Goal: Task Accomplishment & Management: Use online tool/utility

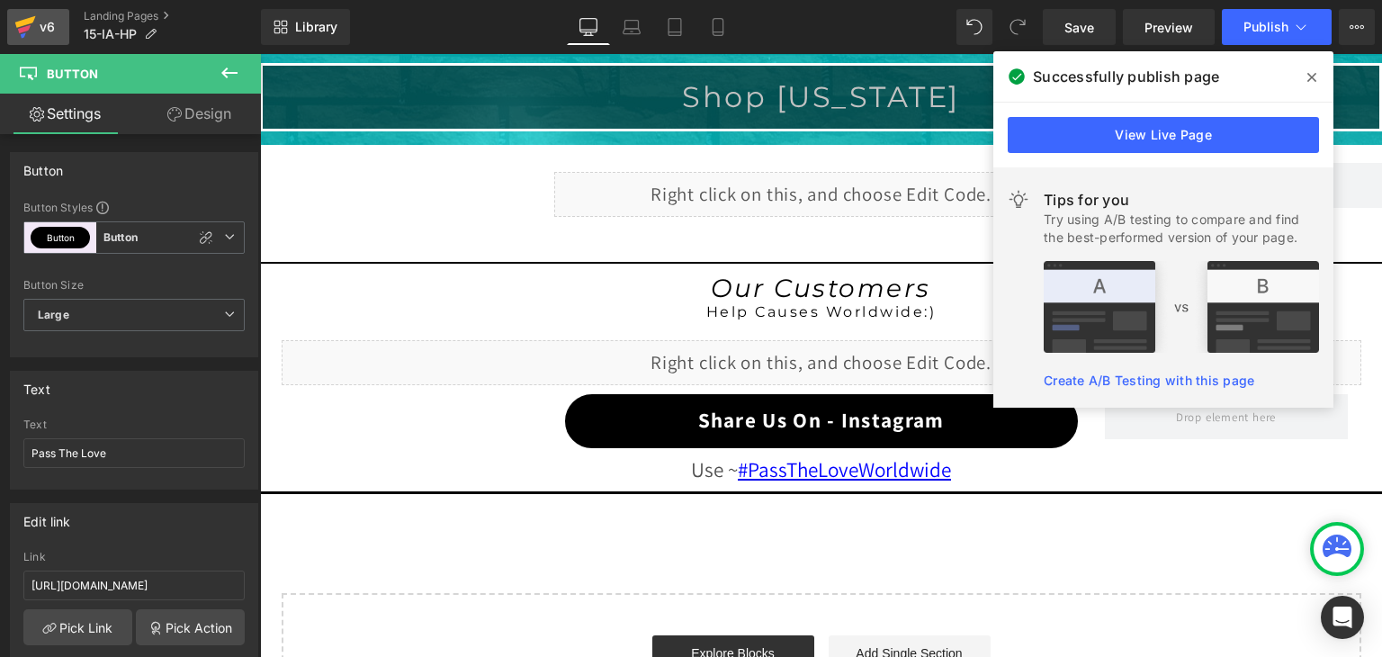
drag, startPoint x: 0, startPoint y: 0, endPoint x: 34, endPoint y: 28, distance: 44.1
click at [34, 28] on icon at bounding box center [25, 26] width 22 height 45
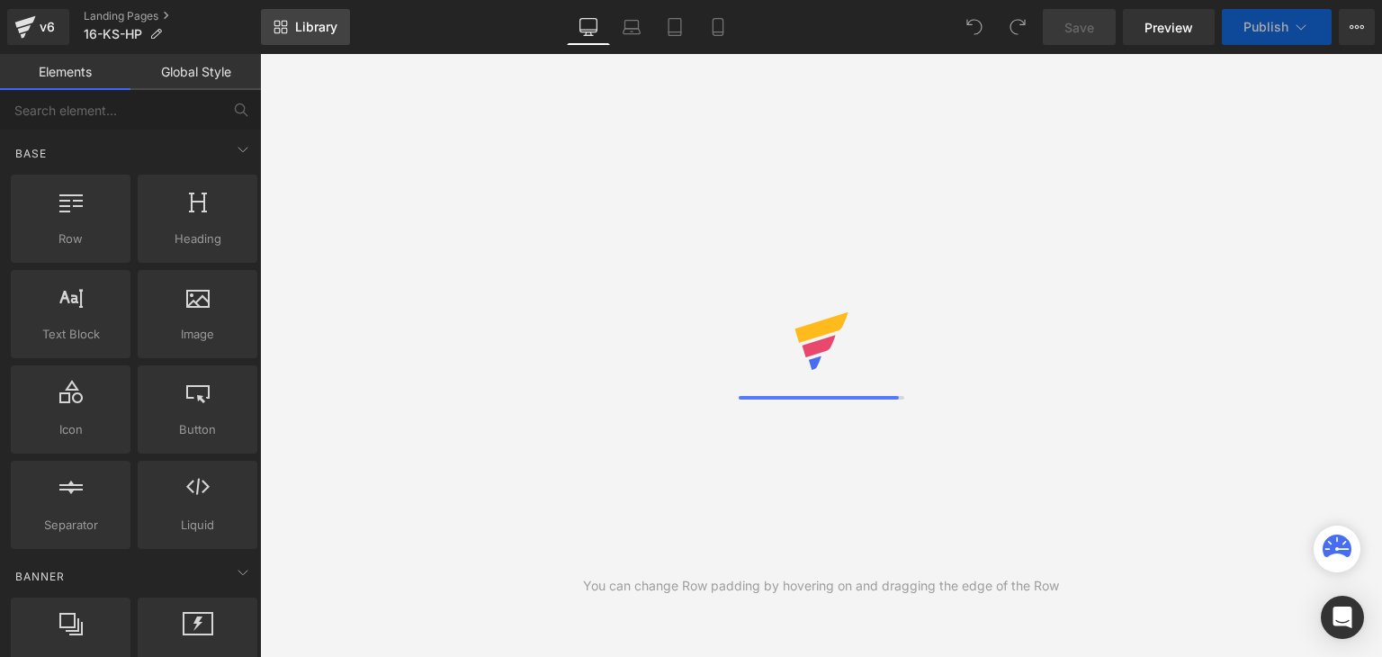
click at [299, 30] on span "Library" at bounding box center [316, 27] width 42 height 16
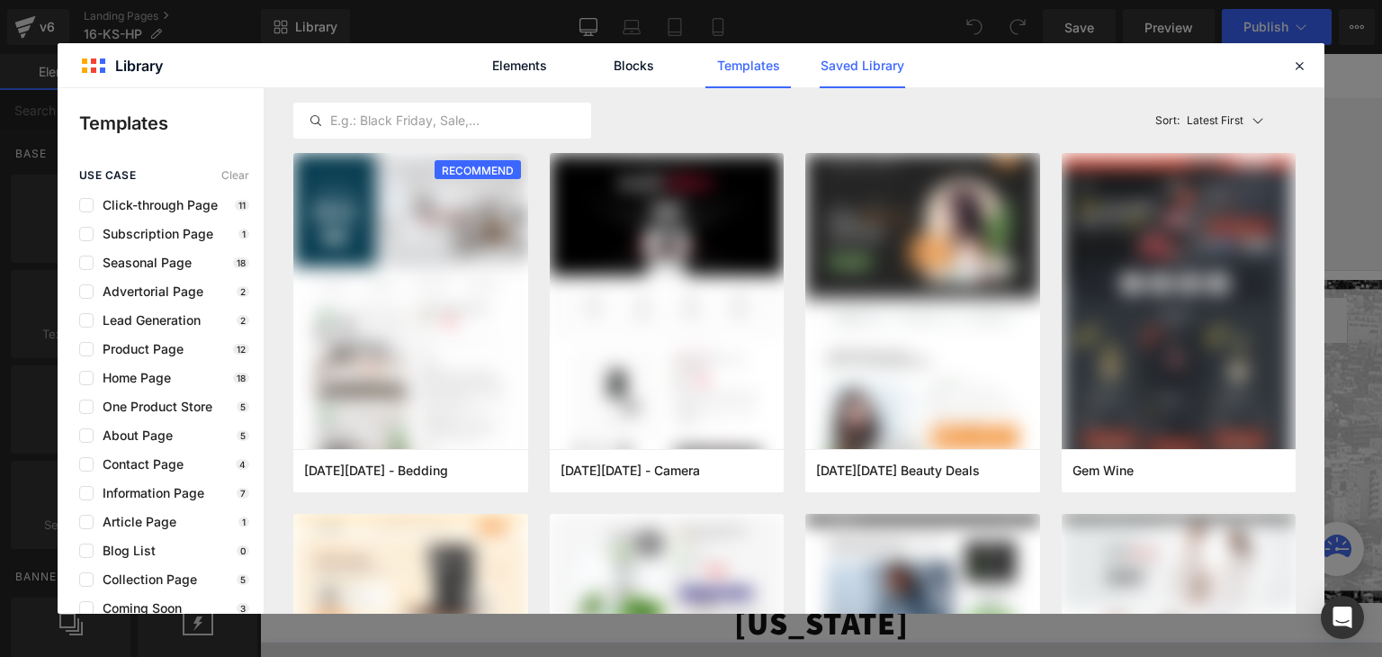
click at [857, 51] on link "Saved Library" at bounding box center [862, 65] width 85 height 45
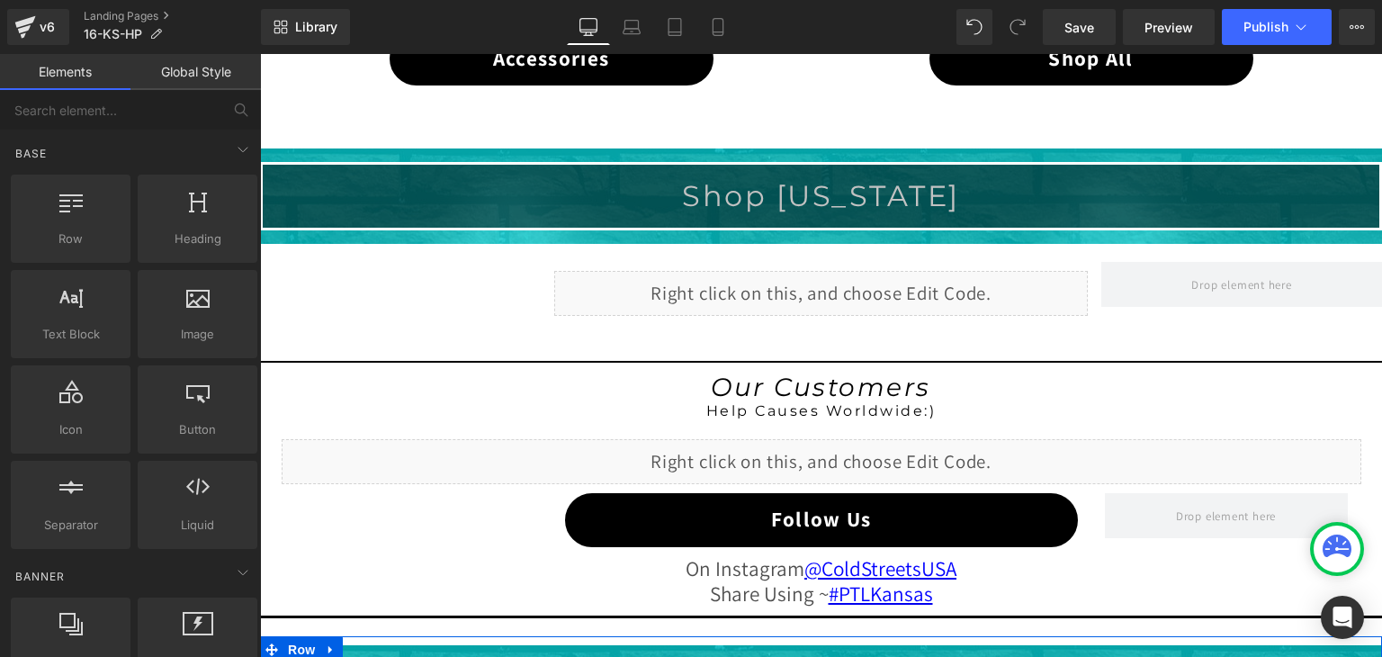
scroll to position [1364, 0]
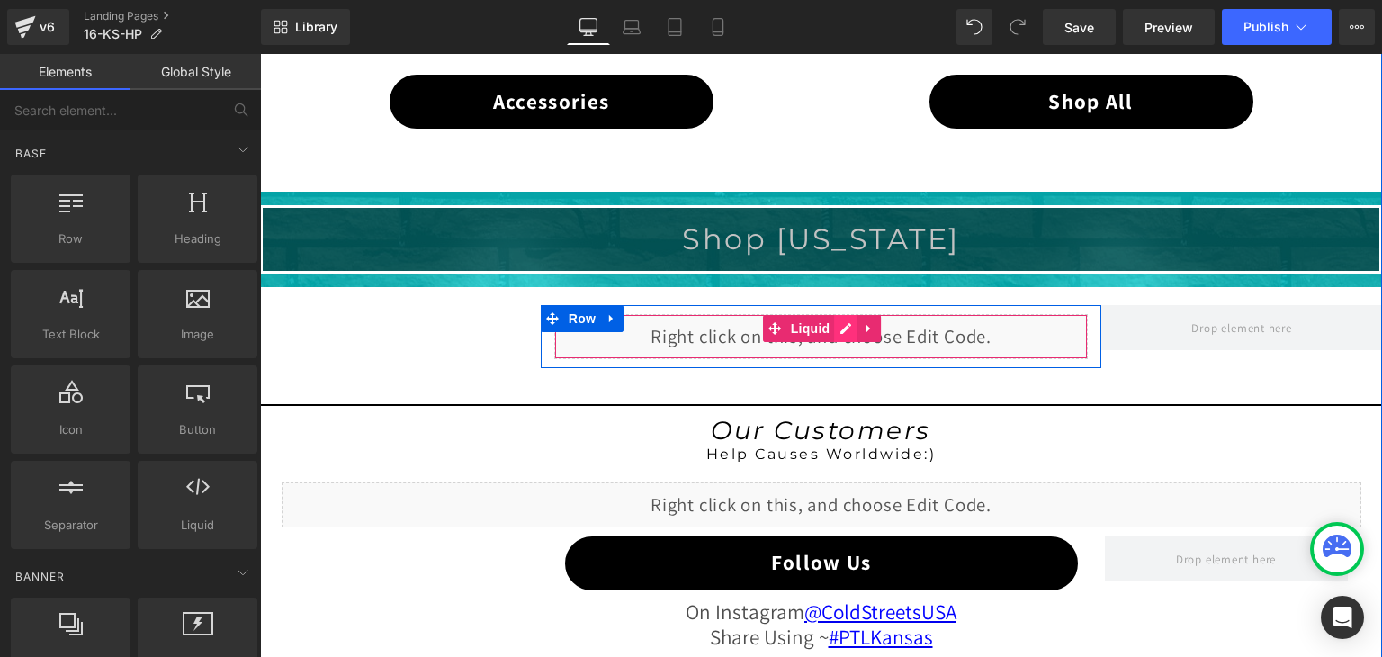
click at [836, 322] on div "Liquid" at bounding box center [821, 336] width 534 height 45
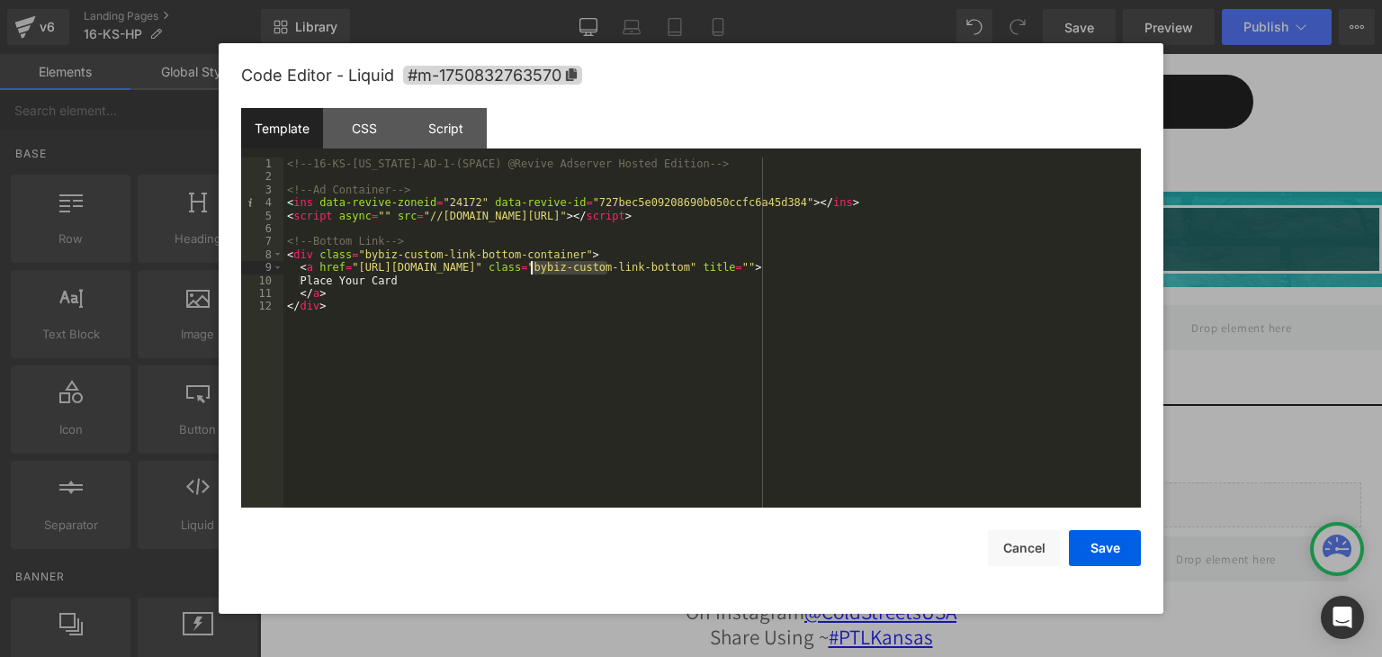
drag, startPoint x: 607, startPoint y: 265, endPoint x: 532, endPoint y: 271, distance: 75.8
click at [532, 271] on div "<!-- 16-KS-Kansas-AD-1-(SPACE) @Revive Adserver Hosted Edition --> <!-- Ad Cont…" at bounding box center [711, 345] width 857 height 376
click at [1101, 541] on button "Save" at bounding box center [1105, 548] width 72 height 36
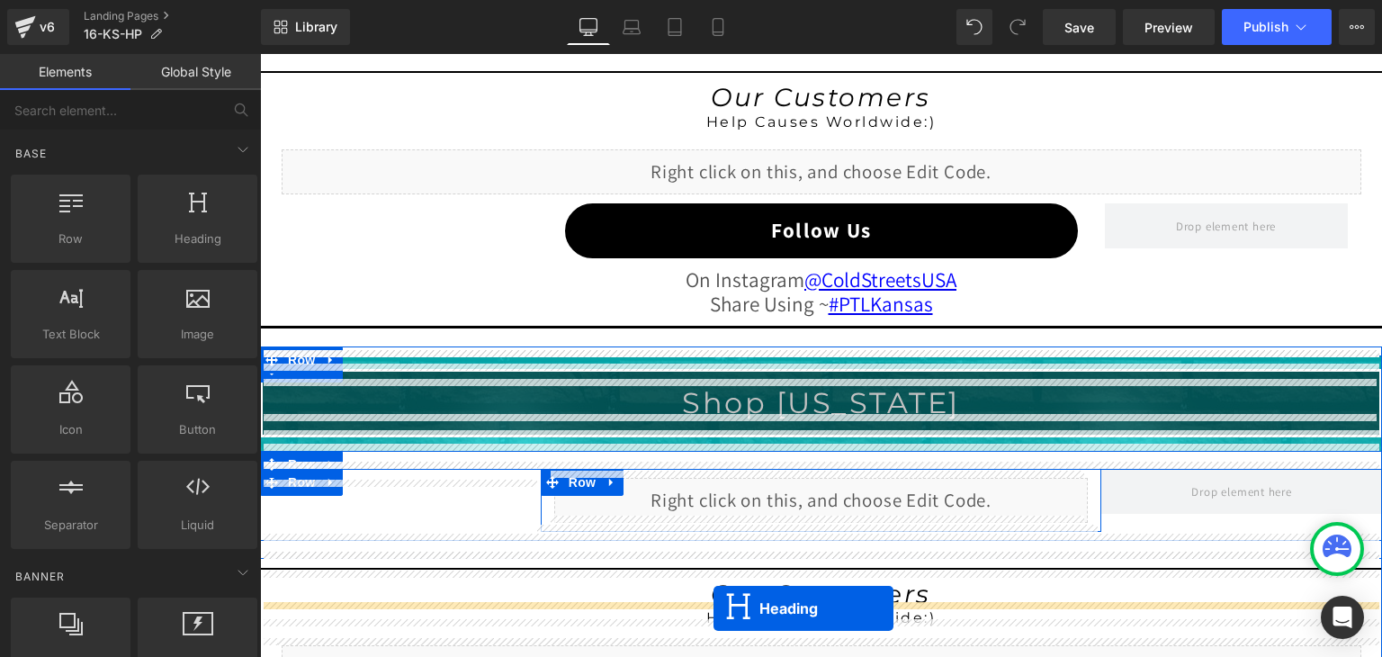
scroll to position [1778, 0]
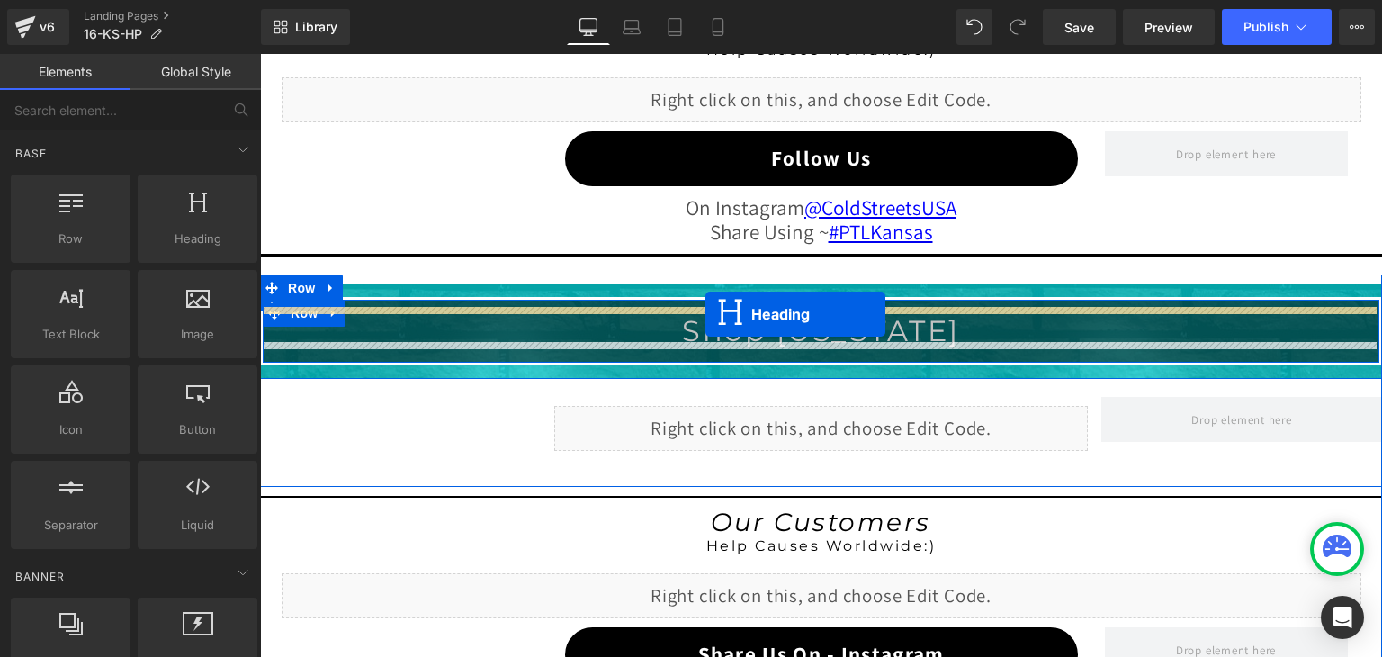
drag, startPoint x: 766, startPoint y: 238, endPoint x: 705, endPoint y: 314, distance: 97.4
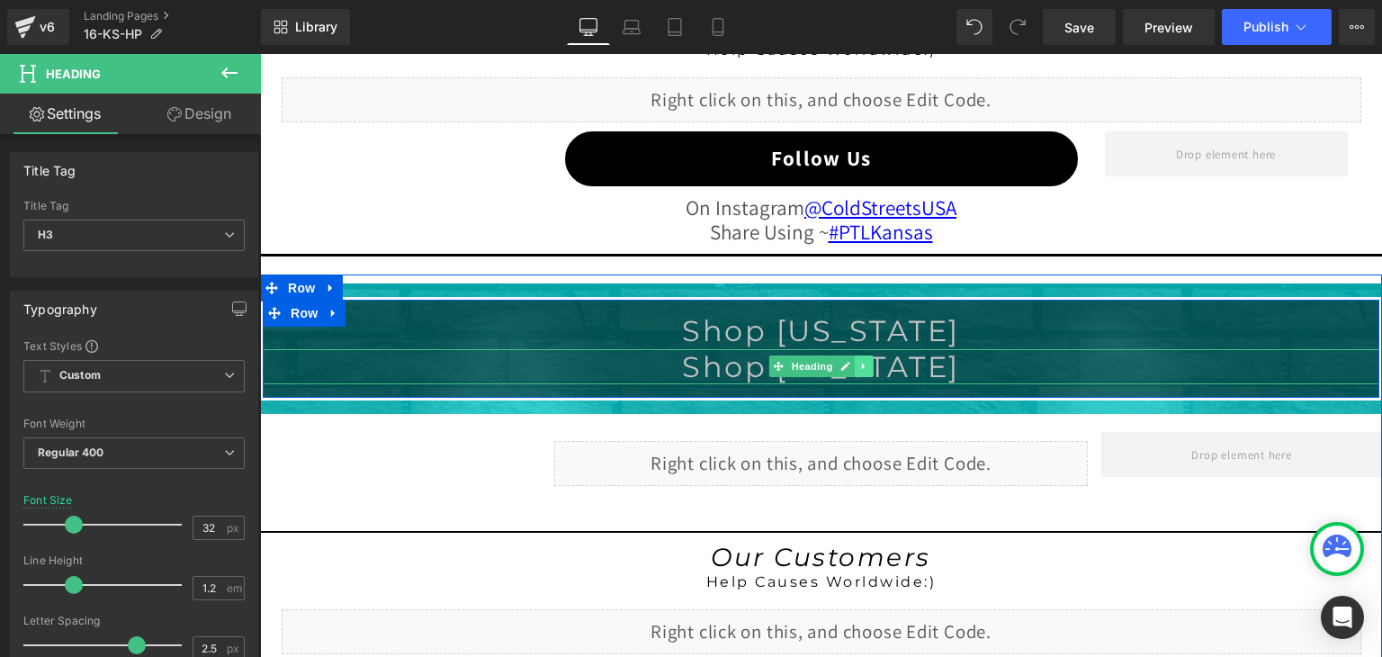
click at [859, 361] on icon at bounding box center [864, 366] width 10 height 11
click at [869, 362] on icon at bounding box center [874, 367] width 10 height 10
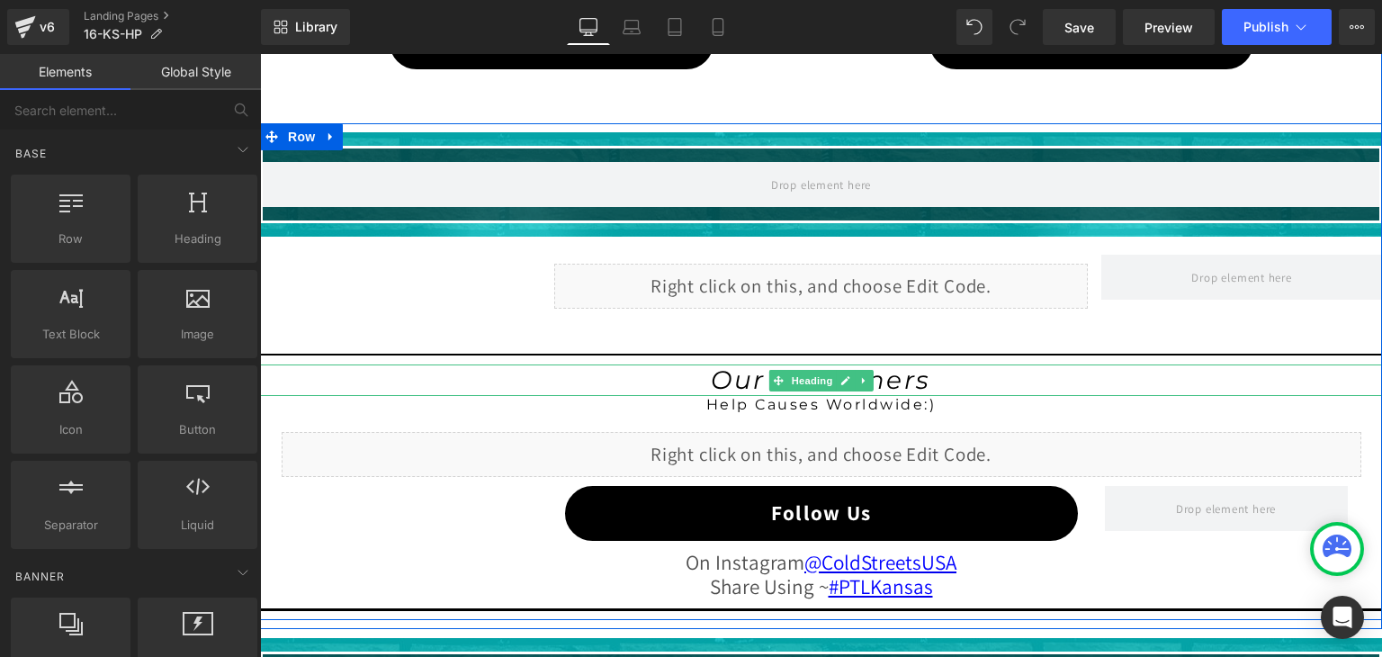
scroll to position [1418, 0]
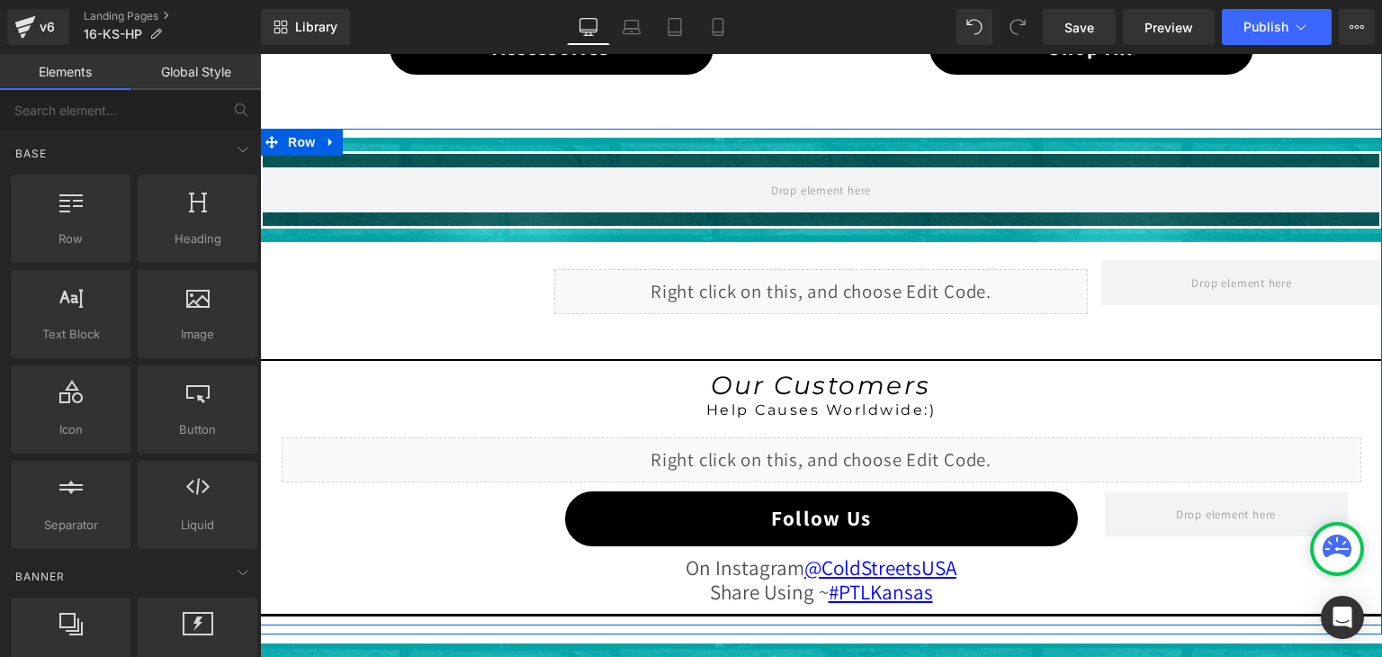
click at [744, 282] on div "Liquid" at bounding box center [821, 291] width 534 height 45
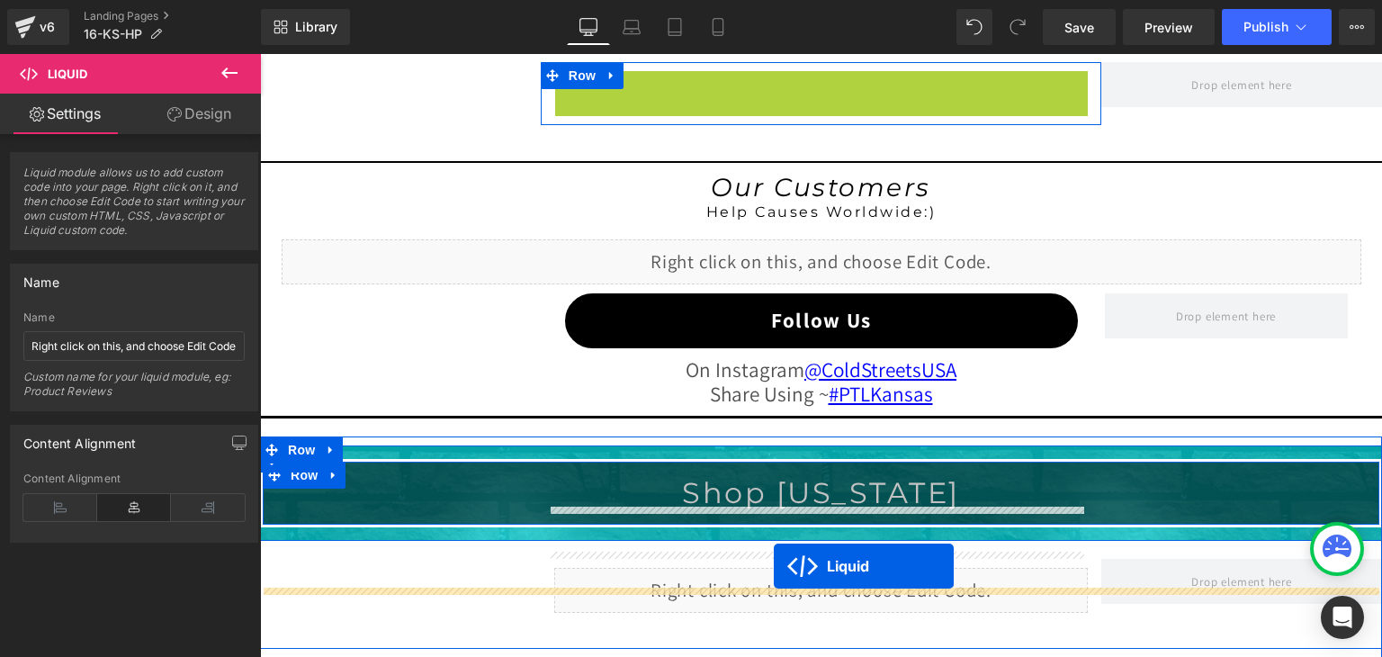
scroll to position [1670, 0]
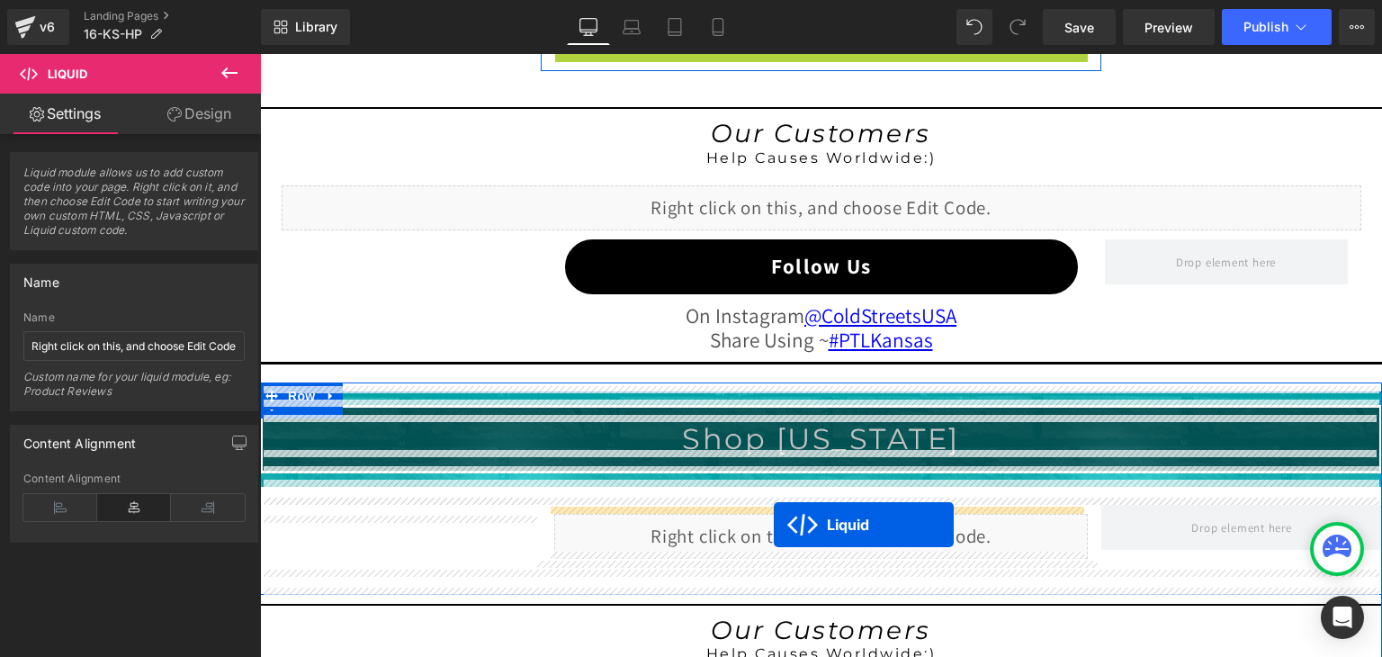
drag, startPoint x: 773, startPoint y: 277, endPoint x: 774, endPoint y: 525, distance: 247.4
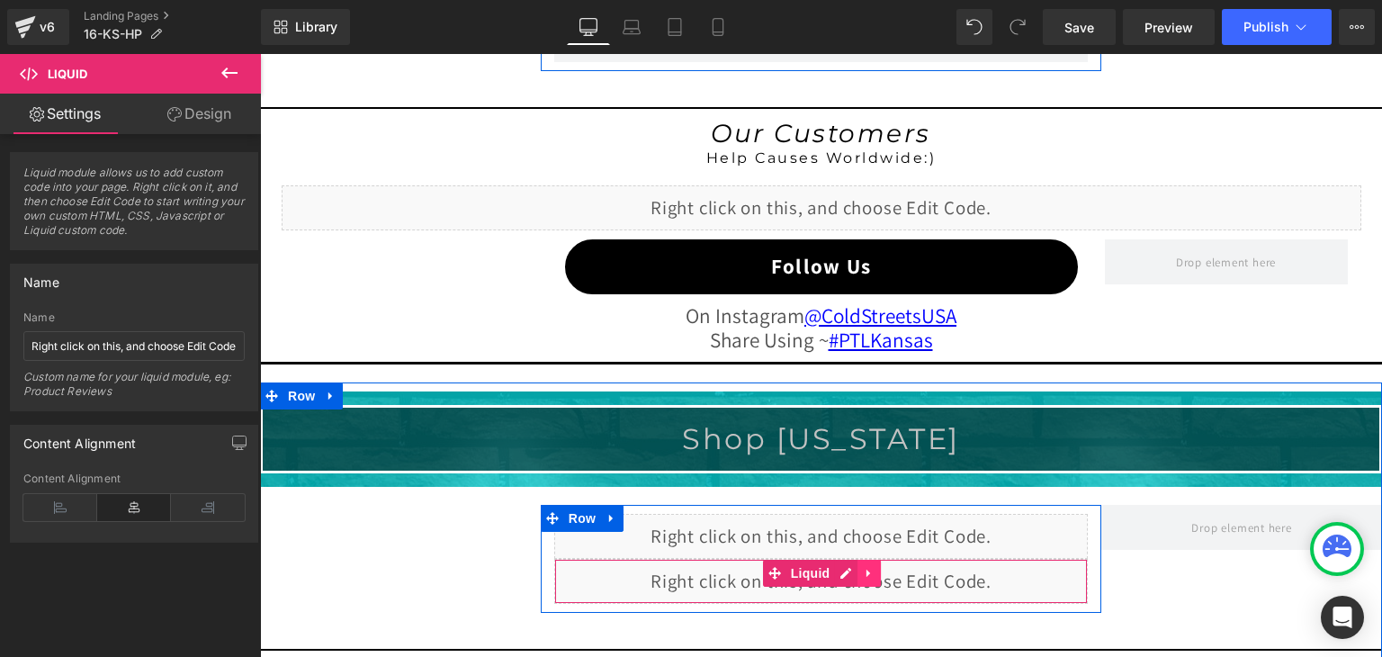
click at [865, 570] on icon at bounding box center [869, 572] width 13 height 13
click at [874, 566] on icon at bounding box center [880, 572] width 13 height 13
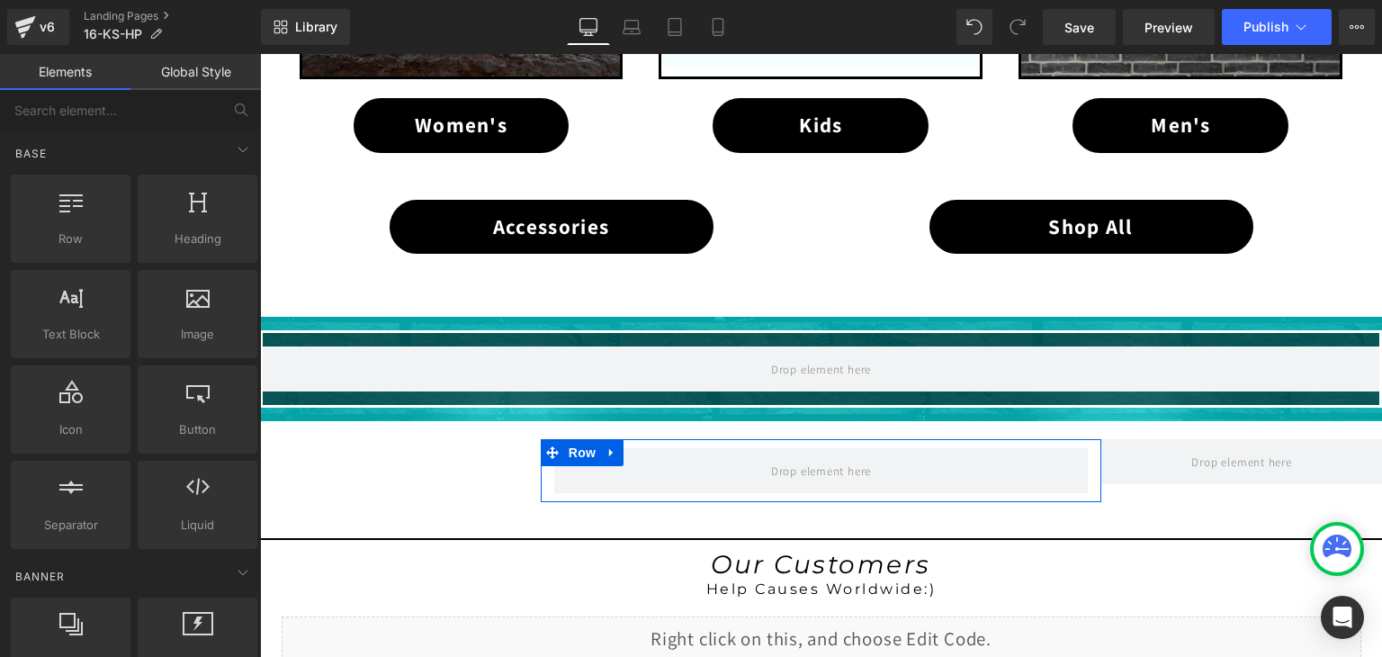
scroll to position [1220, 0]
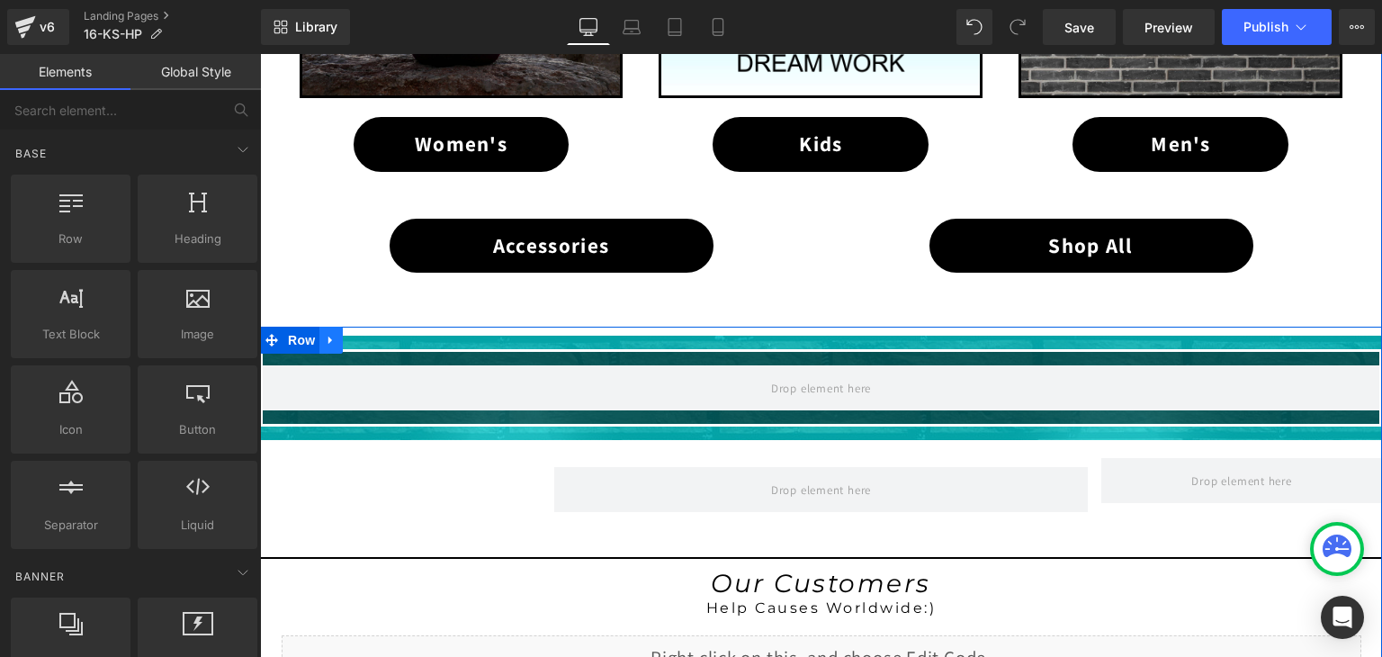
click at [327, 334] on icon at bounding box center [331, 340] width 13 height 13
click at [372, 336] on icon at bounding box center [378, 340] width 13 height 13
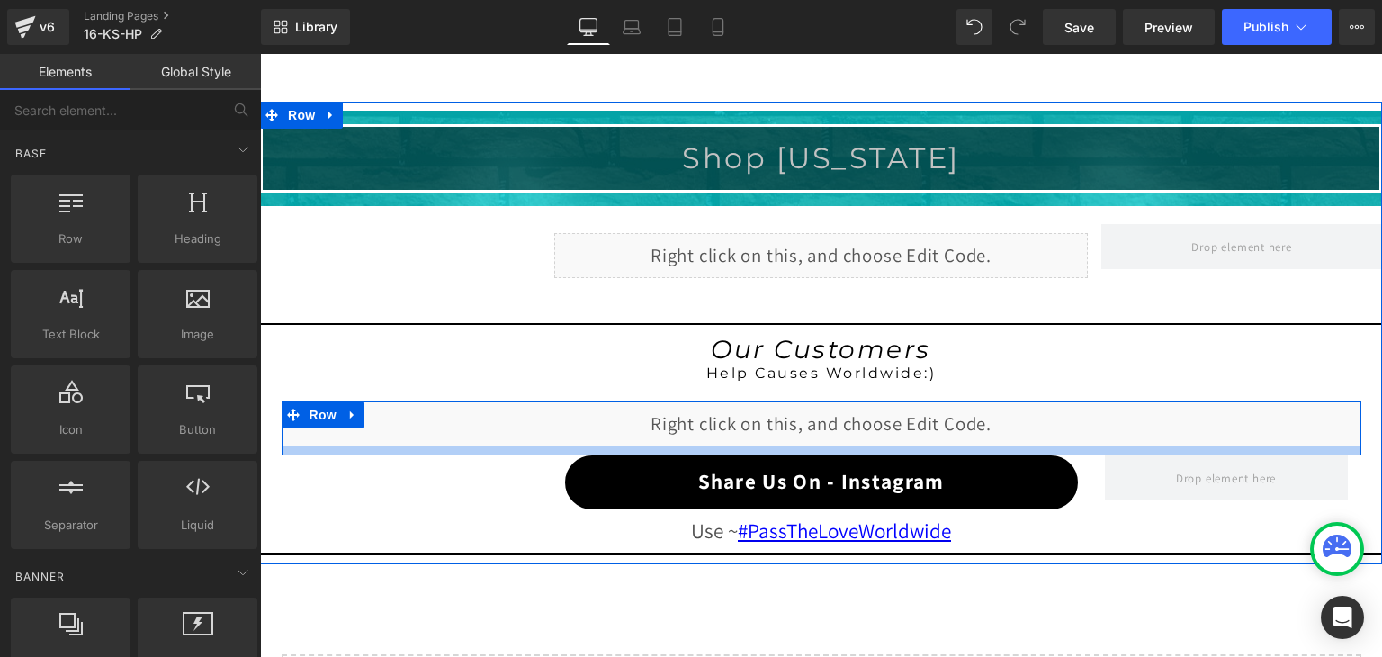
scroll to position [1400, 0]
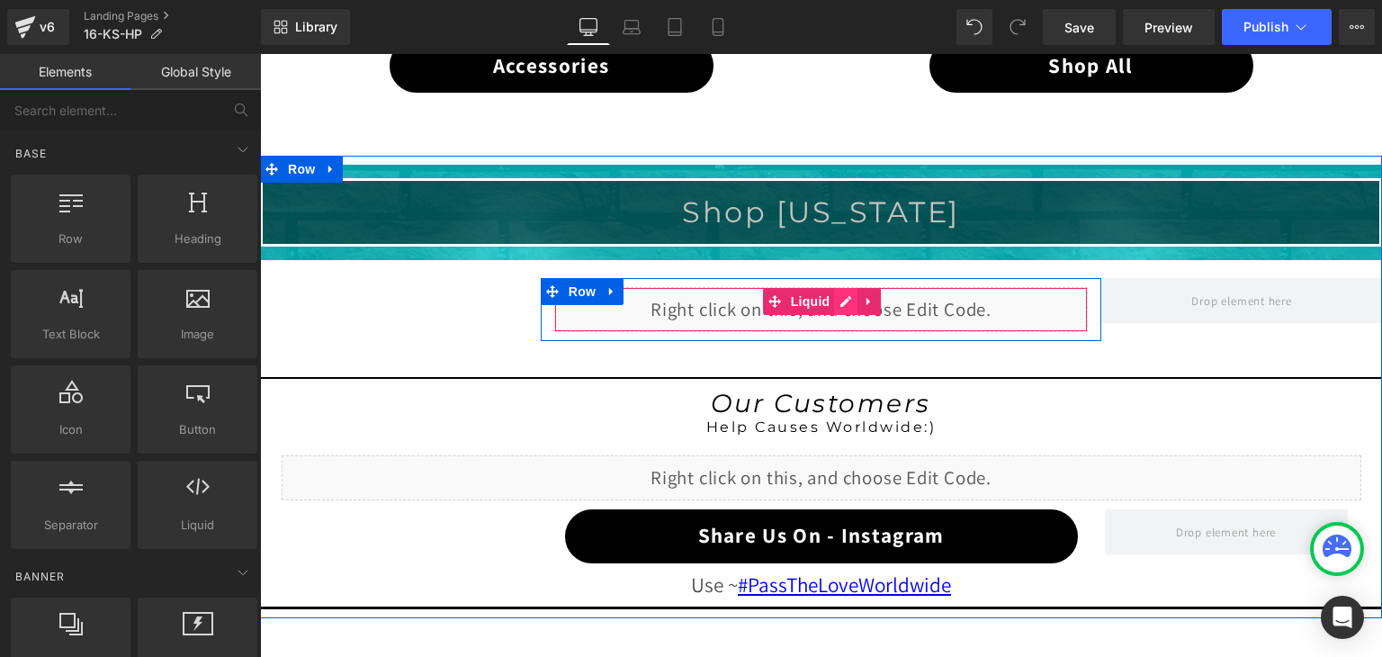
click at [833, 298] on div "Liquid" at bounding box center [821, 309] width 534 height 45
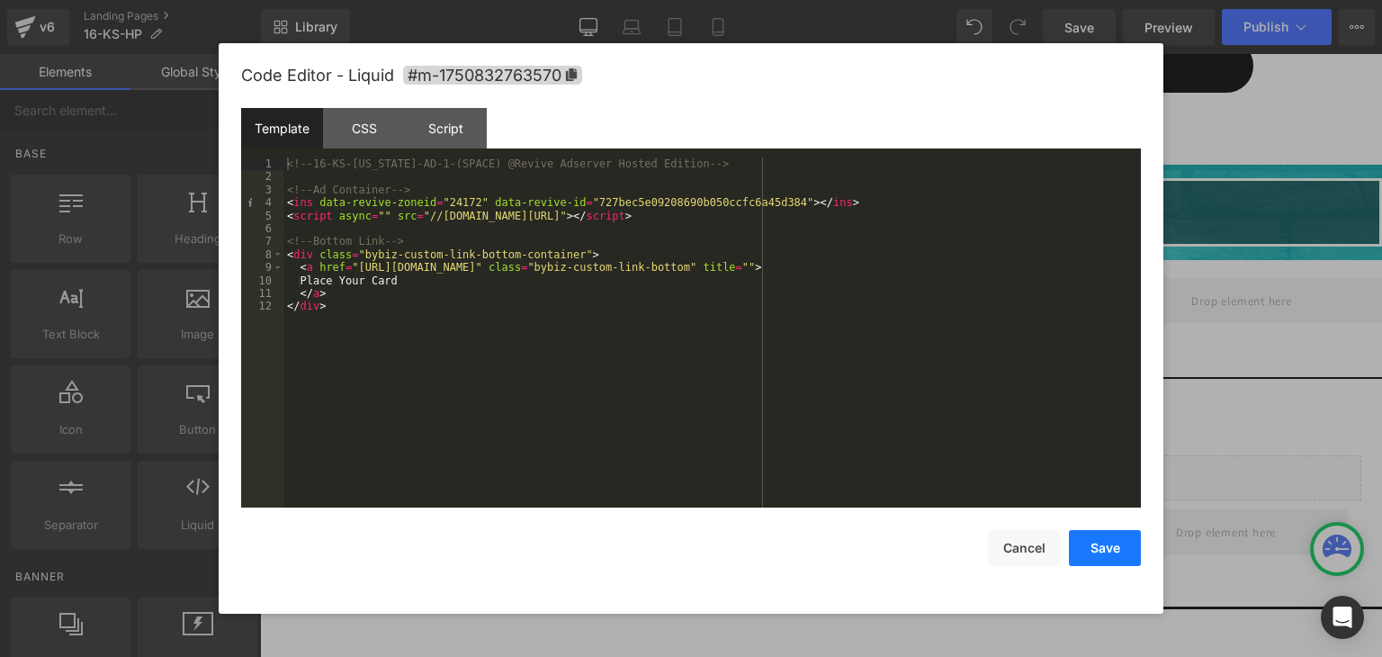
click at [1125, 555] on button "Save" at bounding box center [1105, 548] width 72 height 36
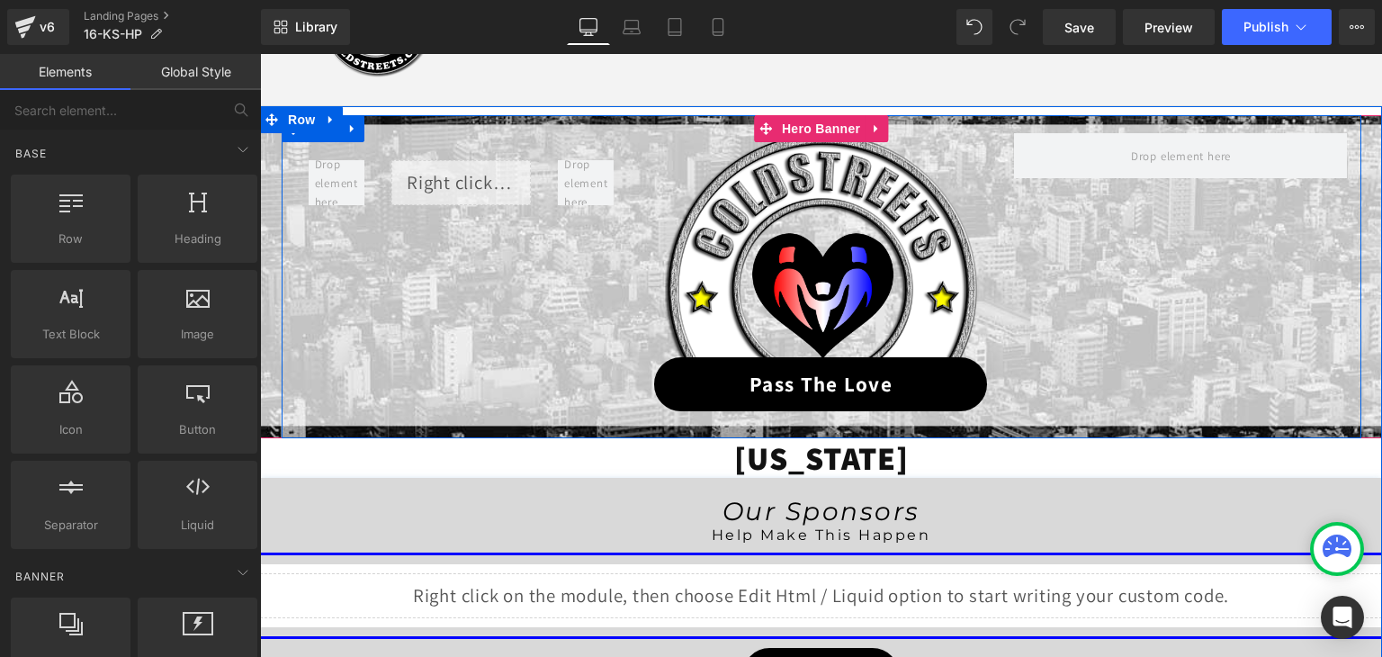
scroll to position [140, 0]
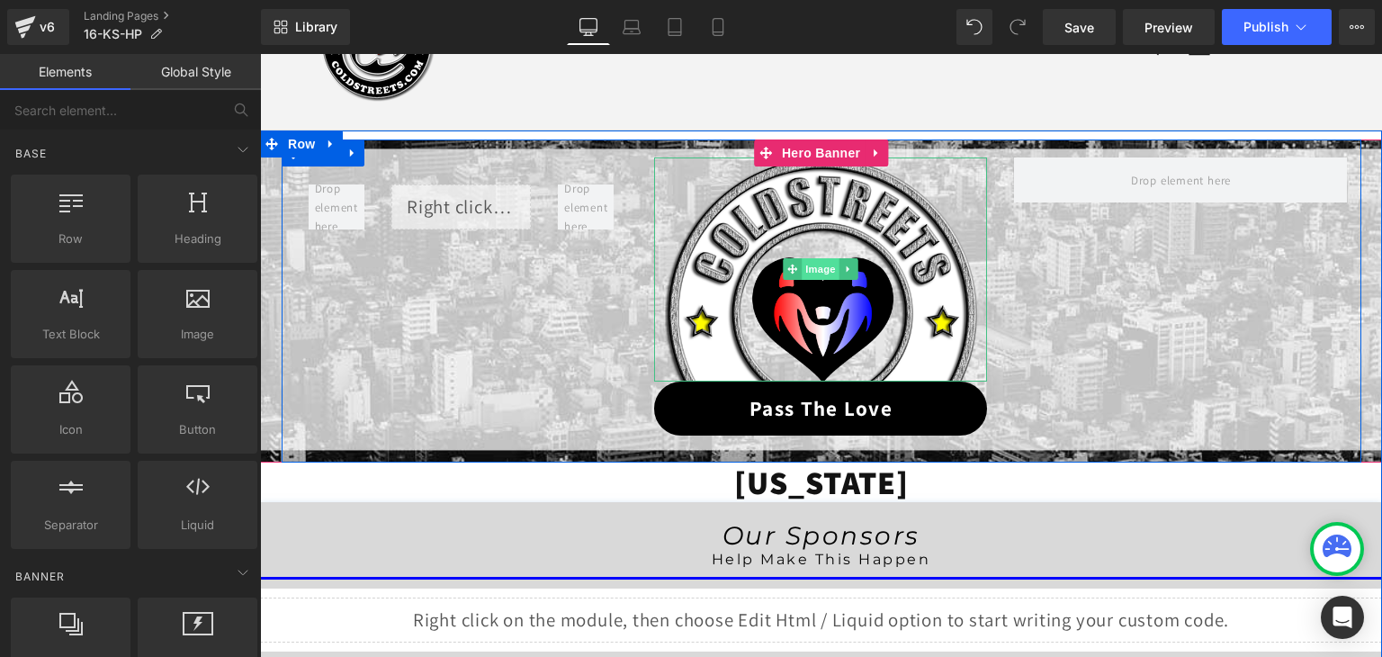
click at [820, 274] on span "Image" at bounding box center [822, 269] width 38 height 22
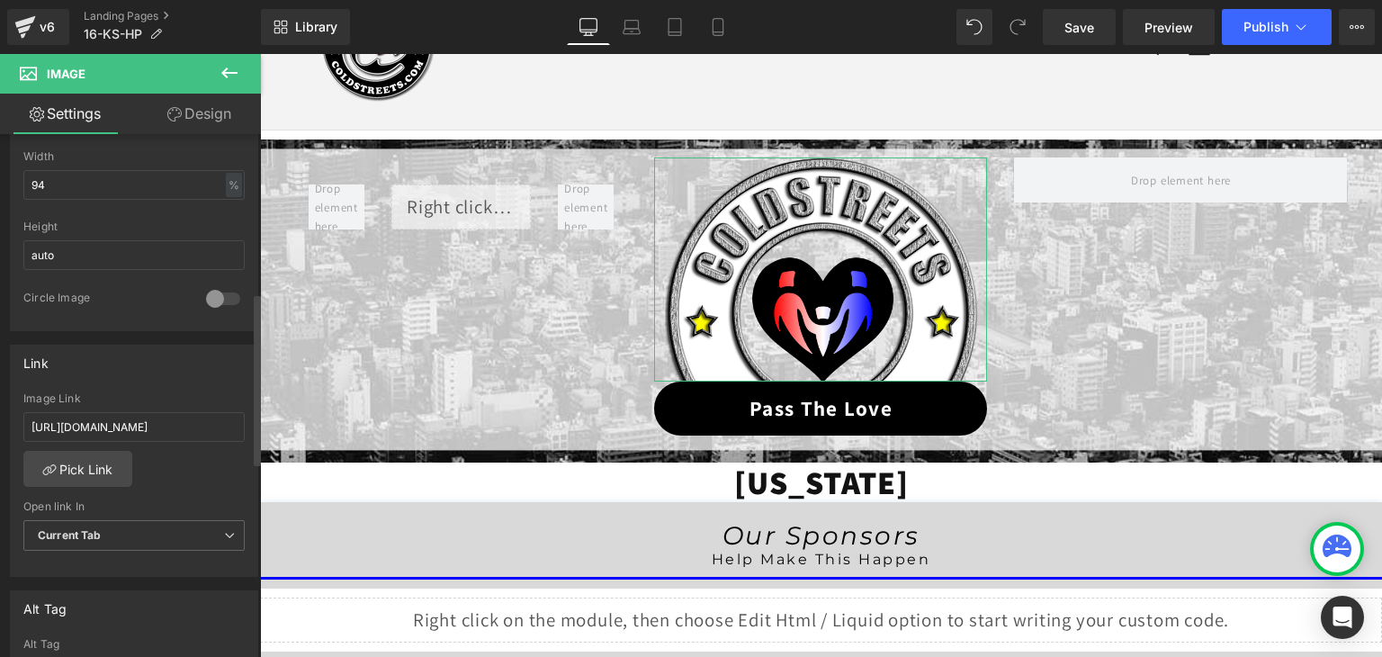
scroll to position [630, 0]
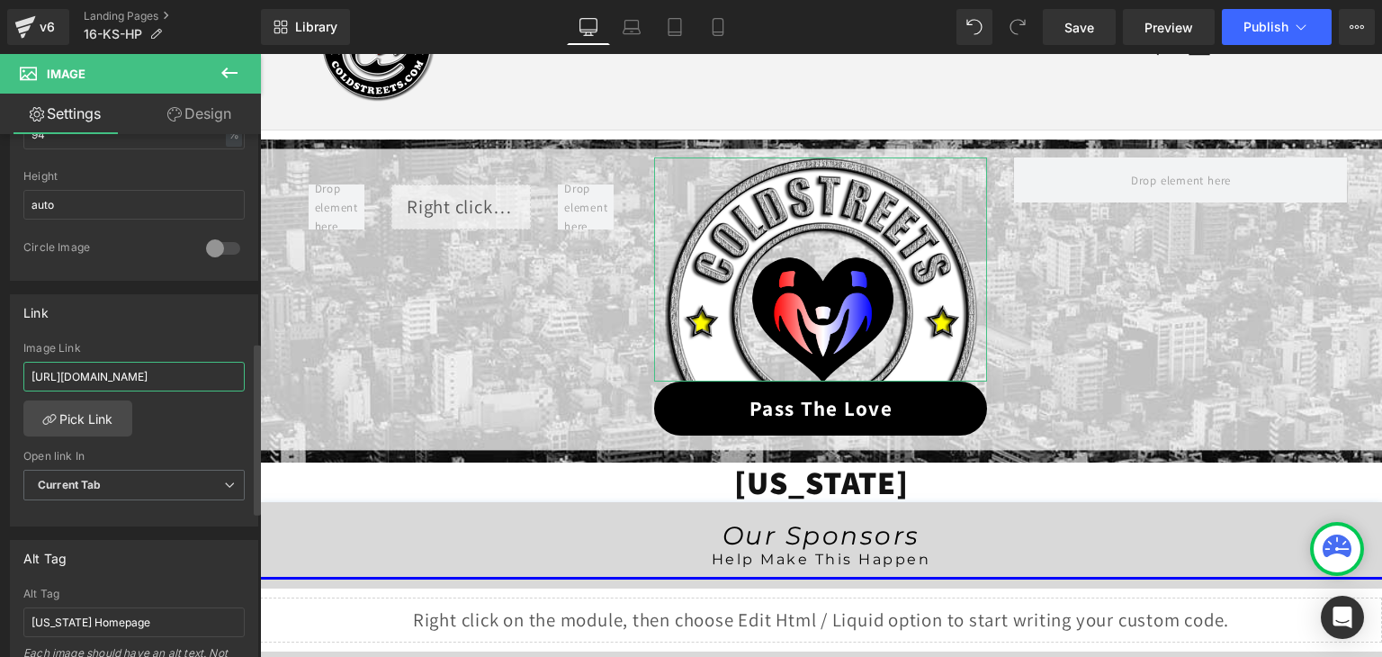
click at [175, 370] on input "https://coldstreets.com/pages/ptl-ks" at bounding box center [133, 377] width 221 height 30
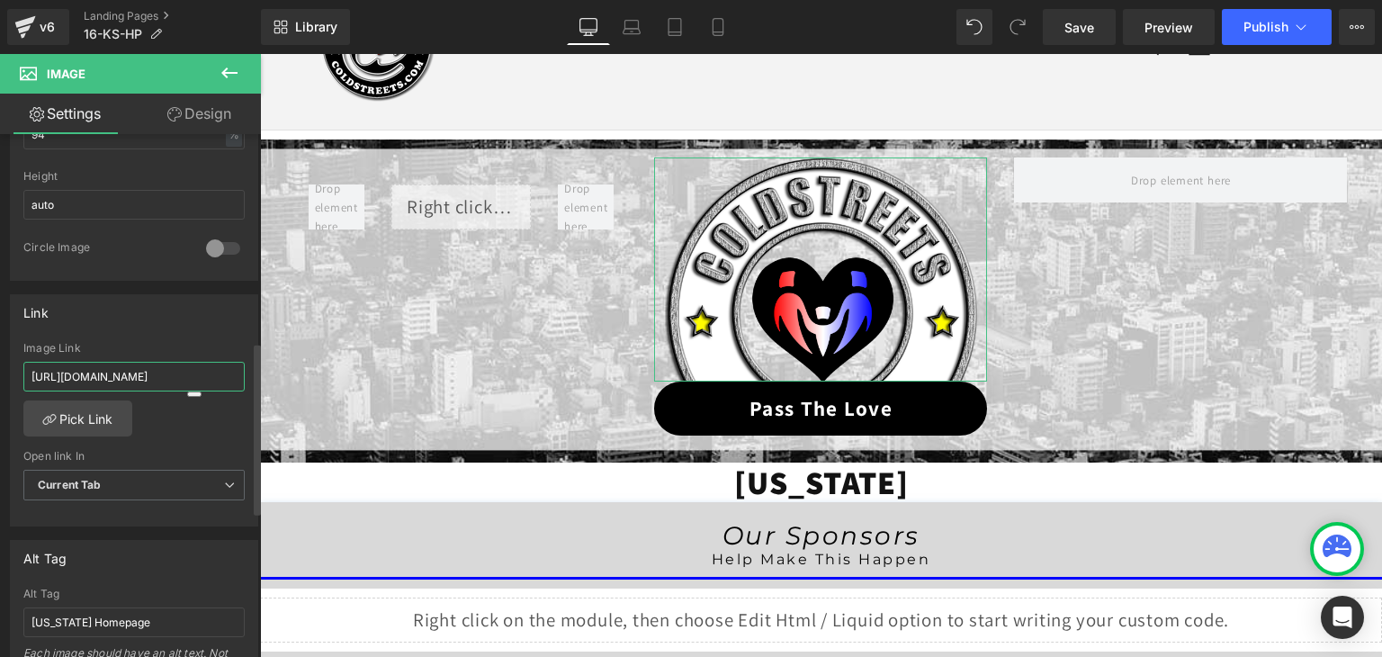
paste input "16-ks-ptl"
type input "https://coldstreets.com/pages/16-ks-ptl"
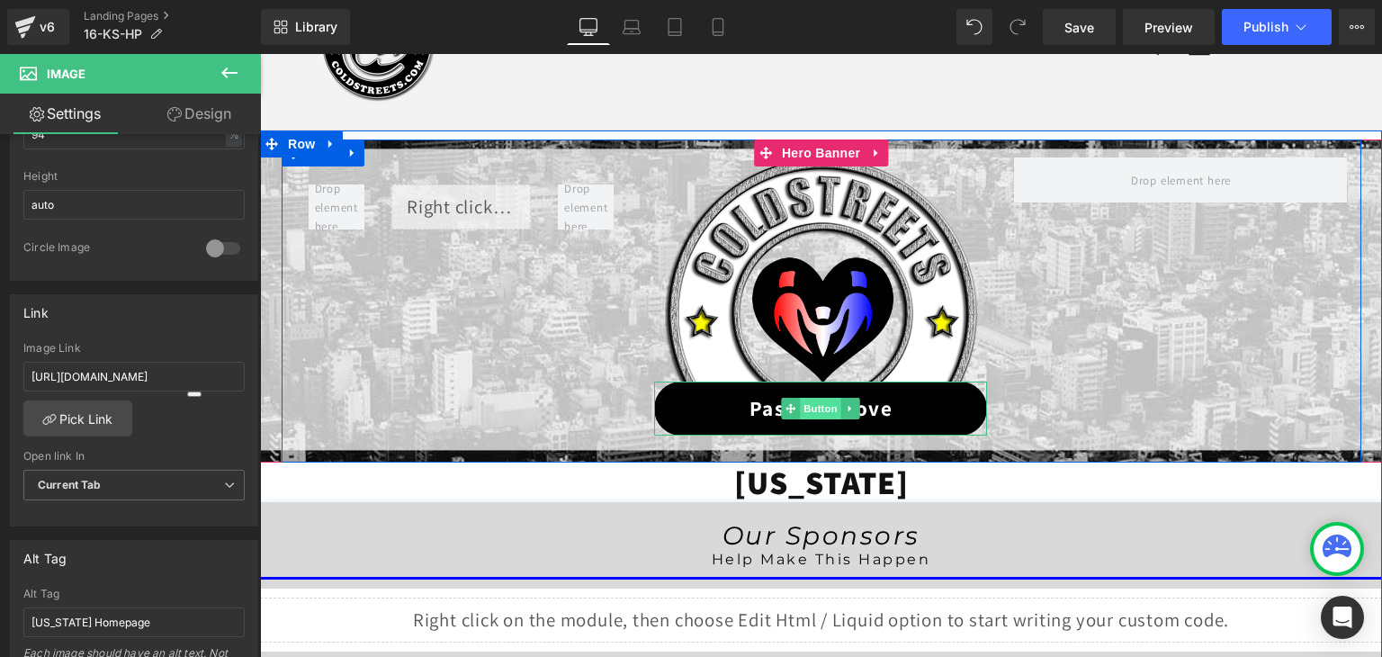
click at [817, 411] on span "Button" at bounding box center [821, 409] width 41 height 22
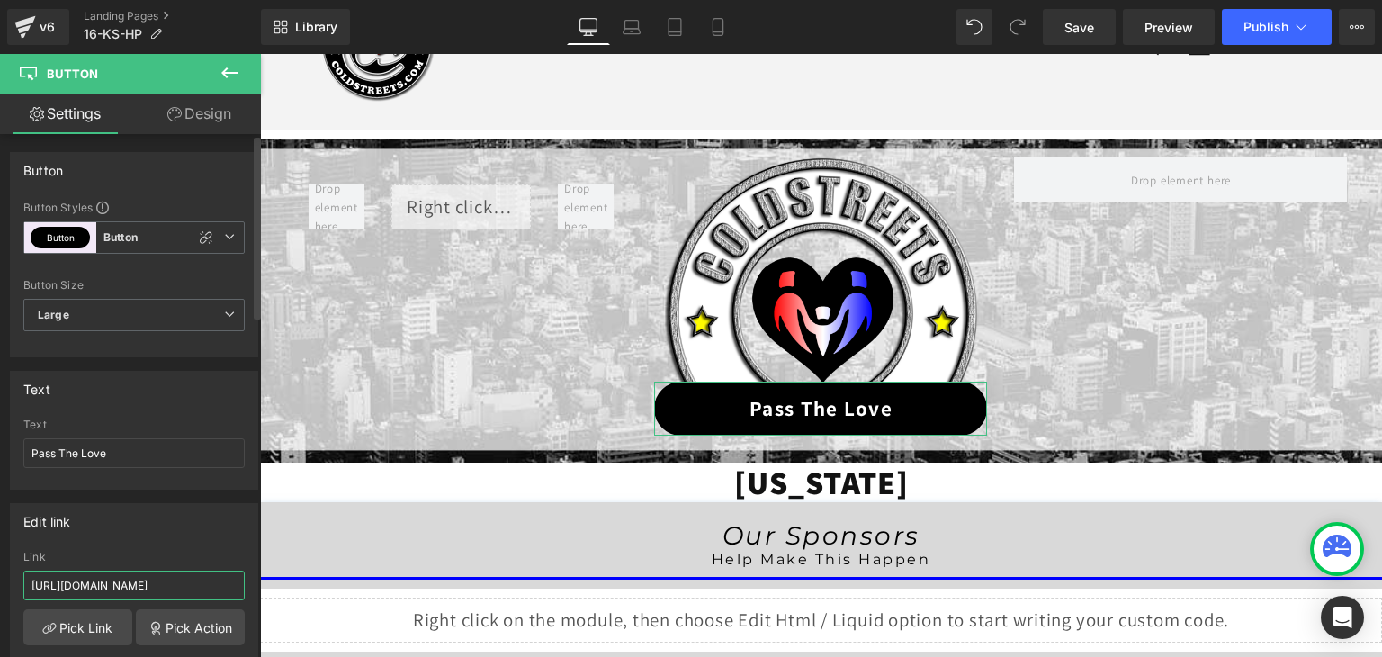
click at [202, 578] on input "https://coldstreets.com/pages/ptl-ks" at bounding box center [133, 585] width 221 height 30
paste input "16-ks-ptl"
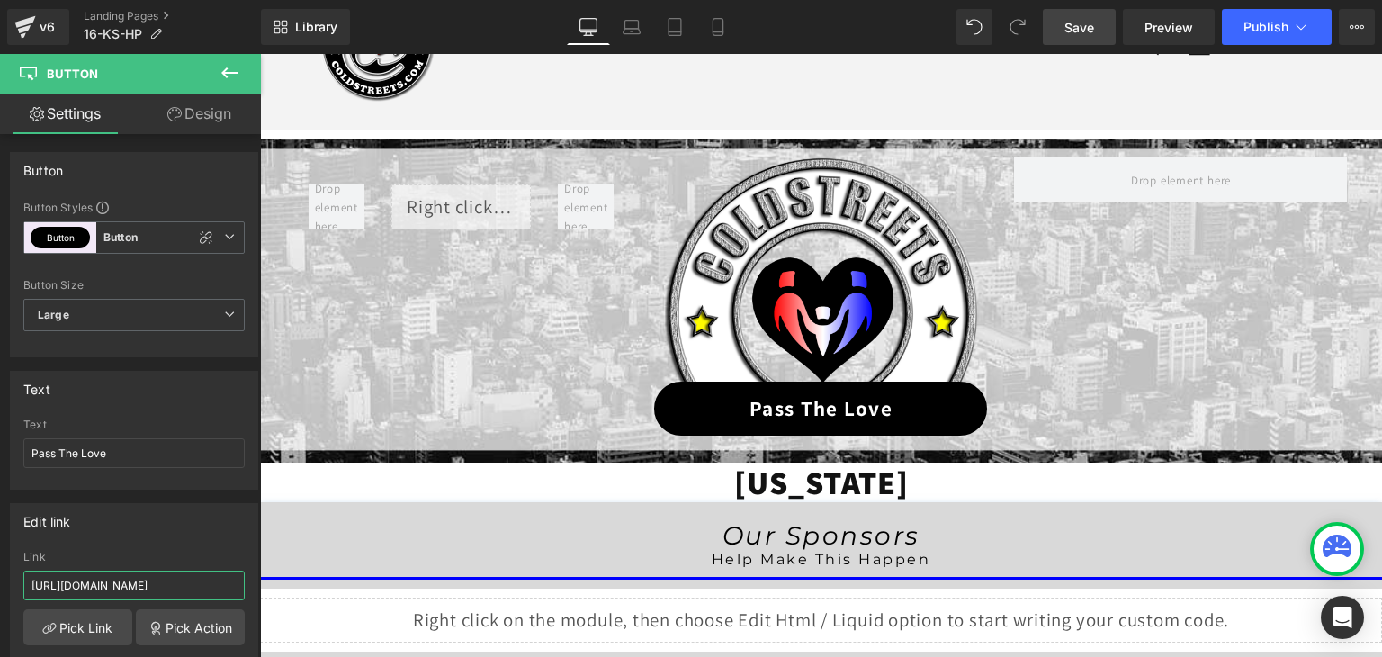
type input "https://coldstreets.com/pages/16-ks-ptl"
click at [1090, 40] on link "Save" at bounding box center [1079, 27] width 73 height 36
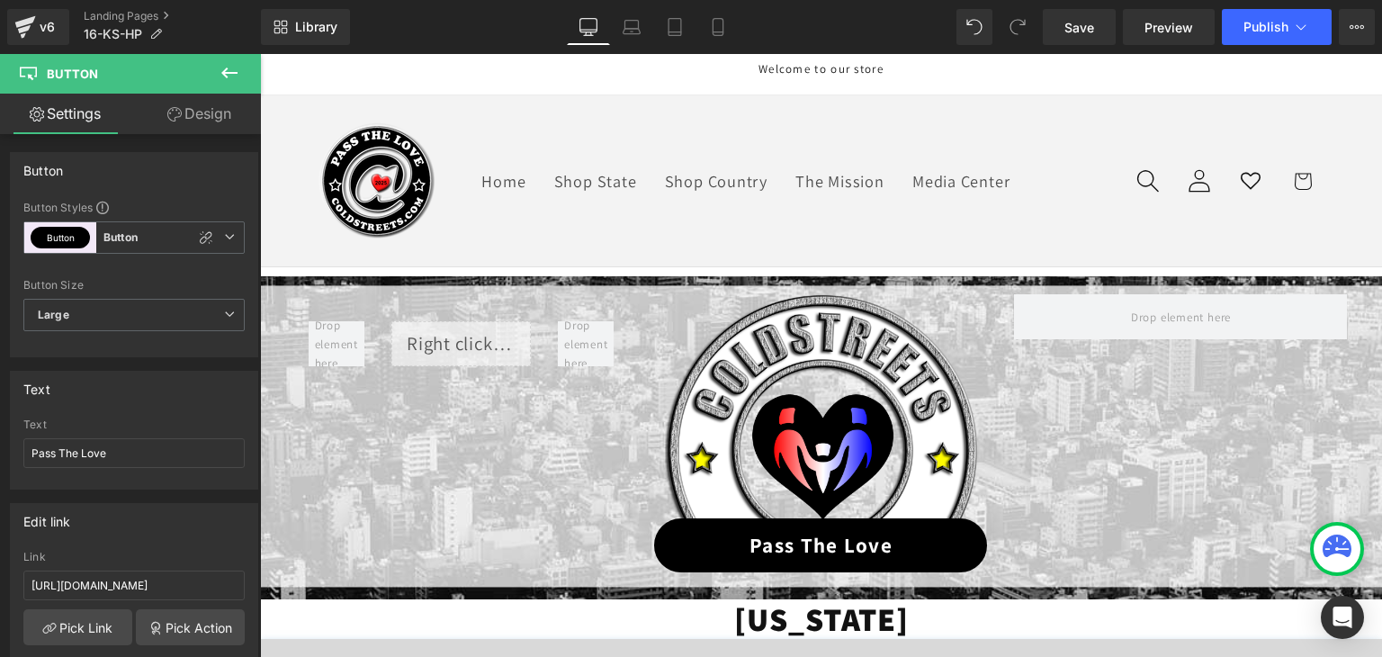
scroll to position [0, 0]
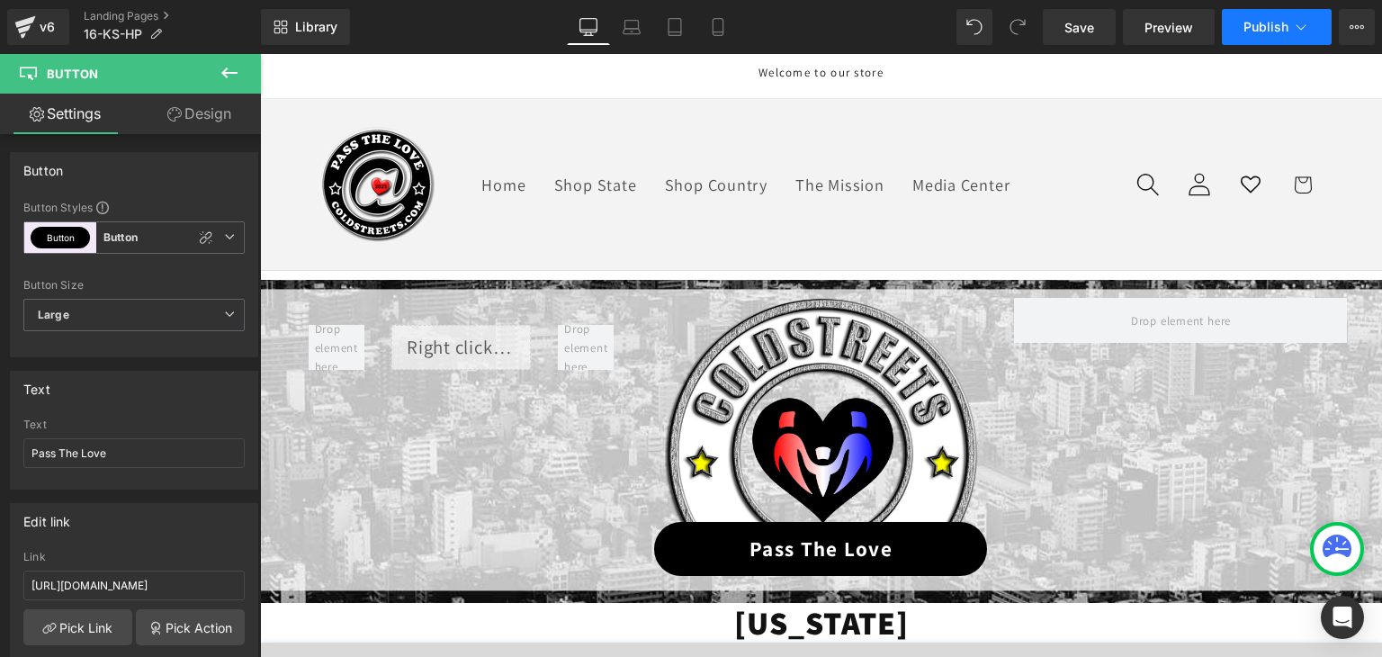
click at [1302, 24] on icon at bounding box center [1301, 27] width 18 height 18
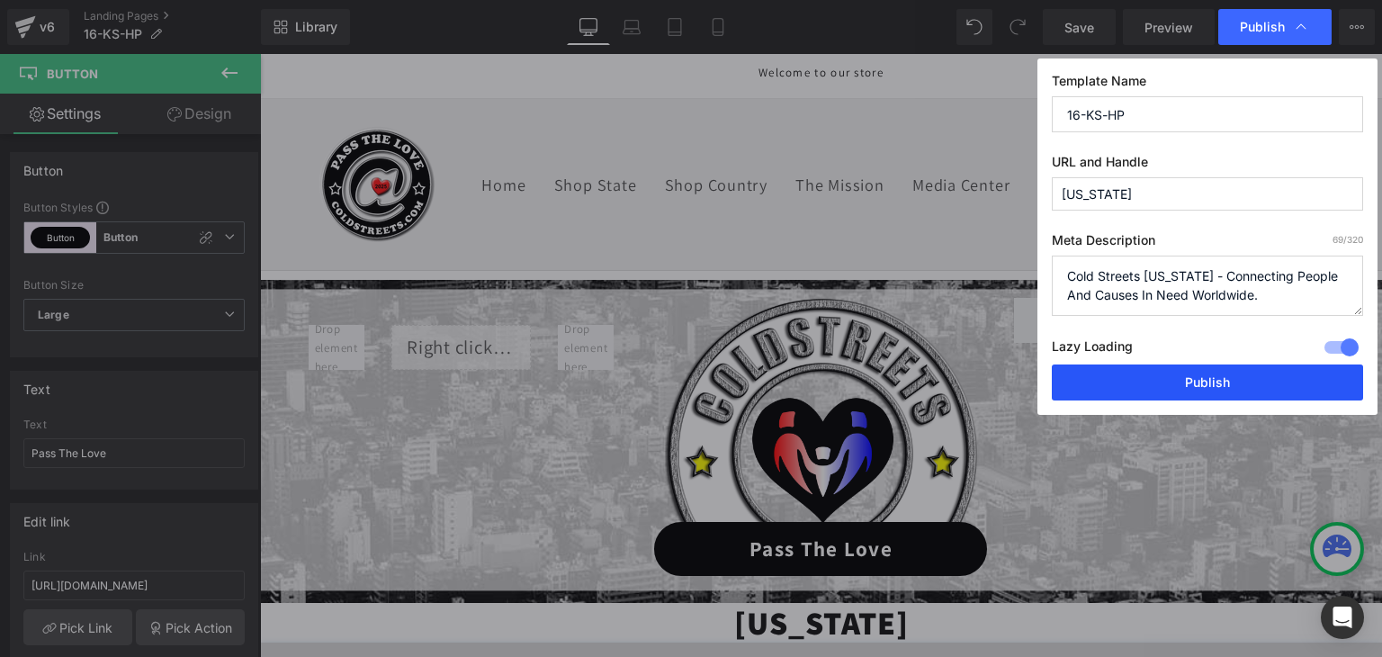
click at [1269, 388] on button "Publish" at bounding box center [1207, 382] width 311 height 36
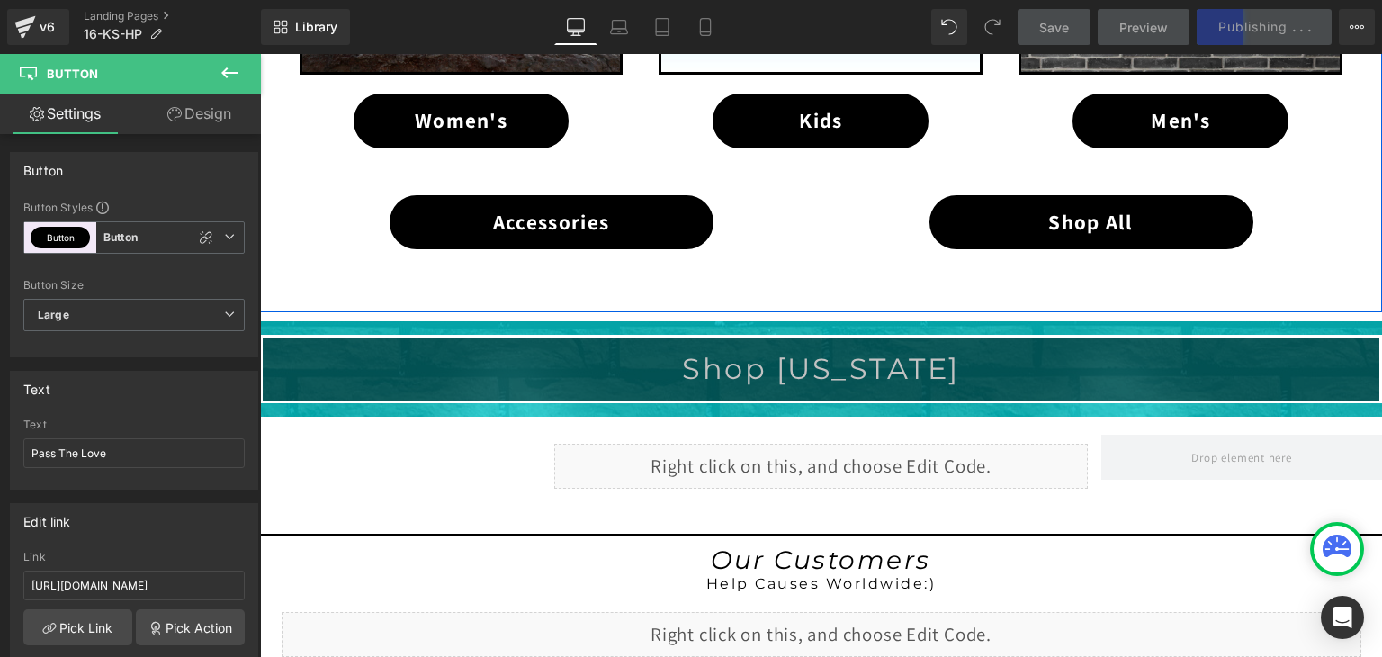
scroll to position [1260, 0]
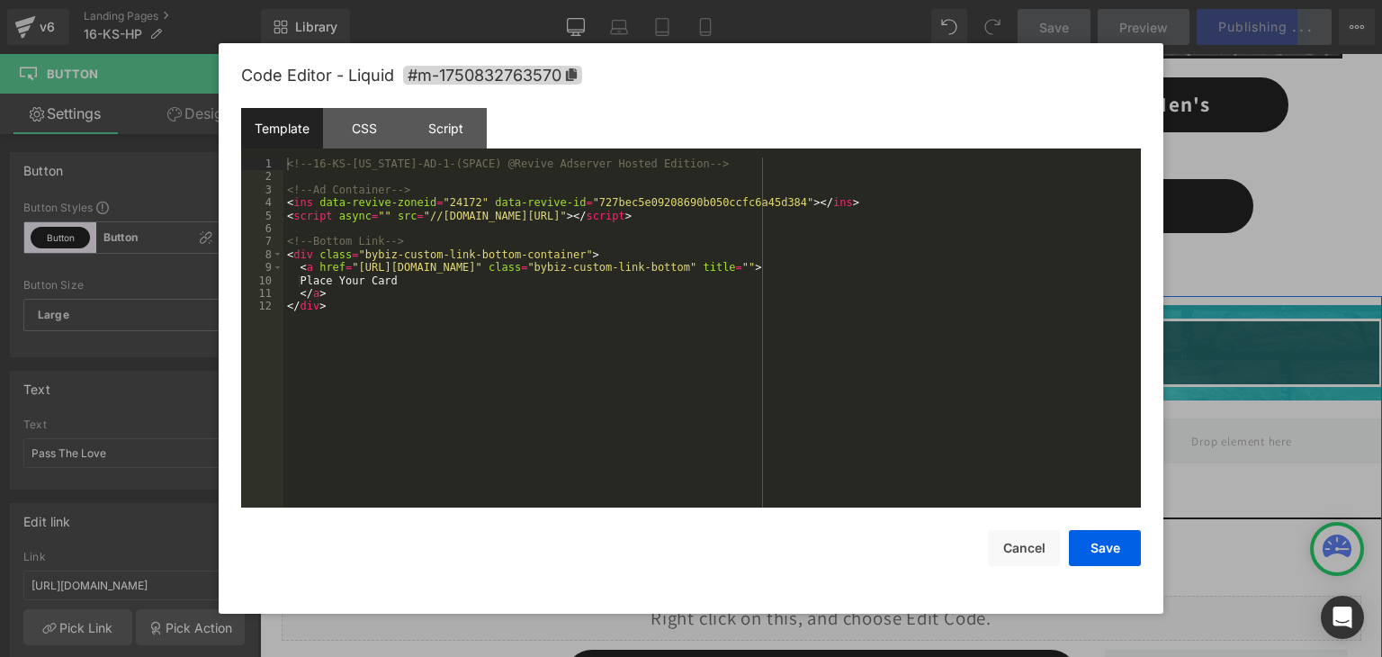
click at [841, 435] on div "Liquid" at bounding box center [821, 449] width 534 height 45
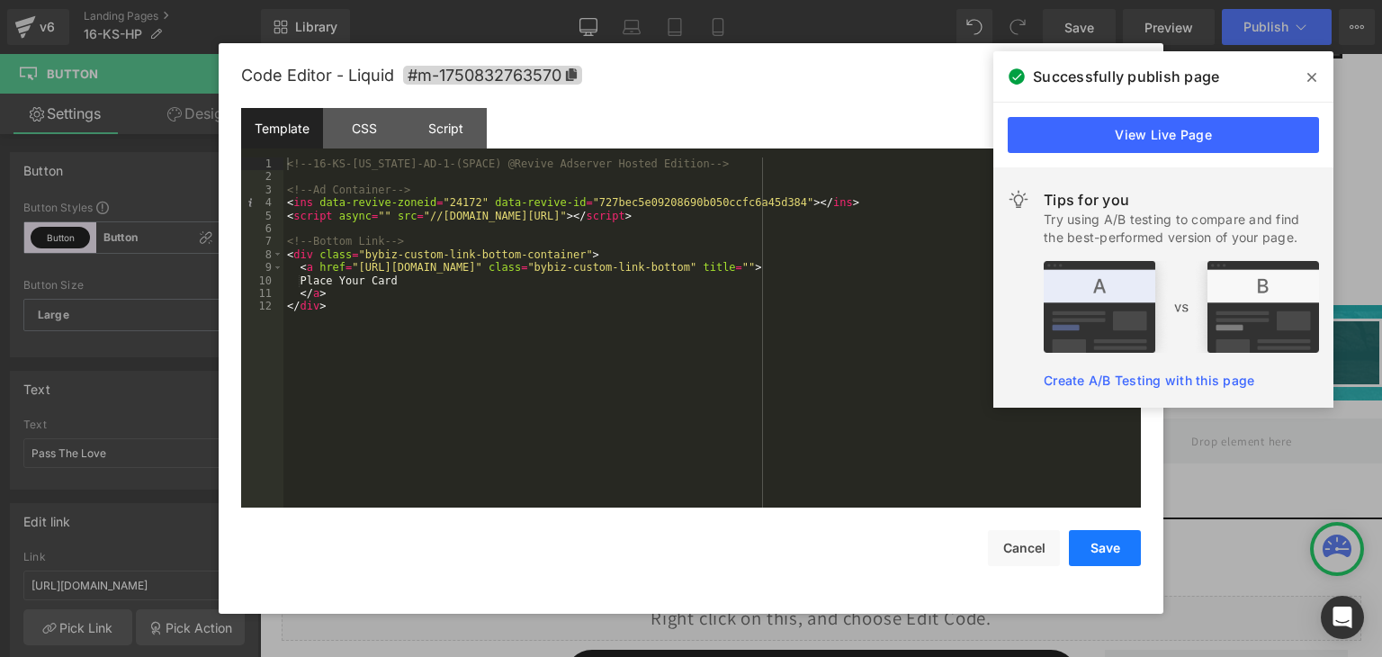
click at [1101, 561] on button "Save" at bounding box center [1105, 548] width 72 height 36
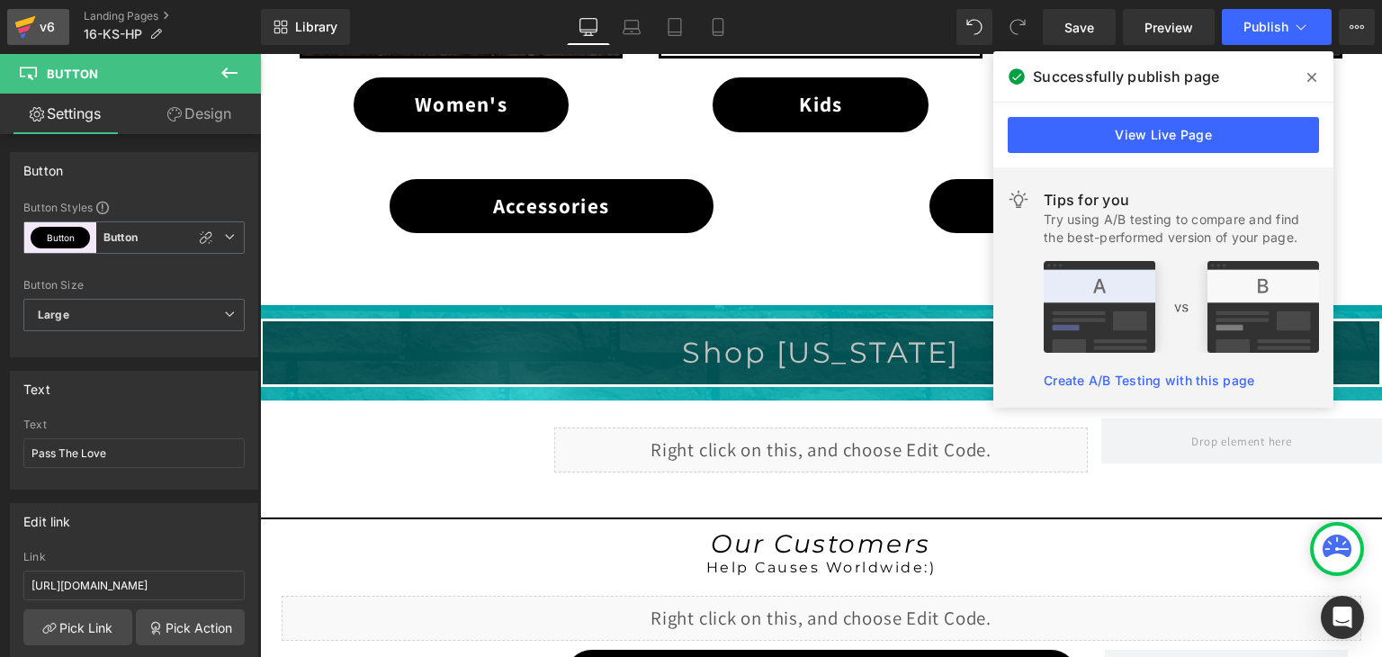
click at [22, 18] on icon at bounding box center [25, 26] width 22 height 45
click at [24, 30] on icon at bounding box center [24, 29] width 13 height 8
click at [1278, 8] on div "Library Desktop Desktop Laptop Tablet Mobile Save Preview Publish Scheduled Vie…" at bounding box center [821, 27] width 1121 height 54
click at [1280, 24] on span "Publish" at bounding box center [1265, 27] width 45 height 14
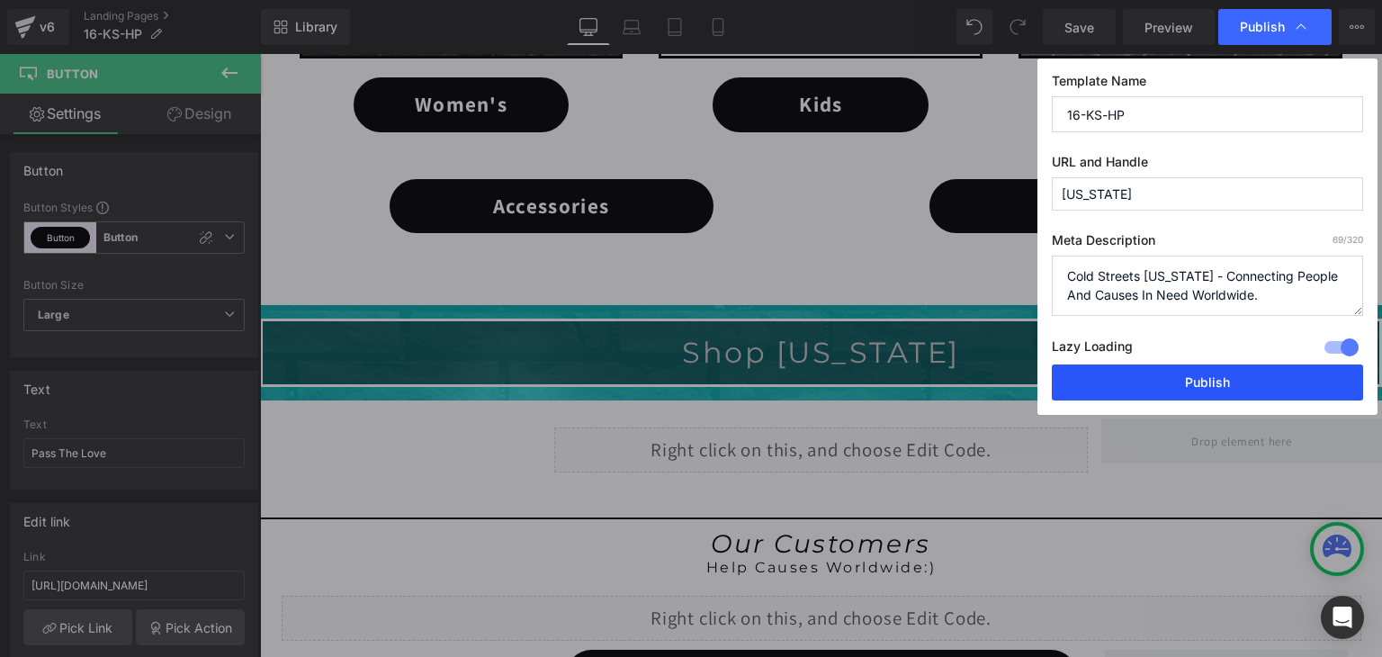
click at [1267, 390] on button "Publish" at bounding box center [1207, 382] width 311 height 36
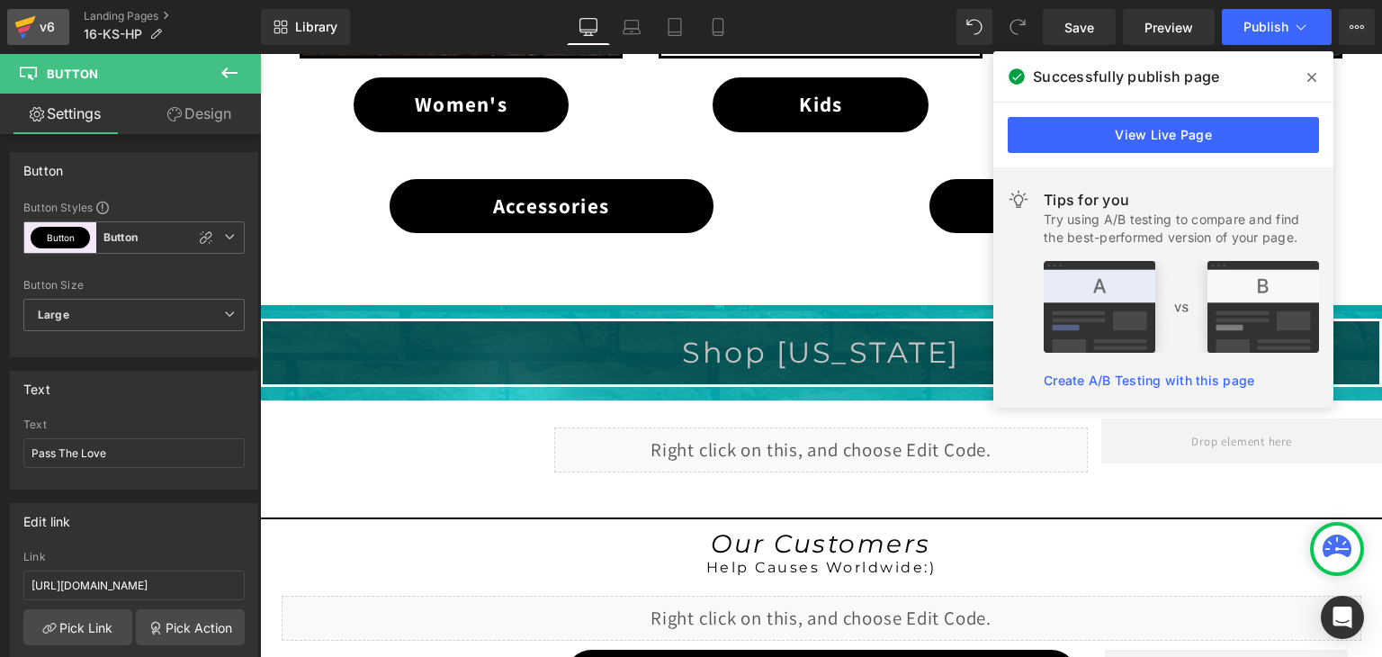
click at [24, 33] on icon at bounding box center [23, 34] width 5 height 5
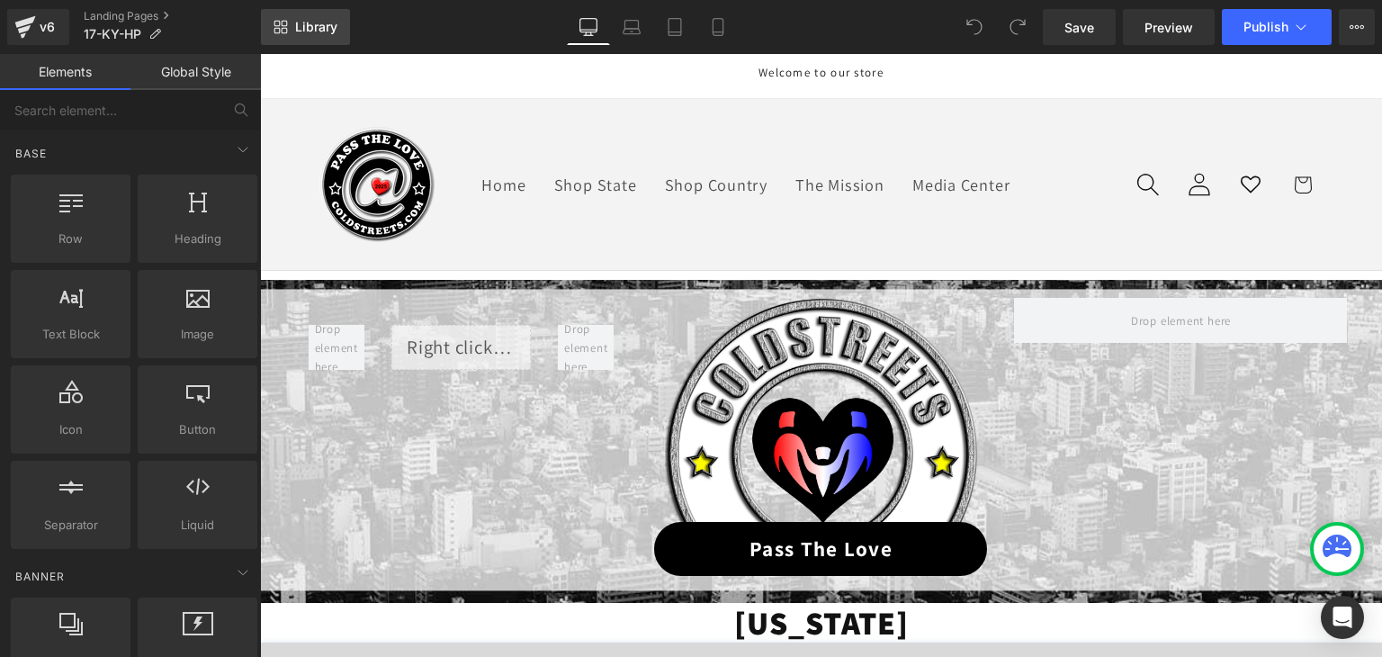
click at [309, 22] on span "Library" at bounding box center [316, 27] width 42 height 16
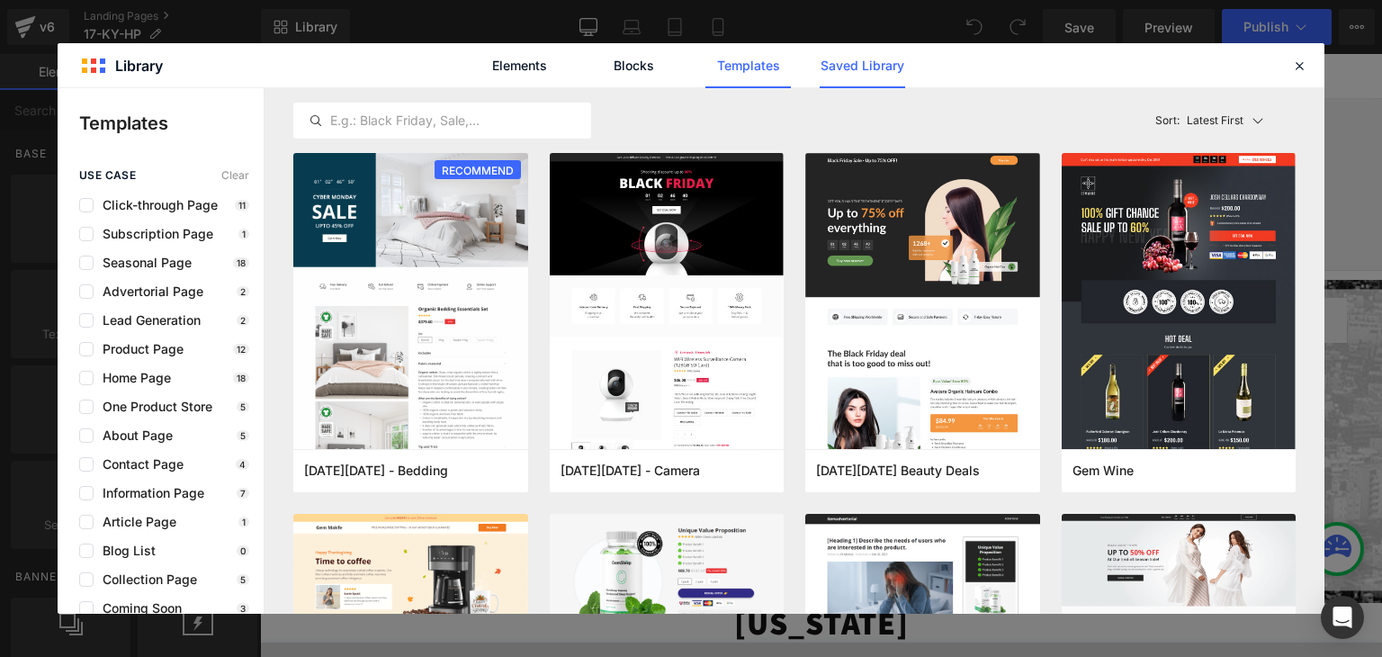
click at [857, 67] on link "Saved Library" at bounding box center [862, 65] width 85 height 45
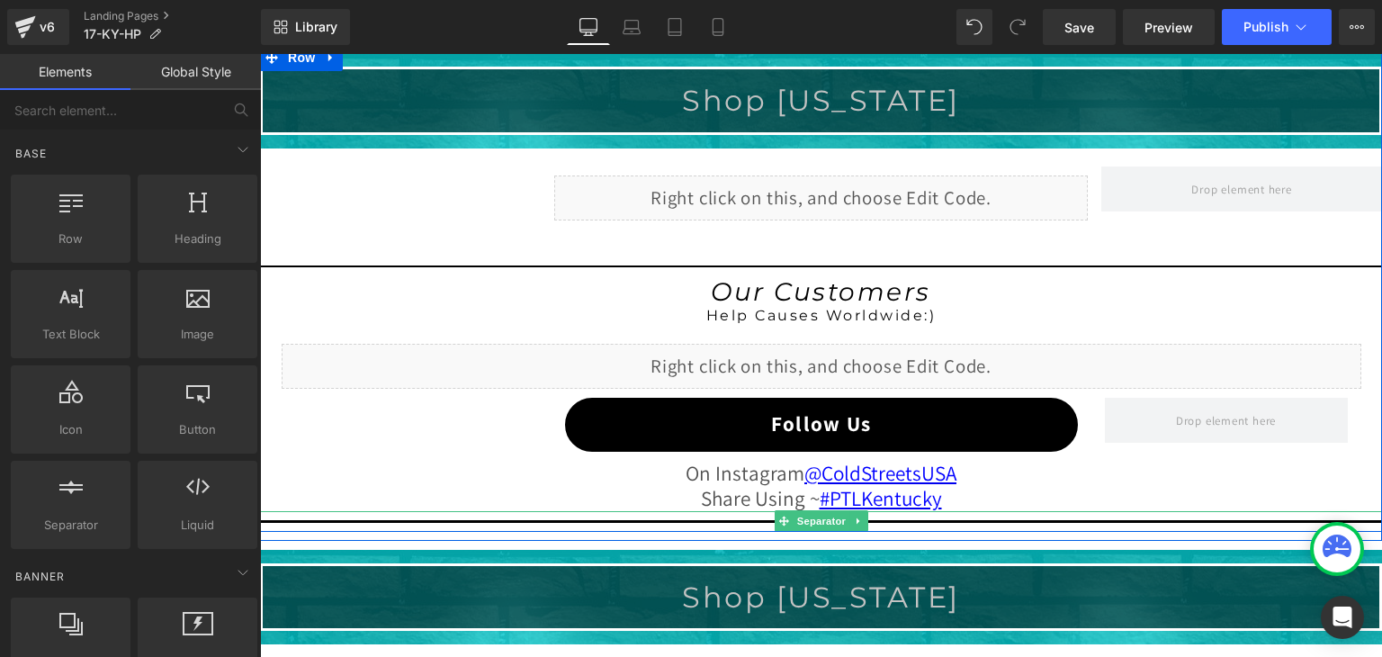
scroll to position [1443, 0]
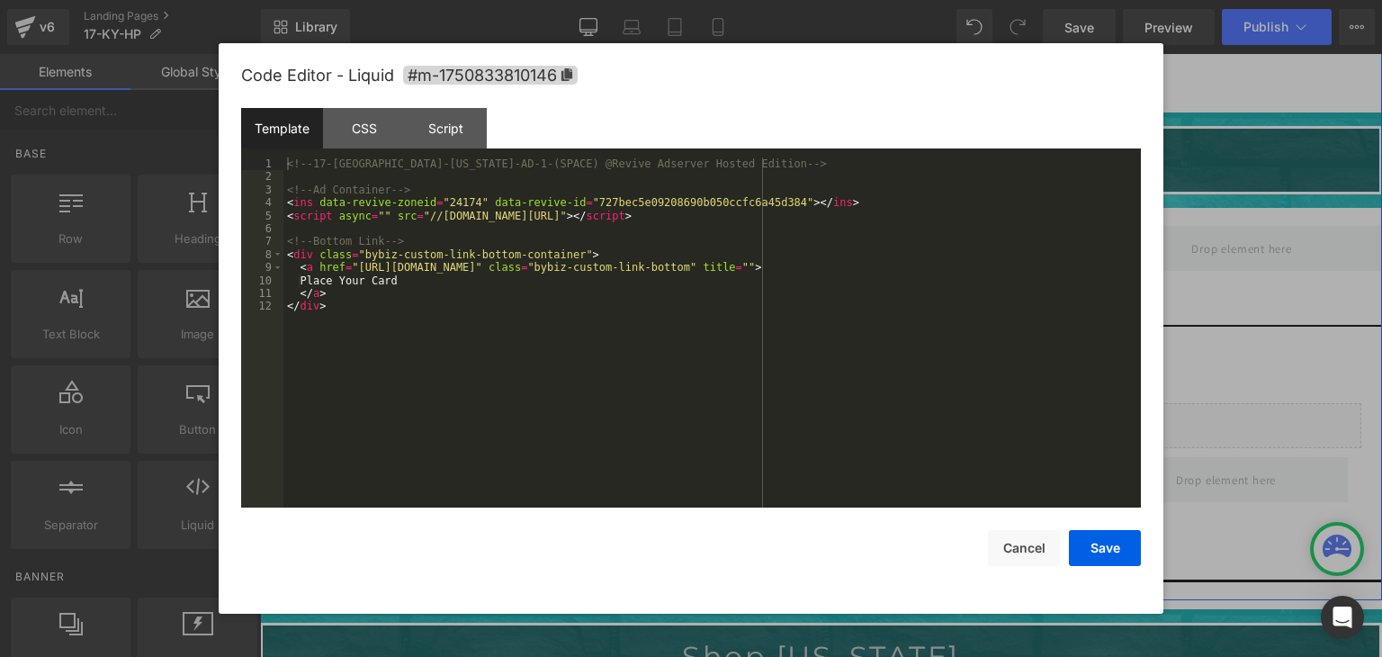
click at [831, 247] on div "Liquid" at bounding box center [821, 257] width 534 height 45
drag, startPoint x: 605, startPoint y: 270, endPoint x: 533, endPoint y: 269, distance: 72.9
click at [533, 269] on div "<!-- 17-KY-Kentucky-AD-1-(SPACE) @Revive Adserver Hosted Edition --> <!-- Ad Co…" at bounding box center [711, 345] width 857 height 376
click at [1116, 539] on button "Save" at bounding box center [1105, 548] width 72 height 36
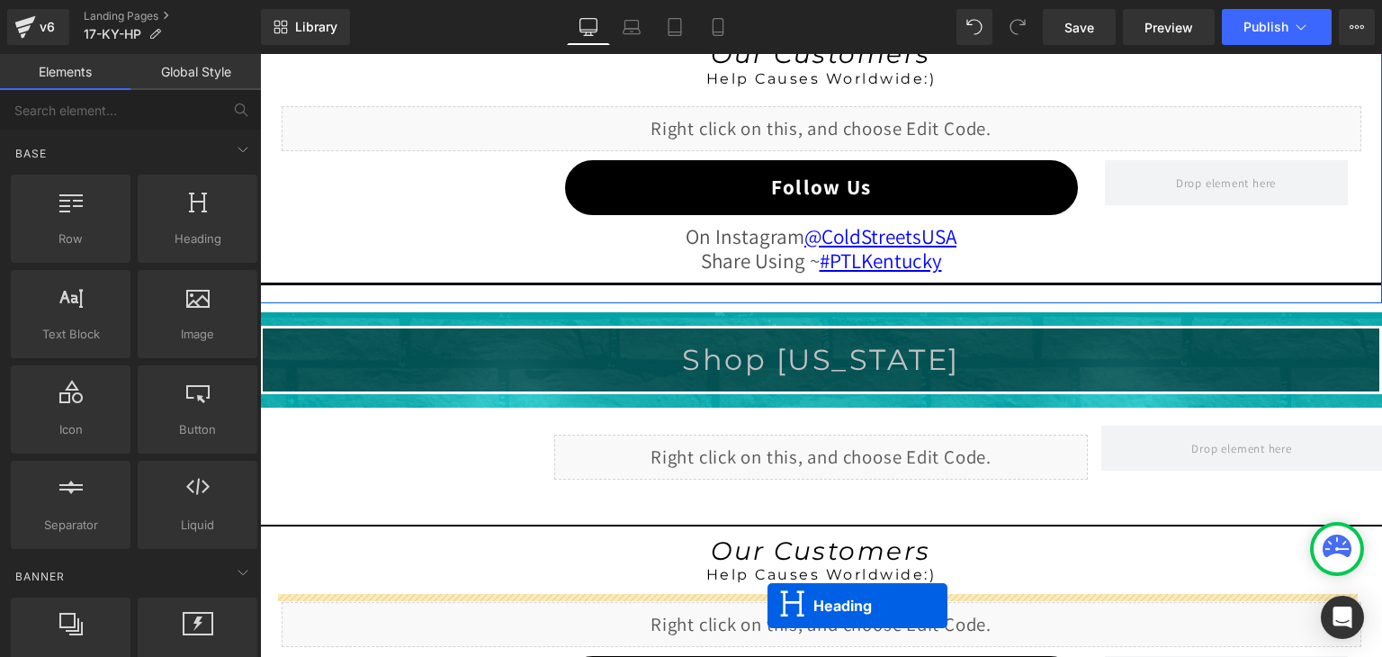
scroll to position [1857, 0]
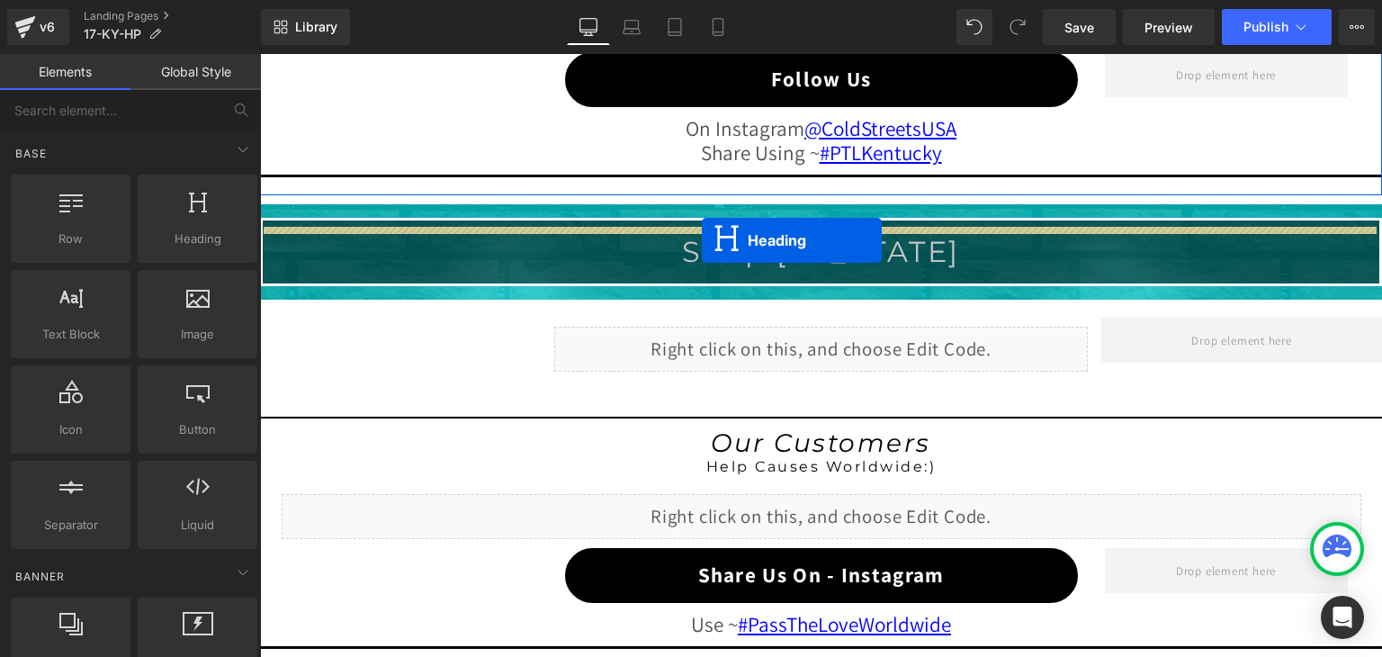
drag, startPoint x: 774, startPoint y: 157, endPoint x: 702, endPoint y: 240, distance: 109.7
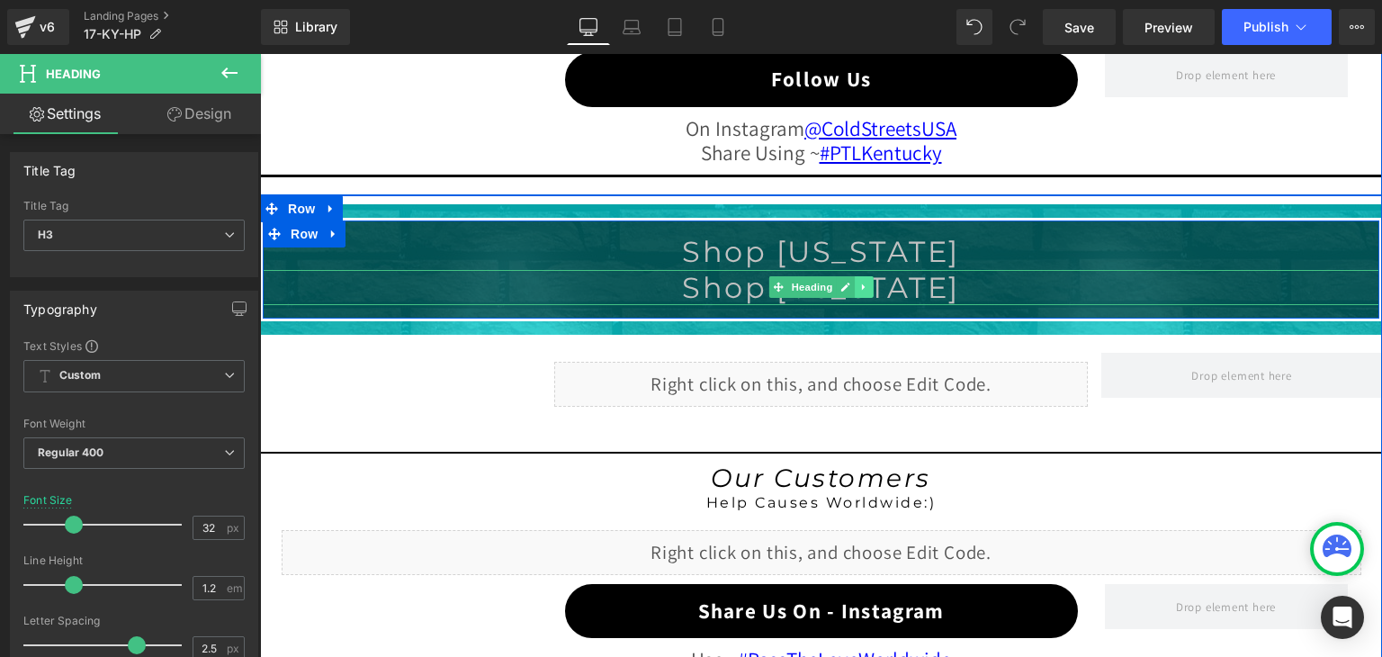
click at [859, 282] on icon at bounding box center [864, 287] width 10 height 11
click at [869, 282] on icon at bounding box center [874, 287] width 10 height 11
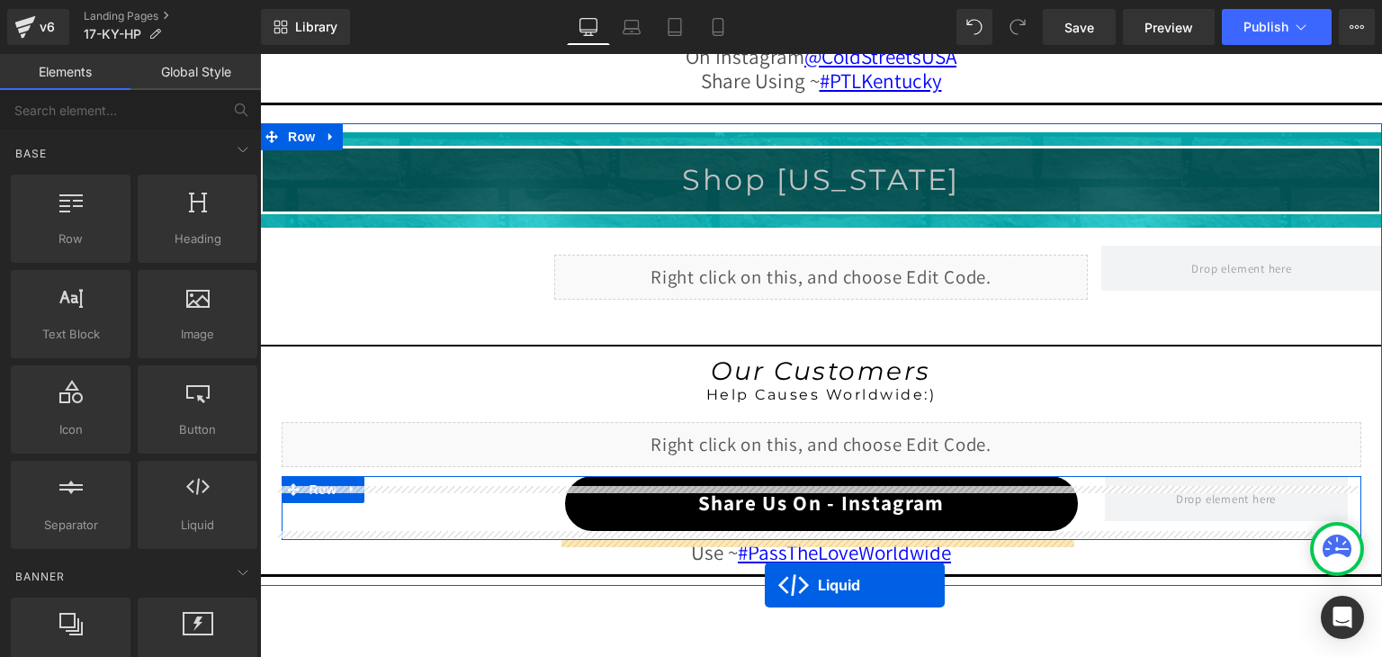
scroll to position [1983, 0]
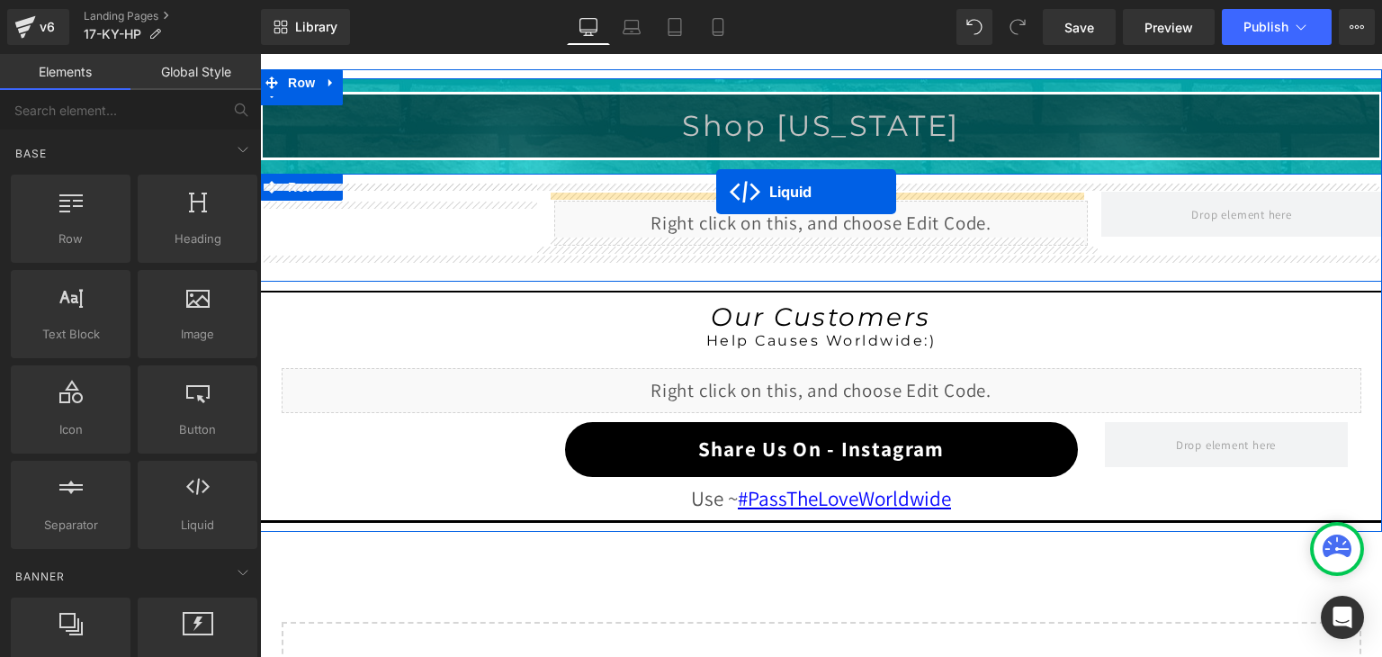
drag, startPoint x: 763, startPoint y: 113, endPoint x: 716, endPoint y: 192, distance: 91.2
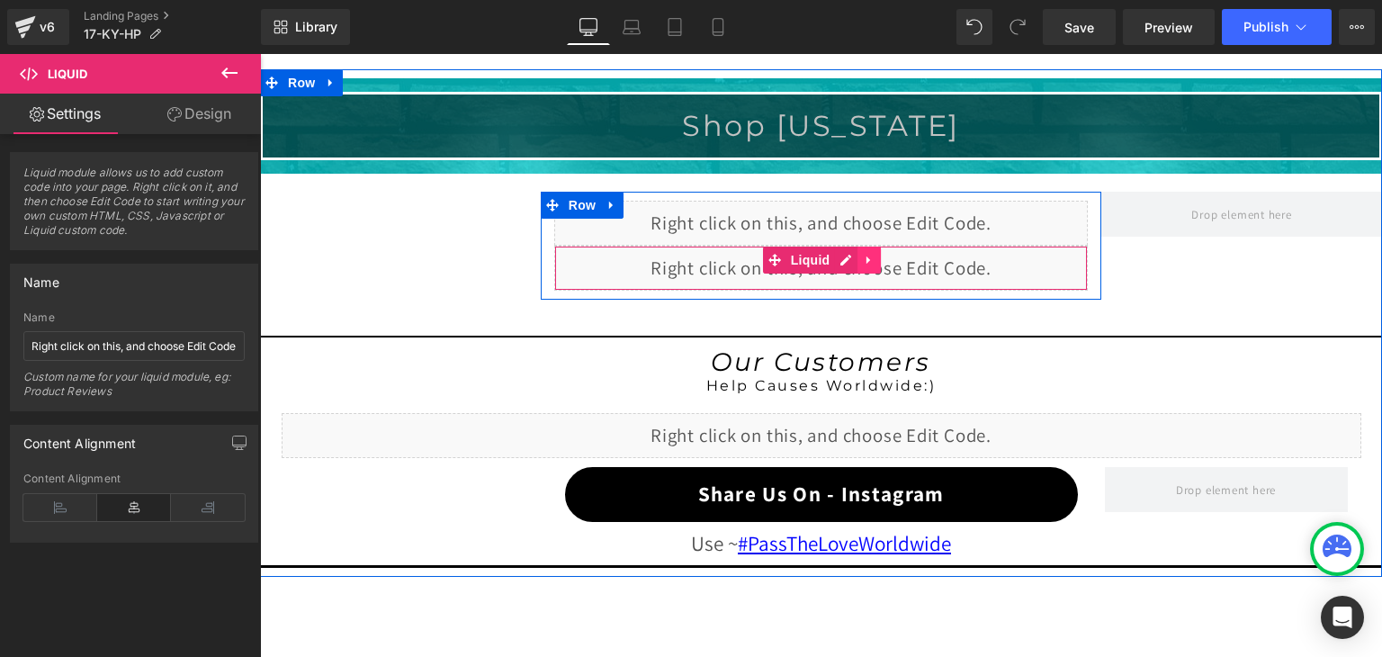
click at [863, 253] on icon at bounding box center [869, 259] width 13 height 13
click at [874, 256] on icon at bounding box center [880, 260] width 13 height 13
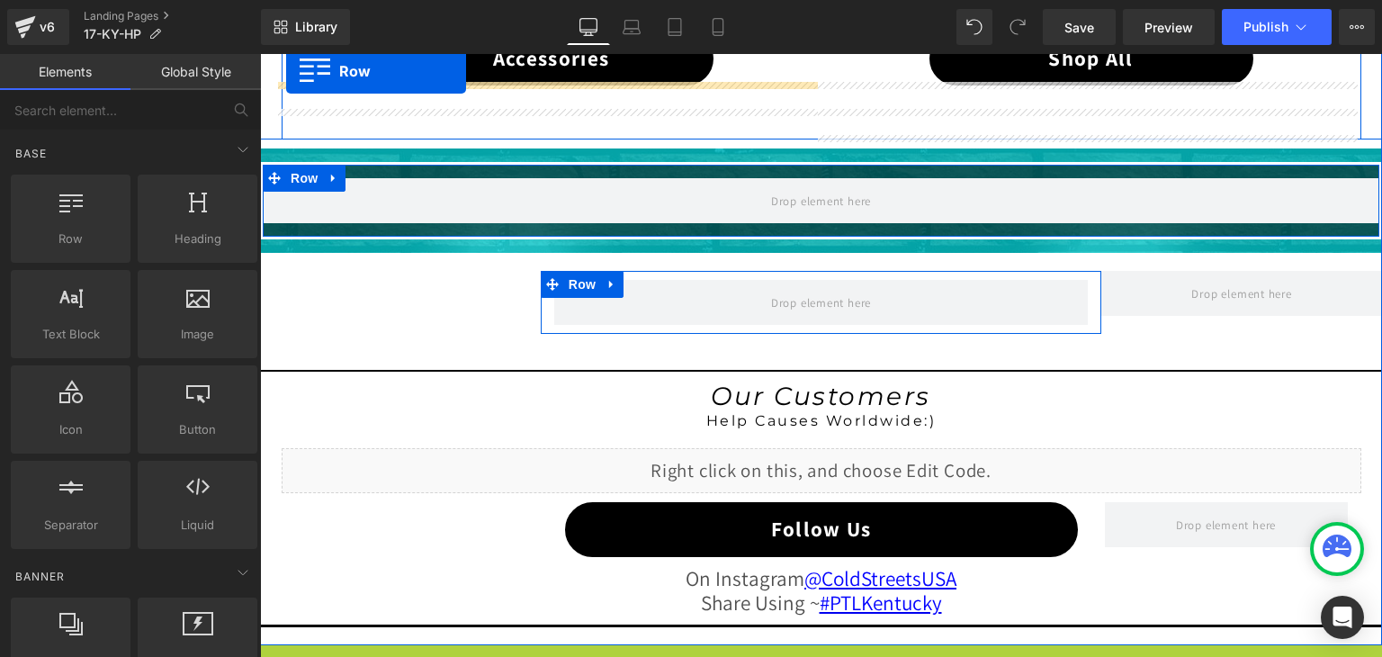
scroll to position [1299, 0]
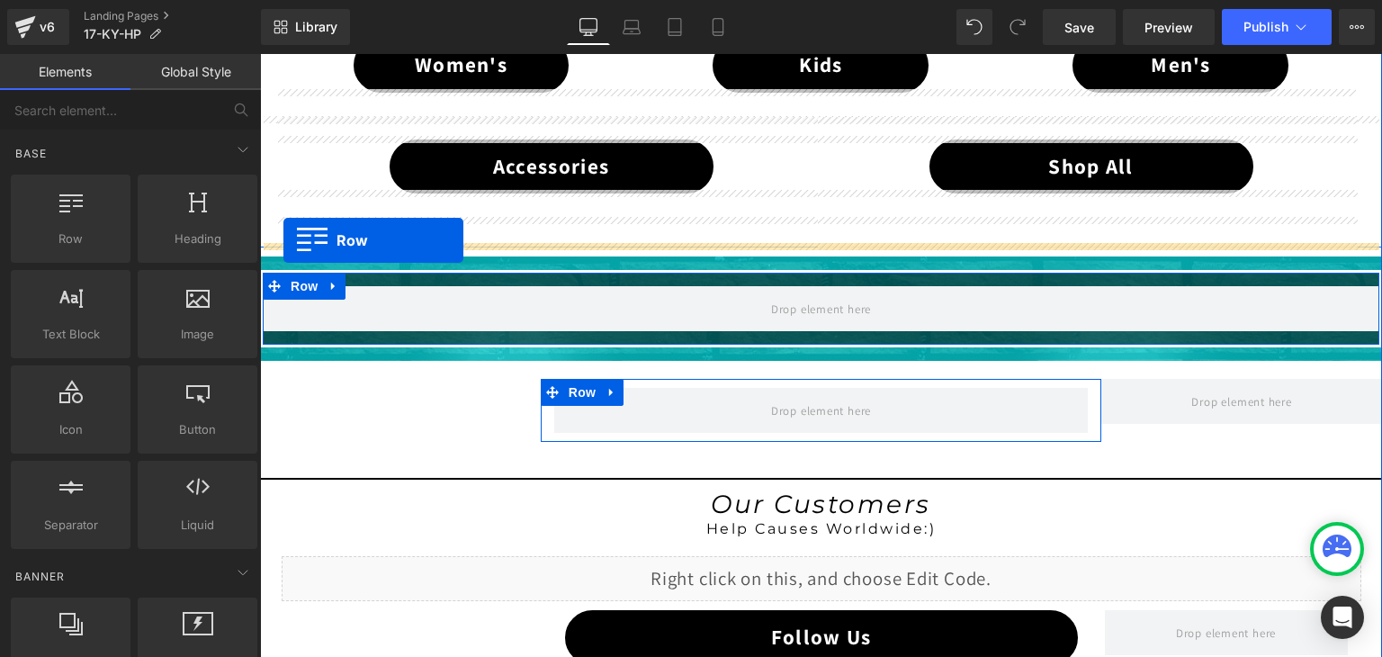
drag, startPoint x: 269, startPoint y: 344, endPoint x: 283, endPoint y: 240, distance: 104.5
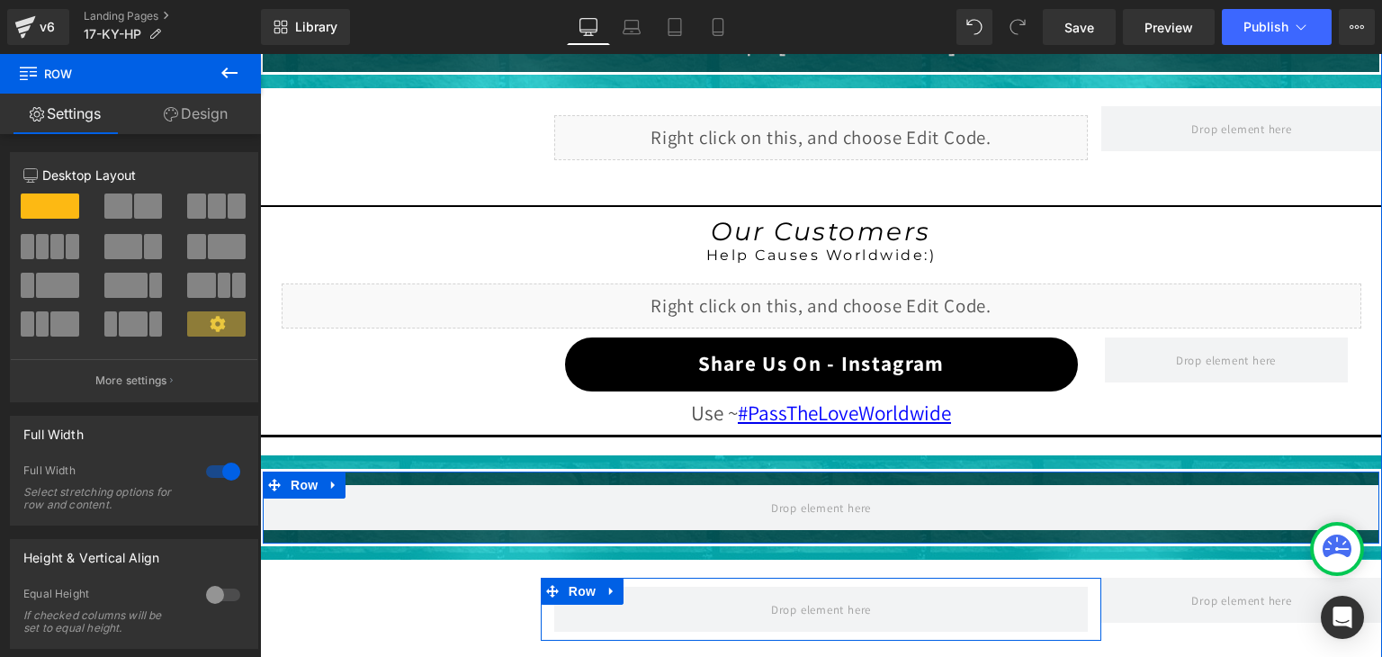
scroll to position [1569, 0]
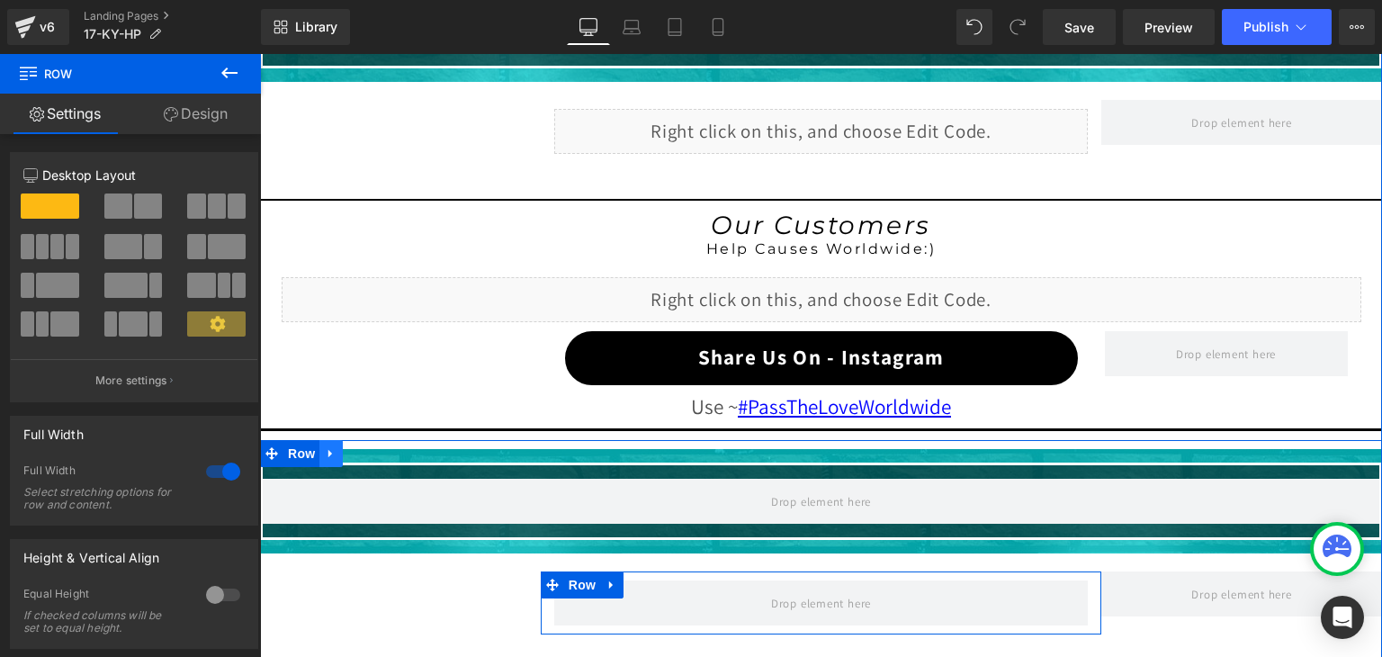
click at [324, 440] on link at bounding box center [330, 453] width 23 height 27
click at [372, 447] on icon at bounding box center [378, 453] width 13 height 13
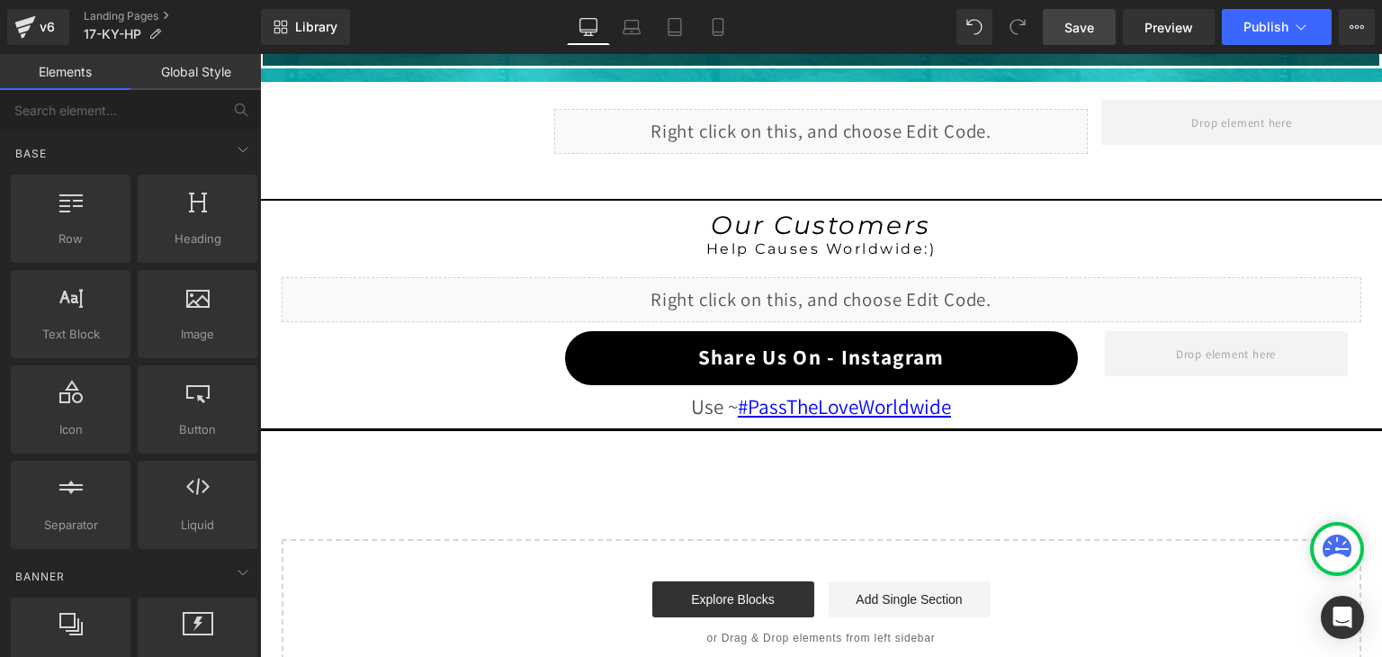
click at [1077, 22] on span "Save" at bounding box center [1079, 27] width 30 height 19
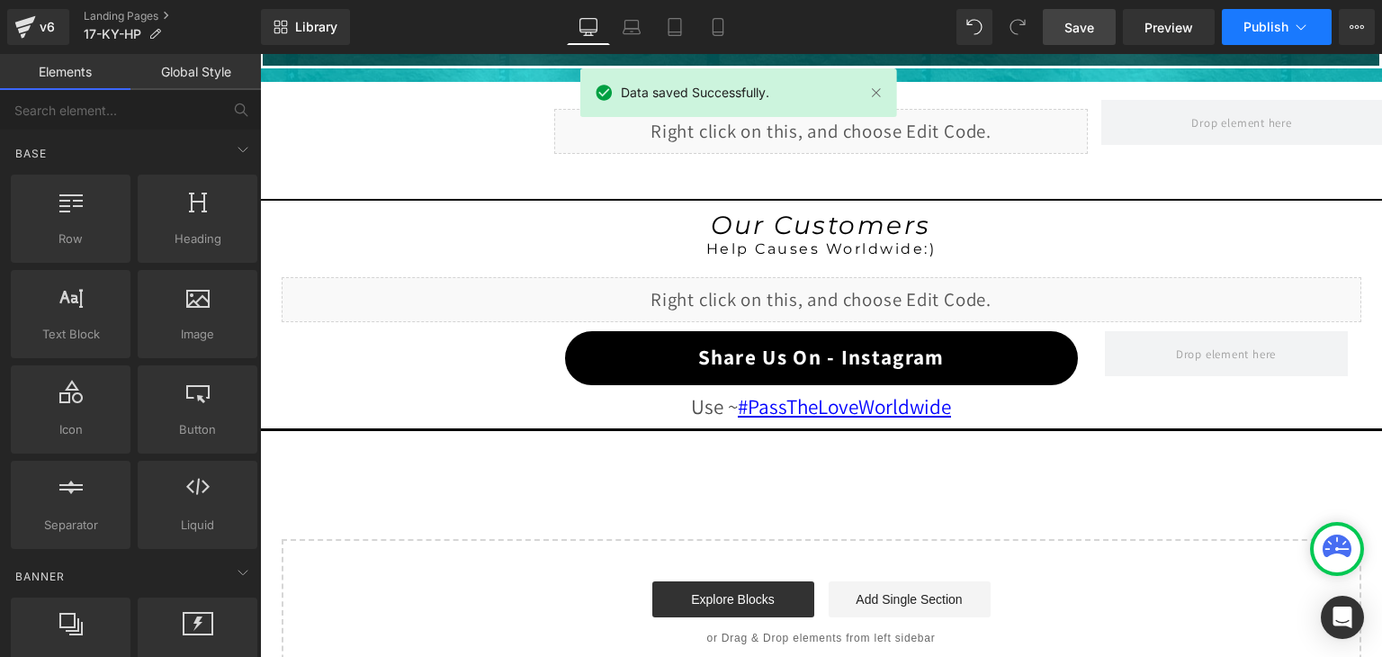
click at [1292, 29] on icon at bounding box center [1301, 27] width 18 height 18
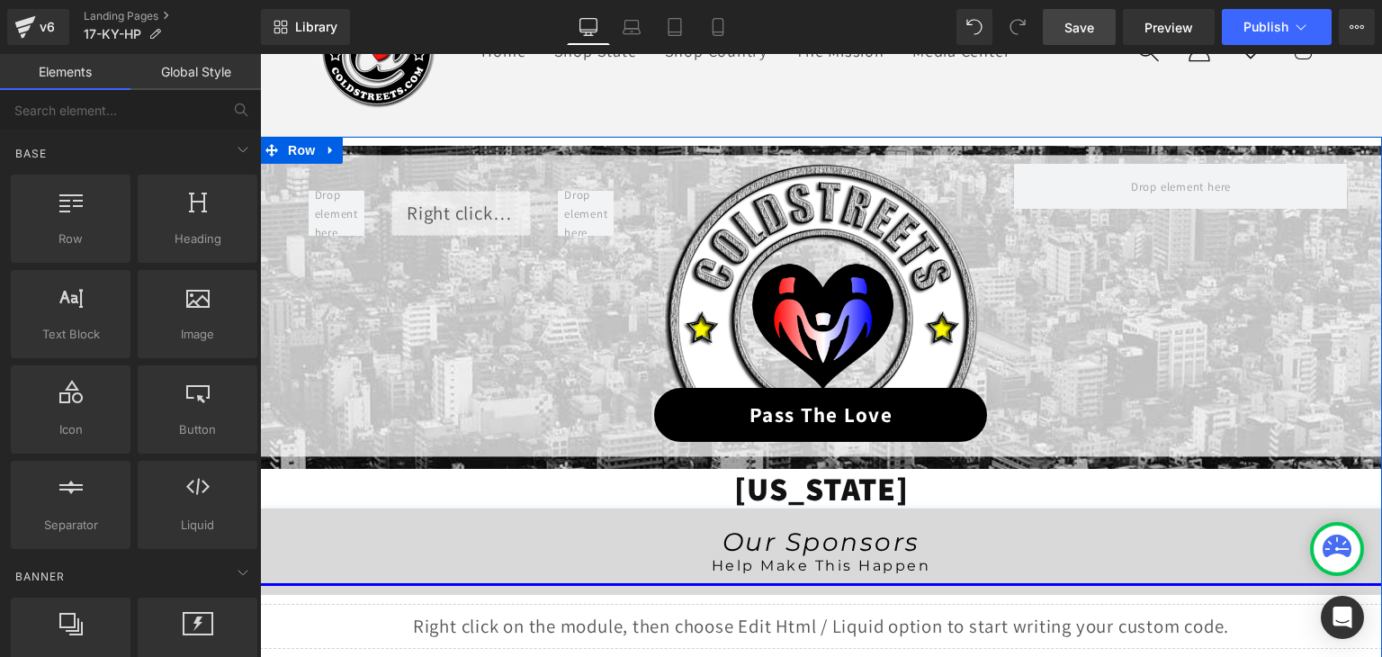
scroll to position [130, 0]
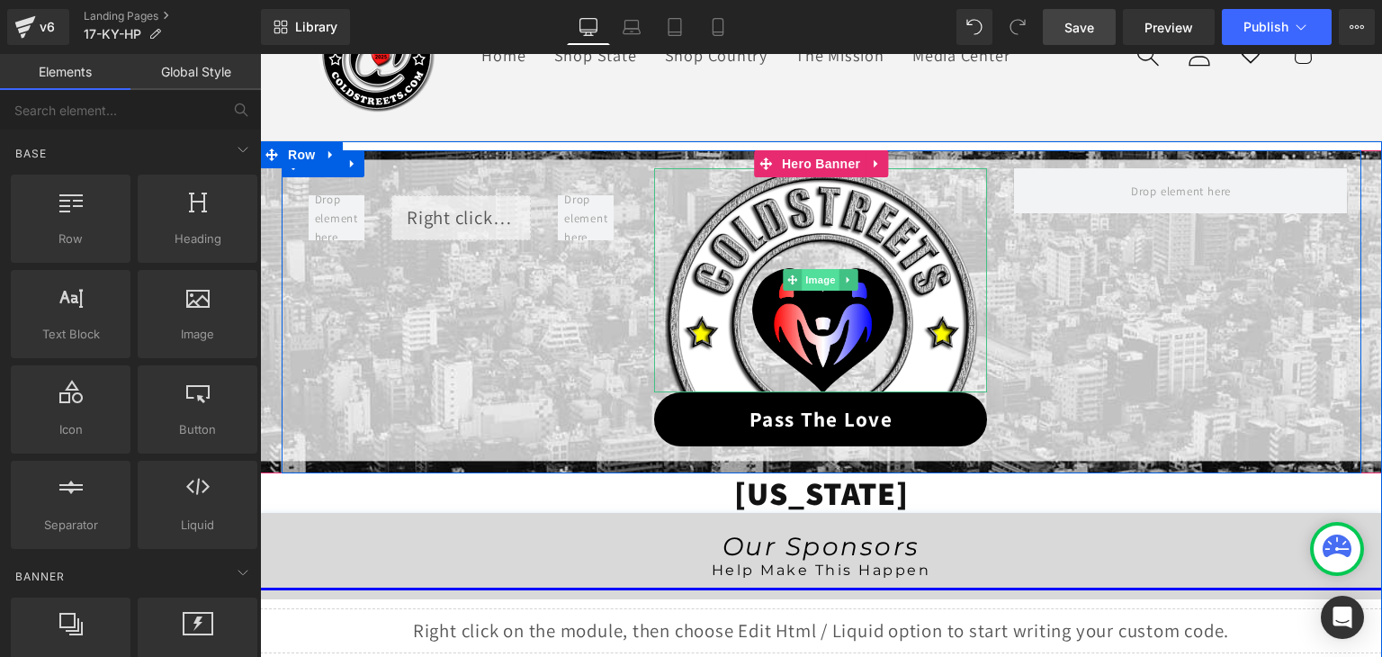
click at [814, 285] on span "Image" at bounding box center [822, 280] width 38 height 22
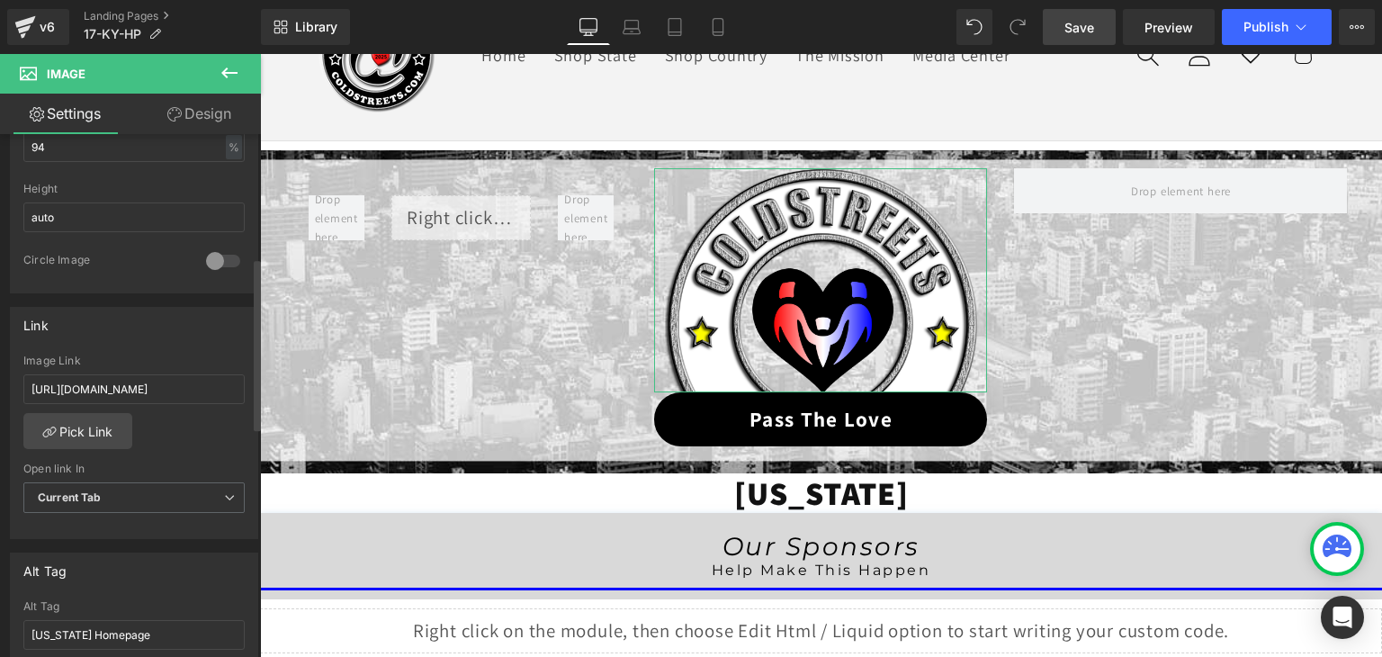
scroll to position [630, 0]
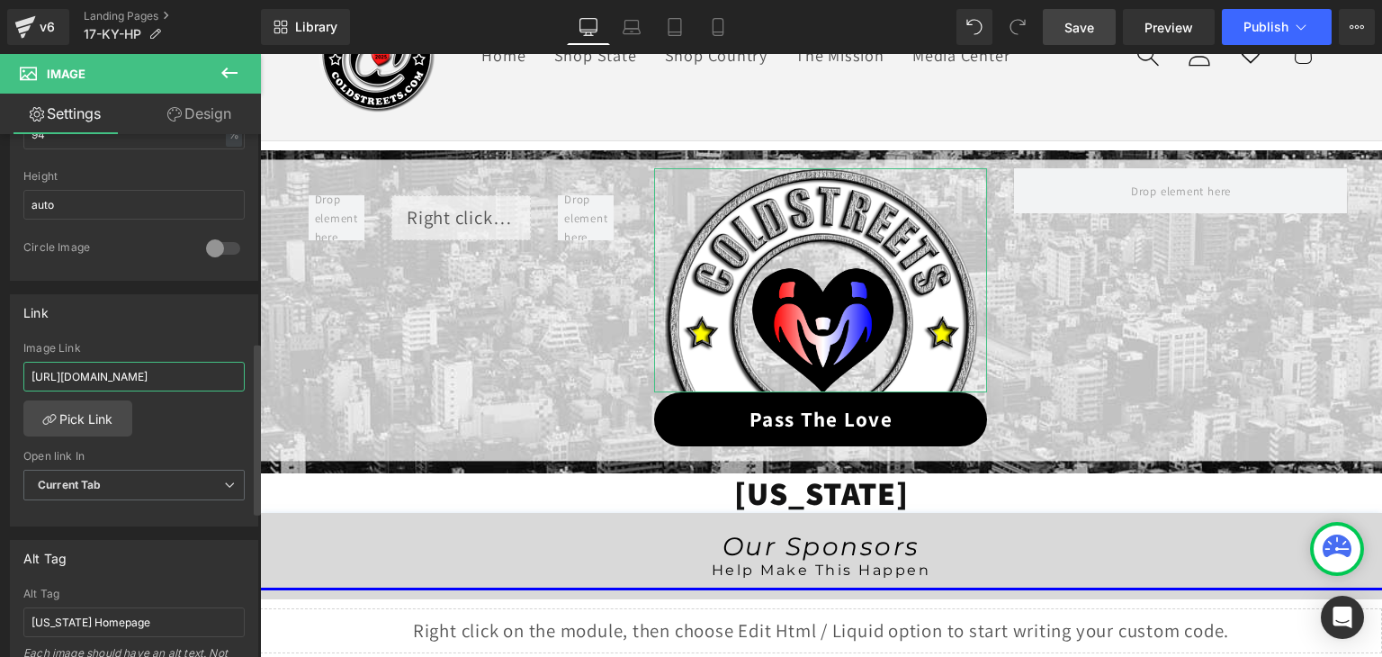
click at [136, 368] on input "https://coldstreets.com/pages/ptl-ky" at bounding box center [133, 377] width 221 height 30
paste input "17-ky-ptl"
type input "https://coldstreets.com/pages/17-ky-ptl"
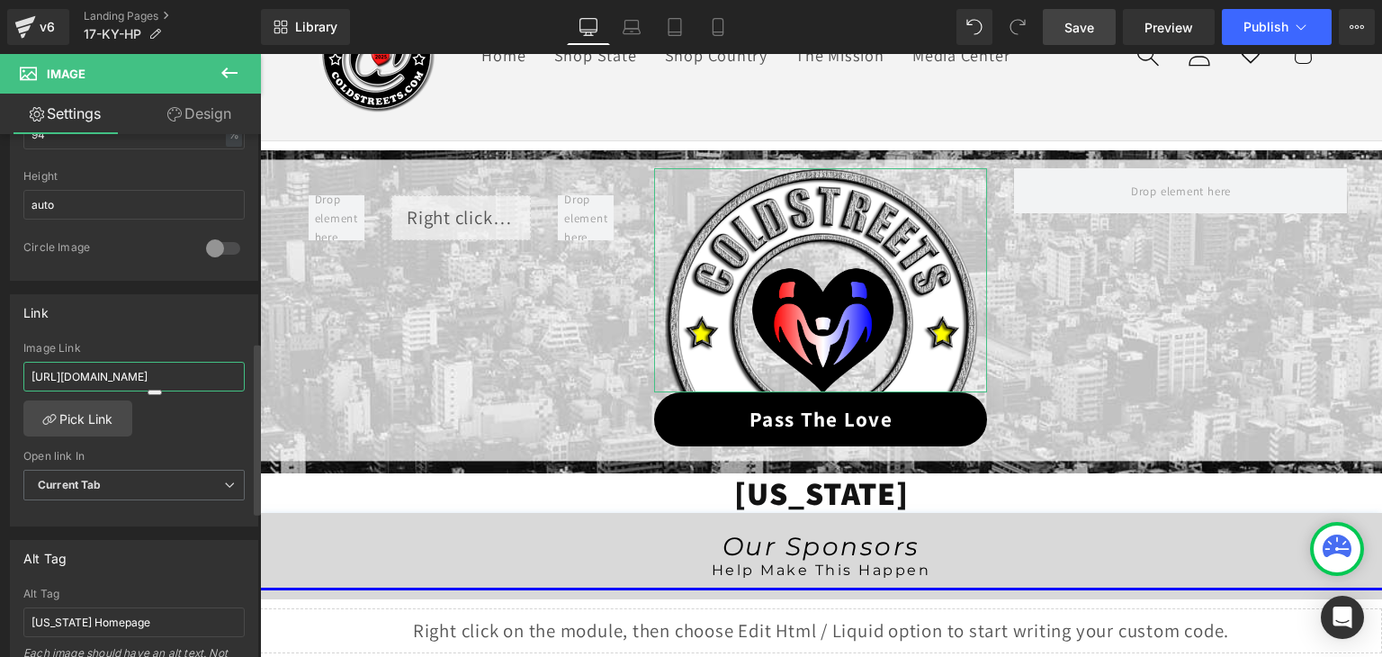
scroll to position [0, 4]
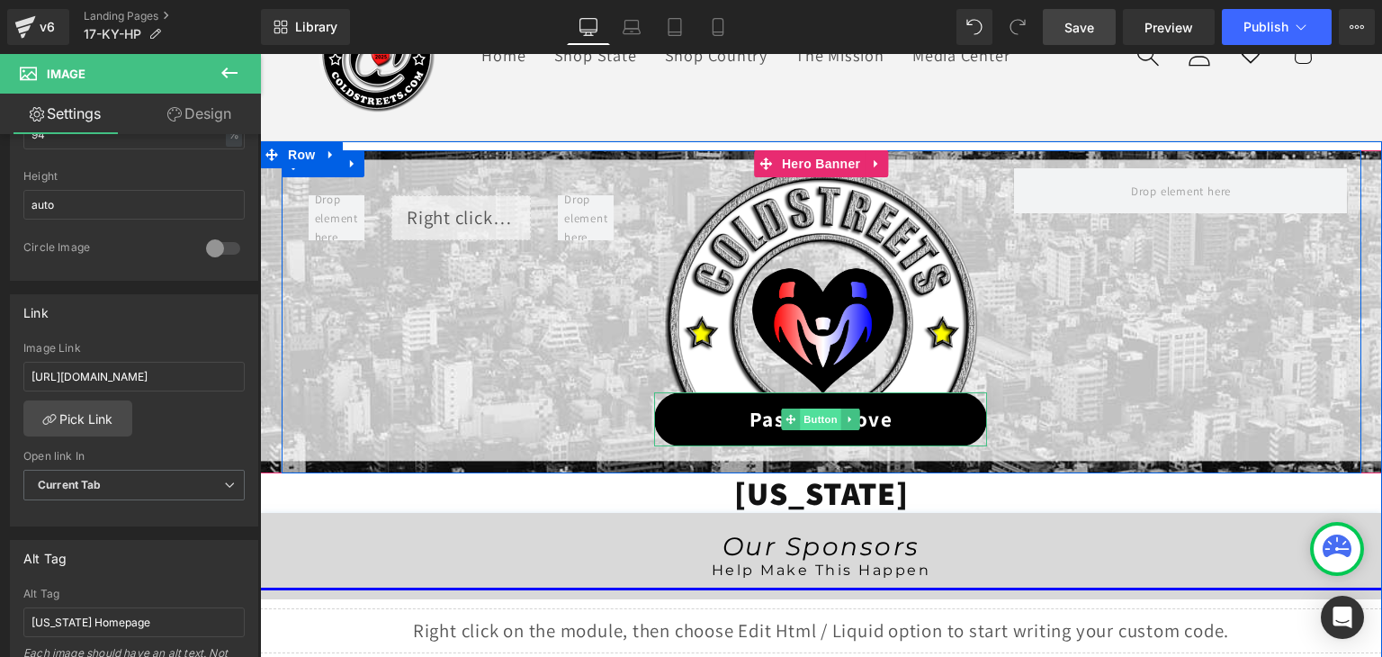
click at [815, 418] on span "Button" at bounding box center [821, 419] width 41 height 22
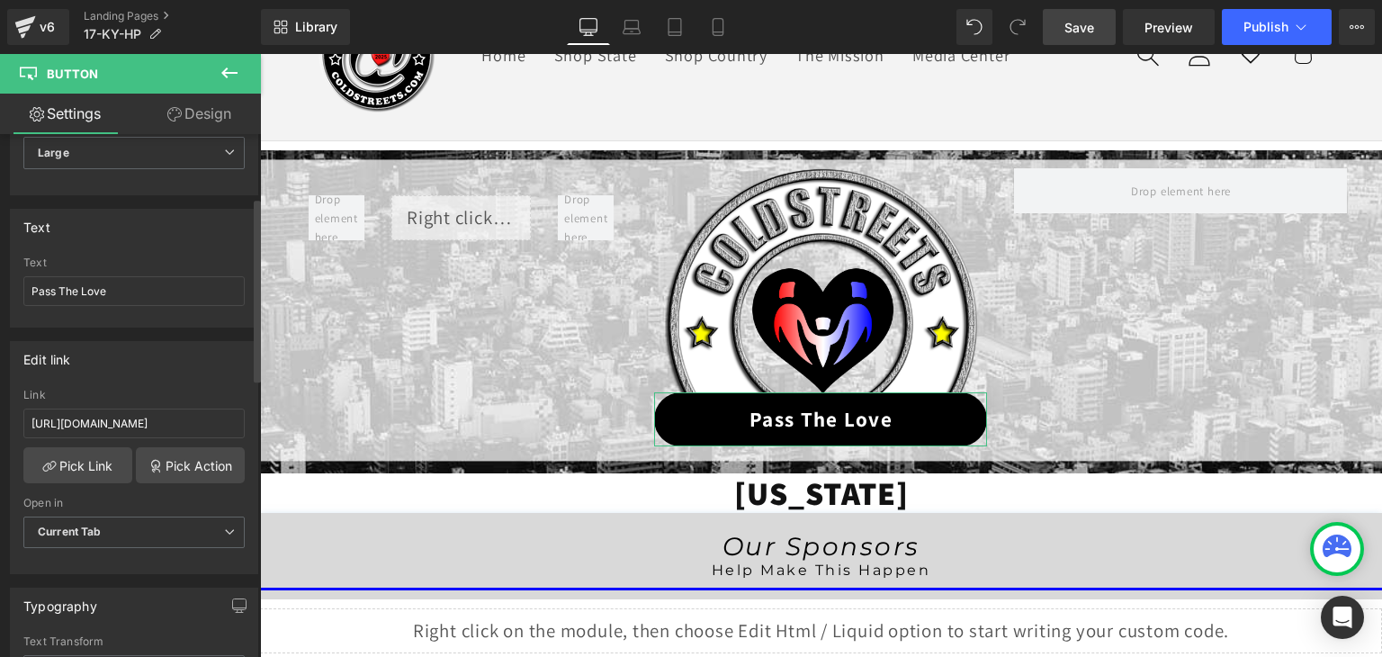
scroll to position [180, 0]
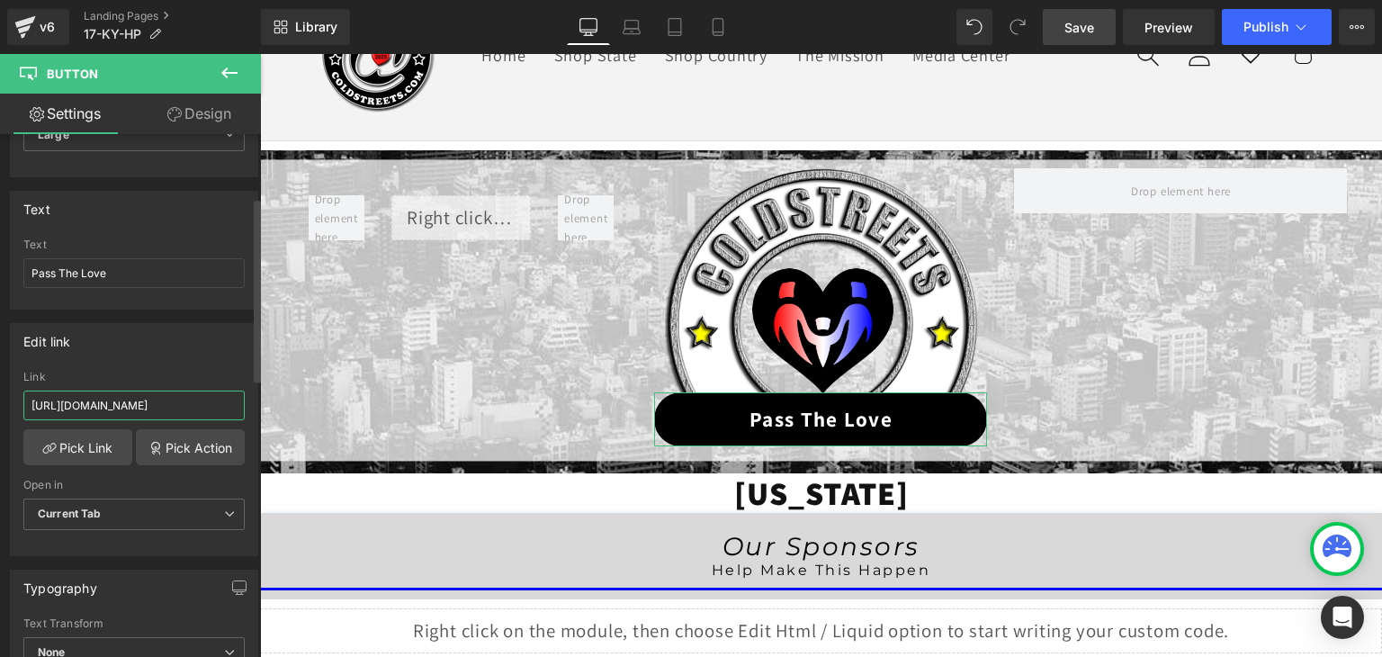
click at [136, 398] on input "https://coldstreets.com/pages/ptl-ky" at bounding box center [133, 405] width 221 height 30
paste input "17-ky-ptl"
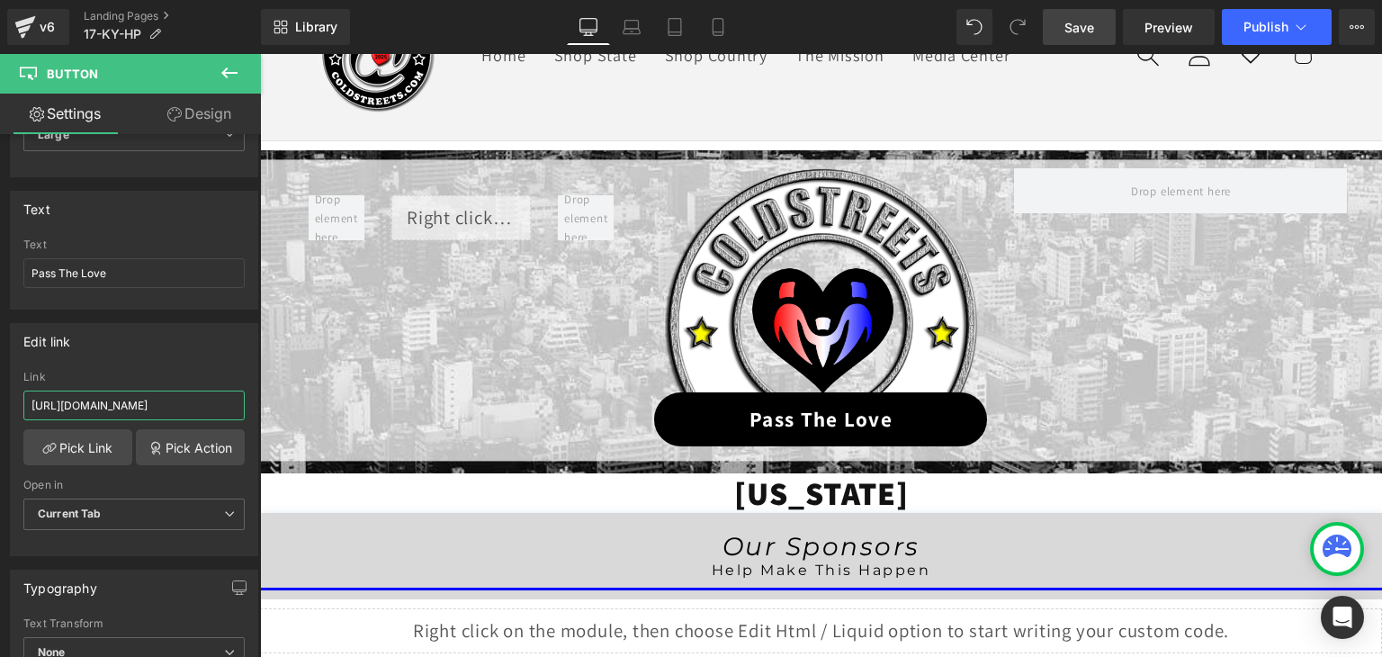
type input "https://coldstreets.com/pages/17-ky-ptl"
click at [1076, 30] on span "Save" at bounding box center [1079, 27] width 30 height 19
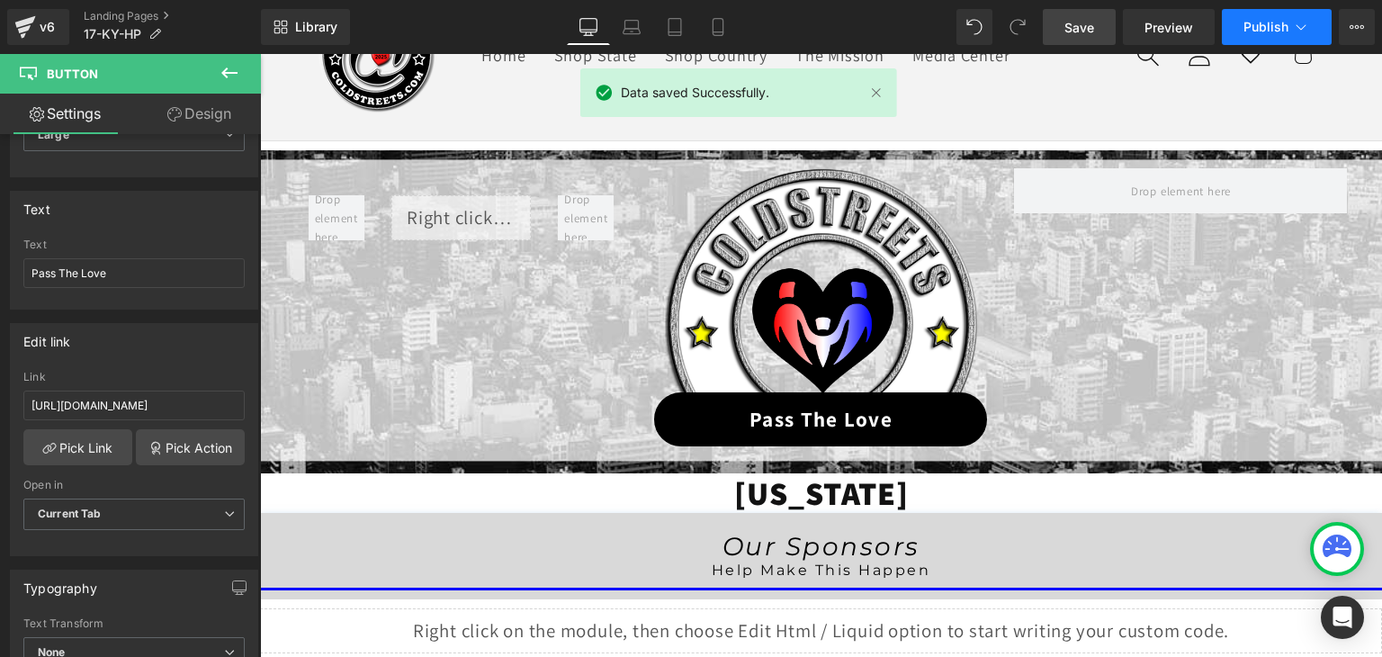
click at [1297, 28] on icon at bounding box center [1301, 27] width 18 height 18
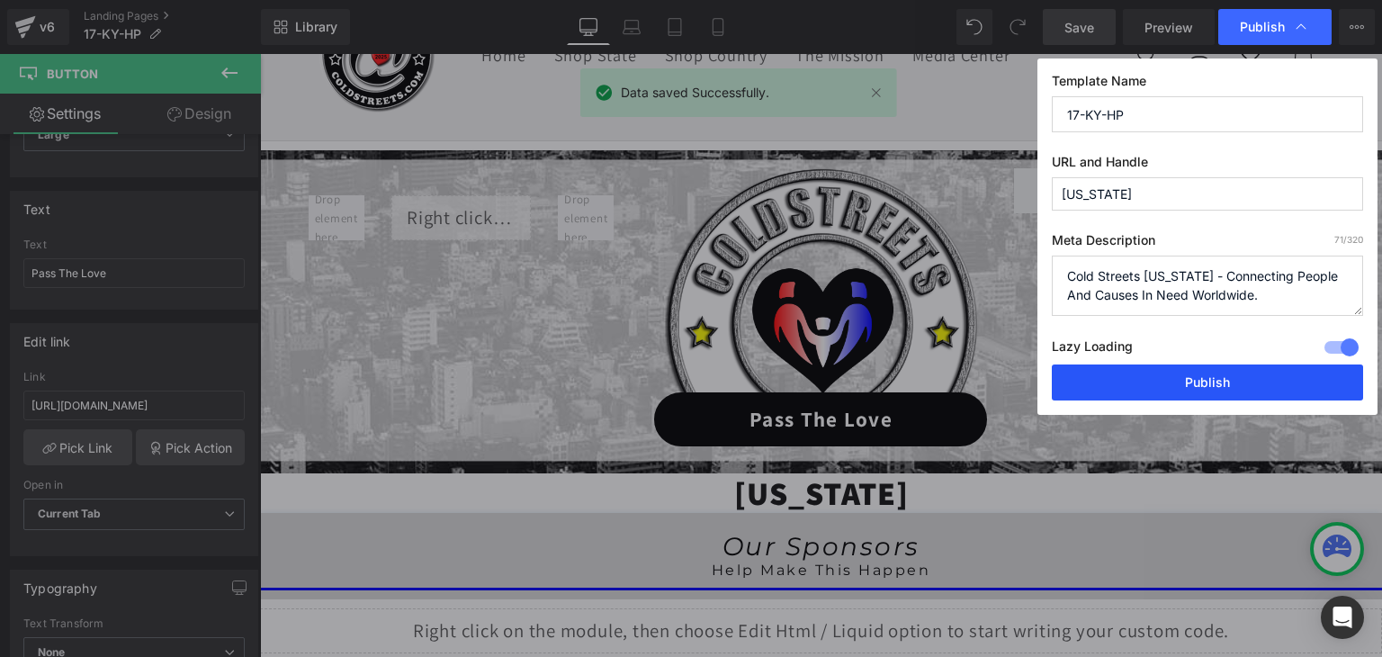
click at [1260, 377] on button "Publish" at bounding box center [1207, 382] width 311 height 36
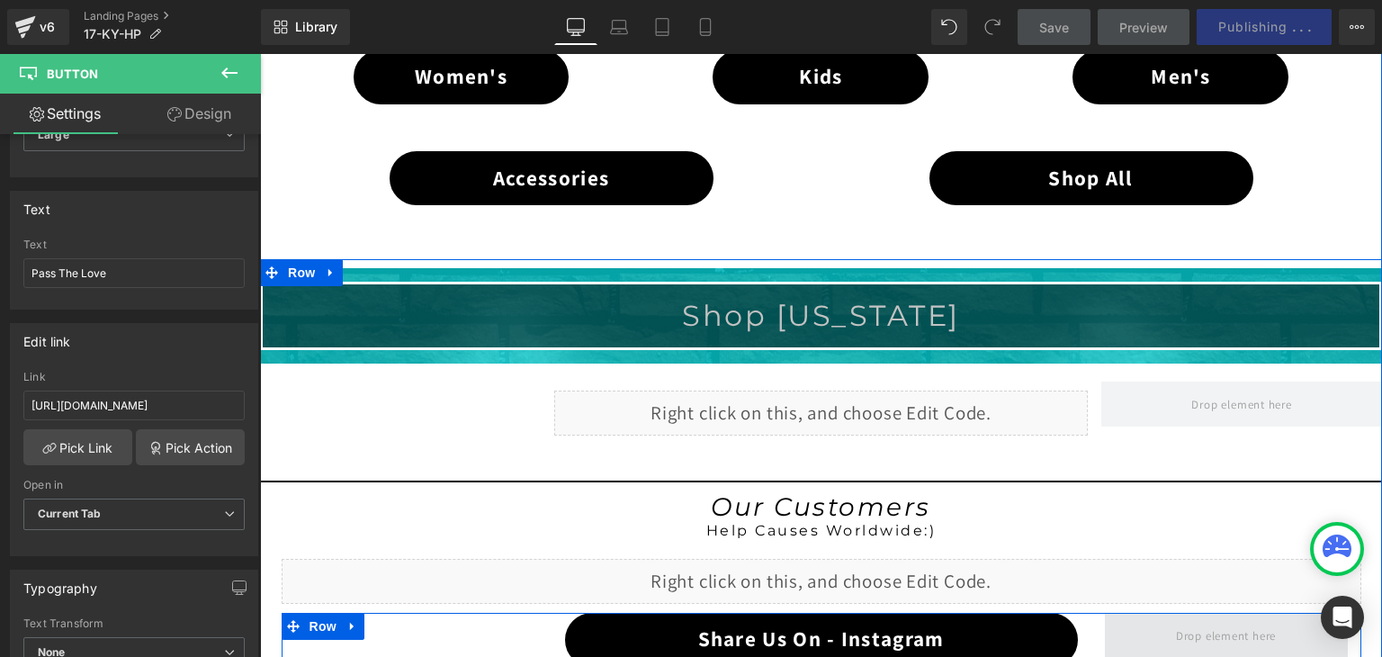
scroll to position [1209, 0]
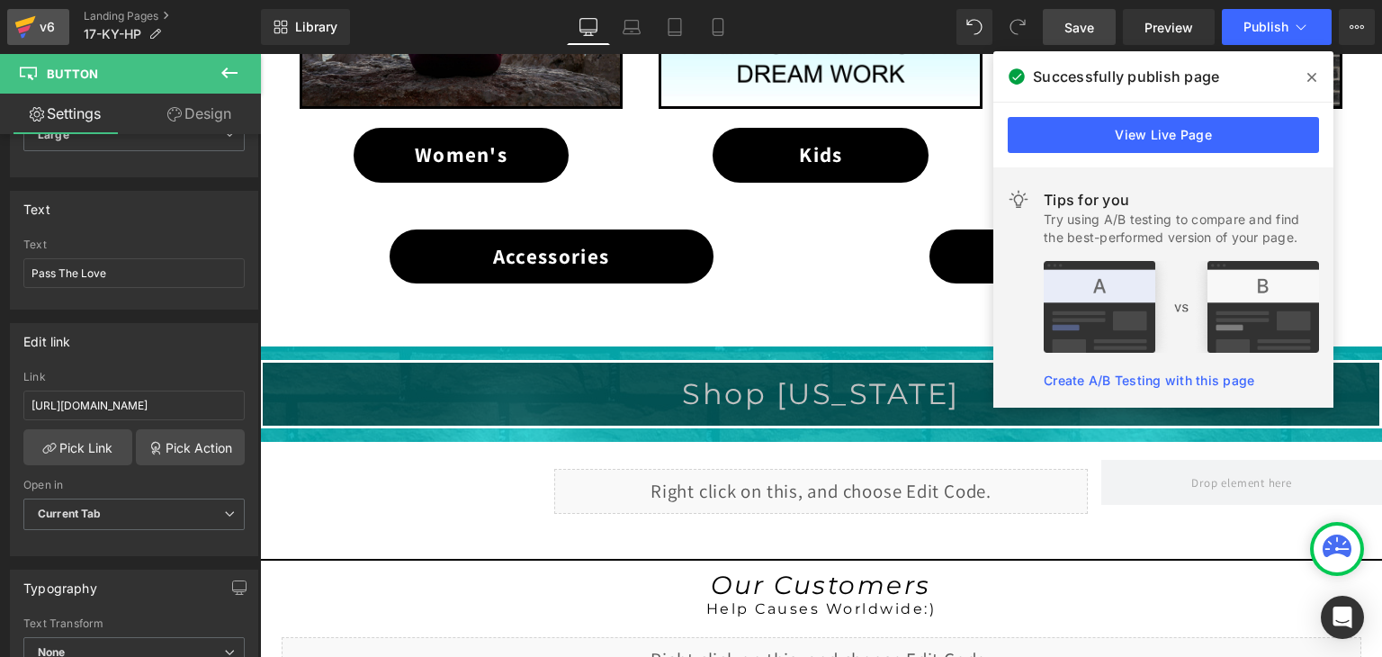
click at [18, 22] on icon at bounding box center [25, 22] width 21 height 12
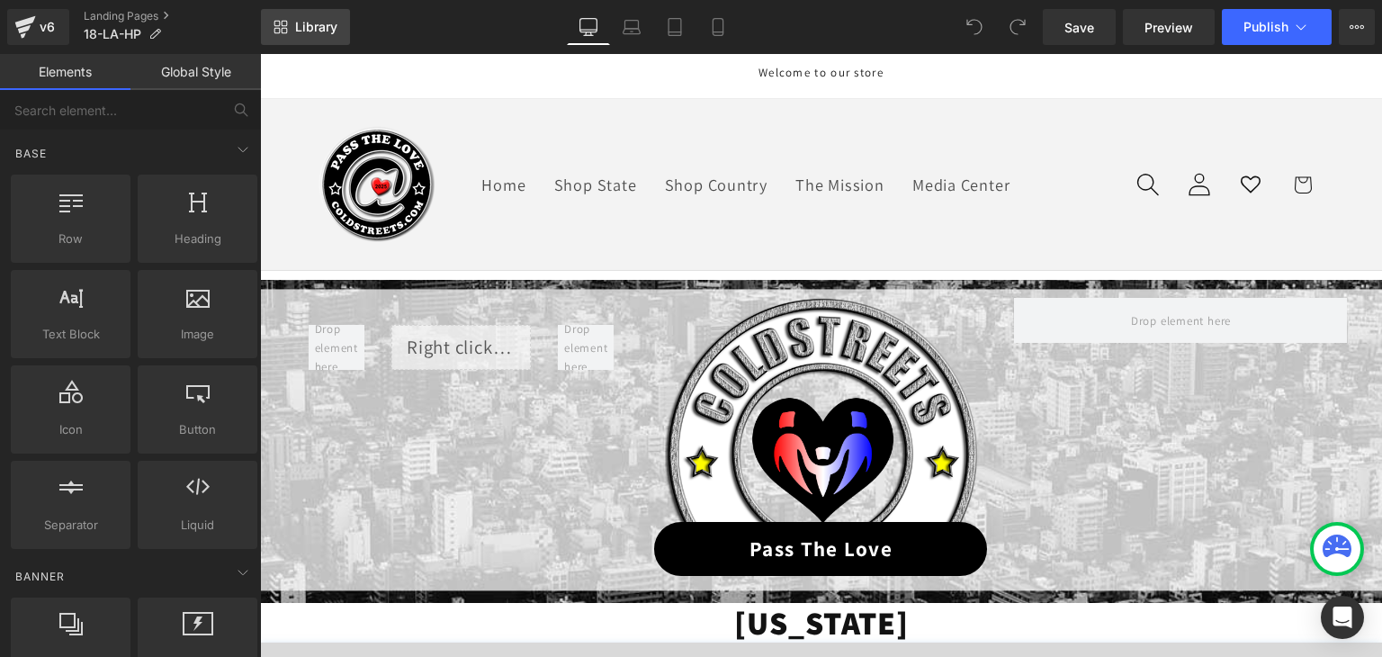
click at [304, 22] on span "Library" at bounding box center [316, 27] width 42 height 16
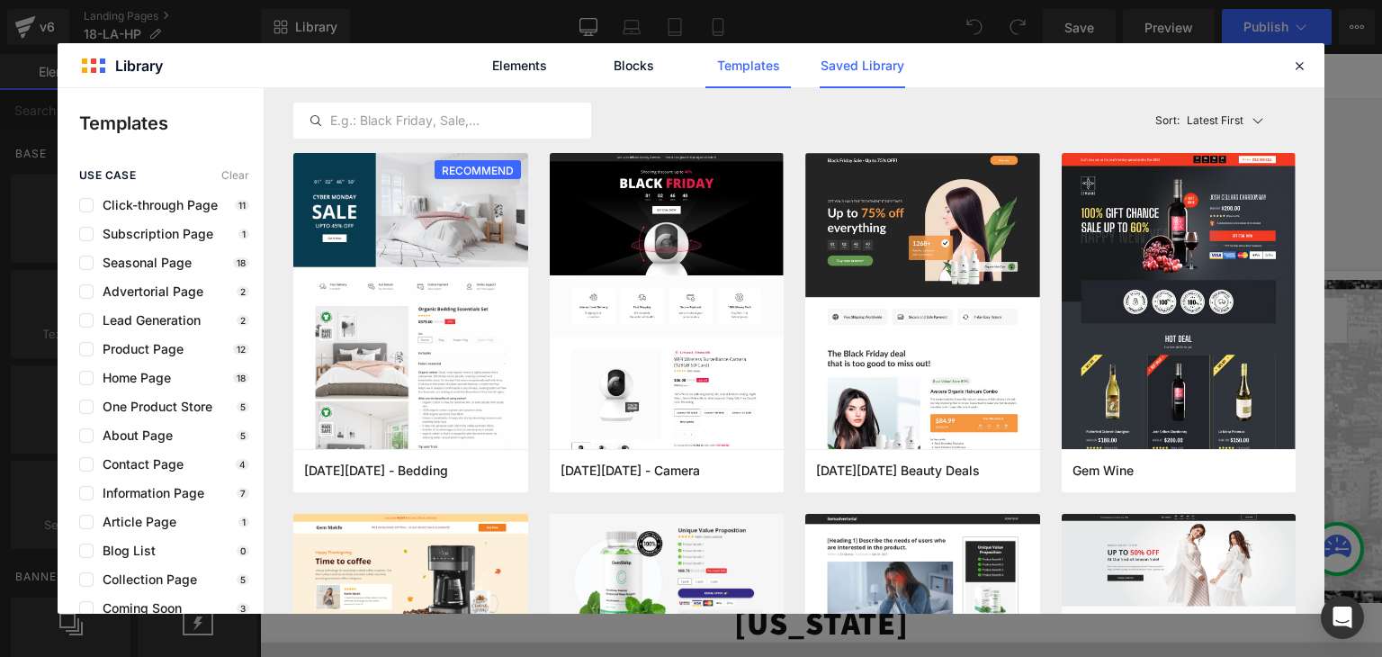
click at [835, 67] on link "Saved Library" at bounding box center [862, 65] width 85 height 45
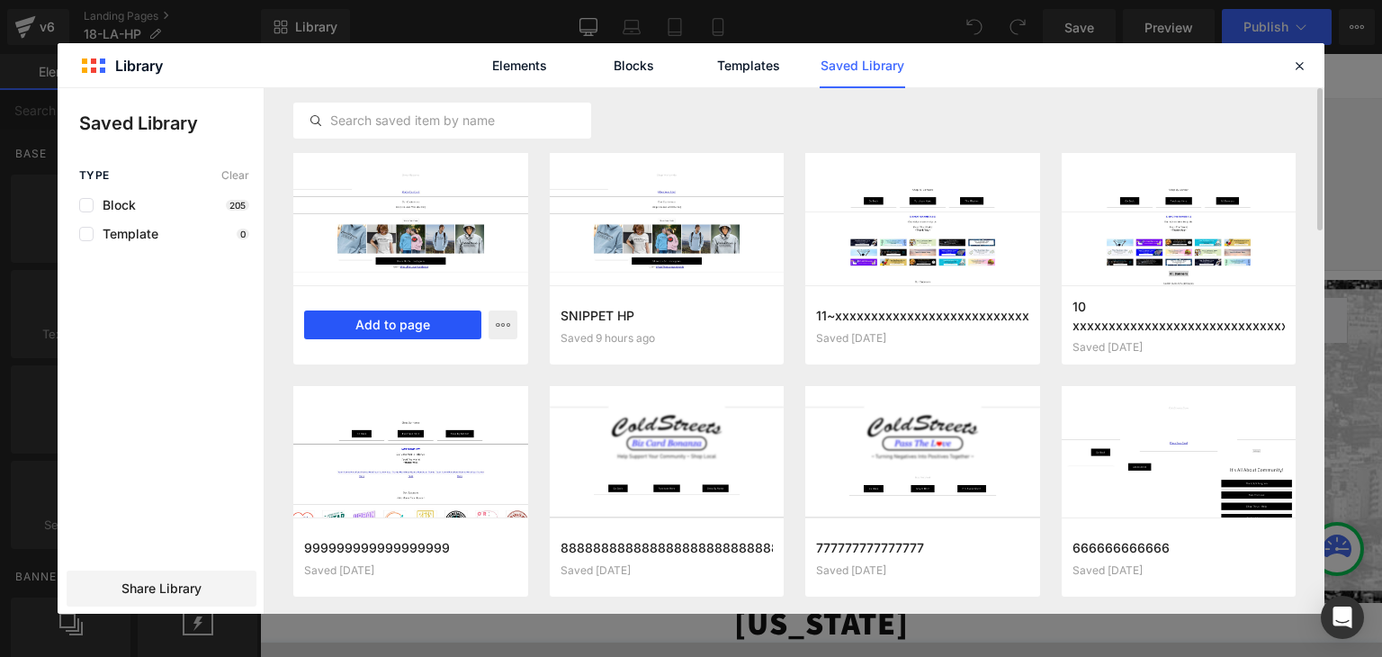
click at [354, 315] on button "Add to page" at bounding box center [326, 293] width 56 height 45
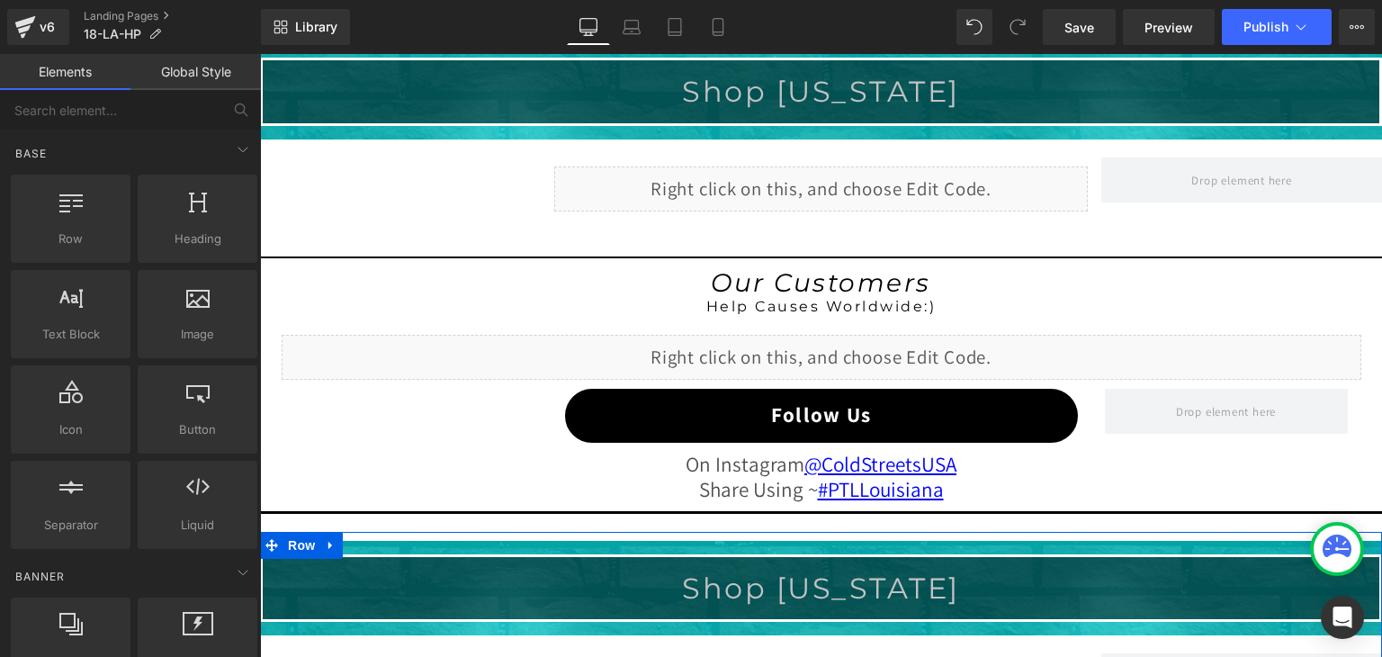
scroll to position [1443, 0]
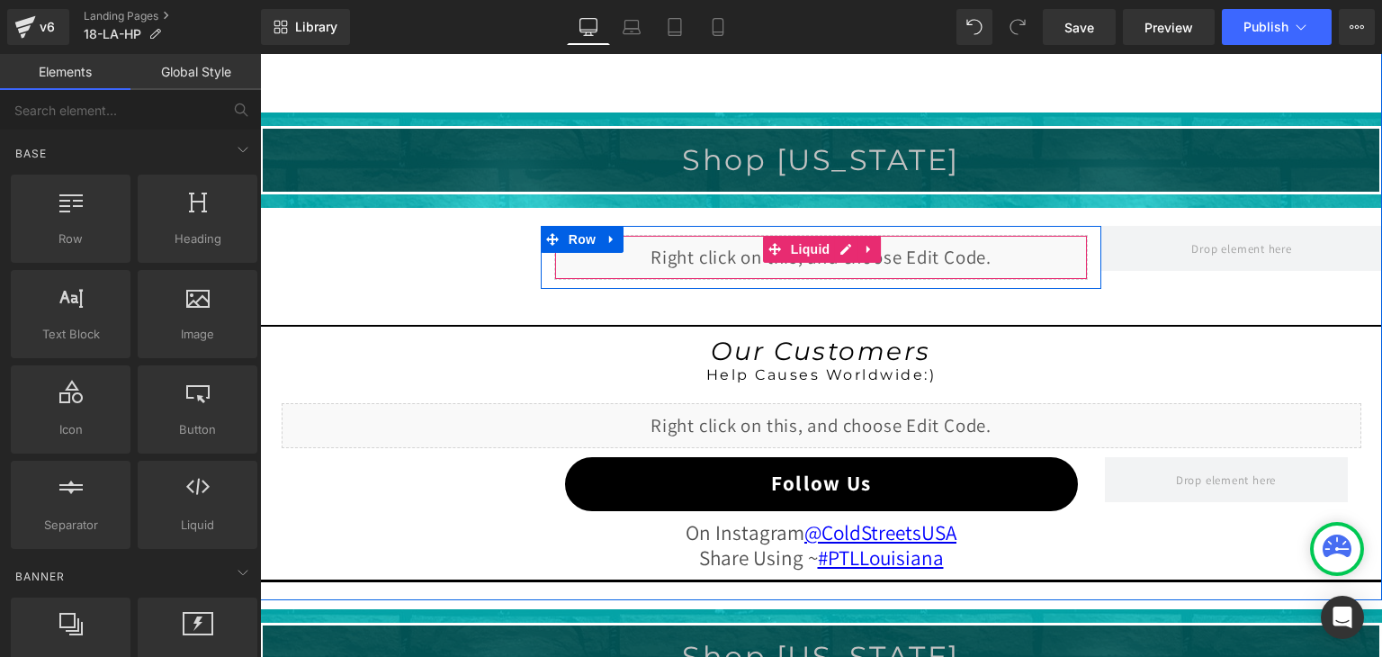
click at [839, 238] on div "Liquid" at bounding box center [821, 257] width 534 height 45
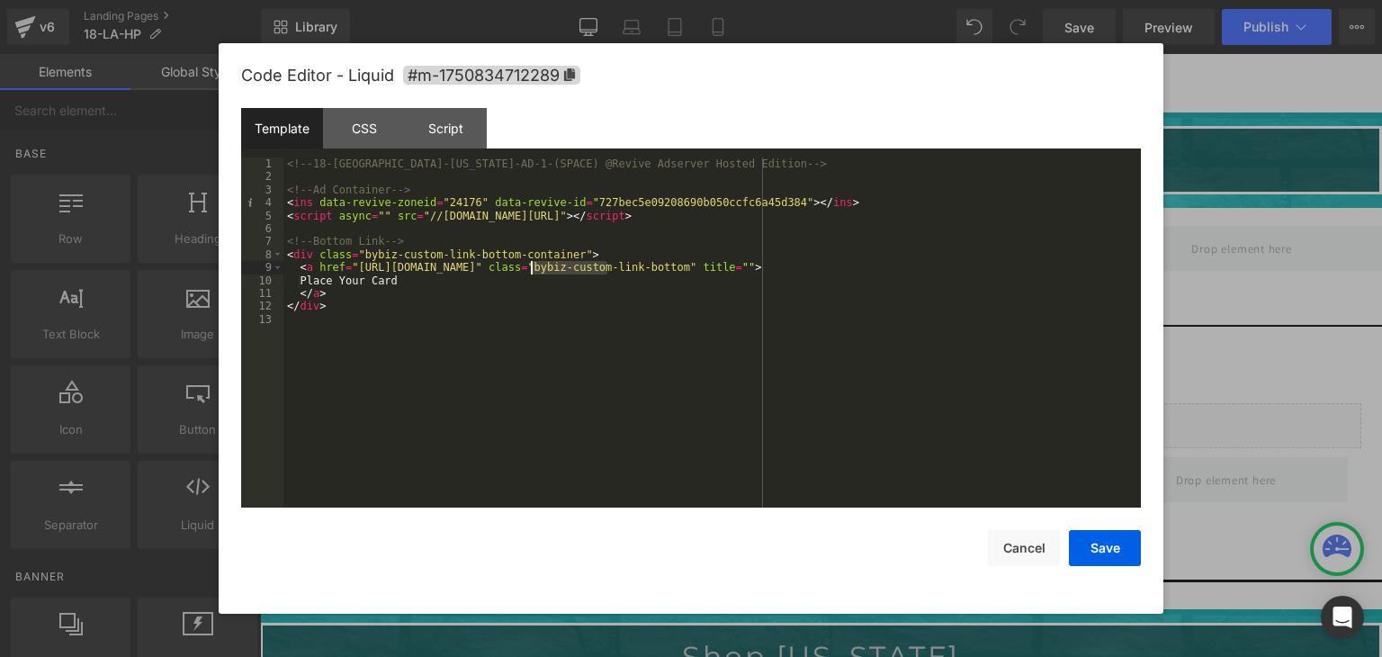
drag, startPoint x: 605, startPoint y: 267, endPoint x: 533, endPoint y: 267, distance: 72.0
click at [0, 0] on div "<!-- 18-LA-Louisiana-AD-1-(SPACE) @Revive Adserver Hosted Edition --> <!-- Ad C…" at bounding box center [0, 0] width 0 height 0
click at [1102, 545] on button "Save" at bounding box center [1105, 548] width 72 height 36
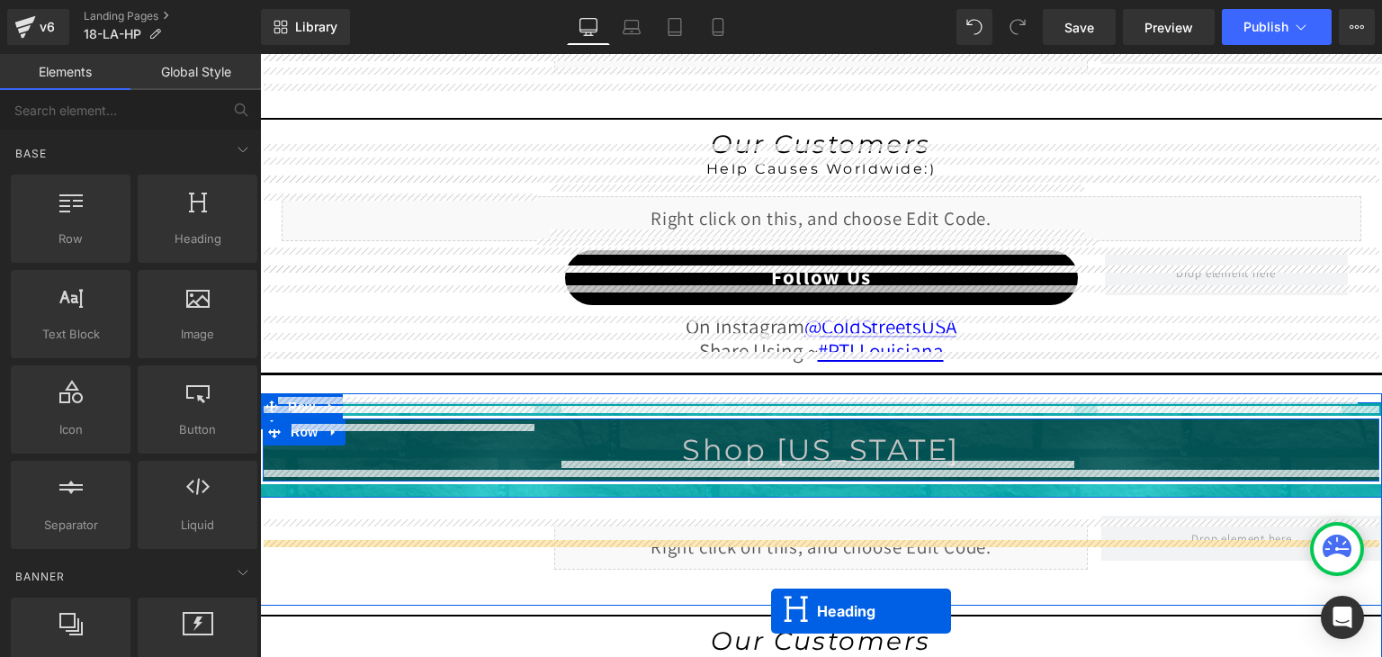
scroll to position [1803, 0]
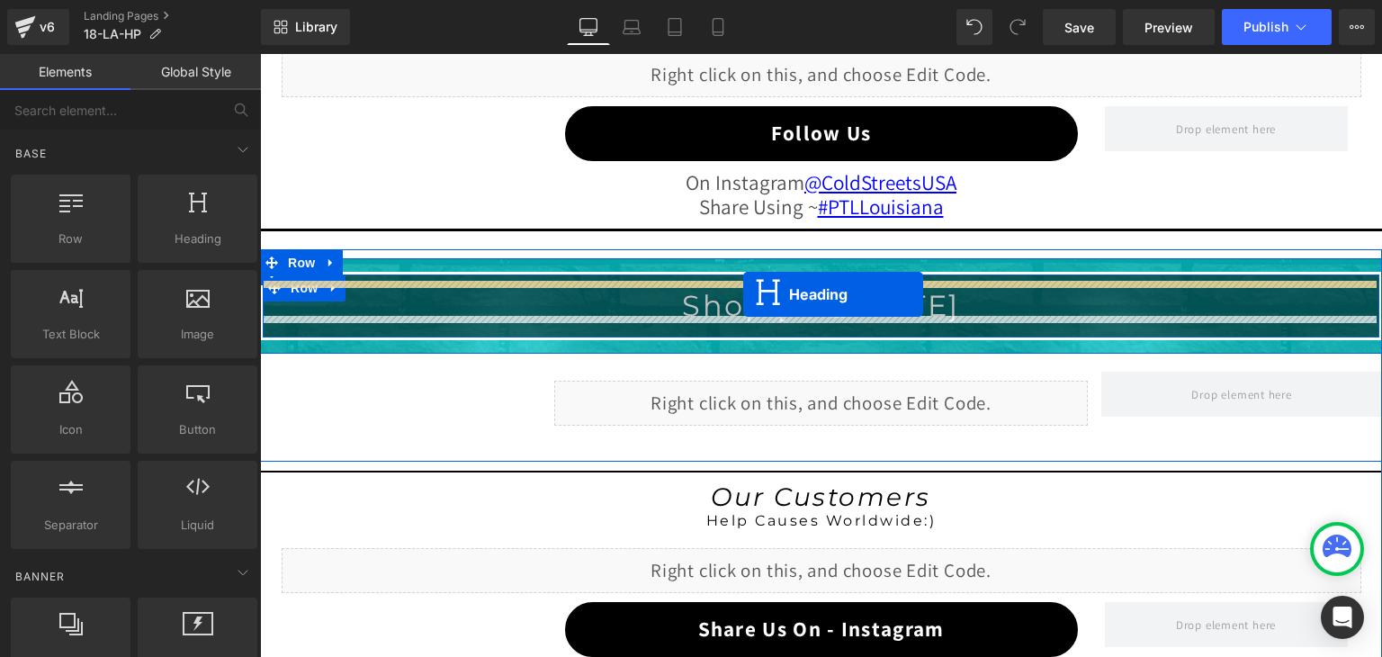
drag, startPoint x: 766, startPoint y: 241, endPoint x: 743, endPoint y: 294, distance: 57.7
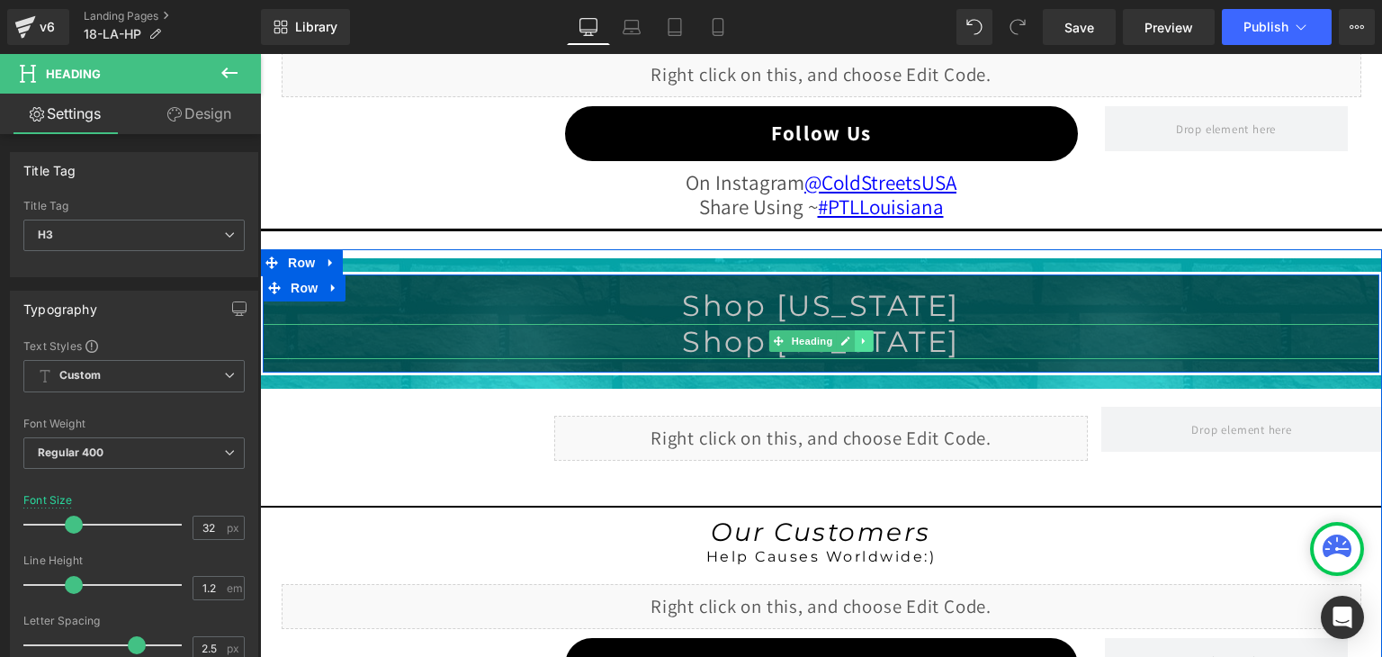
click at [859, 336] on icon at bounding box center [864, 341] width 10 height 11
click at [872, 336] on link at bounding box center [874, 341] width 19 height 22
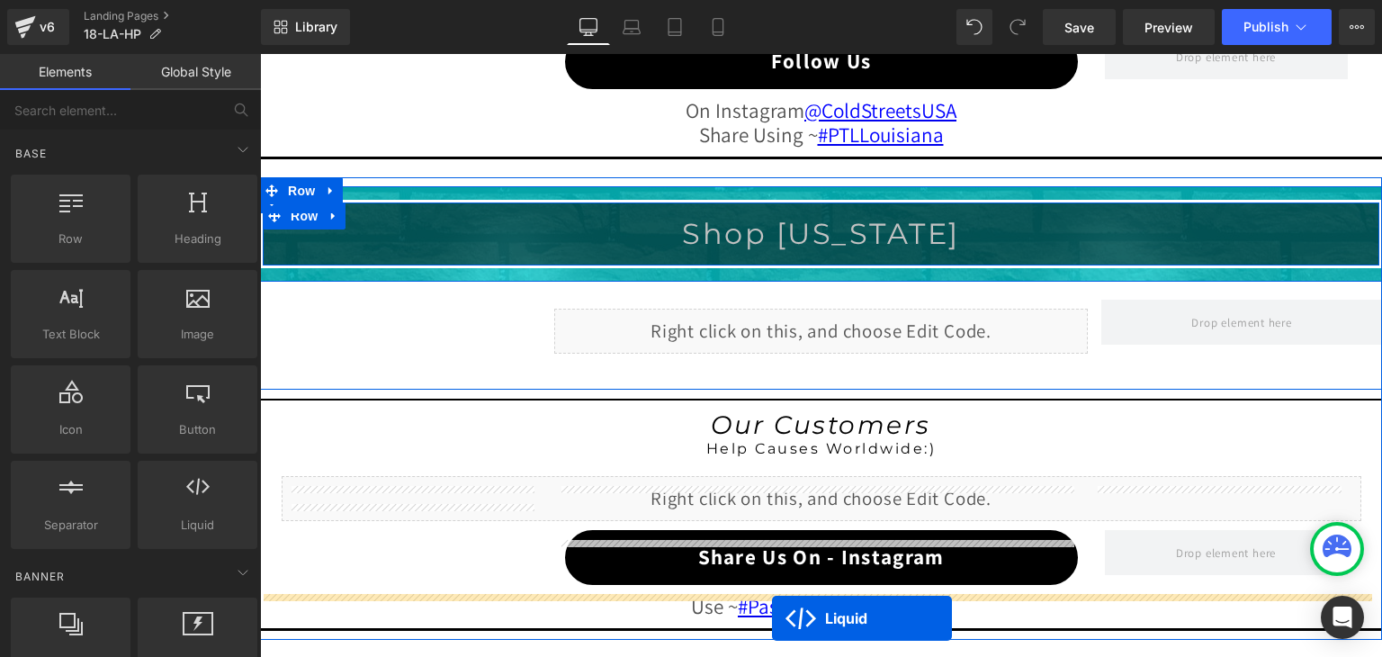
scroll to position [2019, 0]
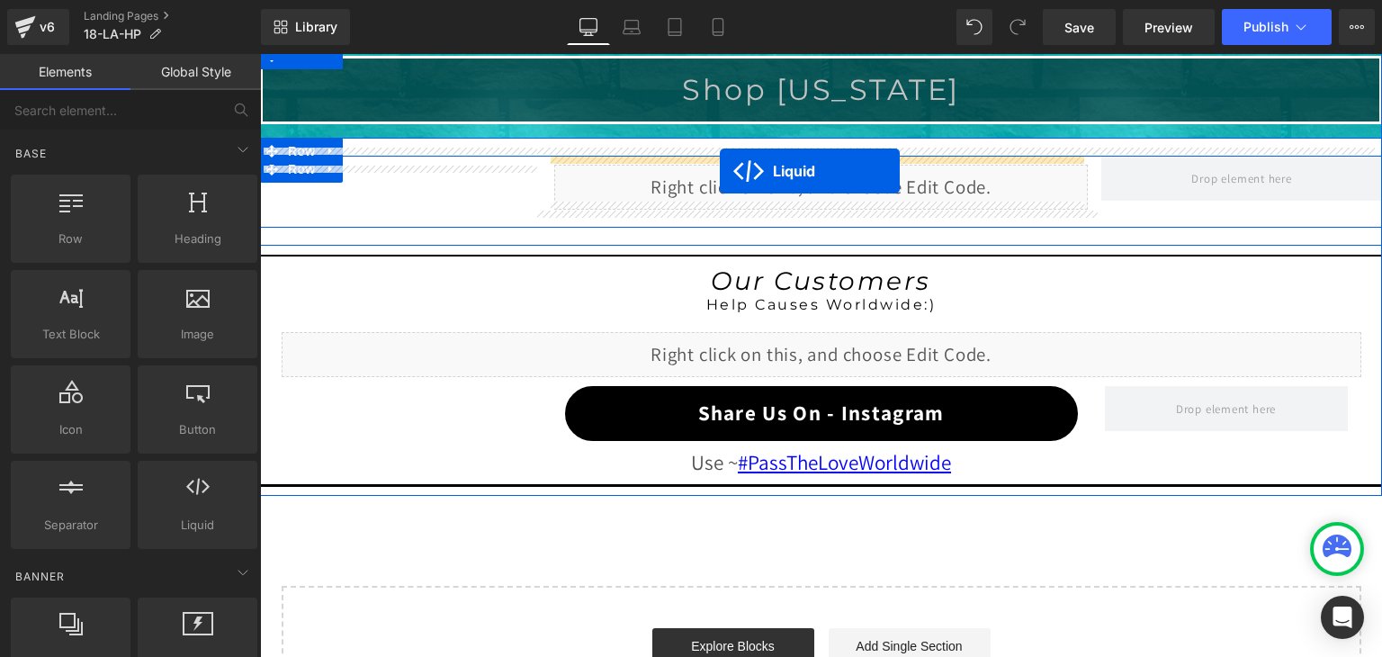
drag, startPoint x: 768, startPoint y: 255, endPoint x: 720, endPoint y: 171, distance: 96.8
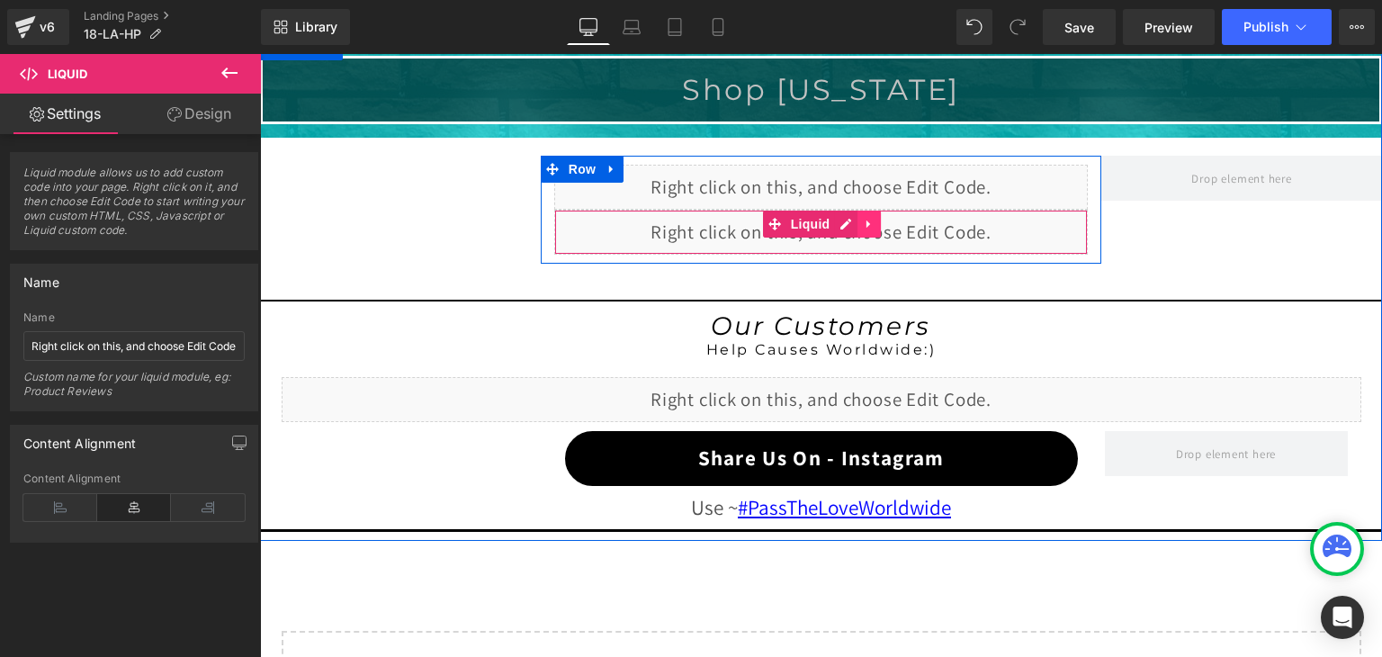
click at [866, 220] on icon at bounding box center [868, 224] width 4 height 8
click at [875, 218] on icon at bounding box center [880, 223] width 13 height 13
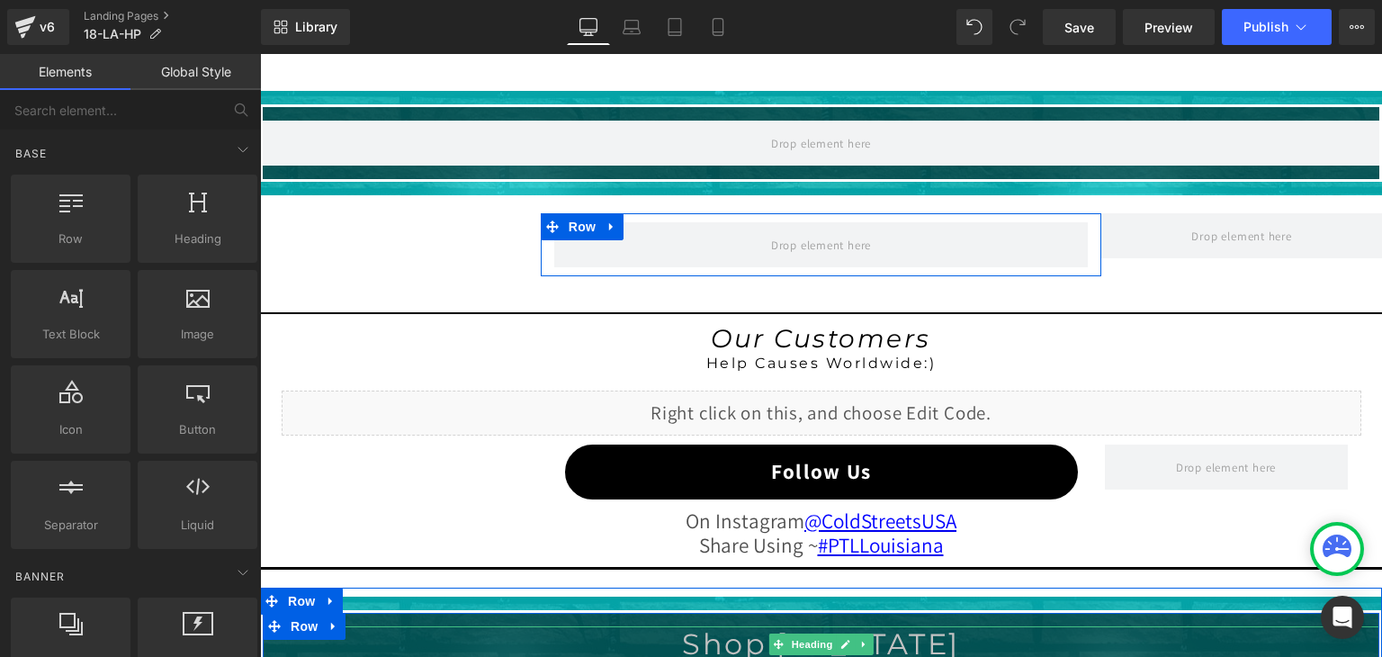
scroll to position [1389, 0]
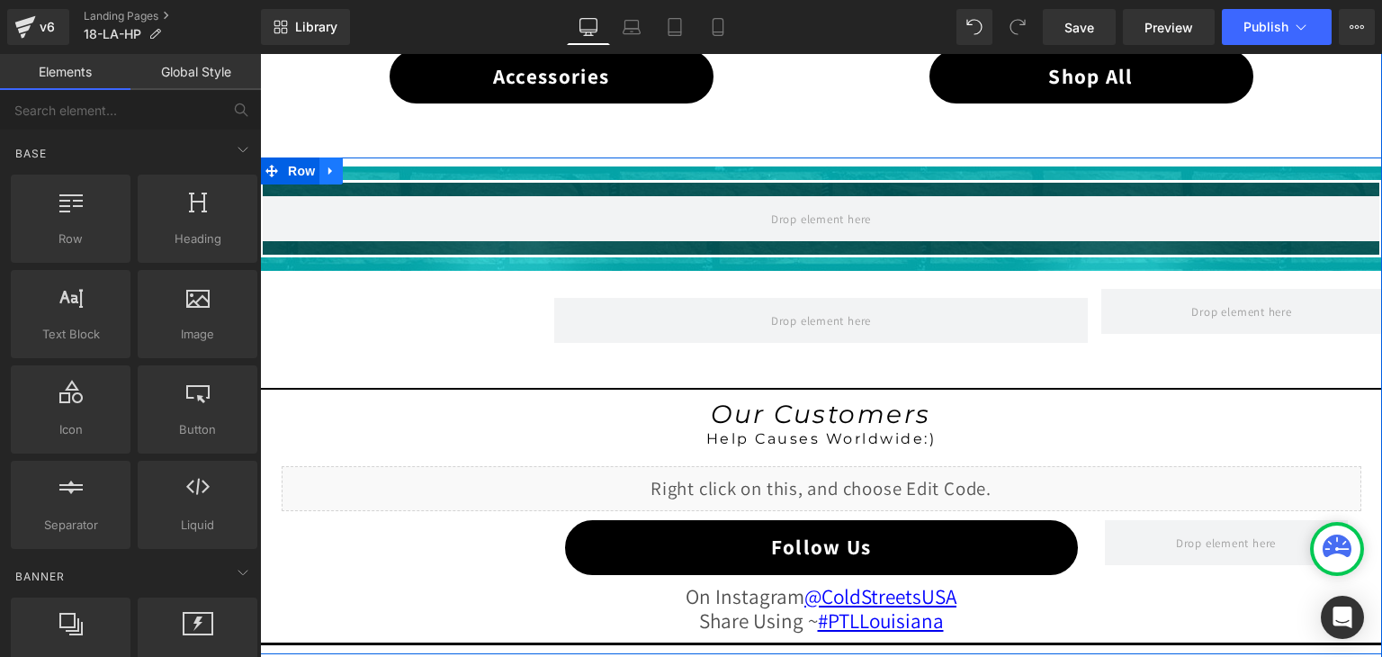
click at [328, 167] on icon at bounding box center [330, 171] width 4 height 8
click at [372, 166] on icon at bounding box center [378, 171] width 13 height 13
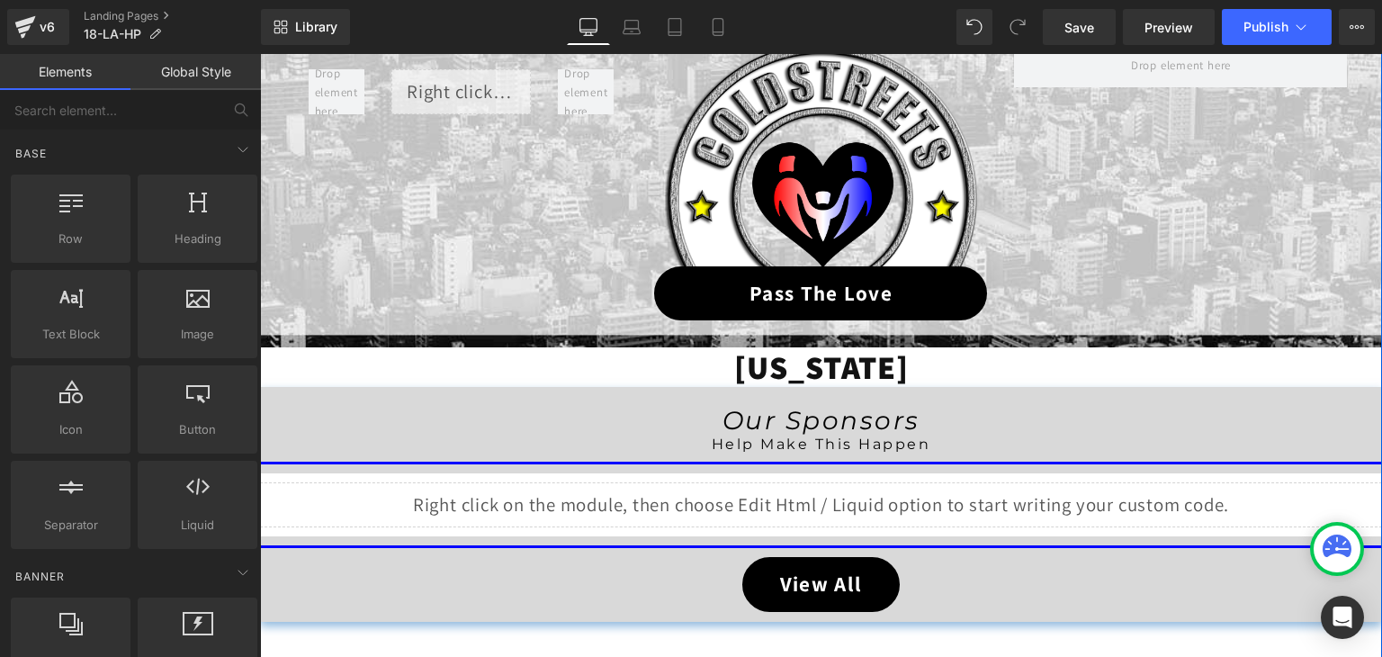
scroll to position [220, 0]
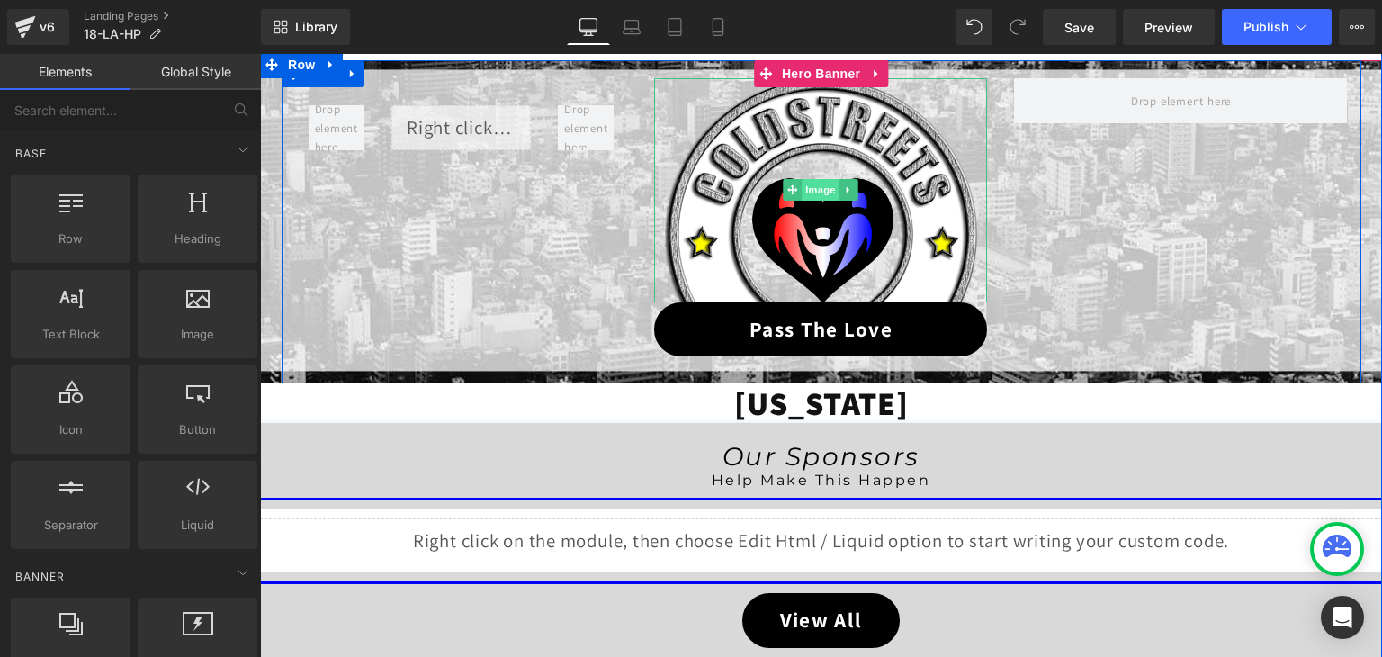
click at [812, 188] on span "Image" at bounding box center [822, 190] width 38 height 22
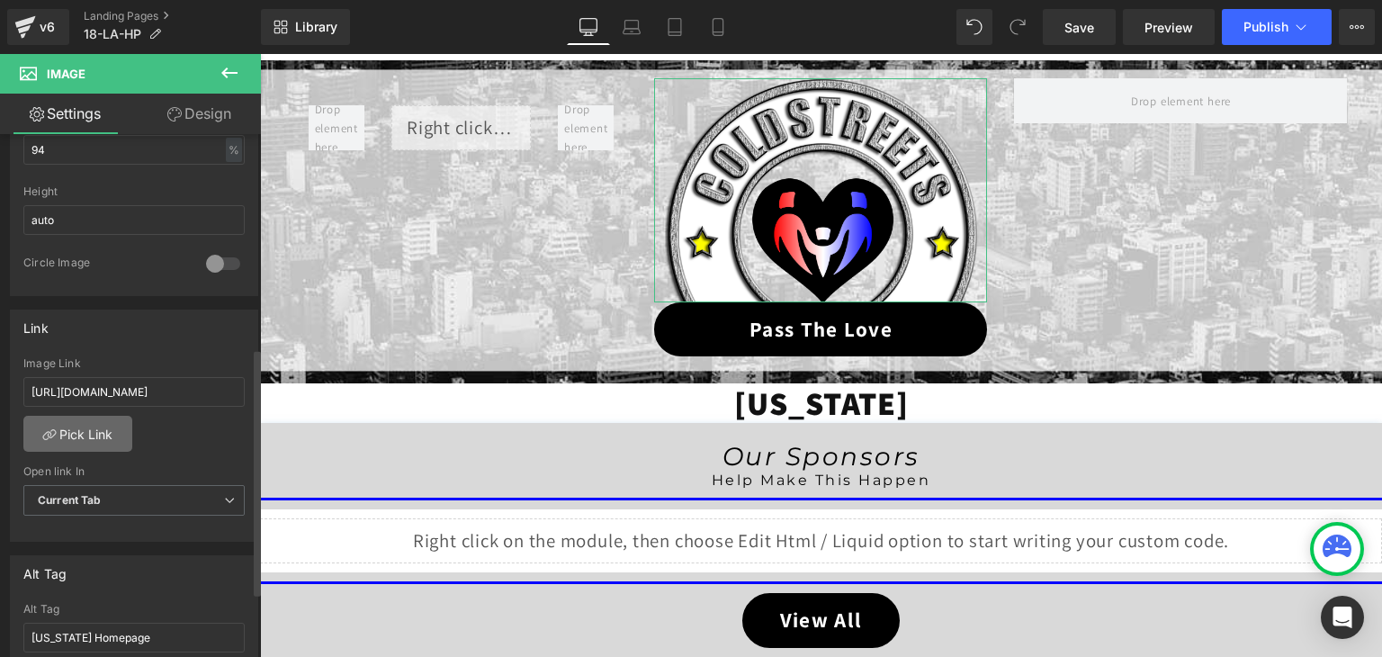
scroll to position [630, 0]
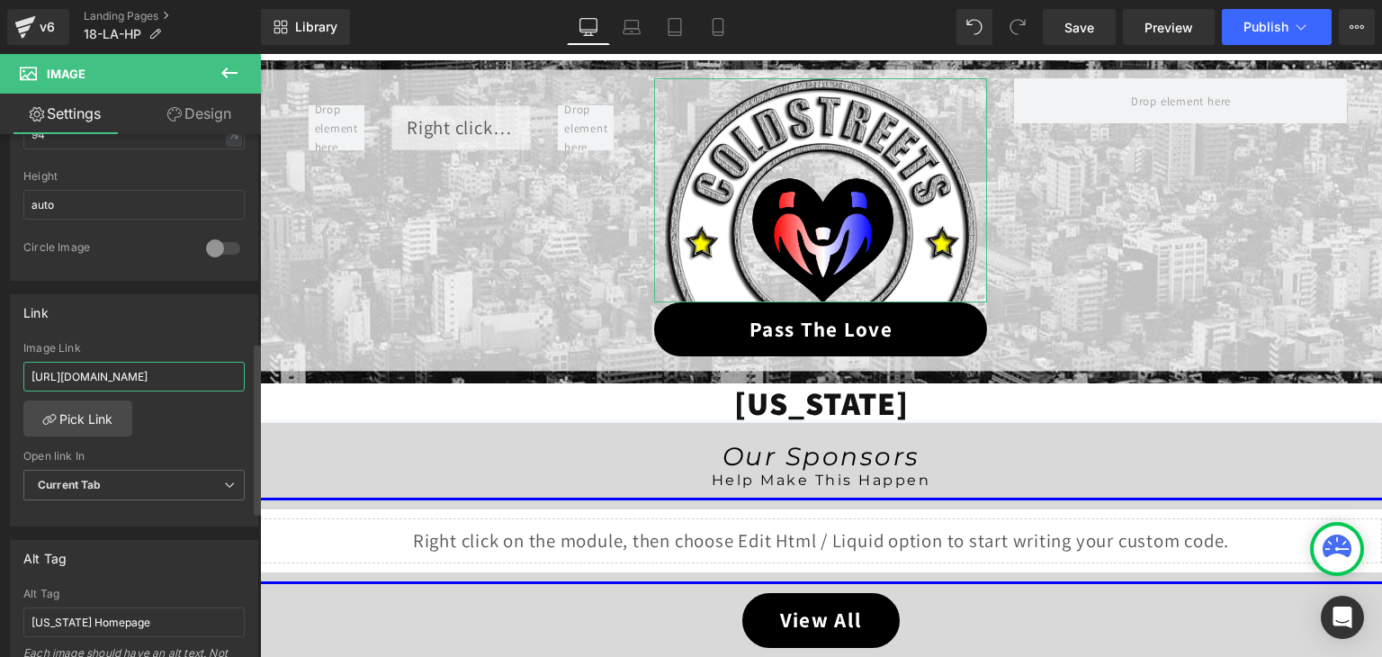
click at [147, 372] on input "https://coldstreets.com/pages/ptl-la" at bounding box center [133, 377] width 221 height 30
type input "https://coldstreets.com/pages/18-la-ptl"
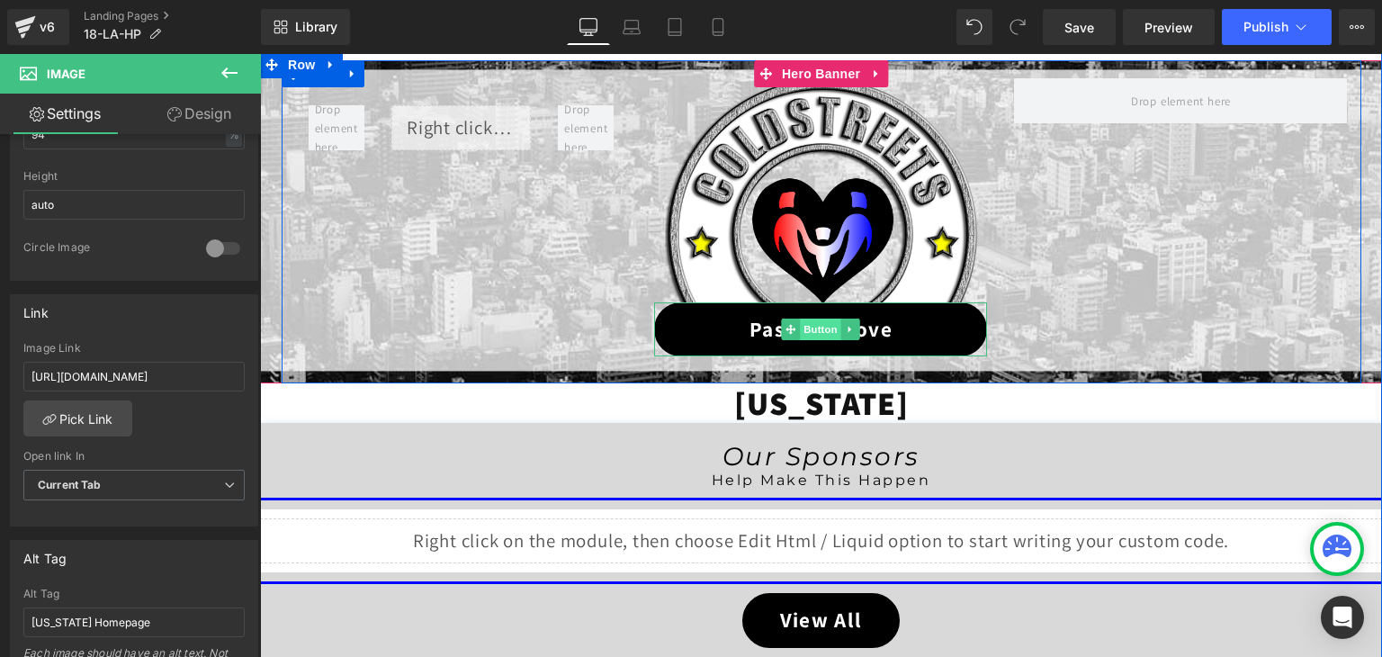
click at [815, 332] on span "Button" at bounding box center [821, 329] width 41 height 22
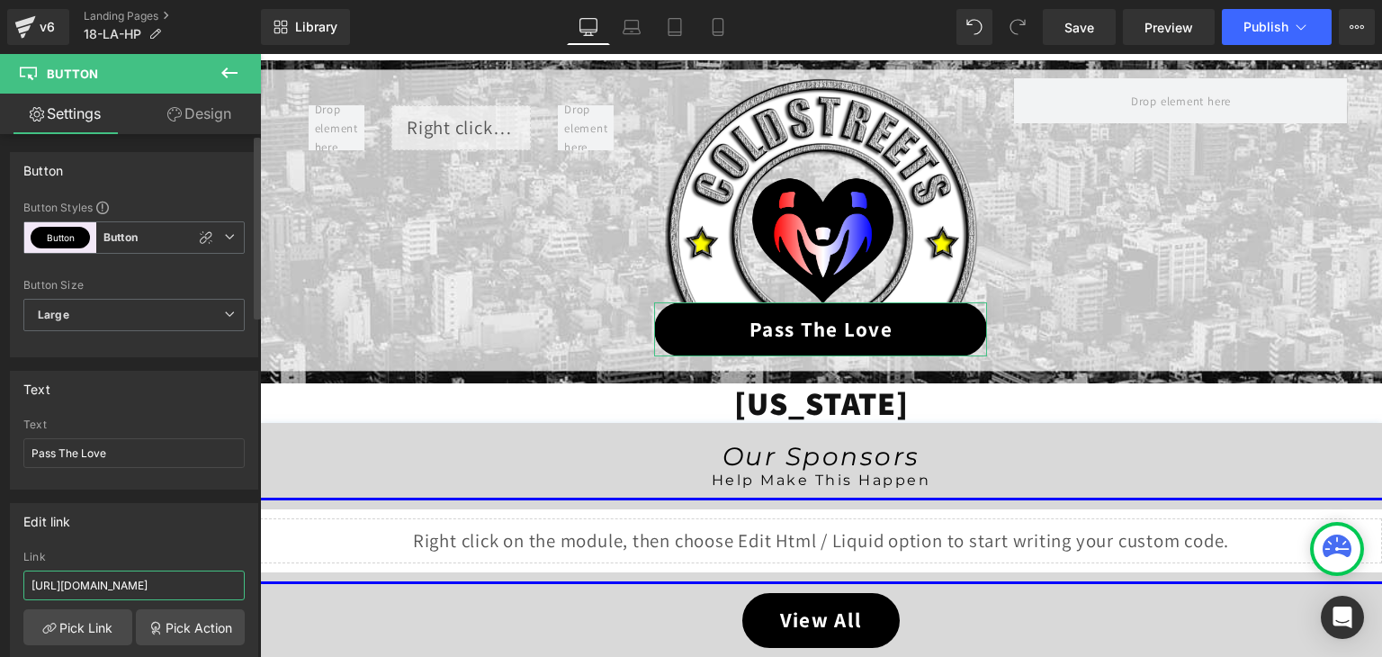
click at [169, 583] on input "https://coldstreets.com/pages/ptl-la" at bounding box center [133, 585] width 221 height 30
paste input "18-la-ptl"
type input "https://coldstreets.com/pages/18-la-ptl"
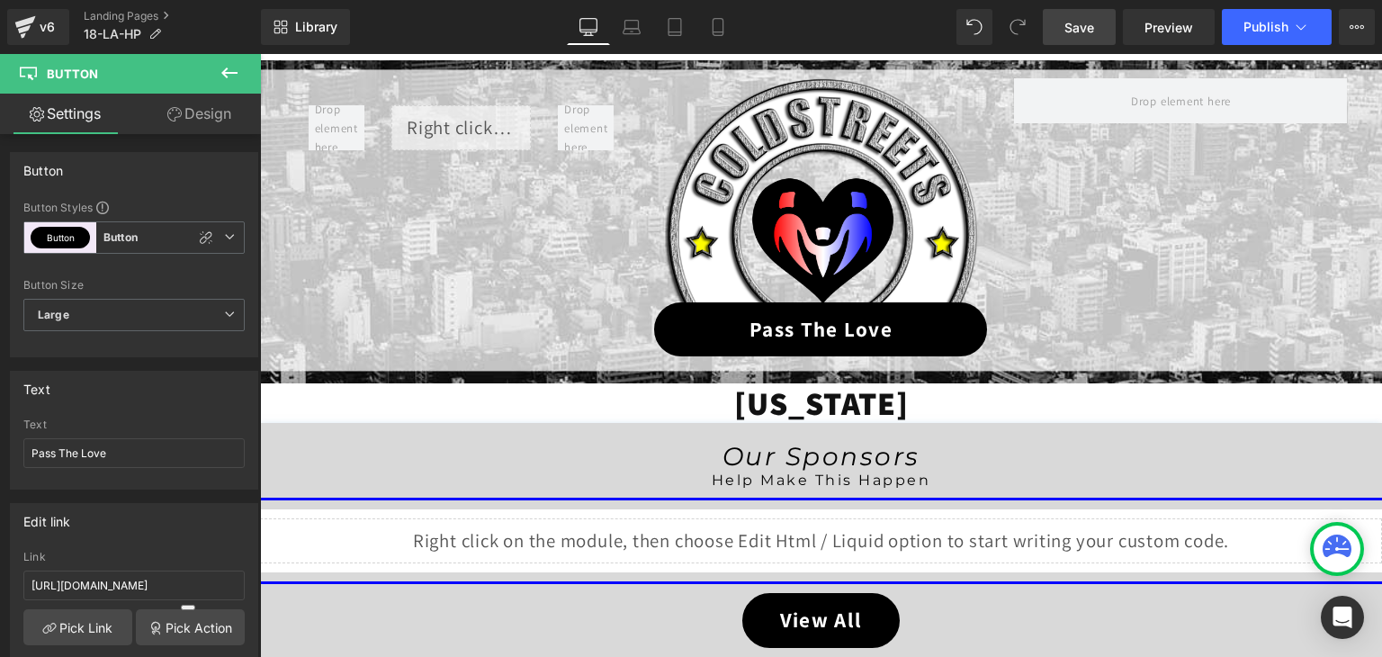
click at [1090, 26] on span "Save" at bounding box center [1079, 27] width 30 height 19
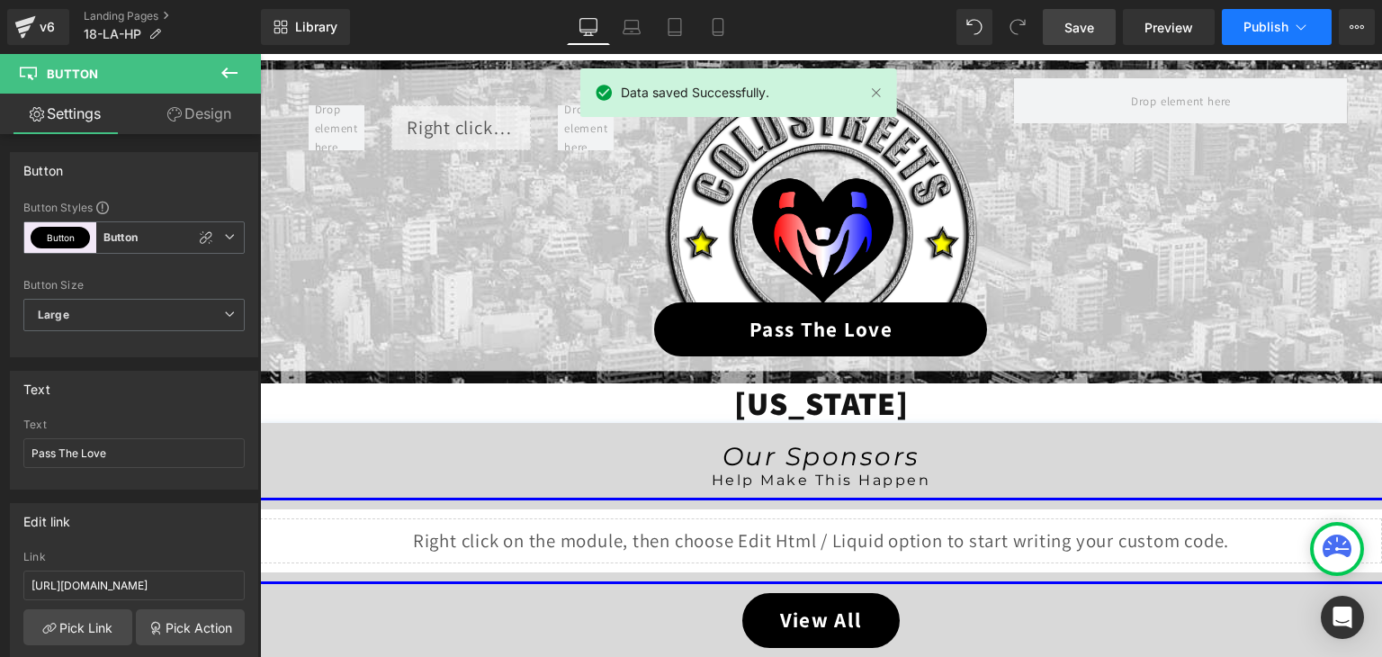
click at [1298, 26] on icon at bounding box center [1301, 26] width 10 height 5
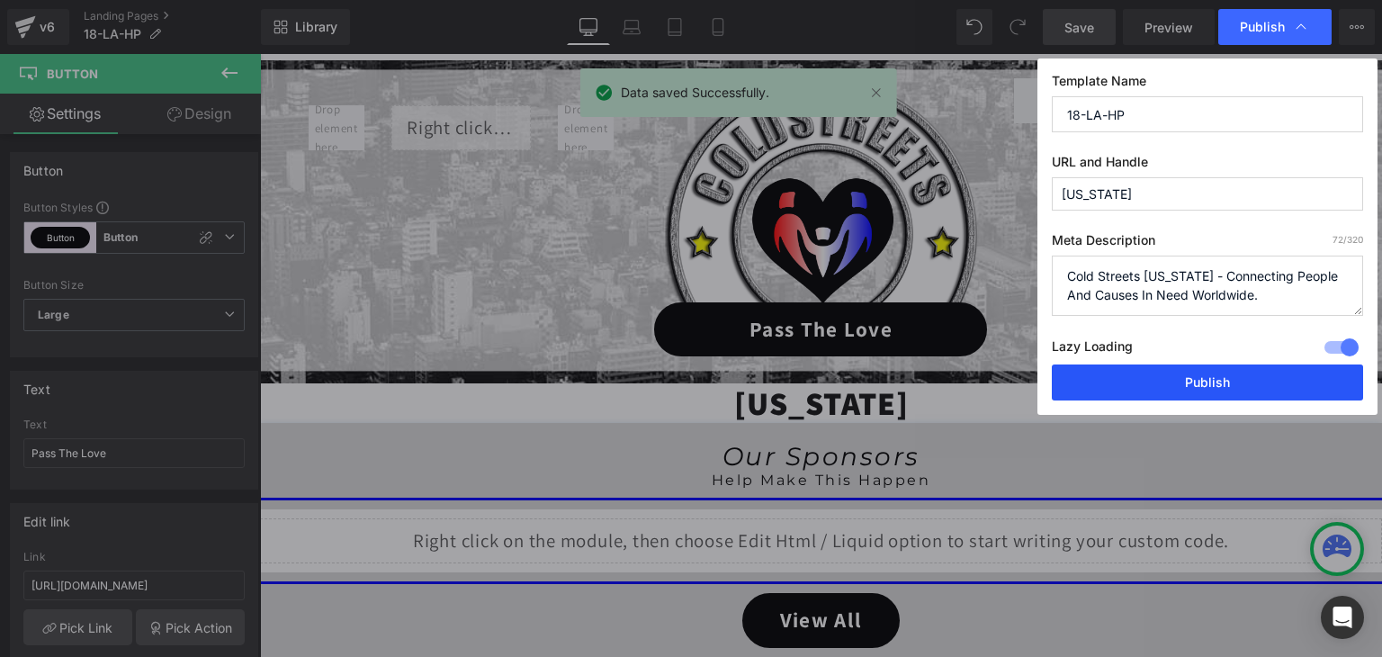
click at [1175, 372] on button "Publish" at bounding box center [1207, 382] width 311 height 36
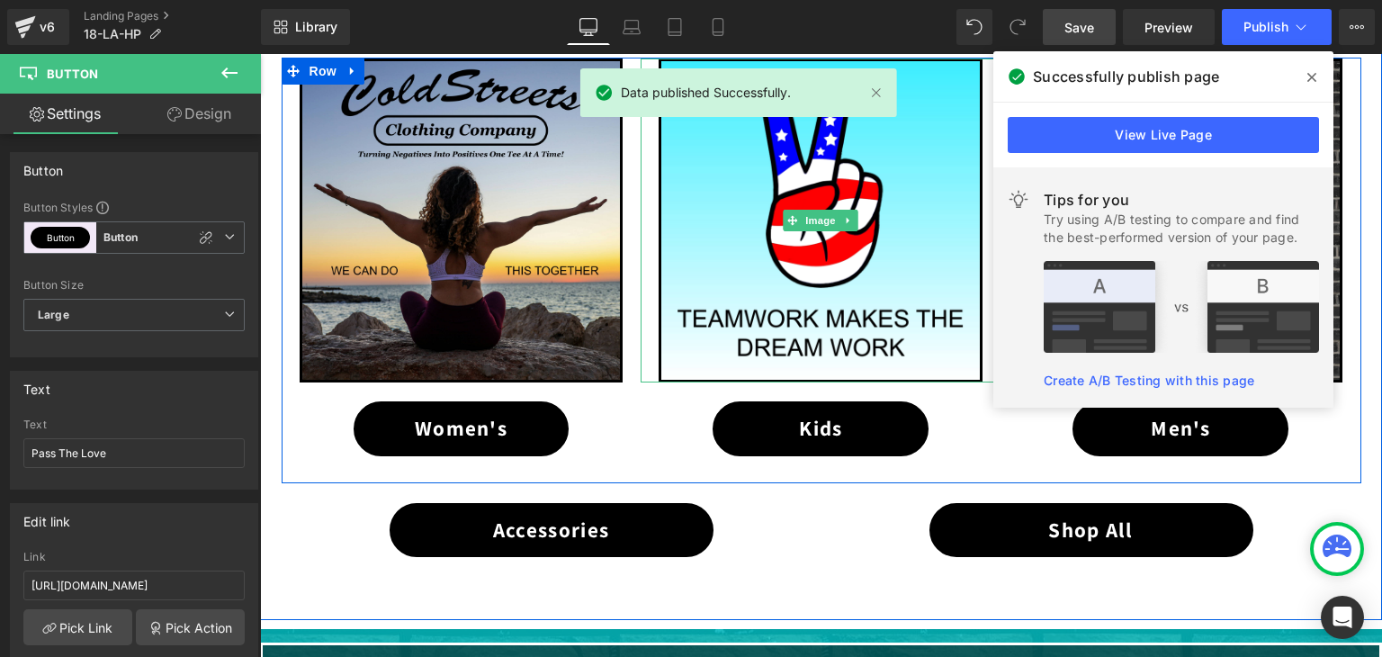
scroll to position [849, 0]
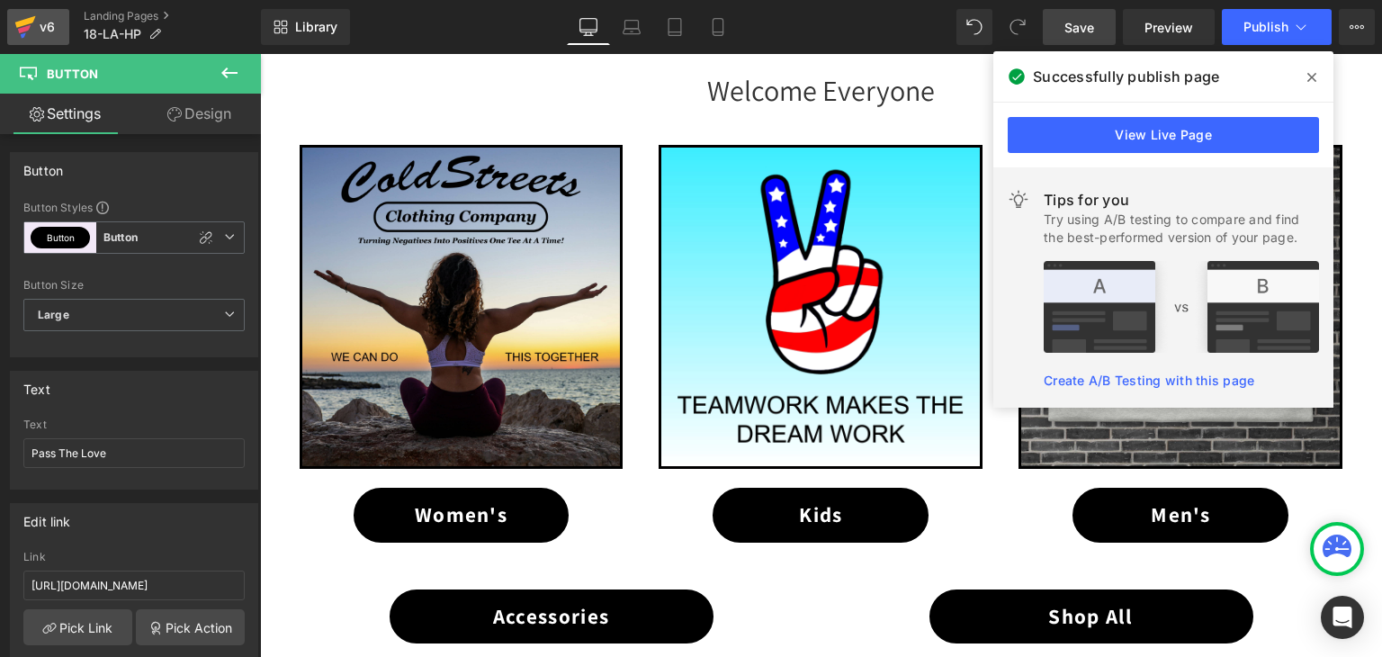
click at [16, 22] on icon at bounding box center [25, 26] width 22 height 45
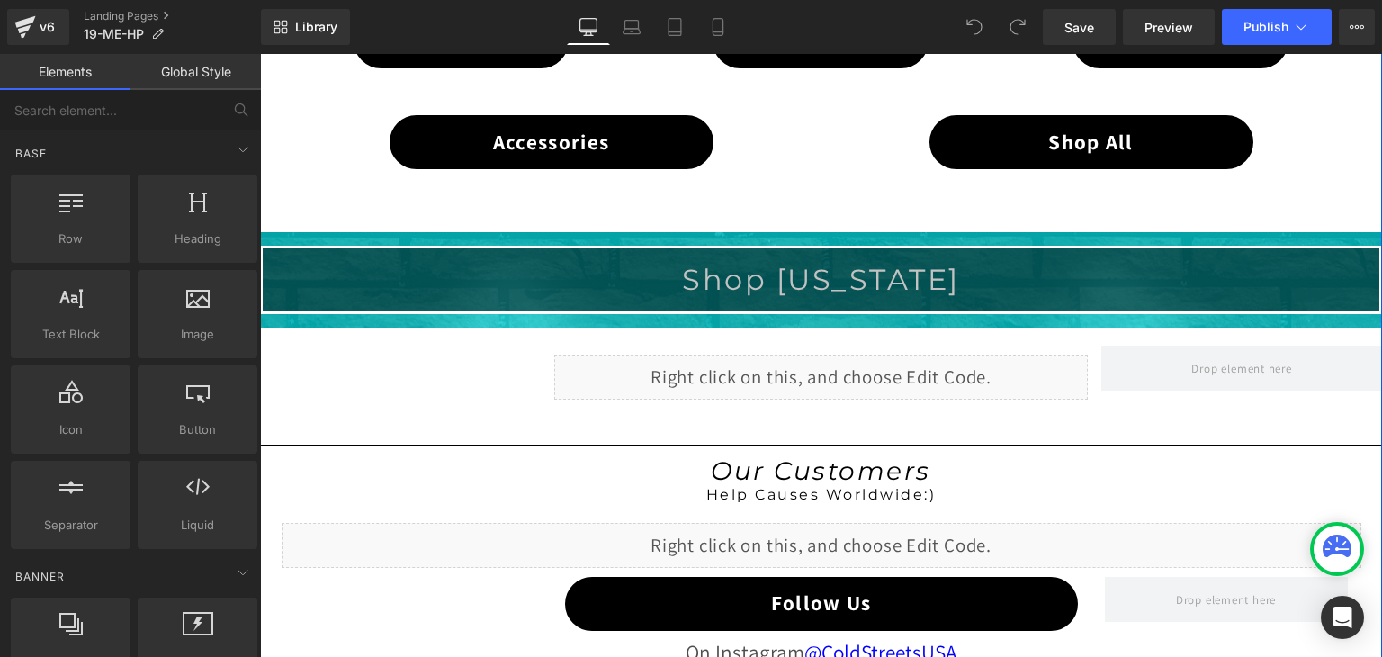
scroll to position [1350, 0]
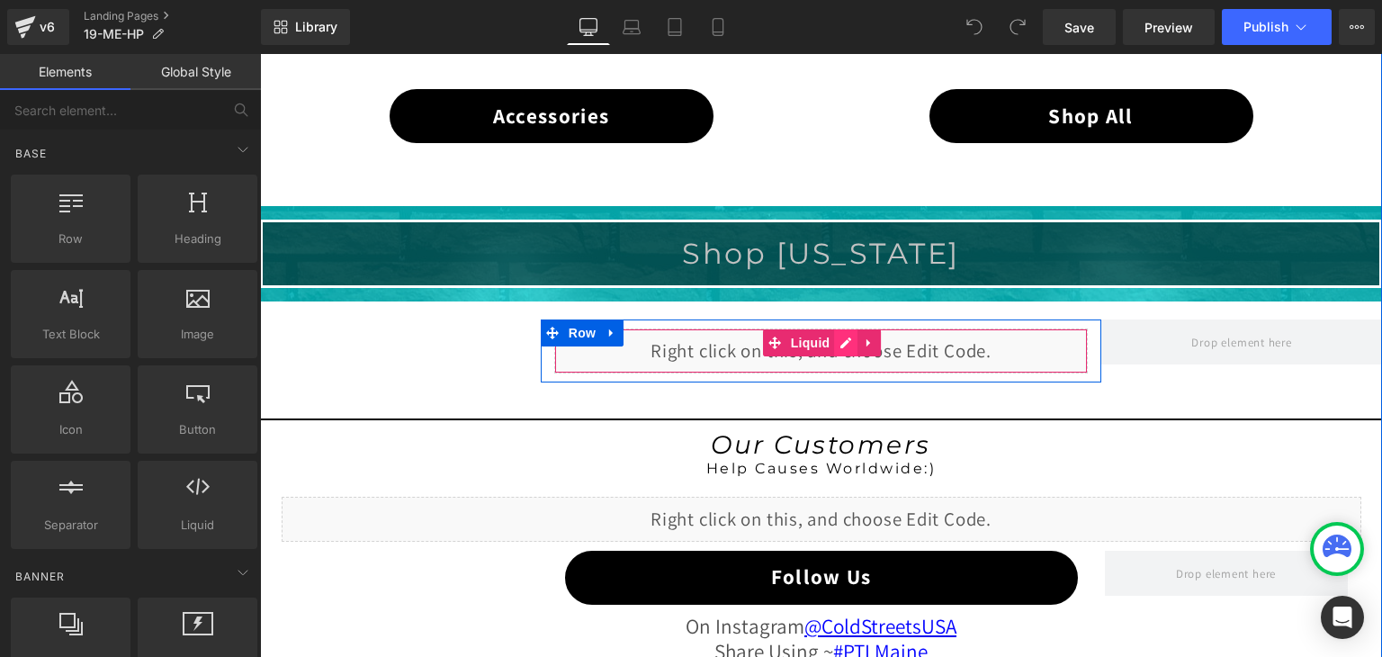
click at [831, 335] on div "Liquid" at bounding box center [821, 350] width 534 height 45
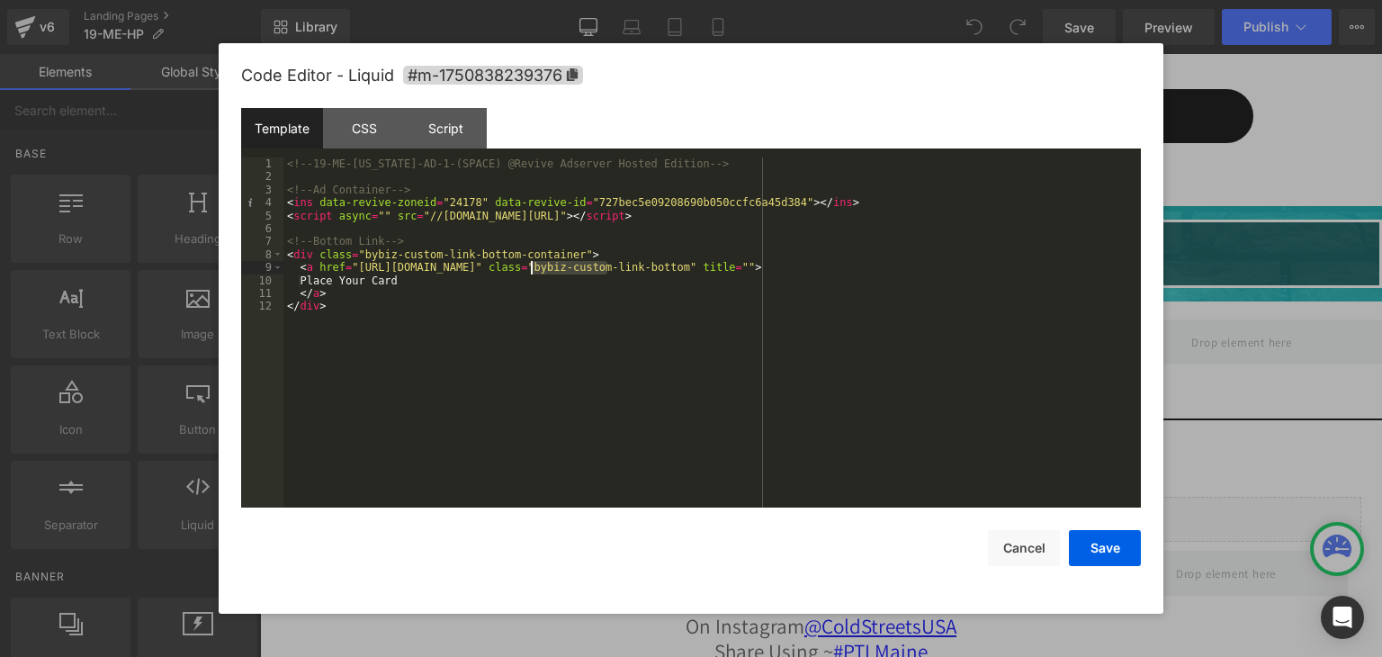
drag, startPoint x: 606, startPoint y: 266, endPoint x: 533, endPoint y: 265, distance: 73.8
click at [533, 265] on div "<!-- 19-ME-[US_STATE]-AD-1-(SPACE) @Revive Adserver Hosted Edition --> <!-- Ad …" at bounding box center [711, 345] width 857 height 376
click at [1121, 552] on button "Save" at bounding box center [1105, 548] width 72 height 36
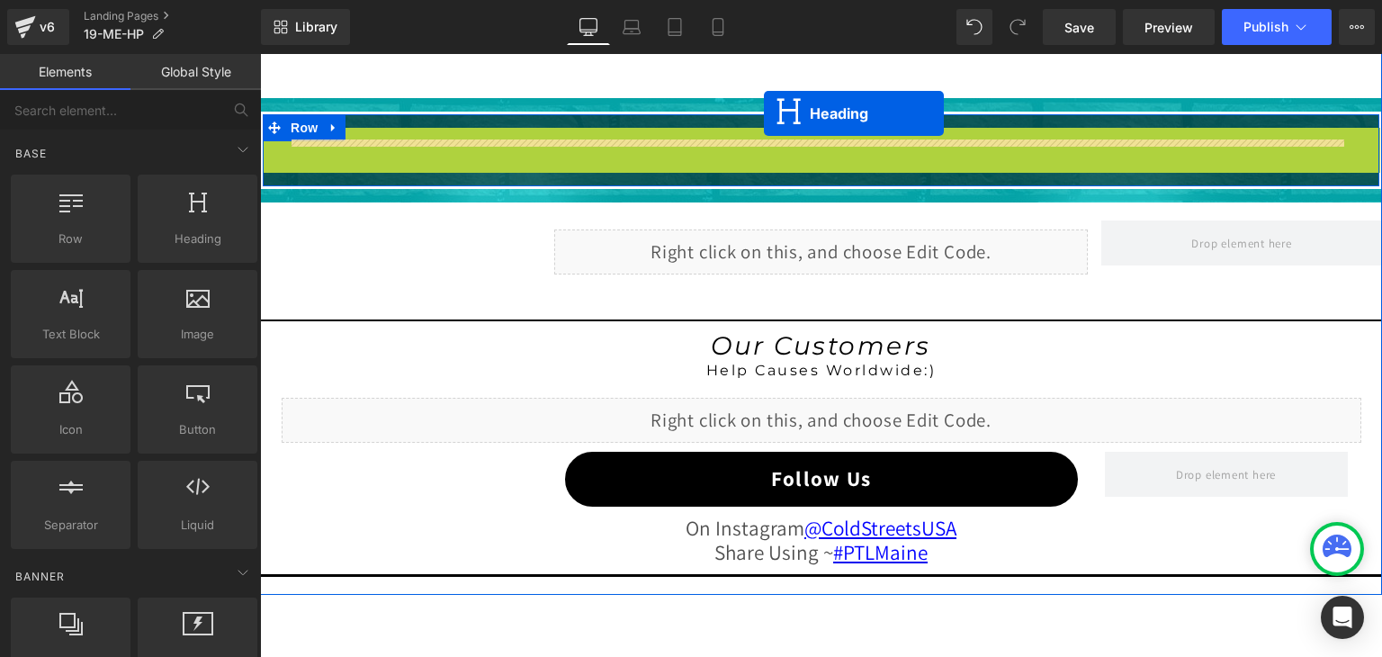
scroll to position [1368, 0]
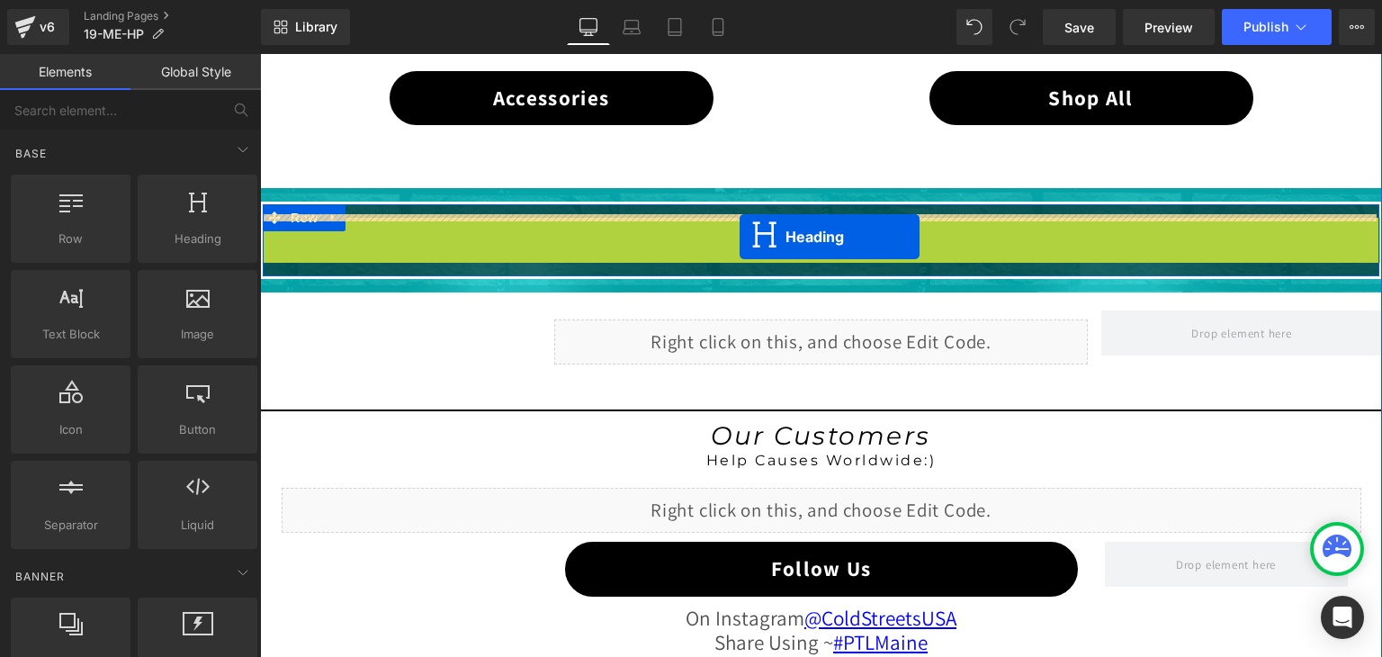
drag, startPoint x: 768, startPoint y: 252, endPoint x: 740, endPoint y: 237, distance: 32.6
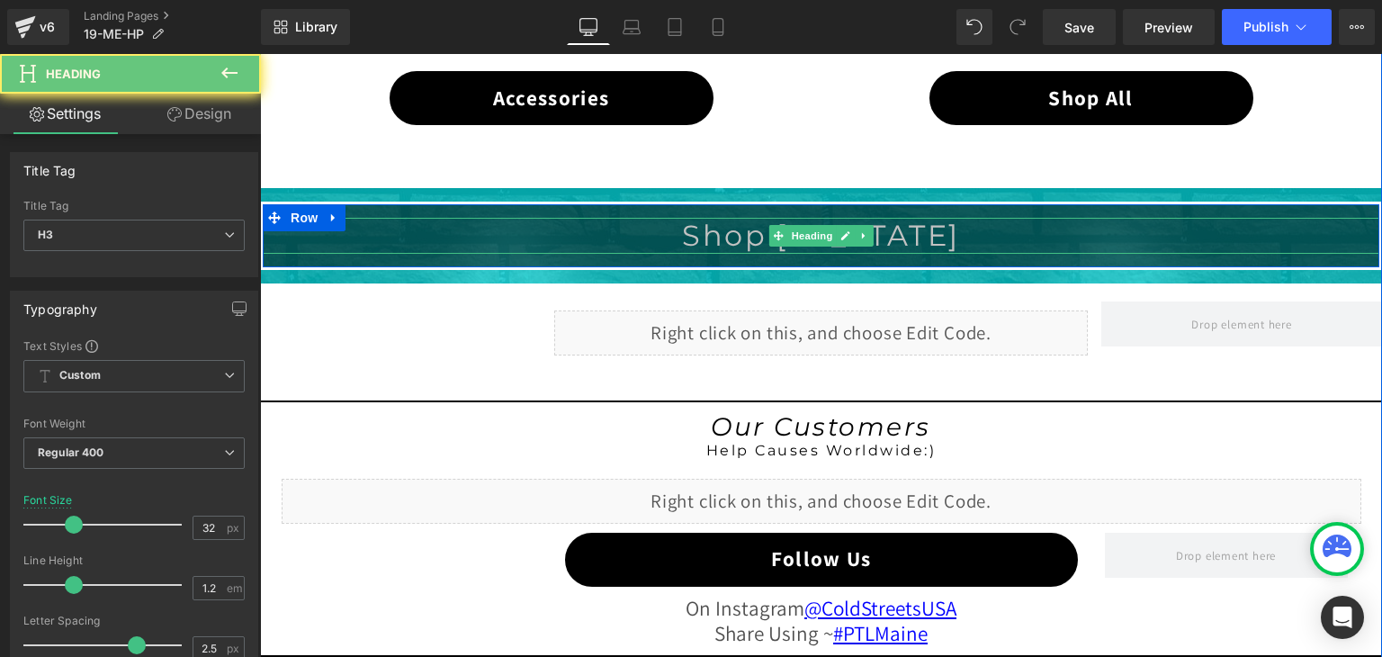
click at [740, 237] on font "Shop [US_STATE]" at bounding box center [821, 235] width 278 height 35
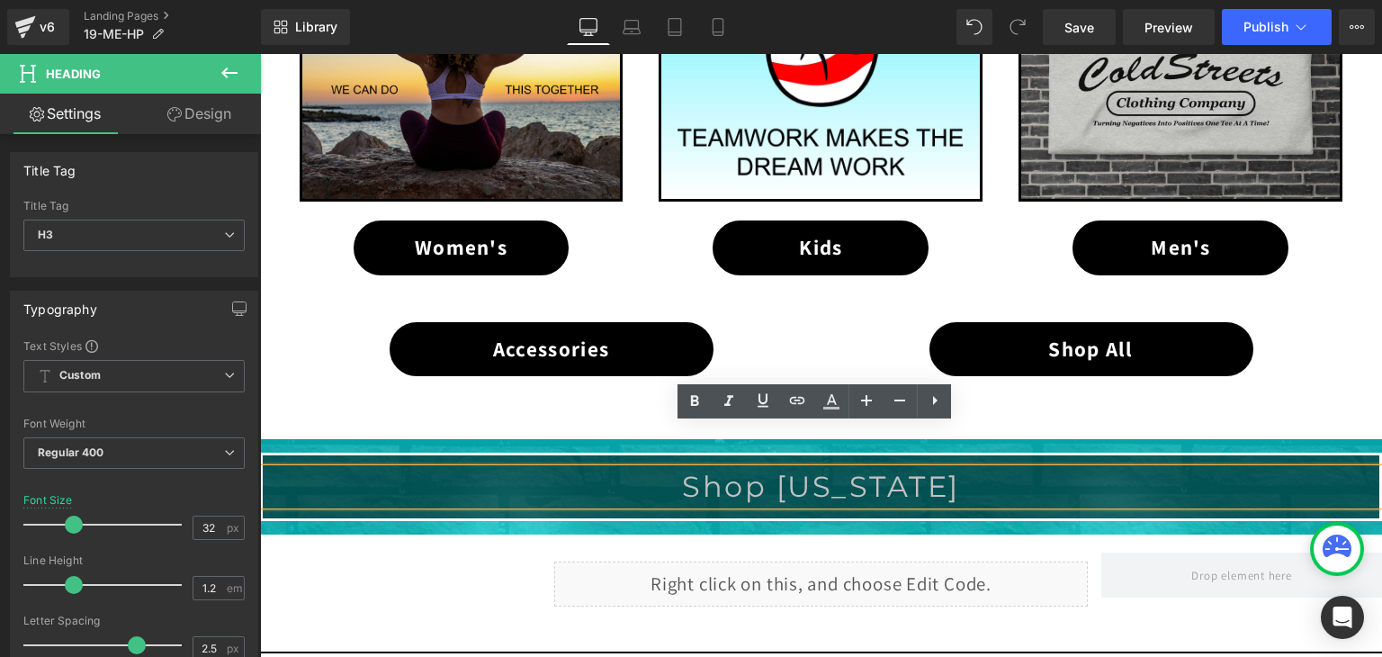
scroll to position [1098, 0]
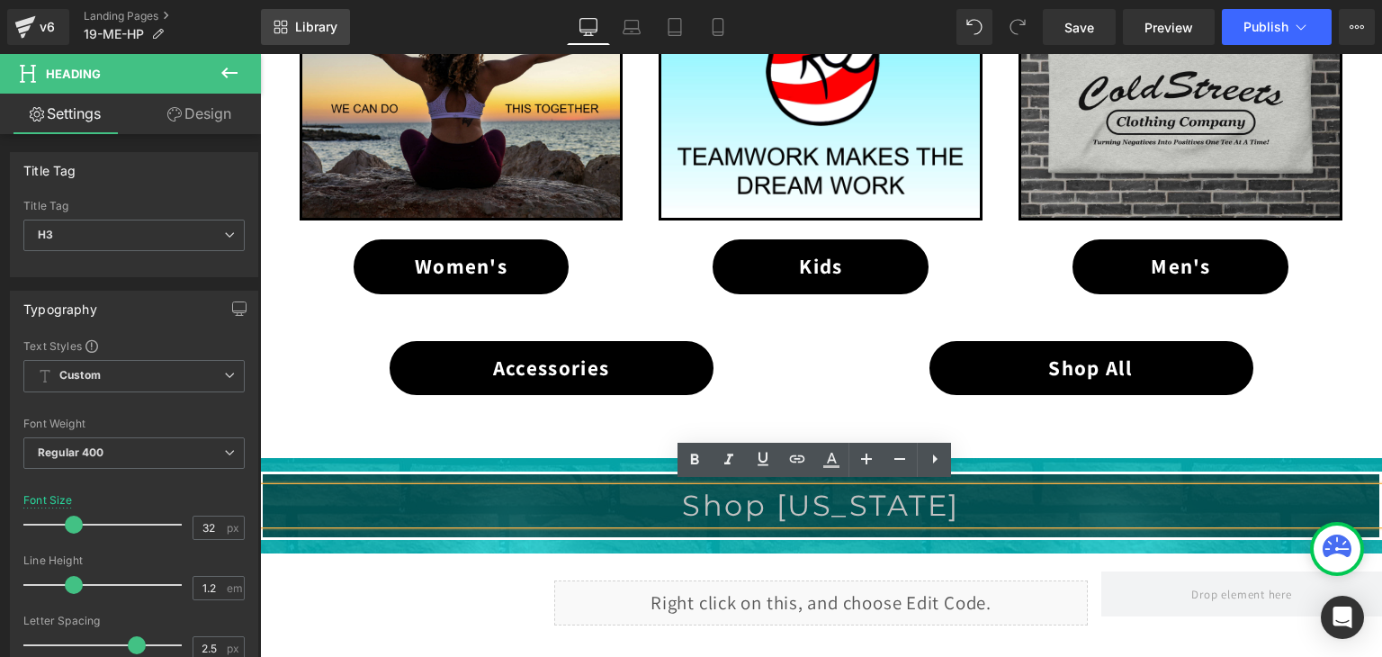
click at [315, 33] on span "Library" at bounding box center [316, 27] width 42 height 16
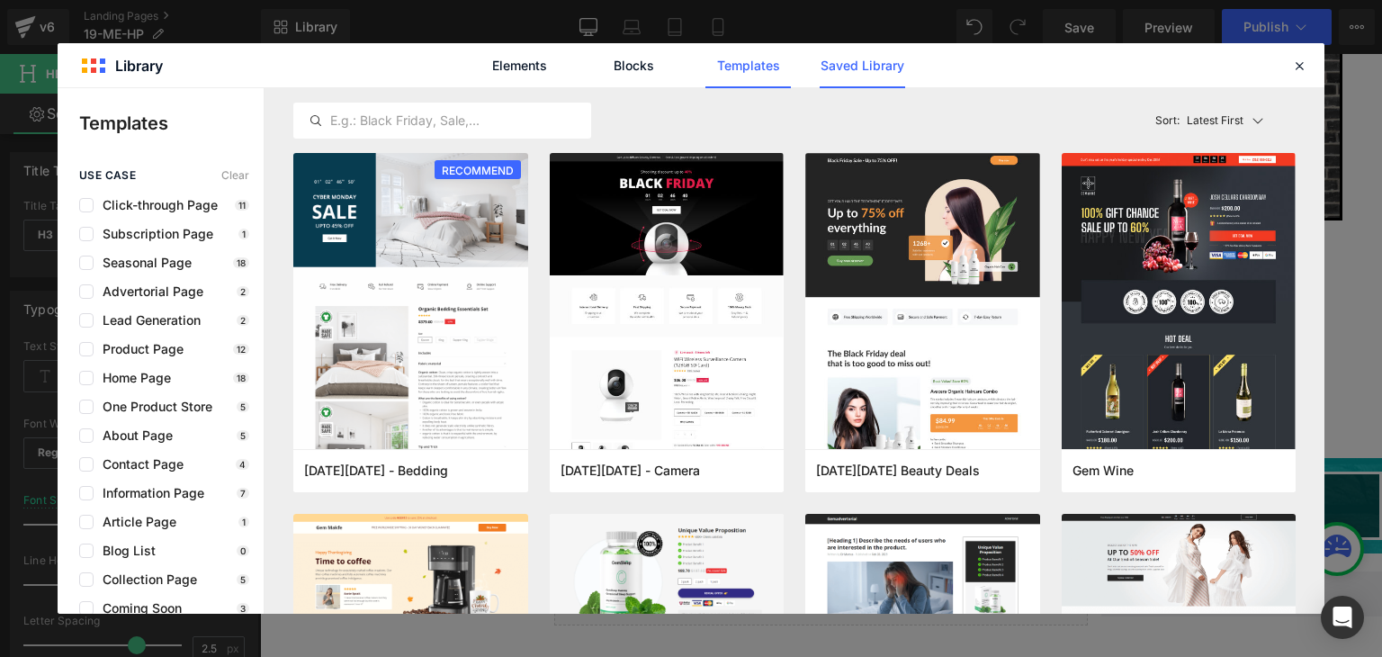
click at [0, 0] on link "Saved Library" at bounding box center [0, 0] width 0 height 0
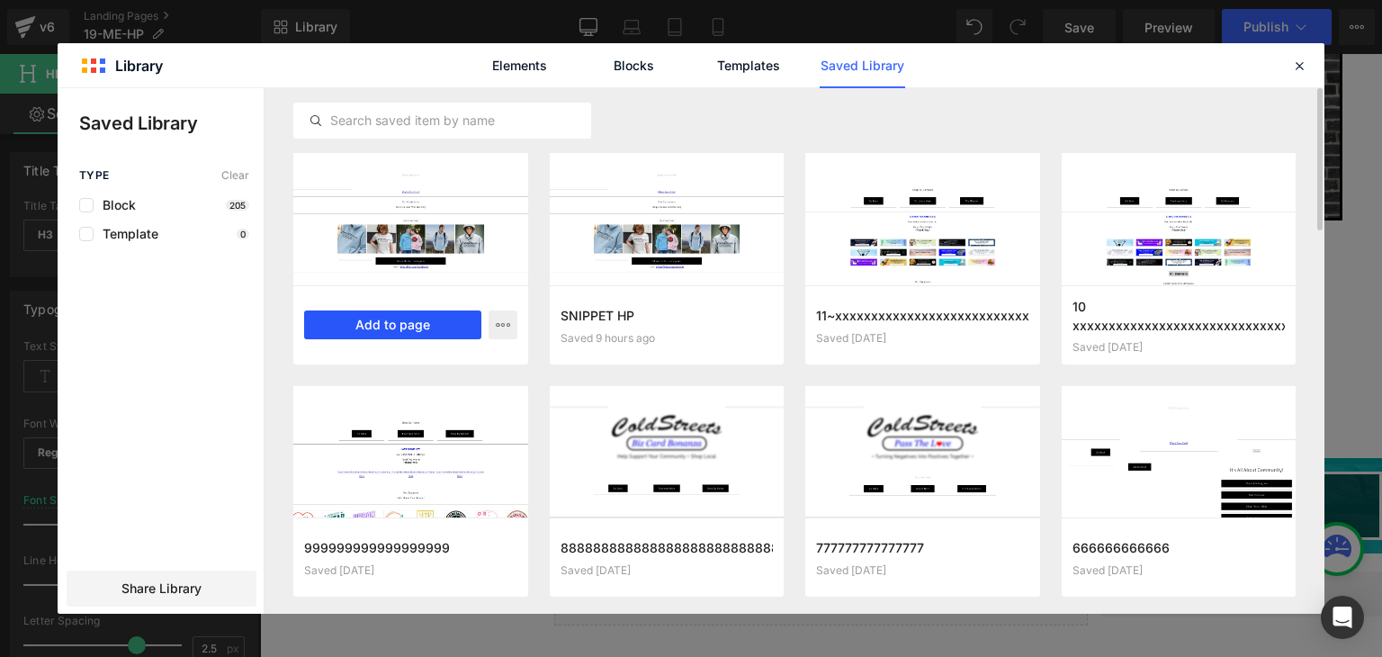
click at [0, 0] on button "Add to page" at bounding box center [0, 0] width 0 height 0
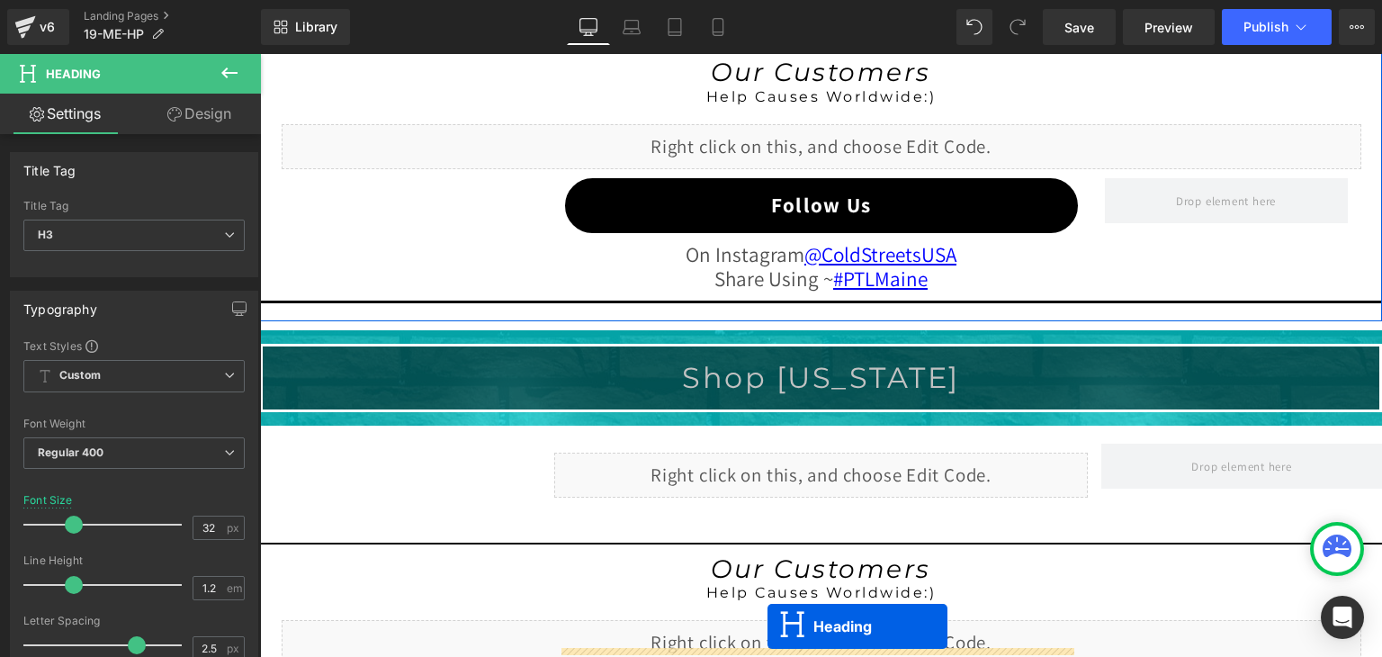
scroll to position [1929, 0]
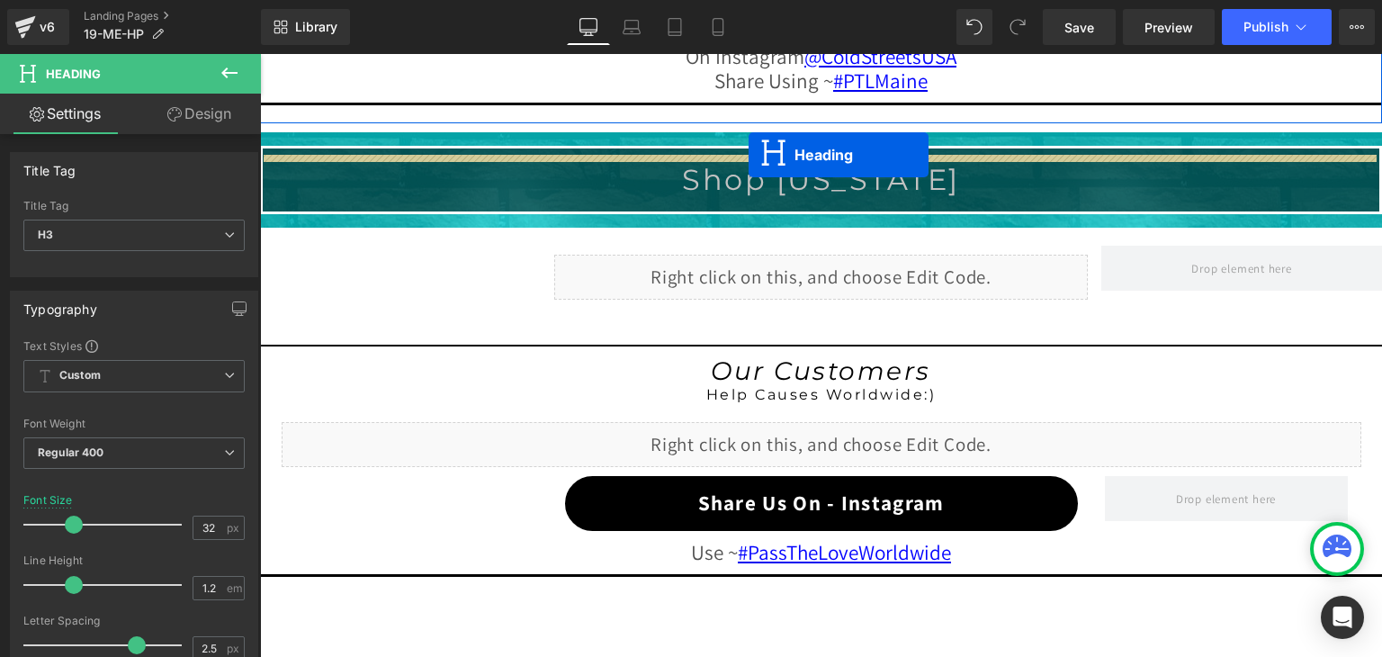
drag, startPoint x: 771, startPoint y: 246, endPoint x: 749, endPoint y: 156, distance: 92.7
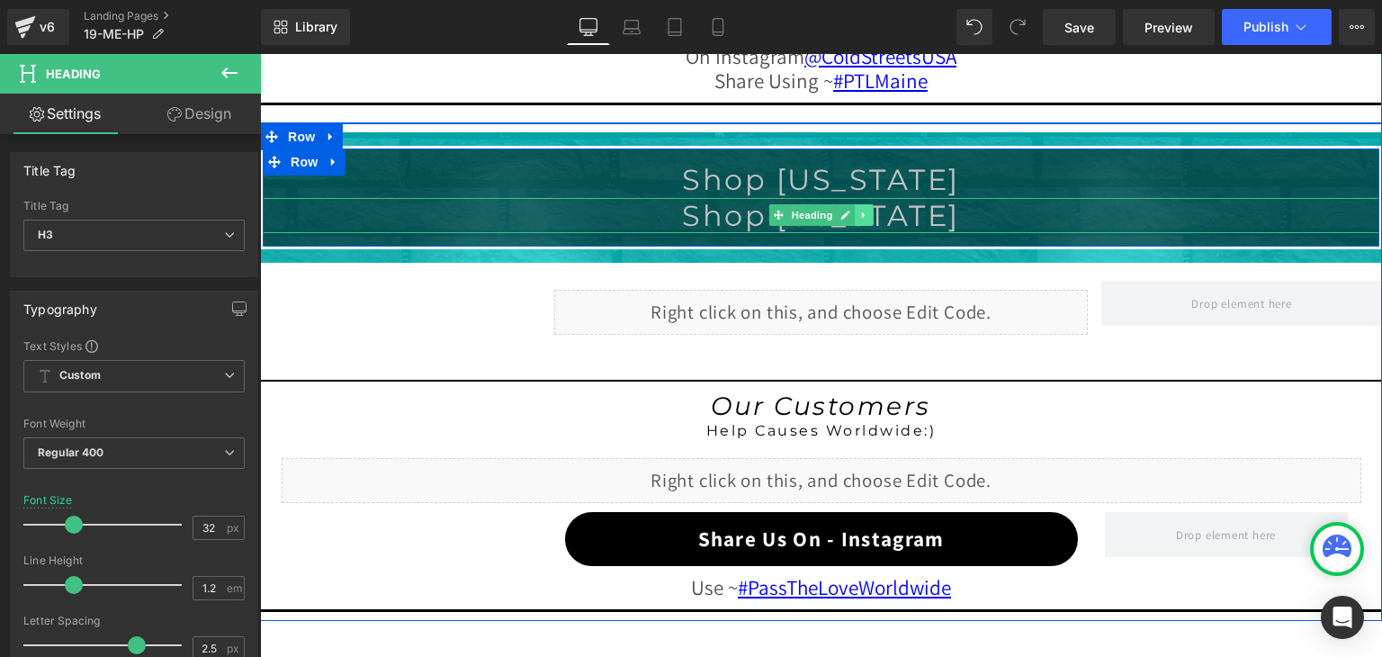
click at [856, 208] on link at bounding box center [865, 215] width 19 height 22
click at [869, 211] on icon at bounding box center [874, 216] width 10 height 10
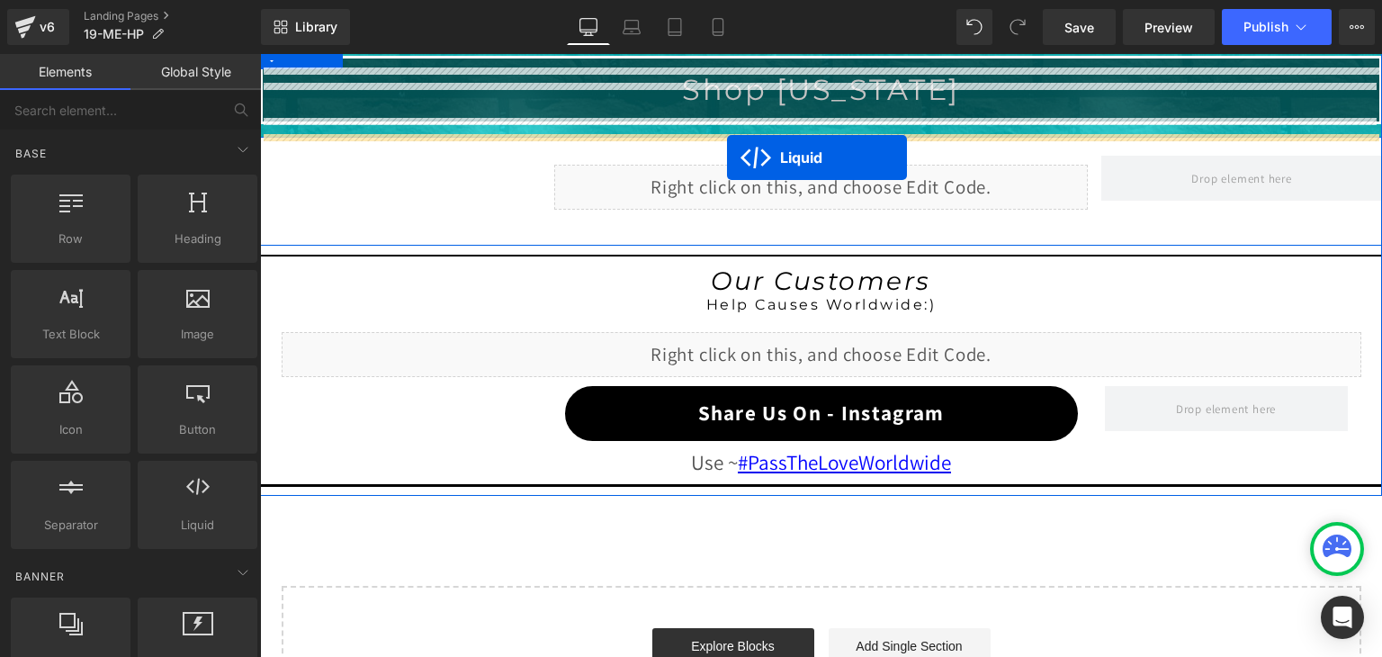
scroll to position [2001, 0]
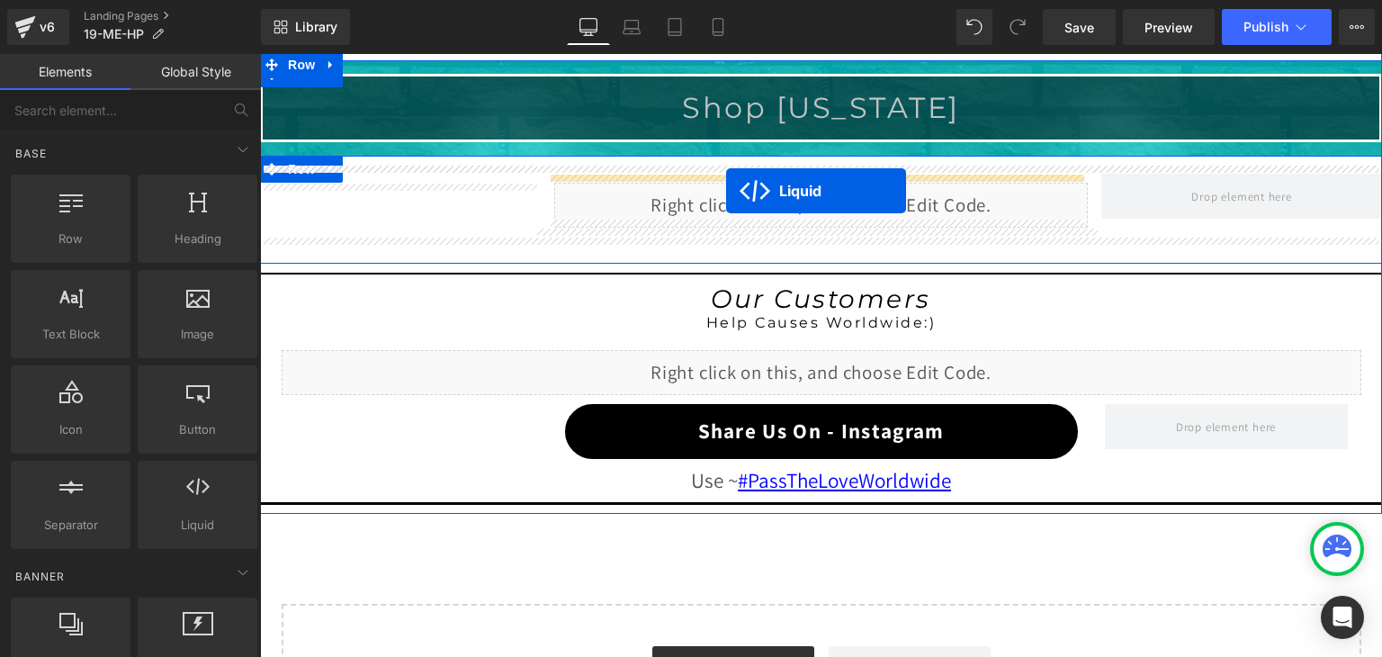
drag, startPoint x: 762, startPoint y: 126, endPoint x: 726, endPoint y: 192, distance: 74.9
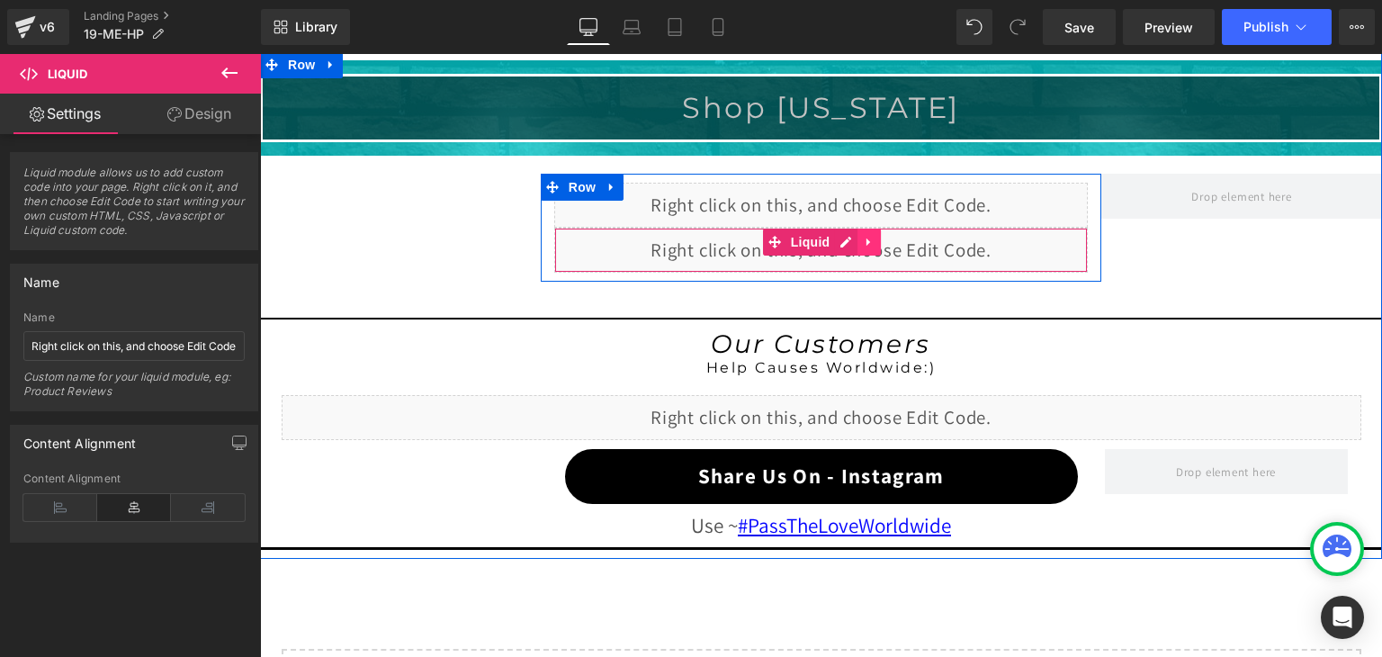
click at [863, 236] on icon at bounding box center [869, 241] width 13 height 13
click at [874, 238] on icon at bounding box center [880, 242] width 13 height 13
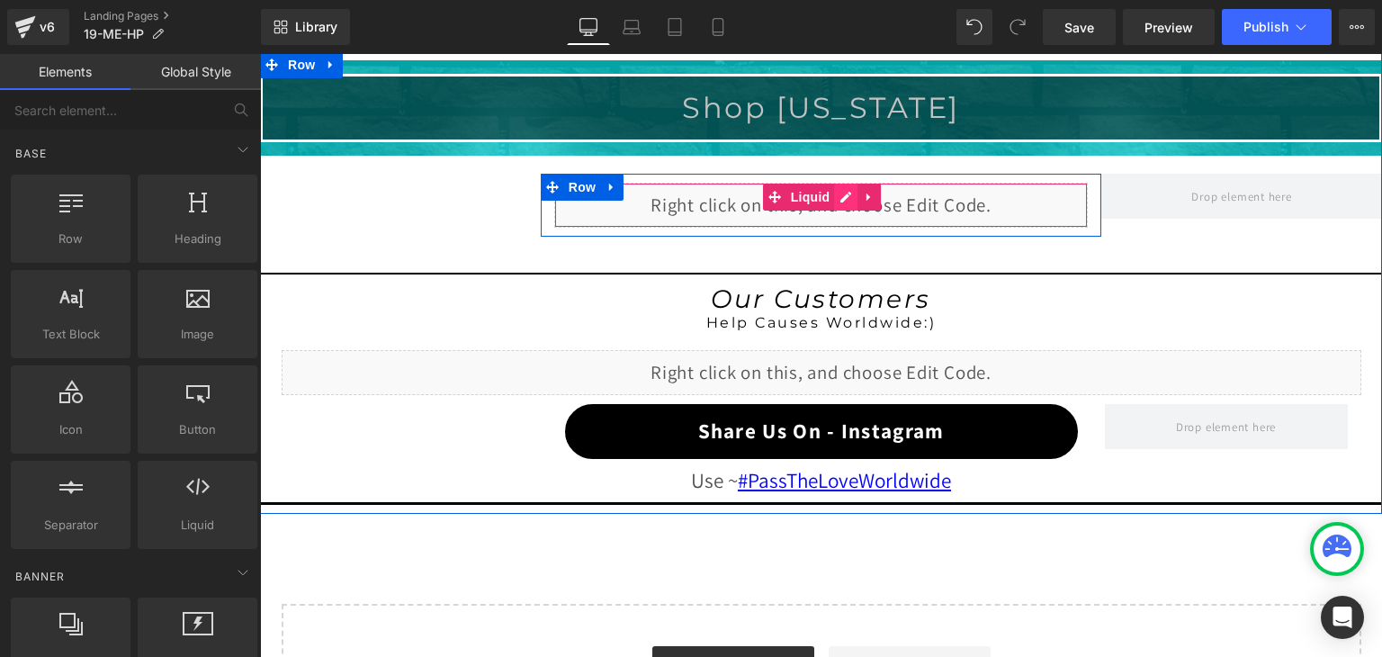
click at [839, 192] on div "Liquid" at bounding box center [821, 205] width 534 height 45
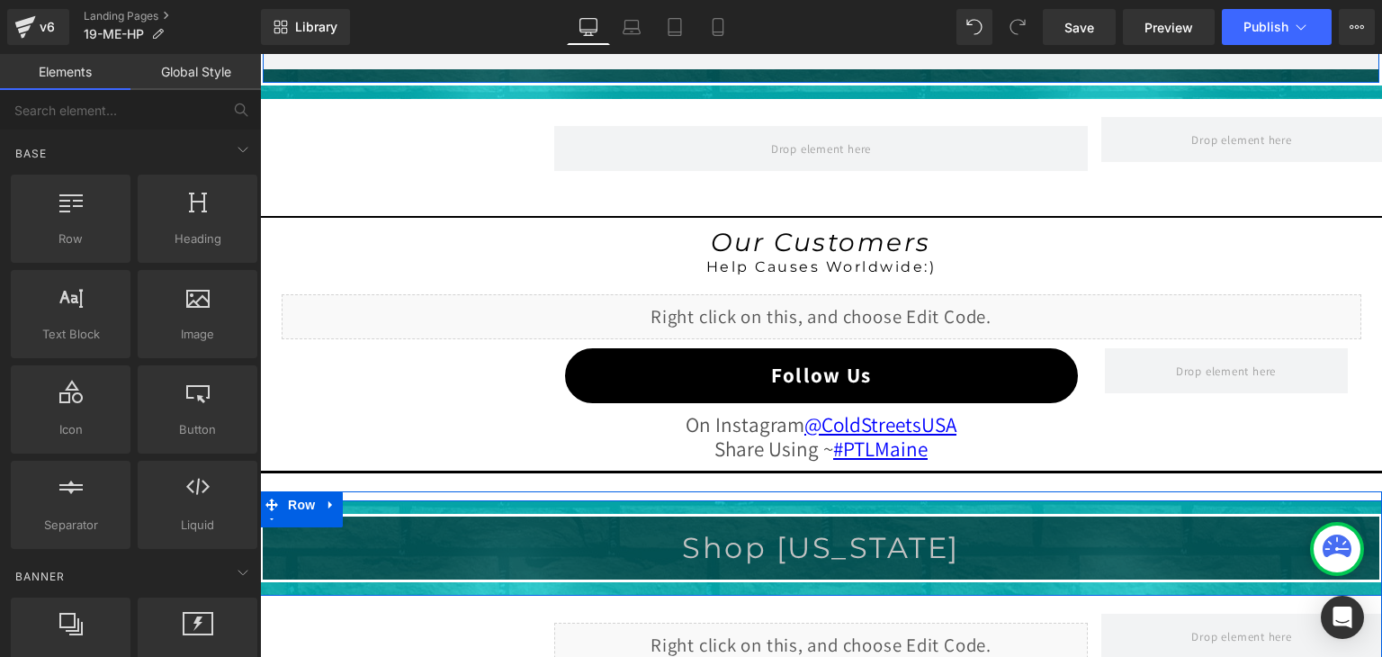
scroll to position [1371, 0]
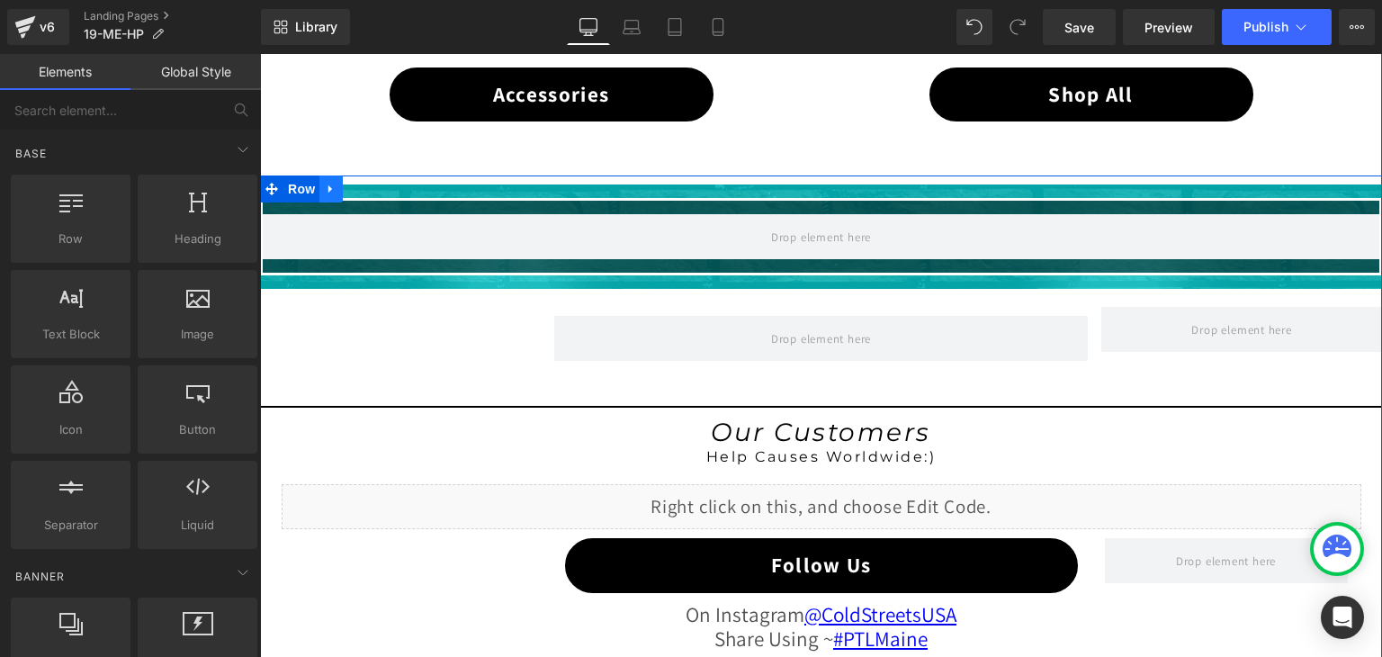
click at [327, 183] on icon at bounding box center [331, 189] width 13 height 13
click at [372, 183] on icon at bounding box center [378, 189] width 13 height 13
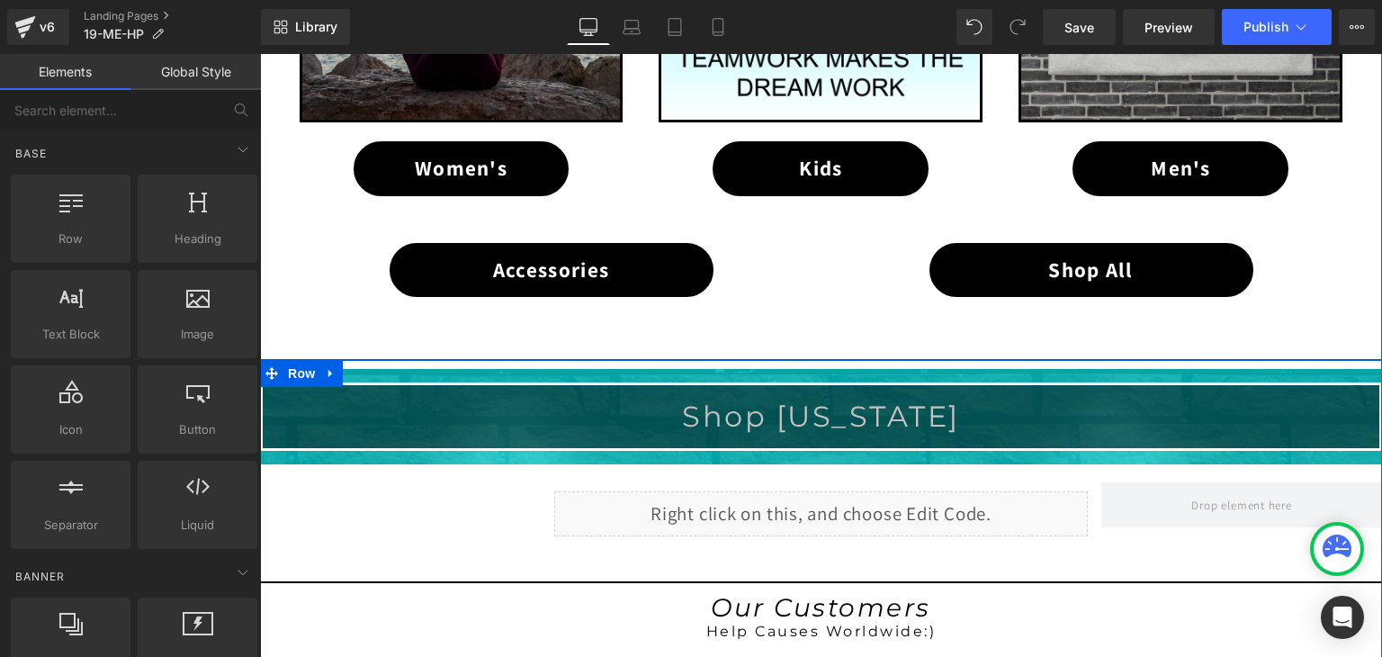
scroll to position [1191, 0]
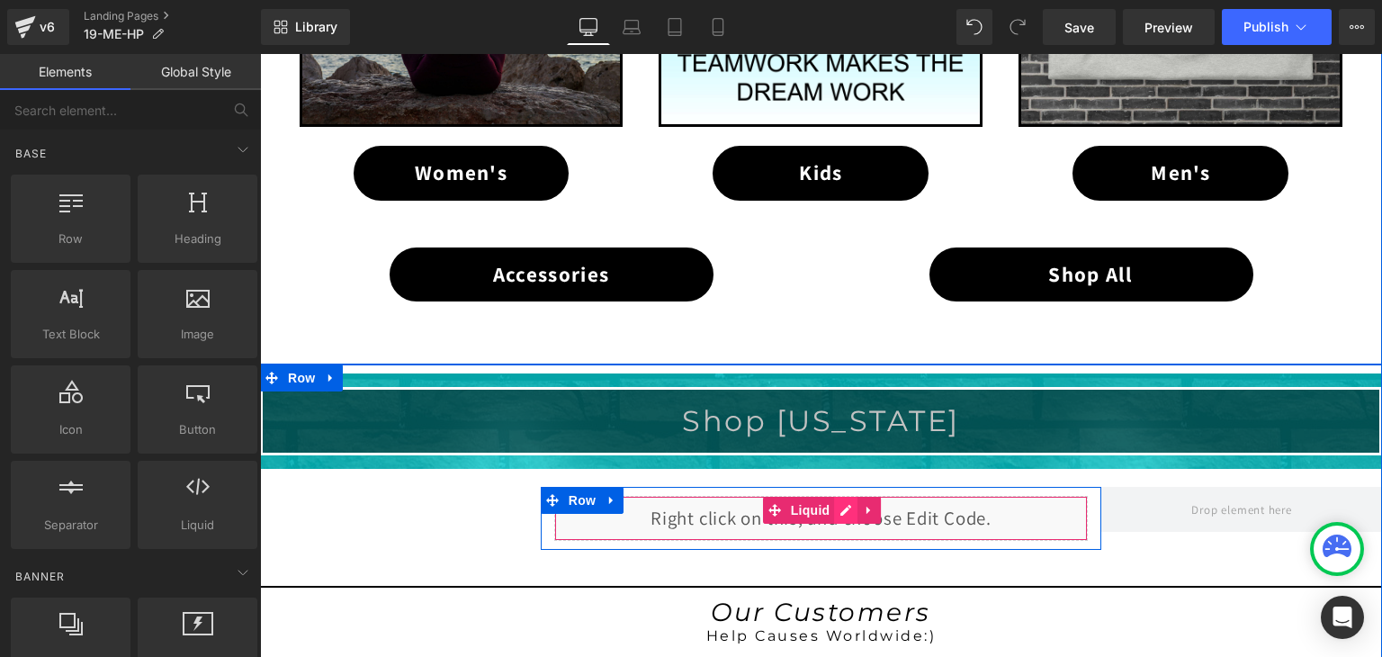
click at [835, 505] on div "Liquid" at bounding box center [821, 518] width 534 height 45
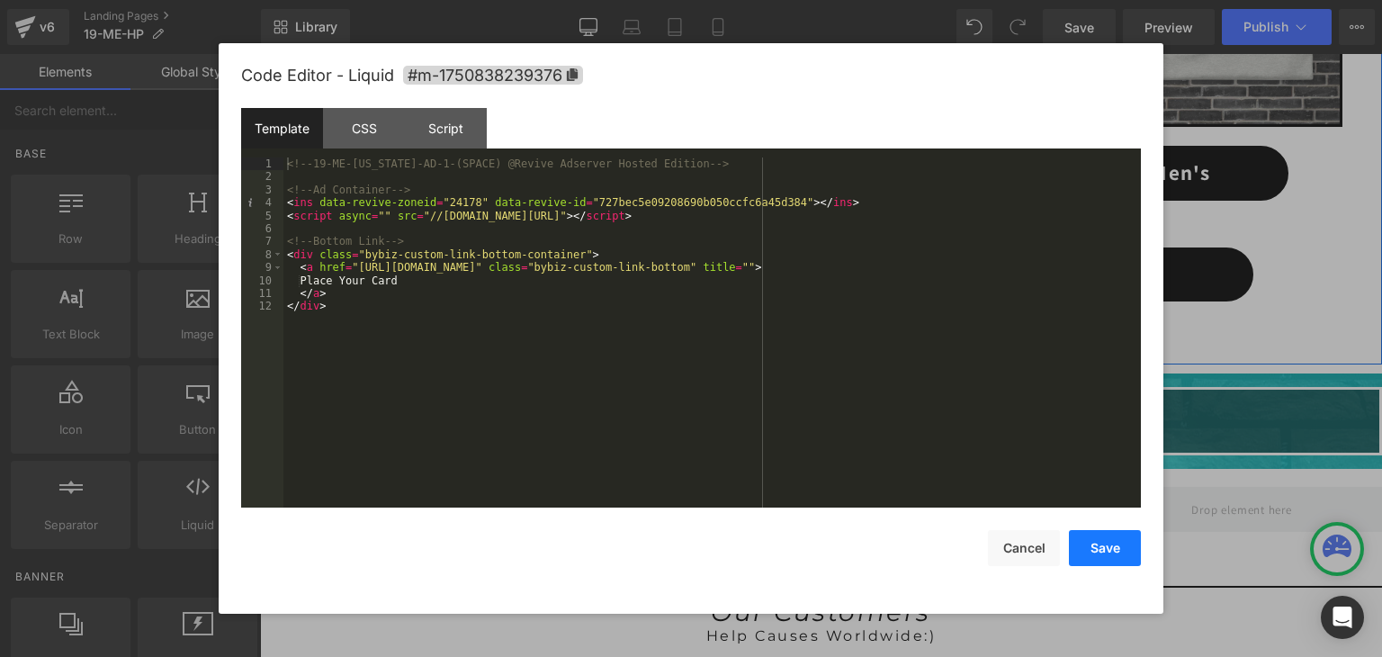
click at [1109, 556] on button "Save" at bounding box center [1105, 548] width 72 height 36
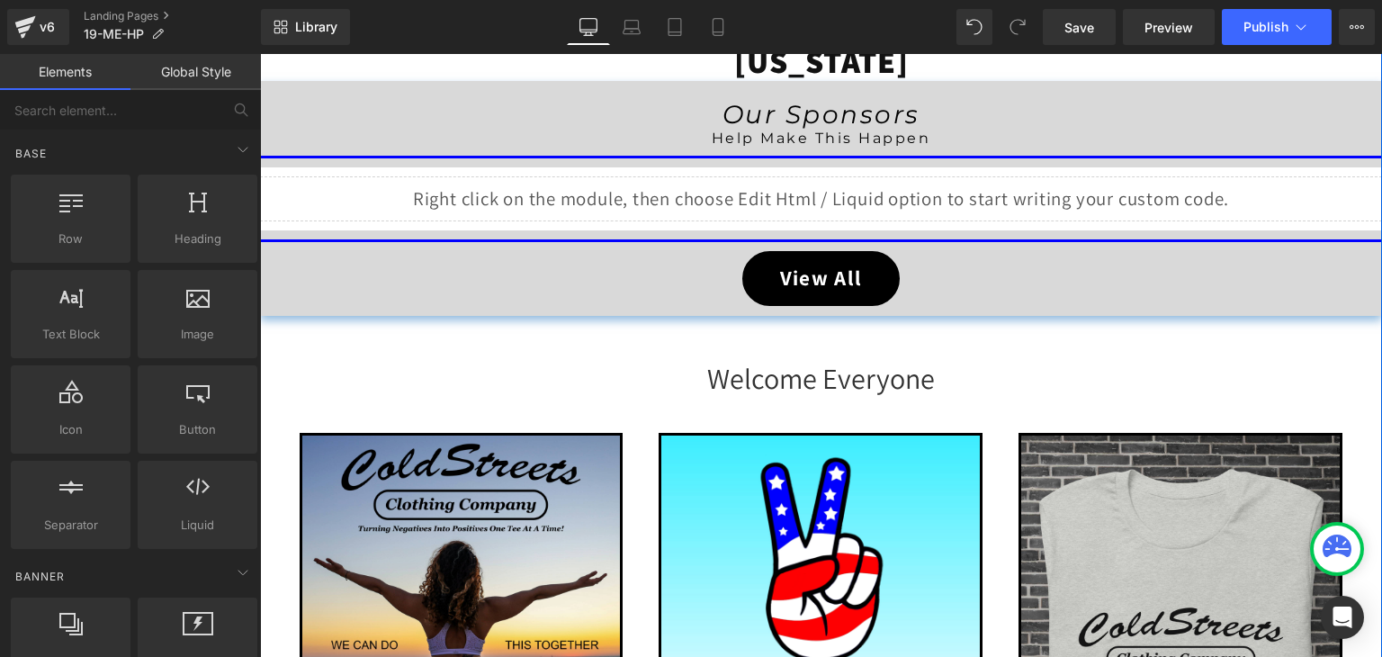
scroll to position [202, 0]
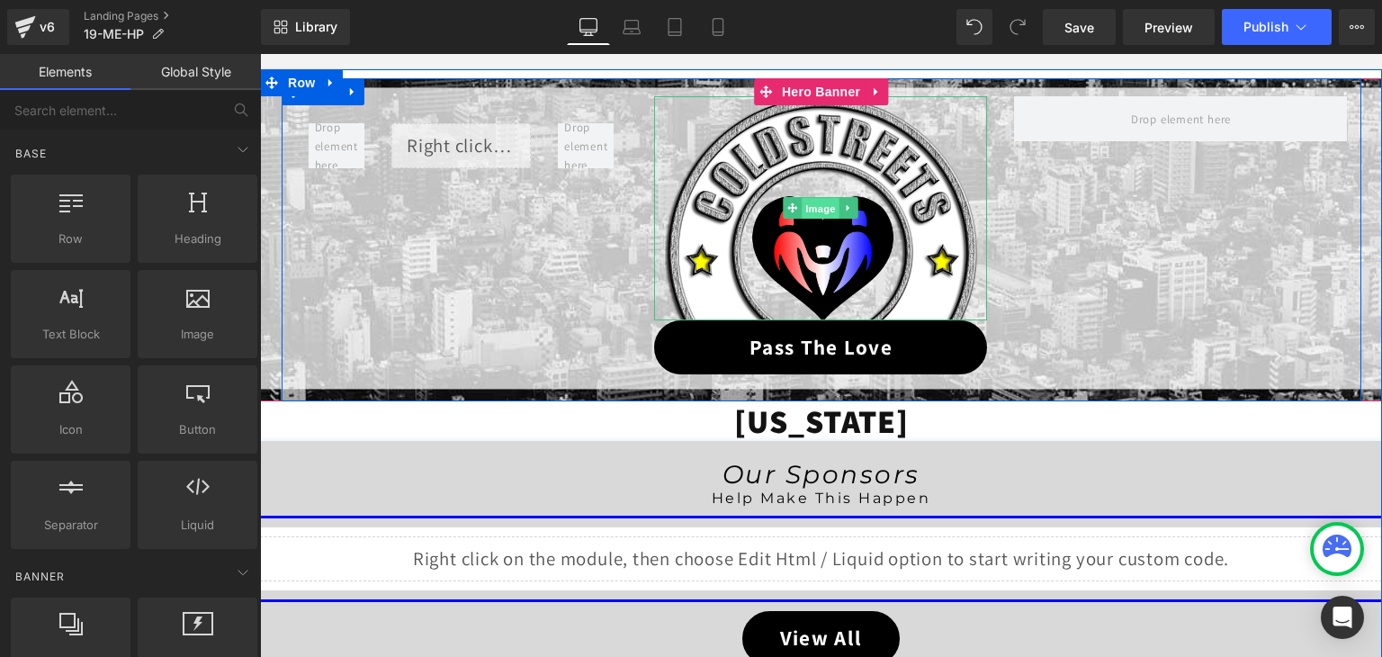
click at [821, 213] on span "Image" at bounding box center [822, 209] width 38 height 22
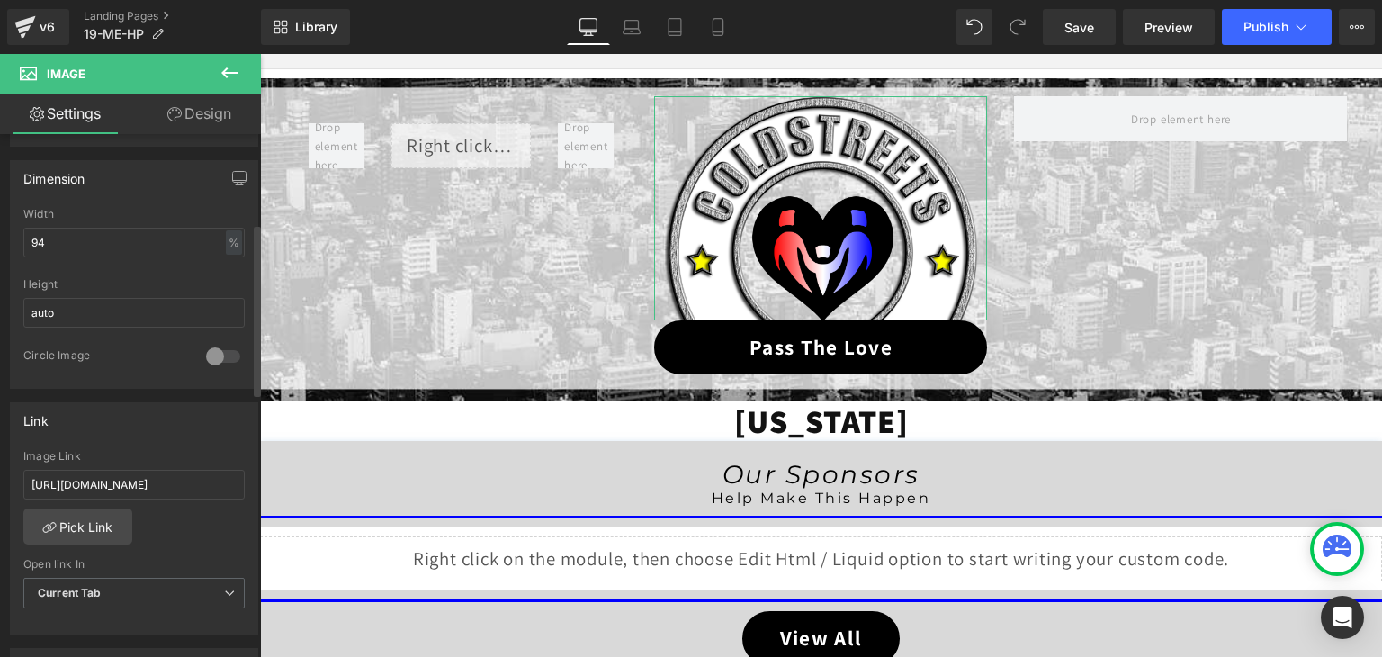
scroll to position [540, 0]
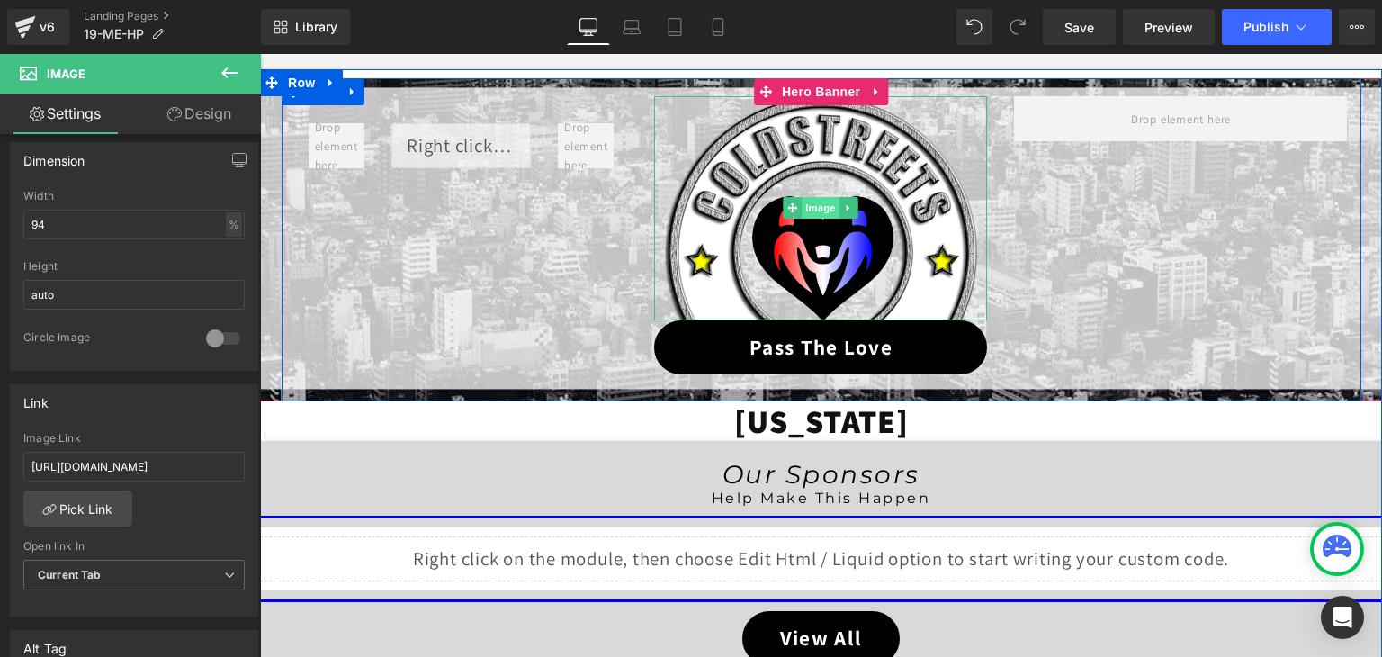
click at [811, 208] on span "Image" at bounding box center [822, 208] width 38 height 22
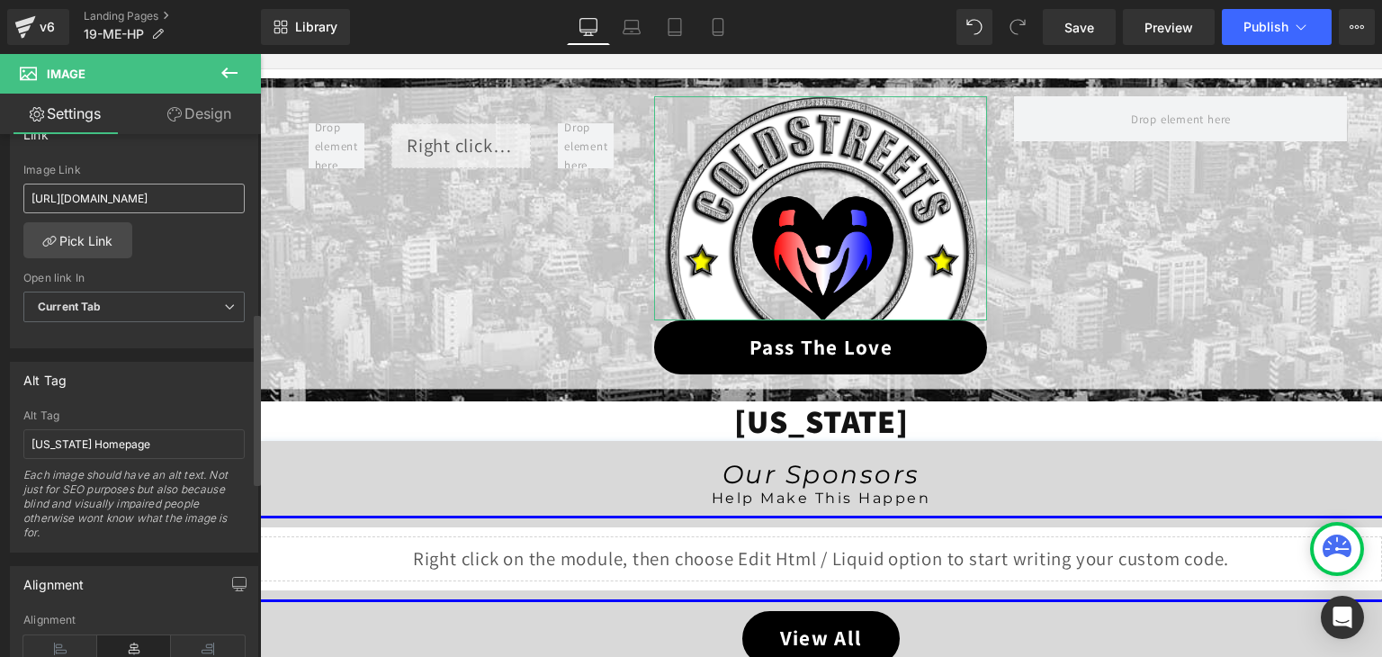
scroll to position [810, 0]
click at [162, 196] on input "https://coldstreets.com/pages/ptl-me" at bounding box center [133, 197] width 221 height 30
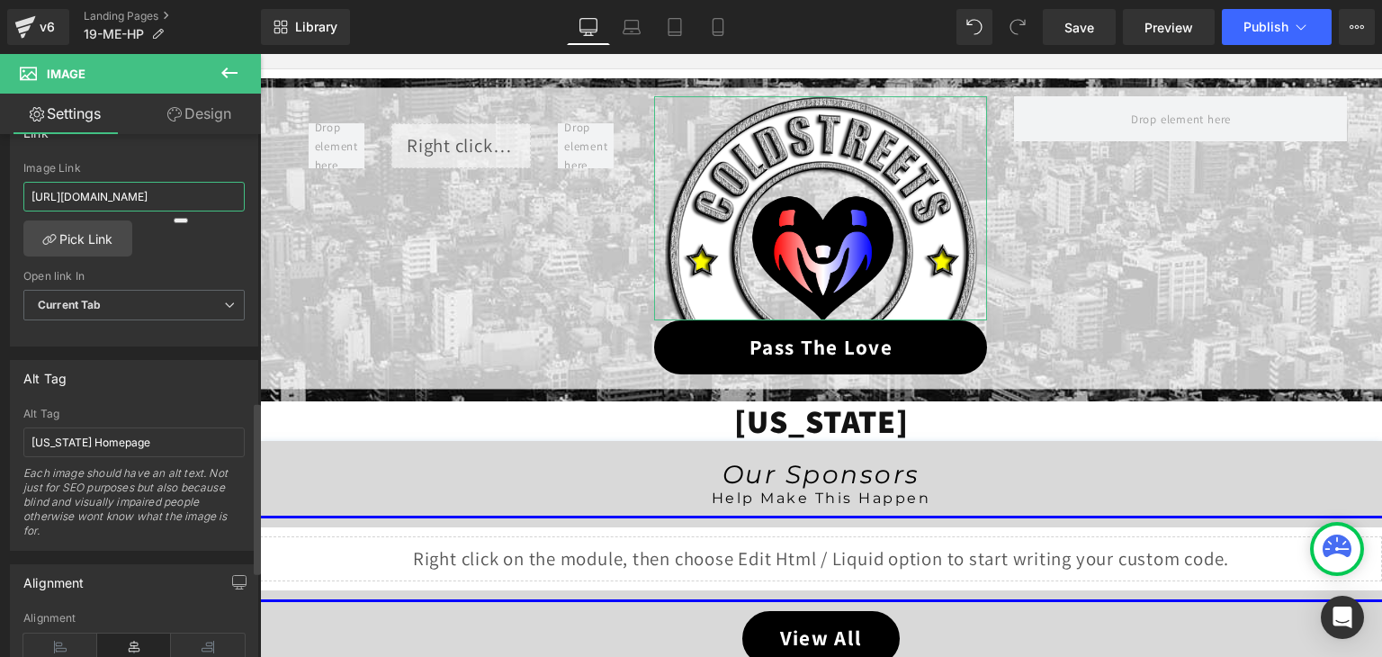
paste input "19-me-ptl"
type input "https://coldstreets.com/pages/19-me-ptl"
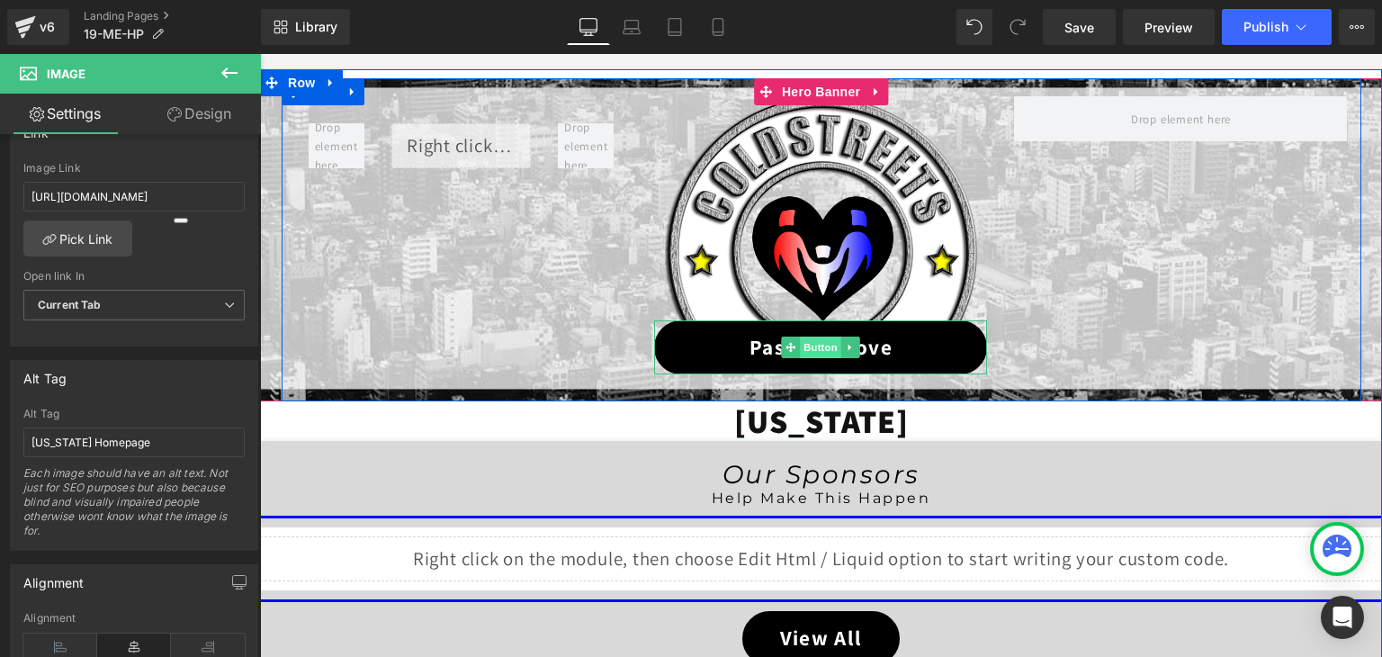
click at [805, 343] on span "Button" at bounding box center [821, 347] width 41 height 22
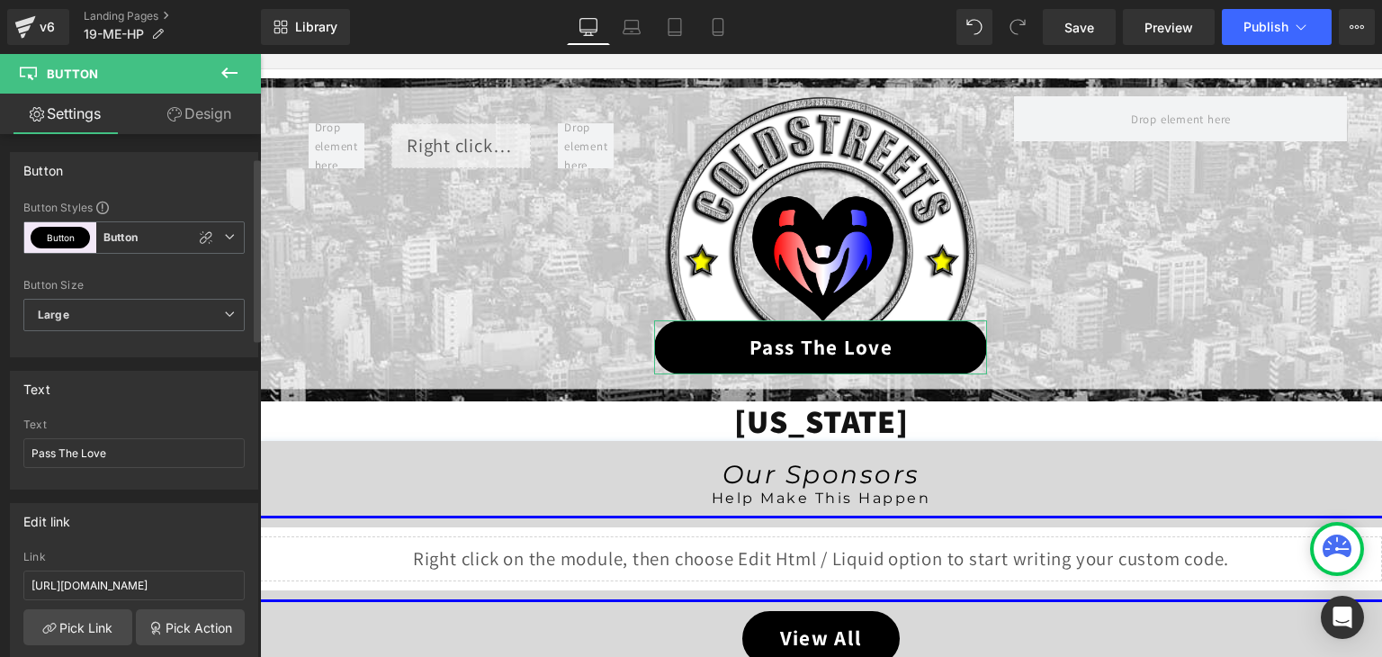
scroll to position [360, 0]
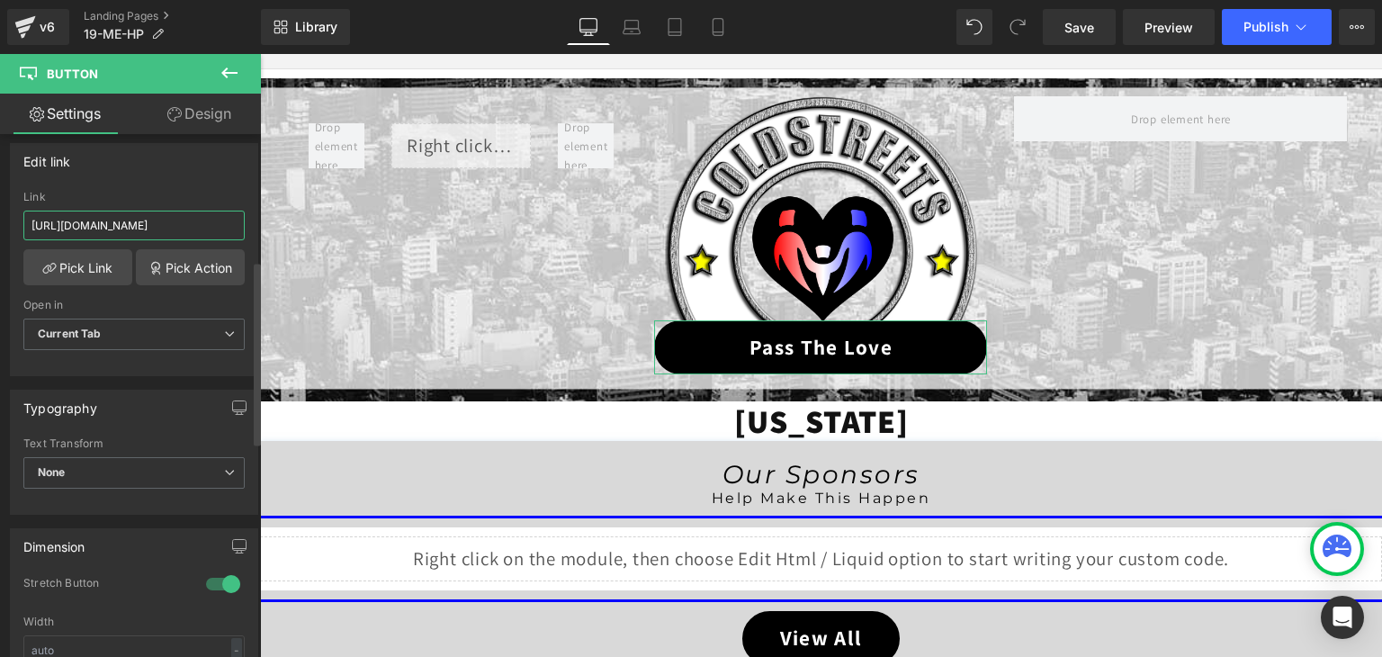
click at [151, 218] on input "https://coldstreets.com/pages/ptl-me" at bounding box center [133, 226] width 221 height 30
paste input "19-me-ptl"
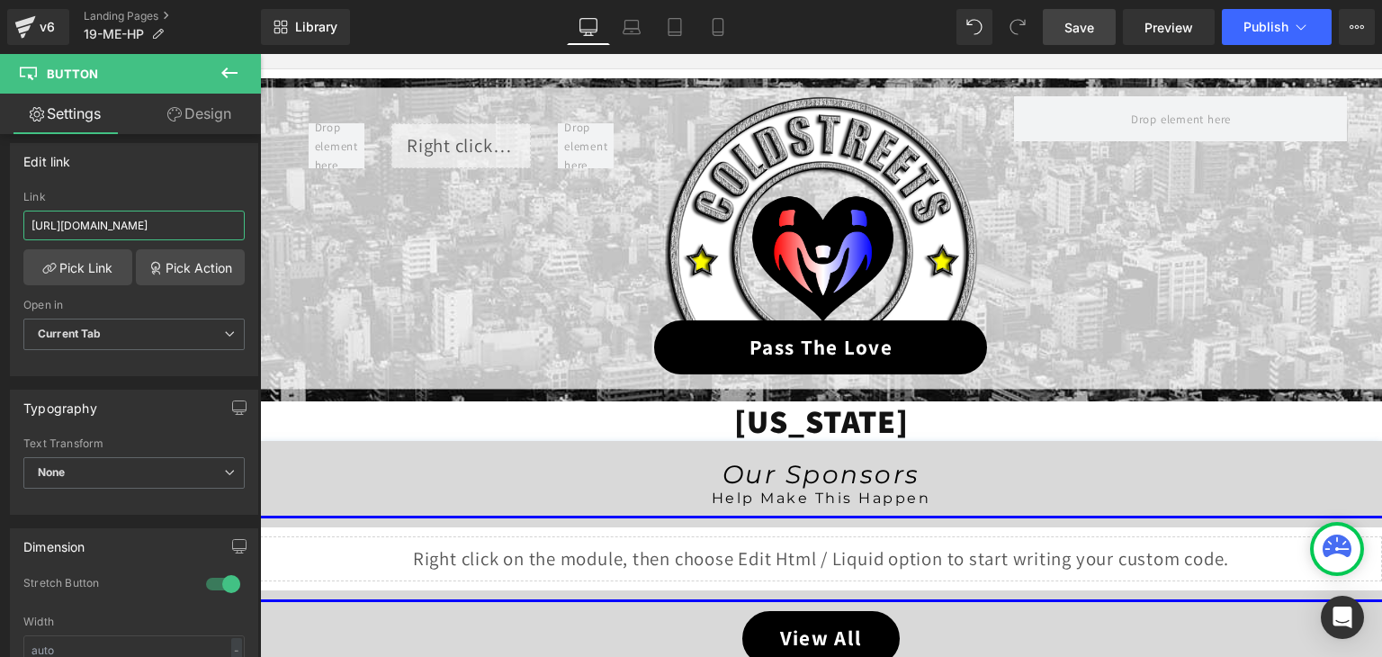
type input "https://coldstreets.com/pages/19-me-ptl"
click at [1092, 24] on span "Save" at bounding box center [1079, 27] width 30 height 19
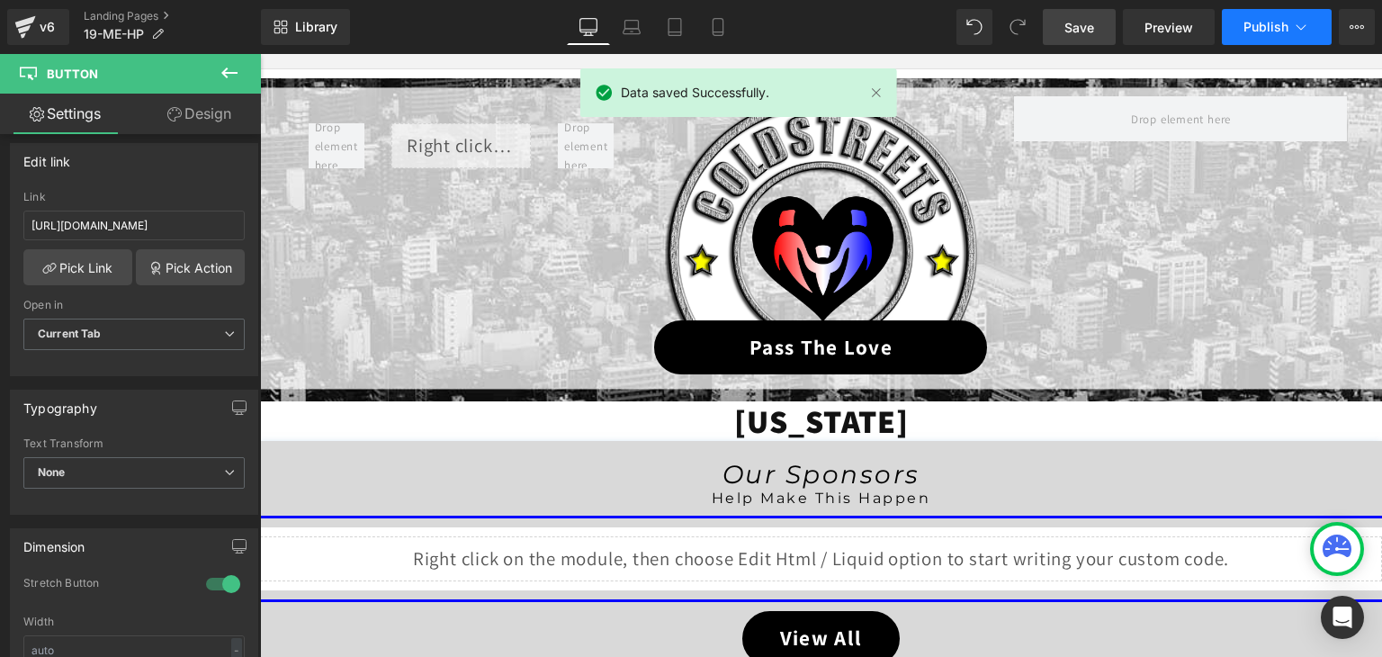
click at [1297, 24] on icon at bounding box center [1301, 27] width 18 height 18
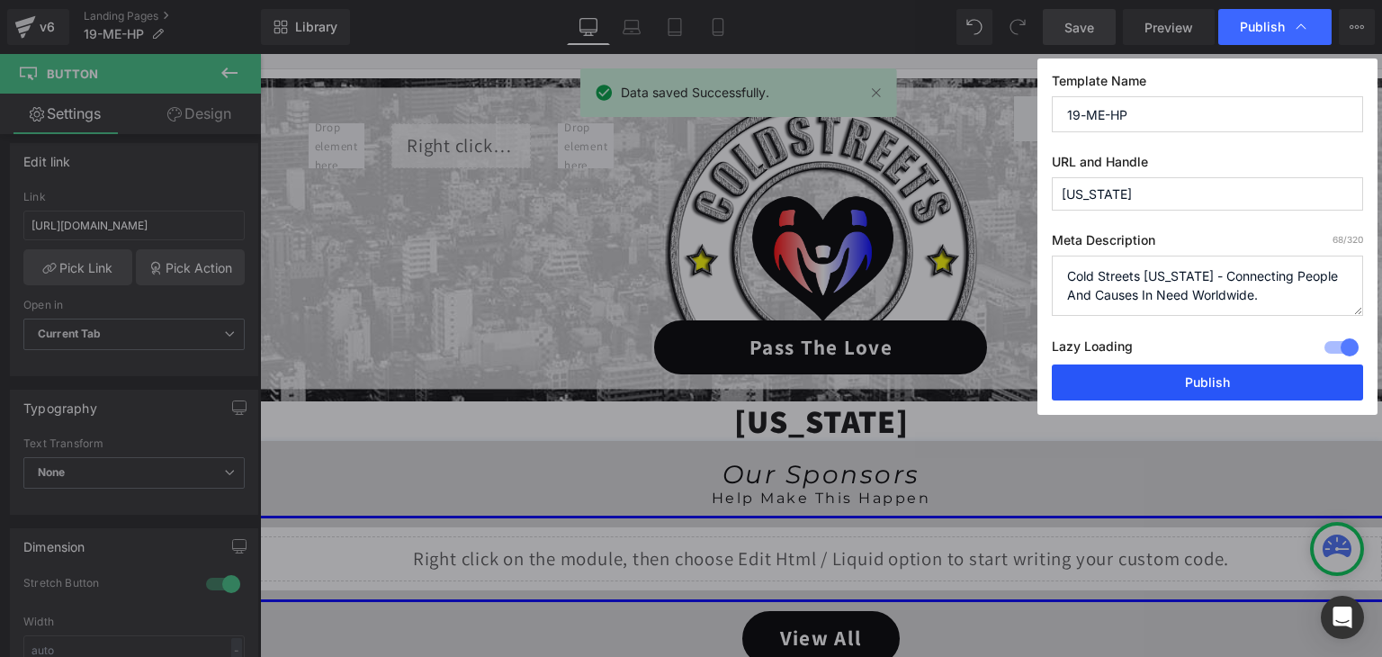
click at [1275, 372] on button "Publish" at bounding box center [1207, 382] width 311 height 36
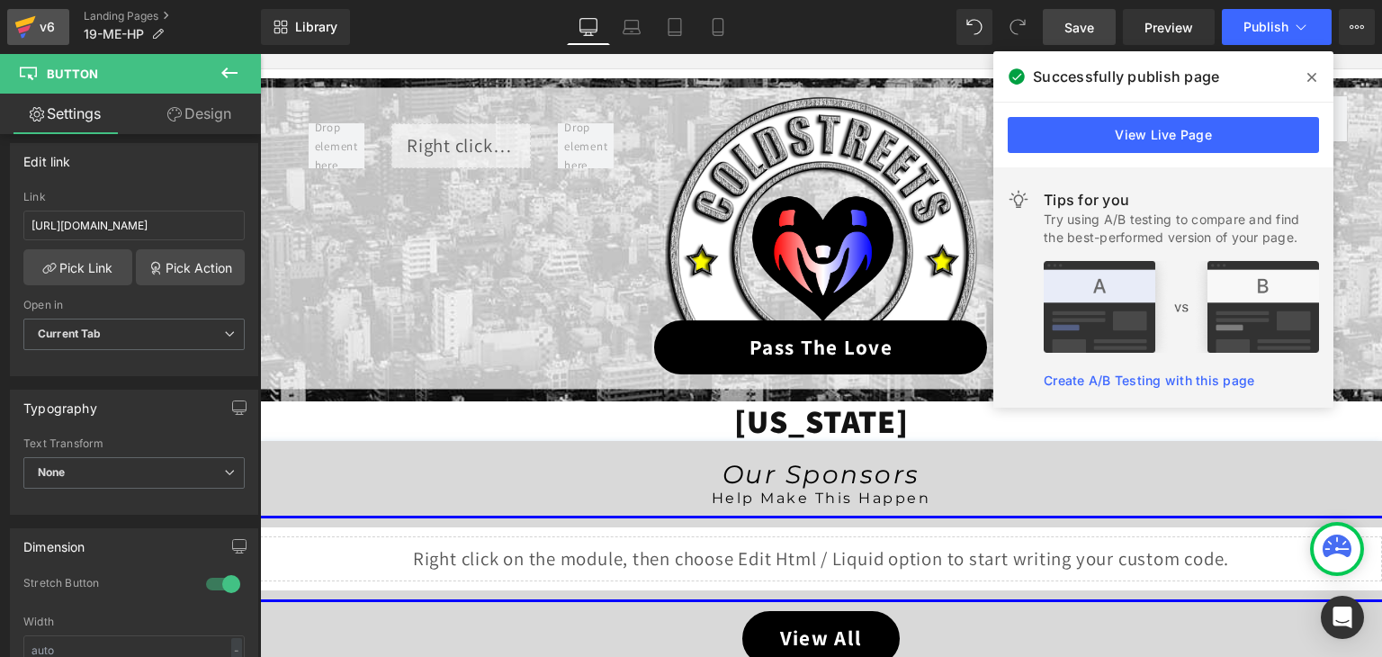
click at [25, 22] on icon at bounding box center [25, 22] width 21 height 12
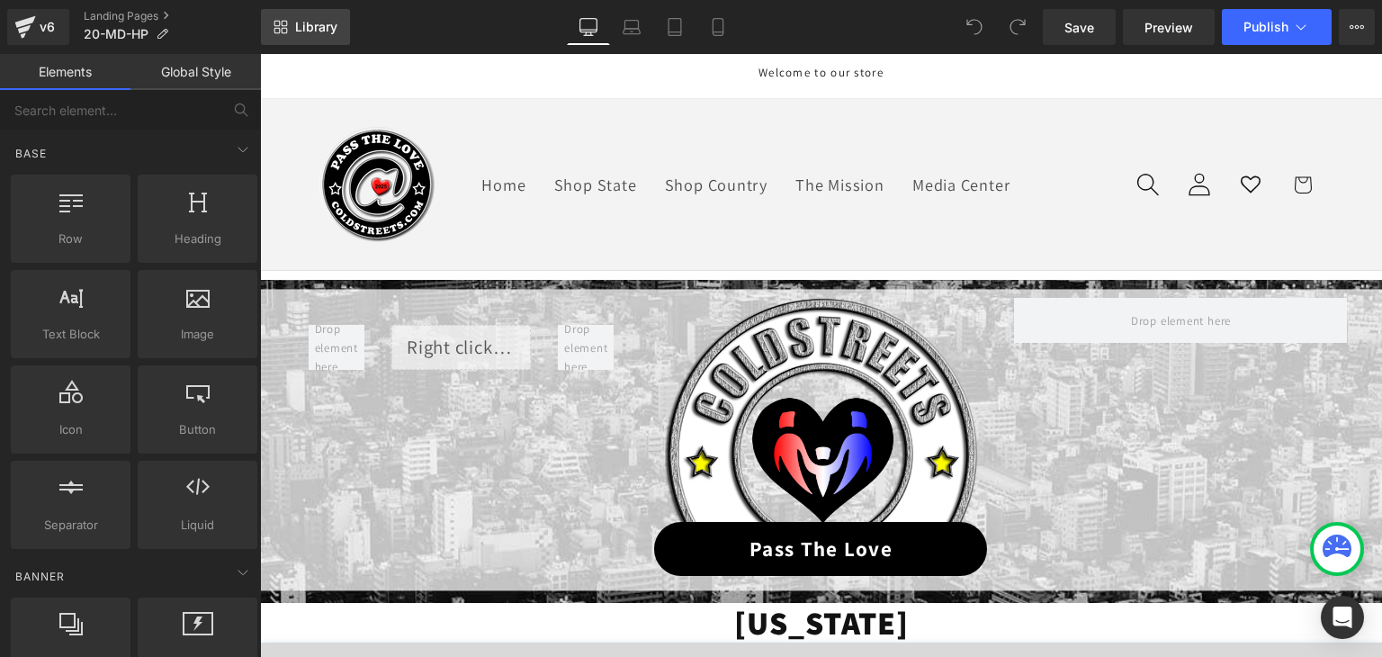
click at [319, 31] on span "Library" at bounding box center [316, 27] width 42 height 16
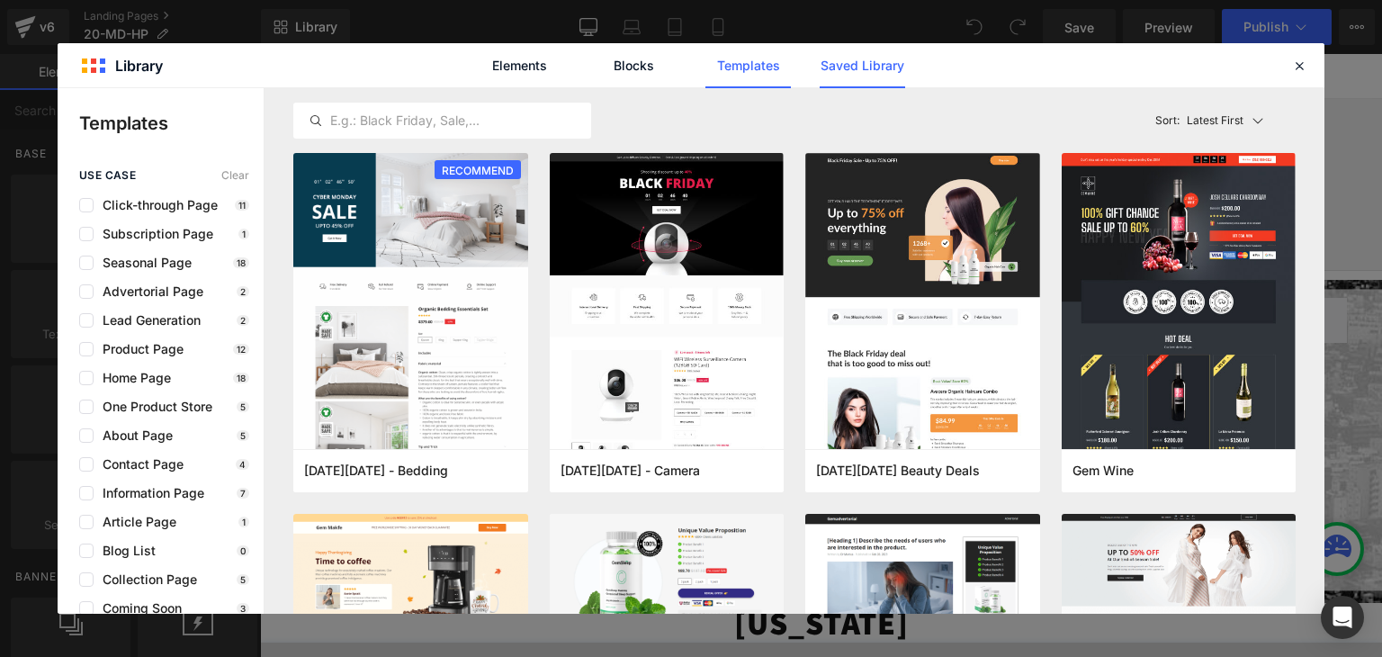
click at [885, 58] on link "Saved Library" at bounding box center [862, 65] width 85 height 45
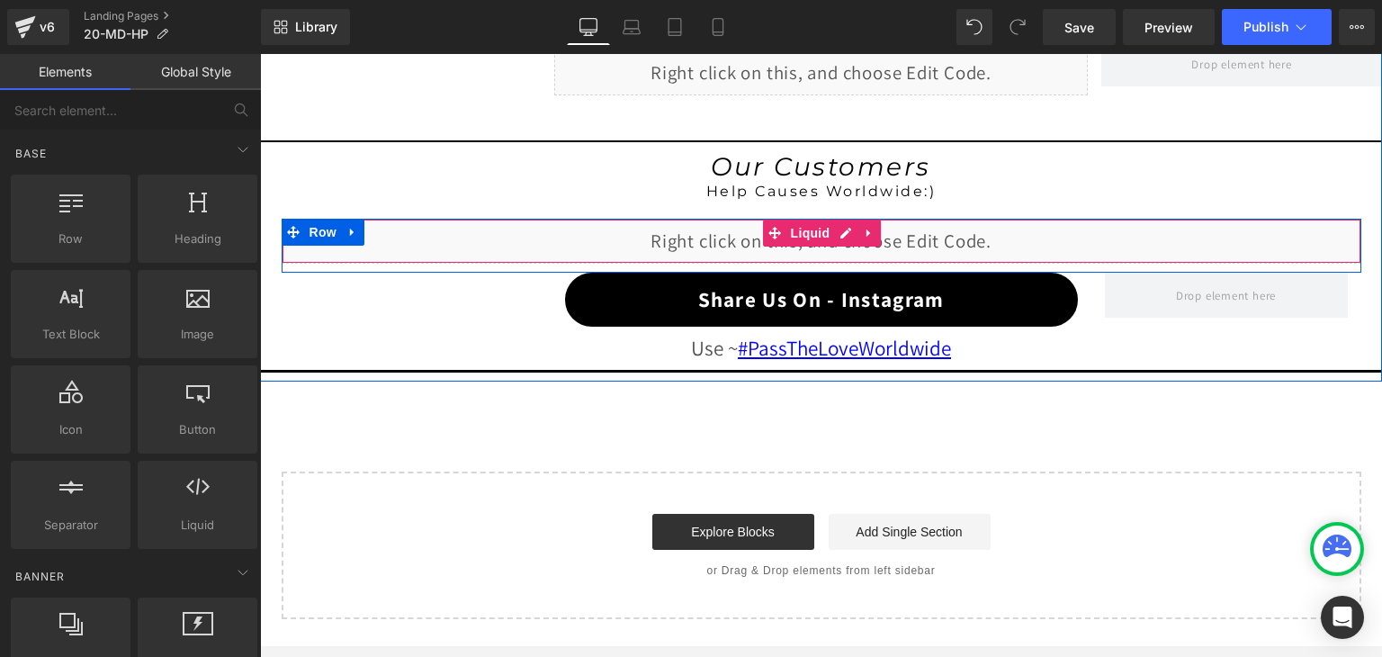
scroll to position [1983, 0]
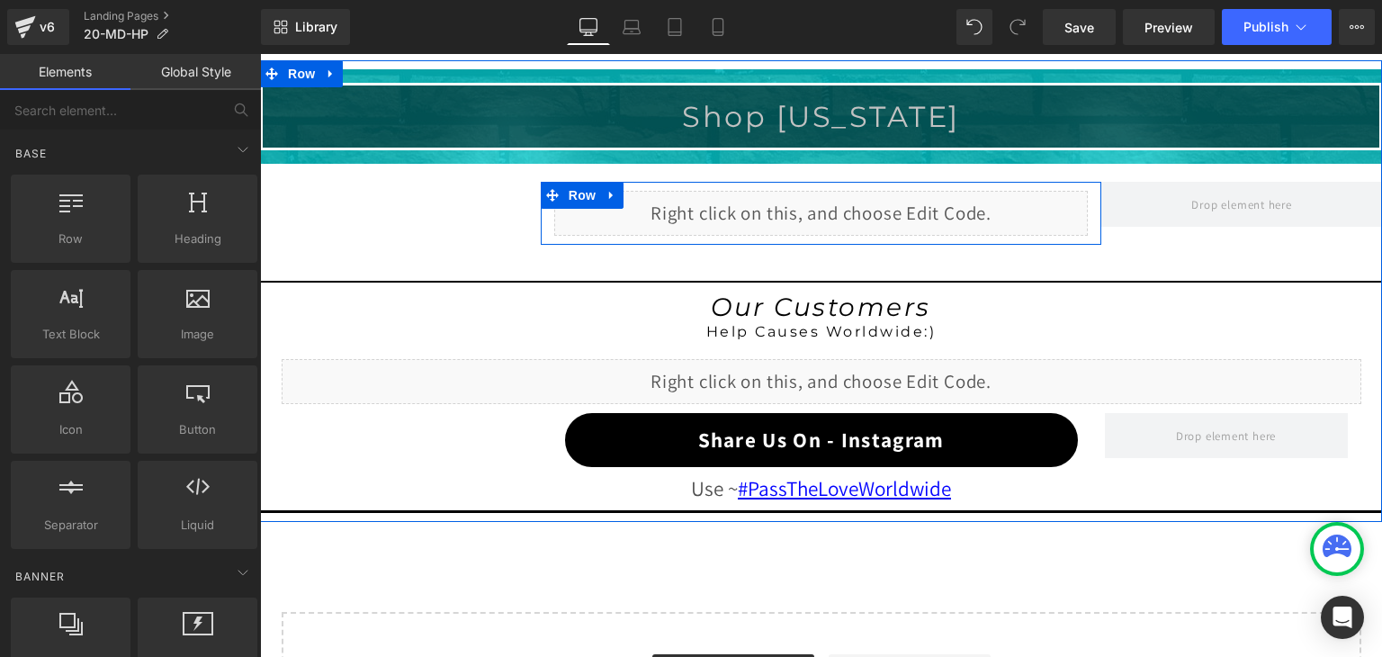
click at [843, 202] on div "Liquid" at bounding box center [821, 213] width 534 height 45
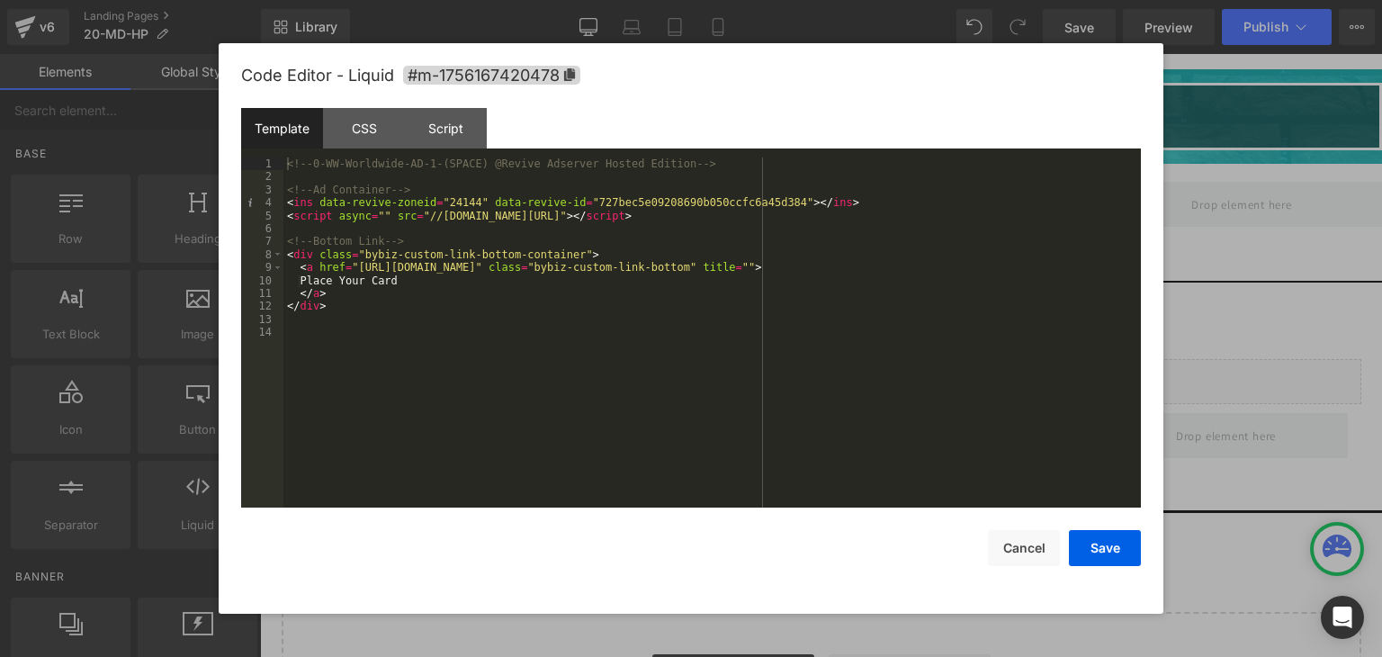
click at [0, 0] on div at bounding box center [0, 0] width 0 height 0
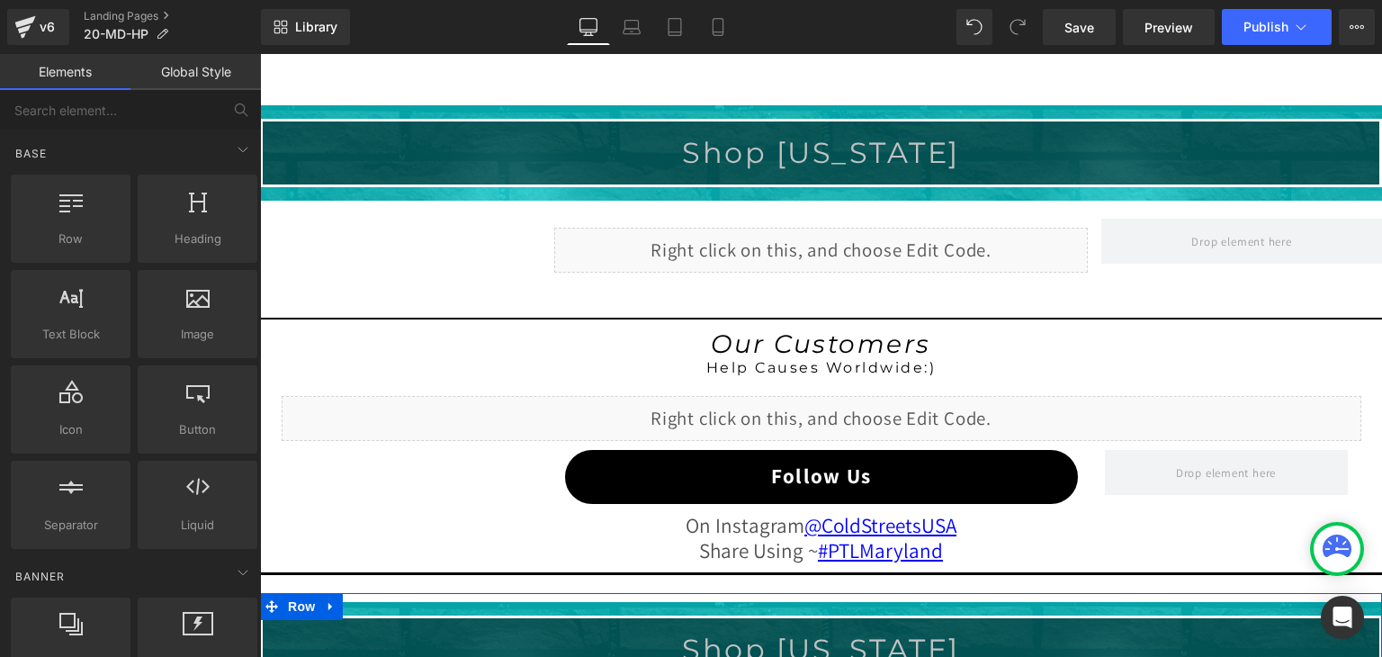
scroll to position [1443, 0]
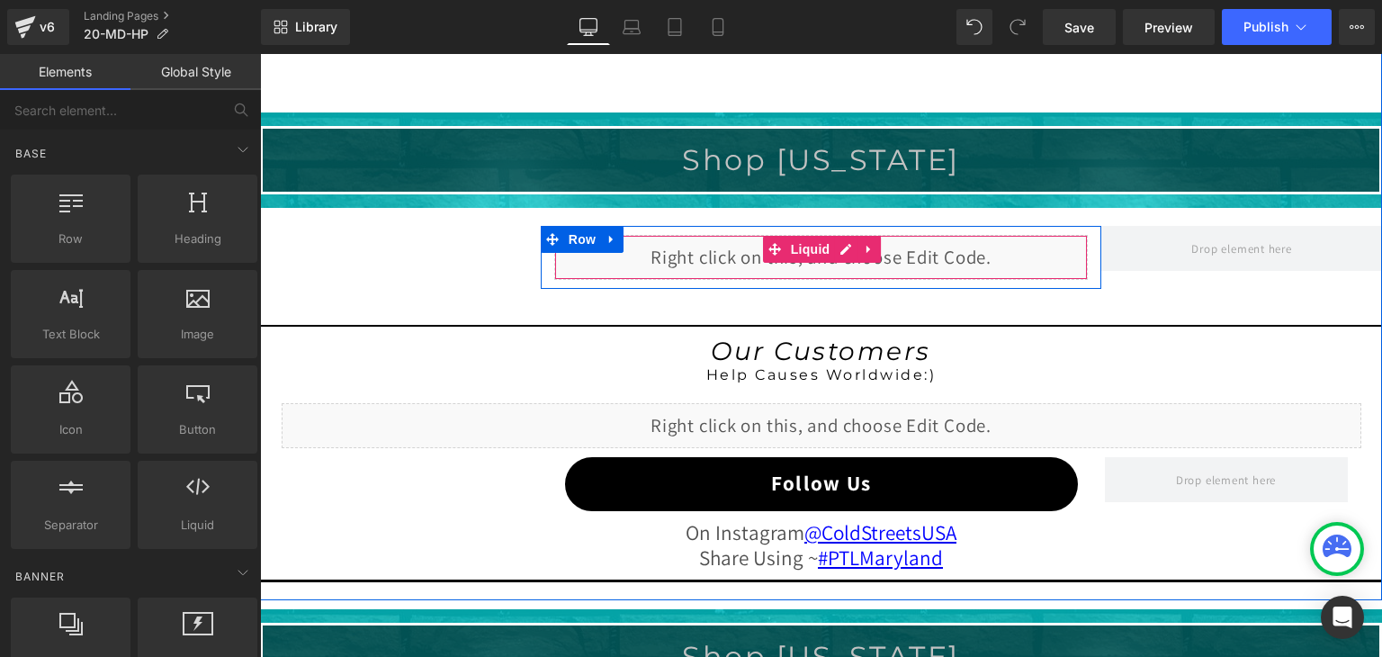
click at [841, 242] on div "Liquid" at bounding box center [821, 257] width 534 height 45
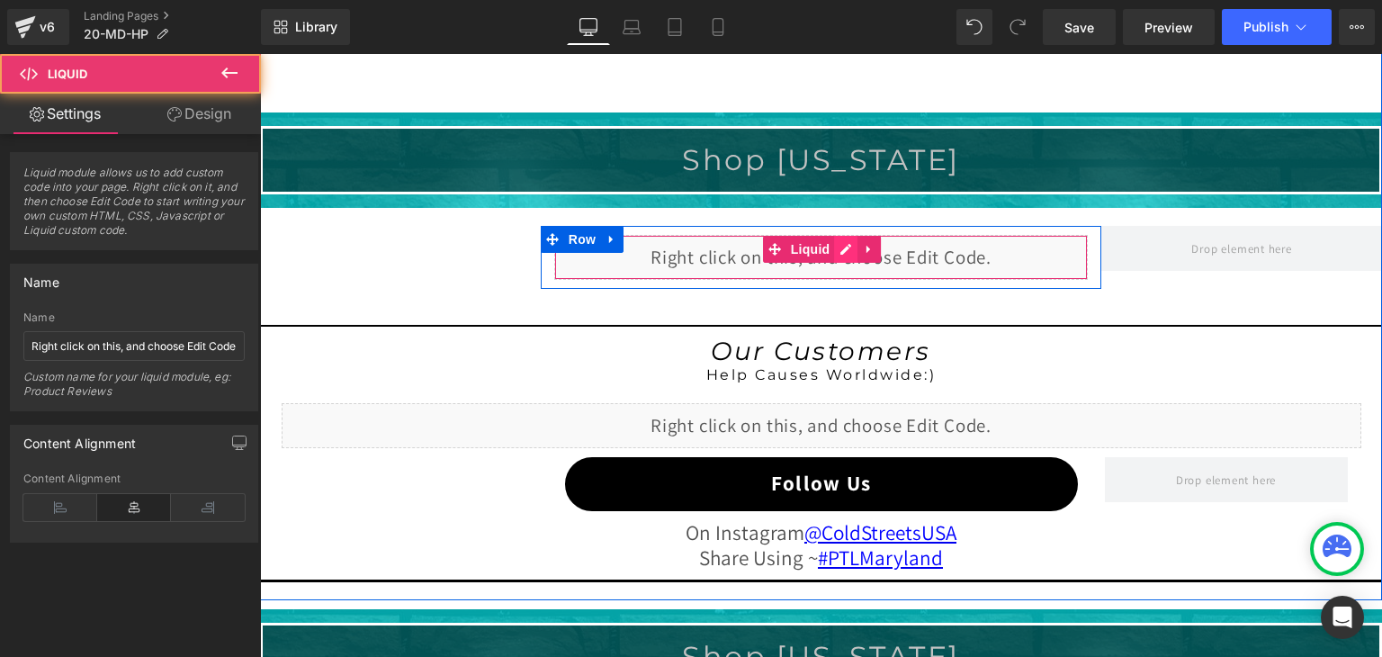
click at [834, 246] on div "Liquid" at bounding box center [821, 257] width 534 height 45
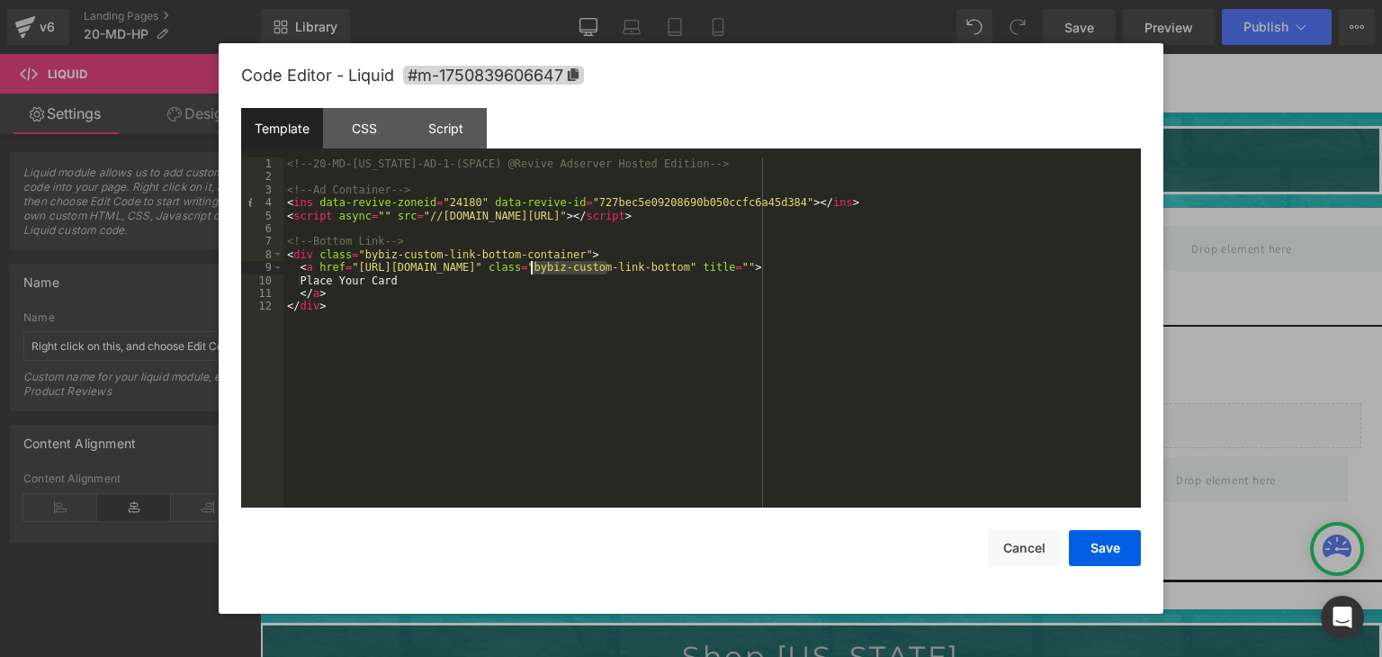
drag, startPoint x: 608, startPoint y: 270, endPoint x: 532, endPoint y: 267, distance: 76.5
click at [0, 0] on div "<!-- 20-MD-Maryland-AD-1-(SPACE) @Revive Adserver Hosted Edition --> <!-- Ad Co…" at bounding box center [0, 0] width 0 height 0
click at [1098, 543] on button "Save" at bounding box center [1105, 548] width 72 height 36
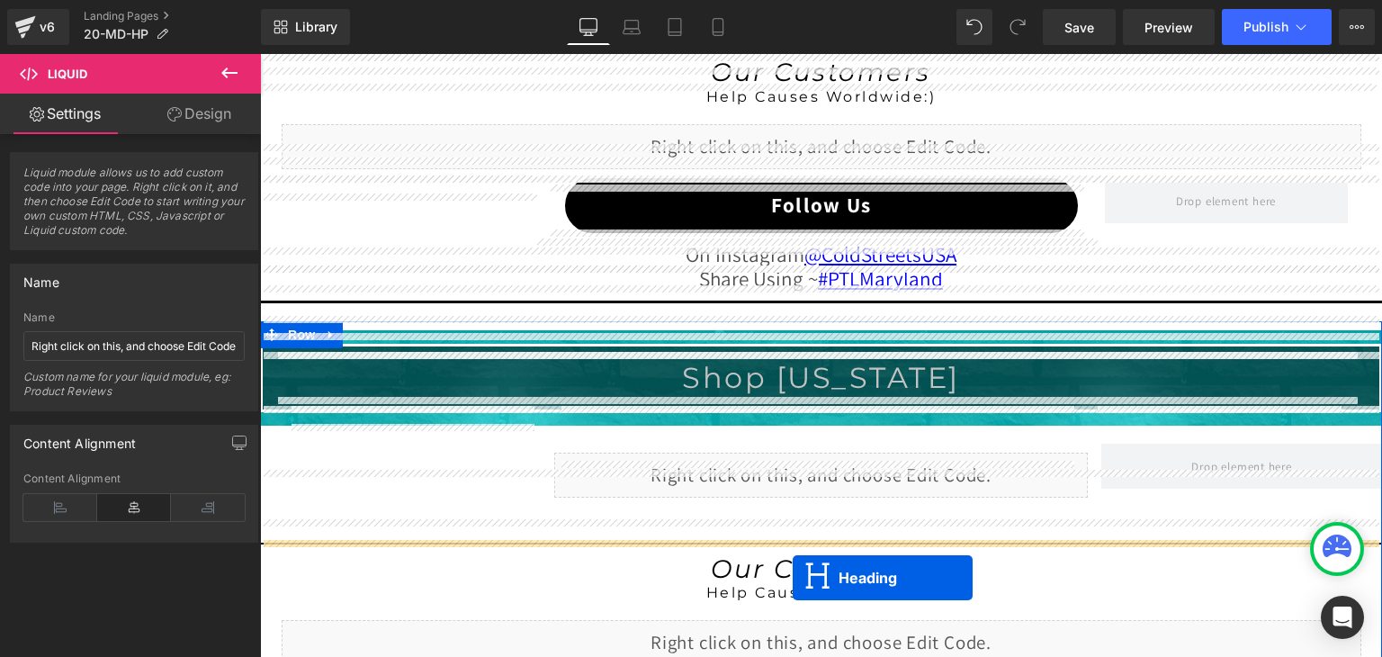
scroll to position [1857, 0]
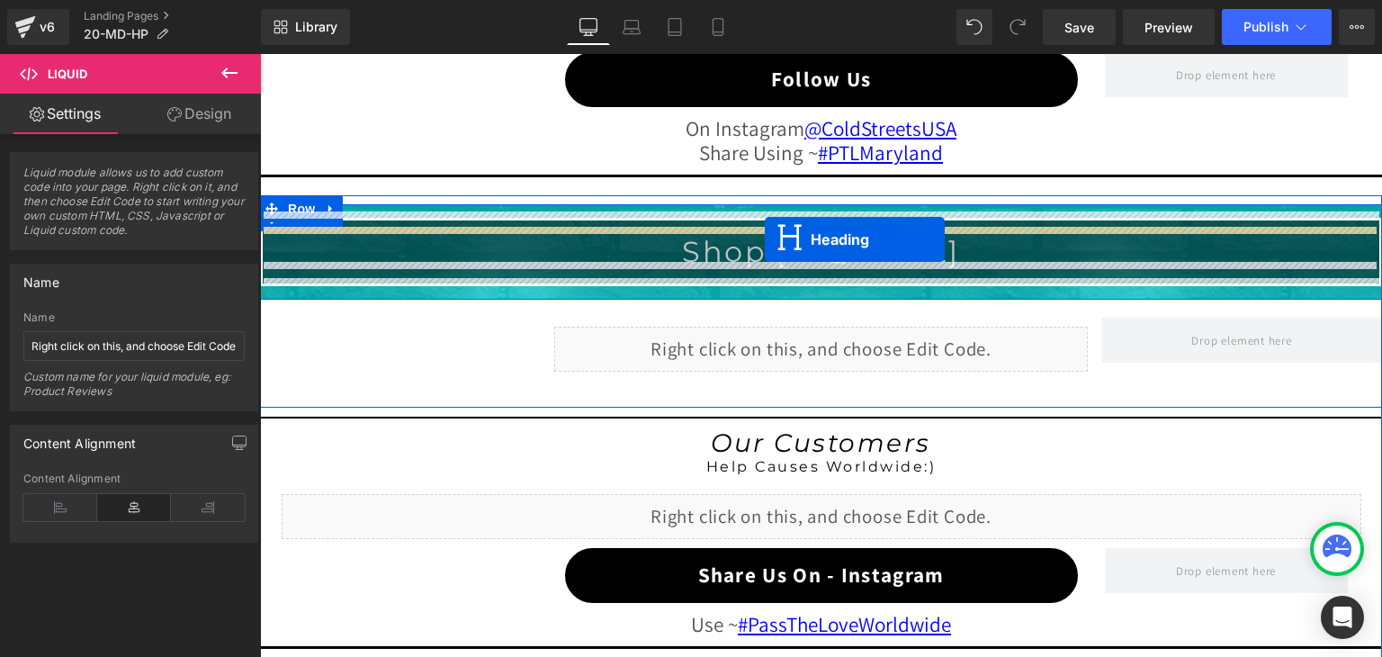
drag, startPoint x: 776, startPoint y: 151, endPoint x: 765, endPoint y: 239, distance: 88.8
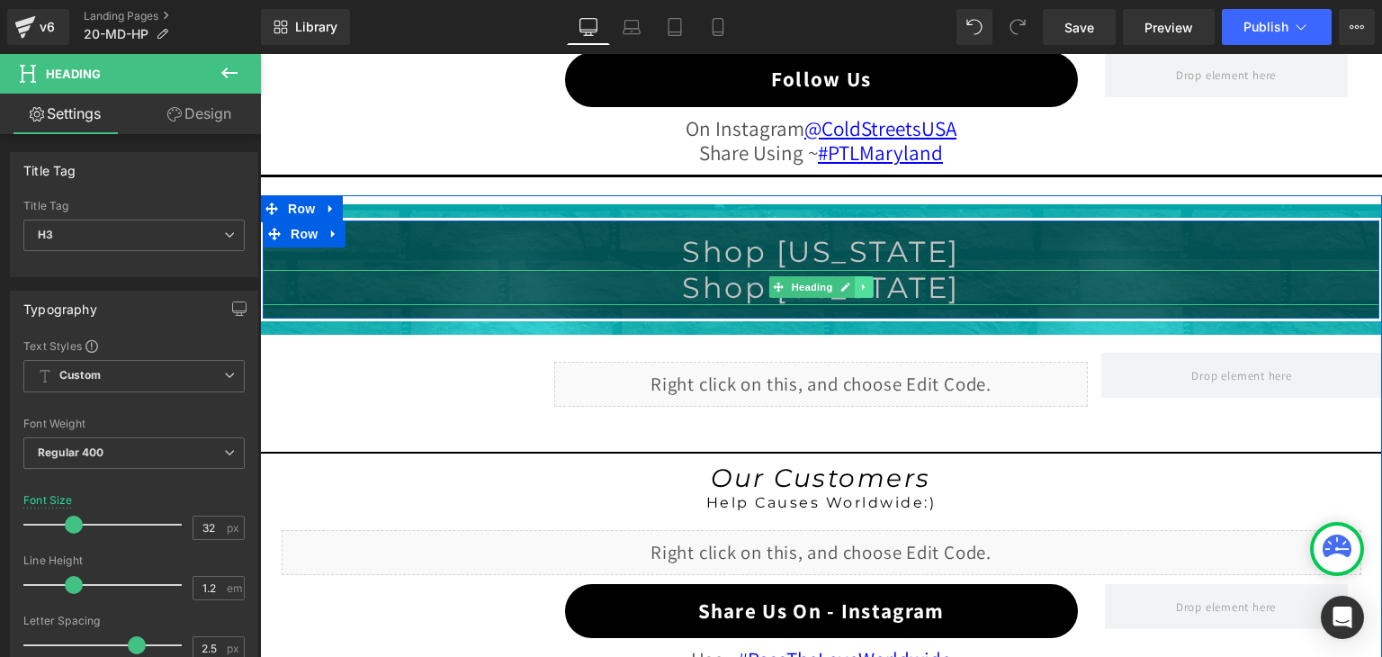
click at [859, 282] on icon at bounding box center [864, 287] width 10 height 11
click at [869, 282] on icon at bounding box center [874, 287] width 10 height 11
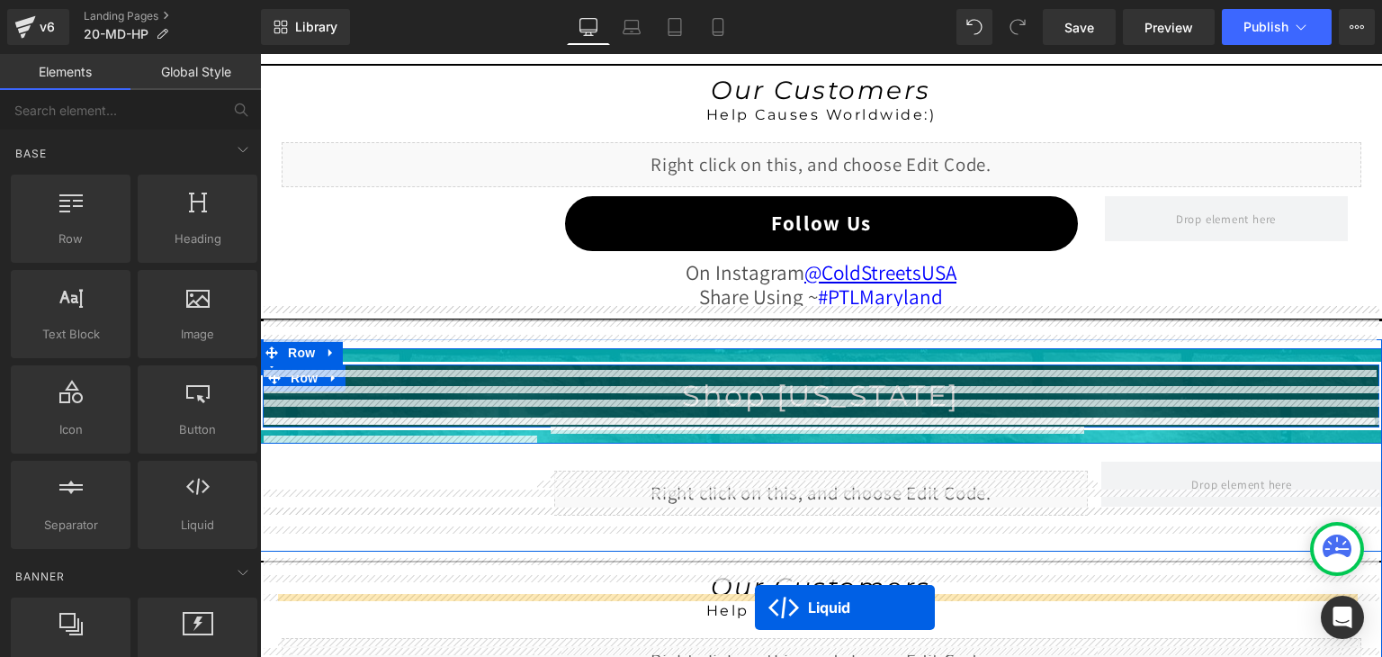
scroll to position [1803, 0]
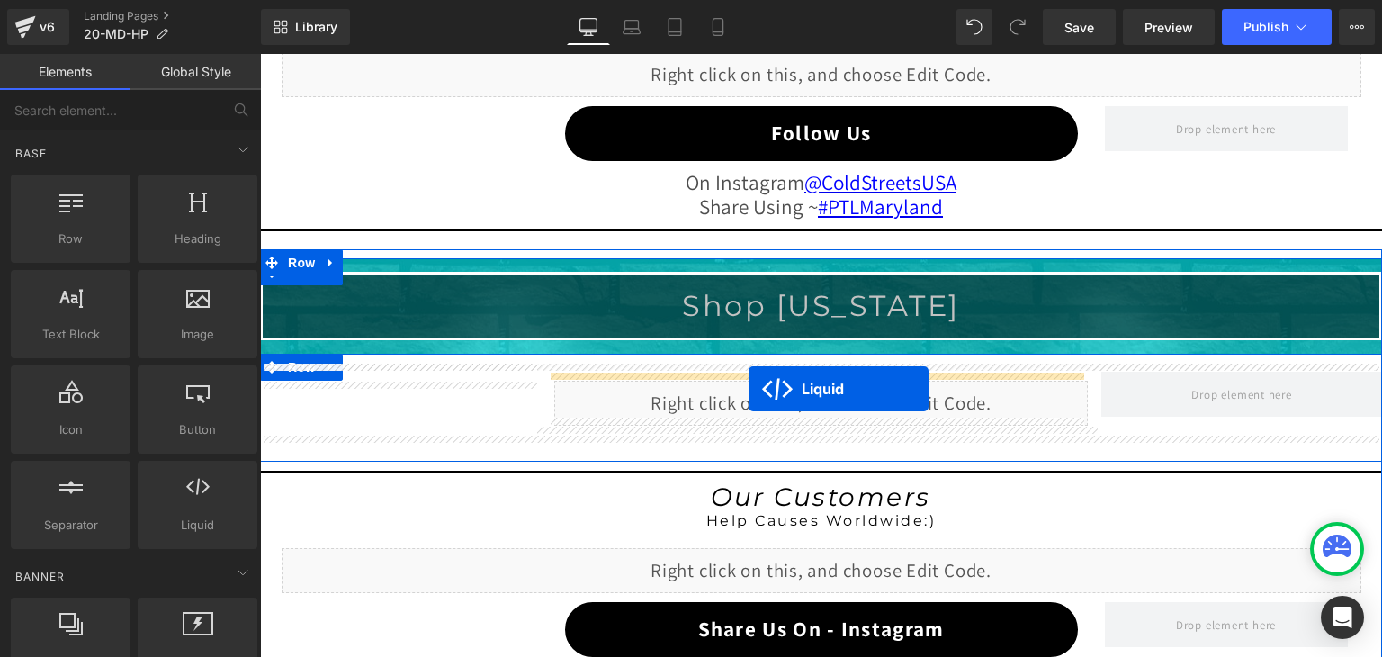
drag, startPoint x: 763, startPoint y: 378, endPoint x: 749, endPoint y: 390, distance: 18.5
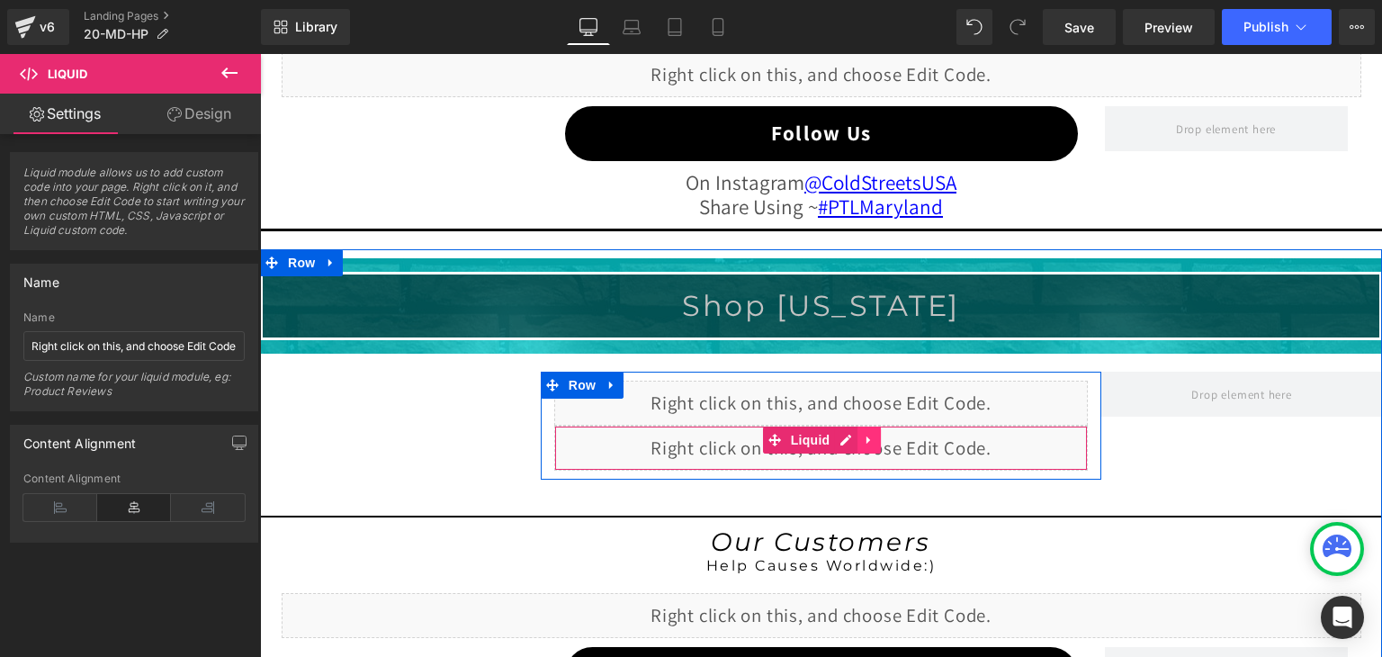
click at [866, 435] on icon at bounding box center [868, 439] width 4 height 8
click at [878, 434] on icon at bounding box center [880, 440] width 13 height 13
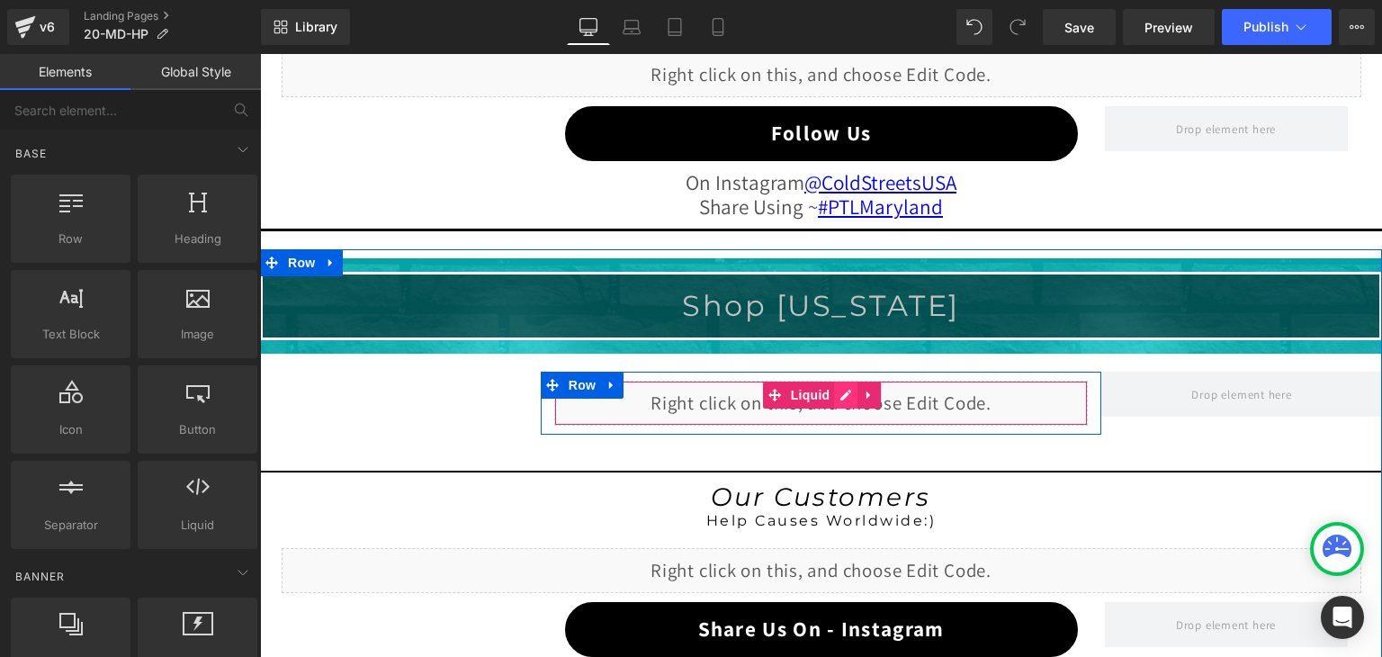
click at [836, 392] on div "Liquid" at bounding box center [821, 403] width 534 height 45
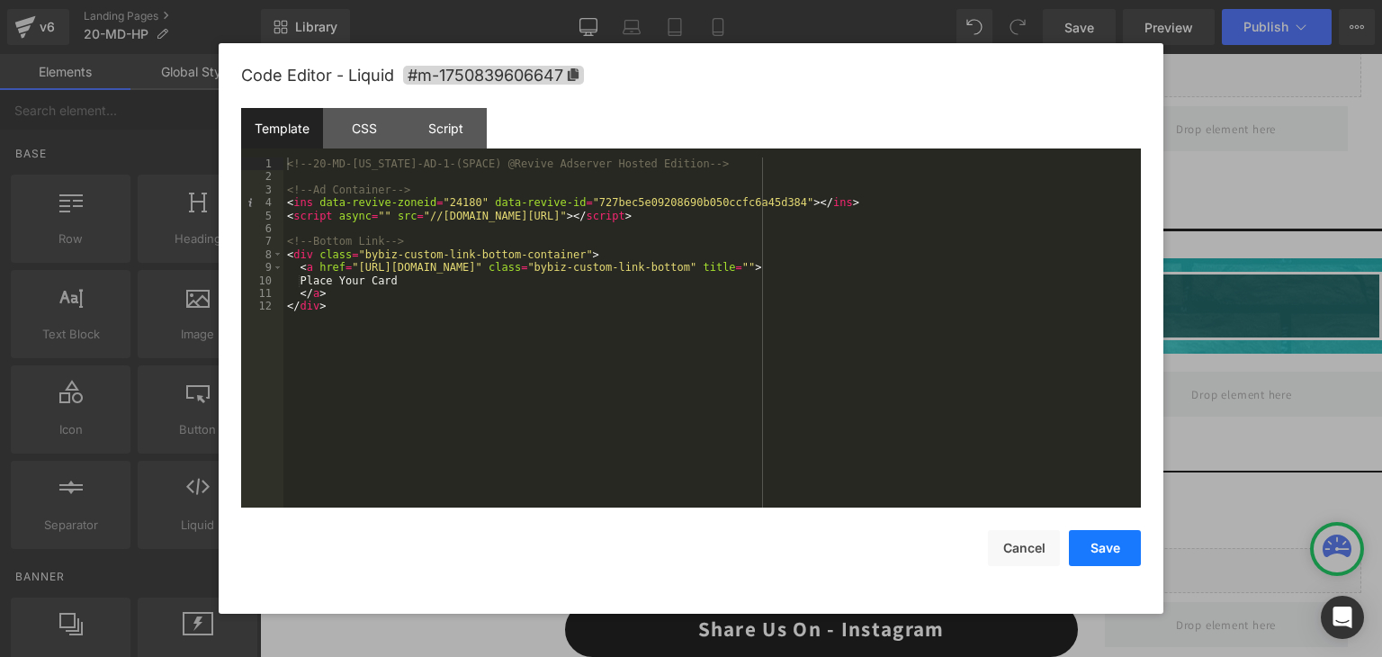
click at [1121, 545] on button "Save" at bounding box center [1105, 548] width 72 height 36
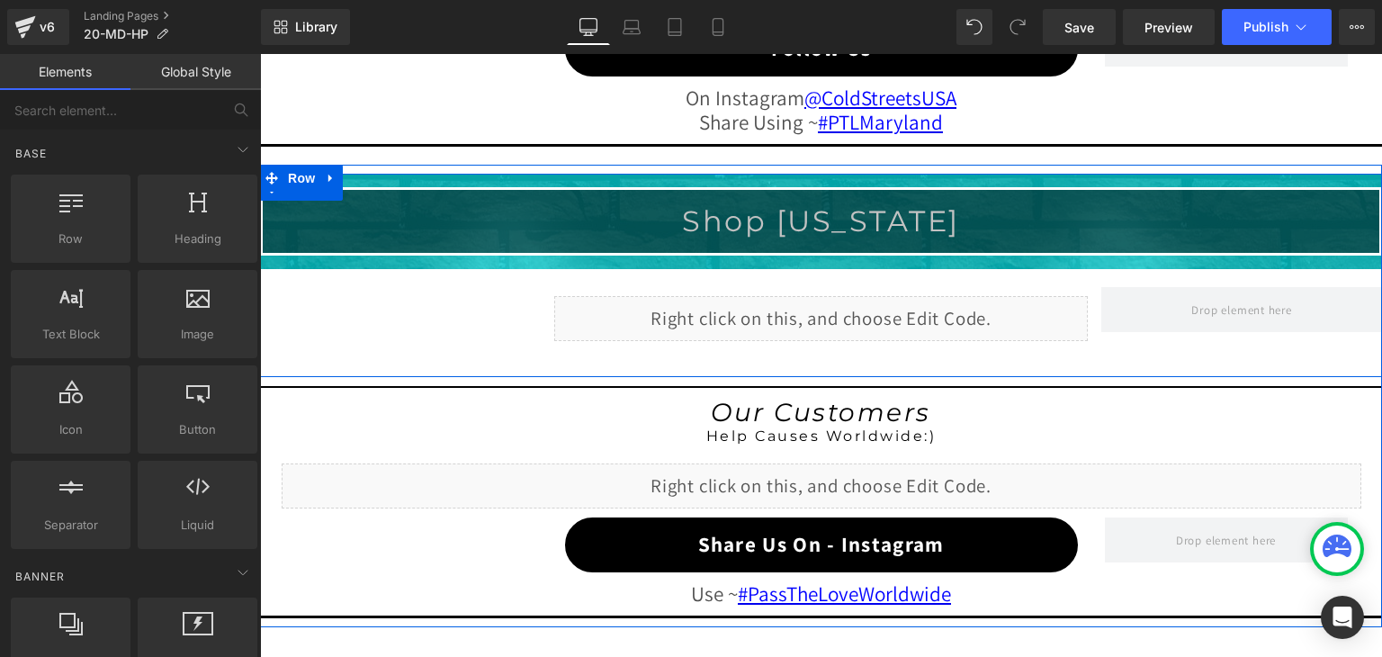
scroll to position [1893, 0]
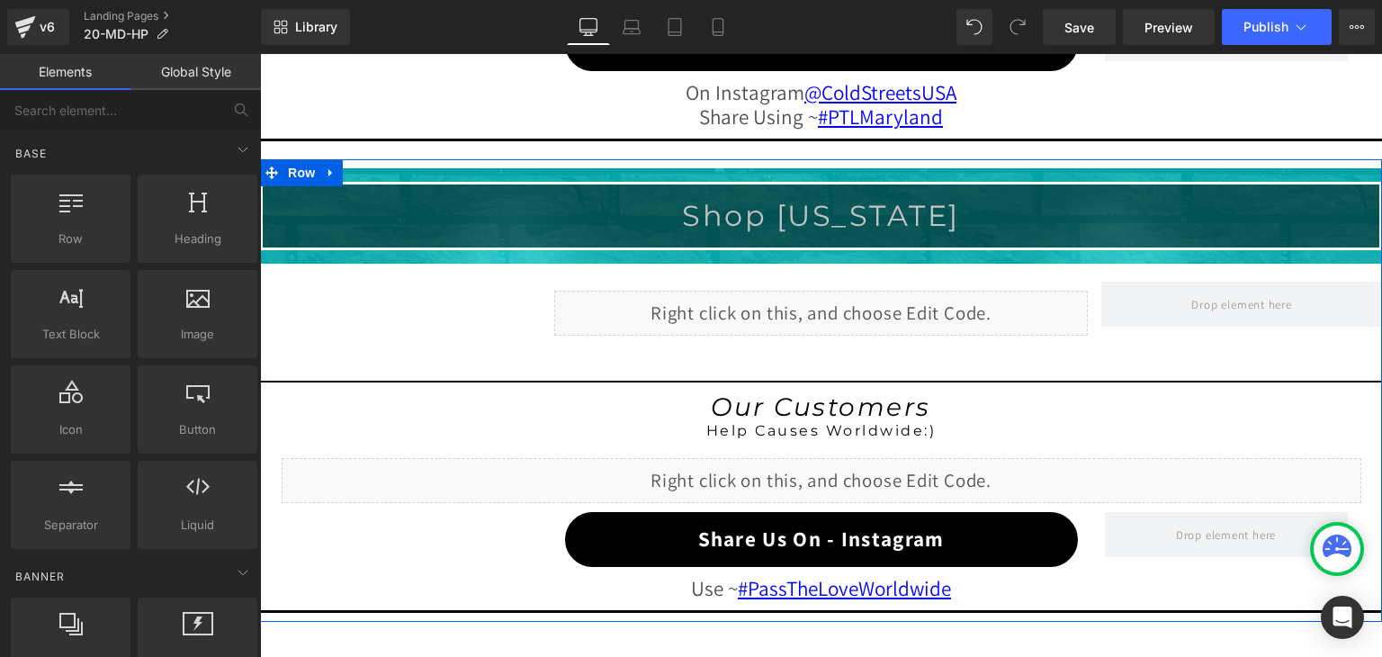
click at [829, 308] on div "Liquid" at bounding box center [821, 313] width 534 height 45
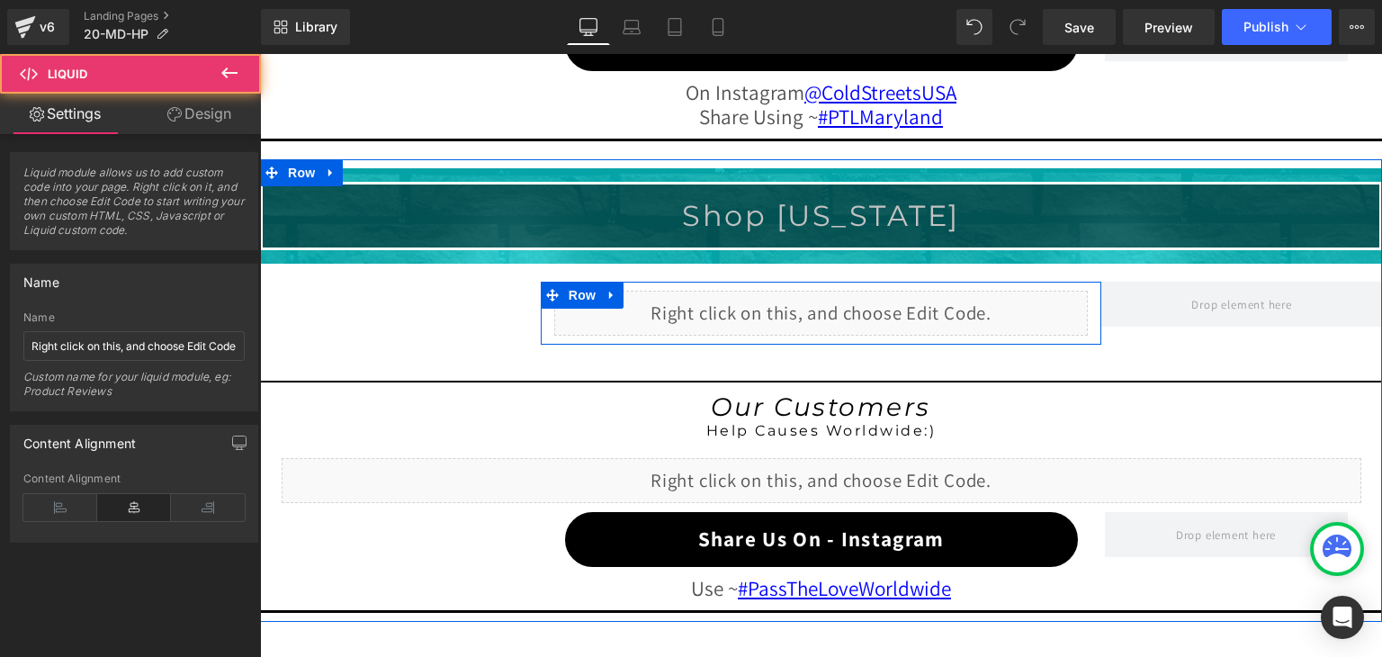
click at [839, 300] on div "Liquid" at bounding box center [821, 313] width 534 height 45
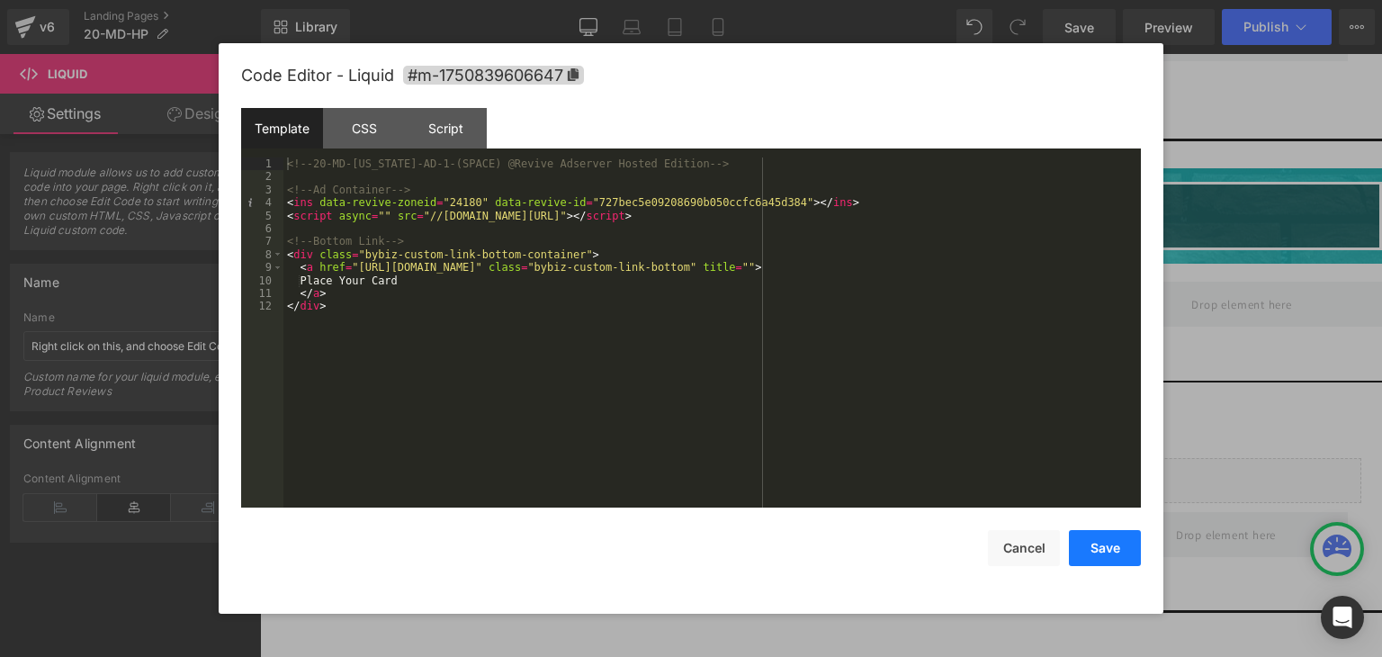
click at [1102, 549] on button "Save" at bounding box center [1105, 548] width 72 height 36
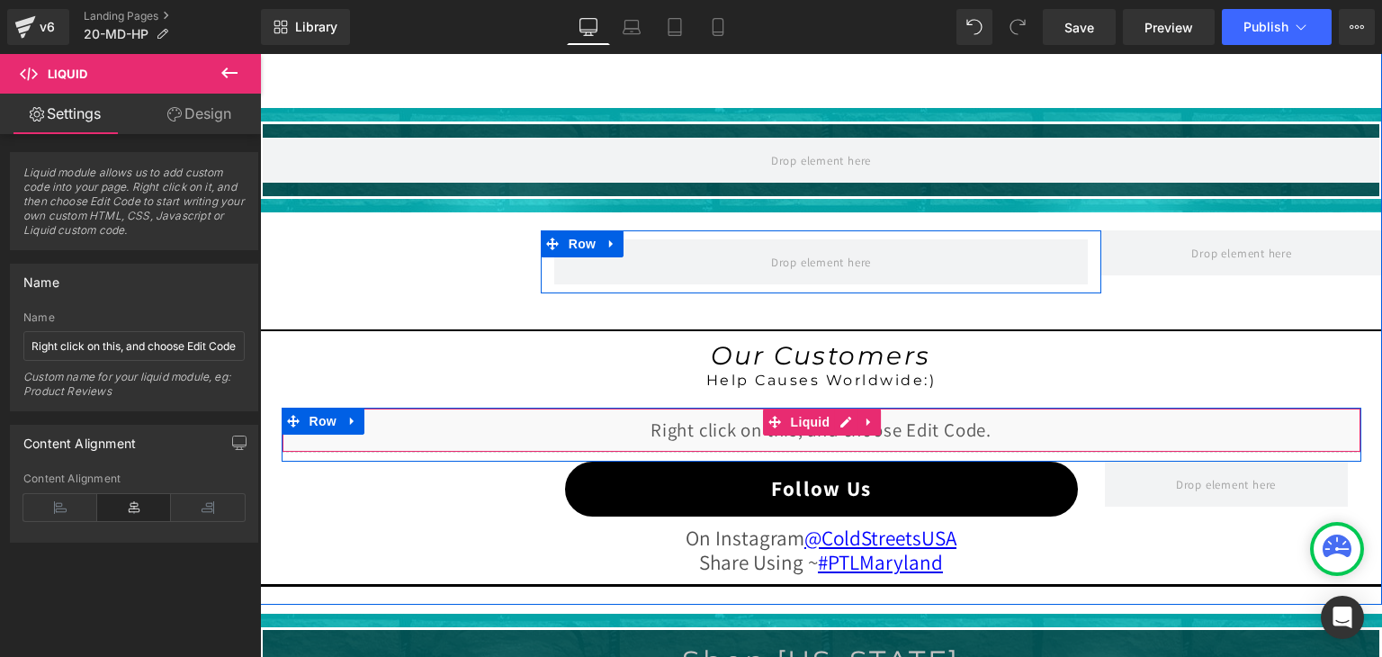
scroll to position [1443, 0]
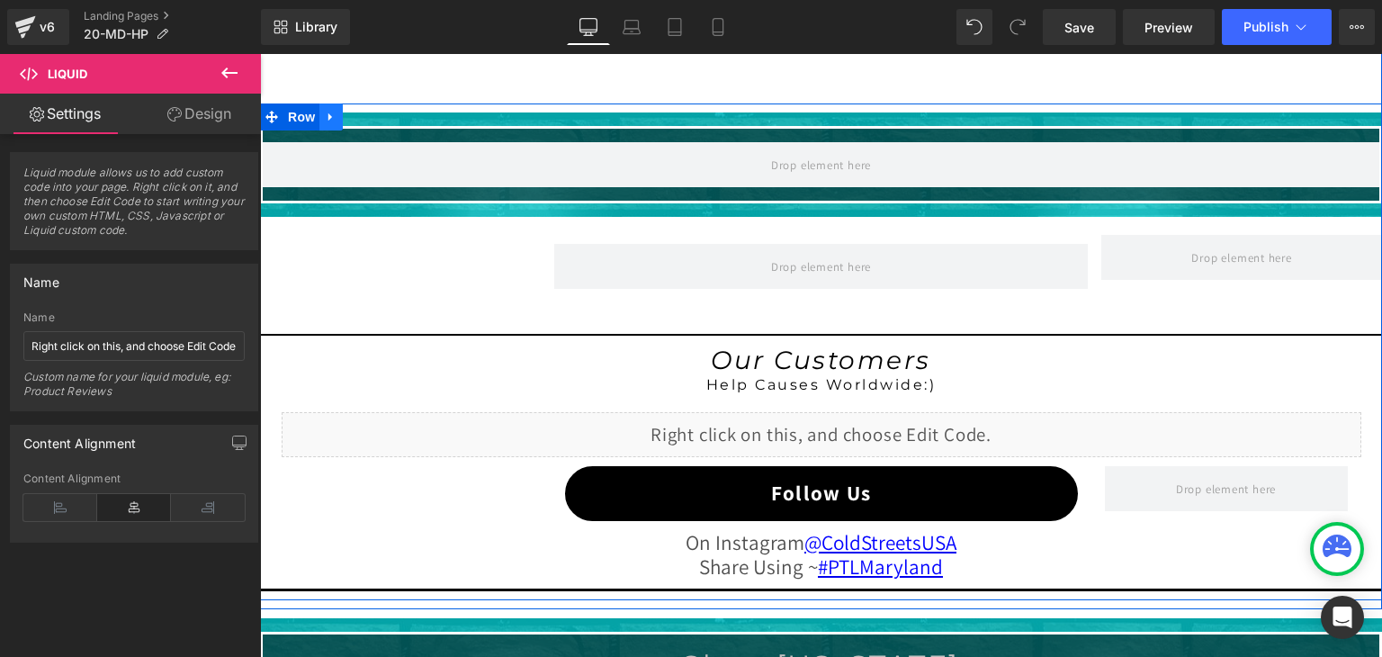
click at [328, 114] on icon at bounding box center [330, 117] width 4 height 8
click at [372, 118] on icon at bounding box center [378, 117] width 13 height 13
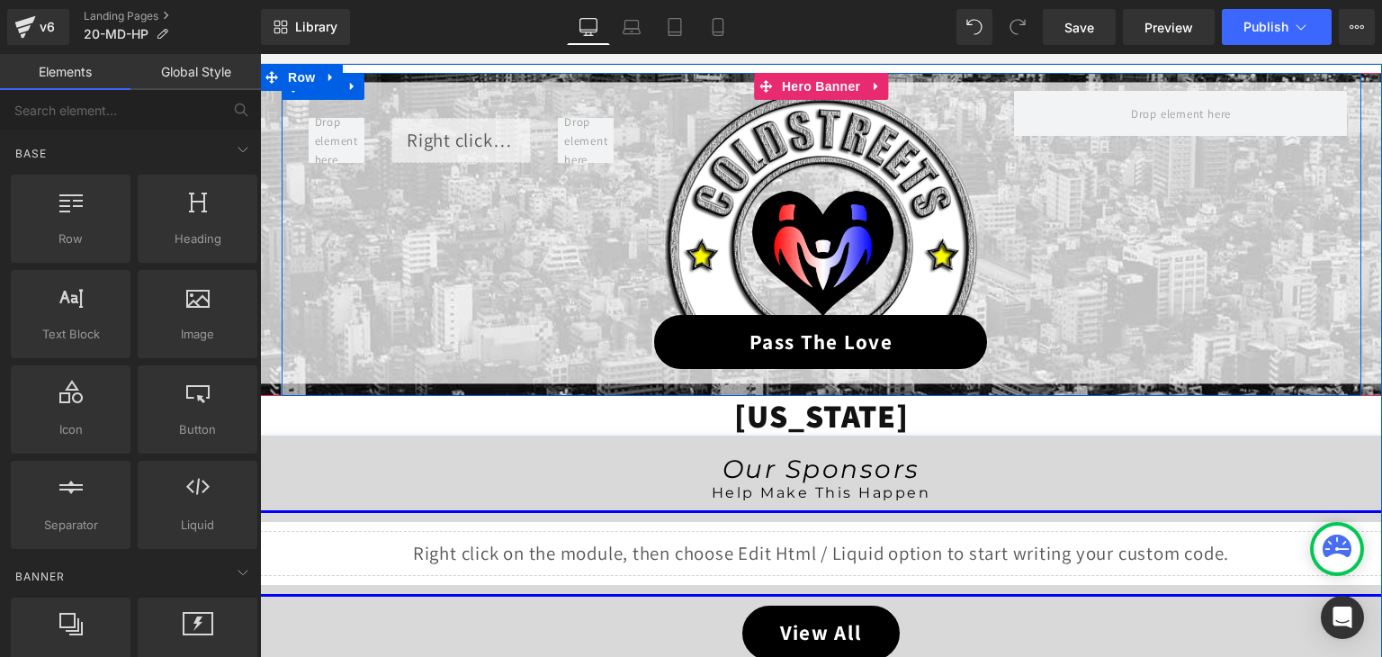
scroll to position [184, 0]
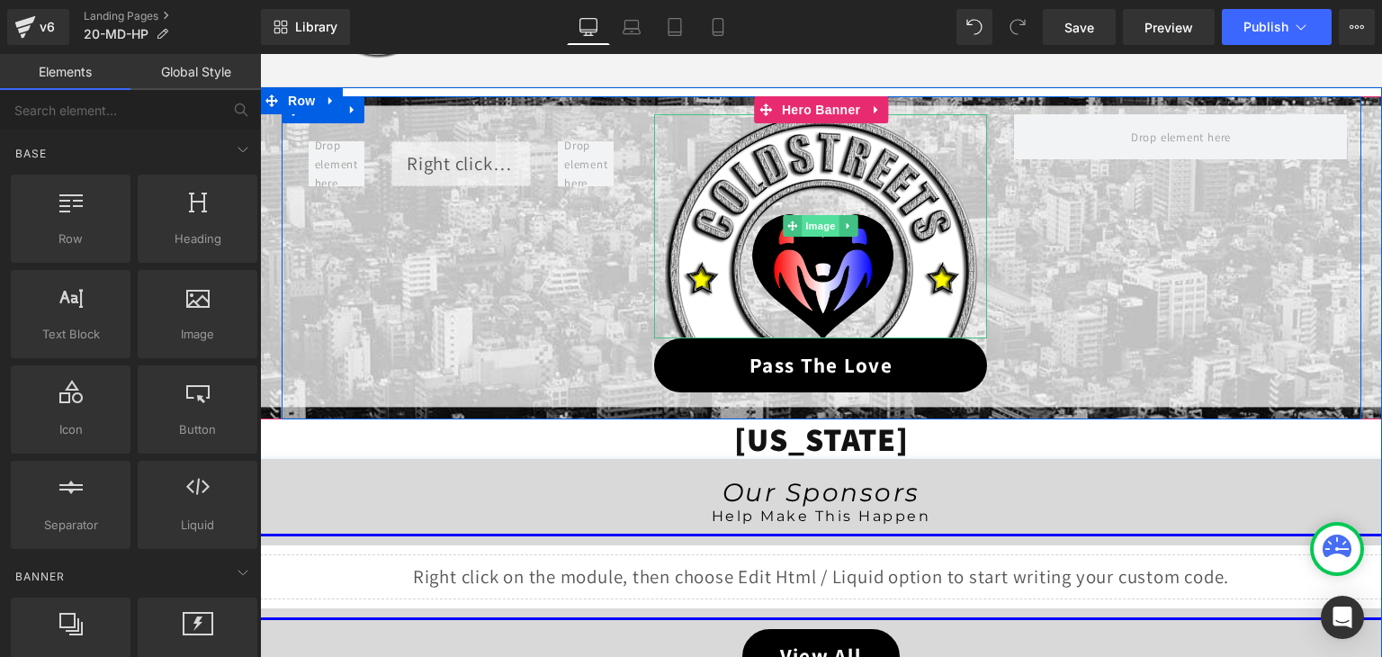
click at [806, 231] on span "Image" at bounding box center [822, 226] width 38 height 22
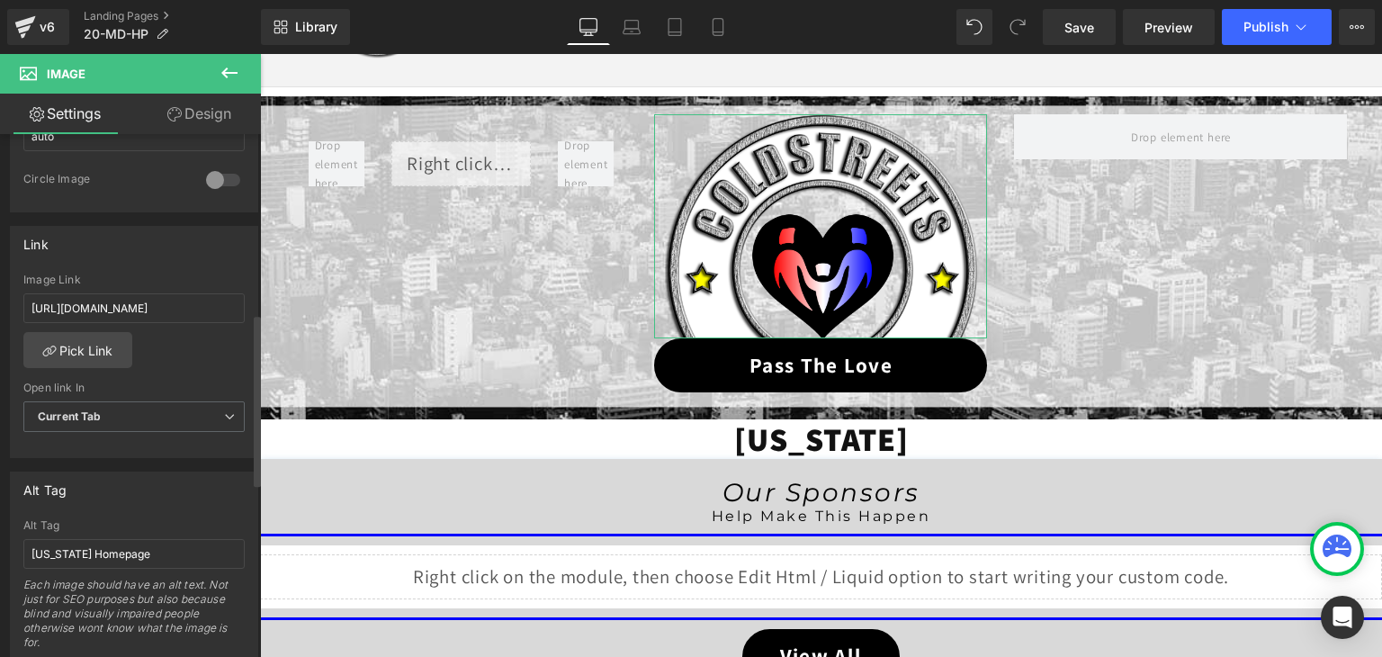
scroll to position [720, 0]
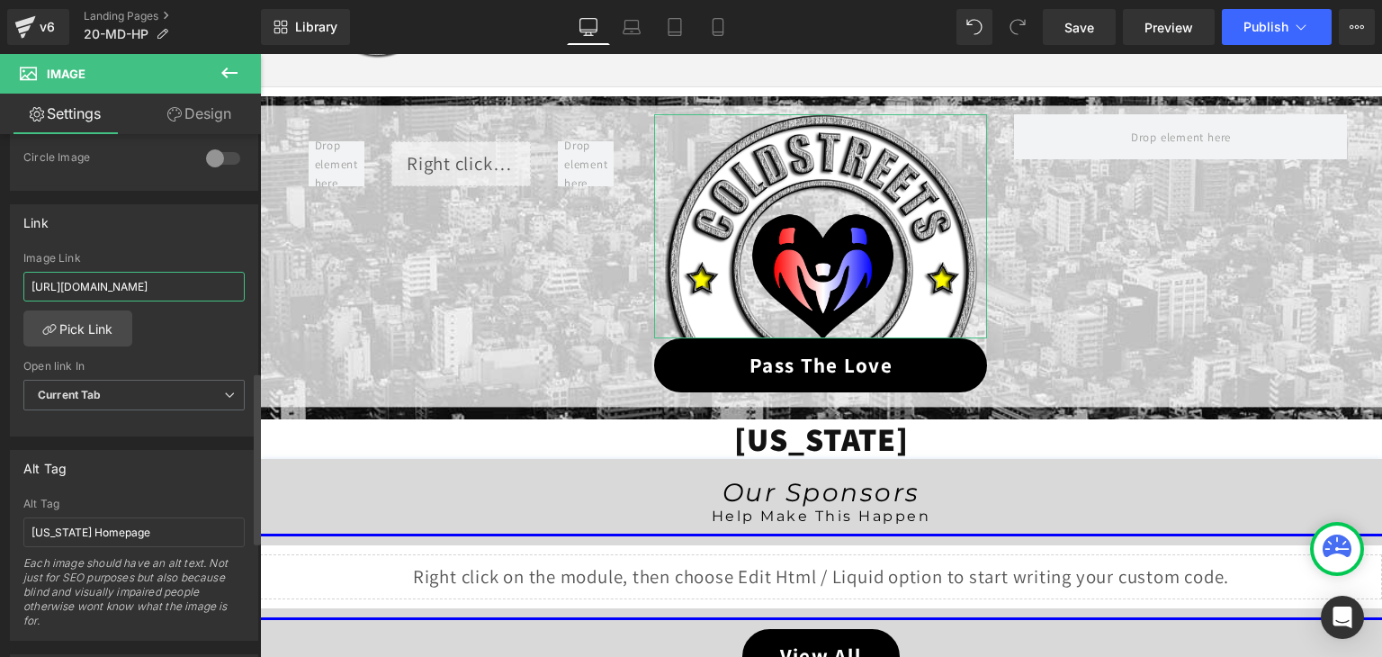
click at [141, 281] on input "https://coldstreets.com/pages/ptl-md" at bounding box center [133, 287] width 221 height 30
type input "https://coldstreets.com/pages/20-md-ptl"
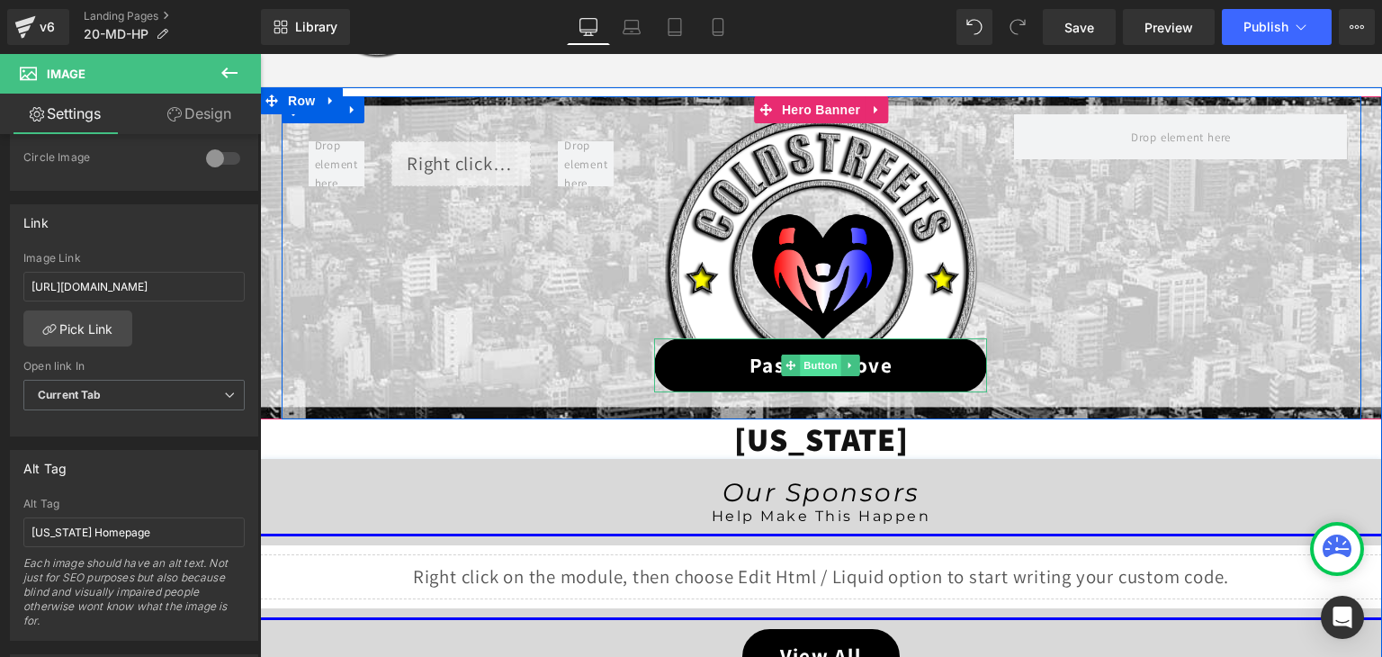
click at [821, 356] on span "Button" at bounding box center [821, 365] width 41 height 22
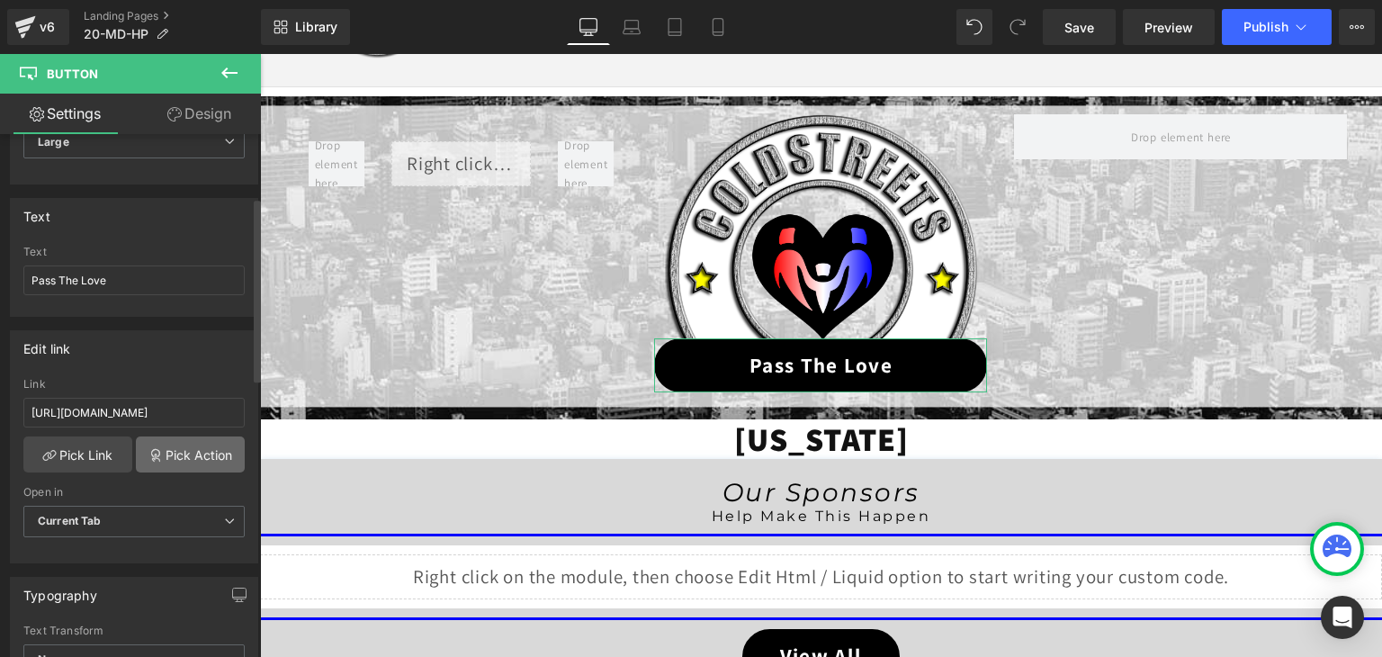
scroll to position [180, 0]
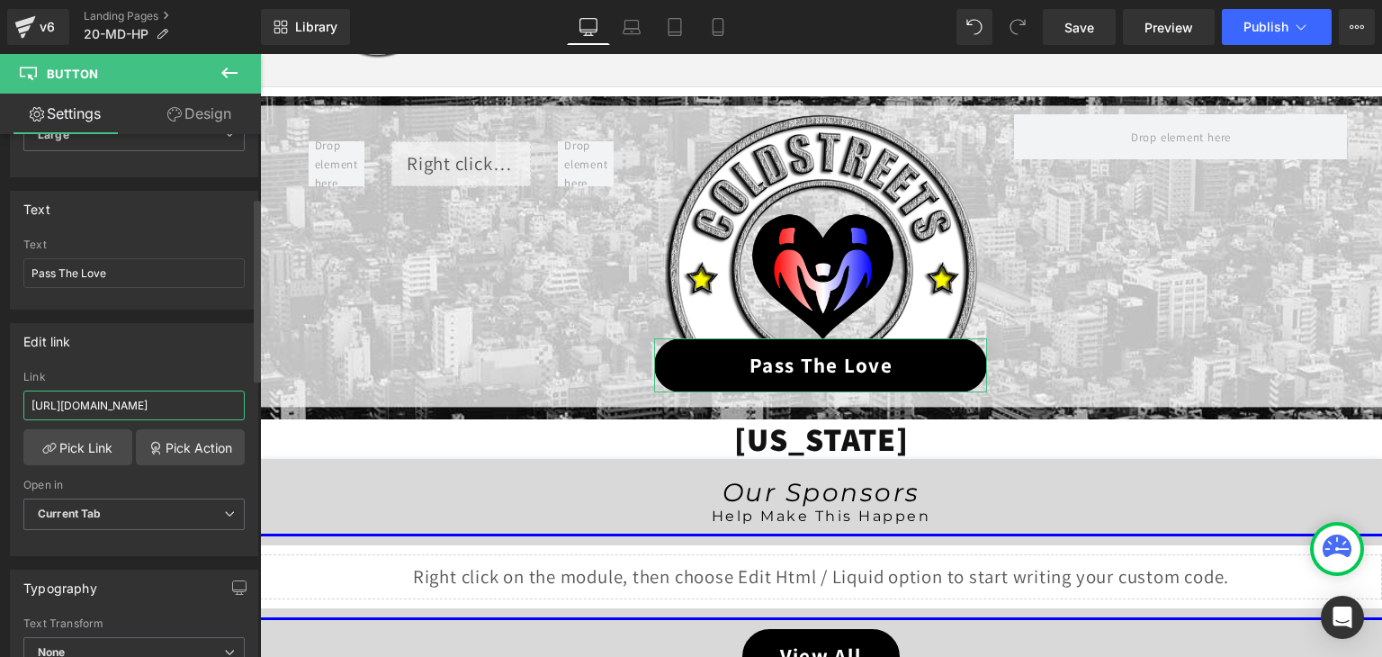
click at [138, 402] on input "https://coldstreets.com/pages/ptl-md" at bounding box center [133, 405] width 221 height 30
paste input "20-md-ptl"
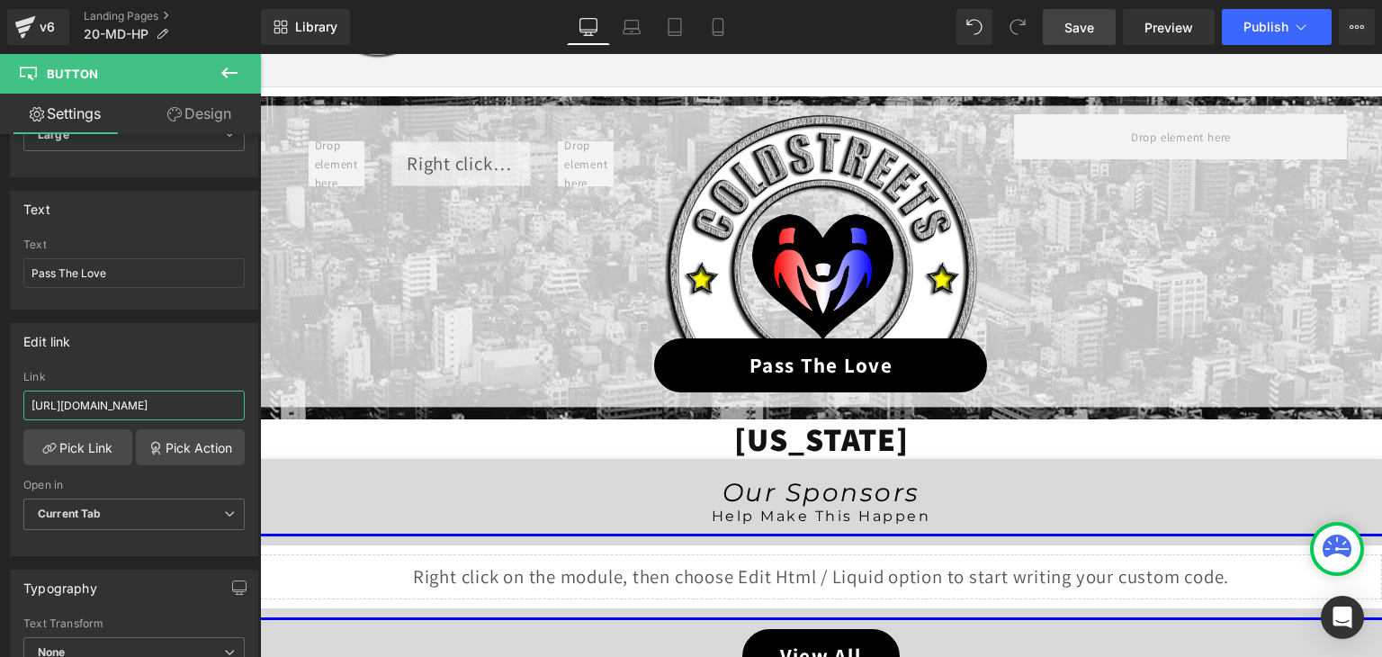
type input "https://coldstreets.com/pages/20-md-ptl"
click at [1091, 23] on span "Save" at bounding box center [1079, 27] width 30 height 19
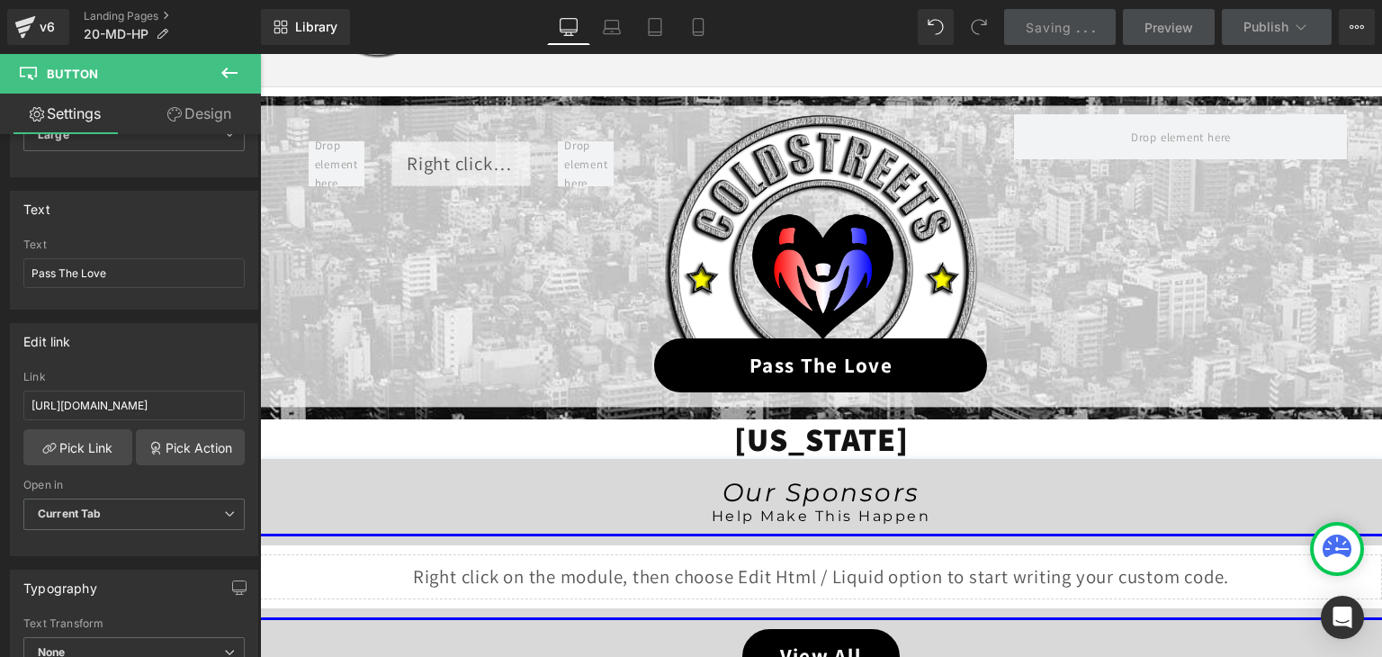
scroll to position [0, 0]
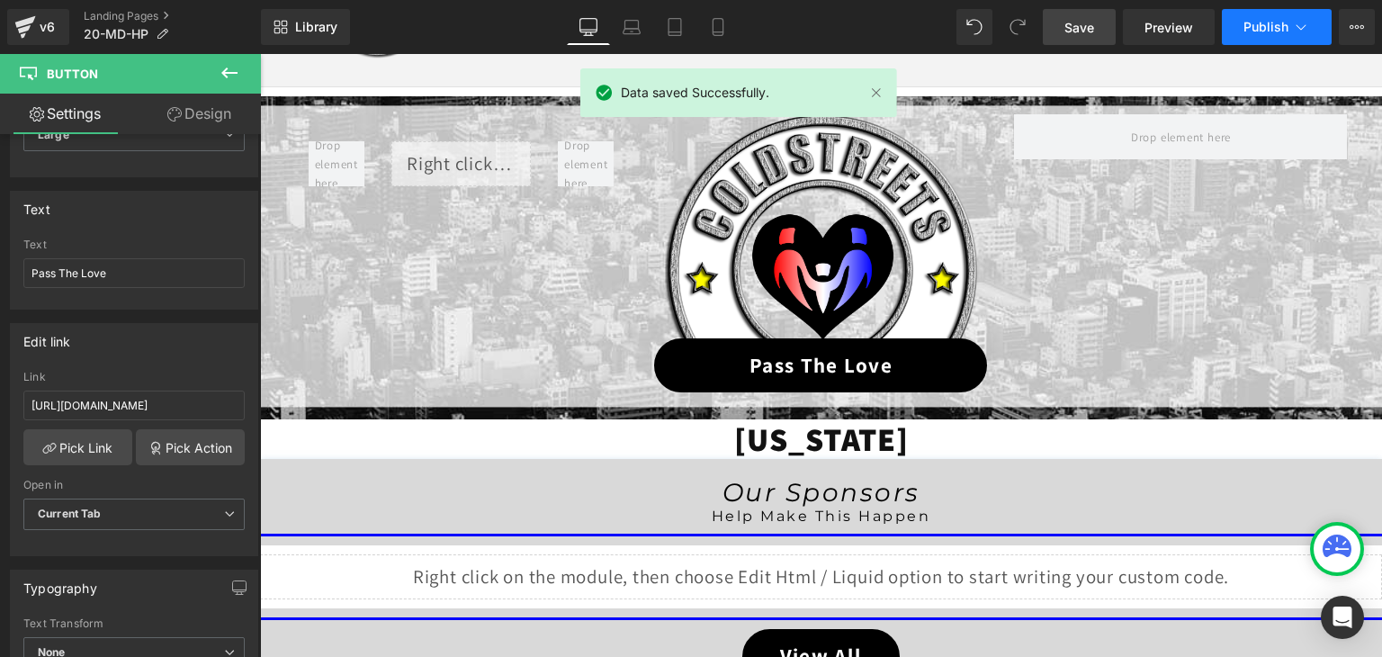
click at [1303, 22] on icon at bounding box center [1301, 27] width 18 height 18
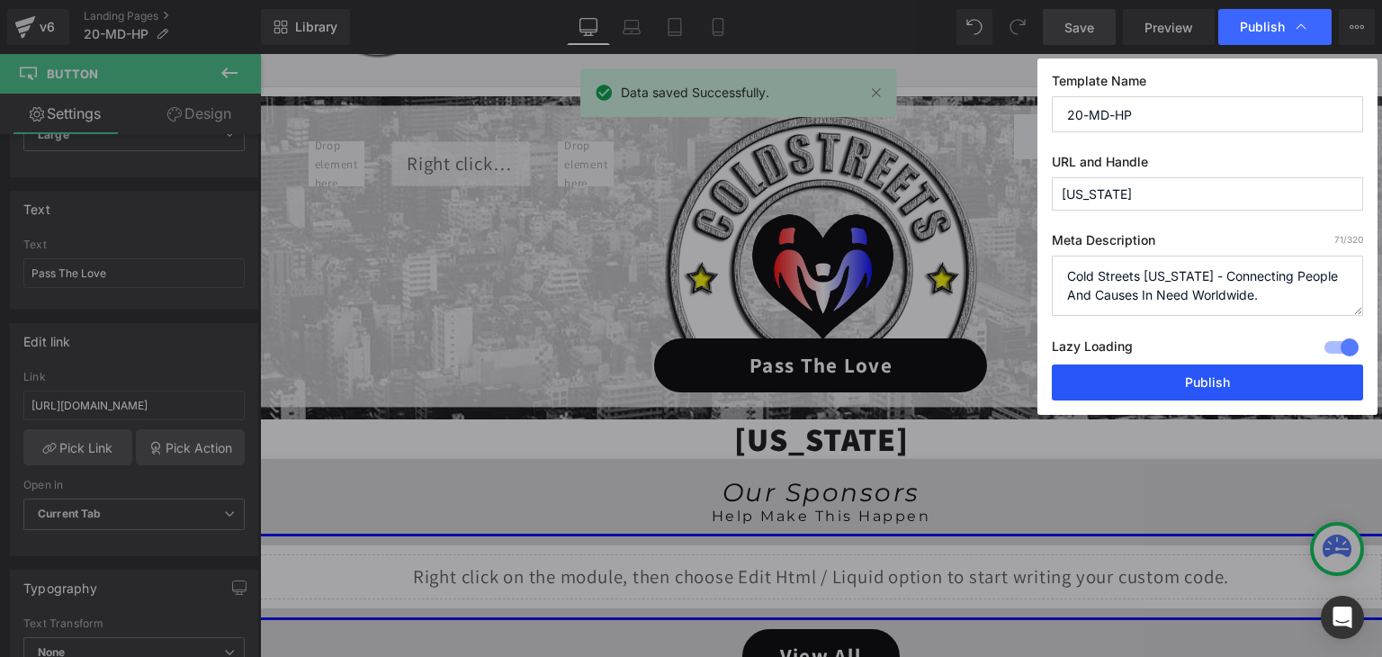
click at [1251, 385] on button "Publish" at bounding box center [1207, 382] width 311 height 36
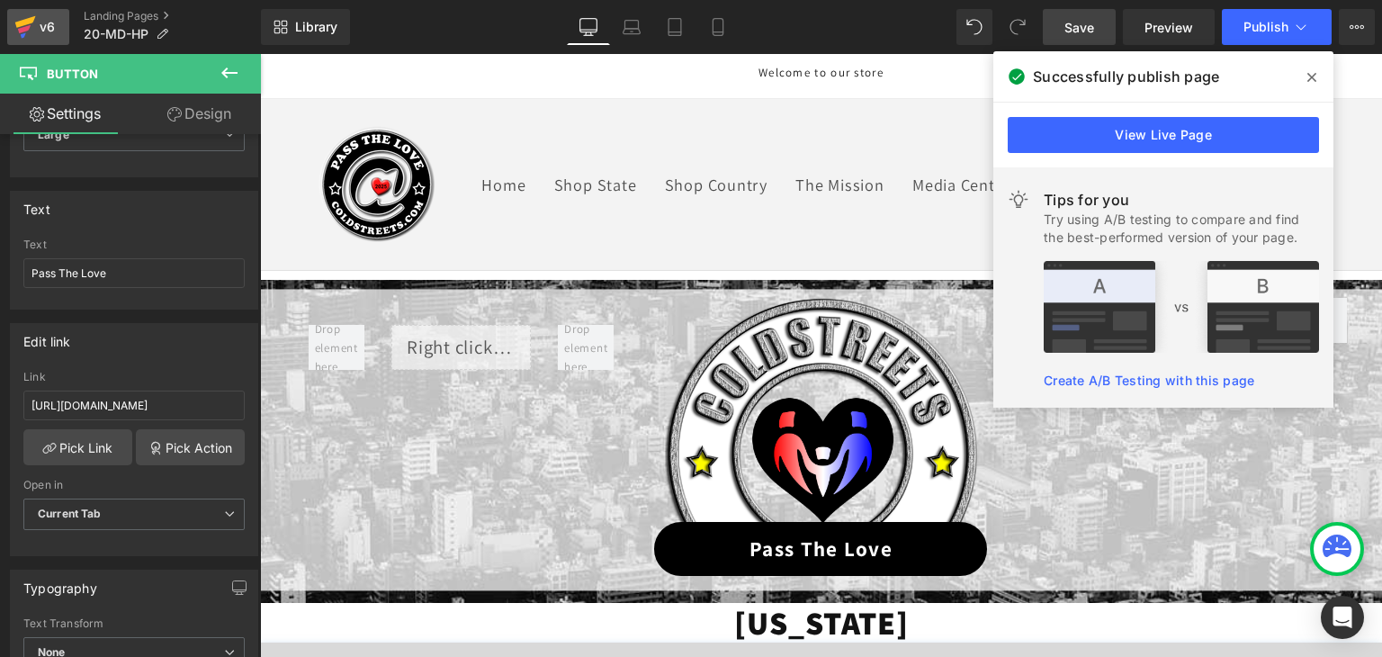
click at [25, 32] on icon at bounding box center [25, 26] width 22 height 45
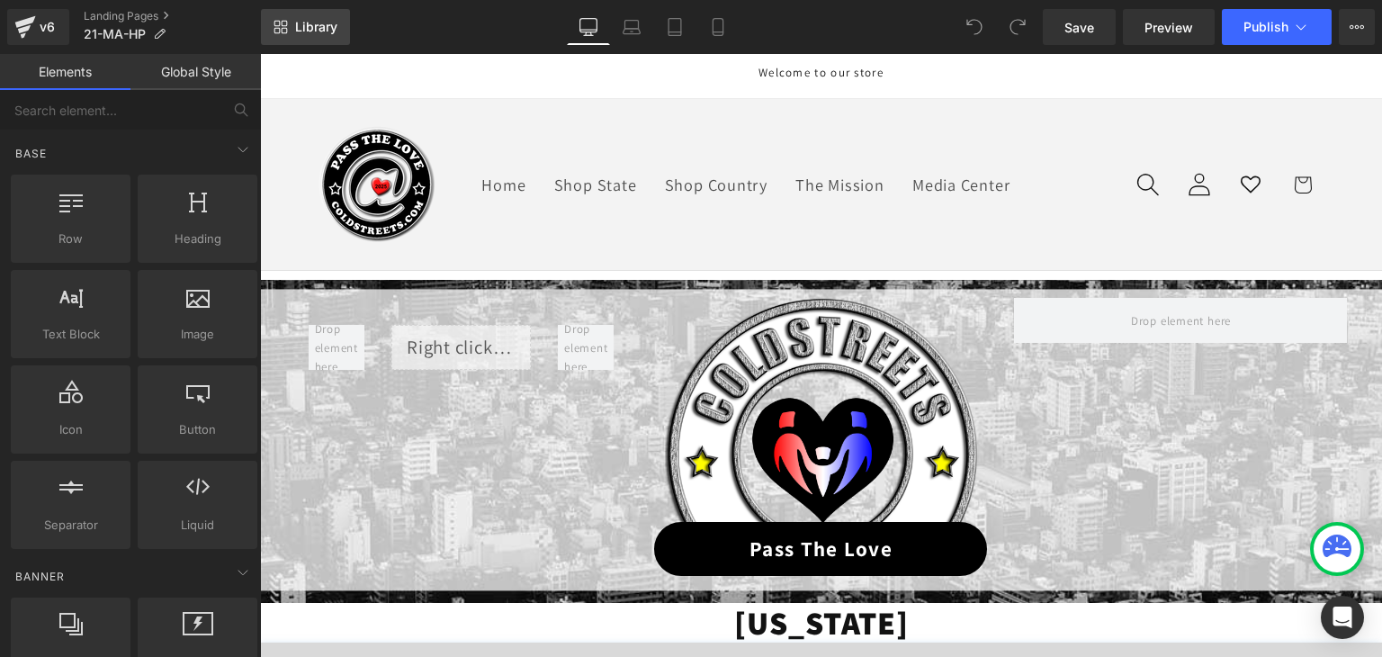
click at [326, 22] on span "Library" at bounding box center [316, 27] width 42 height 16
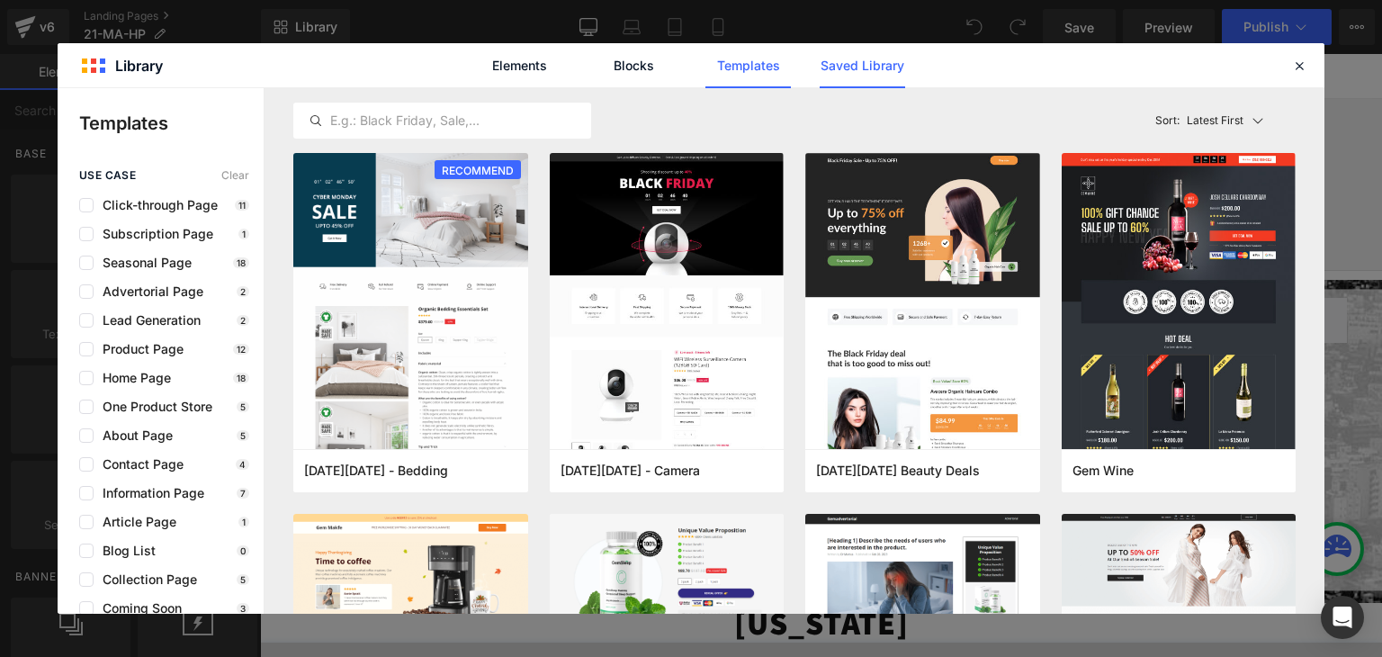
click at [833, 73] on link "Saved Library" at bounding box center [862, 65] width 85 height 45
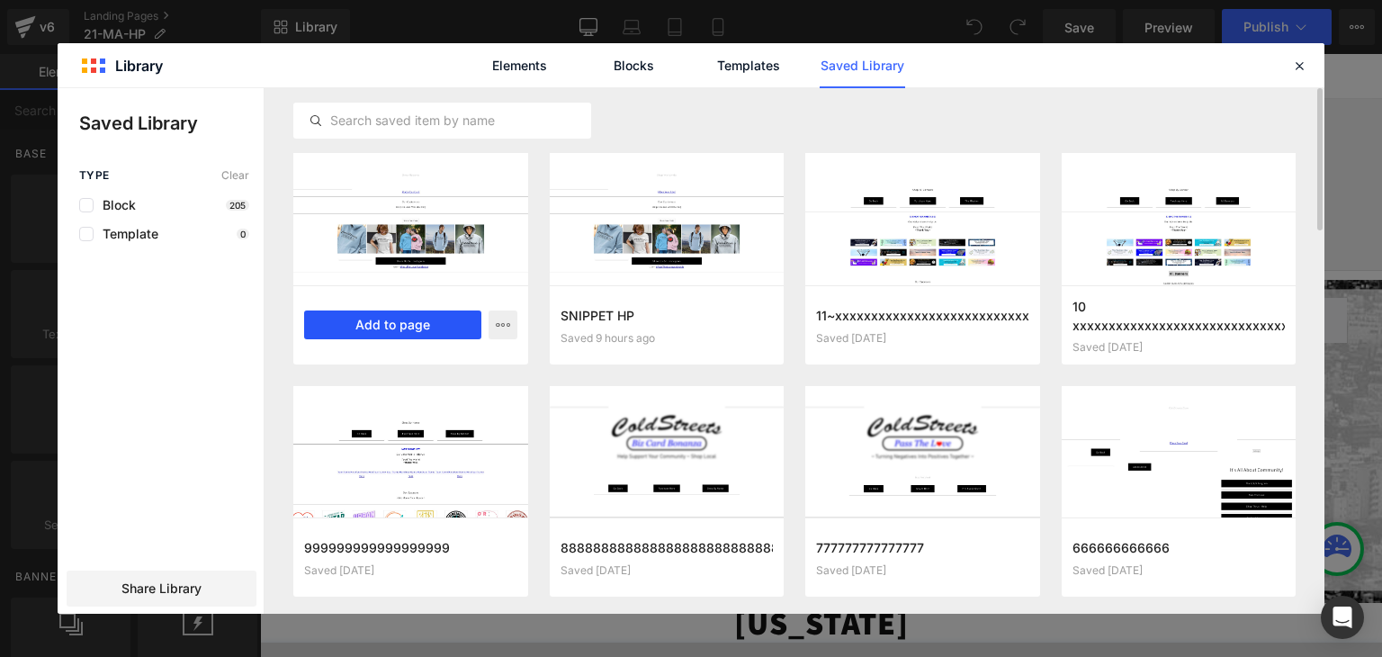
click at [0, 0] on button "Add to page" at bounding box center [0, 0] width 0 height 0
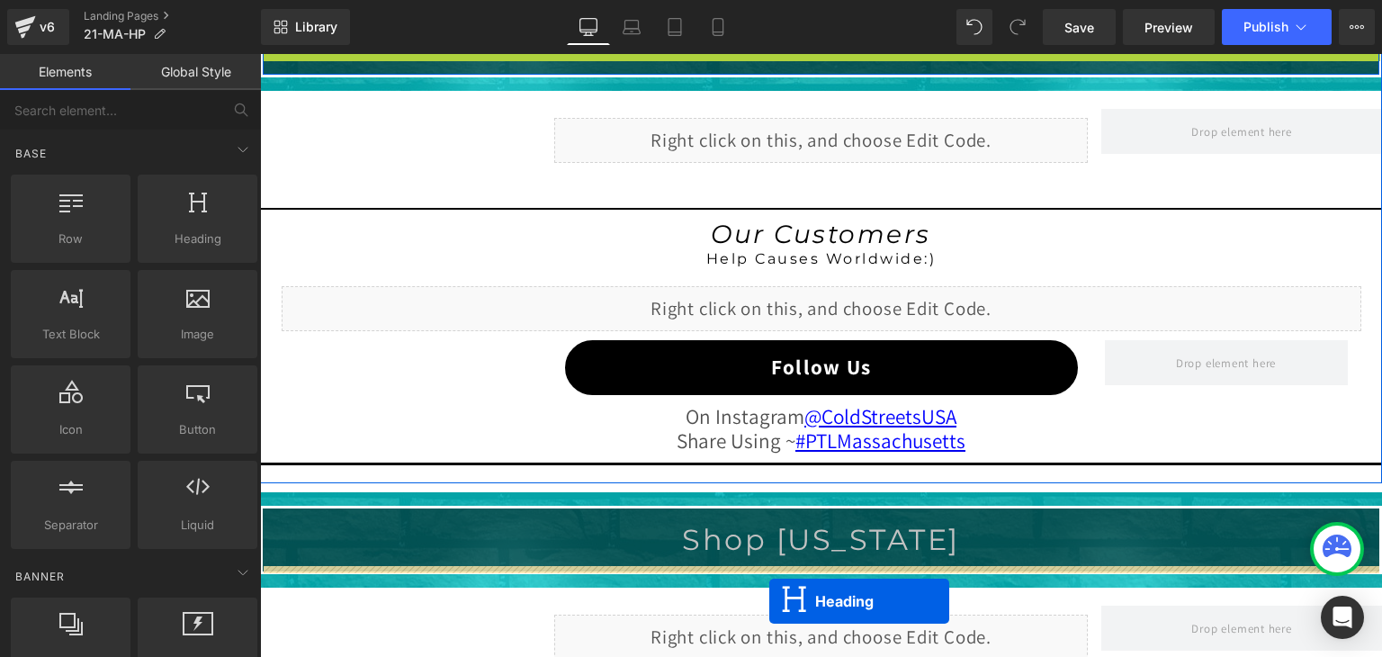
scroll to position [1659, 0]
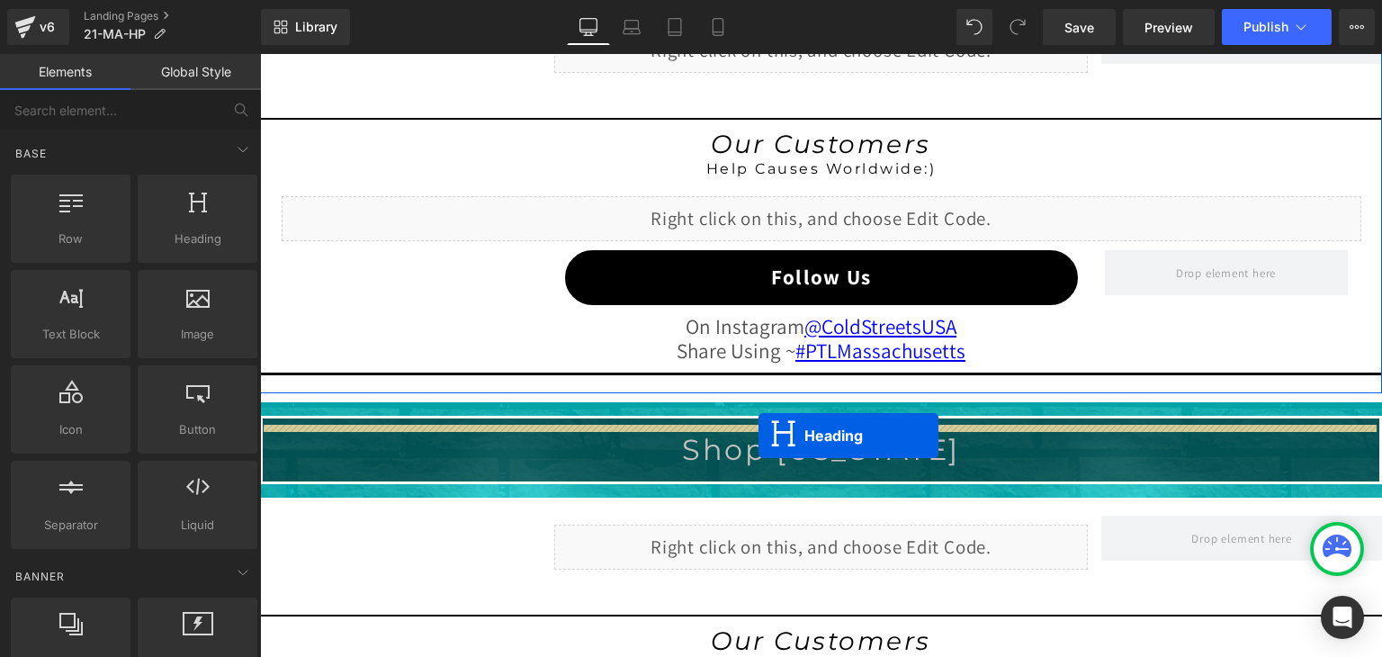
drag, startPoint x: 767, startPoint y: 148, endPoint x: 758, endPoint y: 435, distance: 287.1
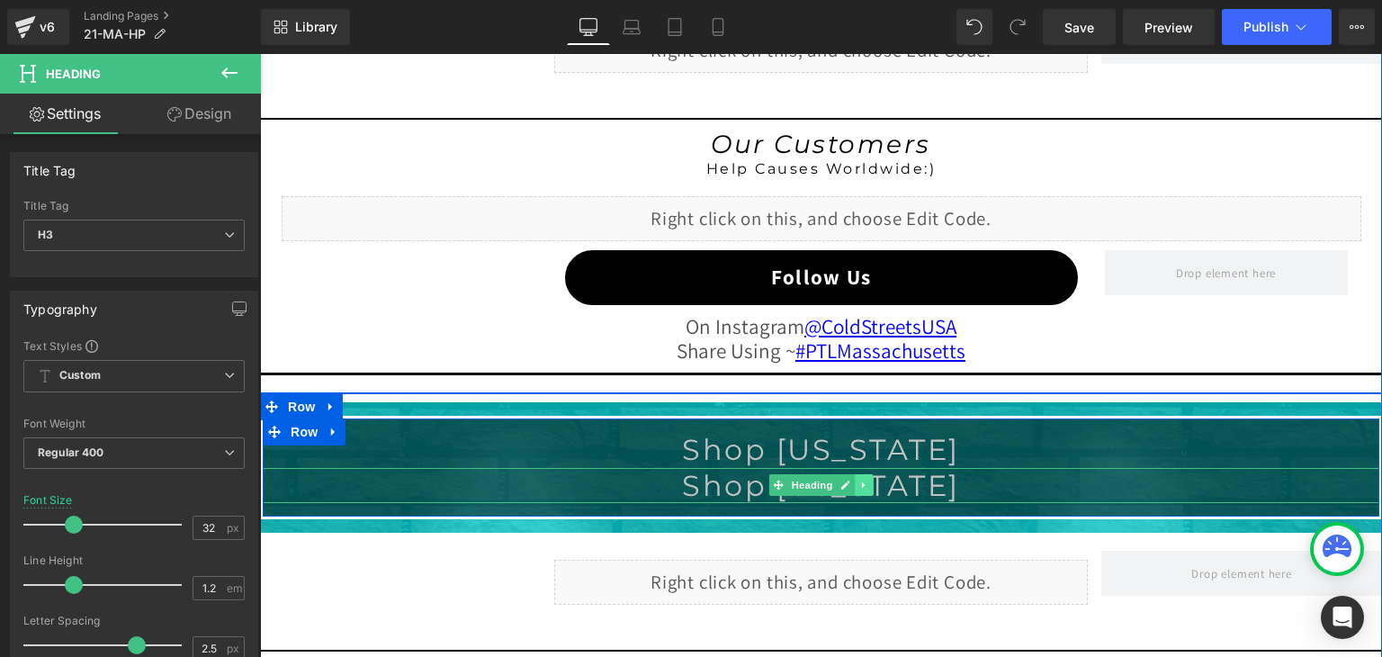
click at [859, 483] on icon at bounding box center [864, 485] width 10 height 11
click at [869, 483] on icon at bounding box center [874, 485] width 10 height 10
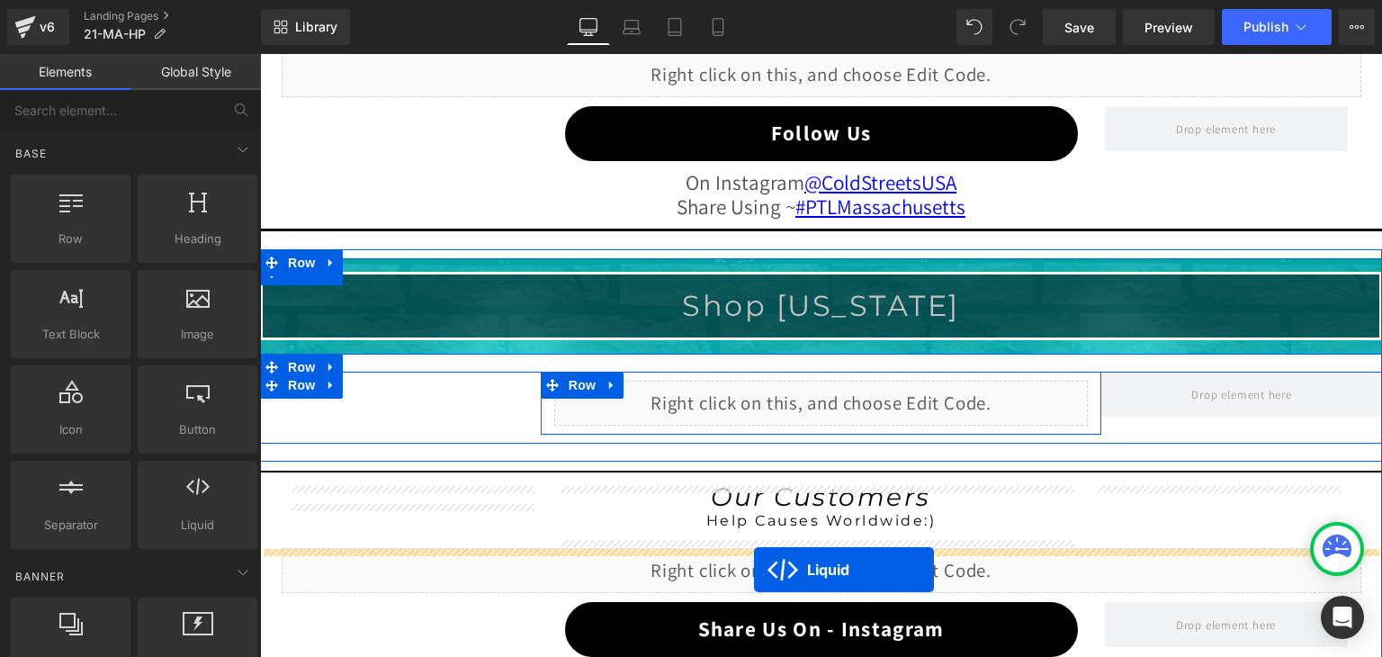
scroll to position [1911, 0]
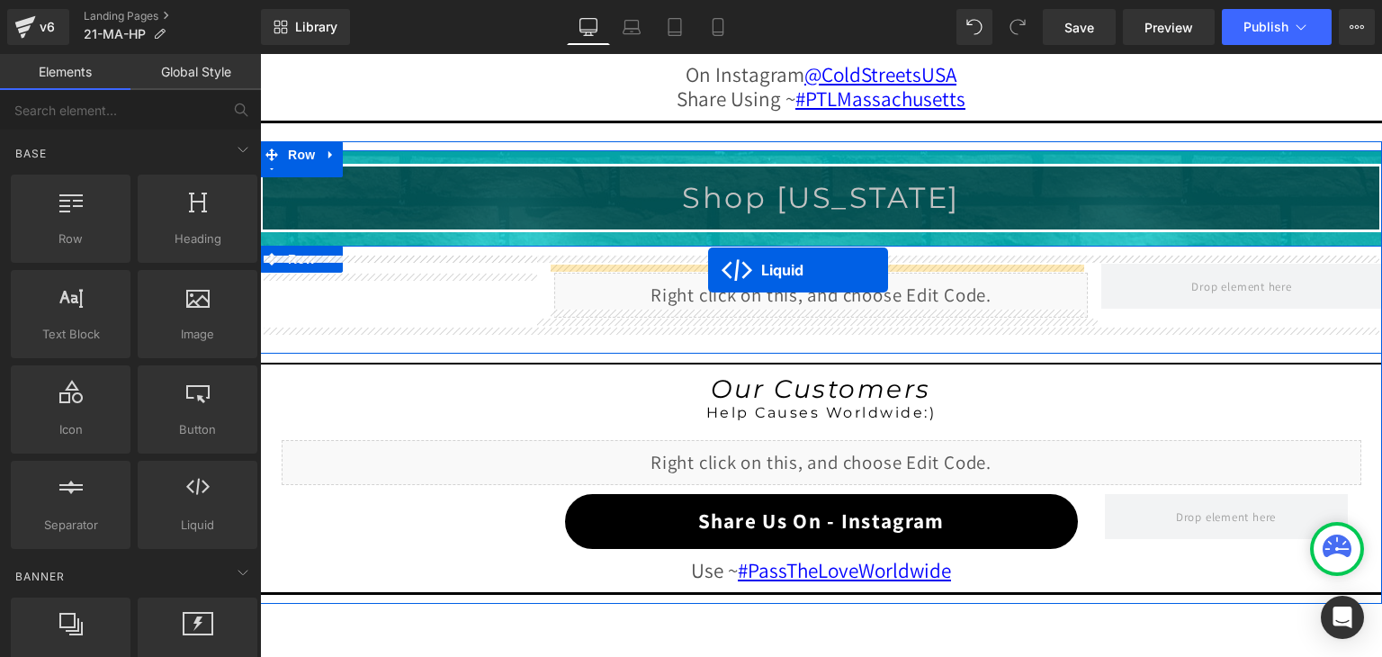
drag, startPoint x: 760, startPoint y: 304, endPoint x: 708, endPoint y: 270, distance: 62.4
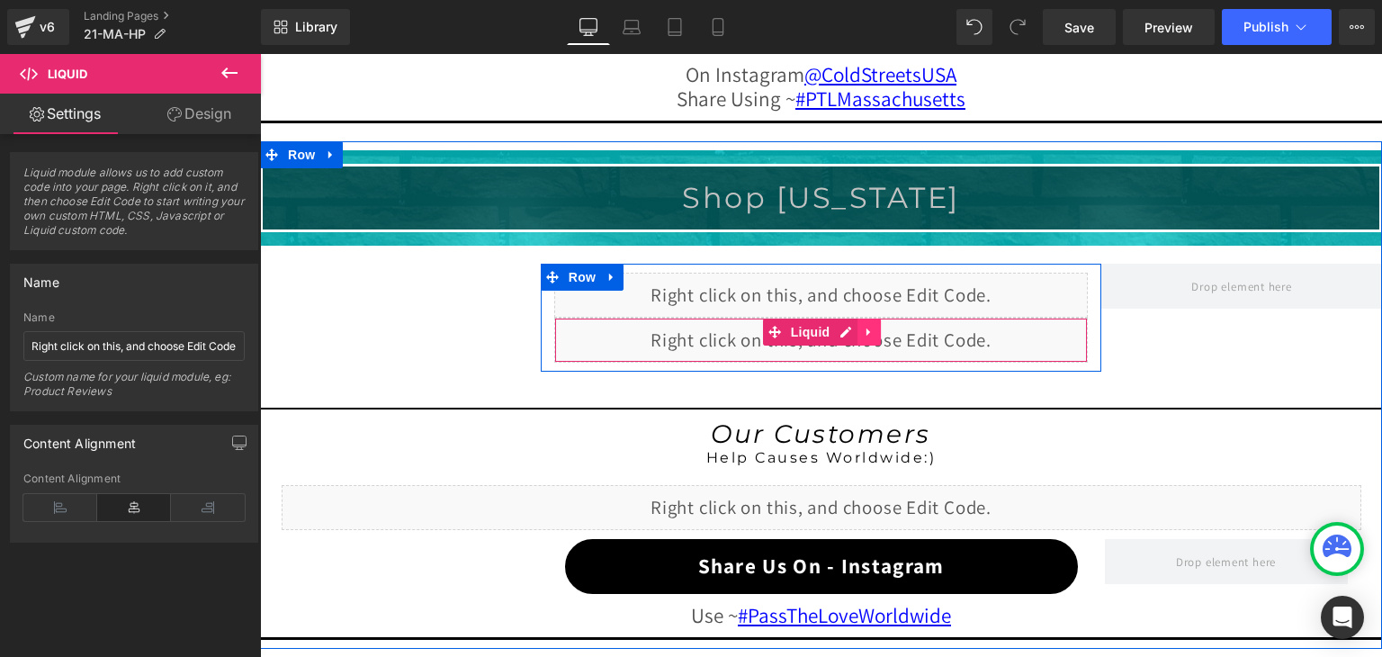
click at [863, 327] on icon at bounding box center [869, 331] width 13 height 13
click at [874, 326] on icon at bounding box center [880, 332] width 13 height 13
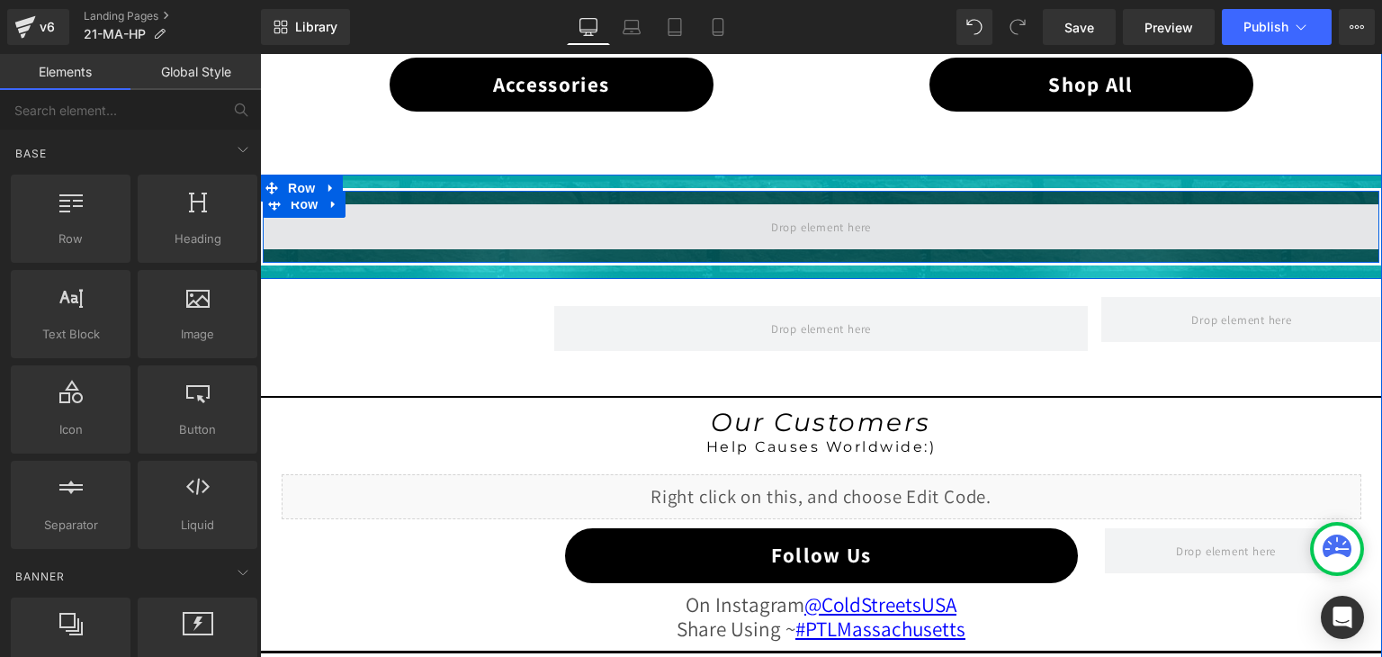
scroll to position [1371, 0]
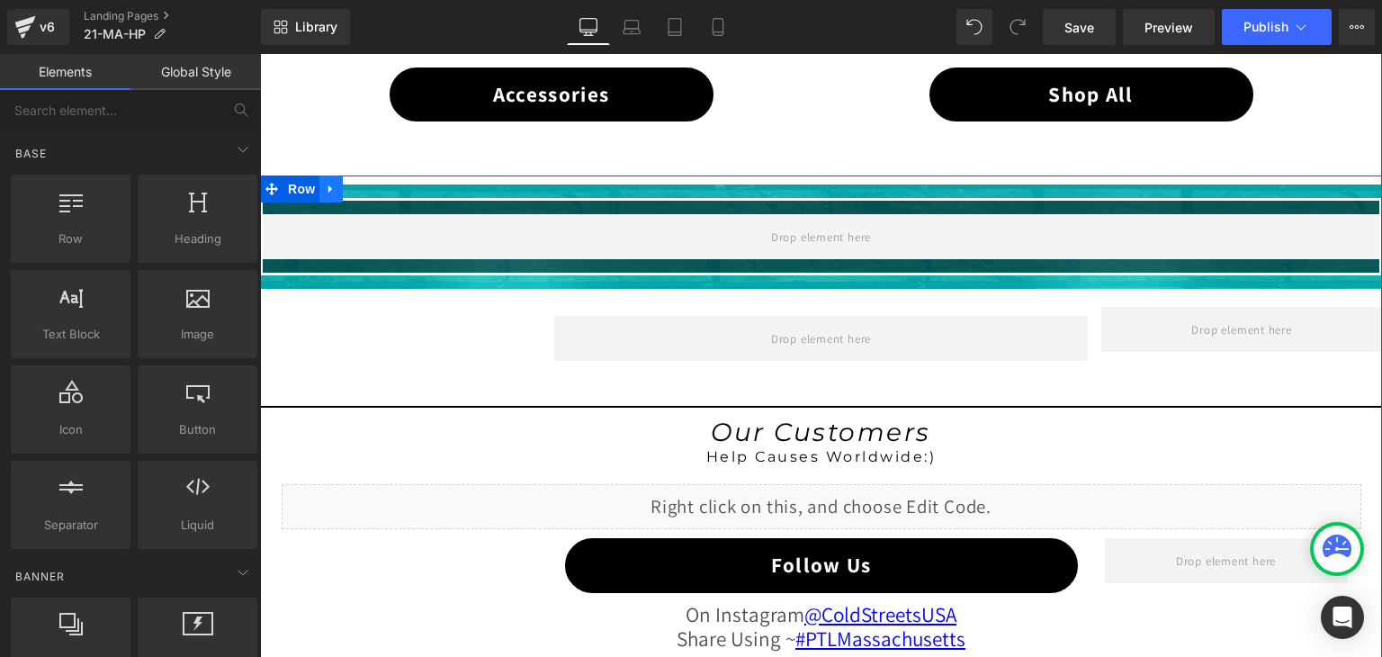
click at [325, 183] on icon at bounding box center [331, 189] width 13 height 13
click at [372, 185] on icon at bounding box center [378, 189] width 13 height 13
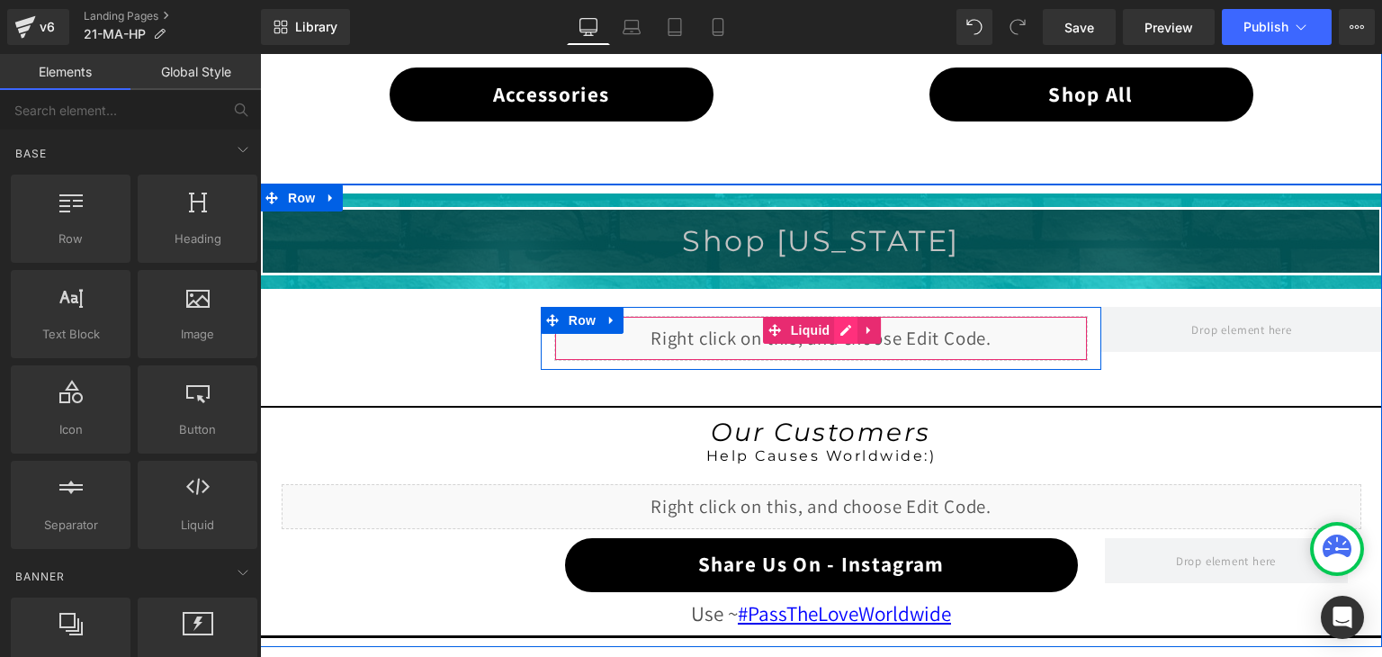
click at [840, 326] on div "Liquid" at bounding box center [821, 338] width 534 height 45
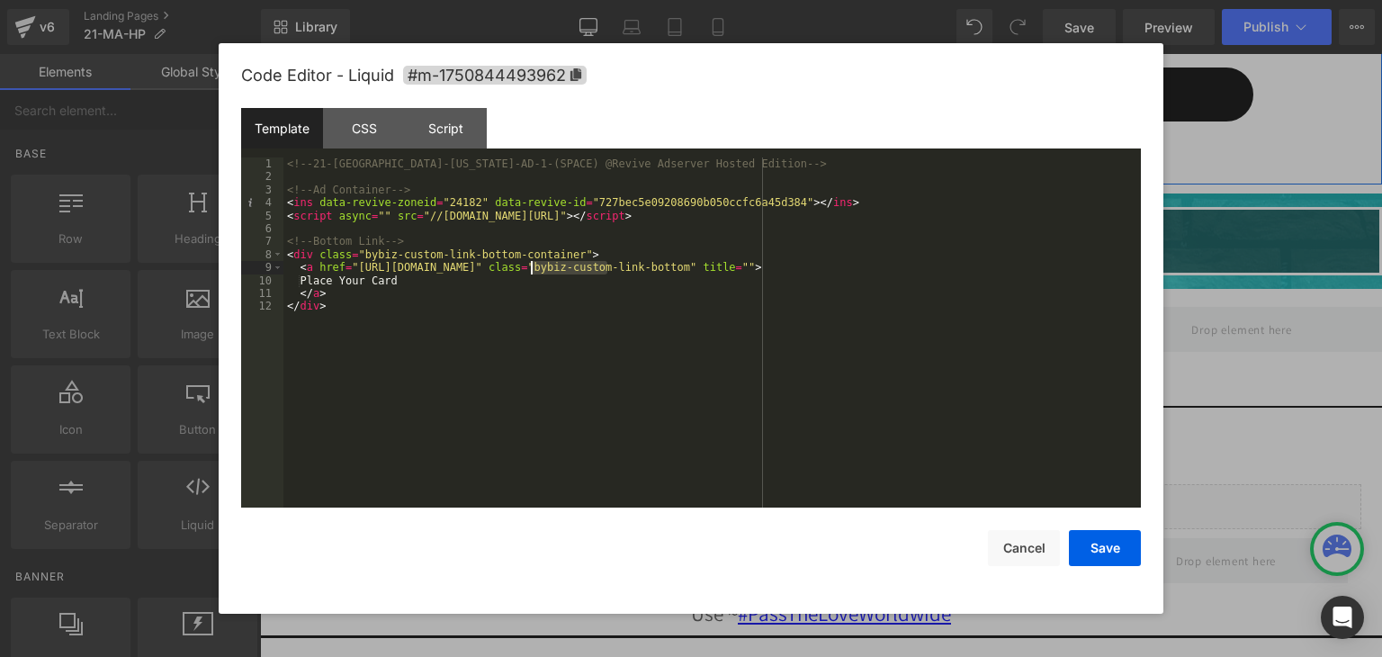
drag, startPoint x: 606, startPoint y: 267, endPoint x: 533, endPoint y: 264, distance: 73.9
click at [0, 0] on button "Save" at bounding box center [0, 0] width 0 height 0
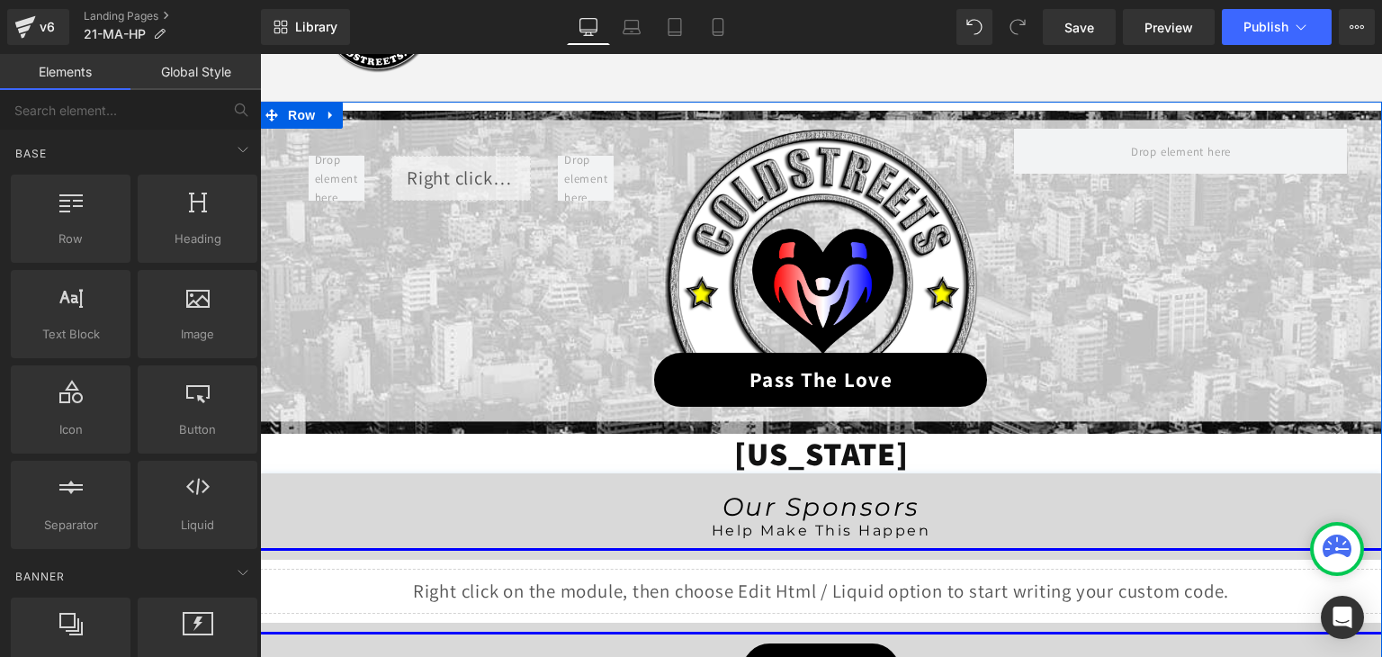
scroll to position [112, 0]
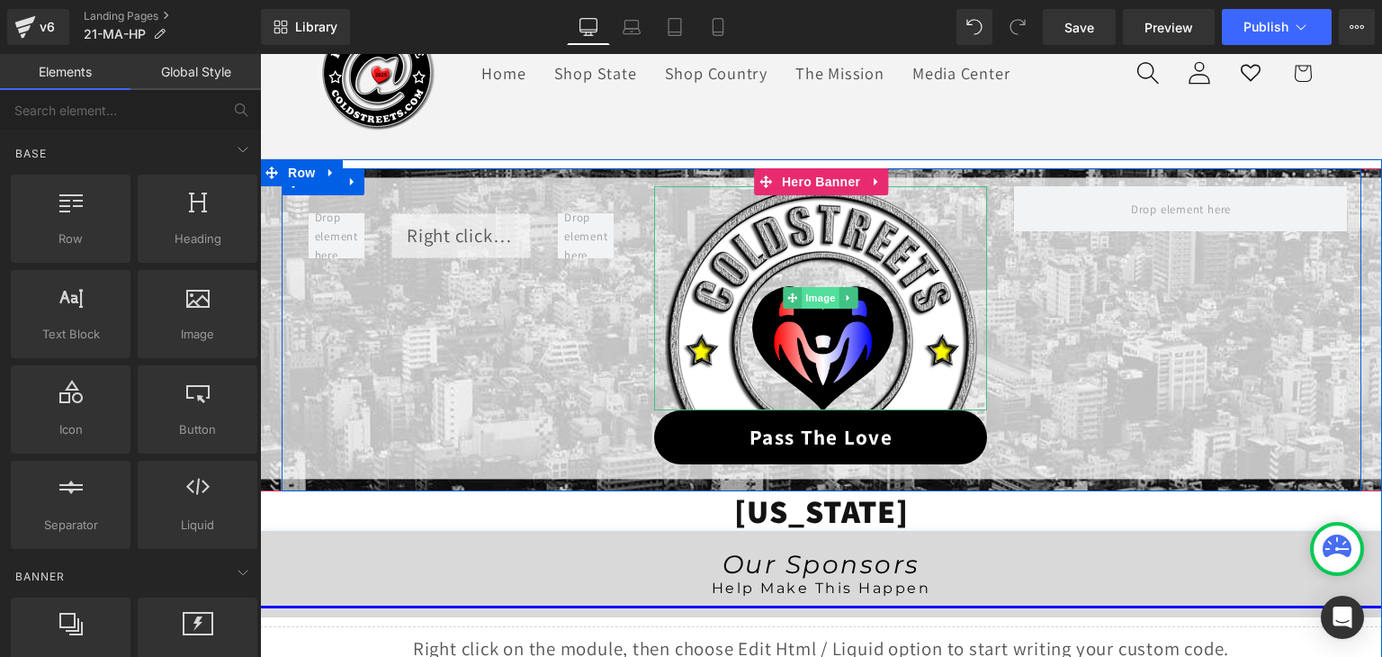
click at [821, 292] on span "Image" at bounding box center [822, 298] width 38 height 22
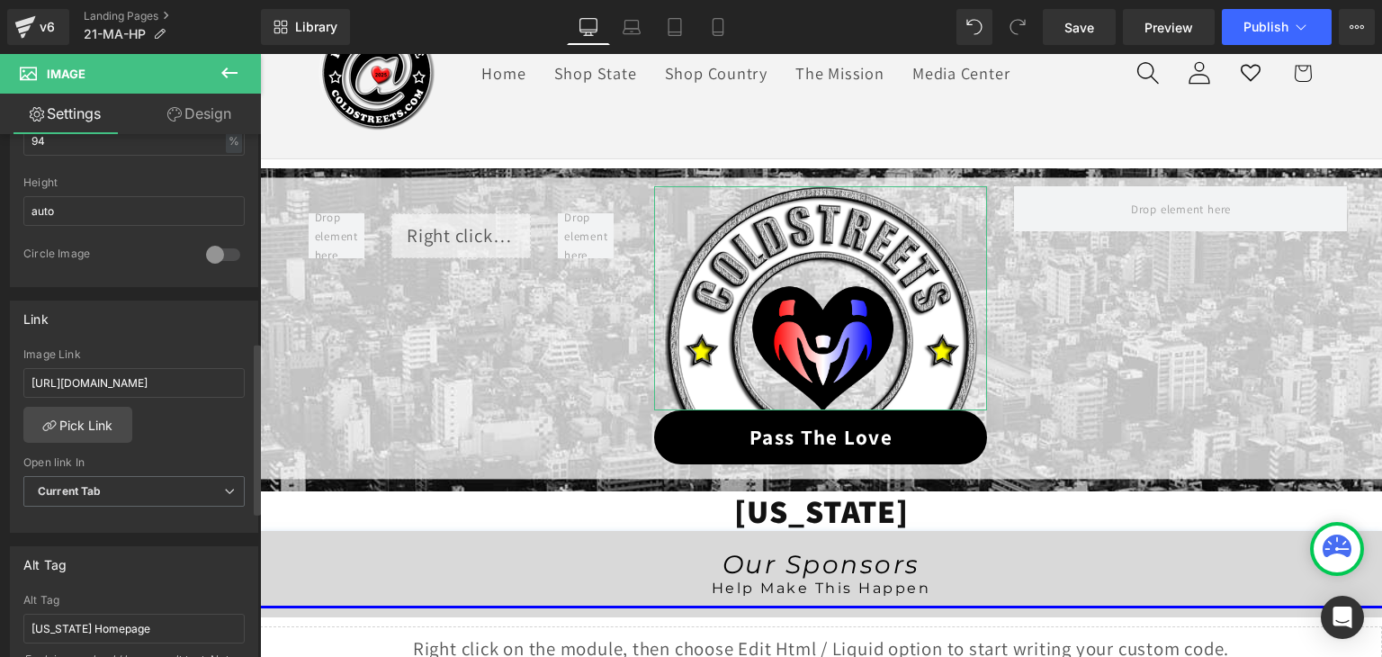
scroll to position [630, 0]
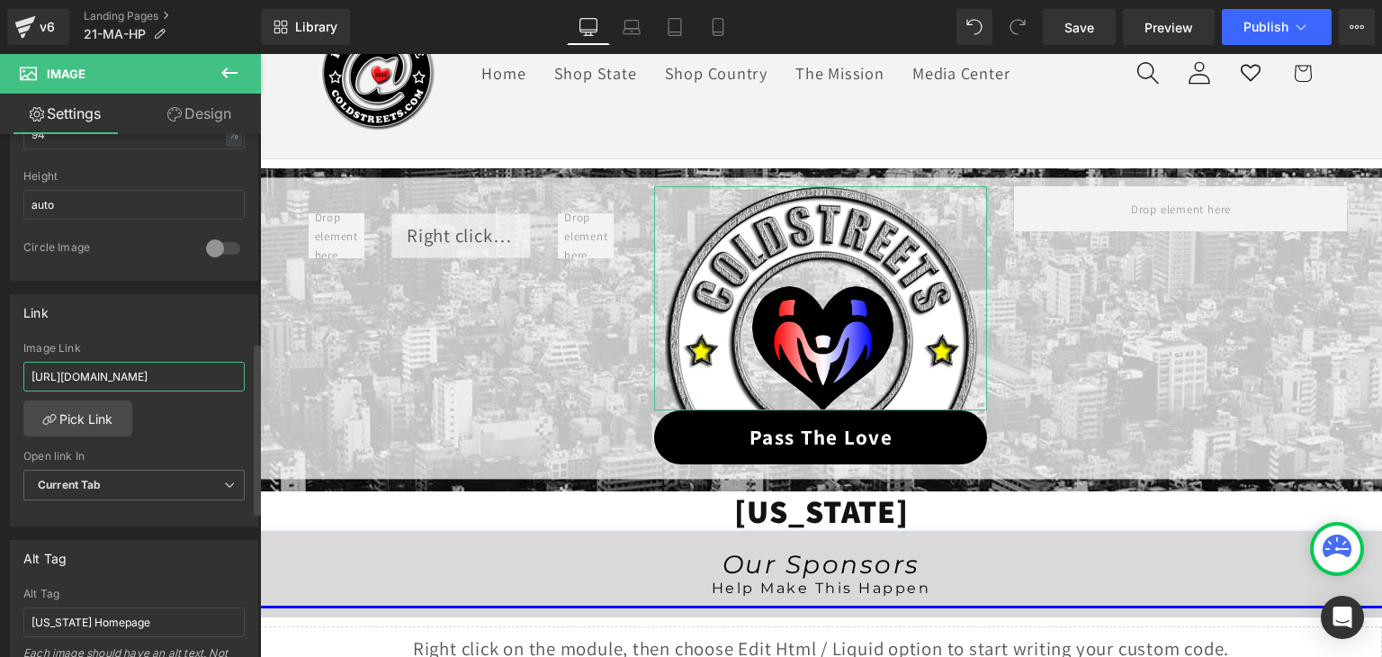
click at [184, 372] on input "https://coldstreets.com/pages/ptl-ma" at bounding box center [133, 377] width 221 height 30
paste input "21-ma-ptl"
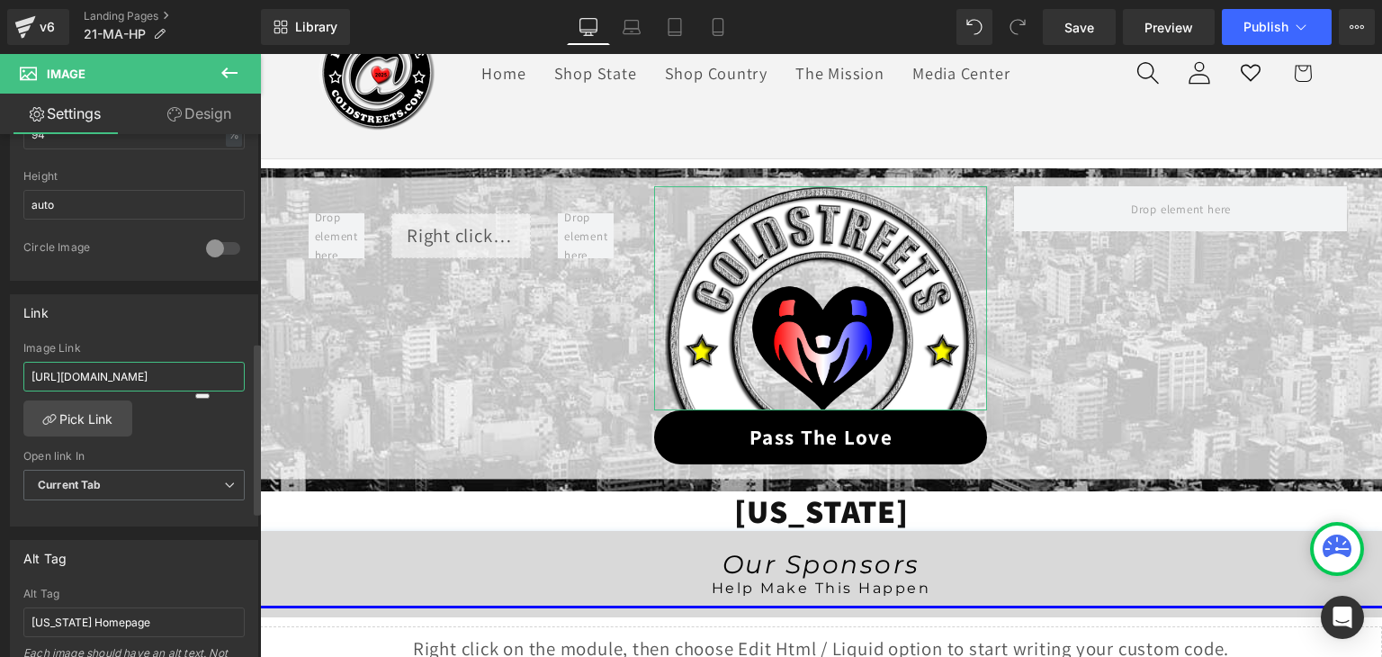
type input "https://coldstreets.com/pages/21-ma-ptl"
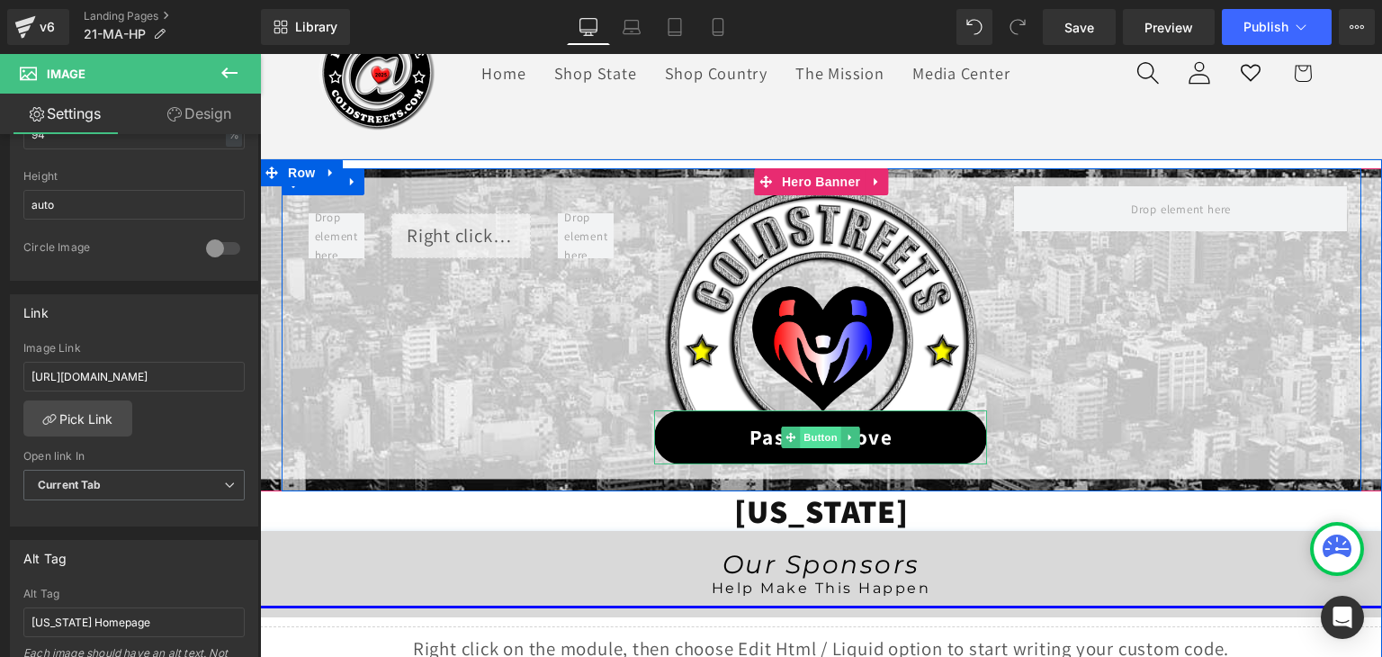
click at [814, 435] on span "Button" at bounding box center [821, 437] width 41 height 22
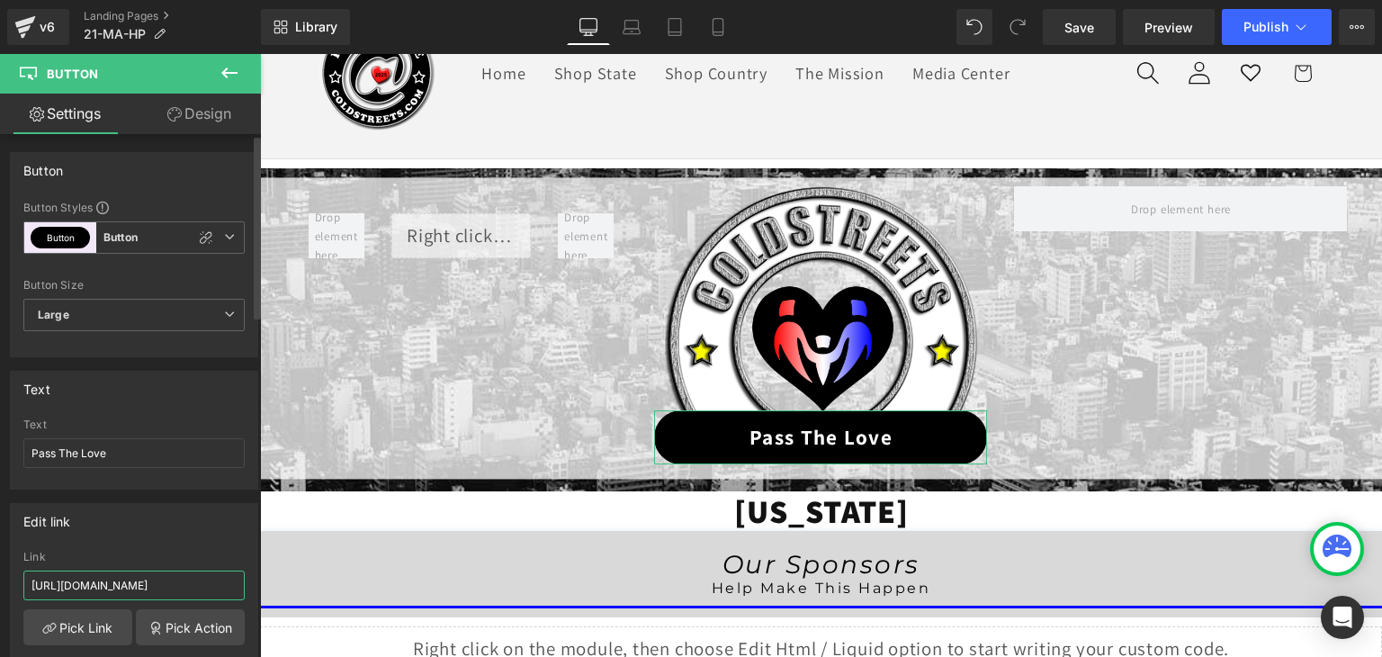
click at [155, 587] on input "https://coldstreets.com/pages/ptl-ma" at bounding box center [133, 585] width 221 height 30
paste input "21-ma-ptl"
type input "https://coldstreets.com/pages/21-ma-ptl"
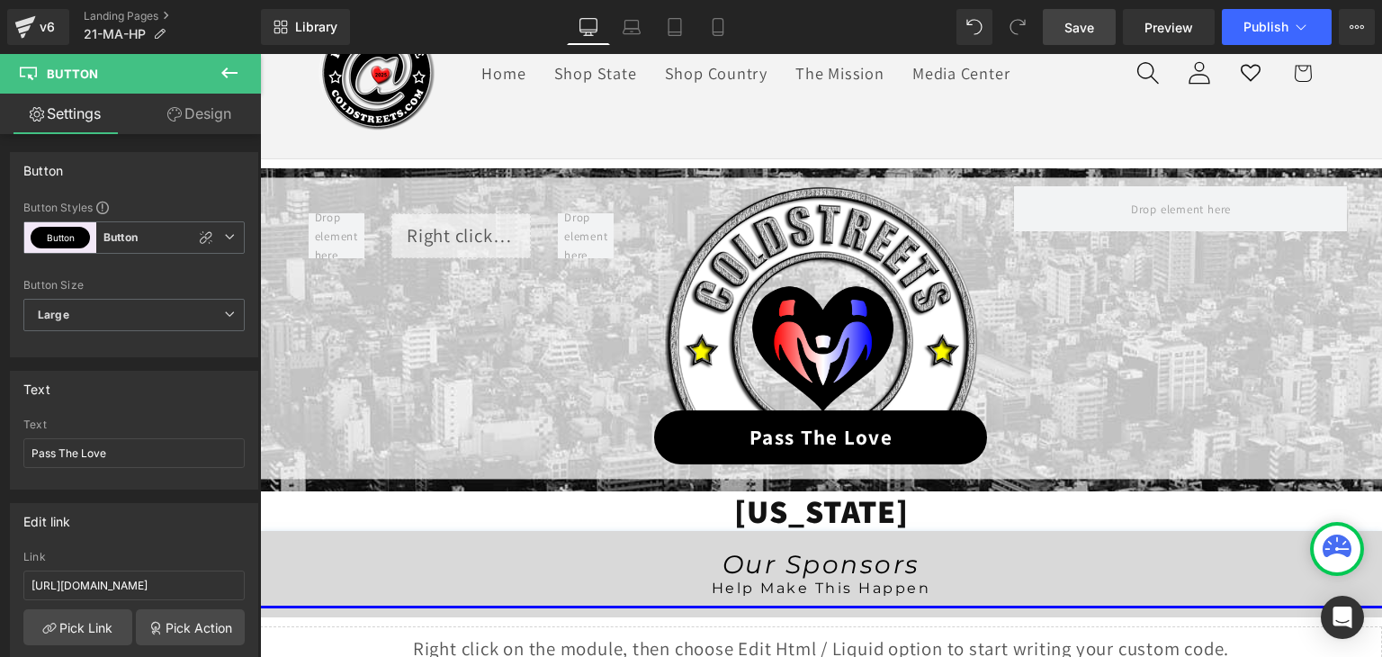
click at [1082, 31] on span "Save" at bounding box center [1079, 27] width 30 height 19
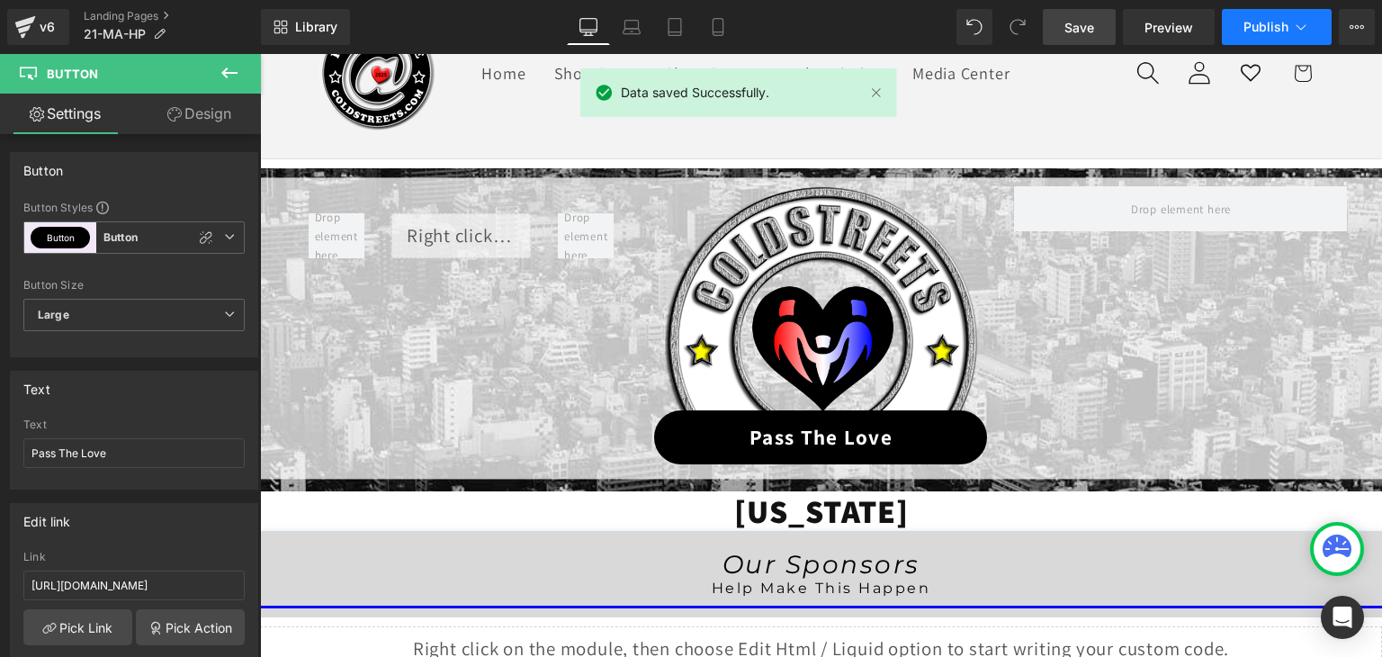
click at [1300, 22] on icon at bounding box center [1301, 27] width 18 height 18
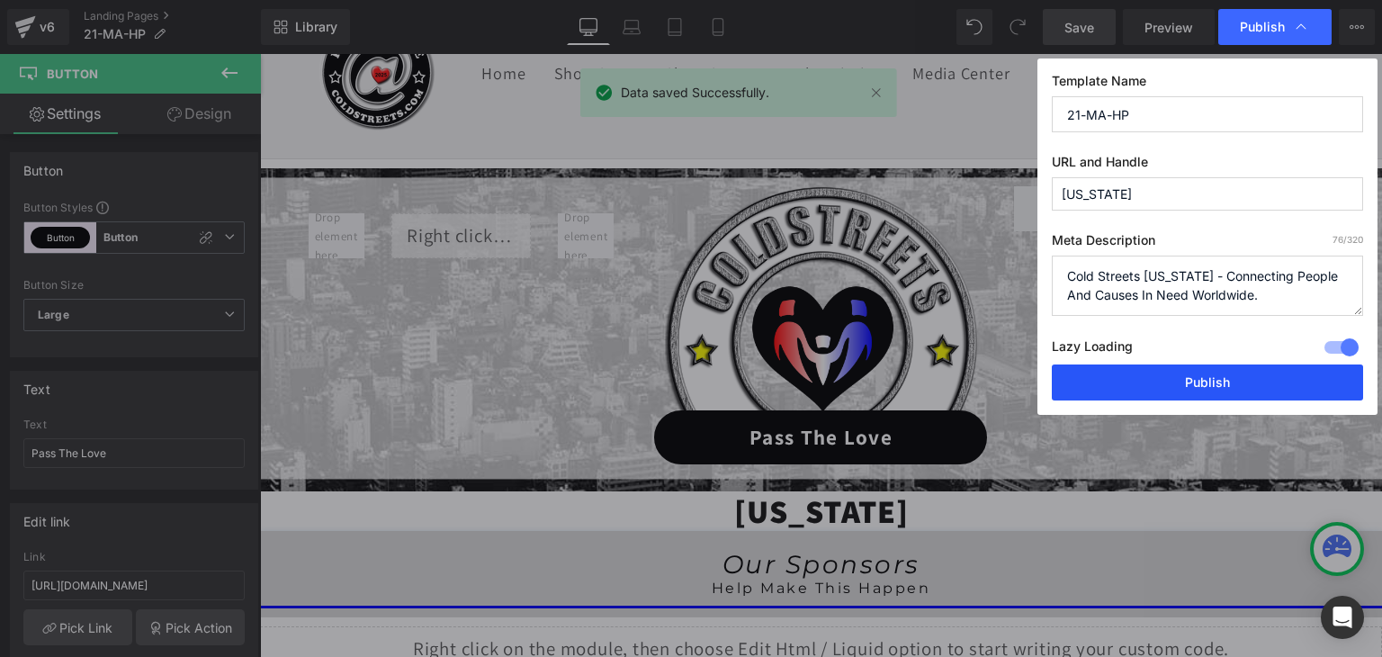
click at [1219, 381] on button "Publish" at bounding box center [1207, 382] width 311 height 36
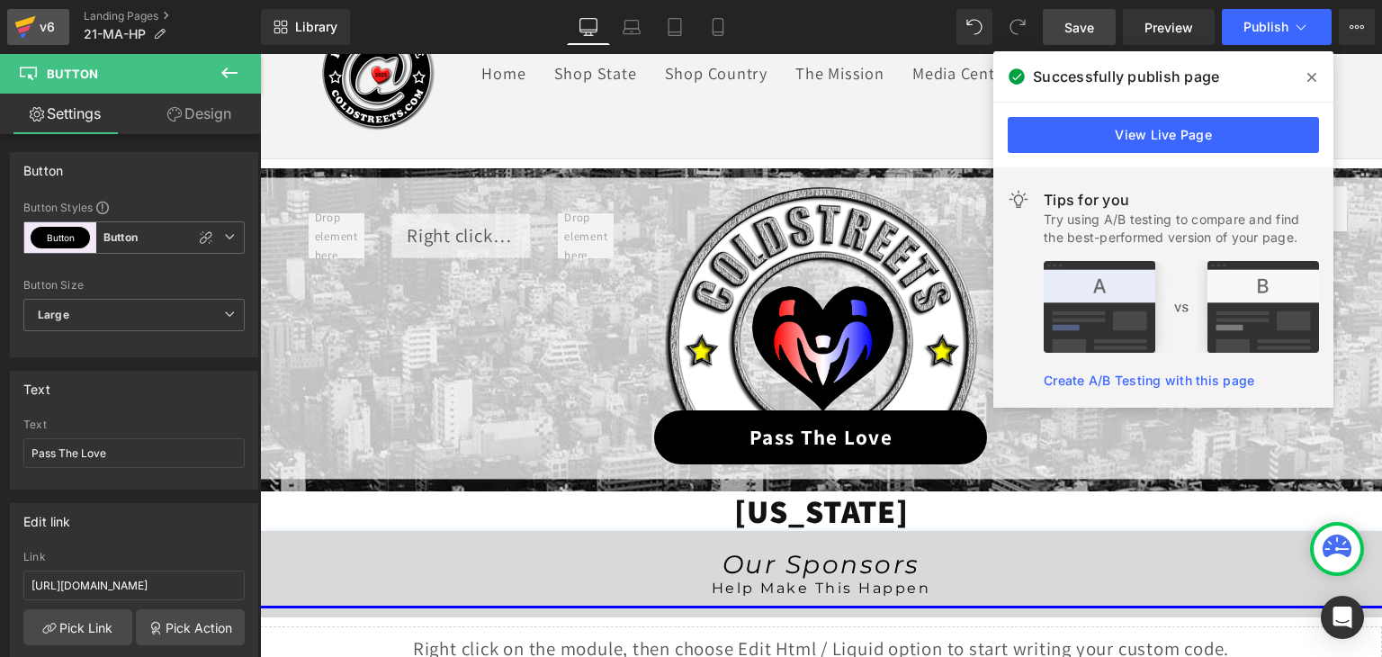
click at [15, 31] on icon at bounding box center [25, 26] width 22 height 45
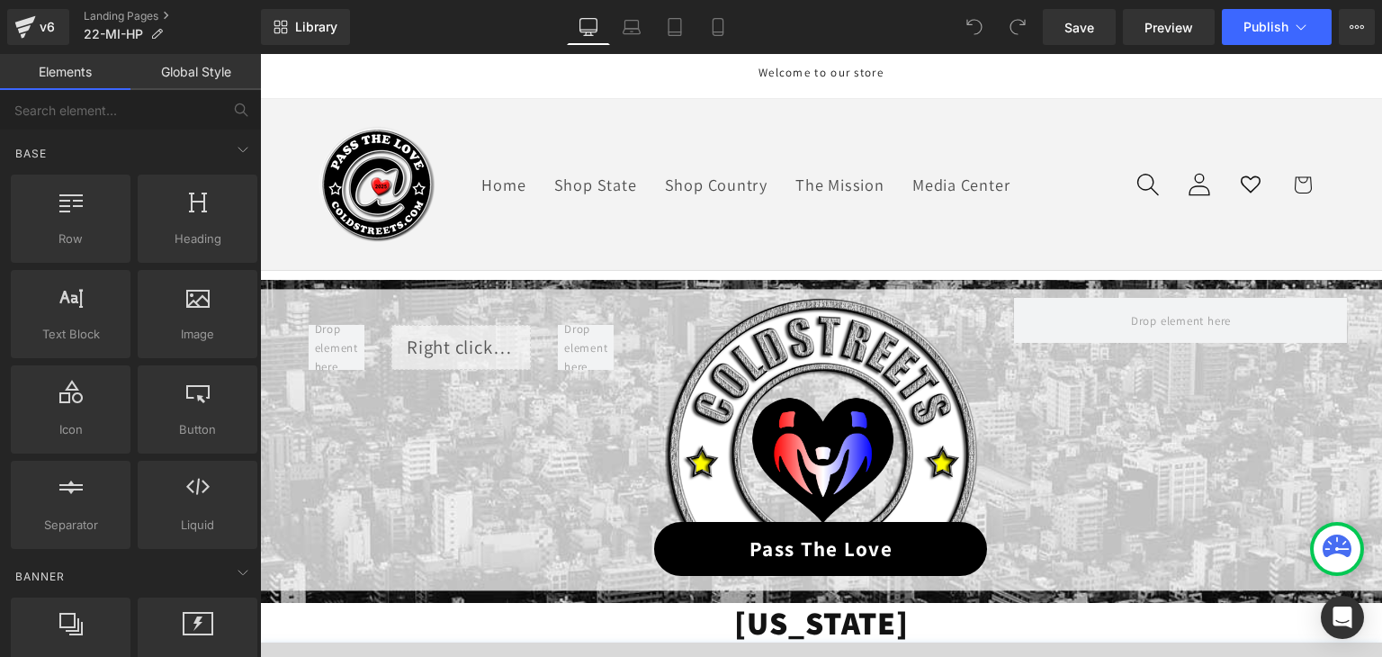
scroll to position [360, 0]
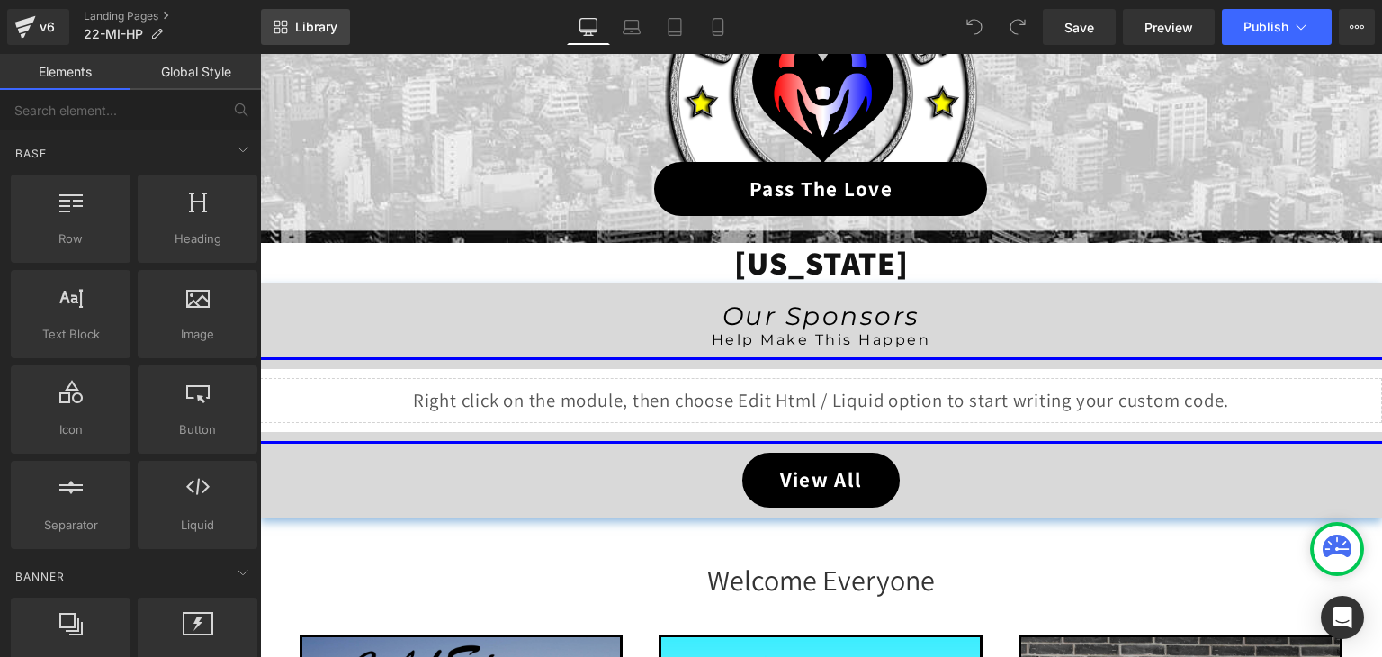
click at [316, 34] on span "Library" at bounding box center [316, 27] width 42 height 16
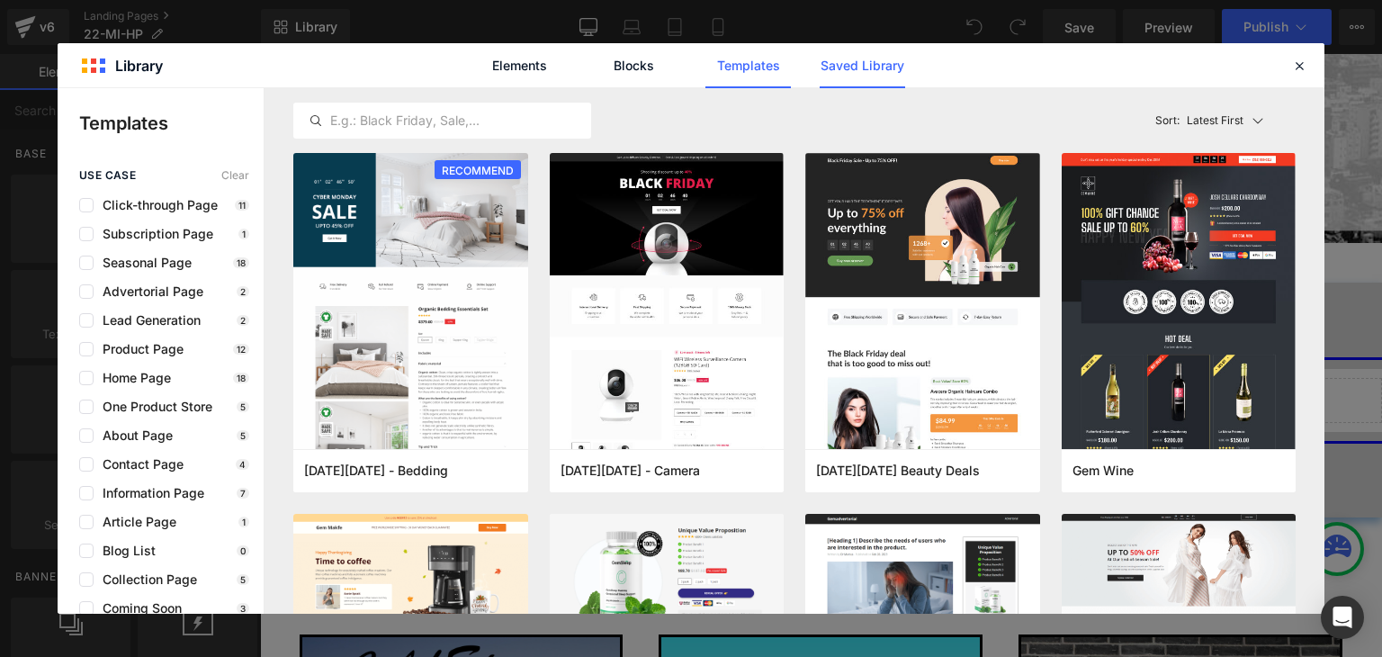
click at [852, 70] on link "Saved Library" at bounding box center [862, 65] width 85 height 45
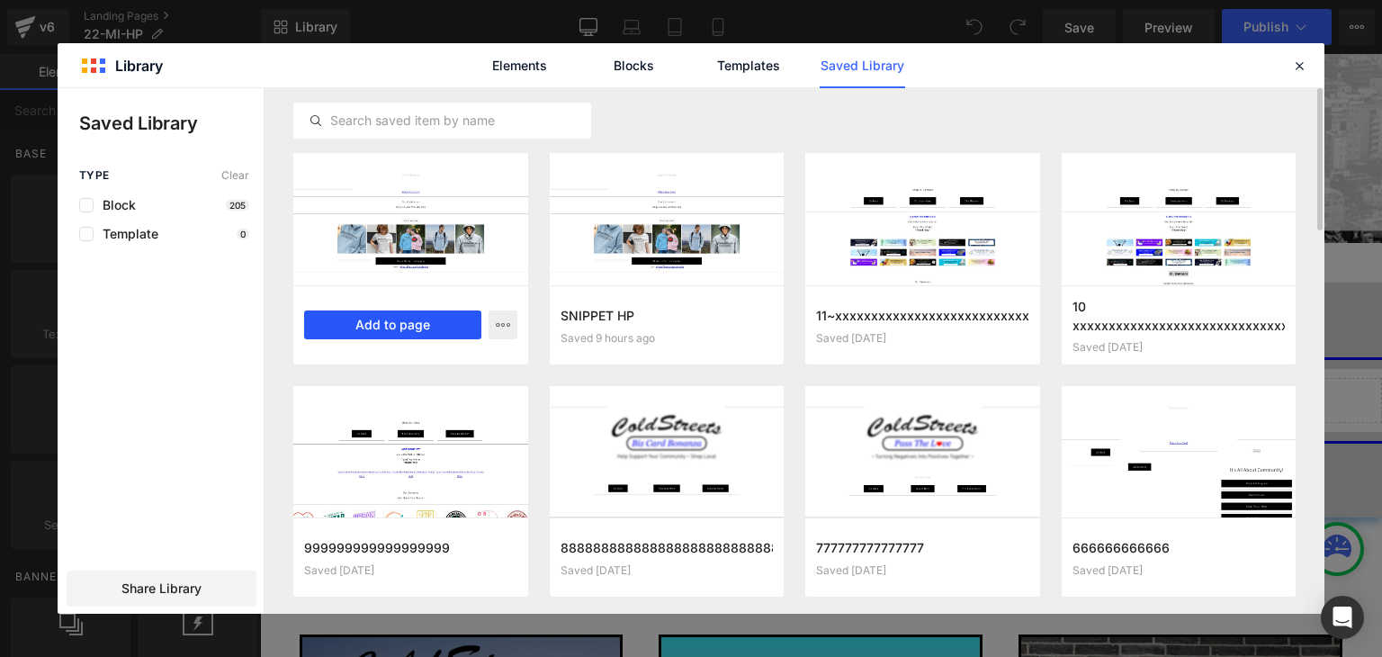
click at [0, 0] on button "Add to page" at bounding box center [0, 0] width 0 height 0
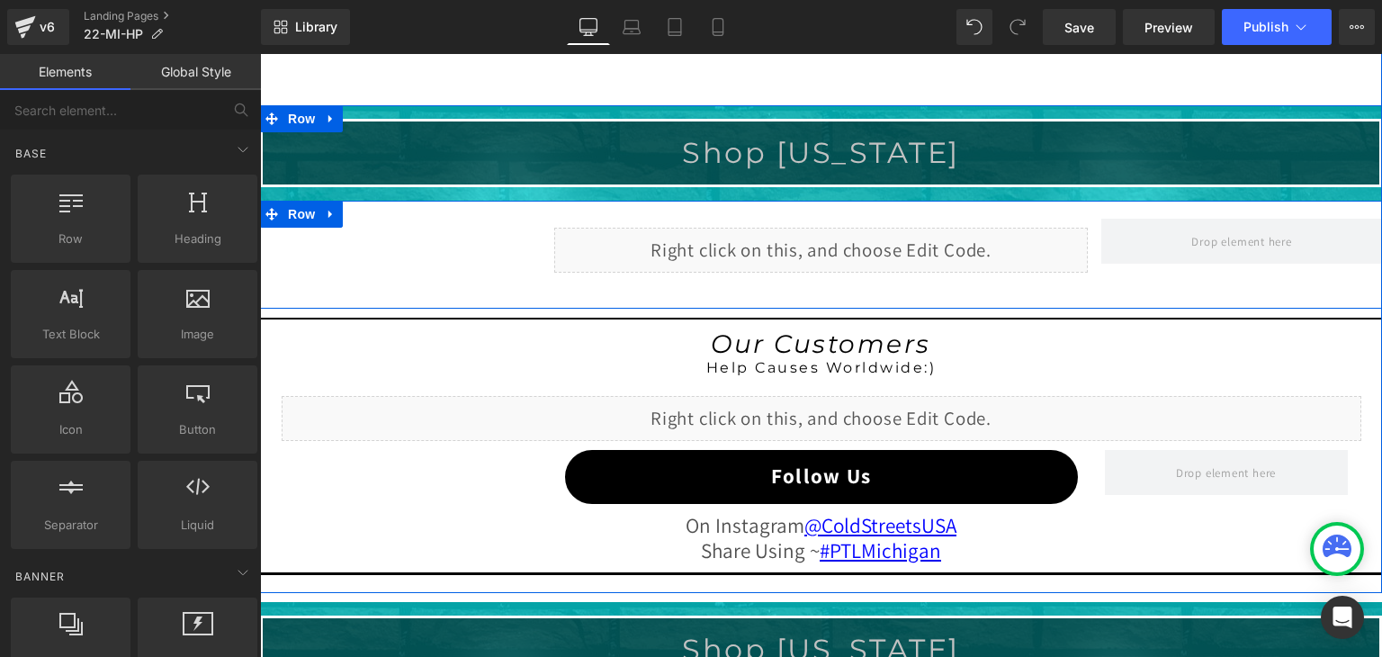
scroll to position [1443, 0]
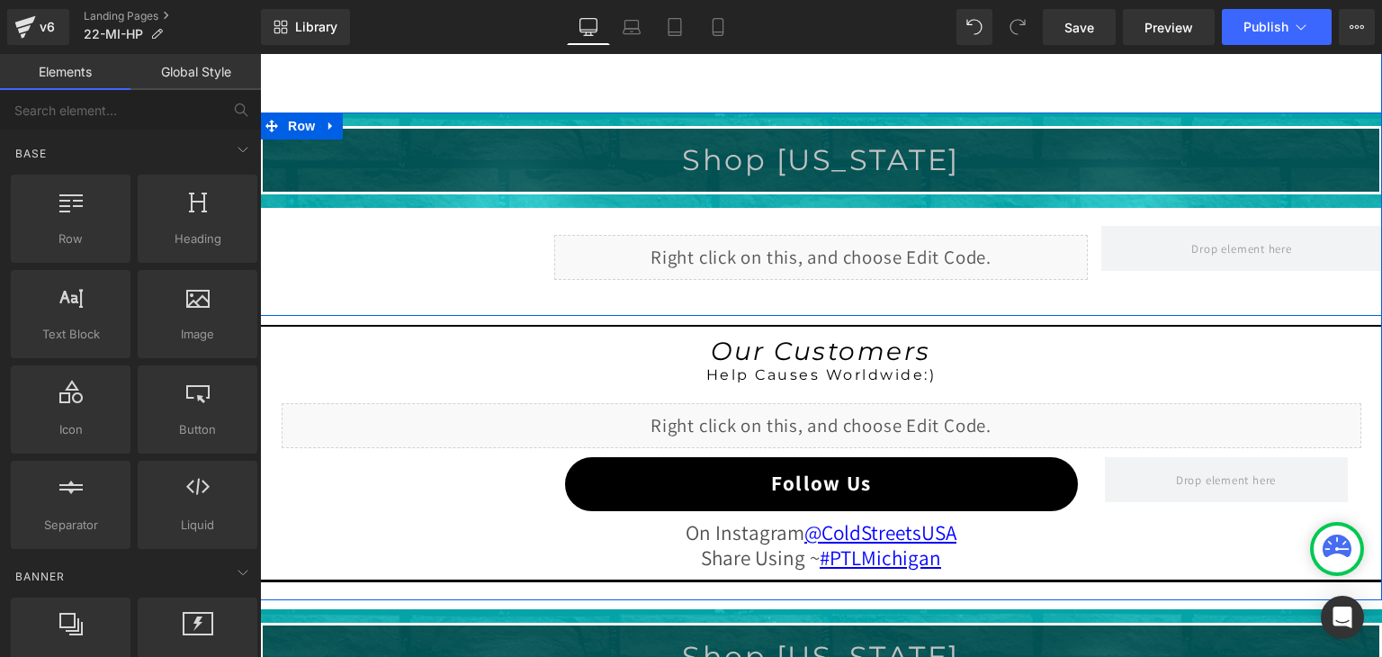
click at [806, 159] on div "Shop [US_STATE] Heading" at bounding box center [821, 159] width 1117 height 35
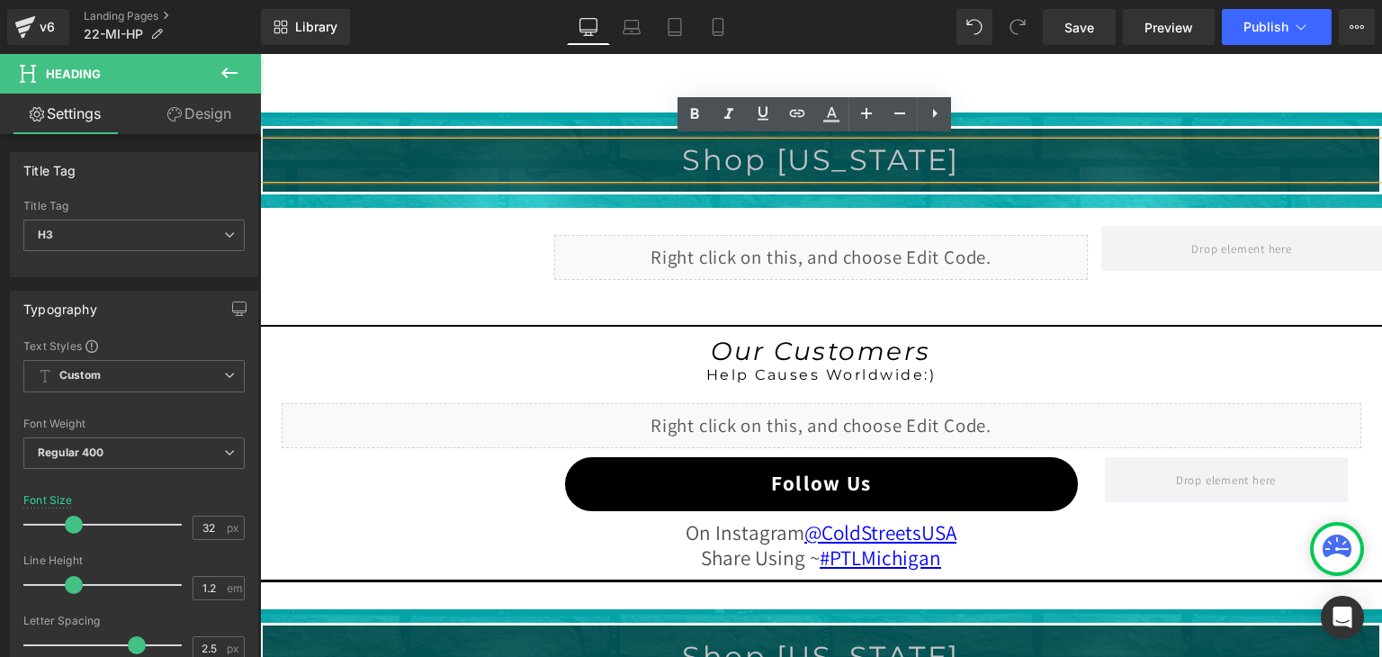
click at [857, 267] on div "Liquid" at bounding box center [821, 257] width 534 height 45
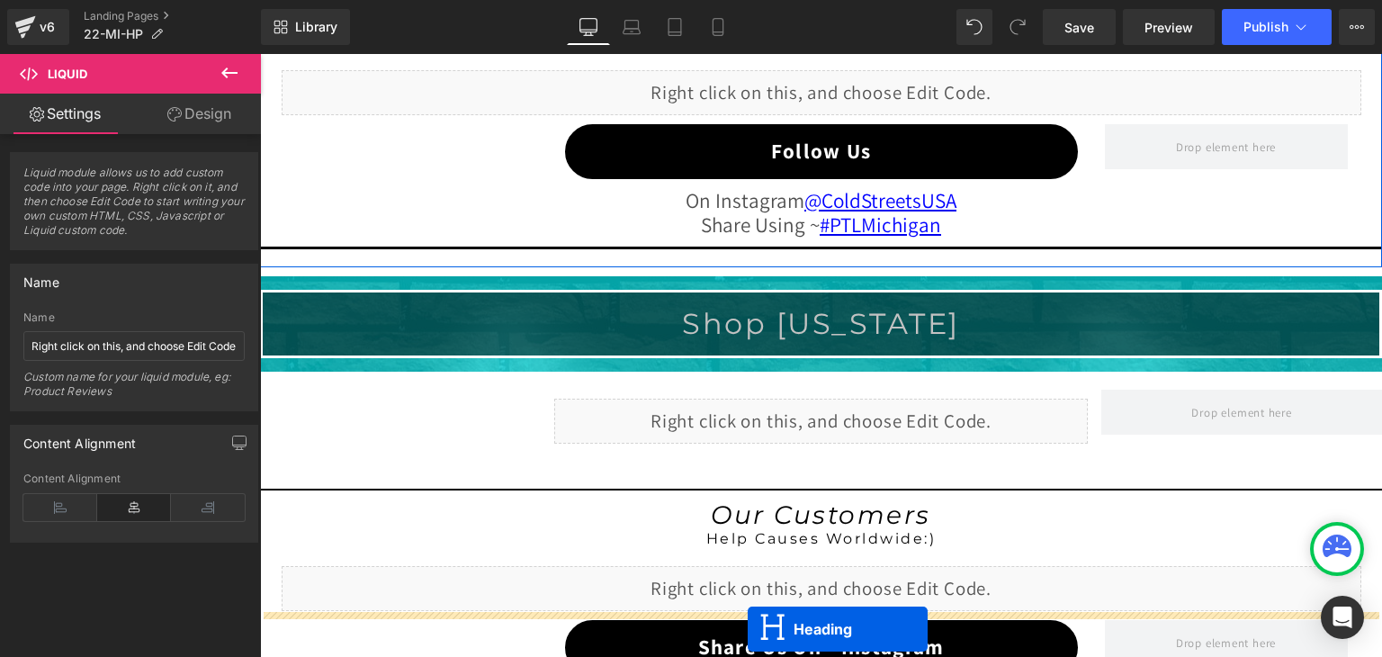
scroll to position [1893, 0]
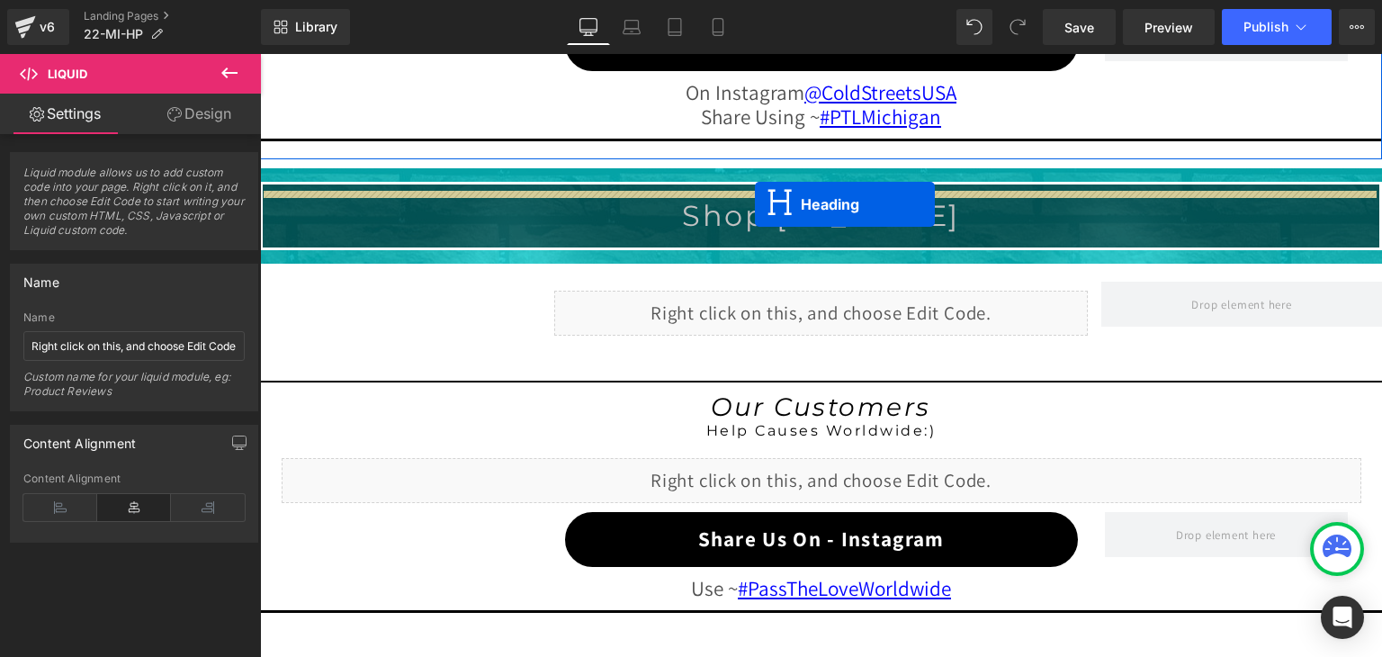
drag, startPoint x: 766, startPoint y: 160, endPoint x: 755, endPoint y: 204, distance: 45.4
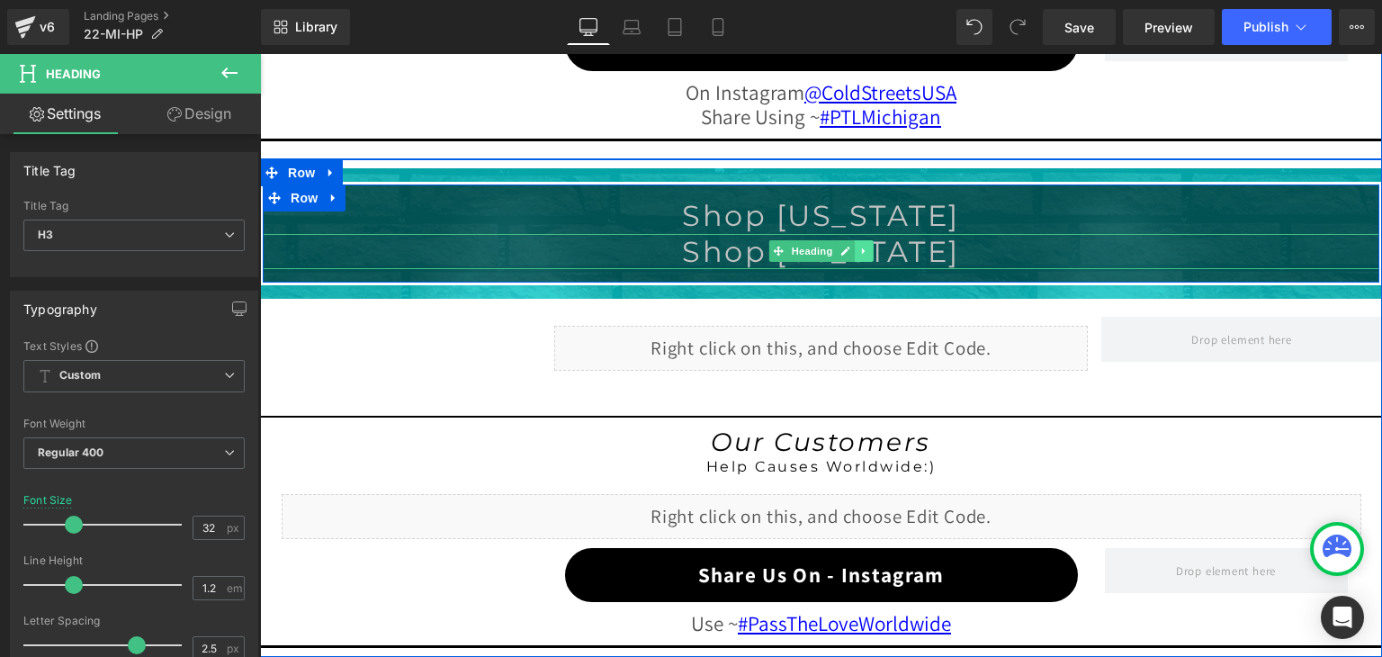
click at [859, 246] on icon at bounding box center [864, 251] width 10 height 11
click at [869, 246] on icon at bounding box center [874, 251] width 10 height 11
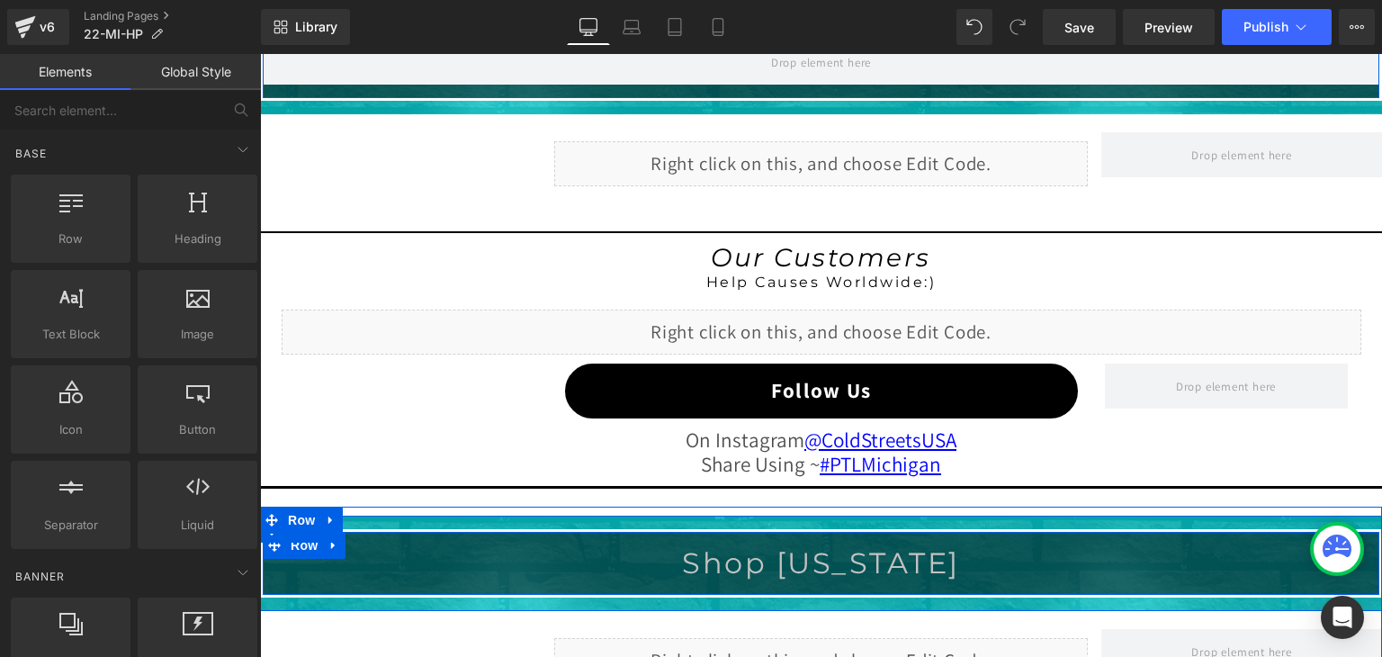
scroll to position [1533, 0]
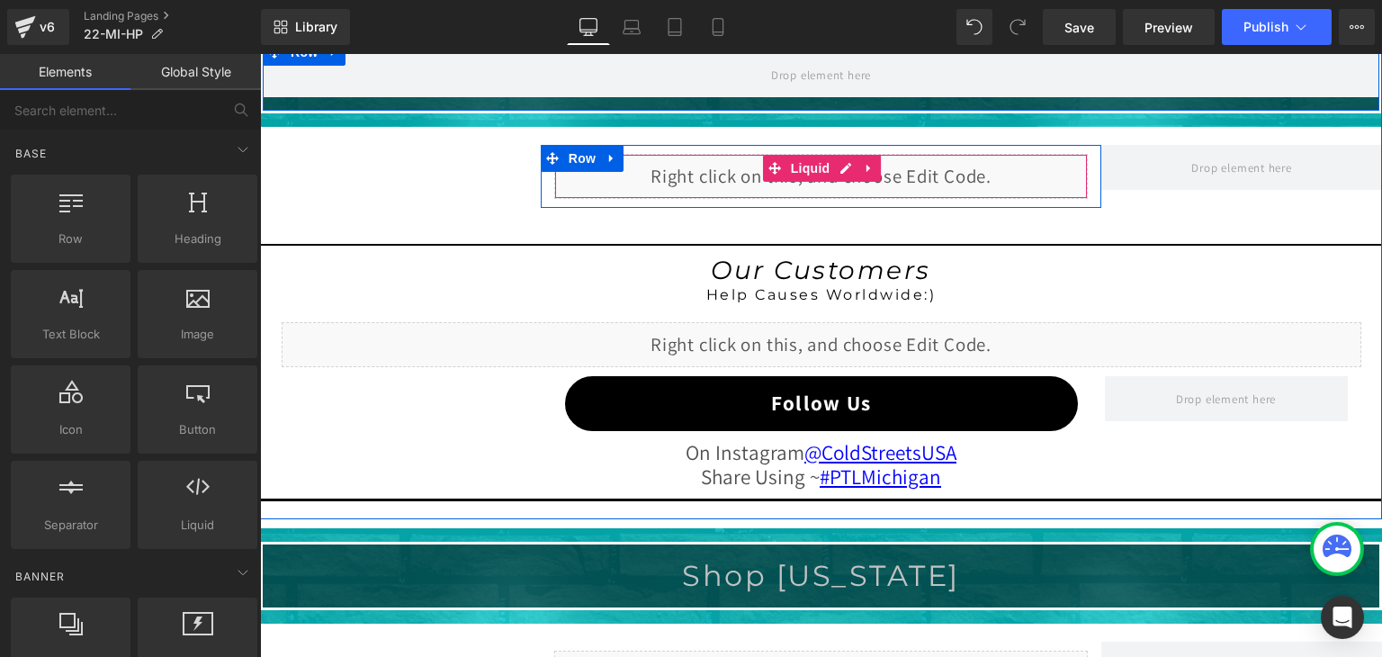
click at [837, 170] on div "Liquid" at bounding box center [821, 176] width 534 height 45
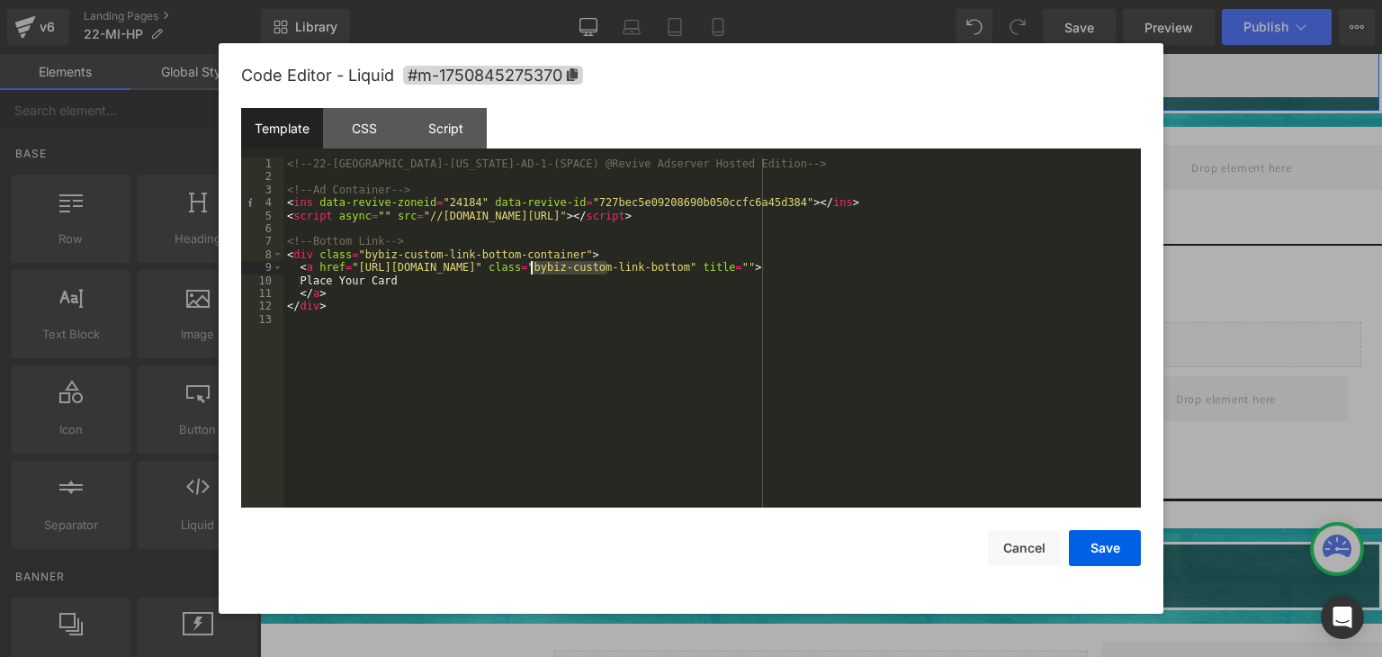
drag, startPoint x: 607, startPoint y: 269, endPoint x: 532, endPoint y: 268, distance: 75.6
click at [532, 268] on div "<!-- 22-MI-Michigan-AD-1-(SPACE) @Revive Adserver Hosted Edition --> <!-- Ad Co…" at bounding box center [711, 345] width 857 height 376
click at [1117, 548] on button "Save" at bounding box center [1105, 548] width 72 height 36
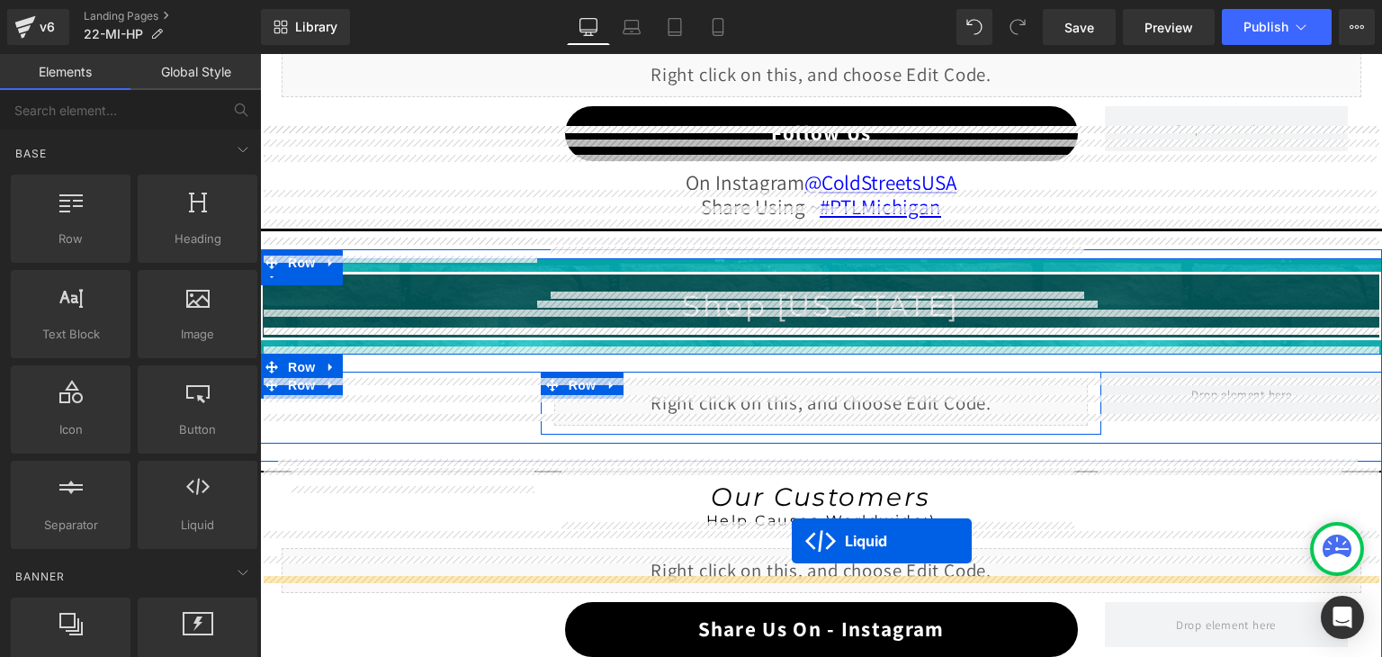
scroll to position [1929, 0]
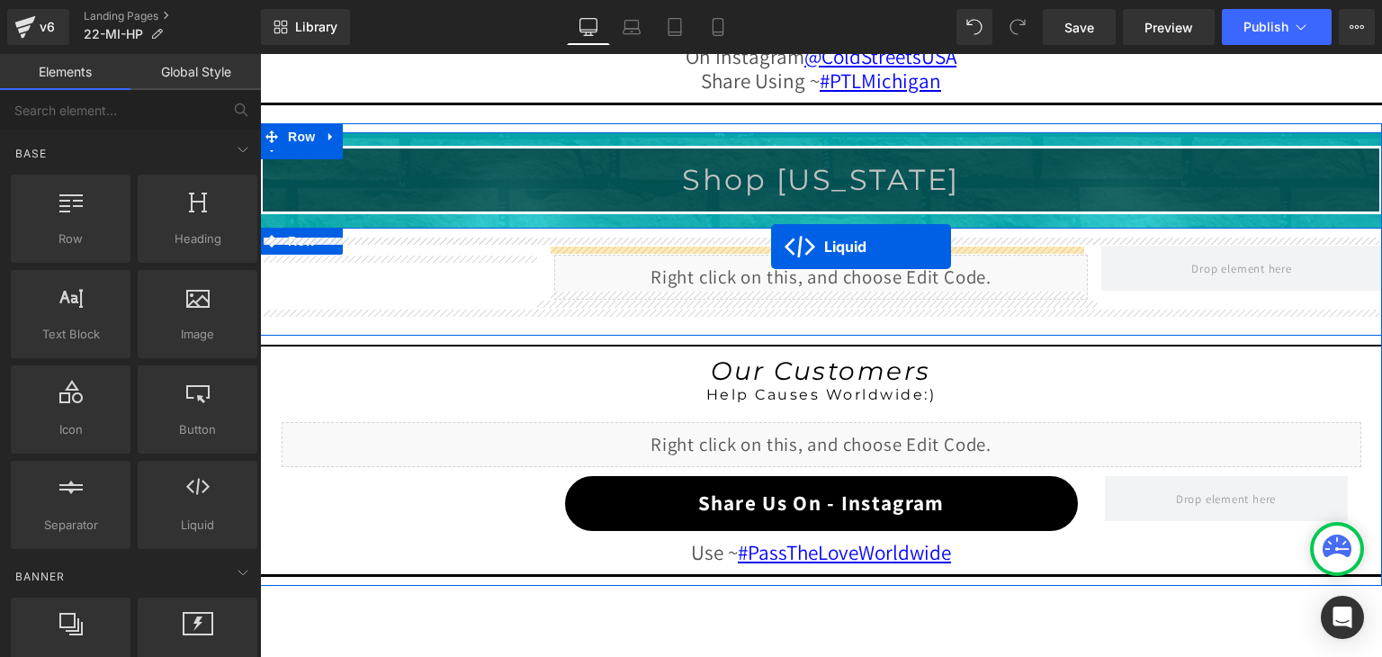
drag, startPoint x: 765, startPoint y: 161, endPoint x: 771, endPoint y: 247, distance: 85.7
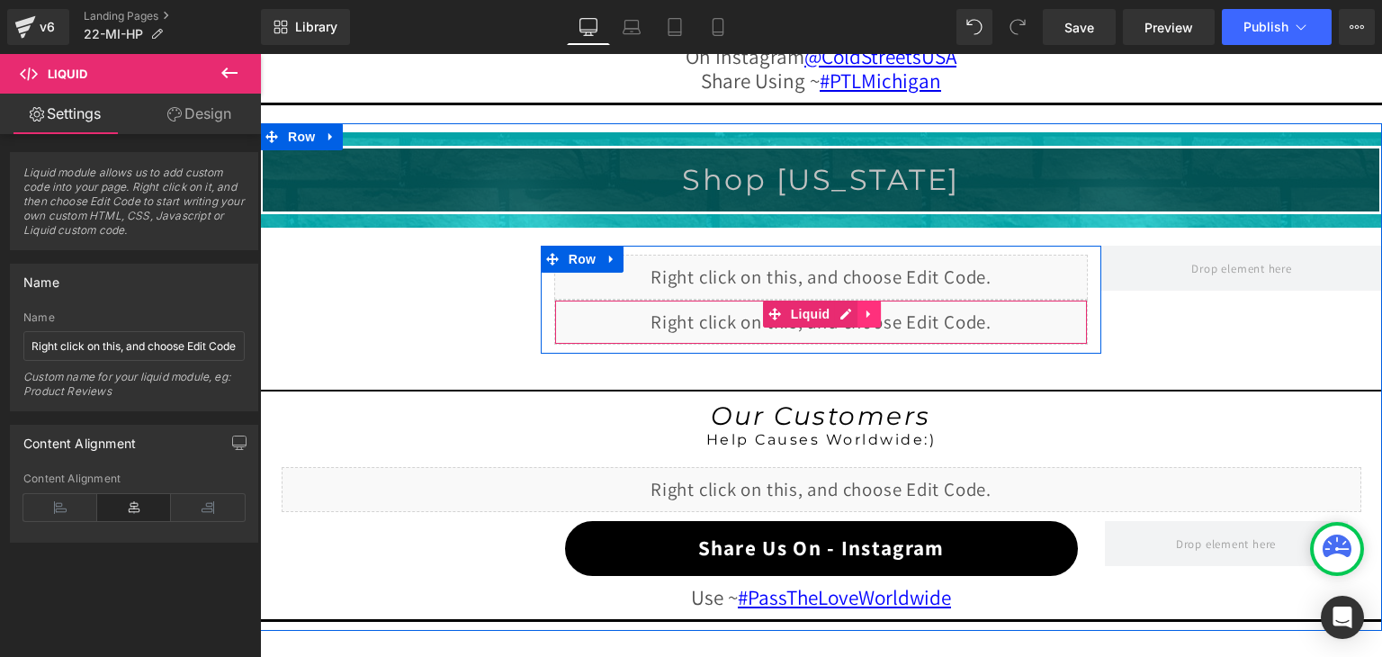
click at [866, 309] on icon at bounding box center [868, 313] width 4 height 8
click at [874, 308] on icon at bounding box center [880, 314] width 13 height 13
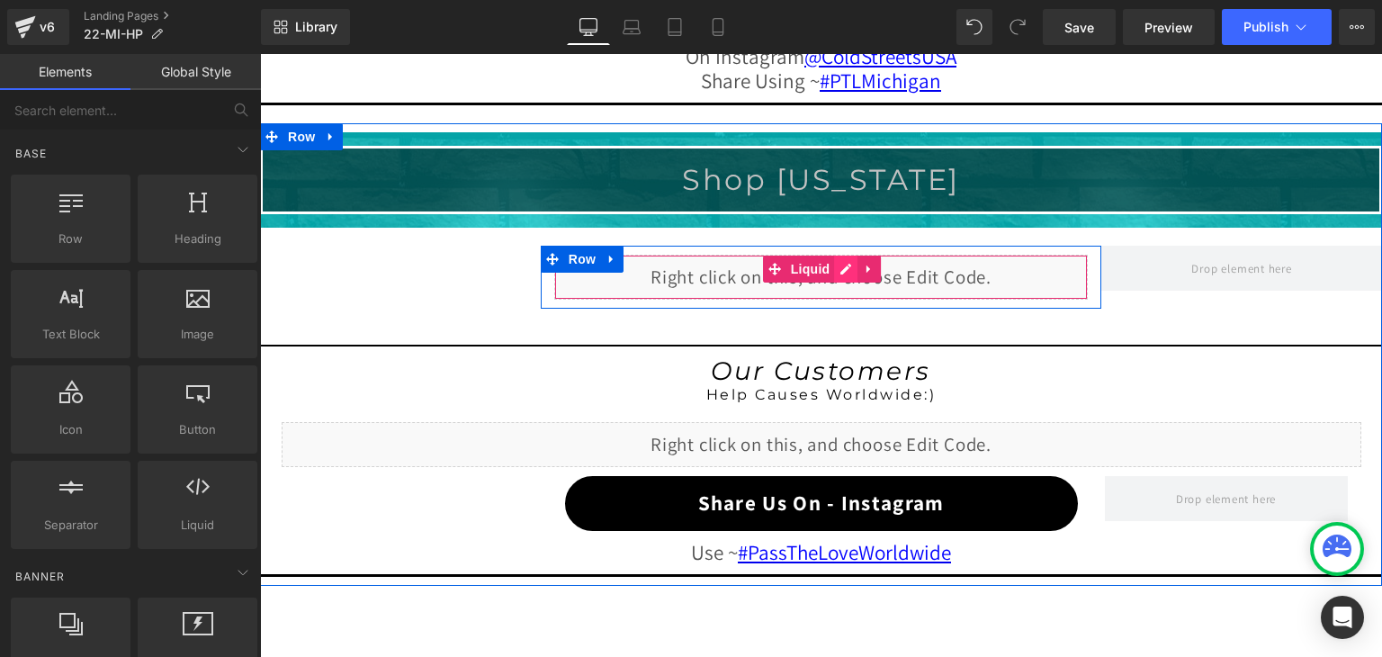
click at [838, 263] on div "Liquid" at bounding box center [821, 277] width 534 height 45
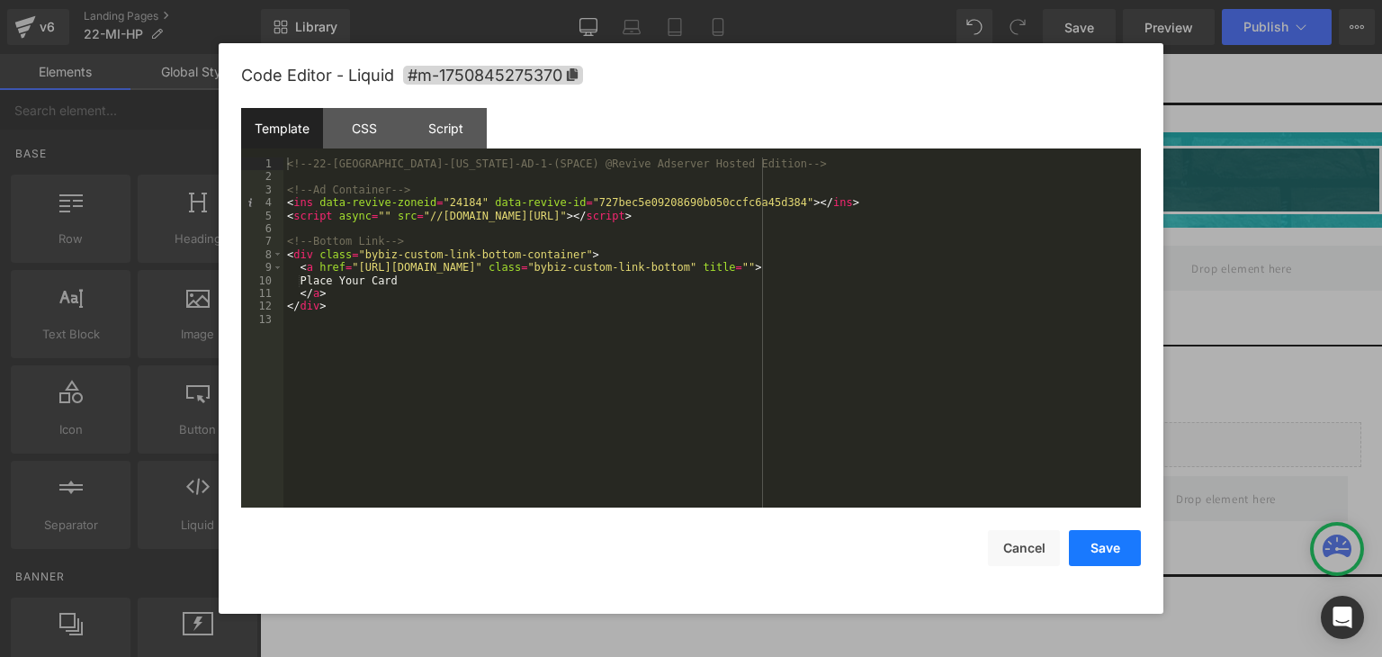
click at [1089, 540] on button "Save" at bounding box center [1105, 548] width 72 height 36
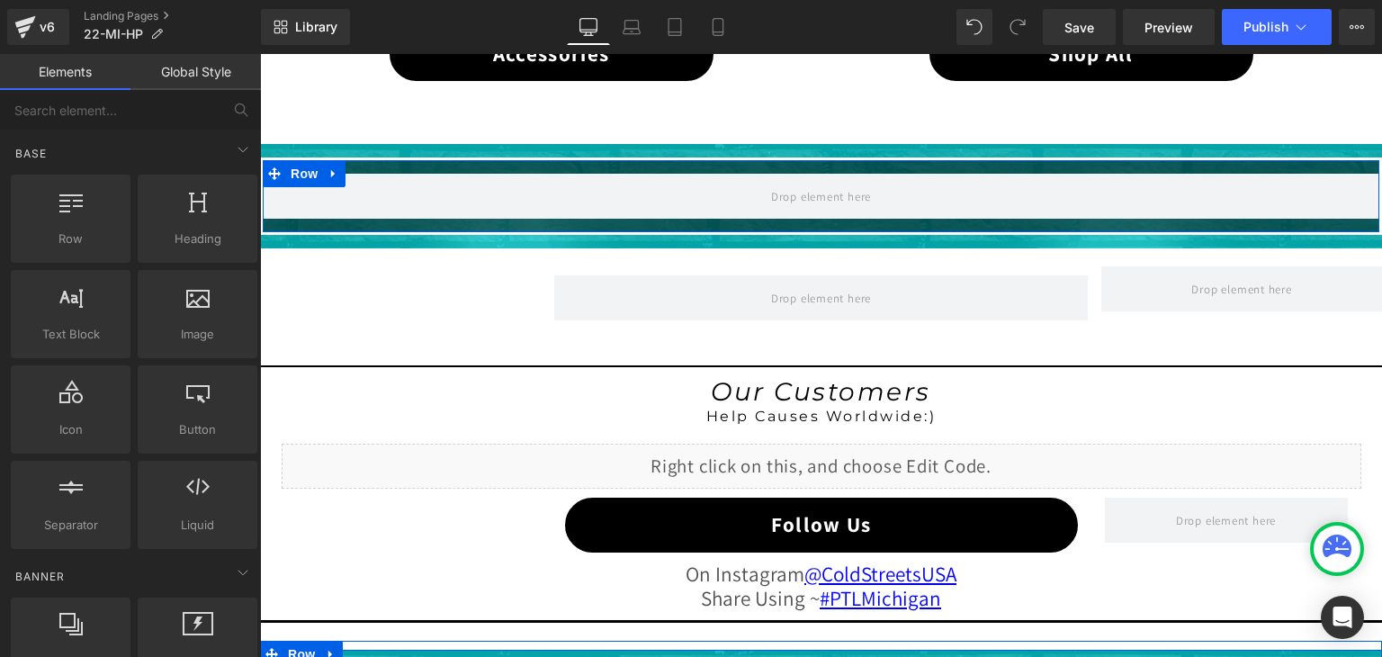
scroll to position [1389, 0]
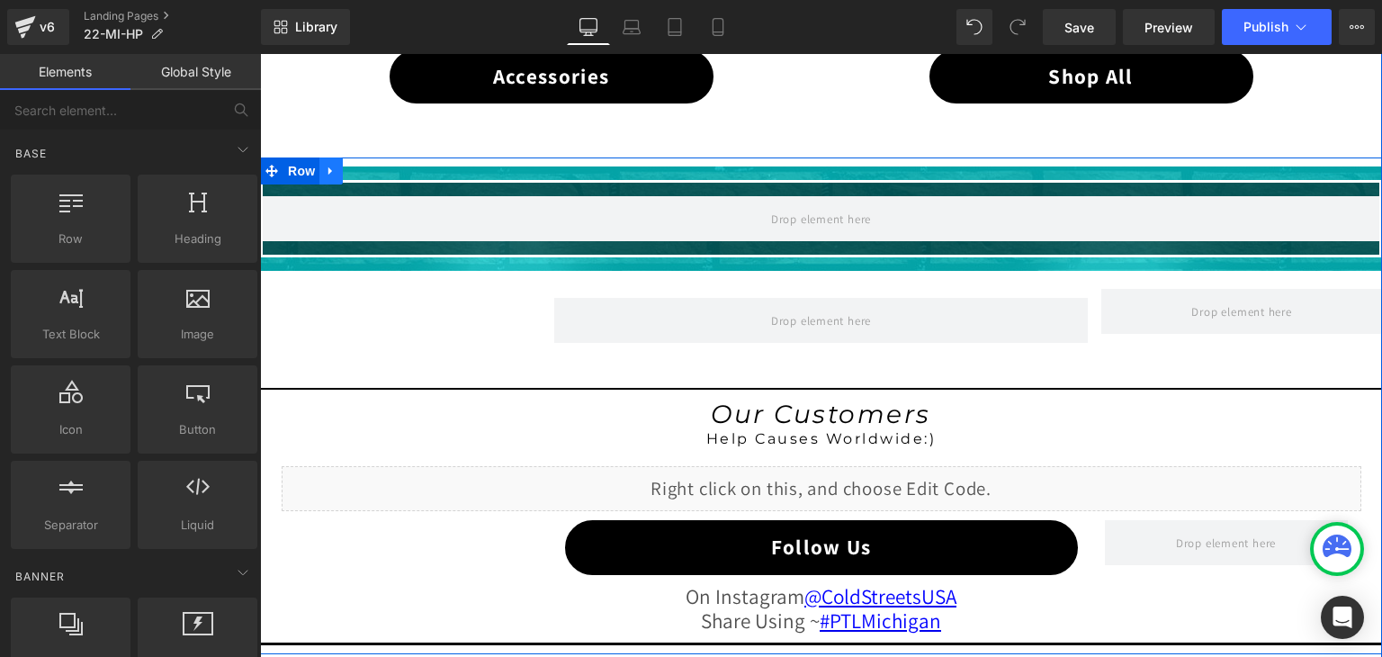
click at [328, 165] on icon at bounding box center [331, 171] width 13 height 13
click at [372, 165] on icon at bounding box center [378, 171] width 13 height 13
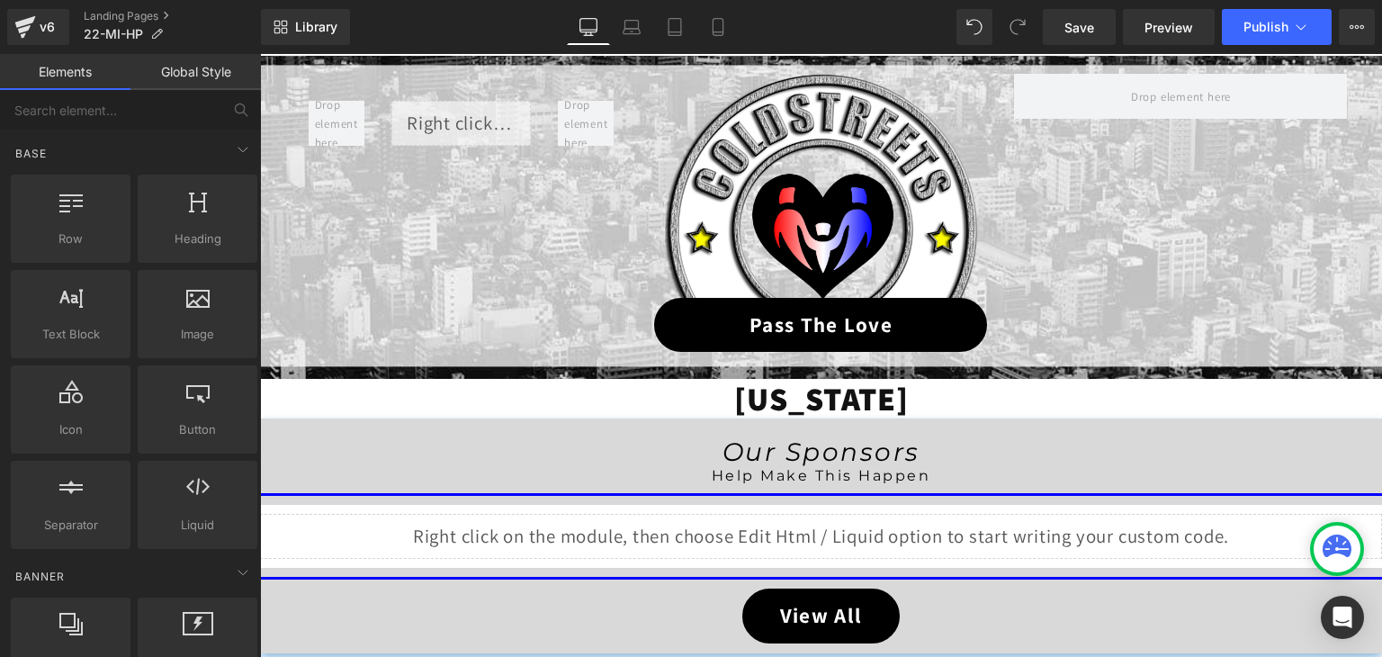
scroll to position [220, 0]
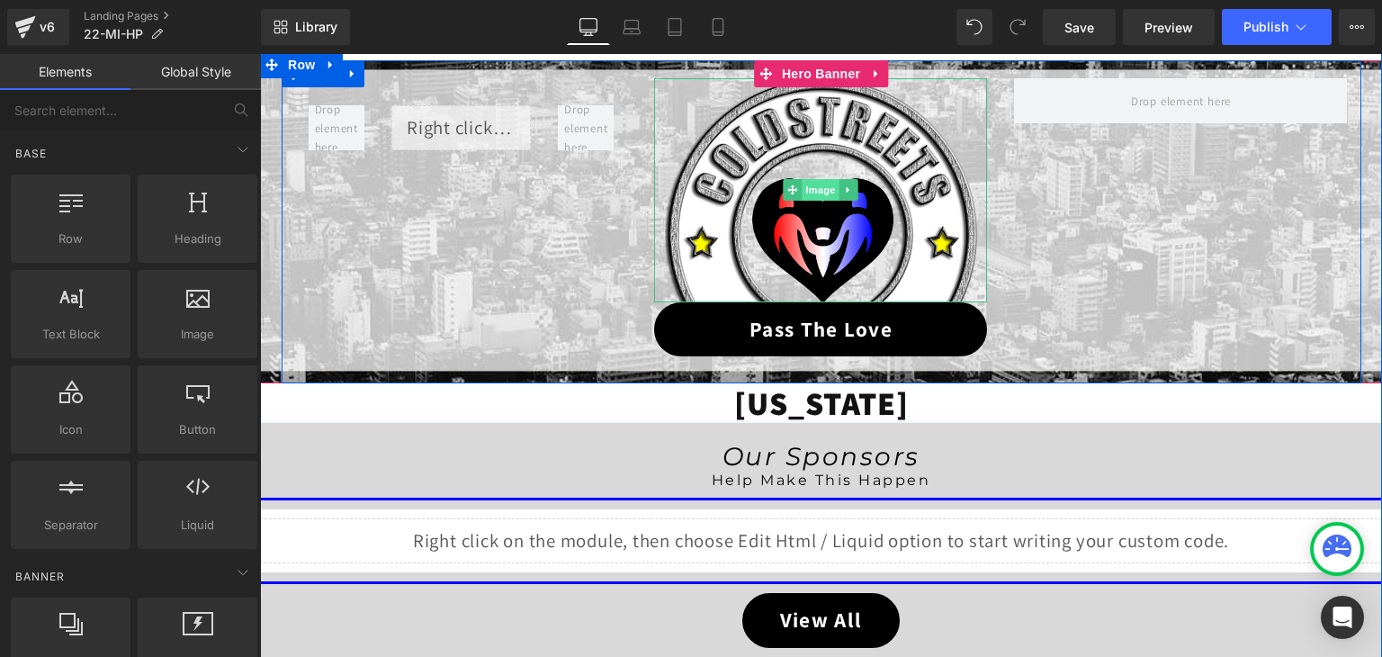
click at [807, 188] on span "Image" at bounding box center [822, 190] width 38 height 22
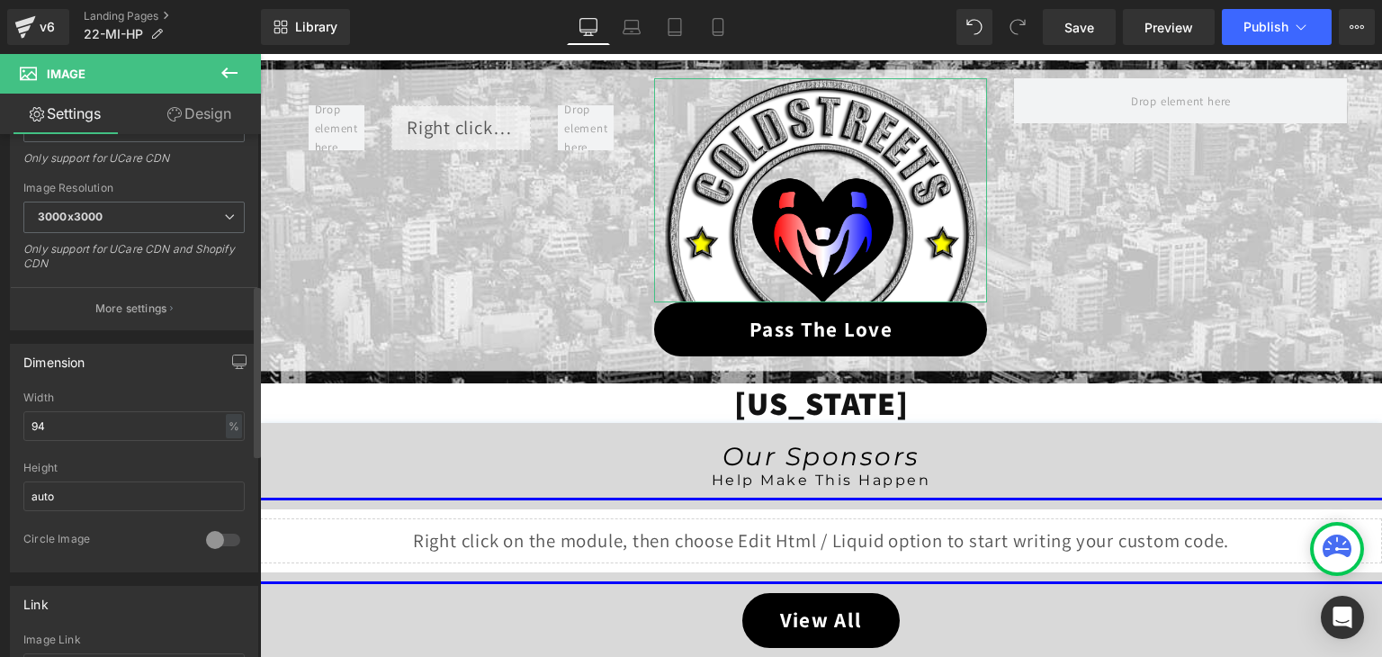
scroll to position [540, 0]
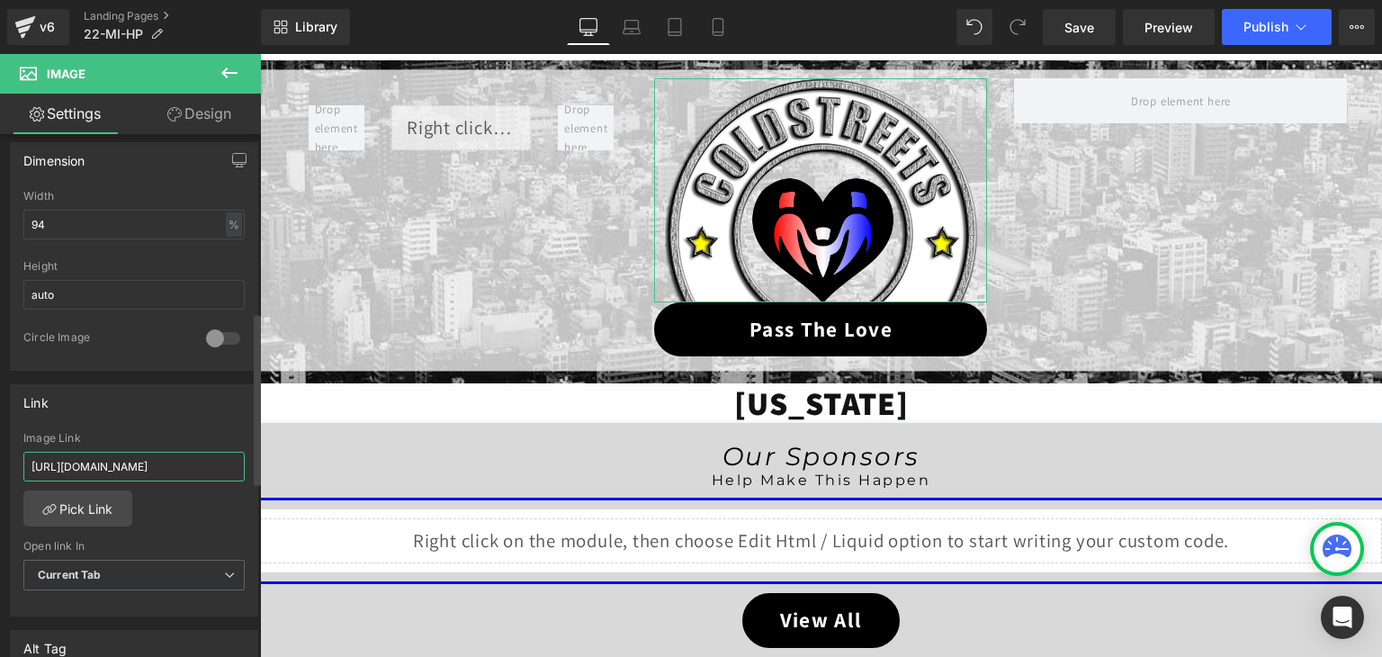
click at [141, 468] on input "https://coldstreets.com/pages/ptl-mi" at bounding box center [133, 467] width 221 height 30
type input "https://coldstreets.com/pages/22-mi-ptl"
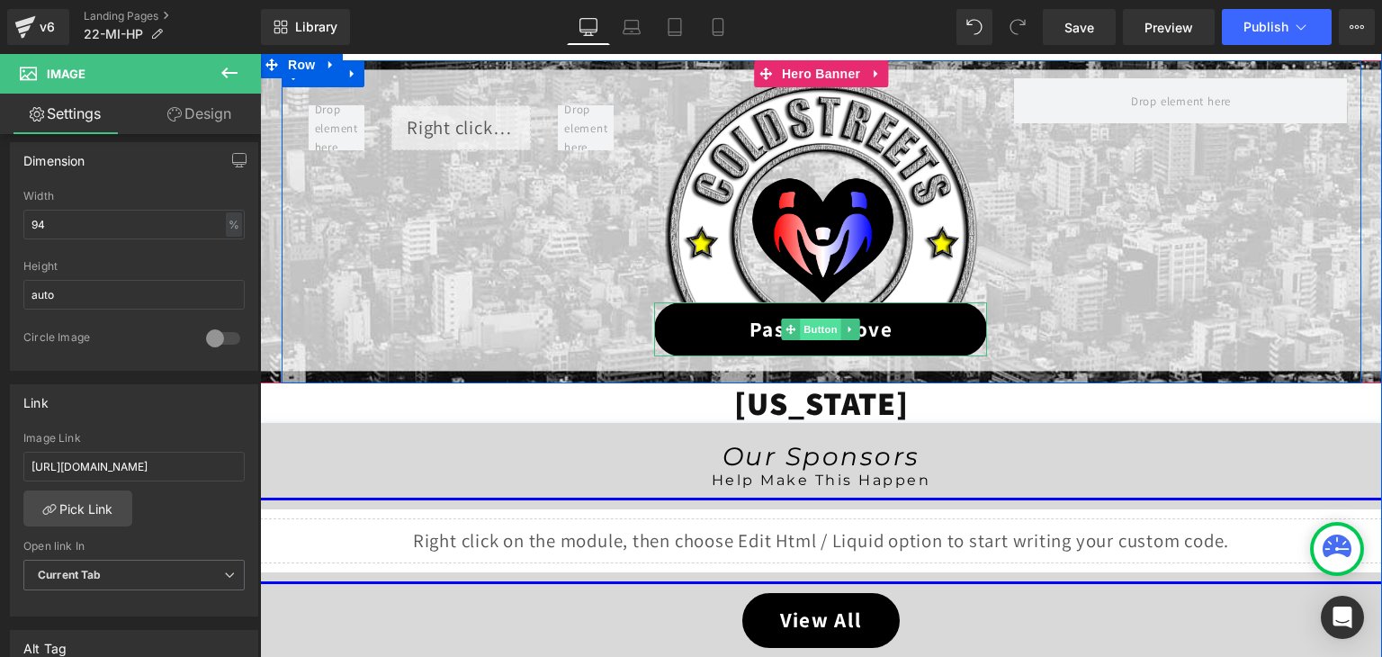
click at [804, 330] on span "Button" at bounding box center [821, 329] width 41 height 22
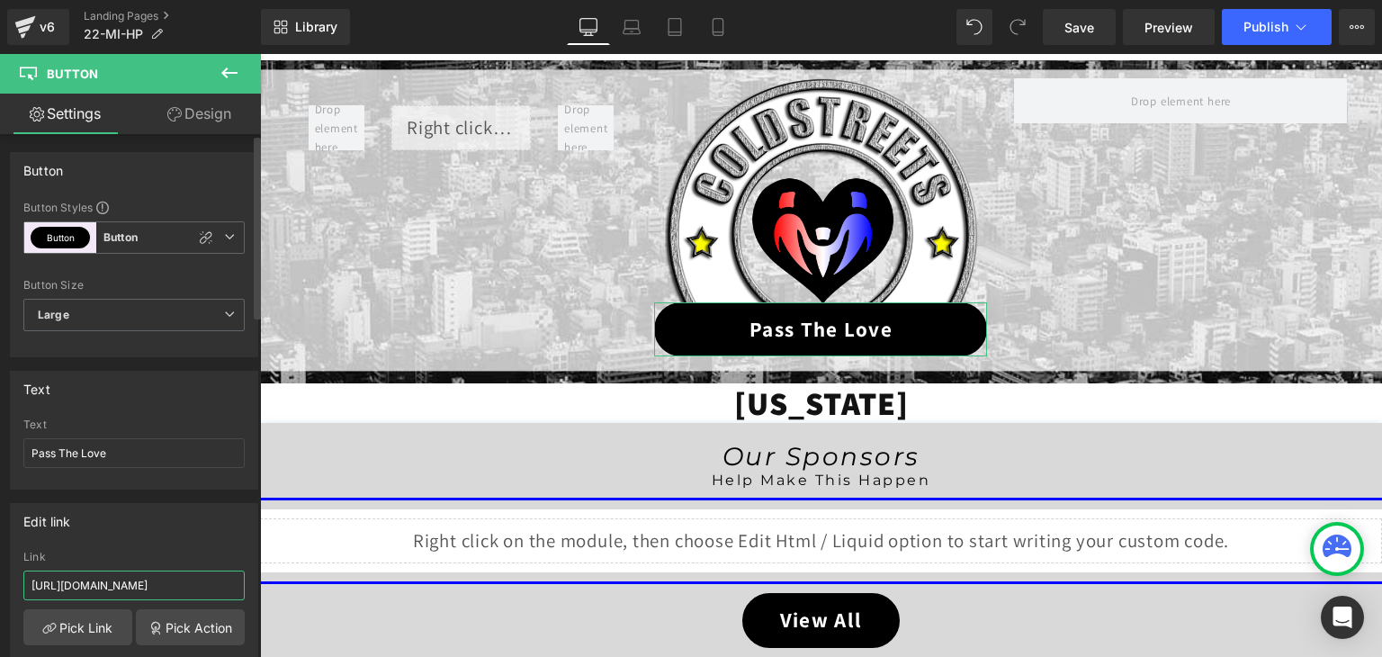
click at [144, 579] on input "https://coldstreets.com/pages/ptl-mi" at bounding box center [133, 585] width 221 height 30
paste input "22-mi-ptl"
type input "https://coldstreets.com/pages/22-mi-ptl"
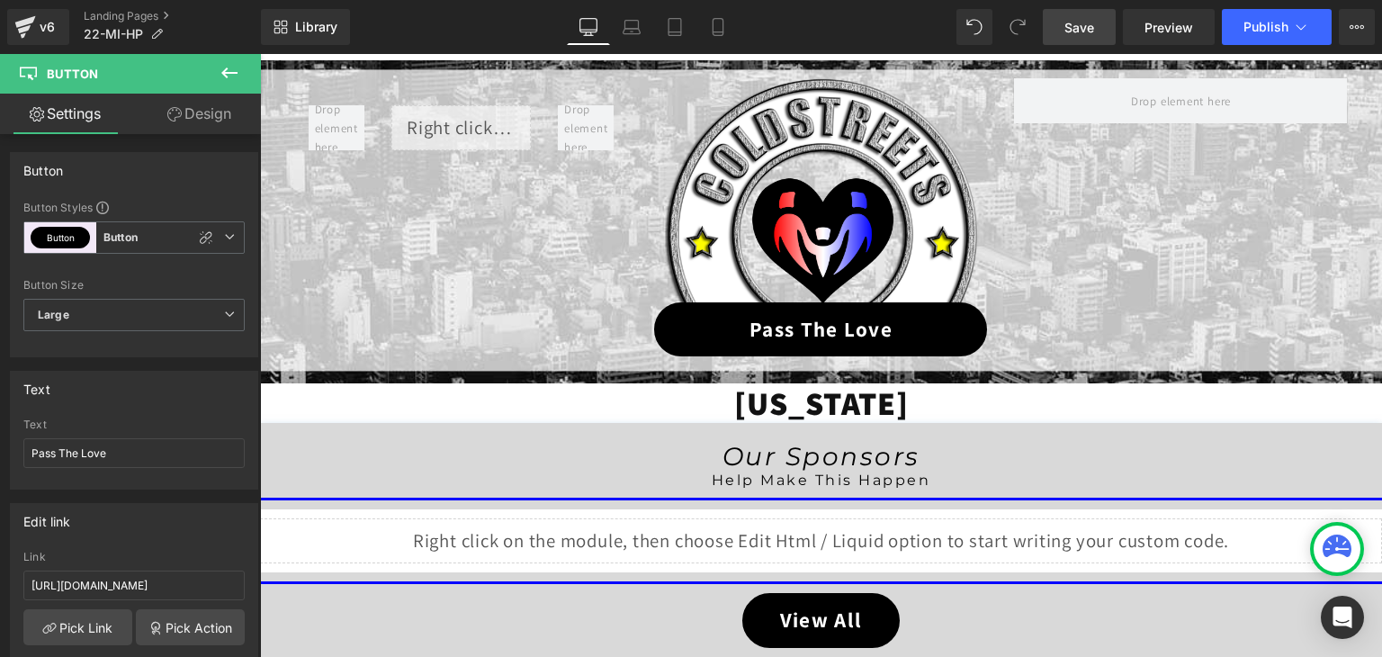
click at [1083, 31] on span "Save" at bounding box center [1079, 27] width 30 height 19
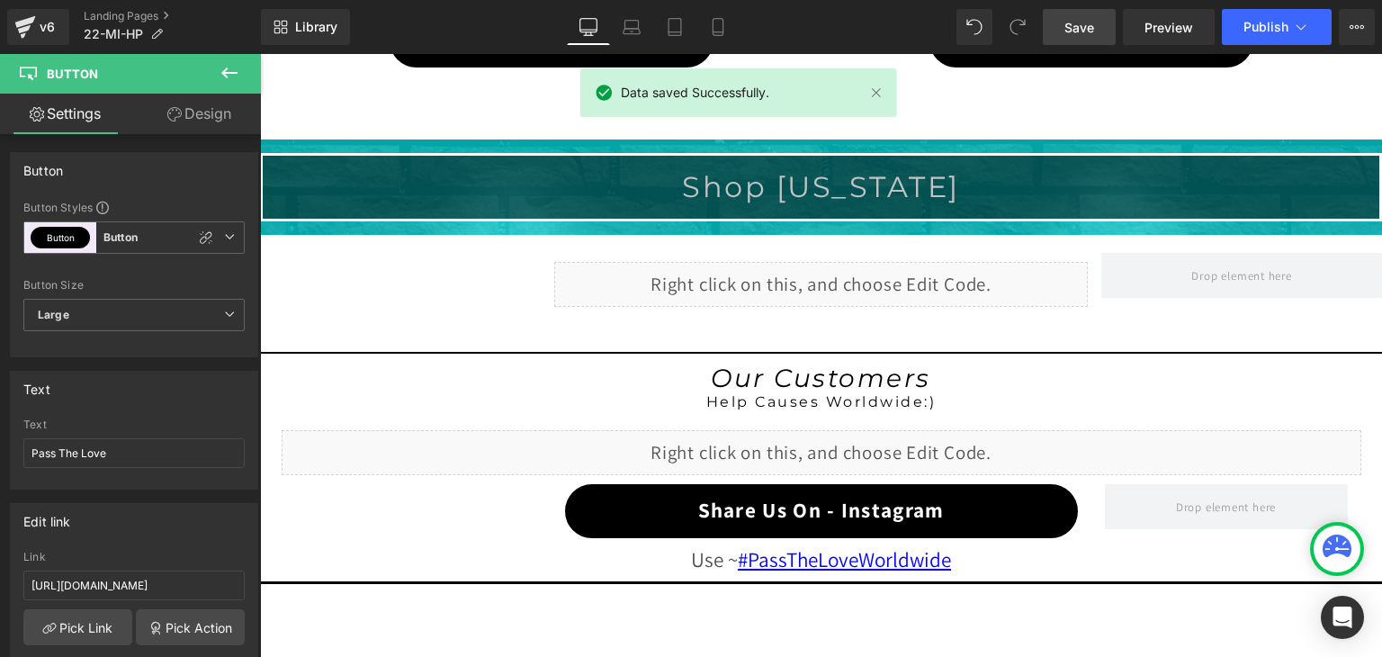
scroll to position [1389, 0]
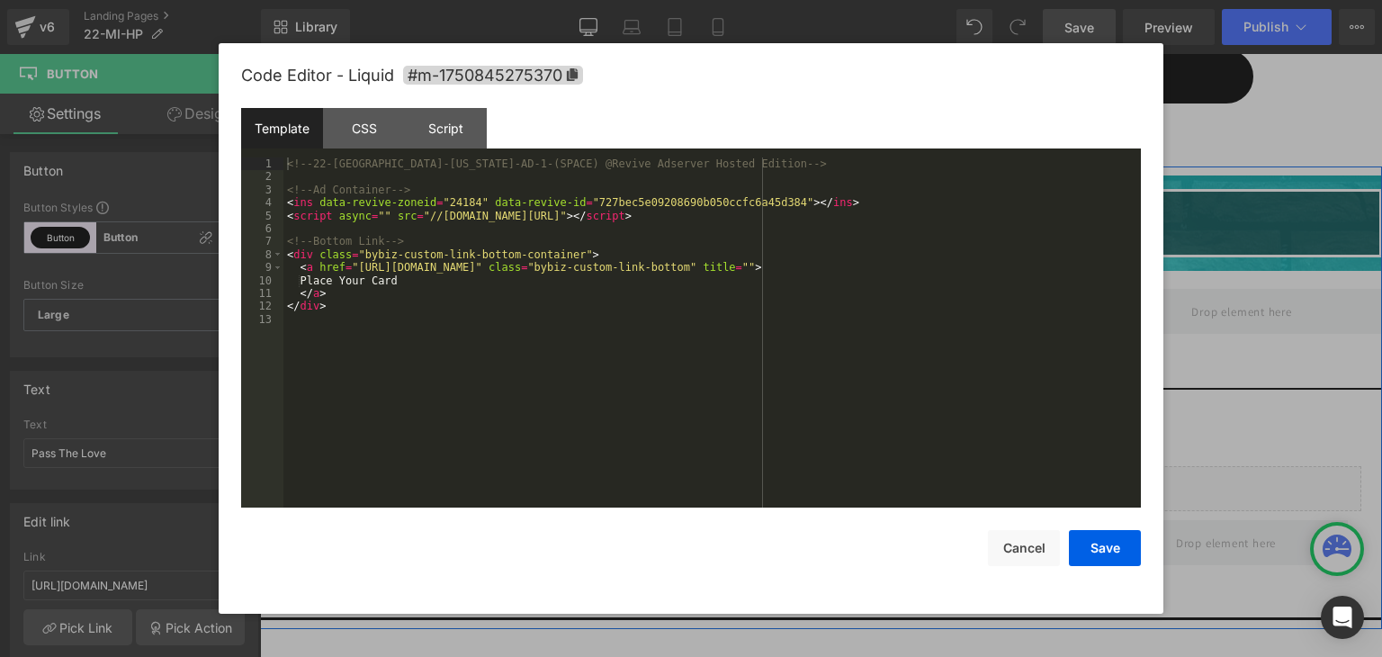
click at [835, 303] on div "Liquid" at bounding box center [821, 320] width 534 height 45
click at [1111, 538] on button "Save" at bounding box center [1105, 548] width 72 height 36
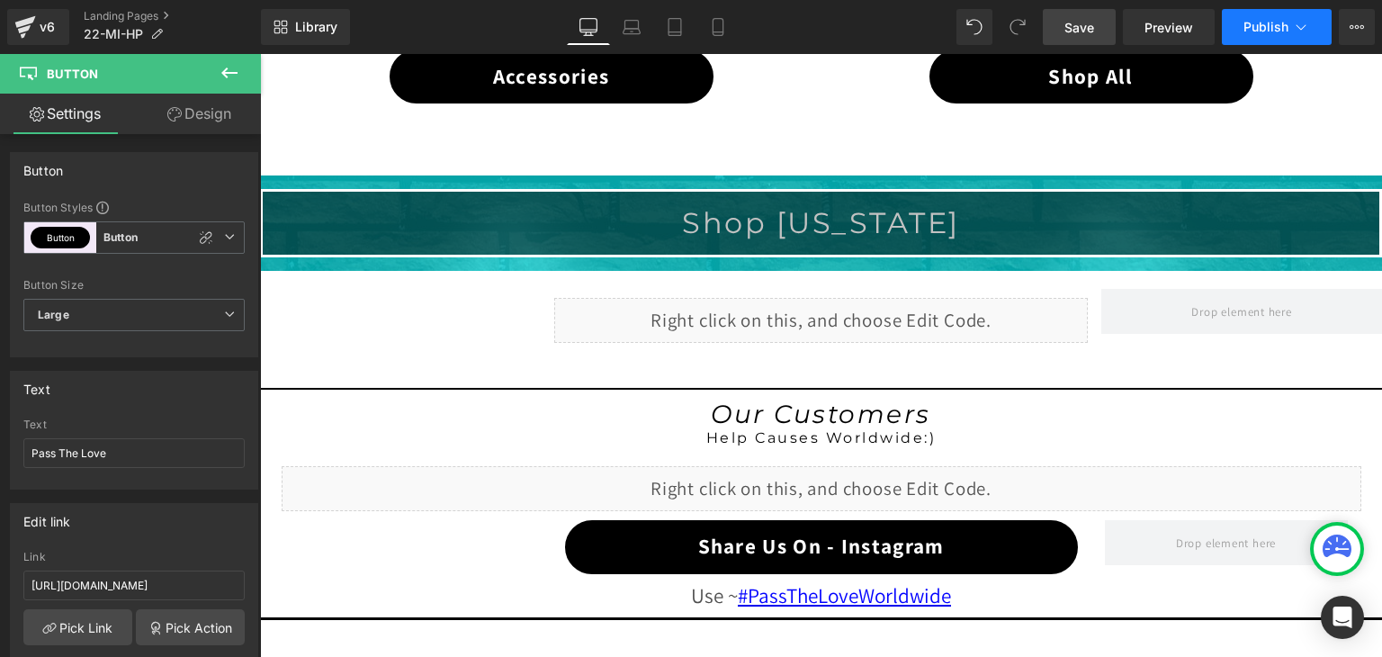
click at [1258, 24] on span "Publish" at bounding box center [1265, 27] width 45 height 14
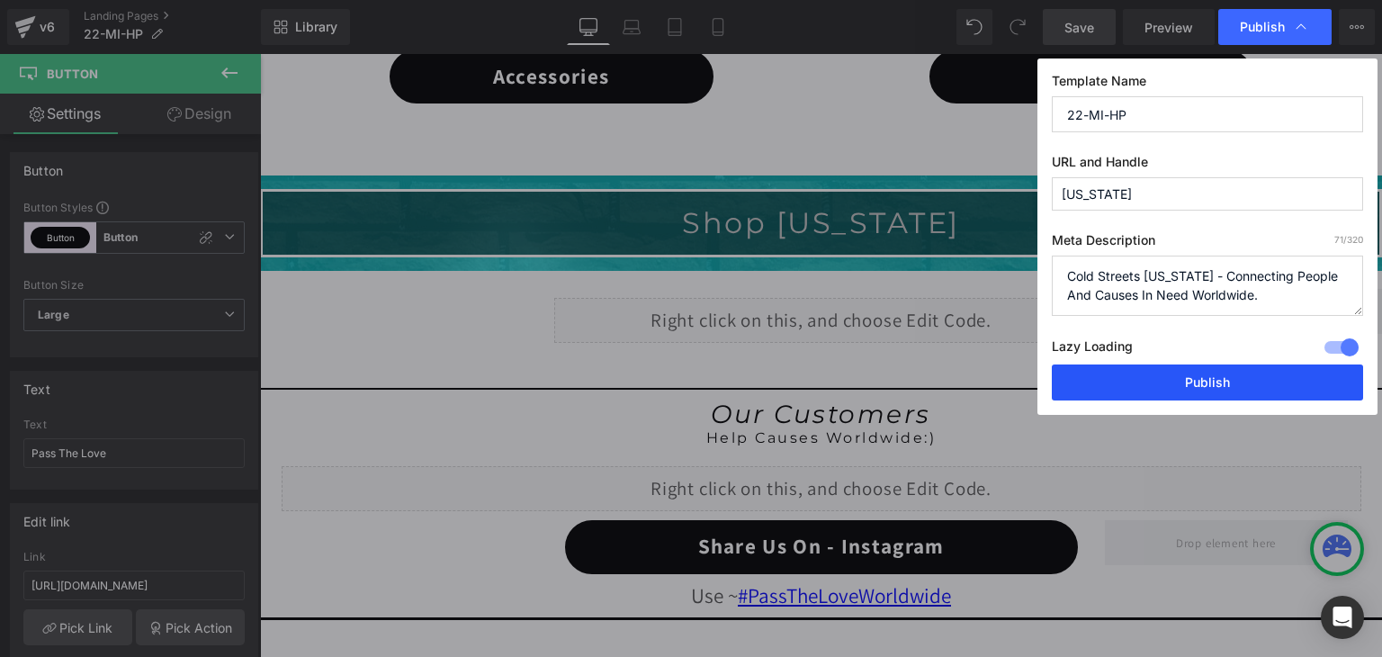
click at [1224, 383] on button "Publish" at bounding box center [1207, 382] width 311 height 36
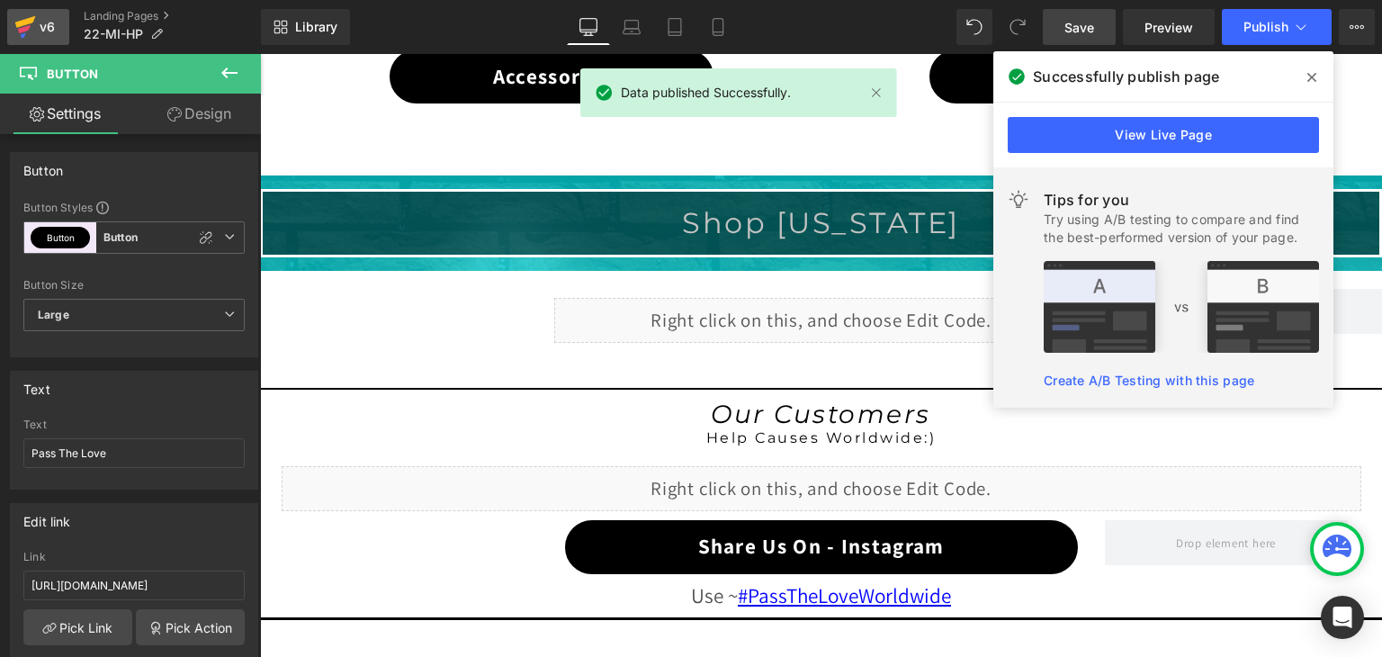
click at [26, 21] on icon at bounding box center [25, 22] width 21 height 12
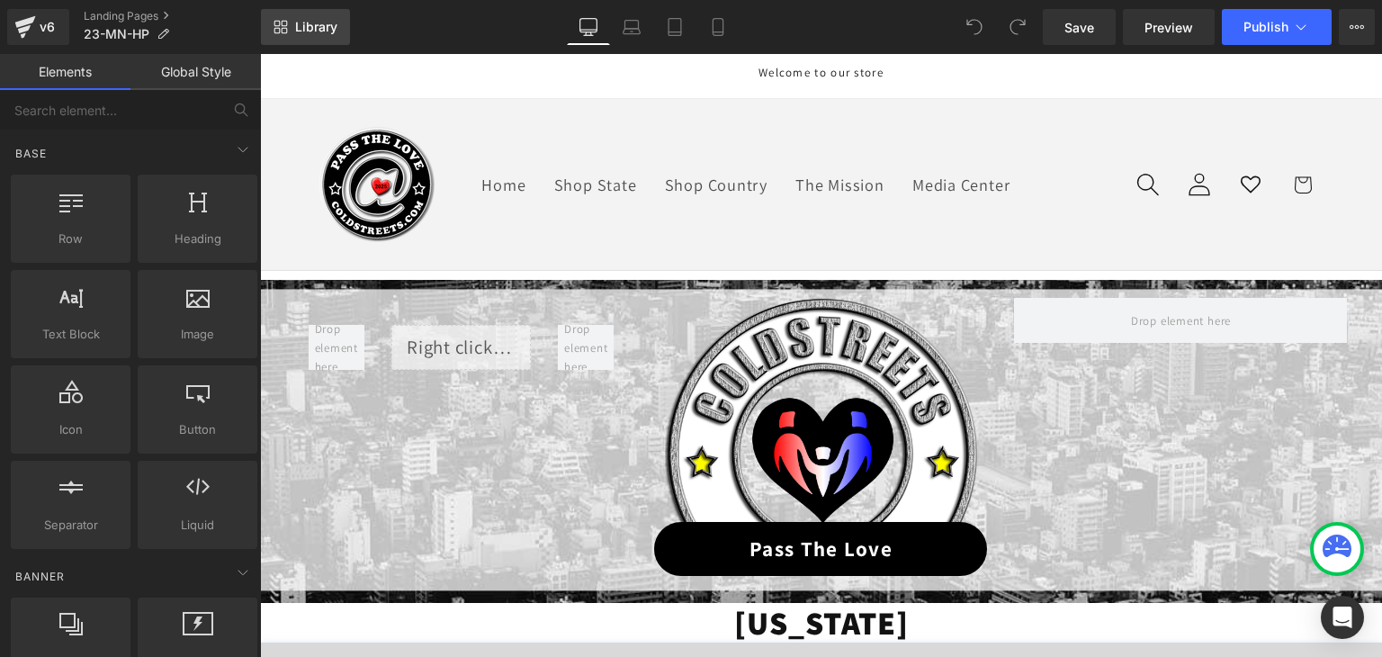
click at [320, 22] on span "Library" at bounding box center [316, 27] width 42 height 16
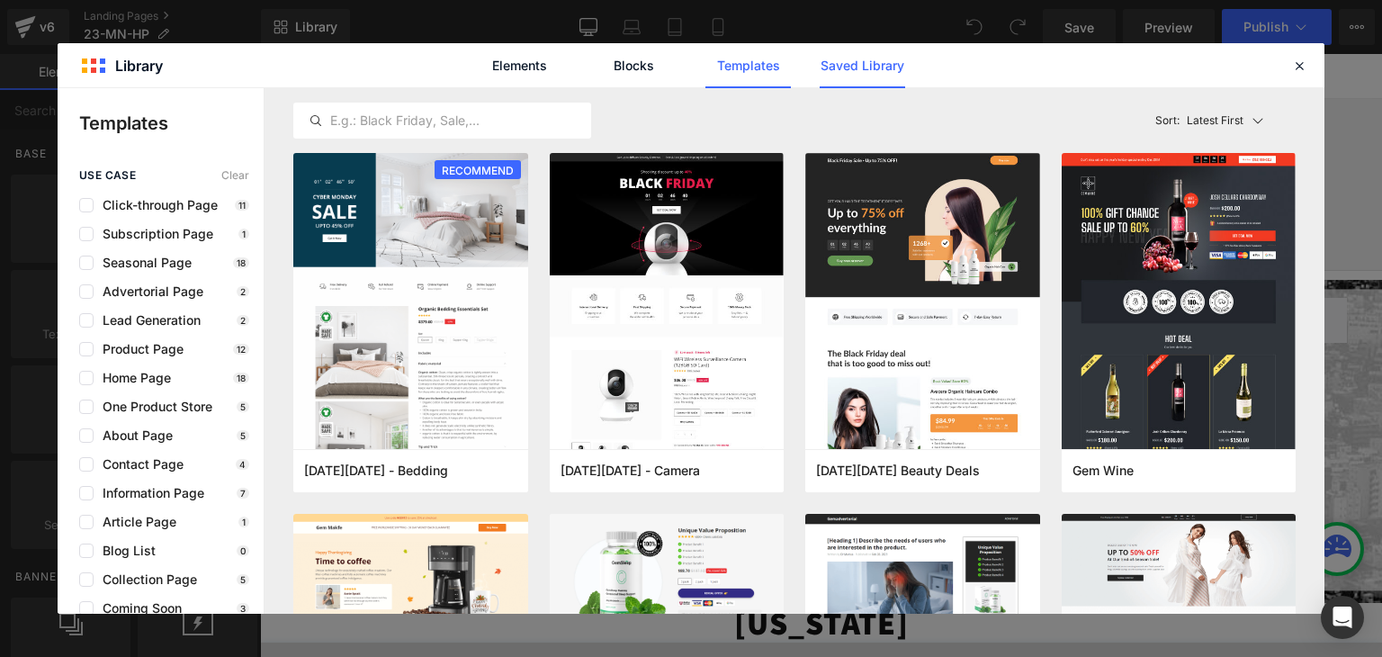
click at [852, 62] on link "Saved Library" at bounding box center [862, 65] width 85 height 45
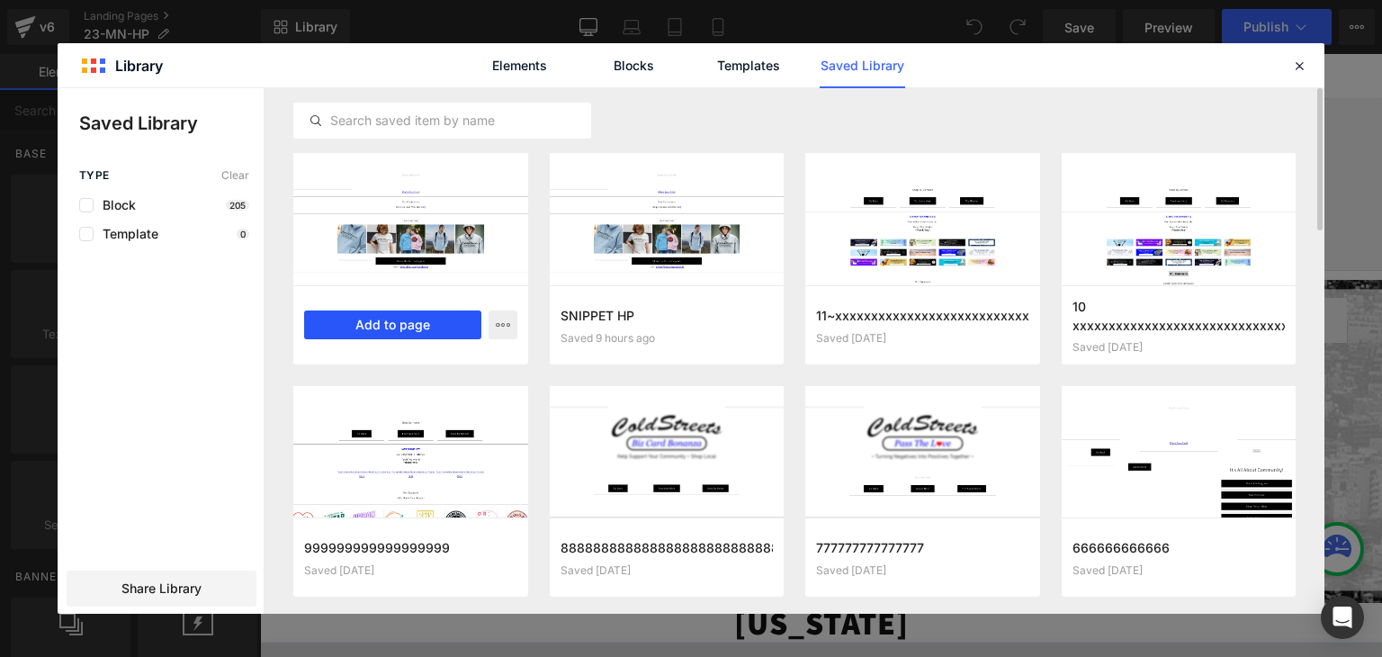
click at [0, 0] on button "Add to page" at bounding box center [0, 0] width 0 height 0
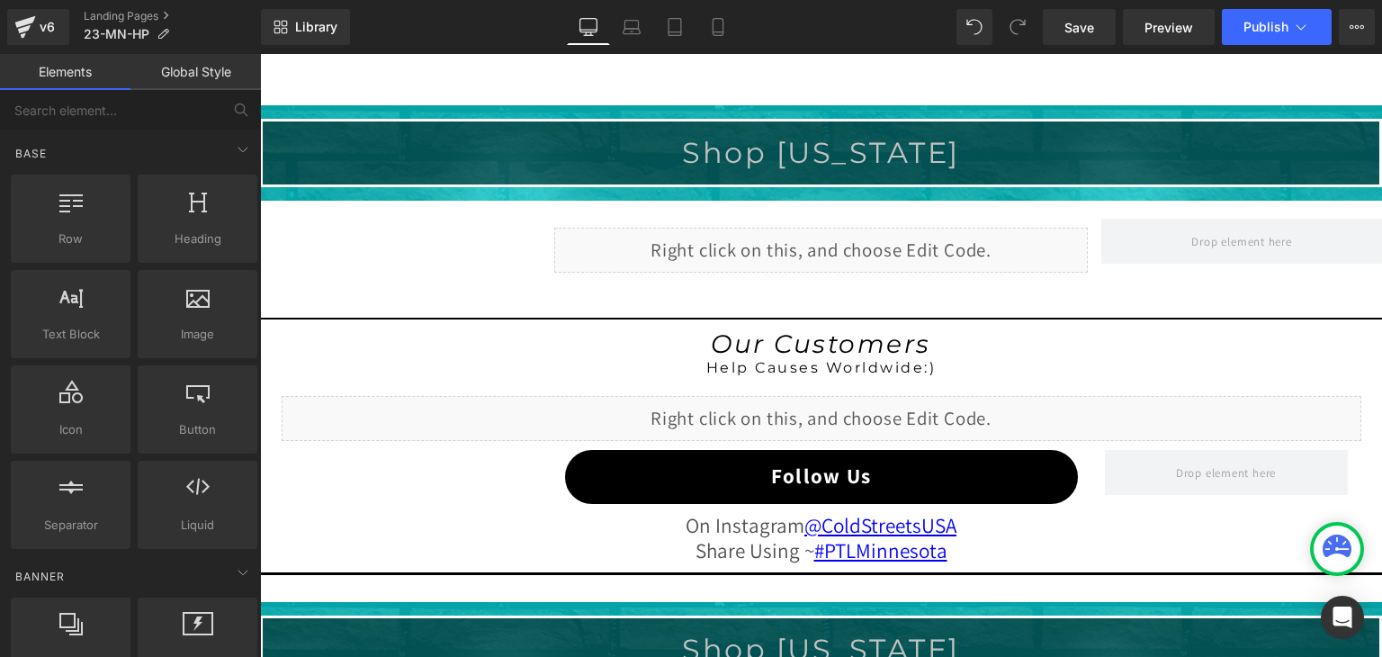
scroll to position [1443, 0]
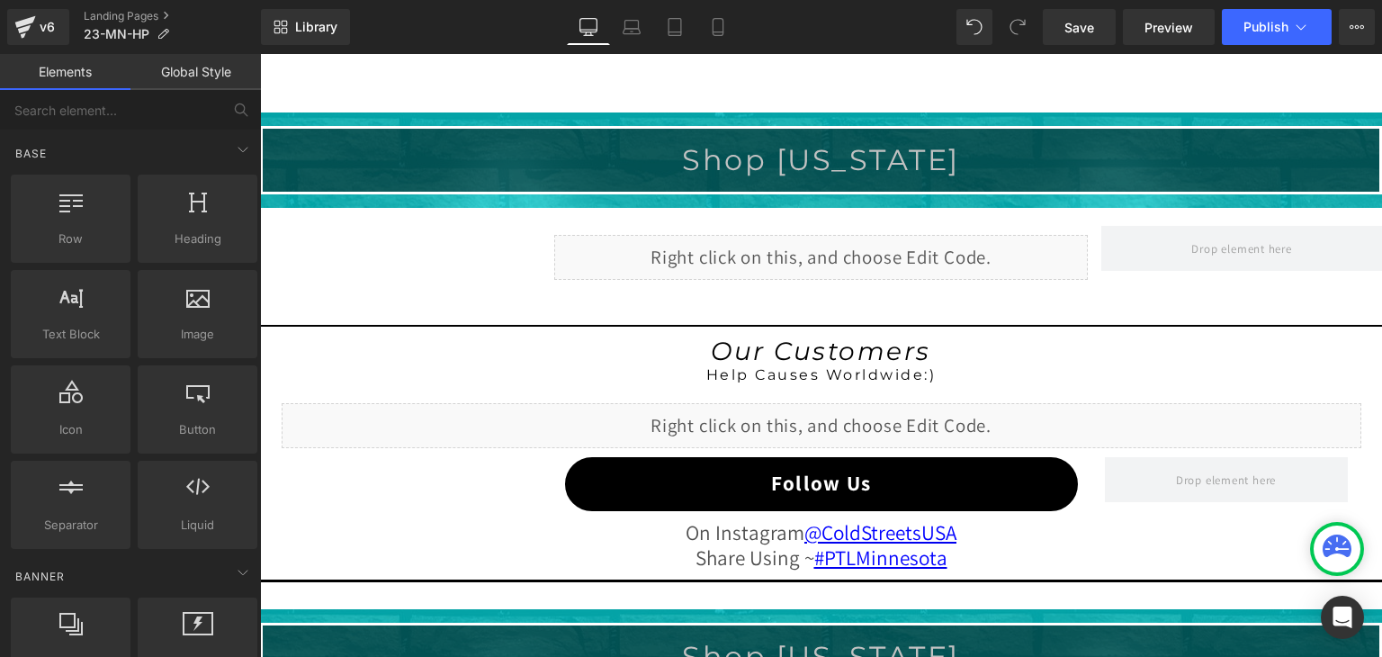
click at [801, 159] on div "Shop [US_STATE] Heading" at bounding box center [821, 159] width 1117 height 35
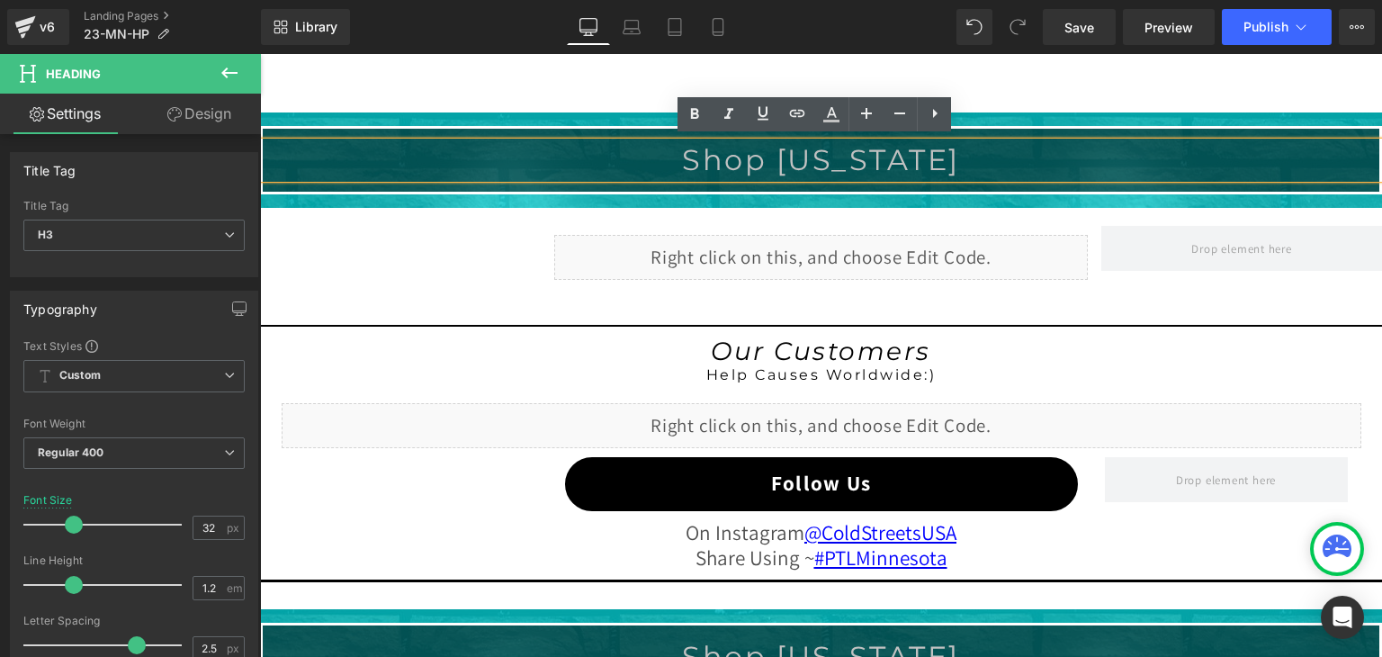
click at [623, 181] on div "Shop [US_STATE] Heading Row" at bounding box center [821, 159] width 1122 height 67
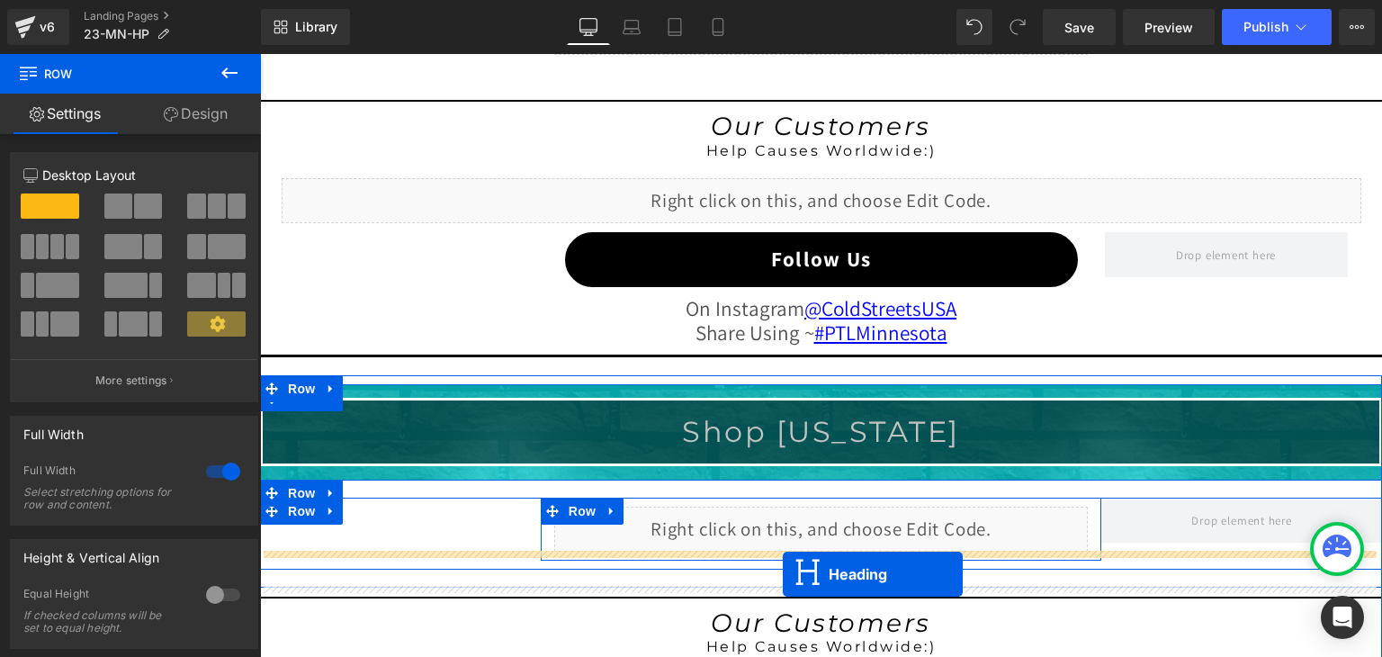
scroll to position [1749, 0]
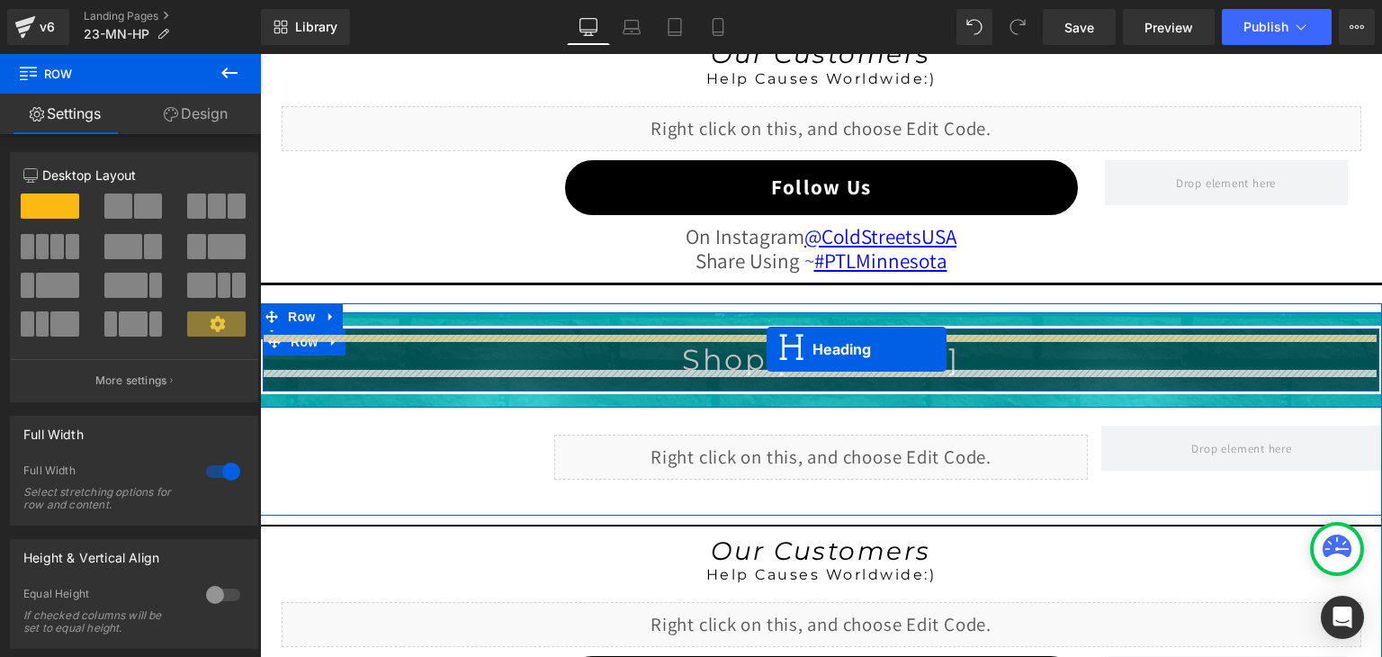
drag, startPoint x: 764, startPoint y: 152, endPoint x: 767, endPoint y: 349, distance: 197.0
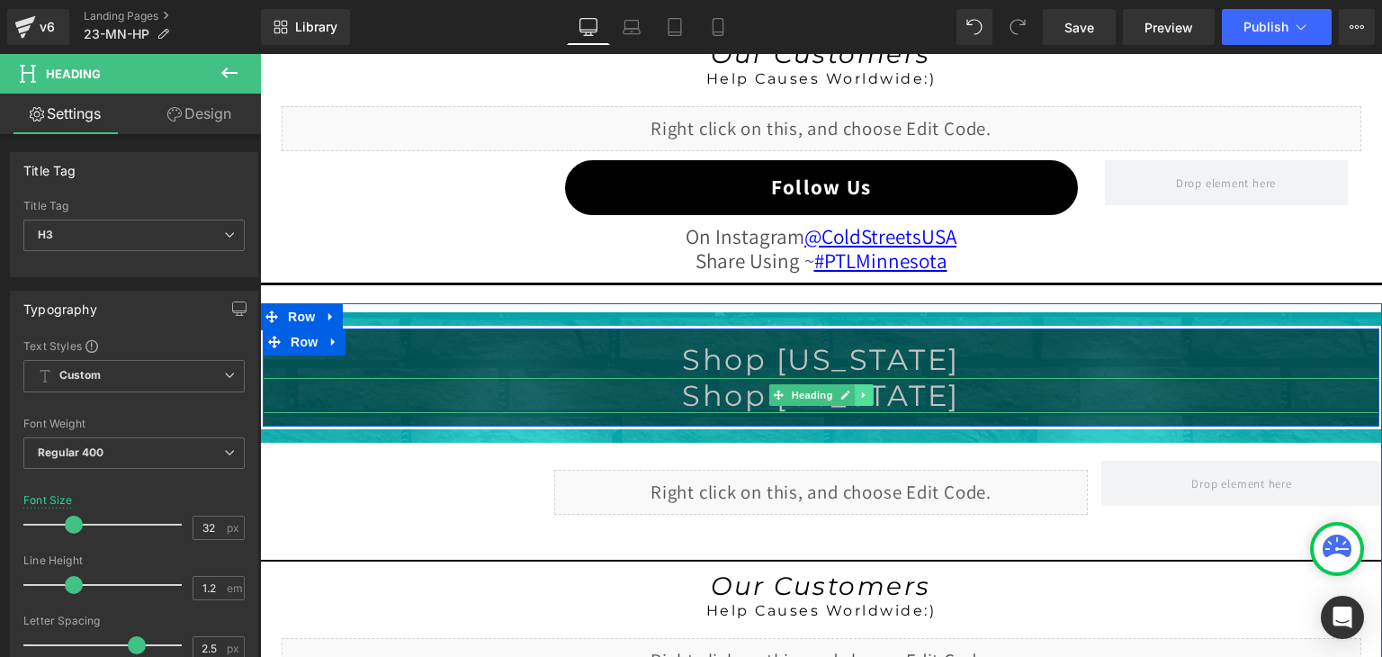
click at [859, 390] on icon at bounding box center [864, 395] width 10 height 11
click at [869, 390] on icon at bounding box center [874, 395] width 10 height 11
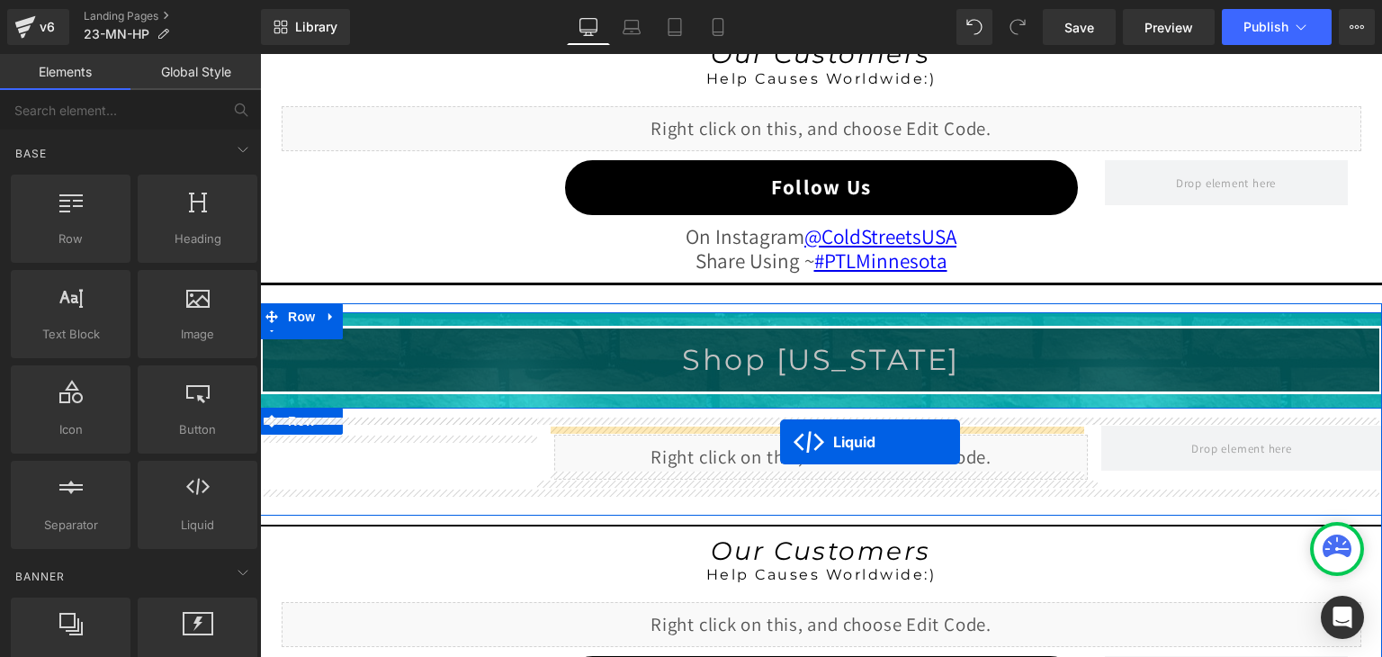
drag, startPoint x: 770, startPoint y: 215, endPoint x: 780, endPoint y: 442, distance: 226.9
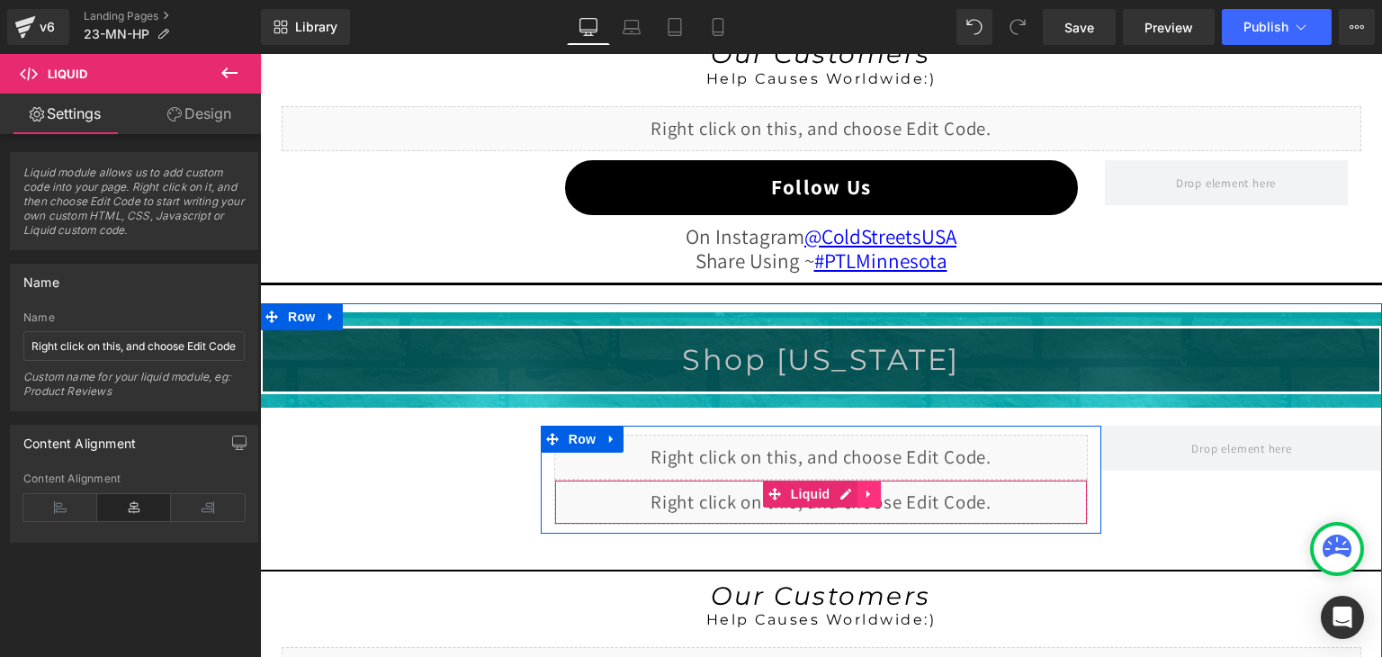
click at [866, 487] on icon at bounding box center [869, 493] width 13 height 13
click at [874, 488] on icon at bounding box center [880, 494] width 13 height 13
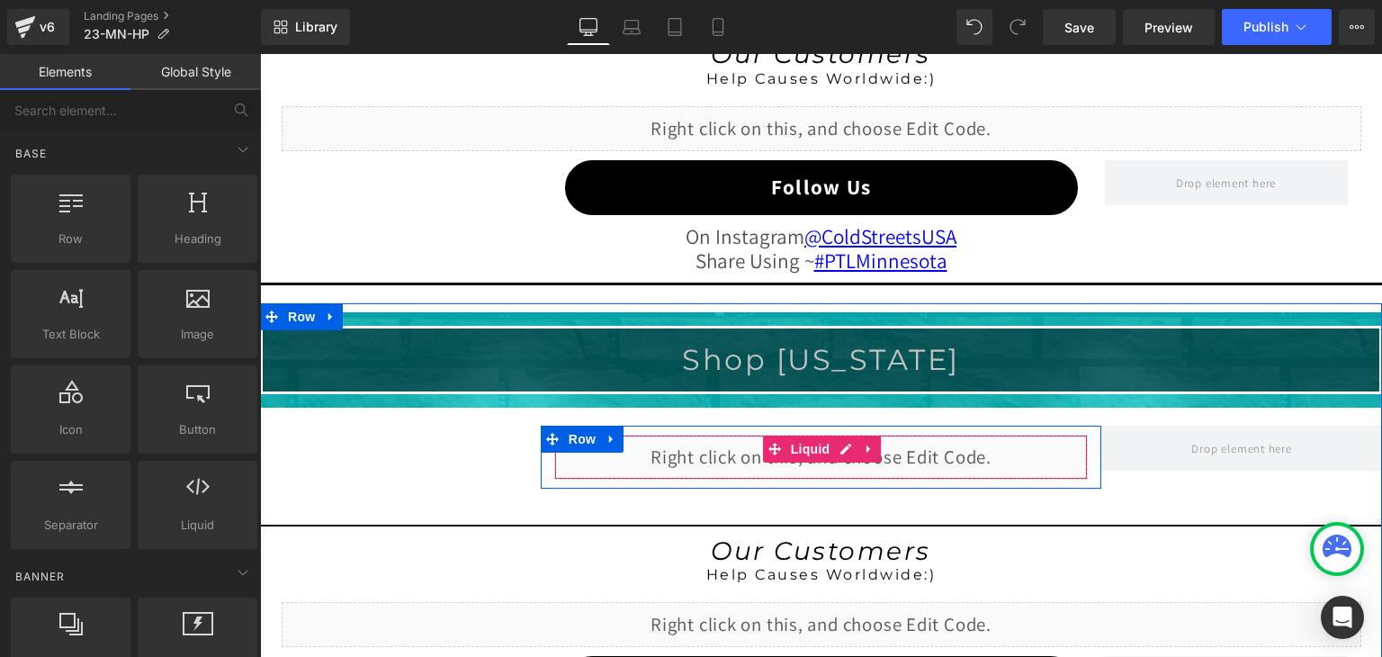
click at [839, 445] on div "Liquid" at bounding box center [821, 457] width 534 height 45
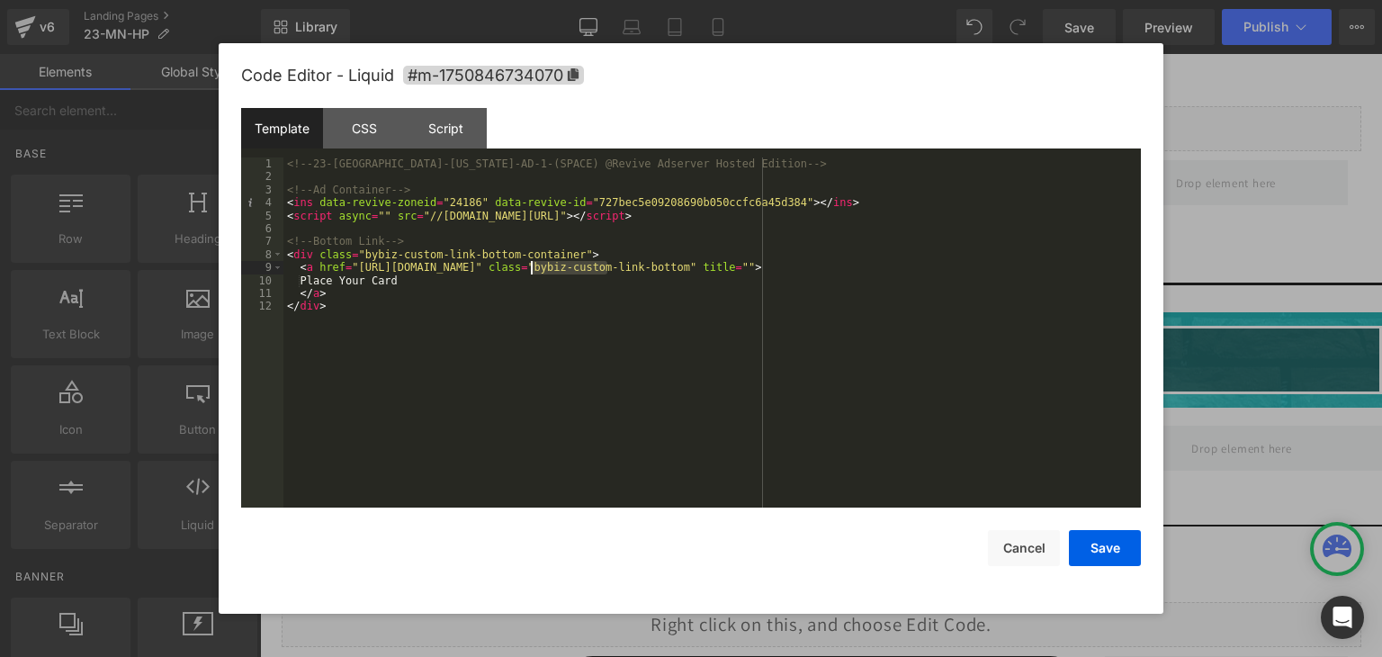
drag, startPoint x: 608, startPoint y: 268, endPoint x: 531, endPoint y: 265, distance: 77.5
click at [531, 265] on div "<!-- 23-MN-Minnesota-AD-1-(SPACE) @Revive Adserver Hosted Edition --> <!-- Ad C…" at bounding box center [711, 345] width 857 height 376
click at [1089, 544] on button "Save" at bounding box center [1105, 548] width 72 height 36
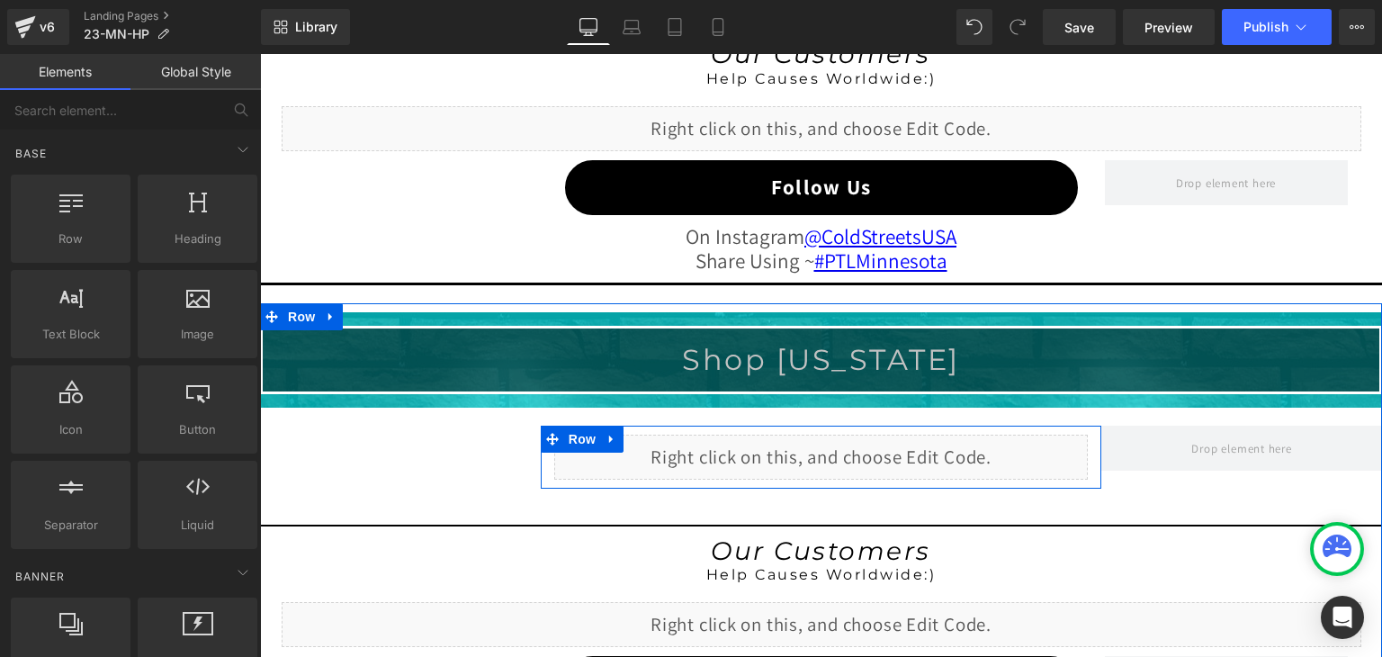
click at [835, 446] on div "Liquid" at bounding box center [821, 457] width 534 height 45
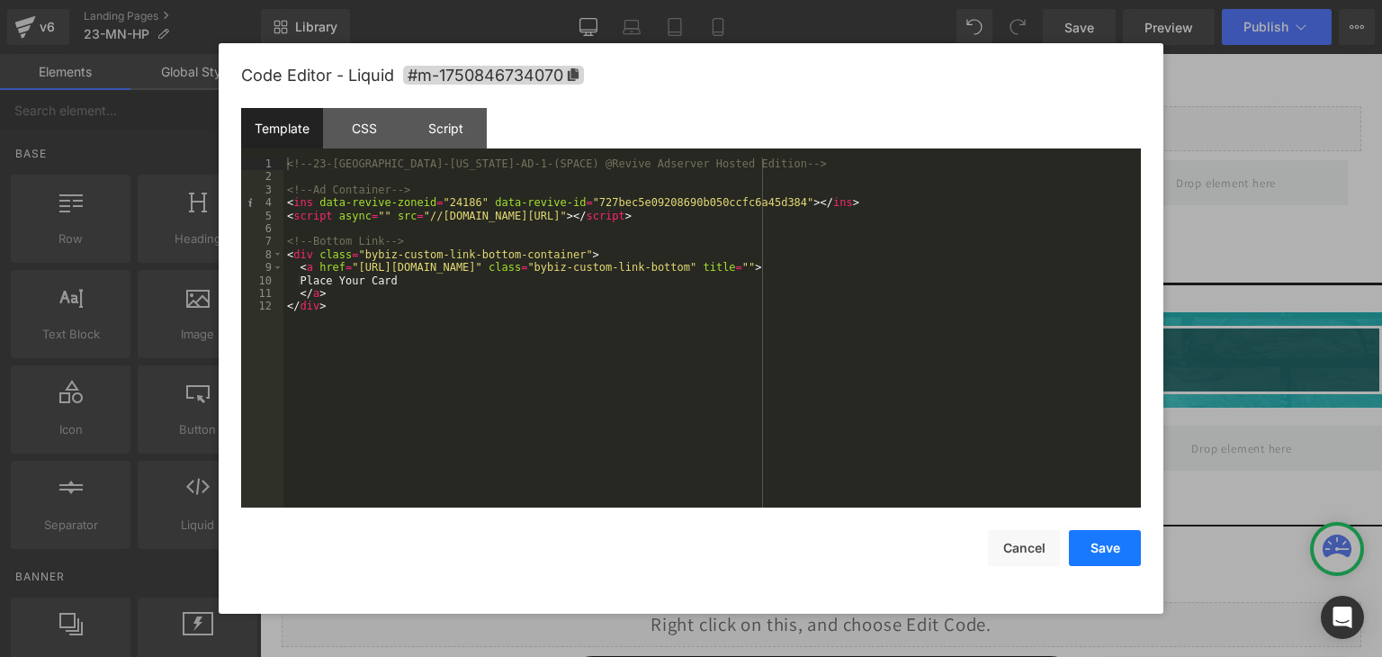
click at [1108, 541] on button "Save" at bounding box center [1105, 548] width 72 height 36
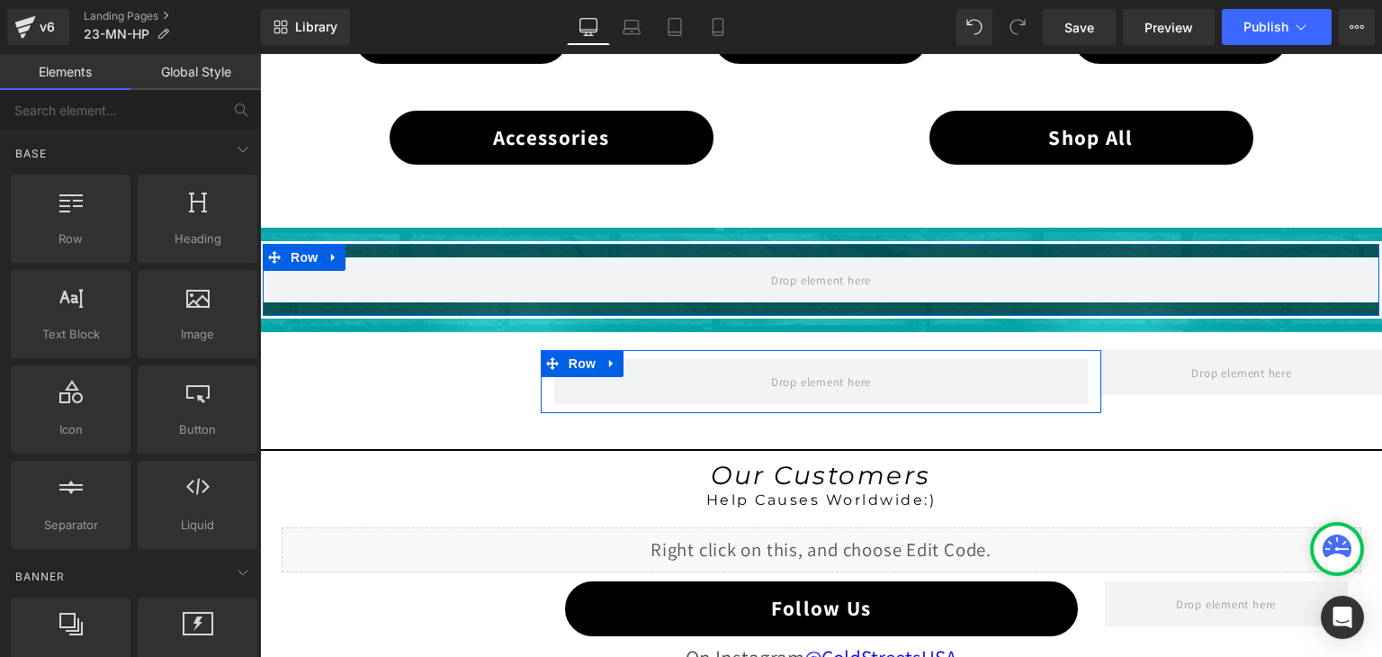
scroll to position [1299, 0]
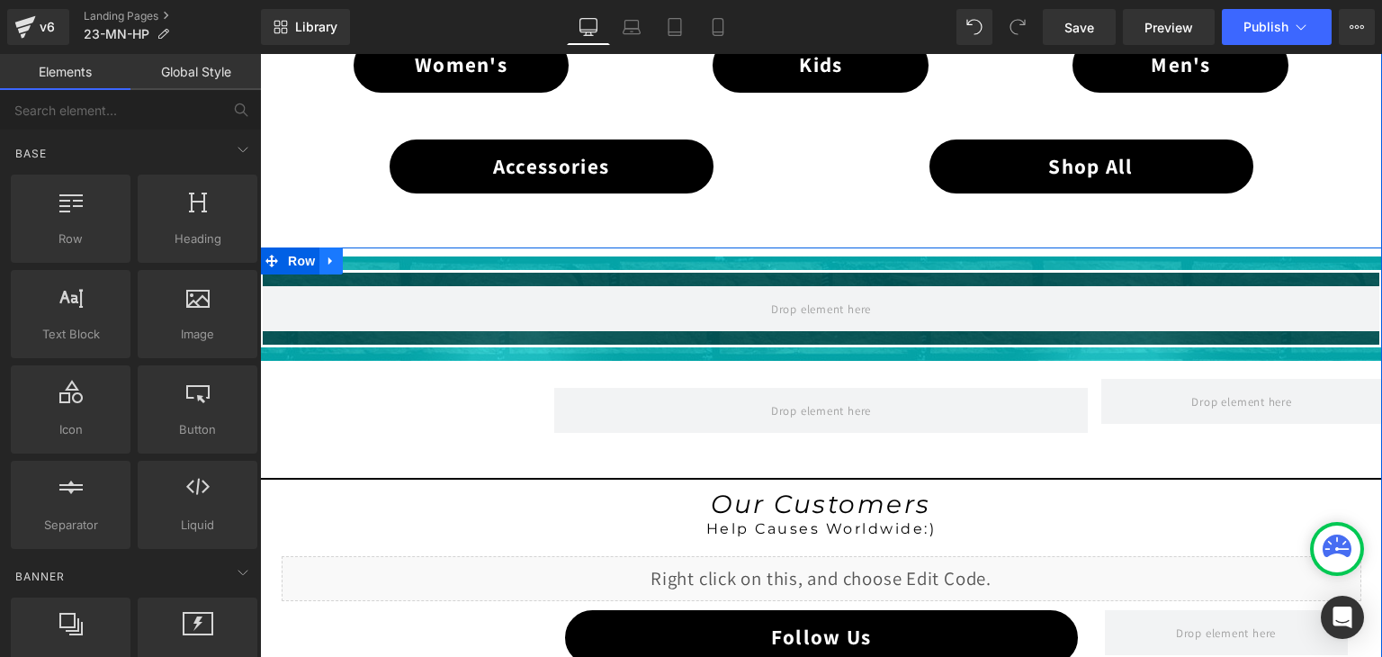
click at [319, 247] on link at bounding box center [330, 260] width 23 height 27
click at [367, 248] on link at bounding box center [377, 260] width 23 height 27
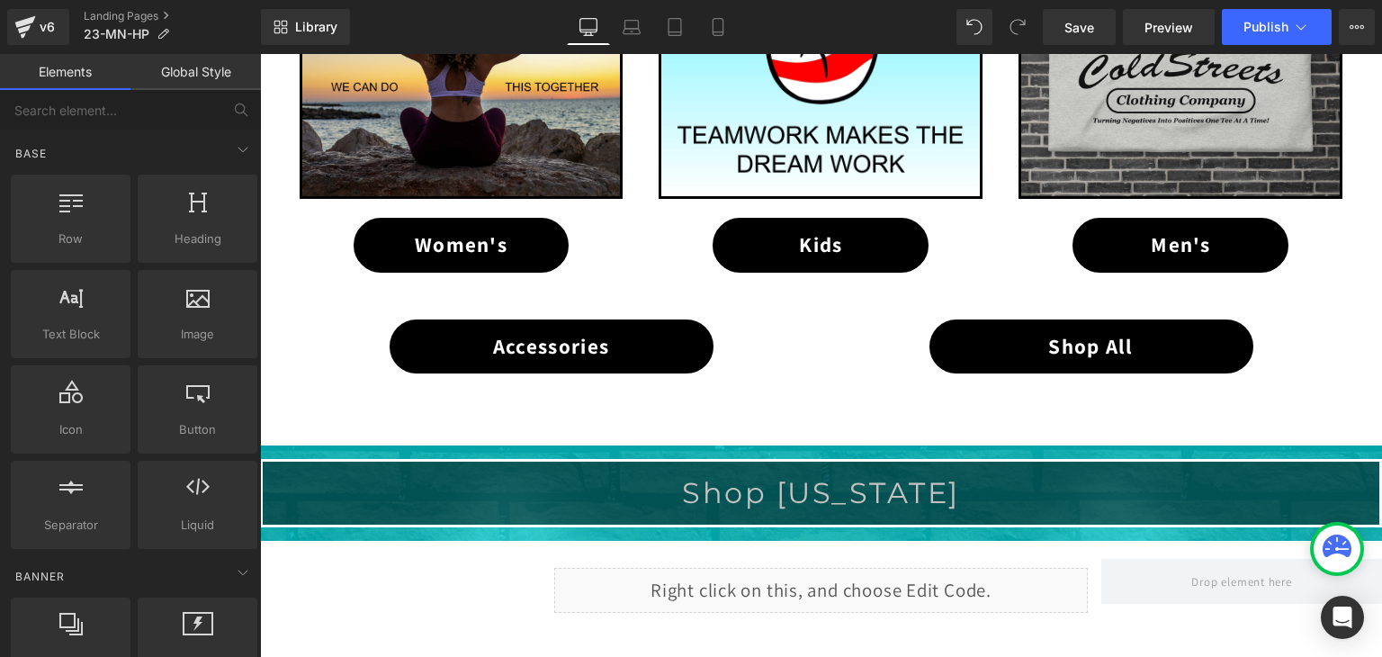
scroll to position [1479, 0]
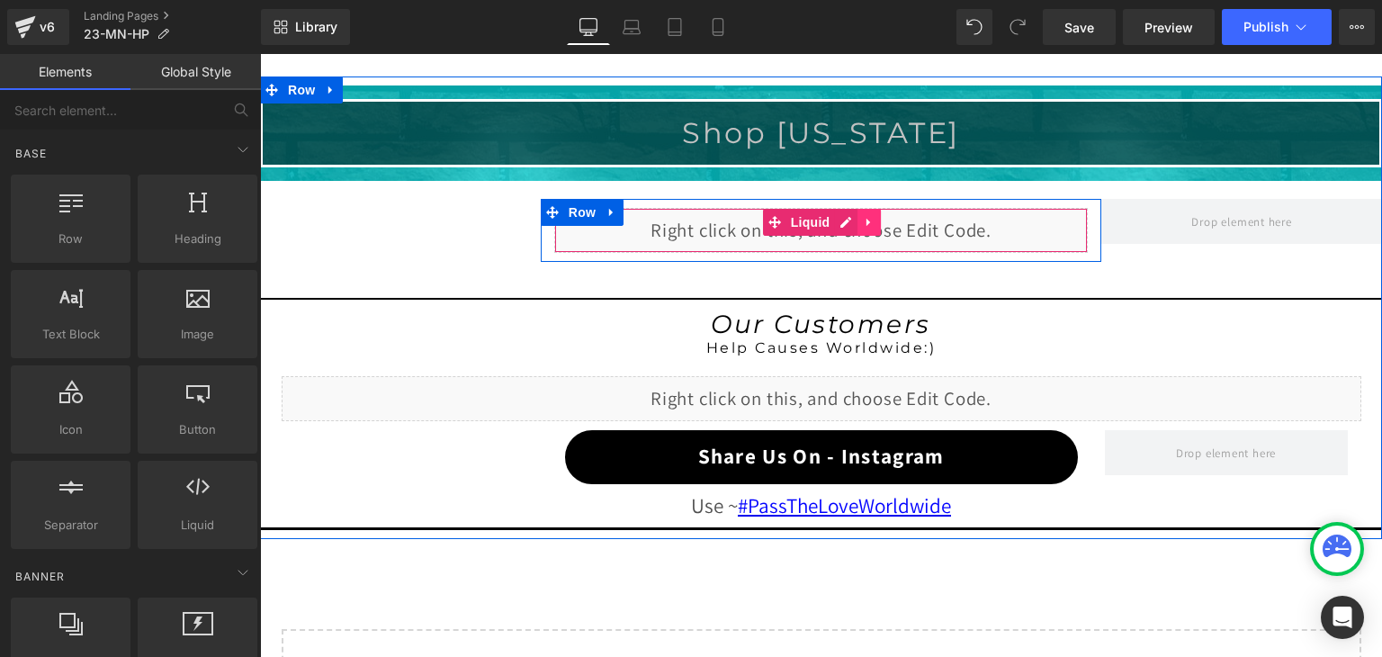
click at [867, 215] on icon at bounding box center [869, 221] width 13 height 13
click at [786, 231] on div "Liquid" at bounding box center [821, 230] width 534 height 45
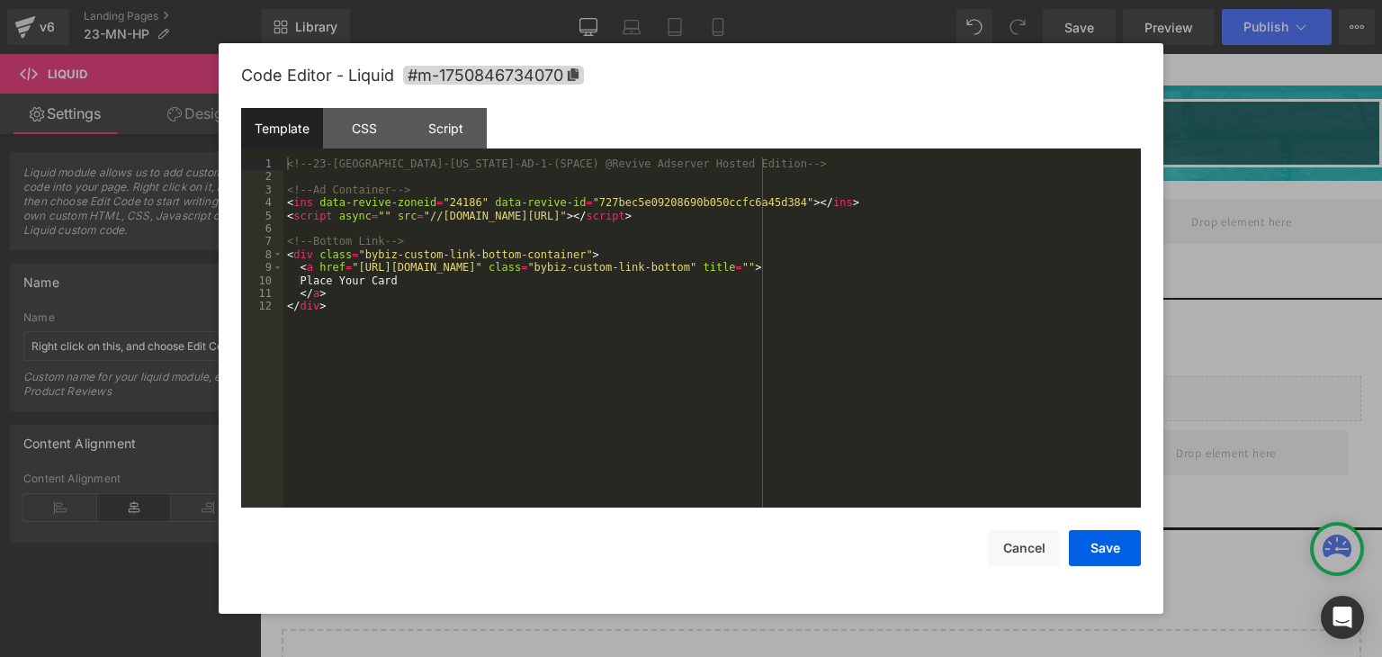
click at [762, 0] on div "Liquid You are previewing how the will restyle your page. You can not edit Elem…" at bounding box center [691, 0] width 1382 height 0
click at [1112, 552] on button "Save" at bounding box center [1105, 548] width 72 height 36
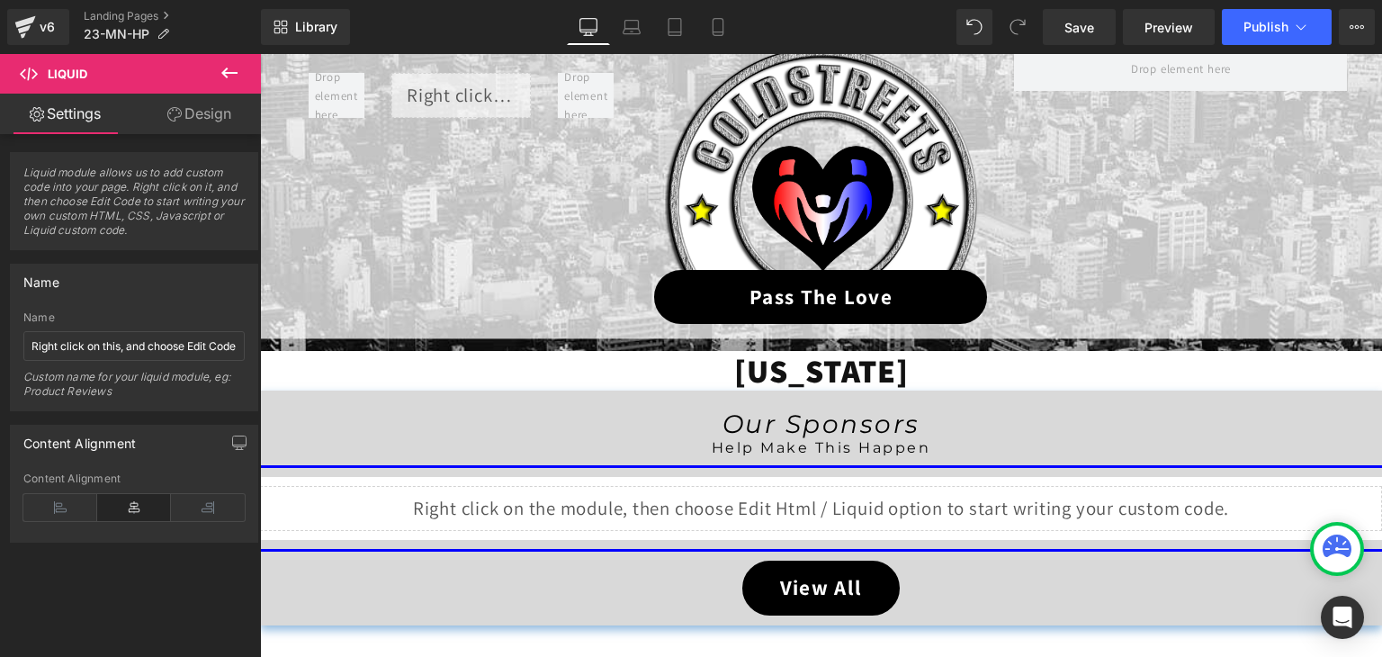
scroll to position [220, 0]
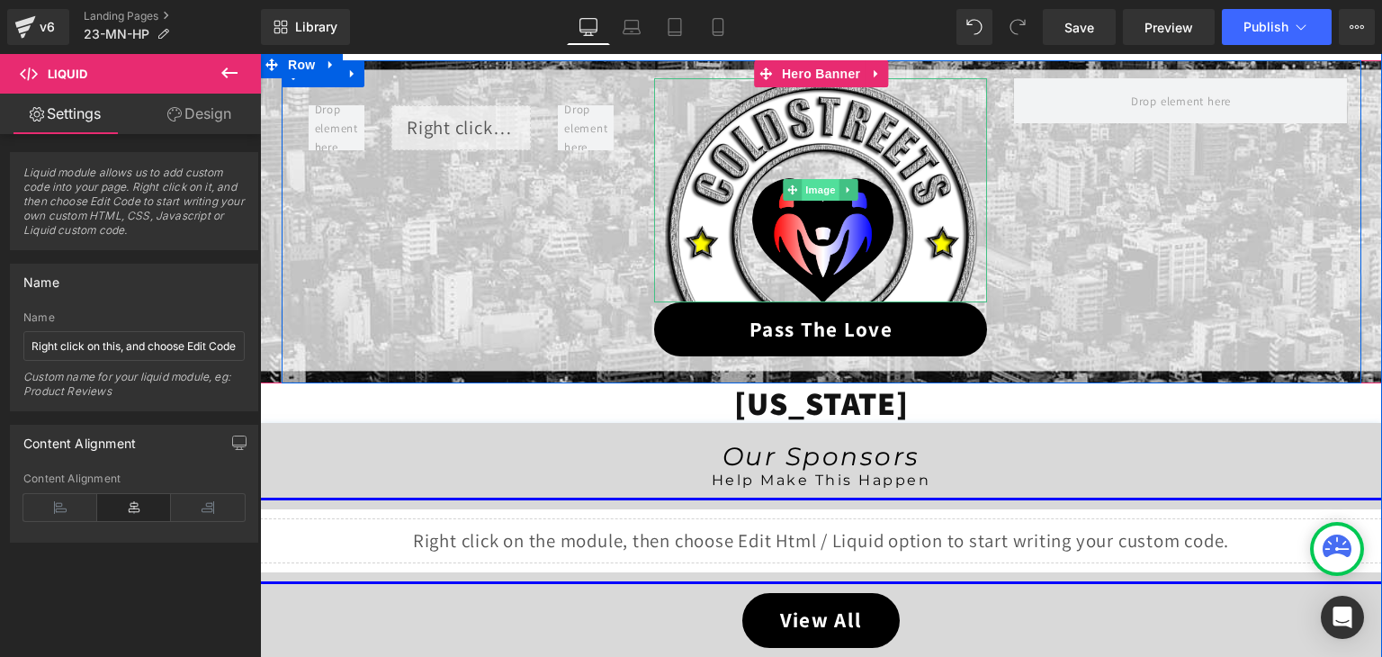
click at [815, 187] on span "Image" at bounding box center [822, 190] width 38 height 22
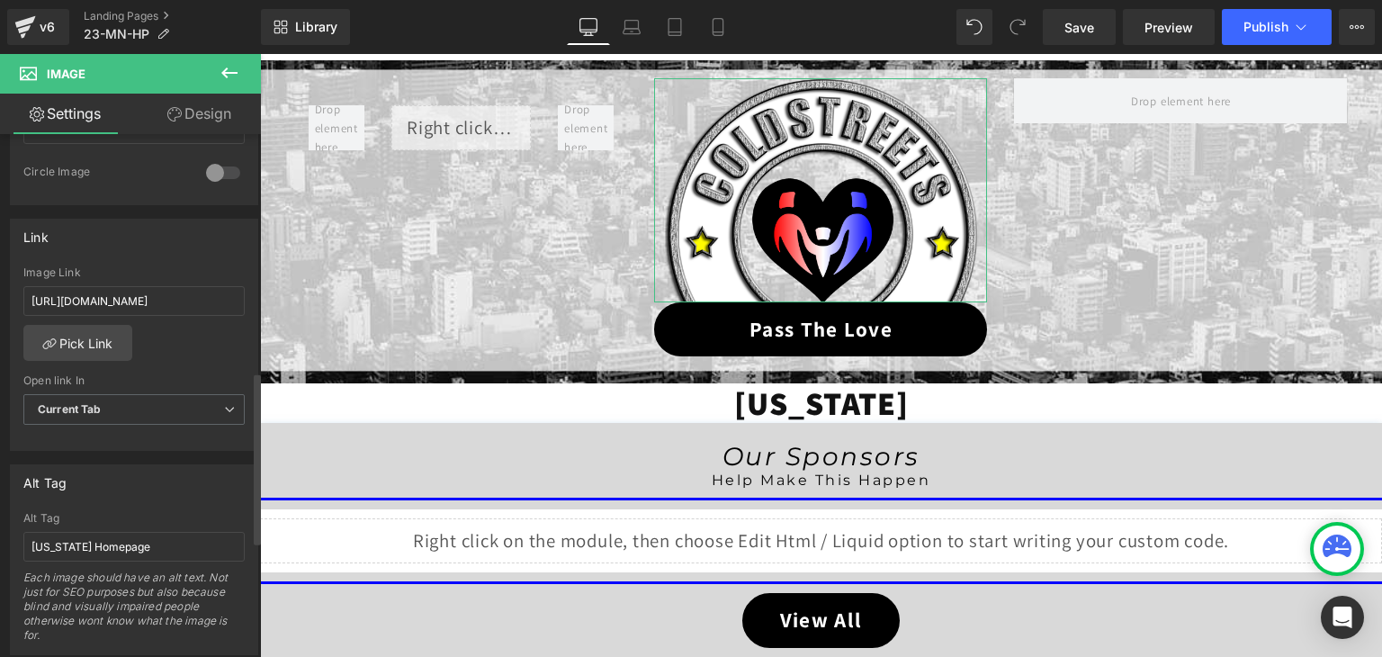
scroll to position [720, 0]
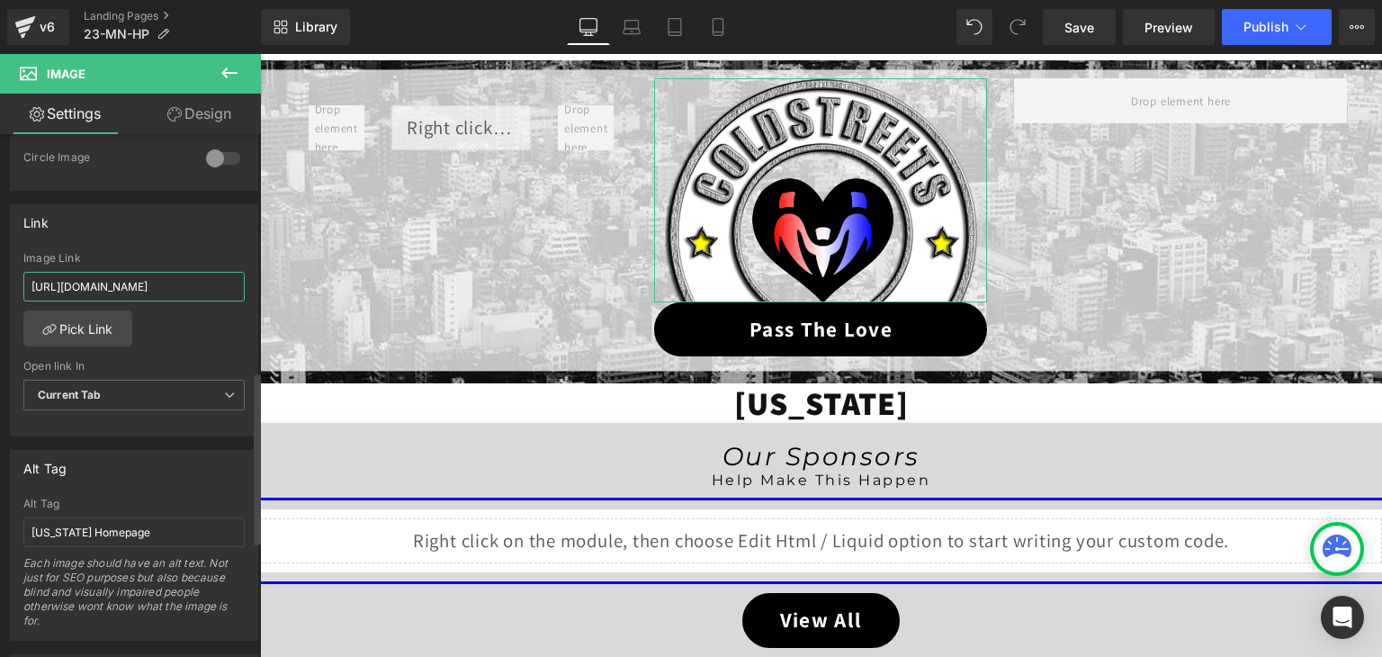
click at [166, 278] on input "https://coldstreets.com/pages/ptl-mn" at bounding box center [133, 287] width 221 height 30
paste input "23-mn-ptl"
type input "https://coldstreets.com/pages/23-mn-ptl"
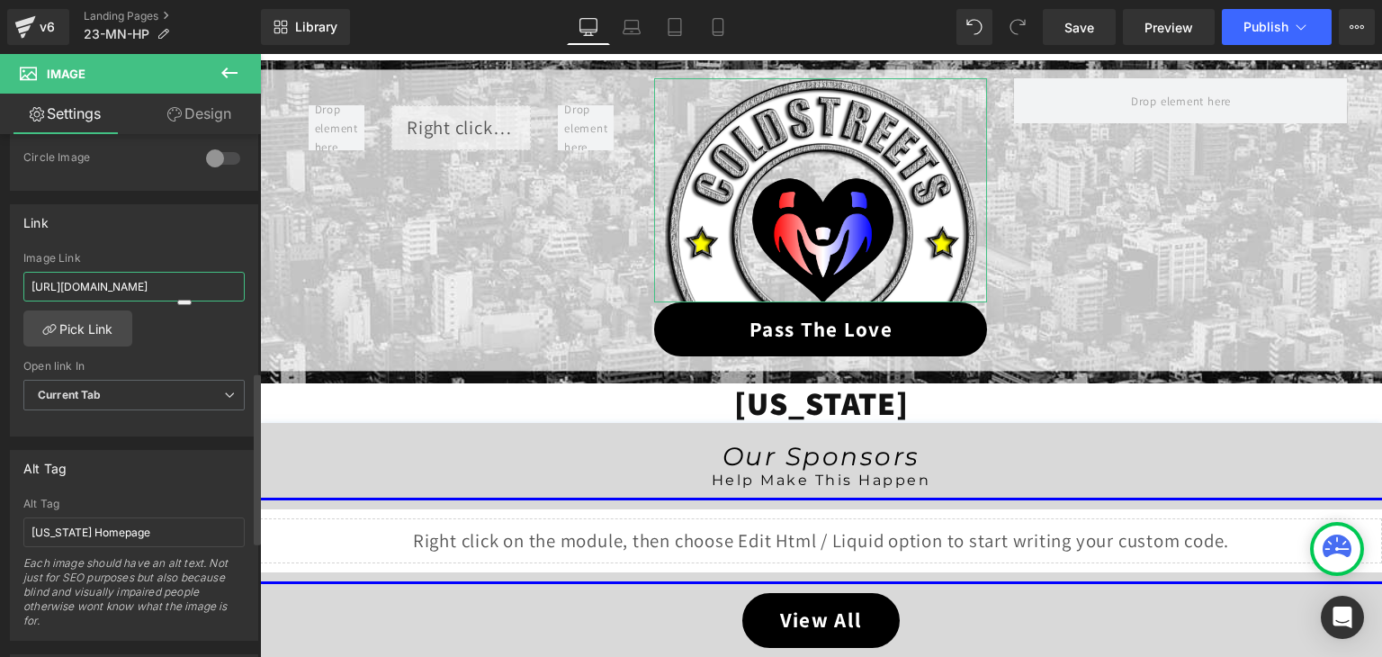
scroll to position [0, 11]
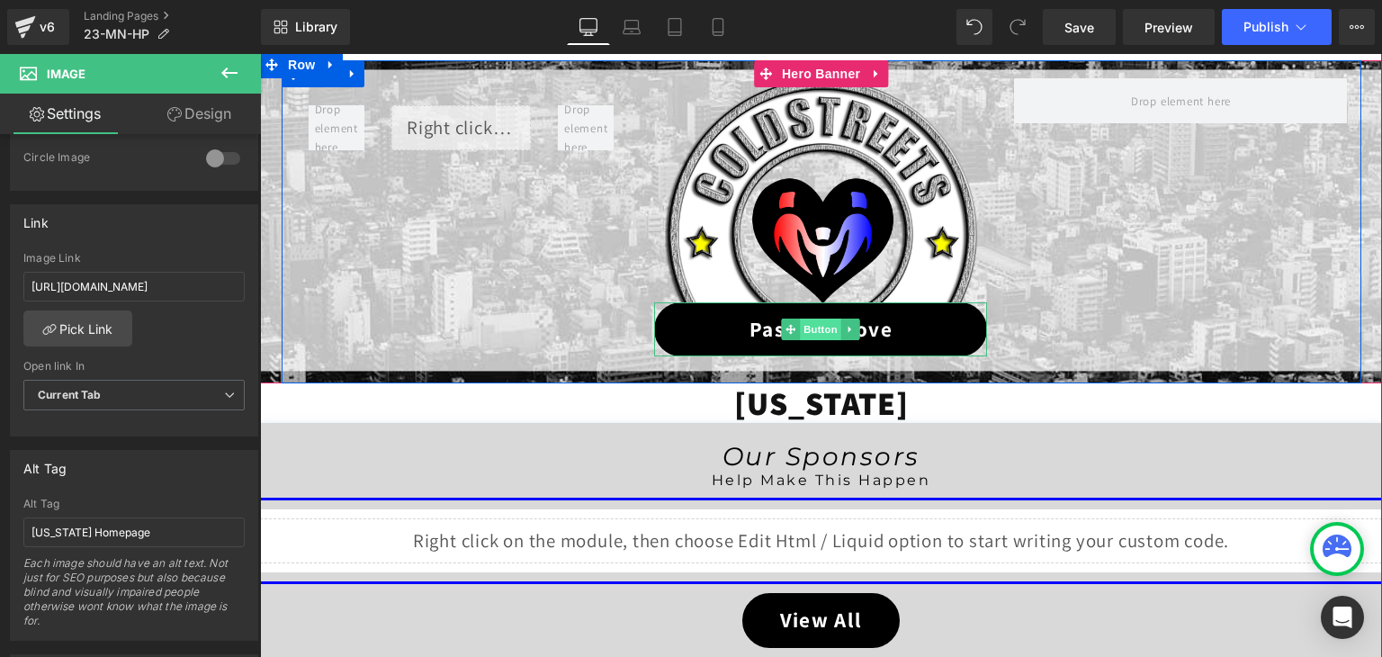
click at [816, 324] on span "Button" at bounding box center [821, 329] width 41 height 22
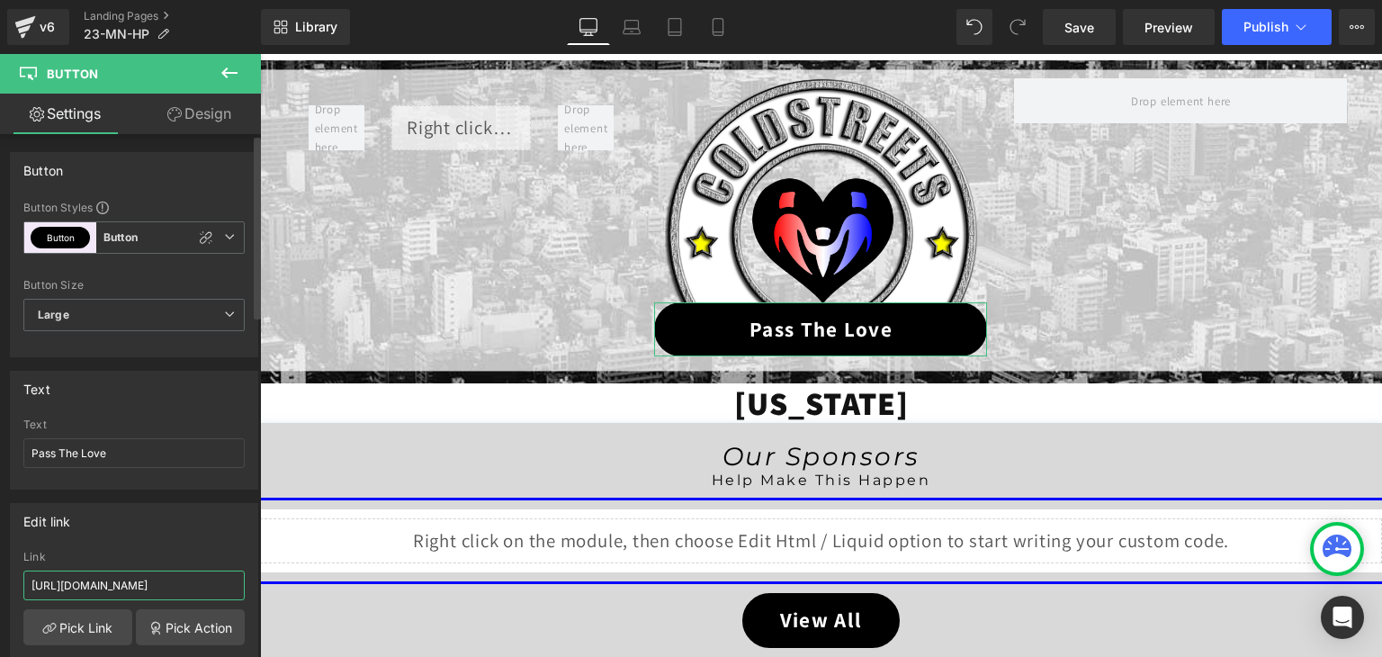
click at [148, 586] on input "https://coldstreets.com/pages/ptl-mn" at bounding box center [133, 585] width 221 height 30
paste input "23-mn-ptl"
type input "https://coldstreets.com/pages/23-mn-ptl"
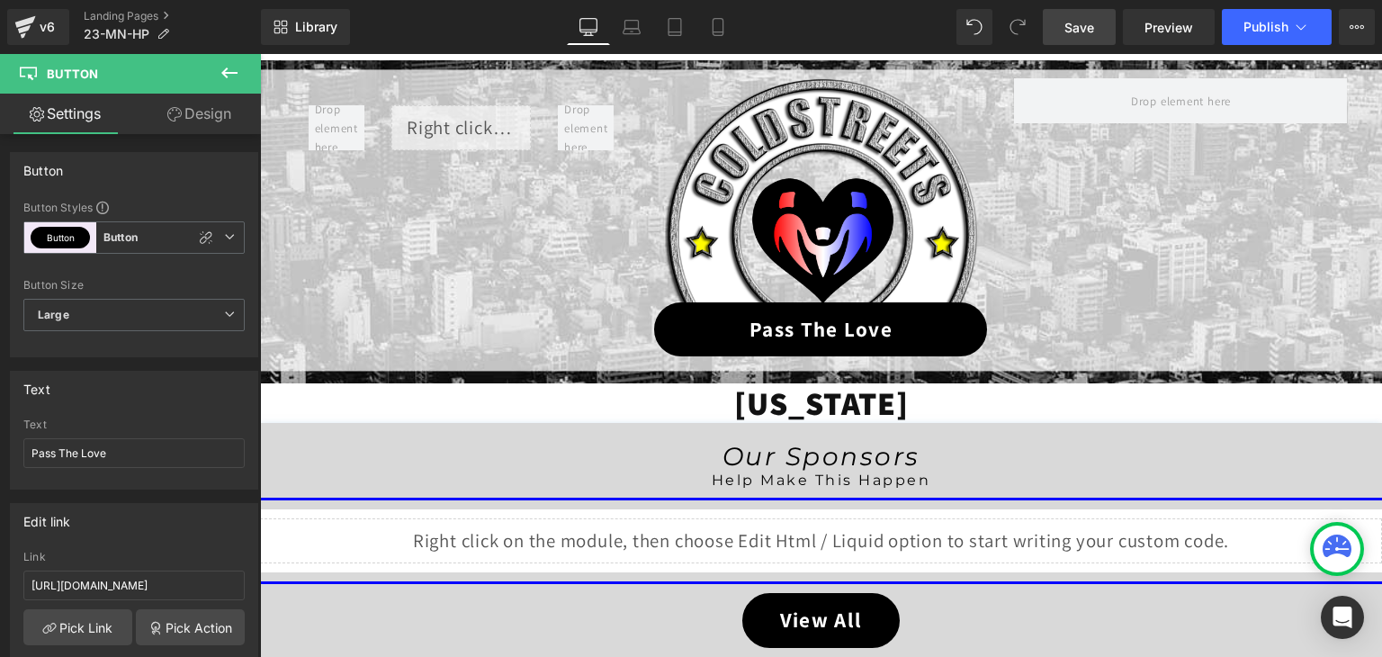
click at [1087, 18] on span "Save" at bounding box center [1079, 27] width 30 height 19
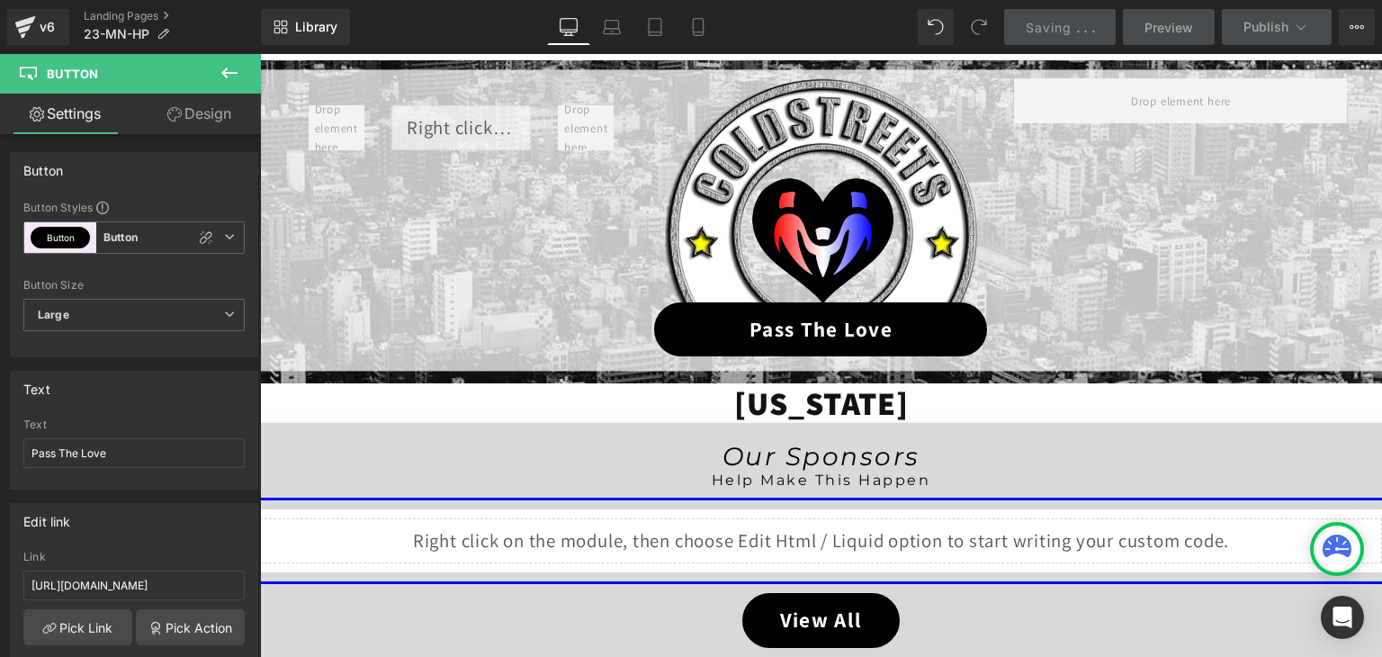
scroll to position [0, 0]
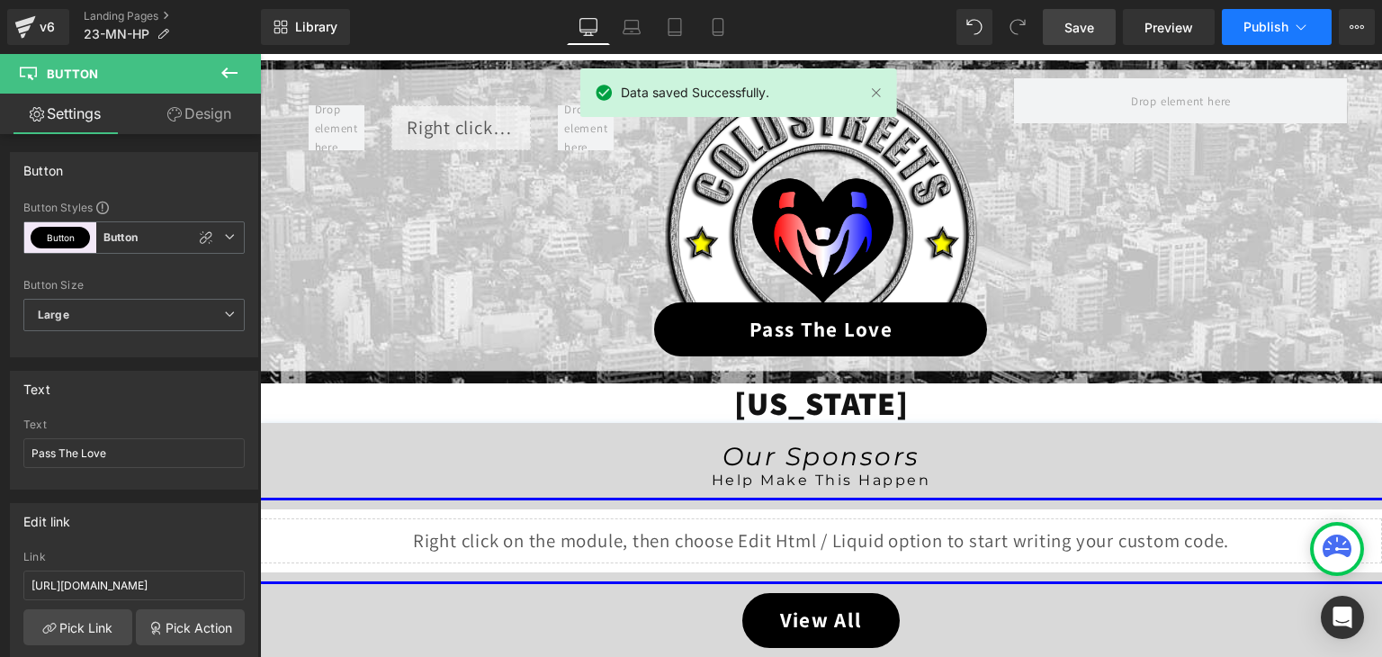
click at [1302, 25] on icon at bounding box center [1301, 27] width 18 height 18
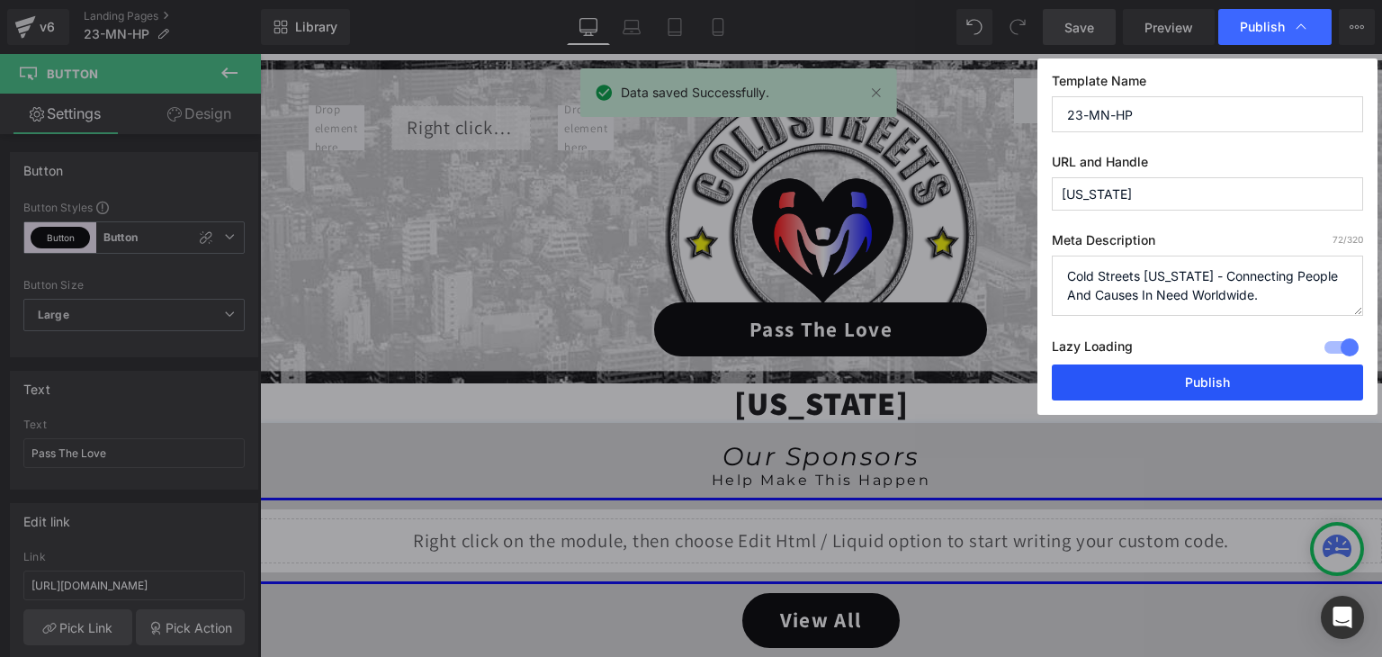
click at [1251, 379] on button "Publish" at bounding box center [1207, 382] width 311 height 36
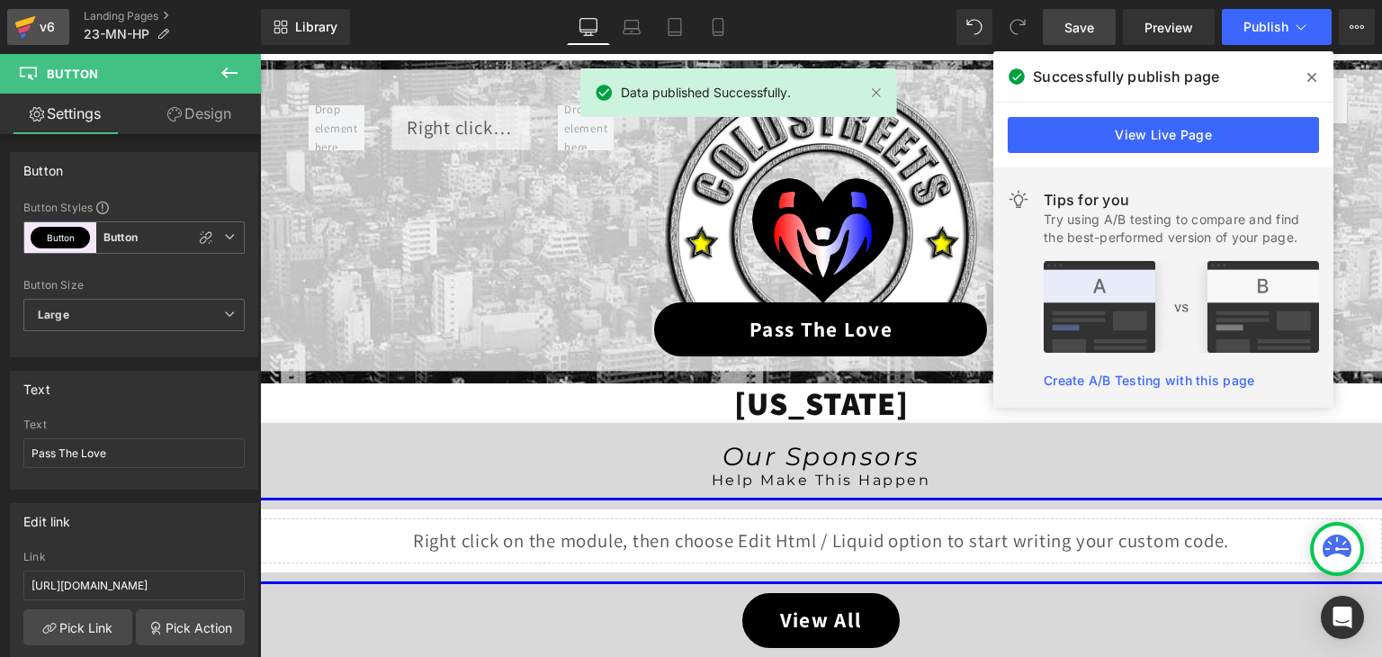
click at [17, 24] on icon at bounding box center [25, 22] width 21 height 12
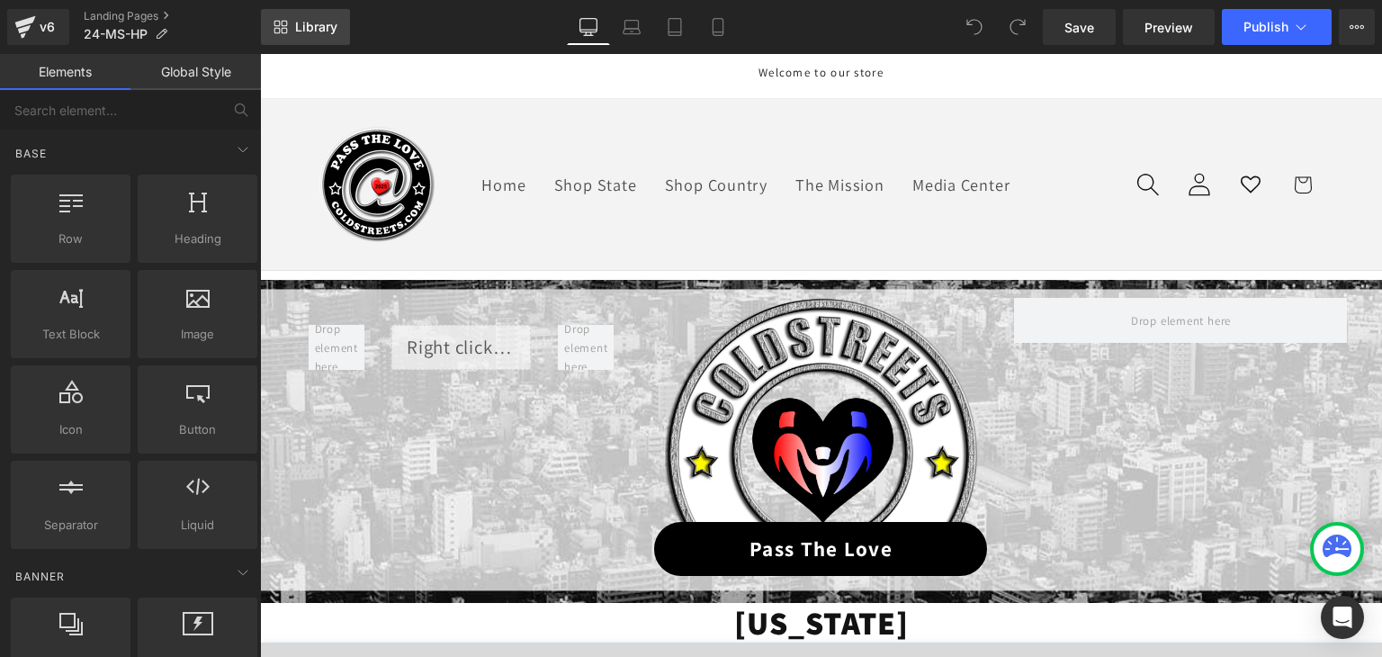
click at [312, 20] on span "Library" at bounding box center [316, 27] width 42 height 16
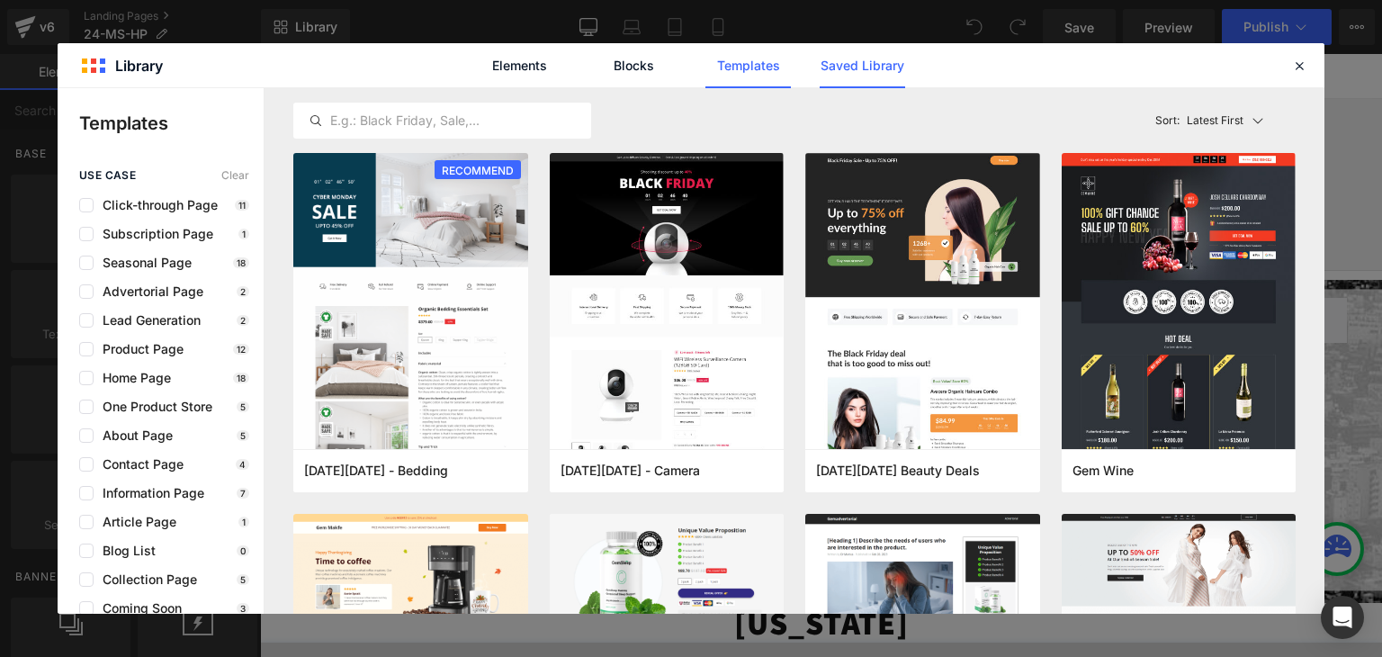
click at [857, 65] on link "Saved Library" at bounding box center [862, 65] width 85 height 45
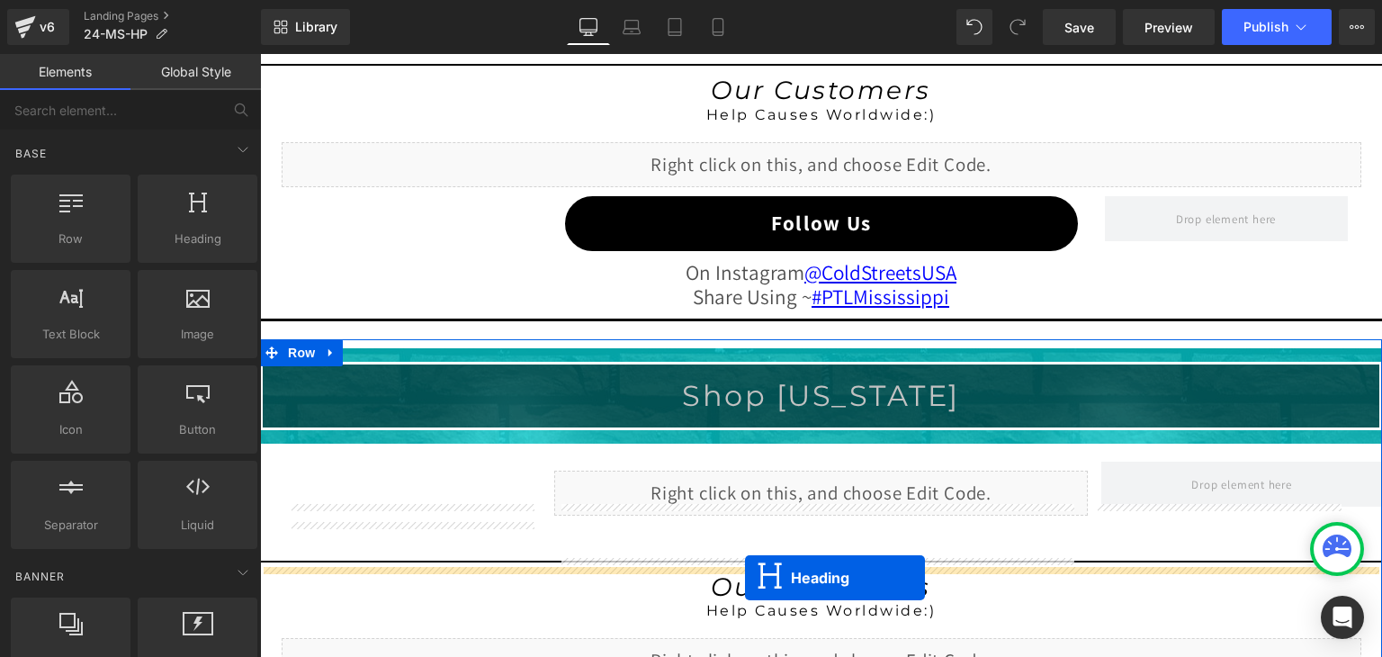
scroll to position [1893, 0]
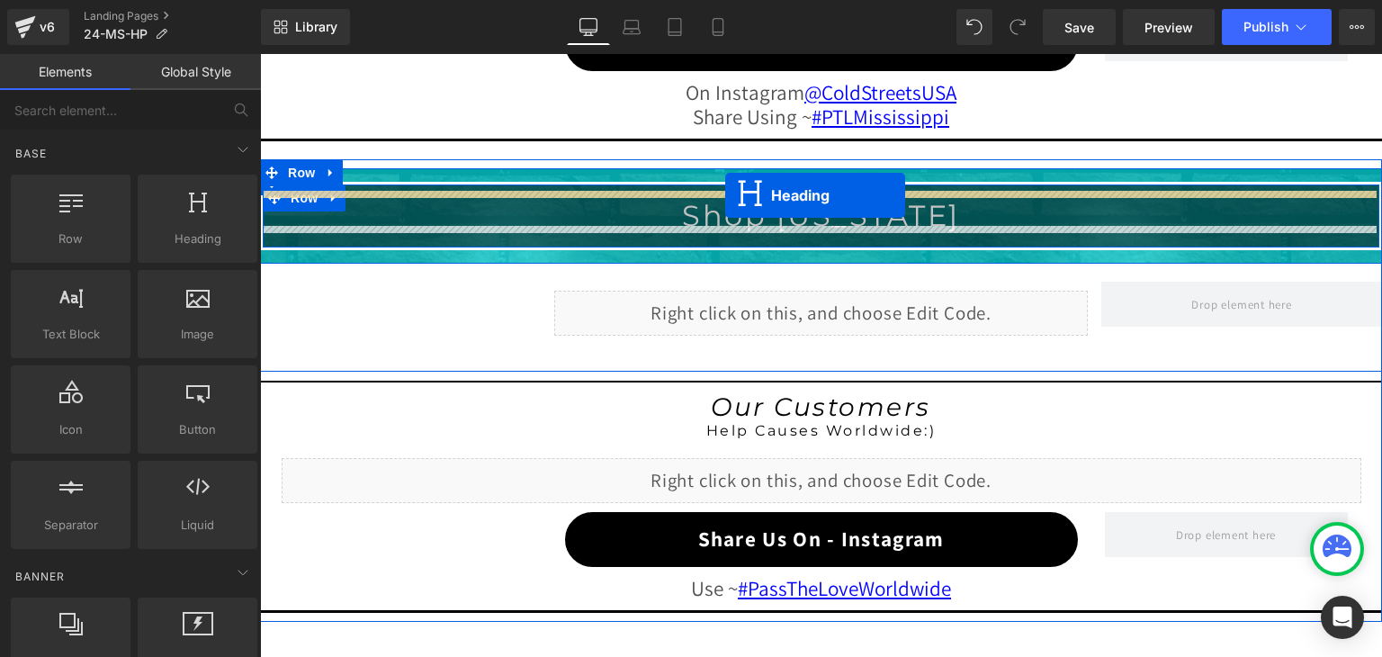
drag, startPoint x: 765, startPoint y: 335, endPoint x: 725, endPoint y: 195, distance: 145.0
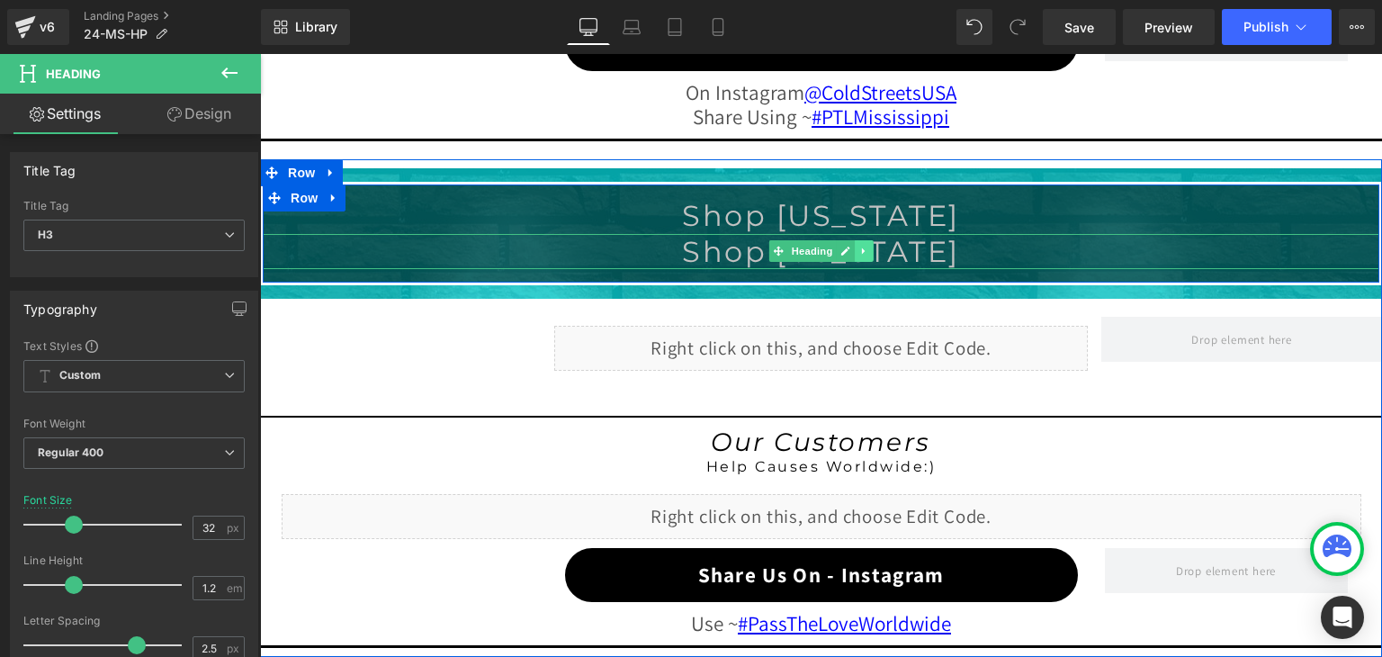
click at [859, 248] on icon at bounding box center [864, 251] width 10 height 11
click at [868, 250] on link at bounding box center [874, 251] width 19 height 22
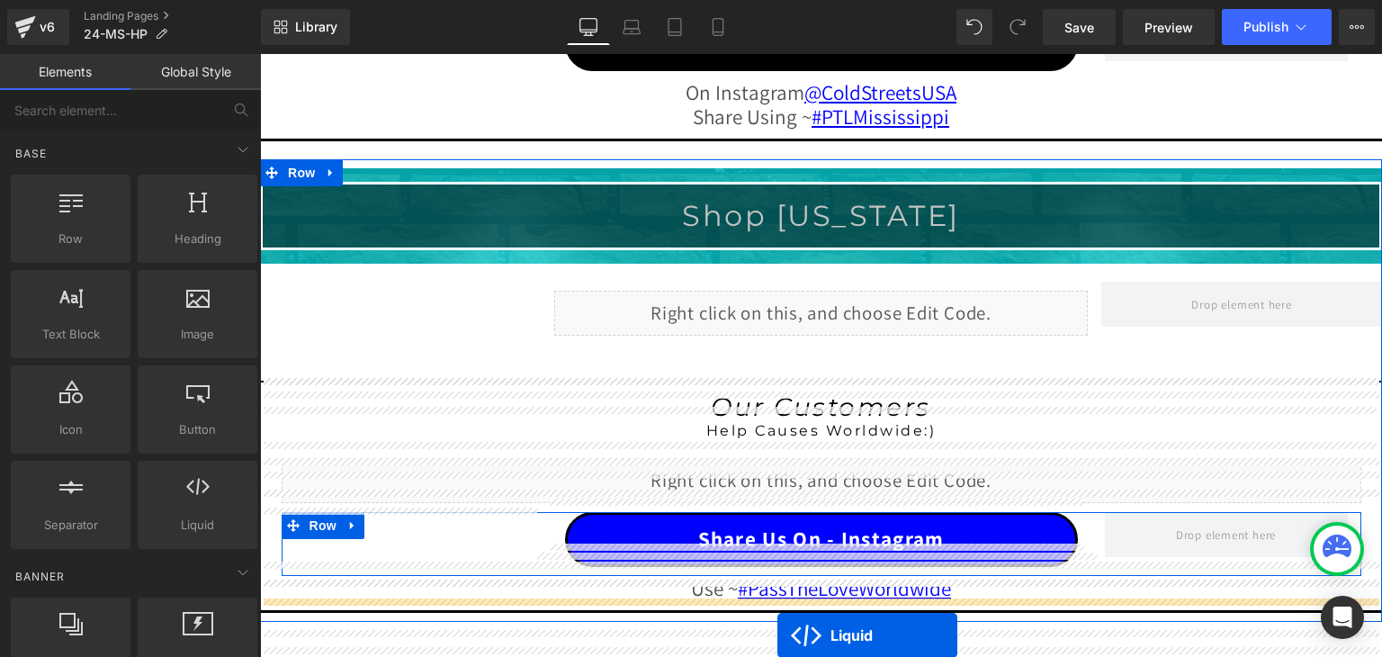
scroll to position [1929, 0]
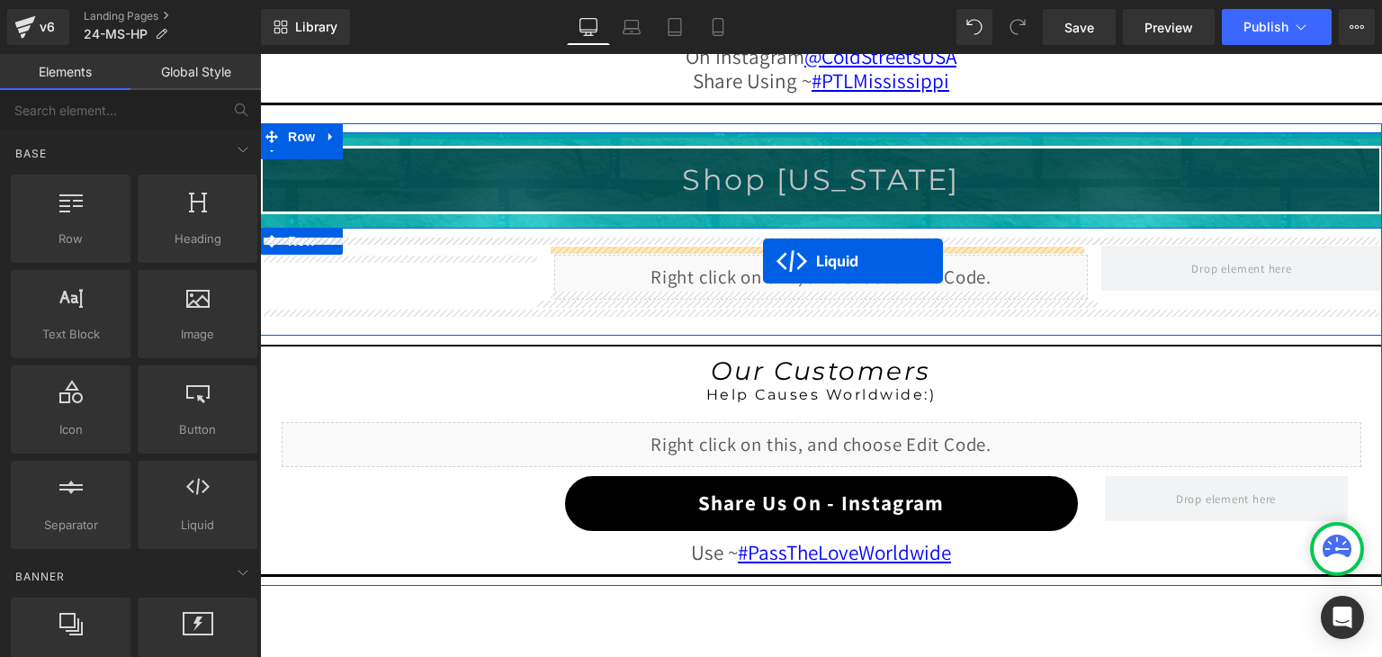
drag, startPoint x: 763, startPoint y: 341, endPoint x: 763, endPoint y: 261, distance: 80.1
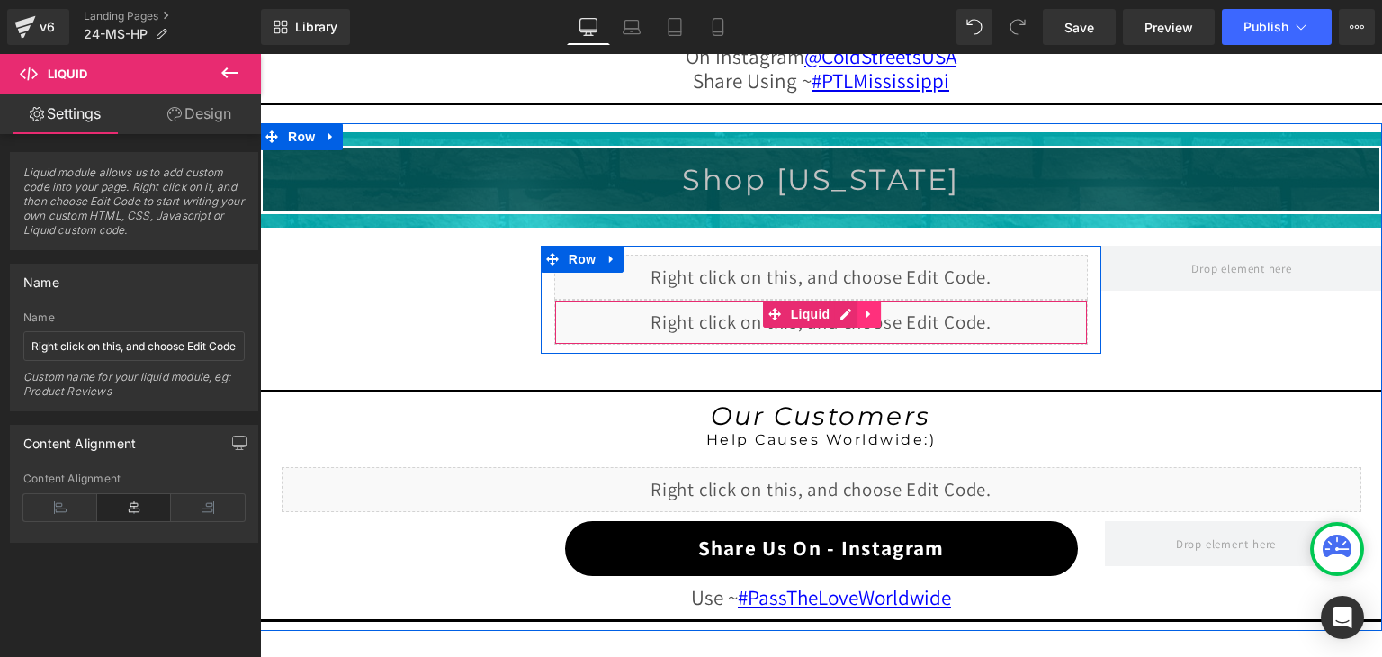
click at [866, 309] on icon at bounding box center [868, 313] width 4 height 8
click at [875, 307] on icon at bounding box center [880, 313] width 13 height 13
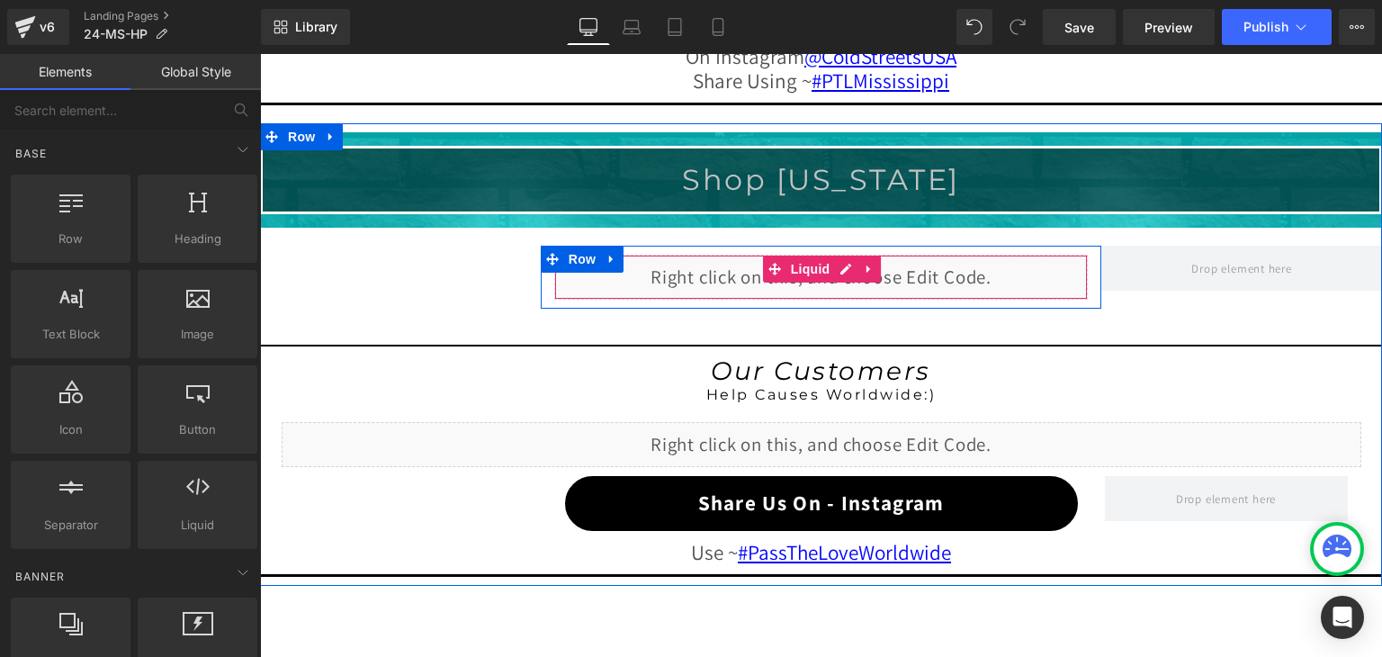
click at [836, 260] on div "Liquid" at bounding box center [821, 277] width 534 height 45
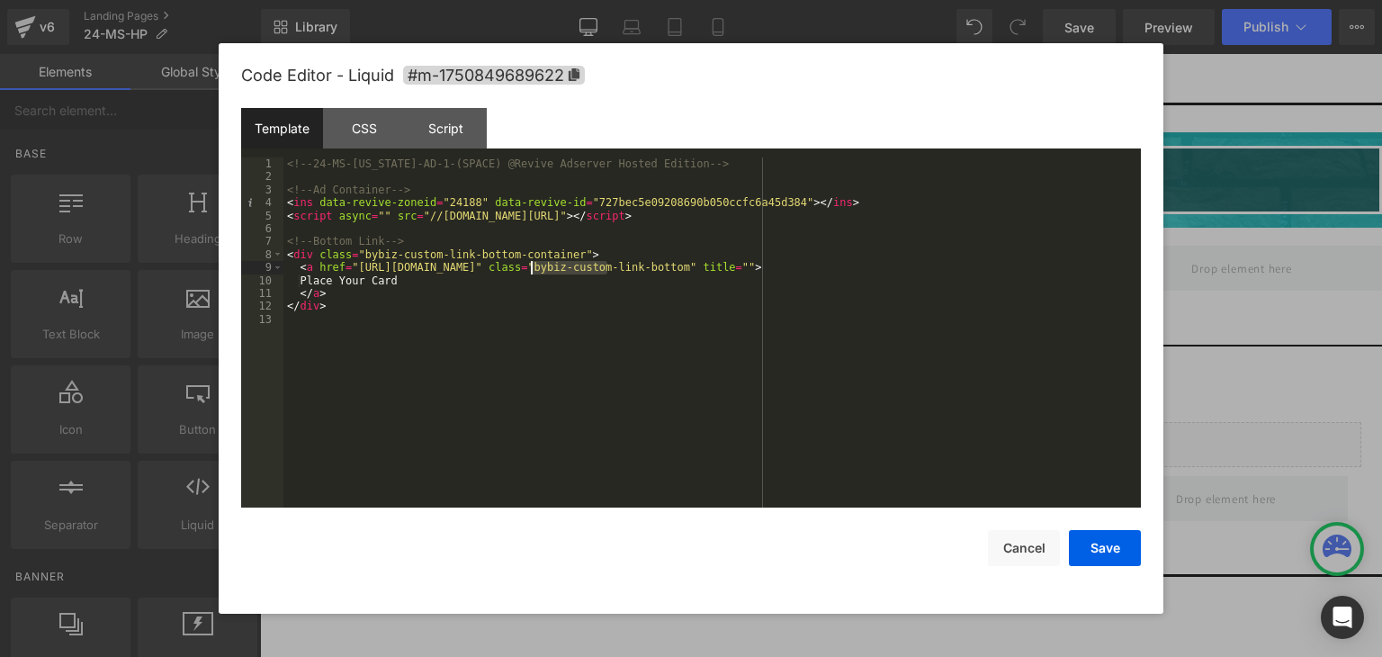
drag, startPoint x: 605, startPoint y: 269, endPoint x: 530, endPoint y: 269, distance: 75.6
click at [0, 0] on div "<!-- 24-MS-Mississippi-AD-1-(SPACE) @Revive Adserver Hosted Edition --> <!-- Ad…" at bounding box center [0, 0] width 0 height 0
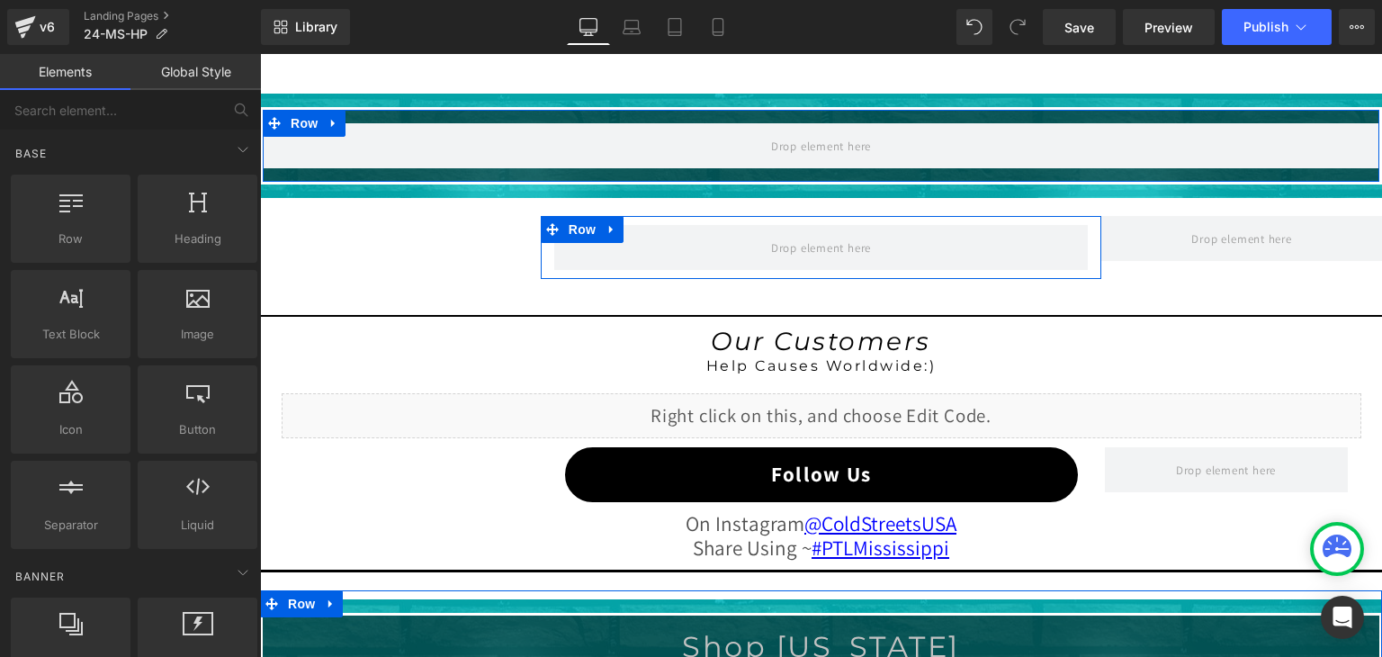
scroll to position [1389, 0]
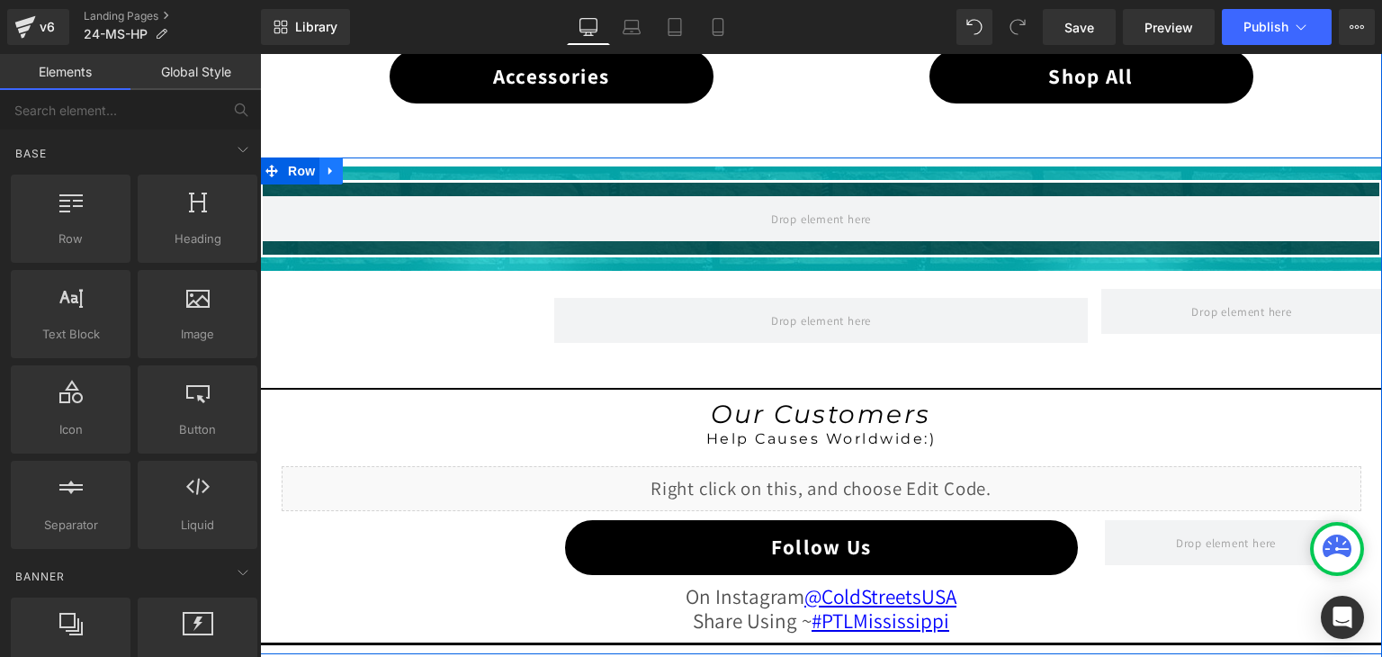
click at [319, 159] on link at bounding box center [330, 170] width 23 height 27
click at [374, 165] on icon at bounding box center [378, 171] width 13 height 13
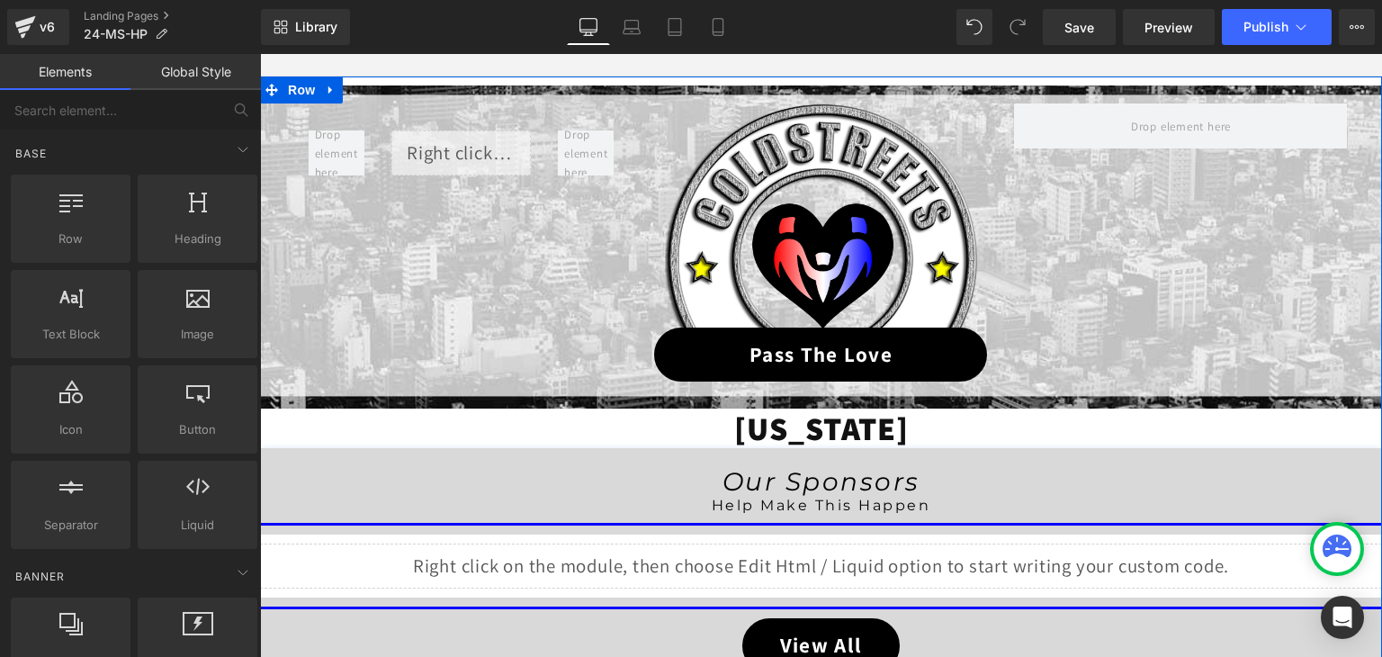
scroll to position [220, 0]
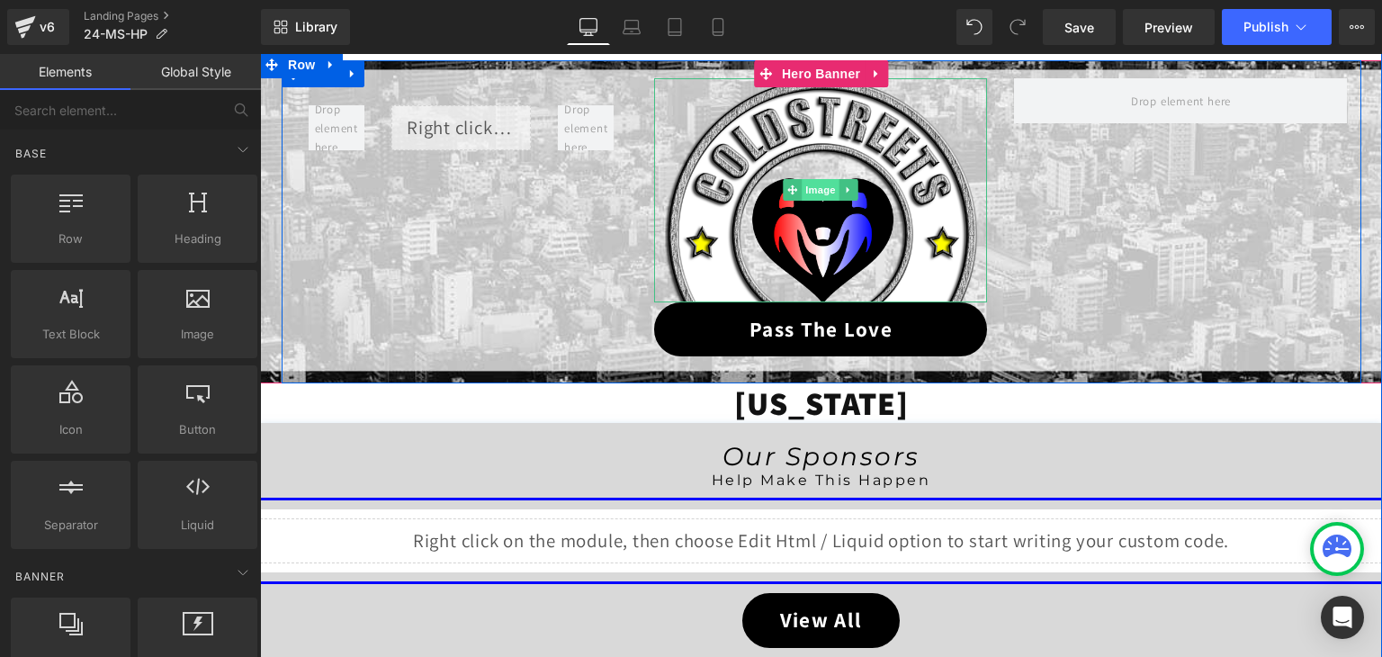
click at [810, 192] on span "Image" at bounding box center [822, 190] width 38 height 22
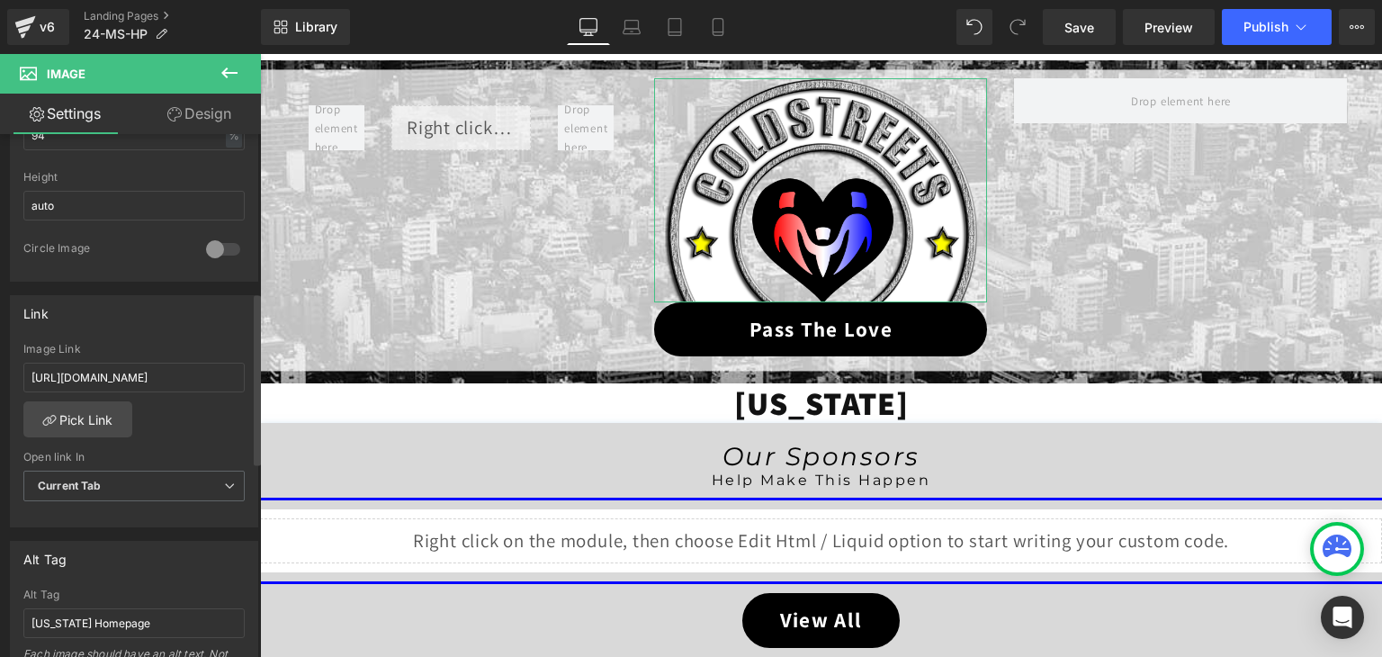
scroll to position [630, 0]
click at [154, 372] on input "https://coldstreets.com/pages/ptl-ms" at bounding box center [133, 377] width 221 height 30
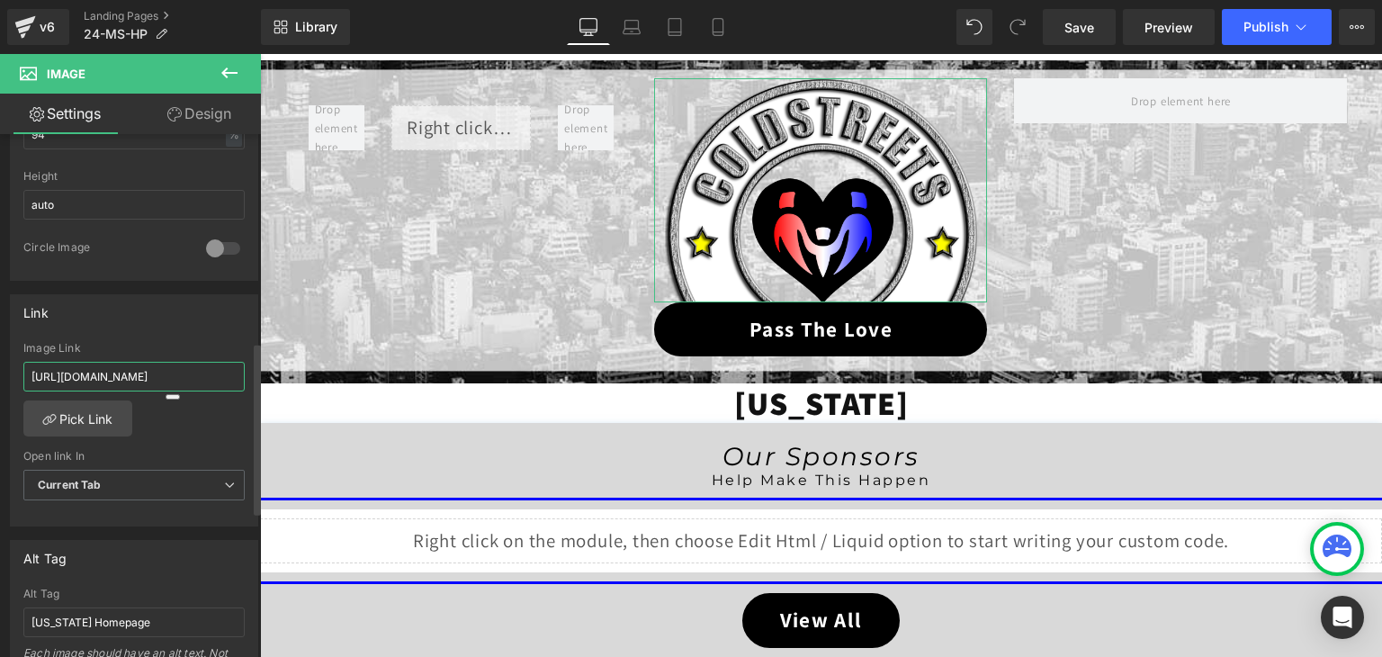
paste input "24-ms-ptl"
type input "https://coldstreets.com/pages/24-ms-ptl"
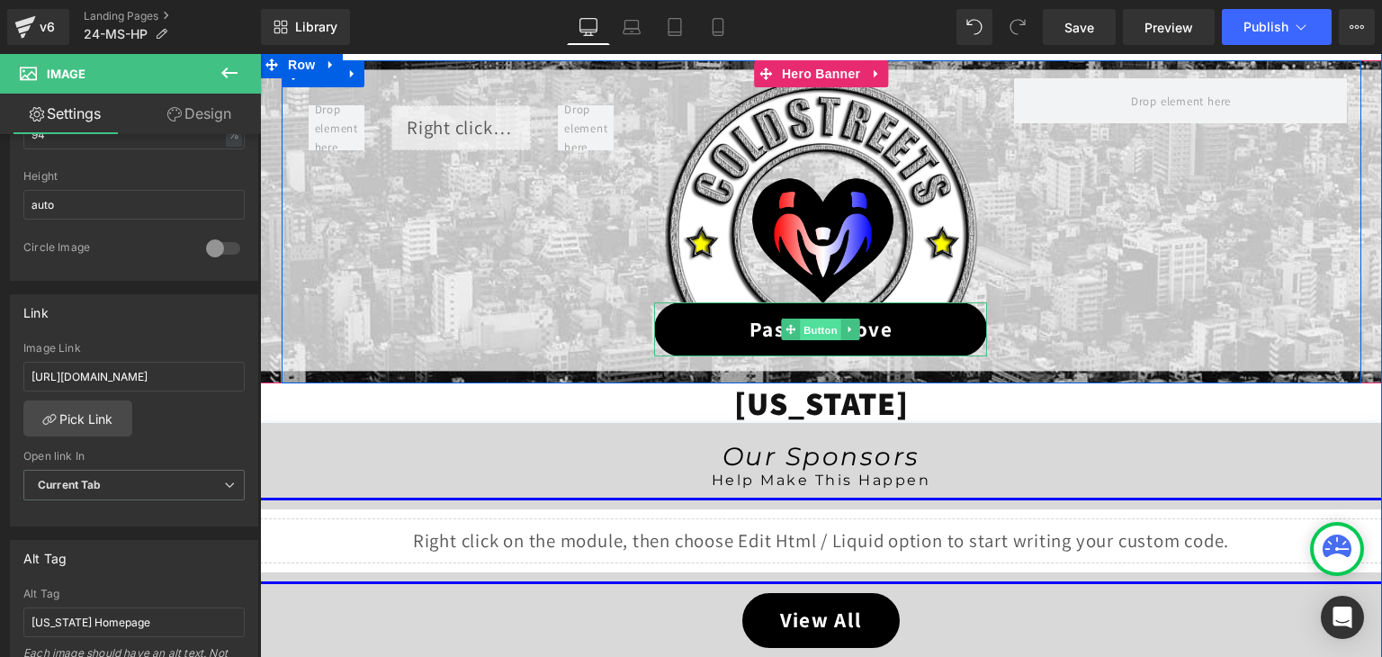
click at [816, 323] on span "Button" at bounding box center [821, 330] width 41 height 22
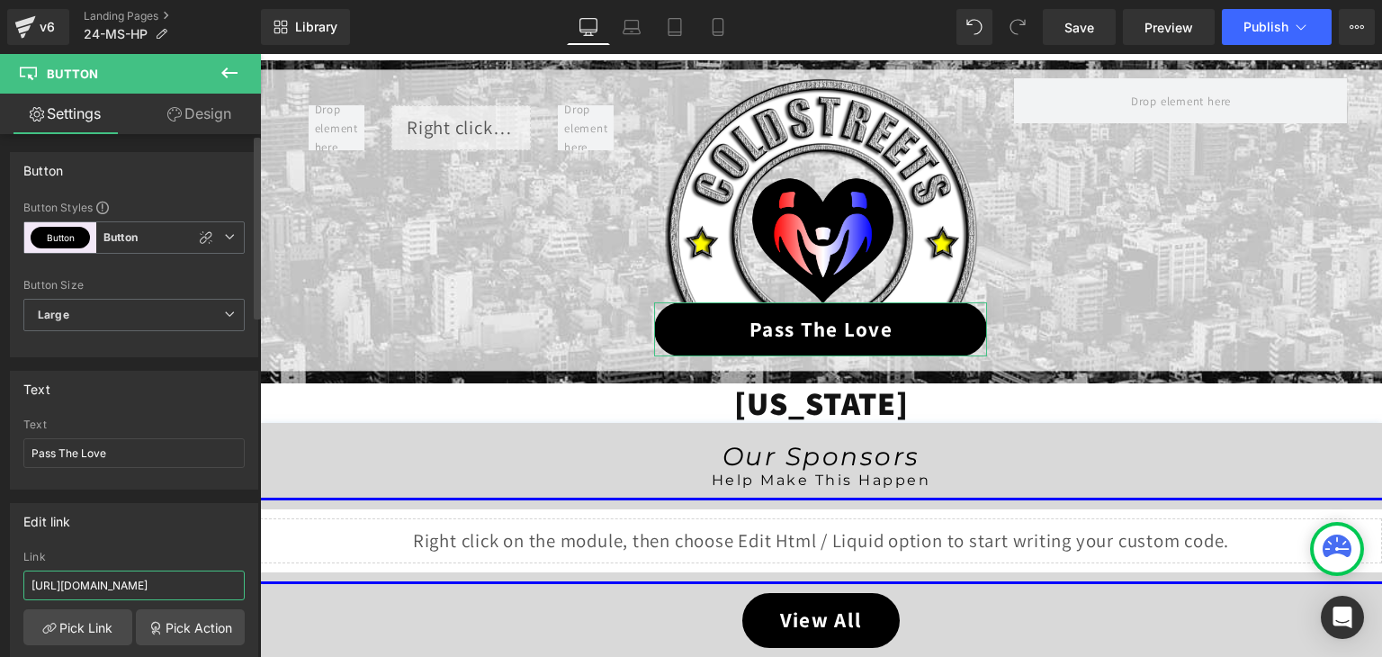
click at [155, 575] on input "https://coldstreets.com/pages/ptl-ms" at bounding box center [133, 585] width 221 height 30
paste input "24-ms-ptl"
type input "https://coldstreets.com/pages/24-ms-ptl"
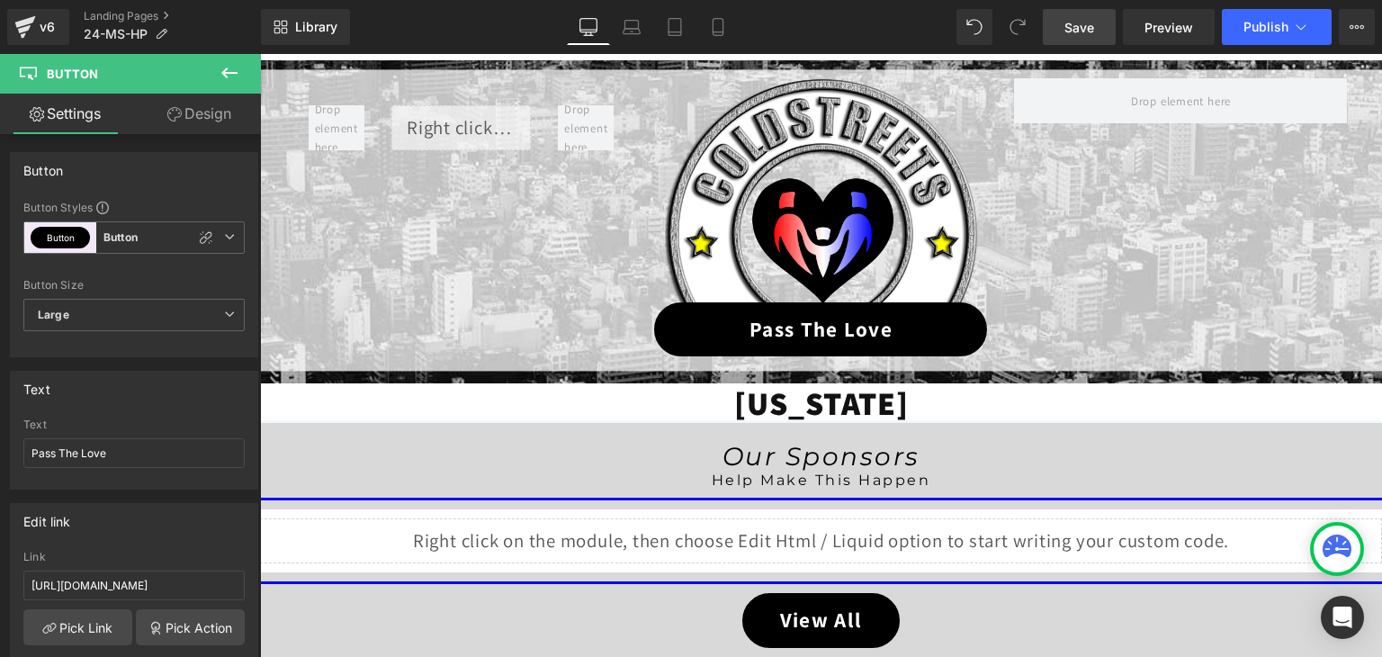
click at [1081, 28] on span "Save" at bounding box center [1079, 27] width 30 height 19
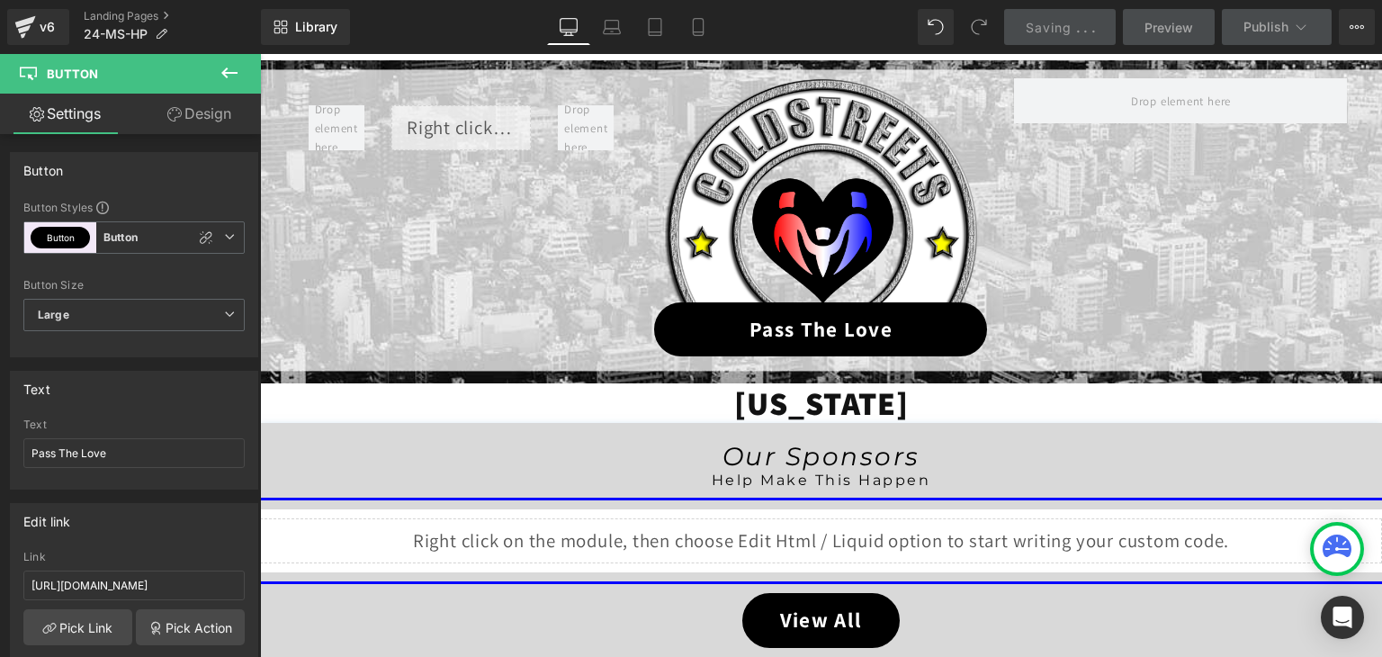
scroll to position [0, 0]
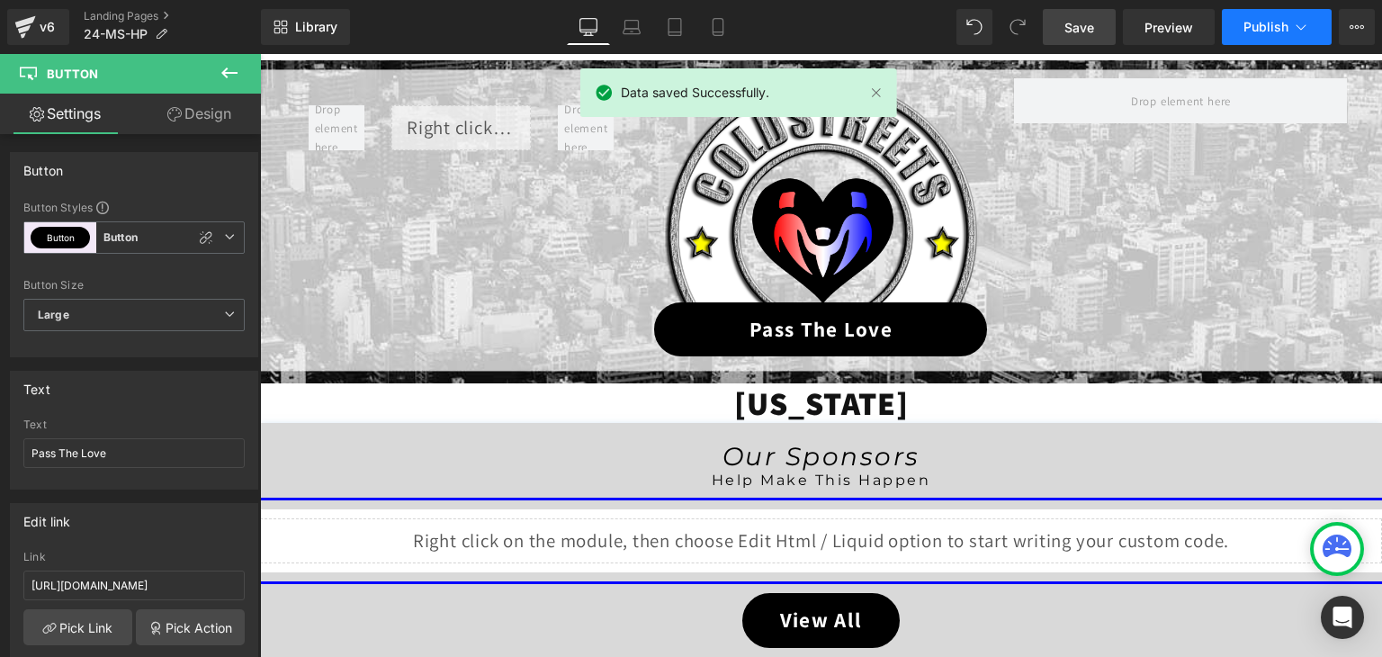
click at [1297, 24] on icon at bounding box center [1301, 27] width 18 height 18
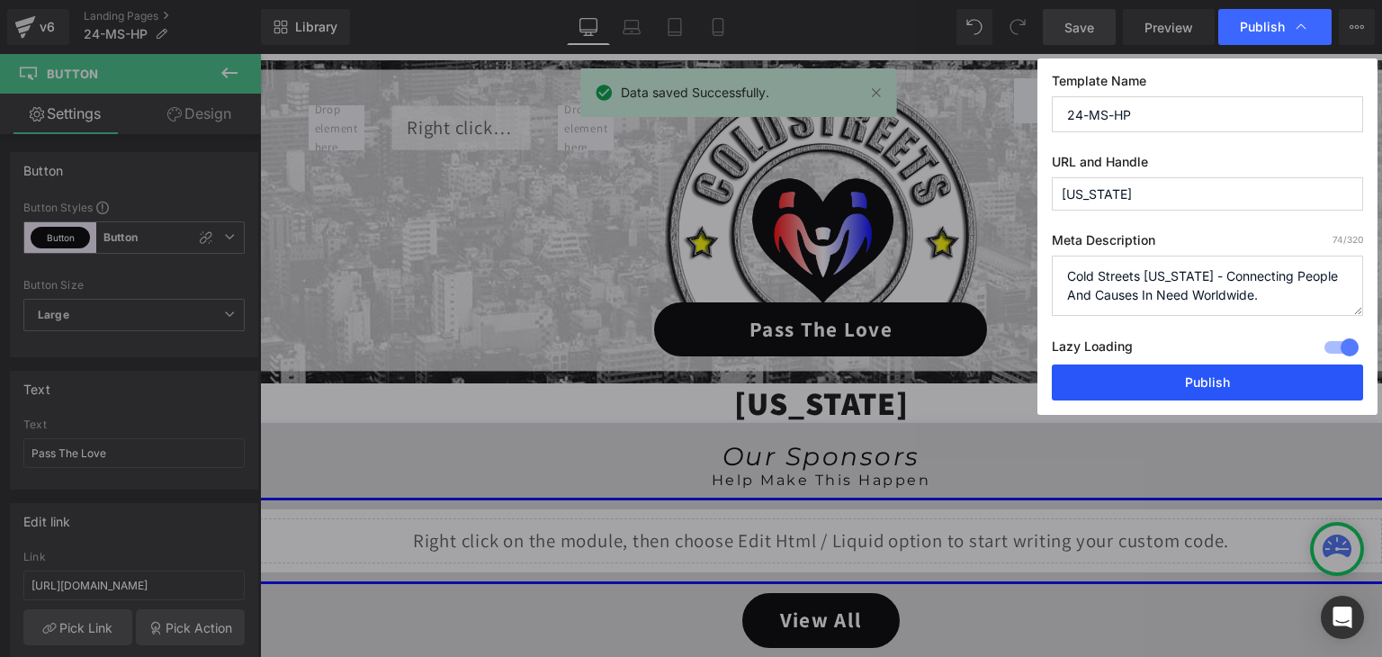
click at [1245, 376] on button "Publish" at bounding box center [1207, 382] width 311 height 36
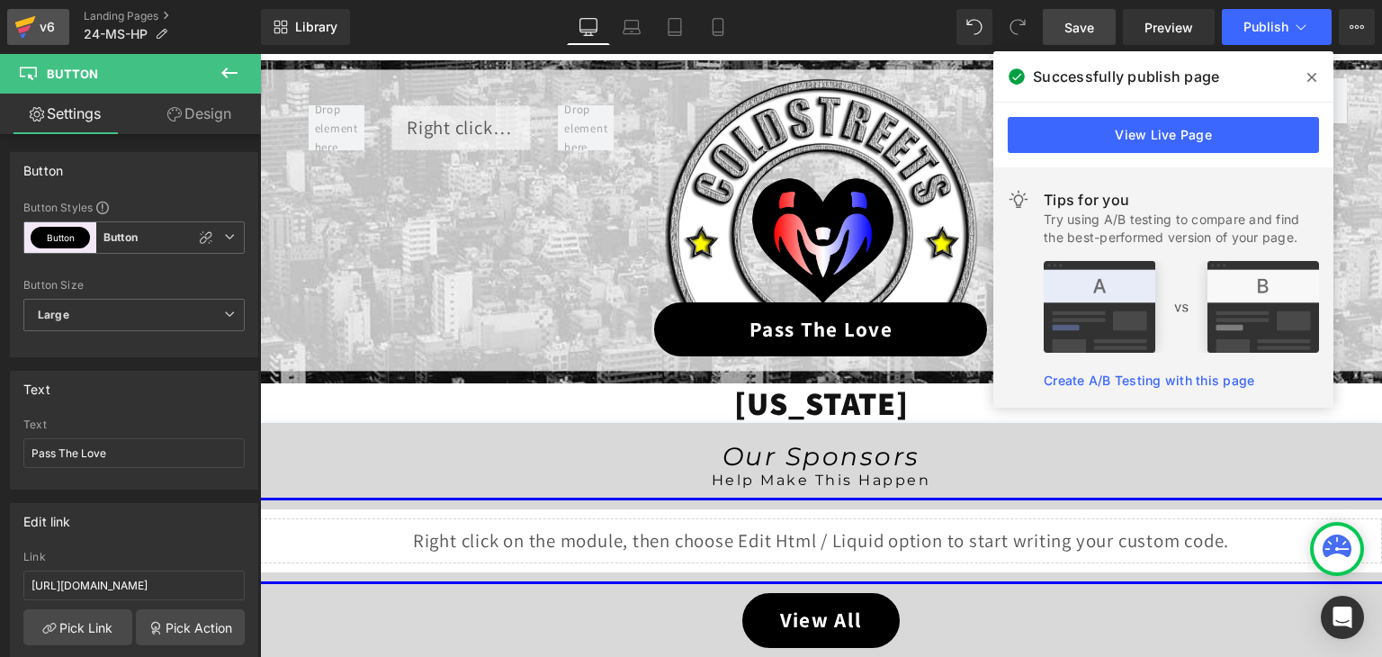
click at [18, 22] on icon at bounding box center [25, 22] width 21 height 12
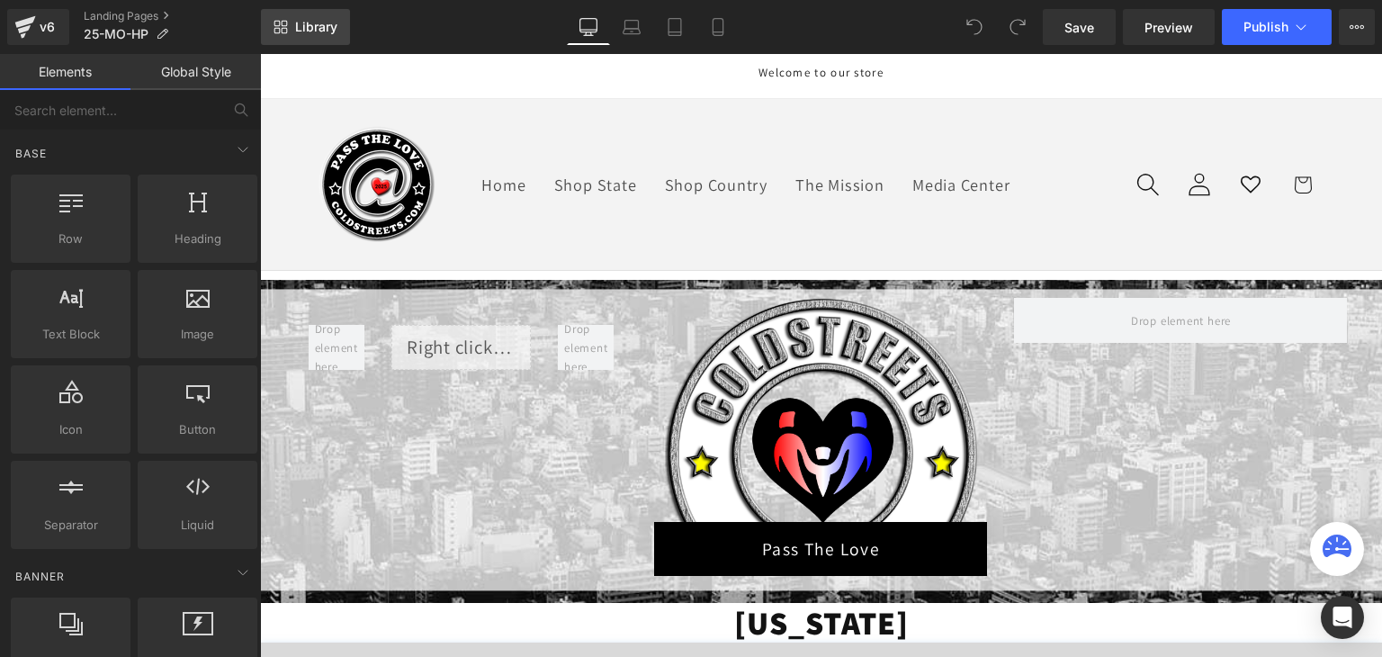
click at [297, 36] on link "Library" at bounding box center [305, 27] width 89 height 36
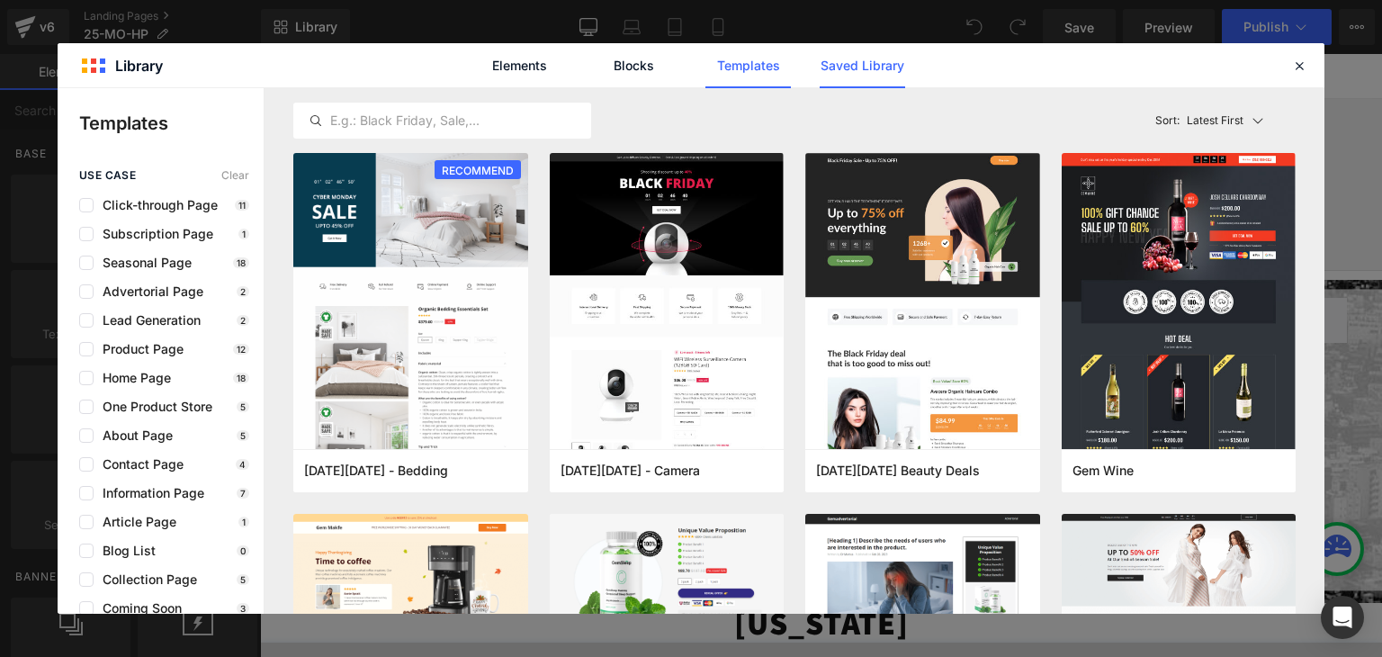
click at [828, 62] on link "Saved Library" at bounding box center [862, 65] width 85 height 45
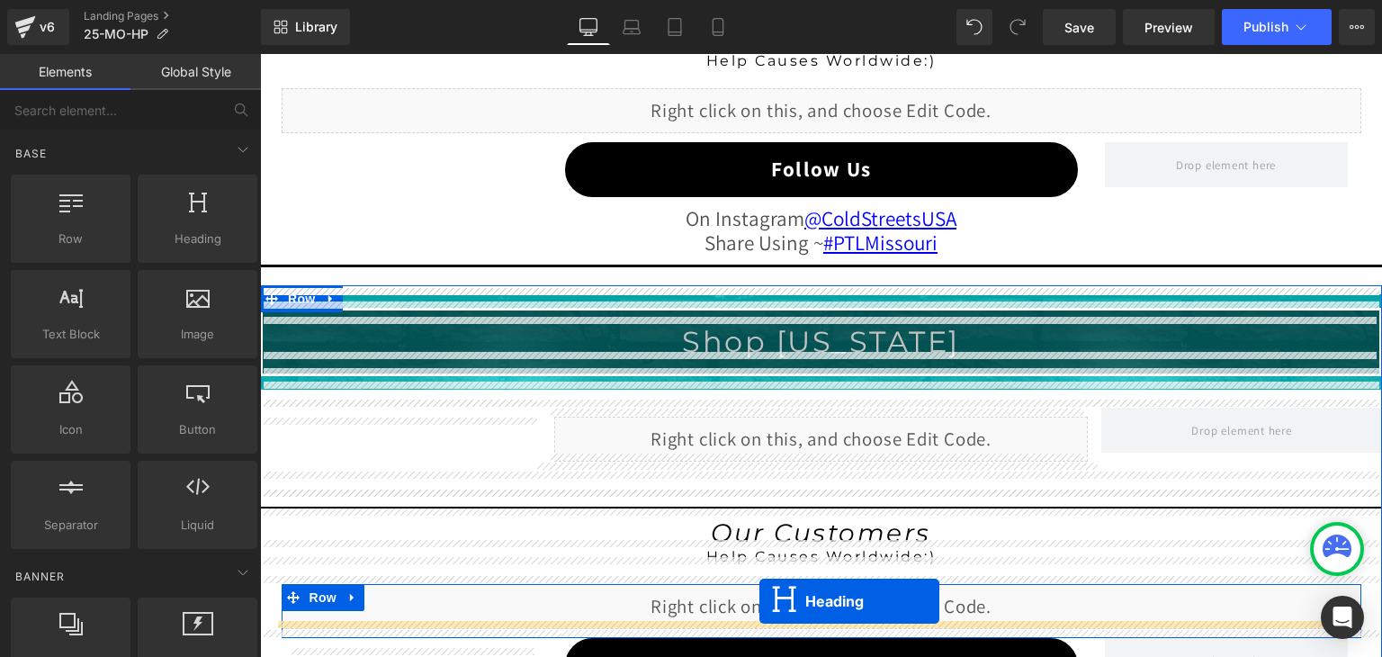
scroll to position [1857, 0]
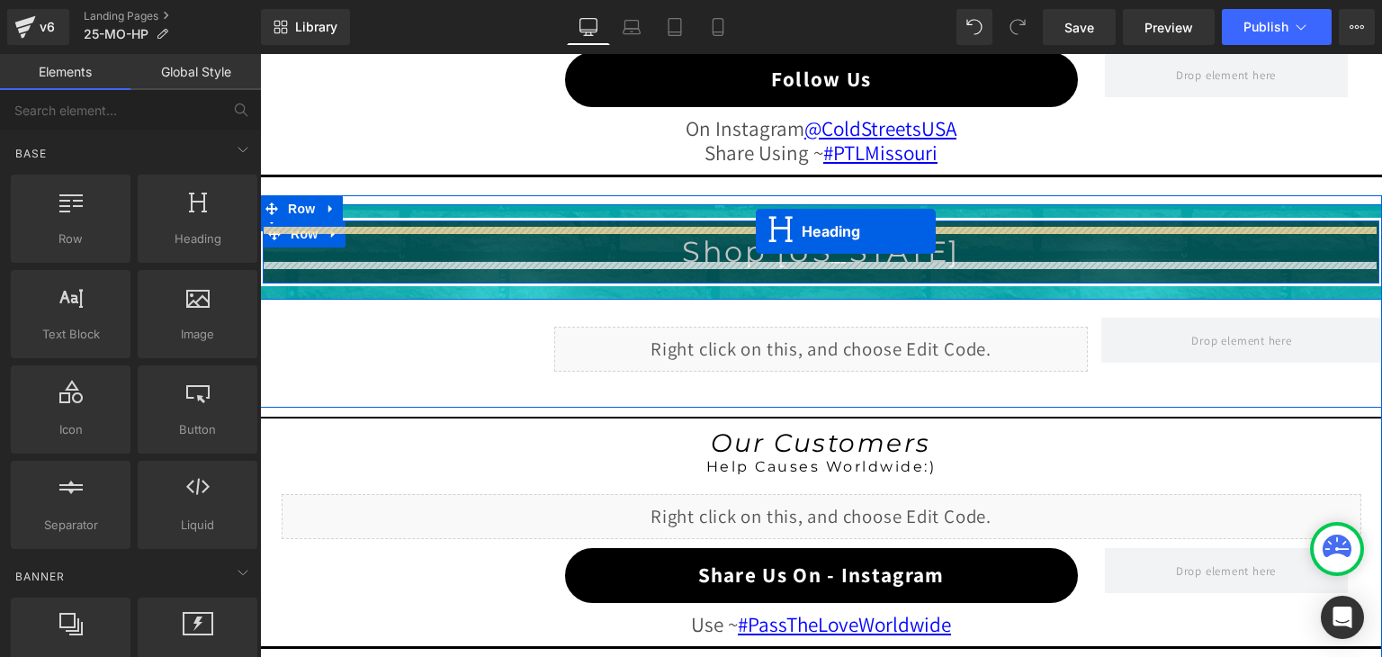
drag, startPoint x: 781, startPoint y: 156, endPoint x: 756, endPoint y: 231, distance: 79.7
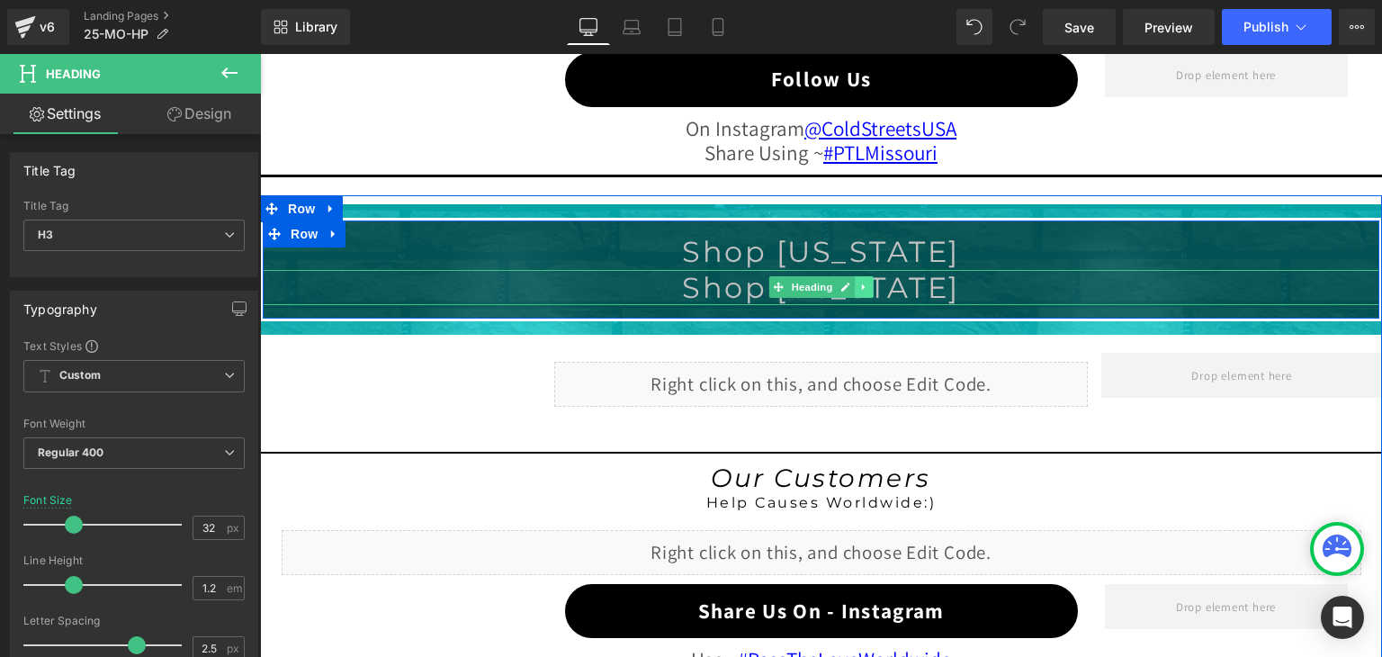
click at [859, 282] on icon at bounding box center [864, 287] width 10 height 11
click at [869, 283] on icon at bounding box center [874, 288] width 10 height 10
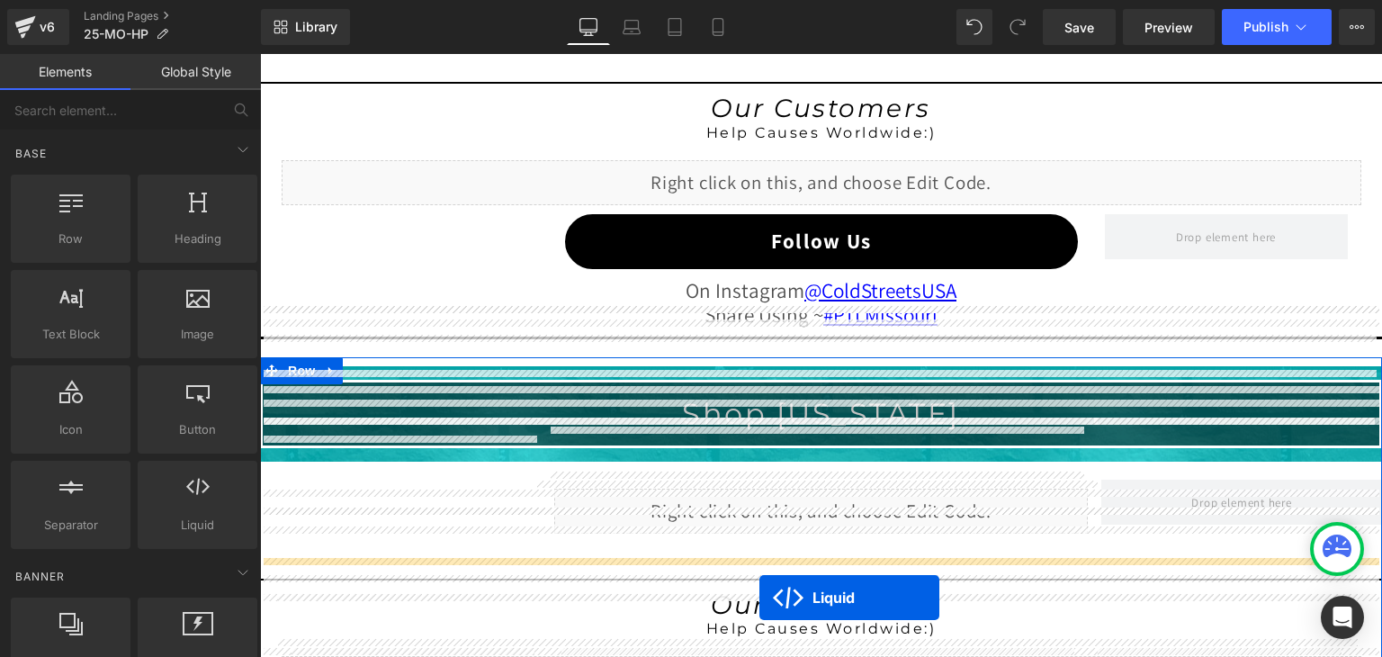
scroll to position [1839, 0]
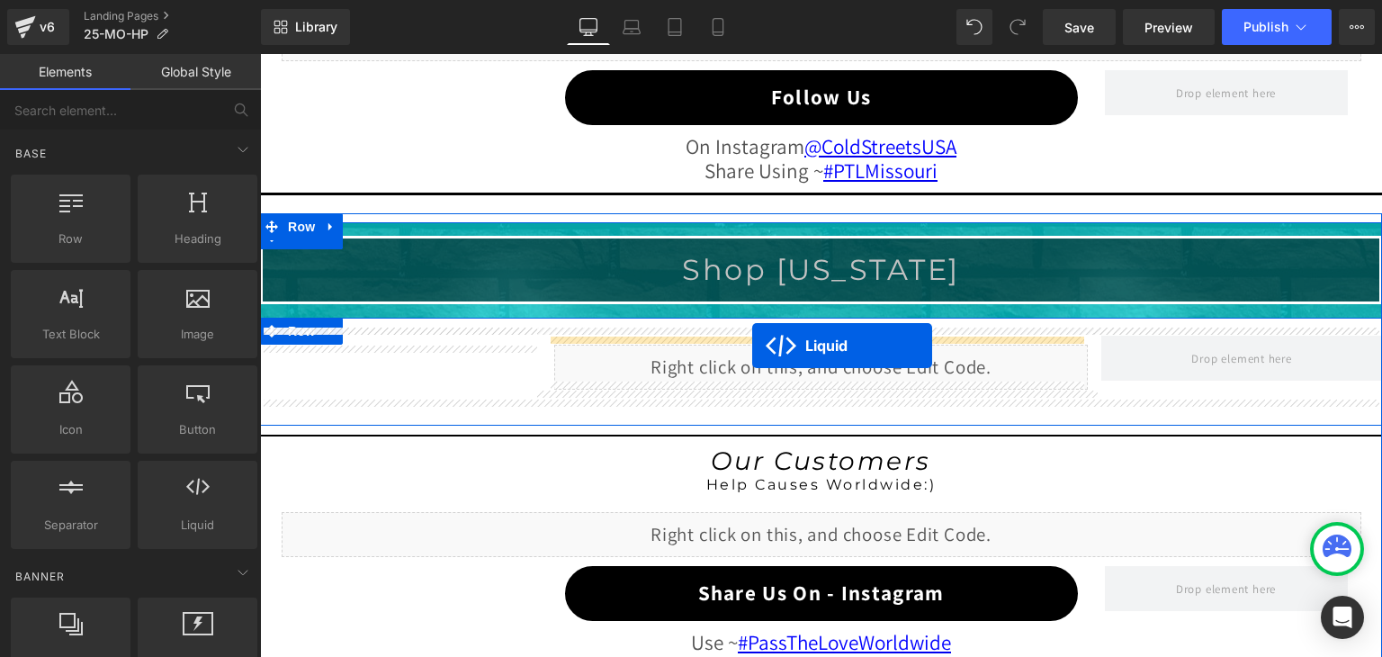
drag, startPoint x: 765, startPoint y: 469, endPoint x: 752, endPoint y: 346, distance: 123.0
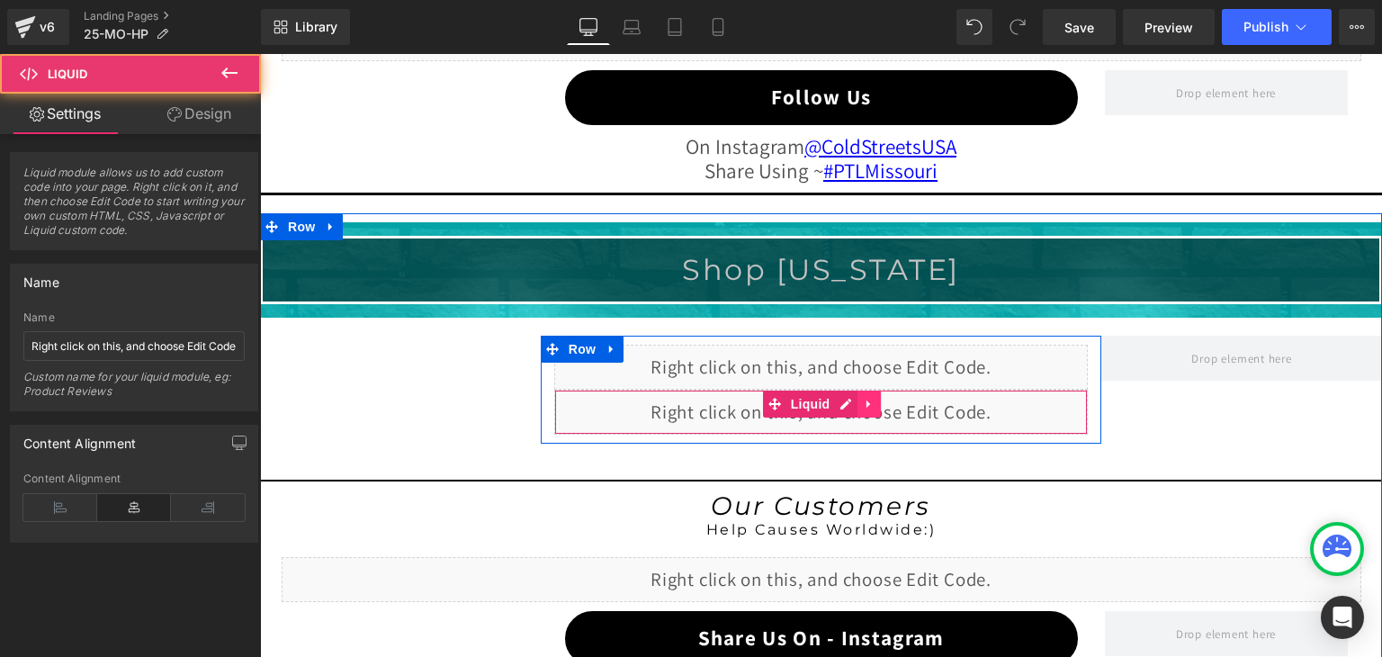
click at [863, 399] on icon at bounding box center [869, 403] width 13 height 13
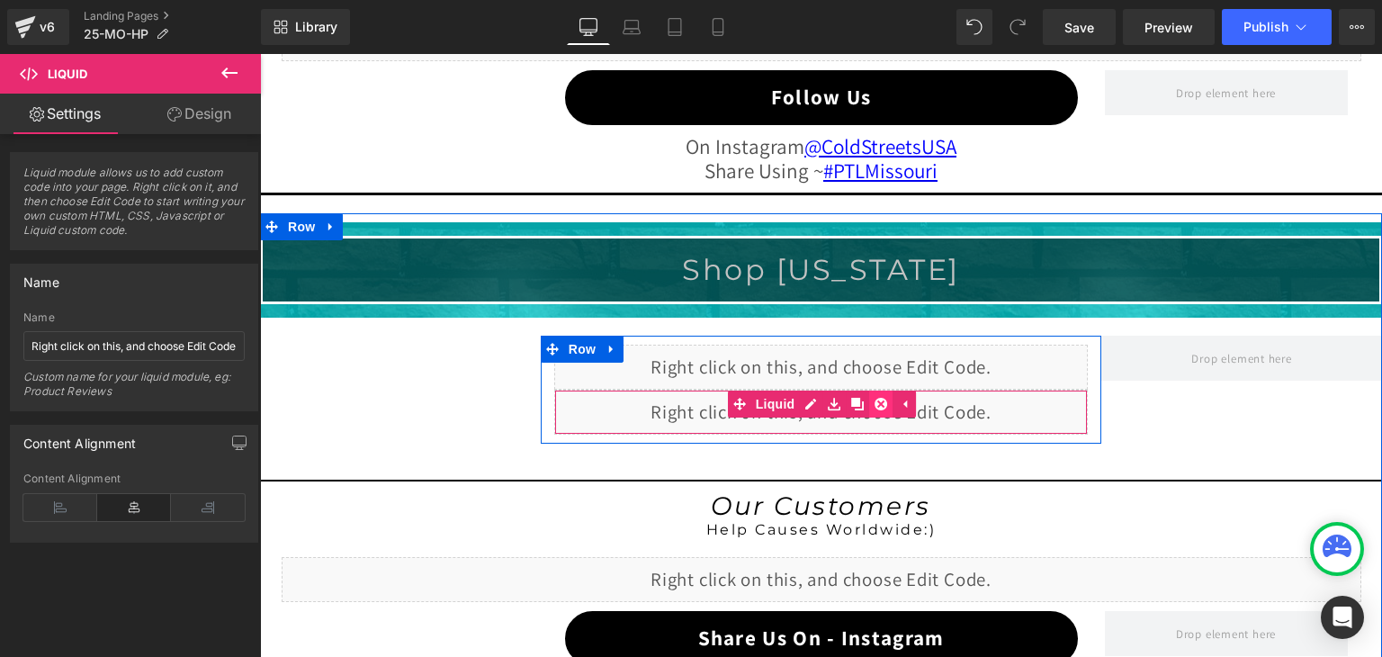
click at [874, 398] on icon at bounding box center [880, 404] width 13 height 13
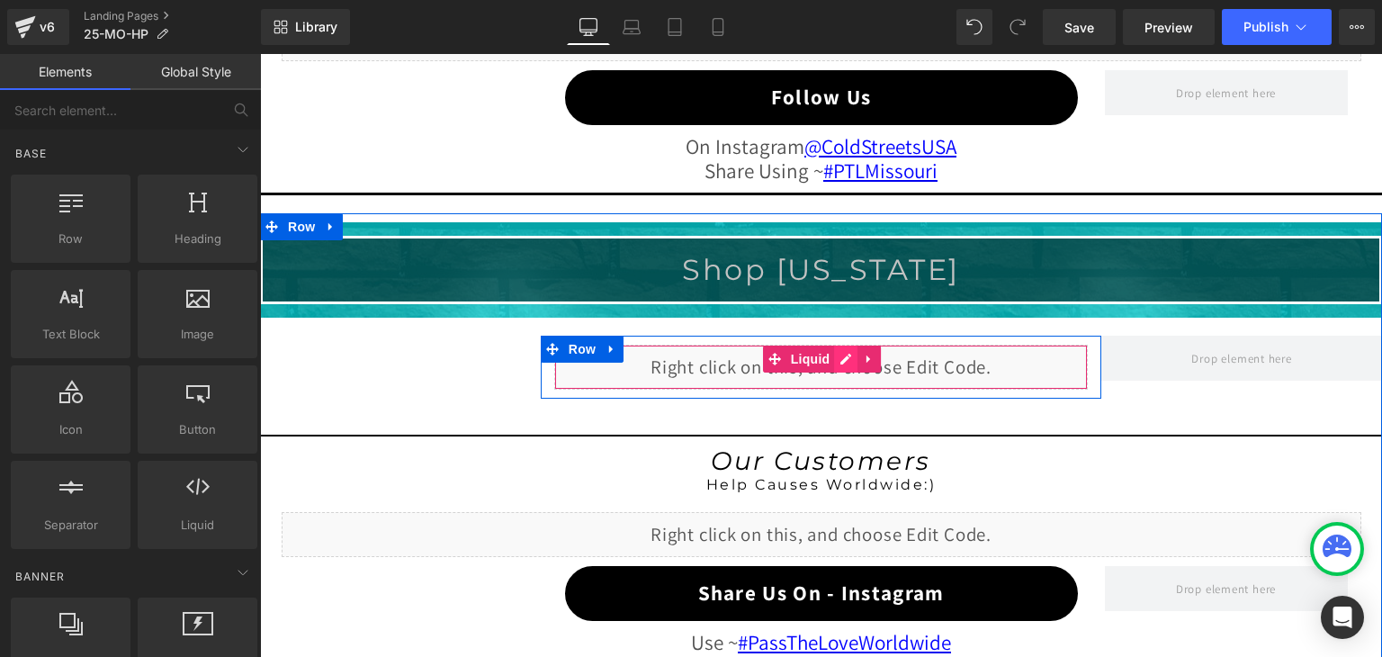
click at [842, 348] on div "Liquid" at bounding box center [821, 367] width 534 height 45
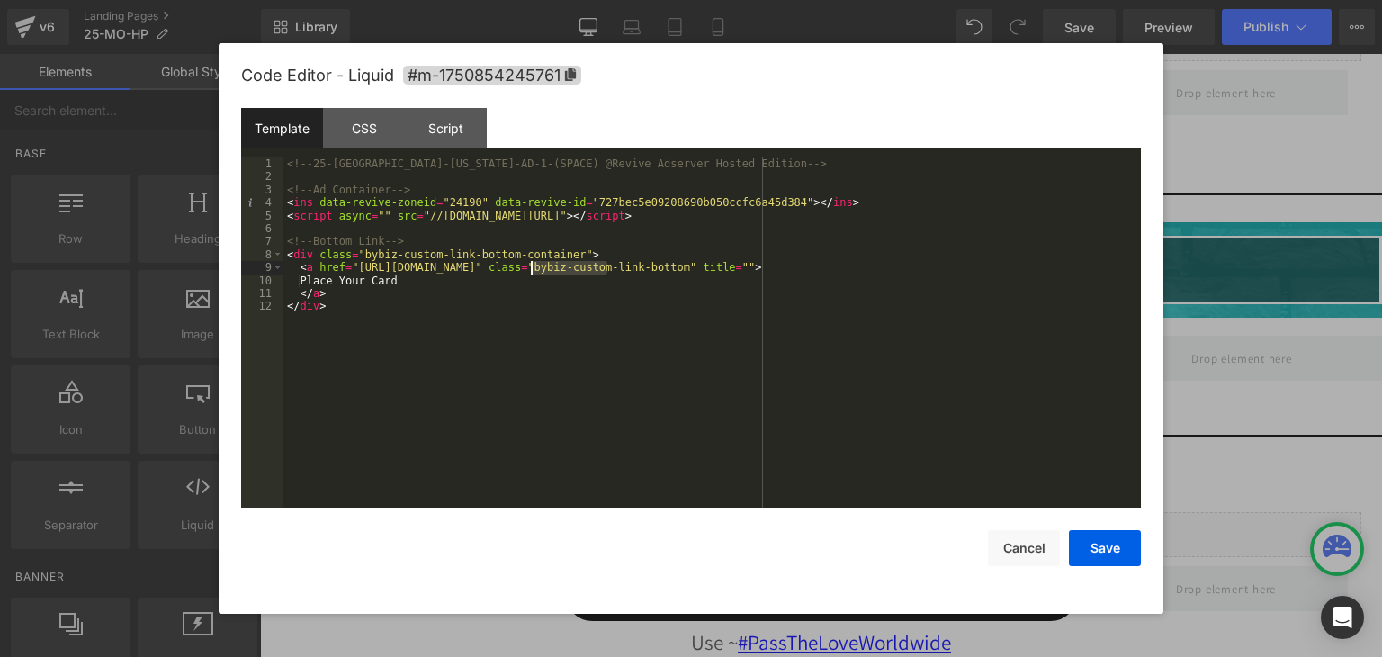
drag, startPoint x: 605, startPoint y: 271, endPoint x: 533, endPoint y: 270, distance: 72.9
click at [0, 0] on div "<!-- 25-MO-Missouri-AD-1-(SPACE) @Revive Adserver Hosted Edition --> <!-- Ad Co…" at bounding box center [0, 0] width 0 height 0
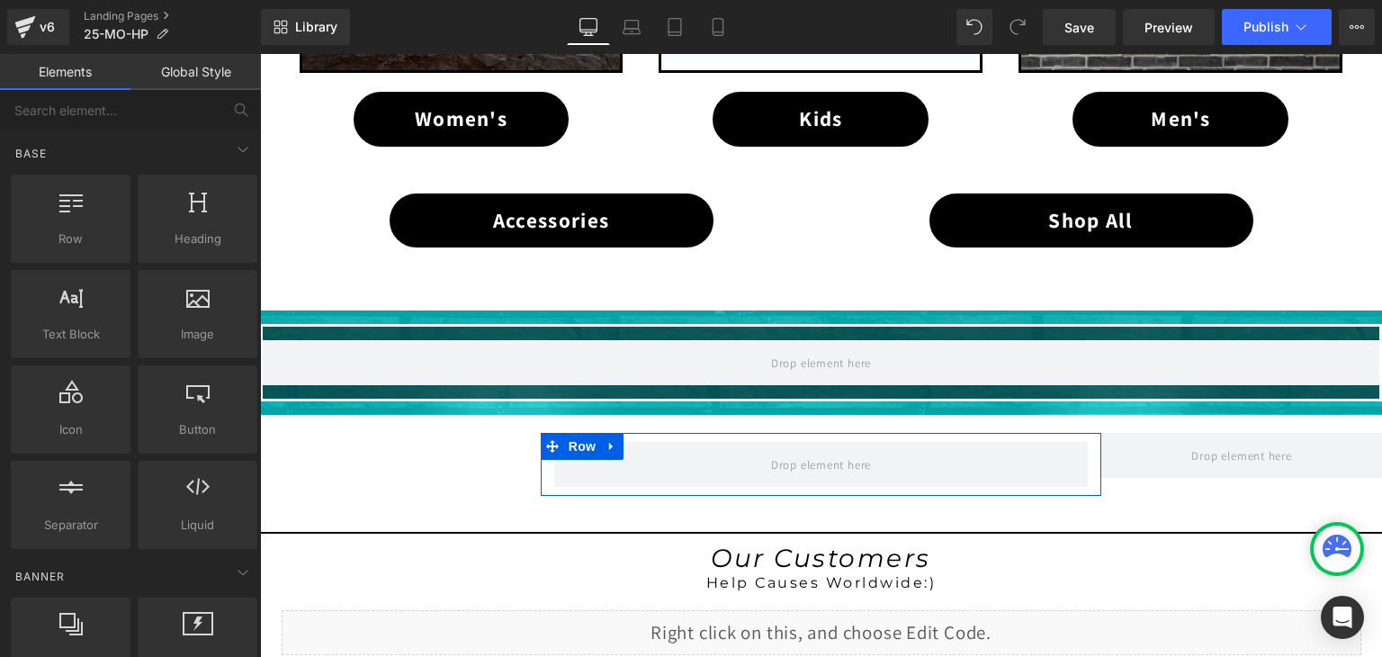
scroll to position [1209, 0]
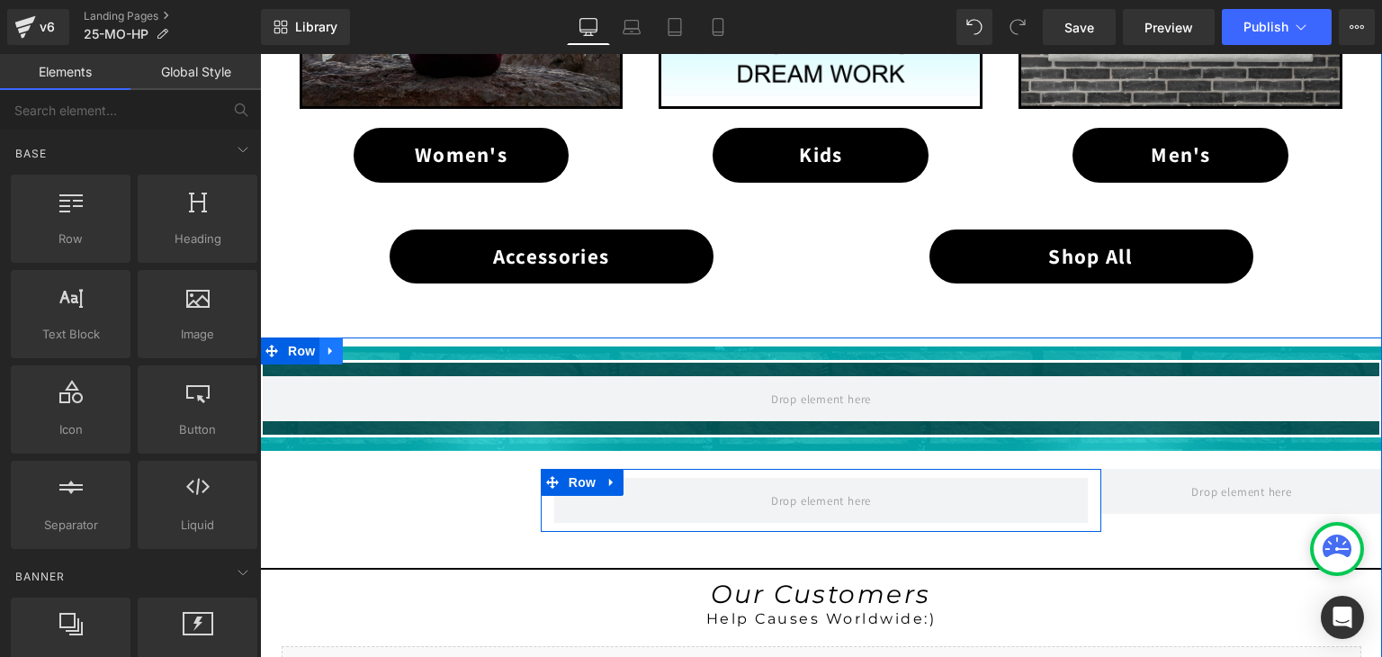
click at [328, 347] on icon at bounding box center [330, 351] width 4 height 8
click at [376, 345] on icon at bounding box center [378, 351] width 13 height 13
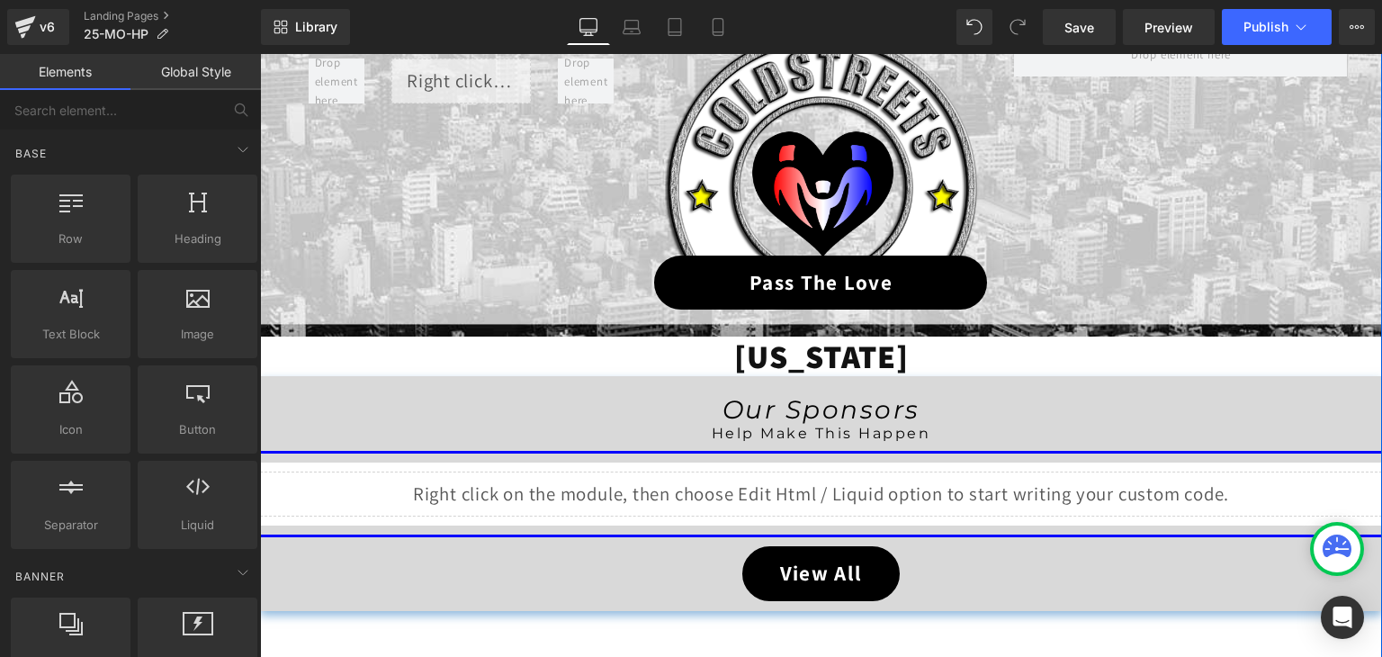
scroll to position [220, 0]
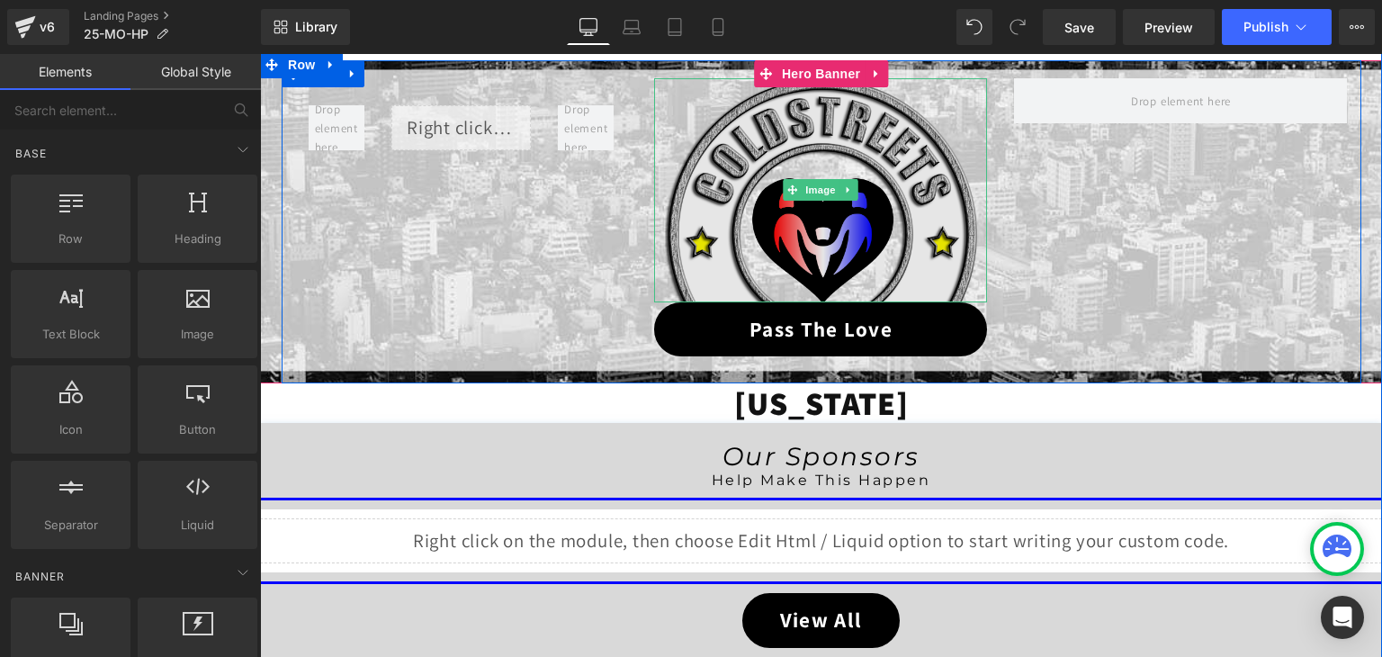
click at [812, 200] on img at bounding box center [821, 190] width 313 height 224
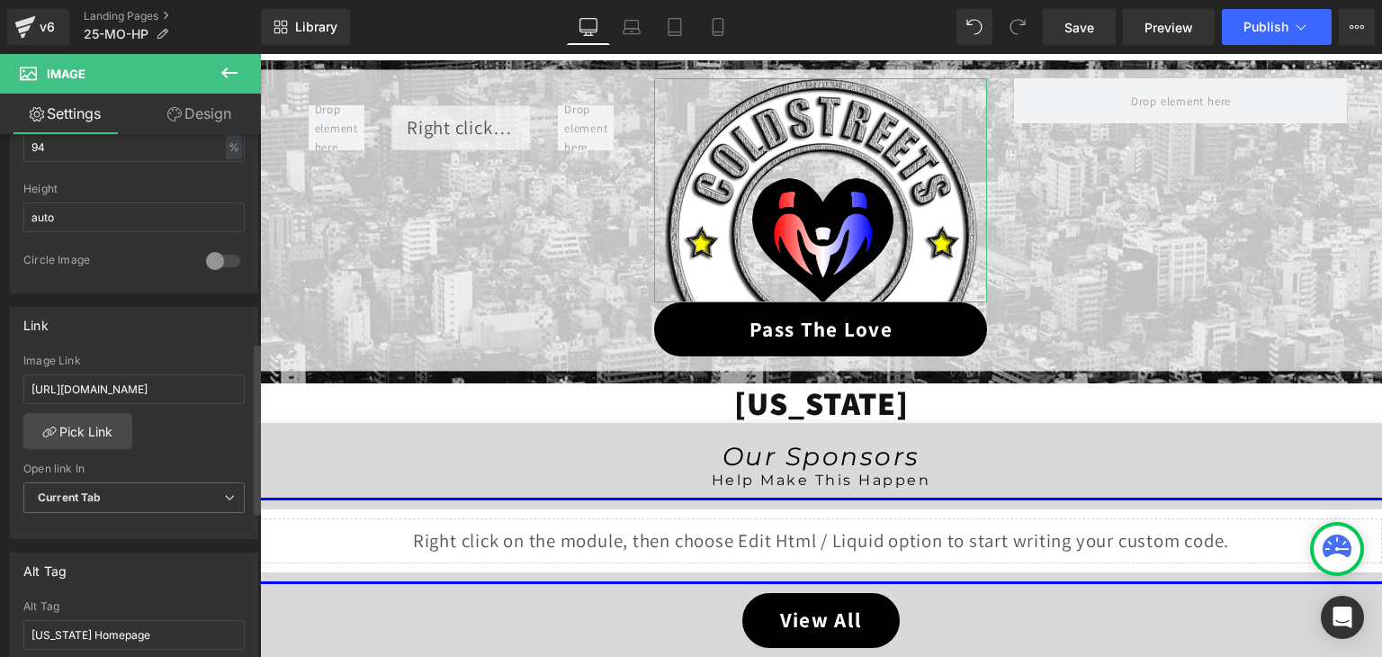
scroll to position [630, 0]
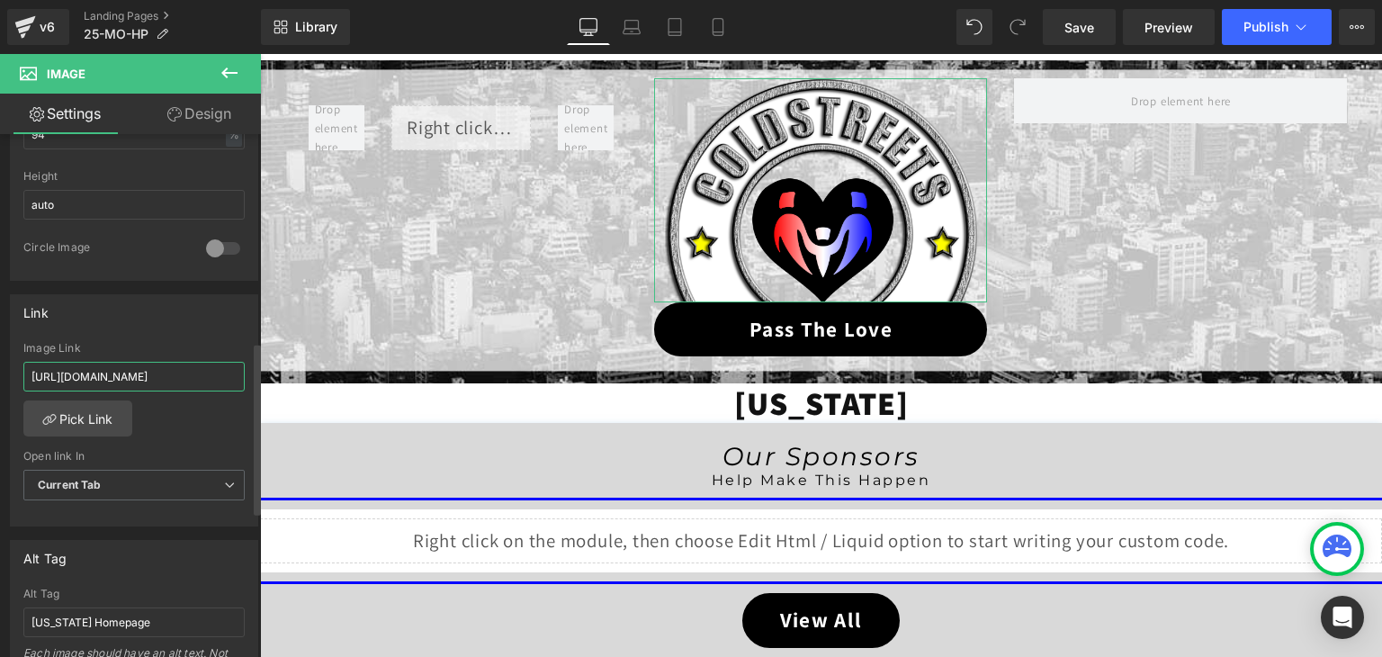
click at [159, 375] on input "https://coldstreets.com/pages/ptl-mo" at bounding box center [133, 377] width 221 height 30
type input "https://coldstreets.com/pages/25-mo-ptl"
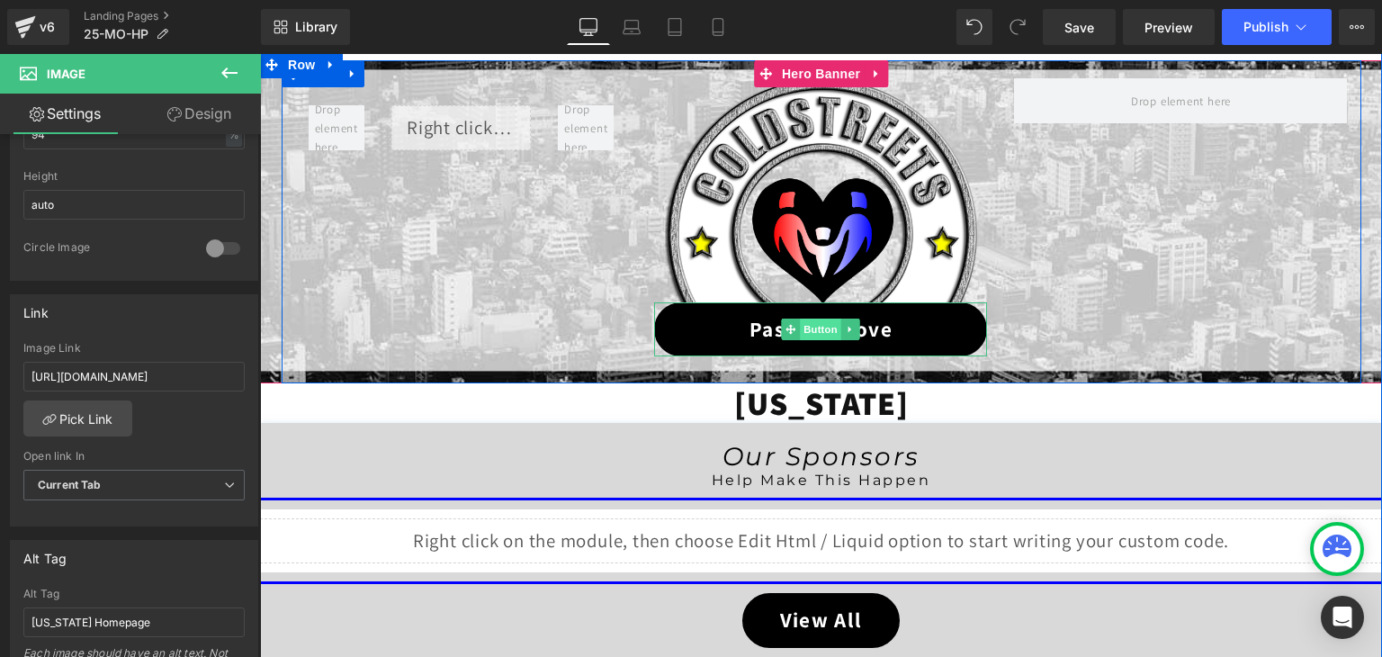
click at [815, 321] on span "Button" at bounding box center [821, 329] width 41 height 22
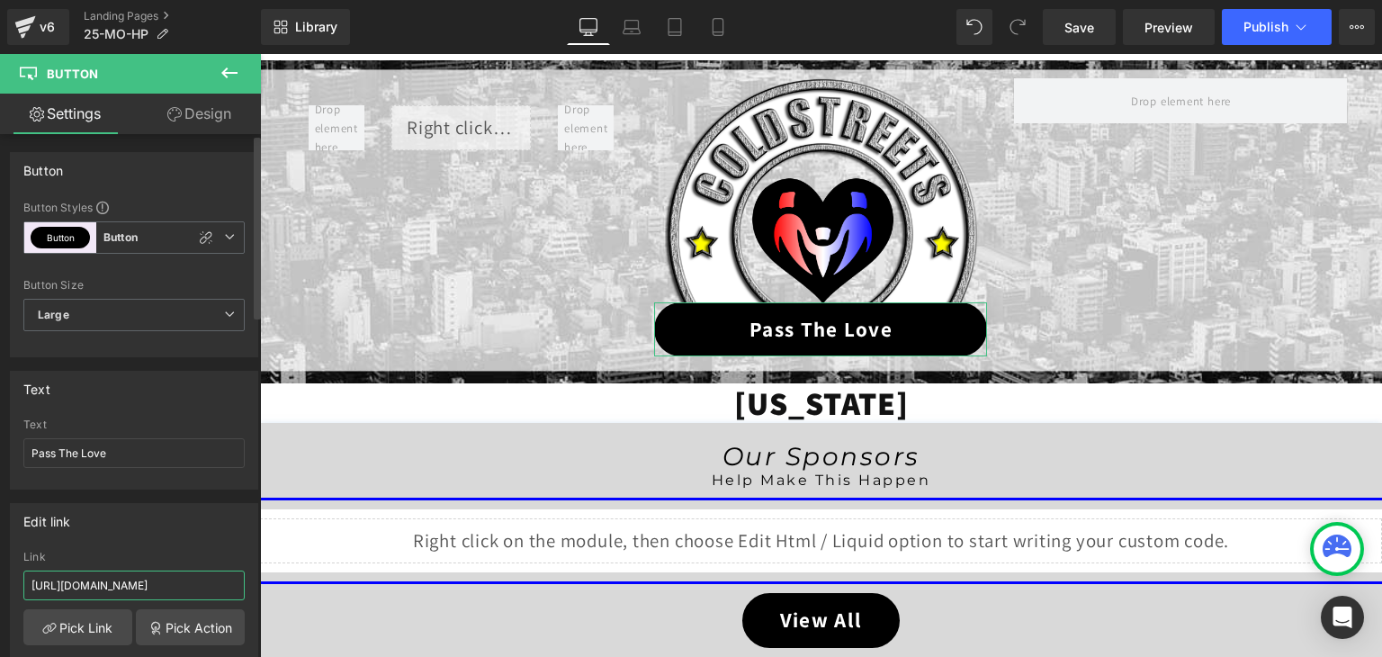
click at [140, 587] on input "https://coldstreets.com/pages/ptl-mo" at bounding box center [133, 585] width 221 height 30
paste input "25-mo-ptl"
type input "https://coldstreets.com/pages/25-mo-ptl"
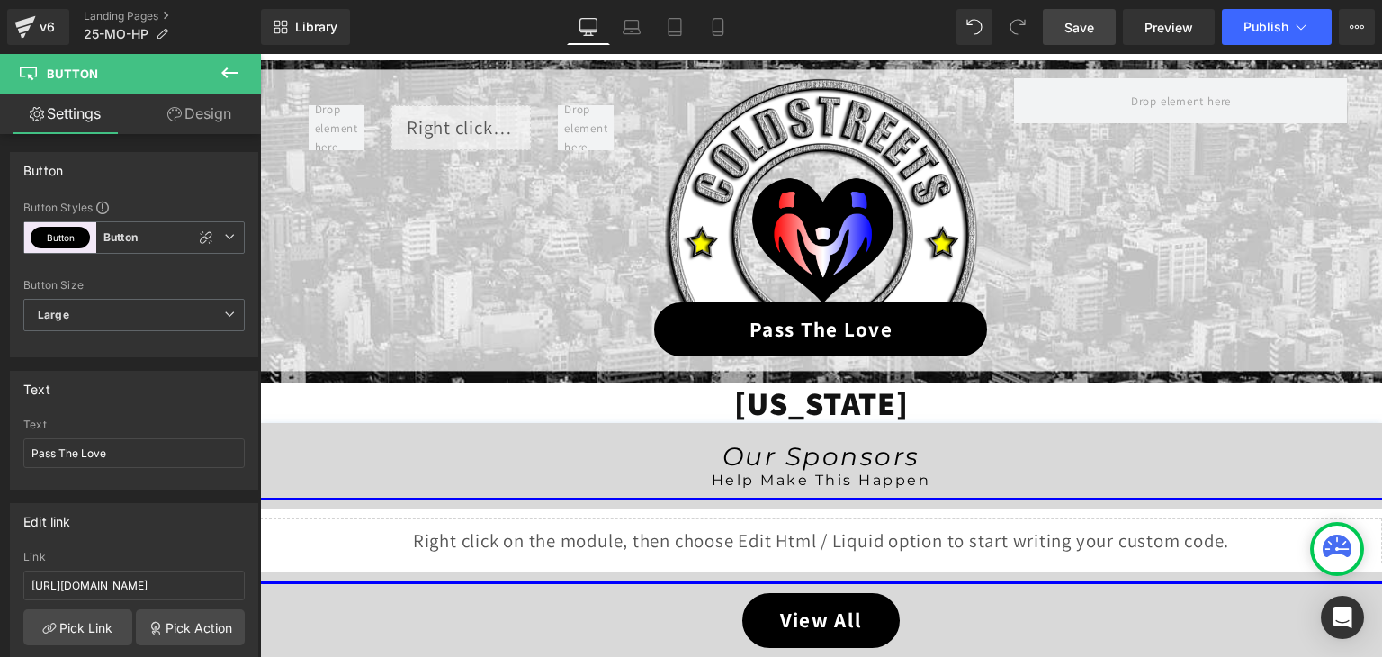
click at [1094, 22] on span "Save" at bounding box center [1079, 27] width 30 height 19
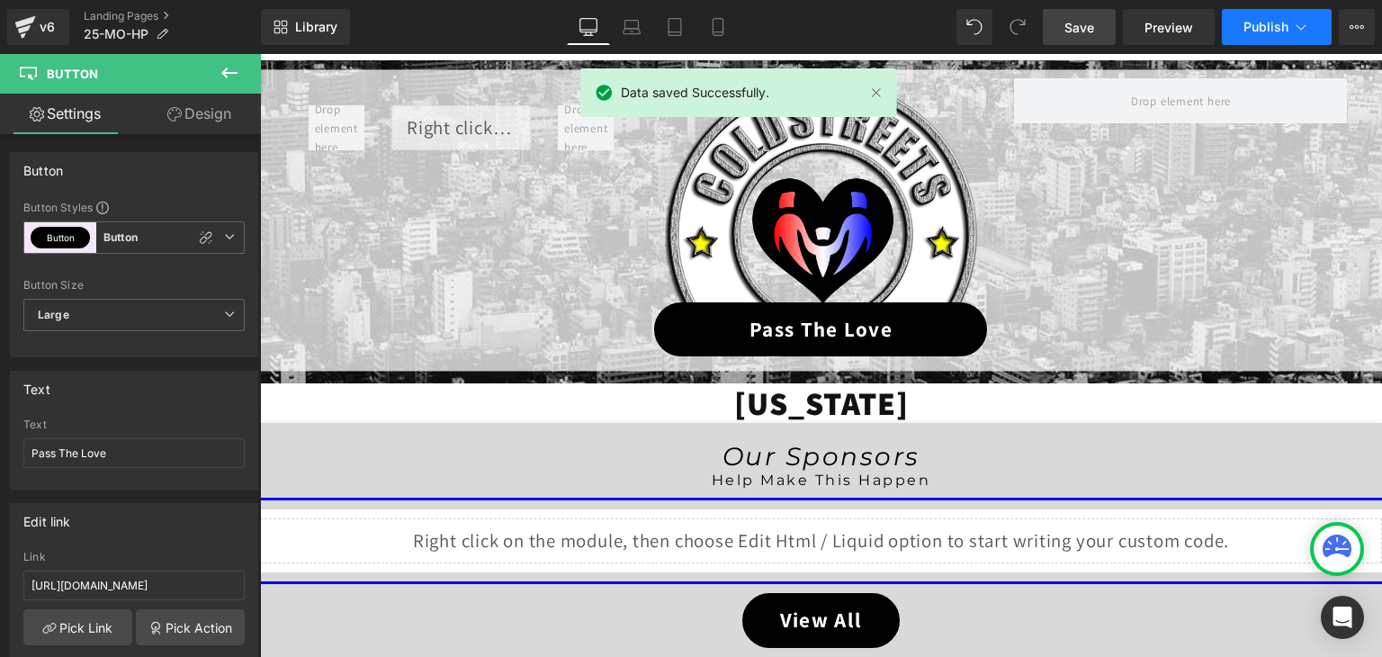
click at [1293, 33] on icon at bounding box center [1301, 27] width 18 height 18
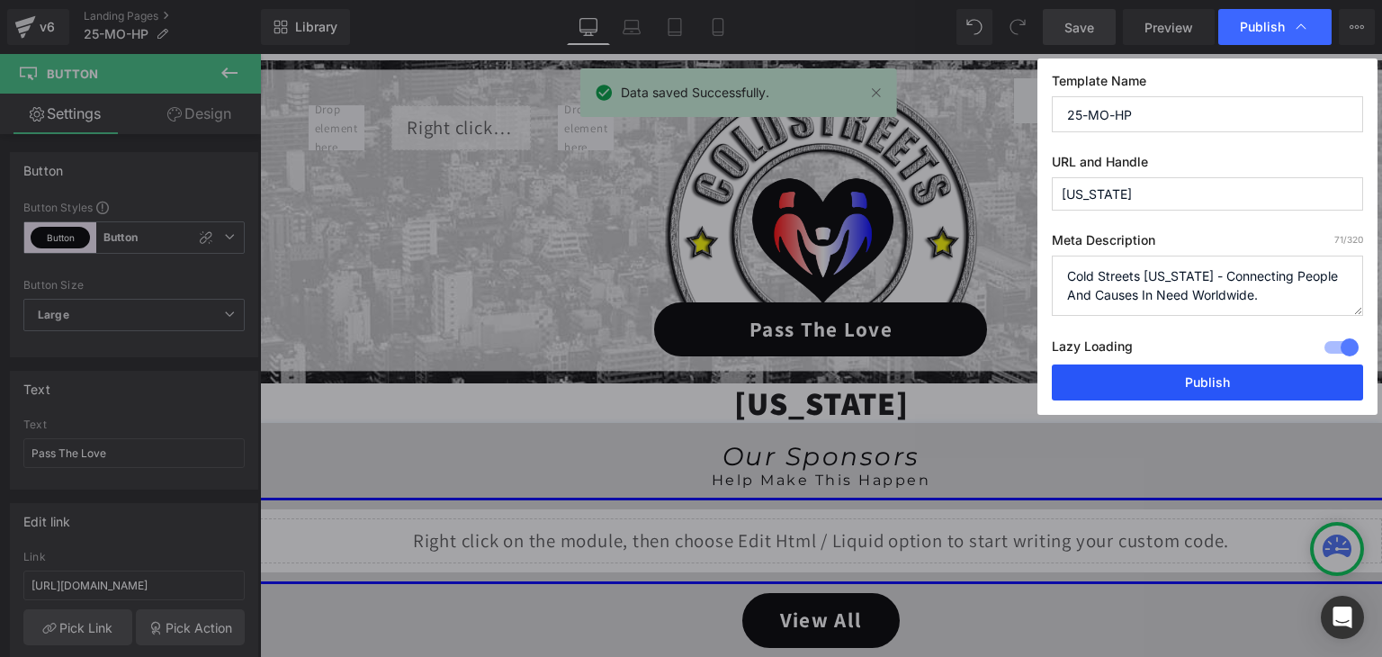
click at [1238, 375] on button "Publish" at bounding box center [1207, 382] width 311 height 36
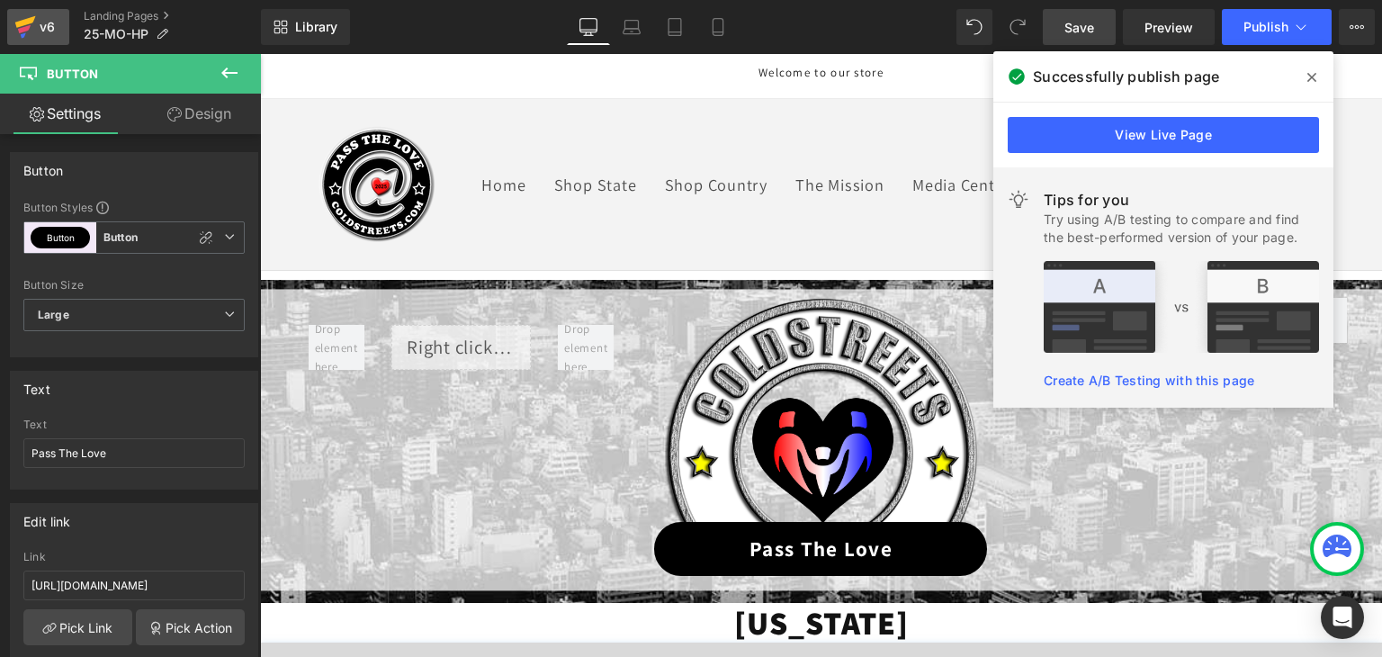
click at [29, 20] on icon at bounding box center [25, 22] width 21 height 12
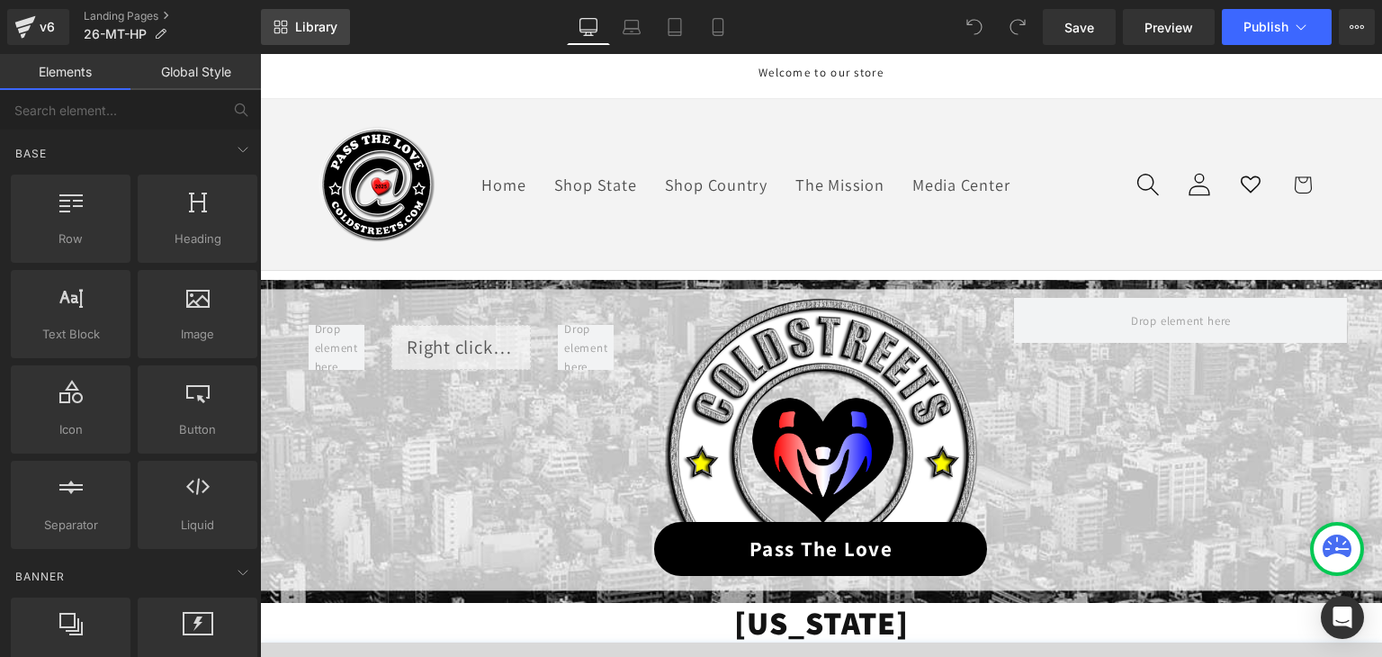
click at [302, 18] on link "Library" at bounding box center [305, 27] width 89 height 36
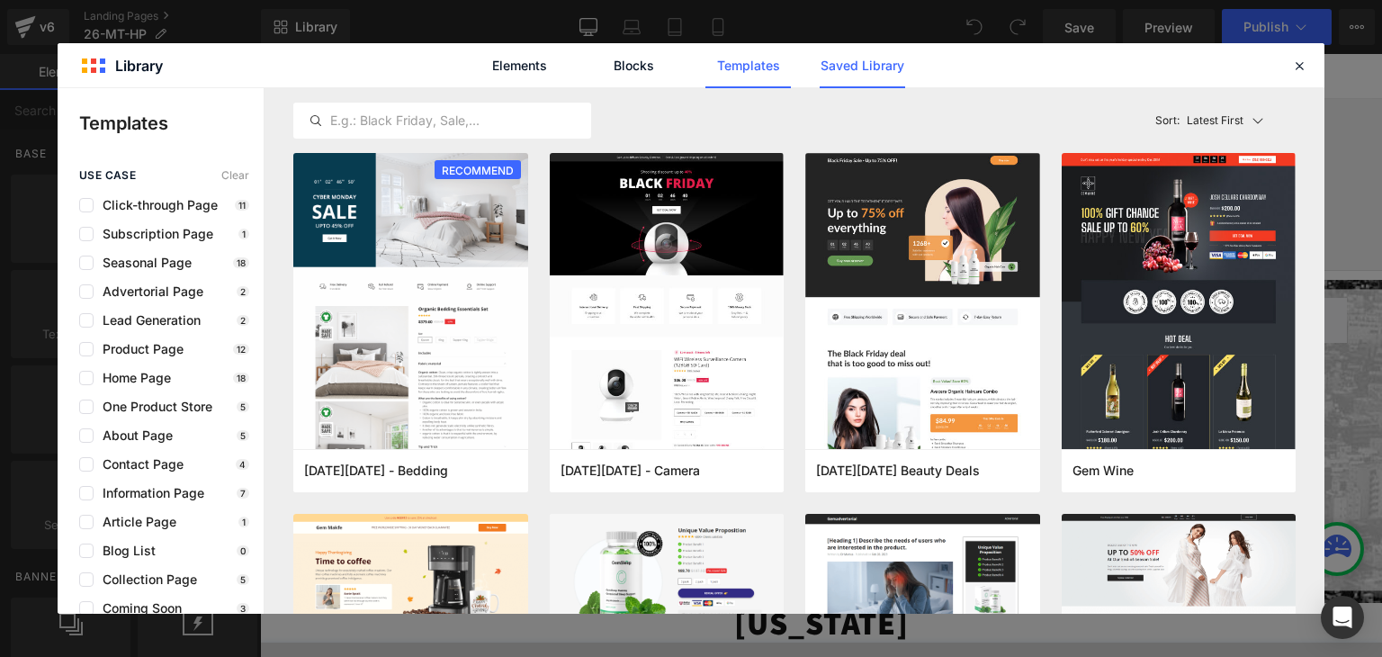
click at [839, 62] on link "Saved Library" at bounding box center [862, 65] width 85 height 45
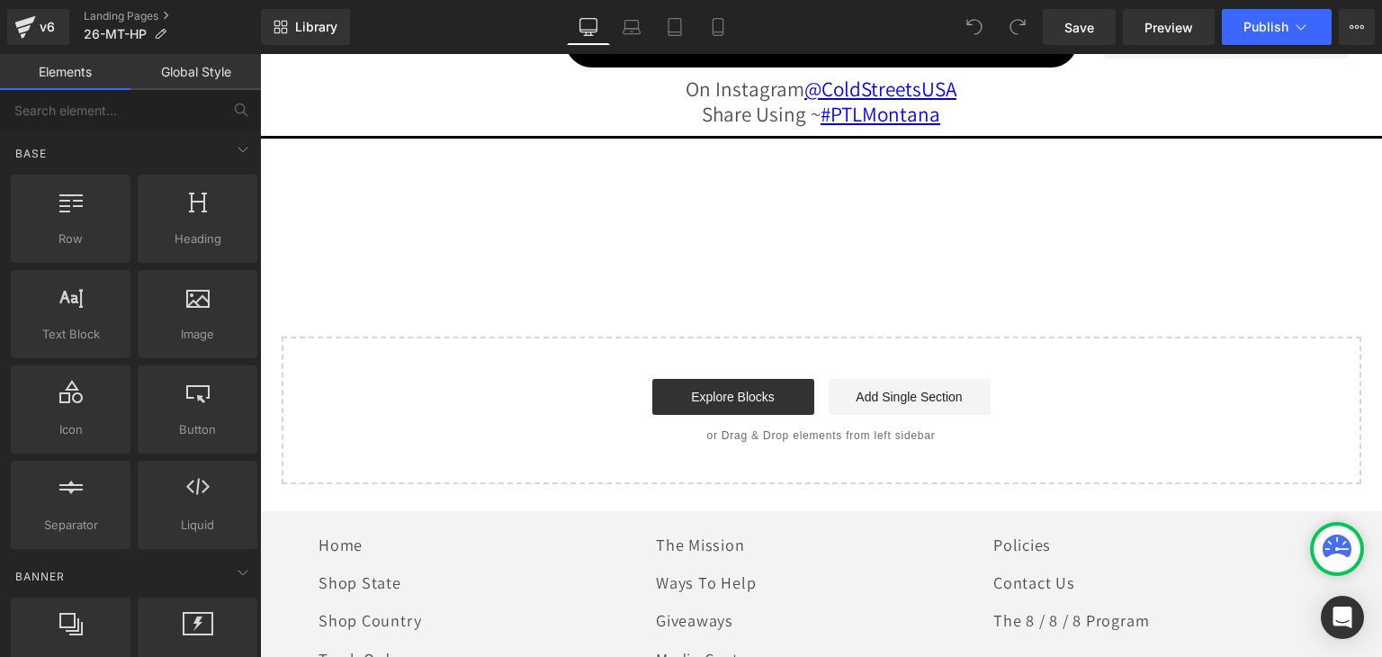
scroll to position [1893, 0]
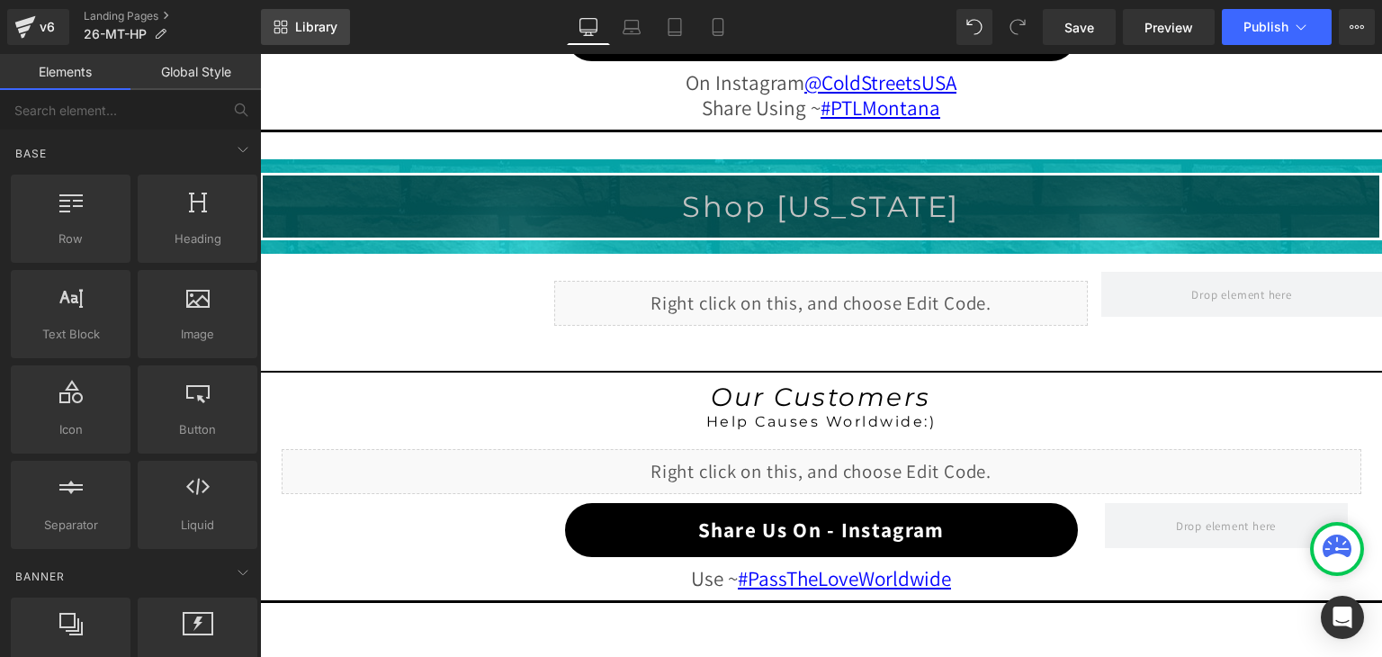
click at [304, 16] on link "Library" at bounding box center [305, 27] width 89 height 36
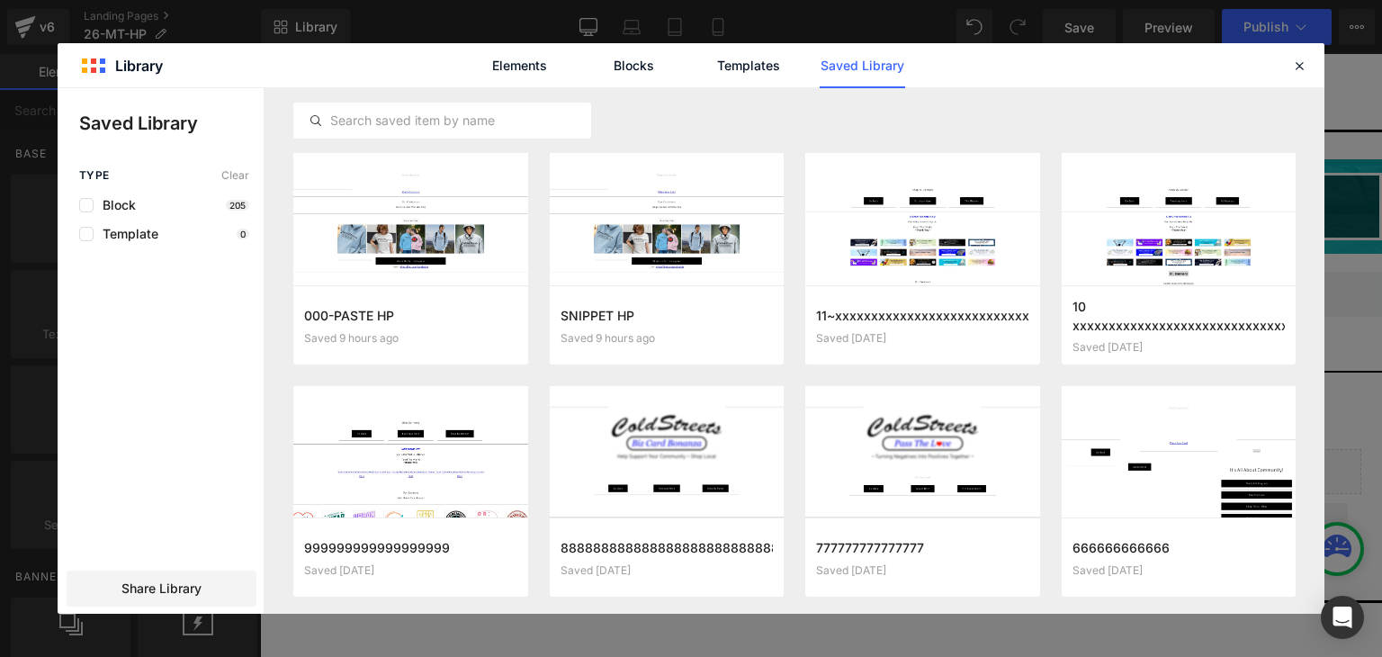
click at [849, 67] on link "Saved Library" at bounding box center [862, 65] width 85 height 45
click at [405, 328] on button "Add to page" at bounding box center [392, 324] width 177 height 29
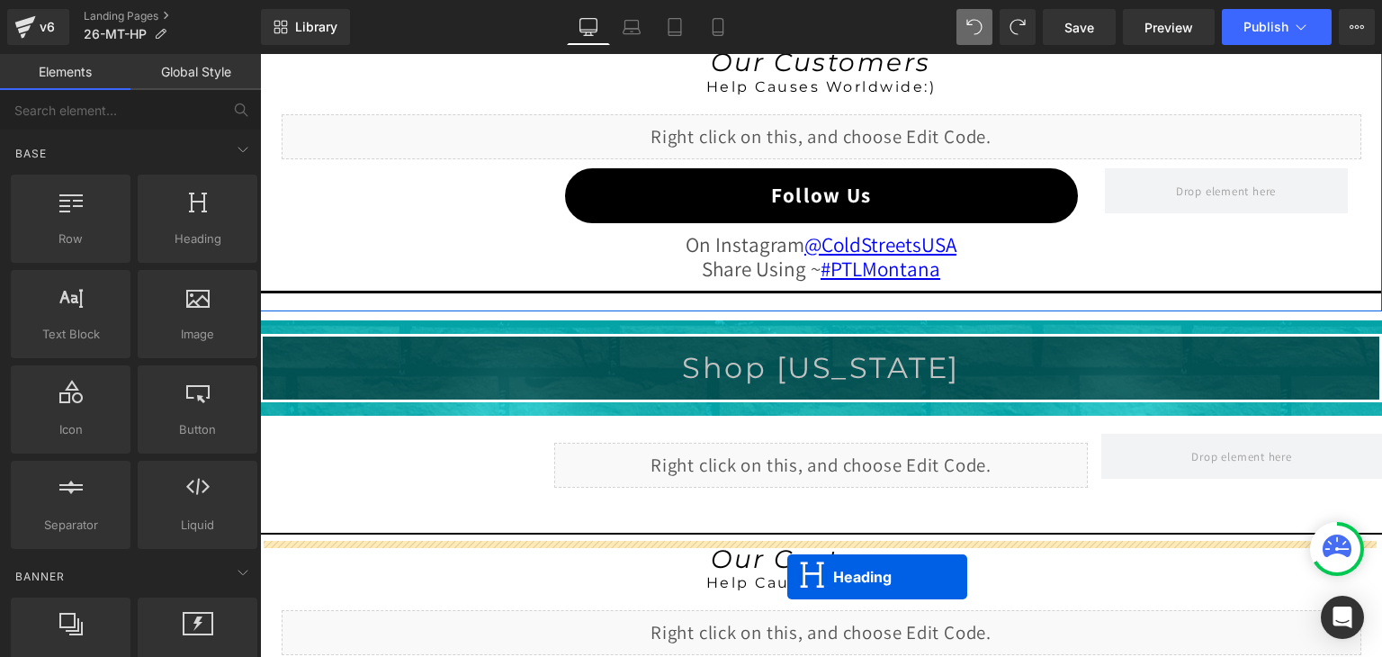
scroll to position [1813, 0]
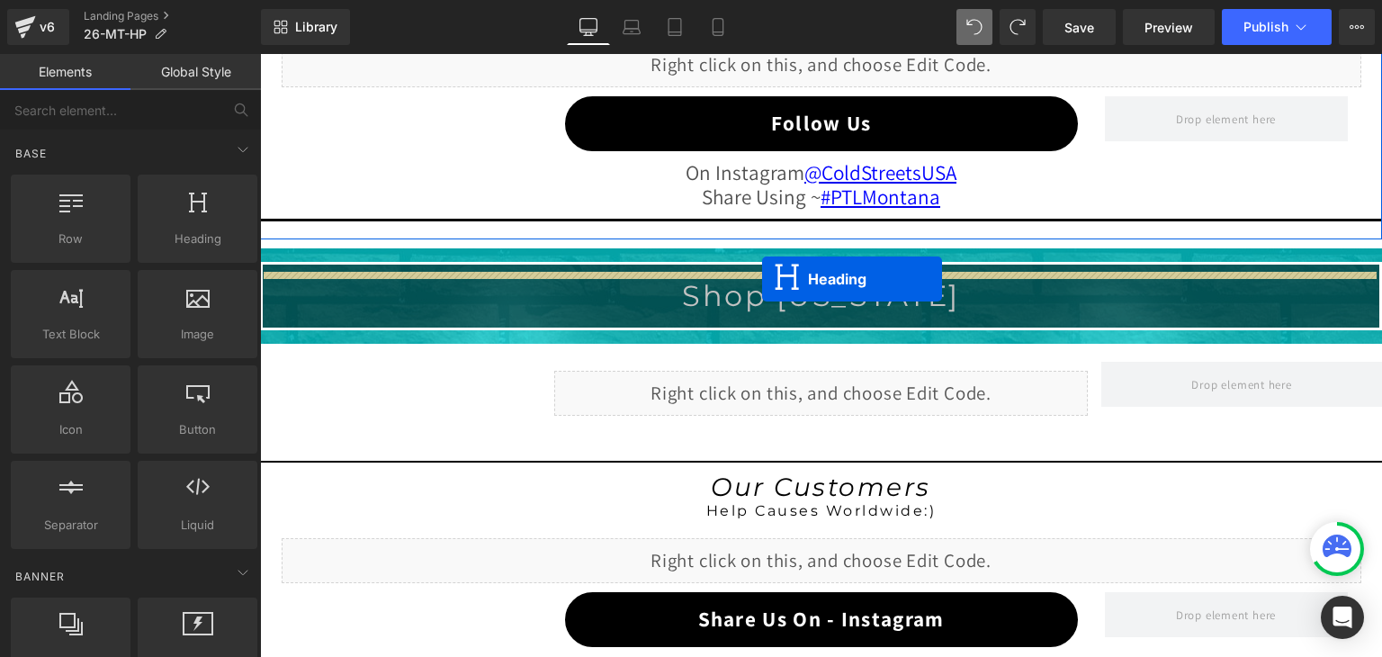
drag, startPoint x: 770, startPoint y: 143, endPoint x: 762, endPoint y: 279, distance: 136.1
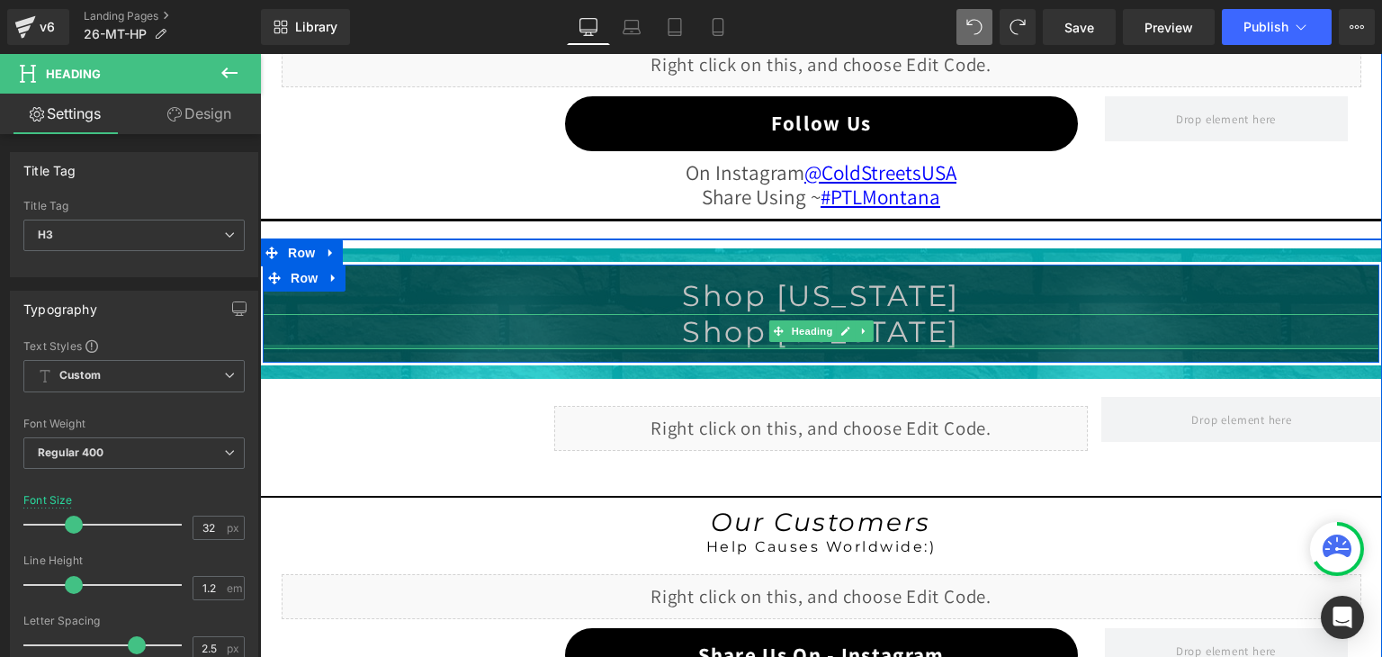
click at [859, 345] on div at bounding box center [821, 347] width 1117 height 4
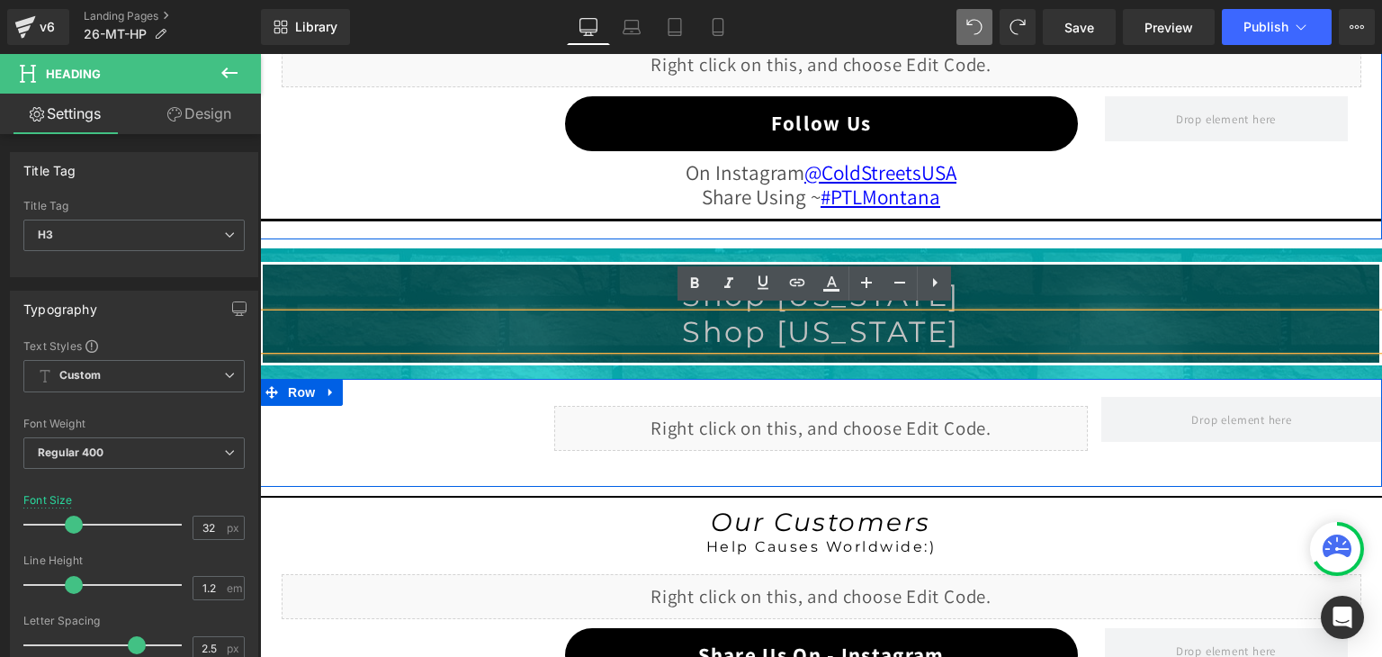
click at [794, 467] on div "Separator Liquid Row Row Row" at bounding box center [821, 433] width 1122 height 108
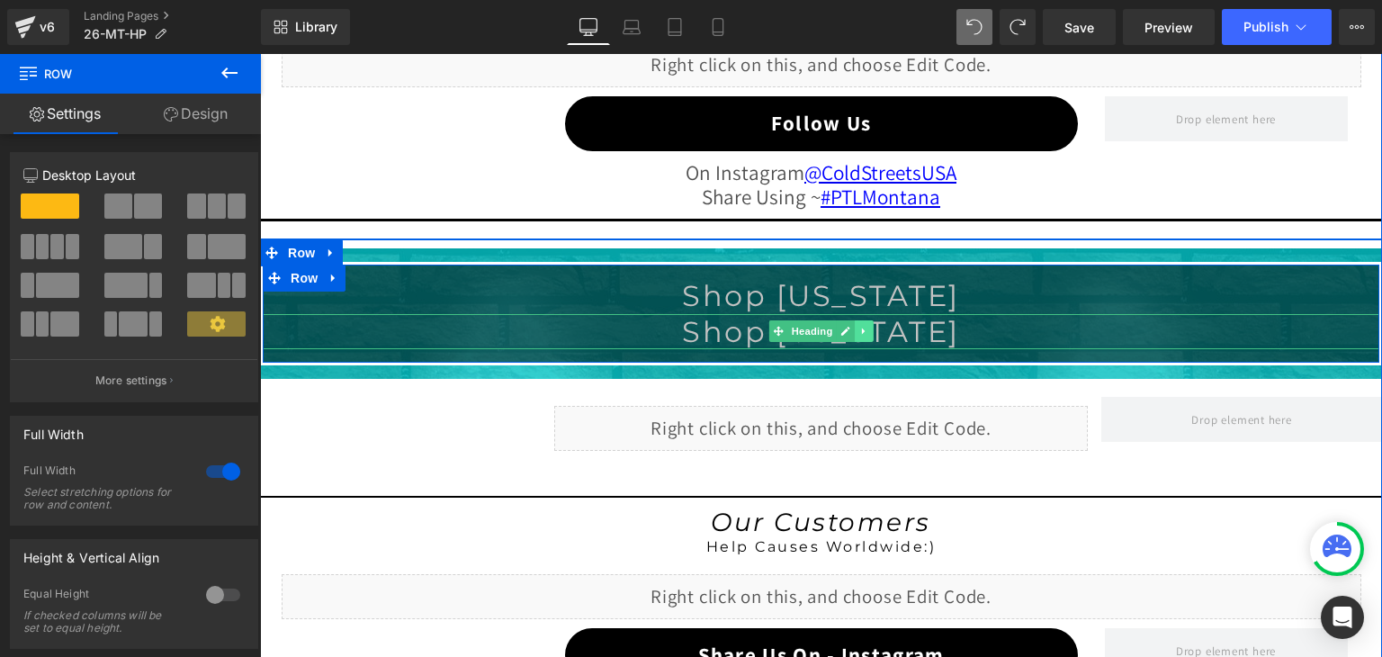
click at [862, 328] on icon at bounding box center [863, 331] width 3 height 6
click at [865, 327] on link at bounding box center [874, 331] width 19 height 22
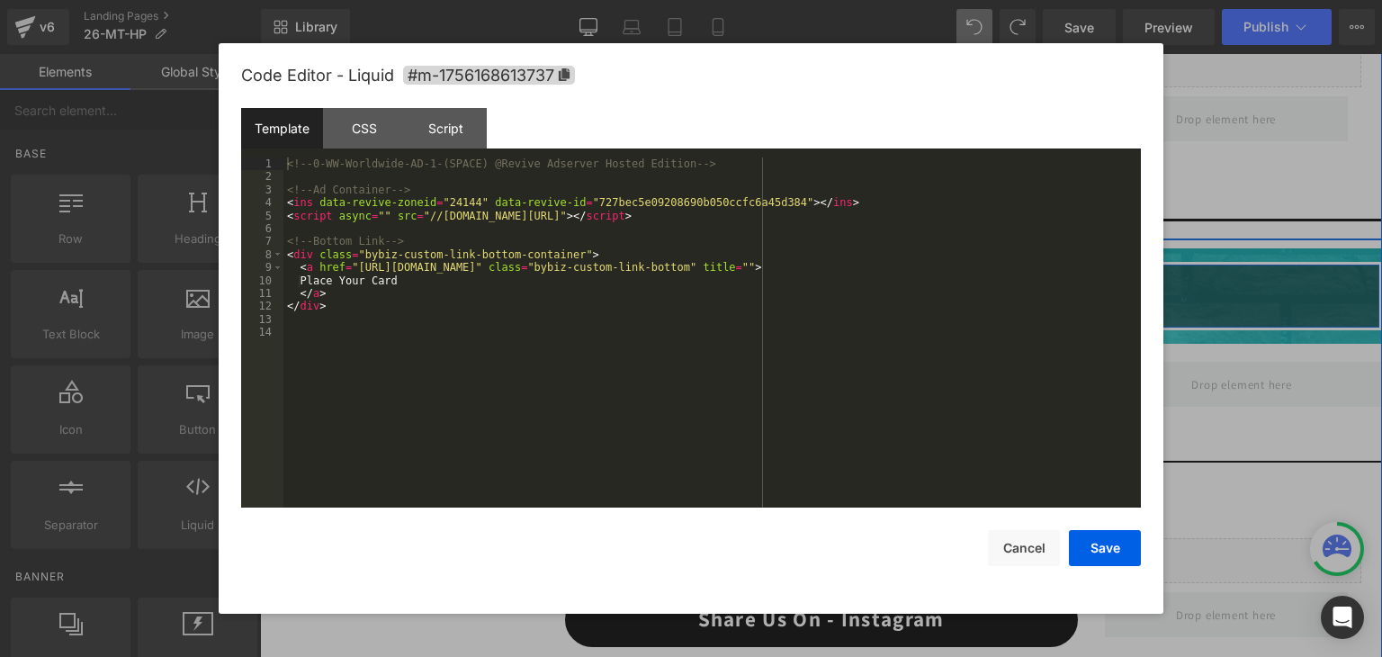
click at [835, 375] on div "Liquid" at bounding box center [821, 393] width 534 height 45
click at [1022, 547] on button "Cancel" at bounding box center [1024, 548] width 72 height 36
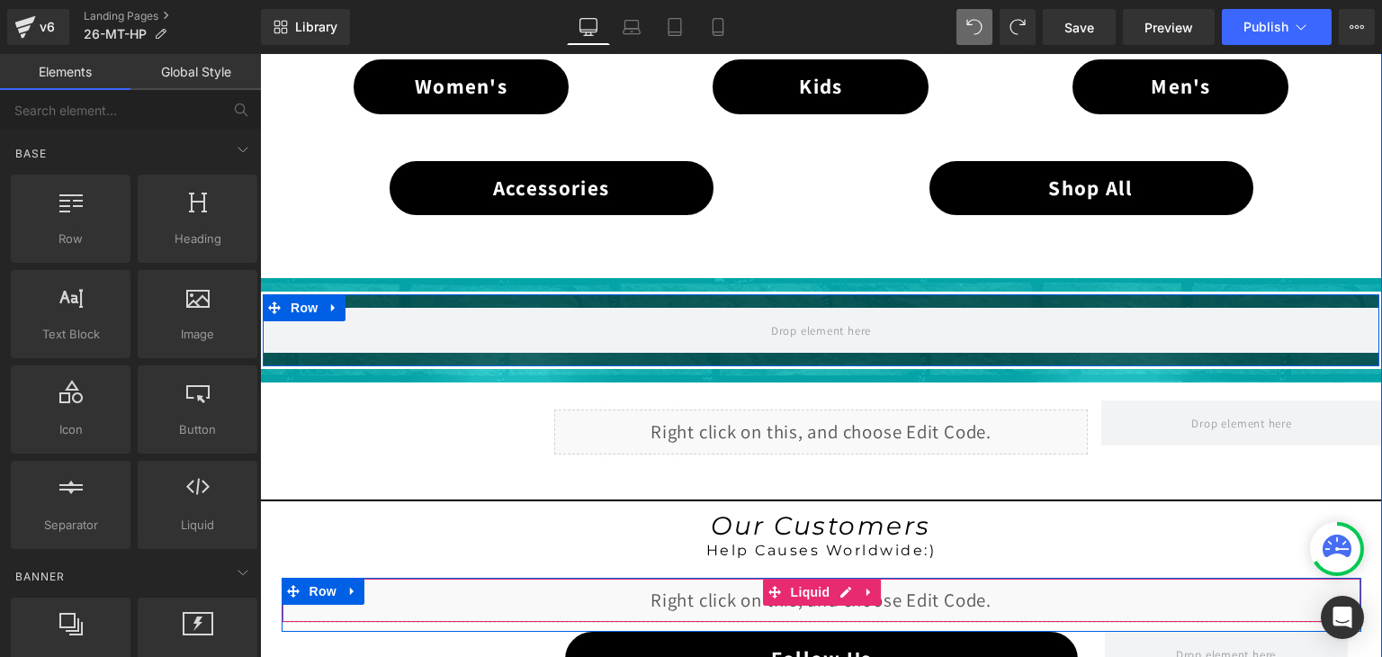
scroll to position [1273, 0]
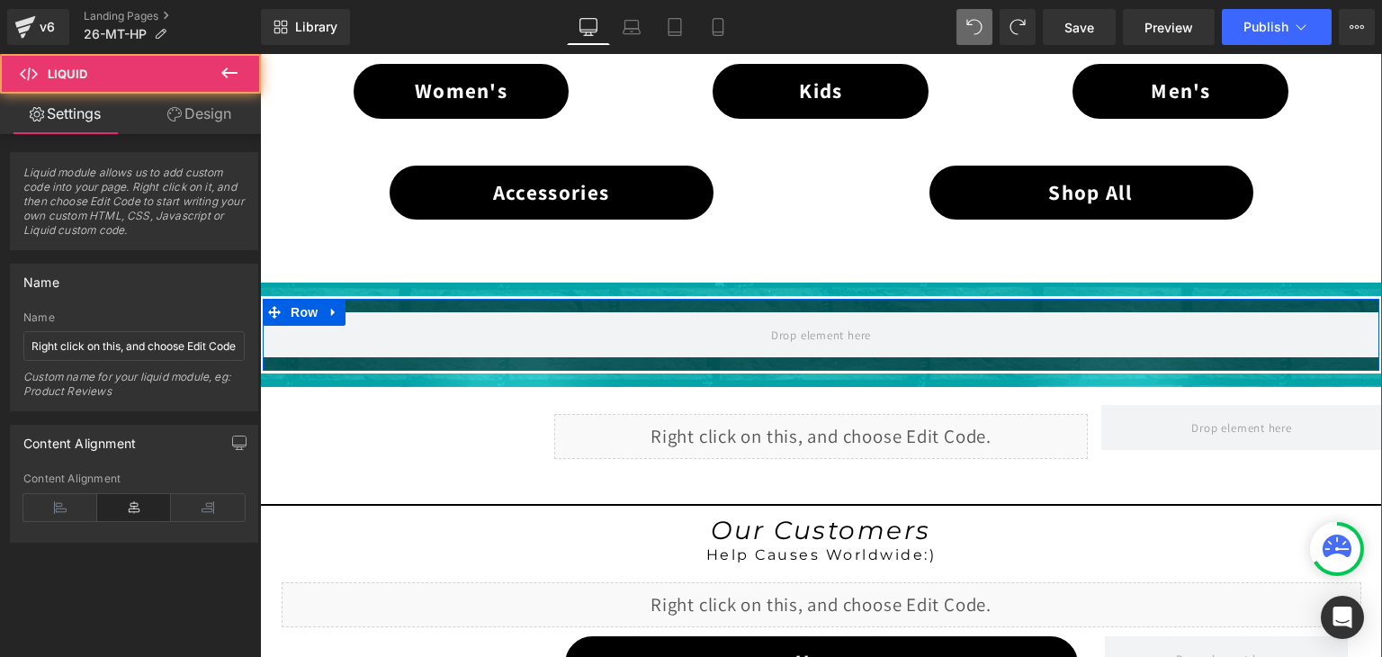
click at [821, 430] on div "Liquid" at bounding box center [821, 436] width 534 height 45
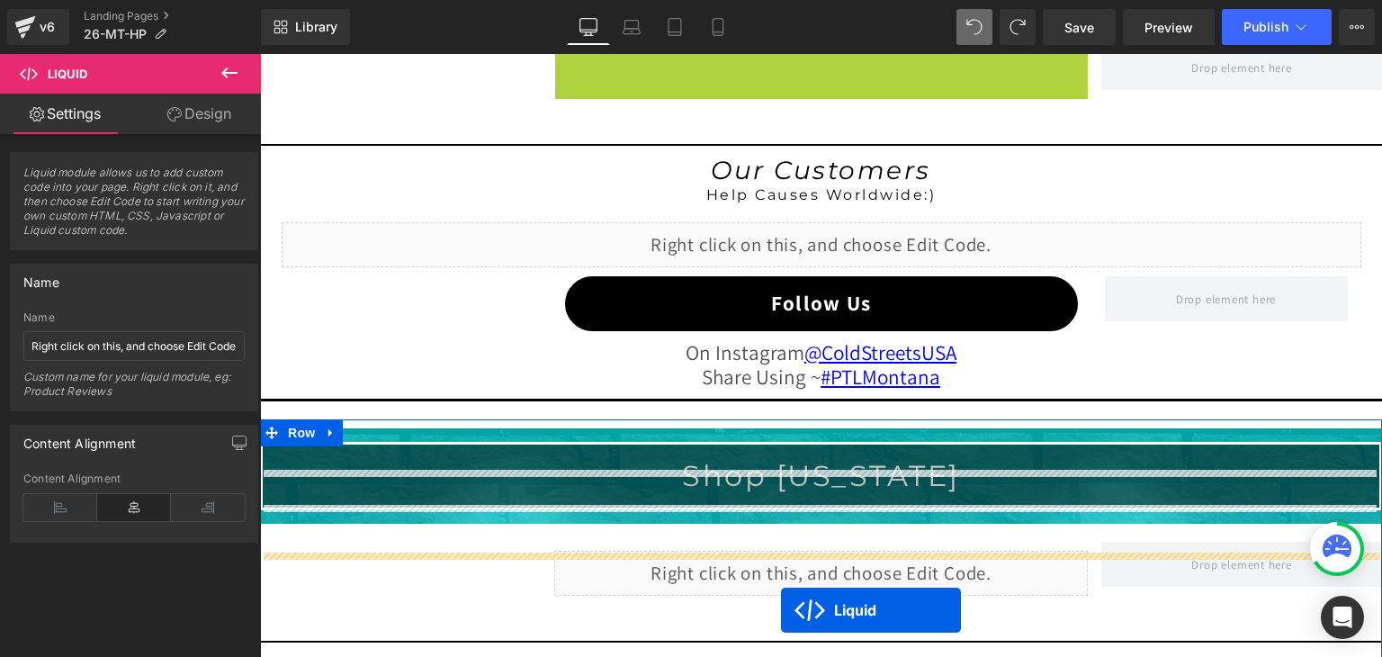
scroll to position [1723, 0]
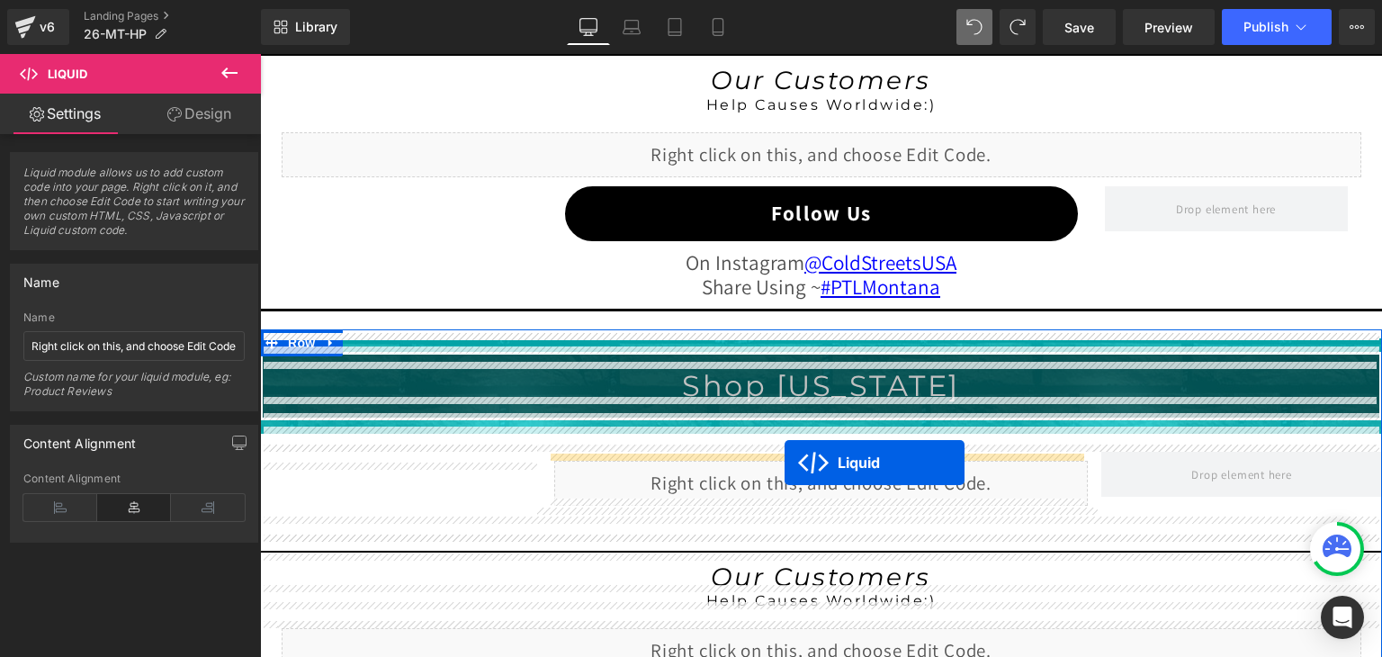
drag, startPoint x: 767, startPoint y: 421, endPoint x: 785, endPoint y: 462, distance: 45.1
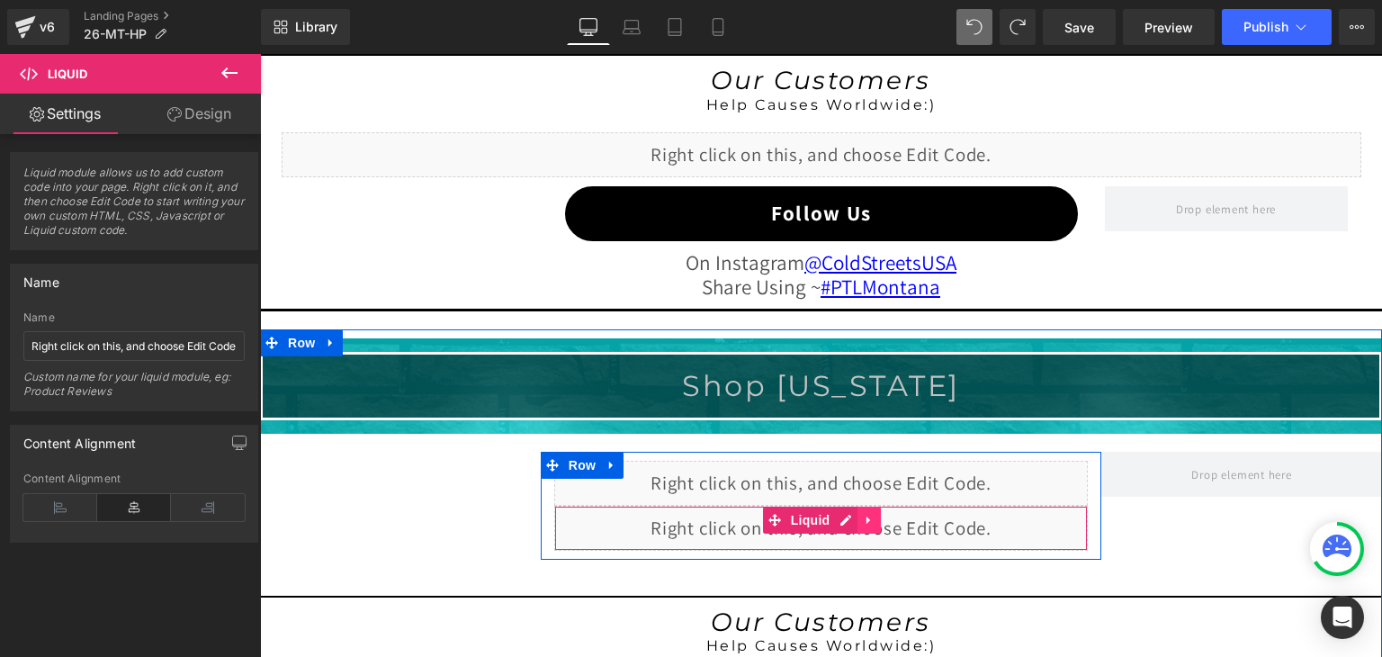
click at [871, 512] on link at bounding box center [868, 520] width 23 height 27
click at [876, 515] on icon at bounding box center [880, 519] width 13 height 13
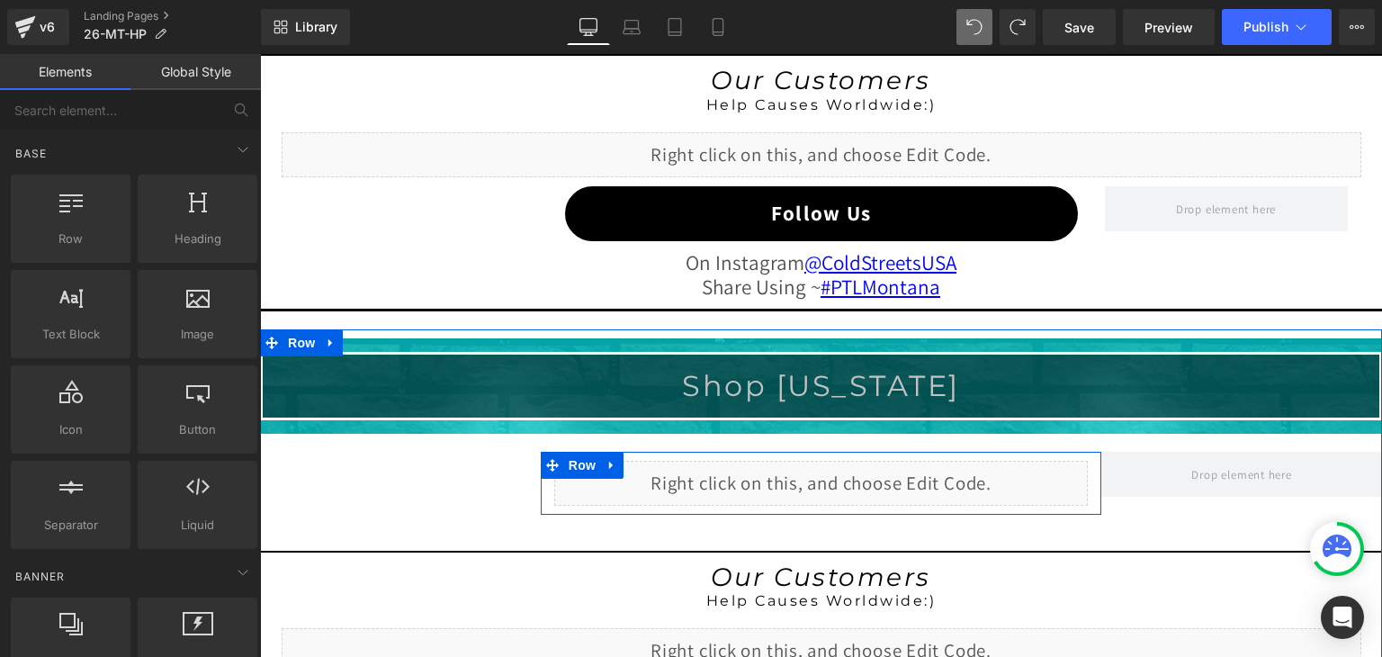
click at [835, 468] on div "Liquid" at bounding box center [821, 483] width 534 height 45
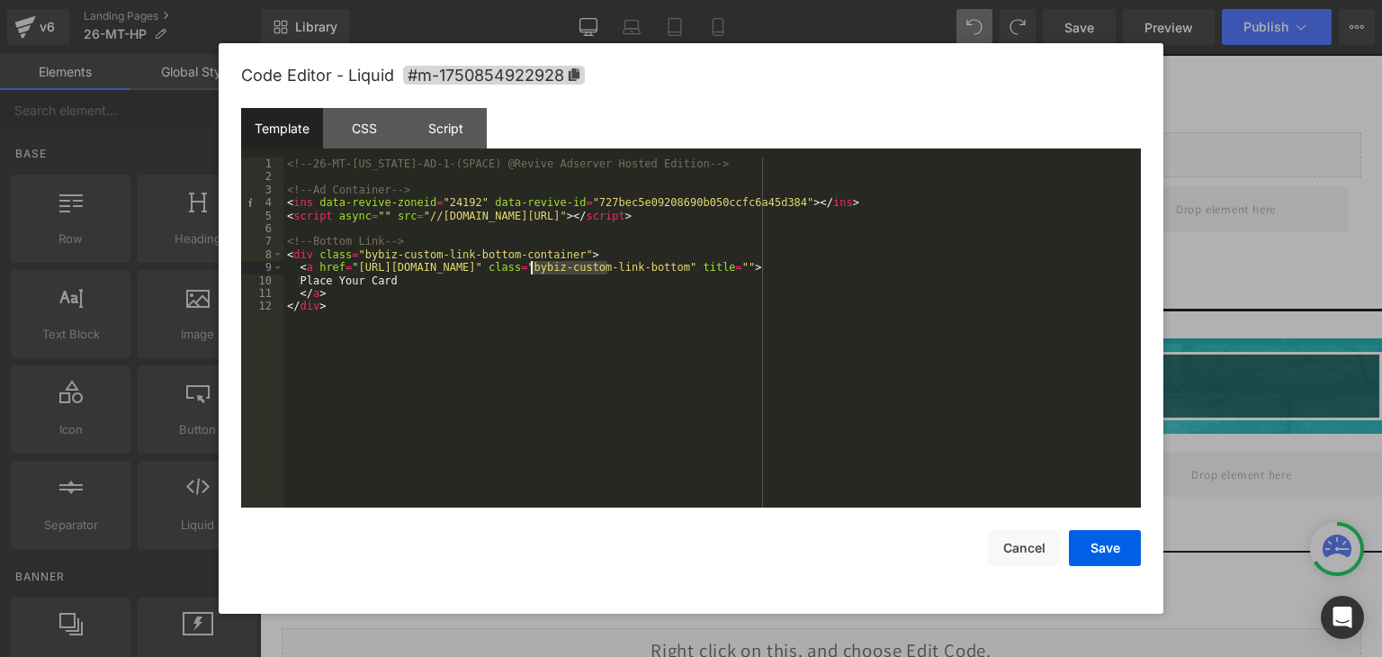
drag, startPoint x: 605, startPoint y: 265, endPoint x: 529, endPoint y: 269, distance: 76.6
click at [529, 269] on div "<!-- 26-MT-Montana-AD-1-(SPACE) @Revive Adserver Hosted Edition --> <!-- Ad Con…" at bounding box center [711, 345] width 857 height 376
click at [1099, 539] on button "Save" at bounding box center [1105, 548] width 72 height 36
click at [839, 475] on div "Liquid" at bounding box center [821, 483] width 534 height 45
click at [1079, 545] on button "Save" at bounding box center [1105, 548] width 72 height 36
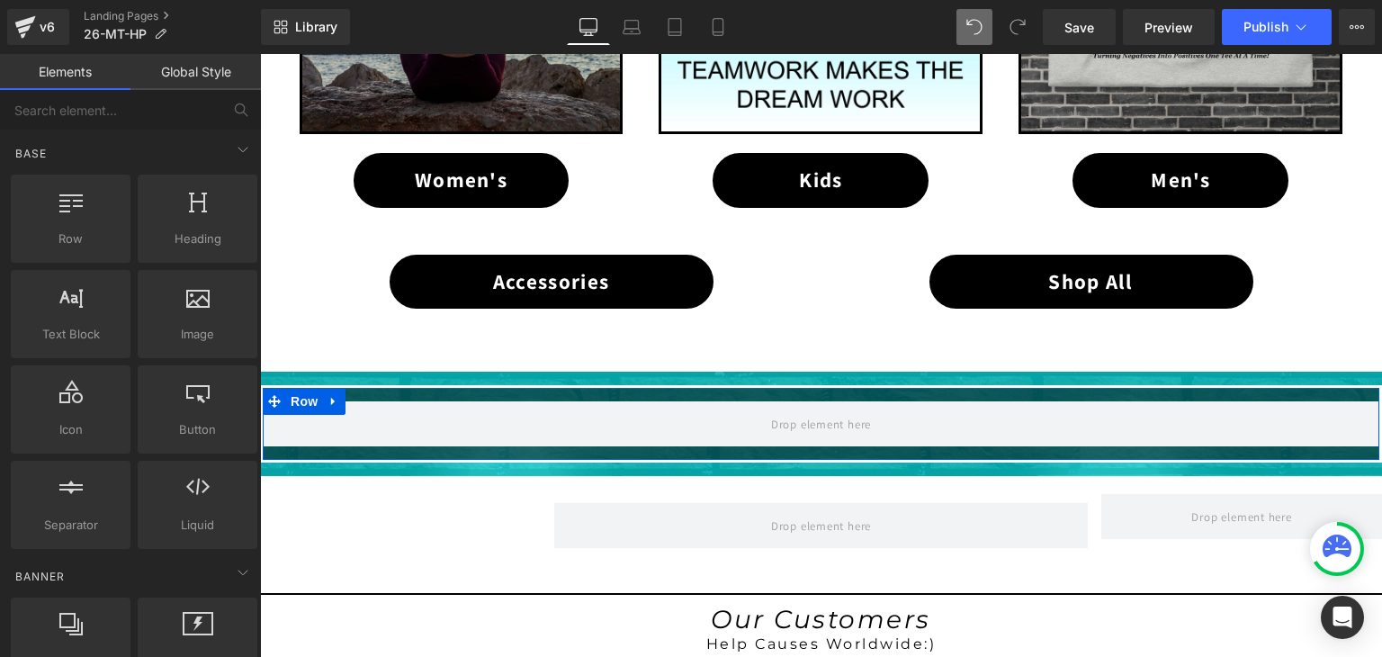
scroll to position [1183, 0]
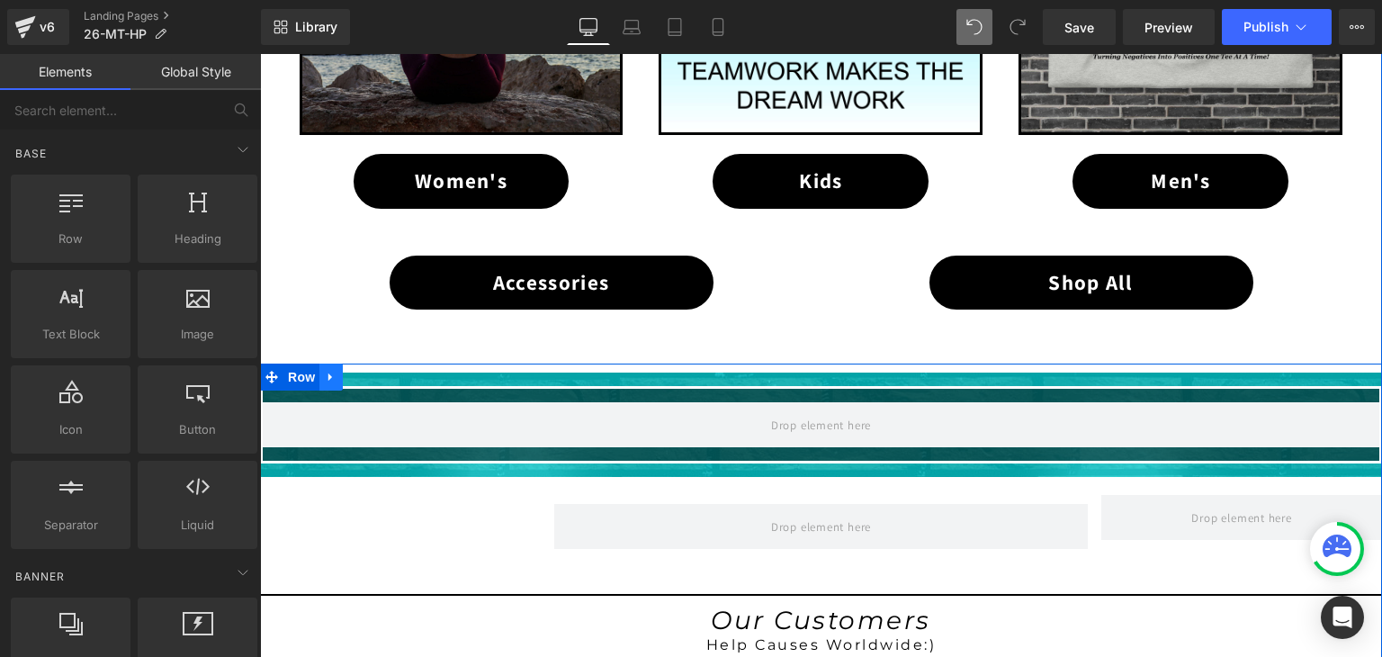
click at [325, 371] on icon at bounding box center [331, 377] width 13 height 13
click at [372, 371] on icon at bounding box center [378, 377] width 13 height 13
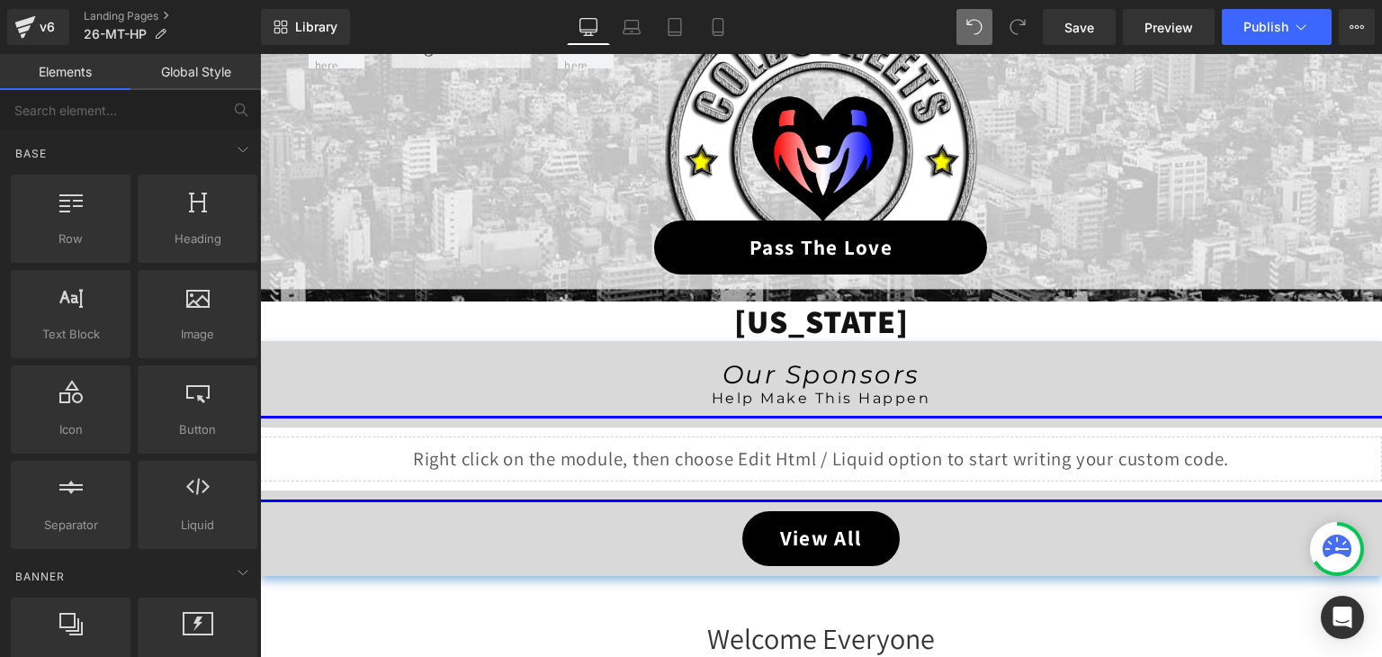
scroll to position [283, 0]
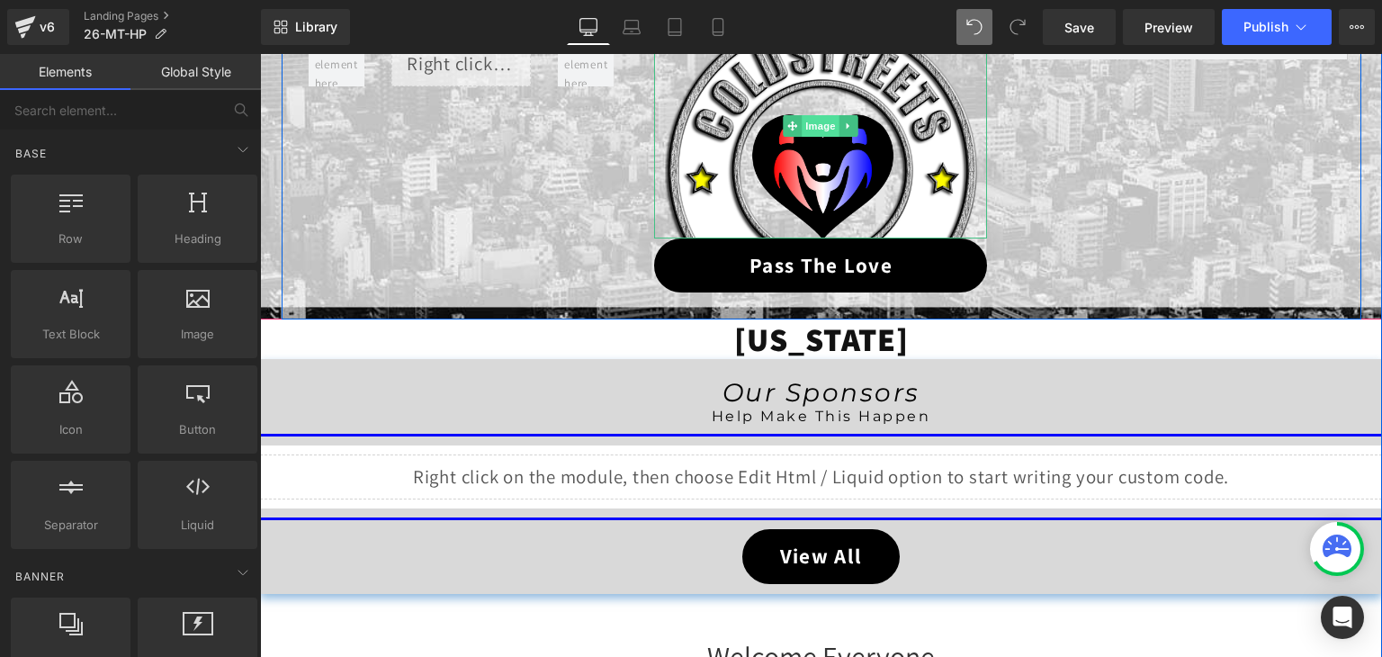
click at [810, 126] on span "Image" at bounding box center [822, 126] width 38 height 22
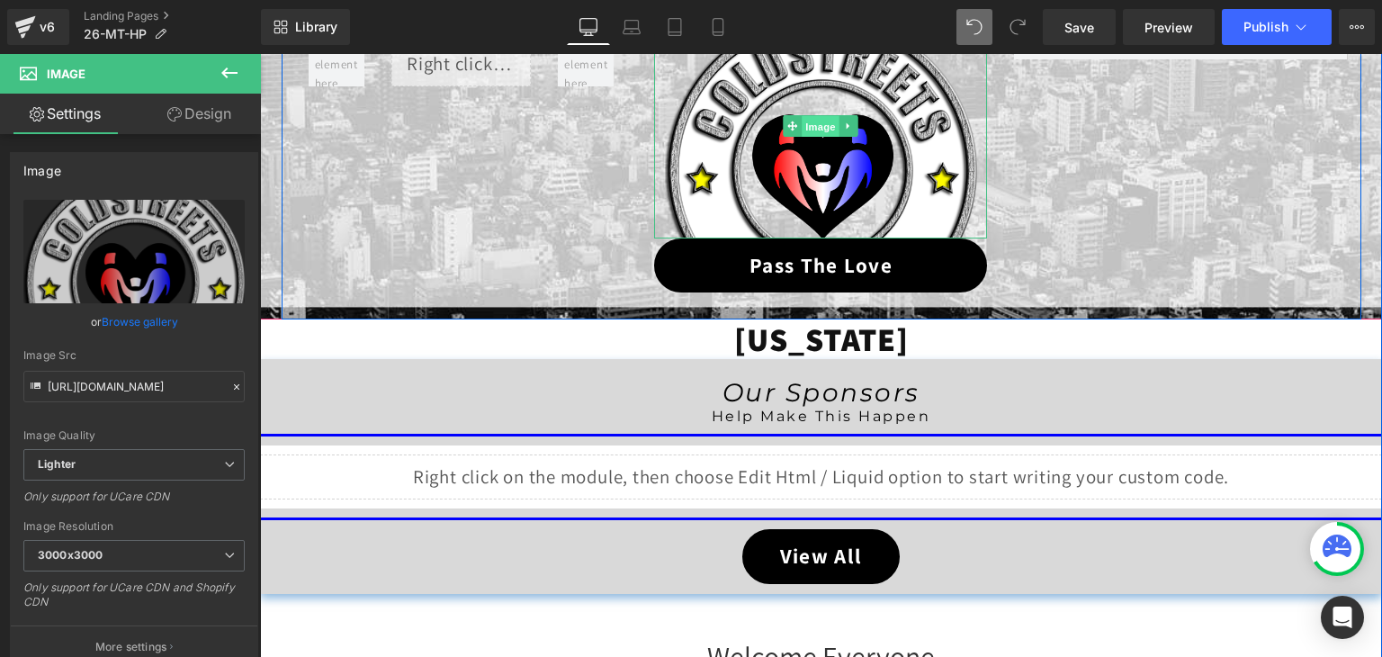
click at [810, 134] on span "Image" at bounding box center [822, 127] width 38 height 22
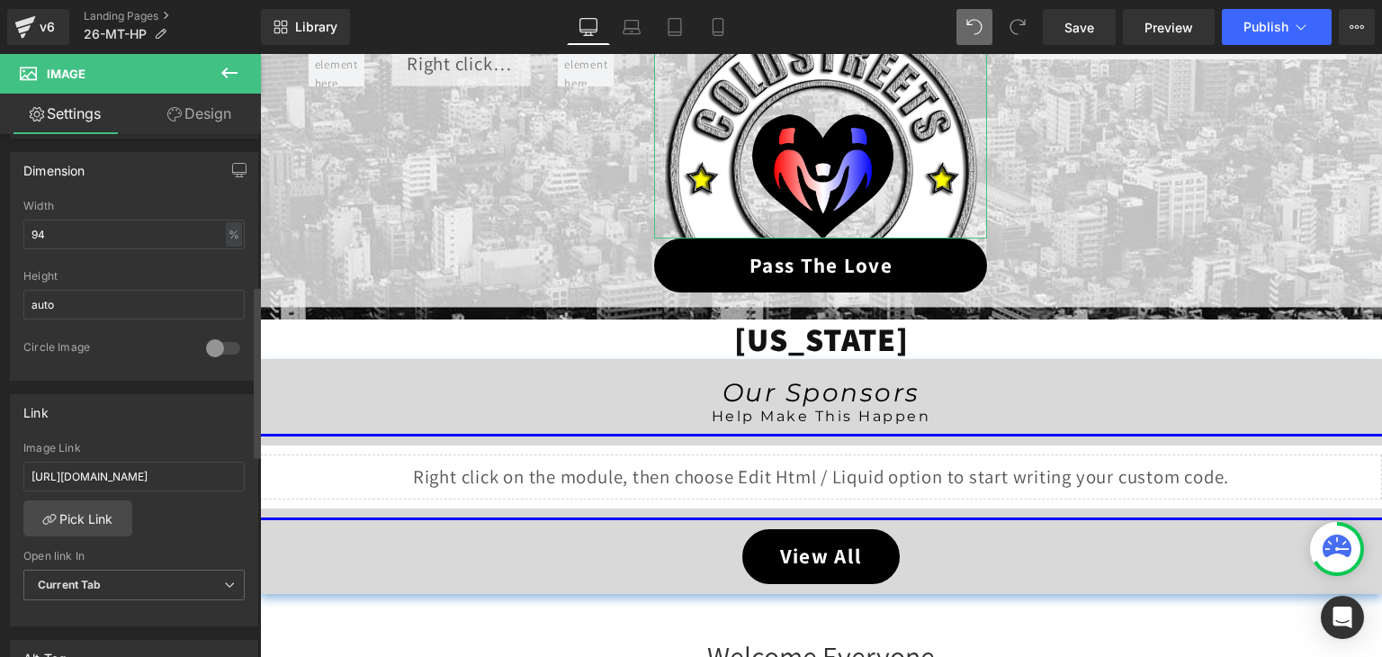
scroll to position [540, 0]
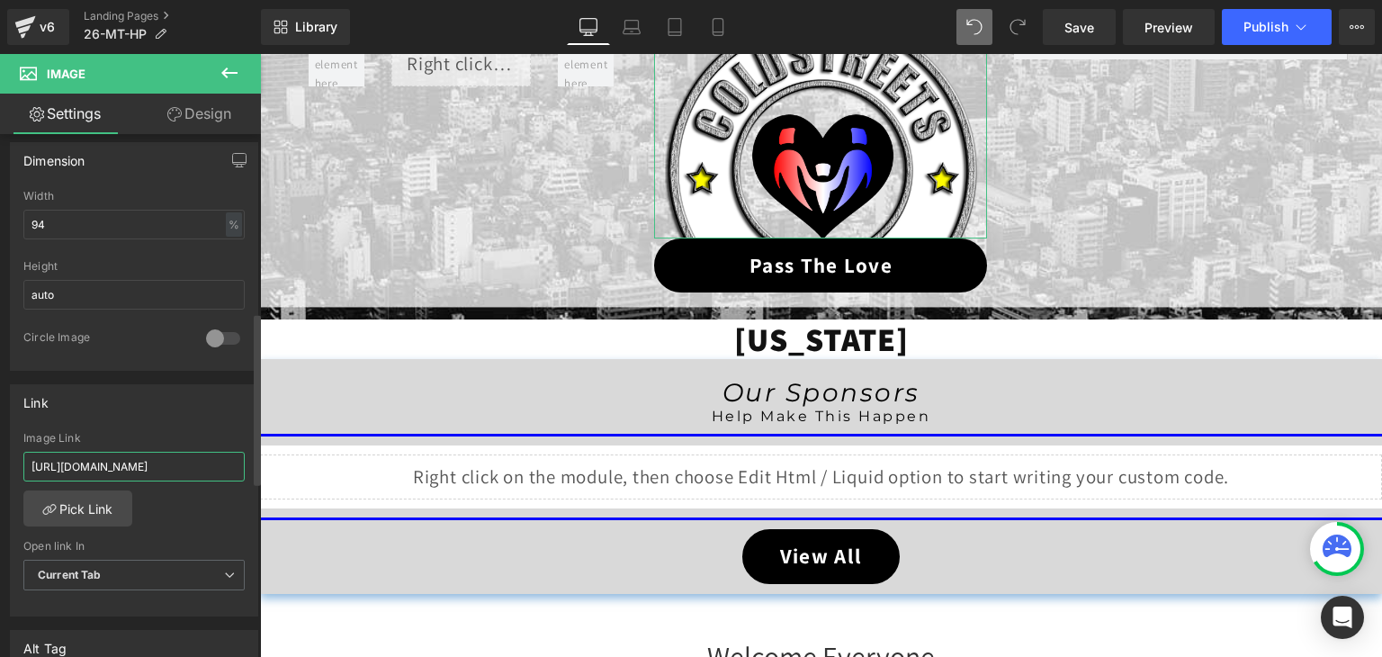
click at [158, 455] on input "https://coldstreets.com/pages/ptl-mt" at bounding box center [133, 467] width 221 height 30
paste input "26-mt-ptl"
type input "https://coldstreets.com/pages/26-mt-ptl"
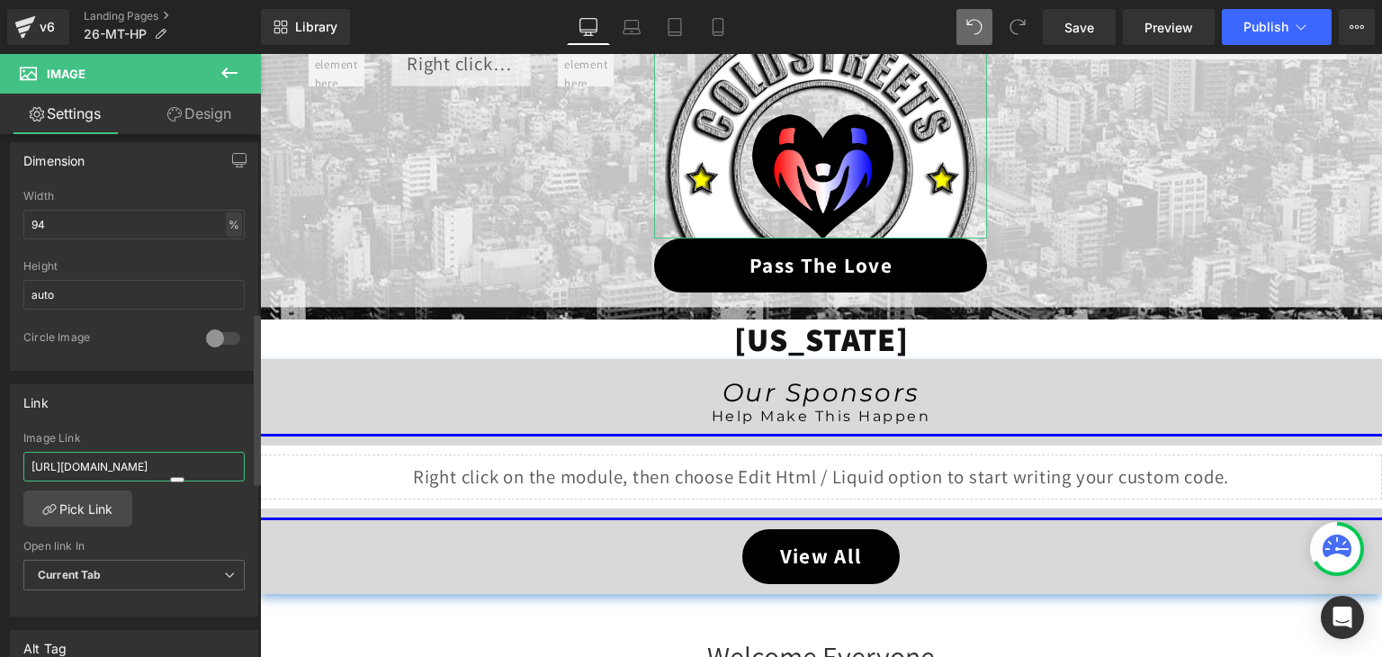
scroll to position [0, 7]
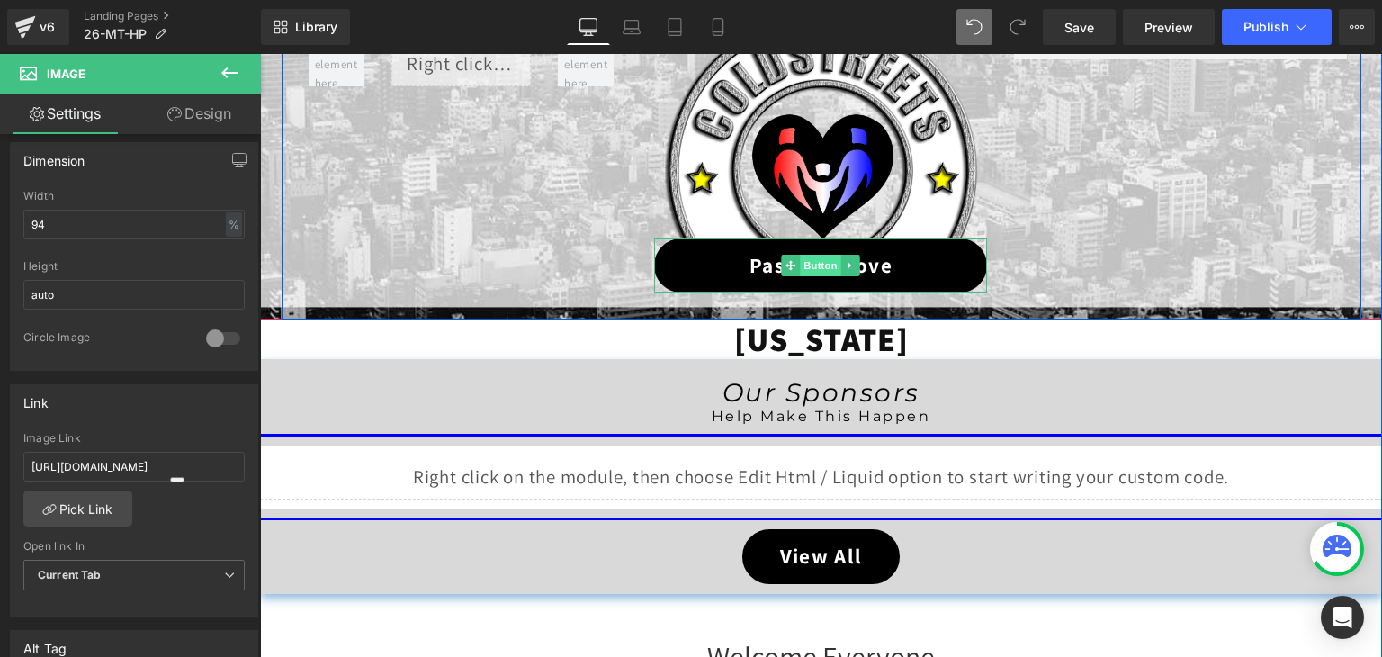
click at [816, 263] on span "Button" at bounding box center [821, 266] width 41 height 22
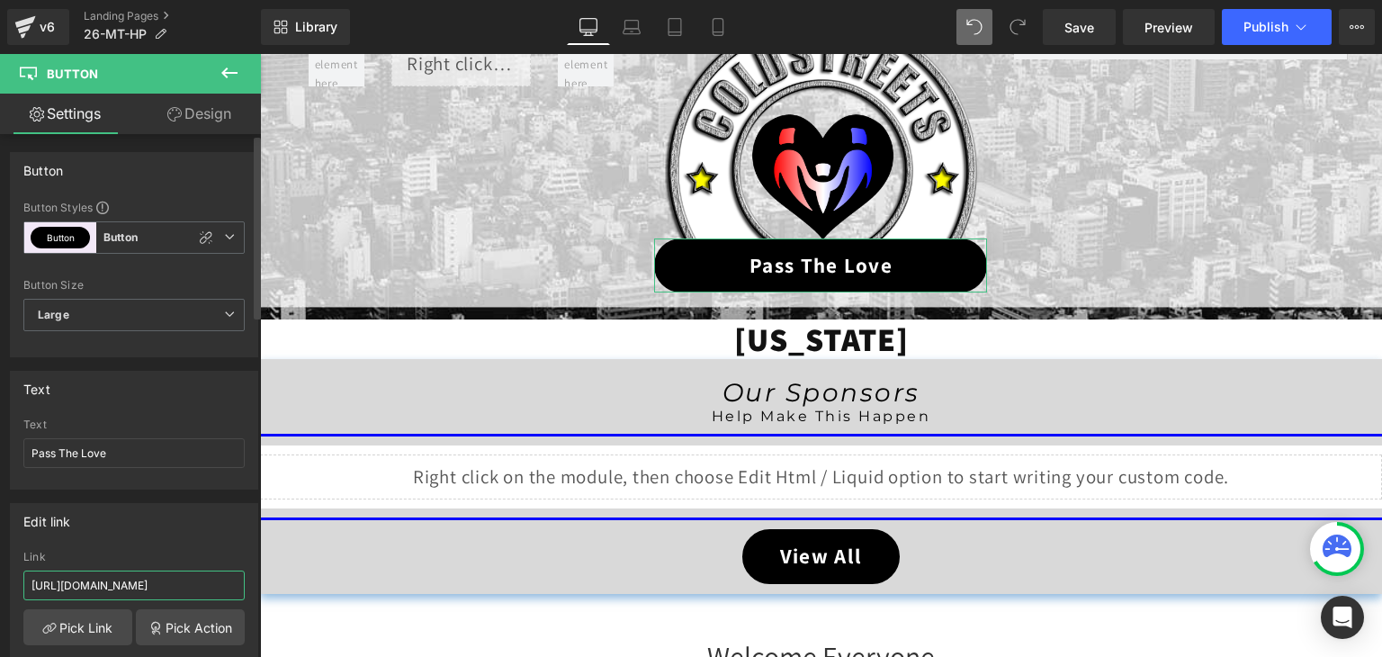
click at [166, 578] on input "https://coldstreets.com/pages/ptl-mt" at bounding box center [133, 585] width 221 height 30
paste input "26-mt-ptl"
type input "https://coldstreets.com/pages/26-mt-ptl"
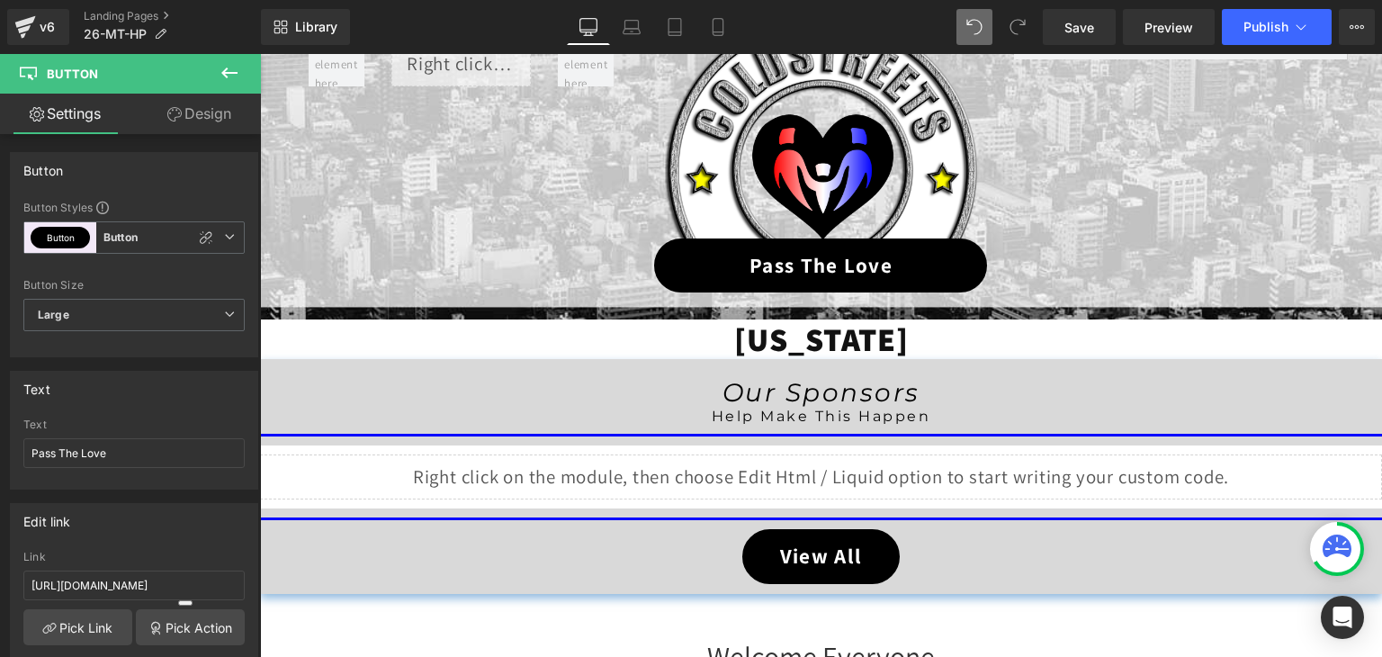
click at [0, 0] on icon at bounding box center [0, 0] width 0 height 0
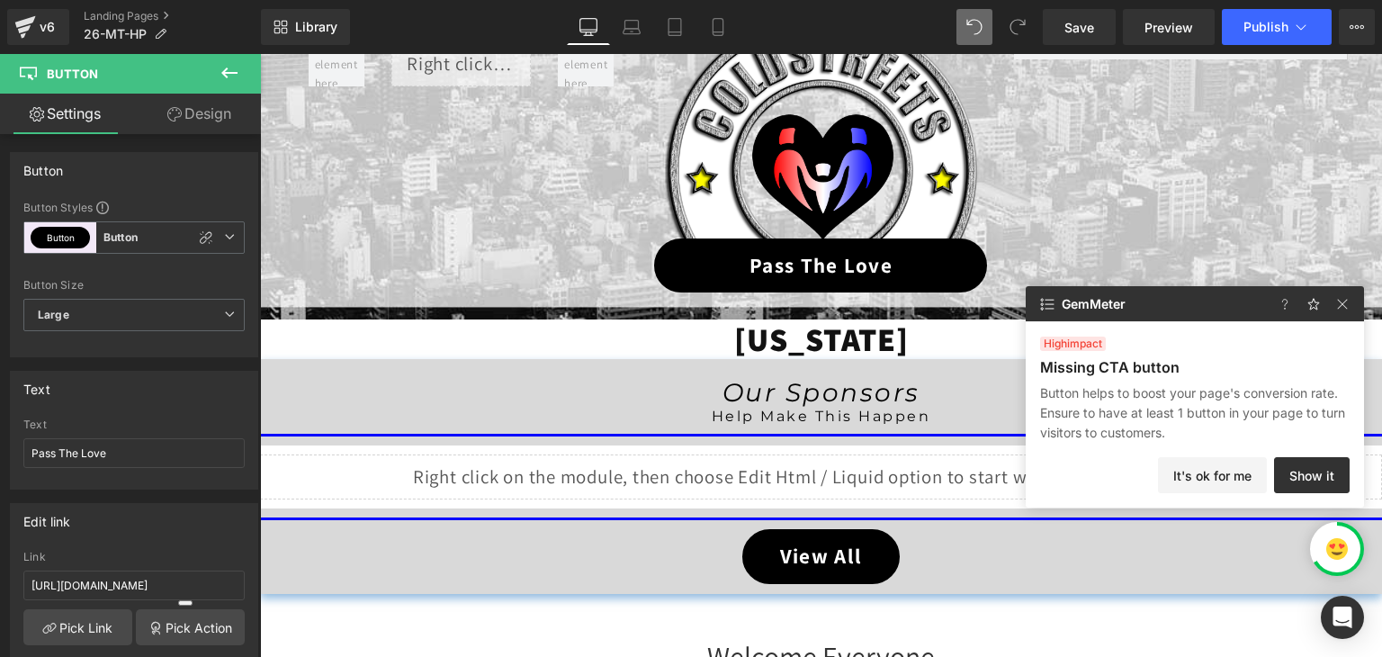
scroll to position [0, 0]
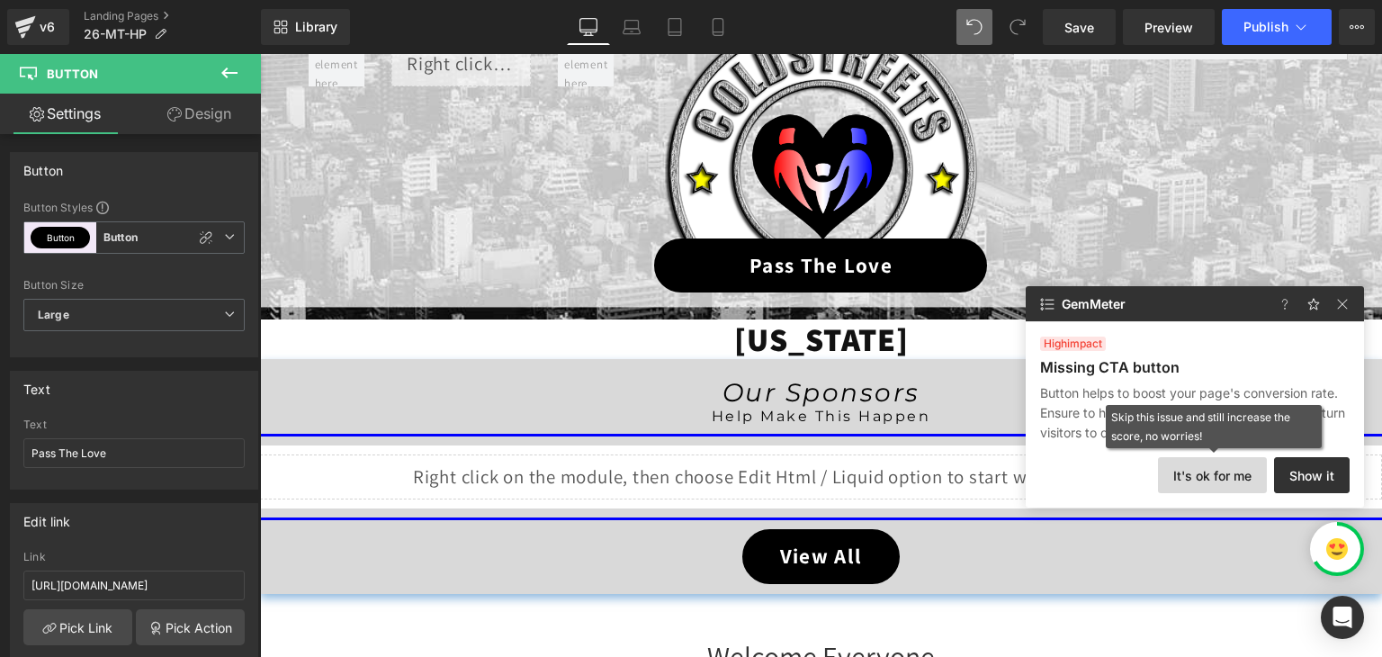
click at [1254, 476] on button "It's ok for me" at bounding box center [1212, 475] width 109 height 36
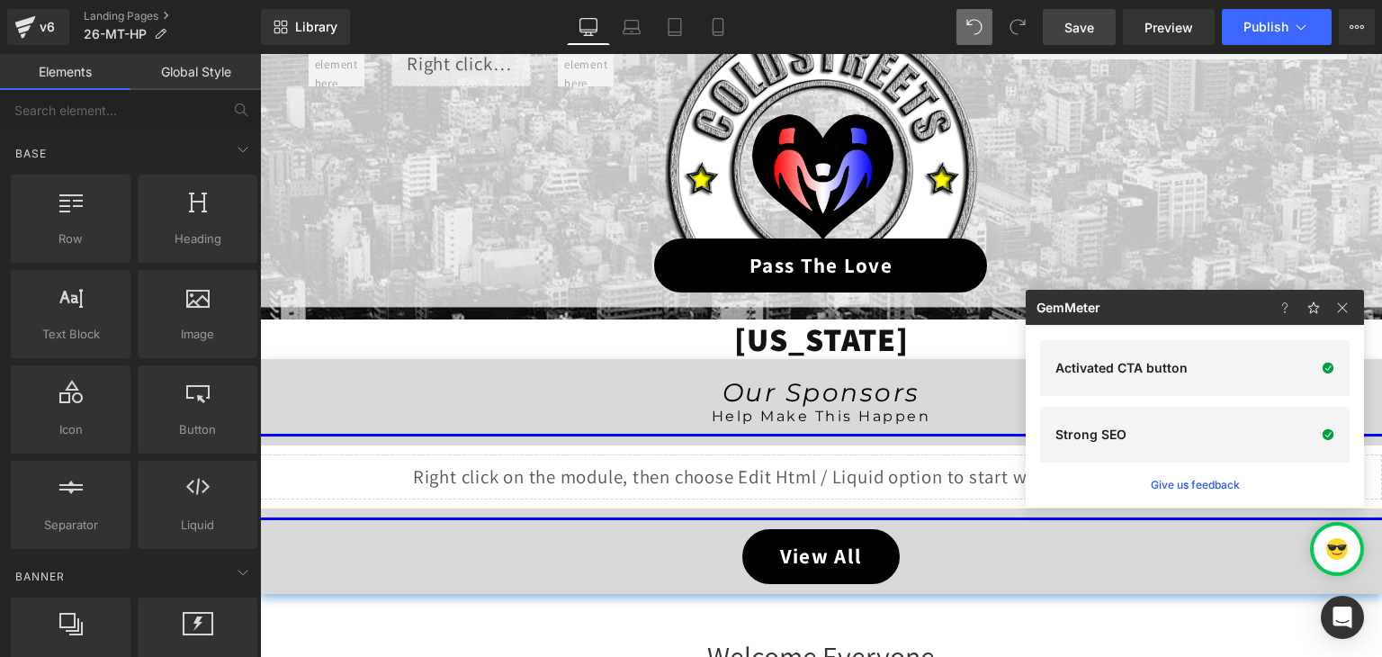
click at [1087, 23] on span "Save" at bounding box center [1079, 27] width 30 height 19
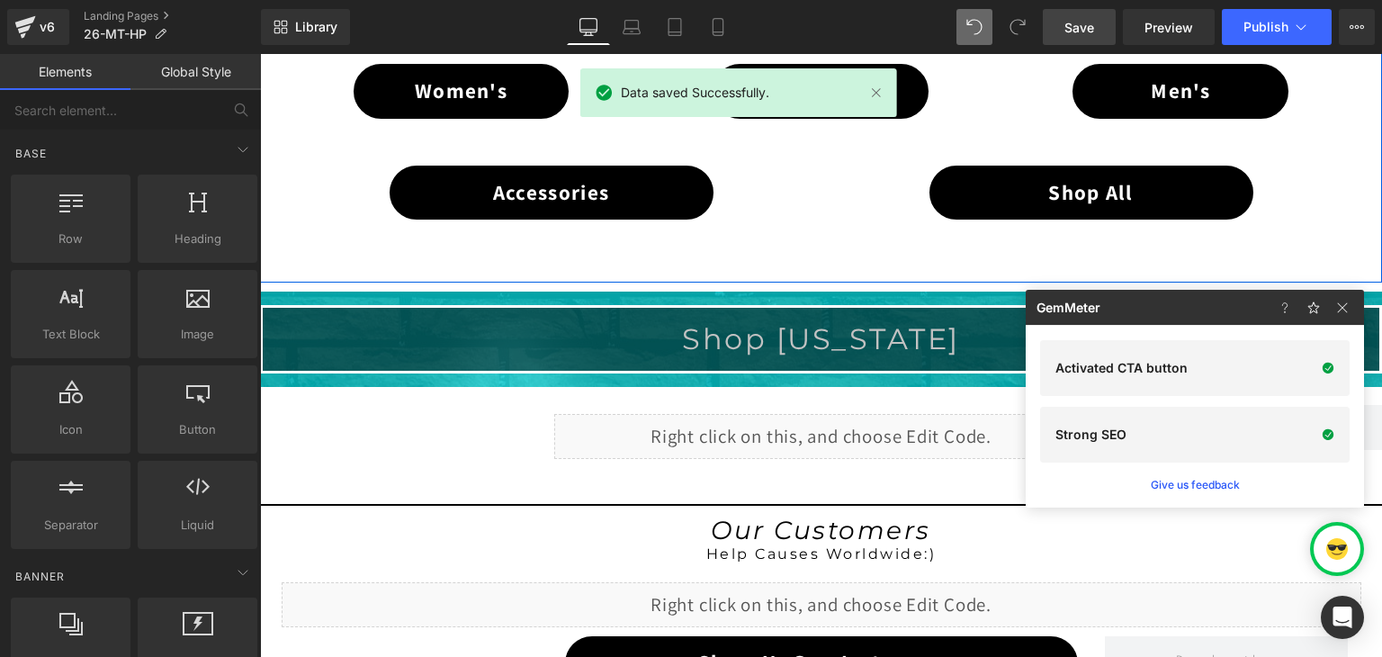
scroll to position [1633, 0]
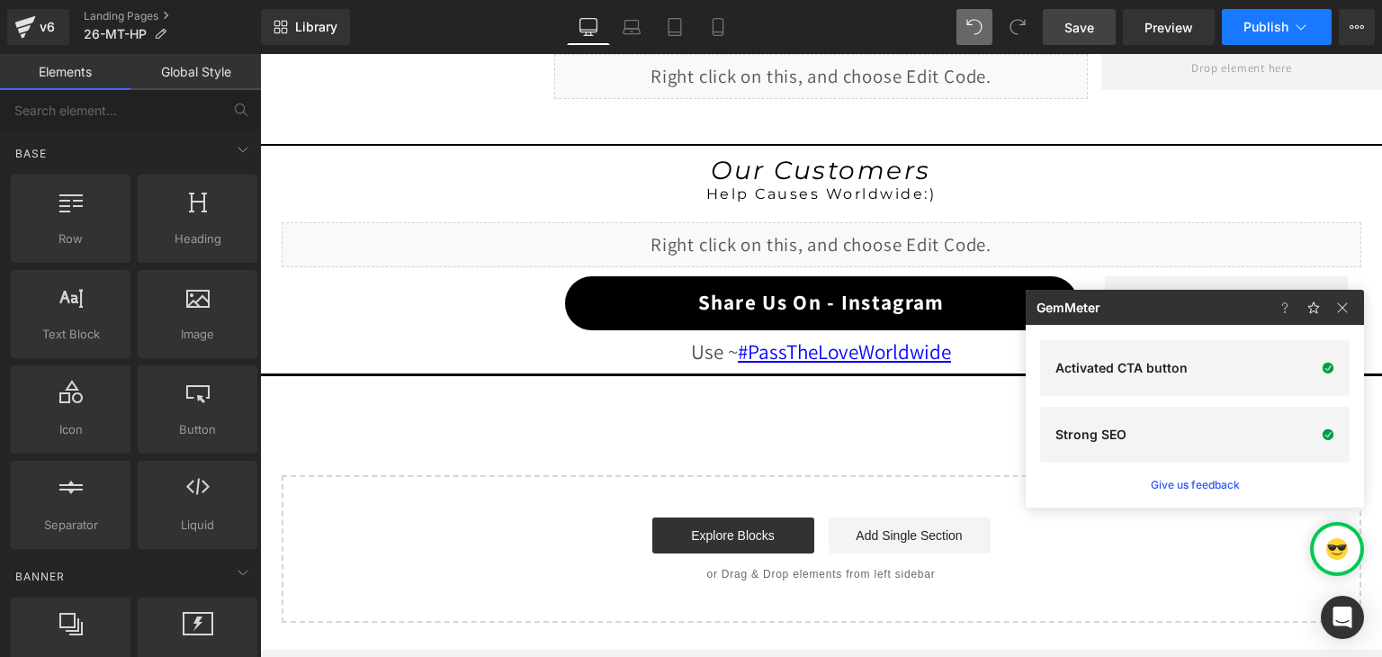
click at [1295, 29] on icon at bounding box center [1301, 27] width 18 height 18
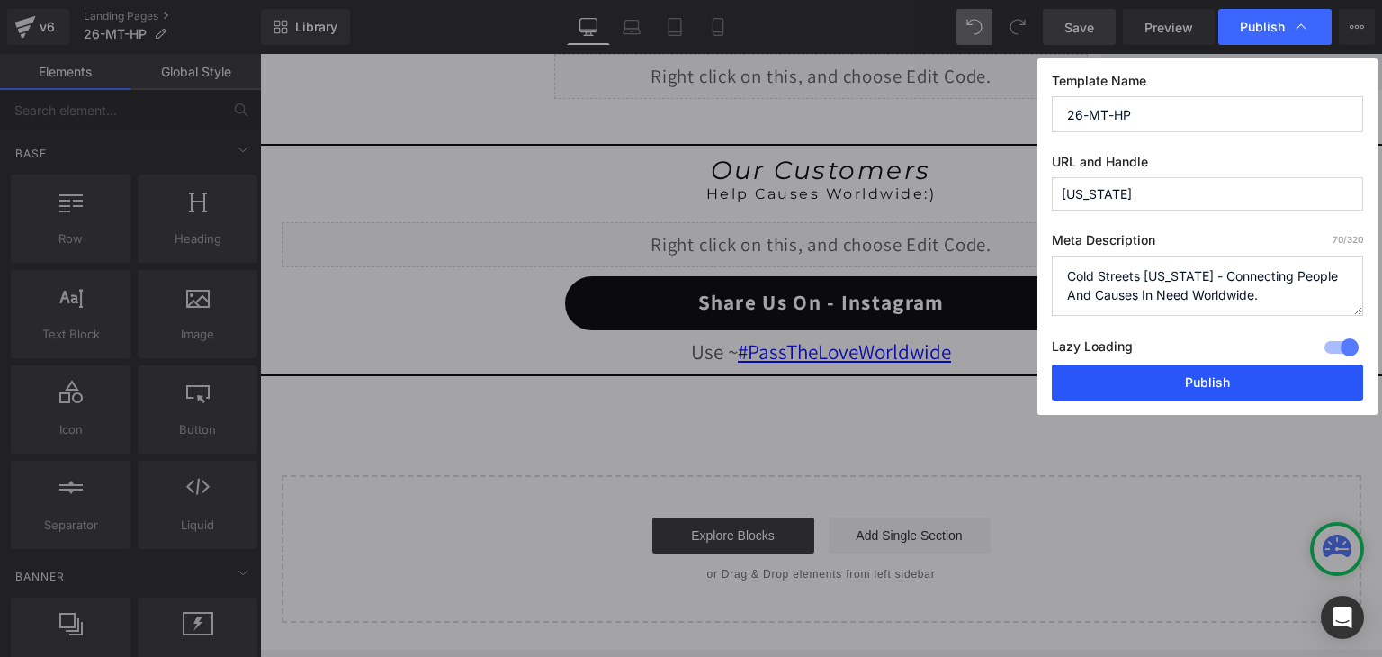
click at [1212, 382] on button "Publish" at bounding box center [1207, 382] width 311 height 36
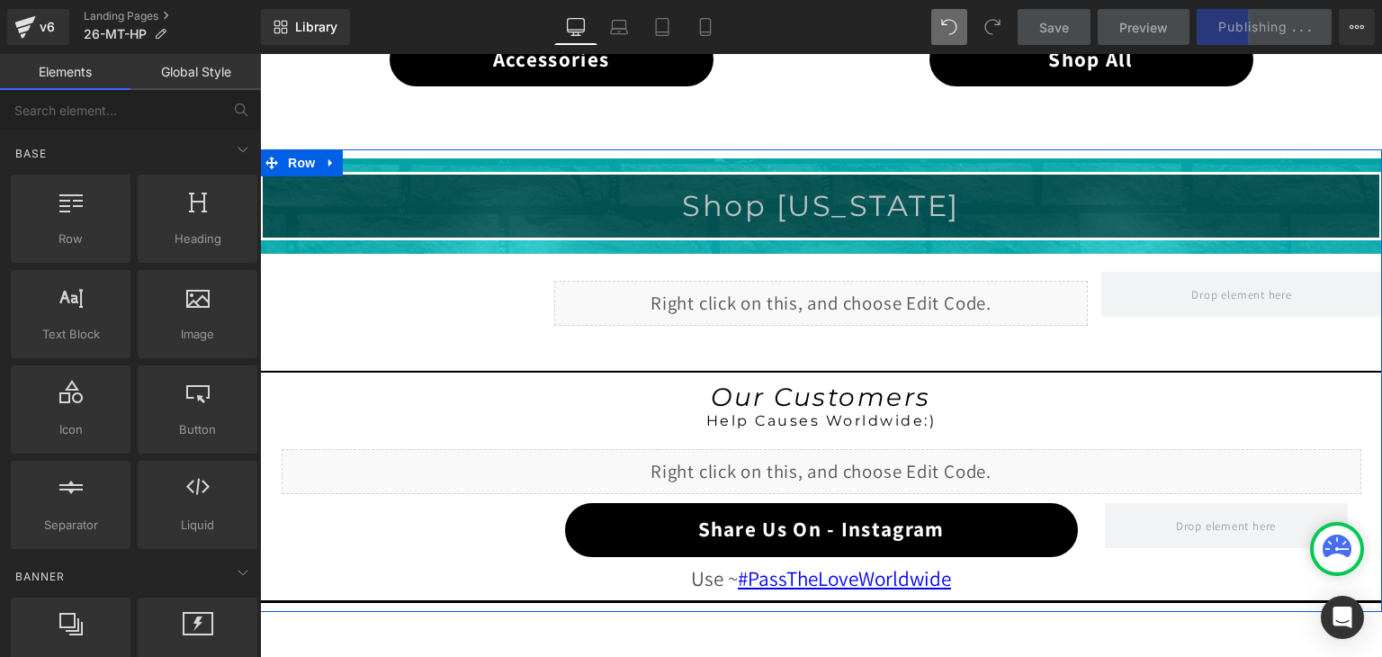
scroll to position [1363, 0]
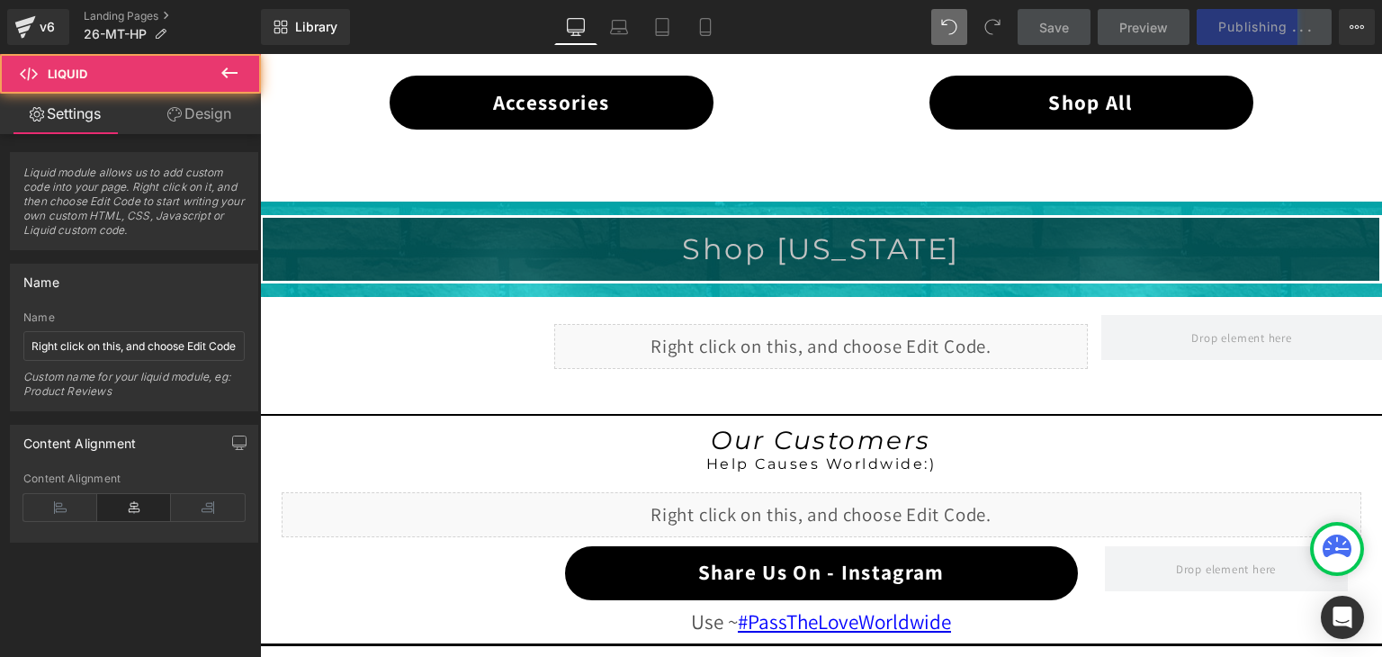
click at [816, 342] on div "Liquid" at bounding box center [821, 346] width 534 height 45
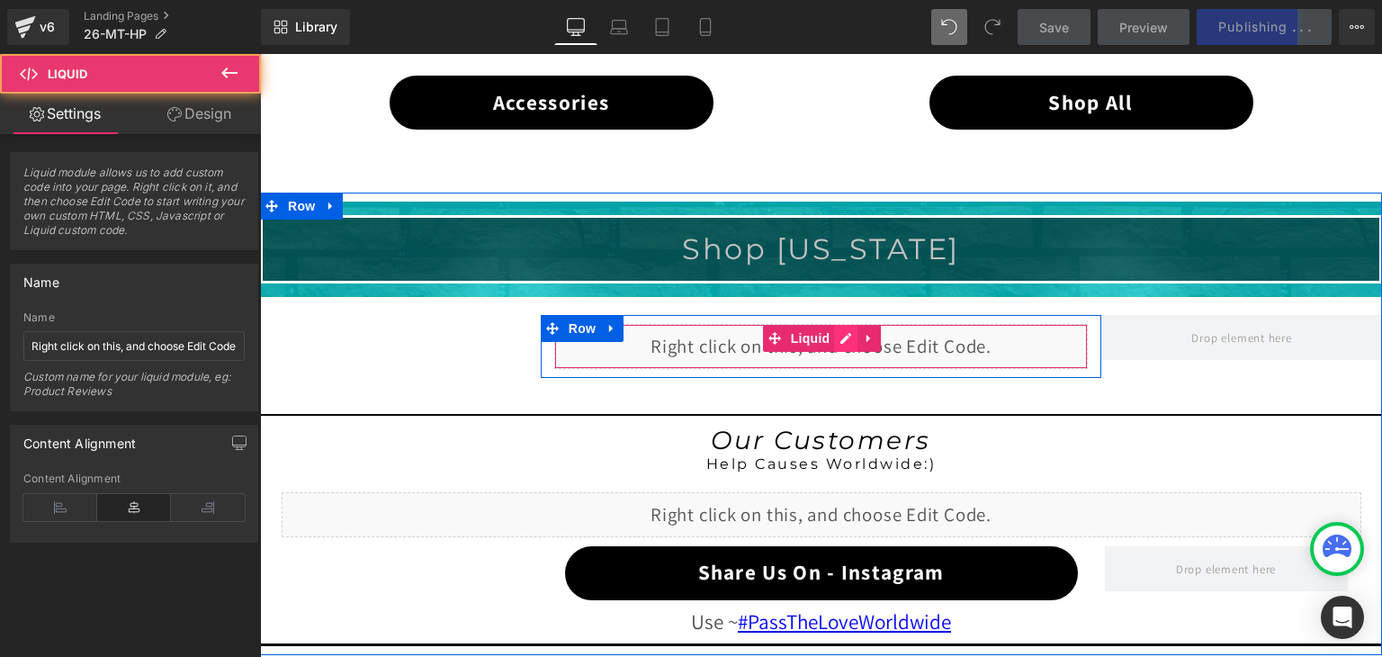
click at [832, 336] on div "Liquid" at bounding box center [821, 346] width 534 height 45
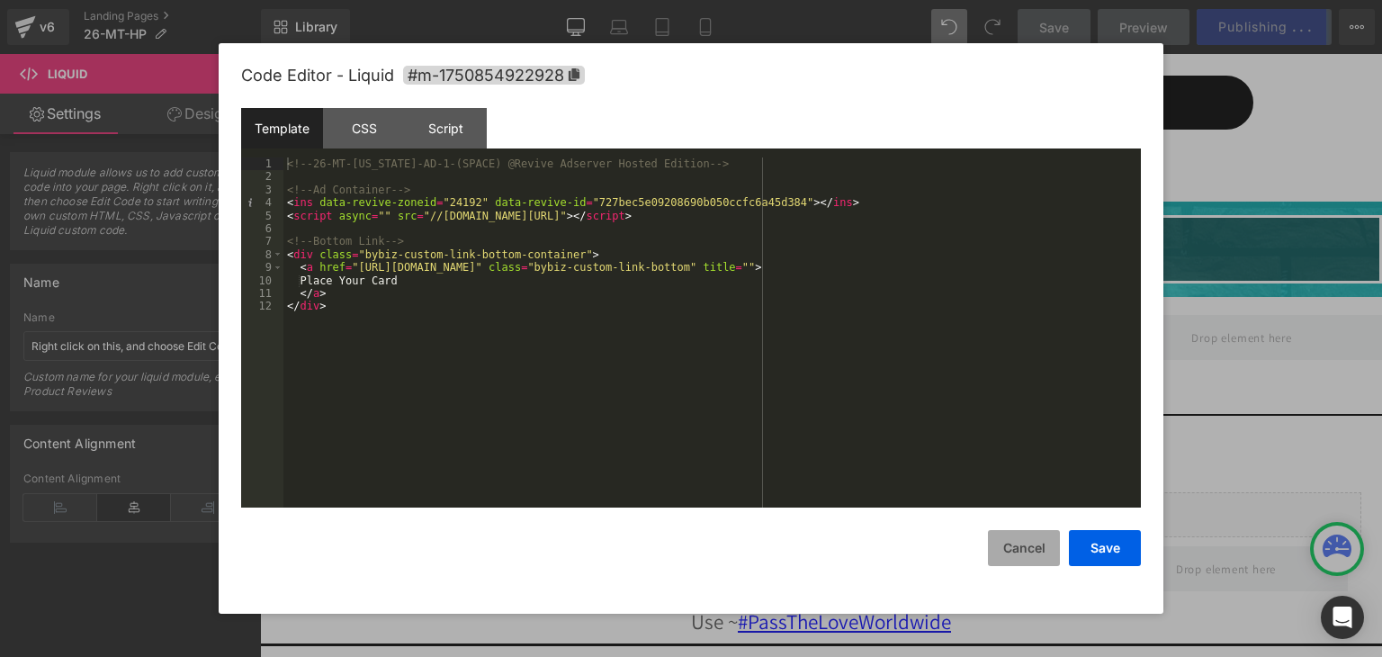
click at [1000, 540] on button "Cancel" at bounding box center [1024, 548] width 72 height 36
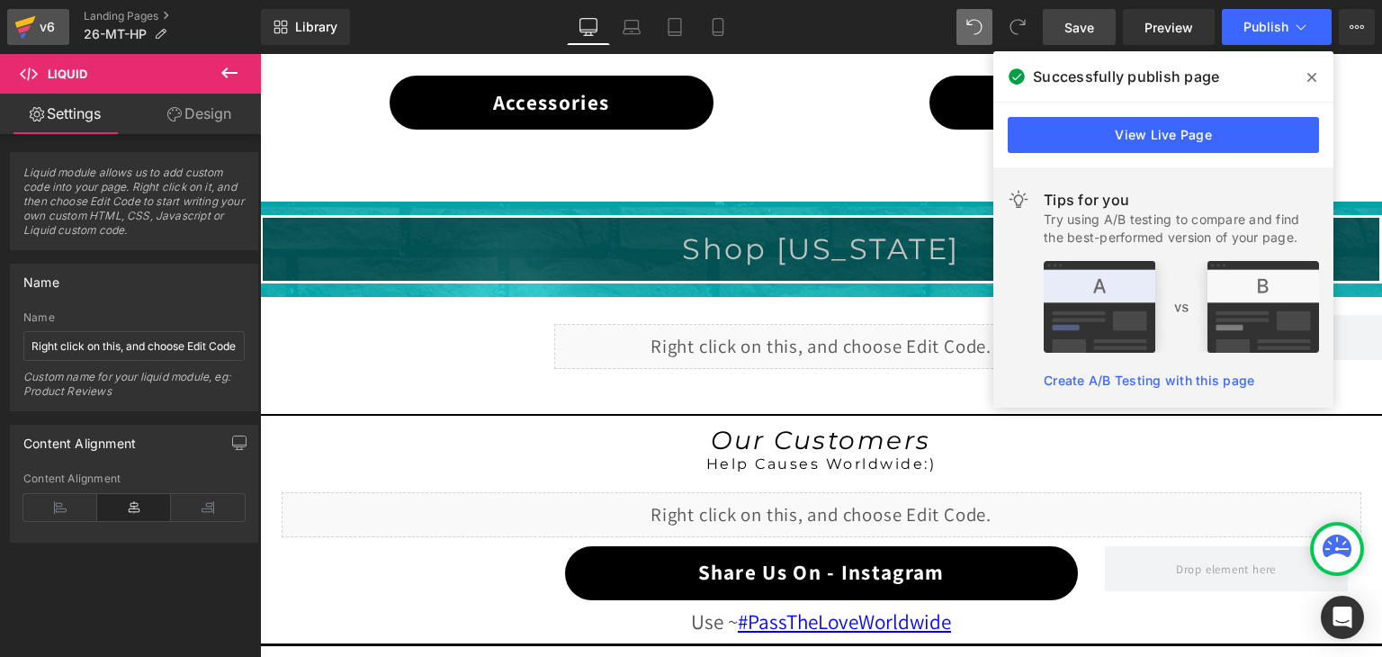
click at [28, 26] on icon at bounding box center [24, 29] width 13 height 8
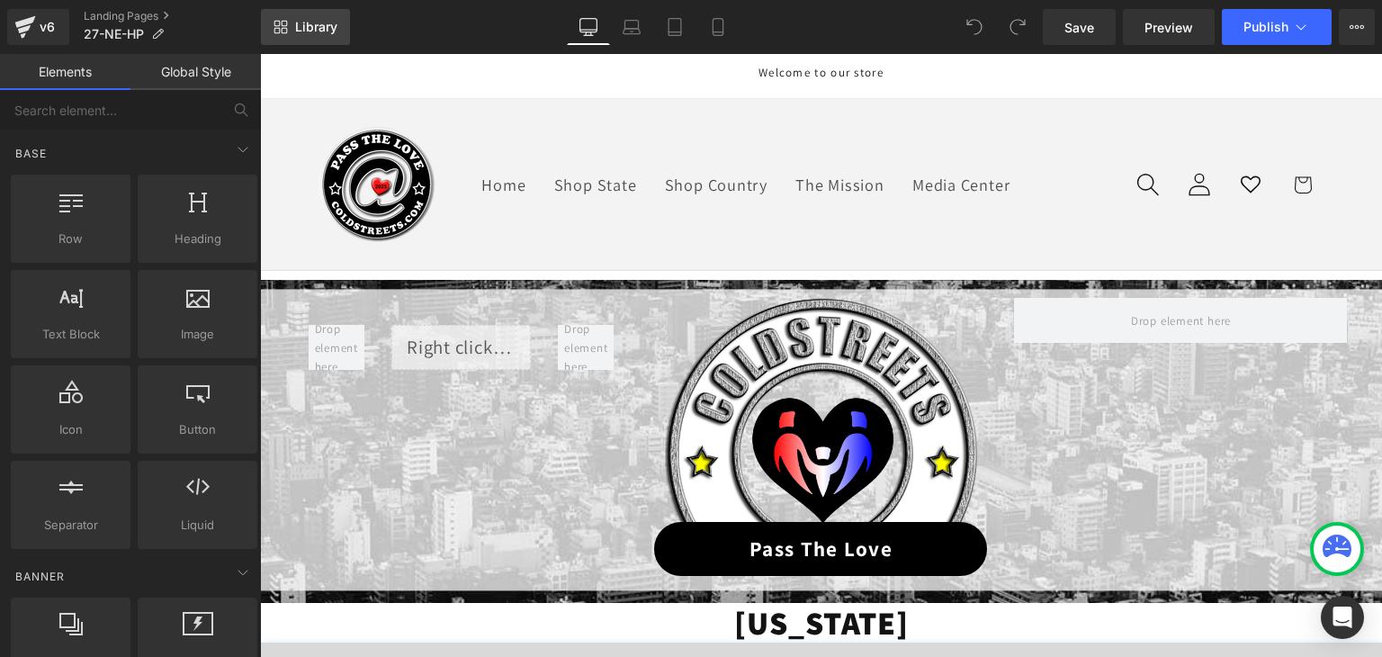
click at [330, 20] on span "Library" at bounding box center [316, 27] width 42 height 16
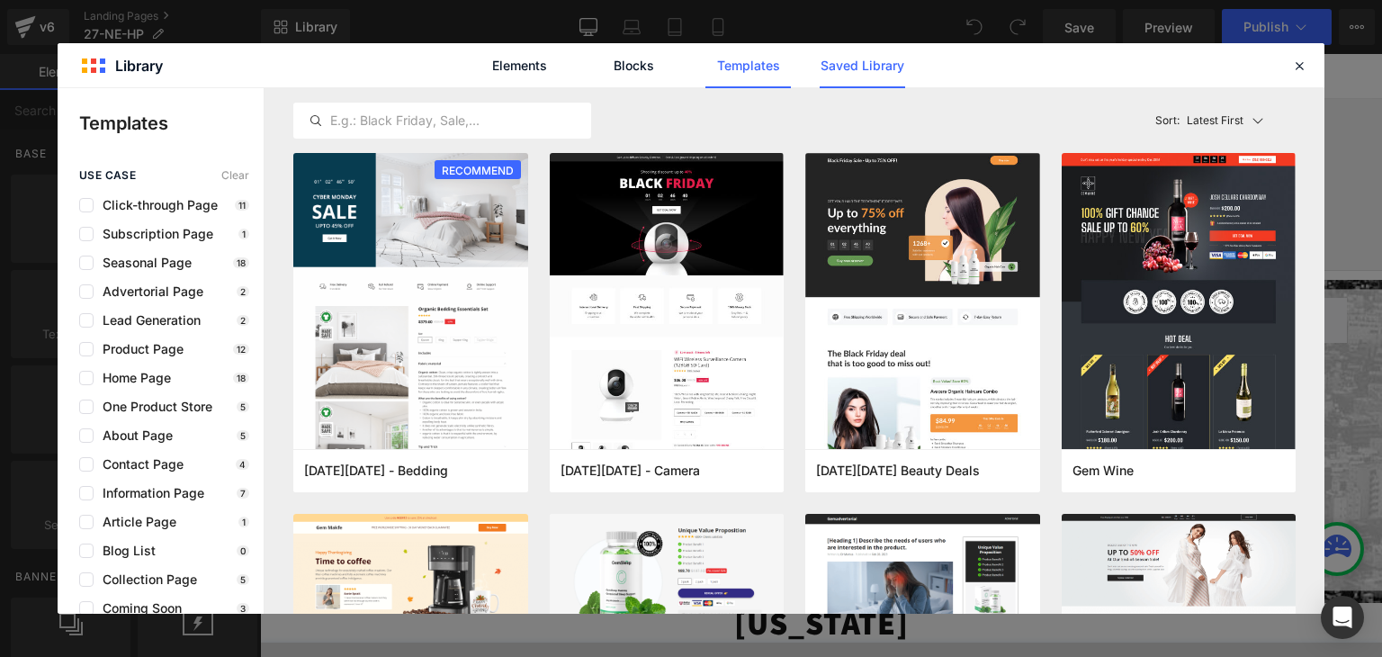
click at [828, 56] on link "Saved Library" at bounding box center [862, 65] width 85 height 45
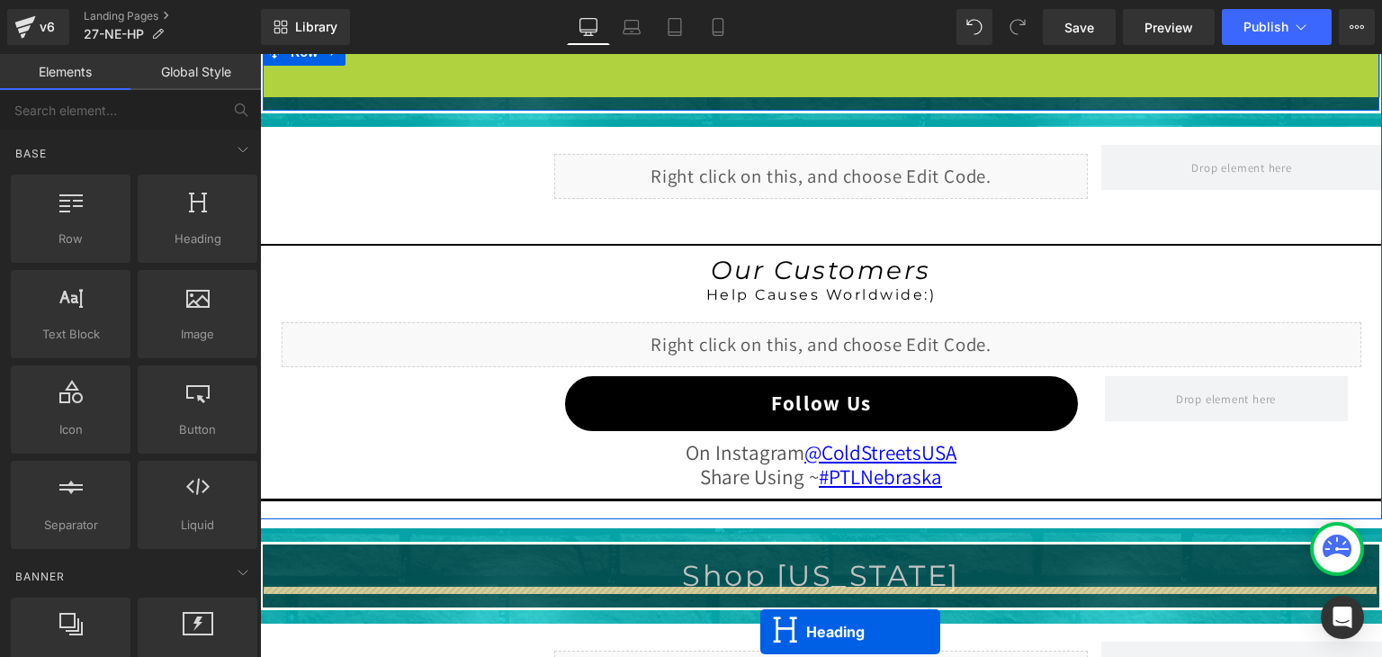
scroll to position [1605, 0]
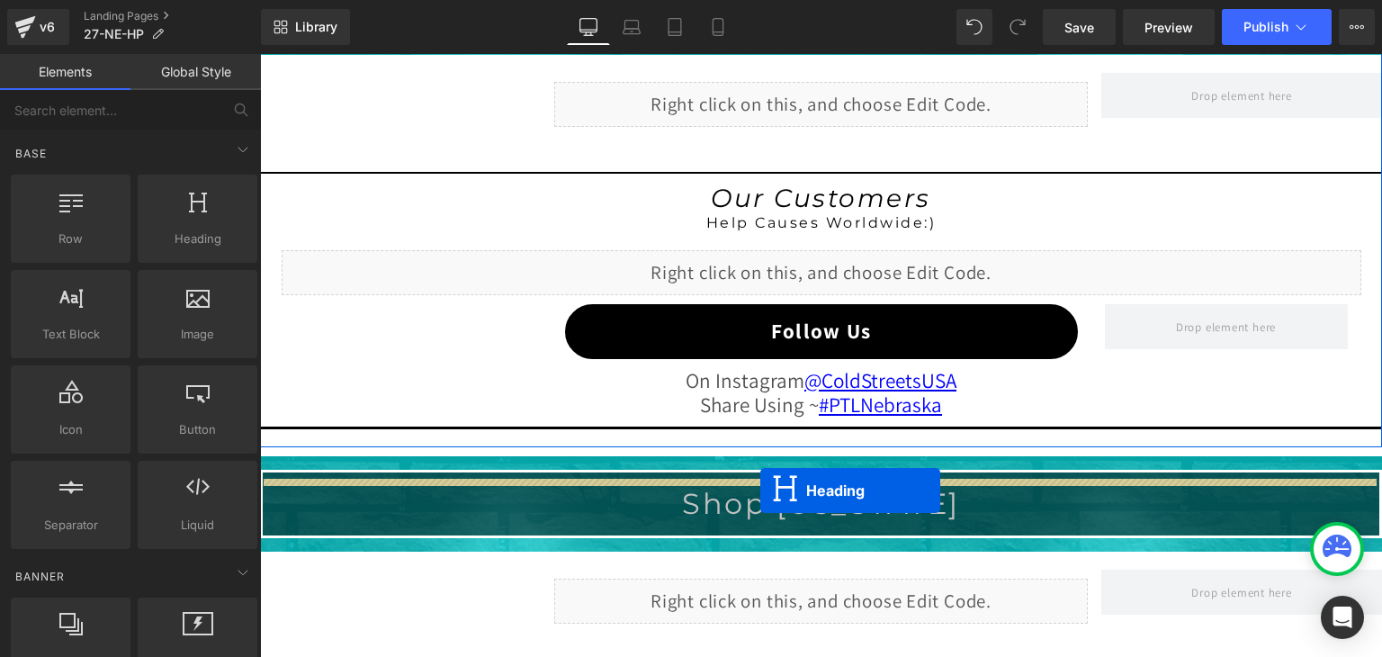
drag, startPoint x: 768, startPoint y: 336, endPoint x: 760, endPoint y: 490, distance: 155.0
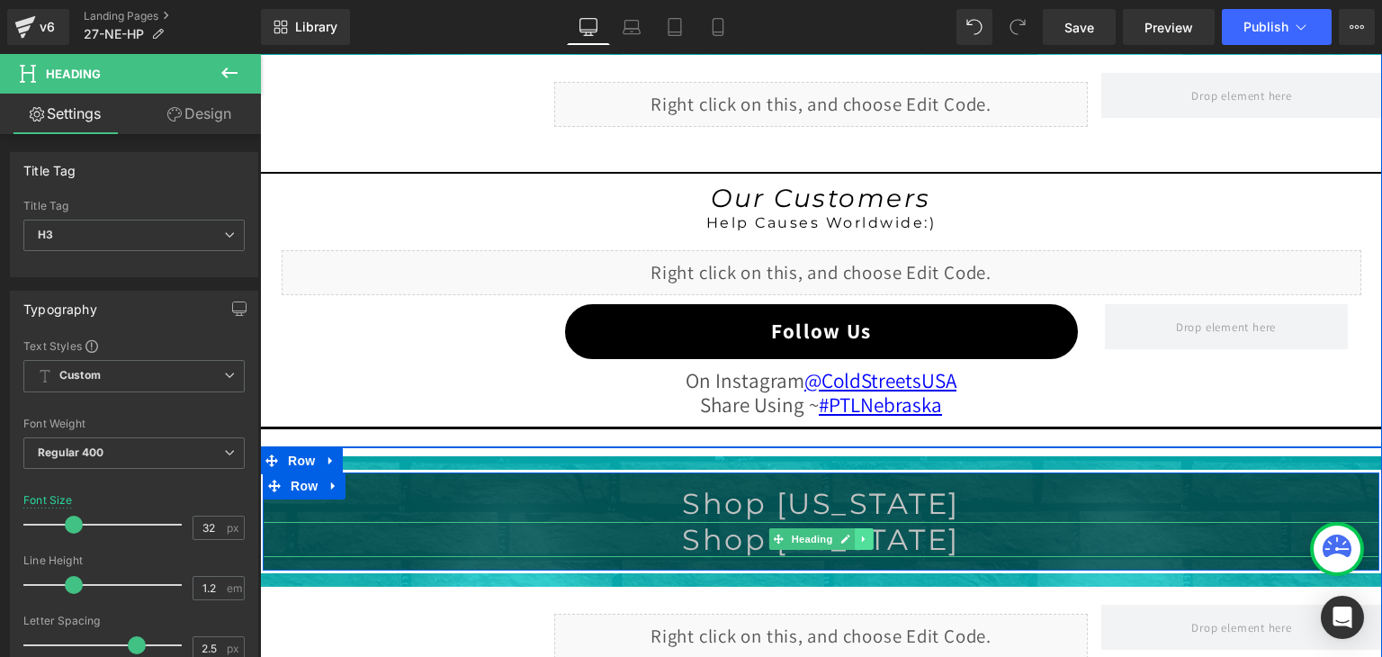
click at [859, 537] on icon at bounding box center [864, 539] width 10 height 11
click at [869, 535] on icon at bounding box center [874, 539] width 10 height 10
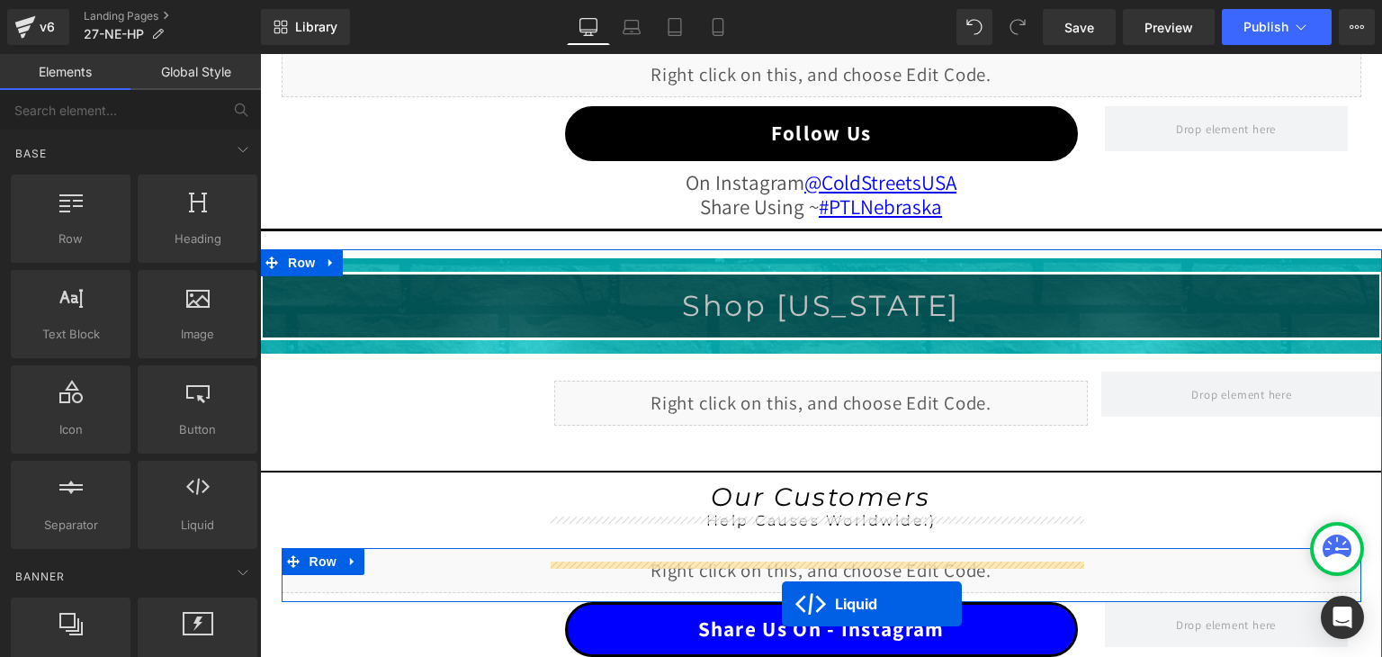
scroll to position [1947, 0]
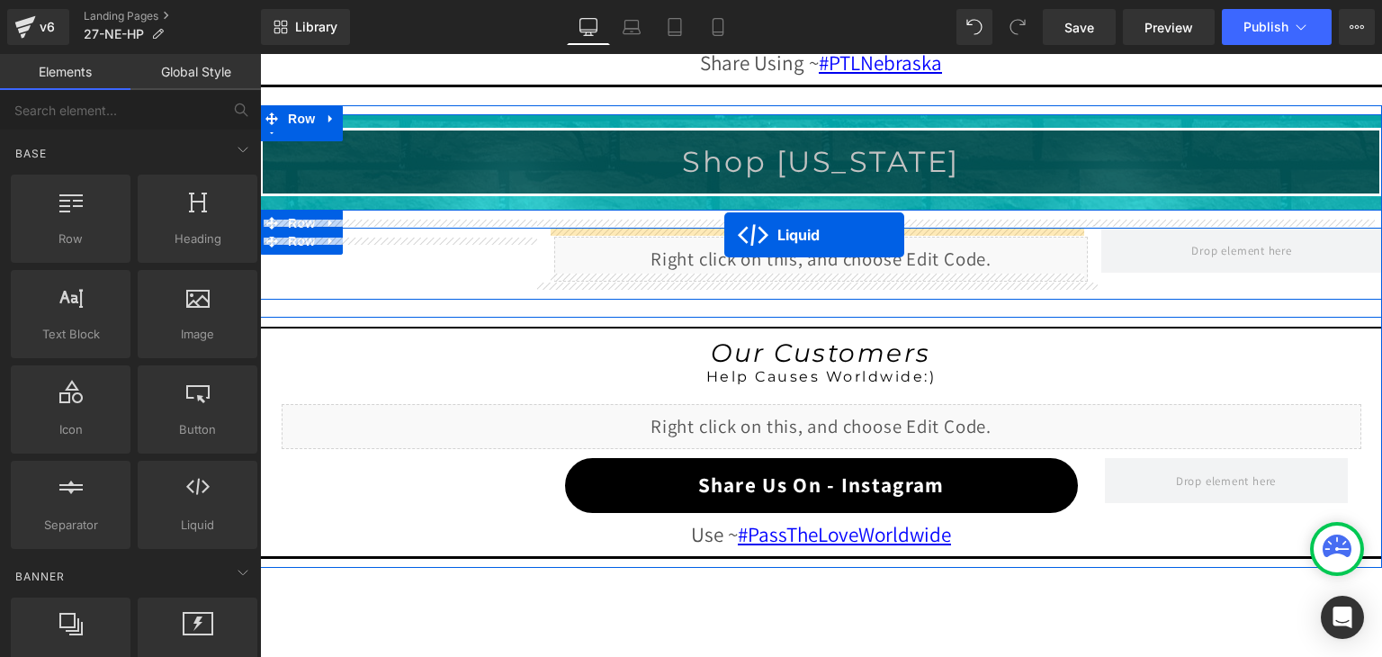
drag, startPoint x: 764, startPoint y: 265, endPoint x: 724, endPoint y: 235, distance: 49.5
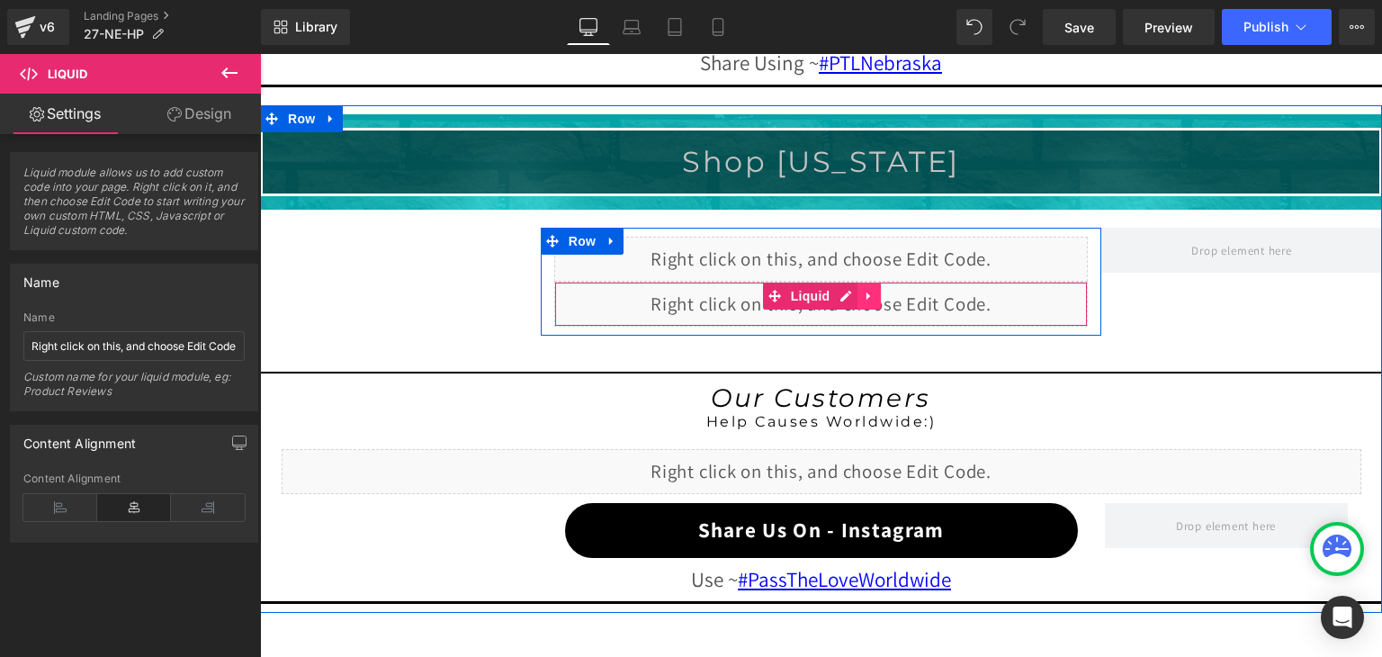
click at [865, 289] on icon at bounding box center [869, 295] width 13 height 13
click at [874, 289] on icon at bounding box center [880, 295] width 13 height 13
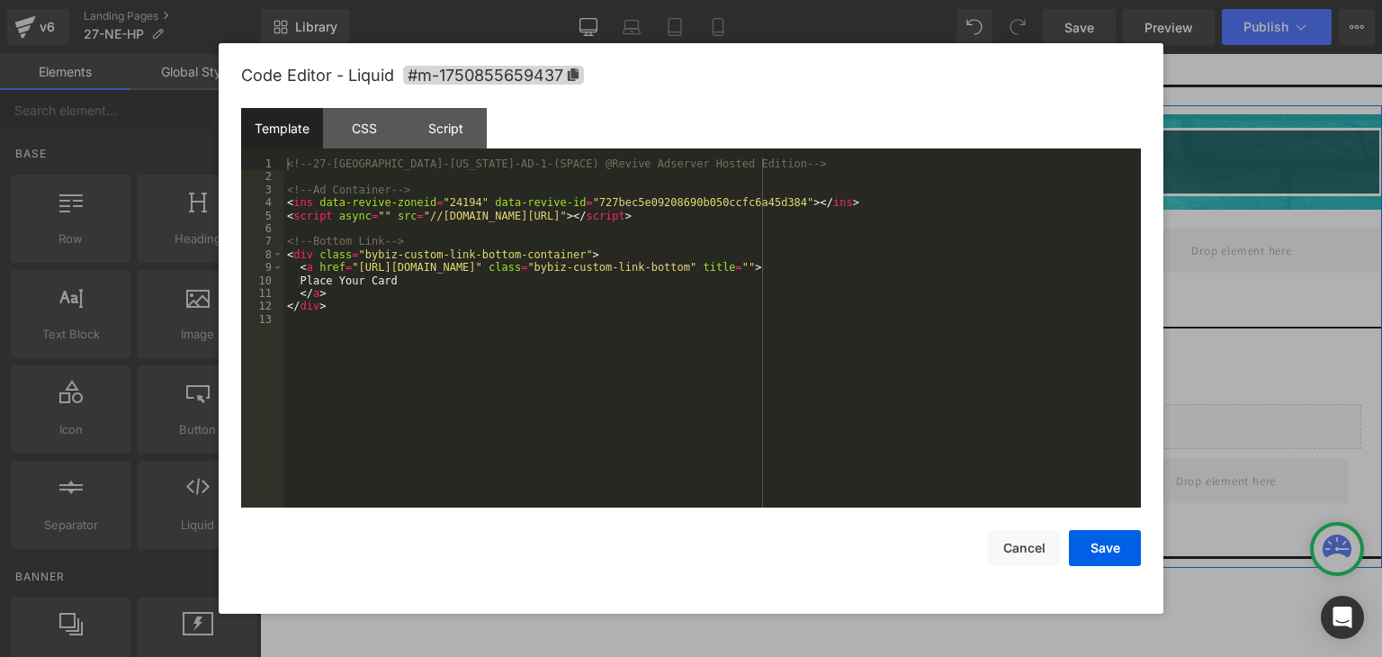
click at [838, 237] on div "Liquid" at bounding box center [821, 259] width 534 height 45
drag, startPoint x: 609, startPoint y: 267, endPoint x: 533, endPoint y: 268, distance: 76.5
click at [0, 0] on div "<!-- 27-NE-[US_STATE]-AD-1-(SPACE) @Revive Adserver Hosted Edition --> <!-- Ad …" at bounding box center [0, 0] width 0 height 0
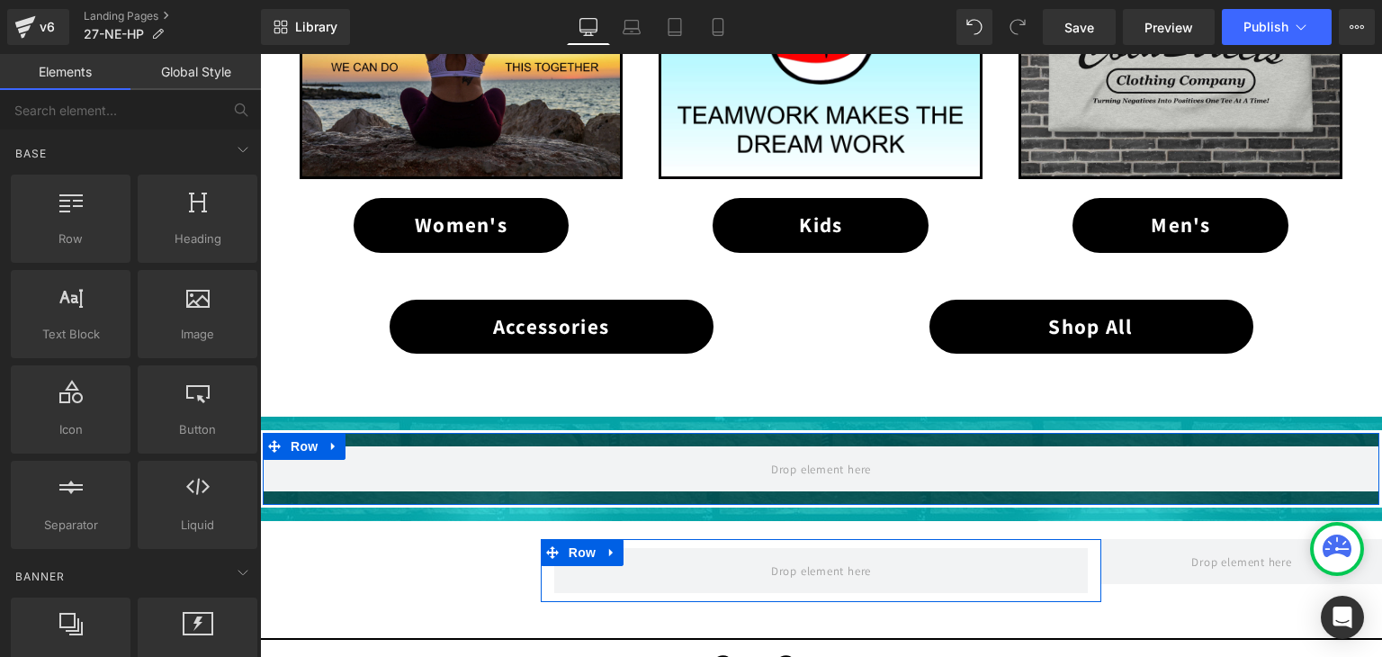
scroll to position [1137, 0]
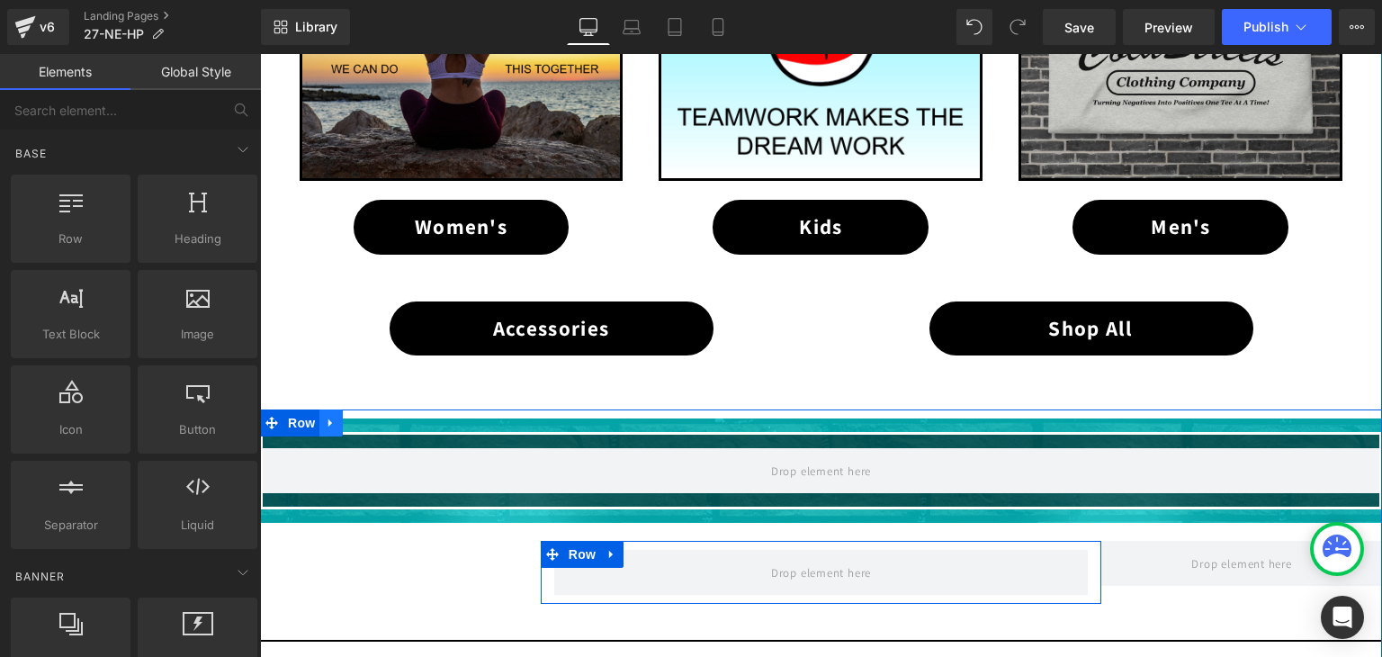
click at [326, 417] on icon at bounding box center [331, 423] width 13 height 13
click at [374, 420] on icon at bounding box center [378, 423] width 13 height 13
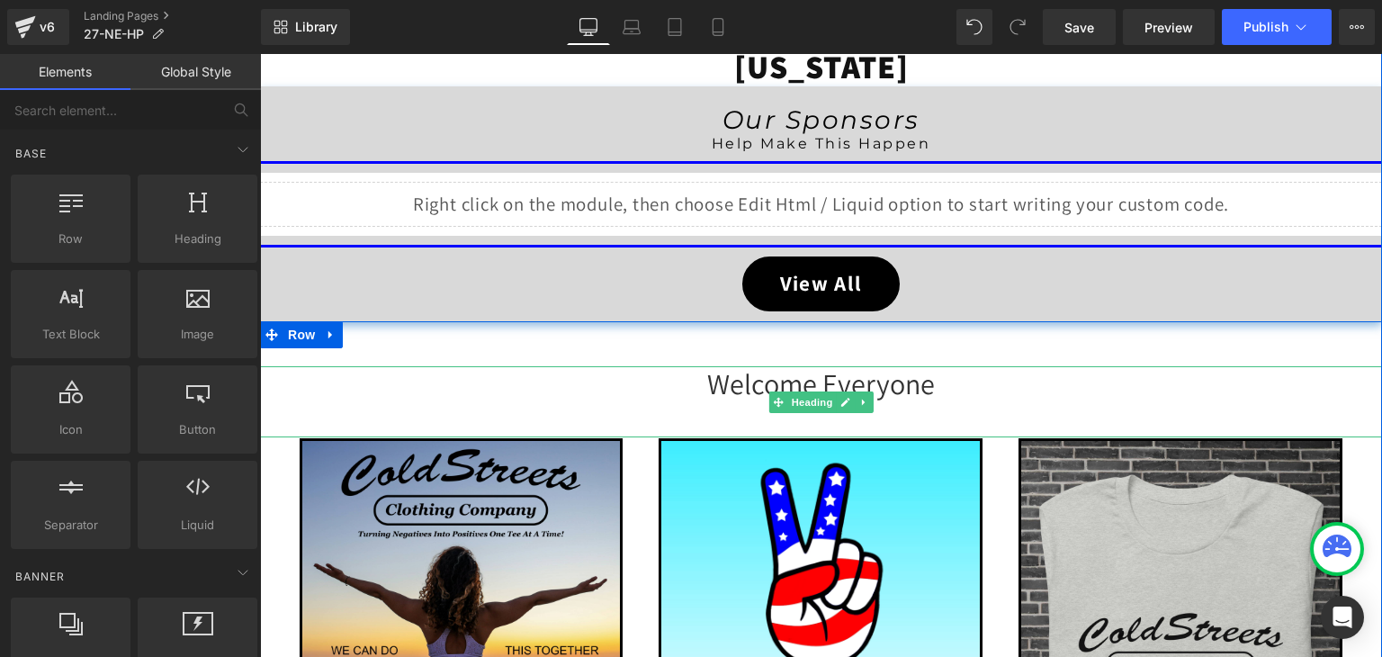
scroll to position [327, 0]
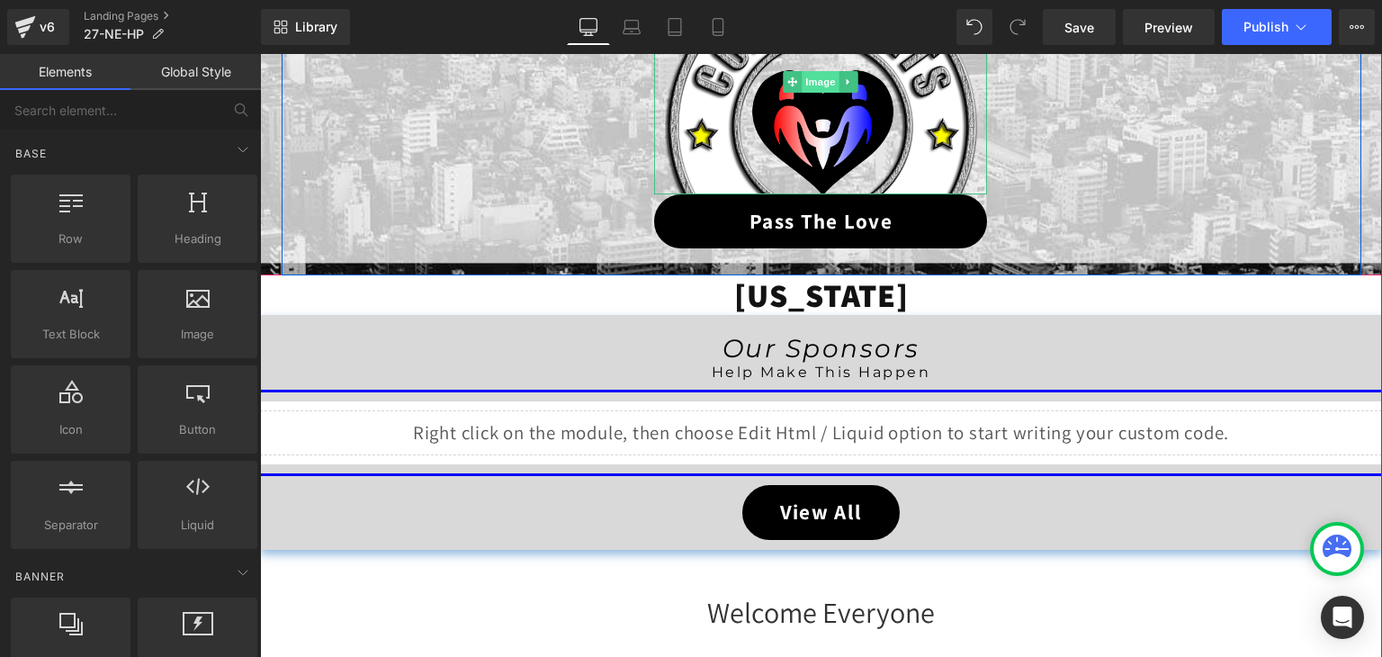
click at [813, 85] on span "Image" at bounding box center [822, 82] width 38 height 22
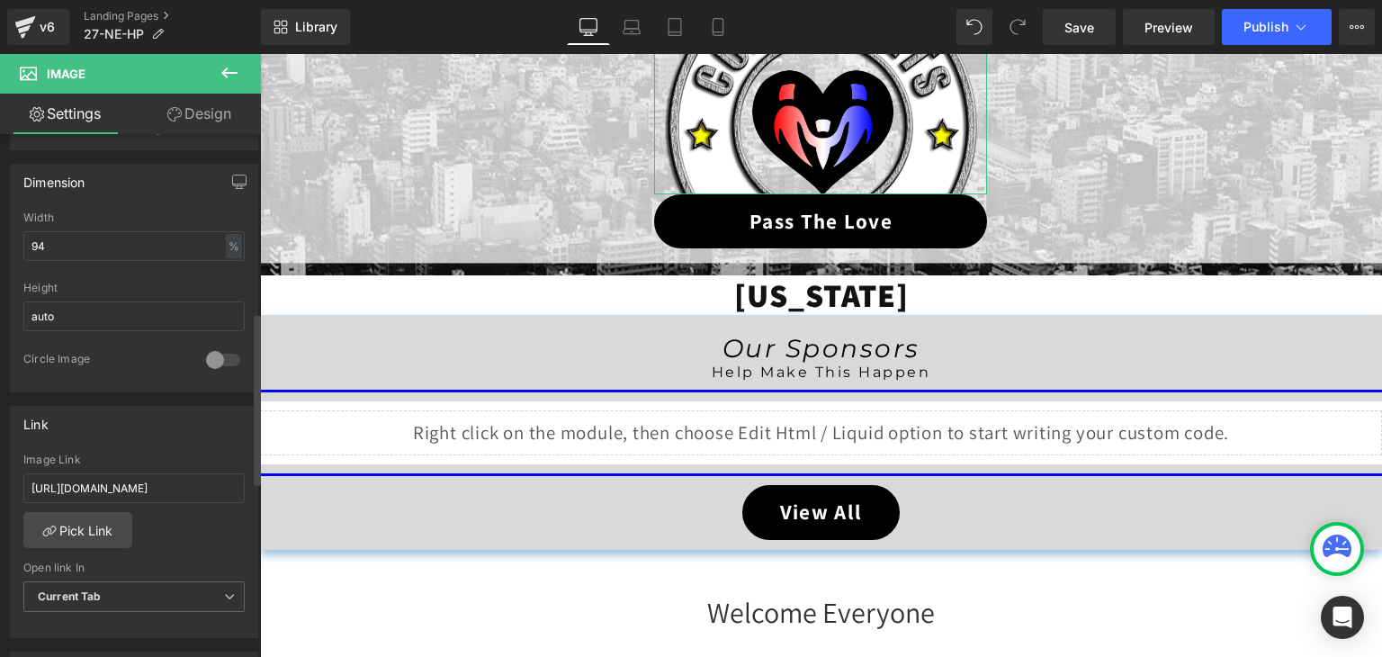
scroll to position [540, 0]
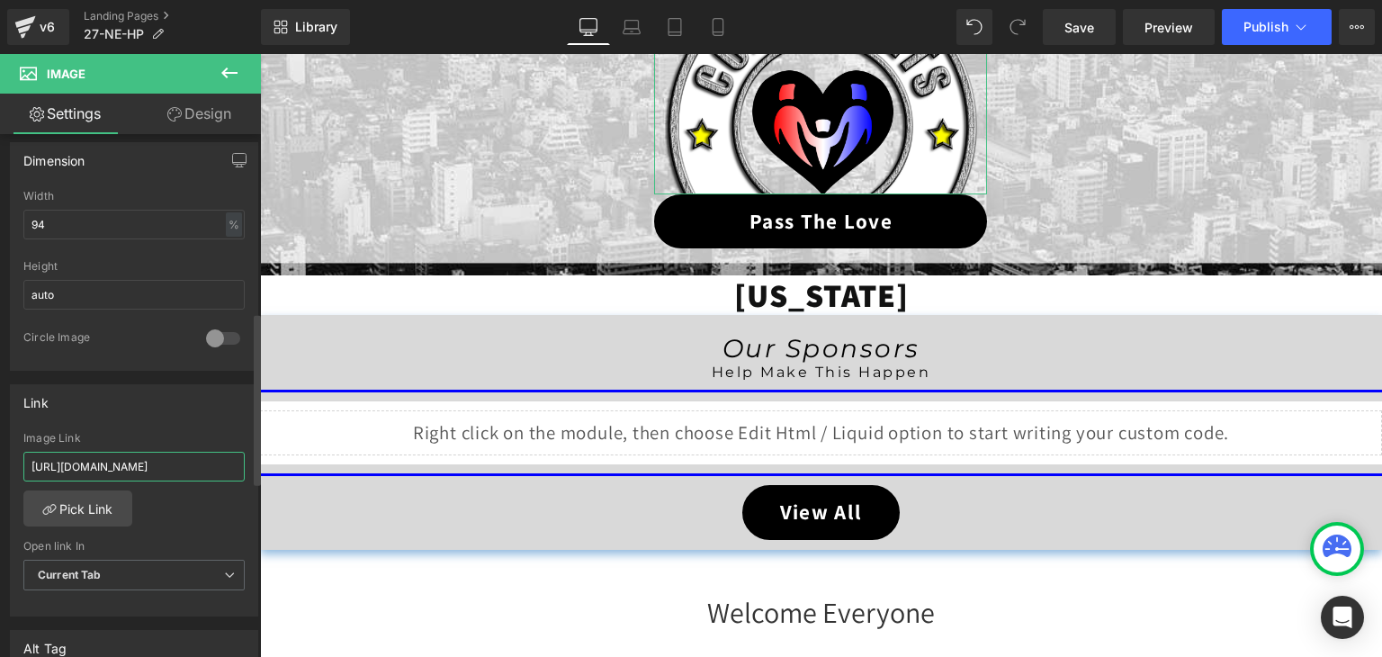
click at [151, 458] on input "[URL][DOMAIN_NAME]" at bounding box center [133, 467] width 221 height 30
paste input "27-ne-ptl"
type input "[URL][DOMAIN_NAME]"
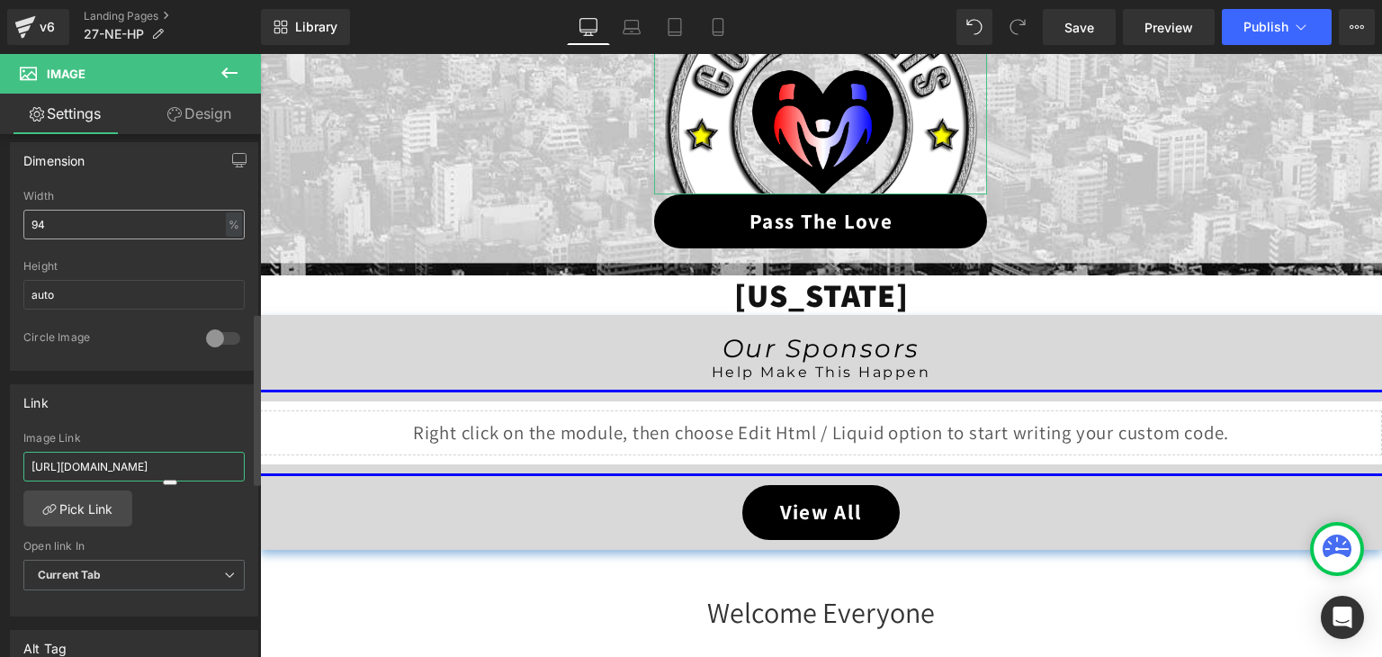
scroll to position [0, 7]
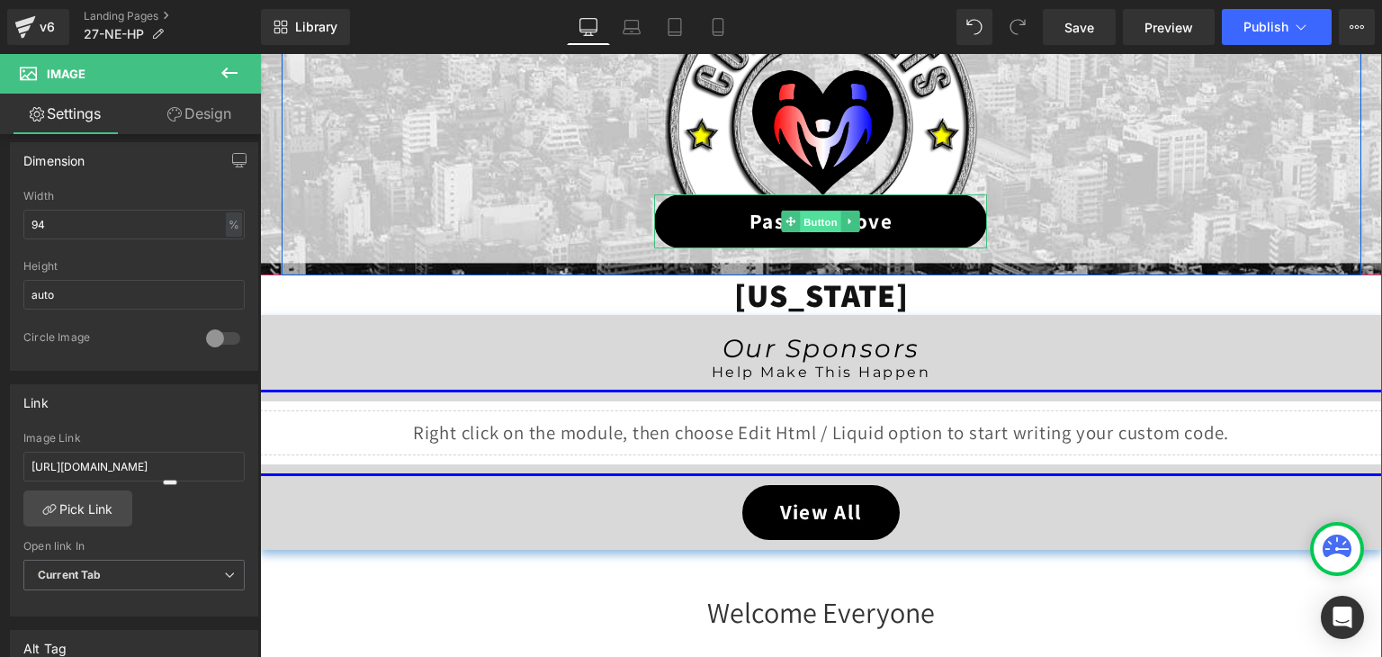
click at [821, 220] on span "Button" at bounding box center [821, 222] width 41 height 22
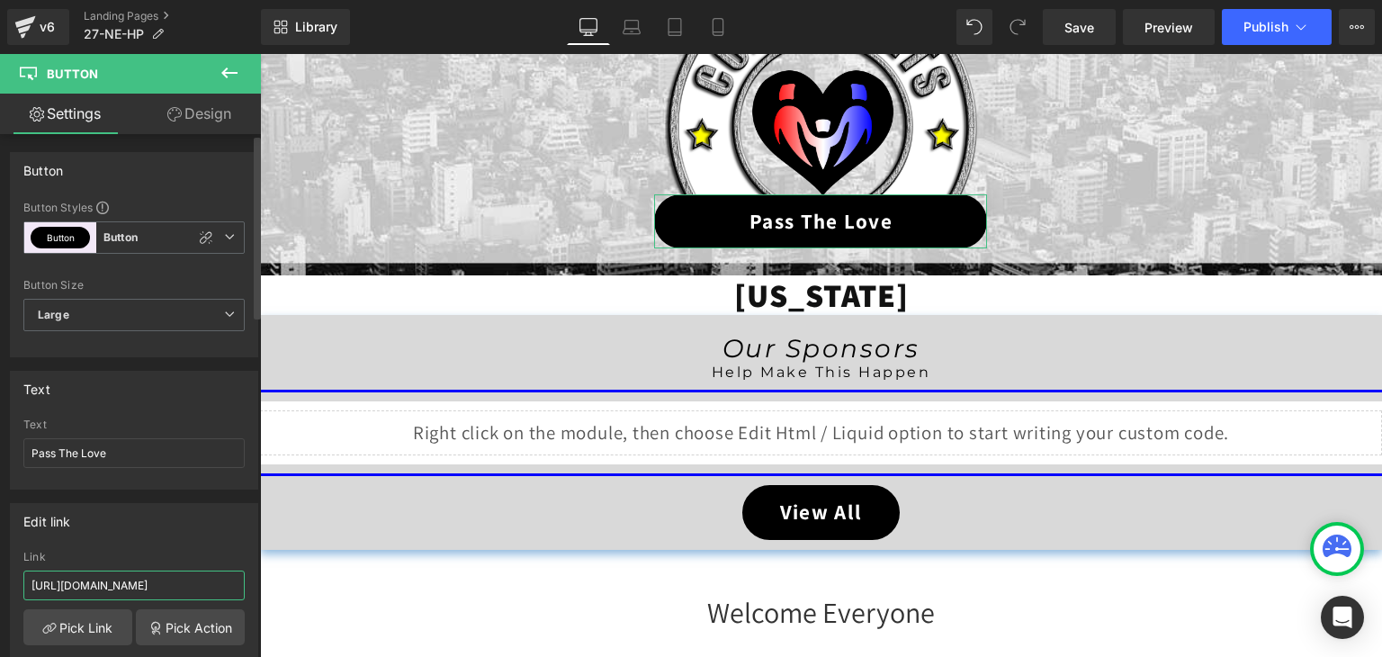
click at [133, 582] on input "[URL][DOMAIN_NAME]" at bounding box center [133, 585] width 221 height 30
paste input "27-ne-ptl"
type input "[URL][DOMAIN_NAME]"
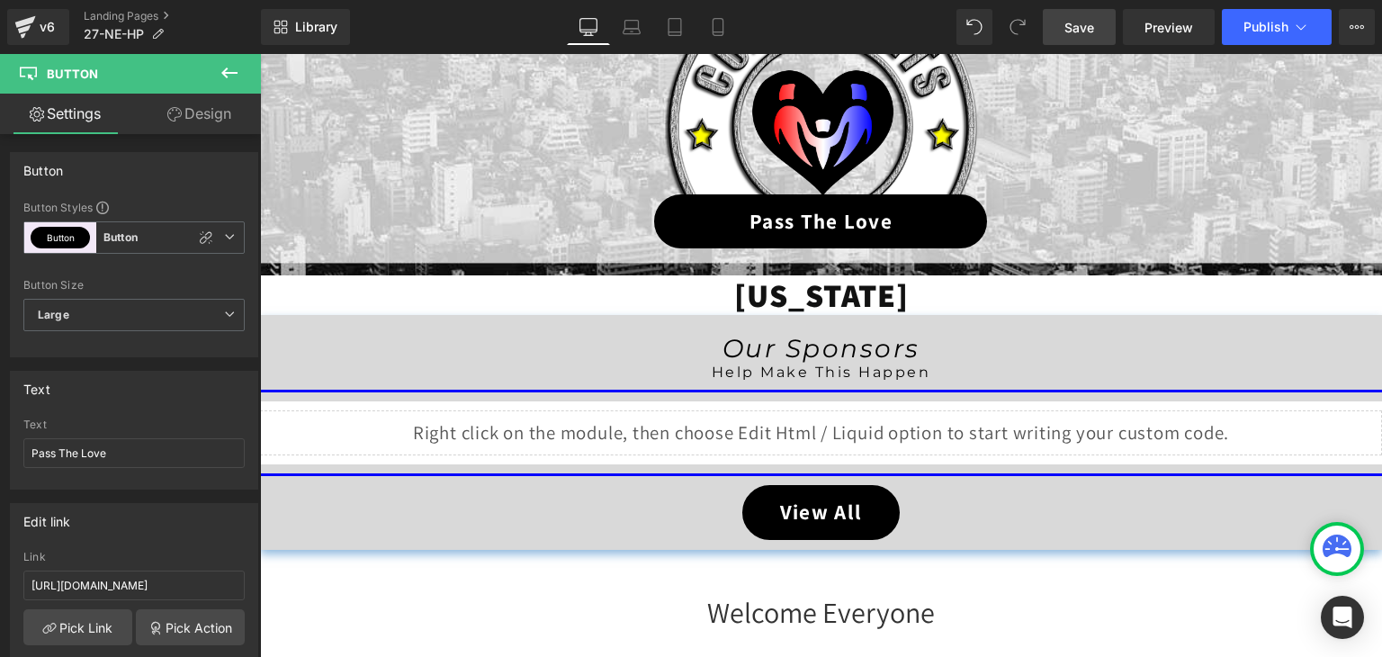
click at [1074, 25] on span "Save" at bounding box center [1079, 27] width 30 height 19
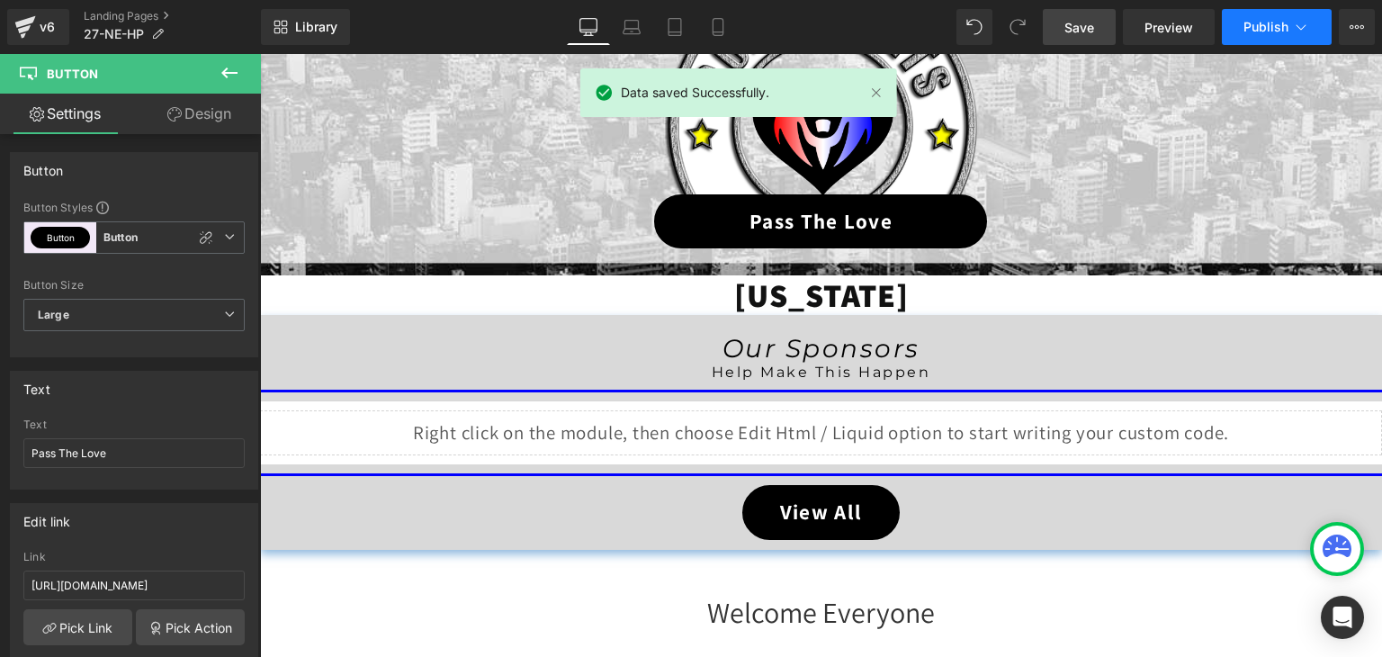
click at [1299, 21] on icon at bounding box center [1301, 27] width 18 height 18
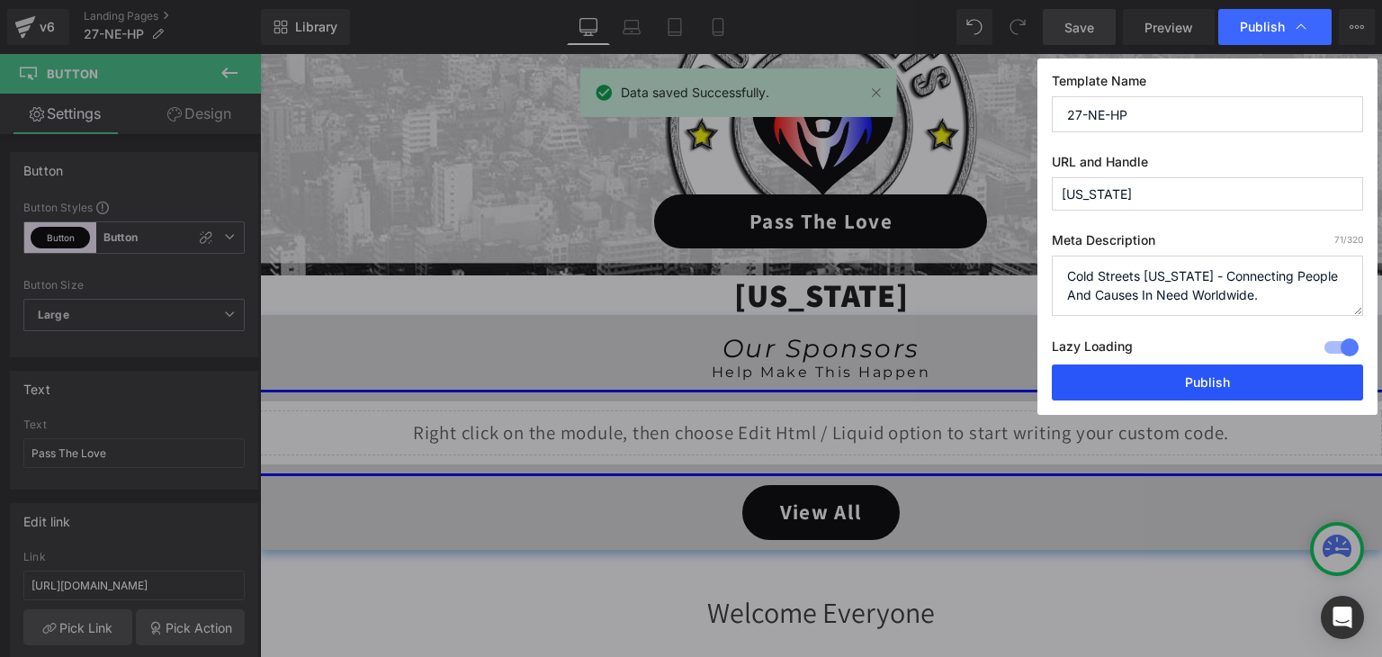
click at [1252, 379] on button "Publish" at bounding box center [1207, 382] width 311 height 36
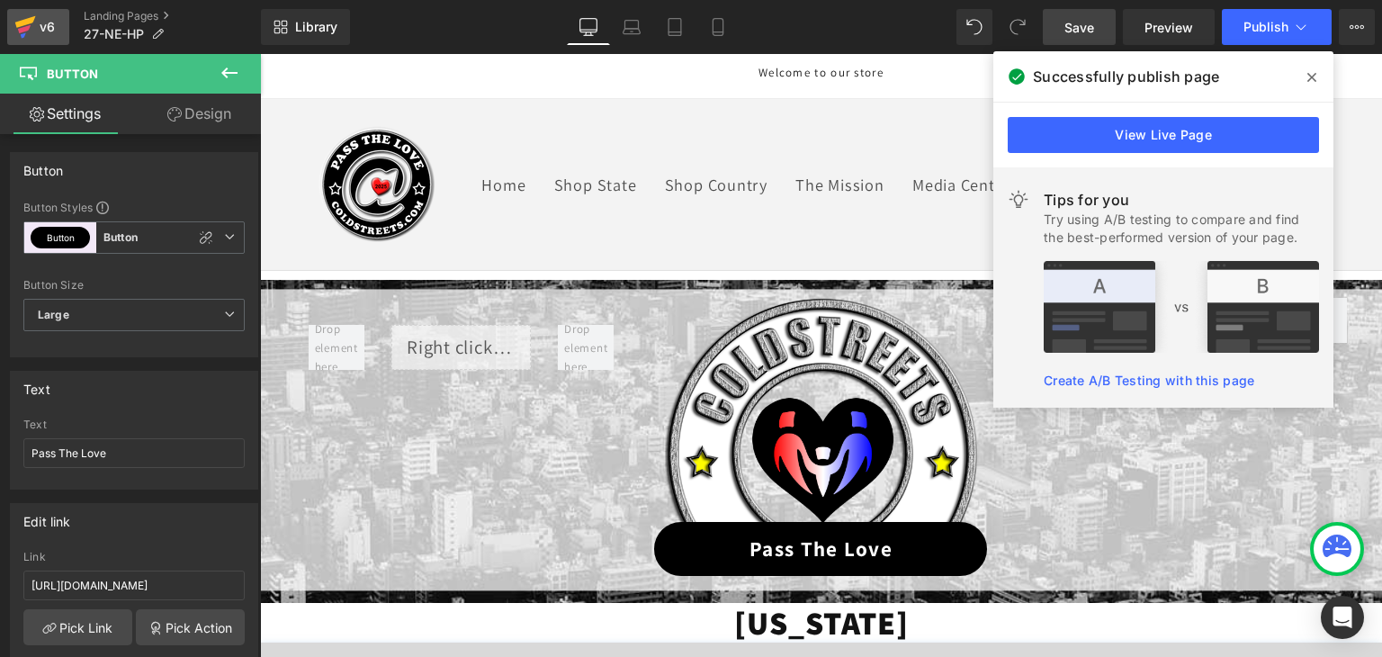
click at [29, 34] on icon at bounding box center [25, 26] width 22 height 45
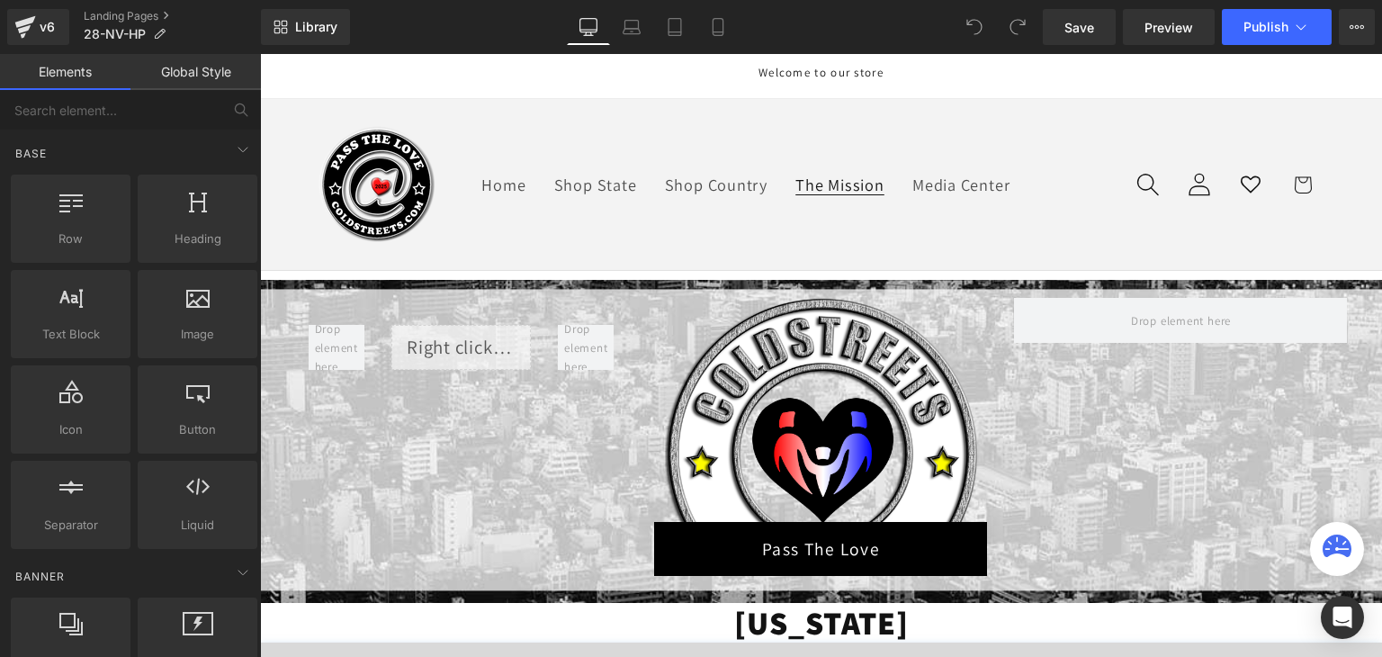
scroll to position [360, 0]
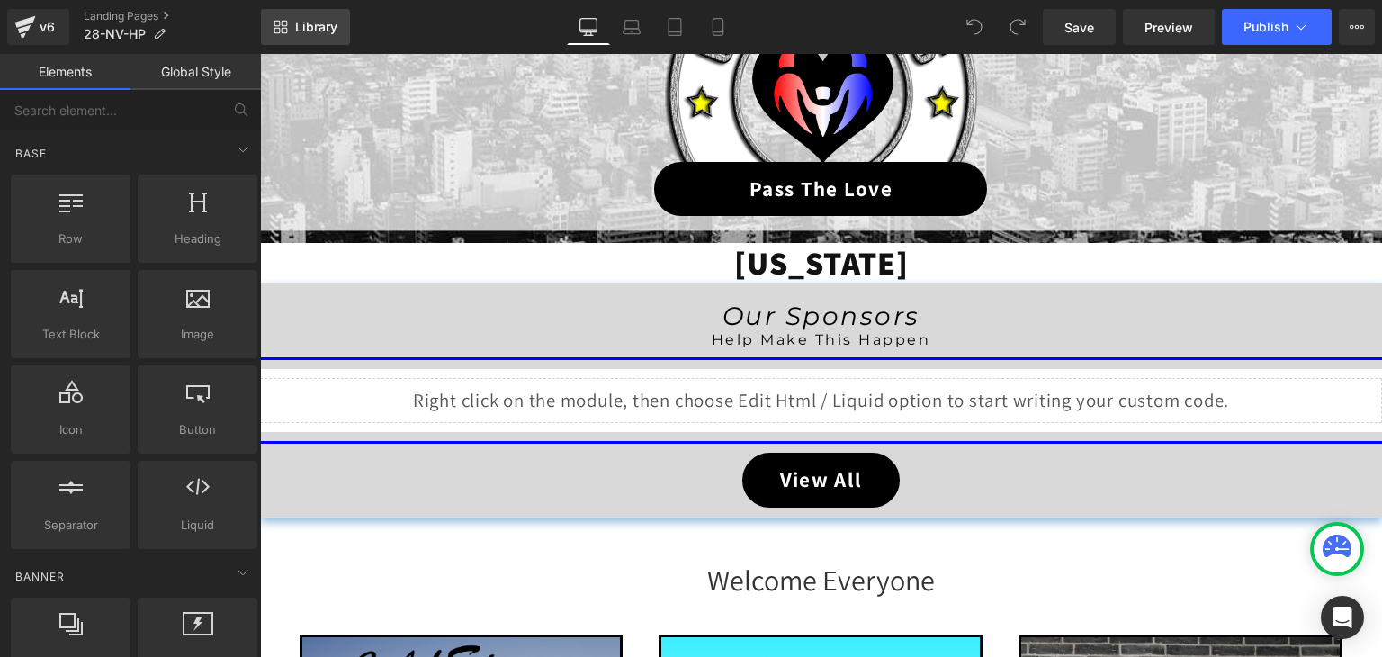
click at [318, 39] on link "Library" at bounding box center [305, 27] width 89 height 36
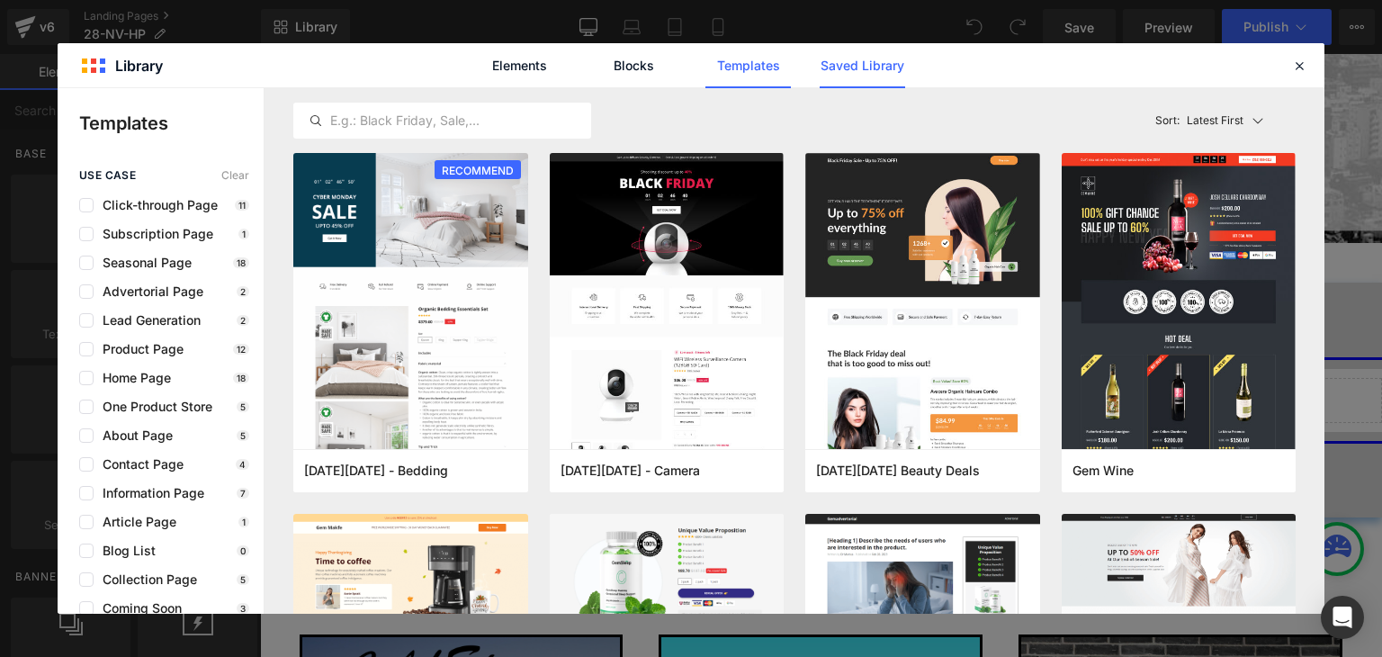
click at [852, 67] on link "Saved Library" at bounding box center [862, 65] width 85 height 45
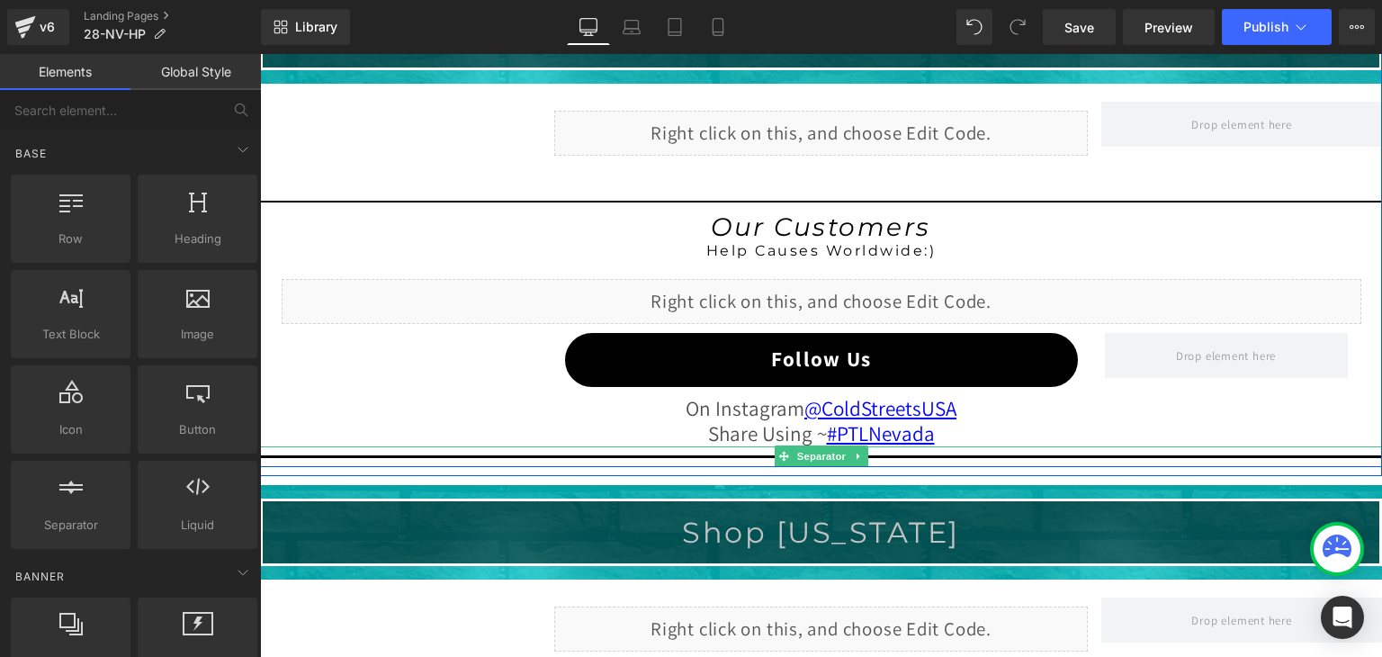
scroll to position [1443, 0]
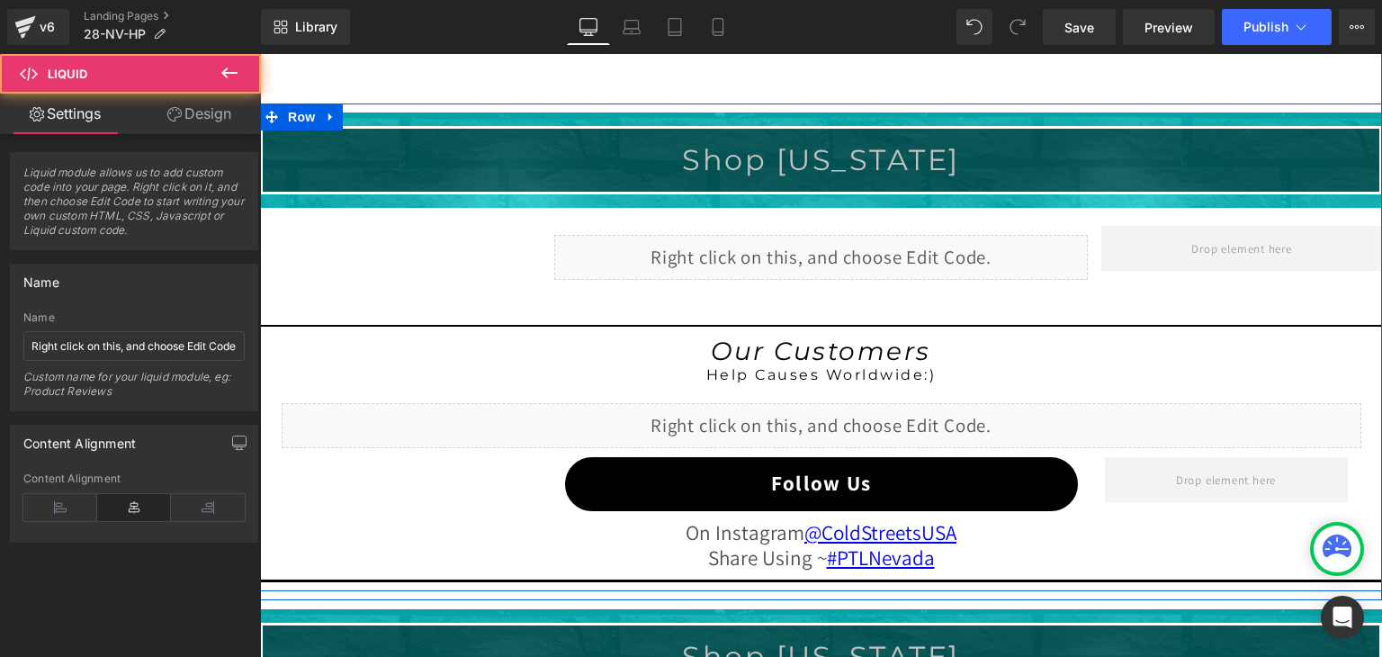
click at [807, 245] on div "Liquid" at bounding box center [821, 257] width 534 height 45
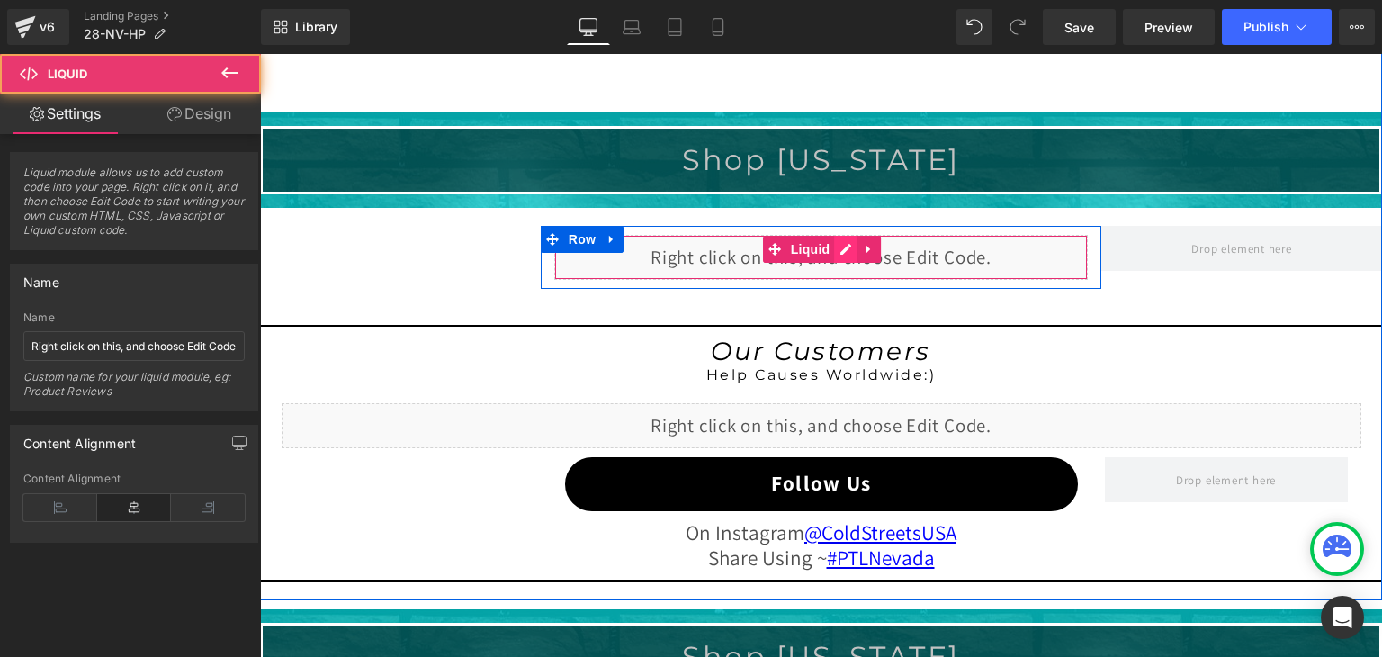
click at [839, 242] on div "Liquid" at bounding box center [821, 257] width 534 height 45
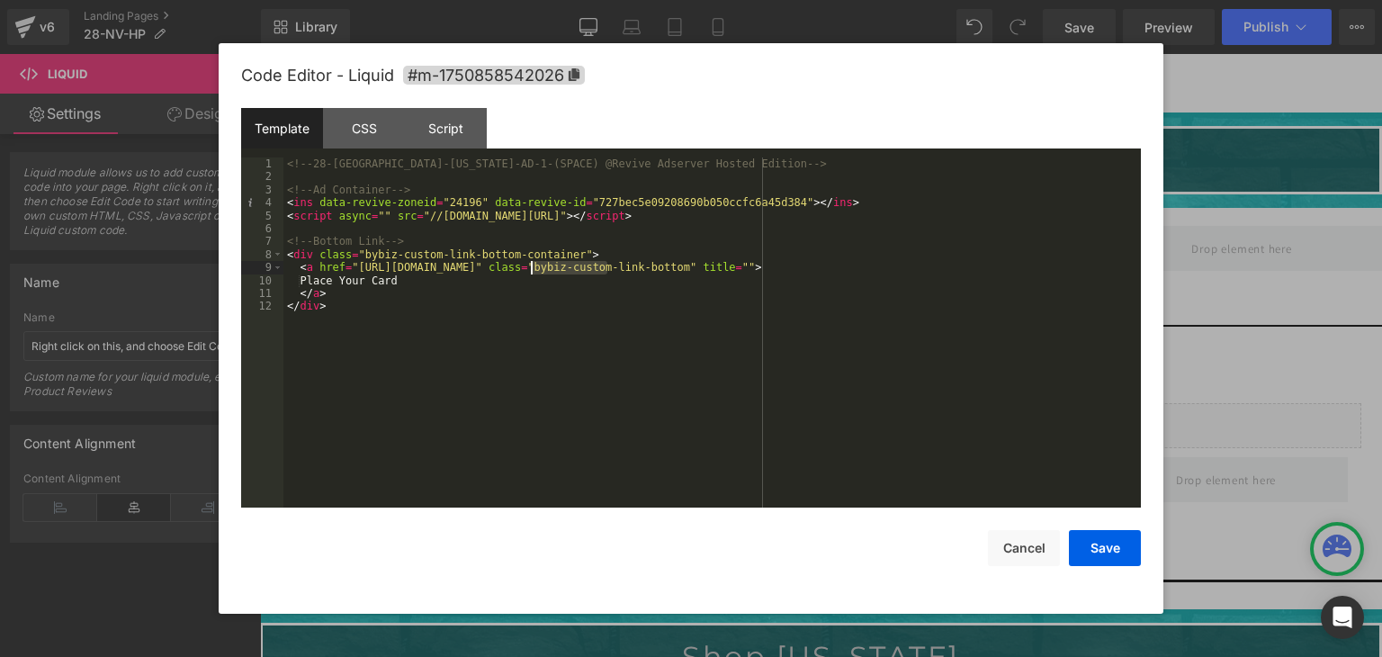
drag, startPoint x: 607, startPoint y: 268, endPoint x: 533, endPoint y: 267, distance: 74.7
click at [0, 0] on div "<!-- 28-NV-Nevada-AD-1-(SPACE) @Revive Adserver Hosted Edition --> <!-- Ad Cont…" at bounding box center [0, 0] width 0 height 0
click at [0, 0] on button "Save" at bounding box center [0, 0] width 0 height 0
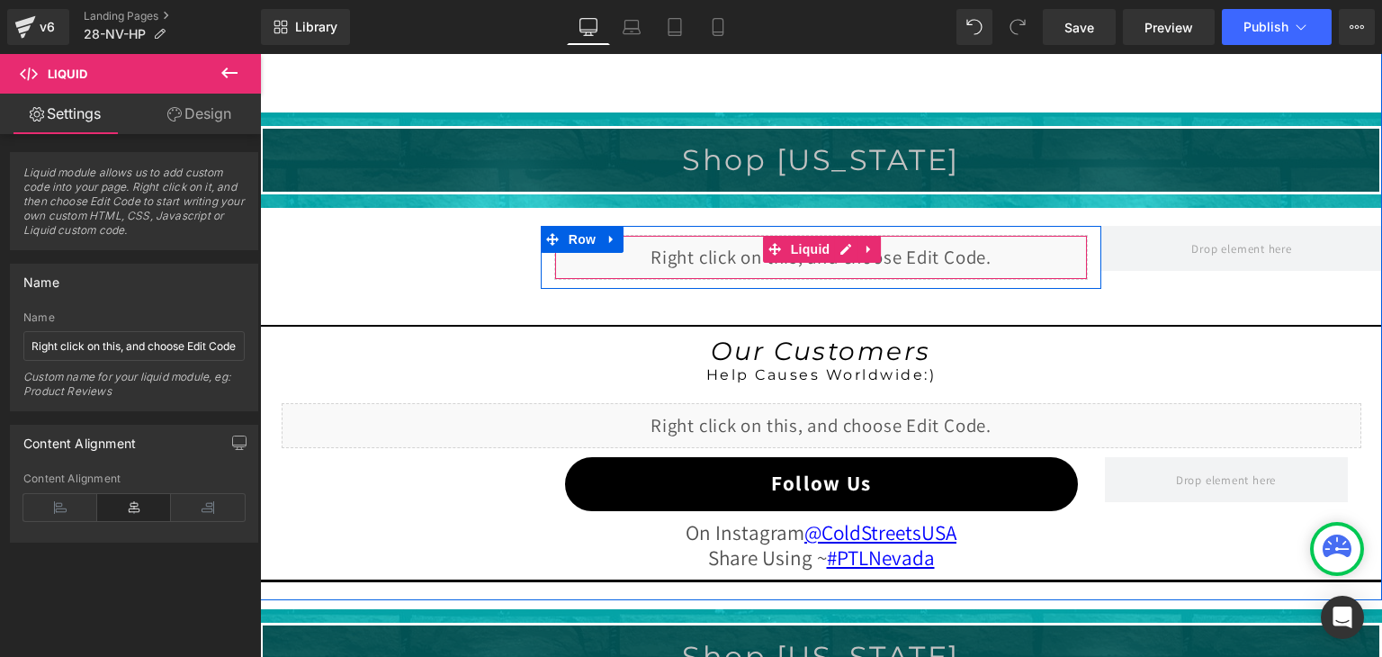
click at [840, 251] on div "Liquid" at bounding box center [821, 257] width 534 height 45
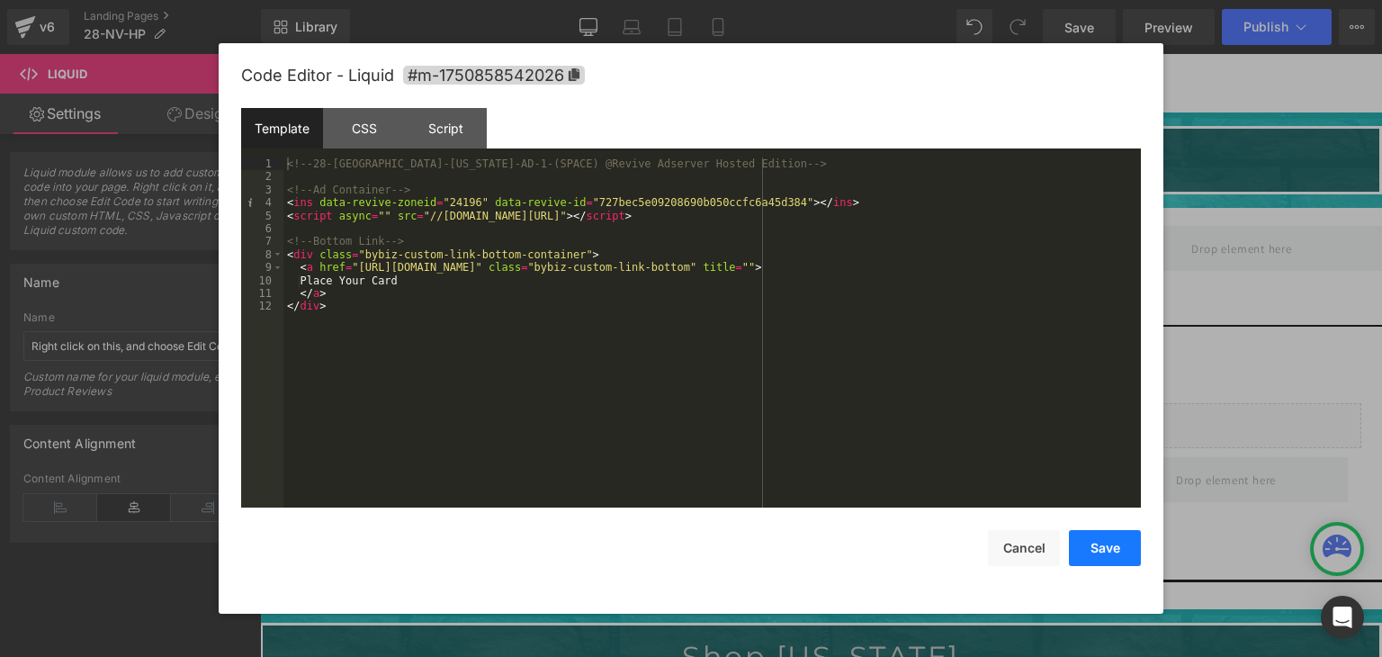
click at [0, 0] on button "Save" at bounding box center [0, 0] width 0 height 0
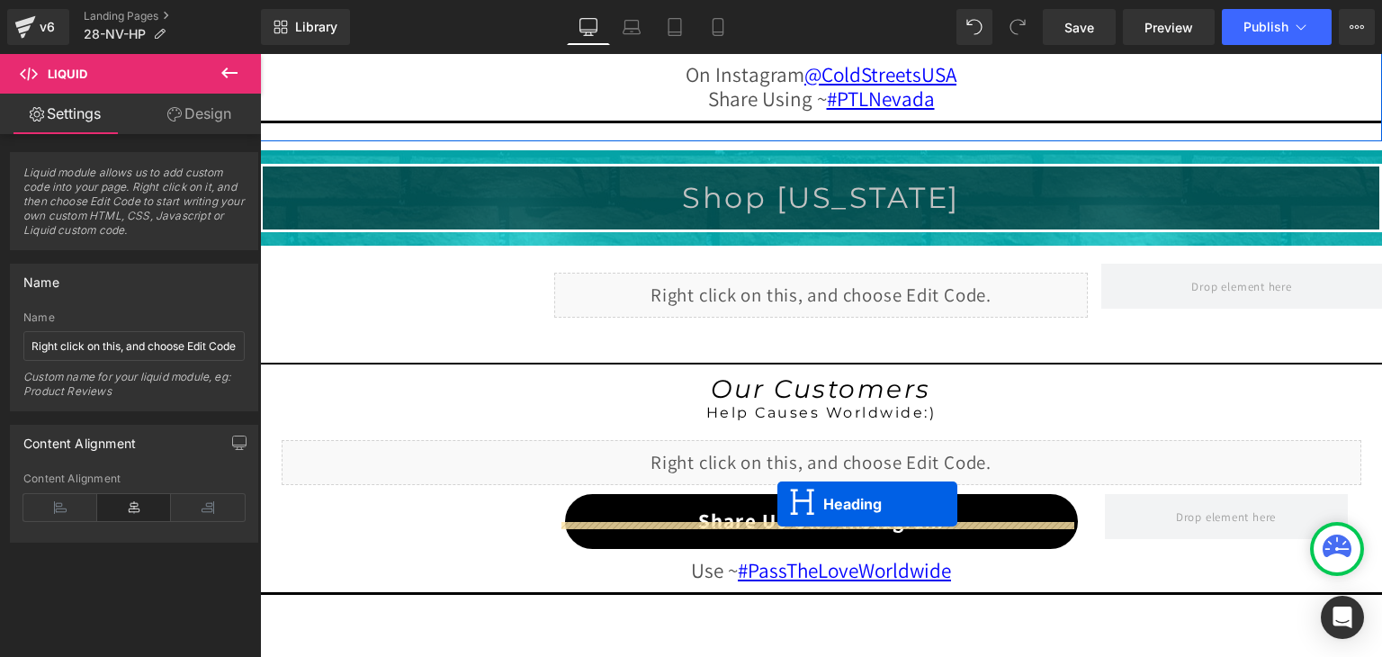
scroll to position [1929, 0]
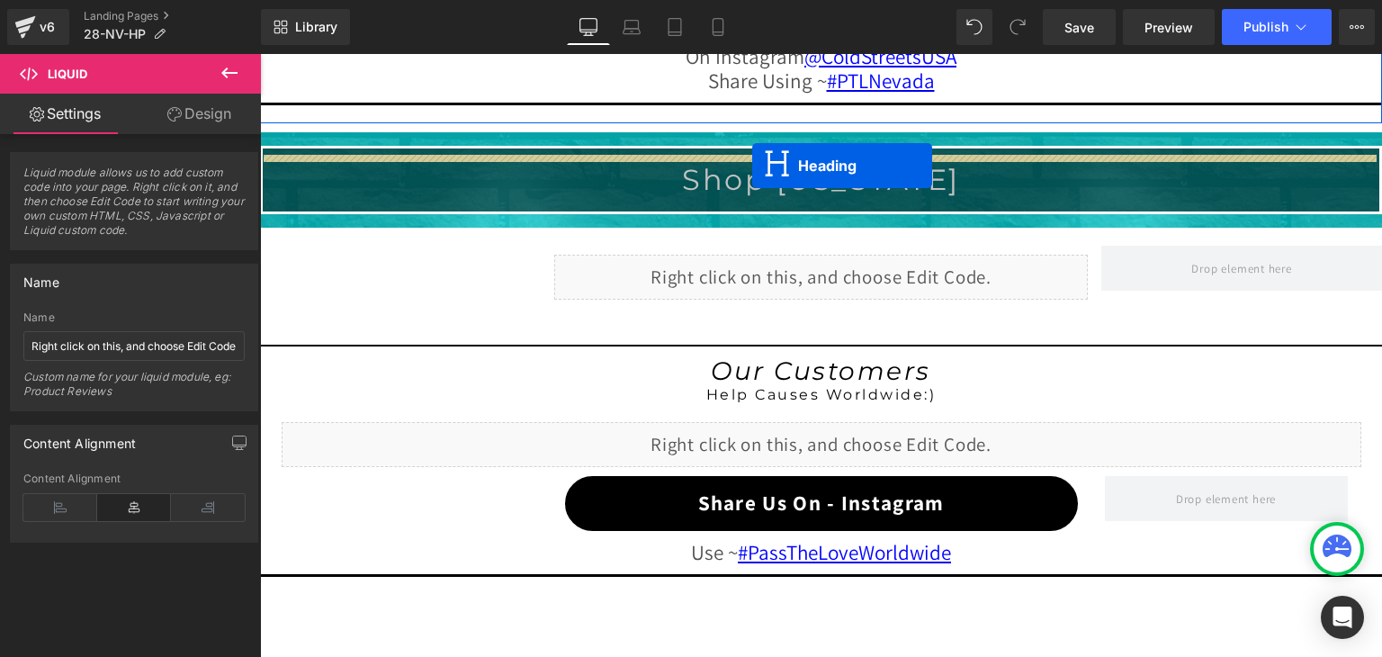
drag, startPoint x: 770, startPoint y: 238, endPoint x: 752, endPoint y: 166, distance: 74.2
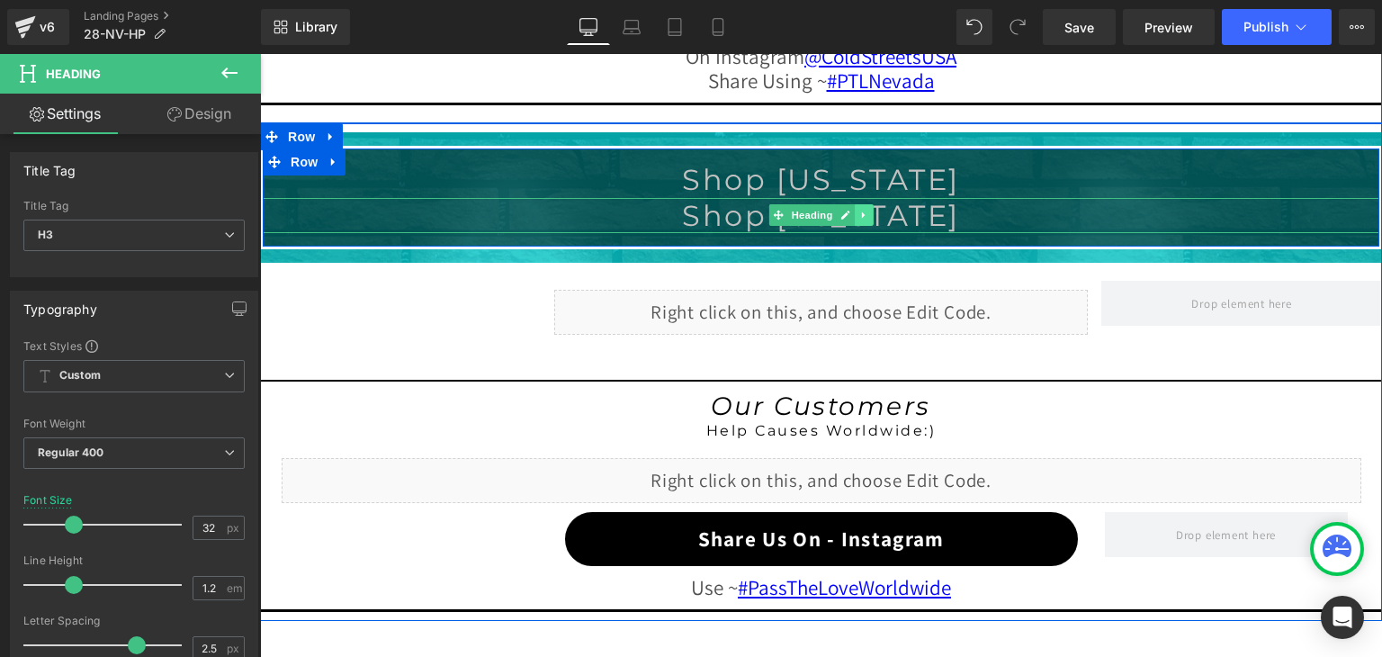
click at [859, 210] on icon at bounding box center [864, 215] width 10 height 11
click at [869, 211] on icon at bounding box center [874, 216] width 10 height 10
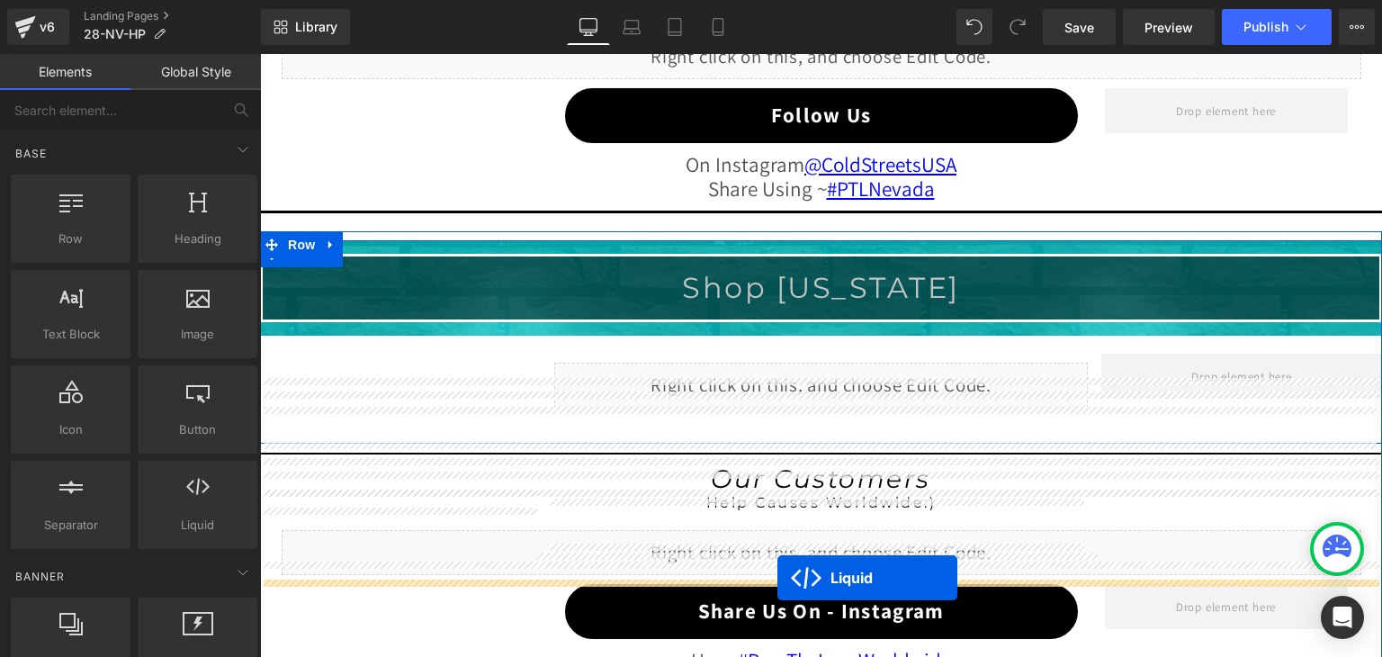
scroll to position [1893, 0]
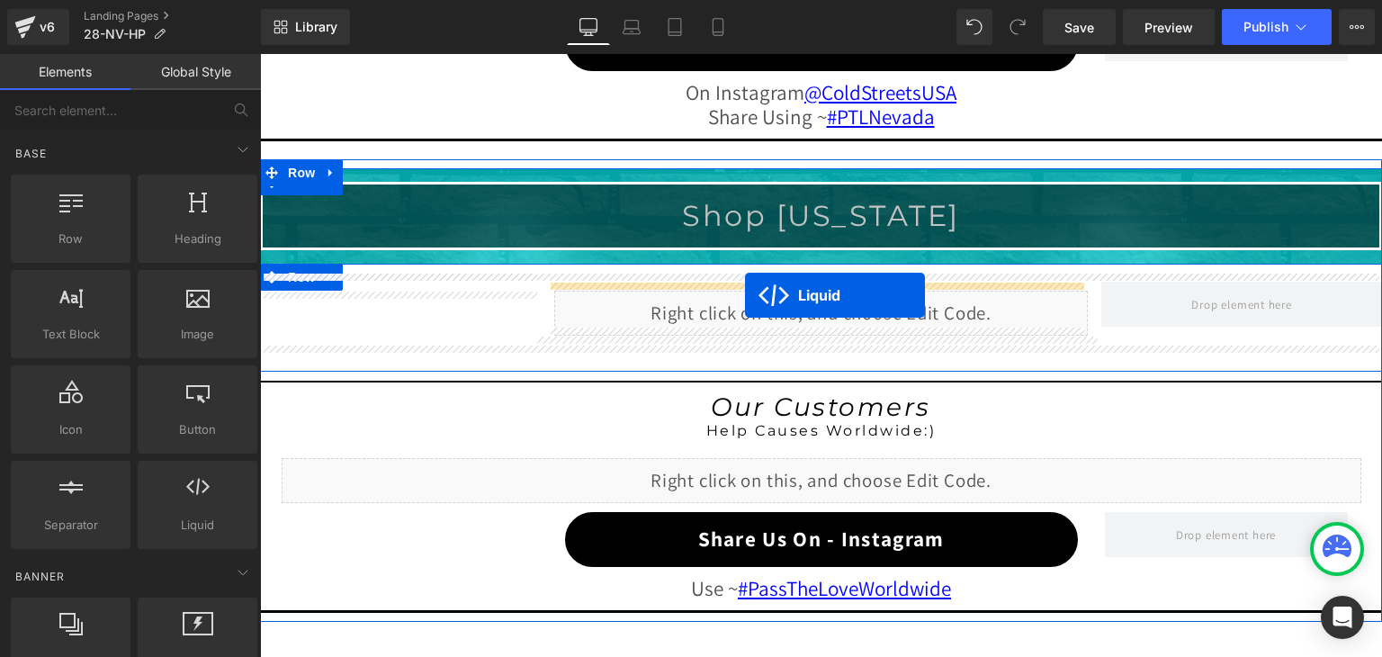
drag, startPoint x: 765, startPoint y: 215, endPoint x: 745, endPoint y: 296, distance: 83.4
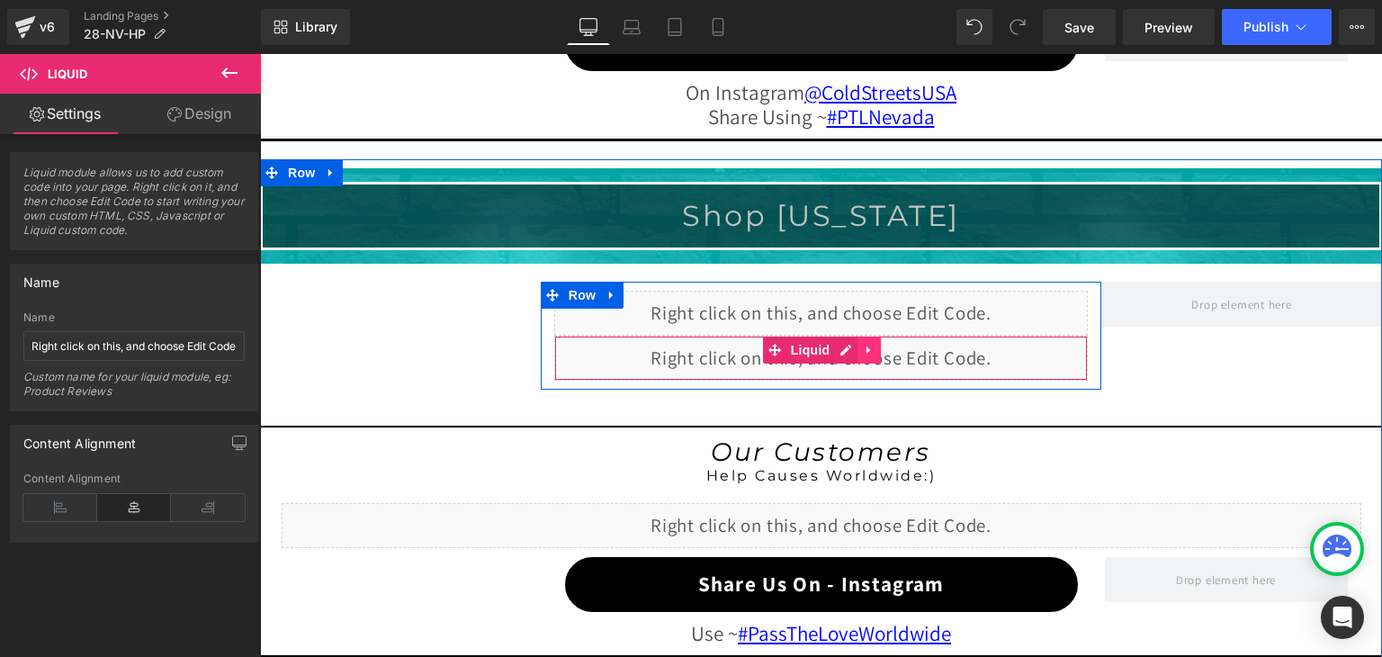
click at [863, 346] on icon at bounding box center [869, 349] width 13 height 13
click at [874, 343] on icon at bounding box center [880, 349] width 13 height 13
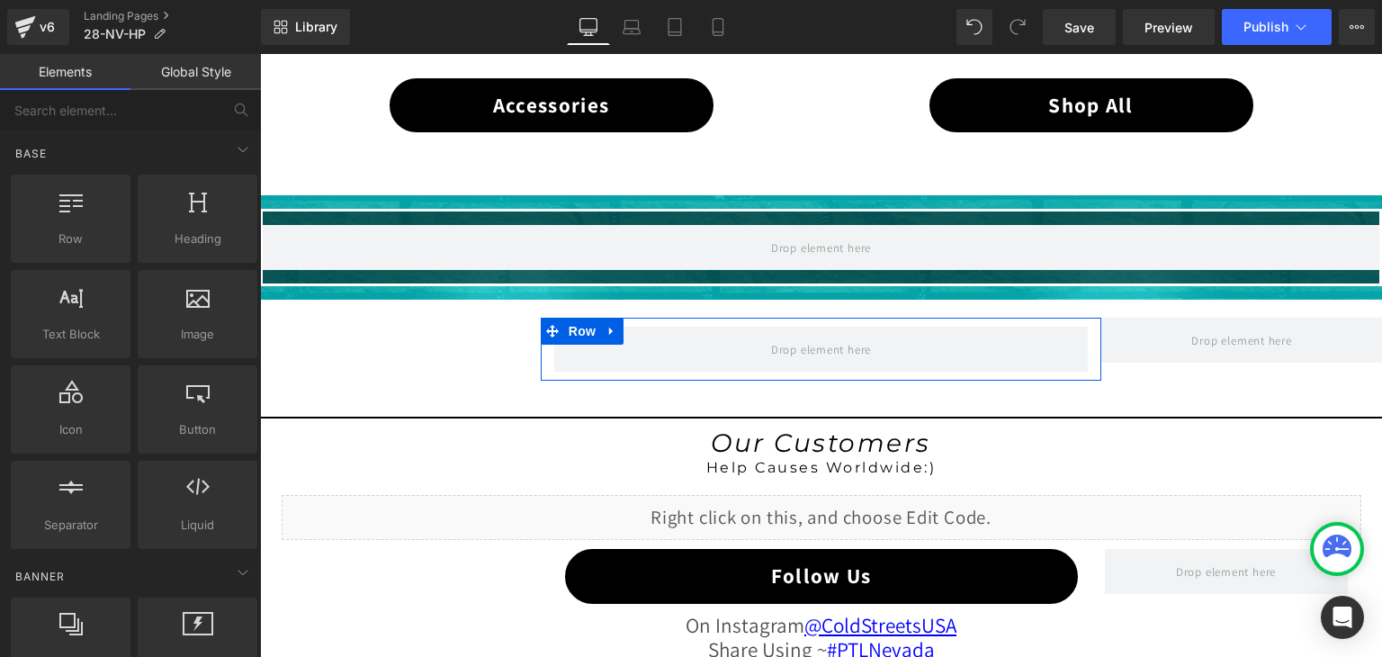
scroll to position [1353, 0]
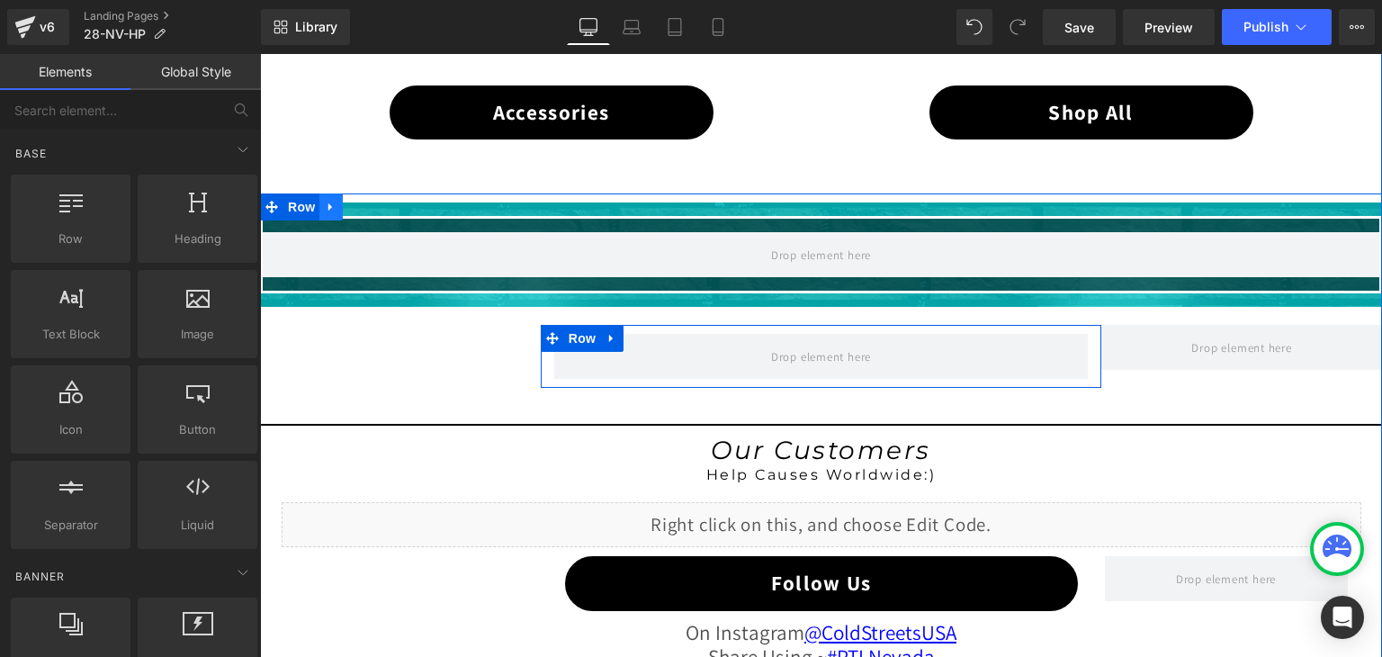
click at [326, 194] on link at bounding box center [330, 206] width 23 height 27
click at [372, 201] on icon at bounding box center [378, 207] width 13 height 13
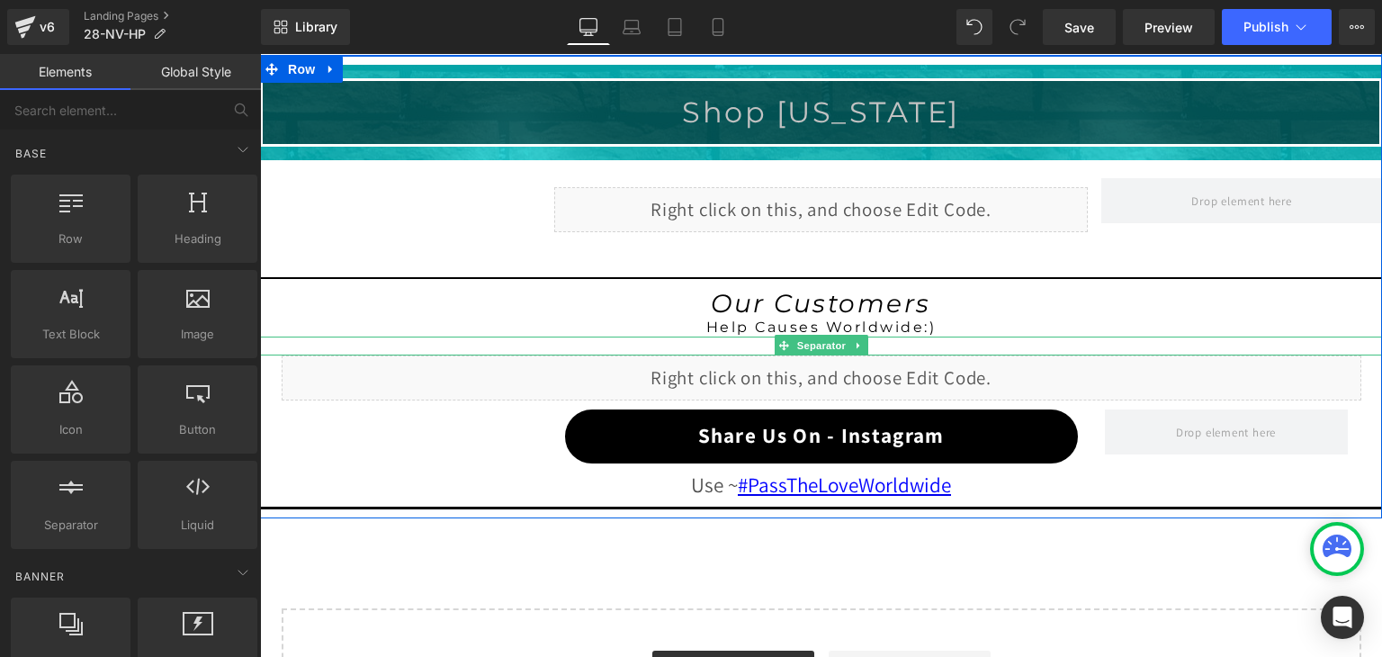
scroll to position [1443, 0]
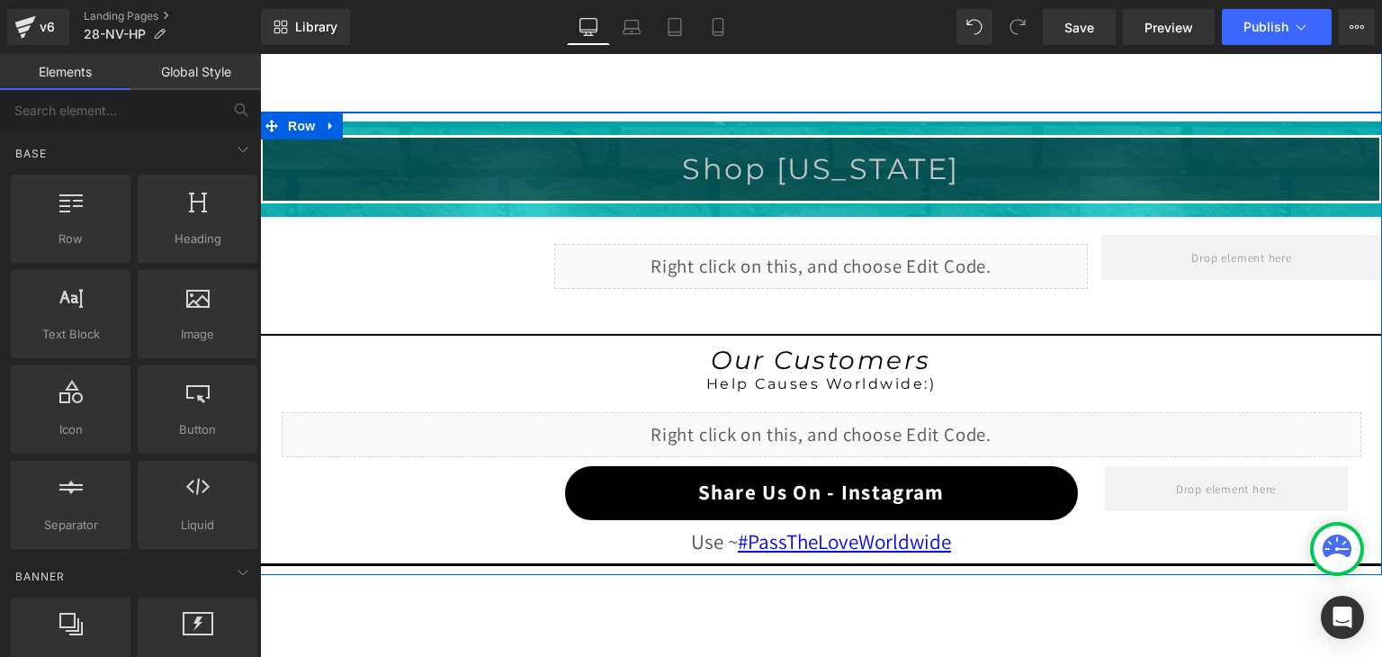
click at [831, 250] on div "Liquid" at bounding box center [821, 266] width 534 height 45
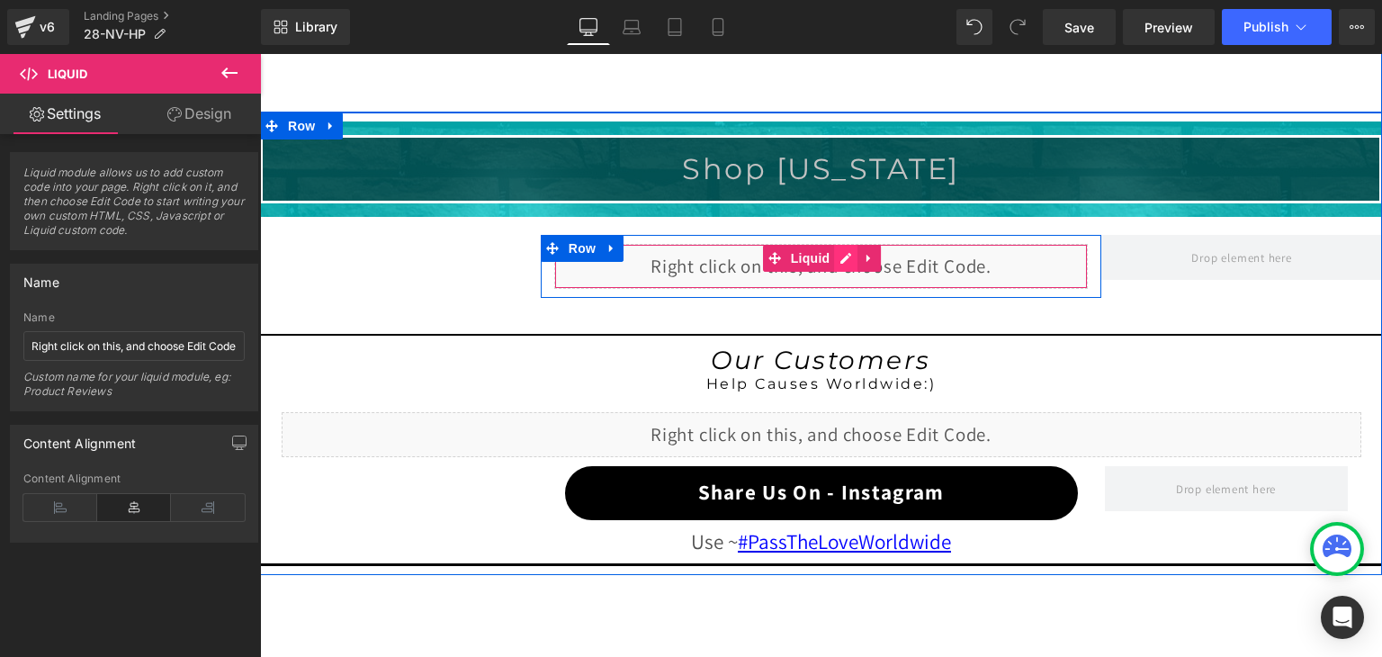
click at [841, 248] on div "Liquid" at bounding box center [821, 266] width 534 height 45
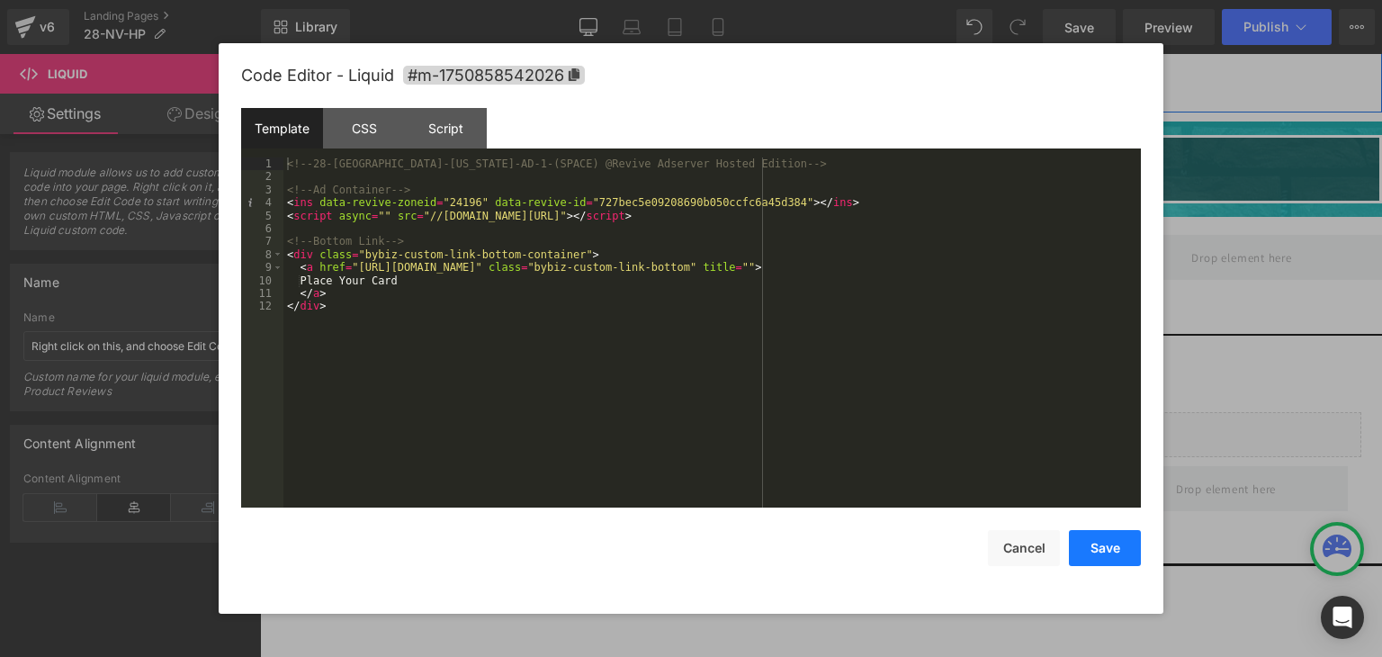
click at [1090, 541] on button "Save" at bounding box center [1105, 548] width 72 height 36
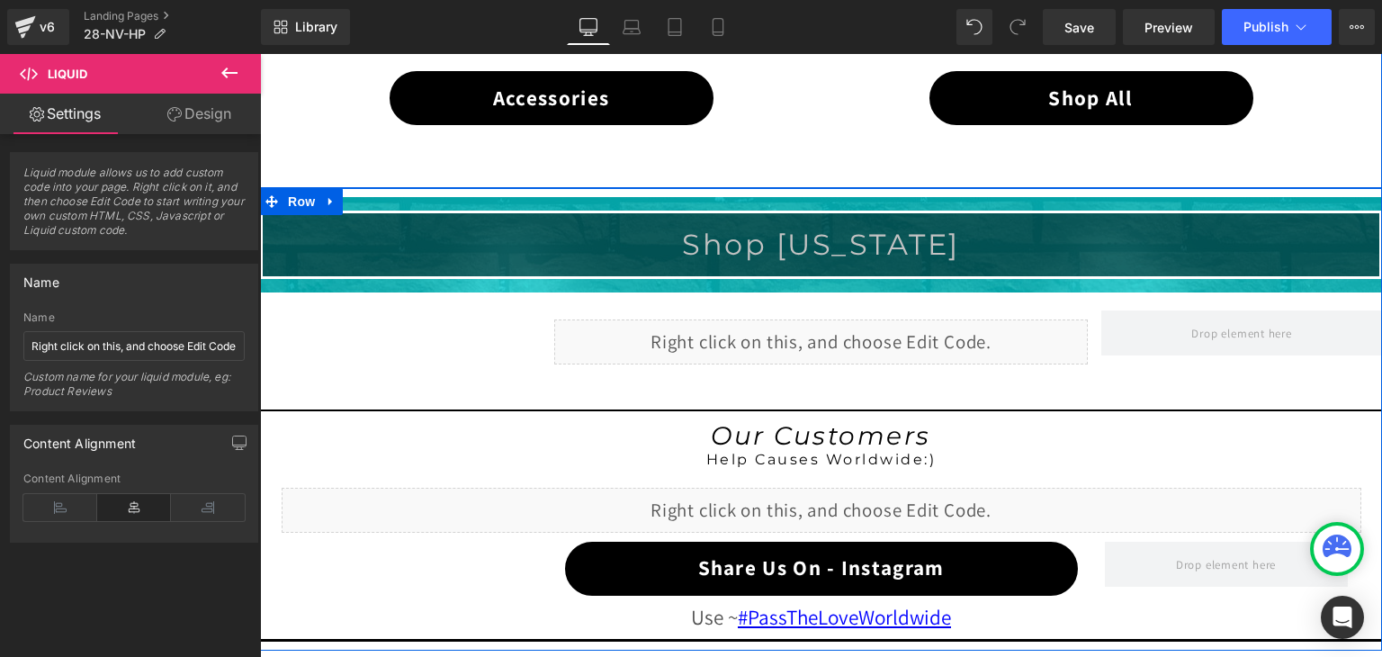
scroll to position [1353, 0]
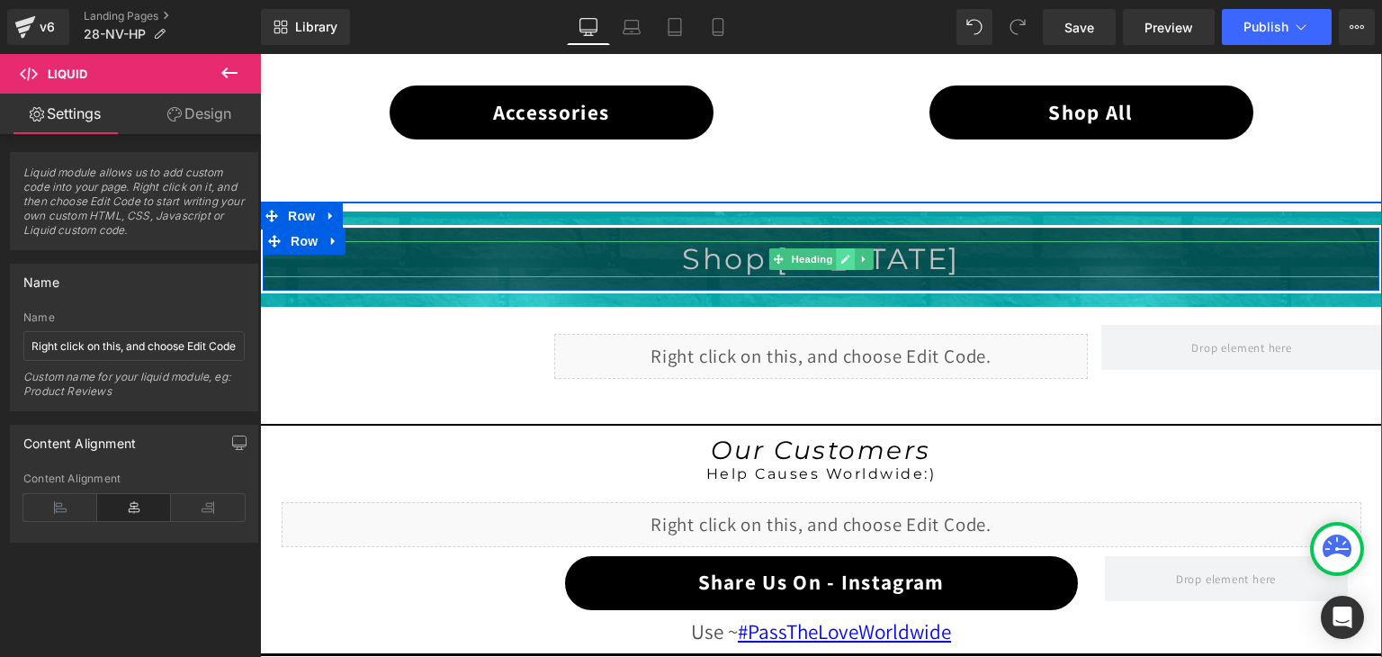
click at [841, 258] on icon at bounding box center [845, 259] width 9 height 9
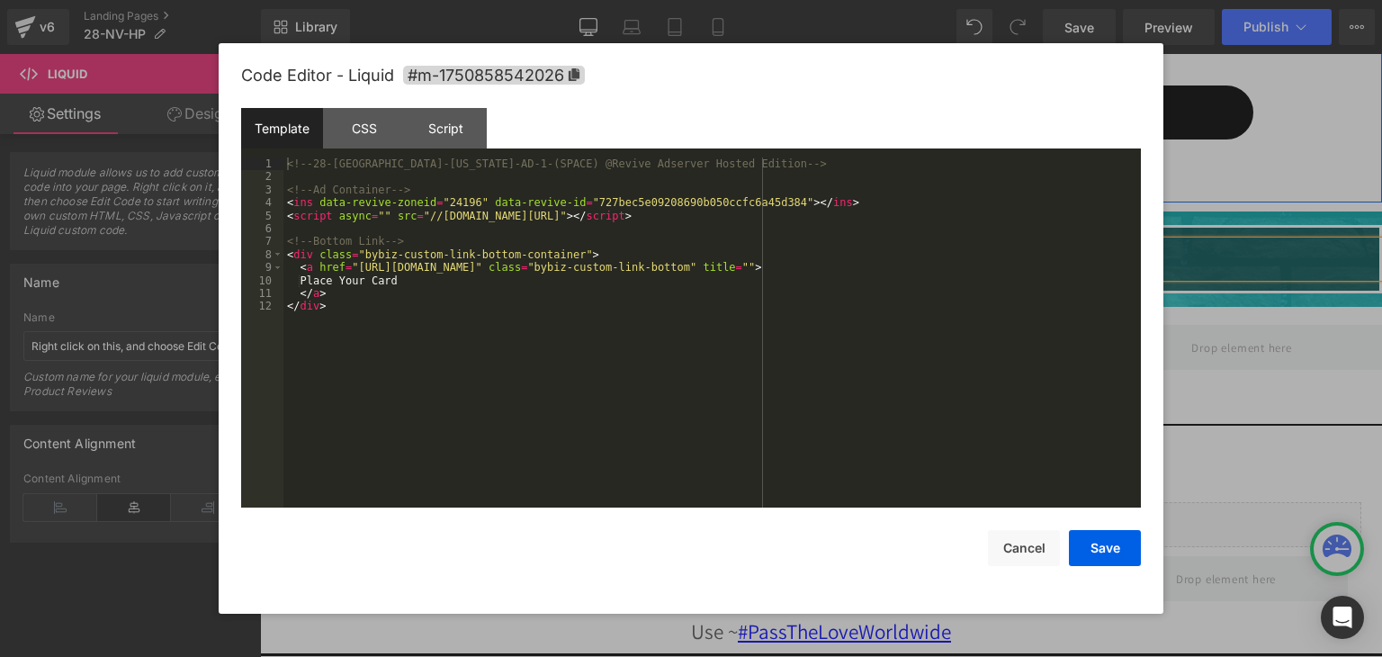
click at [838, 343] on div "Liquid" at bounding box center [821, 356] width 534 height 45
click at [1115, 544] on button "Save" at bounding box center [1105, 548] width 72 height 36
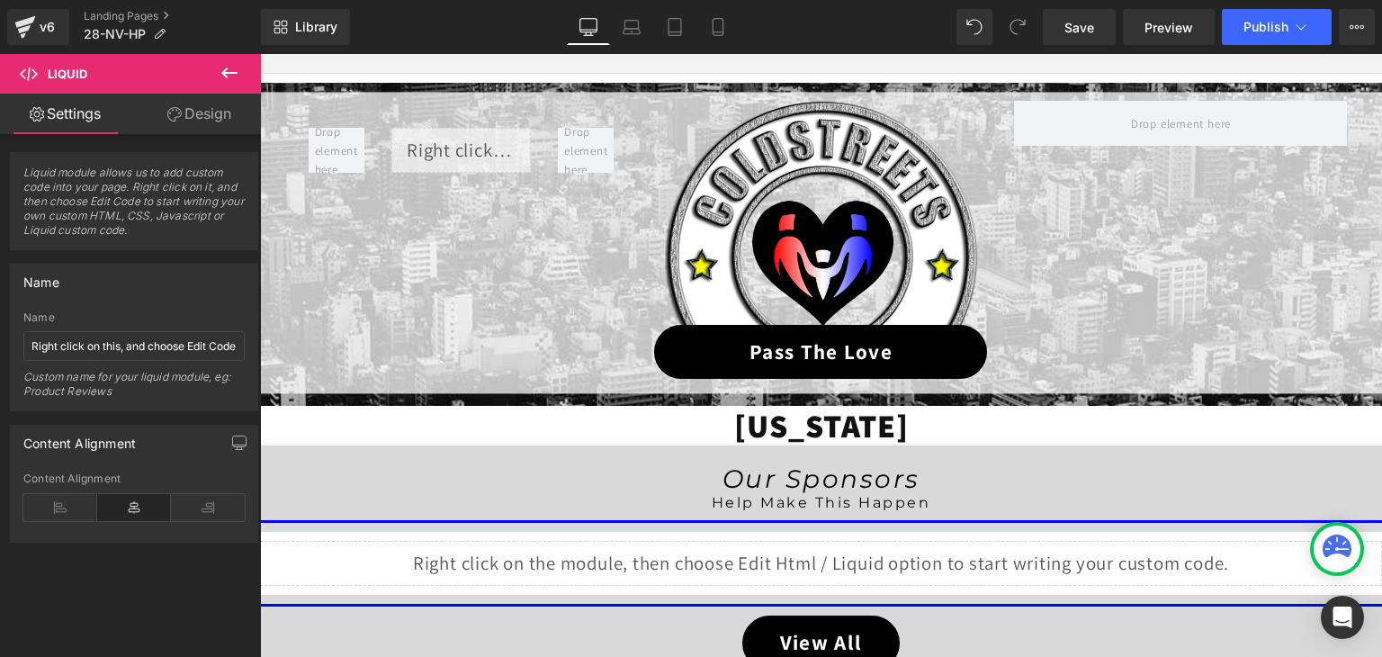
scroll to position [184, 0]
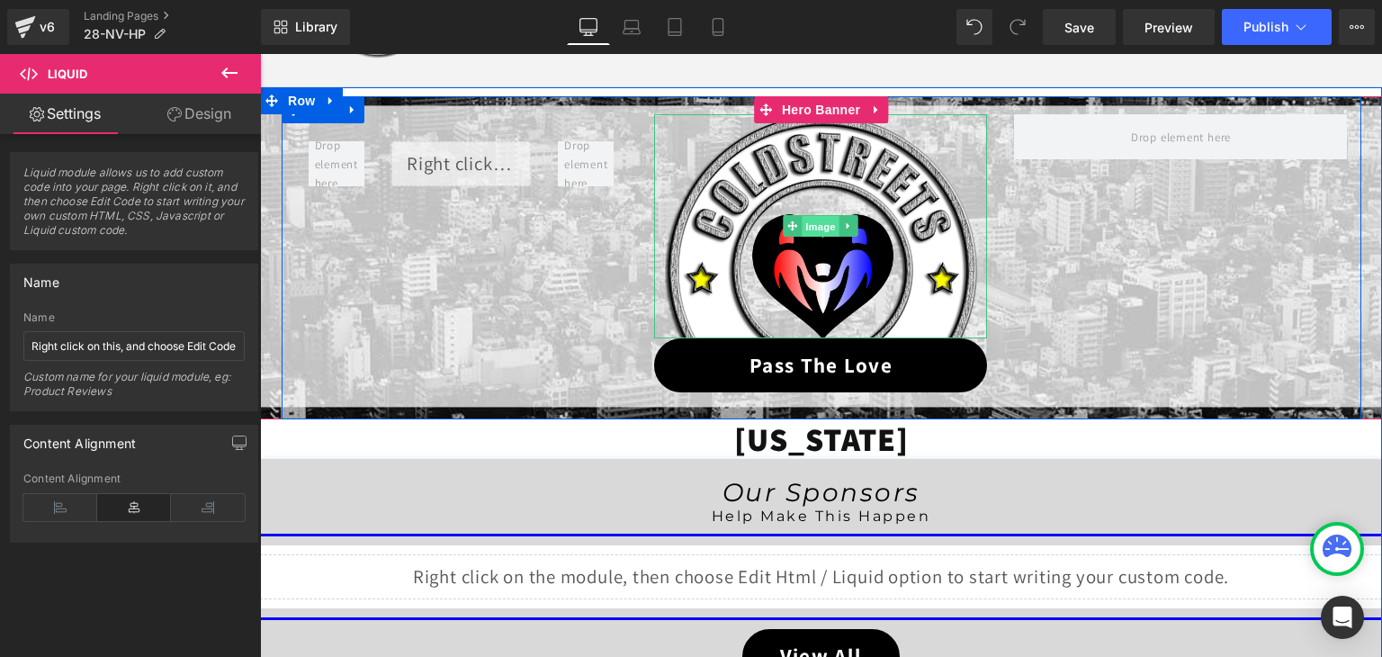
click at [810, 233] on span "Image" at bounding box center [822, 227] width 38 height 22
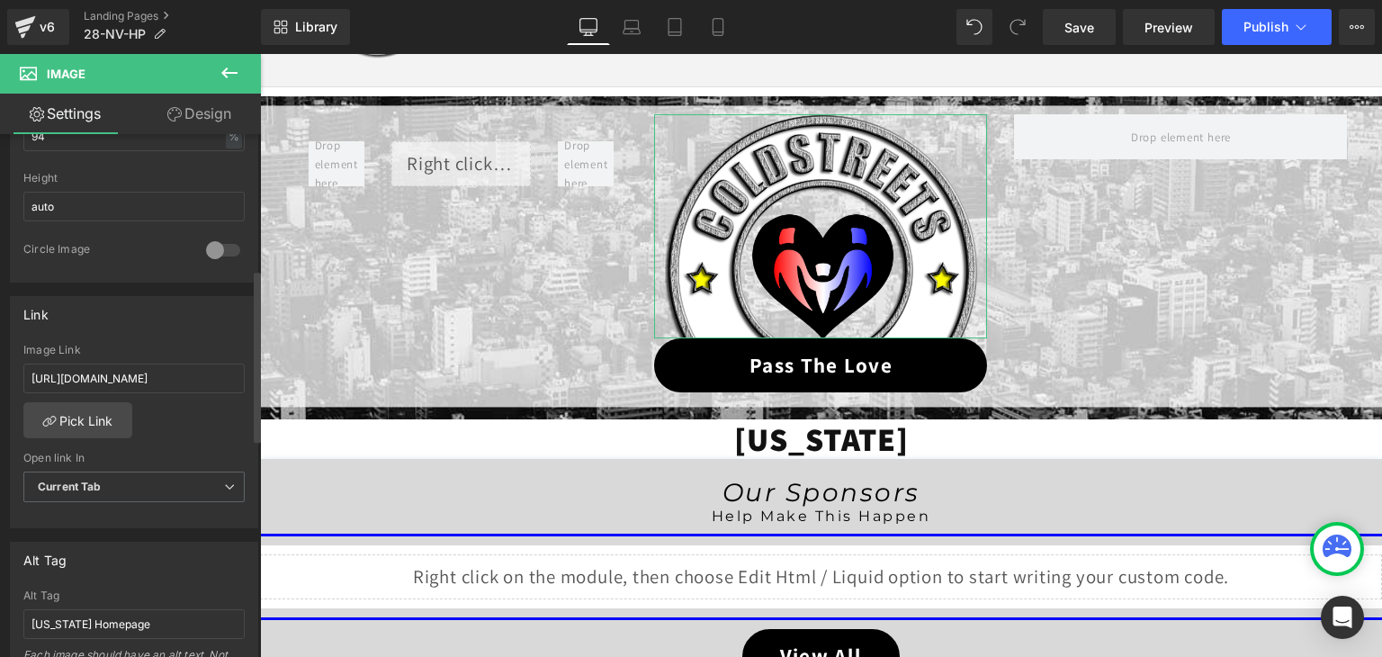
scroll to position [630, 0]
click at [180, 376] on input "https://coldstreets.com/pages/ptl-nv" at bounding box center [133, 377] width 221 height 30
paste input "28-nv-ptl"
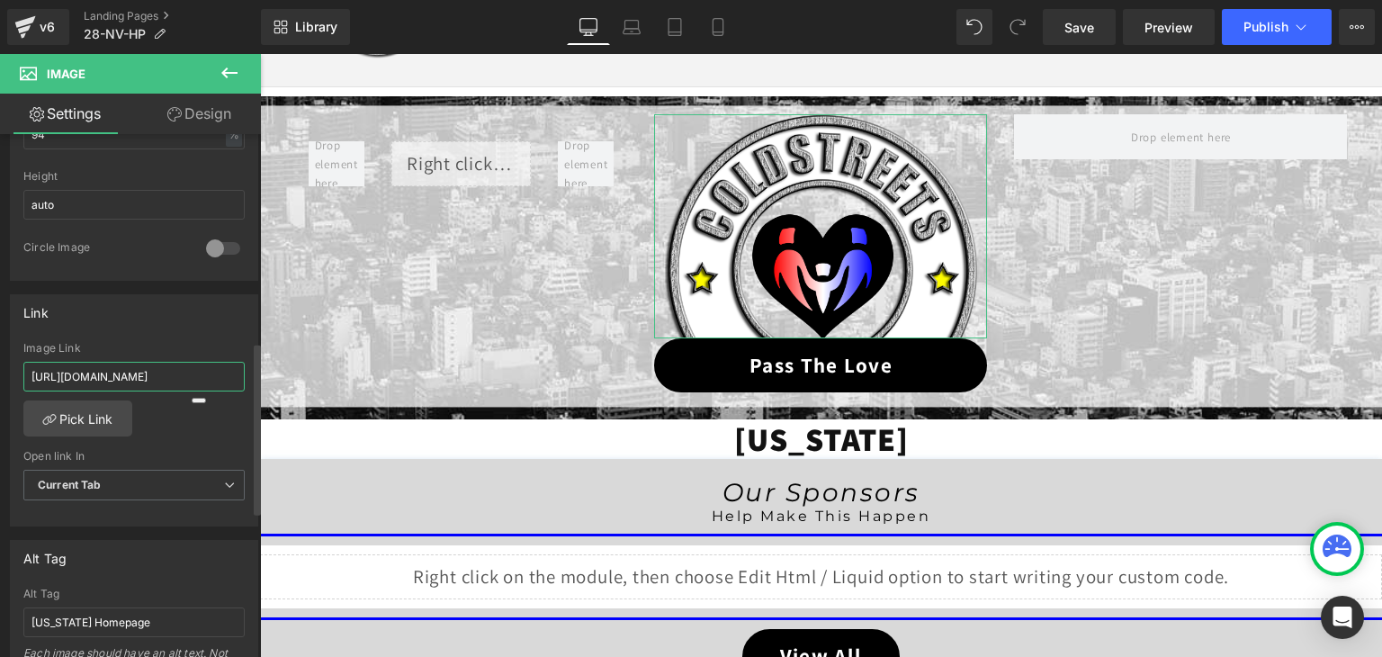
type input "https://coldstreets.com/pages/28-nv-ptl"
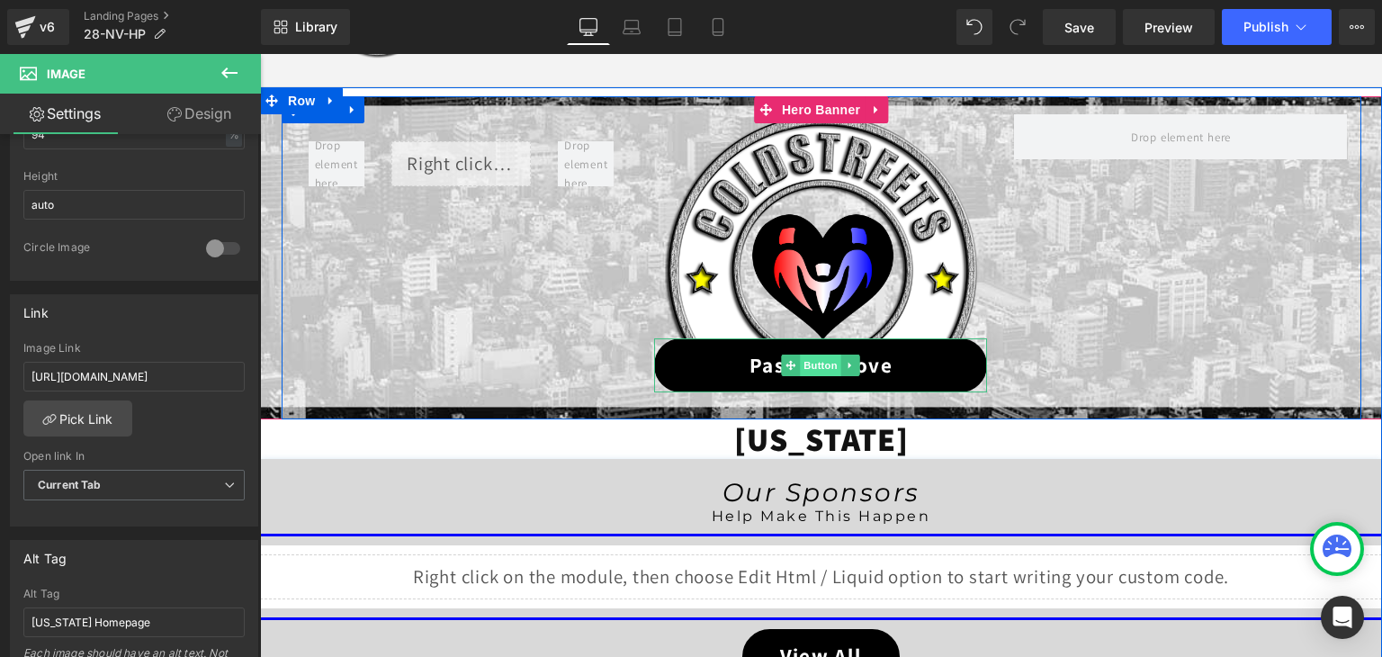
click at [821, 363] on span "Button" at bounding box center [821, 365] width 41 height 22
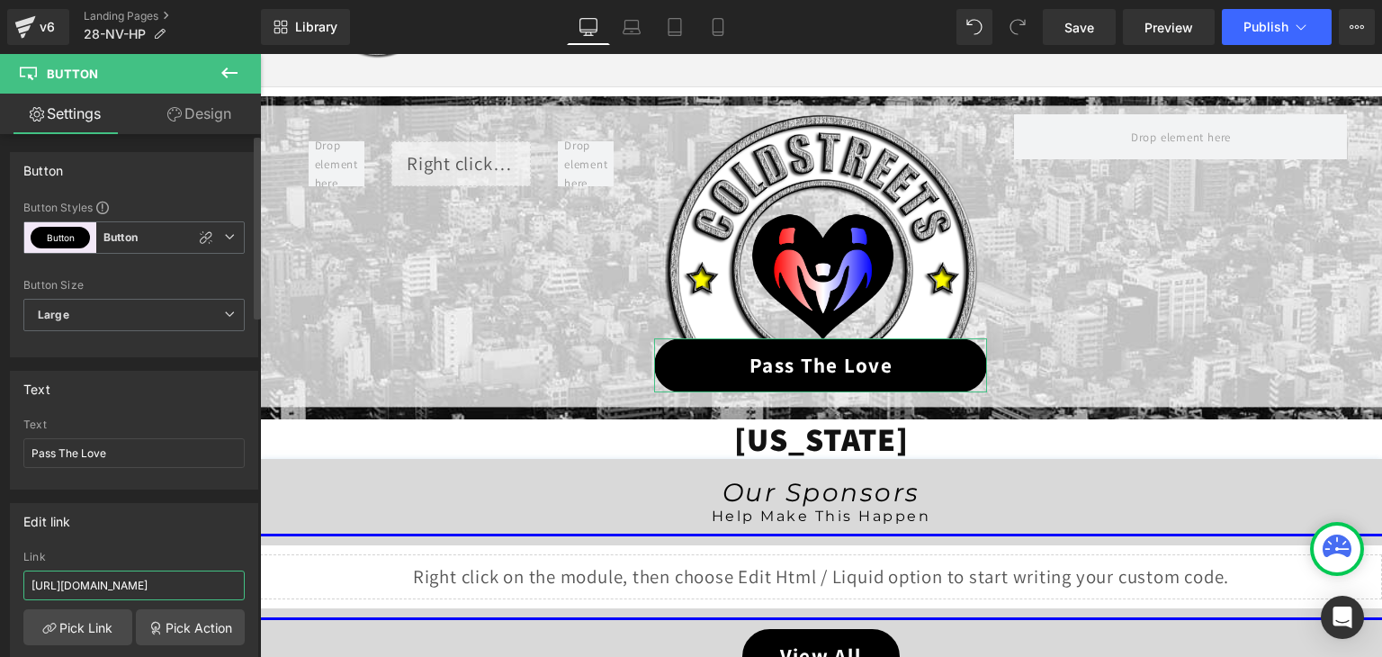
click at [149, 575] on input "https://coldstreets.com/pages/ptl-nv" at bounding box center [133, 585] width 221 height 30
paste input "28-nv-ptl"
type input "https://coldstreets.com/pages/28-nv-ptl"
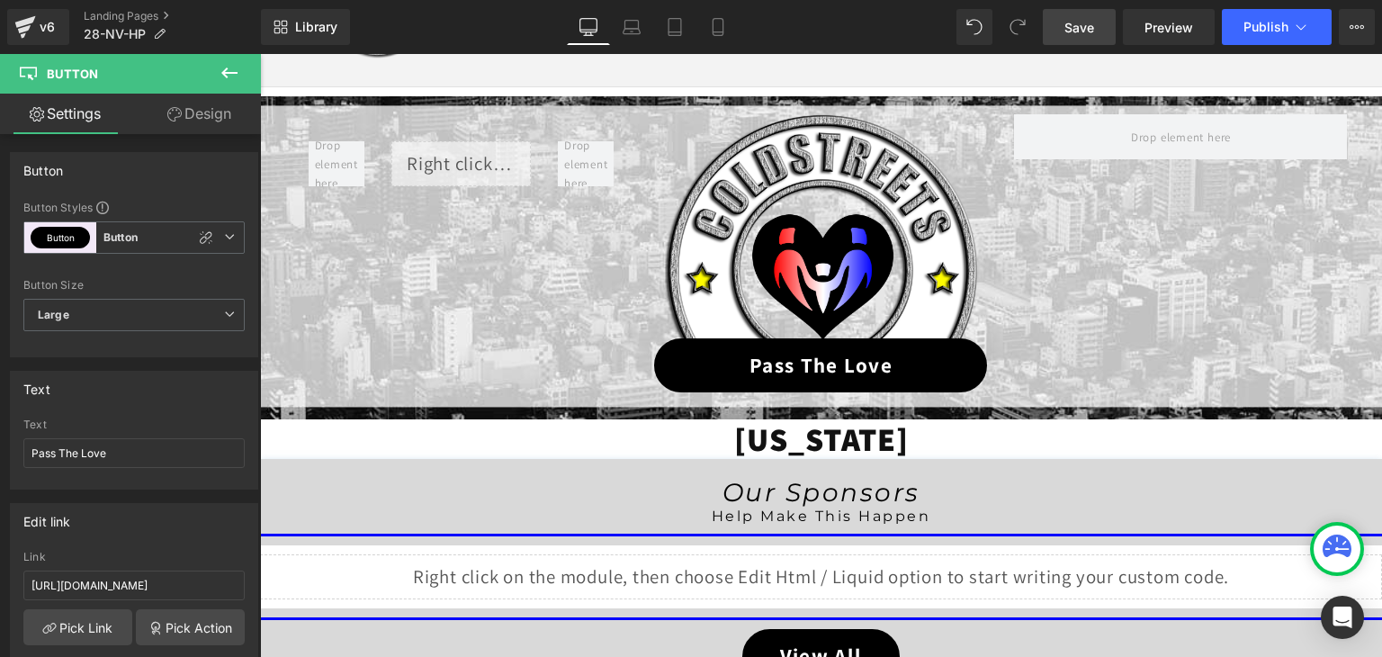
click at [1083, 22] on span "Save" at bounding box center [1079, 27] width 30 height 19
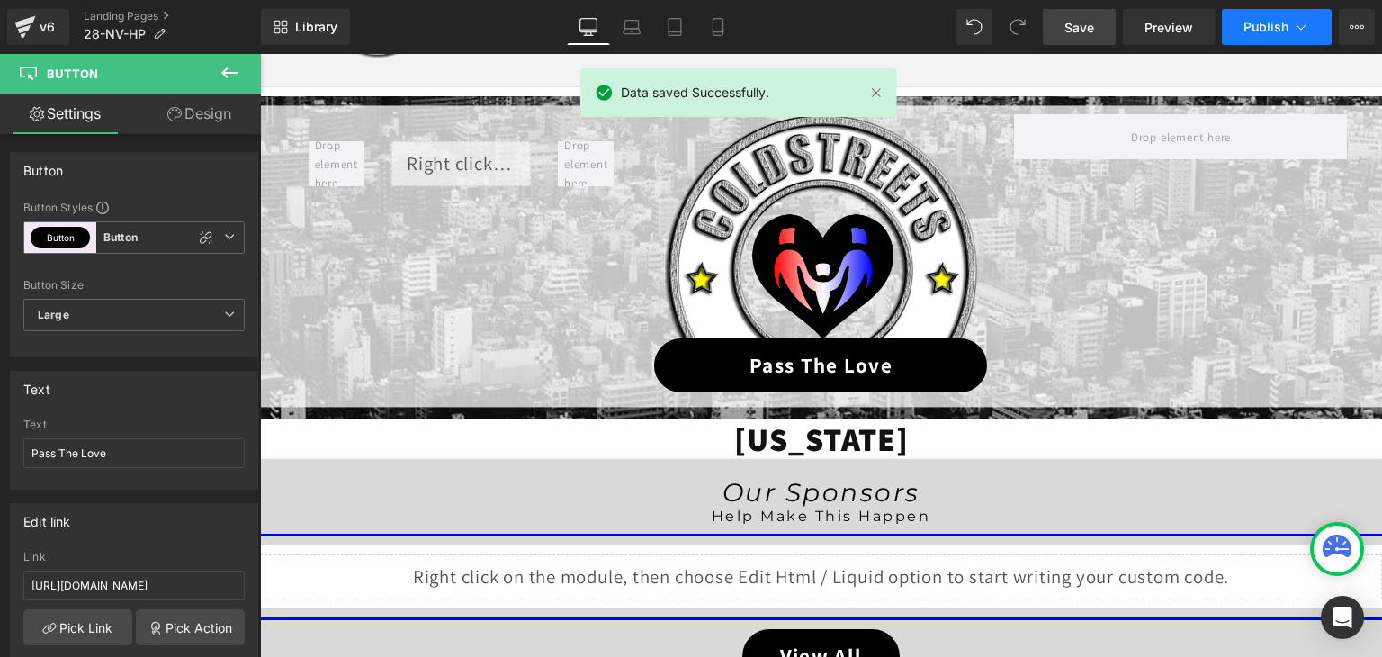
click at [1297, 26] on icon at bounding box center [1301, 26] width 10 height 5
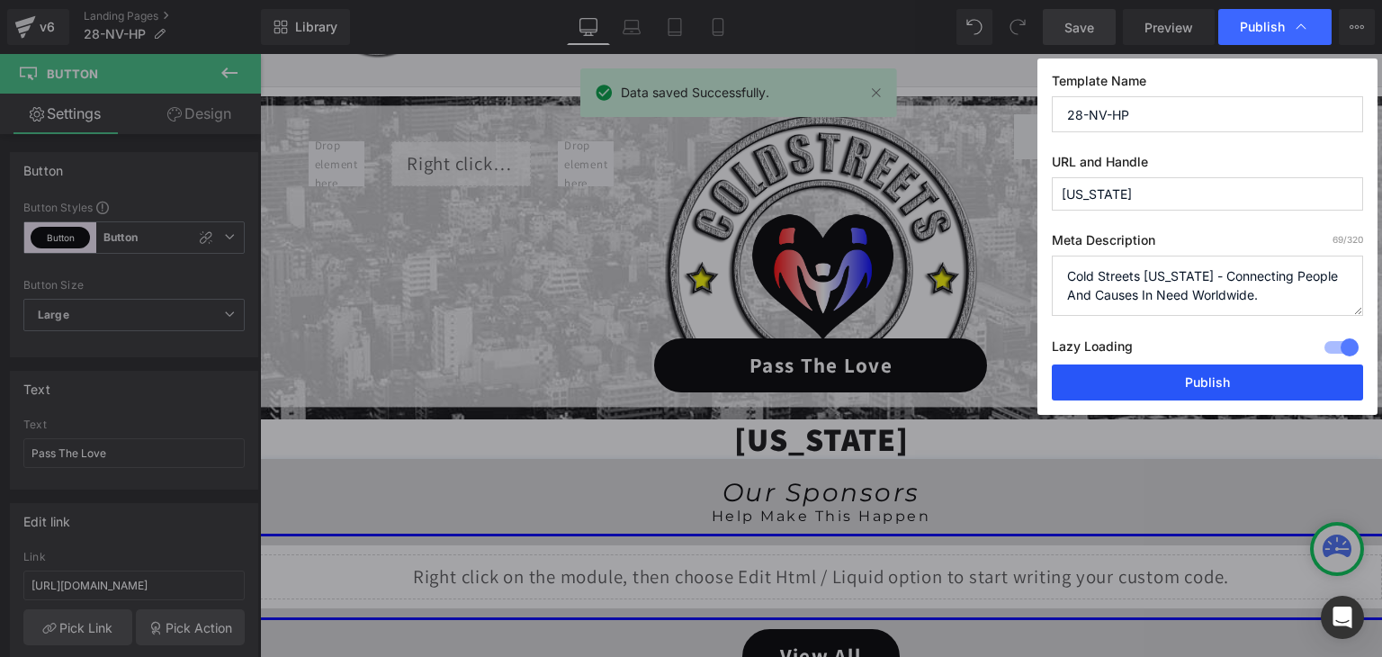
click at [1220, 382] on button "Publish" at bounding box center [1207, 382] width 311 height 36
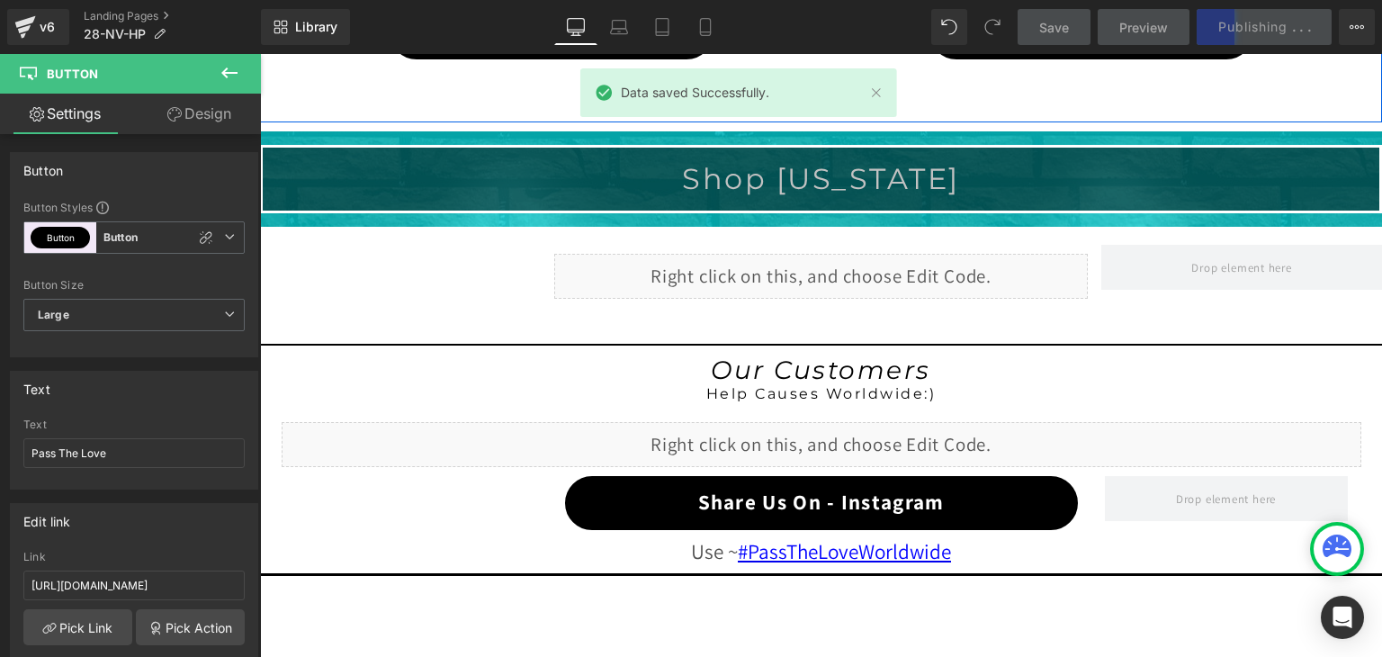
scroll to position [1443, 0]
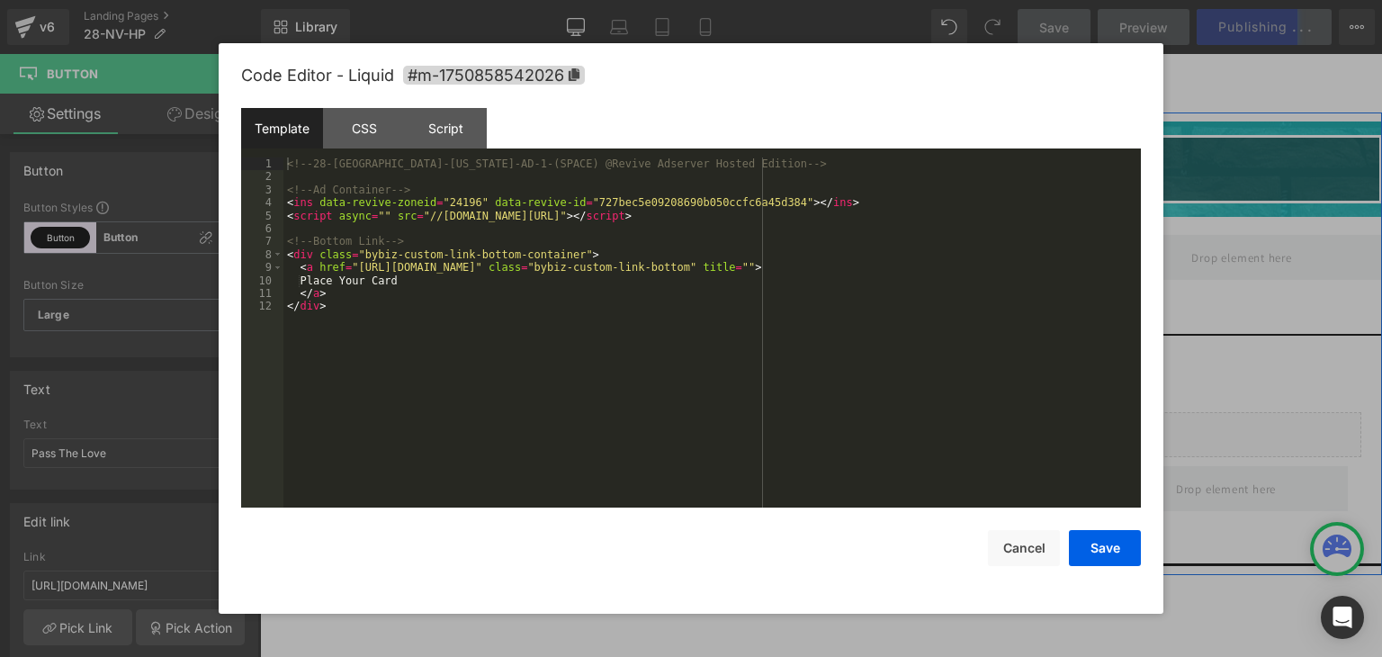
click at [845, 249] on div "Liquid" at bounding box center [821, 266] width 534 height 45
click at [1127, 556] on button "Save" at bounding box center [1105, 548] width 72 height 36
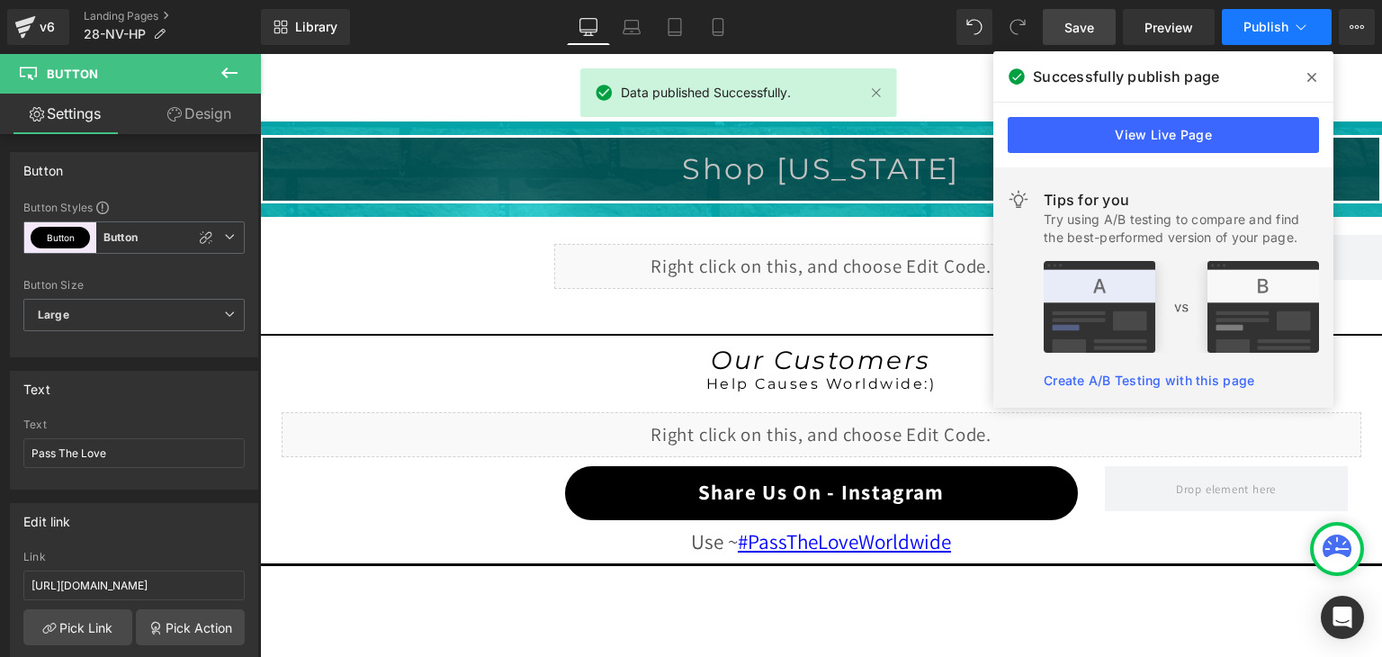
click at [1251, 40] on button "Publish" at bounding box center [1277, 27] width 110 height 36
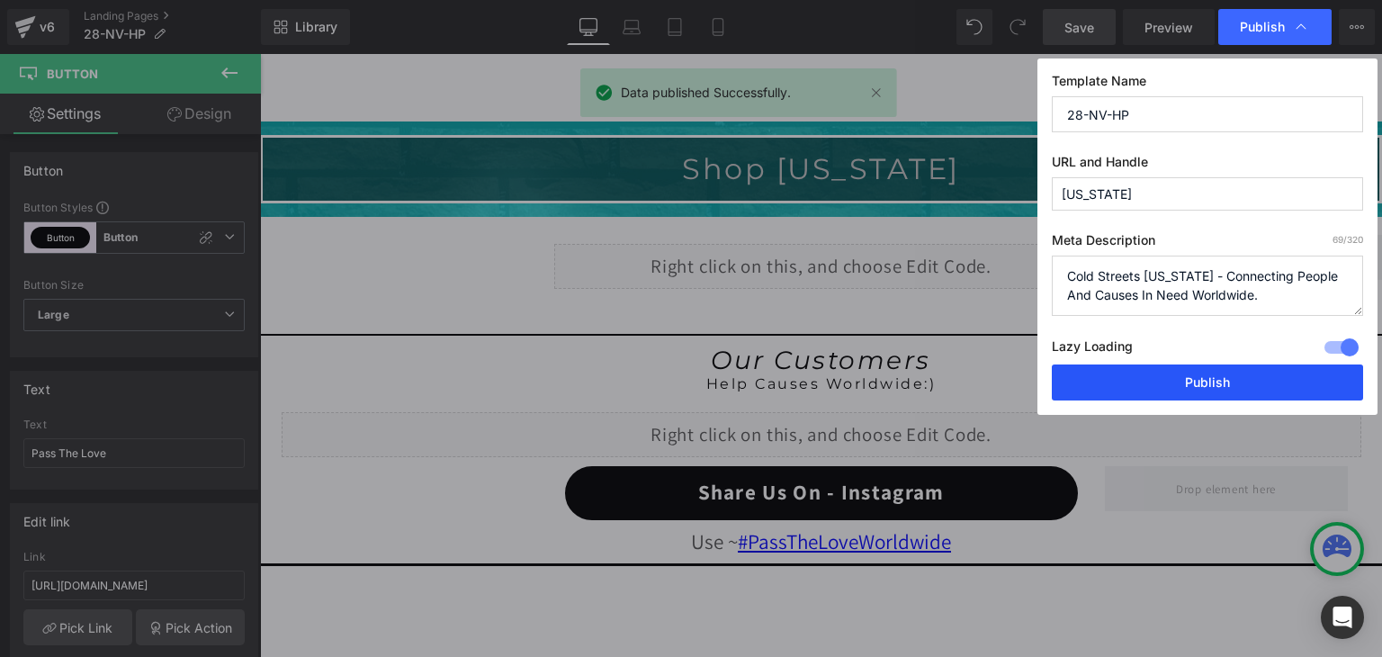
click at [1216, 368] on button "Publish" at bounding box center [1207, 382] width 311 height 36
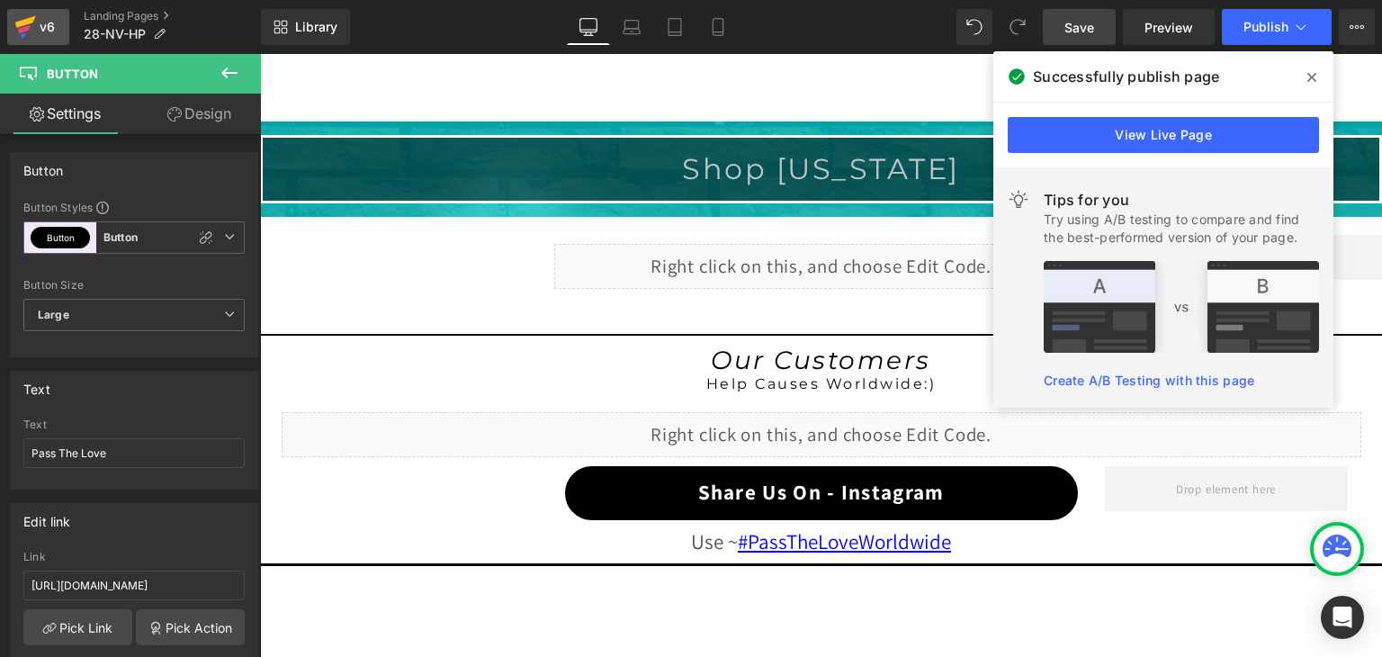
click at [29, 25] on icon at bounding box center [24, 29] width 13 height 8
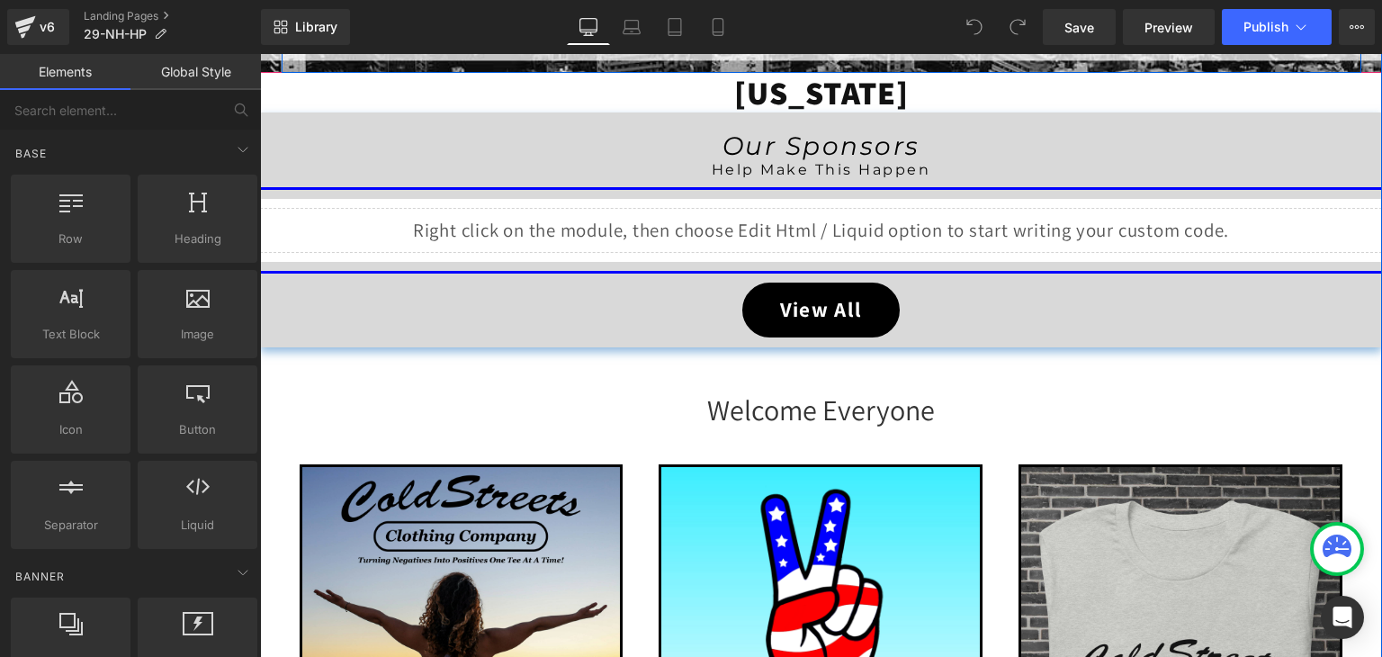
scroll to position [540, 0]
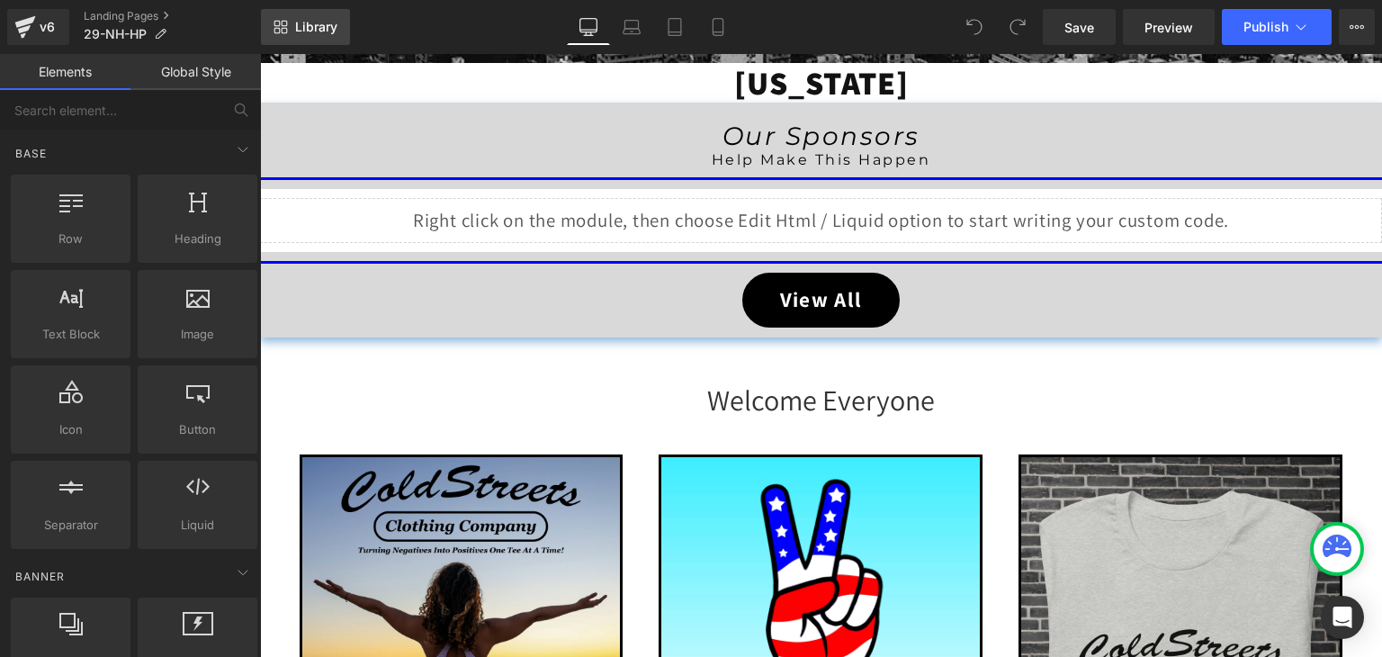
click at [297, 22] on span "Library" at bounding box center [316, 27] width 42 height 16
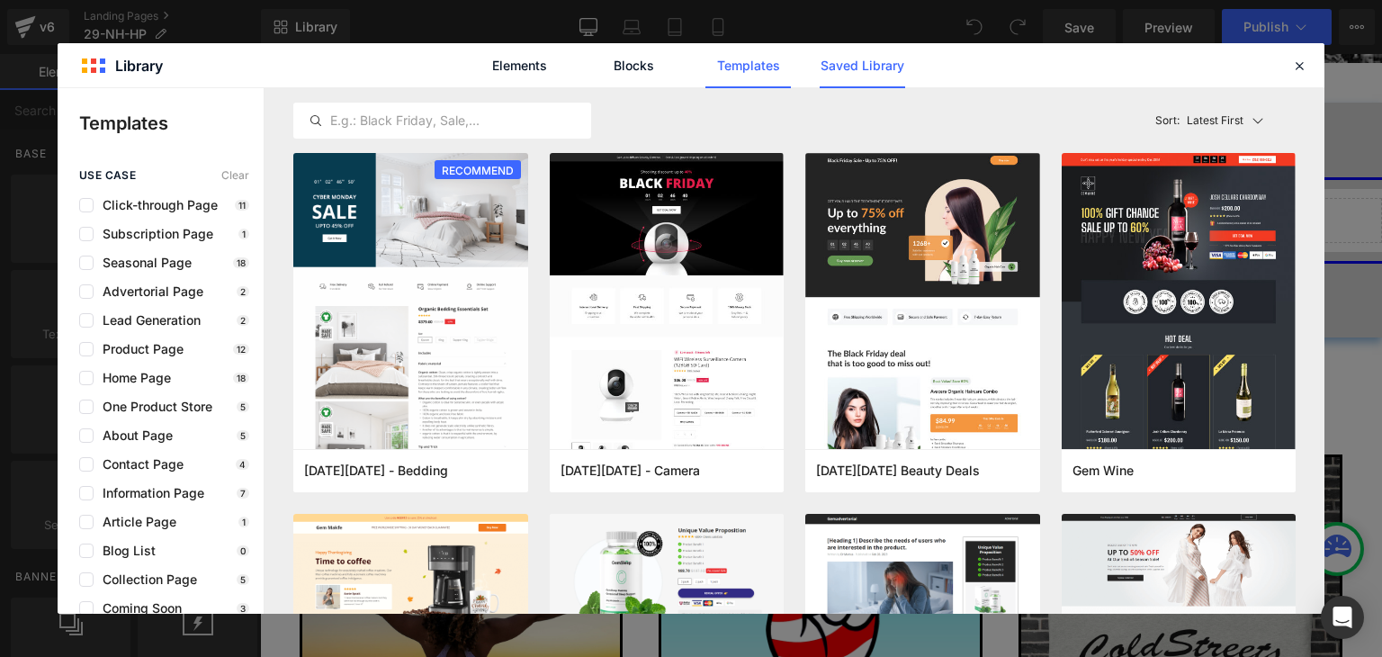
click at [857, 58] on link "Saved Library" at bounding box center [862, 65] width 85 height 45
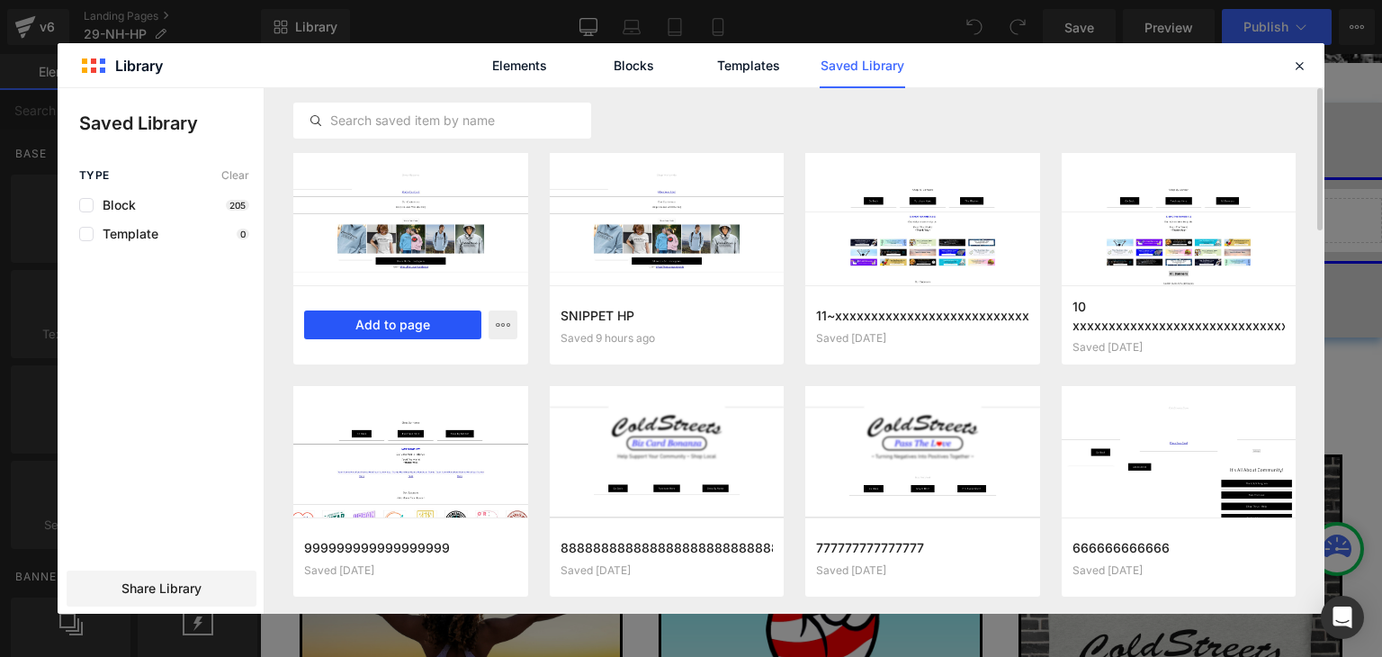
click at [381, 400] on button "Add to page" at bounding box center [202, 562] width 360 height 324
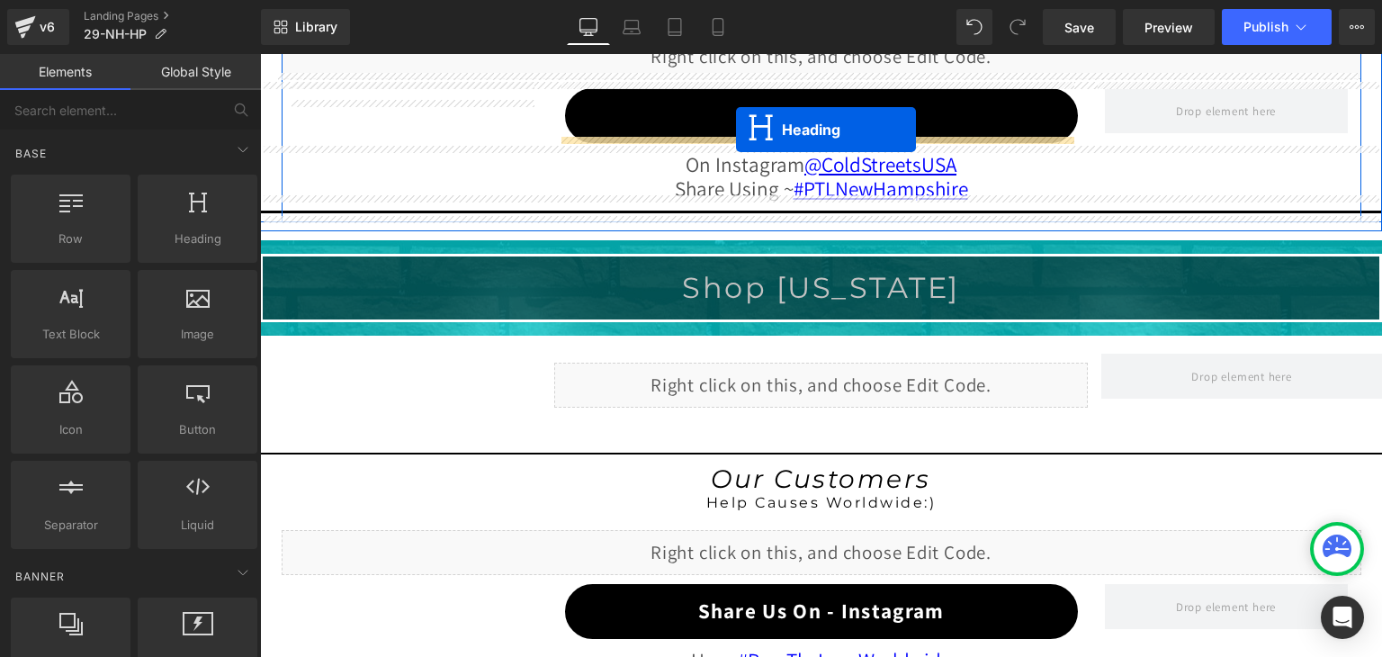
scroll to position [1785, 0]
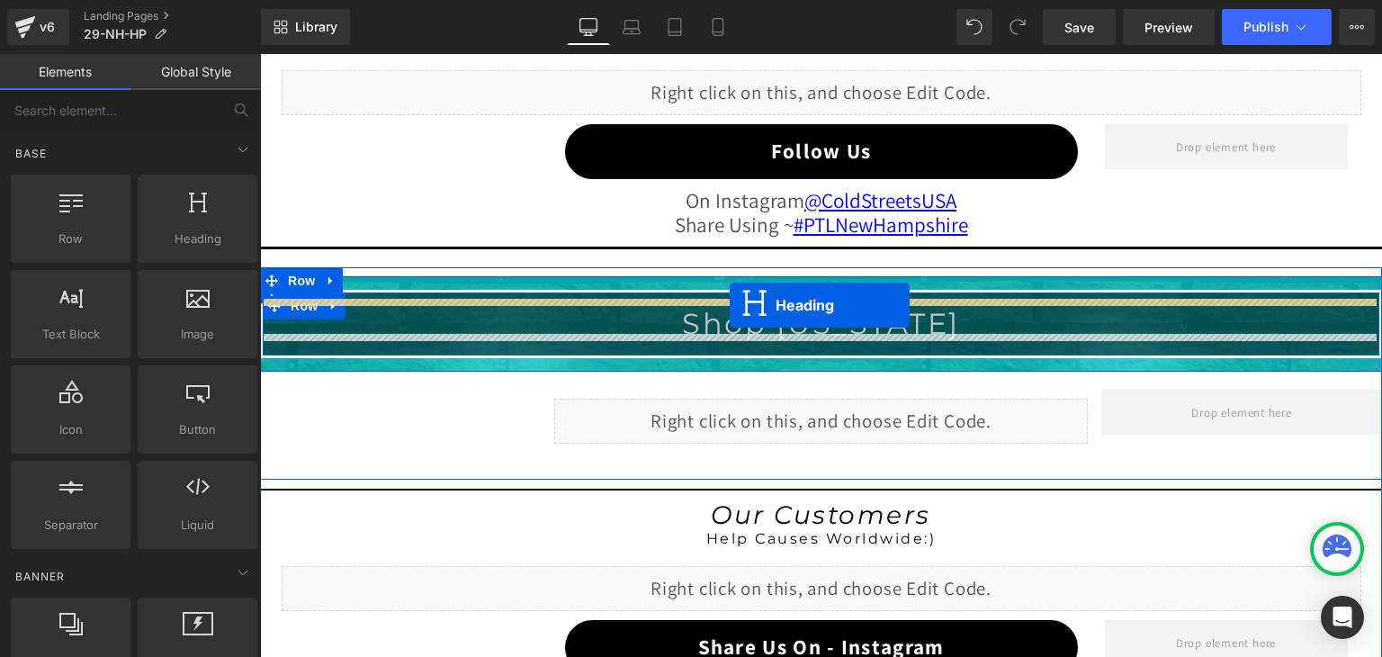
drag, startPoint x: 767, startPoint y: 151, endPoint x: 730, endPoint y: 305, distance: 158.2
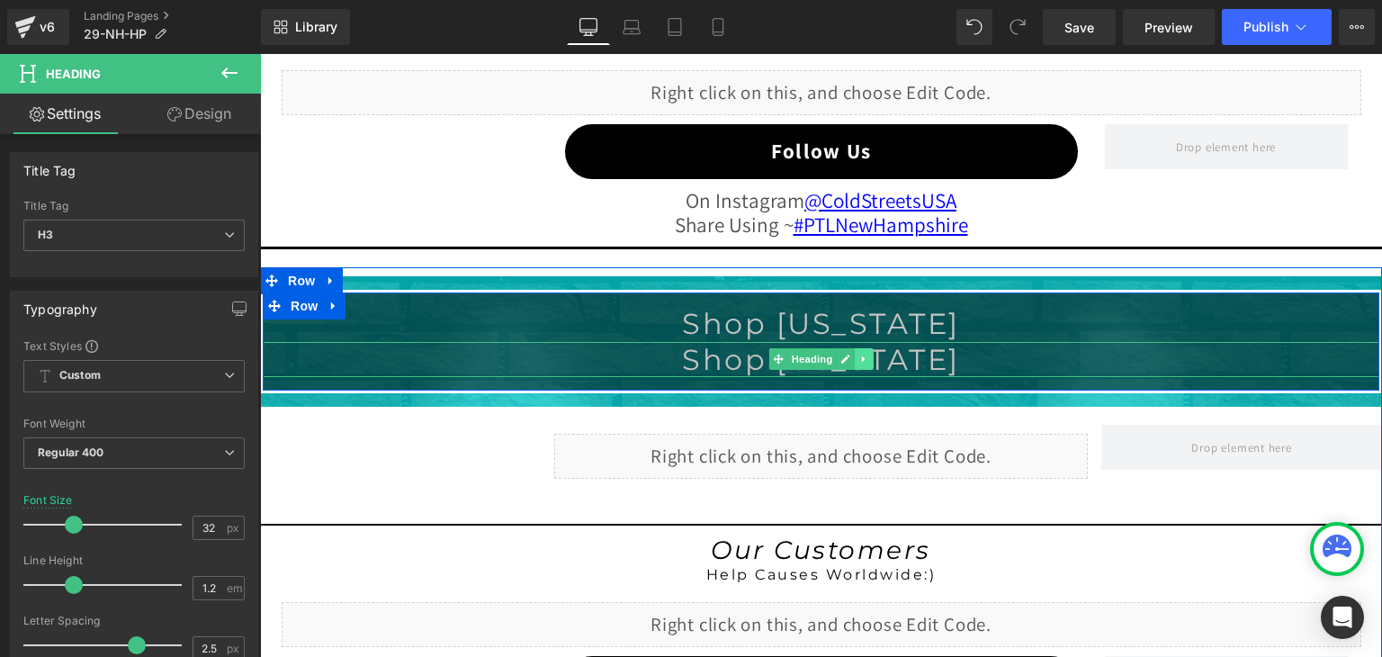
click at [856, 354] on link at bounding box center [865, 359] width 19 height 22
click at [869, 354] on icon at bounding box center [874, 359] width 10 height 10
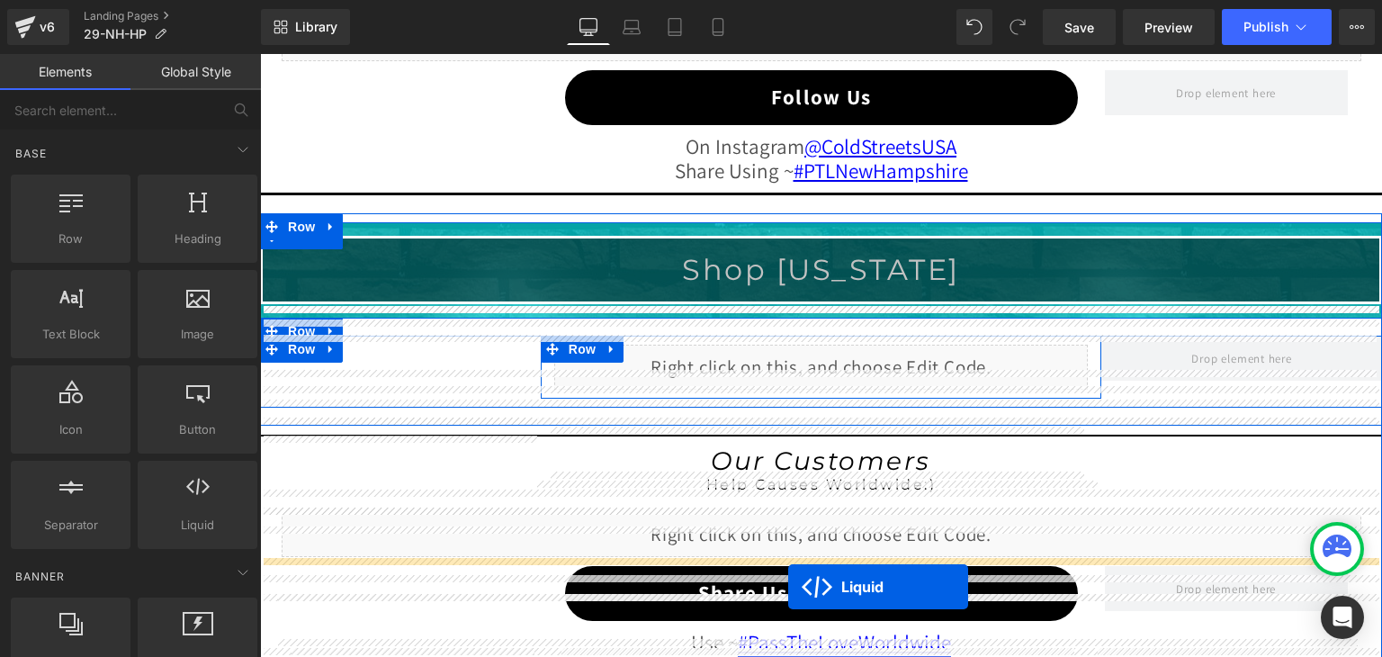
scroll to position [1965, 0]
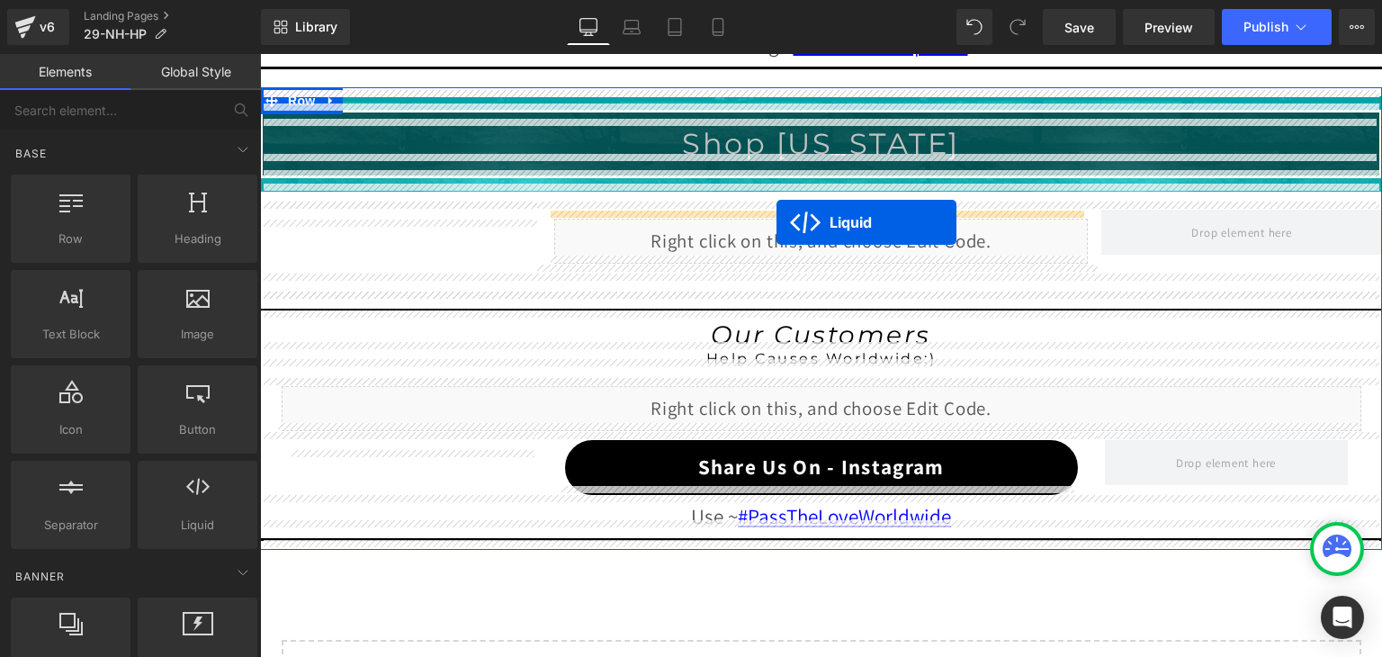
drag, startPoint x: 764, startPoint y: 183, endPoint x: 776, endPoint y: 222, distance: 41.5
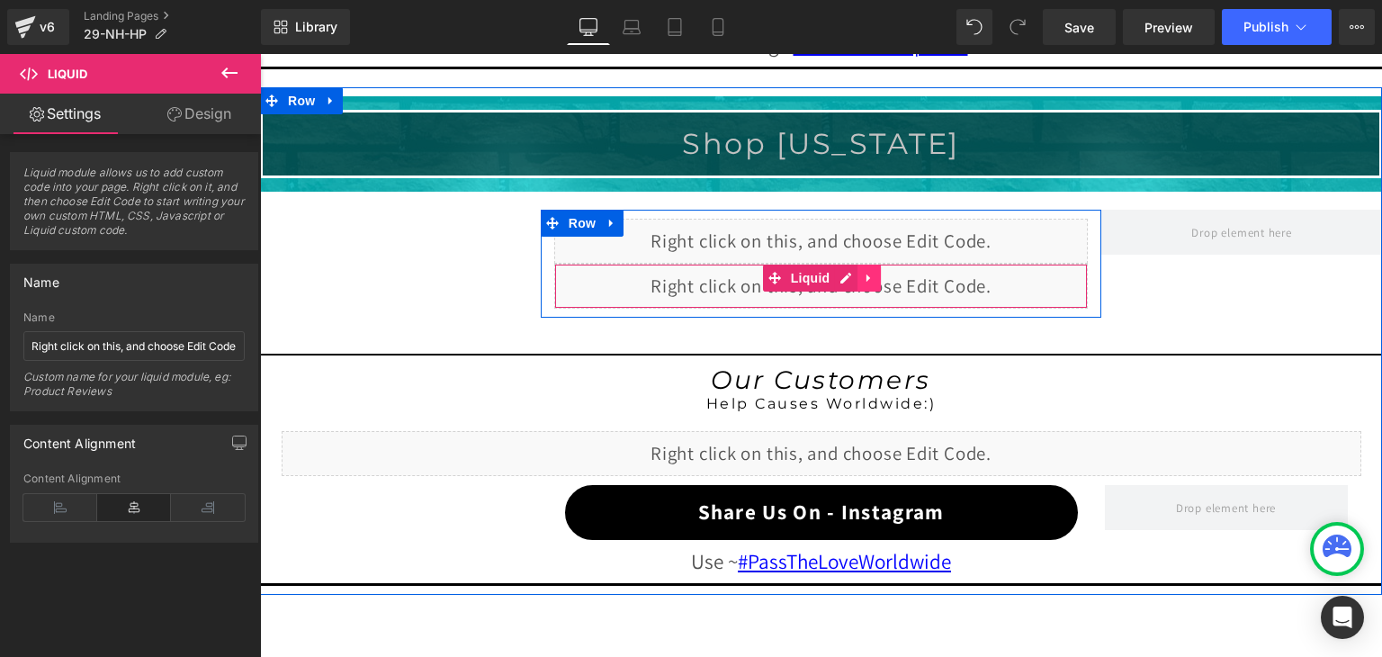
click at [863, 273] on icon at bounding box center [869, 277] width 13 height 13
click at [874, 272] on icon at bounding box center [880, 278] width 13 height 13
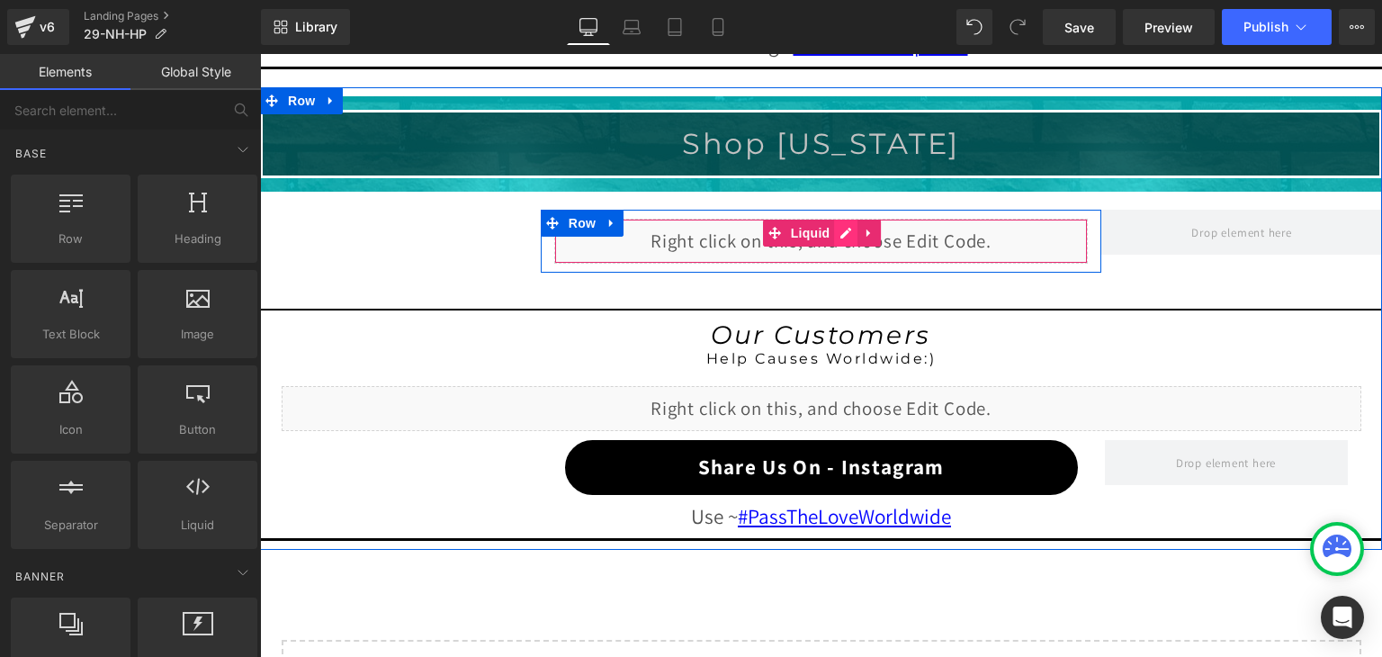
click at [838, 225] on div "Liquid" at bounding box center [821, 241] width 534 height 45
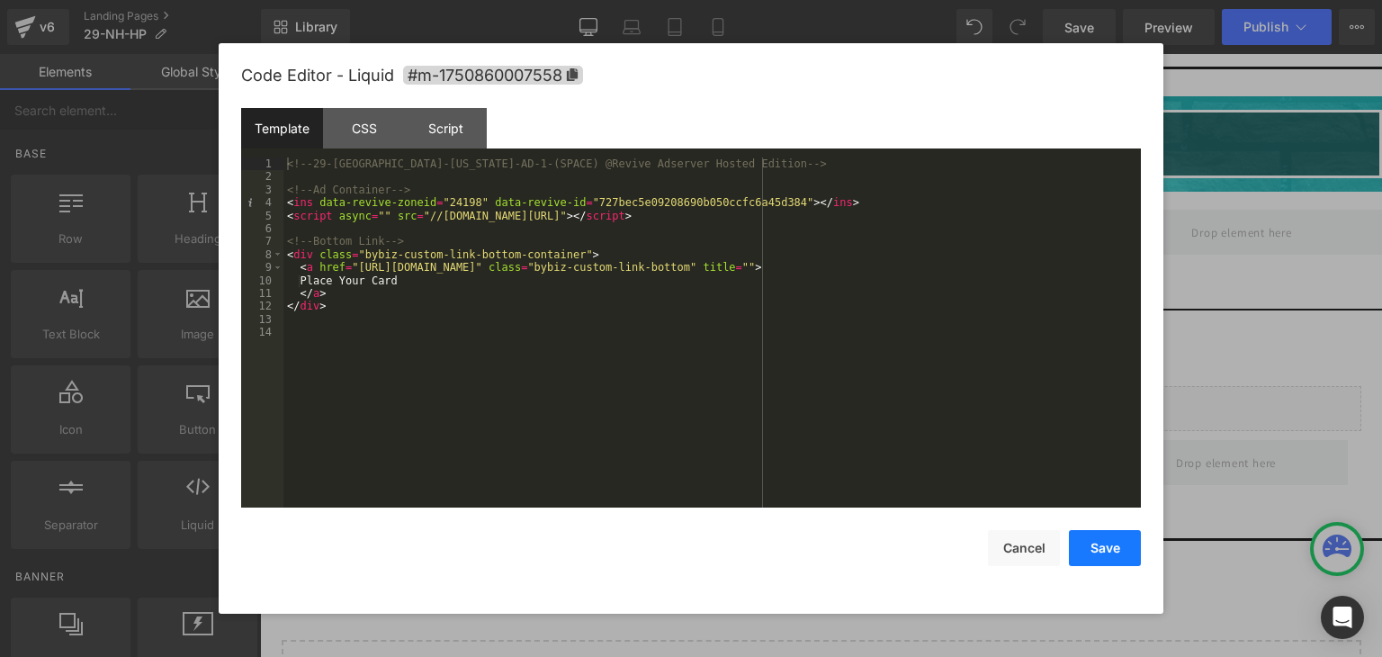
click at [0, 0] on button "Save" at bounding box center [0, 0] width 0 height 0
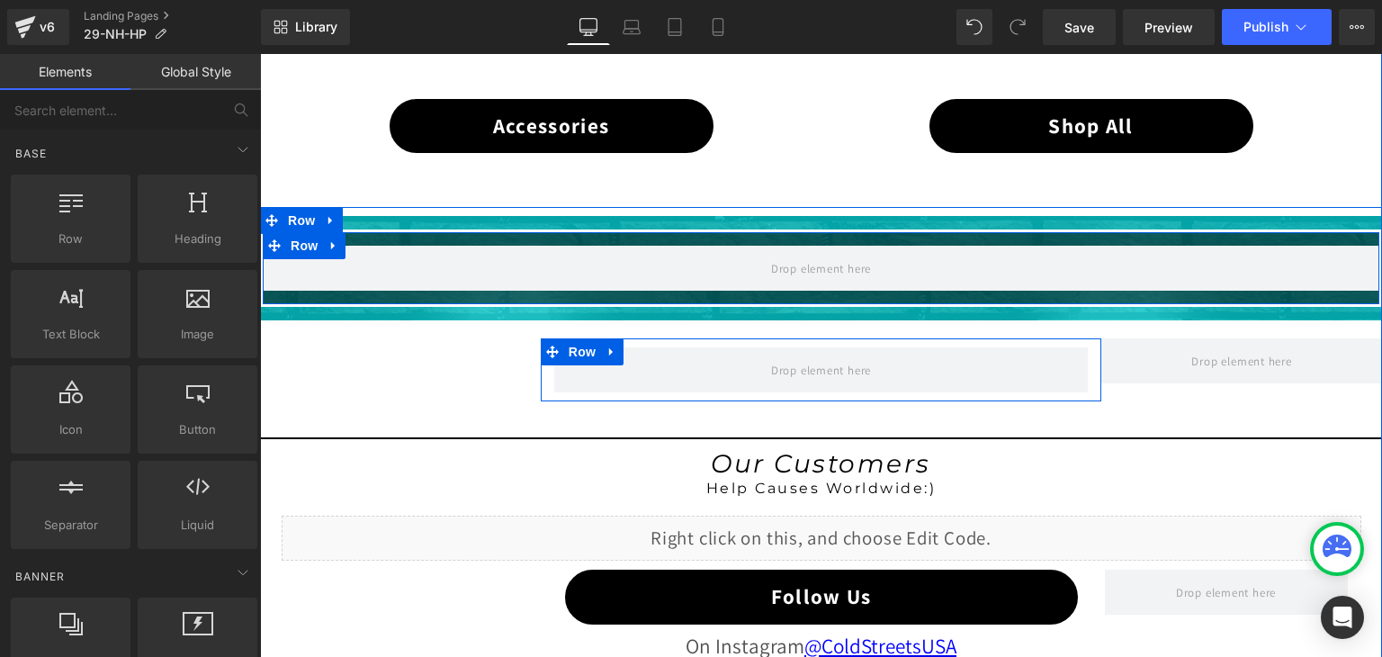
scroll to position [1335, 0]
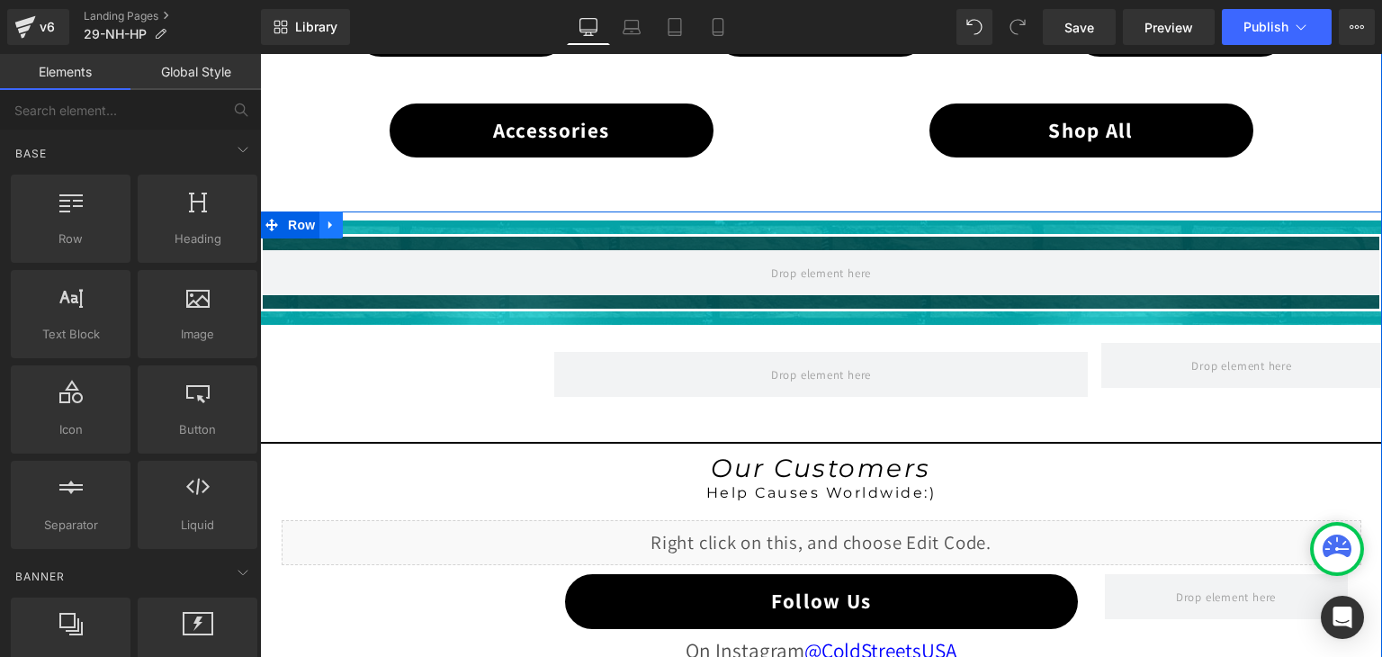
click at [328, 221] on icon at bounding box center [330, 225] width 4 height 8
click at [372, 222] on icon at bounding box center [378, 225] width 13 height 13
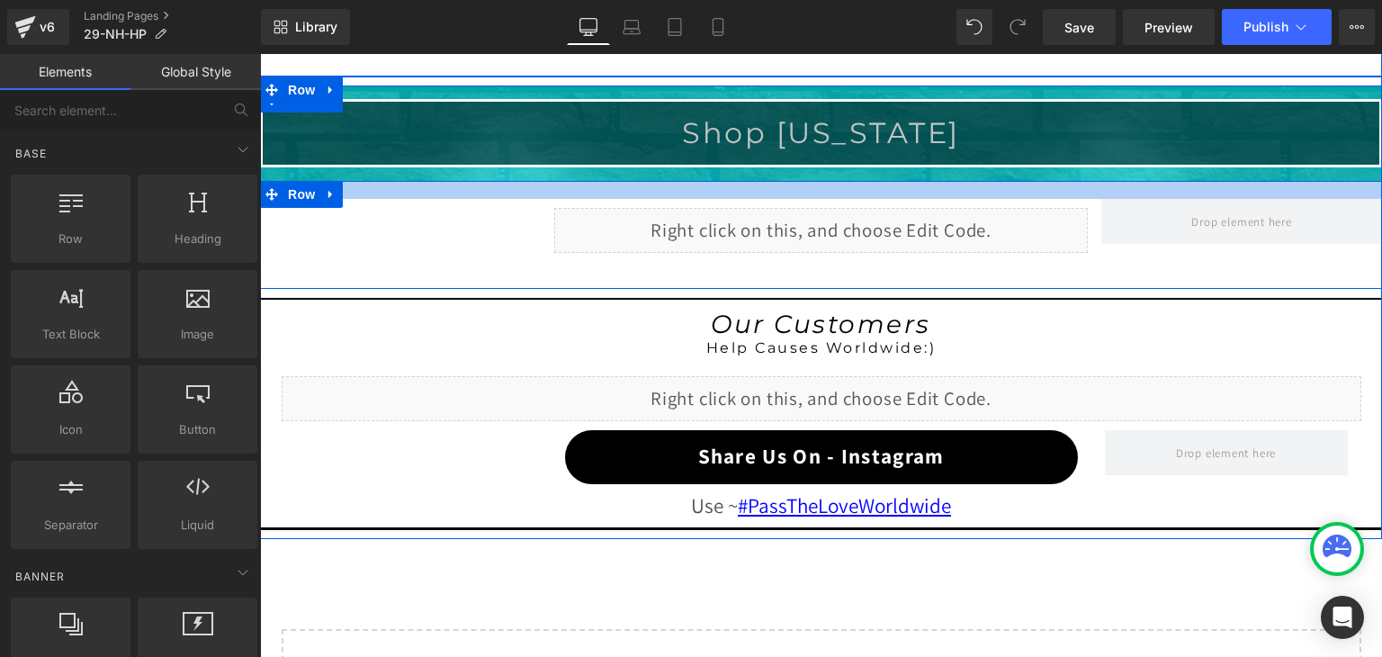
scroll to position [1515, 0]
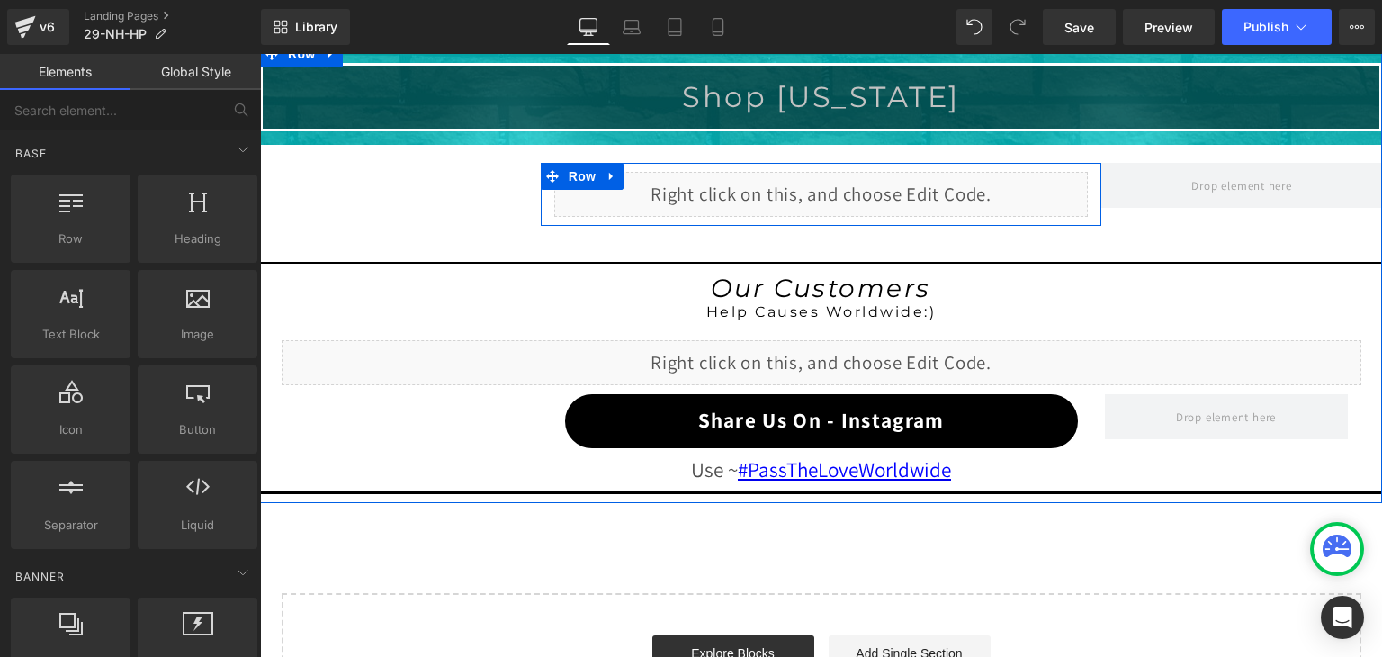
click at [840, 188] on div "Liquid" at bounding box center [821, 194] width 534 height 45
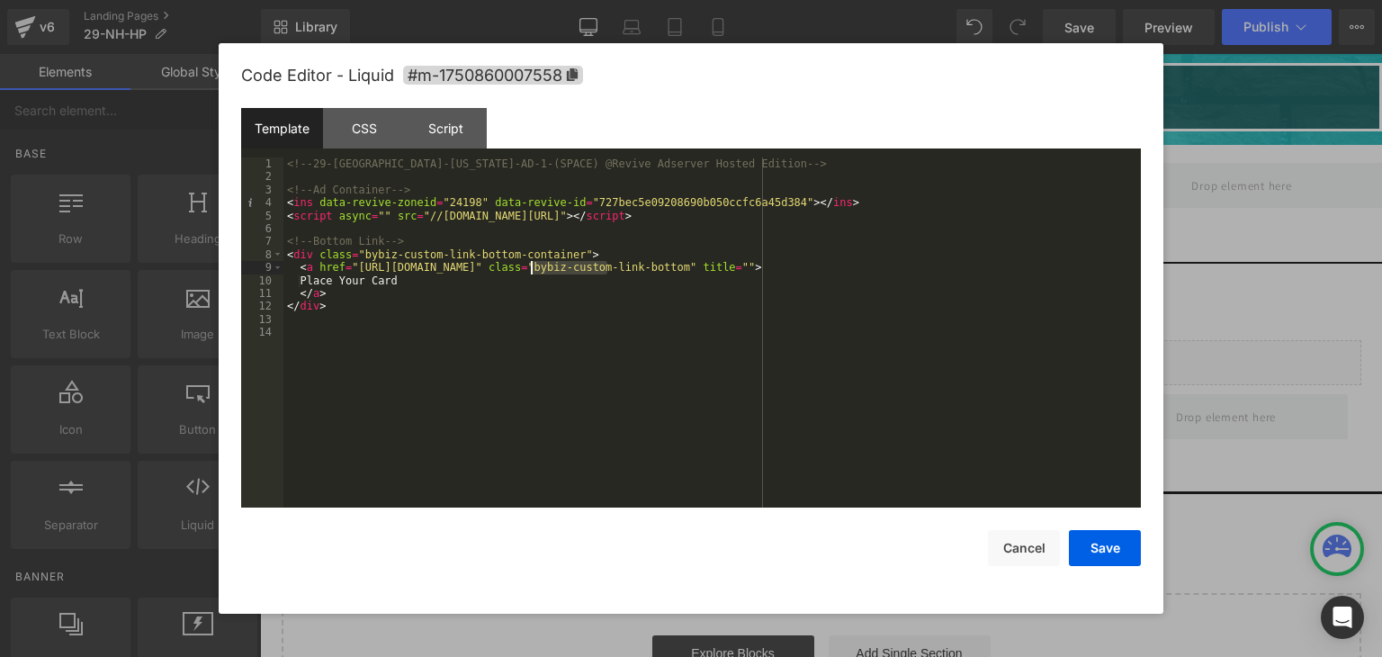
drag, startPoint x: 608, startPoint y: 269, endPoint x: 533, endPoint y: 269, distance: 75.6
click at [533, 269] on div "<!-- 29-NH-New Hampshire-AD-1-(SPACE) @Revive Adserver Hosted Edition --> <!-- …" at bounding box center [711, 345] width 857 height 376
click at [1087, 552] on button "Save" at bounding box center [1105, 548] width 72 height 36
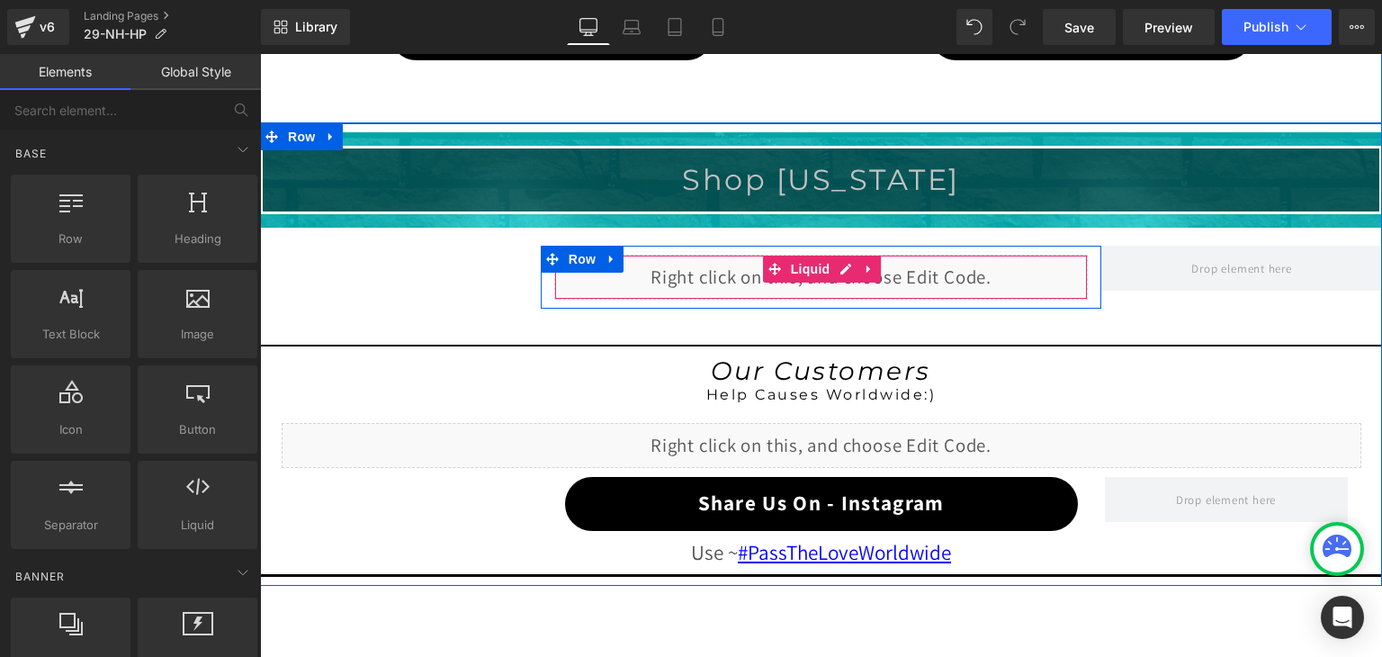
scroll to position [1425, 0]
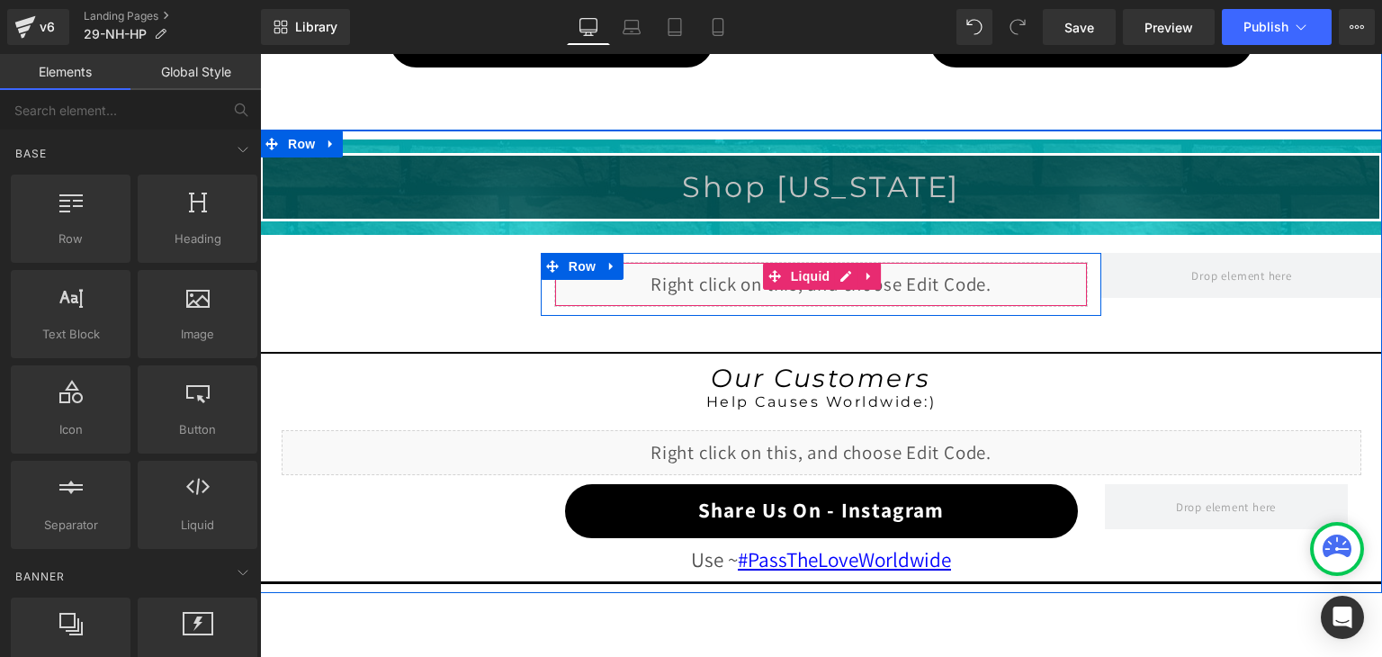
click at [845, 271] on div "Liquid" at bounding box center [821, 284] width 534 height 45
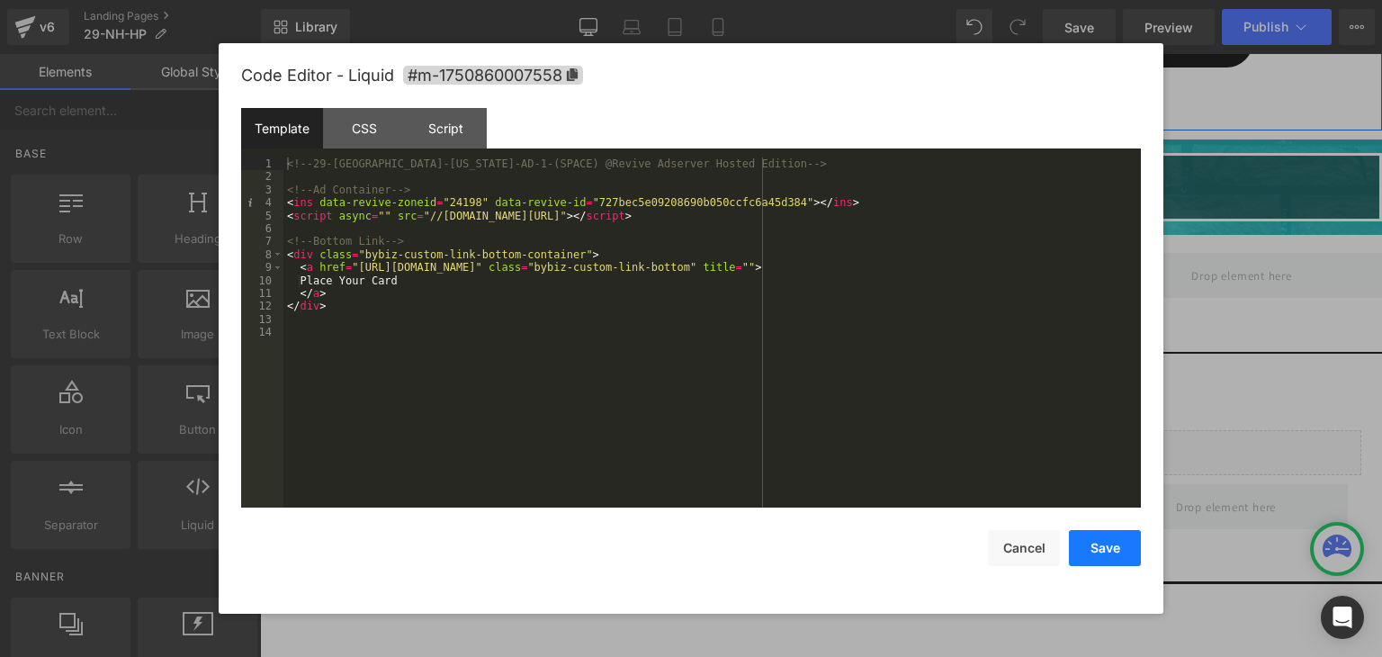
click at [1102, 542] on button "Save" at bounding box center [1105, 548] width 72 height 36
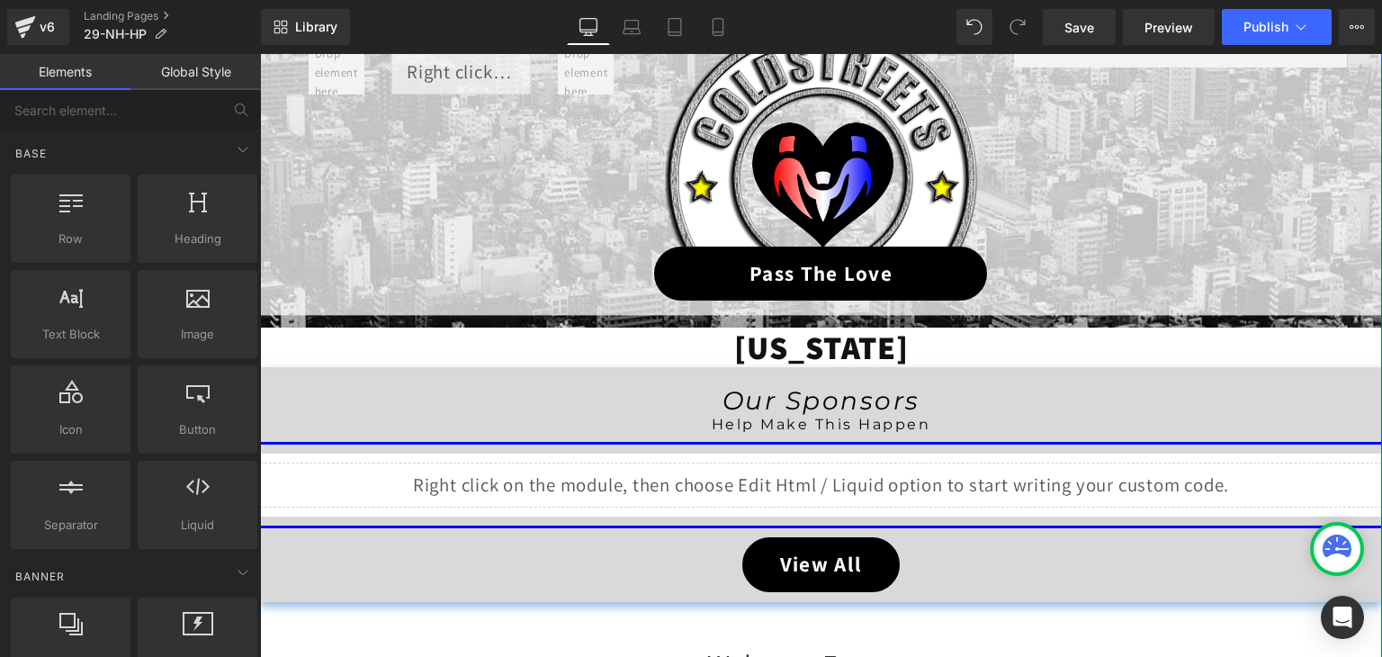
scroll to position [256, 0]
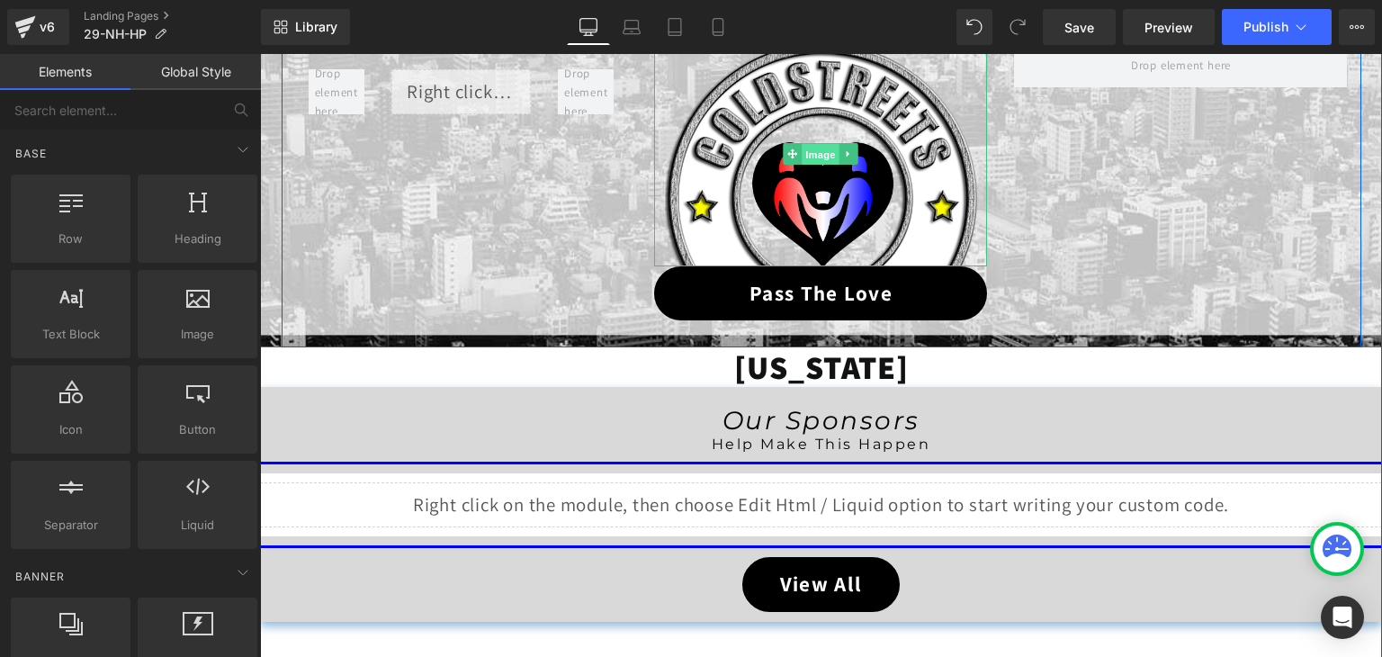
click at [813, 153] on span "Image" at bounding box center [822, 155] width 38 height 22
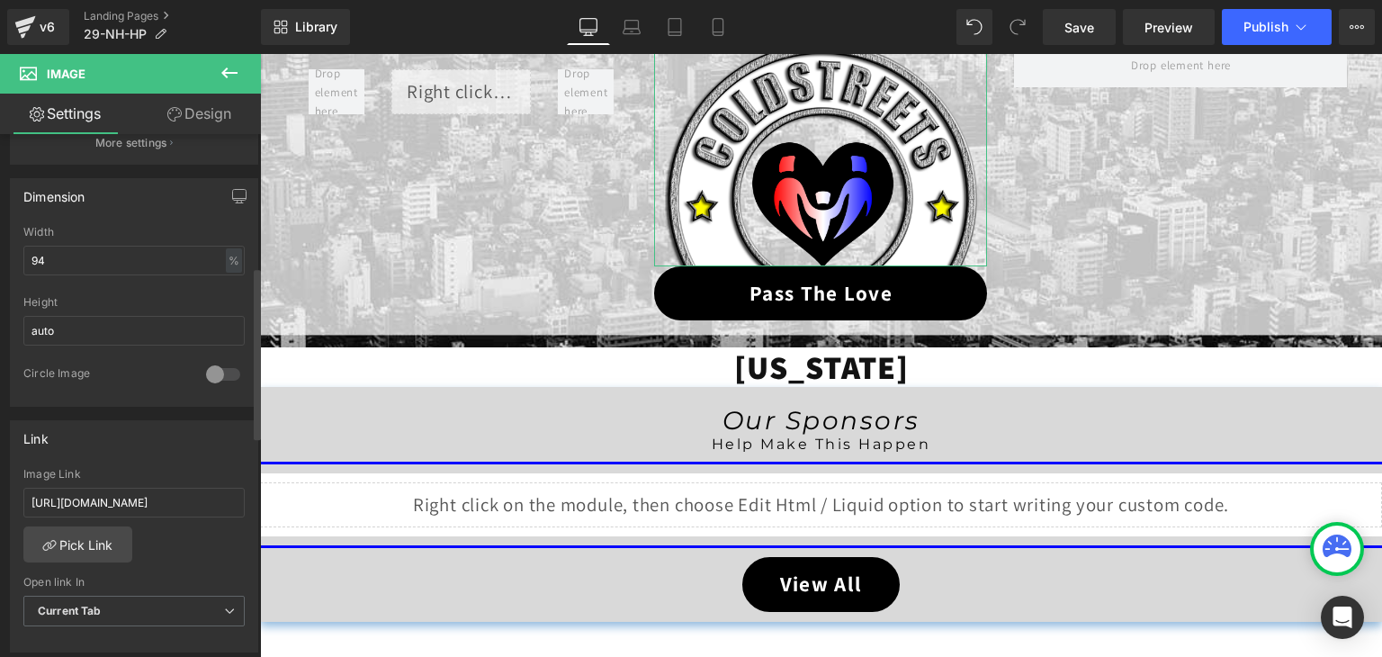
scroll to position [540, 0]
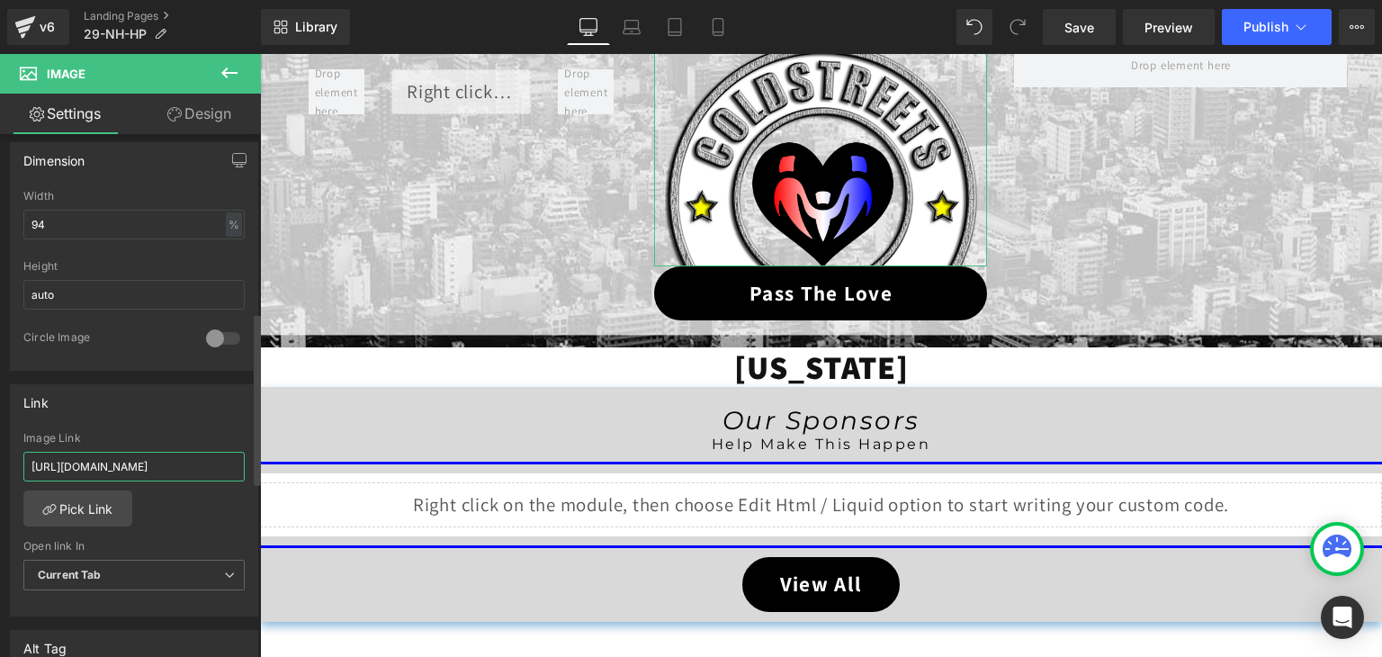
click at [132, 466] on input "https://coldstreets.com/pages/ptl-nh" at bounding box center [133, 467] width 221 height 30
paste input "29-nh-bcb"
click at [103, 461] on input "29-nh-bcb" at bounding box center [133, 467] width 221 height 30
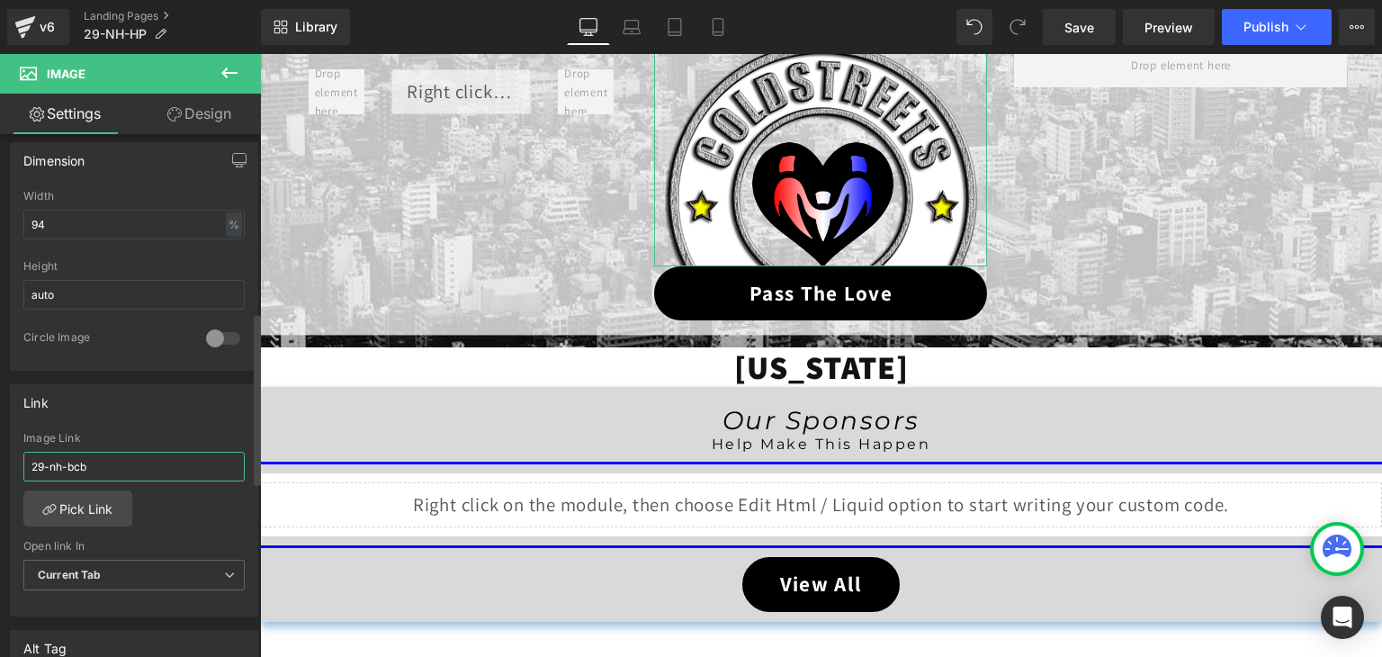
click at [103, 461] on input "29-nh-bcb" at bounding box center [133, 467] width 221 height 30
paste input "https://coldstreets.com/pages/29-nh-ptl"
type input "https://coldstreets.com/pages/29-nh-ptl"
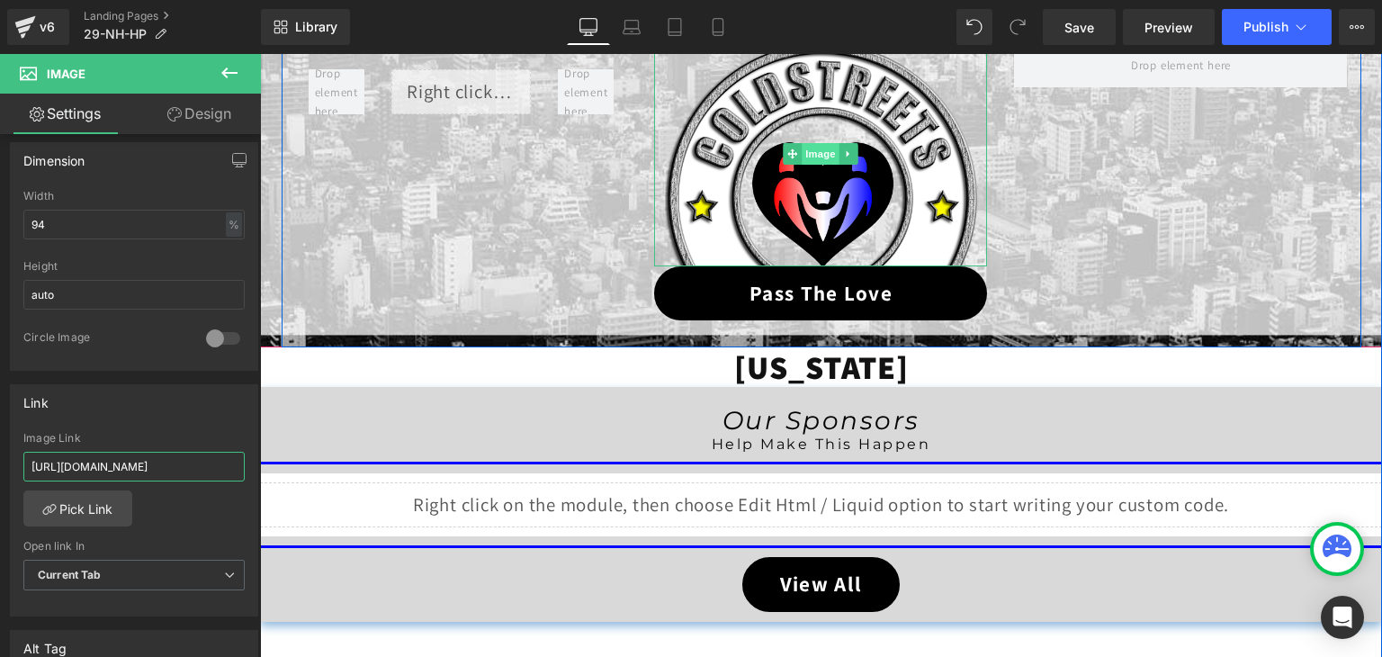
click at [807, 150] on span "Image" at bounding box center [822, 154] width 38 height 22
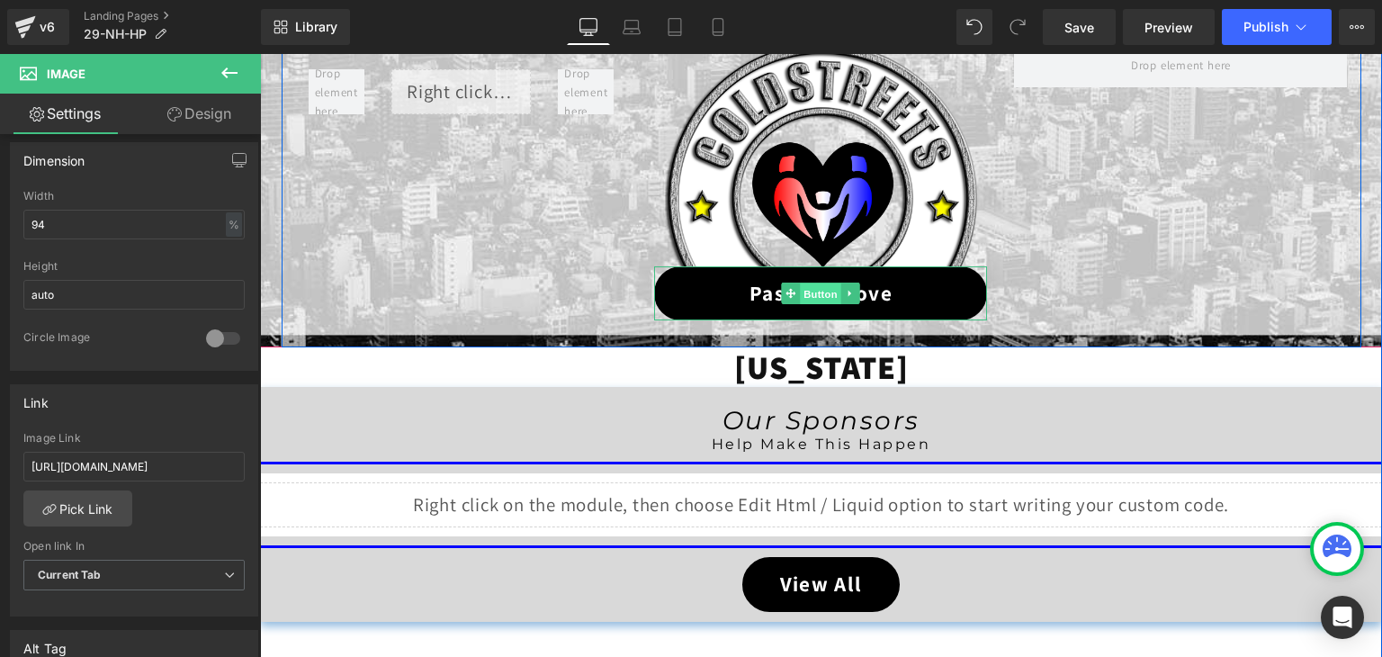
click at [815, 290] on span "Button" at bounding box center [821, 294] width 41 height 22
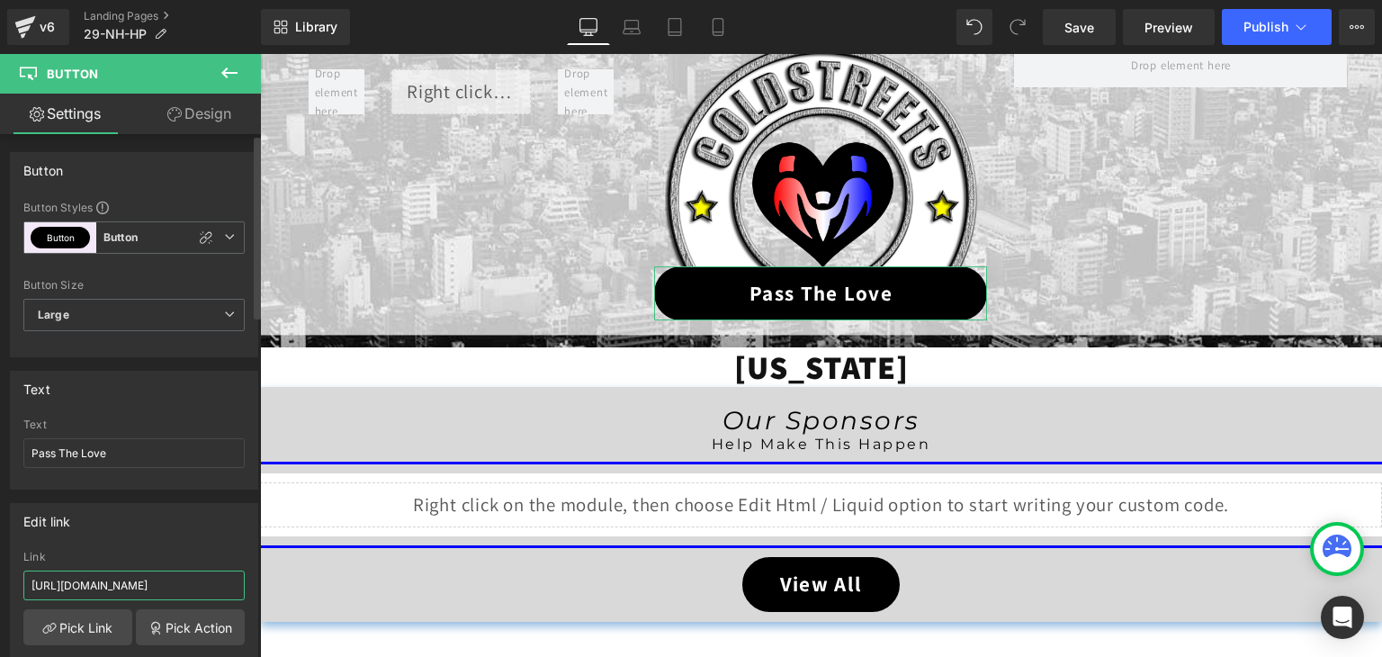
click at [168, 576] on input "https://coldstreets.com/pages/ptl-nh" at bounding box center [133, 585] width 221 height 30
paste input "29-nh-ptl"
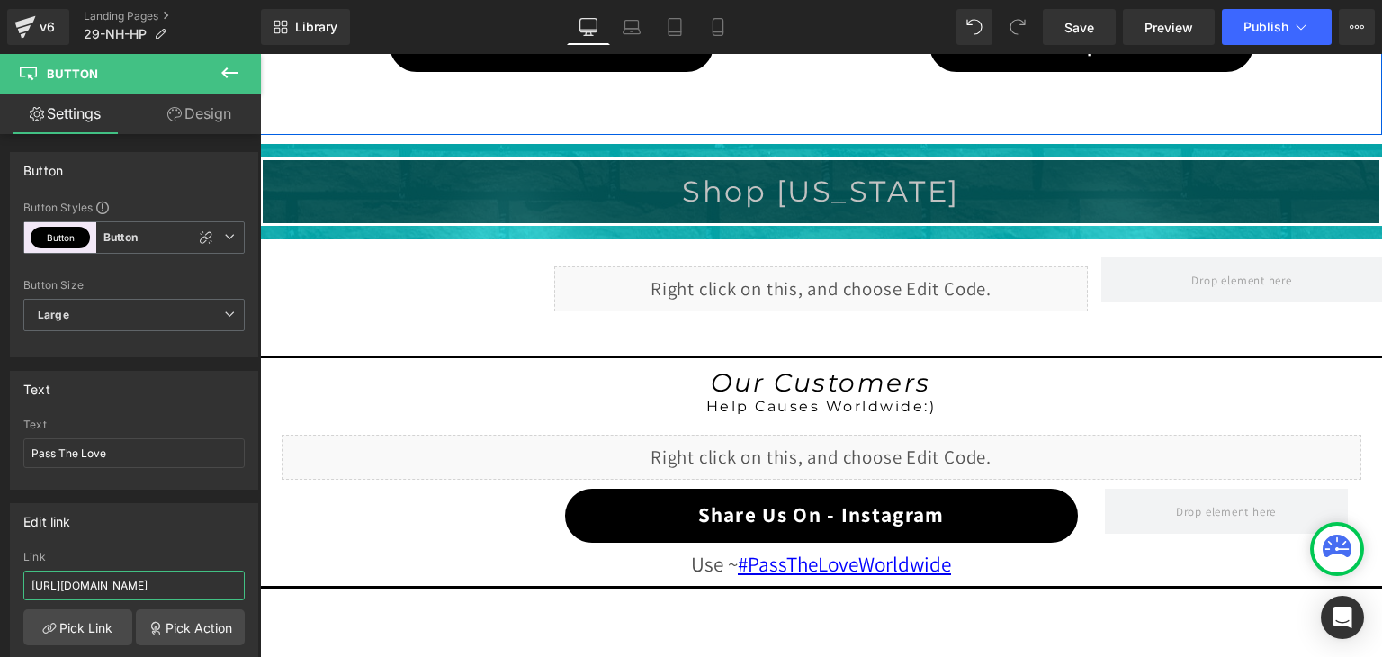
scroll to position [1425, 0]
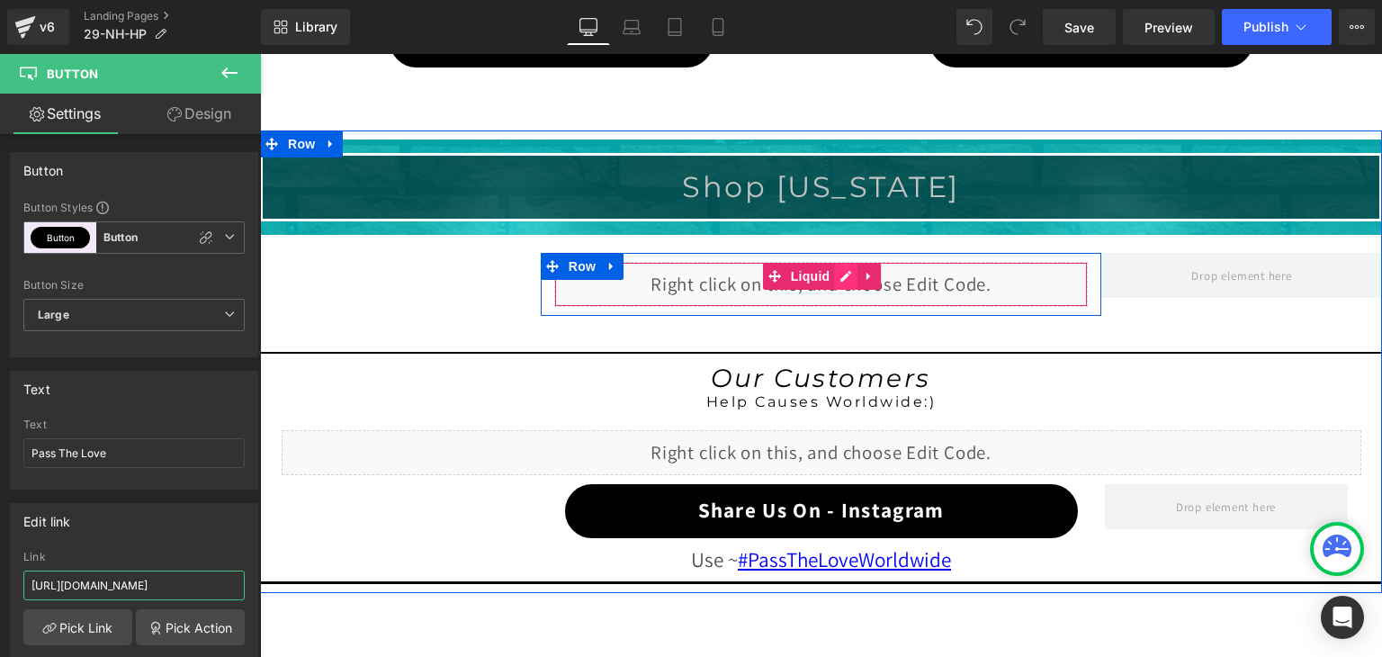
click at [839, 272] on div "Liquid" at bounding box center [821, 284] width 534 height 45
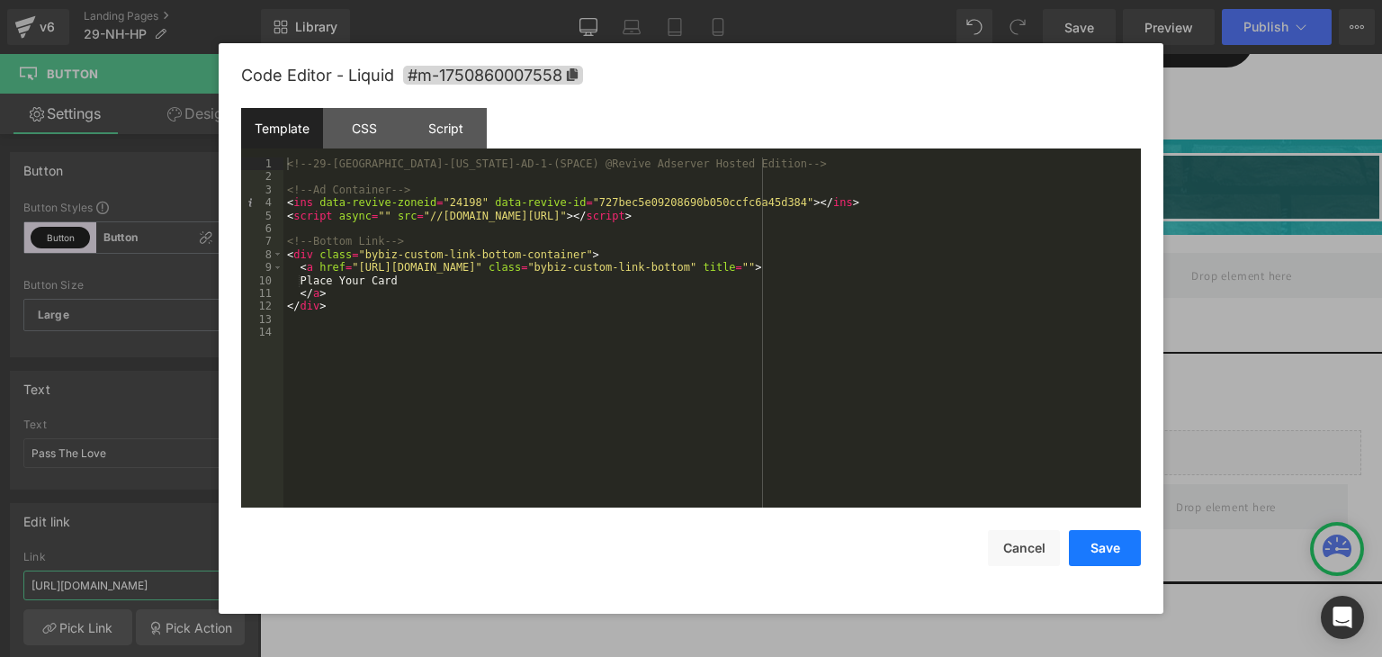
type input "https://coldstreets.com/pages/29-nh-ptl"
click at [1114, 540] on button "Save" at bounding box center [1105, 548] width 72 height 36
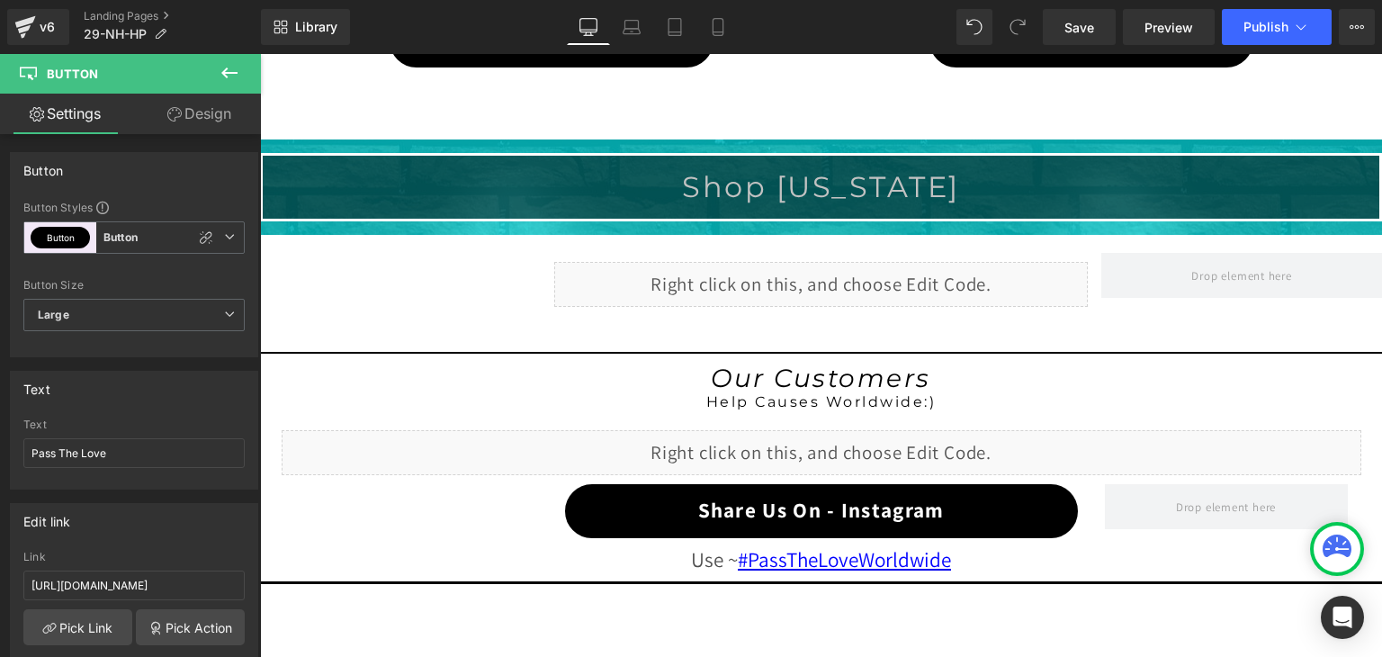
scroll to position [1785, 0]
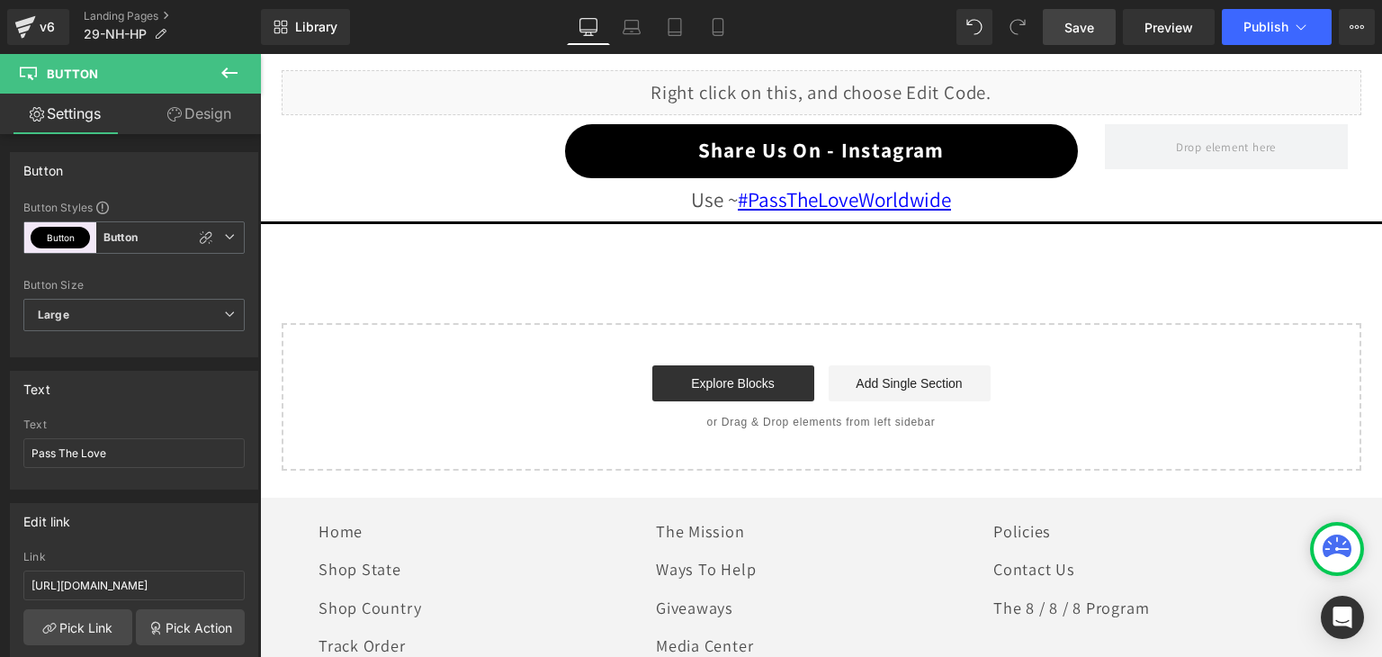
click at [1068, 28] on span "Save" at bounding box center [1079, 27] width 30 height 19
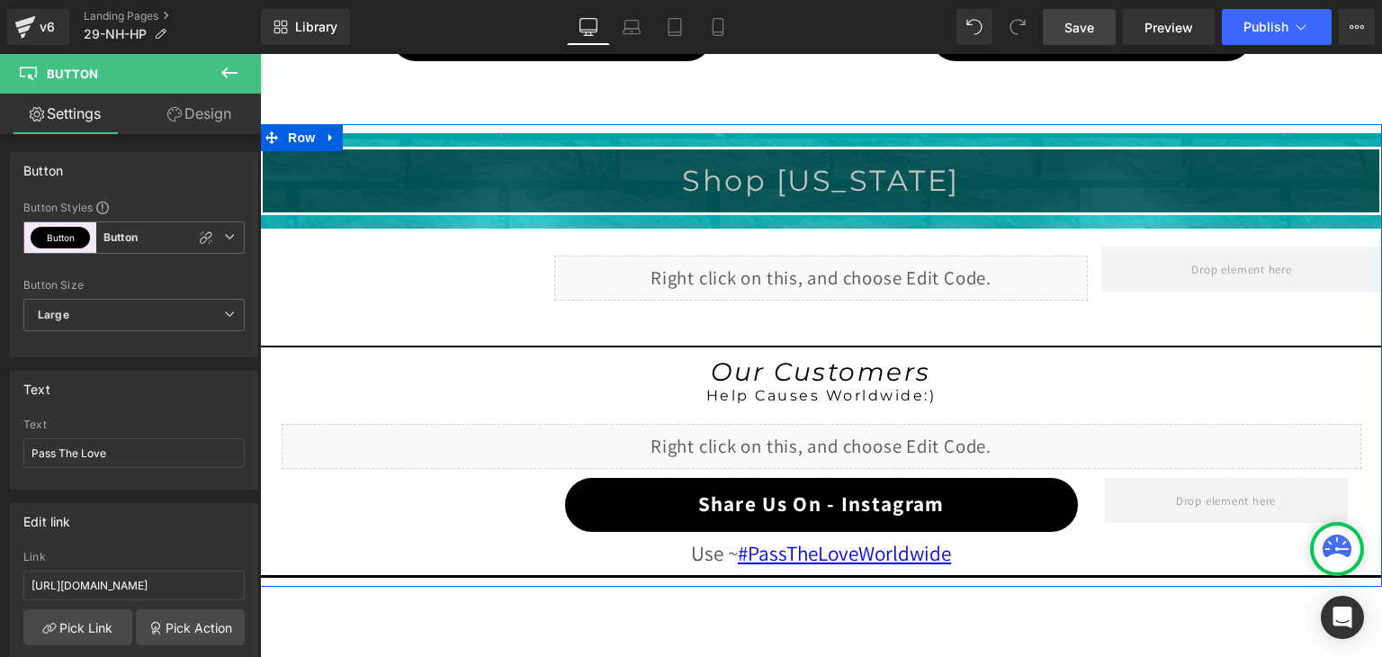
scroll to position [1425, 0]
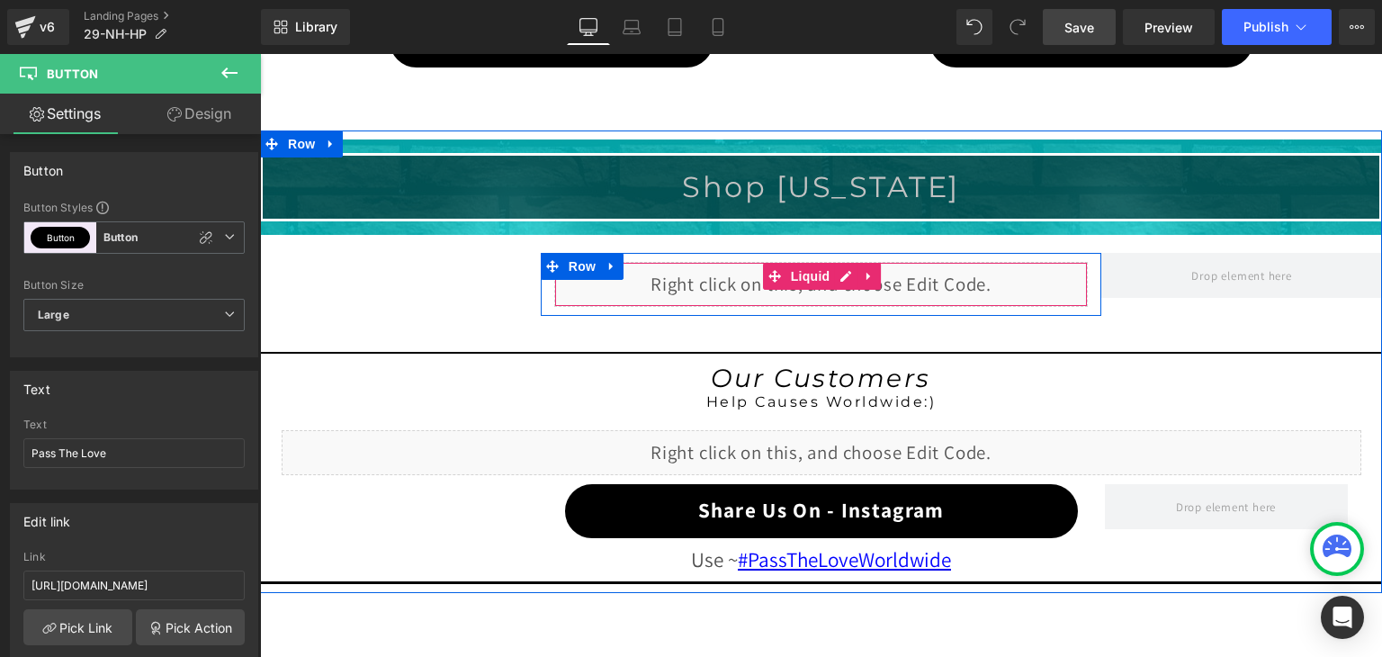
click at [837, 272] on div "Liquid" at bounding box center [821, 284] width 534 height 45
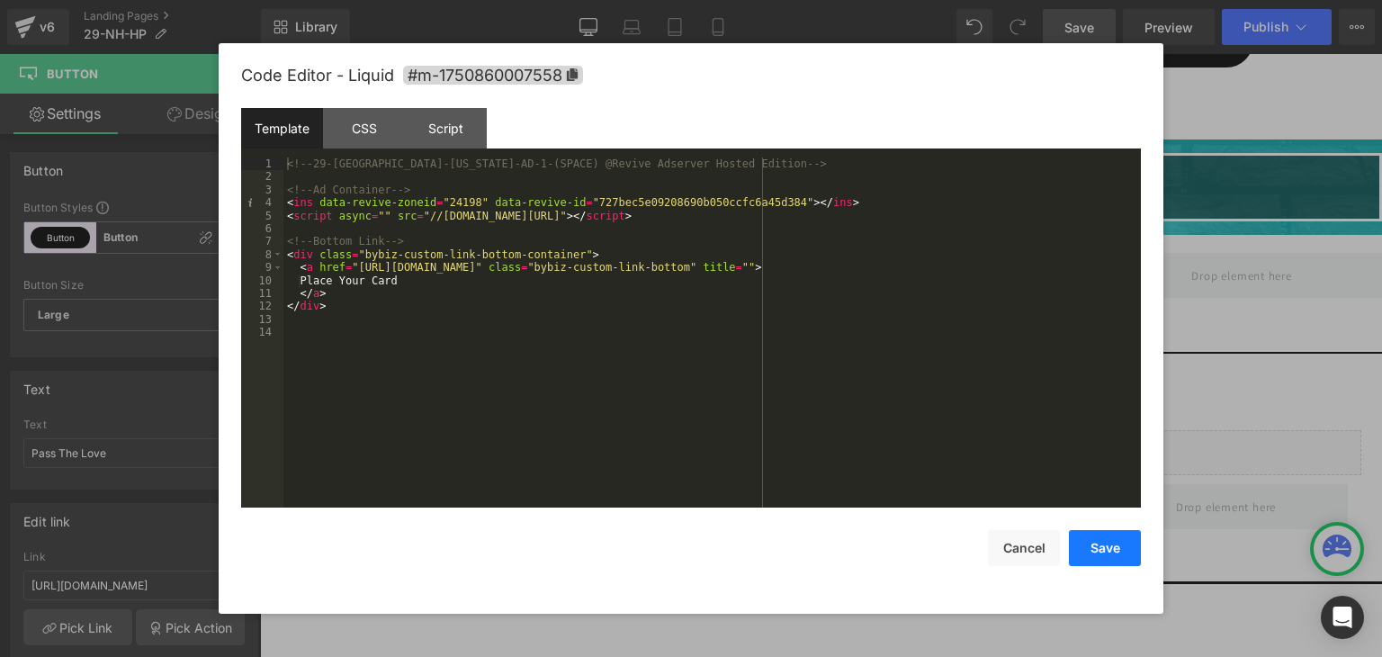
click at [1107, 552] on button "Save" at bounding box center [1105, 548] width 72 height 36
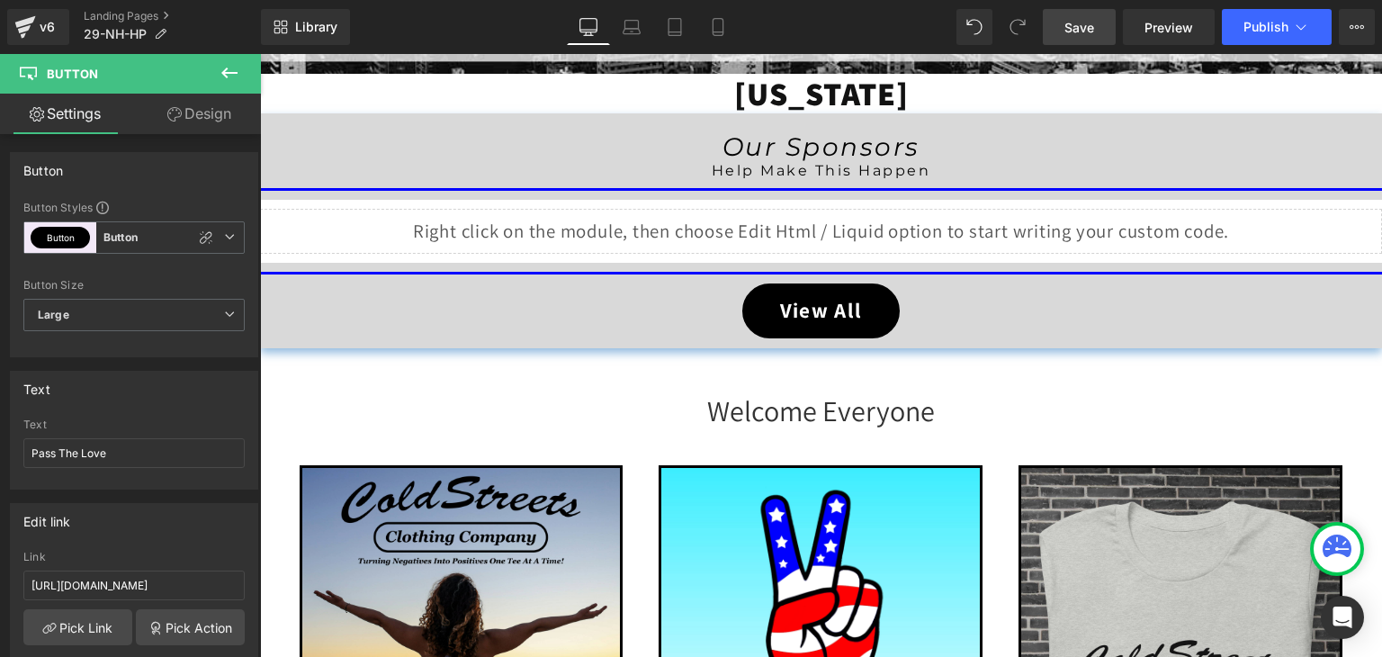
scroll to position [345, 0]
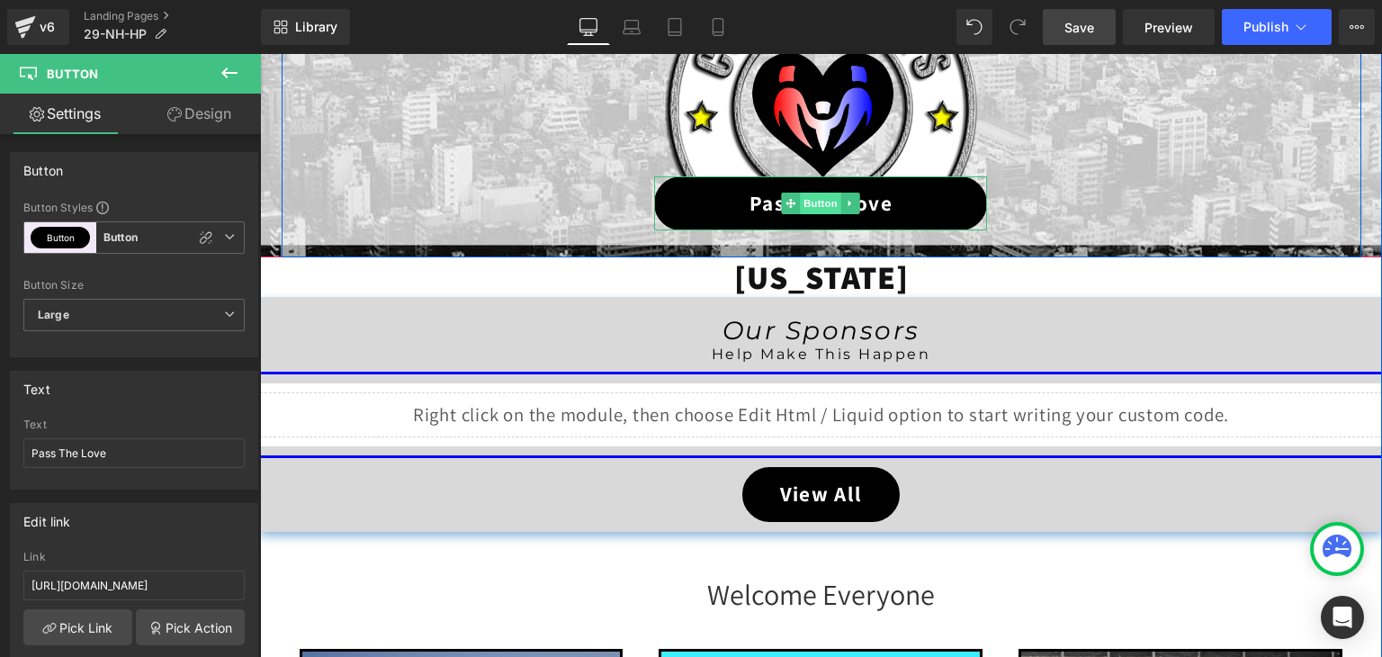
click at [822, 202] on span "Button" at bounding box center [821, 204] width 41 height 22
click at [811, 66] on span "Image" at bounding box center [822, 64] width 38 height 22
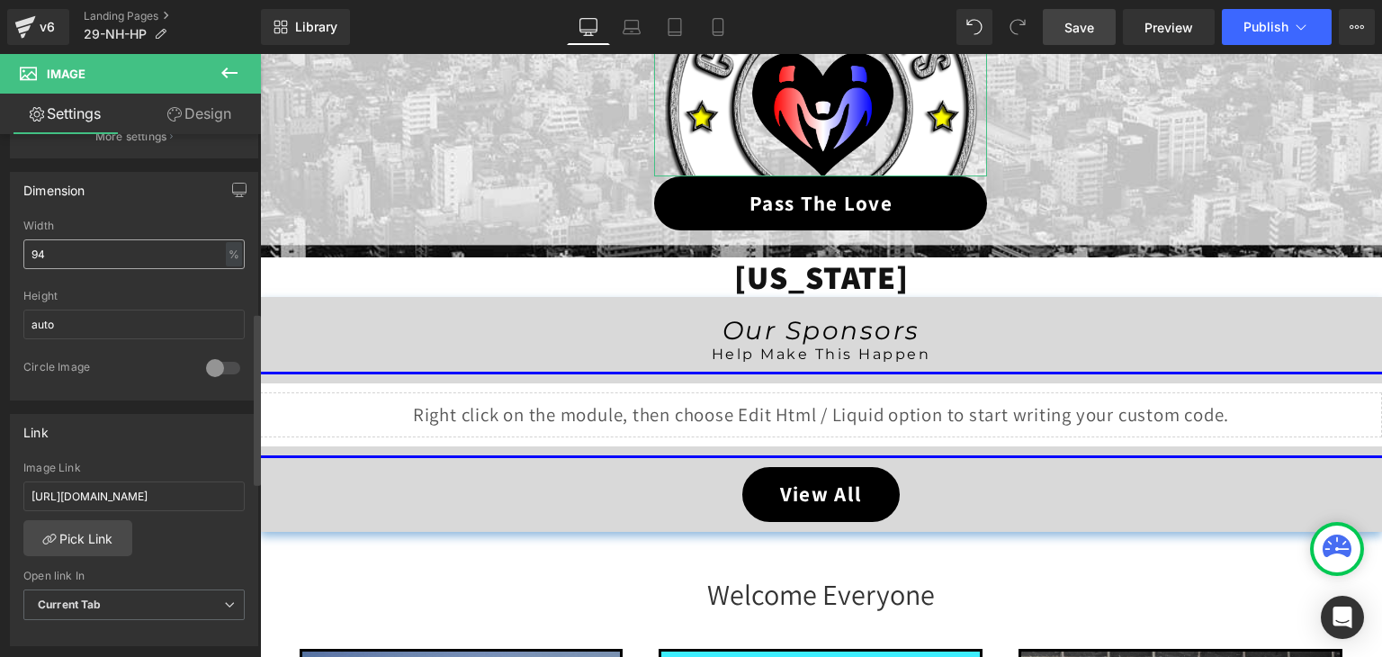
scroll to position [540, 0]
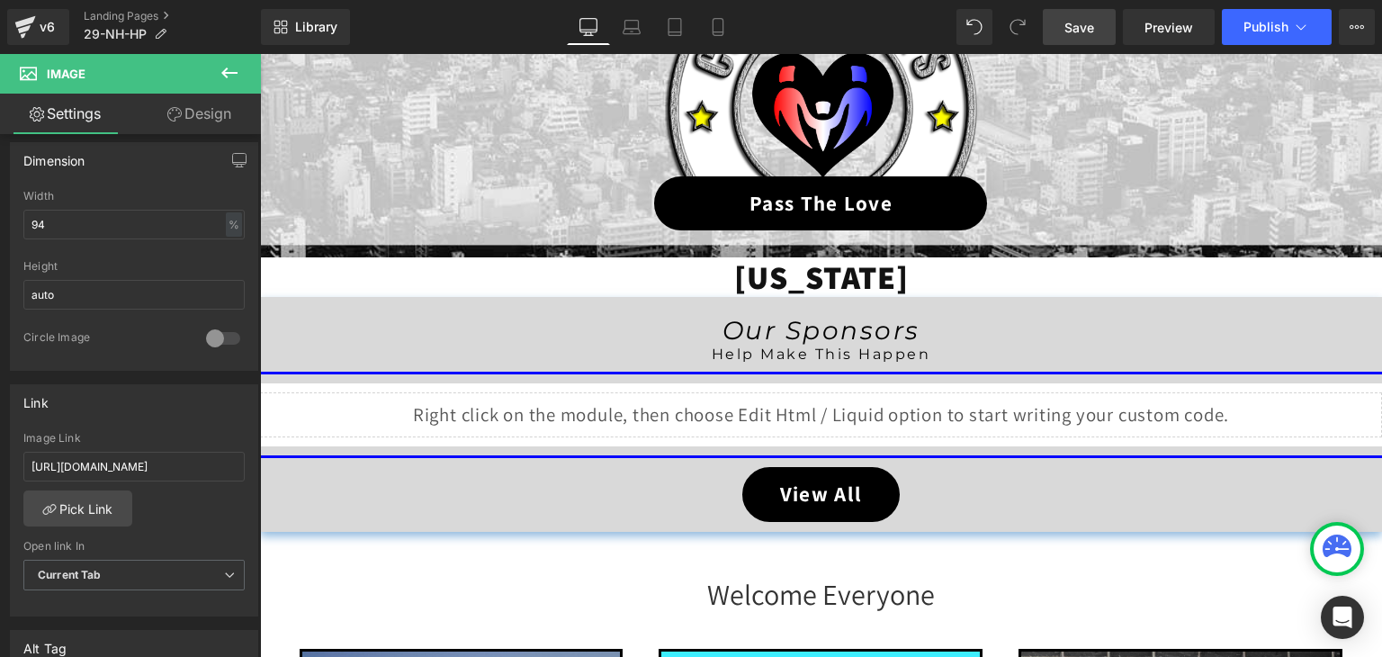
click at [1072, 22] on span "Save" at bounding box center [1079, 27] width 30 height 19
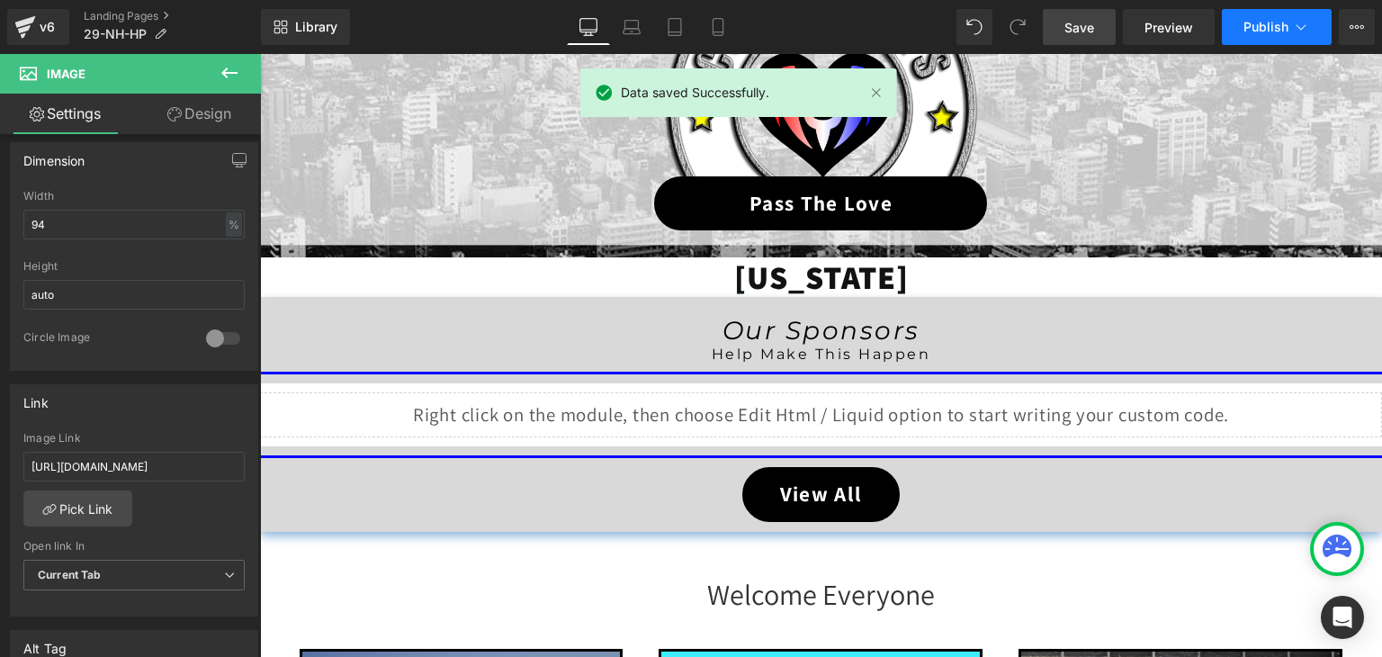
click at [1299, 23] on icon at bounding box center [1301, 27] width 18 height 18
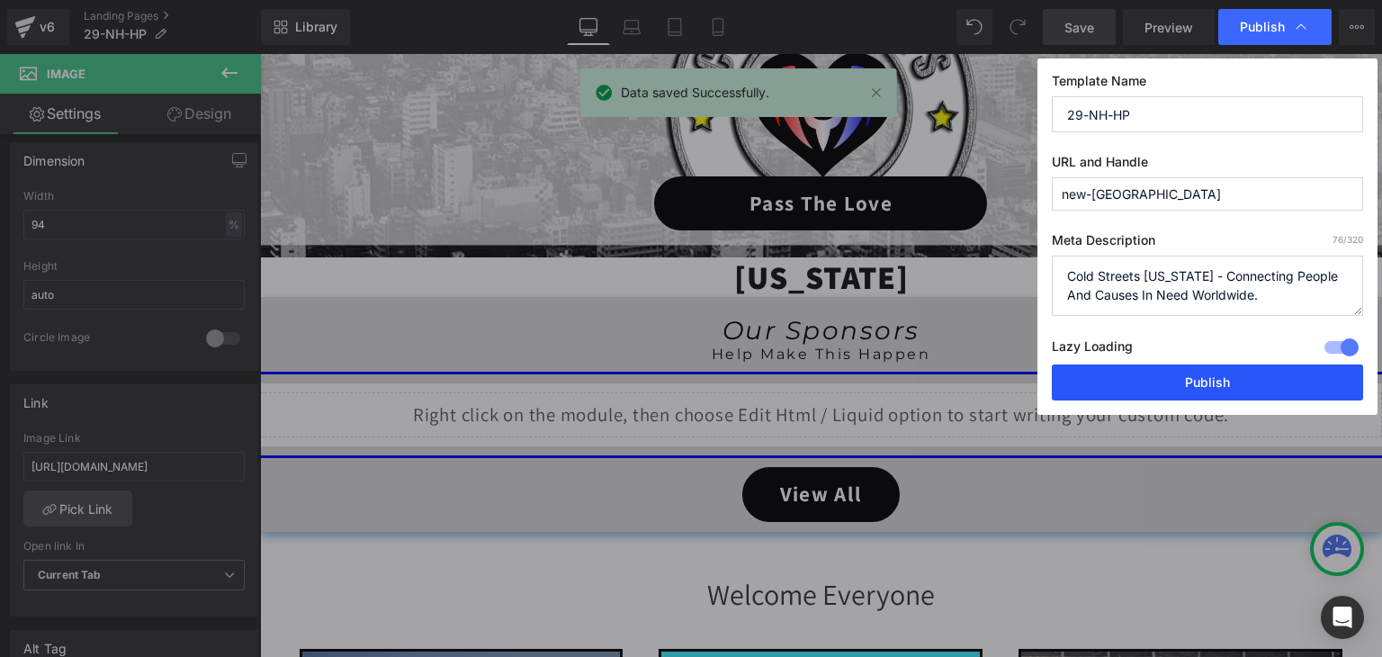
click at [1237, 395] on button "Publish" at bounding box center [1207, 382] width 311 height 36
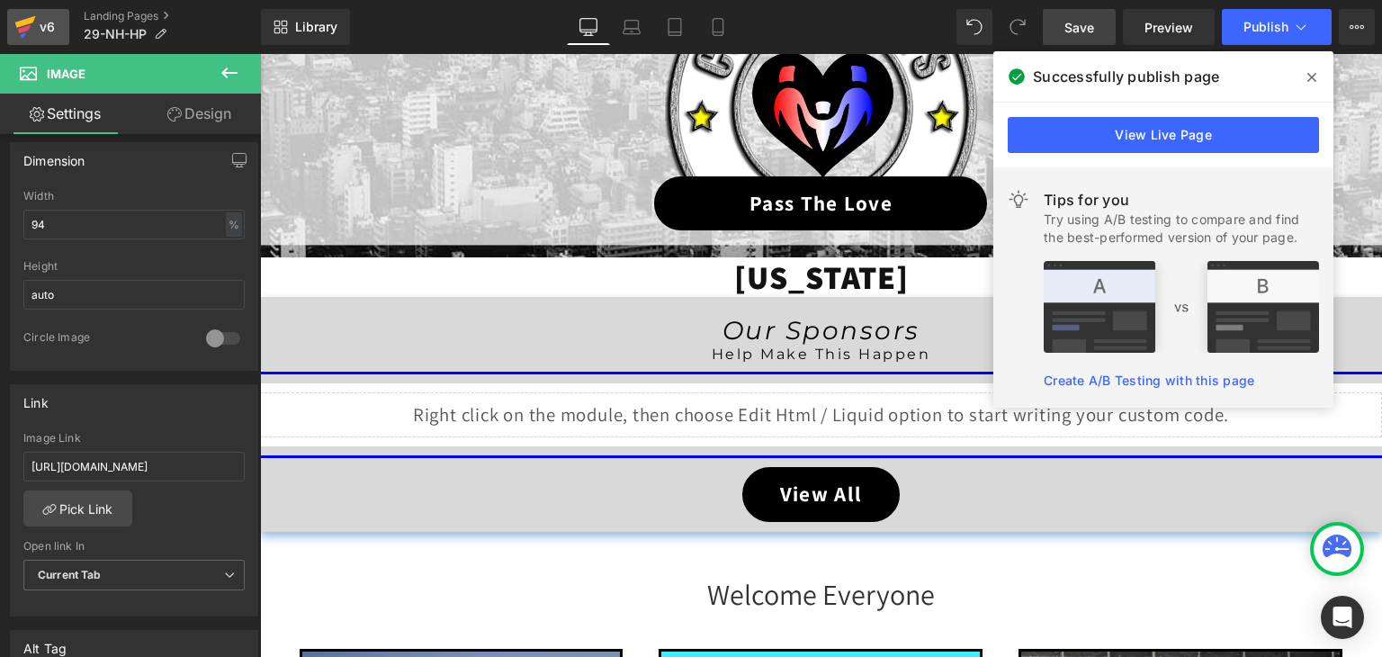
click at [36, 24] on div "v6" at bounding box center [47, 26] width 22 height 23
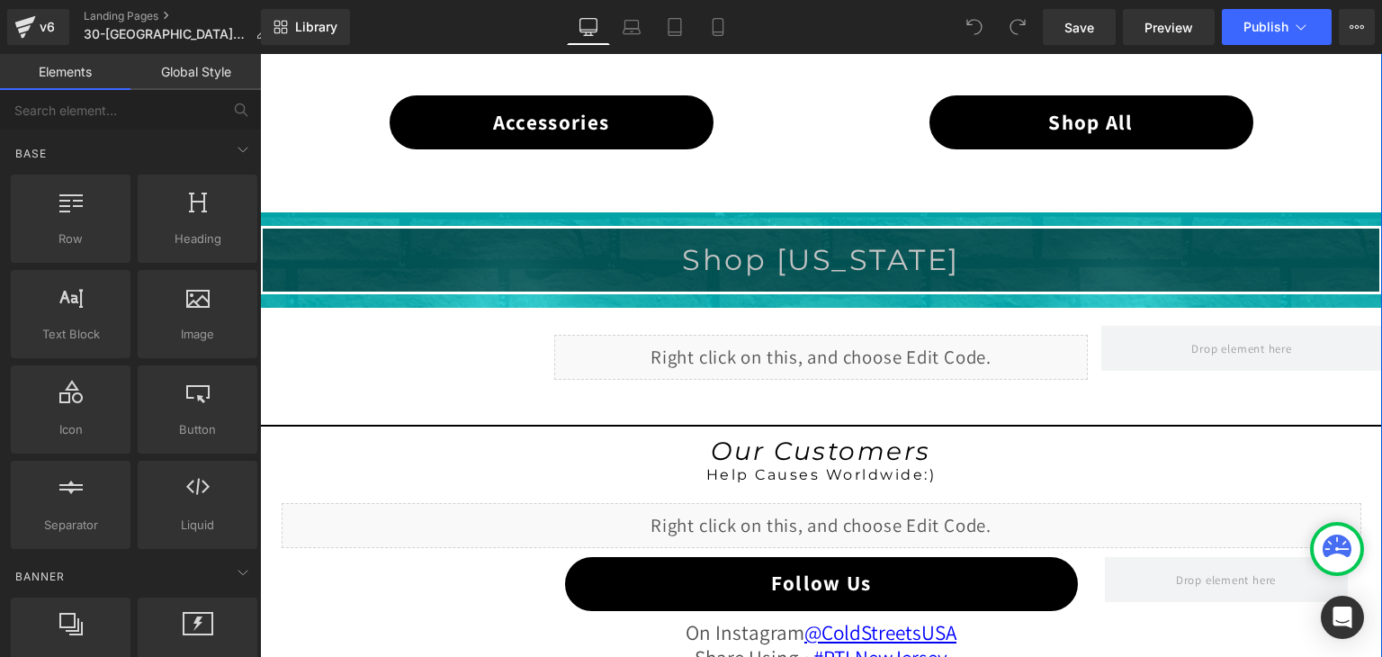
scroll to position [1350, 0]
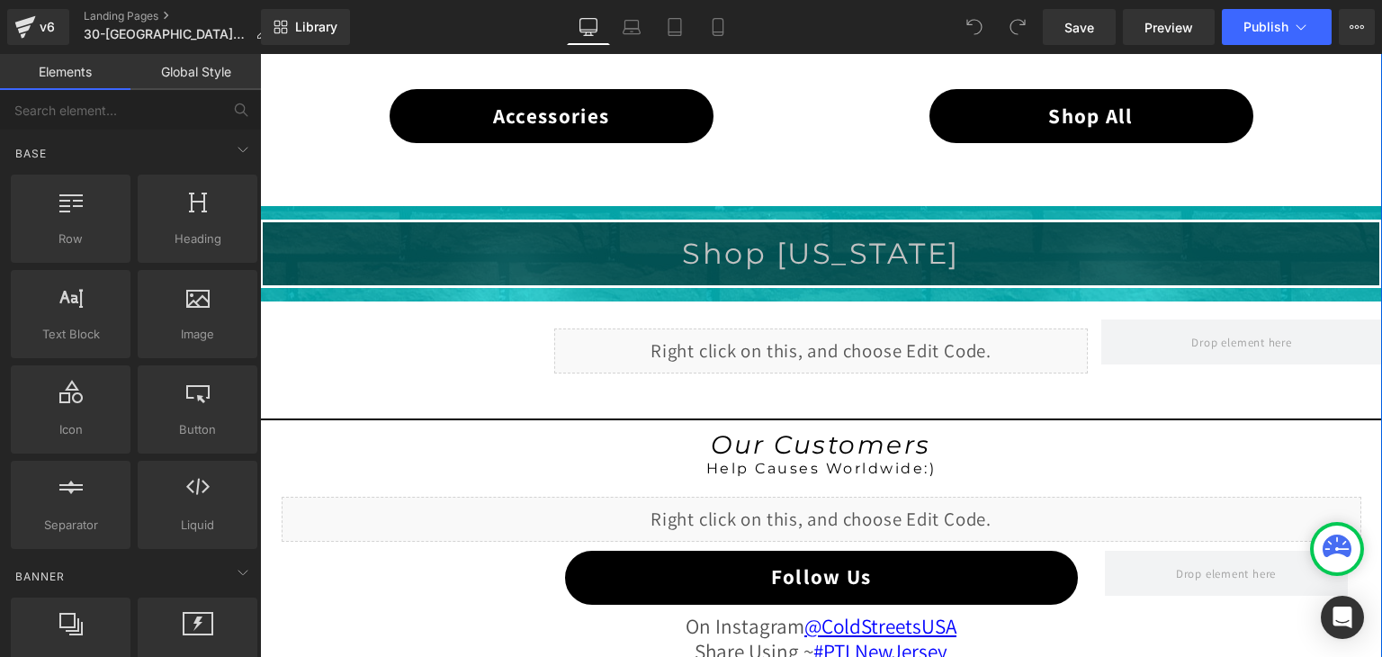
click at [824, 343] on div "Liquid" at bounding box center [821, 350] width 534 height 45
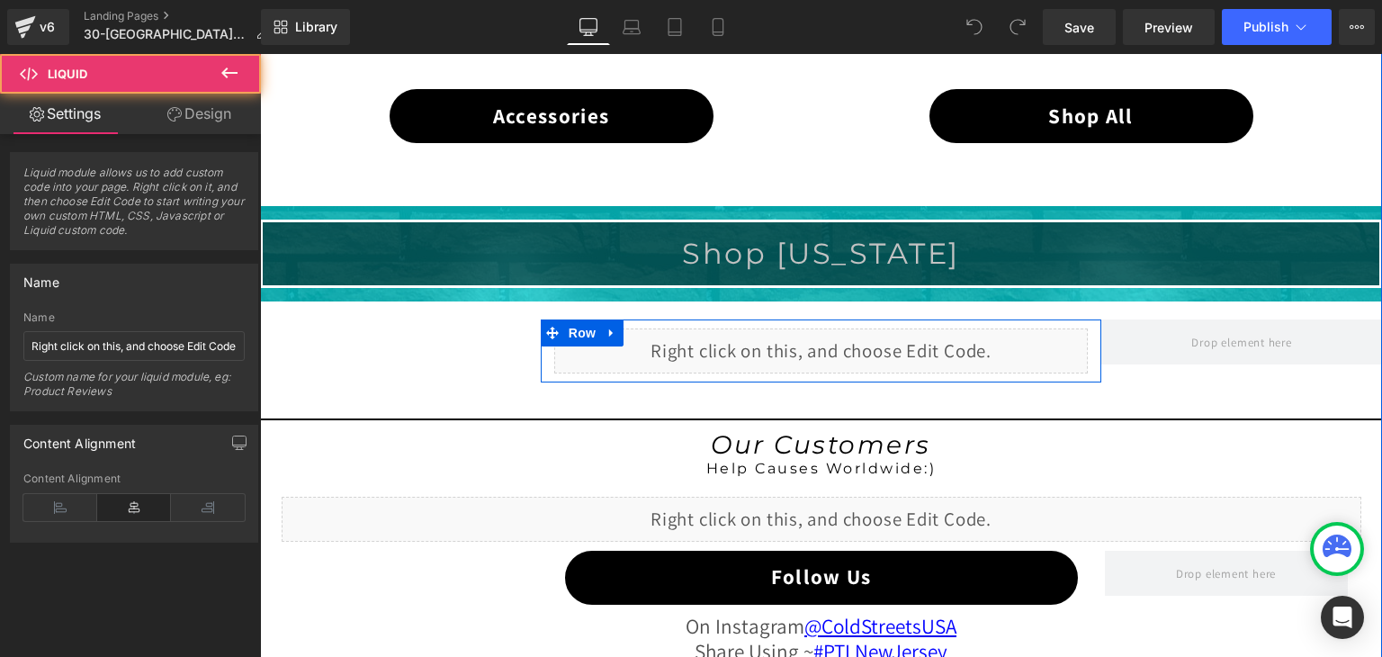
click at [832, 336] on div "Liquid" at bounding box center [821, 350] width 534 height 45
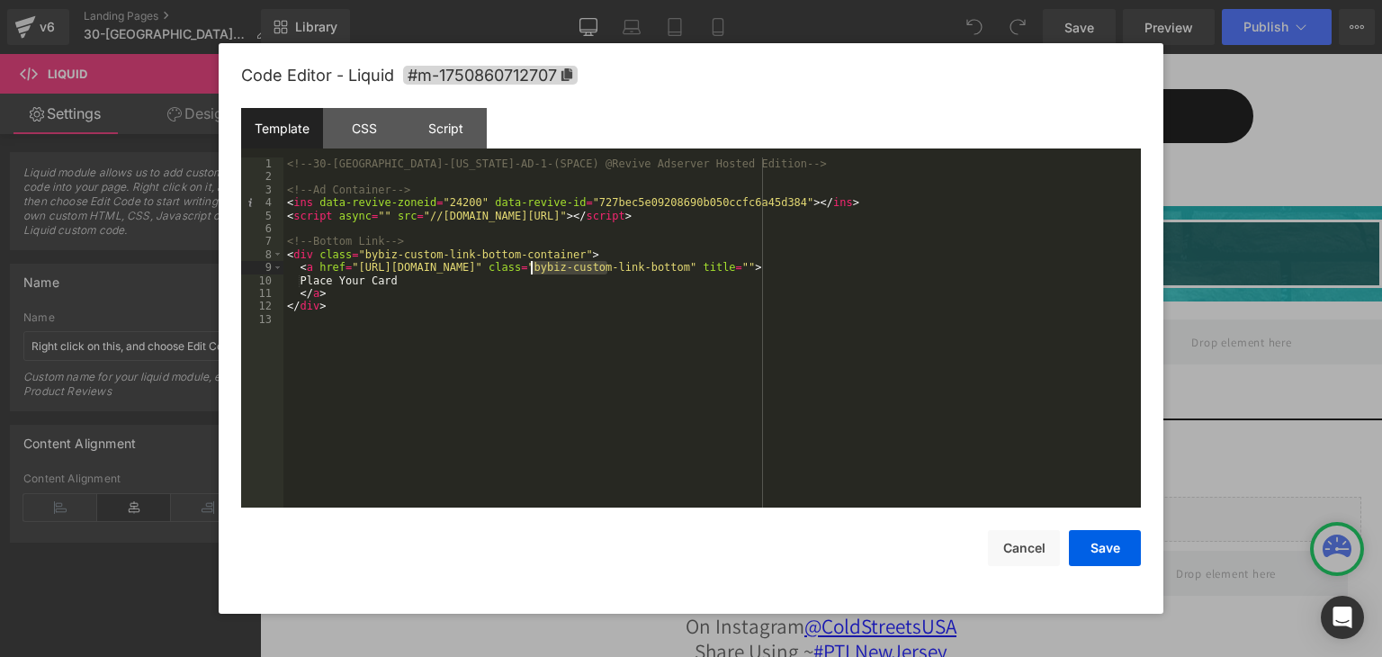
drag, startPoint x: 608, startPoint y: 267, endPoint x: 533, endPoint y: 267, distance: 75.6
click at [533, 267] on div "<!-- 30-[GEOGRAPHIC_DATA]-[US_STATE]-AD-1-(SPACE) @Revive Adserver Hosted Editi…" at bounding box center [711, 345] width 857 height 376
click at [1122, 552] on button "Save" at bounding box center [1105, 548] width 72 height 36
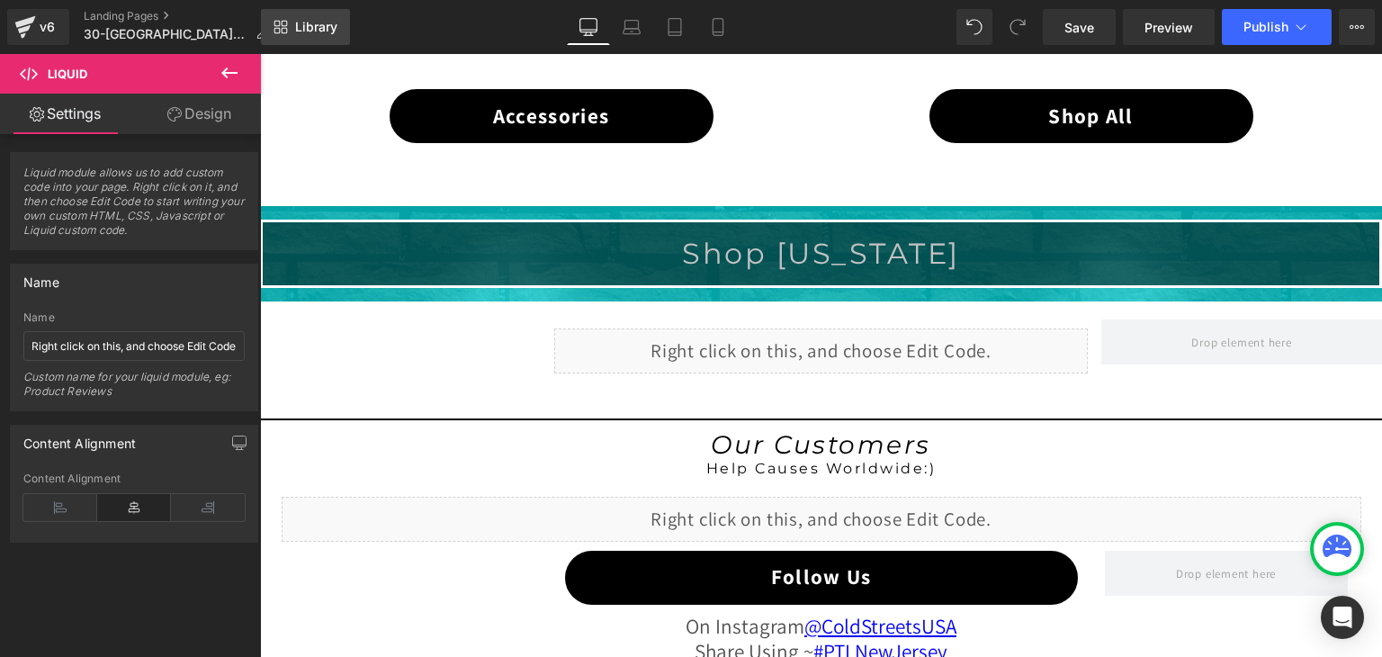
click at [329, 22] on span "Library" at bounding box center [316, 27] width 42 height 16
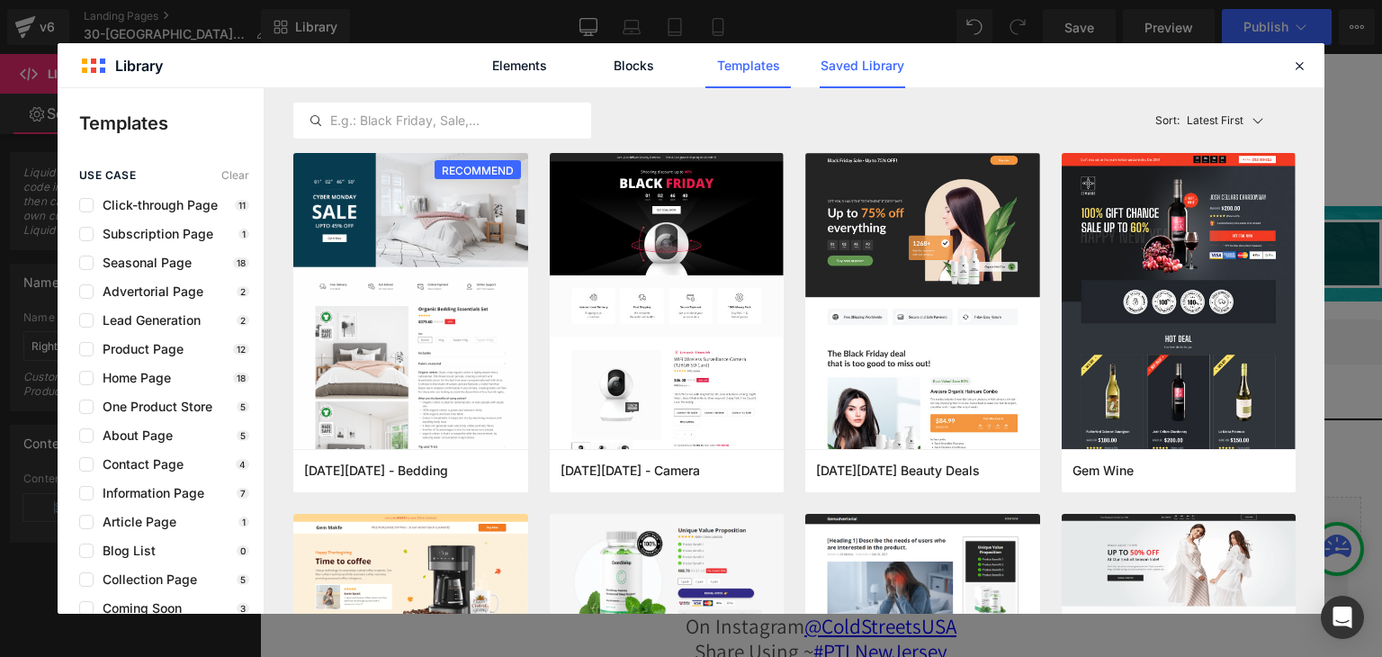
click at [848, 68] on link "Saved Library" at bounding box center [862, 65] width 85 height 45
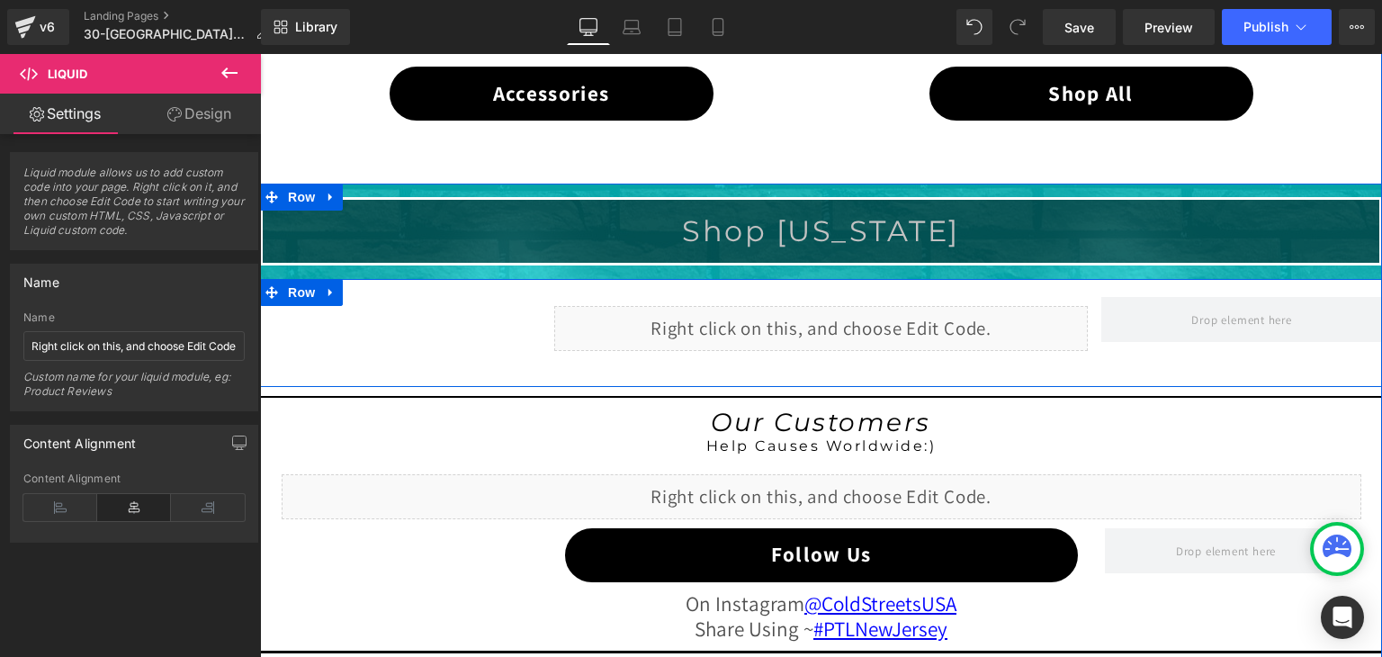
scroll to position [1353, 0]
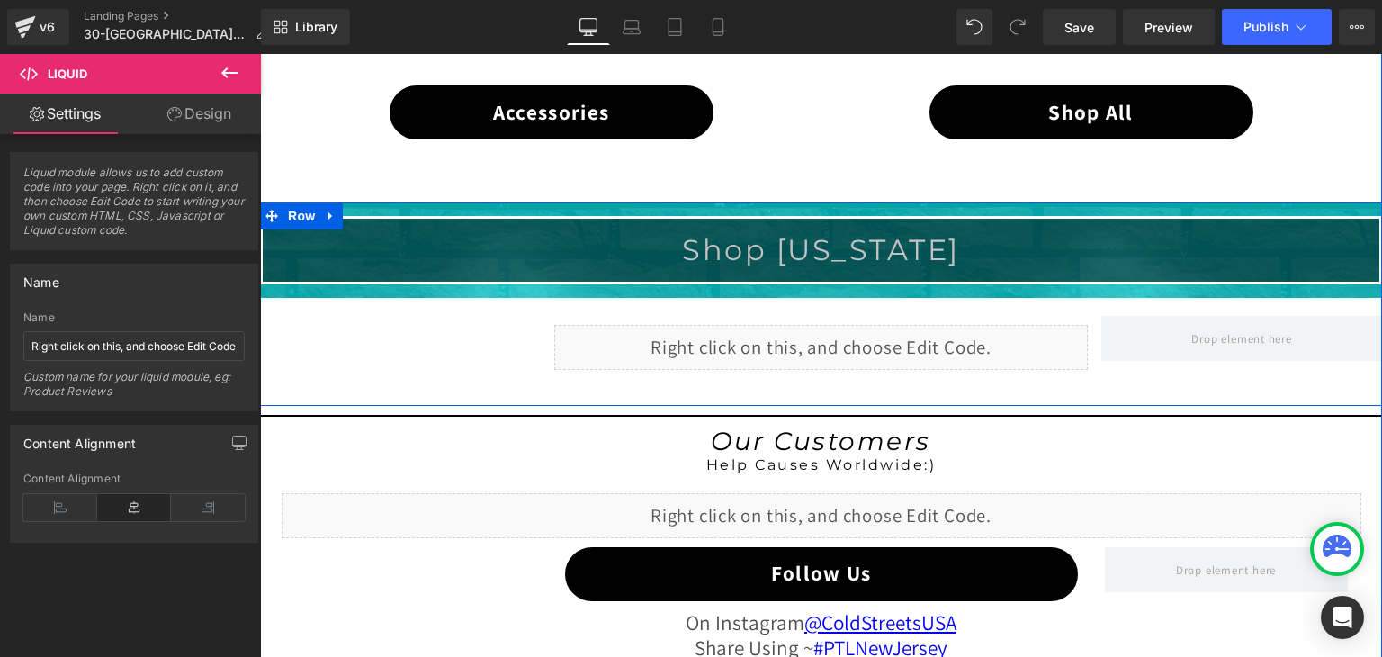
click at [723, 249] on font "Shop [US_STATE]" at bounding box center [821, 249] width 278 height 35
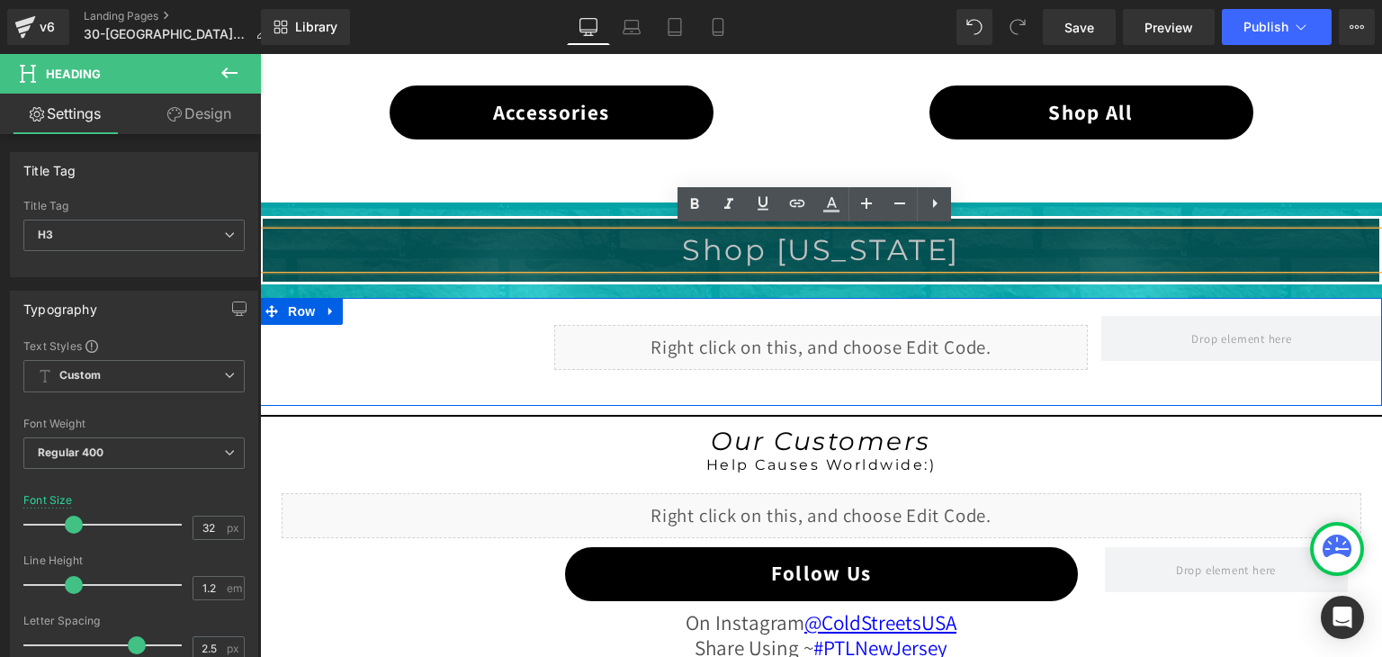
click at [604, 326] on icon at bounding box center [605, 329] width 3 height 6
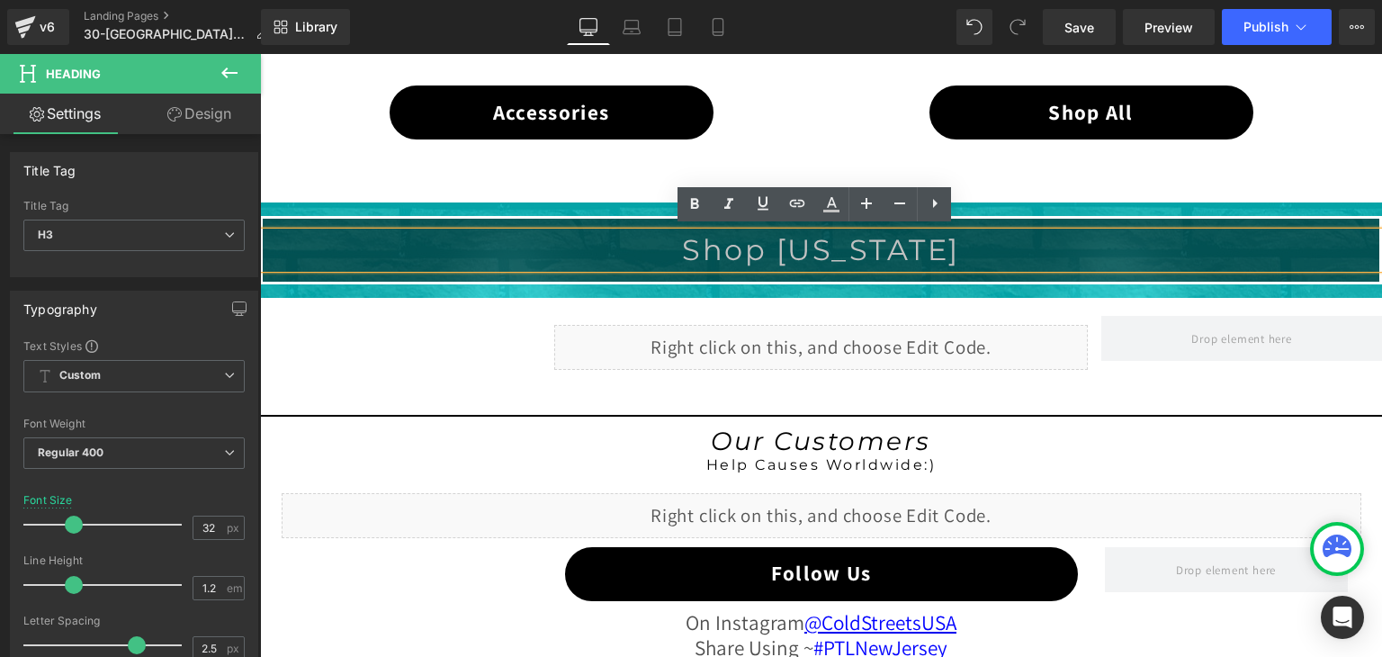
click at [514, 289] on div "Shop New Jersey Heading Row Row" at bounding box center [821, 249] width 1122 height 94
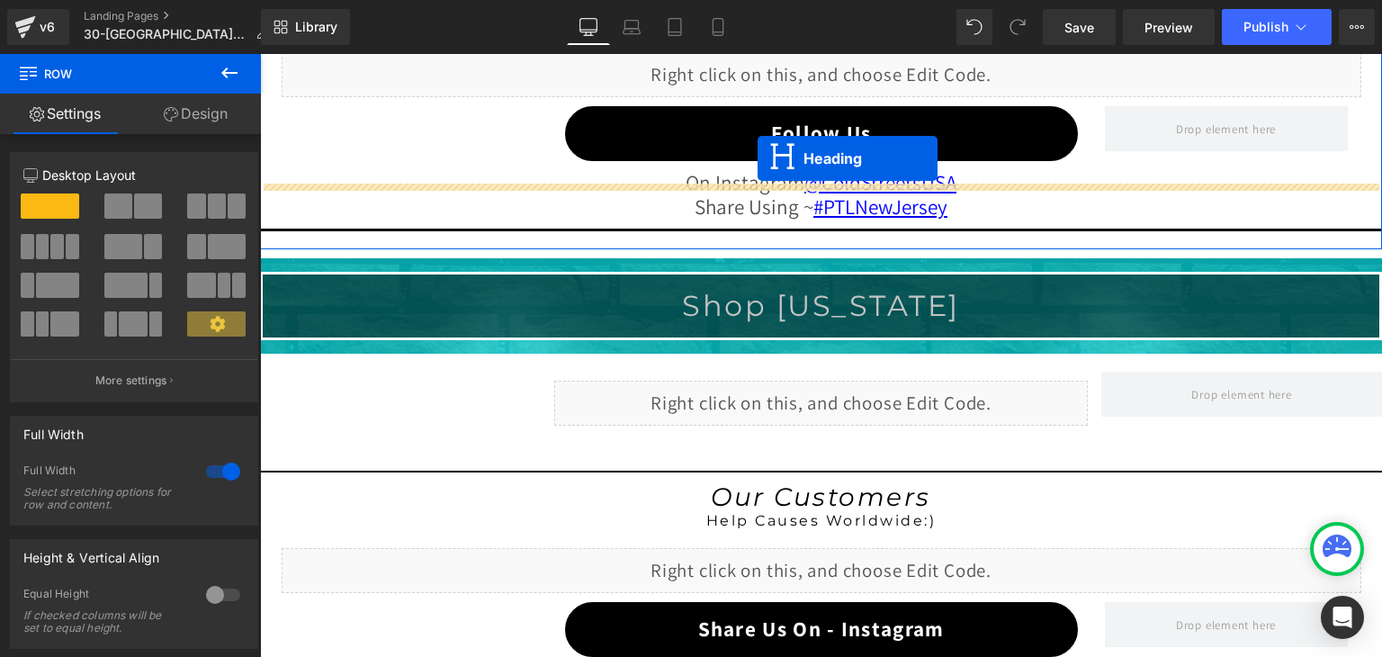
scroll to position [1587, 0]
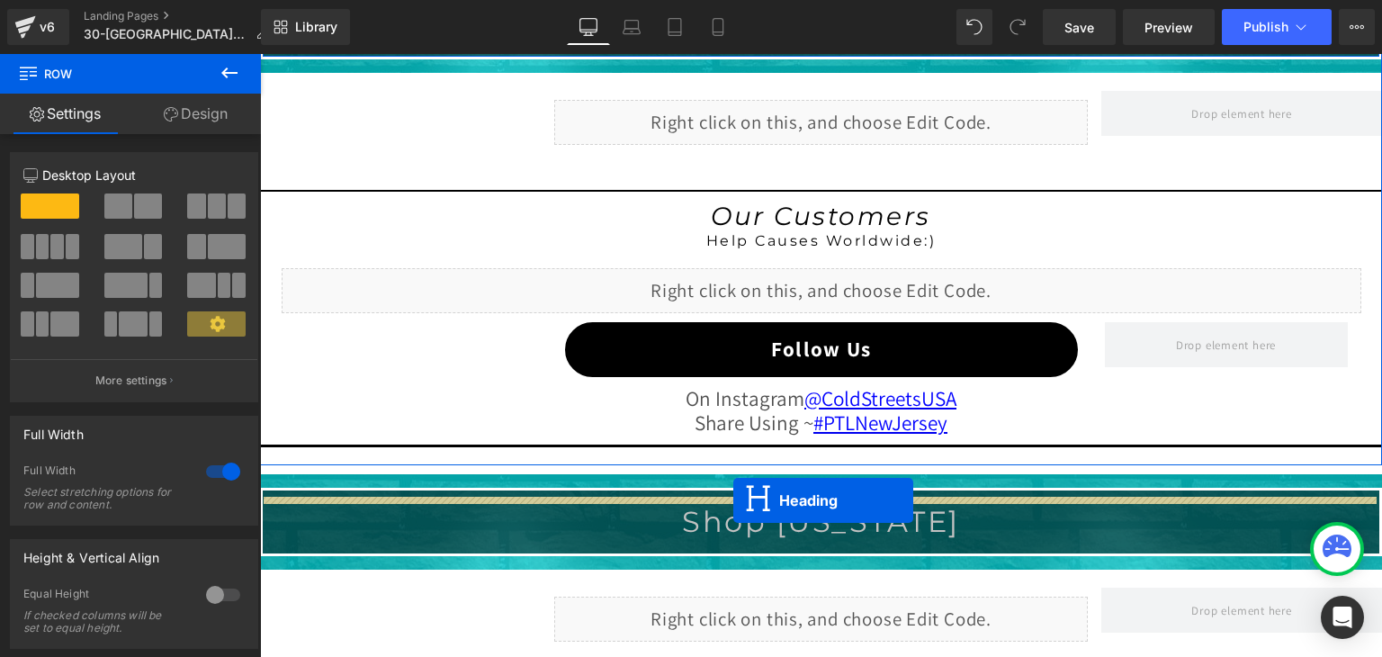
drag, startPoint x: 769, startPoint y: 240, endPoint x: 733, endPoint y: 500, distance: 262.5
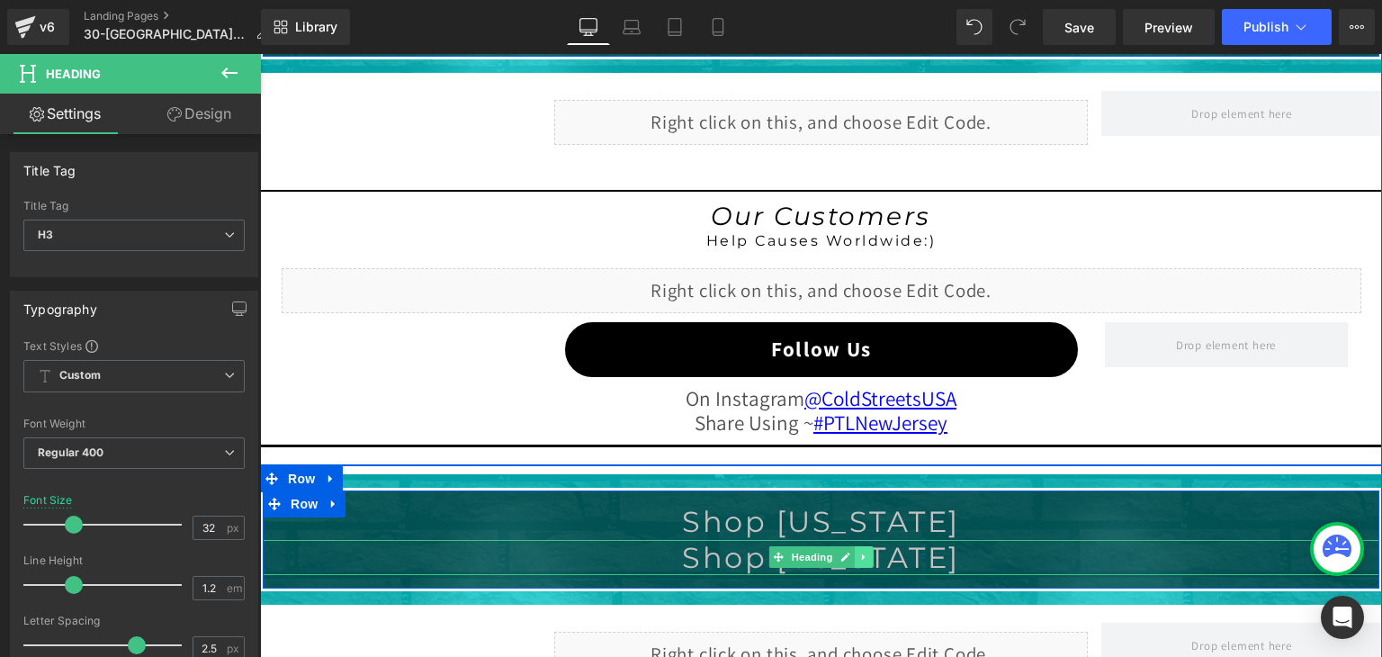
click at [859, 552] on icon at bounding box center [864, 557] width 10 height 11
click at [869, 552] on icon at bounding box center [874, 557] width 10 height 10
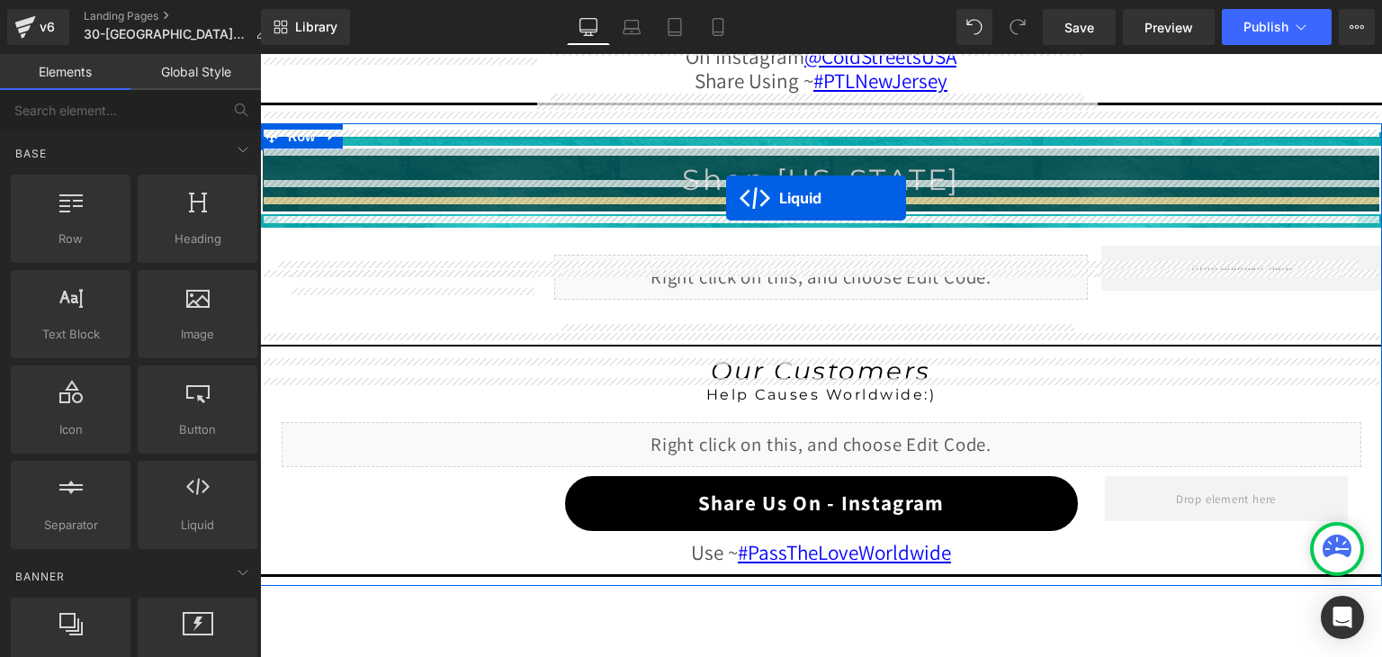
scroll to position [1731, 0]
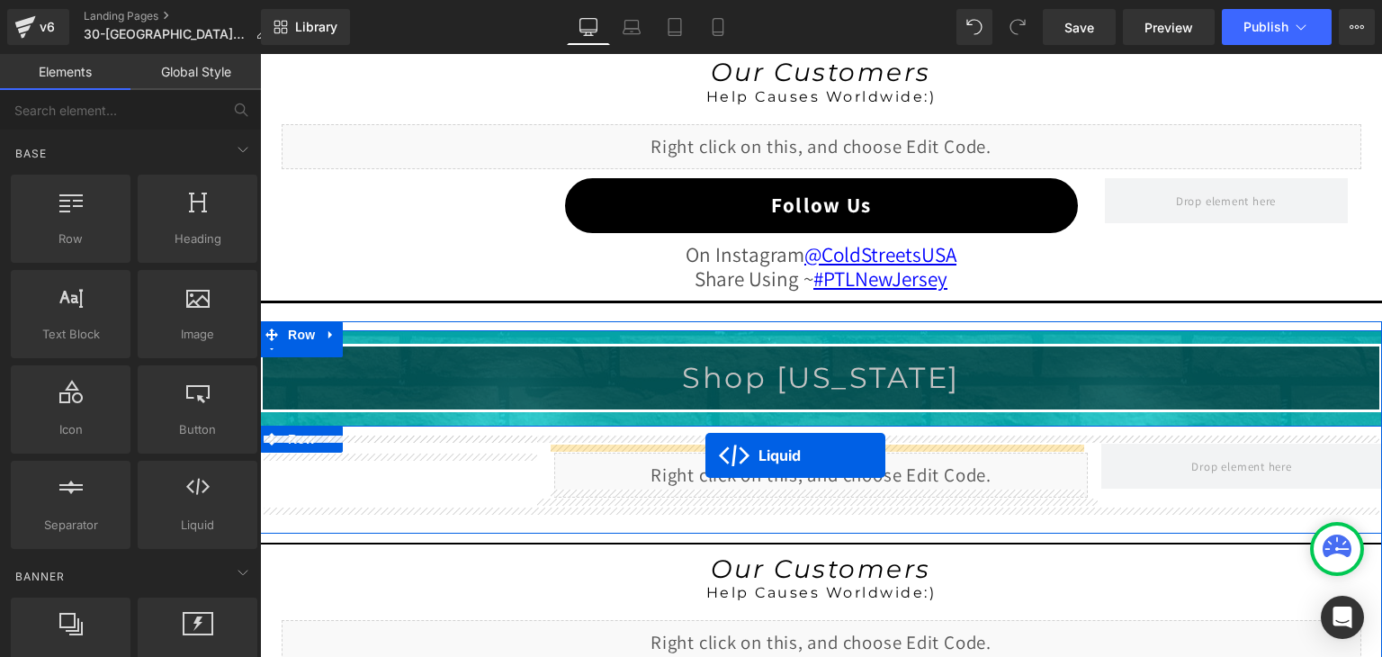
drag, startPoint x: 767, startPoint y: 110, endPoint x: 705, endPoint y: 455, distance: 350.9
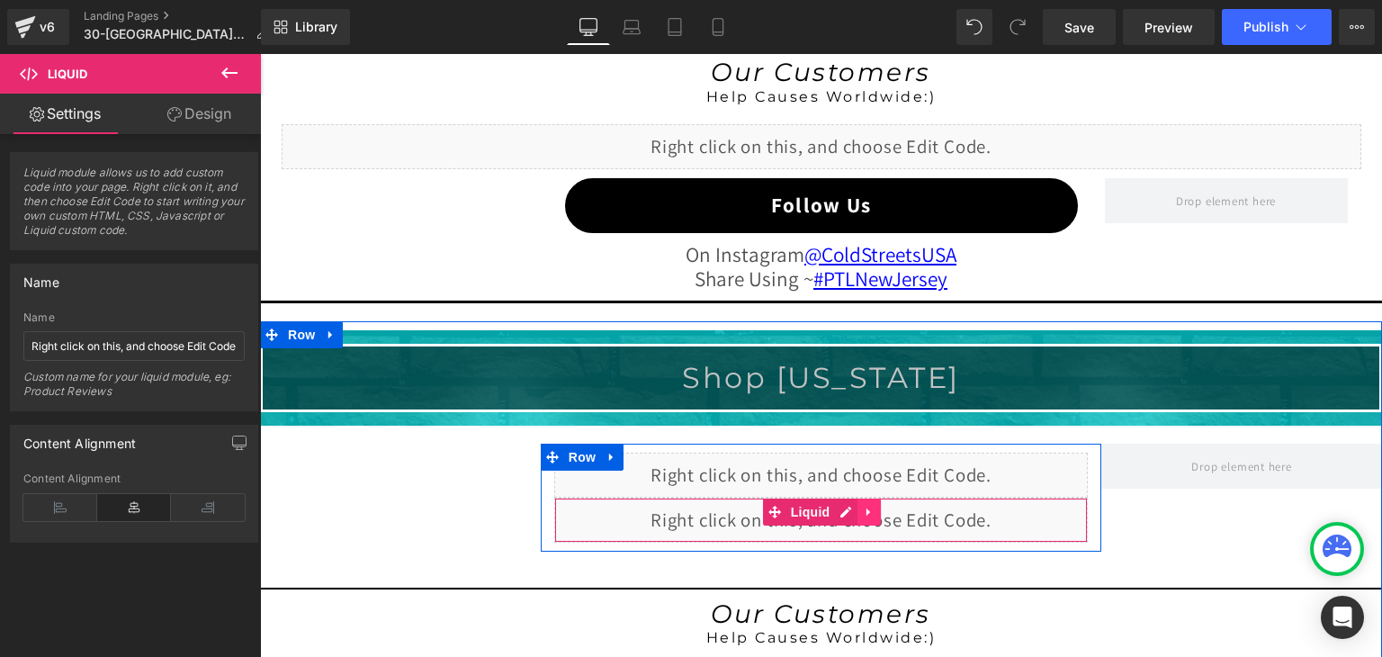
click at [863, 507] on icon at bounding box center [869, 511] width 13 height 13
click at [874, 507] on icon at bounding box center [880, 512] width 13 height 13
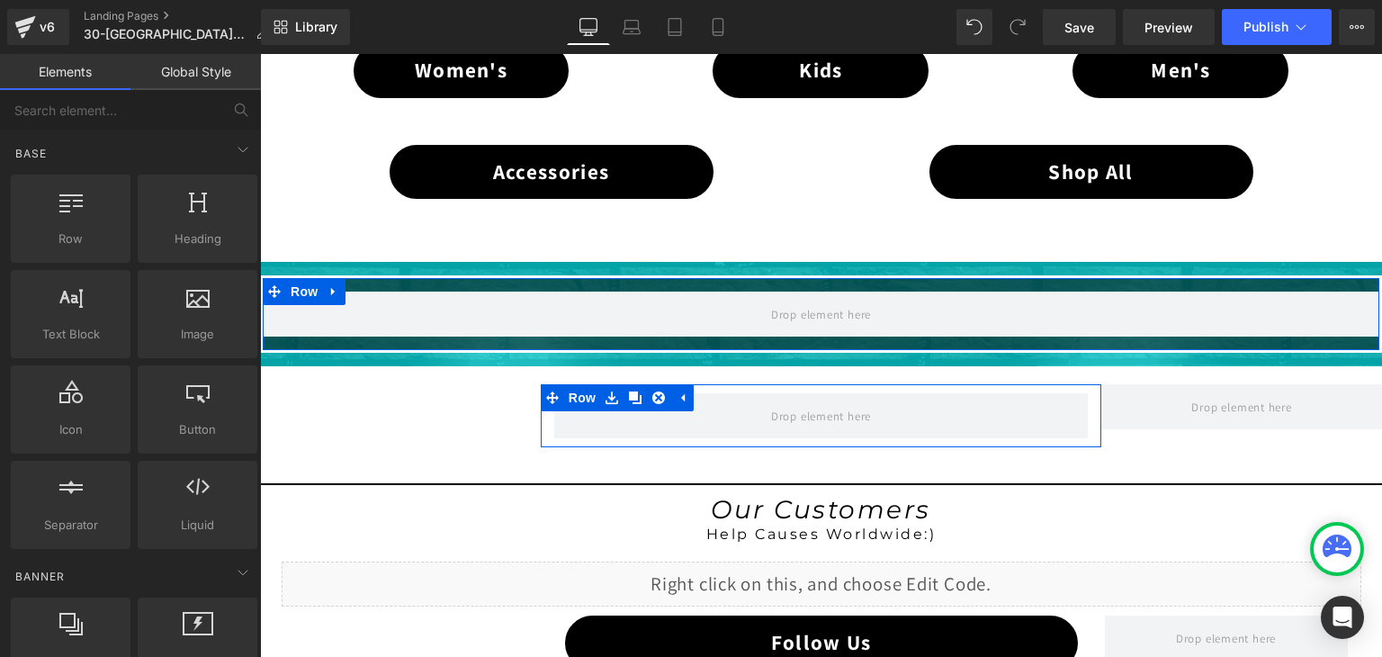
scroll to position [1281, 0]
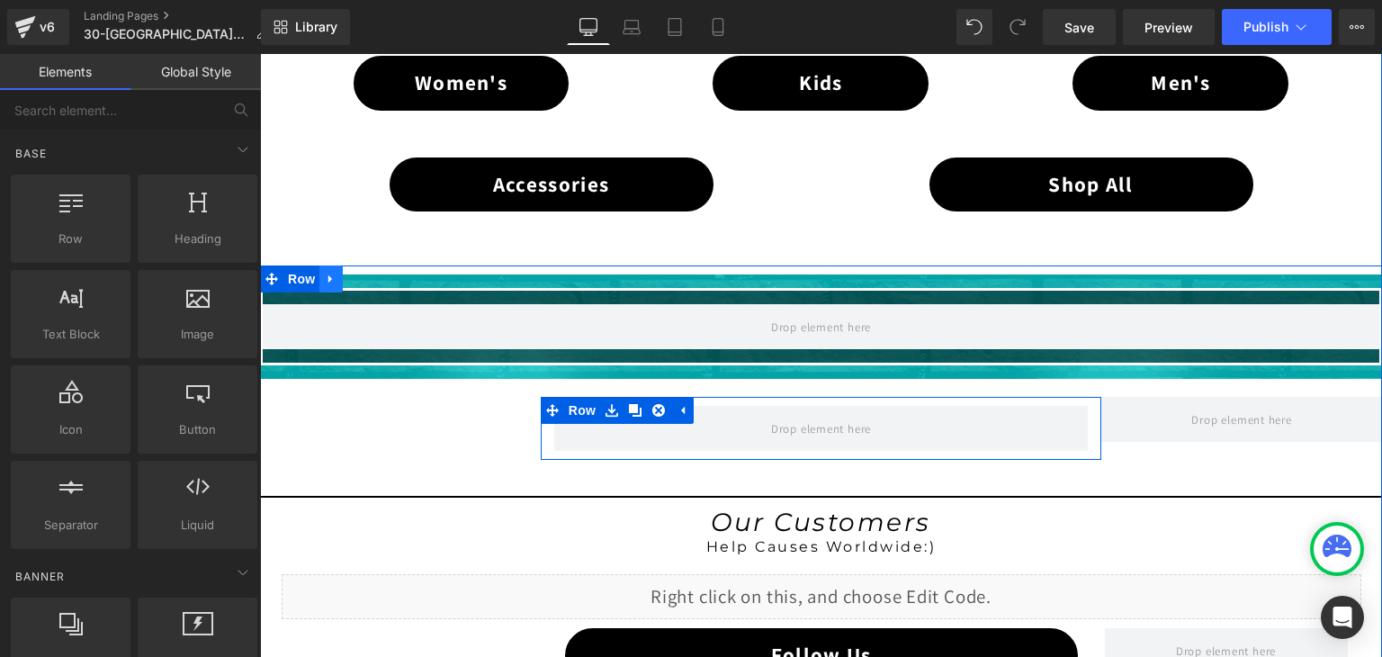
click at [328, 275] on icon at bounding box center [330, 279] width 4 height 8
click at [372, 273] on icon at bounding box center [378, 279] width 13 height 13
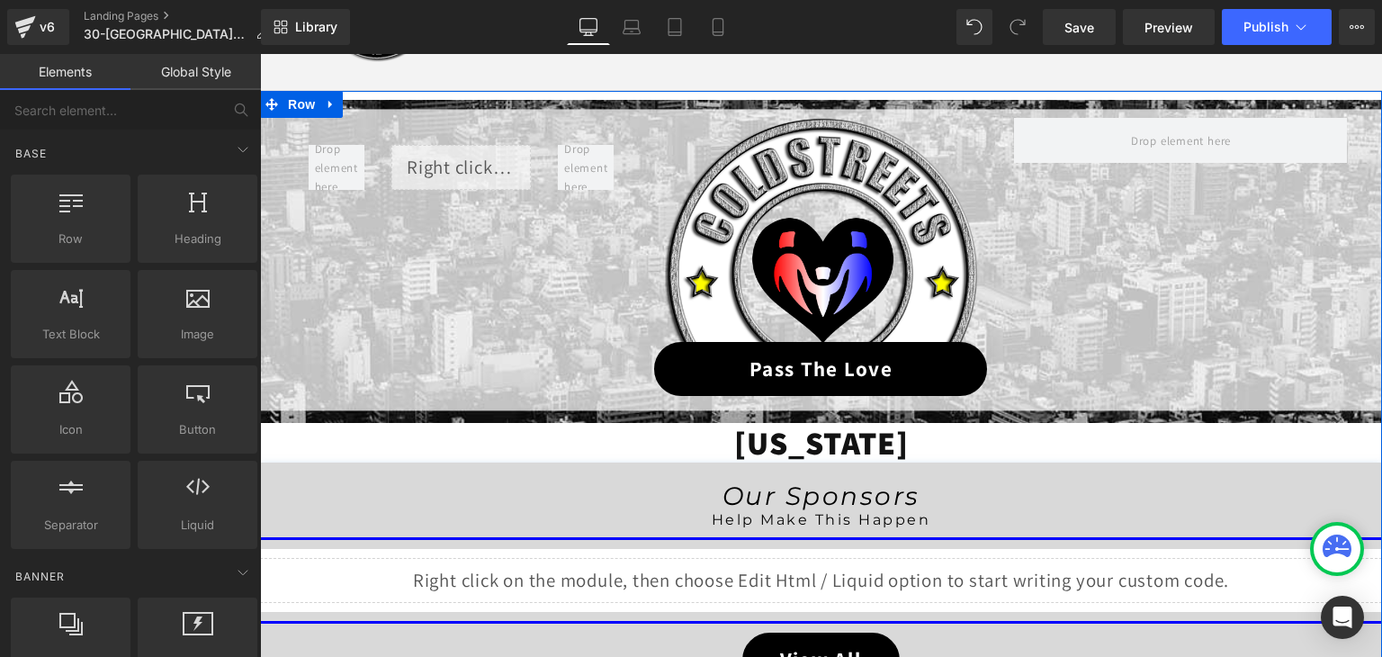
scroll to position [112, 0]
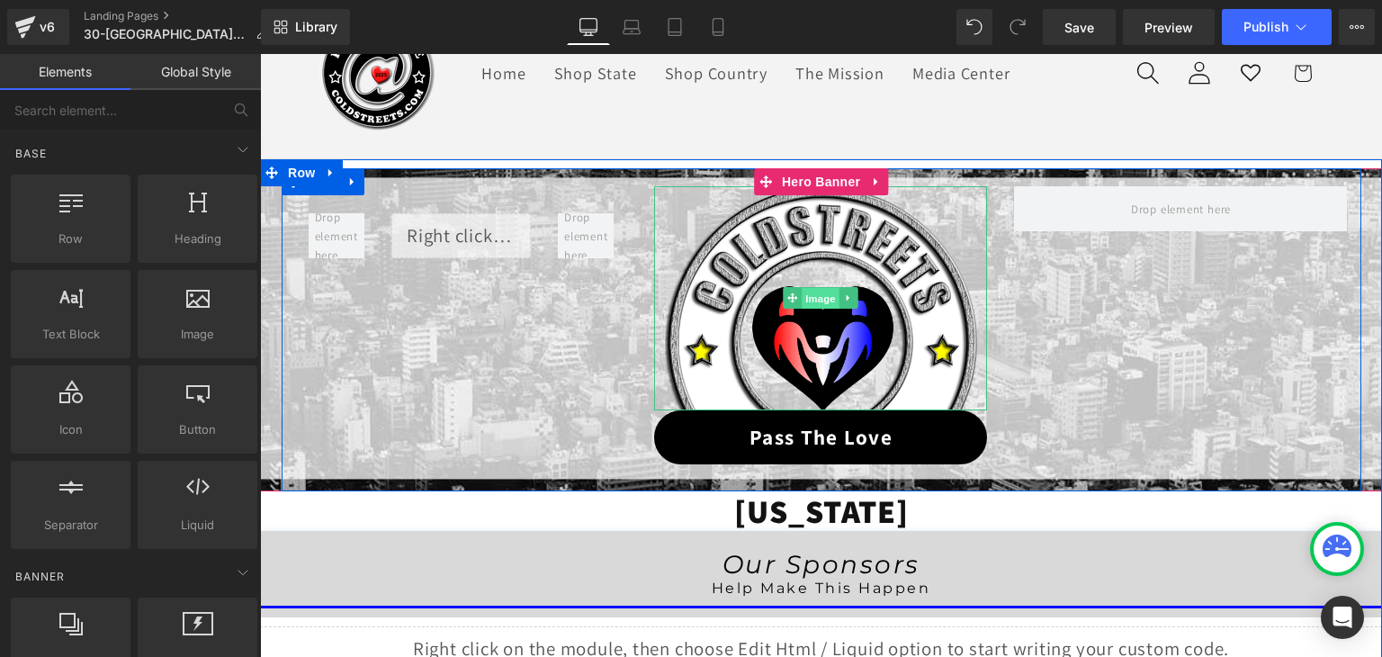
click at [811, 299] on span "Image" at bounding box center [822, 299] width 38 height 22
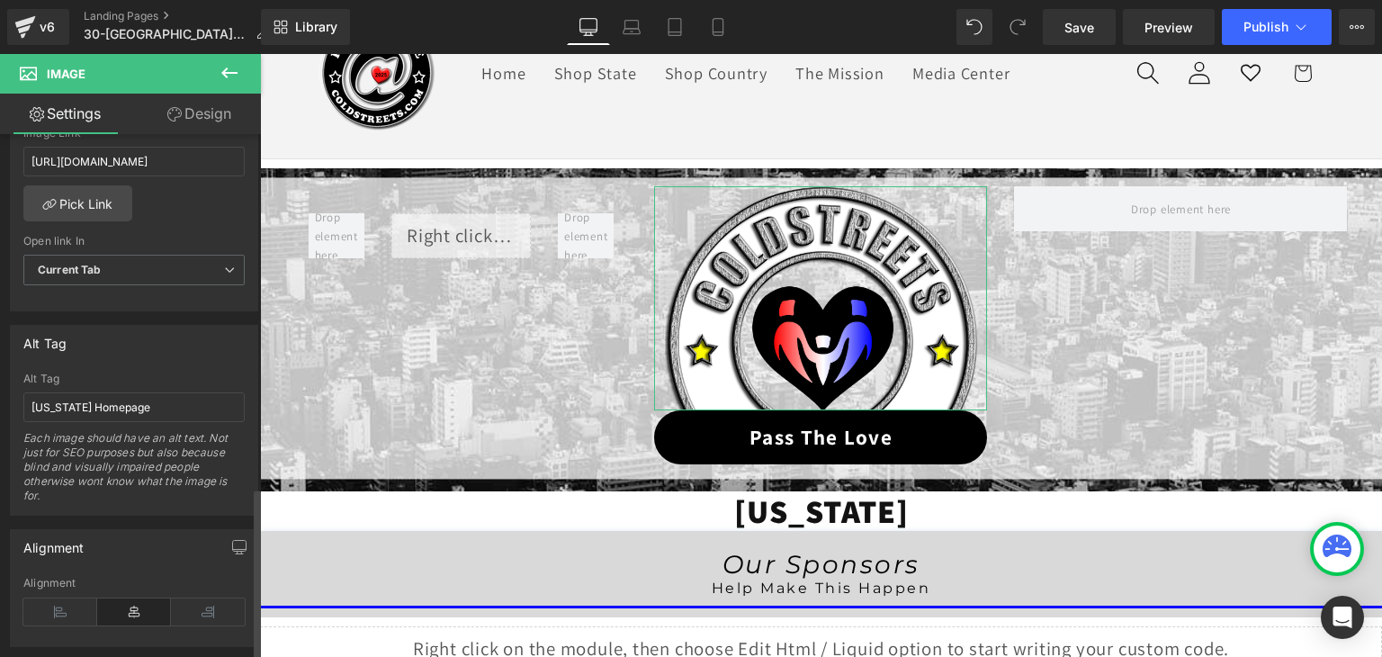
scroll to position [802, 0]
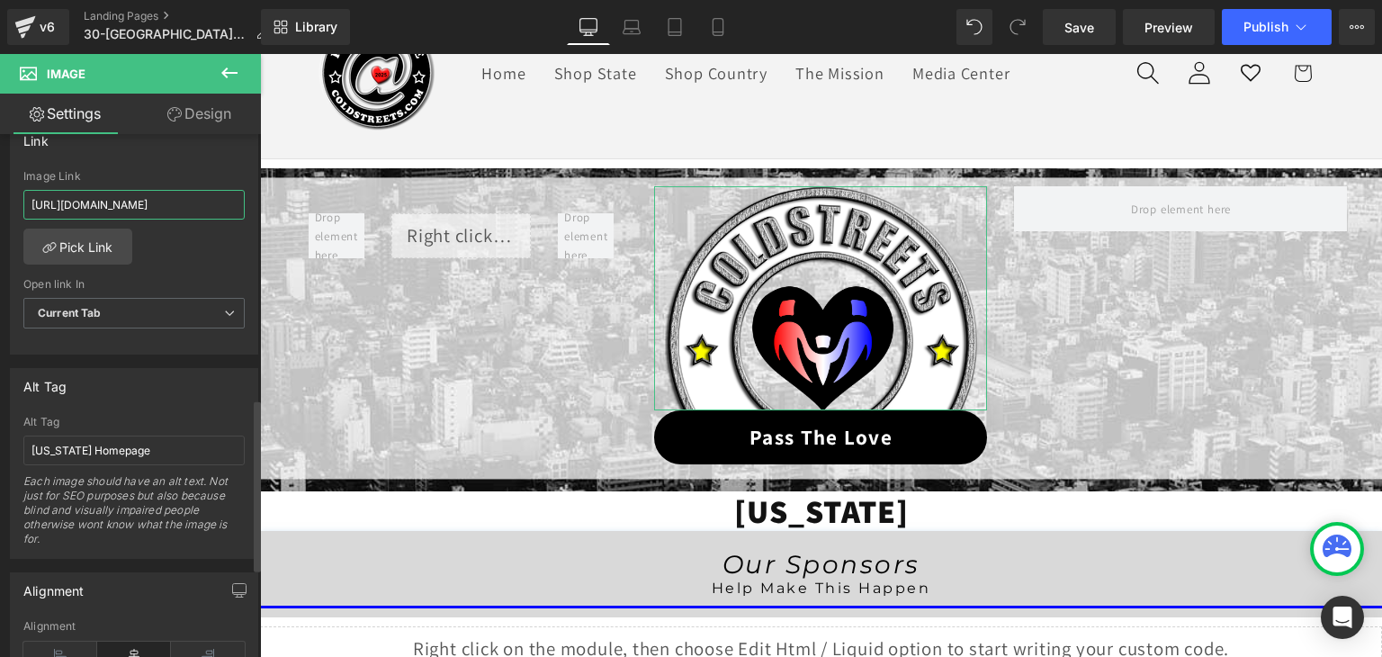
click at [169, 202] on input "https://coldstreets.com/pages/ptl-nj" at bounding box center [133, 205] width 221 height 30
type input "https://coldstreets.com/pages/30-nj-ptl"
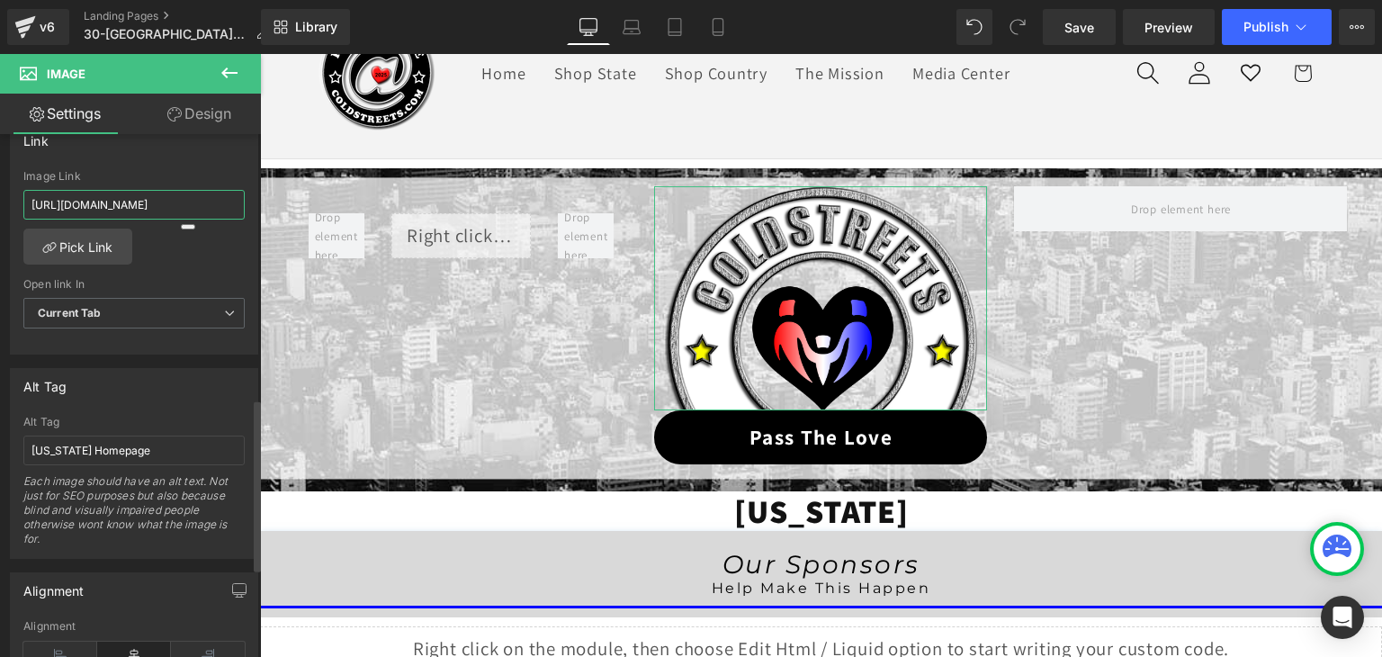
scroll to position [0, 4]
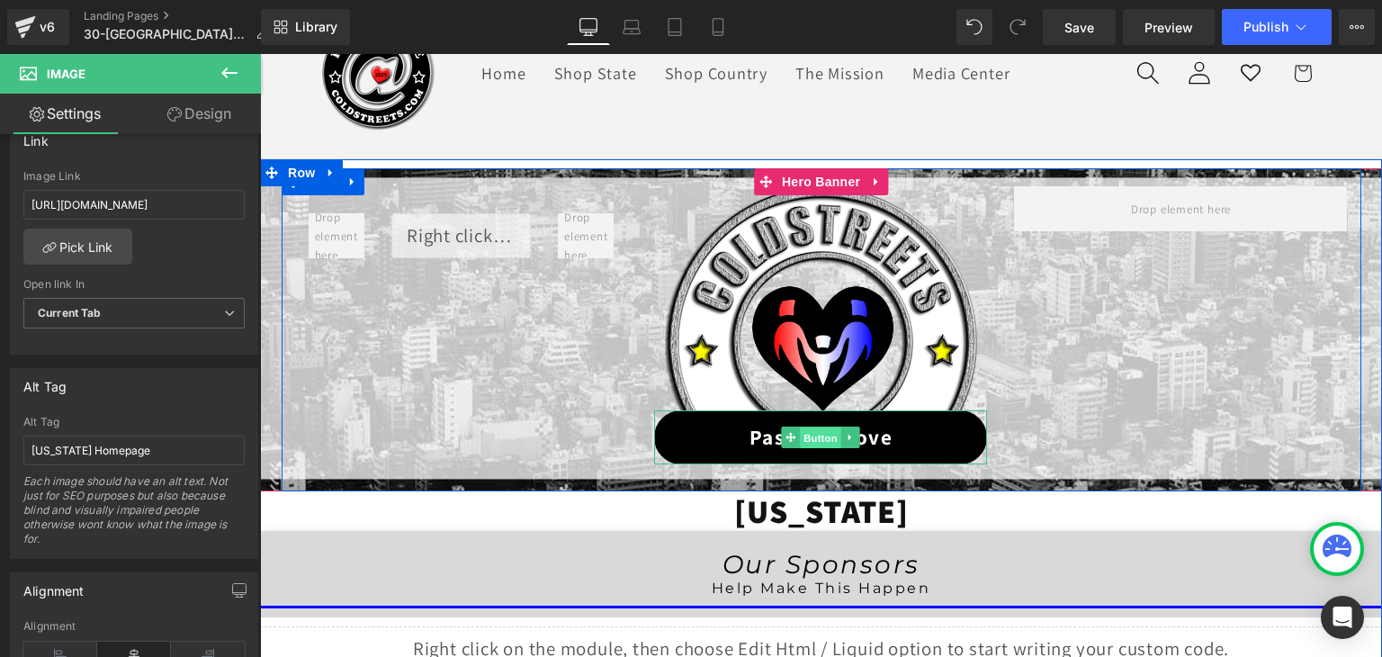
click at [814, 438] on span "Button" at bounding box center [821, 438] width 41 height 22
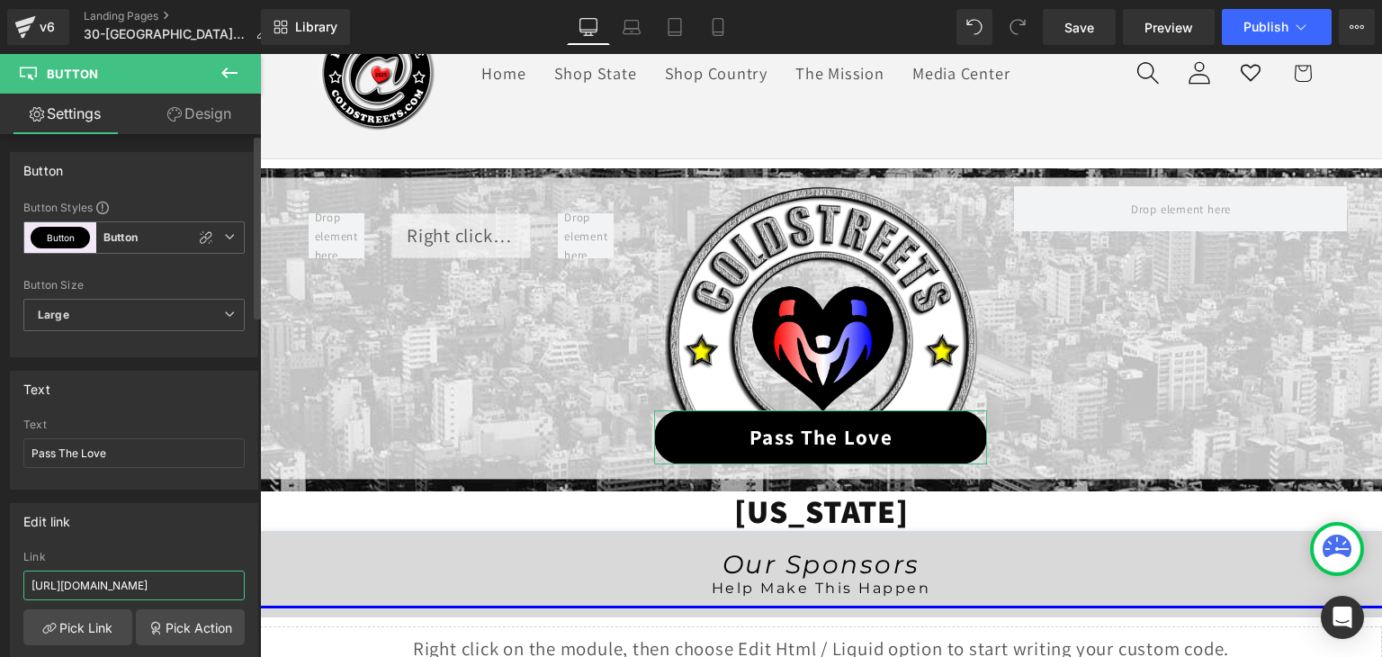
click at [153, 586] on input "https://coldstreets.com/pages/ptl-nj" at bounding box center [133, 585] width 221 height 30
paste input "30-nj-ptl"
type input "https://coldstreets.com/pages/30-nj-ptl"
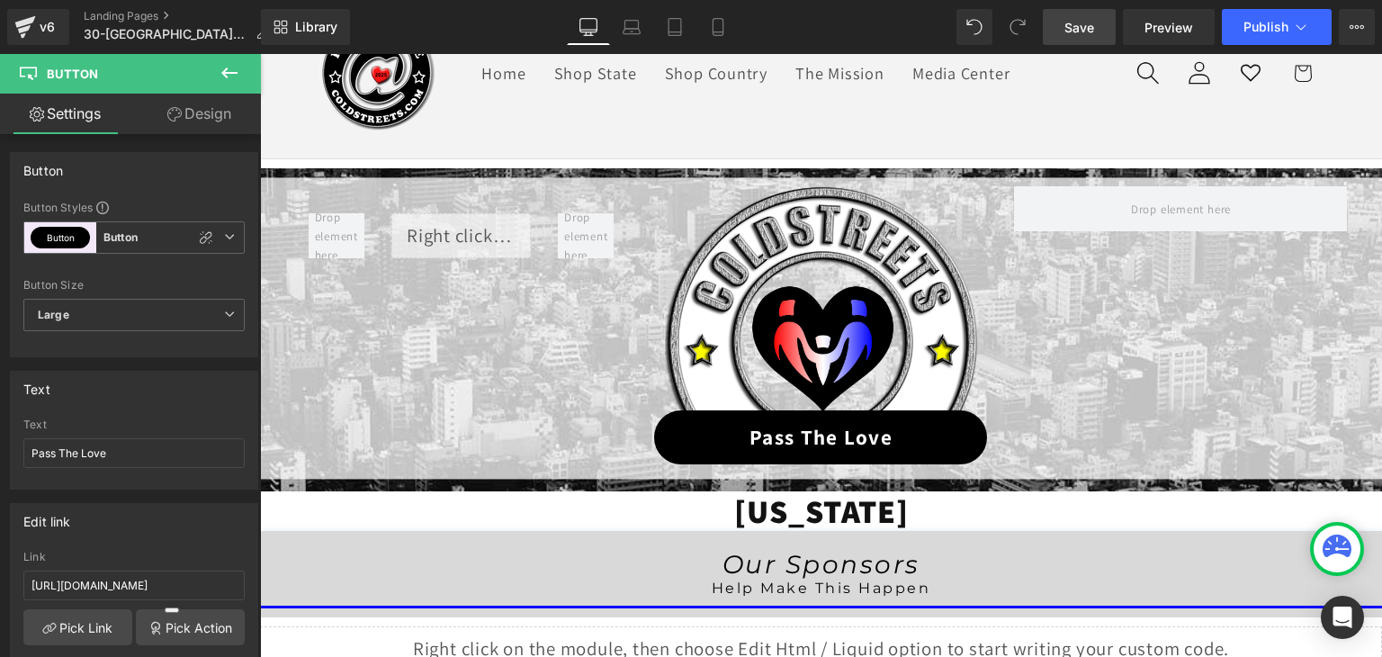
click at [1094, 30] on span "Save" at bounding box center [1079, 27] width 30 height 19
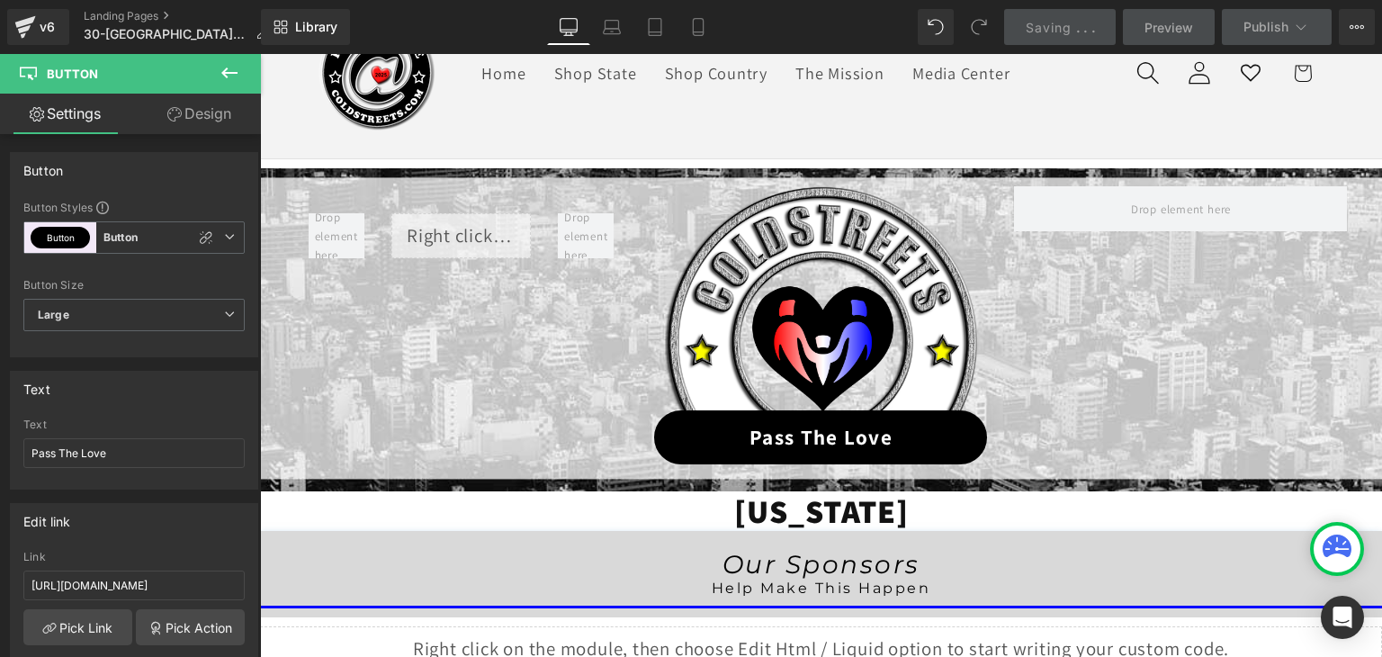
scroll to position [0, 0]
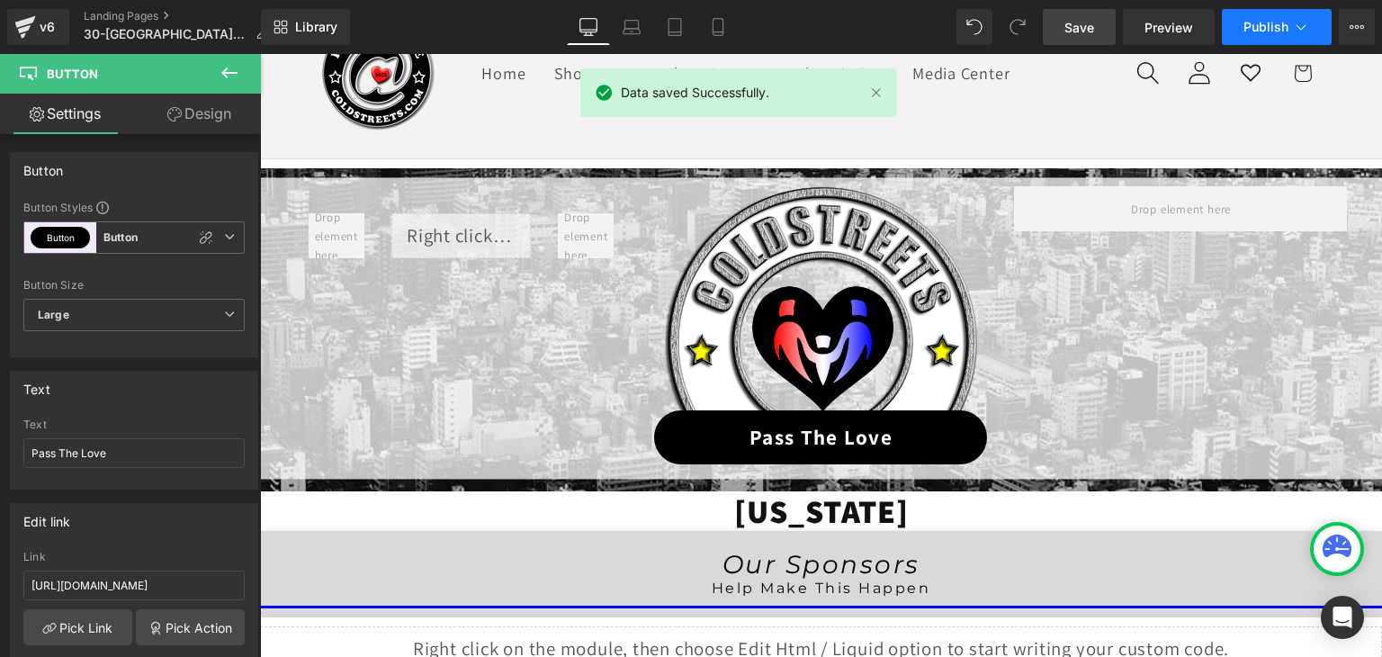
click at [1297, 26] on icon at bounding box center [1301, 26] width 10 height 5
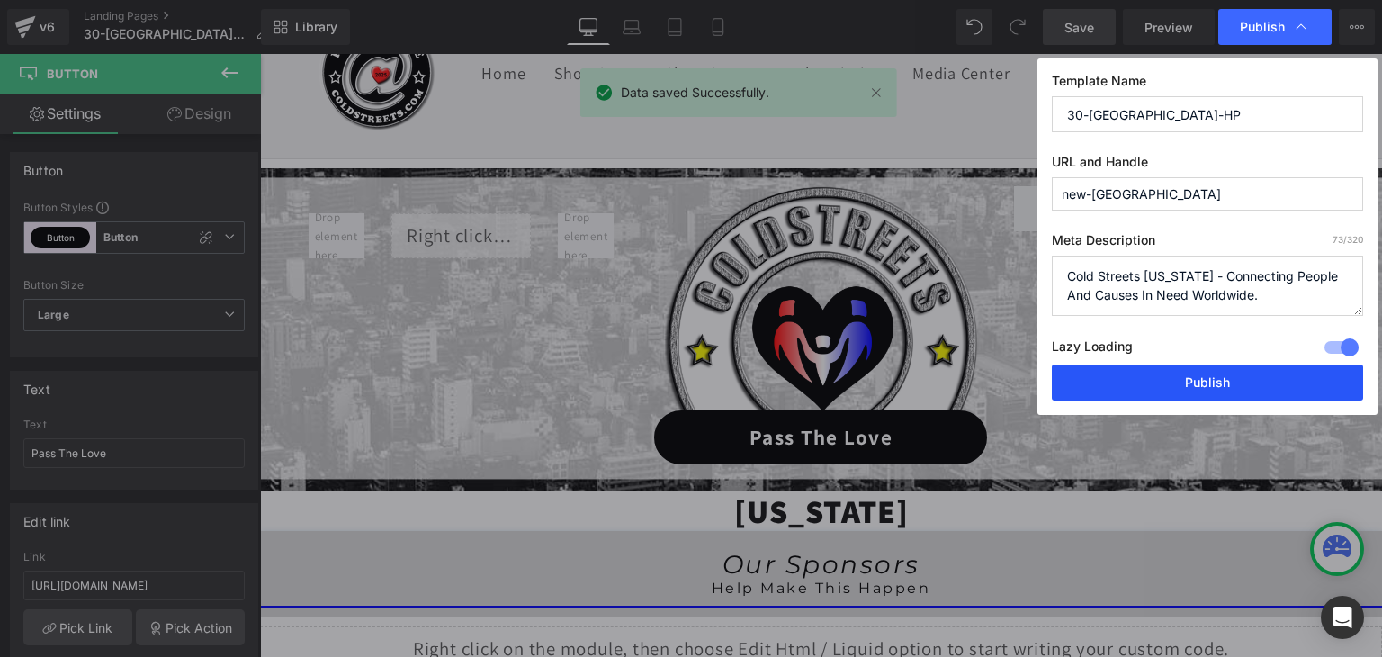
click at [1219, 374] on button "Publish" at bounding box center [1207, 382] width 311 height 36
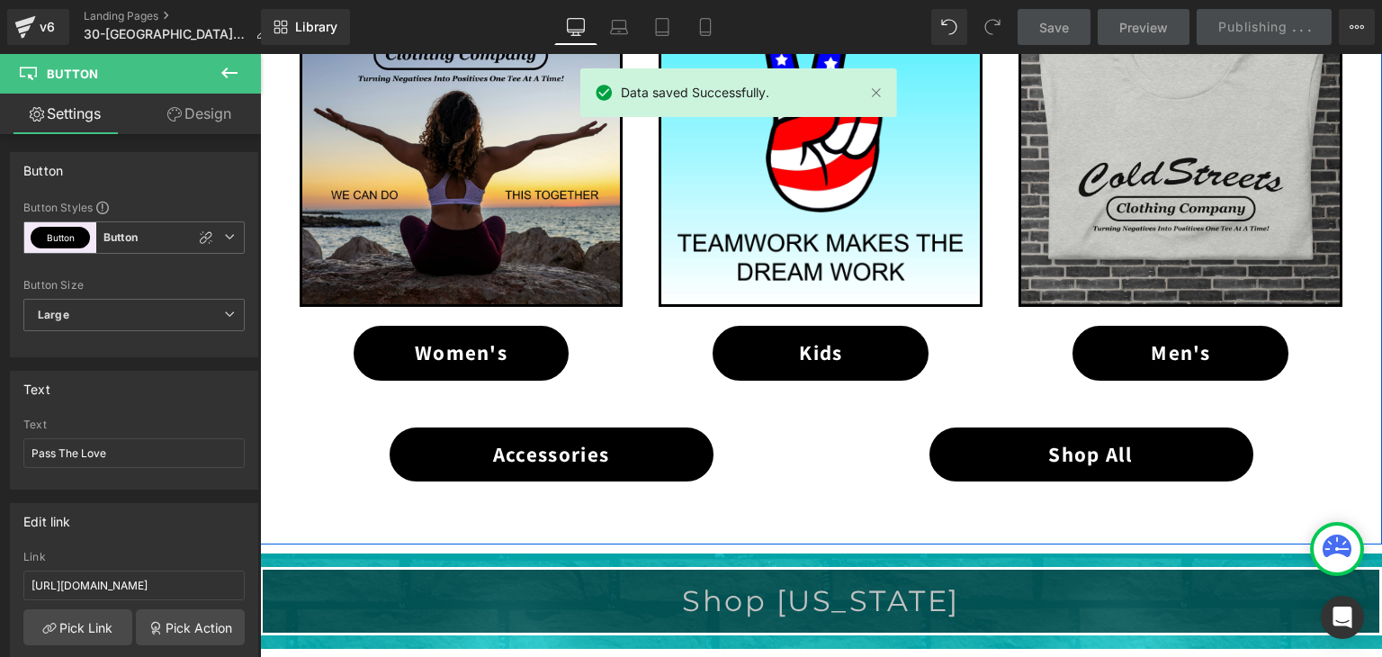
scroll to position [1461, 0]
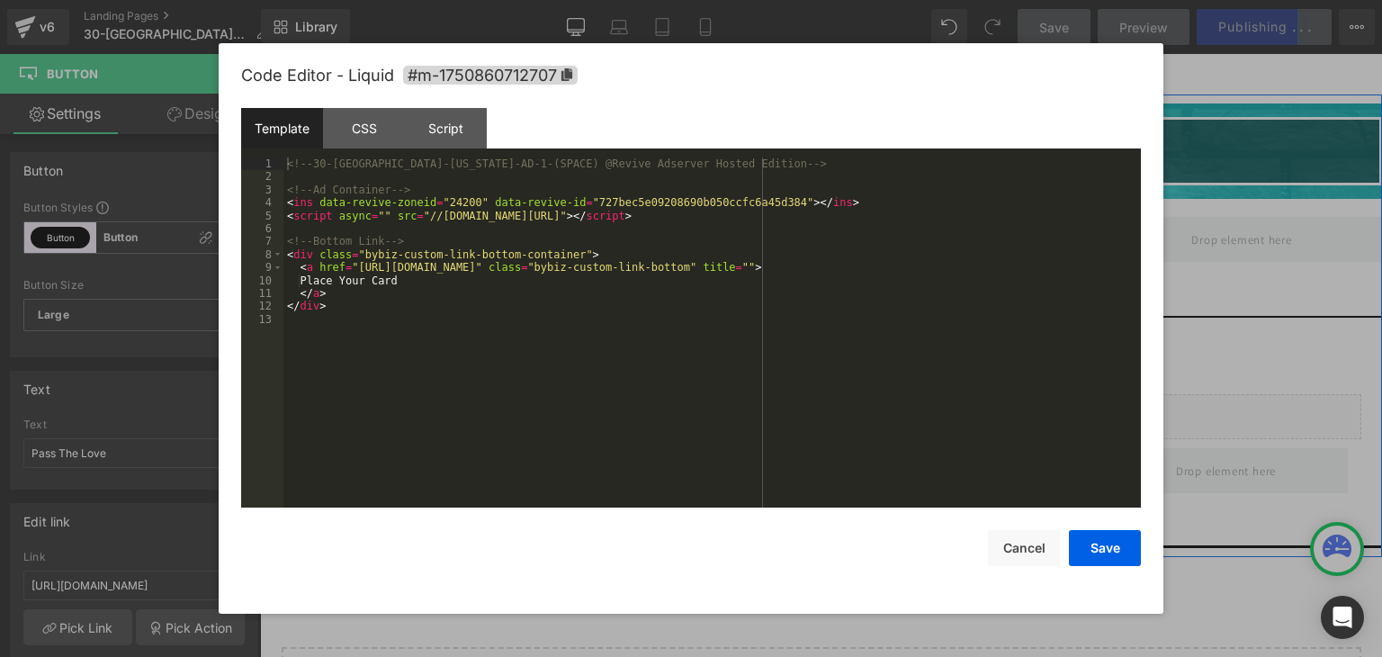
click at [833, 236] on div "Liquid" at bounding box center [821, 248] width 534 height 45
click at [1008, 543] on button "Cancel" at bounding box center [1024, 548] width 72 height 36
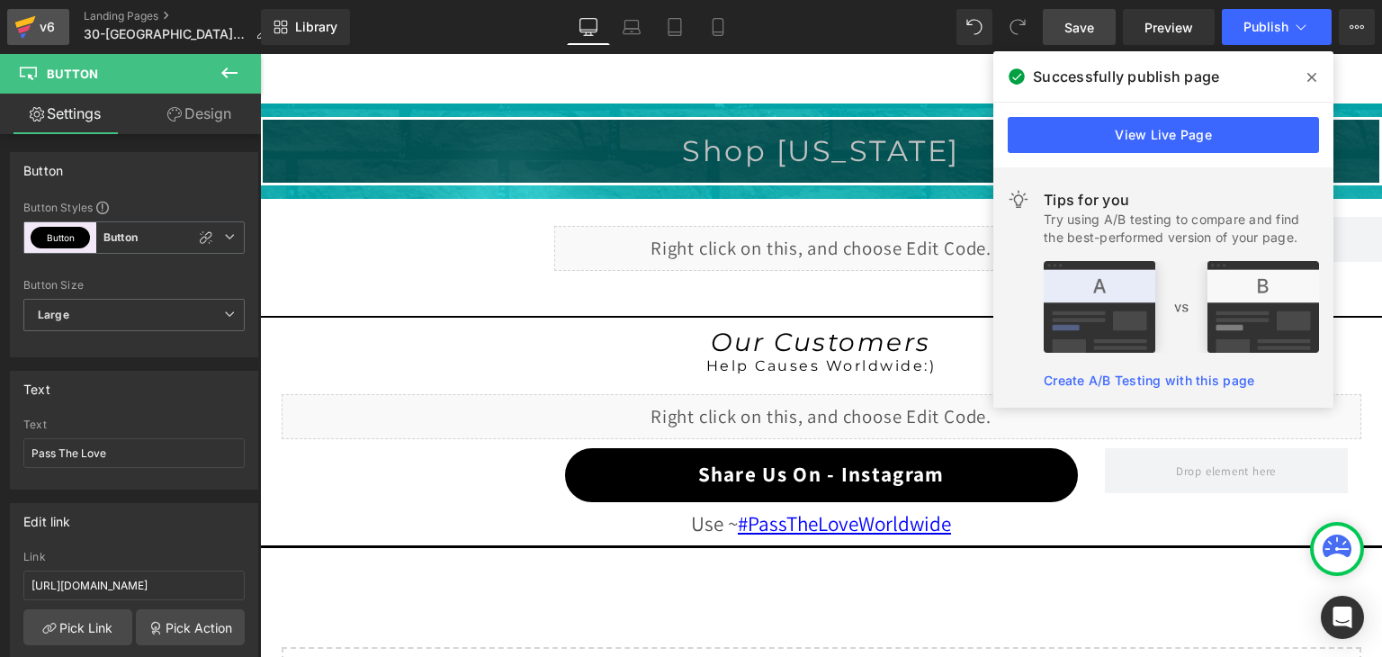
click at [11, 23] on link "v6" at bounding box center [38, 27] width 62 height 36
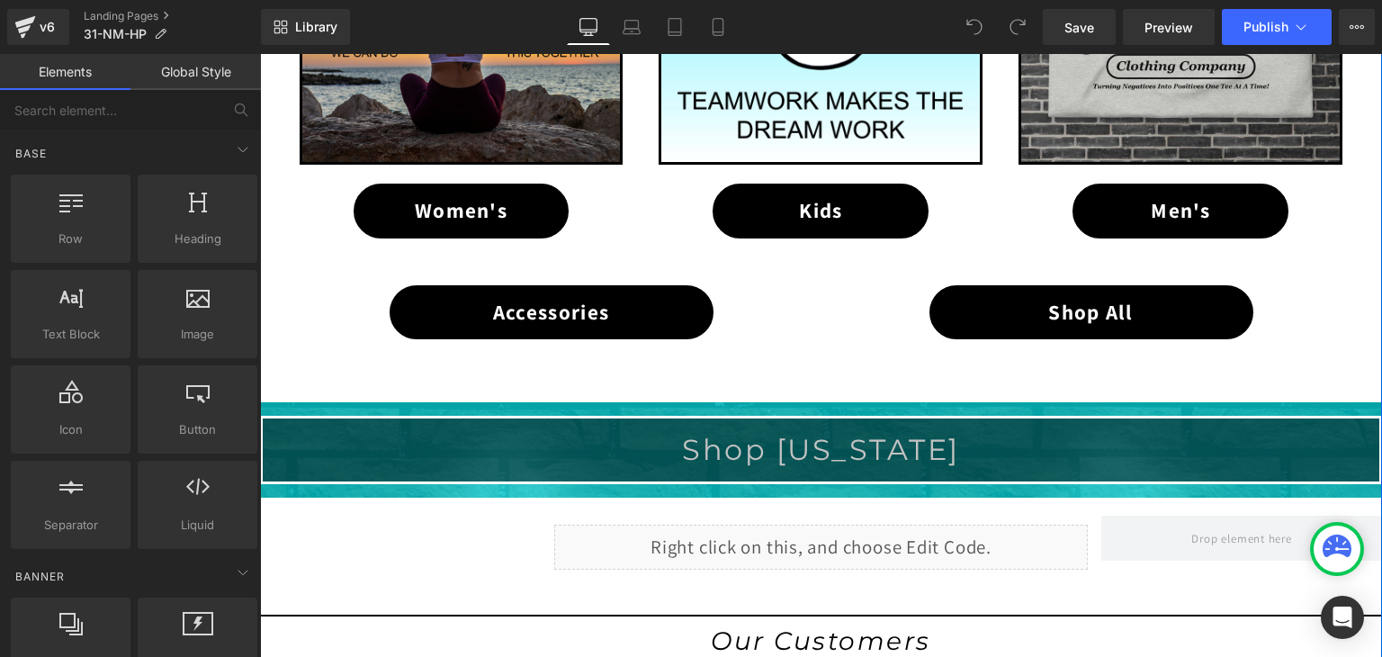
scroll to position [1170, 0]
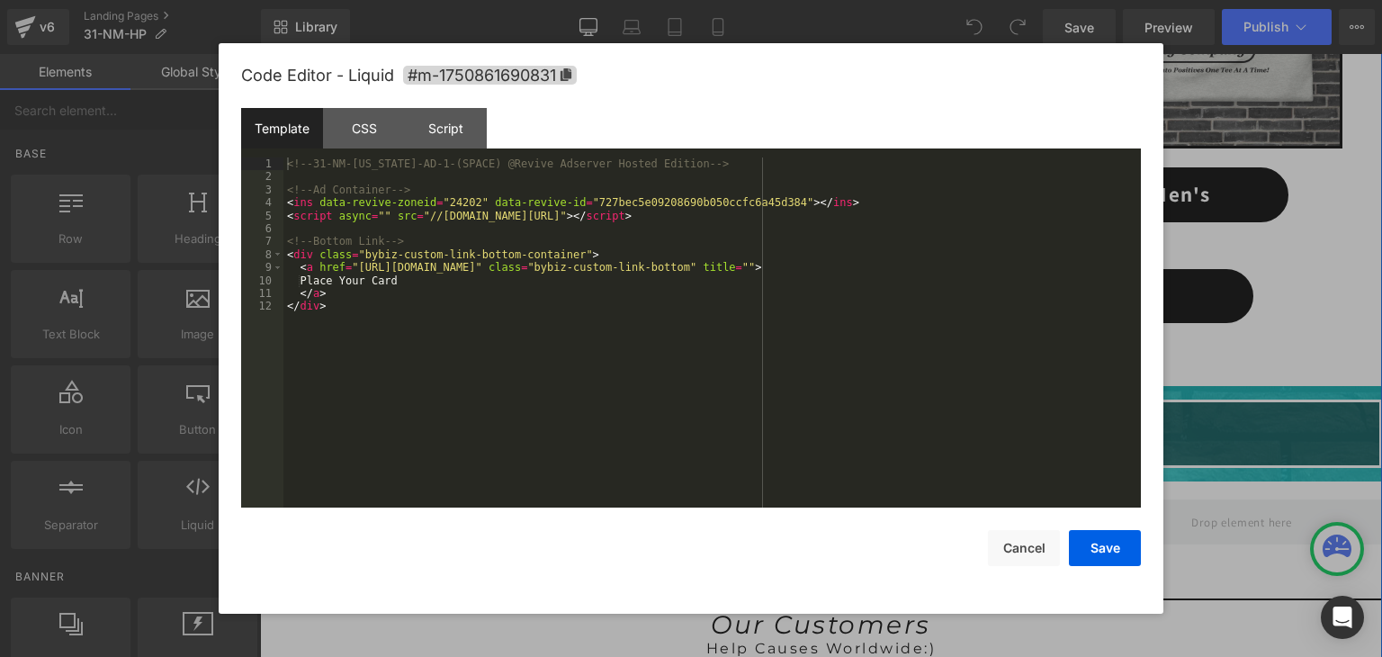
click at [833, 521] on div "Liquid" at bounding box center [821, 530] width 534 height 45
drag, startPoint x: 608, startPoint y: 270, endPoint x: 533, endPoint y: 267, distance: 75.6
click at [0, 0] on div "<!-- 31-NM-[US_STATE]-AD-1-(SPACE) @Revive Adserver Hosted Edition --> <!-- Ad …" at bounding box center [0, 0] width 0 height 0
click at [1094, 550] on button "Save" at bounding box center [1105, 548] width 72 height 36
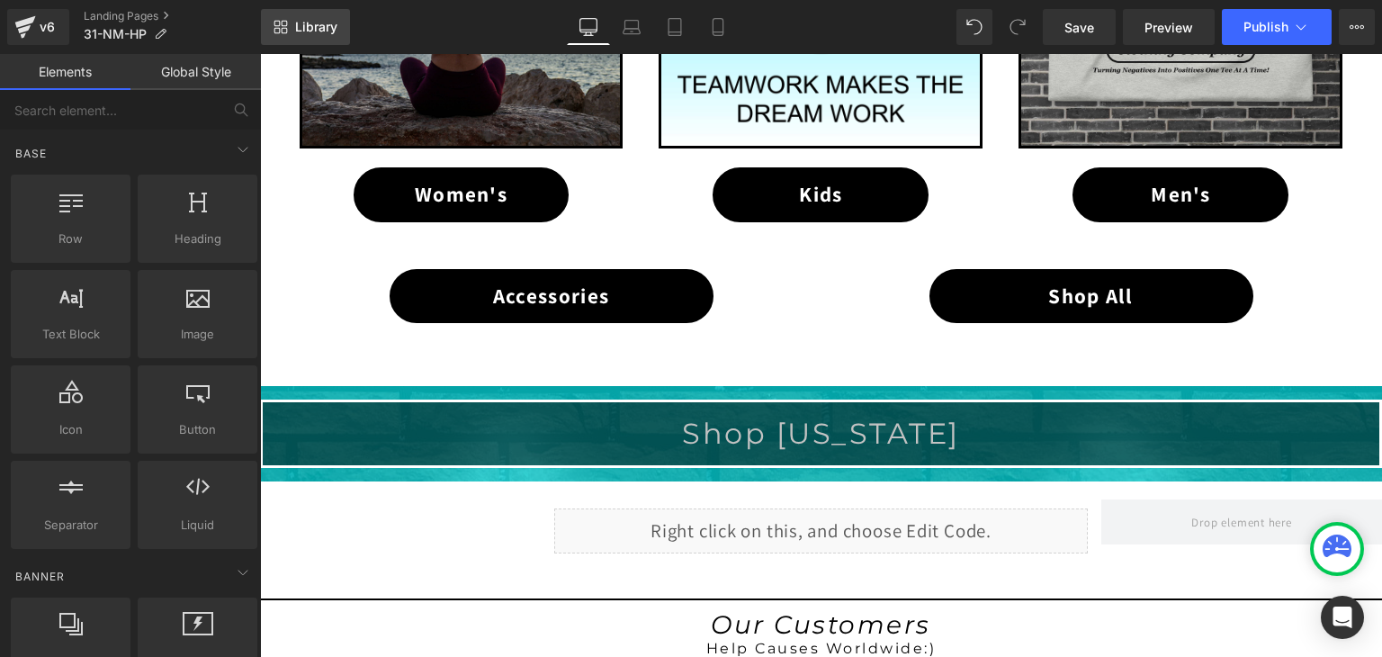
click at [300, 26] on span "Library" at bounding box center [316, 27] width 42 height 16
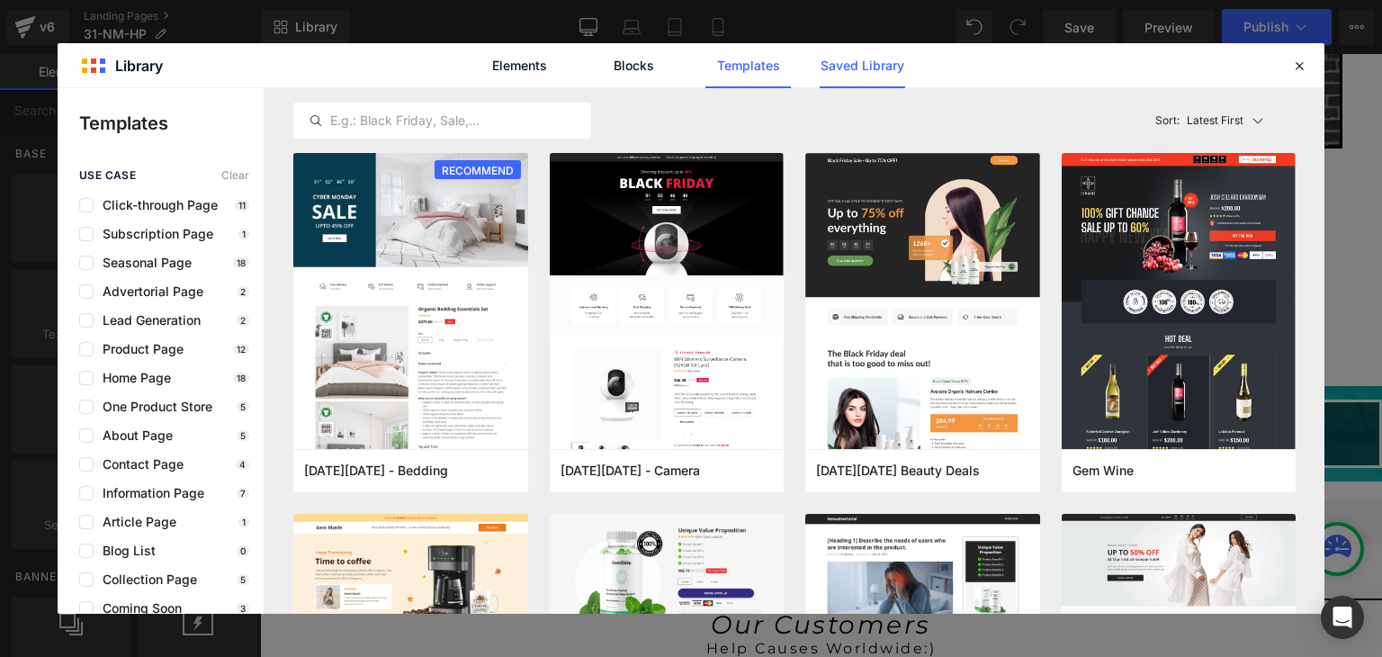
click at [835, 59] on link "Saved Library" at bounding box center [862, 65] width 85 height 45
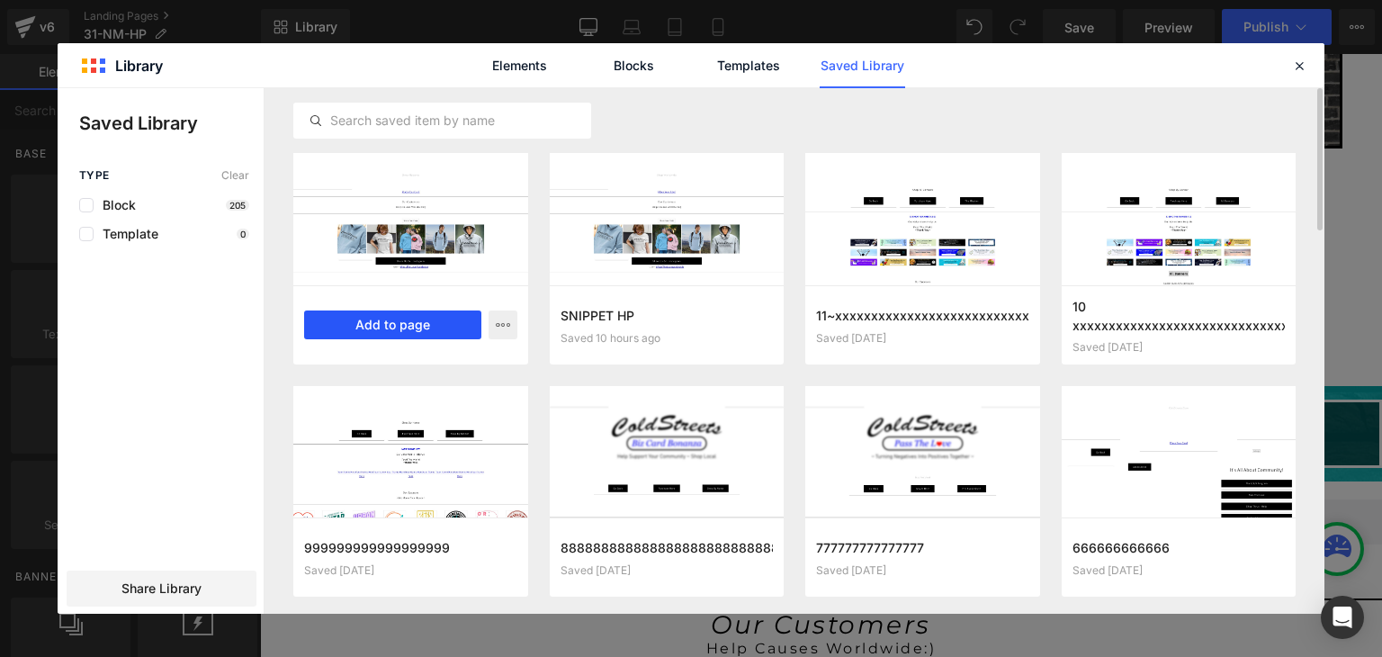
click at [385, 312] on button "Add to page" at bounding box center [392, 324] width 177 height 29
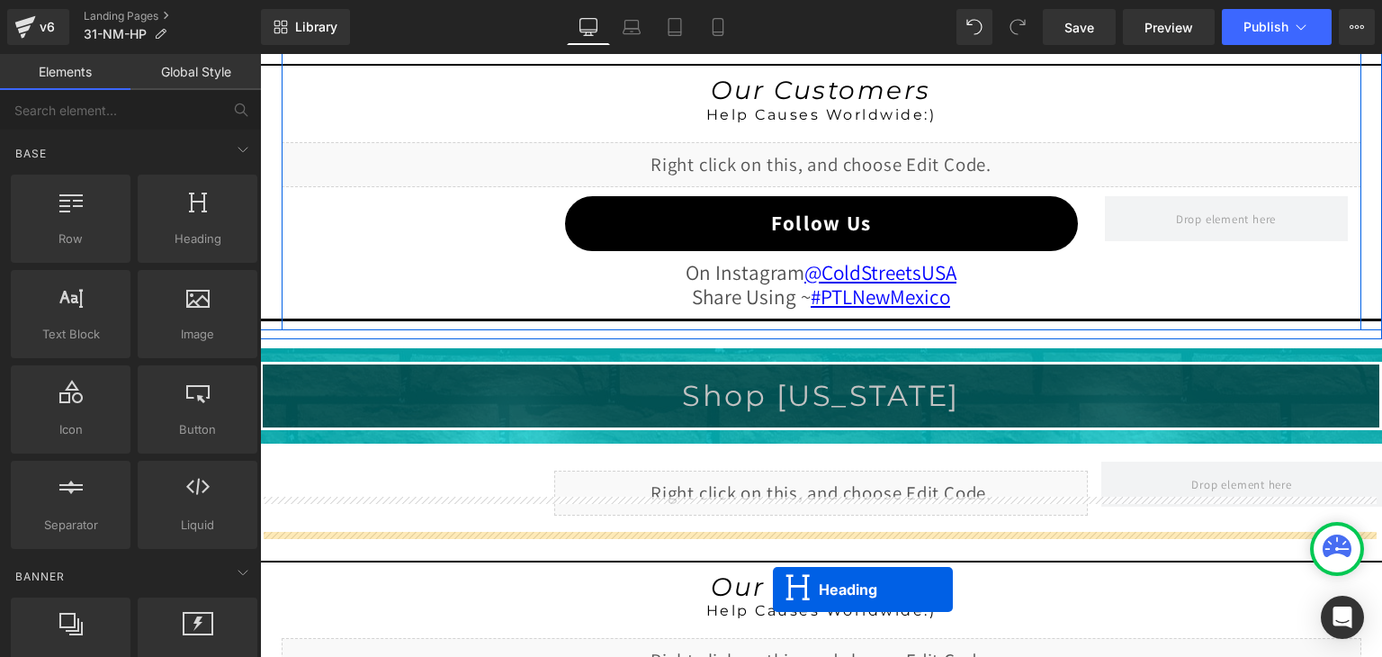
scroll to position [1767, 0]
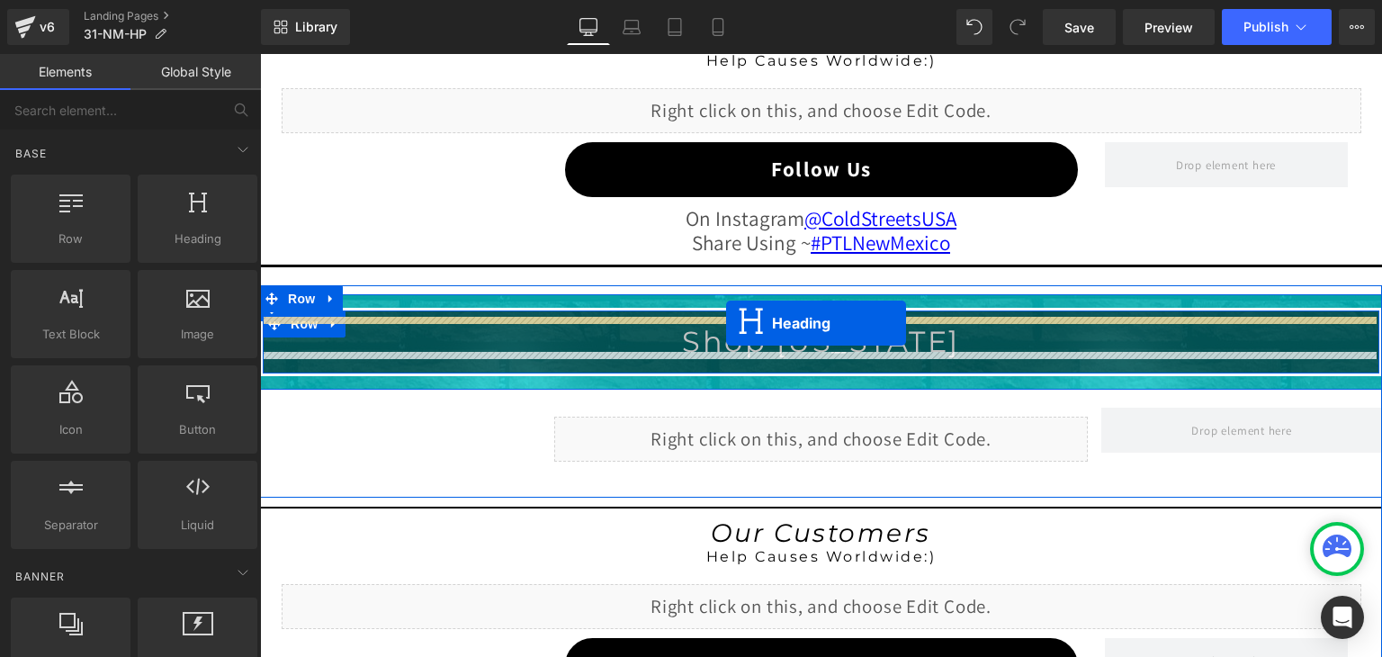
drag, startPoint x: 772, startPoint y: 156, endPoint x: 726, endPoint y: 323, distance: 173.5
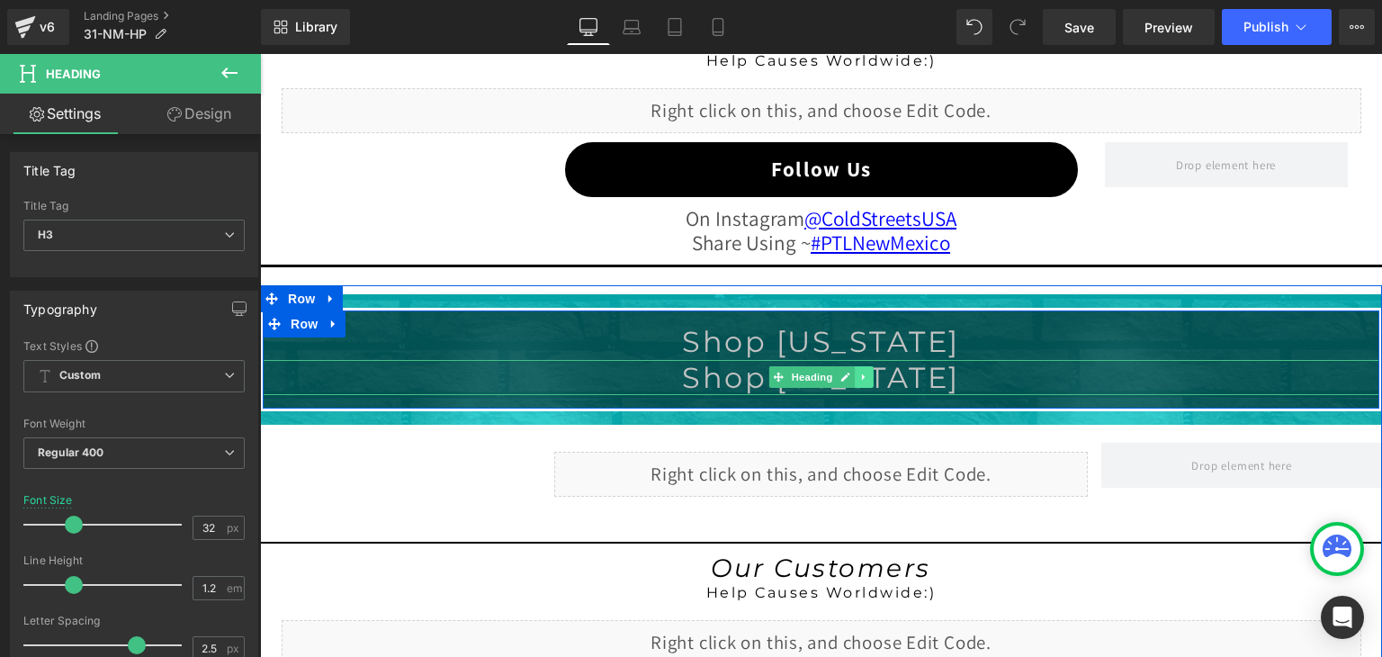
click at [862, 374] on icon at bounding box center [863, 377] width 3 height 6
click at [869, 372] on icon at bounding box center [874, 377] width 10 height 10
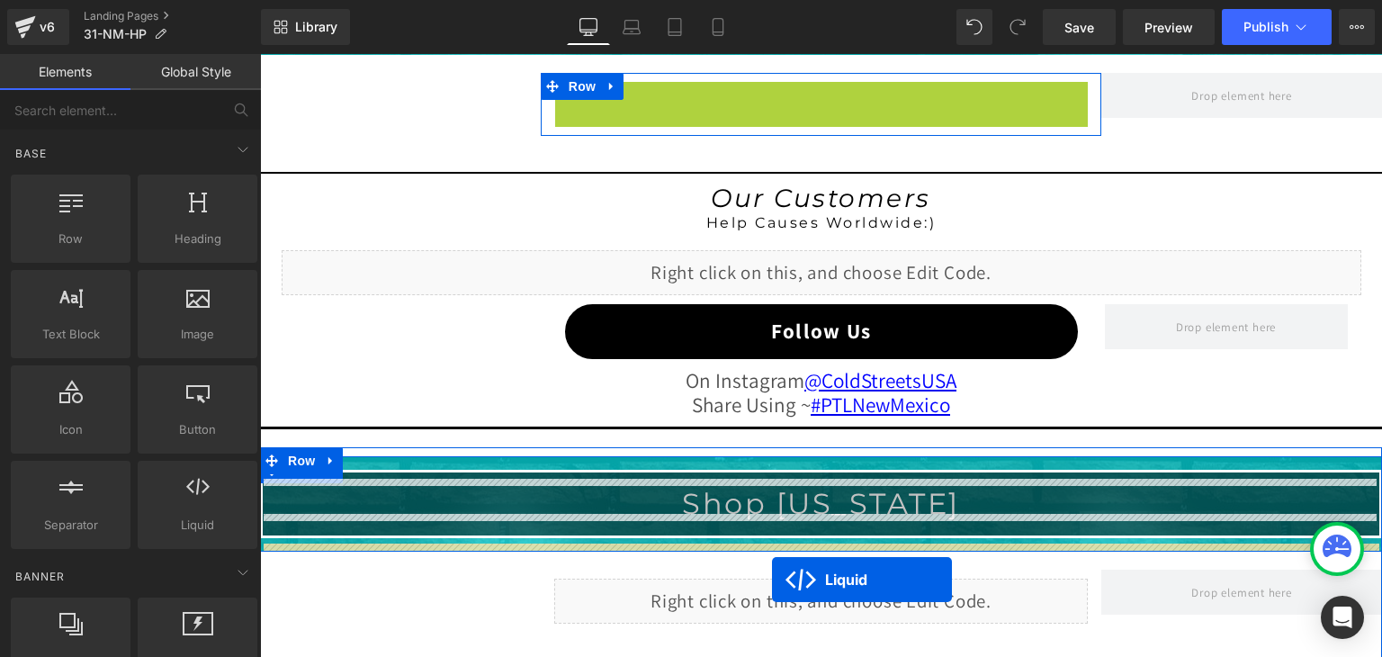
scroll to position [1695, 0]
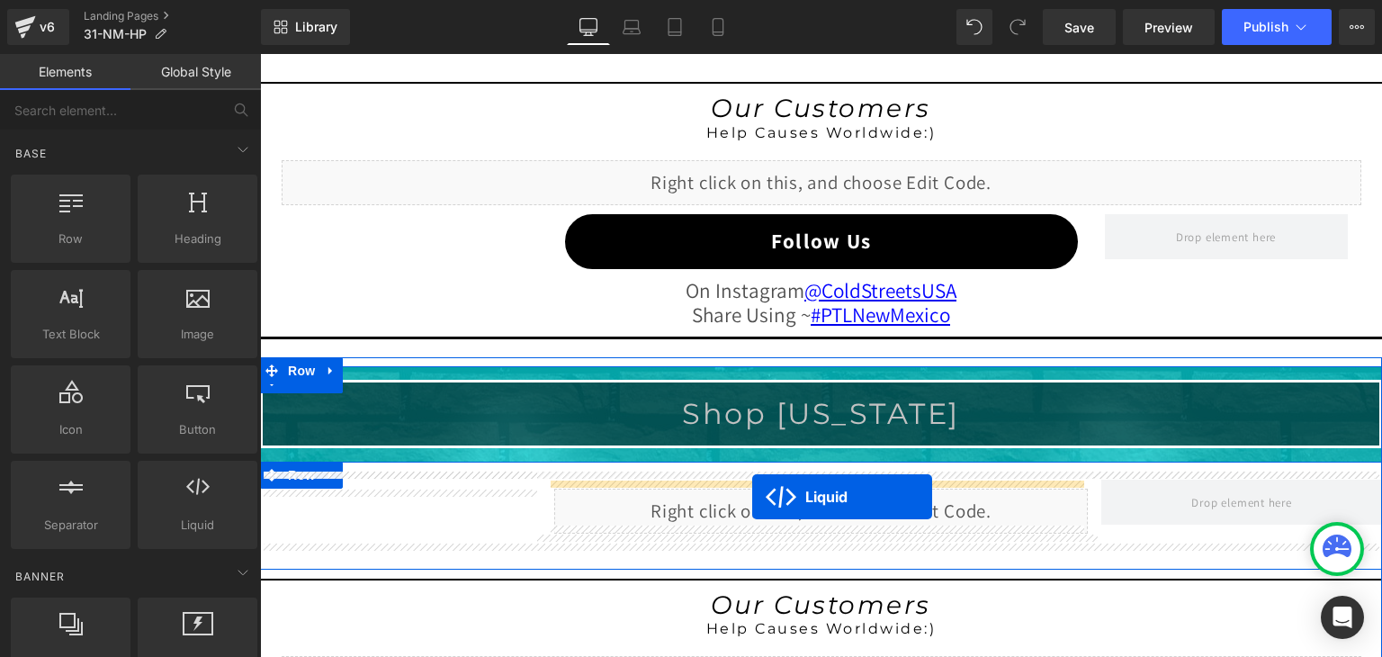
drag, startPoint x: 767, startPoint y: 198, endPoint x: 752, endPoint y: 497, distance: 299.1
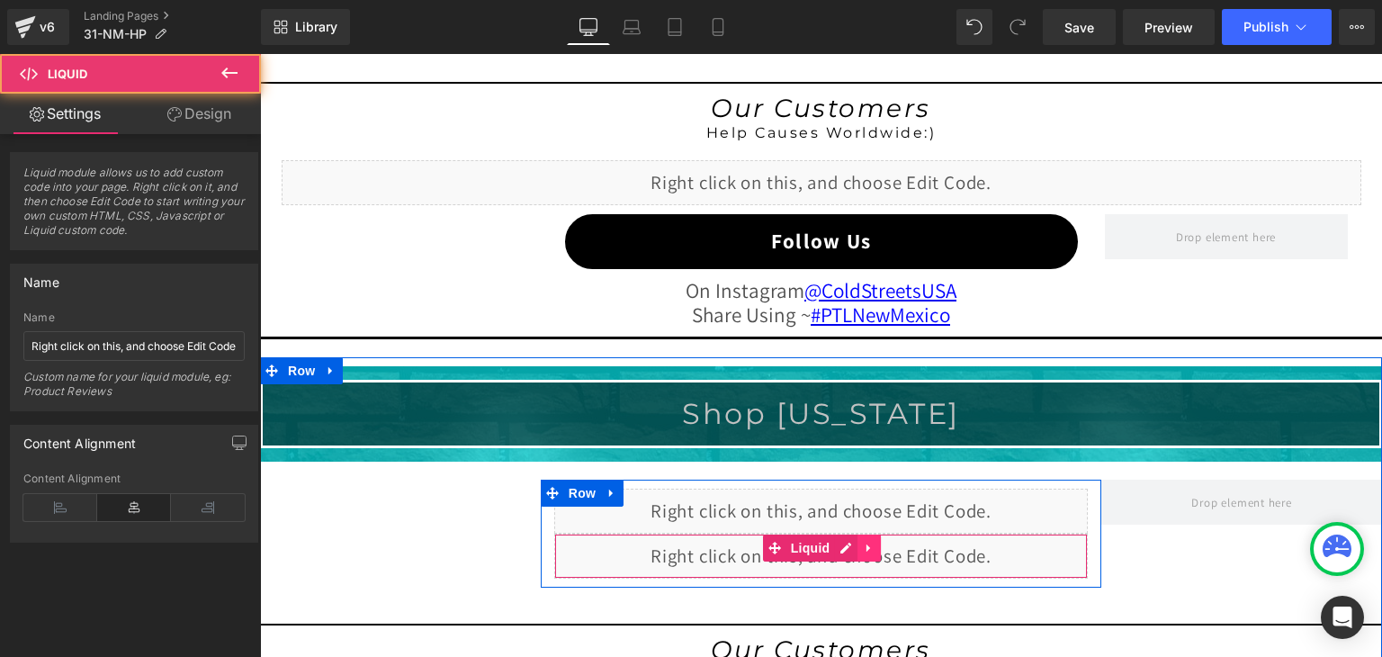
click at [866, 543] on icon at bounding box center [868, 547] width 4 height 8
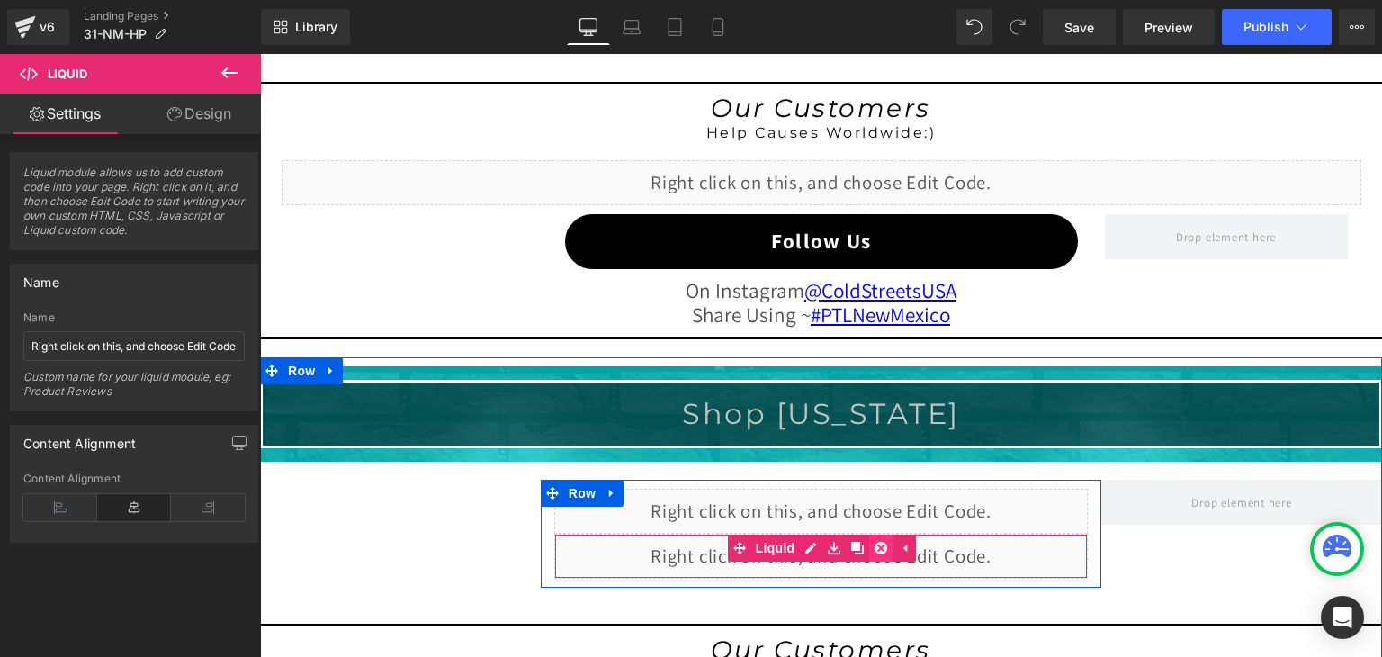
click at [874, 543] on icon at bounding box center [880, 548] width 13 height 13
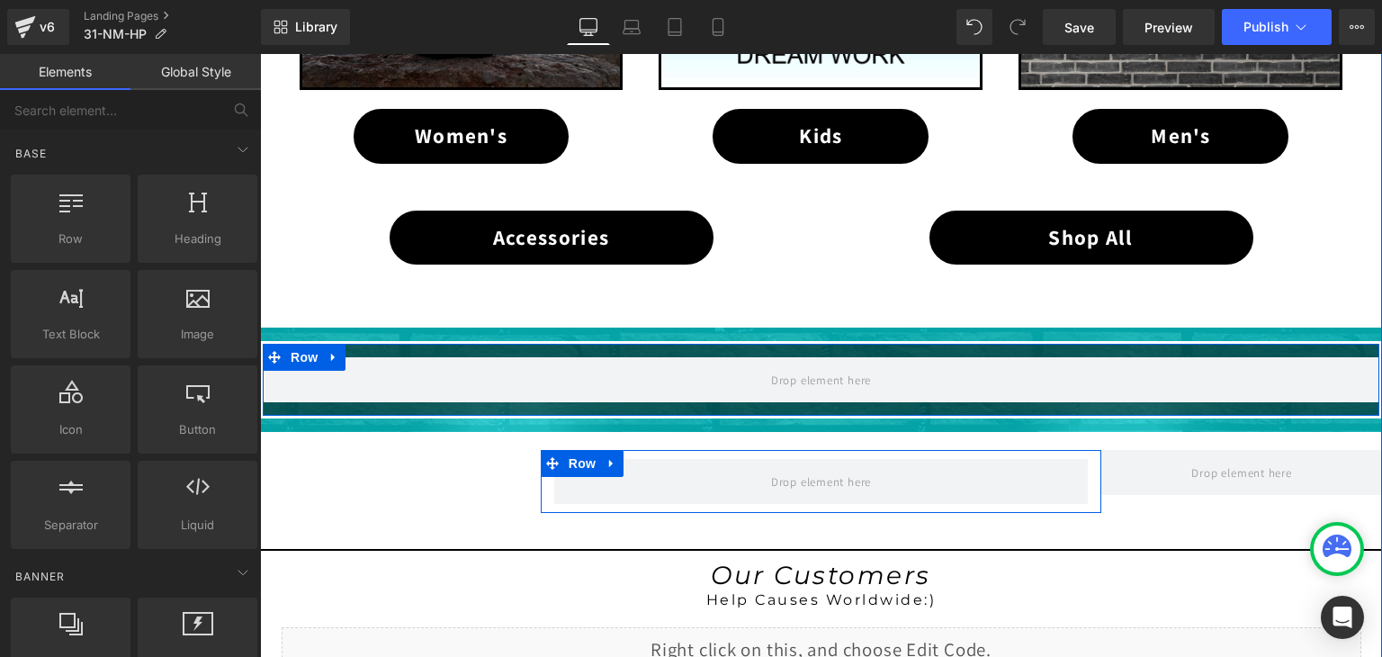
scroll to position [1155, 0]
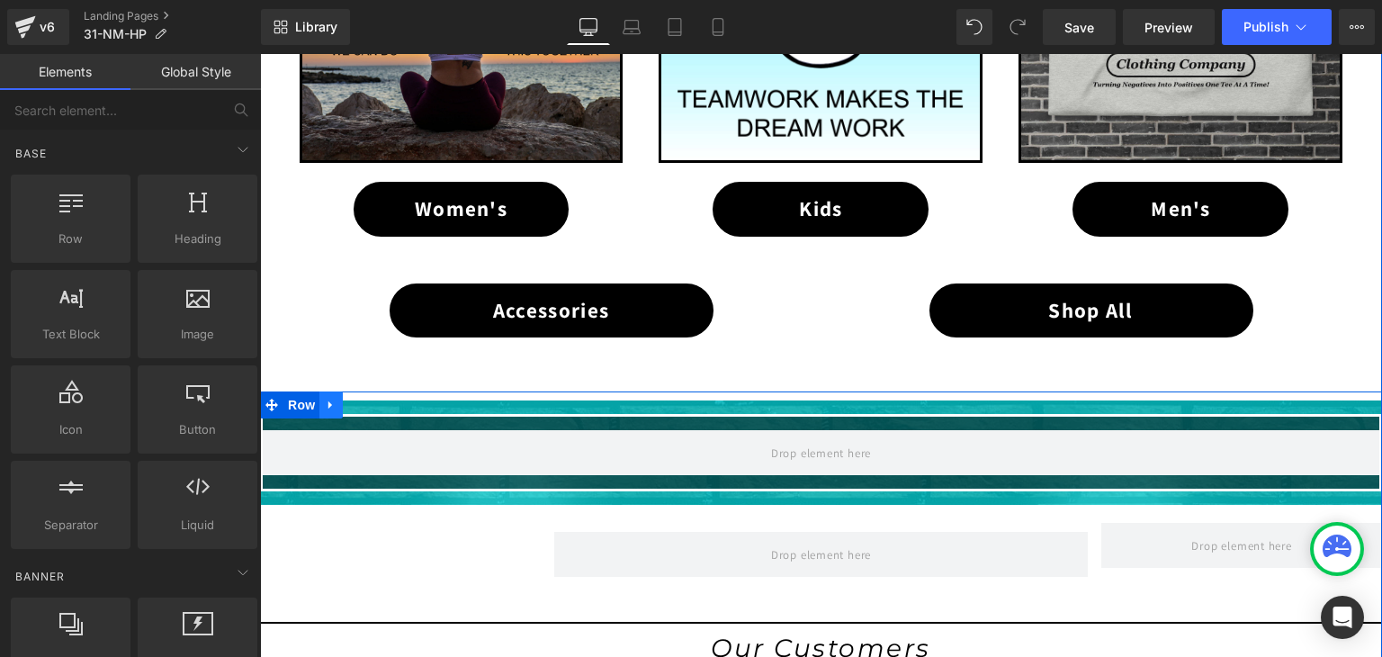
click at [326, 399] on icon at bounding box center [331, 405] width 13 height 13
click at [372, 399] on icon at bounding box center [378, 405] width 13 height 13
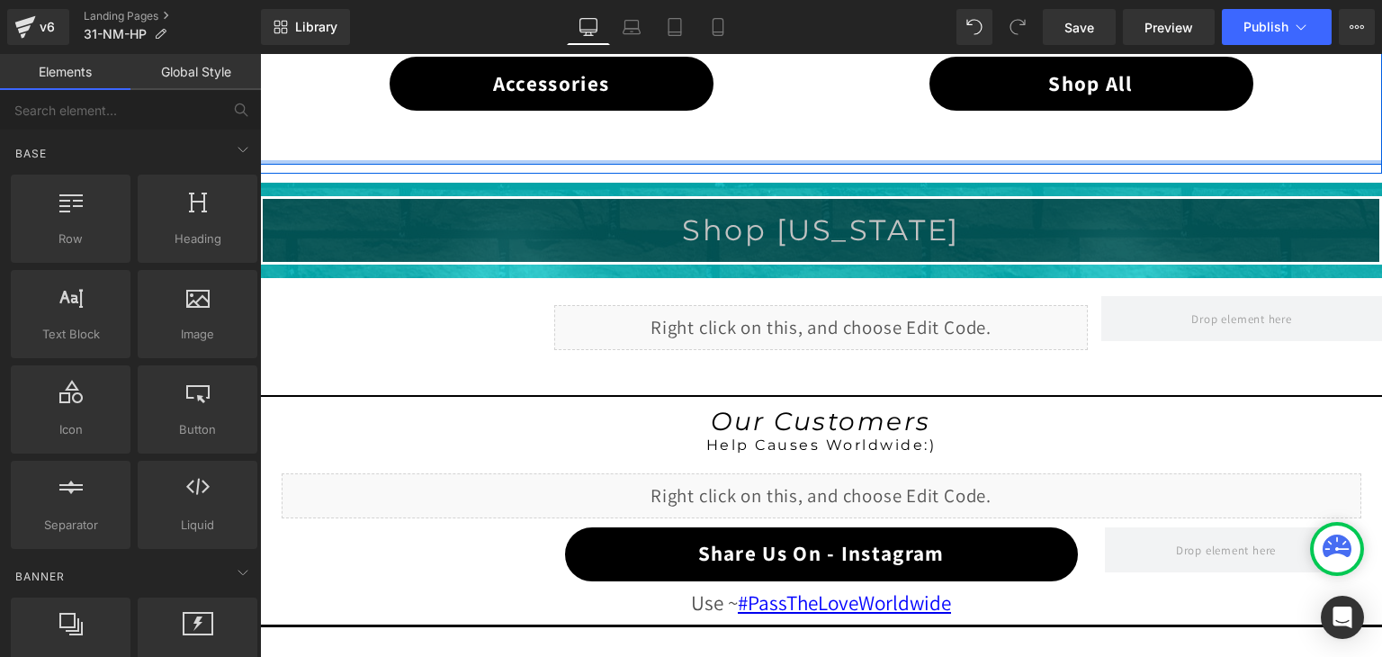
scroll to position [1425, 0]
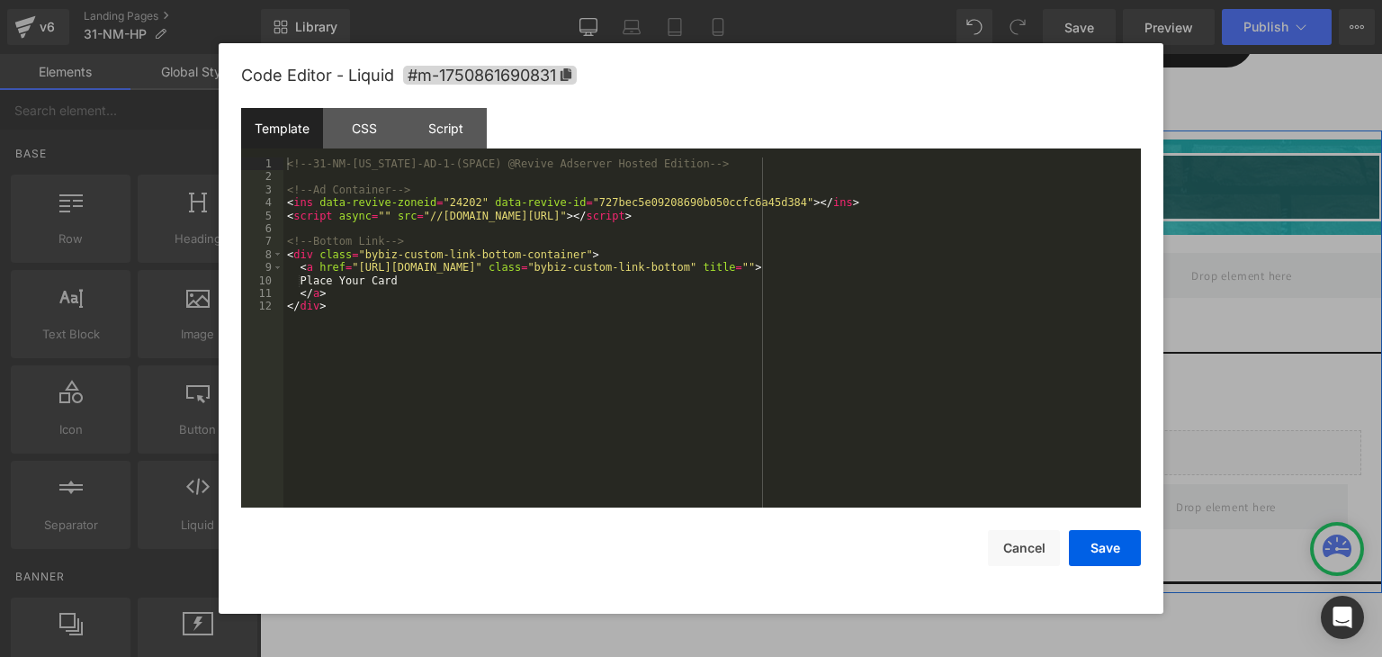
click at [840, 270] on div "Liquid" at bounding box center [821, 284] width 534 height 45
click at [1114, 539] on button "Save" at bounding box center [1105, 548] width 72 height 36
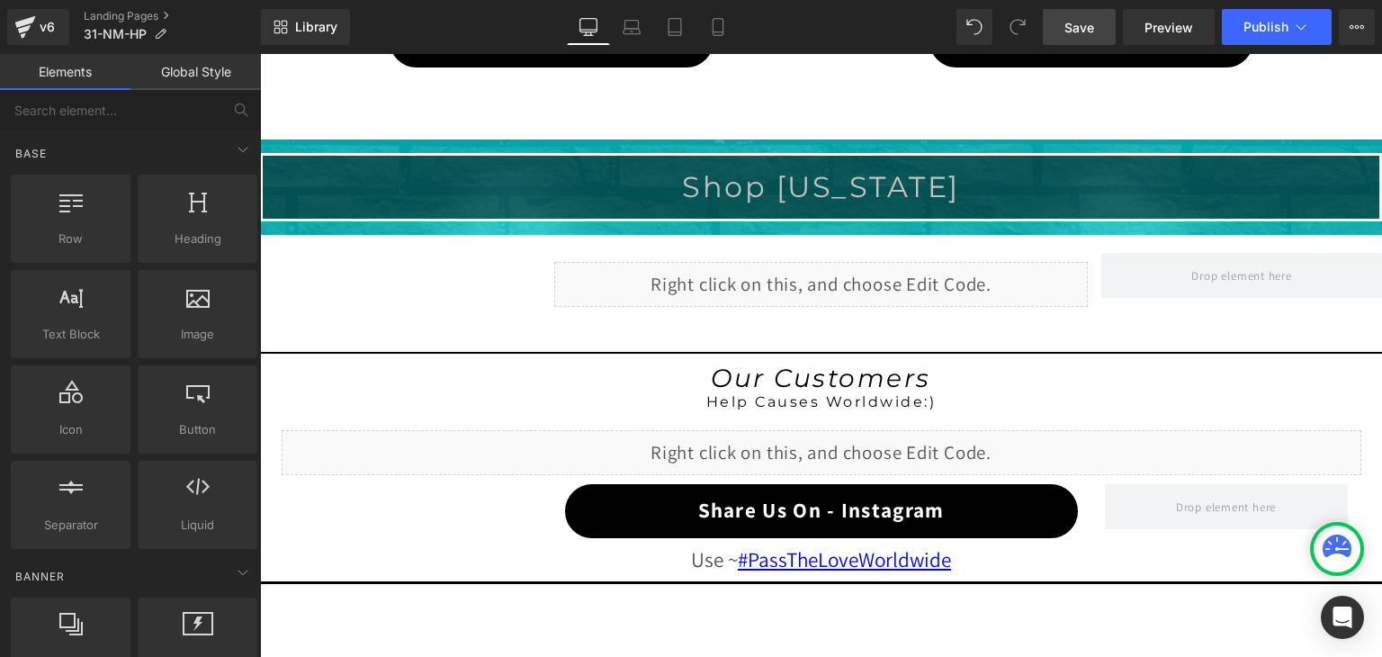
click at [1085, 31] on span "Save" at bounding box center [1079, 27] width 30 height 19
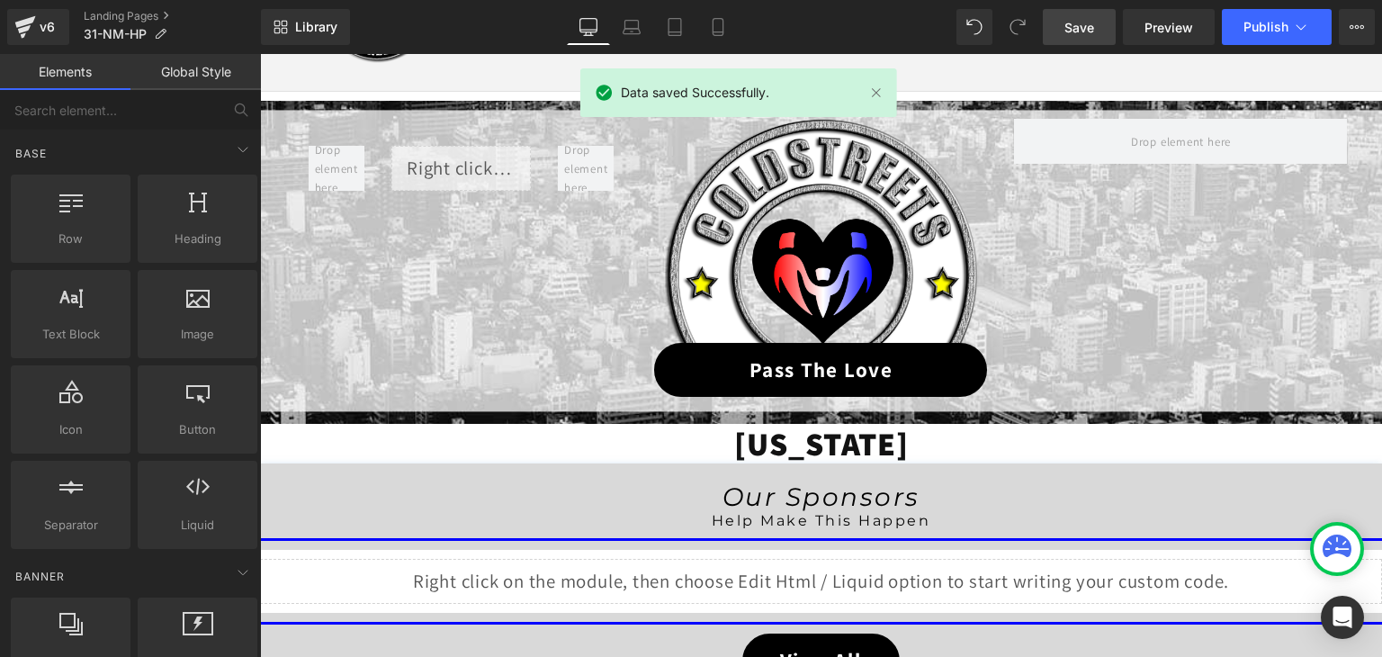
scroll to position [166, 0]
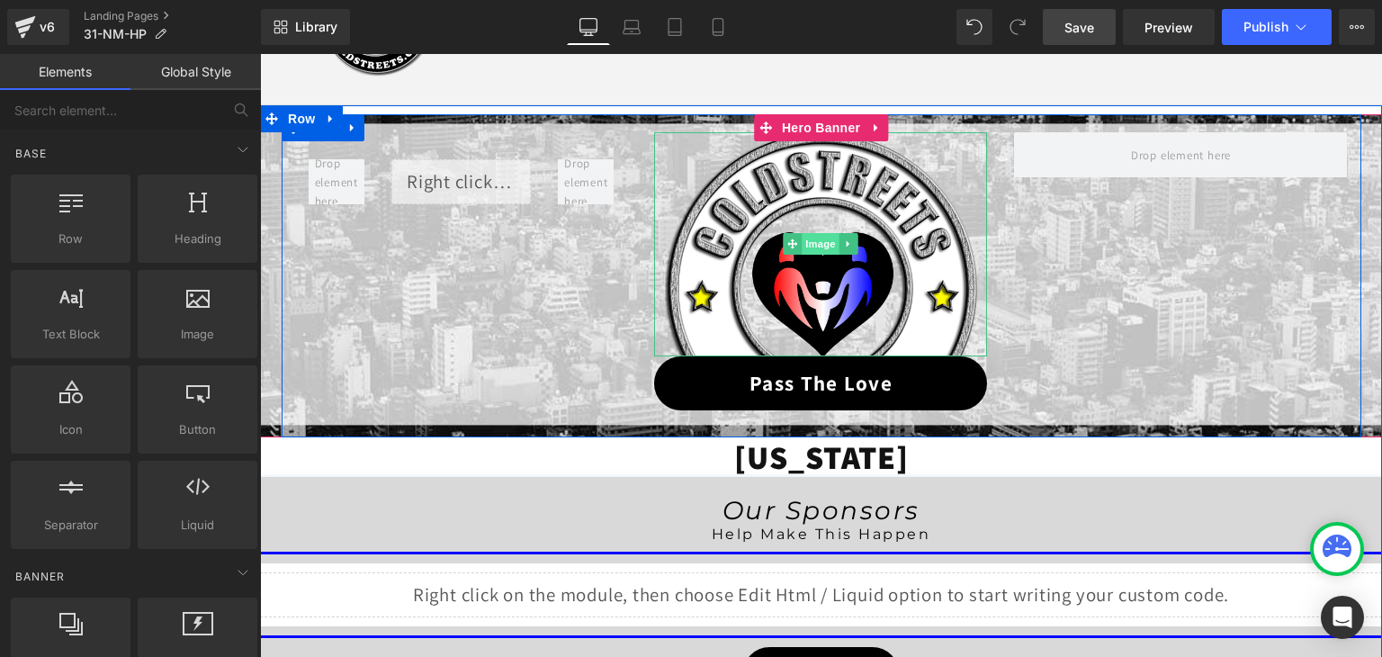
click at [821, 246] on span "Image" at bounding box center [822, 244] width 38 height 22
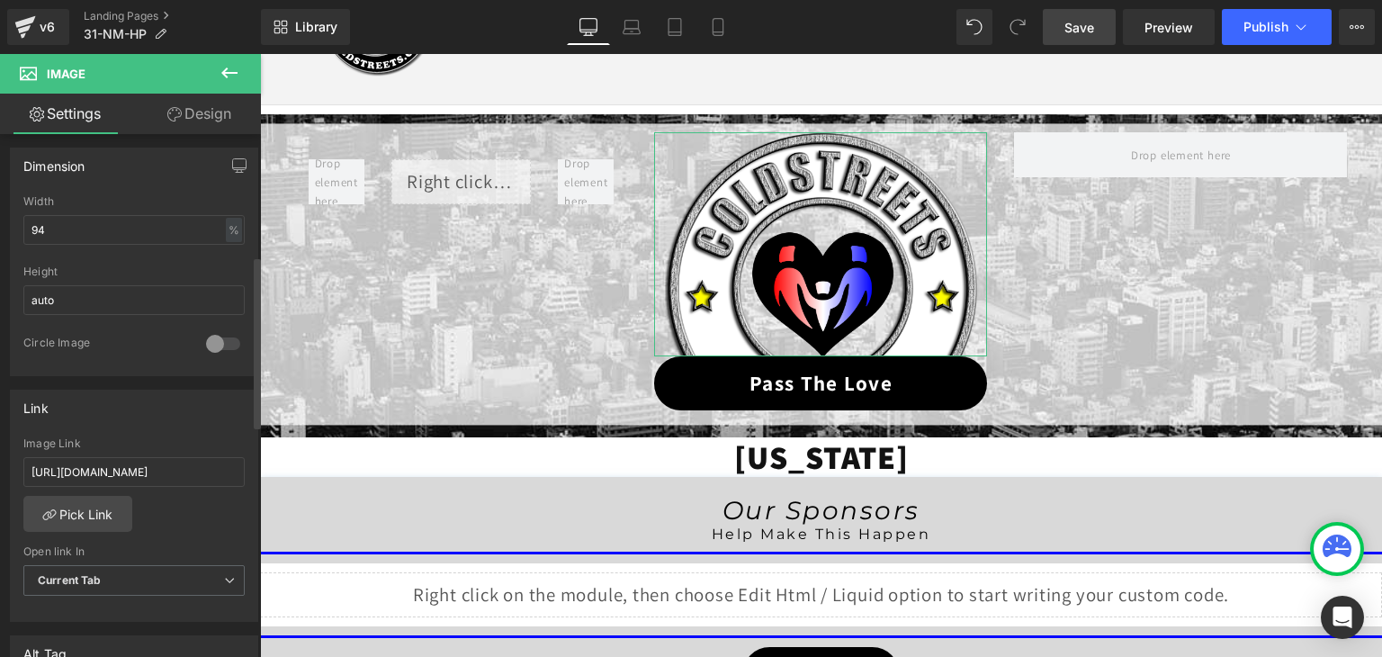
scroll to position [630, 0]
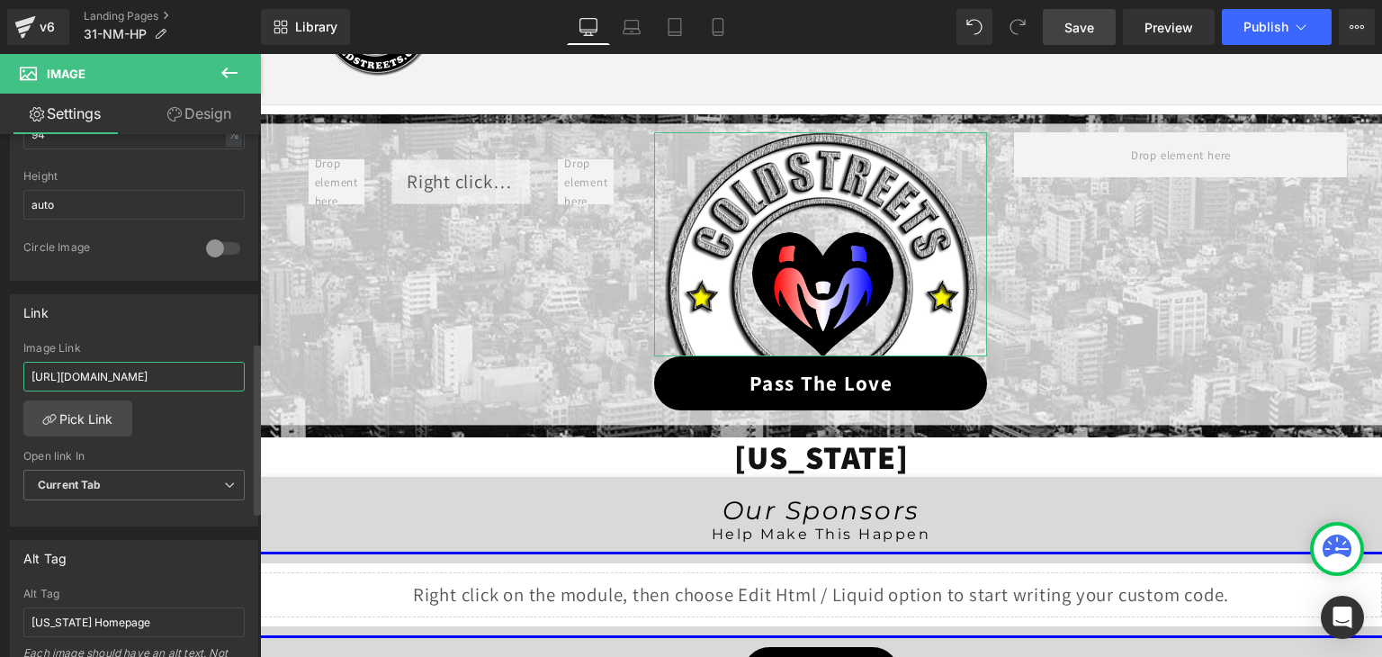
click at [175, 375] on input "[URL][DOMAIN_NAME]" at bounding box center [133, 377] width 221 height 30
paste input "31-nm-ptl"
type input "[URL][DOMAIN_NAME]"
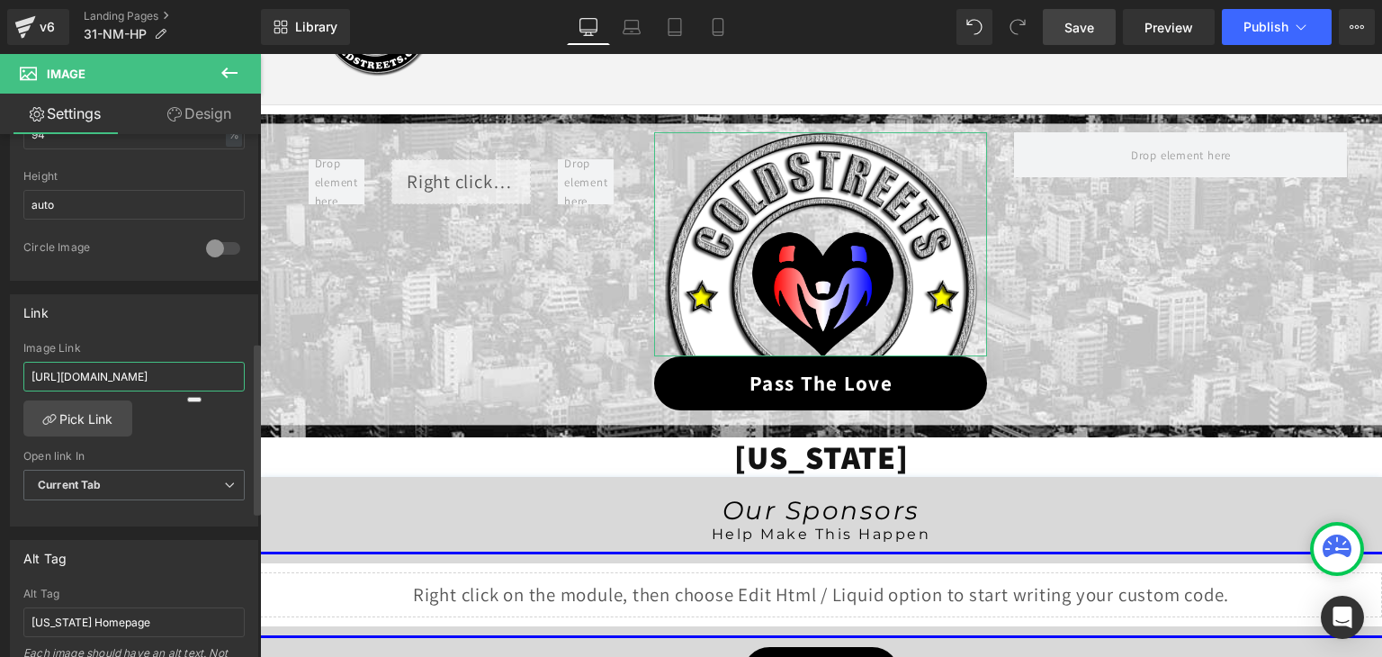
scroll to position [0, 8]
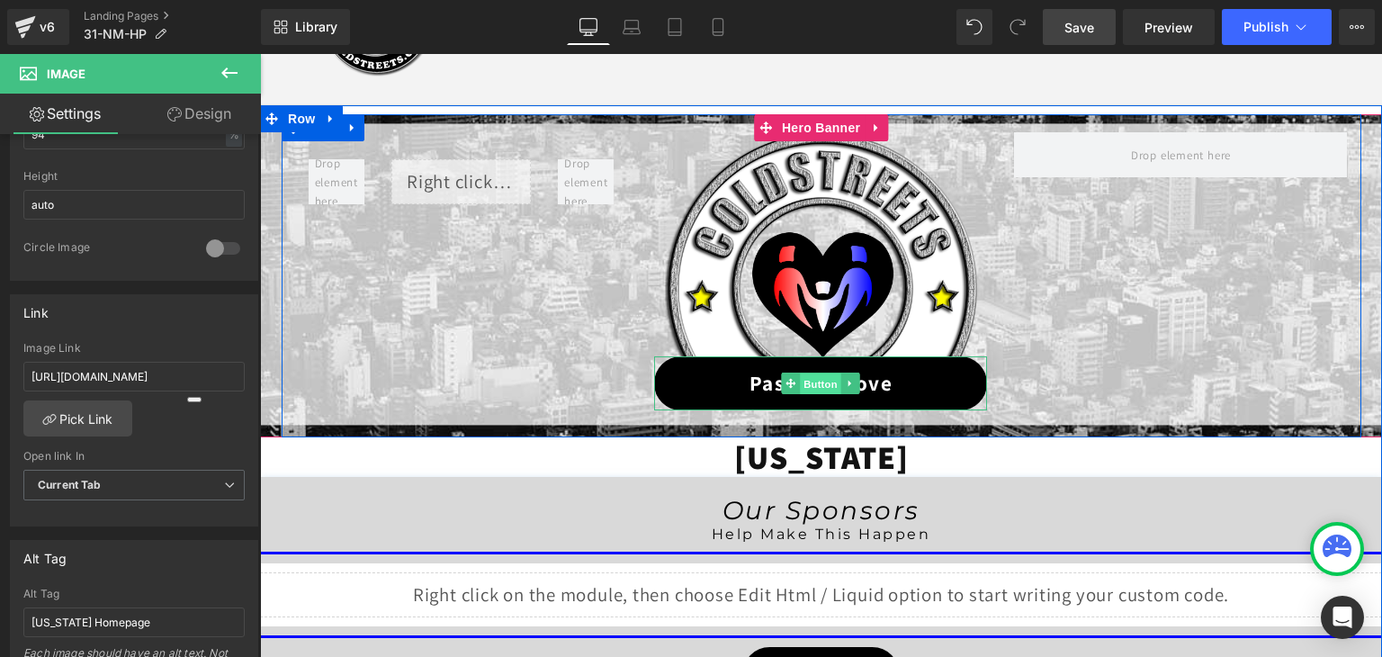
click at [806, 378] on span "Button" at bounding box center [821, 384] width 41 height 22
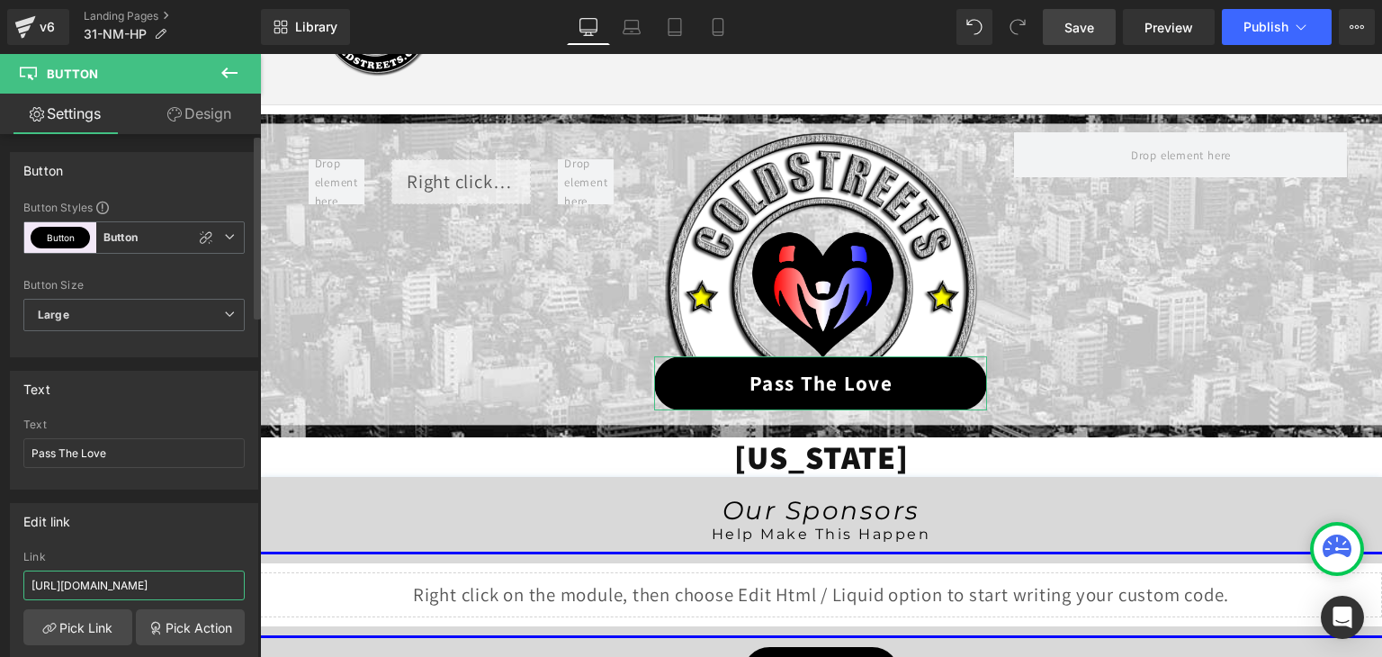
click at [139, 581] on input "[URL][DOMAIN_NAME]" at bounding box center [133, 585] width 221 height 30
paste input "31-nm-ptl"
type input "[URL][DOMAIN_NAME]"
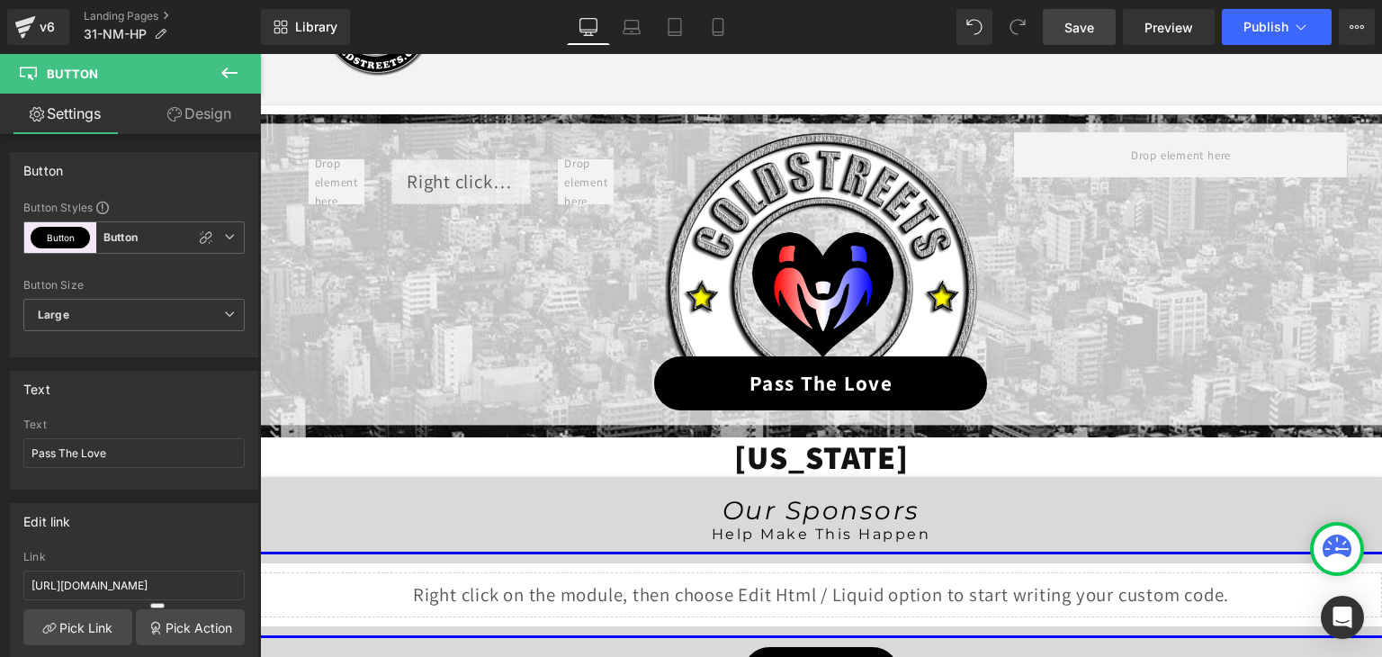
click at [1098, 27] on link "Save" at bounding box center [1079, 27] width 73 height 36
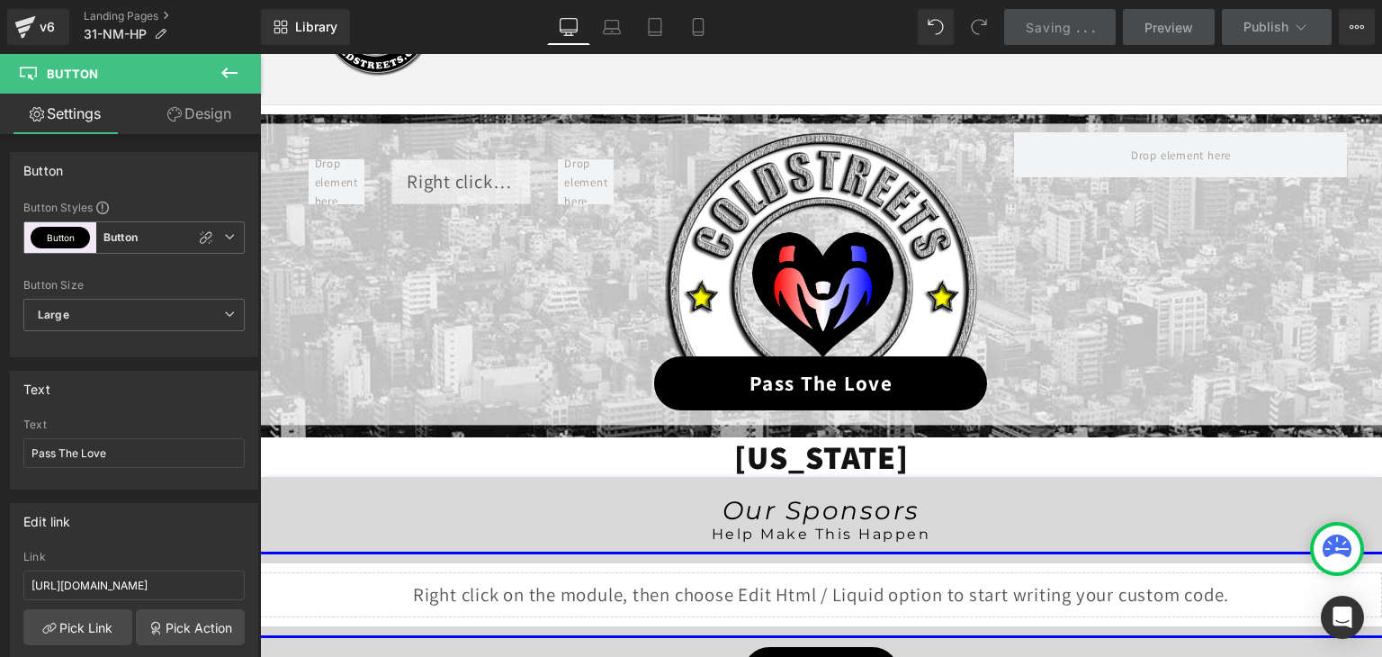
scroll to position [0, 0]
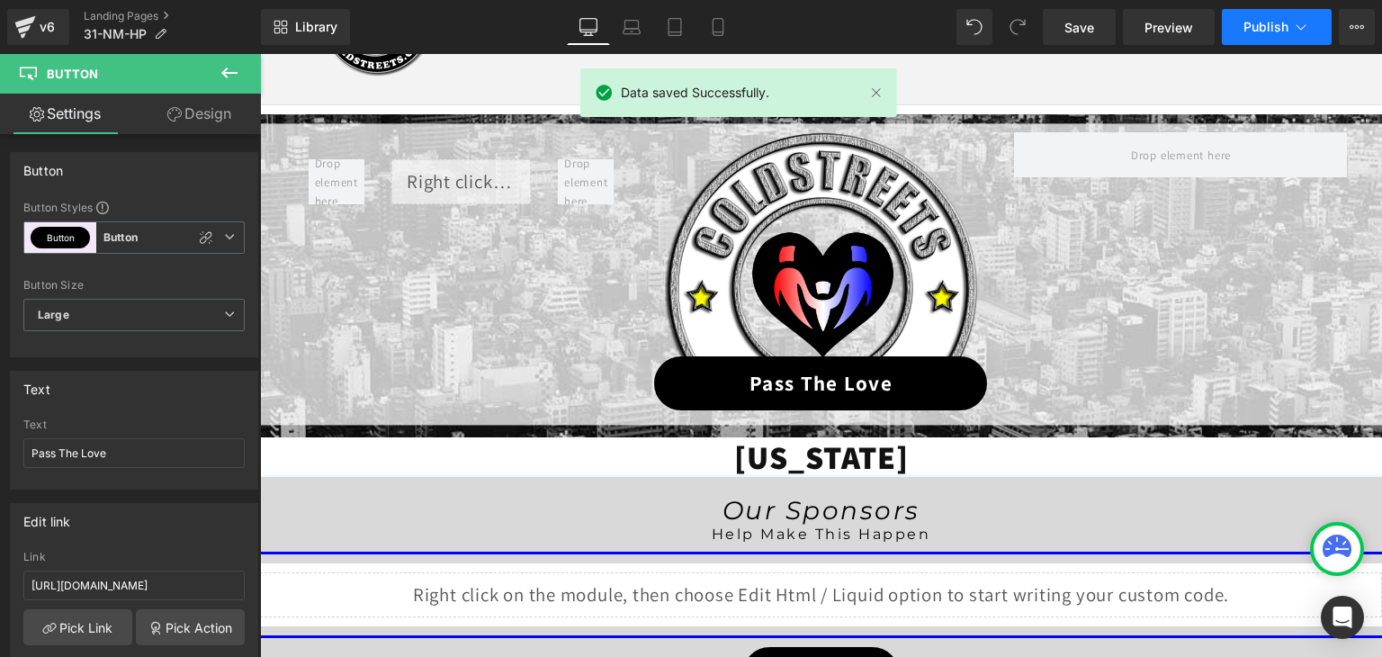
click at [1294, 25] on icon at bounding box center [1301, 27] width 18 height 18
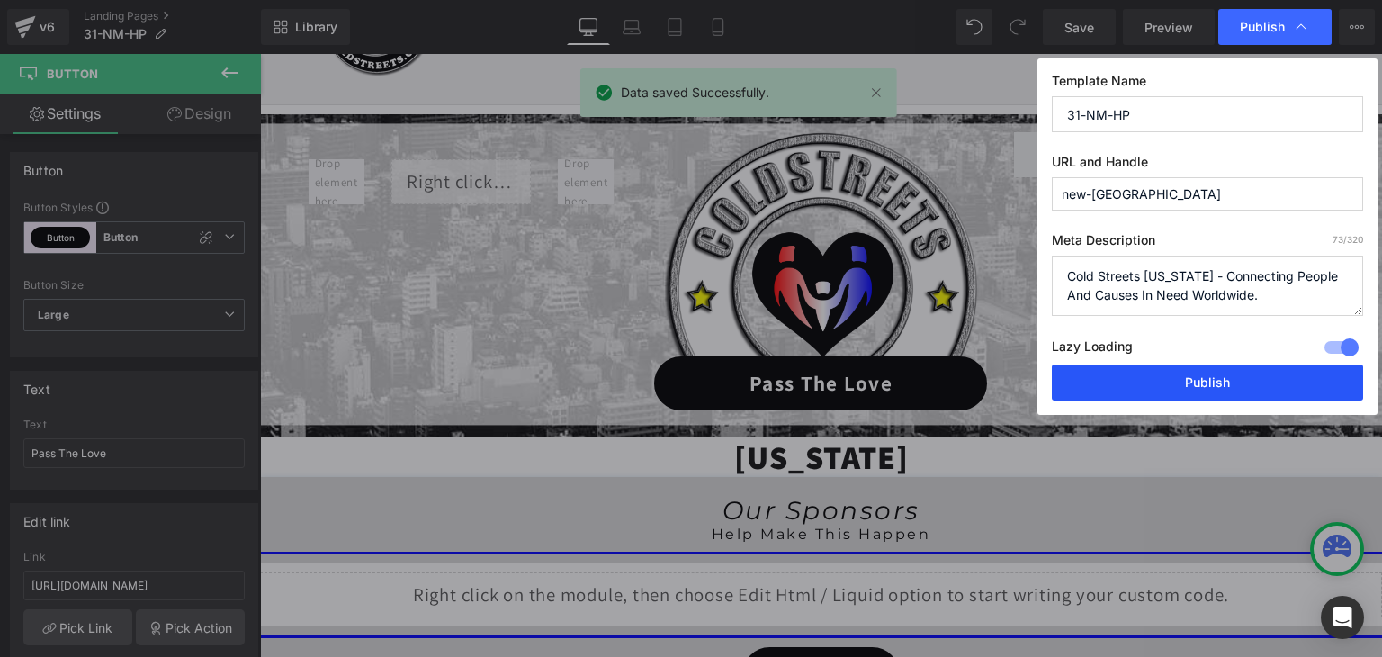
drag, startPoint x: 1251, startPoint y: 378, endPoint x: 991, endPoint y: 277, distance: 278.9
click at [1251, 378] on button "Publish" at bounding box center [1207, 382] width 311 height 36
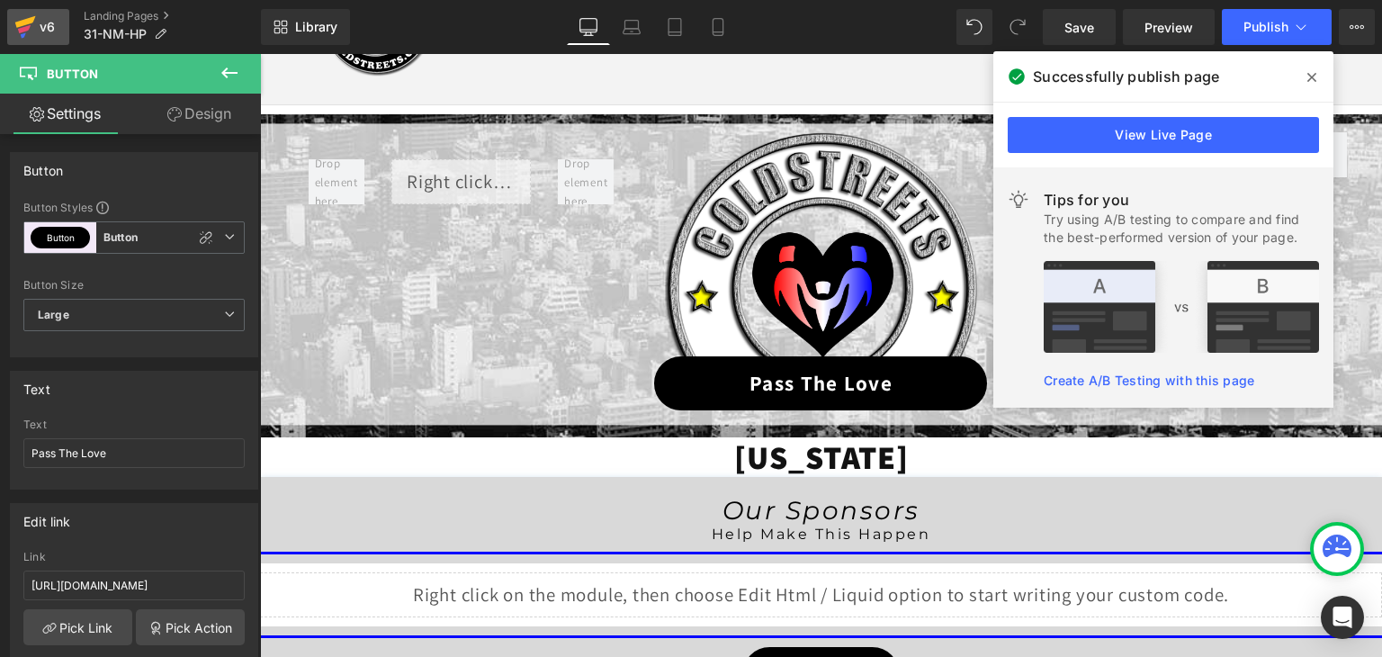
click at [22, 24] on icon at bounding box center [25, 22] width 21 height 12
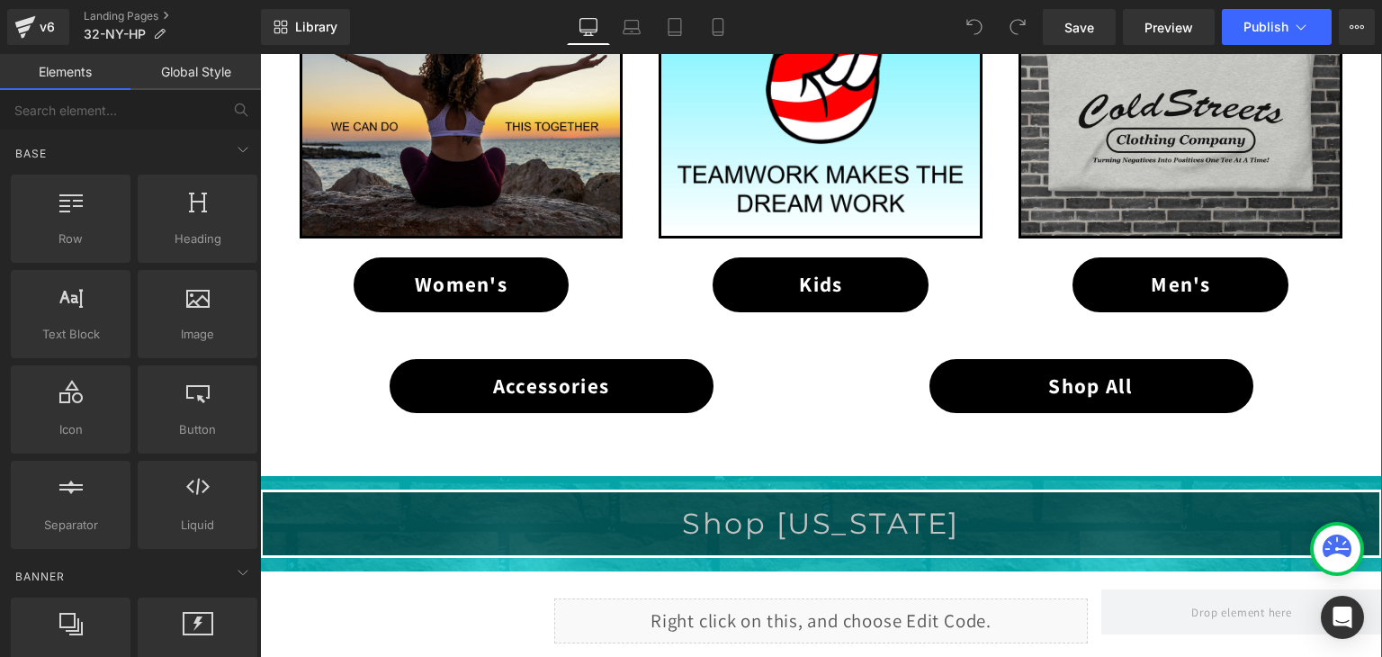
scroll to position [1439, 0]
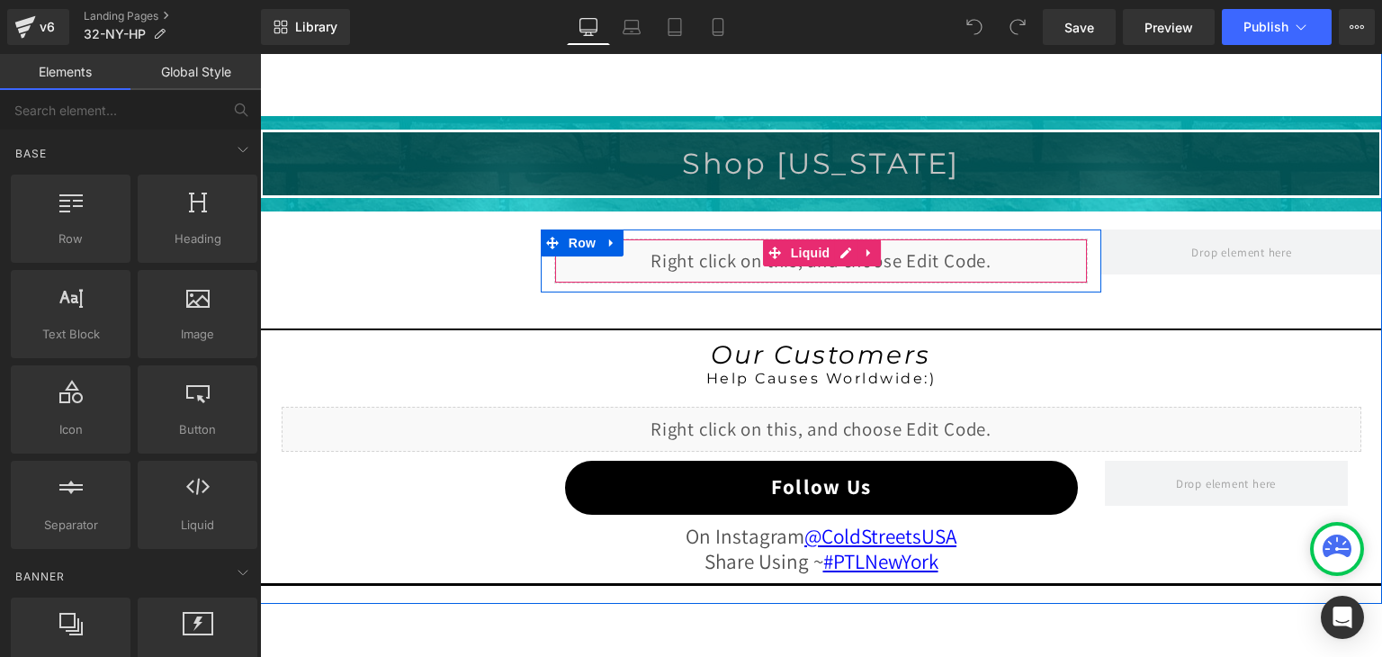
click at [839, 249] on div "Liquid" at bounding box center [821, 260] width 534 height 45
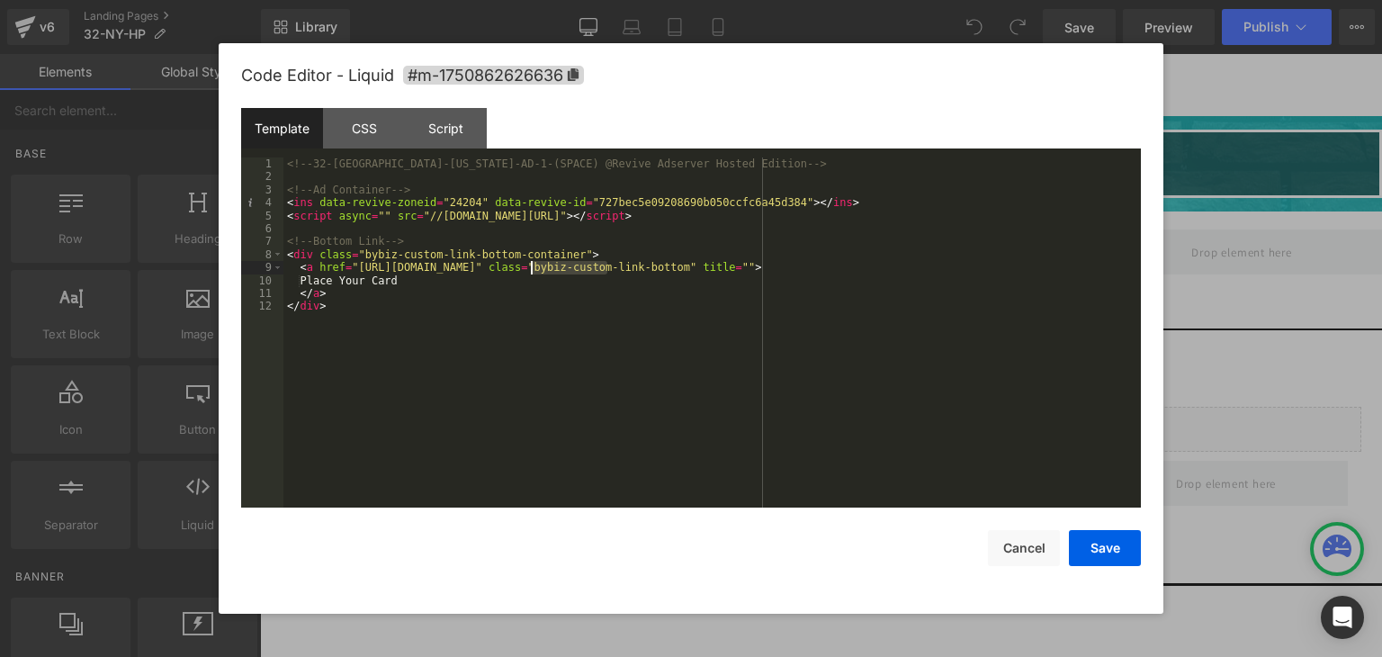
drag, startPoint x: 608, startPoint y: 271, endPoint x: 531, endPoint y: 267, distance: 77.5
click at [531, 267] on div "<!-- 32-NY-New York-AD-1-(SPACE) @Revive Adserver Hosted Edition --> <!-- Ad Co…" at bounding box center [711, 345] width 857 height 376
click at [1129, 549] on button "Save" at bounding box center [1105, 548] width 72 height 36
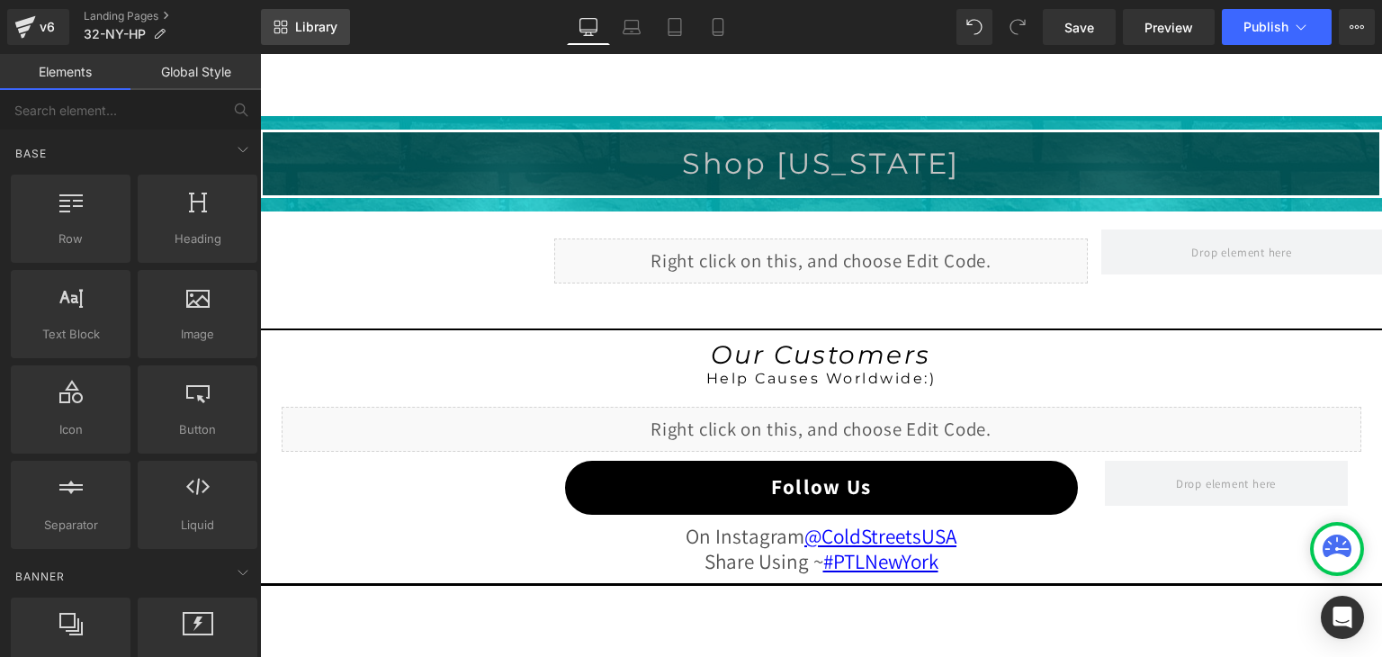
click at [316, 22] on span "Library" at bounding box center [316, 27] width 42 height 16
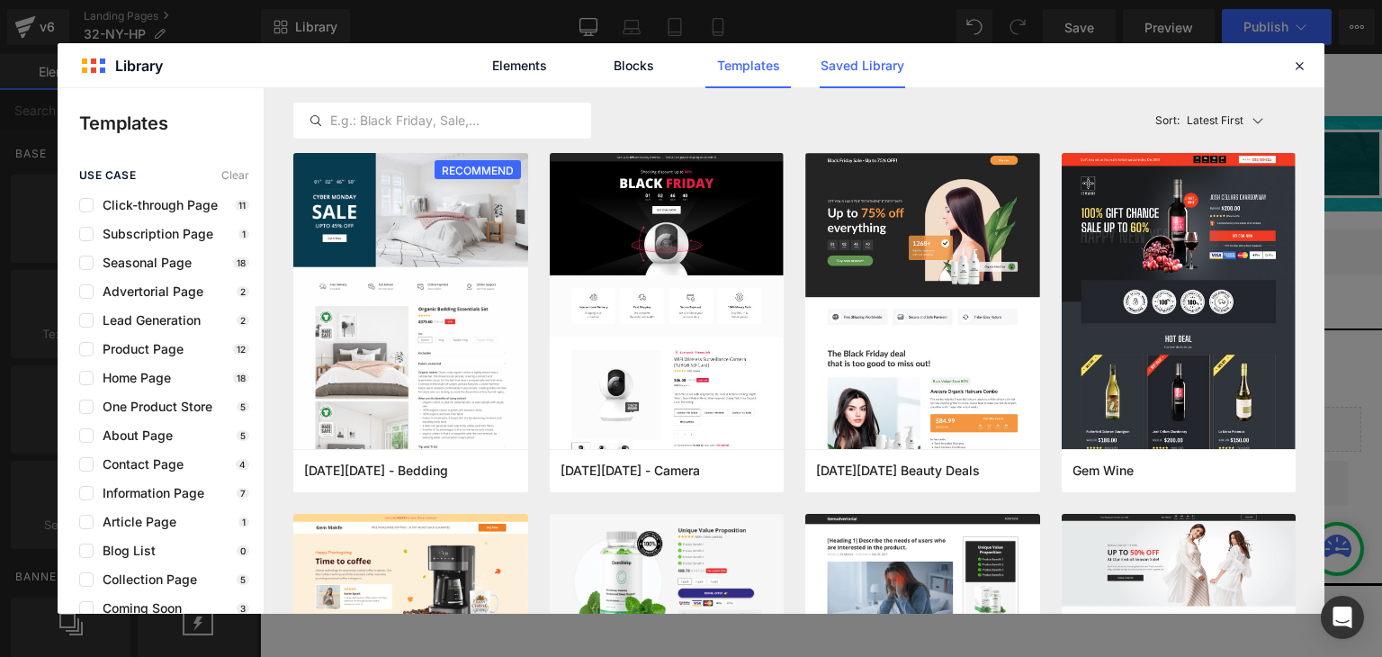
click at [0, 0] on link "Saved Library" at bounding box center [0, 0] width 0 height 0
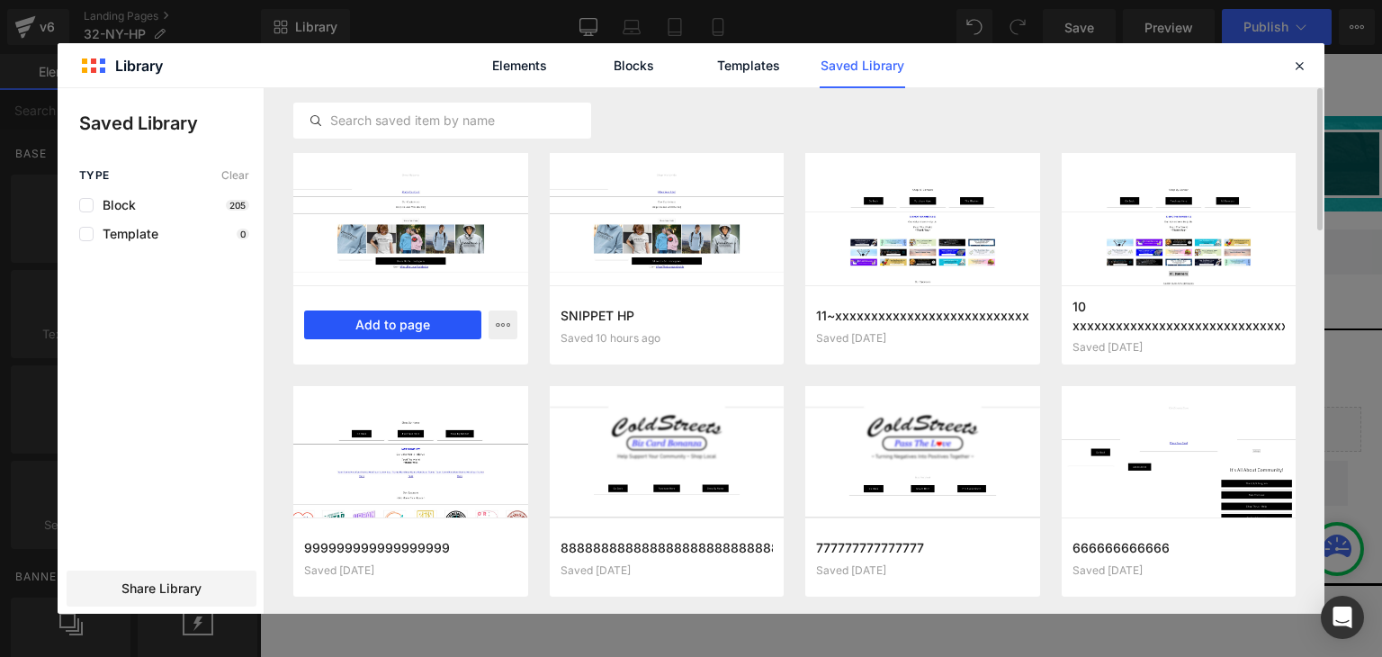
click at [399, 314] on button "Add to page" at bounding box center [392, 324] width 177 height 29
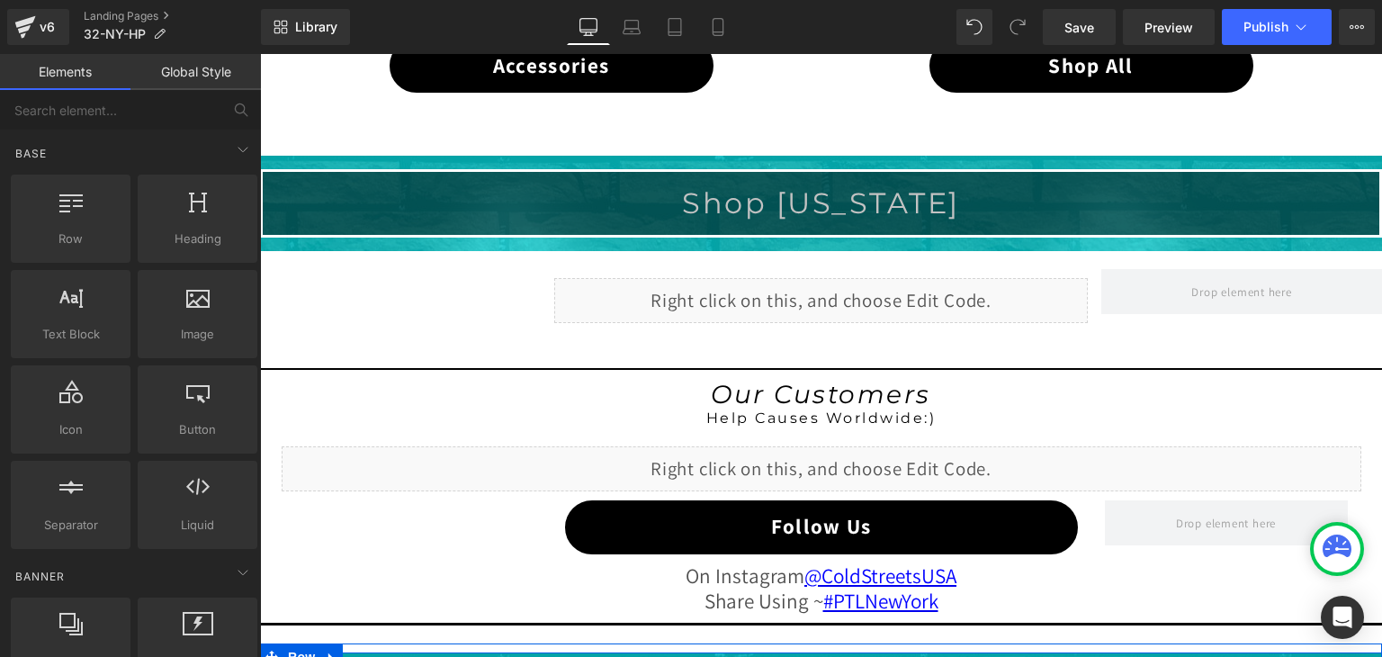
scroll to position [1353, 0]
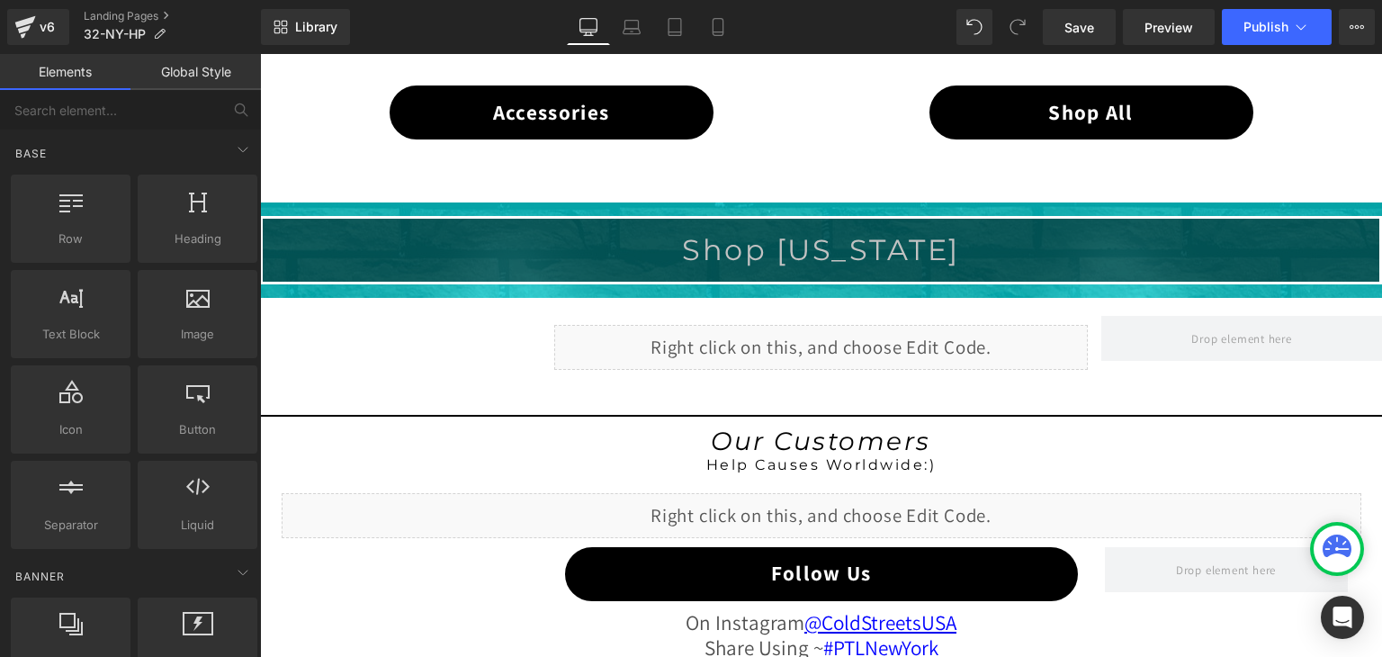
click at [806, 235] on div "Shop New York Heading" at bounding box center [821, 249] width 1117 height 35
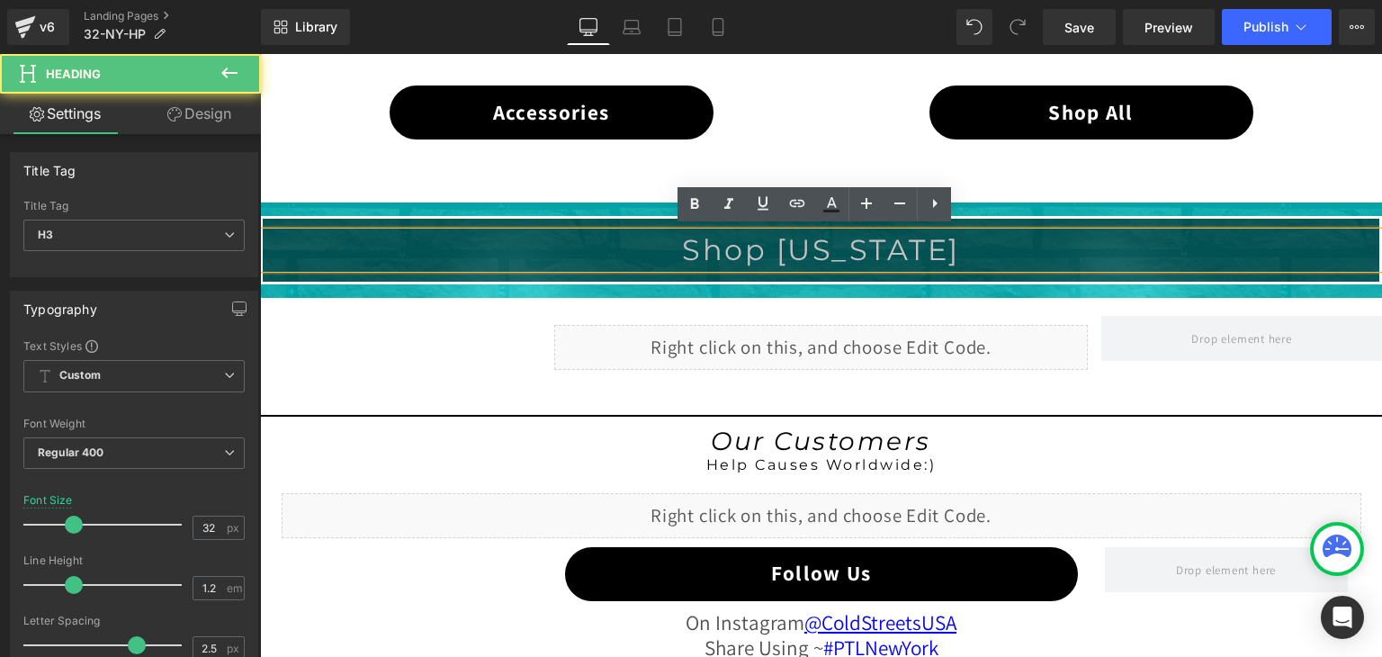
click at [661, 254] on h3 "Shop New York" at bounding box center [821, 249] width 1117 height 35
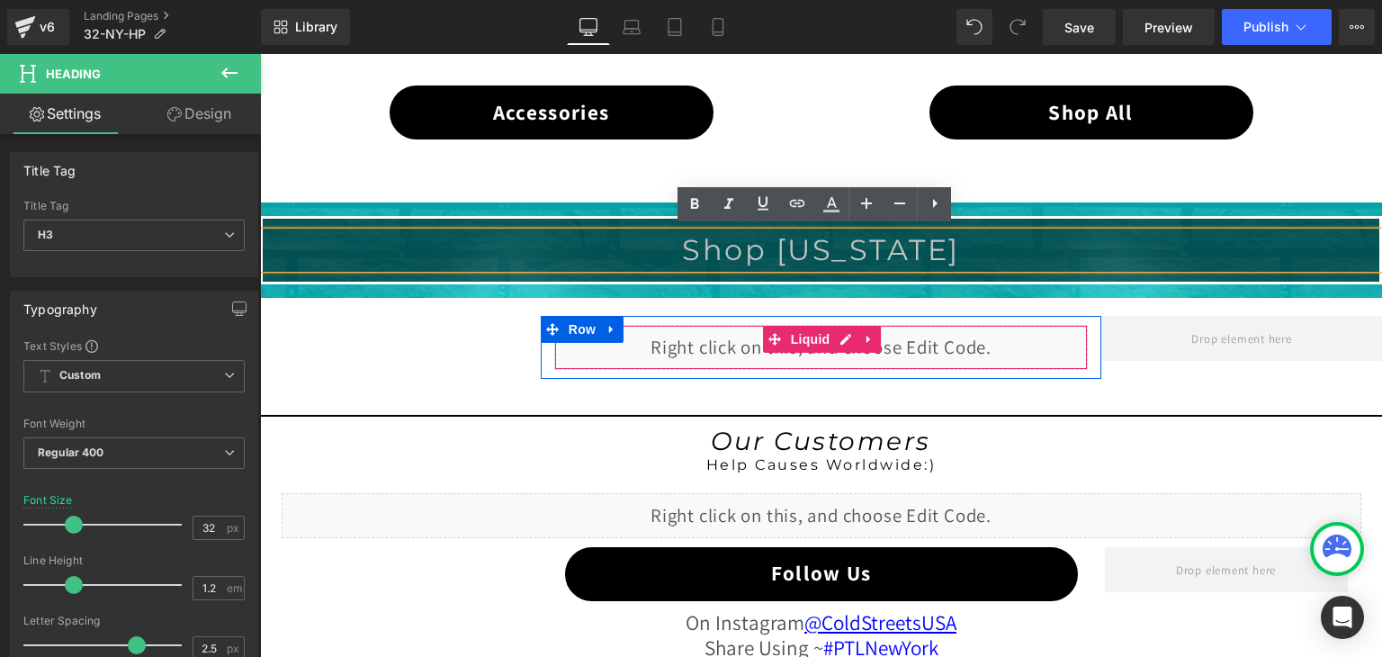
click at [725, 316] on div at bounding box center [821, 320] width 561 height 9
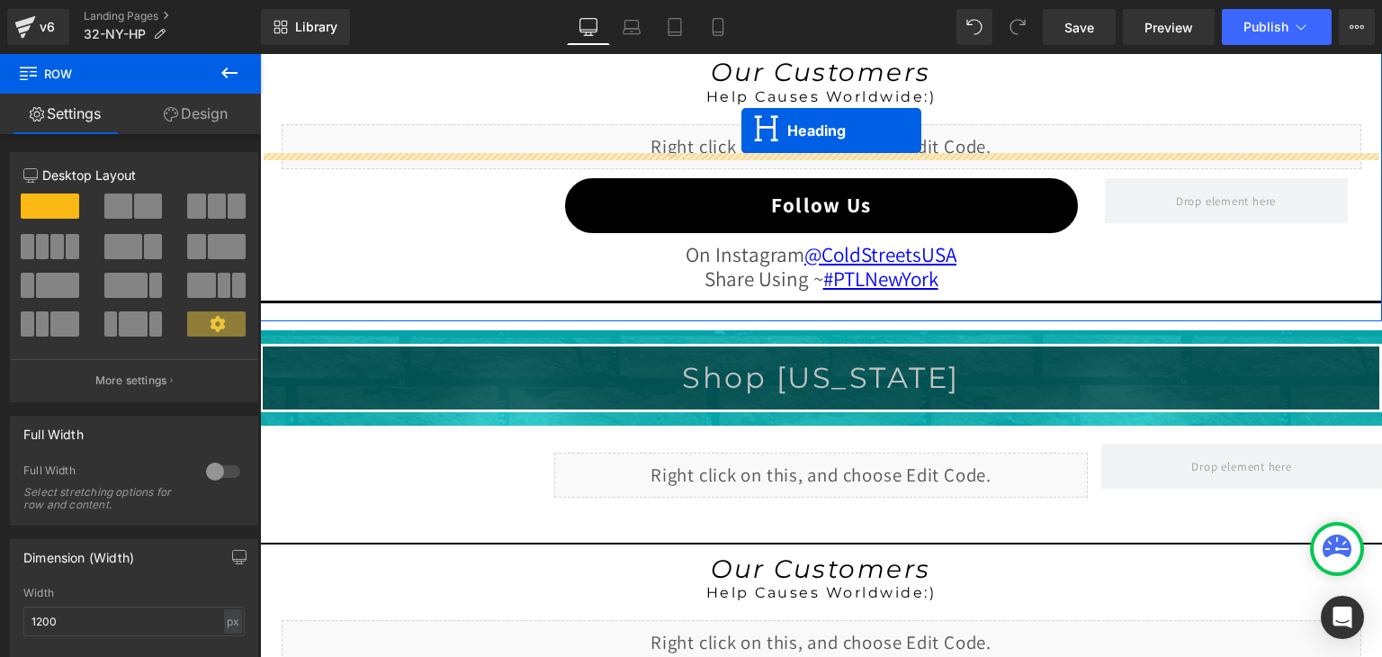
scroll to position [1659, 0]
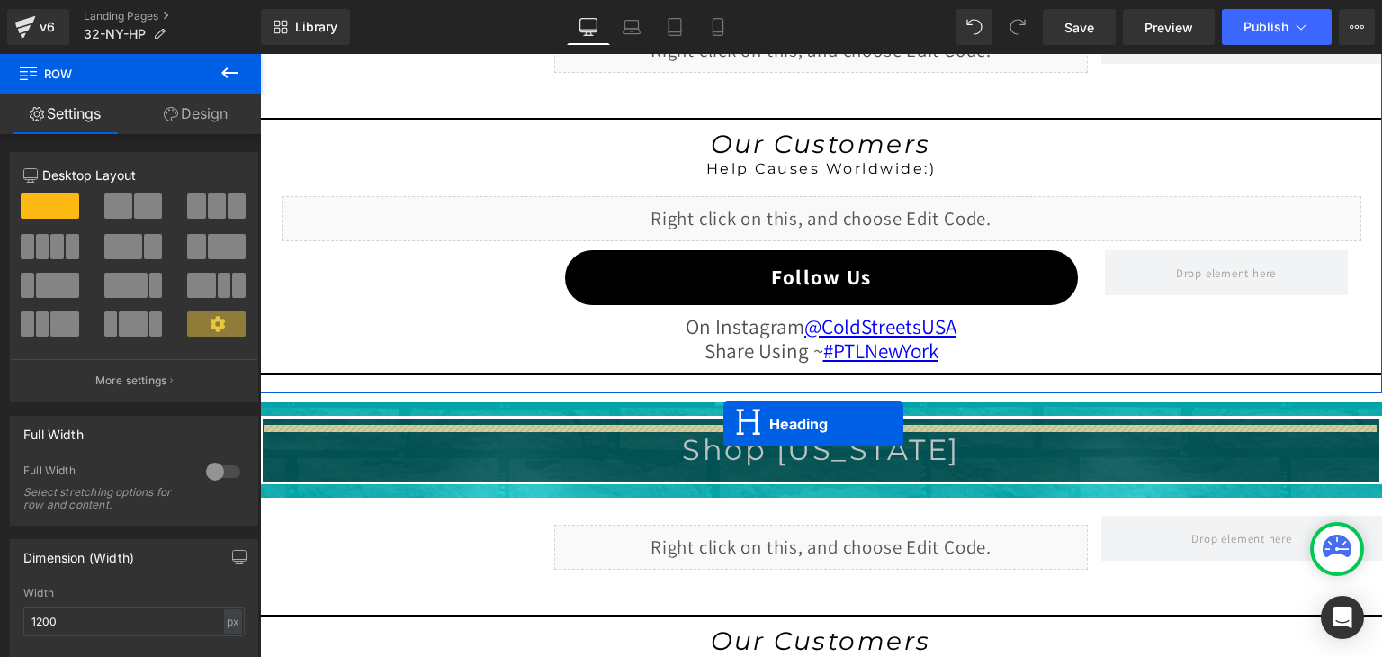
drag, startPoint x: 771, startPoint y: 238, endPoint x: 723, endPoint y: 424, distance: 191.4
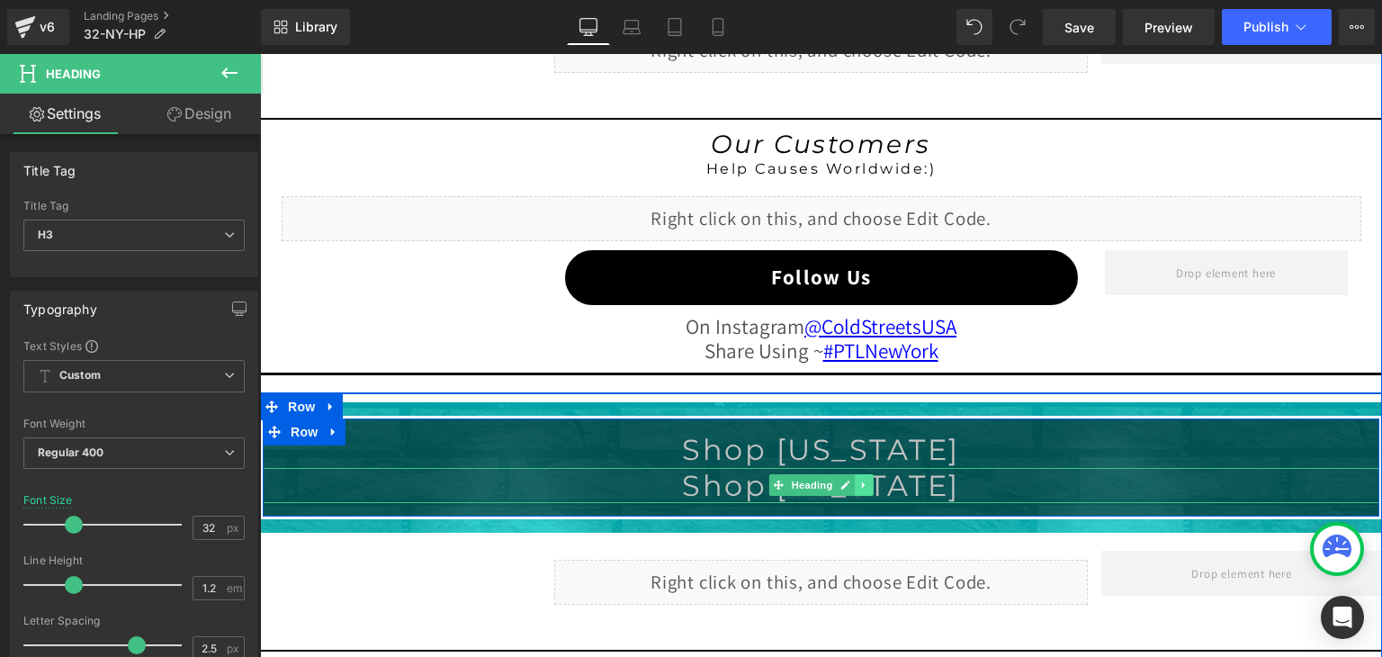
click at [856, 478] on link at bounding box center [865, 485] width 19 height 22
click at [870, 480] on icon at bounding box center [874, 485] width 10 height 10
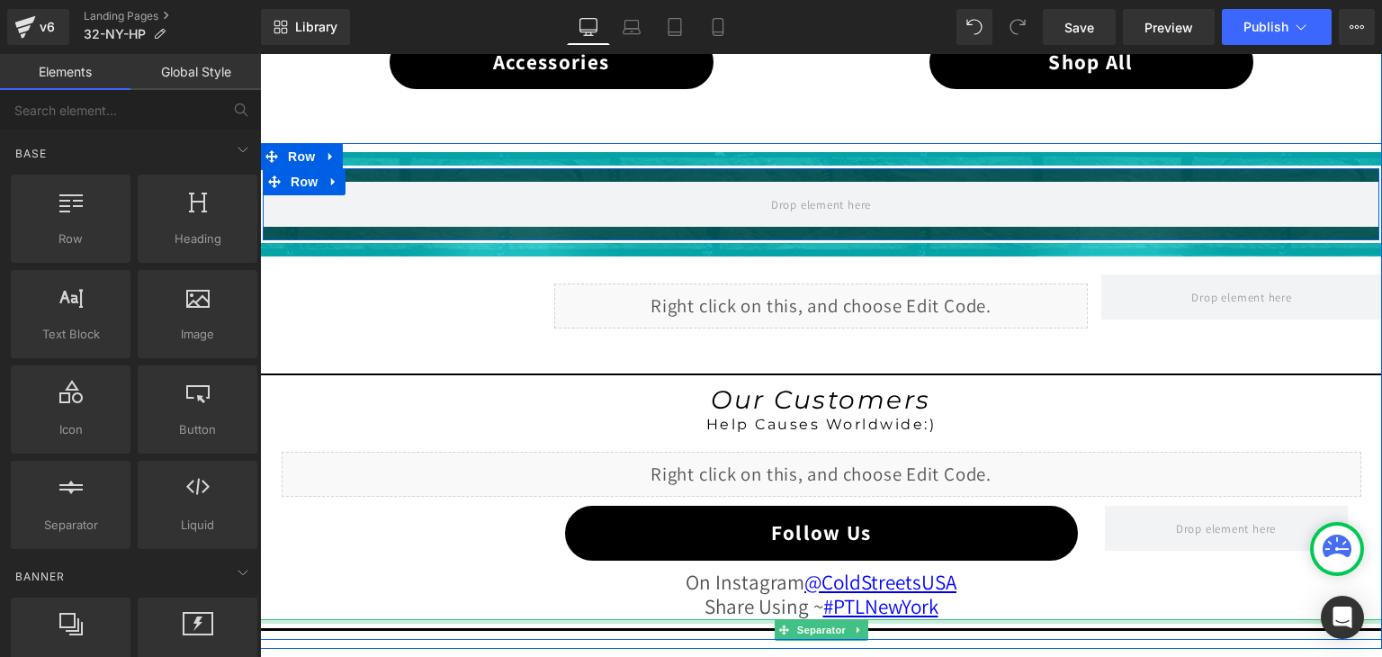
scroll to position [1389, 0]
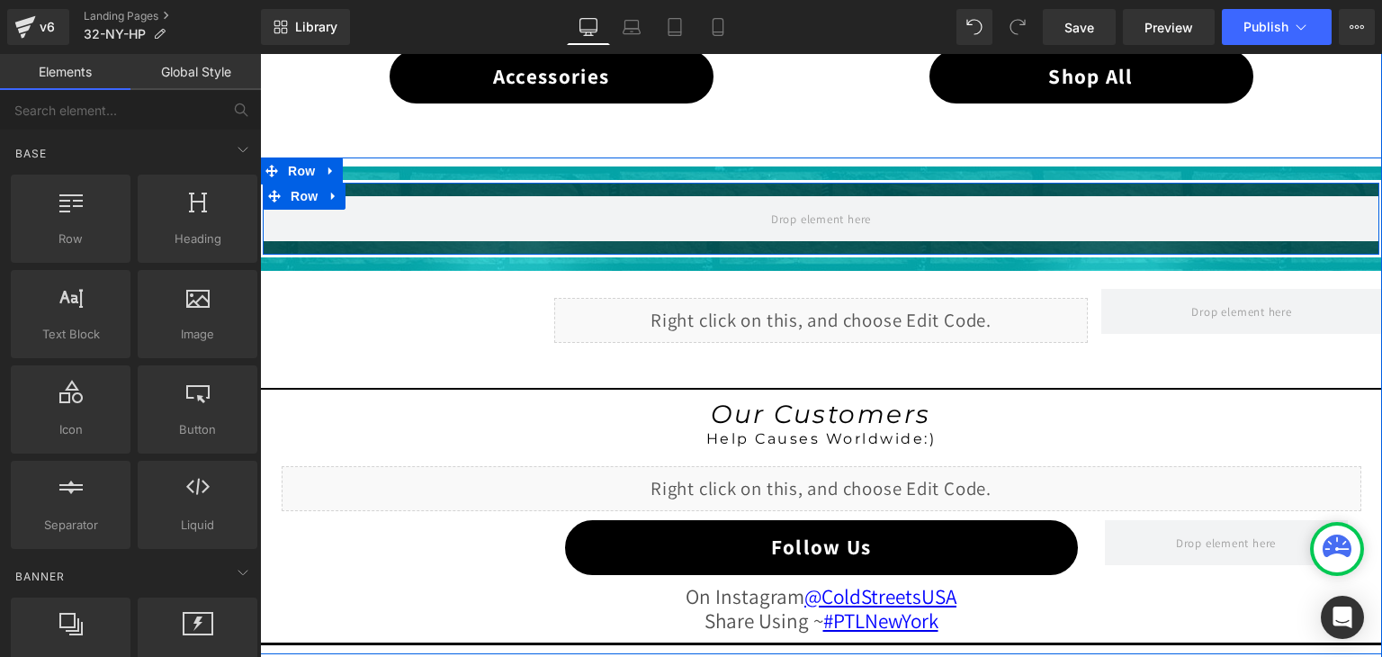
click at [760, 308] on div "Liquid" at bounding box center [821, 320] width 534 height 45
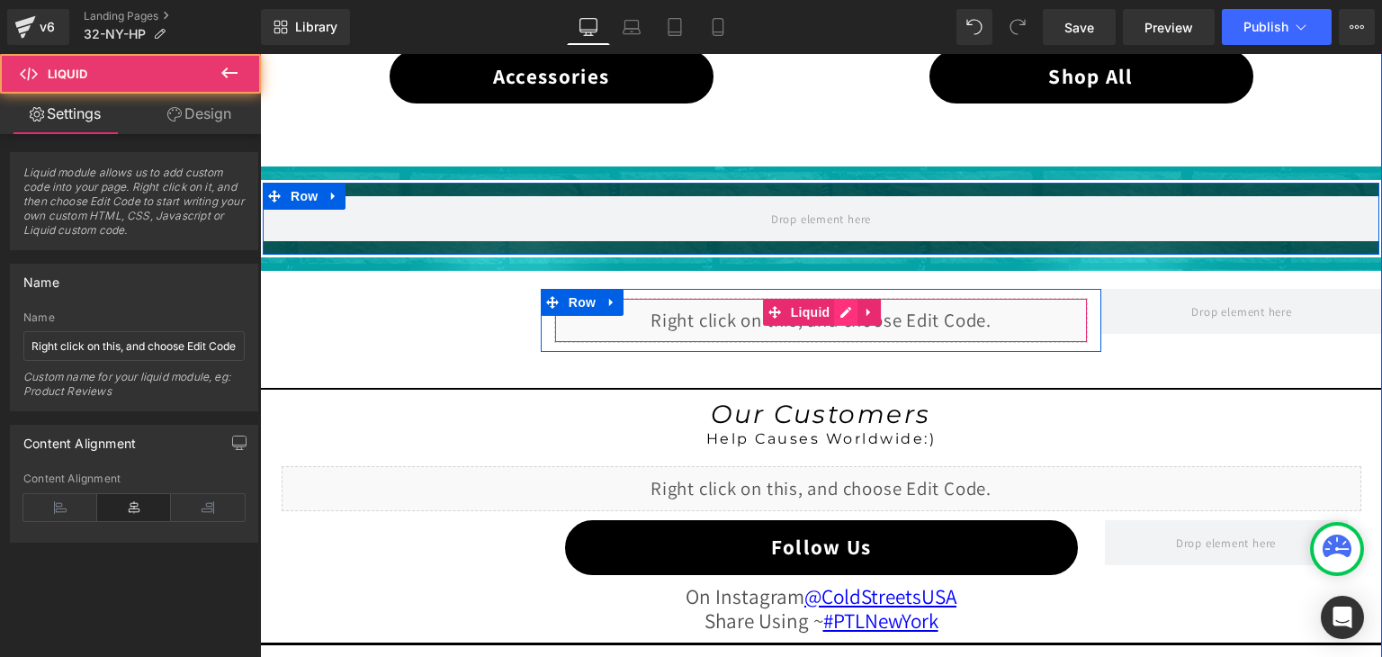
click at [839, 308] on div "Liquid" at bounding box center [821, 320] width 534 height 45
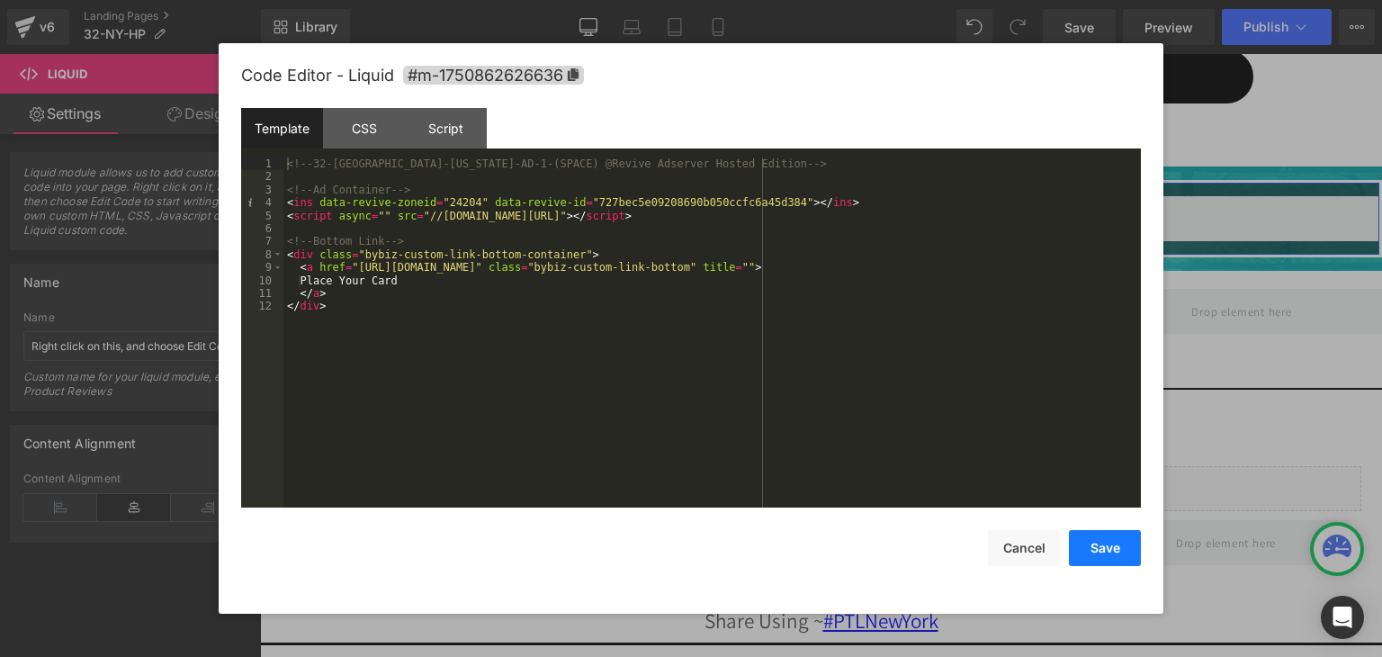
click at [1117, 545] on button "Save" at bounding box center [1105, 548] width 72 height 36
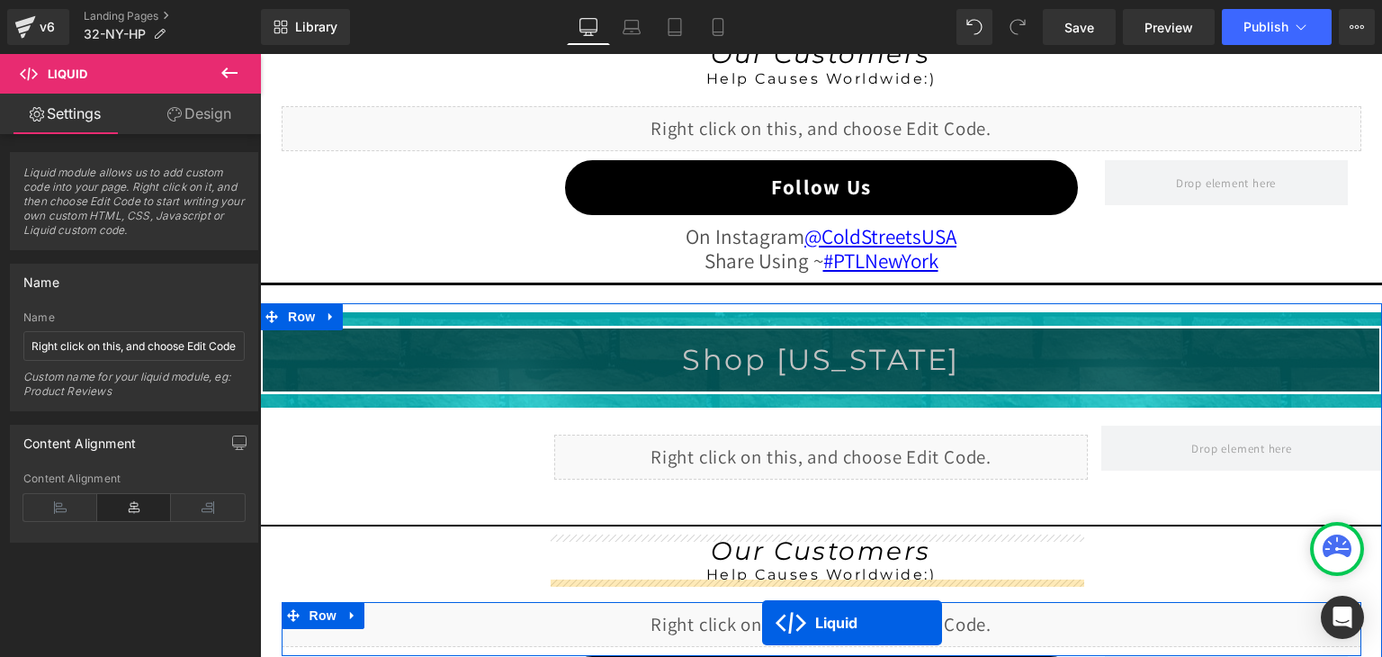
scroll to position [1893, 0]
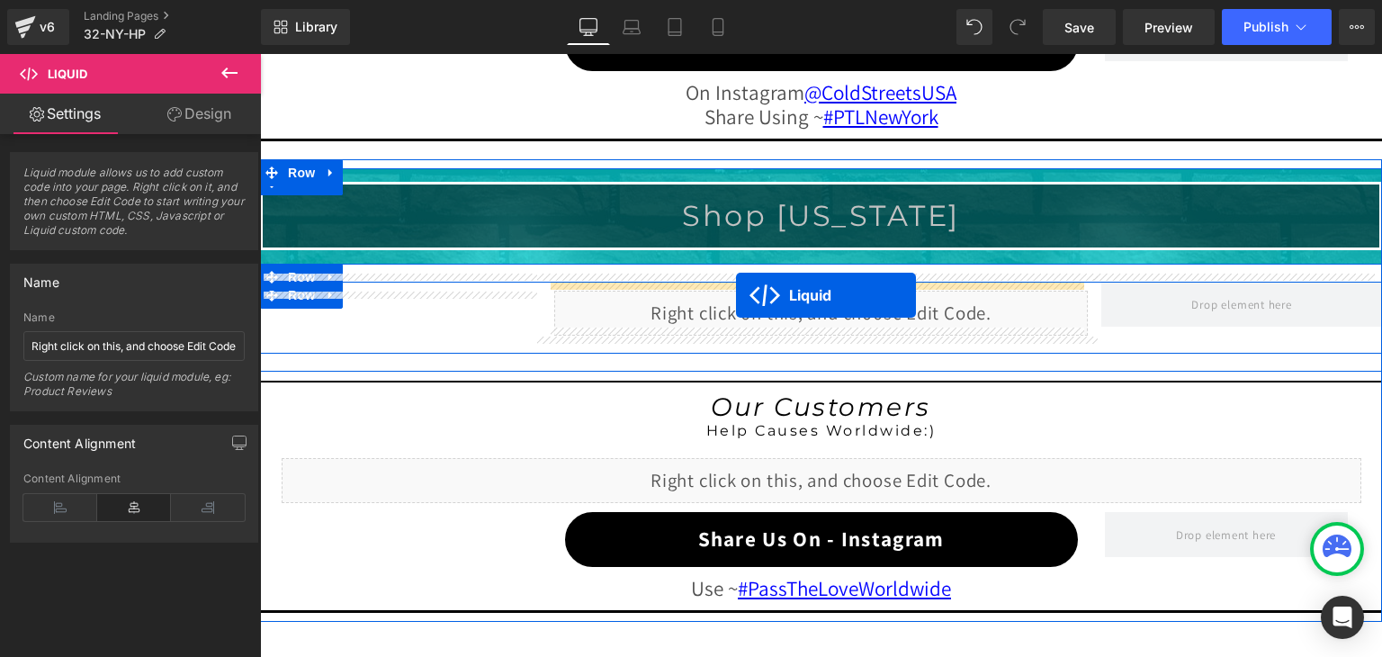
drag, startPoint x: 763, startPoint y: 306, endPoint x: 736, endPoint y: 295, distance: 29.1
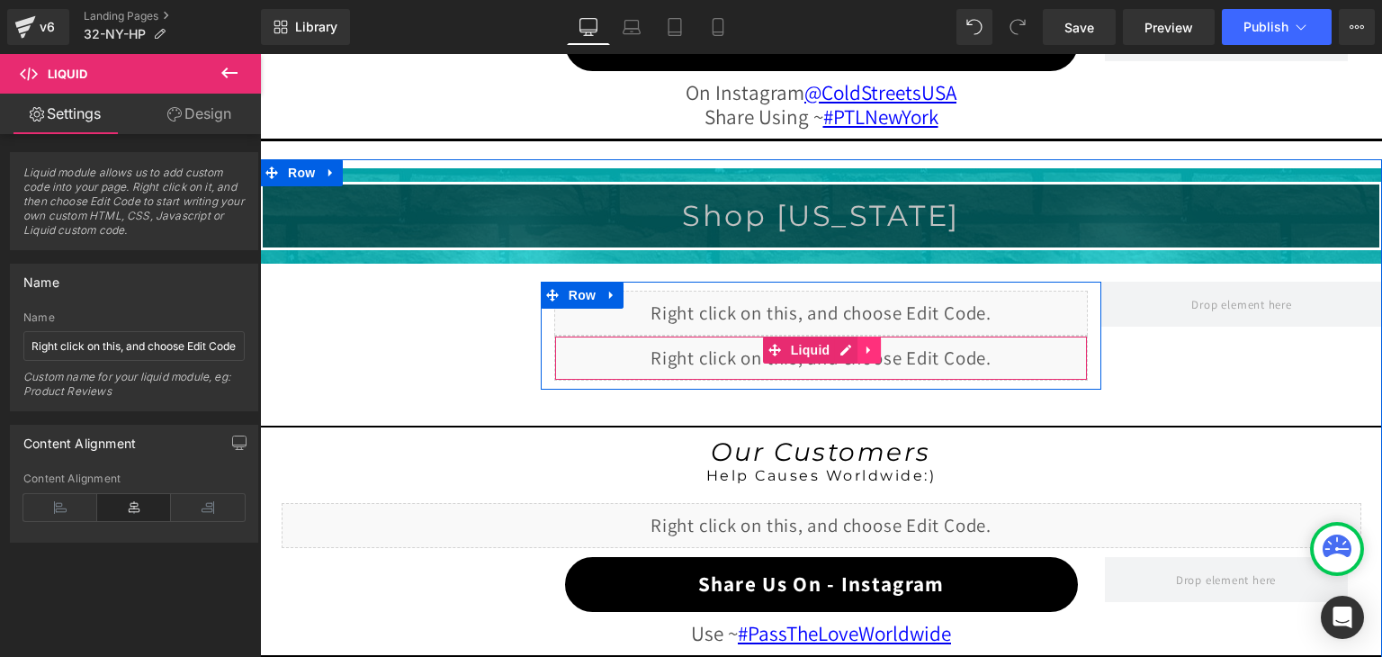
click at [866, 345] on icon at bounding box center [868, 349] width 4 height 8
click at [874, 343] on icon at bounding box center [880, 349] width 13 height 13
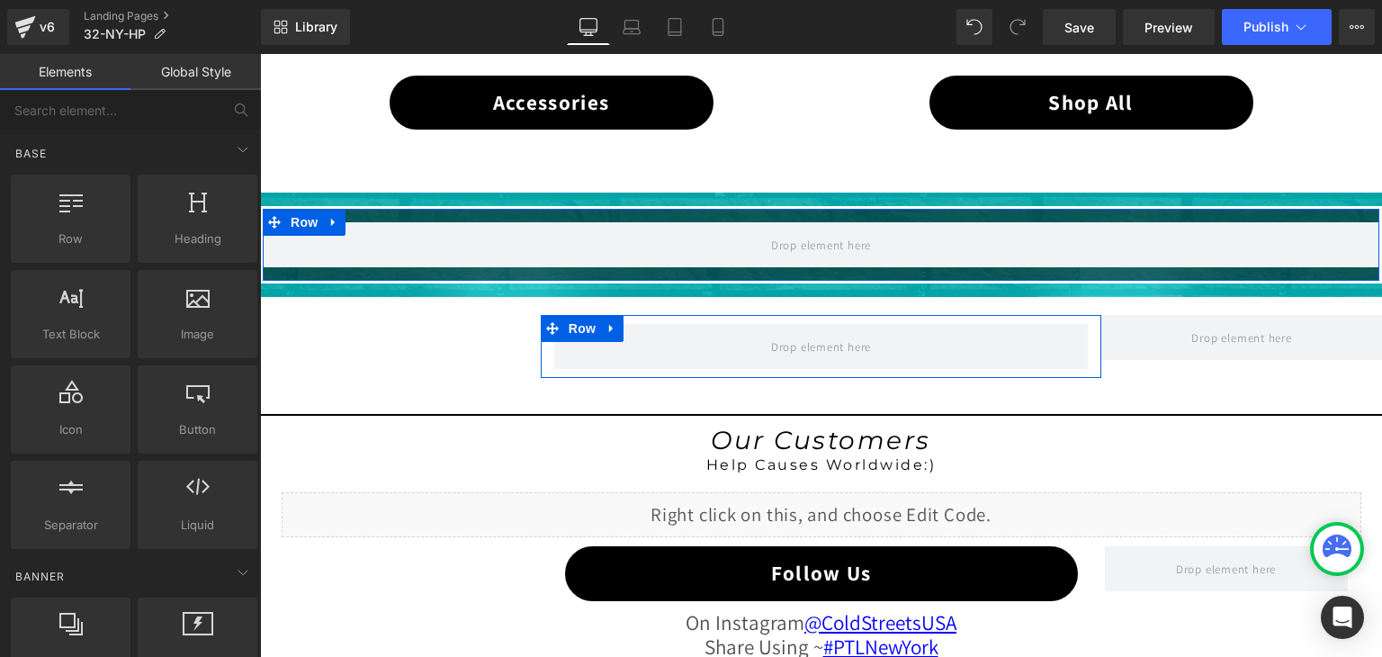
scroll to position [1353, 0]
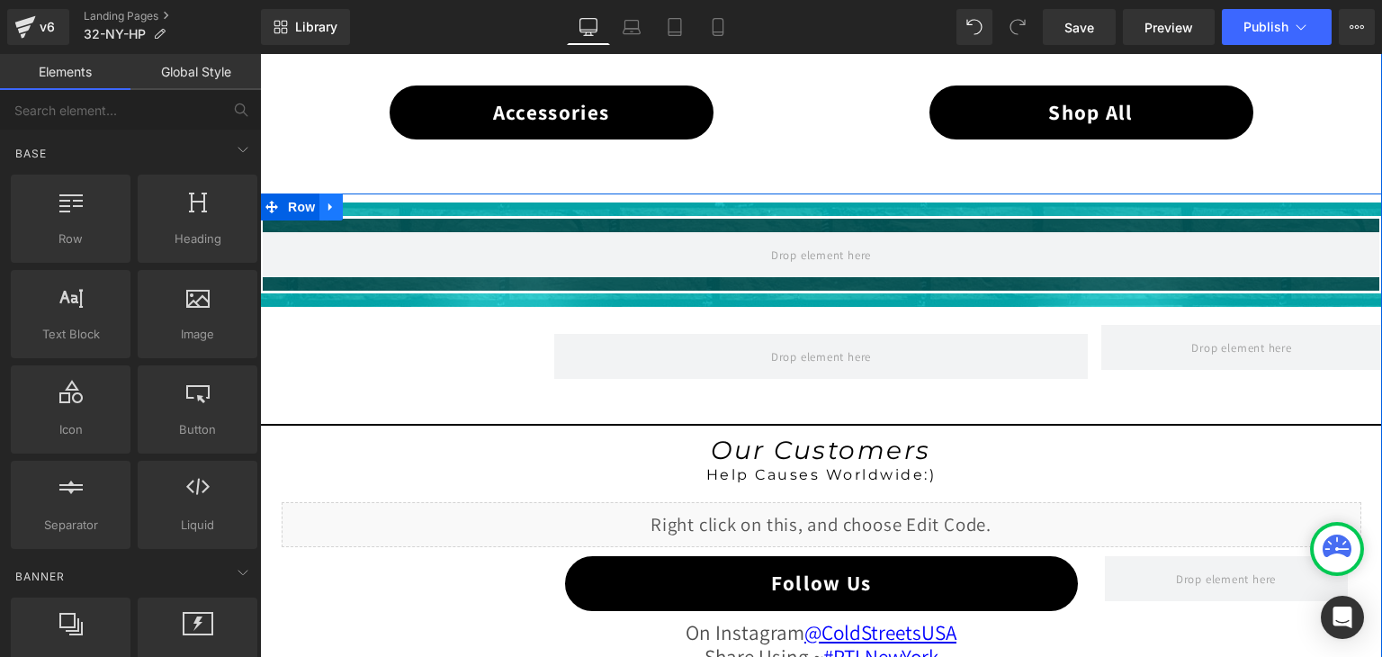
click at [325, 201] on icon at bounding box center [331, 207] width 13 height 13
click at [372, 201] on icon at bounding box center [378, 207] width 13 height 13
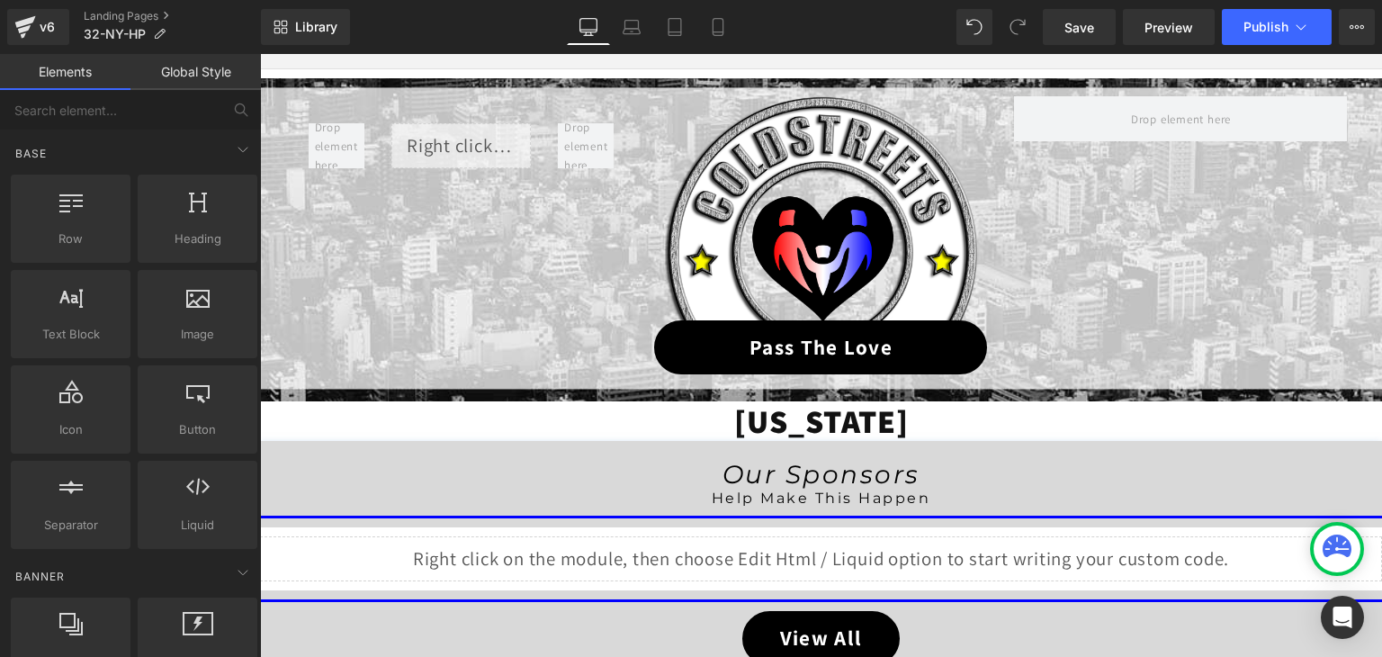
scroll to position [184, 0]
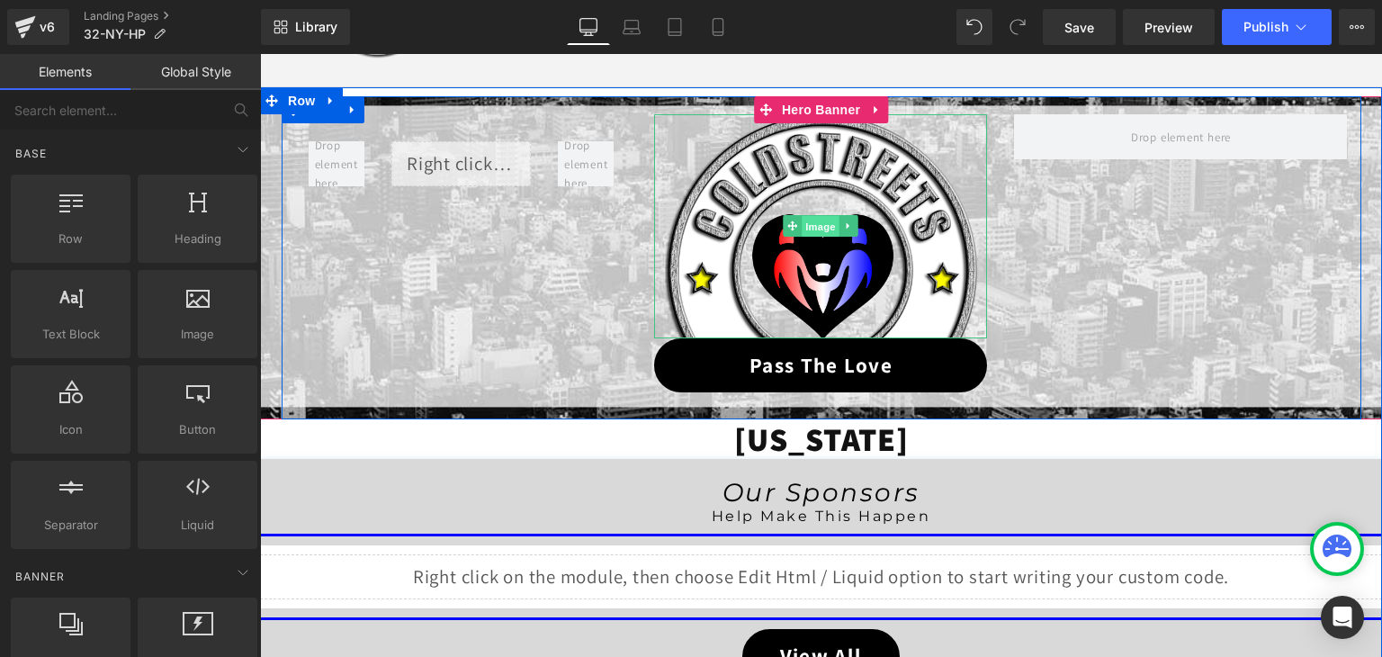
click at [814, 230] on span "Image" at bounding box center [822, 227] width 38 height 22
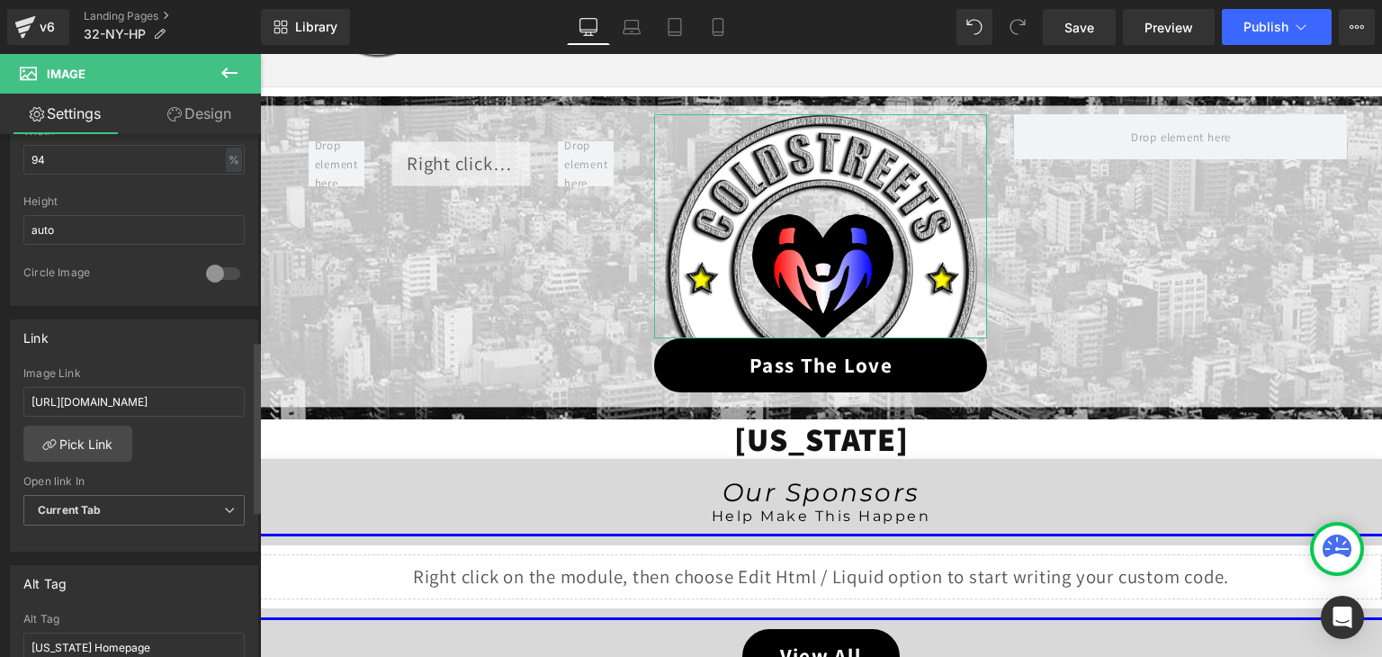
scroll to position [630, 0]
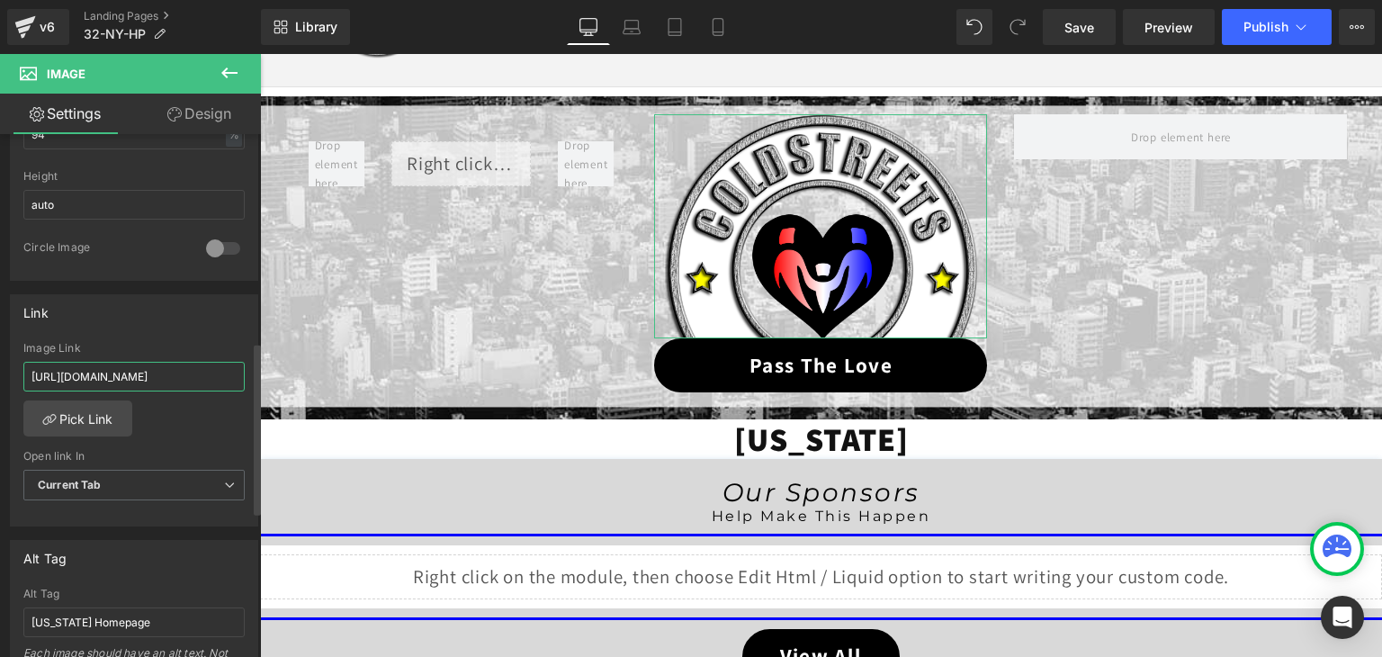
click at [138, 372] on input "https://coldstreets.com/pages/ptl-ny" at bounding box center [133, 377] width 221 height 30
paste input "32-ny-ptl"
type input "https://coldstreets.com/pages/32-ny-ptl"
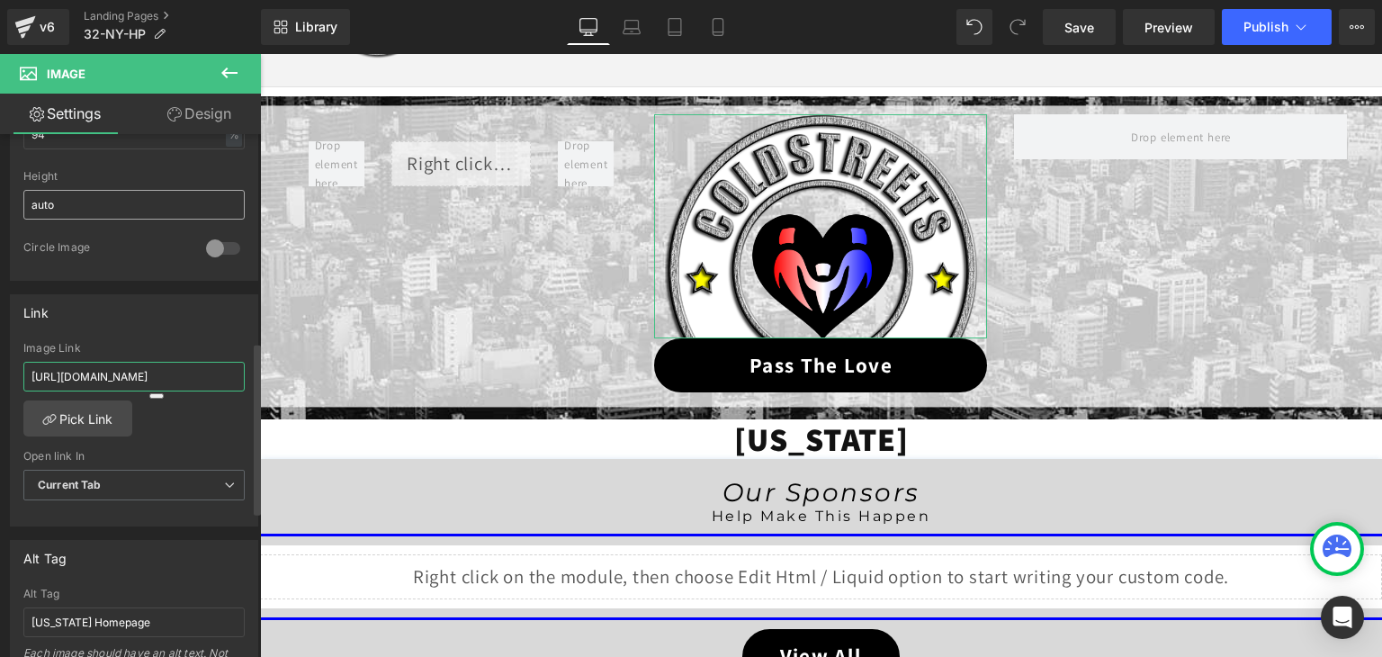
scroll to position [0, 7]
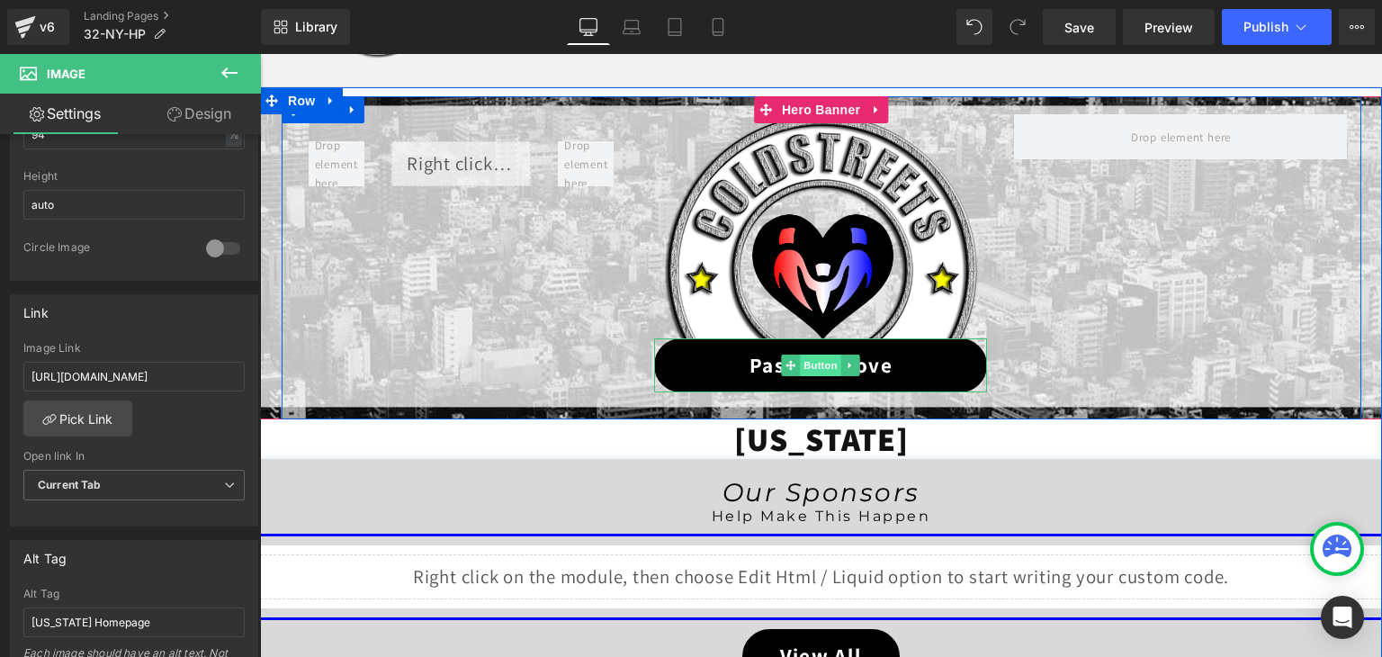
click at [821, 364] on span "Button" at bounding box center [821, 365] width 41 height 22
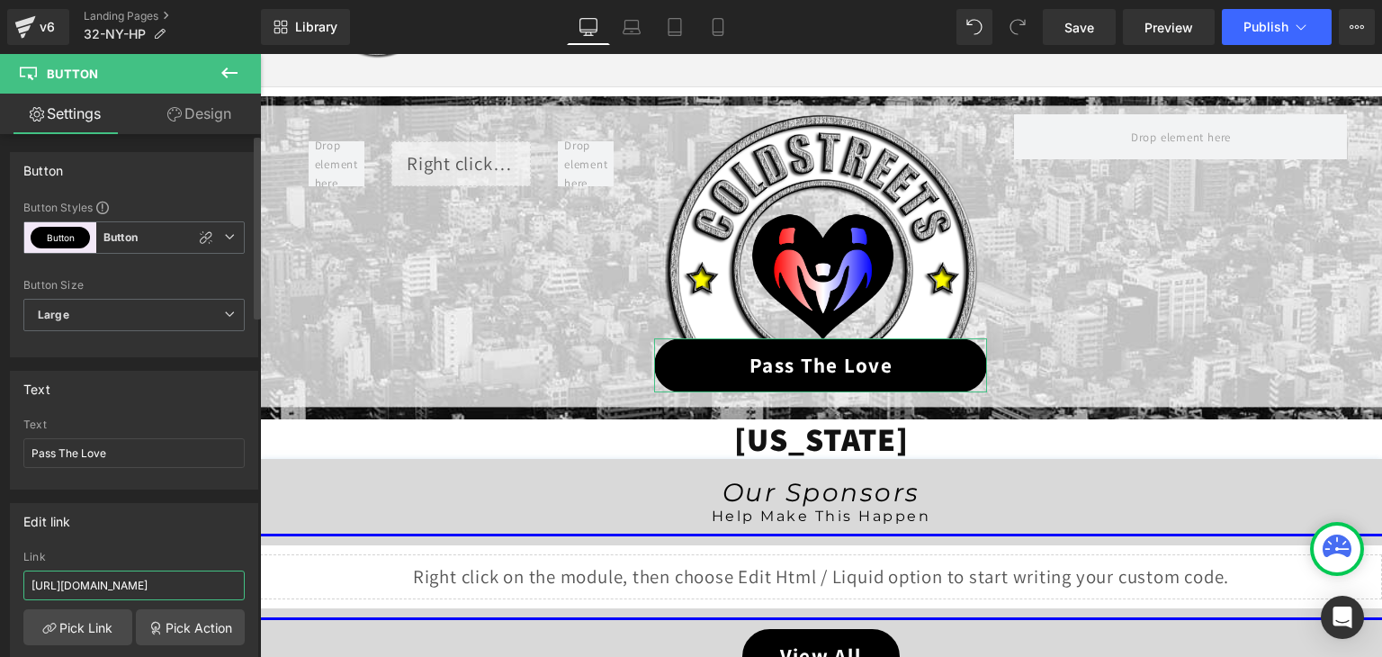
click at [164, 578] on input "https://coldstreets.com/pages/ptl-ny" at bounding box center [133, 585] width 221 height 30
paste input "32-ny-ptl"
type input "https://coldstreets.com/pages/32-ny-ptl"
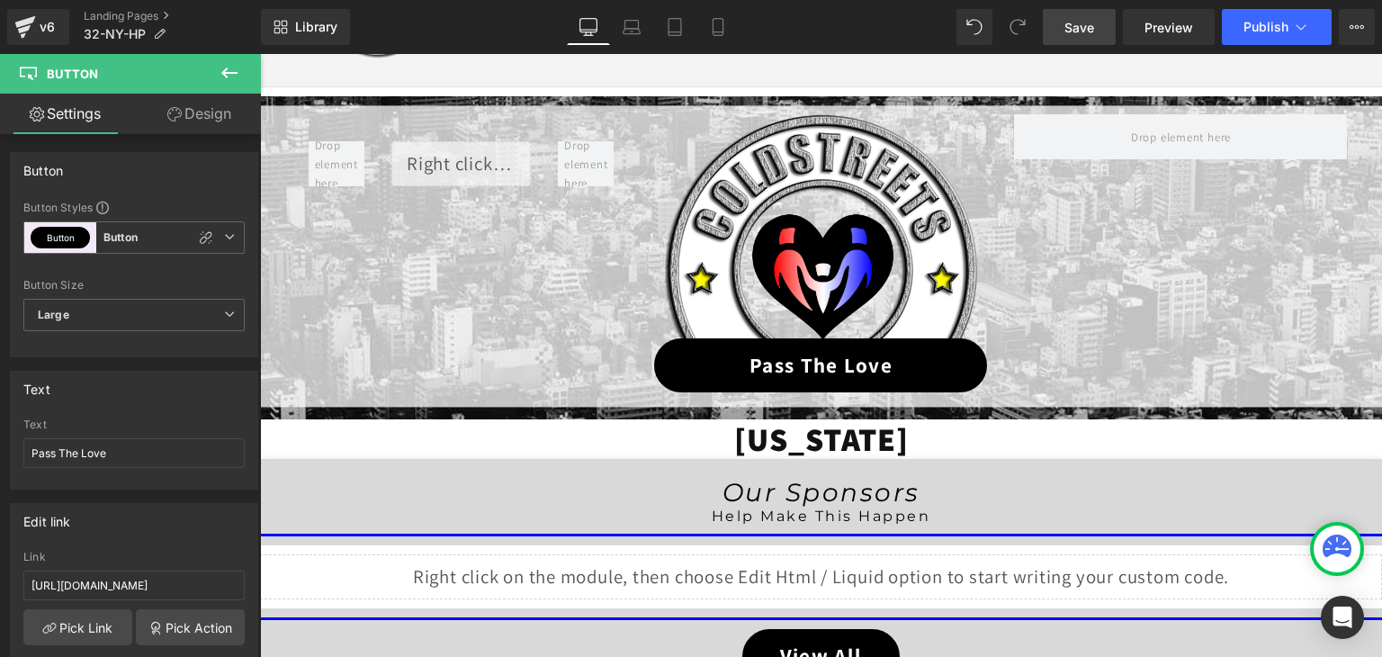
click at [1097, 30] on link "Save" at bounding box center [1079, 27] width 73 height 36
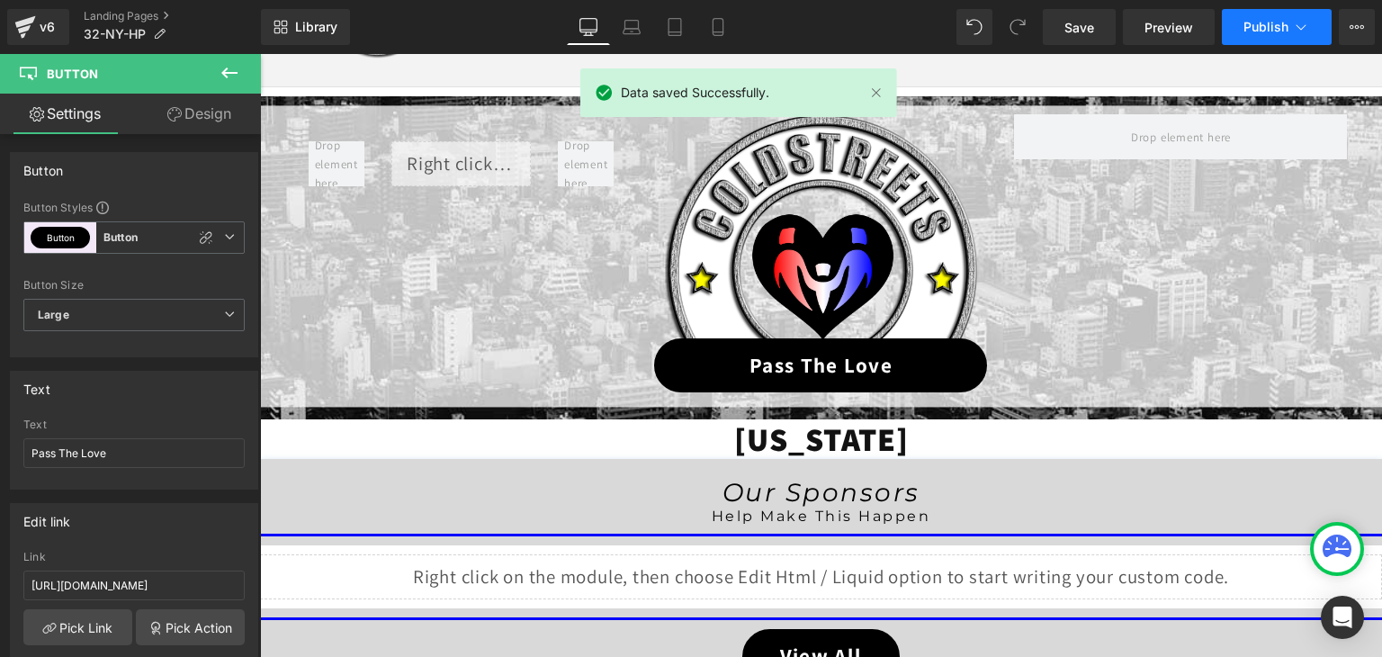
click at [1305, 26] on icon at bounding box center [1301, 27] width 18 height 18
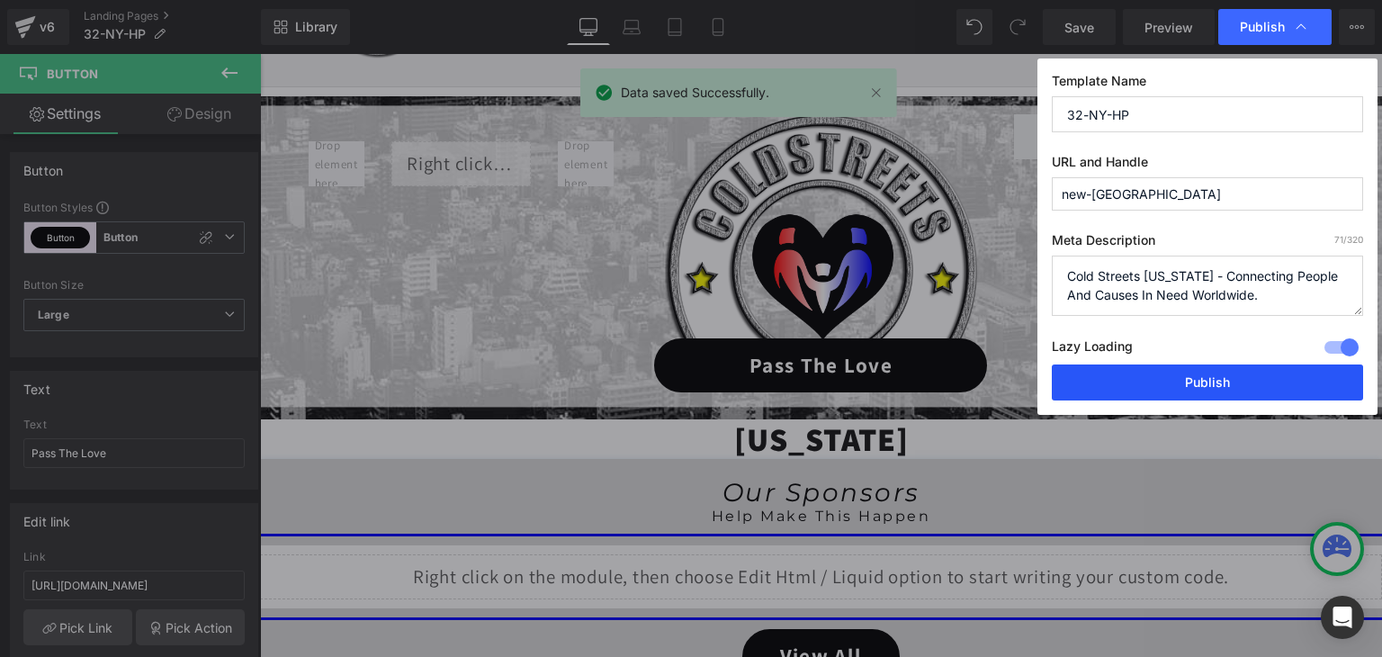
click at [1243, 379] on button "Publish" at bounding box center [1207, 382] width 311 height 36
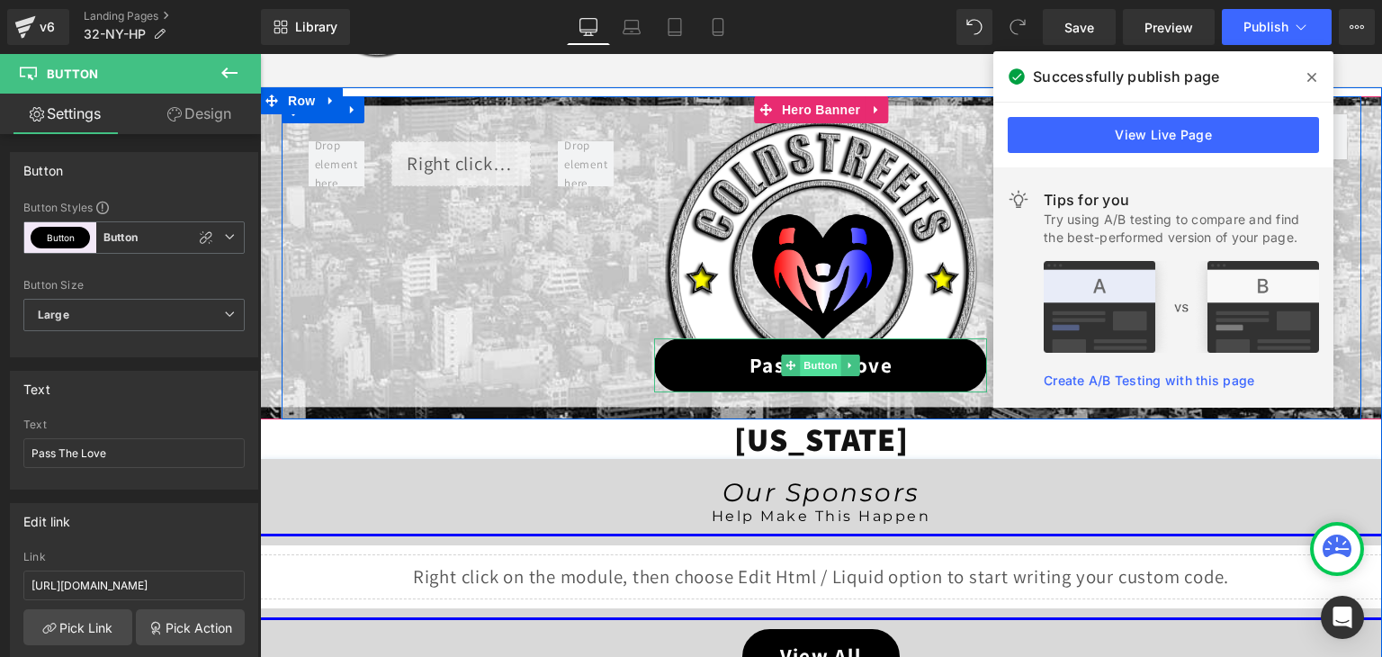
click at [820, 366] on span "Button" at bounding box center [821, 365] width 41 height 22
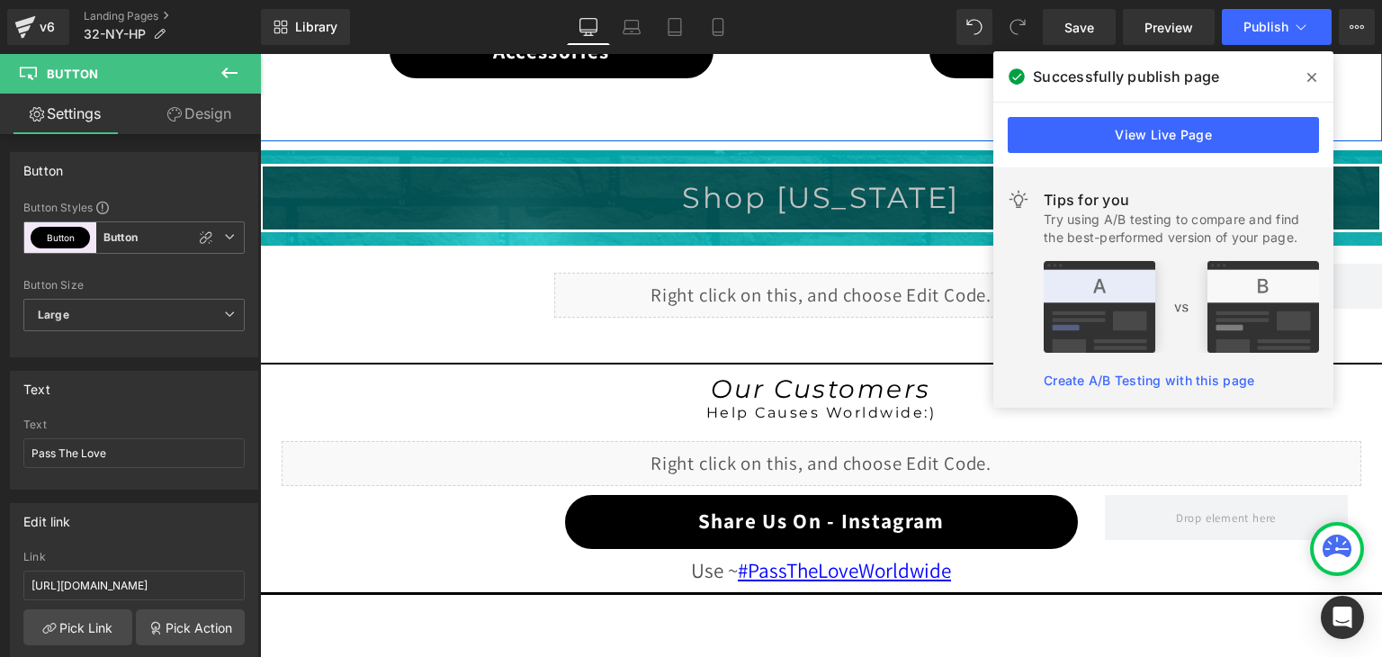
scroll to position [1443, 0]
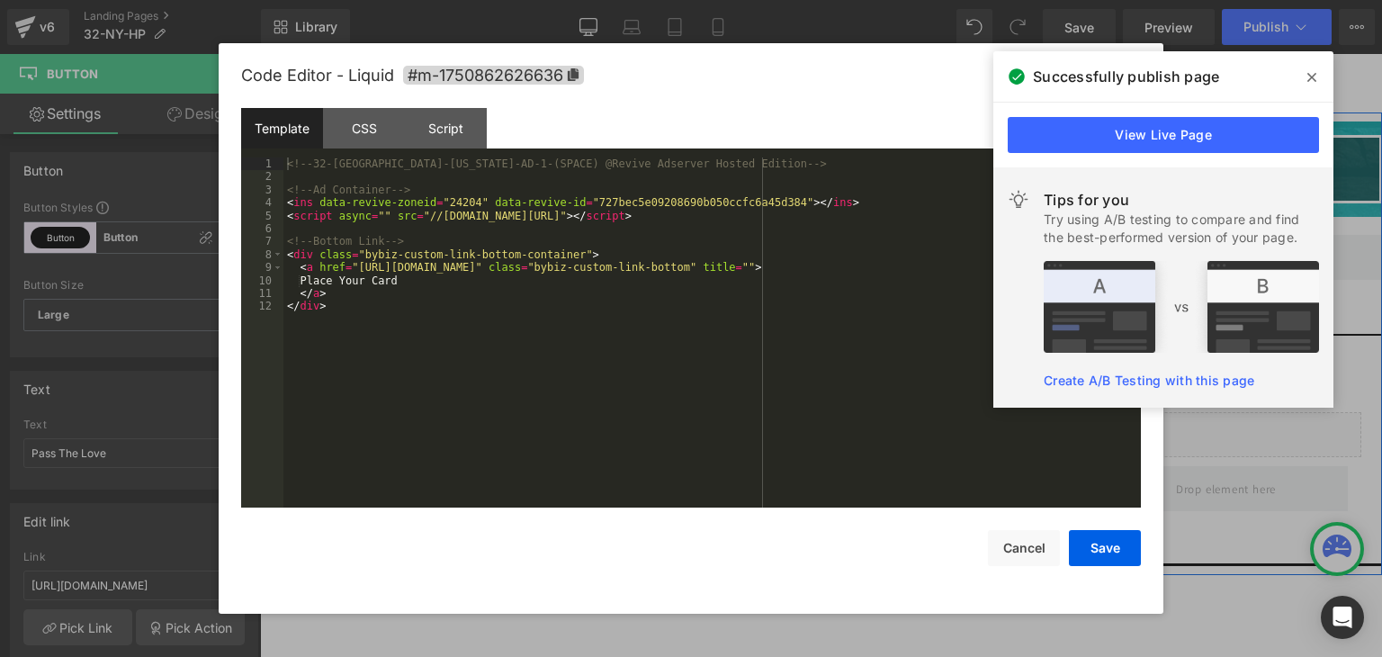
click at [839, 254] on div "Liquid" at bounding box center [821, 266] width 534 height 45
click at [23, 25] on div at bounding box center [691, 328] width 1382 height 657
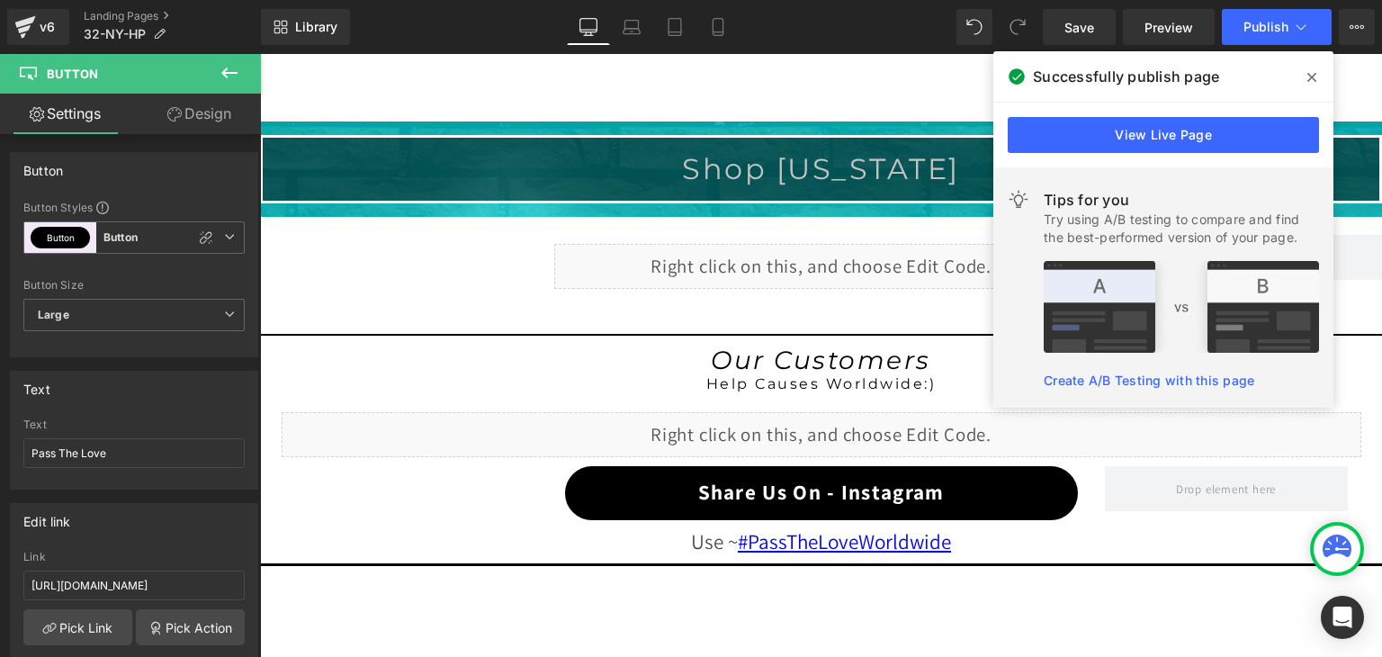
click at [23, 25] on icon at bounding box center [25, 22] width 21 height 12
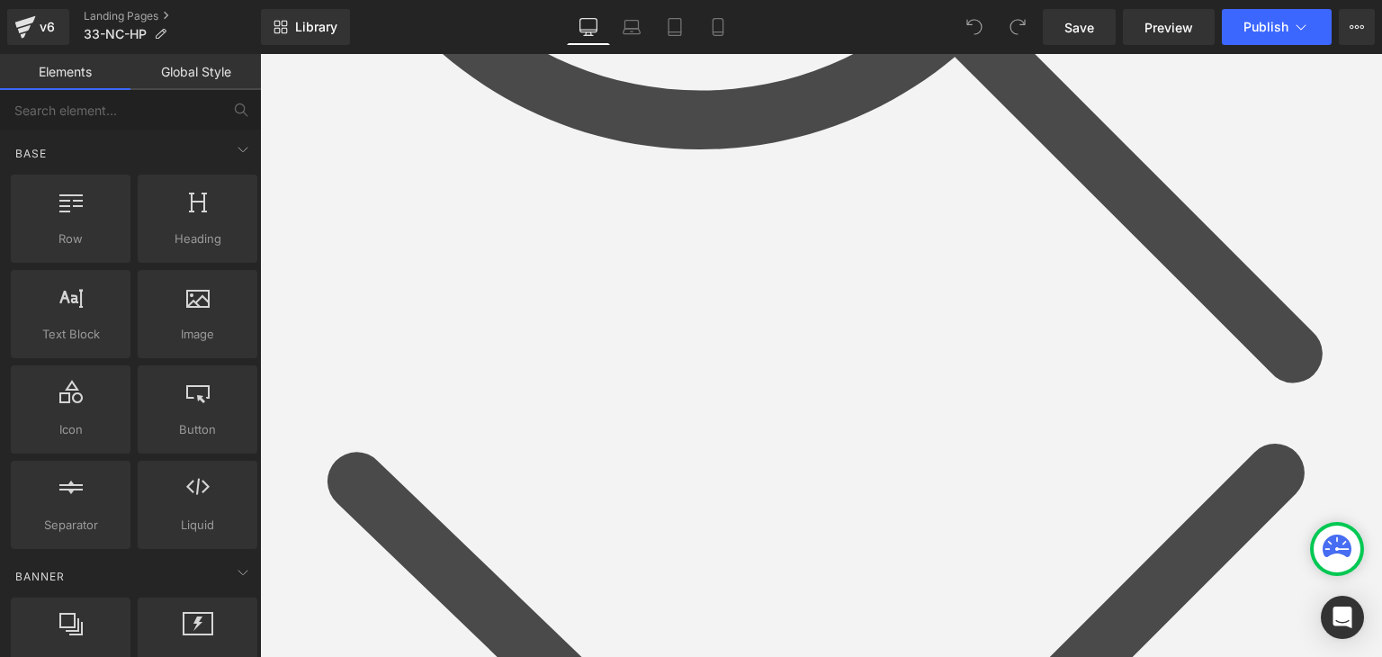
scroll to position [1350, 0]
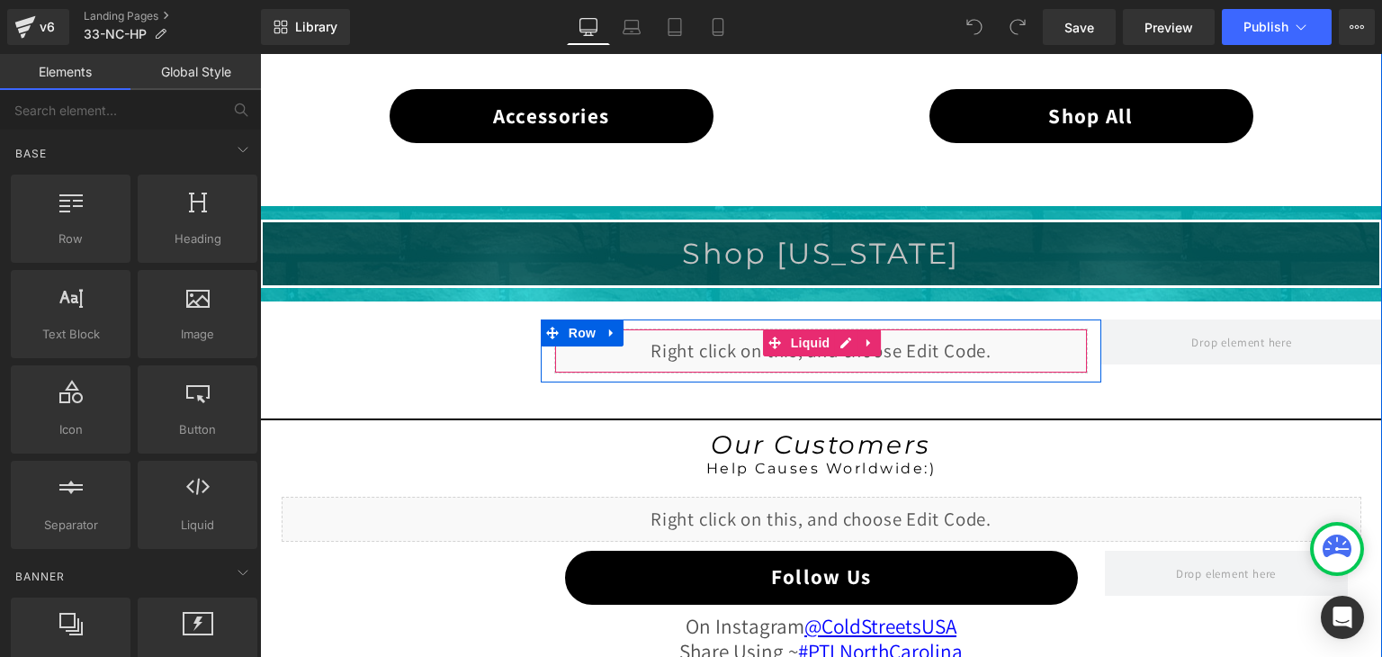
click at [839, 334] on div "Liquid" at bounding box center [821, 350] width 534 height 45
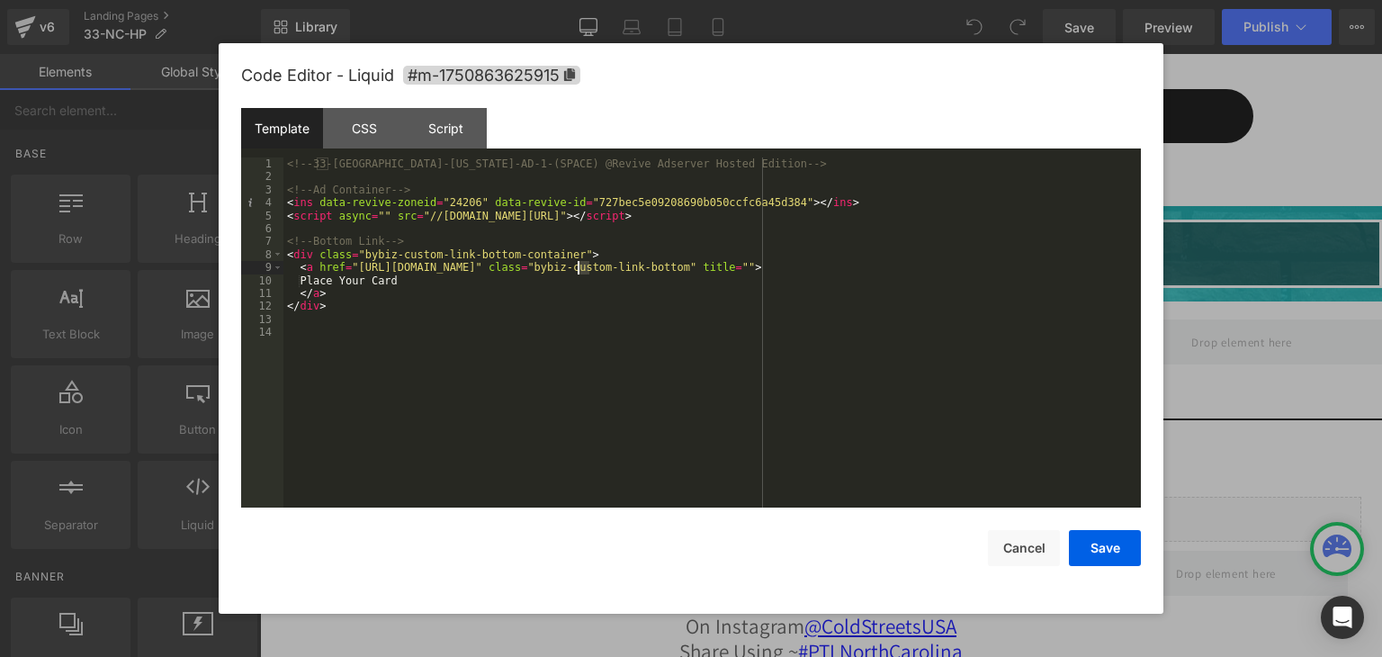
drag, startPoint x: 591, startPoint y: 264, endPoint x: 575, endPoint y: 268, distance: 16.8
click at [0, 0] on div "<!-- 33-NC-North Carolina-AD-1-(SPACE) @Revive Adserver Hosted Edition --> <!--…" at bounding box center [0, 0] width 0 height 0
drag, startPoint x: 607, startPoint y: 264, endPoint x: 531, endPoint y: 265, distance: 76.5
click at [0, 0] on div "<!-- 33-NC-North Carolina-AD-1-(SPACE) @Revive Adserver Hosted Edition --> <!--…" at bounding box center [0, 0] width 0 height 0
click at [1097, 537] on button "Save" at bounding box center [1105, 548] width 72 height 36
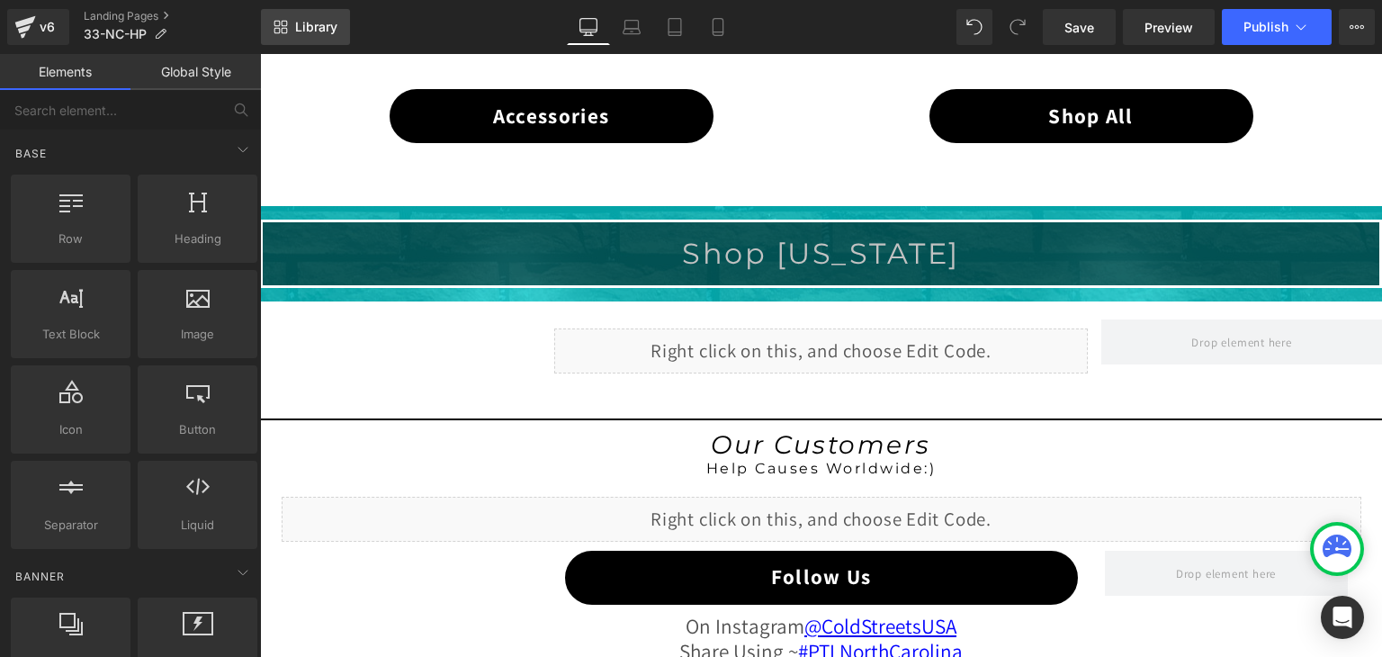
click at [314, 15] on link "Library" at bounding box center [305, 27] width 89 height 36
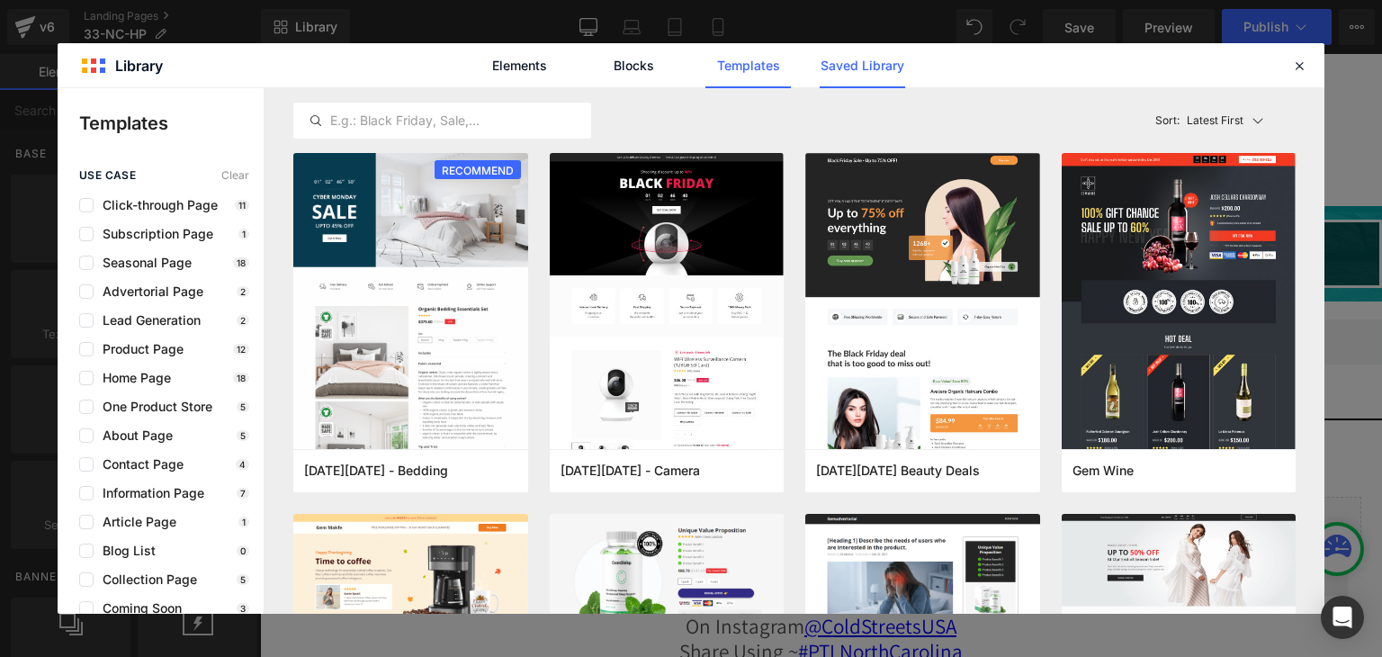
click at [0, 0] on link "Saved Library" at bounding box center [0, 0] width 0 height 0
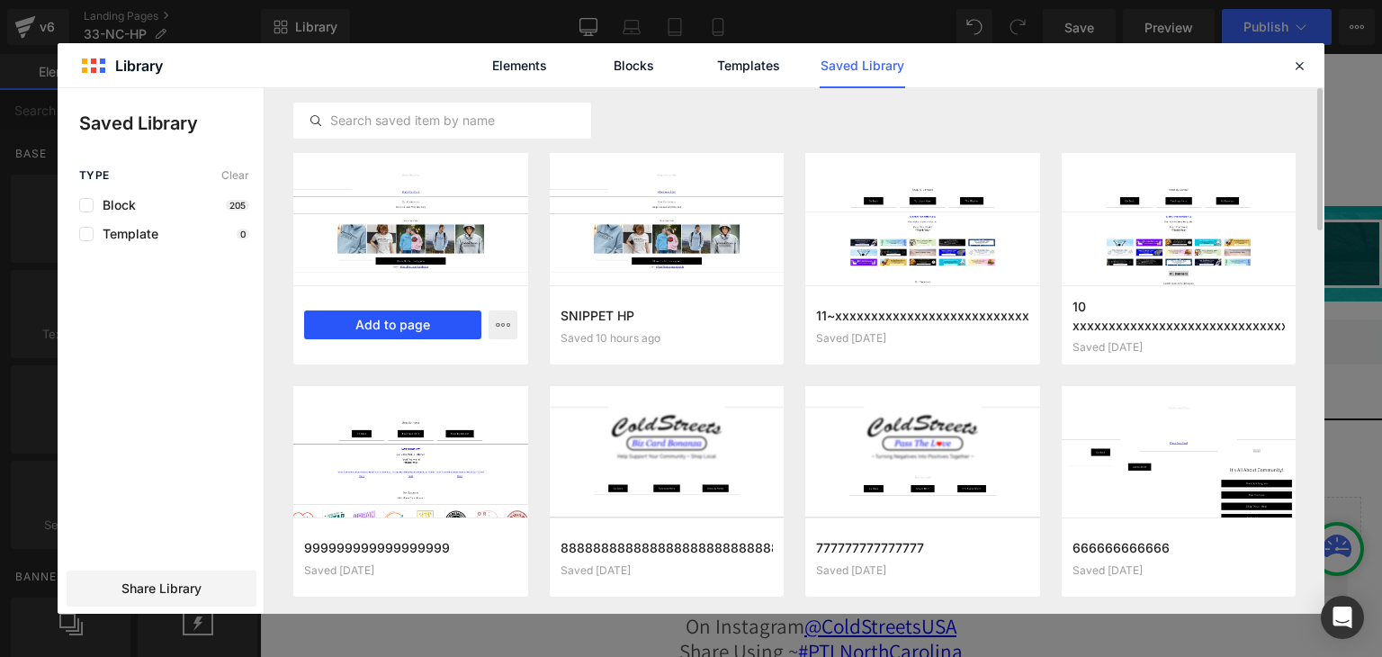
click at [412, 325] on button "Add to page" at bounding box center [392, 324] width 177 height 29
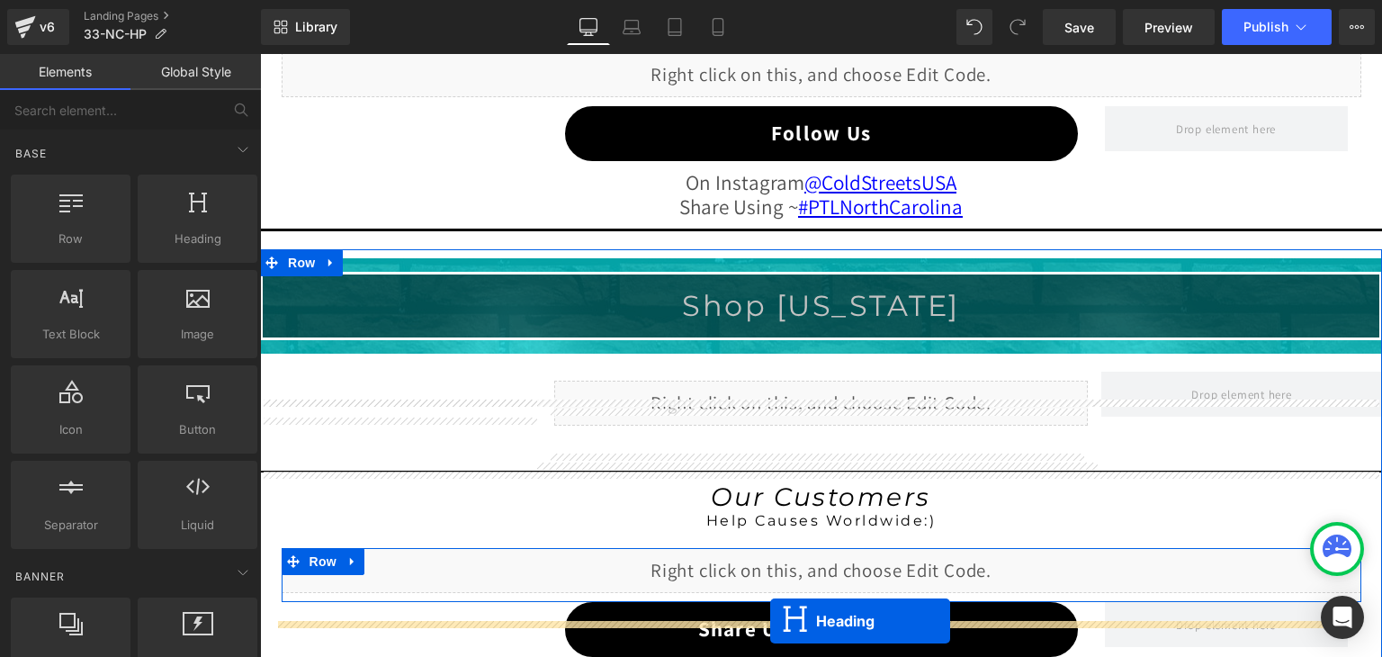
scroll to position [1911, 0]
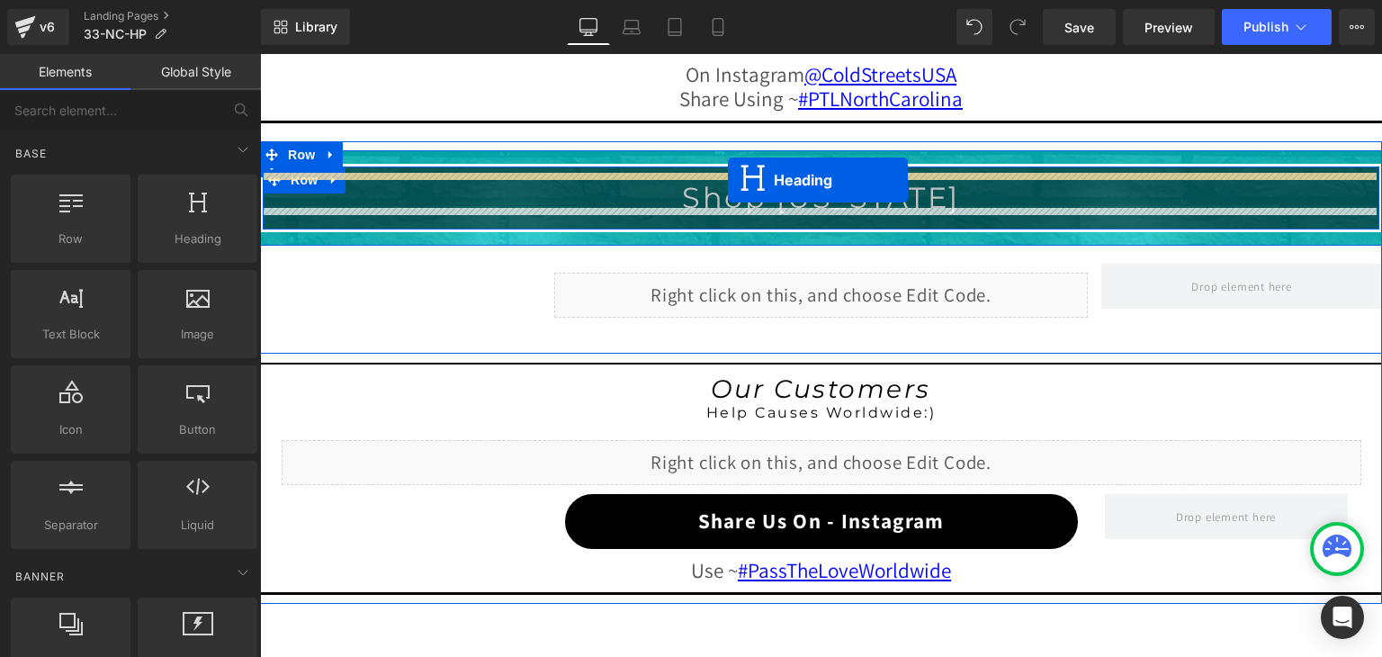
drag, startPoint x: 775, startPoint y: 248, endPoint x: 728, endPoint y: 180, distance: 82.8
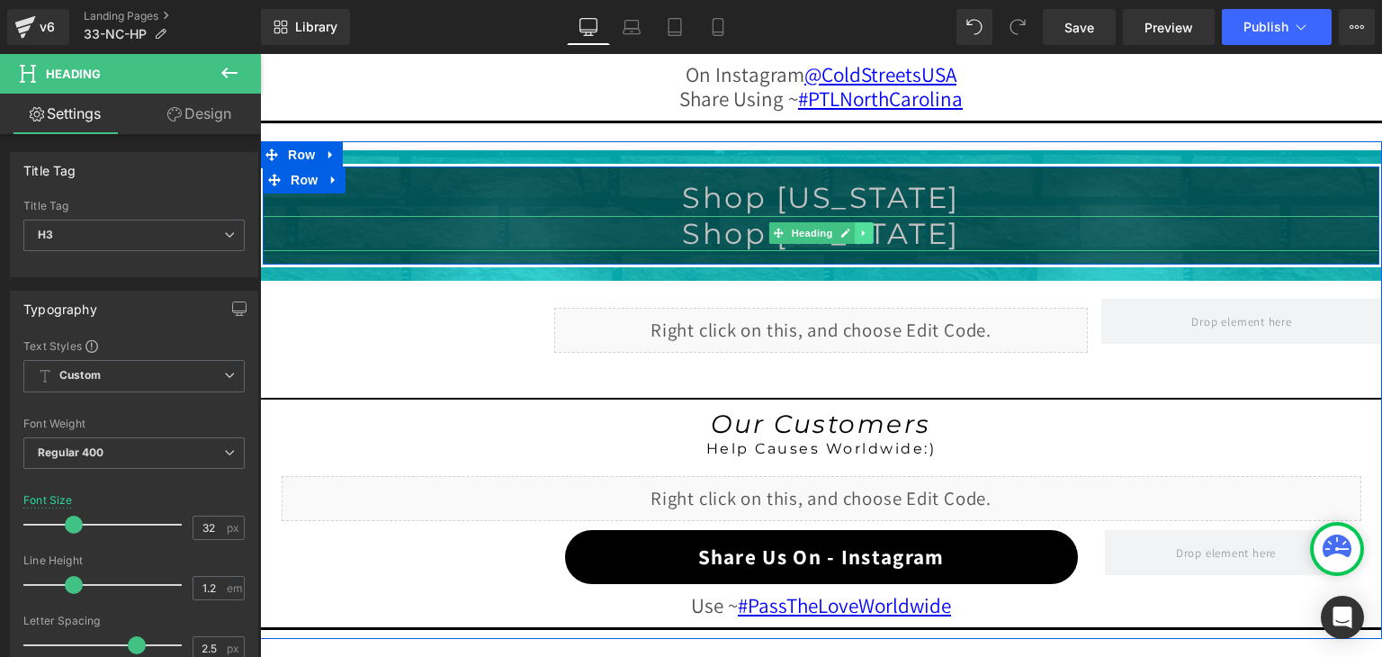
click at [859, 229] on icon at bounding box center [864, 233] width 10 height 11
click at [871, 229] on icon at bounding box center [874, 234] width 10 height 10
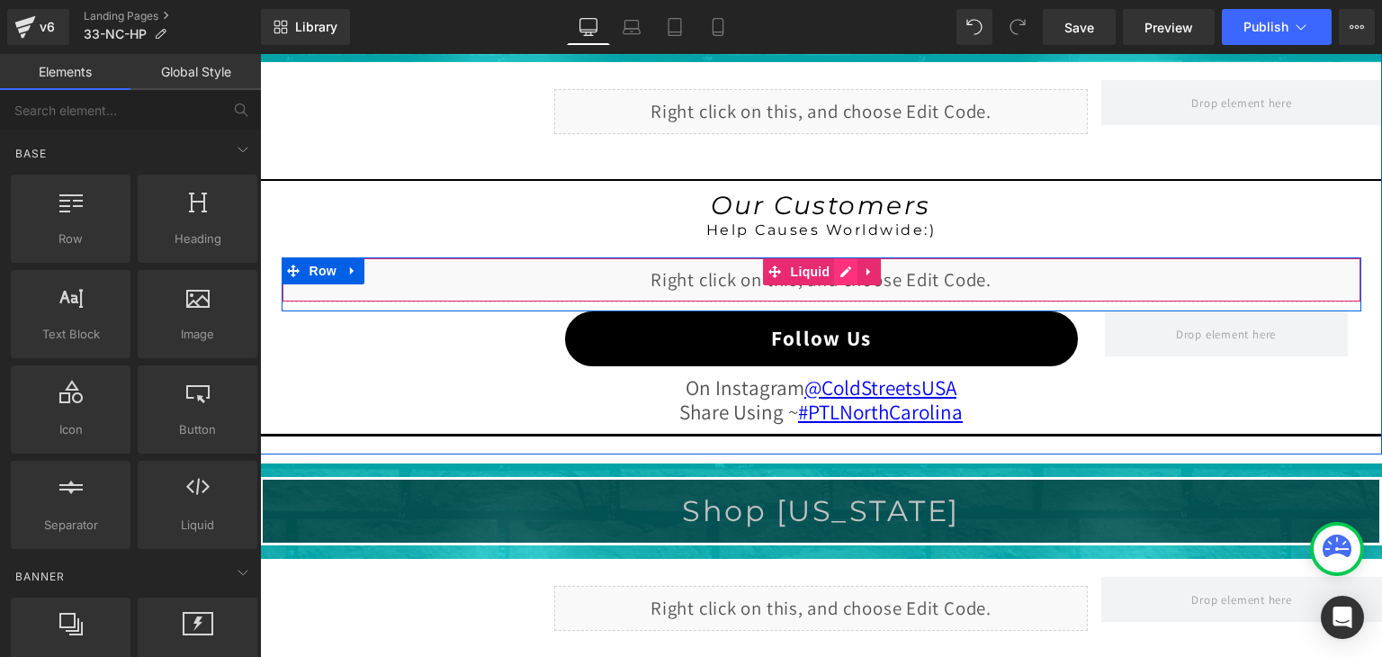
scroll to position [1461, 0]
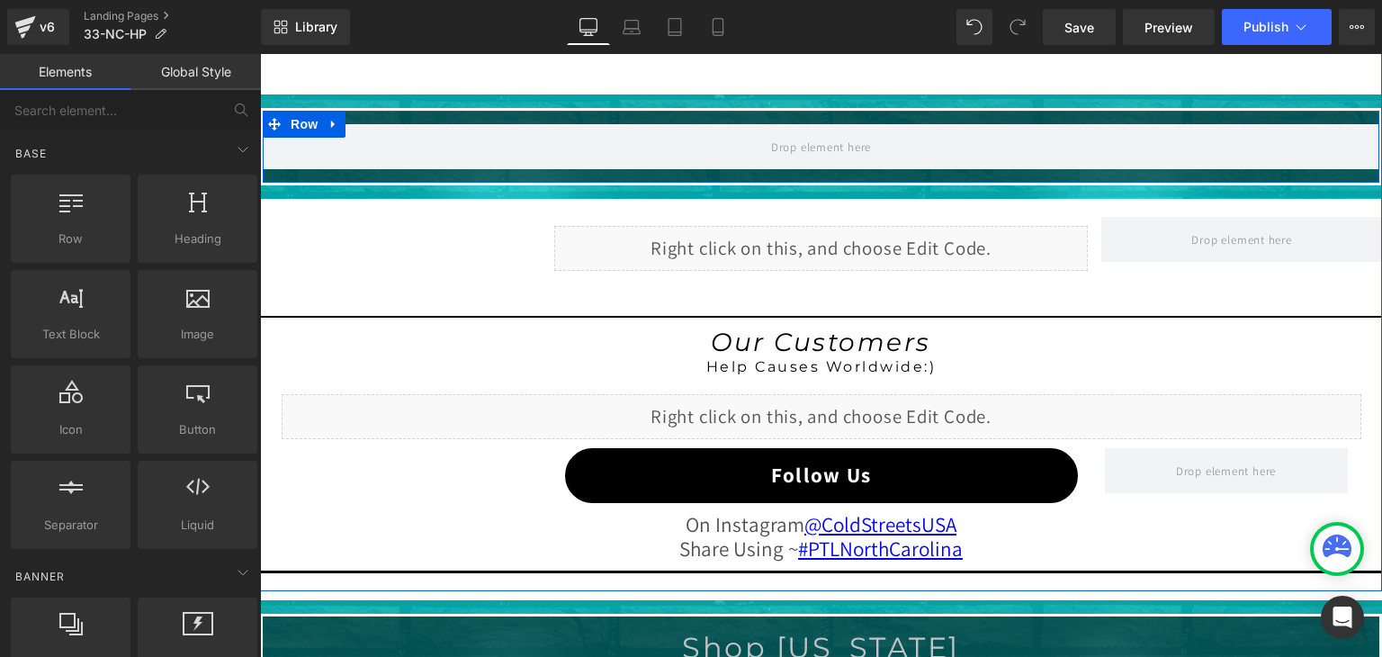
click at [851, 244] on div "Liquid" at bounding box center [821, 248] width 534 height 45
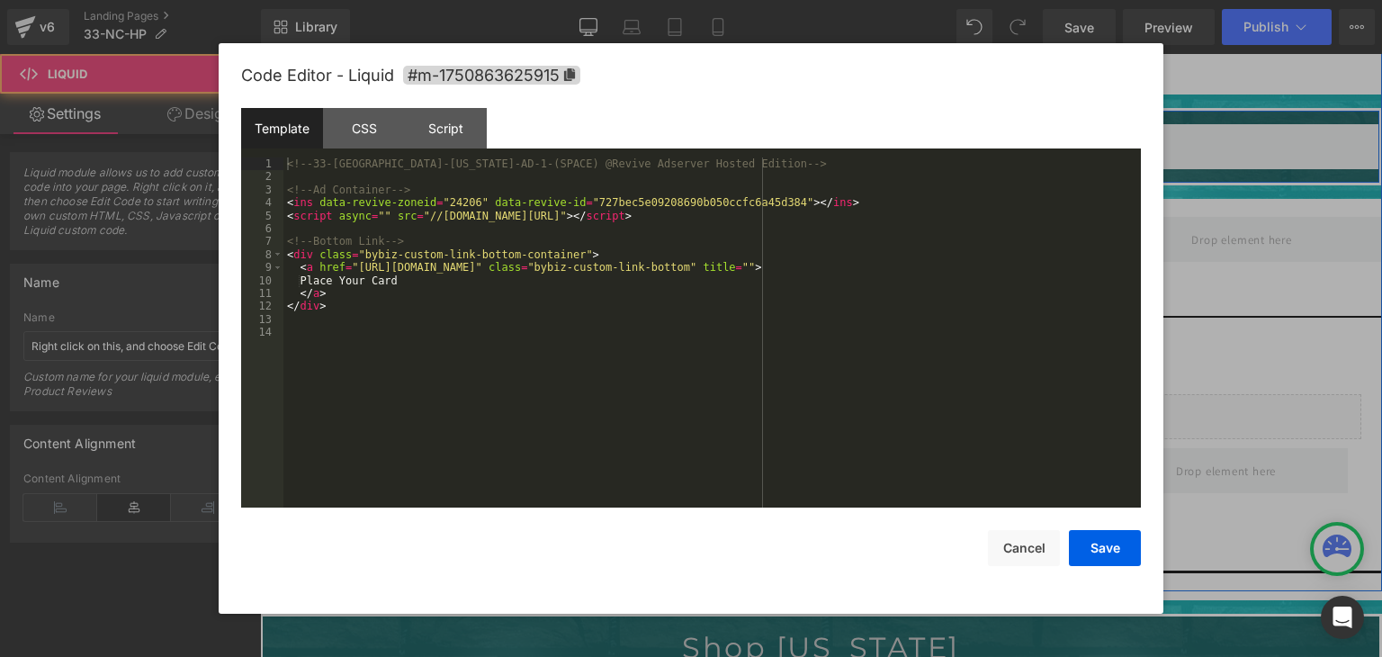
click at [844, 238] on div "Liquid" at bounding box center [821, 248] width 534 height 45
click at [56, 65] on button "Cancel" at bounding box center [32, 54] width 48 height 22
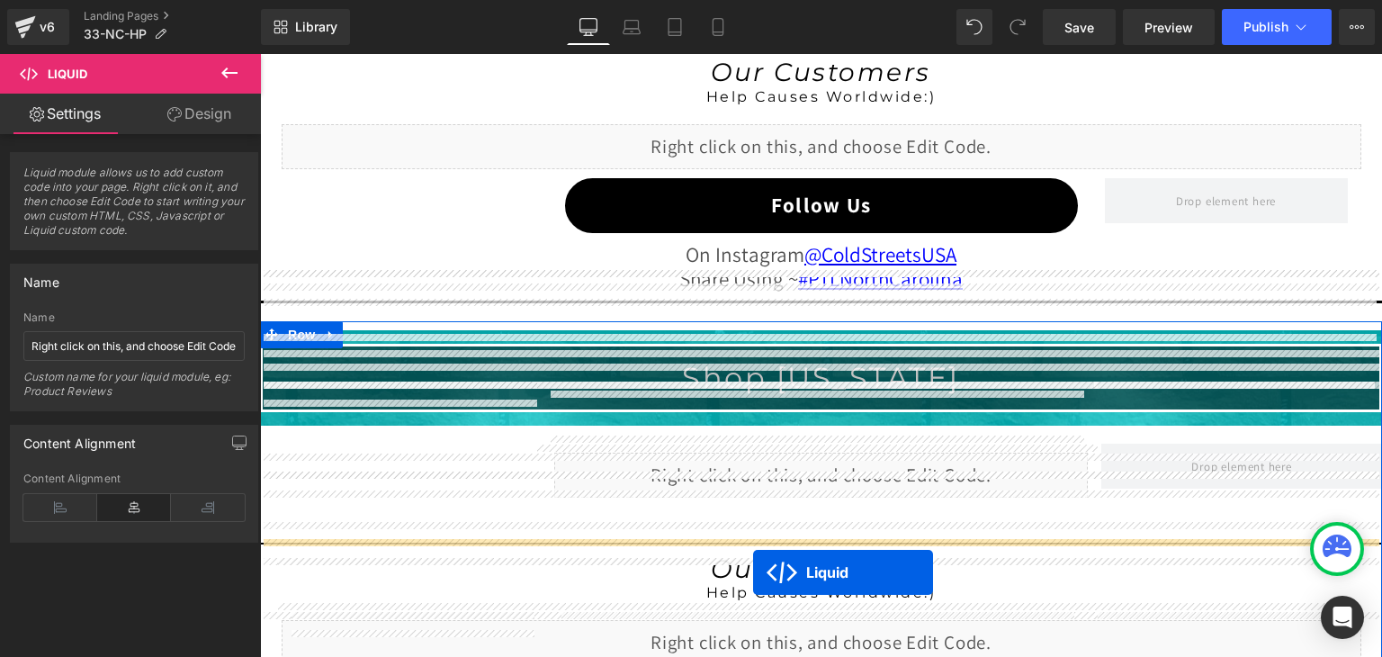
scroll to position [1803, 0]
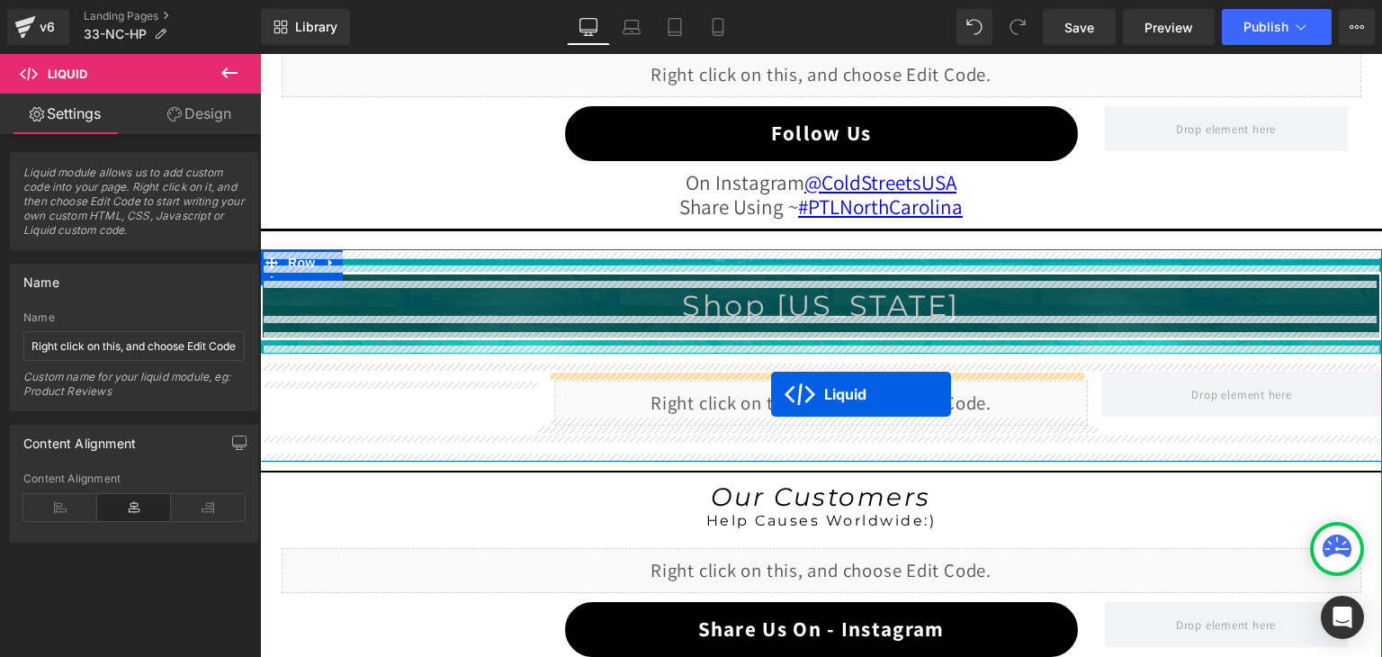
drag, startPoint x: 767, startPoint y: 231, endPoint x: 771, endPoint y: 394, distance: 162.9
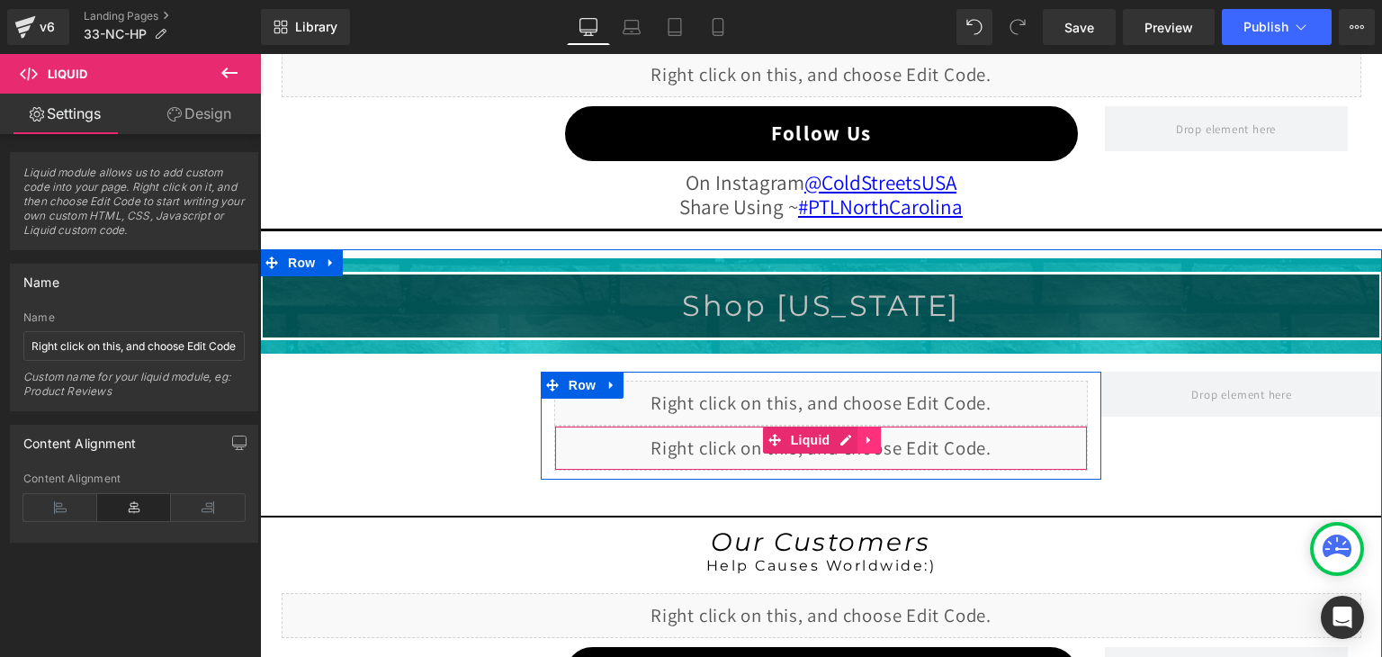
click at [863, 435] on icon at bounding box center [869, 439] width 13 height 13
click at [875, 434] on icon at bounding box center [880, 440] width 13 height 13
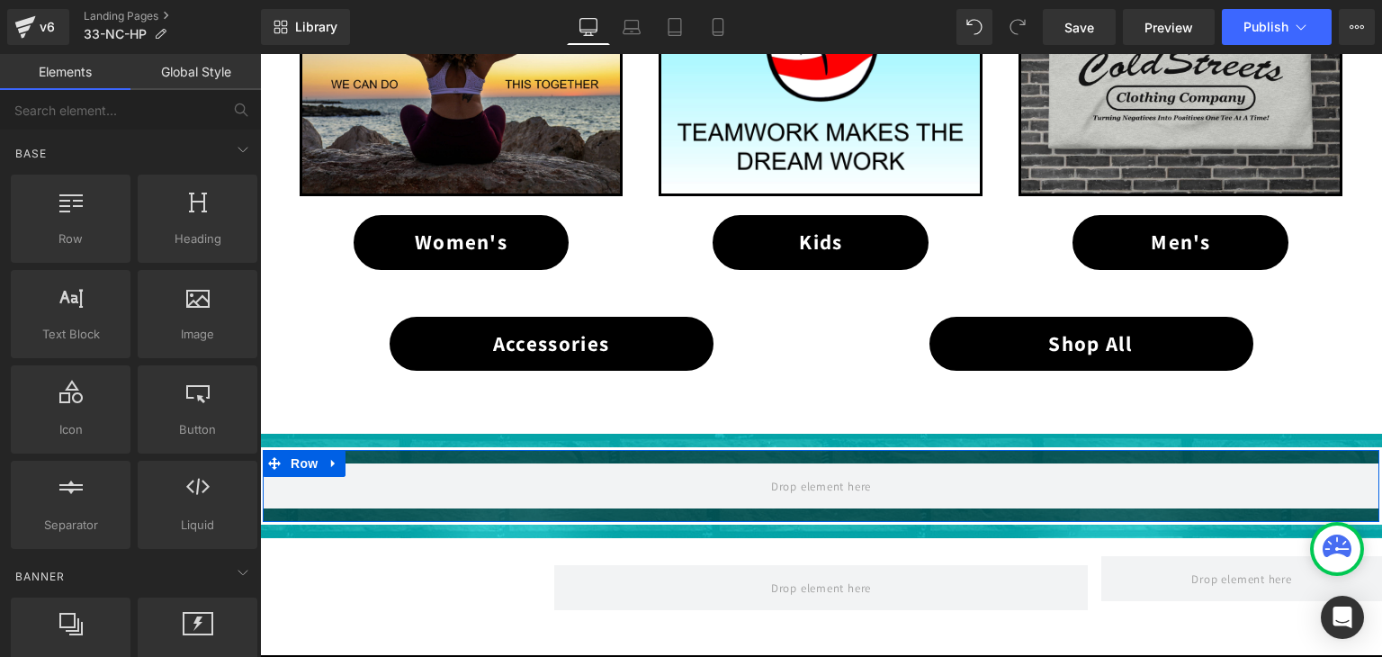
scroll to position [1083, 0]
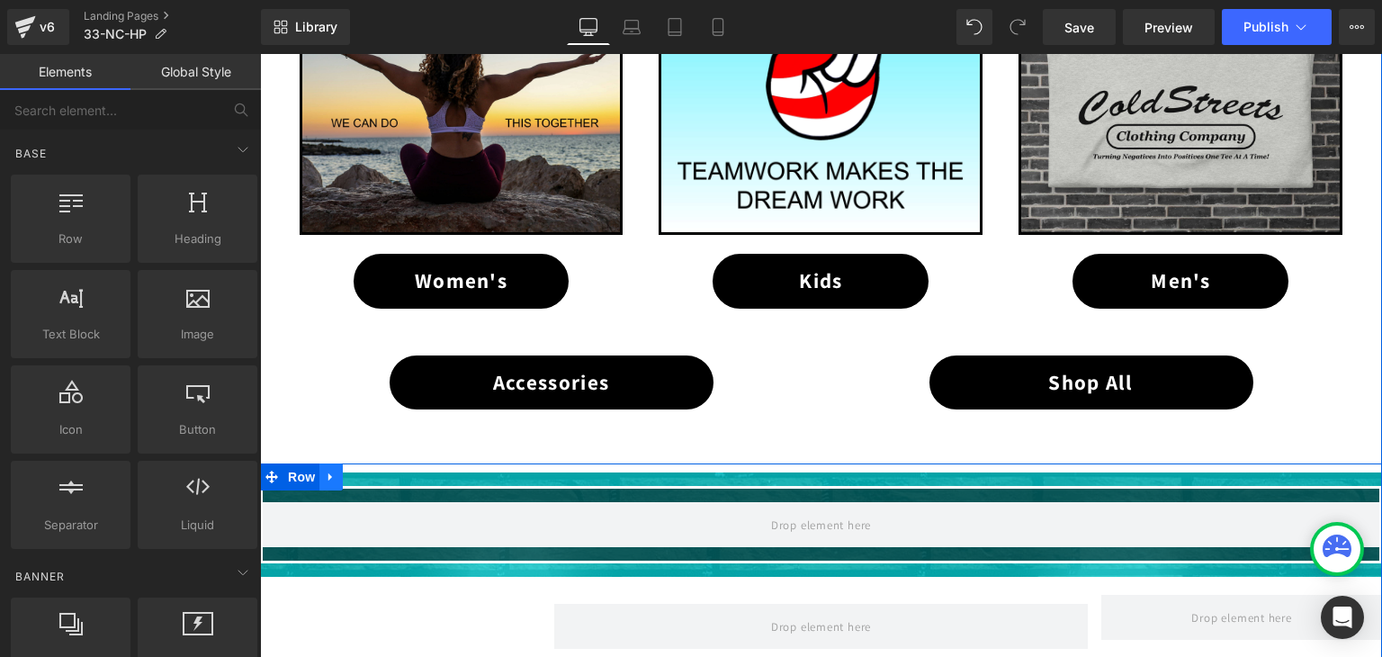
click at [325, 471] on icon at bounding box center [331, 477] width 13 height 13
click at [372, 471] on icon at bounding box center [378, 477] width 13 height 13
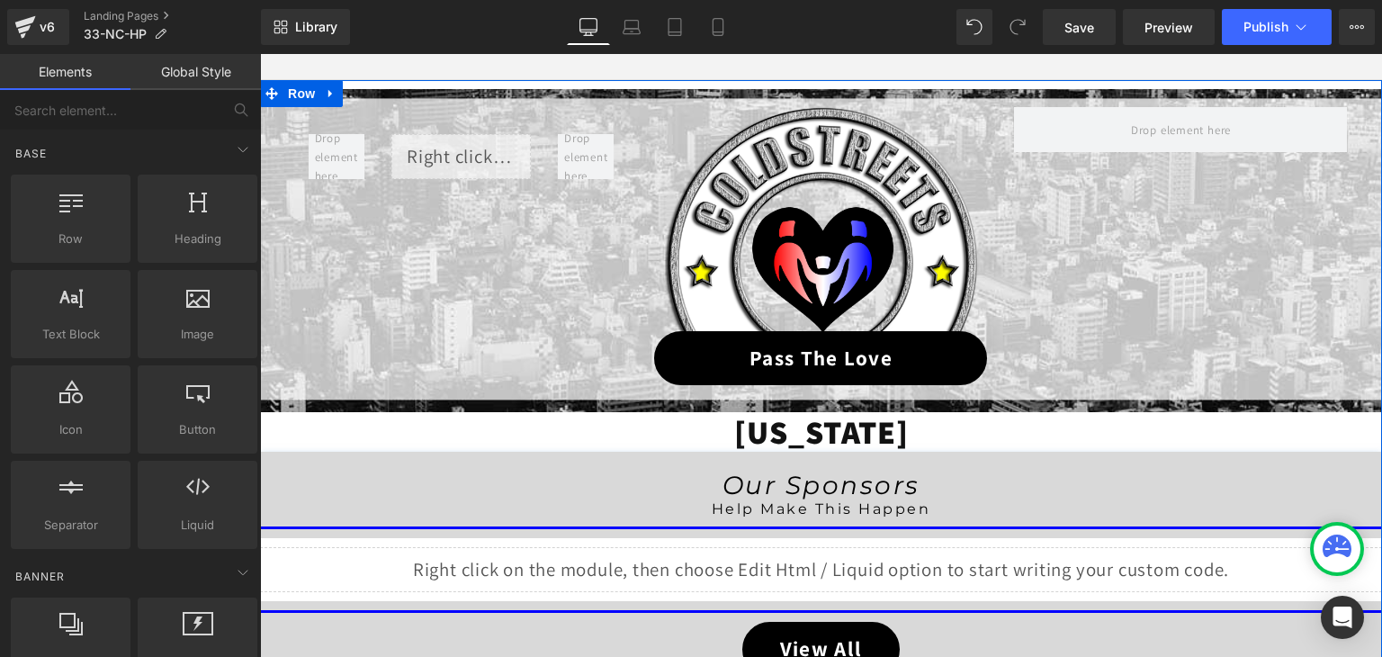
scroll to position [184, 0]
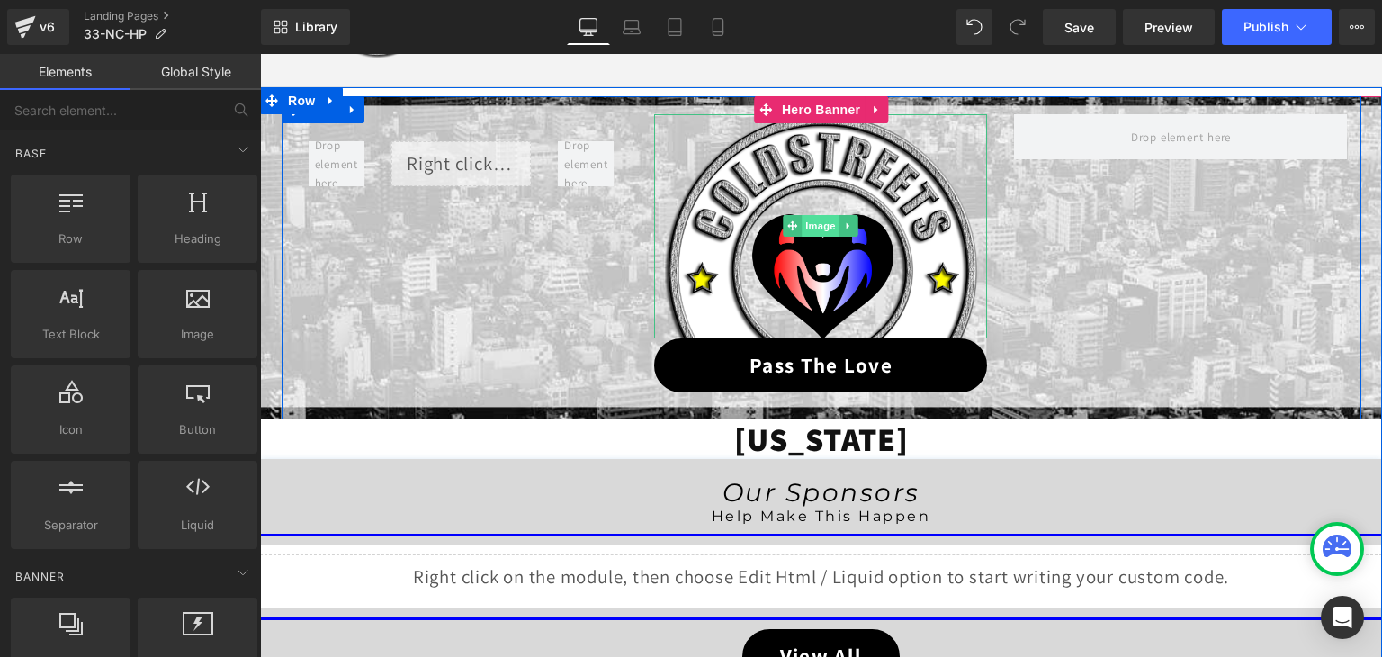
click at [811, 230] on span "Image" at bounding box center [822, 226] width 38 height 22
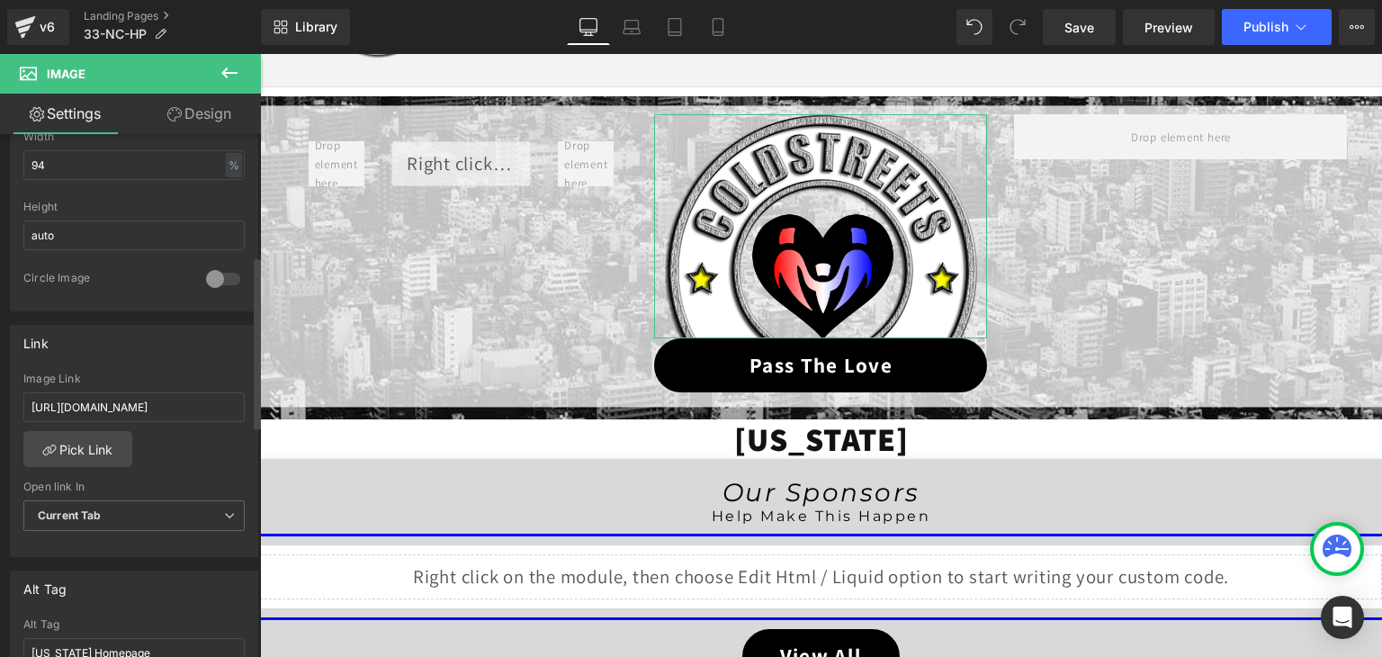
scroll to position [630, 0]
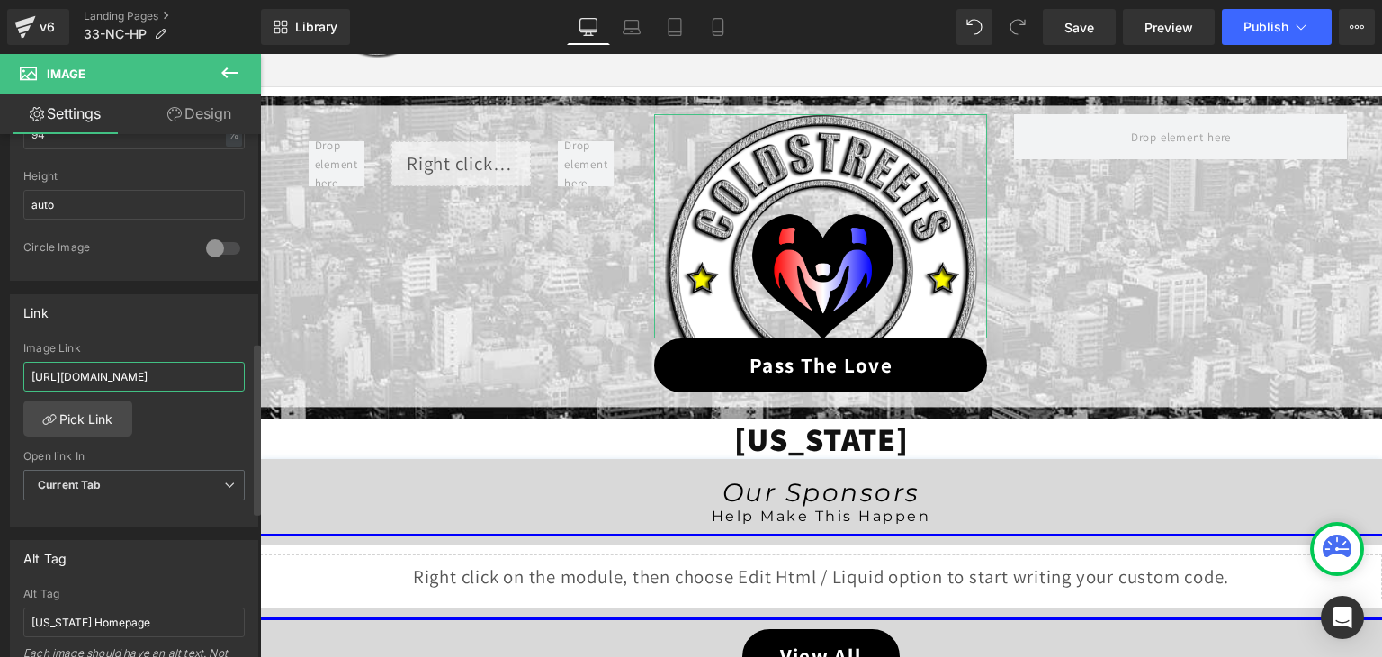
click at [157, 374] on input "https://coldstreets.com/pages/ptl-nc" at bounding box center [133, 377] width 221 height 30
type input "https://coldstreets.com/pages/33-nc-ptl"
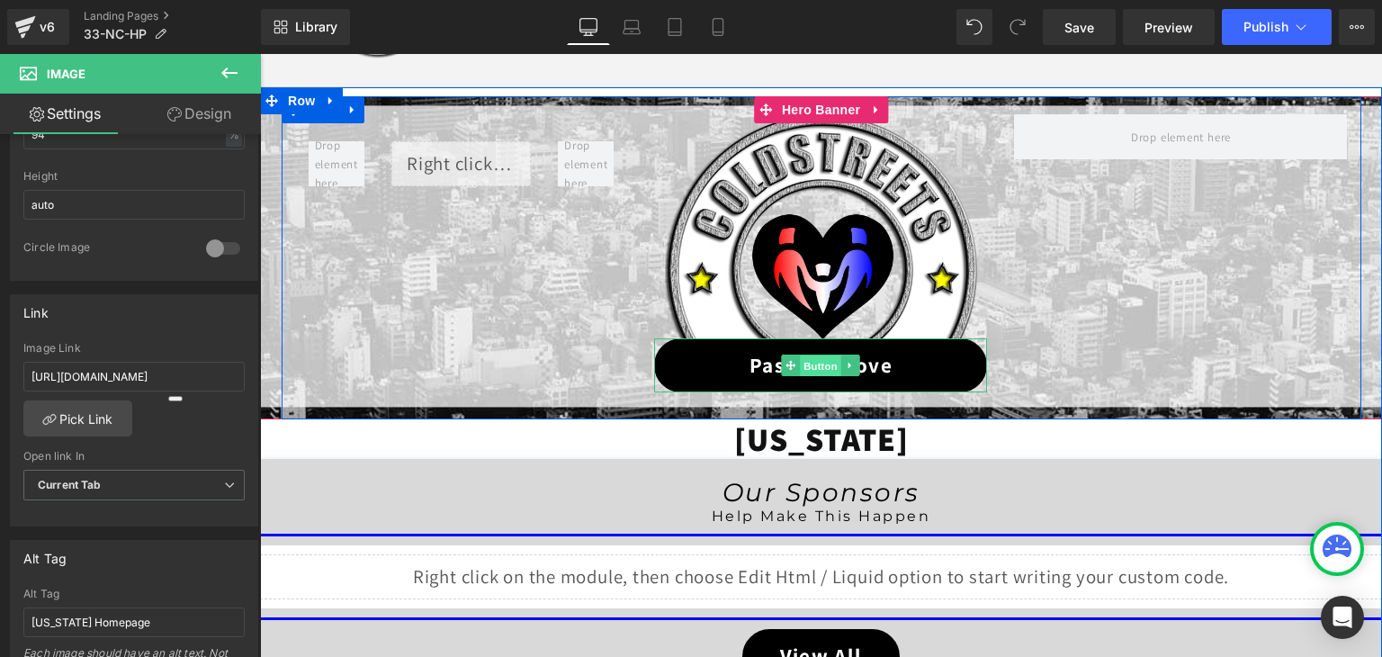
click at [821, 361] on span "Button" at bounding box center [821, 366] width 41 height 22
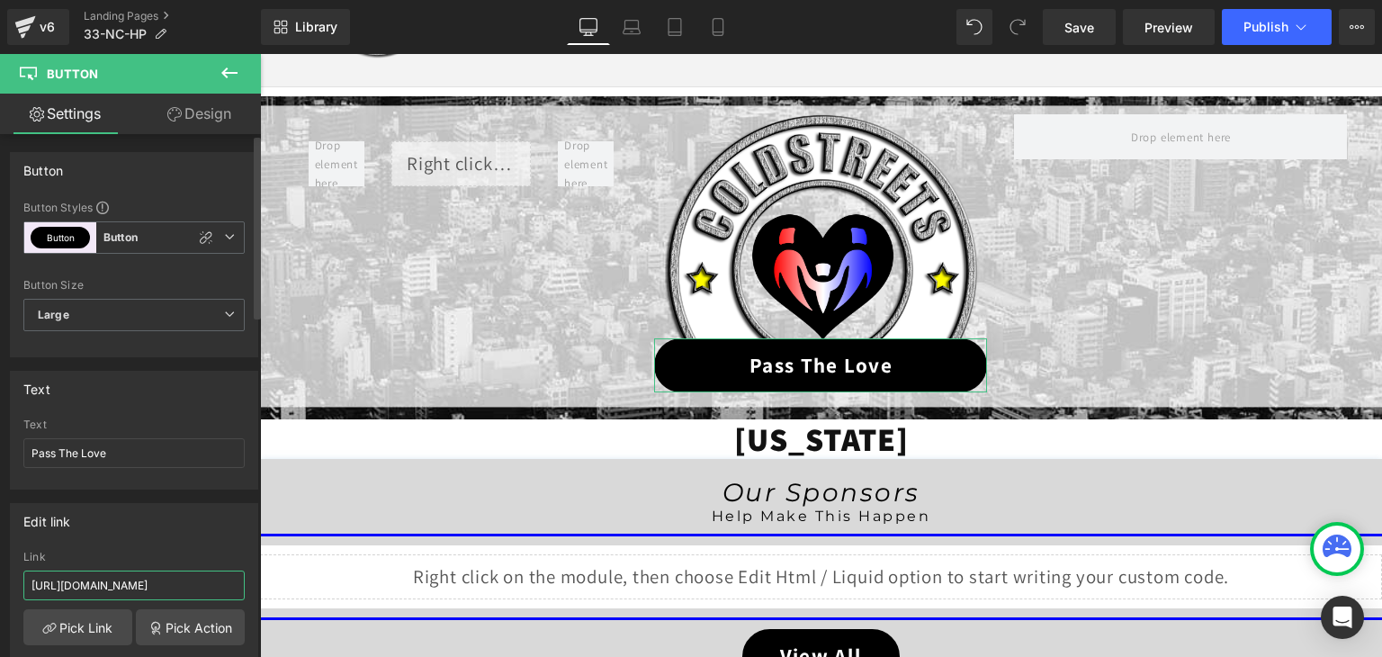
click at [131, 583] on input "https://coldstreets.com/pages/ptl-nc" at bounding box center [133, 585] width 221 height 30
paste input "33-nc-ptl"
type input "https://coldstreets.com/pages/33-nc-ptl"
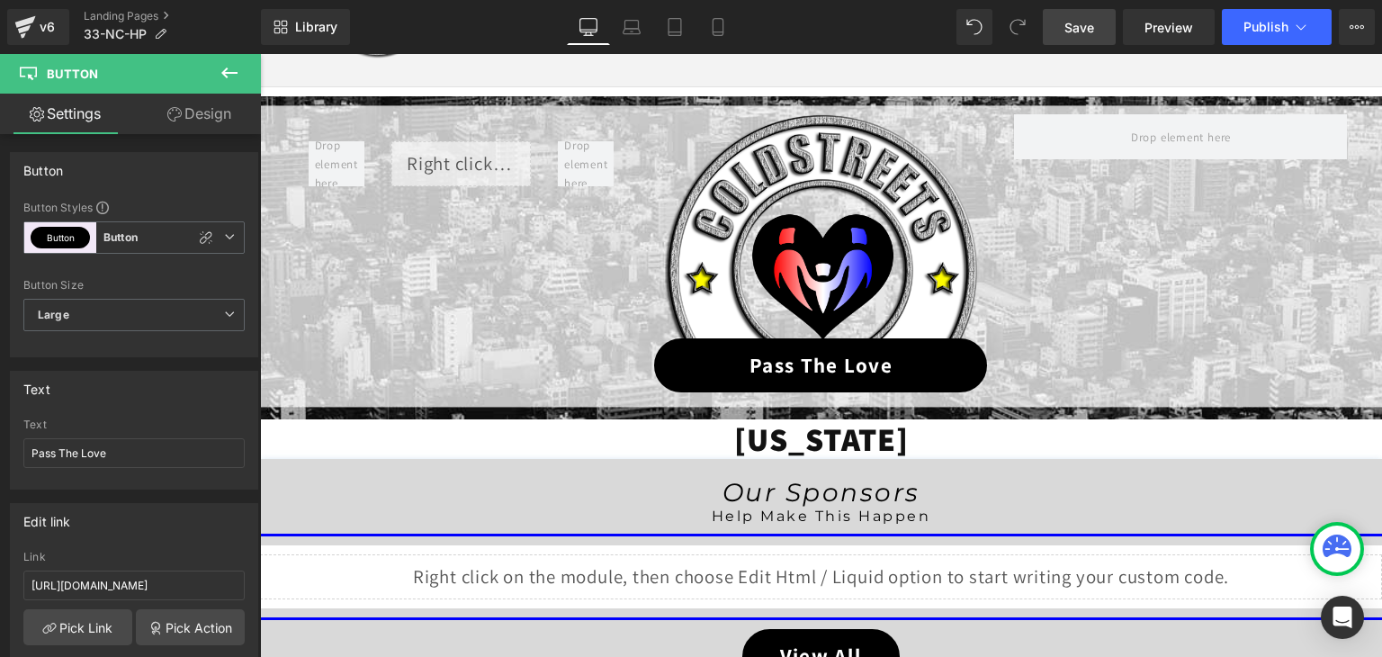
click at [1091, 26] on span "Save" at bounding box center [1079, 27] width 30 height 19
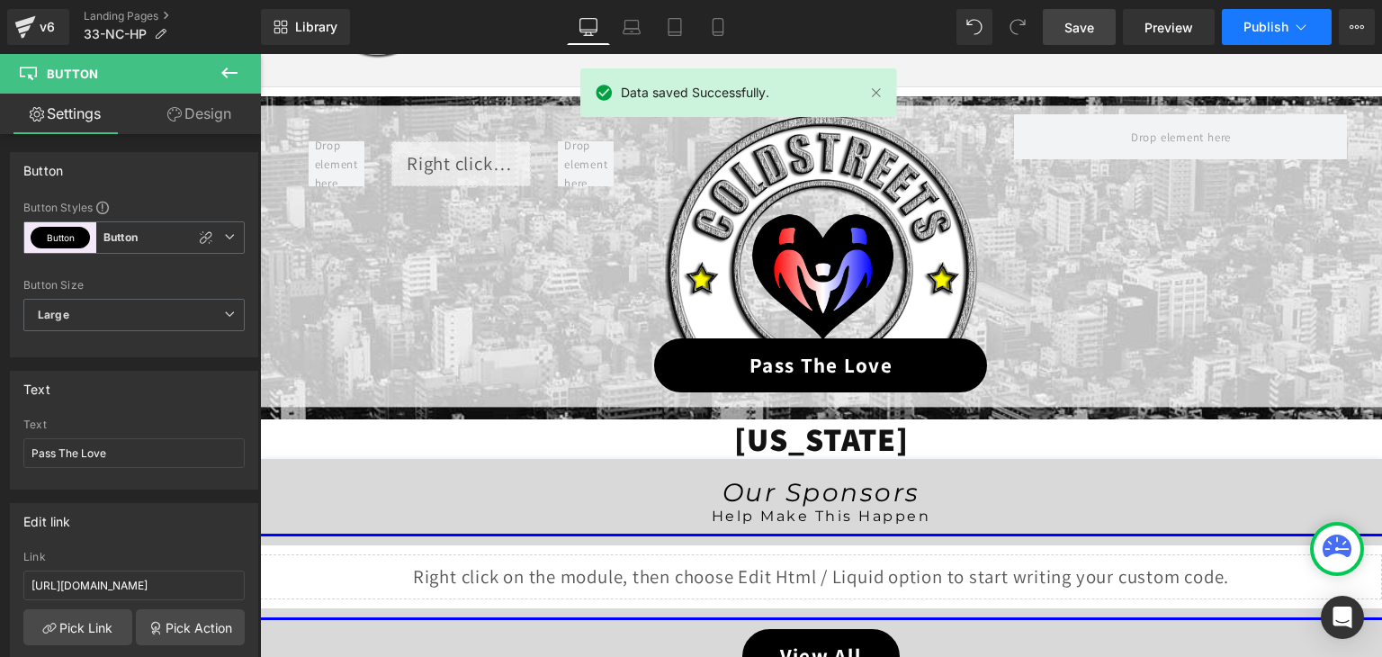
click at [1295, 25] on icon at bounding box center [1301, 27] width 18 height 18
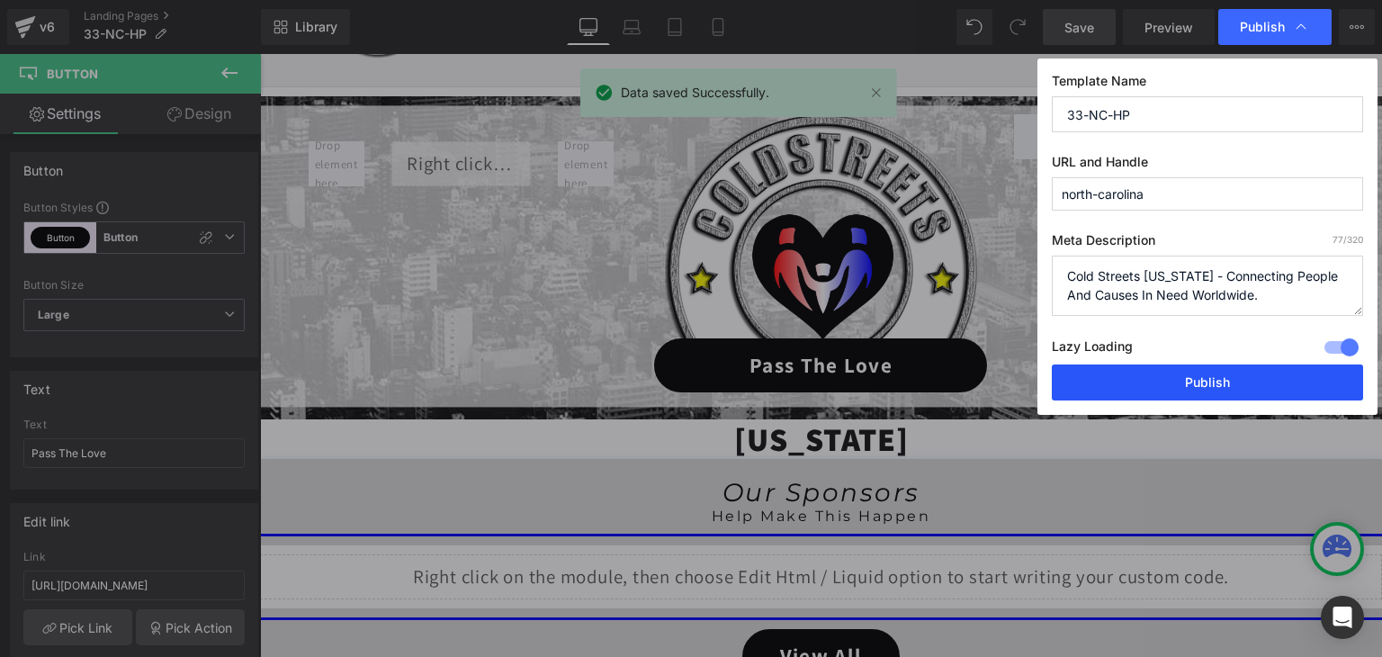
click at [1210, 370] on button "Publish" at bounding box center [1207, 382] width 311 height 36
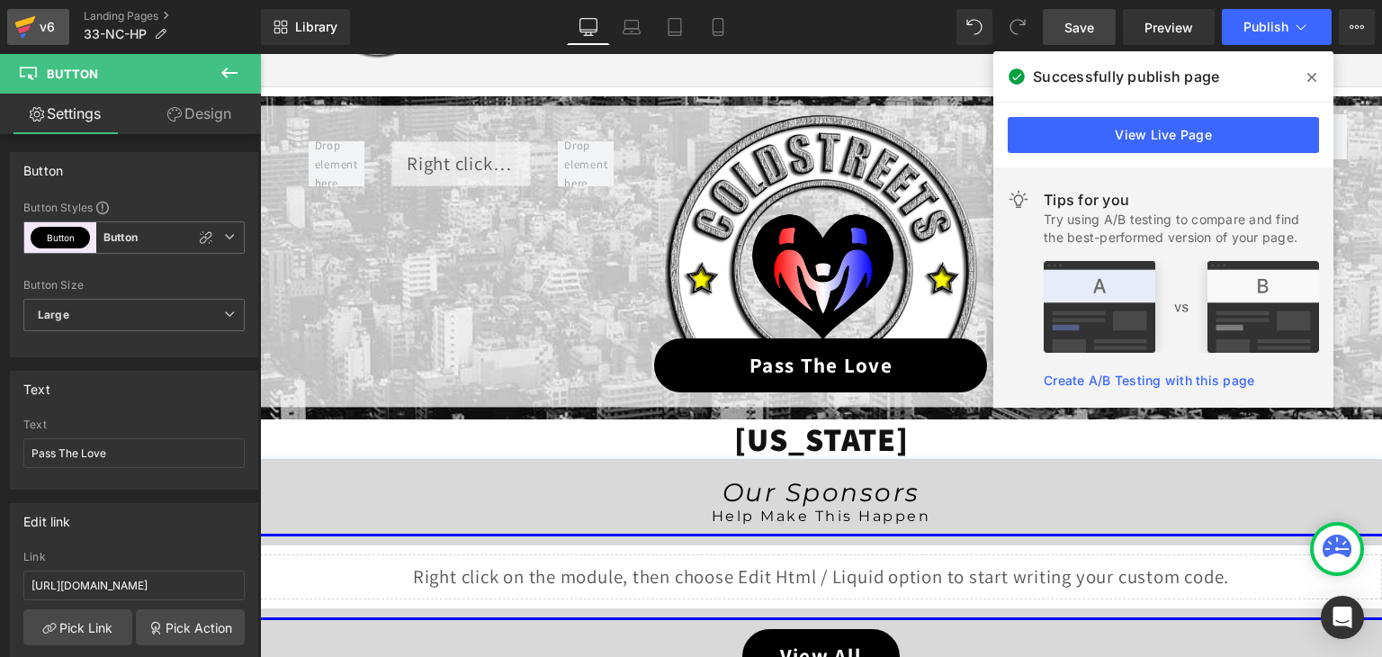
click at [17, 21] on icon at bounding box center [25, 26] width 22 height 45
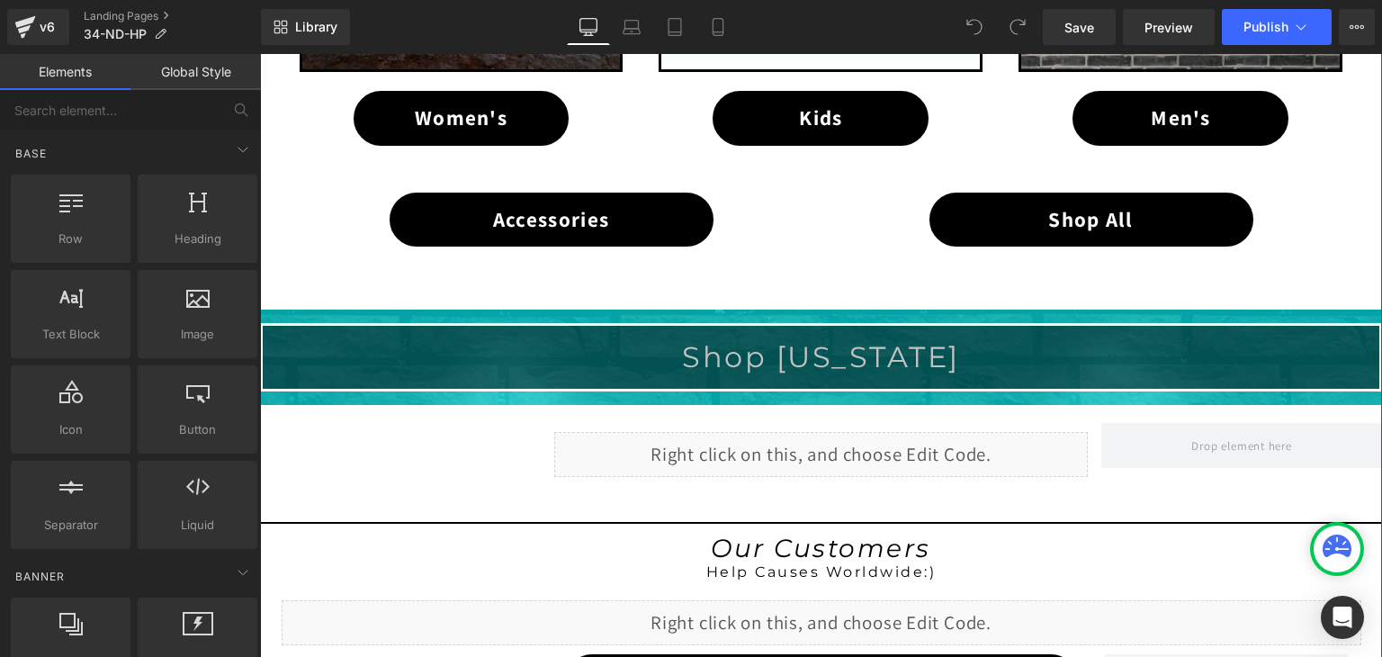
scroll to position [1260, 0]
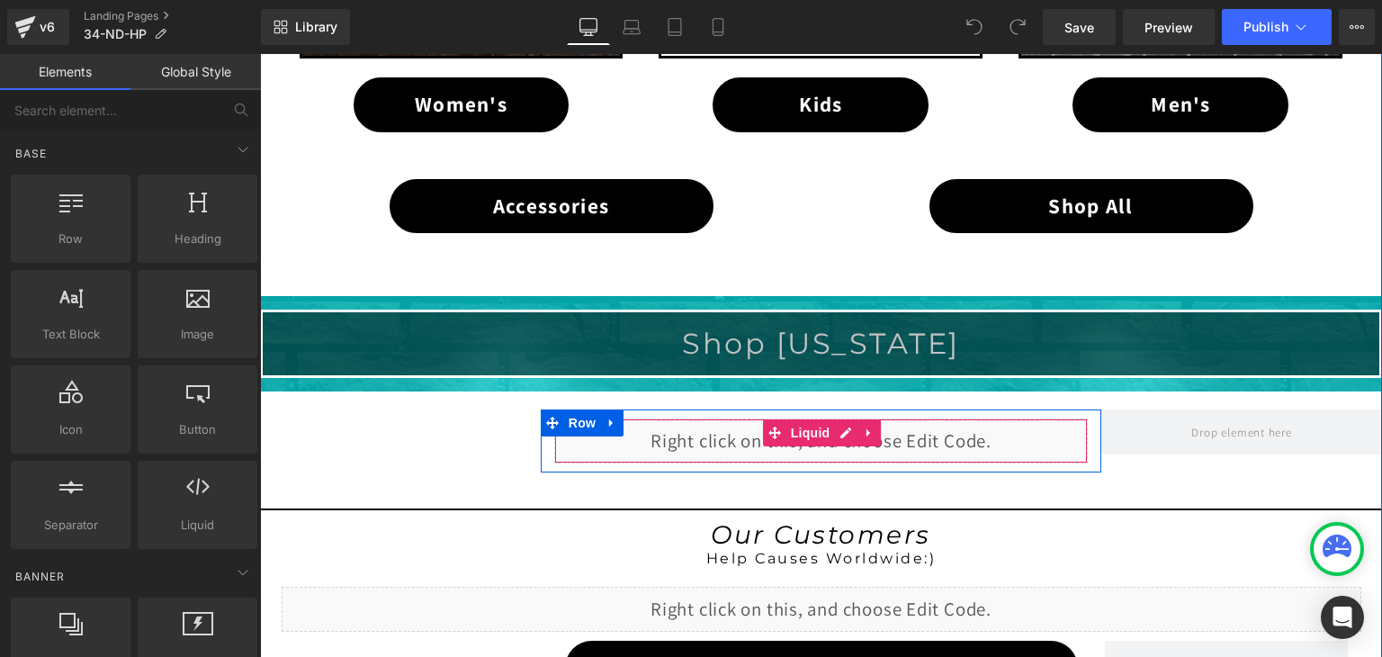
click at [840, 428] on div "Liquid" at bounding box center [821, 440] width 534 height 45
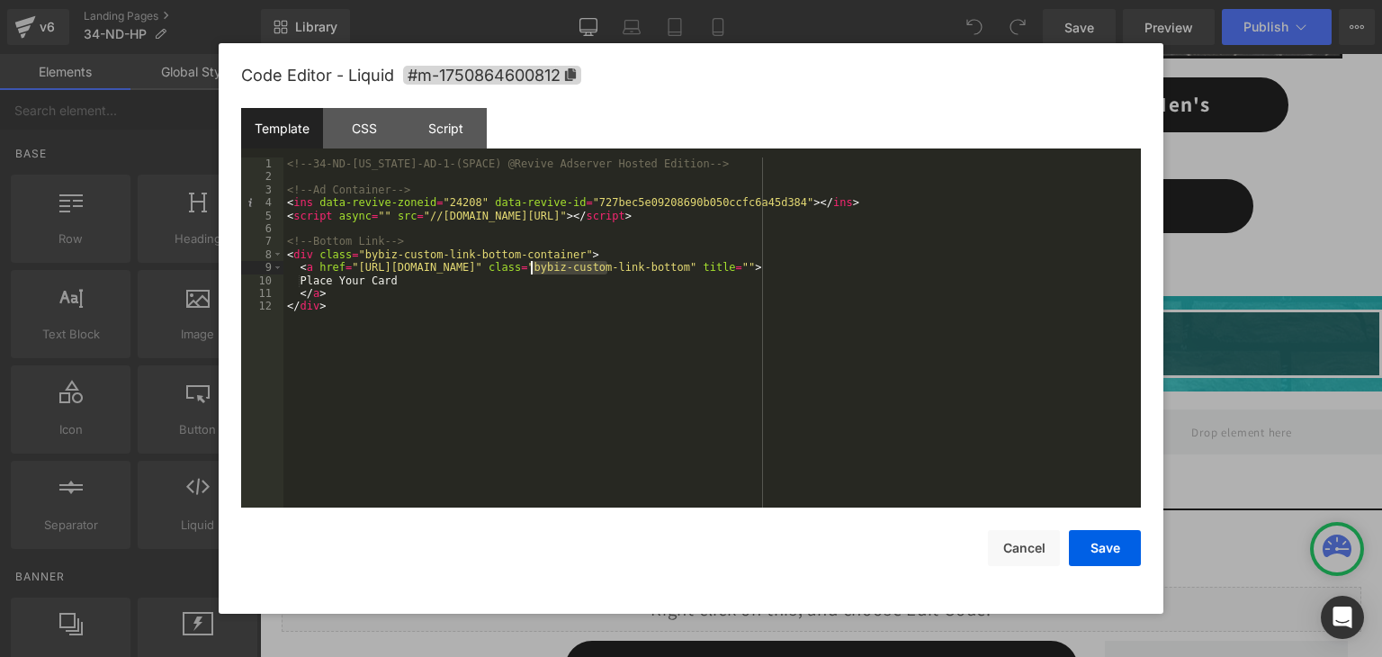
drag, startPoint x: 605, startPoint y: 266, endPoint x: 533, endPoint y: 267, distance: 72.0
click at [0, 0] on div "<!-- 34-ND-[US_STATE]-AD-1-(SPACE) @Revive Adserver Hosted Edition --> <!-- Ad …" at bounding box center [0, 0] width 0 height 0
click at [1117, 553] on button "Save" at bounding box center [1105, 548] width 72 height 36
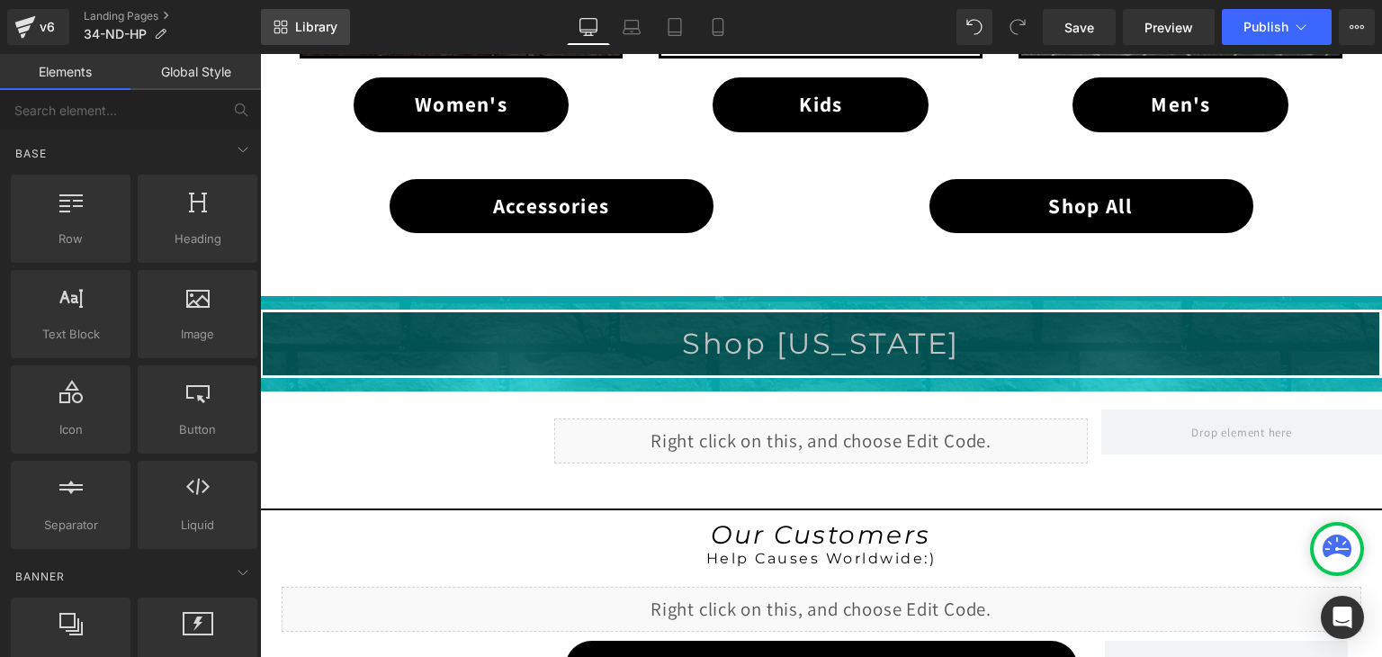
click at [311, 22] on span "Library" at bounding box center [316, 27] width 42 height 16
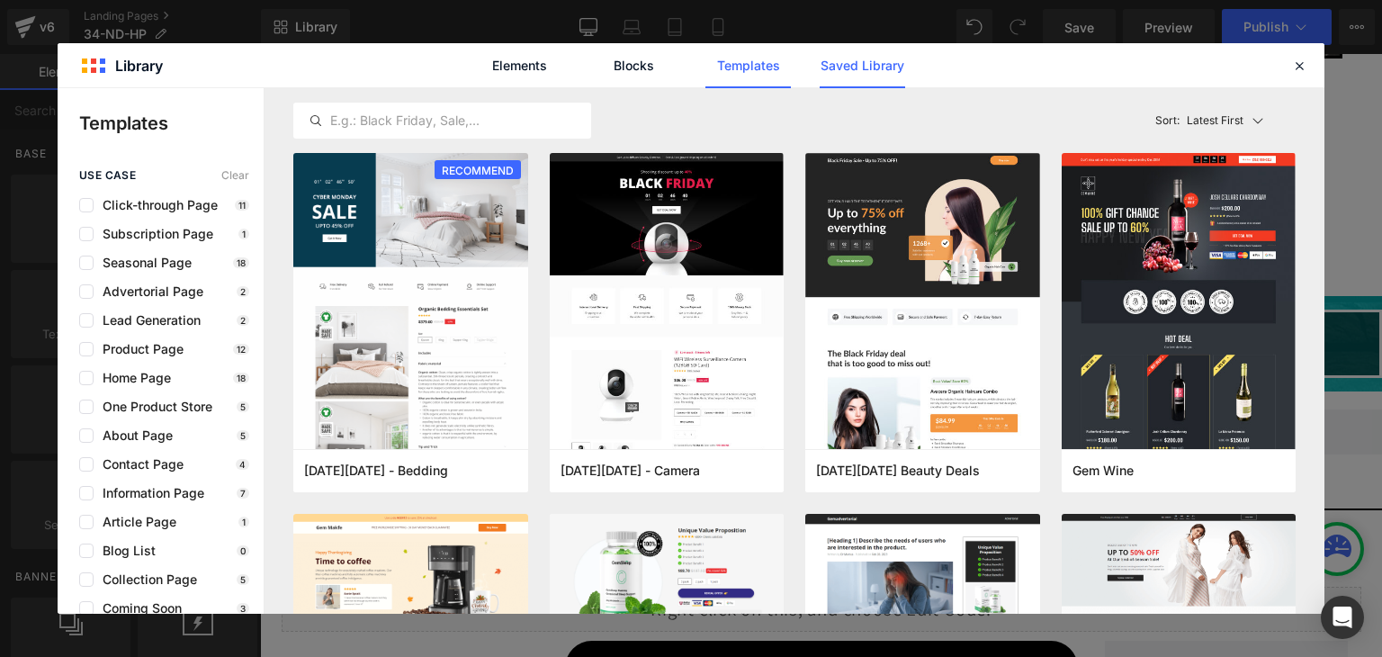
click at [864, 67] on link "Saved Library" at bounding box center [862, 65] width 85 height 45
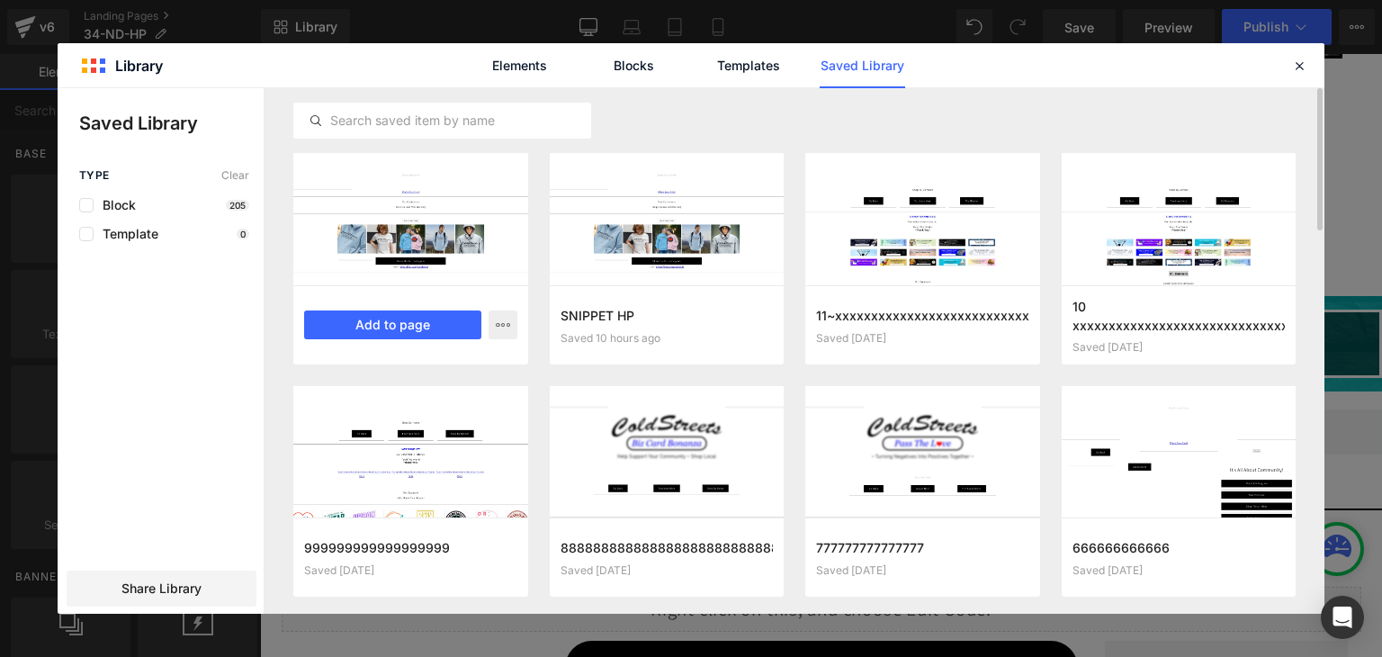
click at [432, 307] on div "000-PASTE HP Saved 9 hours ago Add to page" at bounding box center [410, 324] width 235 height 79
click at [477, 328] on button "Add to page" at bounding box center [392, 324] width 177 height 29
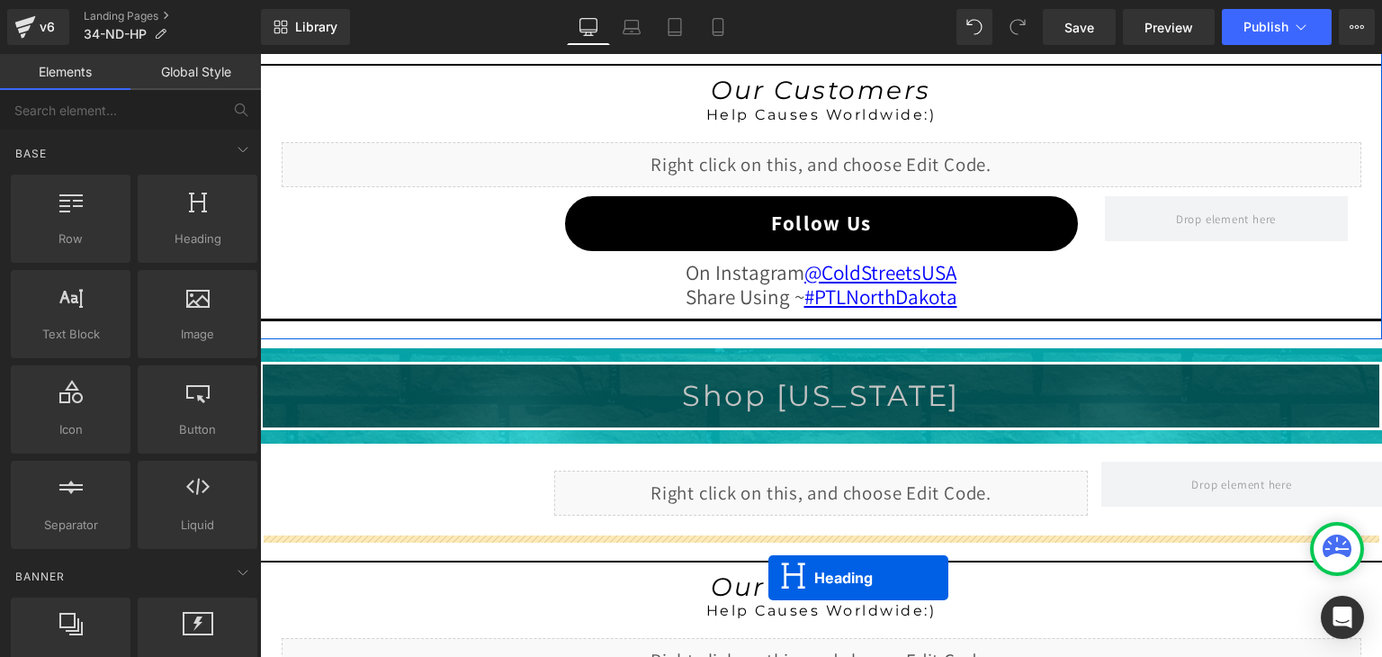
scroll to position [1839, 0]
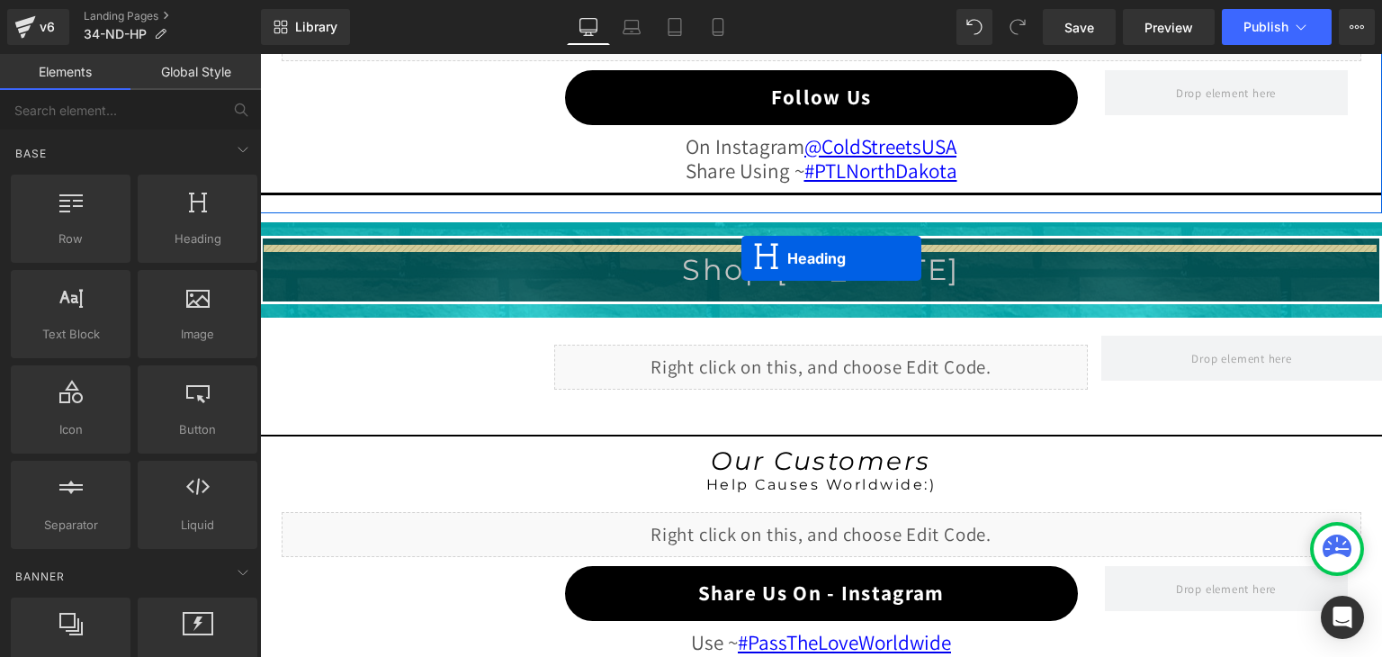
drag, startPoint x: 769, startPoint y: 154, endPoint x: 741, endPoint y: 258, distance: 108.0
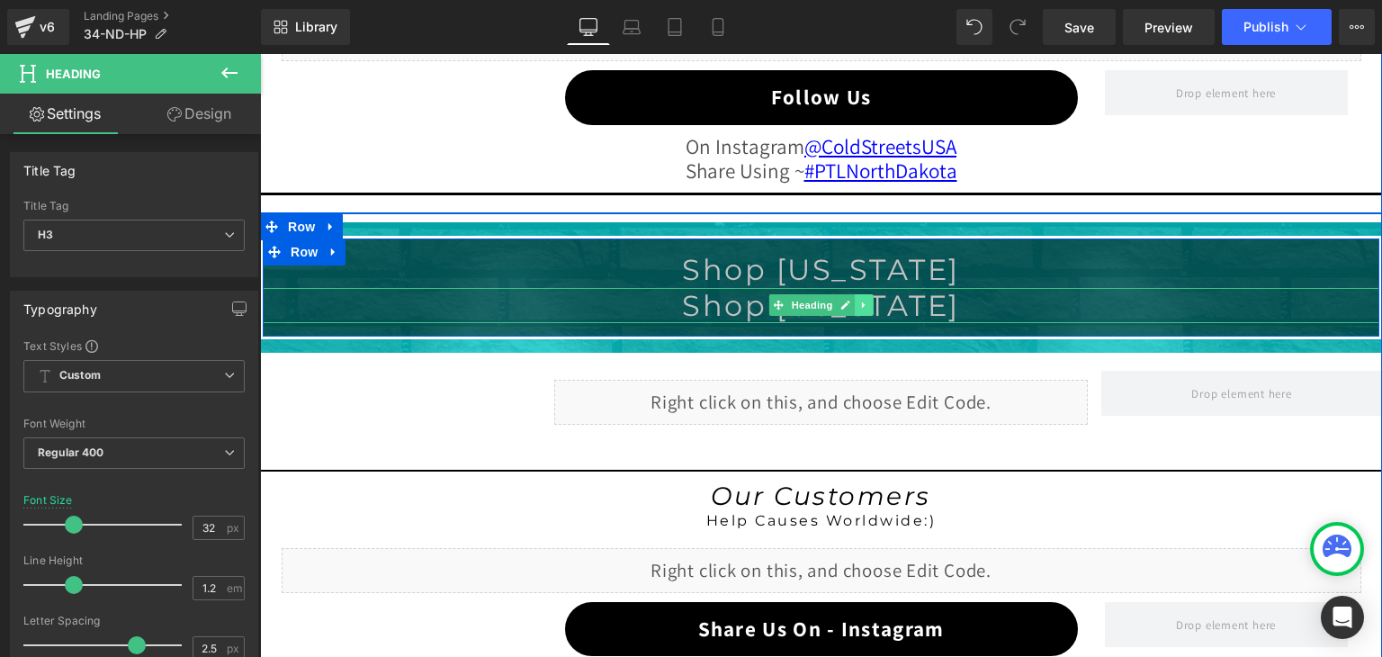
click at [860, 300] on icon at bounding box center [864, 305] width 10 height 11
click at [869, 300] on icon at bounding box center [874, 305] width 10 height 10
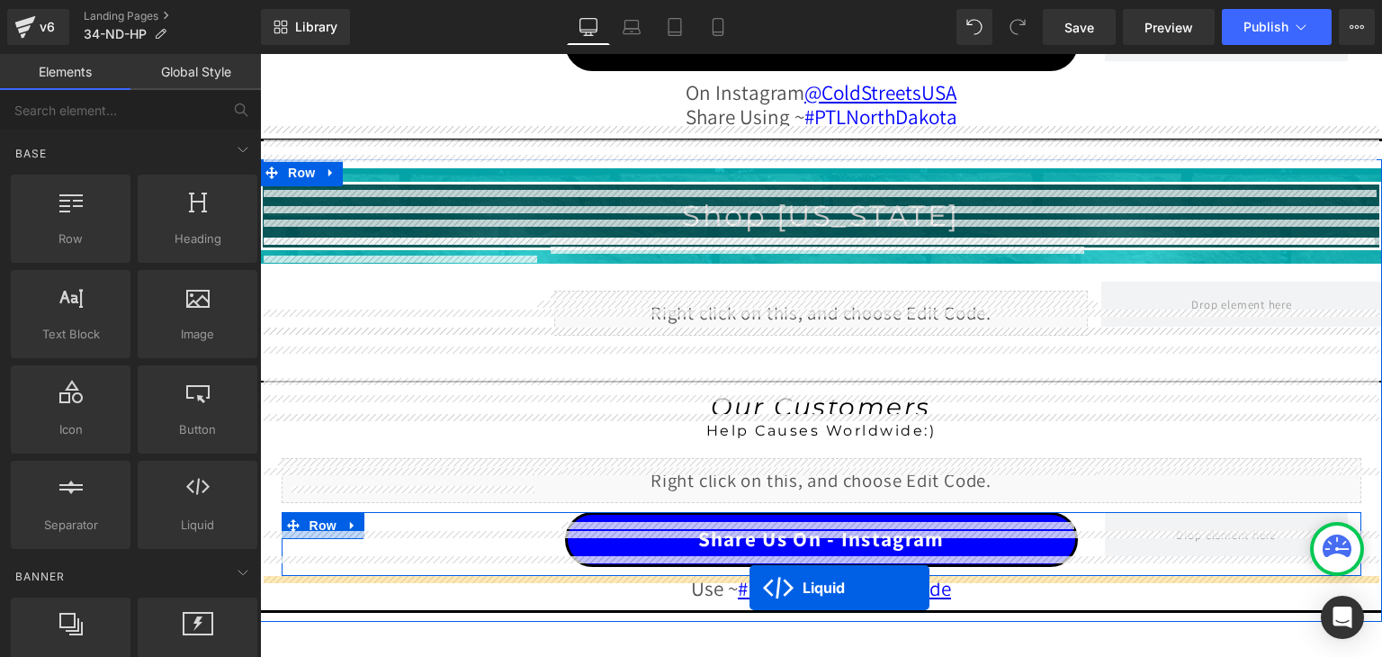
scroll to position [1965, 0]
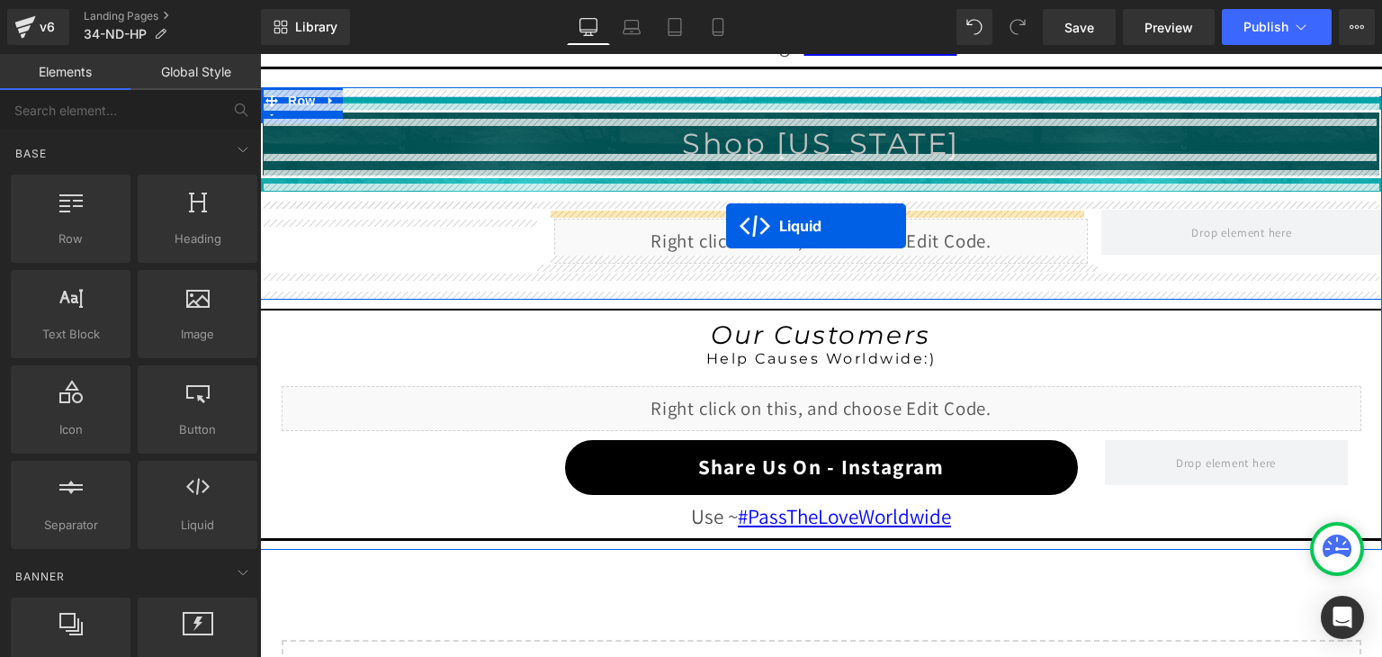
drag, startPoint x: 772, startPoint y: 125, endPoint x: 726, endPoint y: 226, distance: 110.7
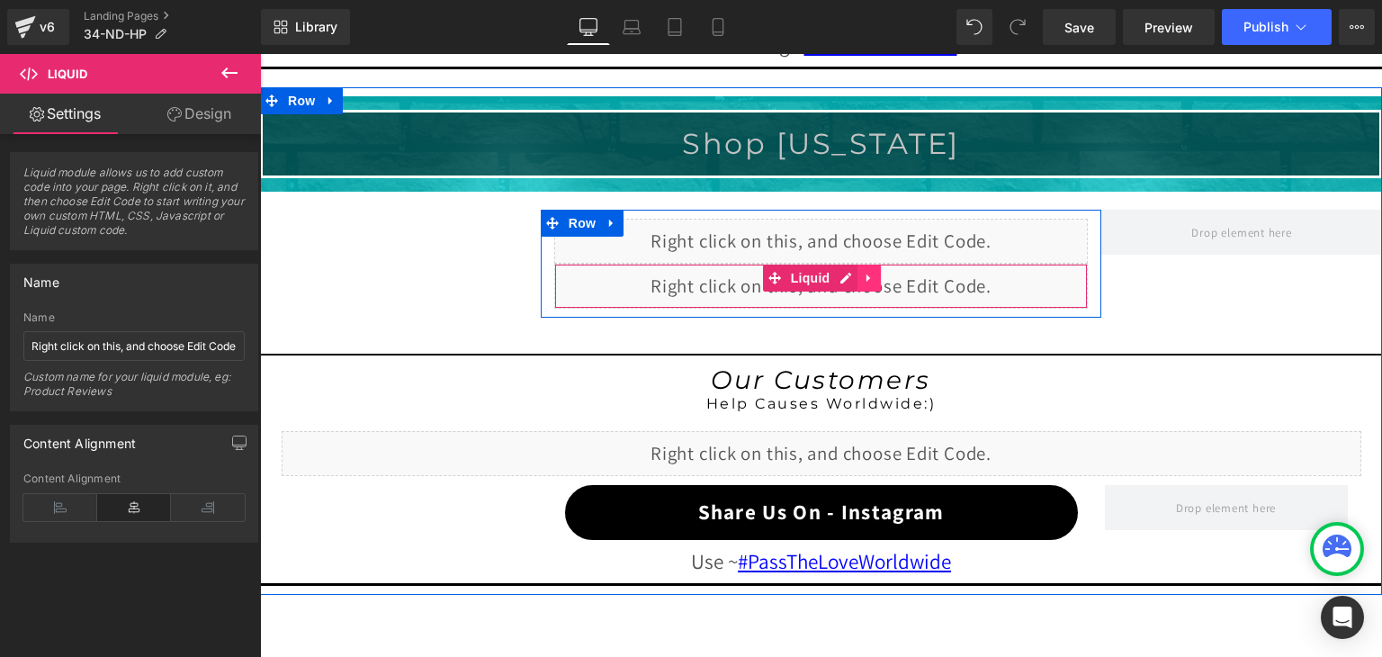
click at [865, 271] on icon at bounding box center [869, 277] width 13 height 13
click at [874, 276] on icon at bounding box center [880, 277] width 13 height 13
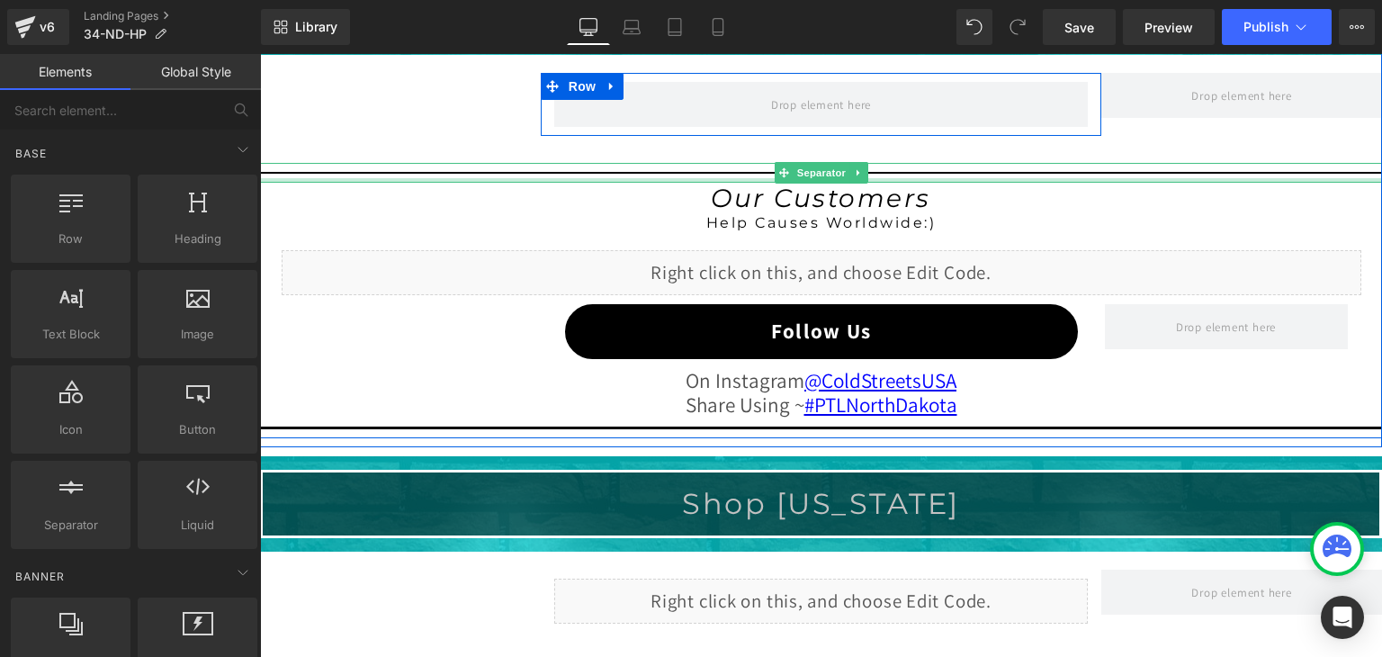
scroll to position [1245, 0]
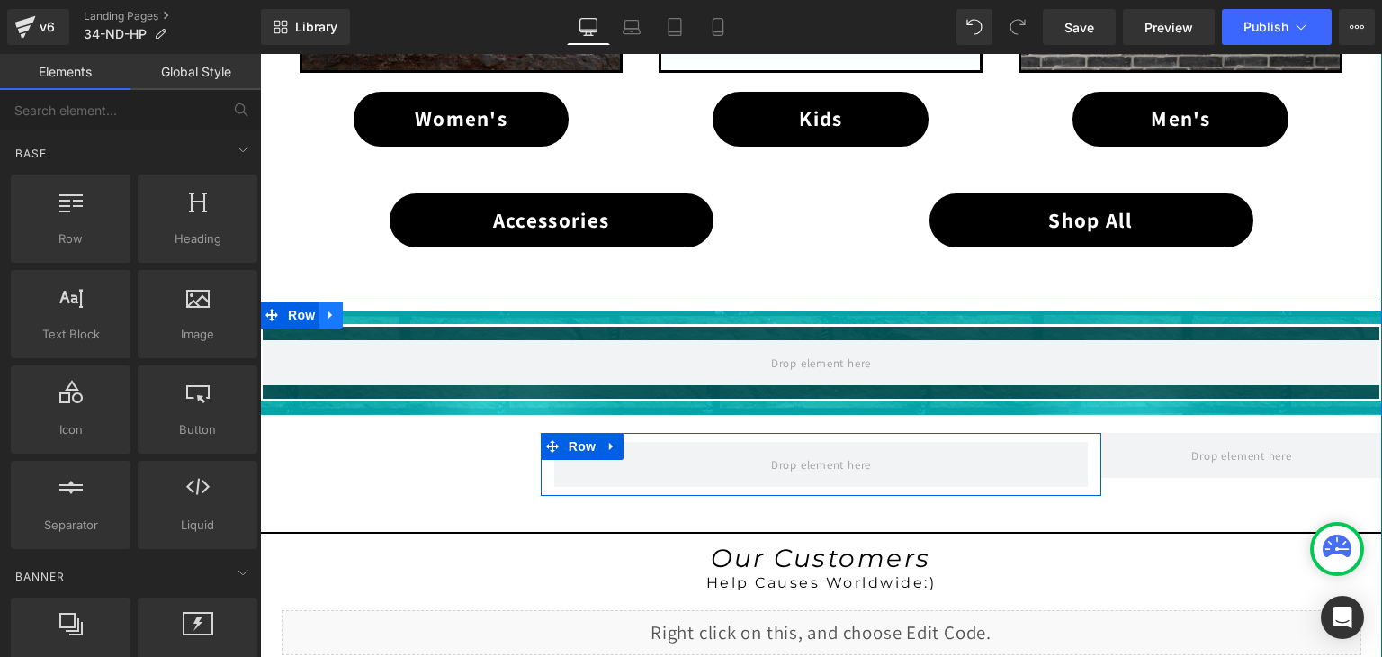
click at [325, 309] on icon at bounding box center [331, 315] width 13 height 13
click at [372, 309] on icon at bounding box center [378, 315] width 13 height 13
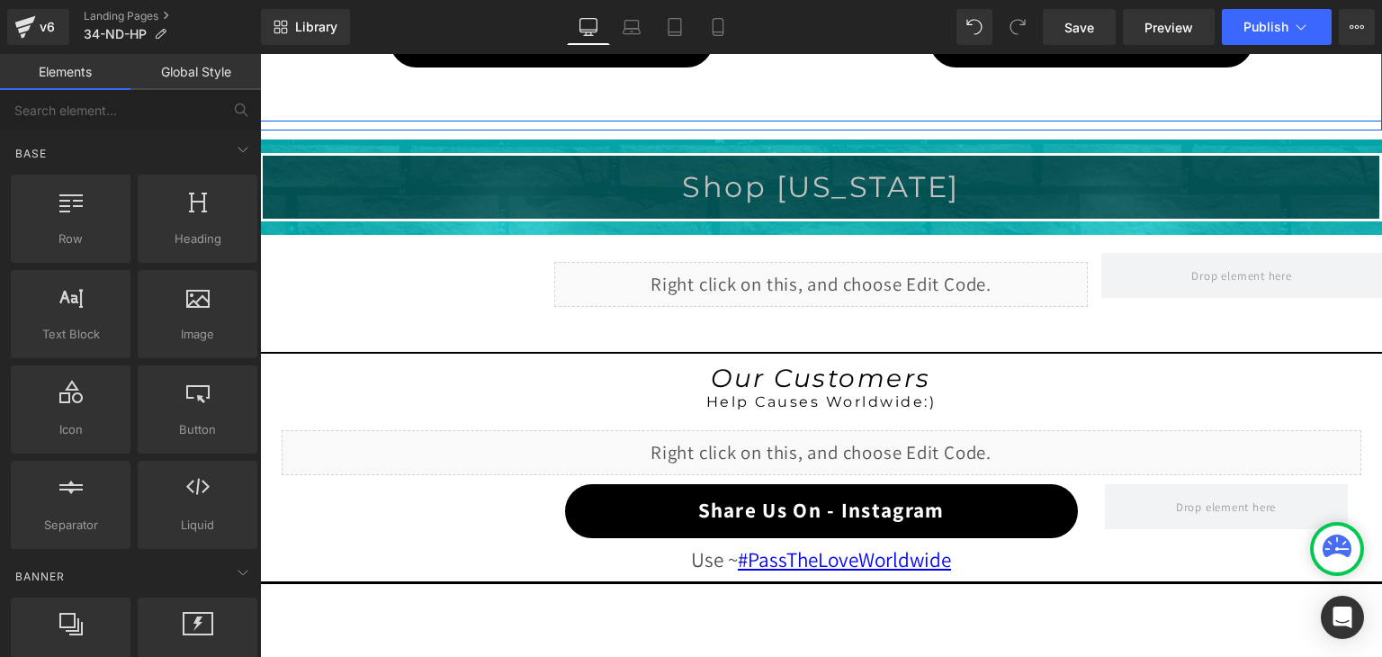
scroll to position [1425, 0]
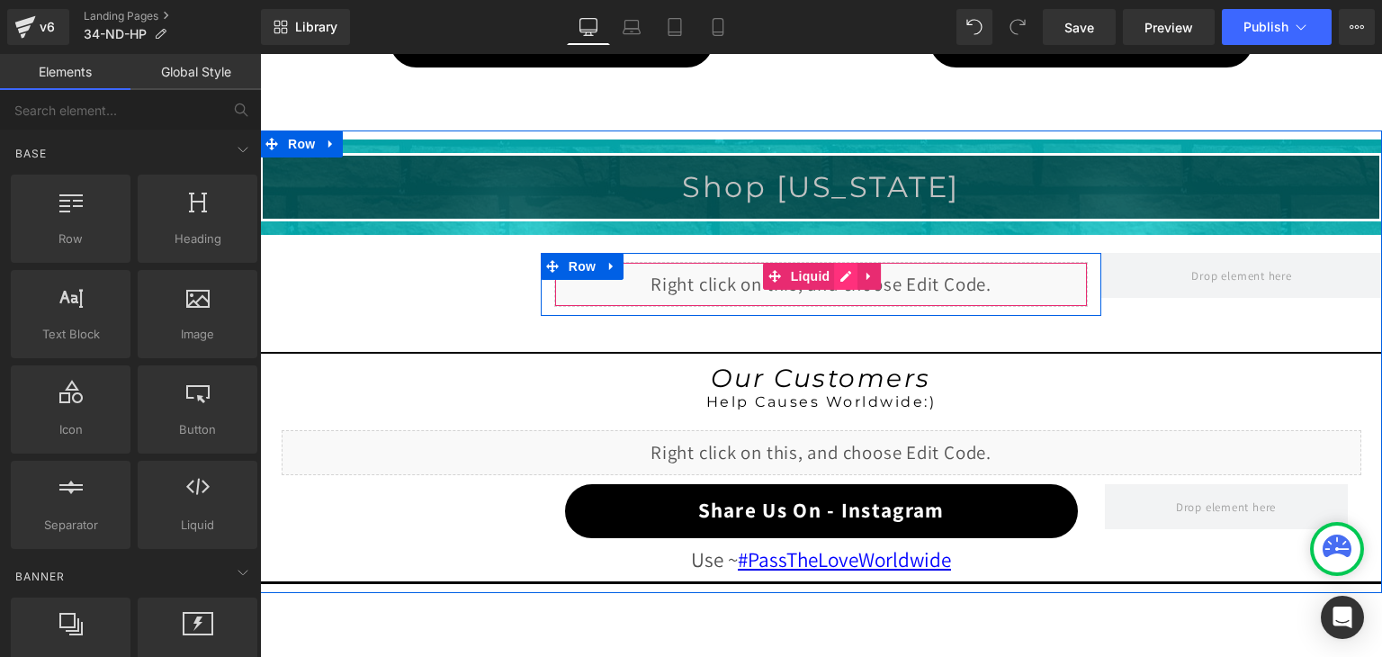
click at [837, 271] on div "Liquid" at bounding box center [821, 284] width 534 height 45
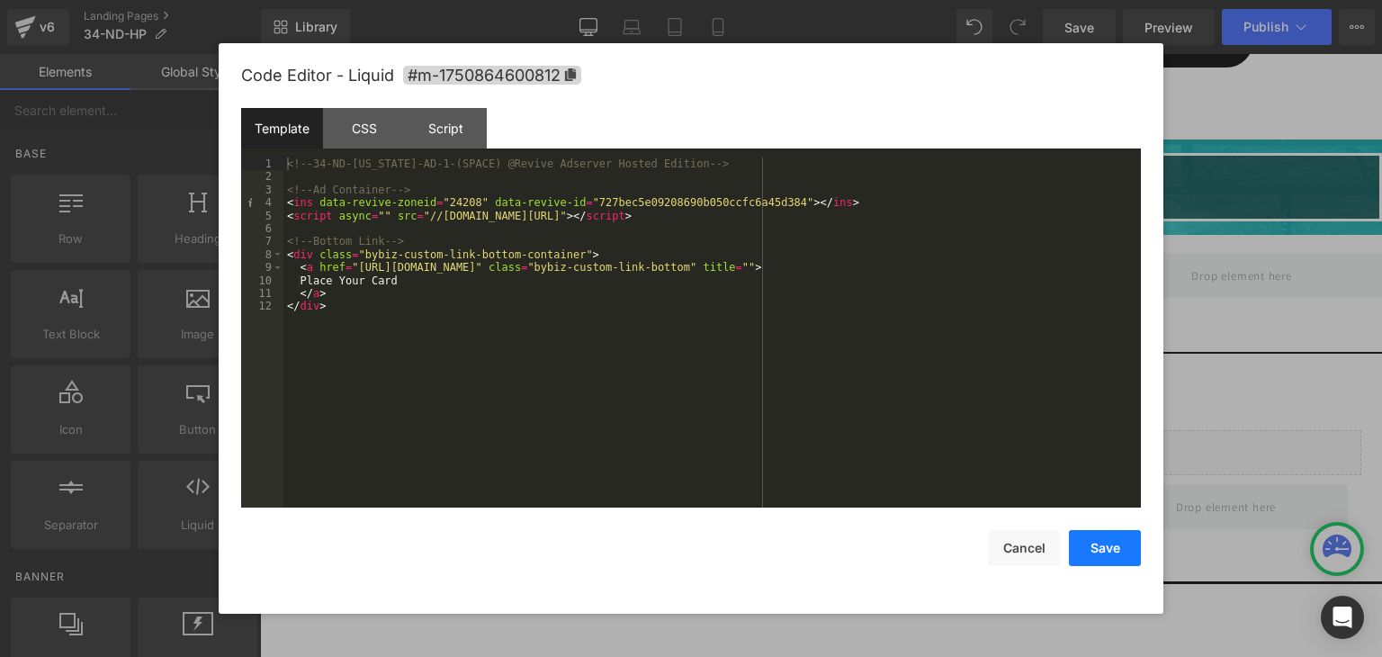
click at [1111, 555] on button "Save" at bounding box center [1105, 548] width 72 height 36
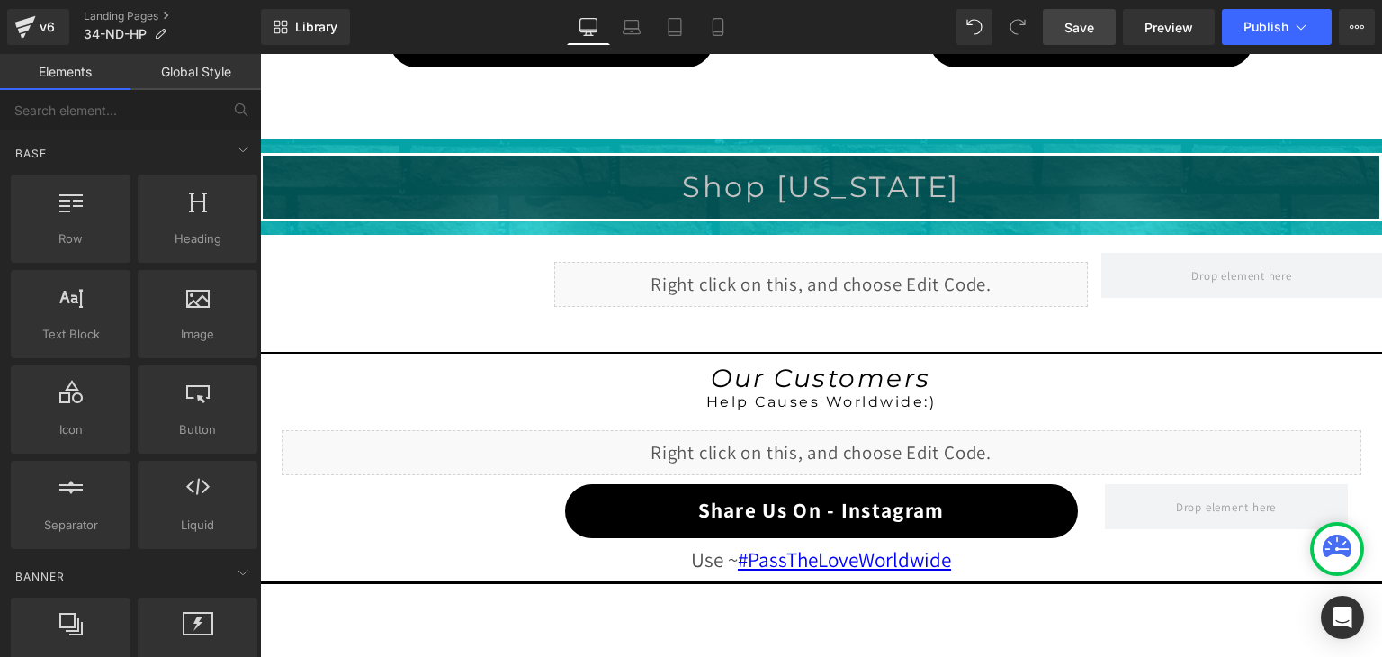
click at [1085, 31] on span "Save" at bounding box center [1079, 27] width 30 height 19
click at [1263, 18] on button "Publish" at bounding box center [1277, 27] width 110 height 36
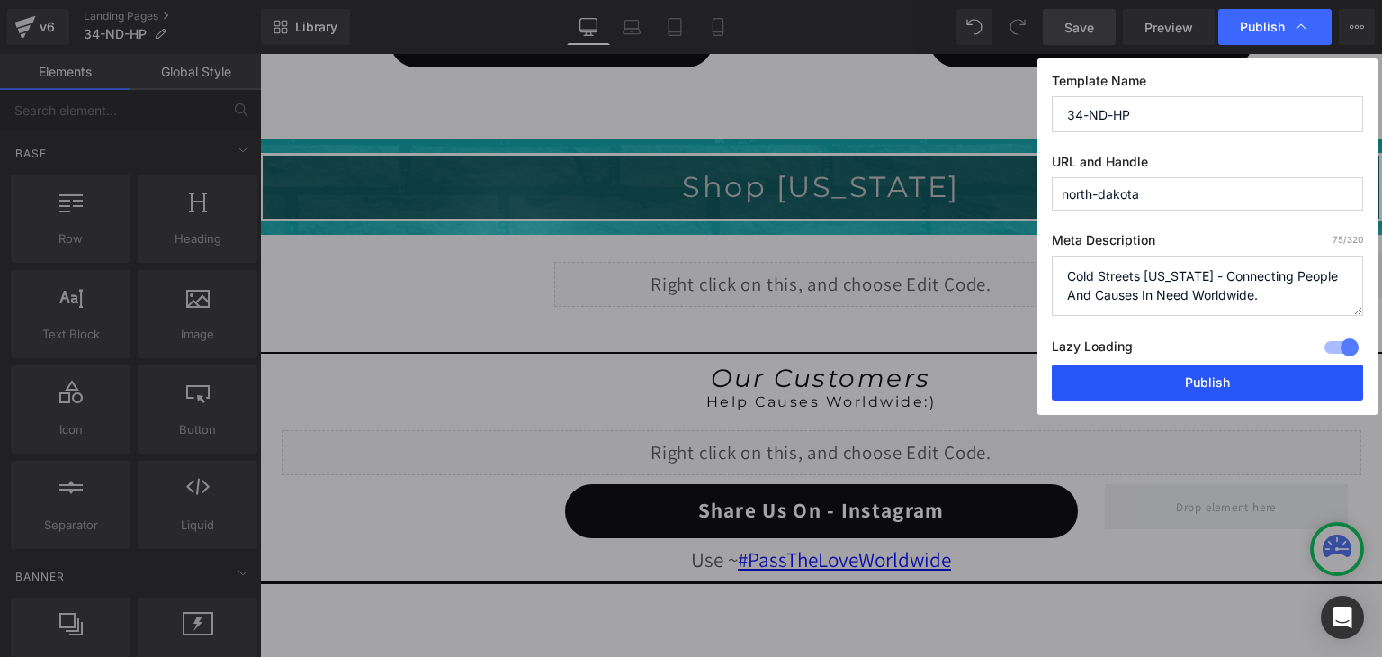
click at [1295, 379] on button "Publish" at bounding box center [1207, 382] width 311 height 36
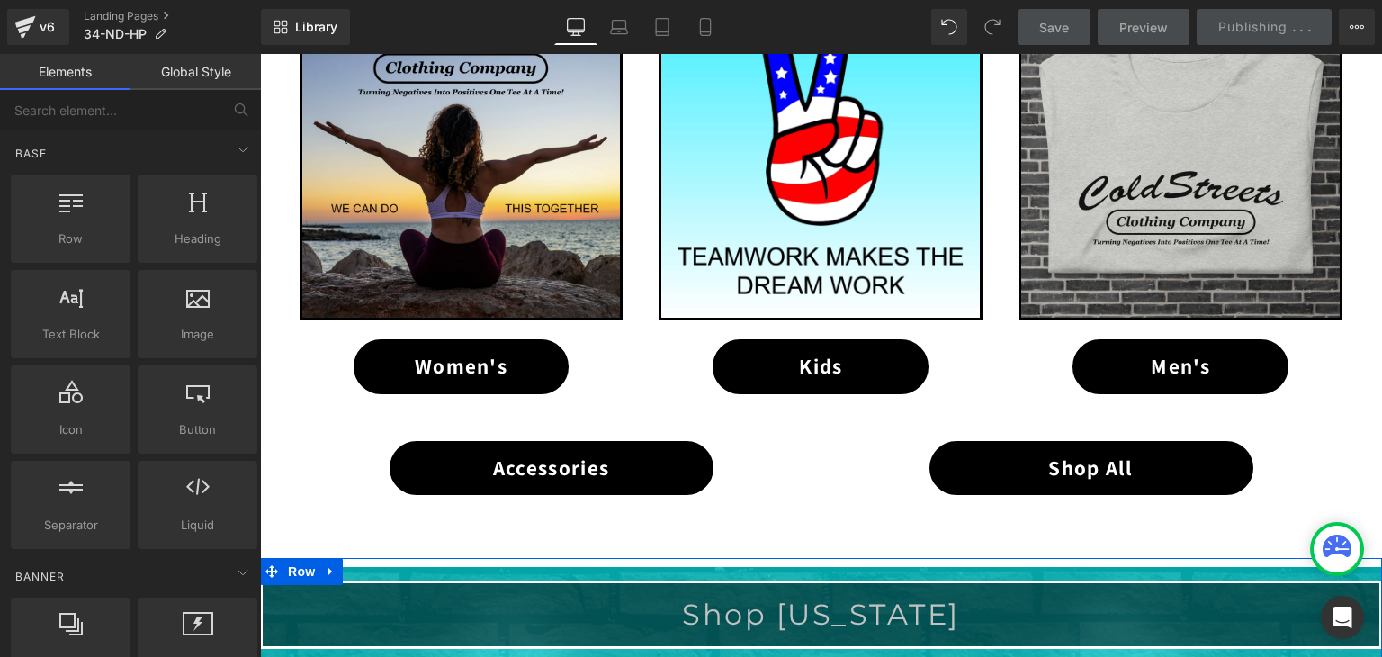
scroll to position [795, 0]
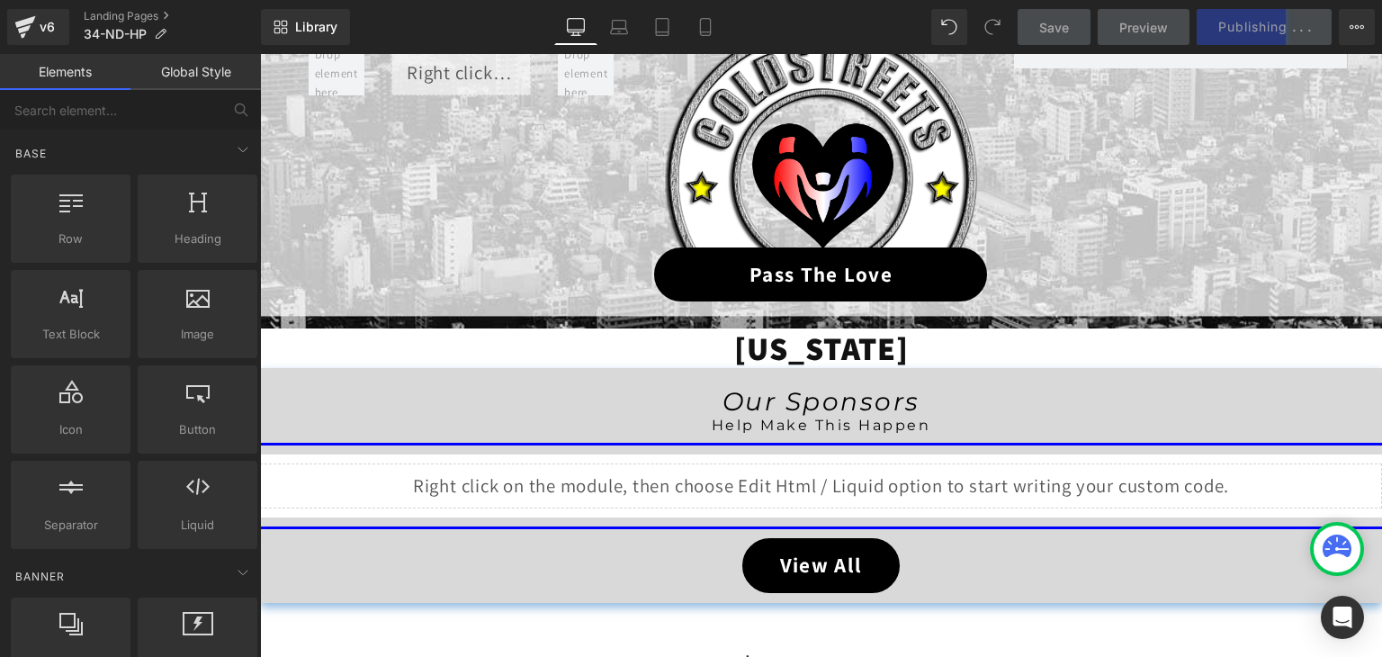
scroll to position [256, 0]
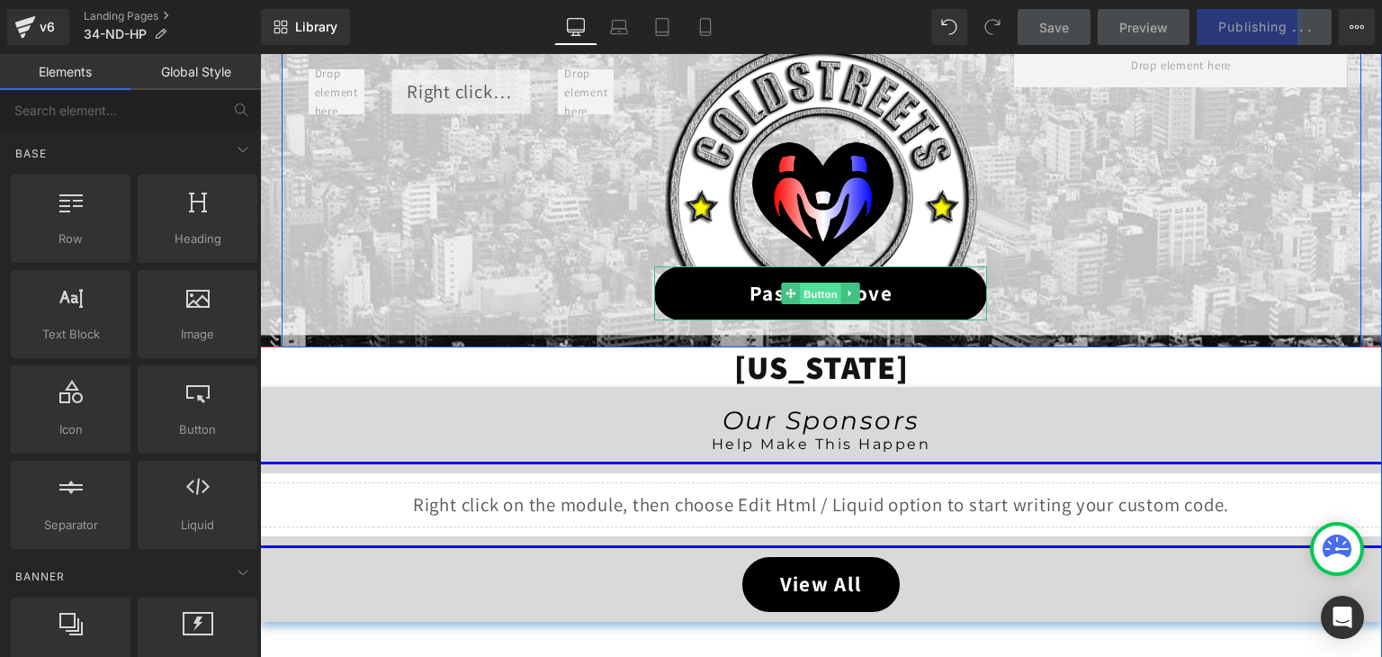
click at [812, 297] on span "Button" at bounding box center [821, 294] width 41 height 22
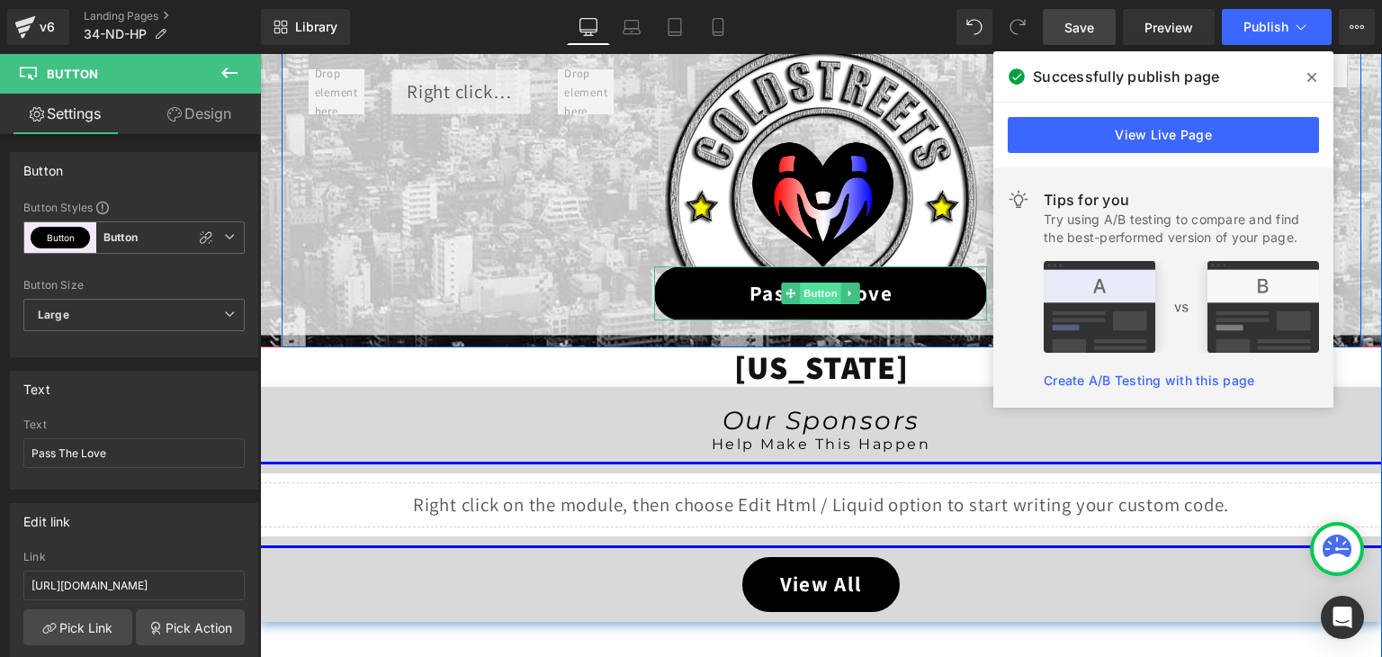
click at [806, 293] on span "Button" at bounding box center [821, 294] width 41 height 22
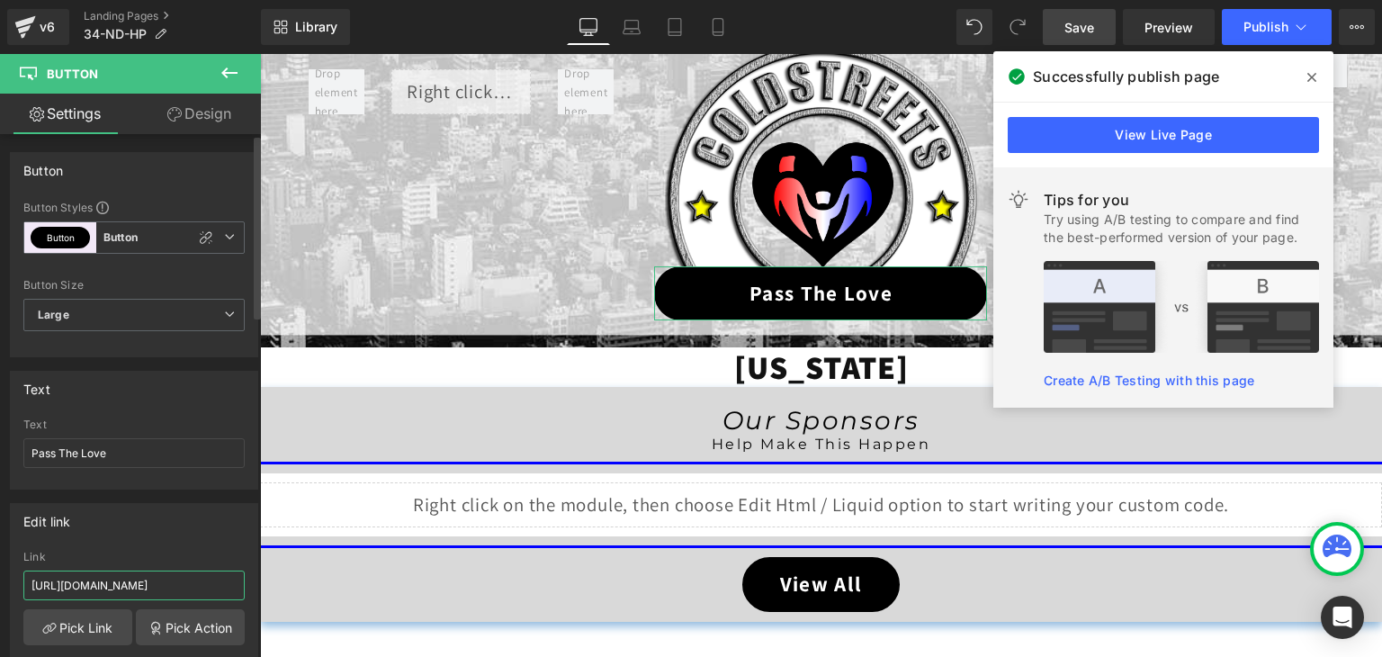
click at [140, 578] on input "https://coldstreets.com/pages/ptl-nd" at bounding box center [133, 585] width 221 height 30
paste input "34-nd-ptl"
type input "https://coldstreets.com/pages/34-nd-ptl"
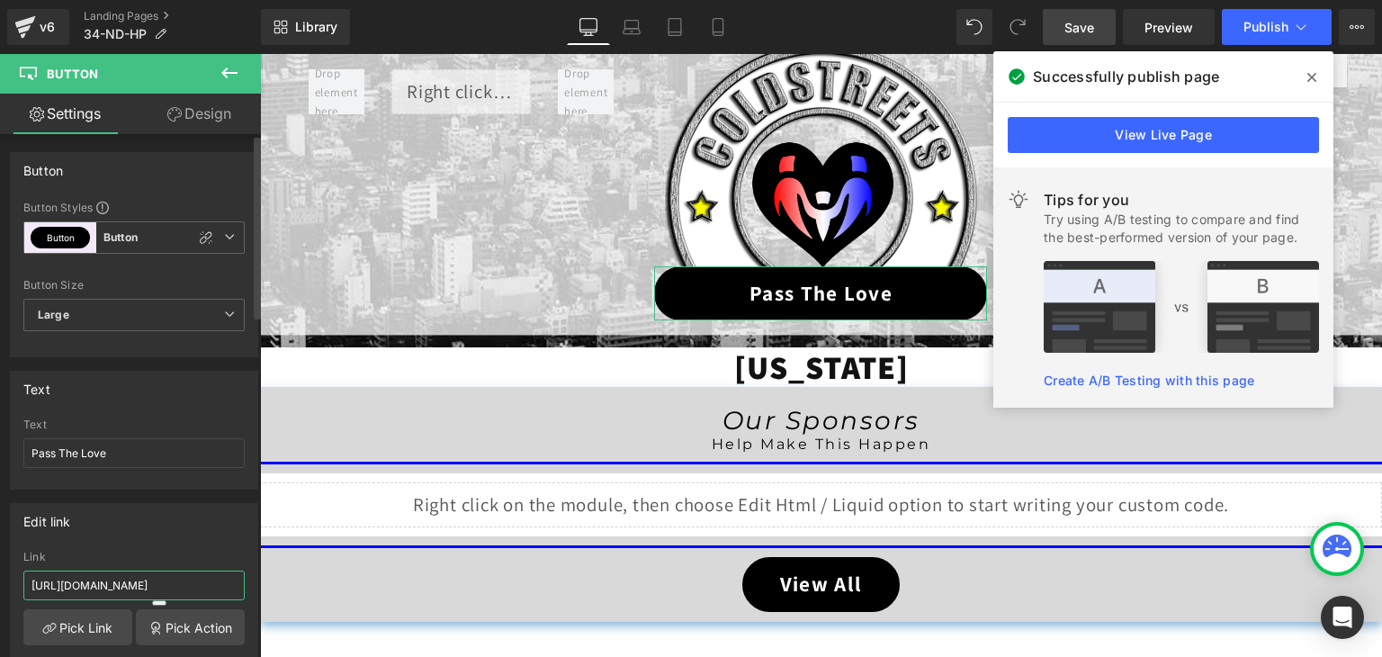
scroll to position [0, 8]
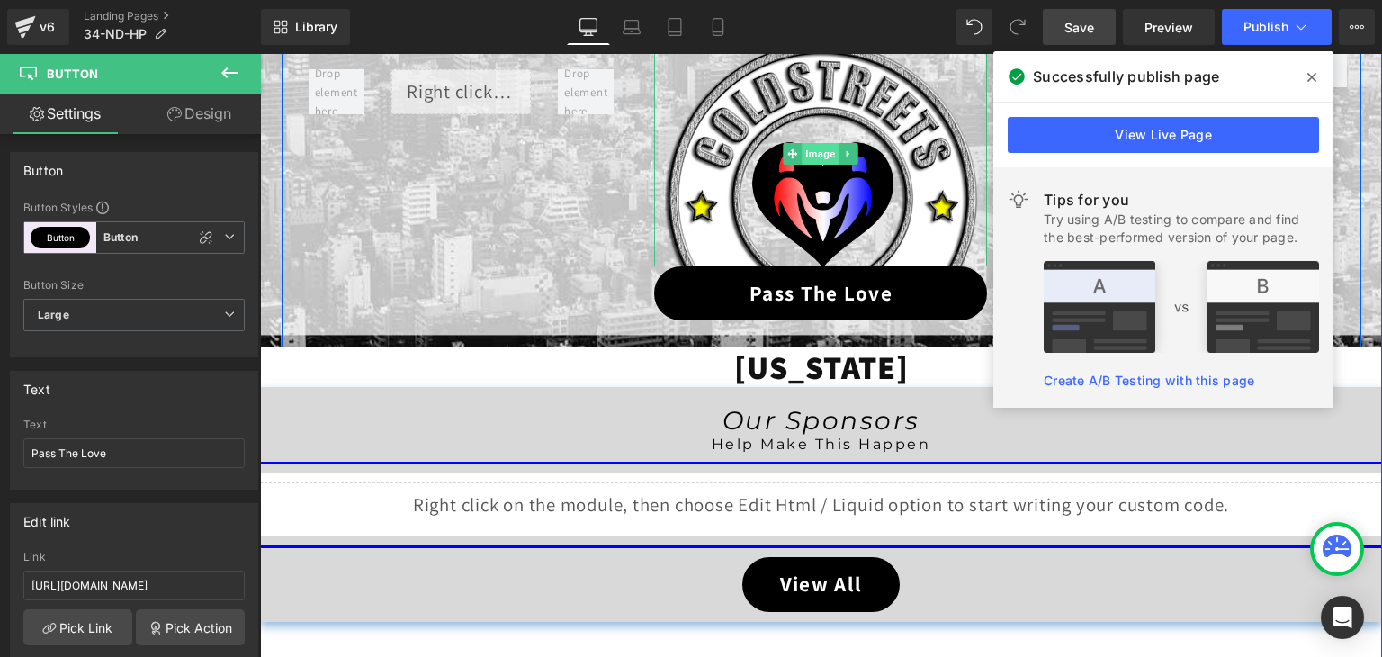
click at [808, 156] on span "Image" at bounding box center [822, 154] width 38 height 22
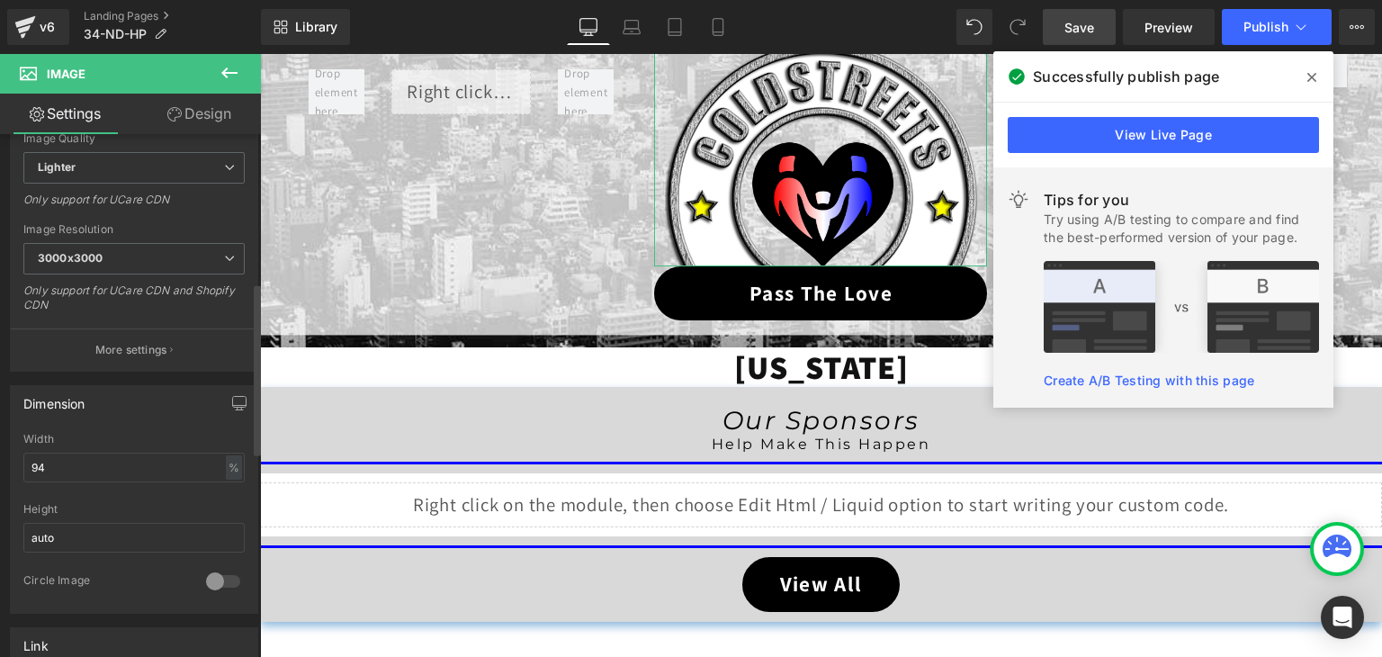
scroll to position [450, 0]
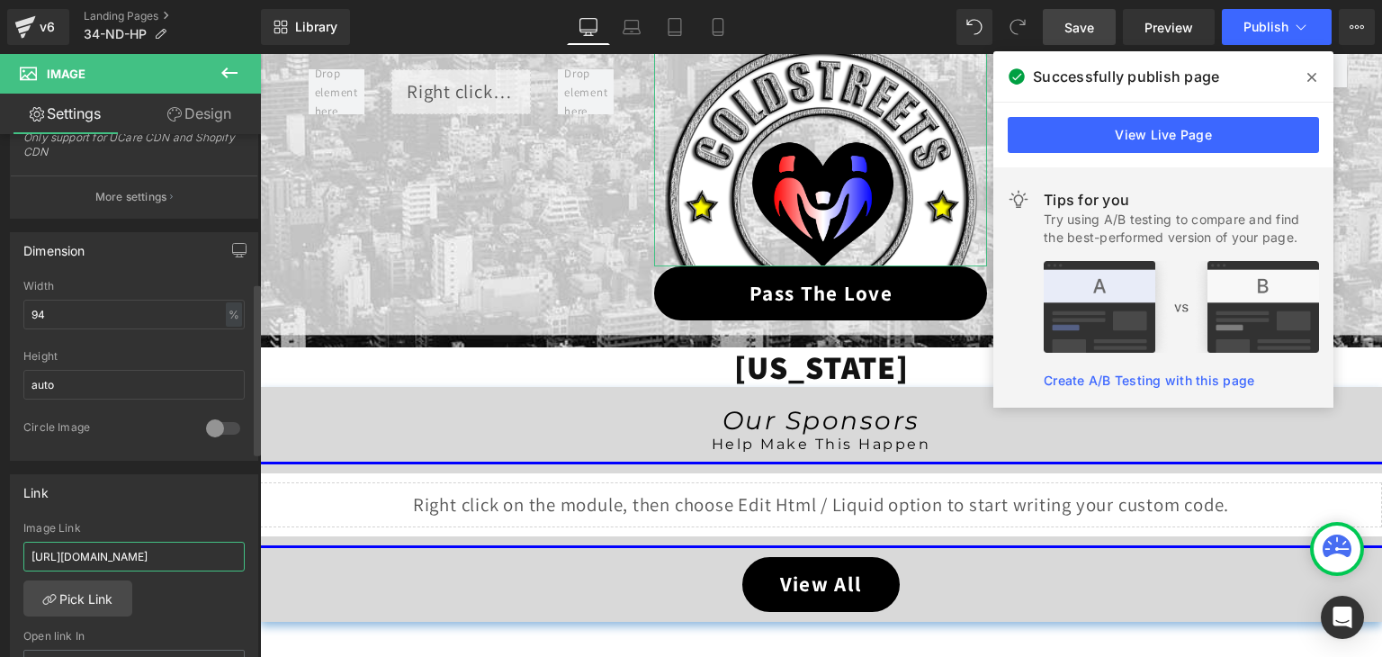
click at [162, 553] on input "https://coldstreets.com/pages/ptl-nd" at bounding box center [133, 557] width 221 height 30
paste input "34-nd-ptl"
type input "https://coldstreets.com/pages/34-nd-ptl"
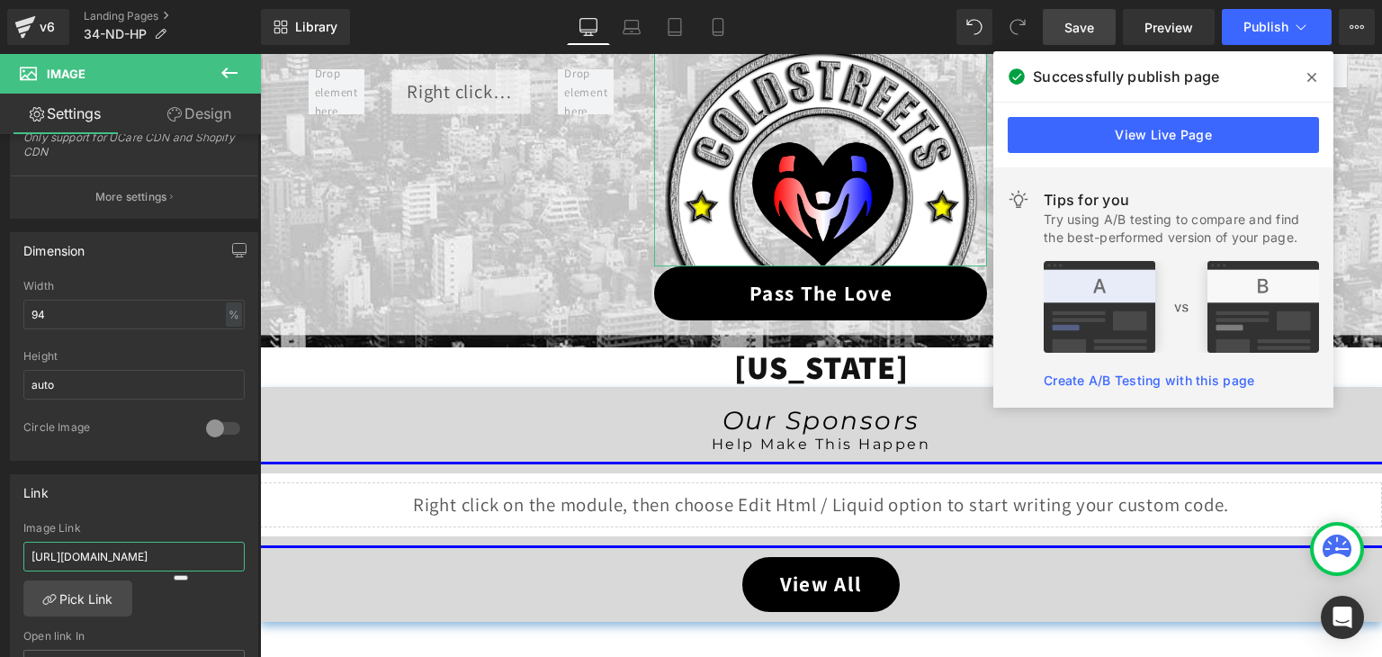
scroll to position [0, 8]
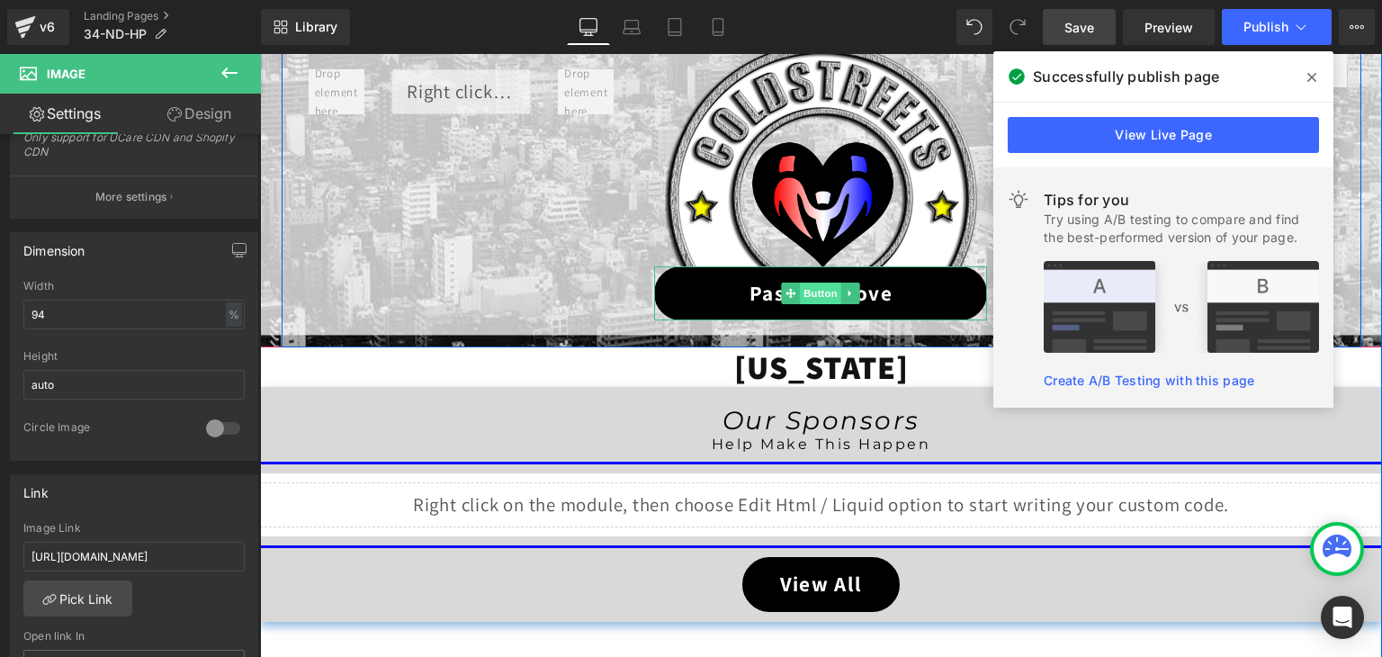
click at [803, 284] on span "Button" at bounding box center [821, 294] width 41 height 22
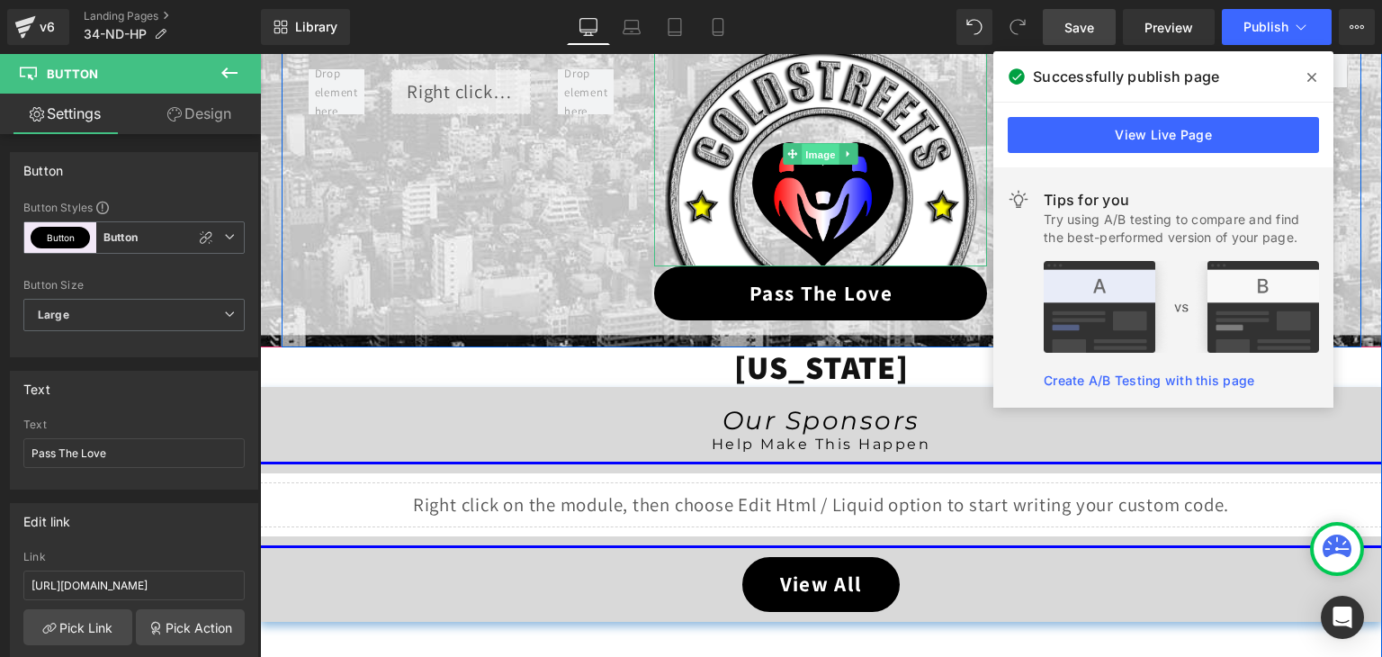
click at [814, 163] on span "Image" at bounding box center [822, 155] width 38 height 22
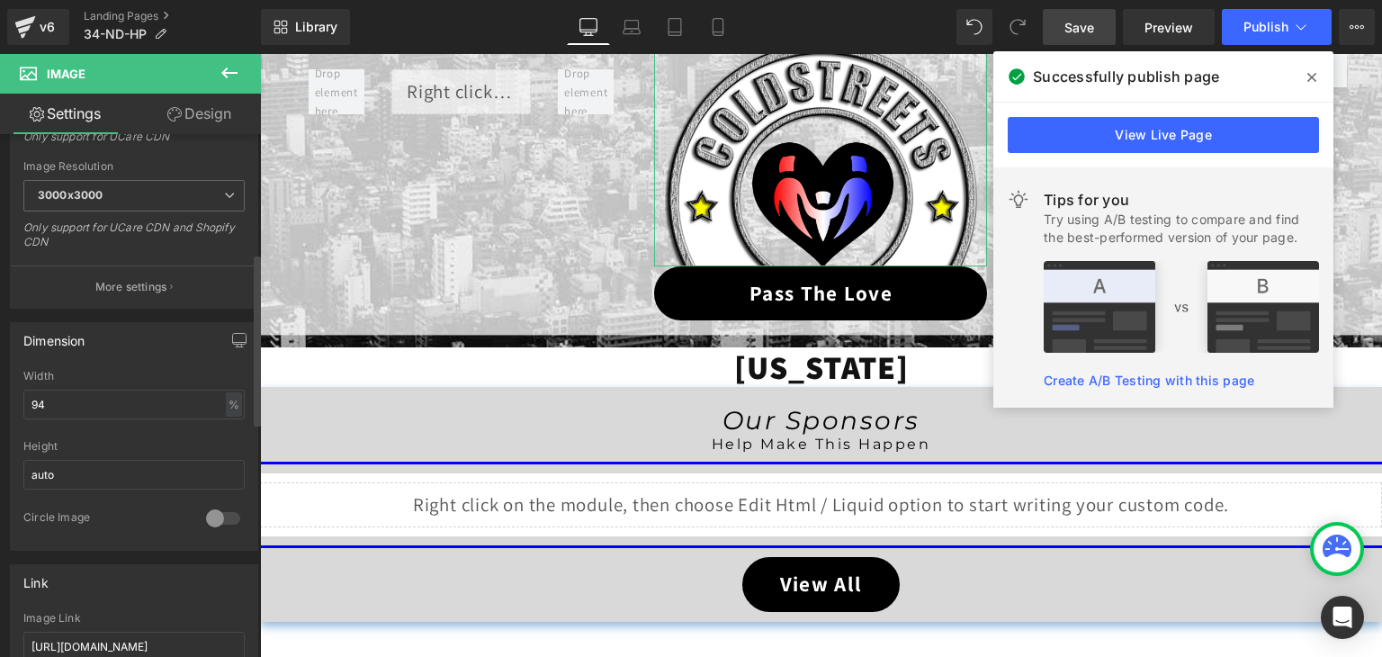
scroll to position [720, 0]
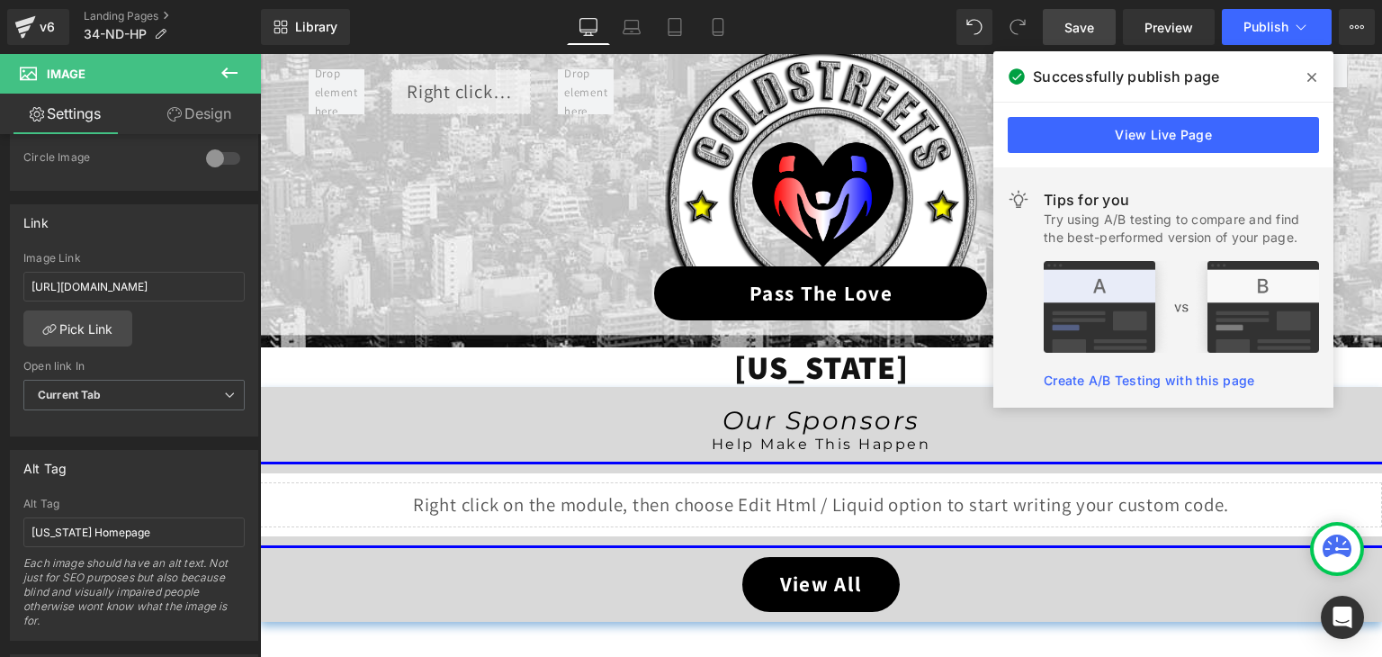
click at [1094, 30] on span "Save" at bounding box center [1079, 27] width 30 height 19
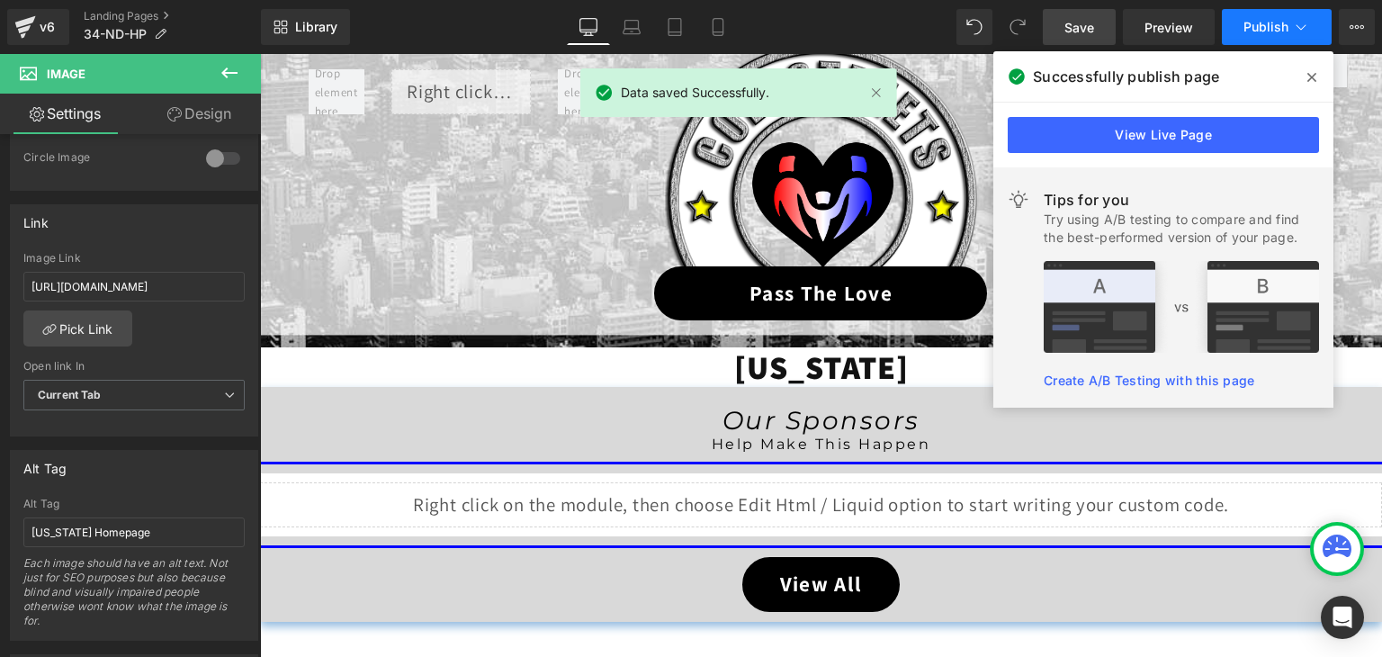
click at [1299, 22] on icon at bounding box center [1301, 27] width 18 height 18
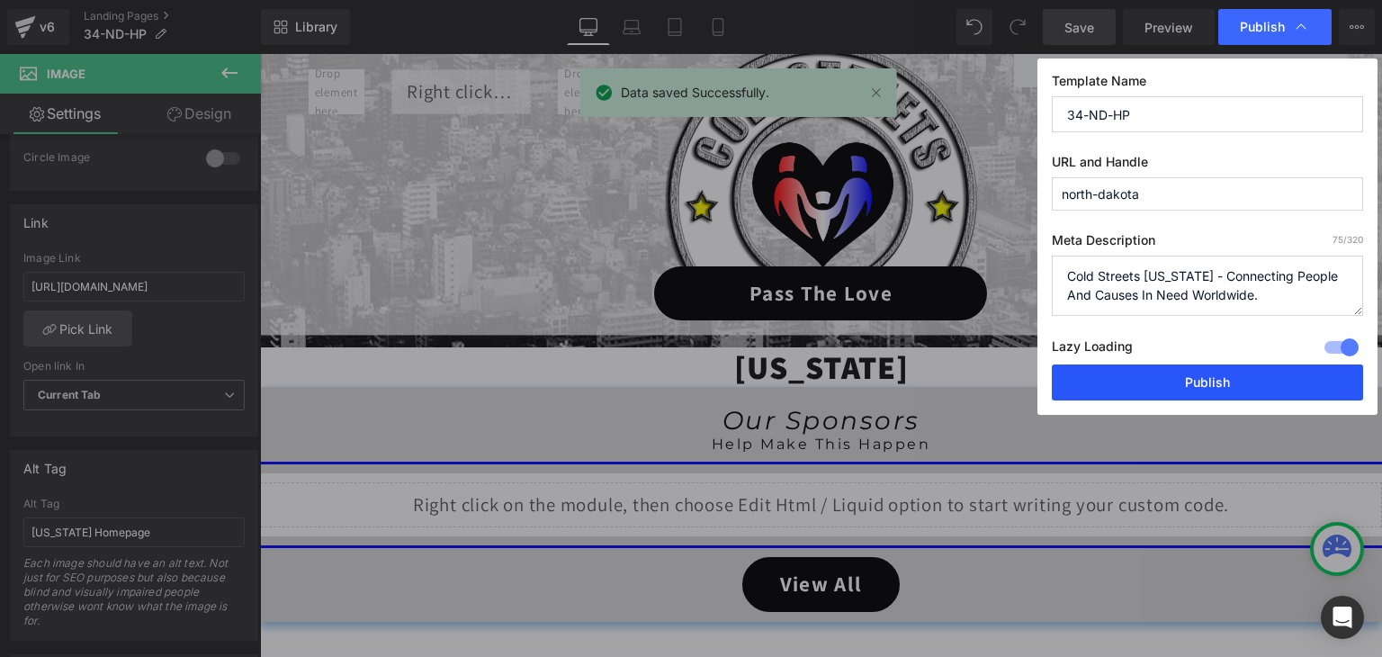
click at [1253, 375] on button "Publish" at bounding box center [1207, 382] width 311 height 36
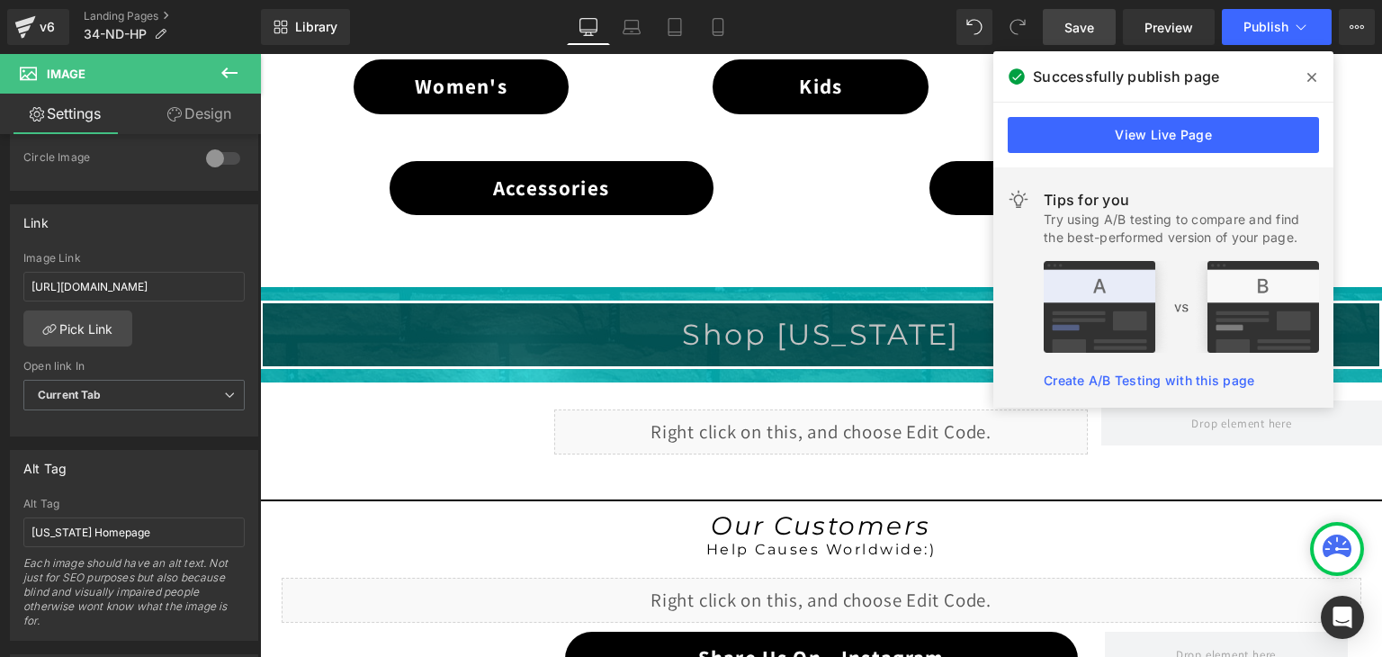
scroll to position [1515, 0]
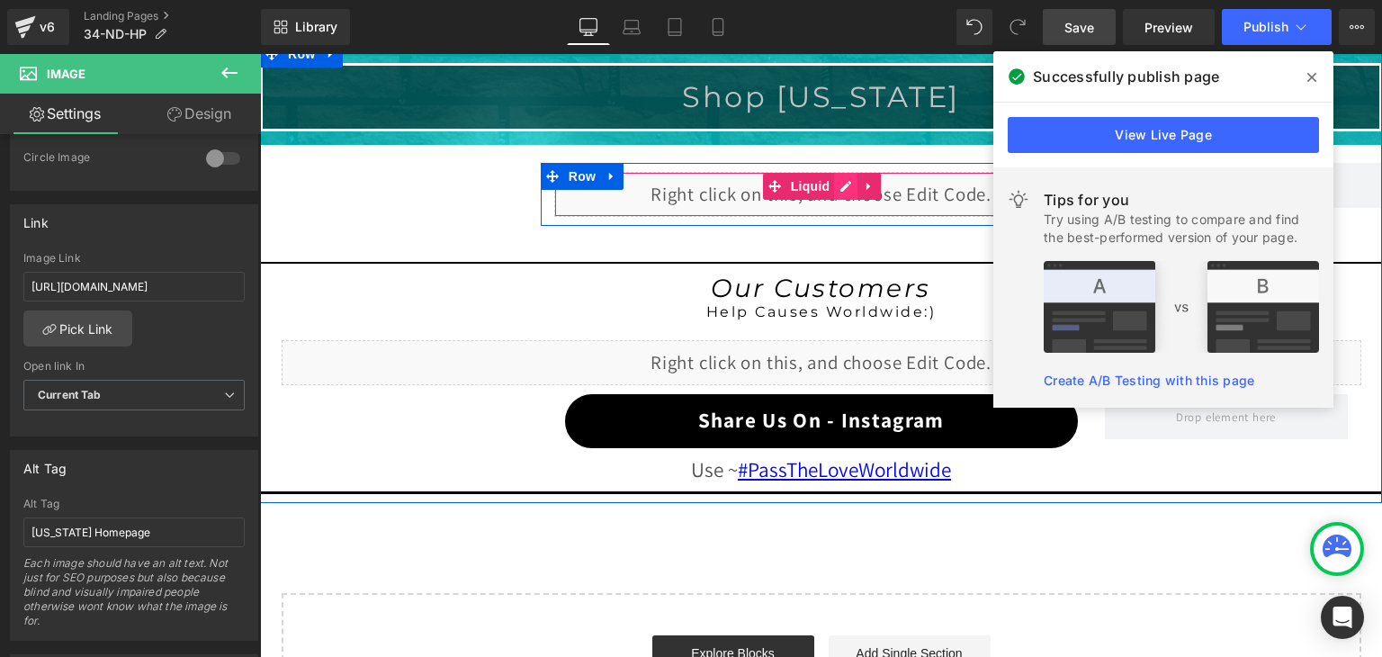
click at [836, 181] on div "Liquid" at bounding box center [821, 194] width 534 height 45
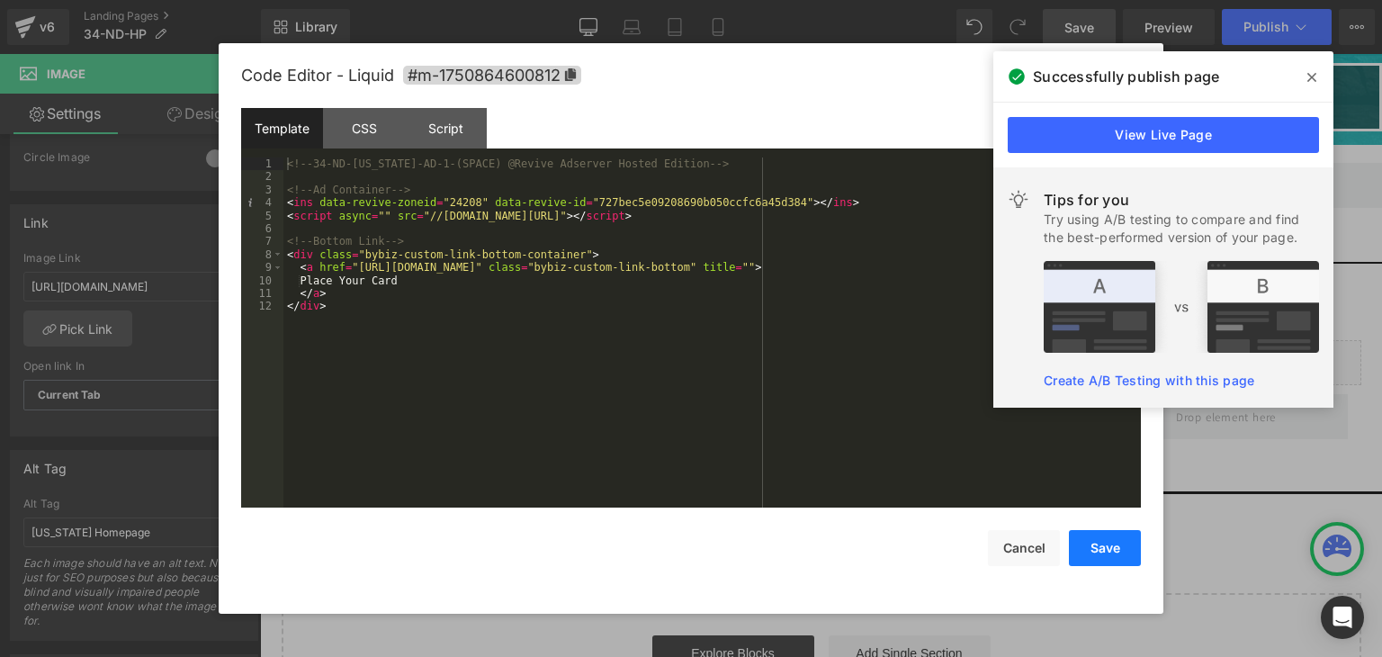
click at [1096, 549] on button "Save" at bounding box center [1105, 548] width 72 height 36
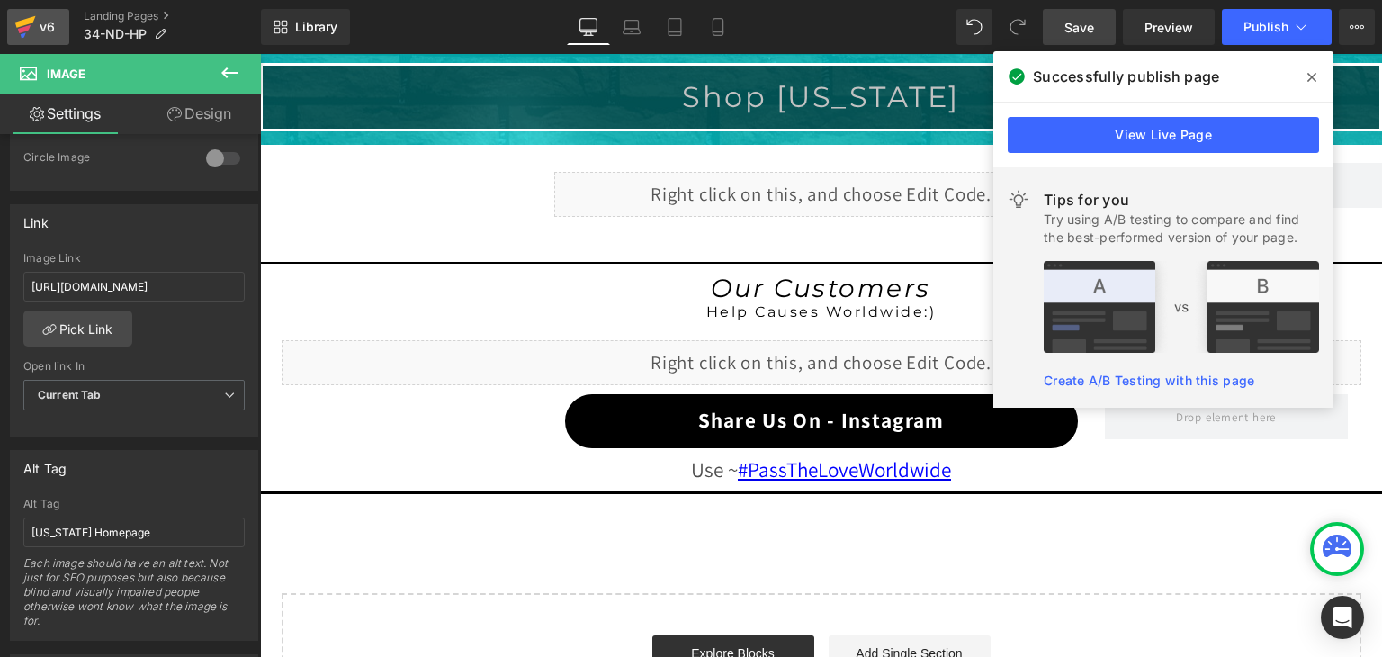
click at [14, 19] on icon at bounding box center [25, 26] width 22 height 45
click at [1084, 30] on span "Save" at bounding box center [1079, 27] width 30 height 19
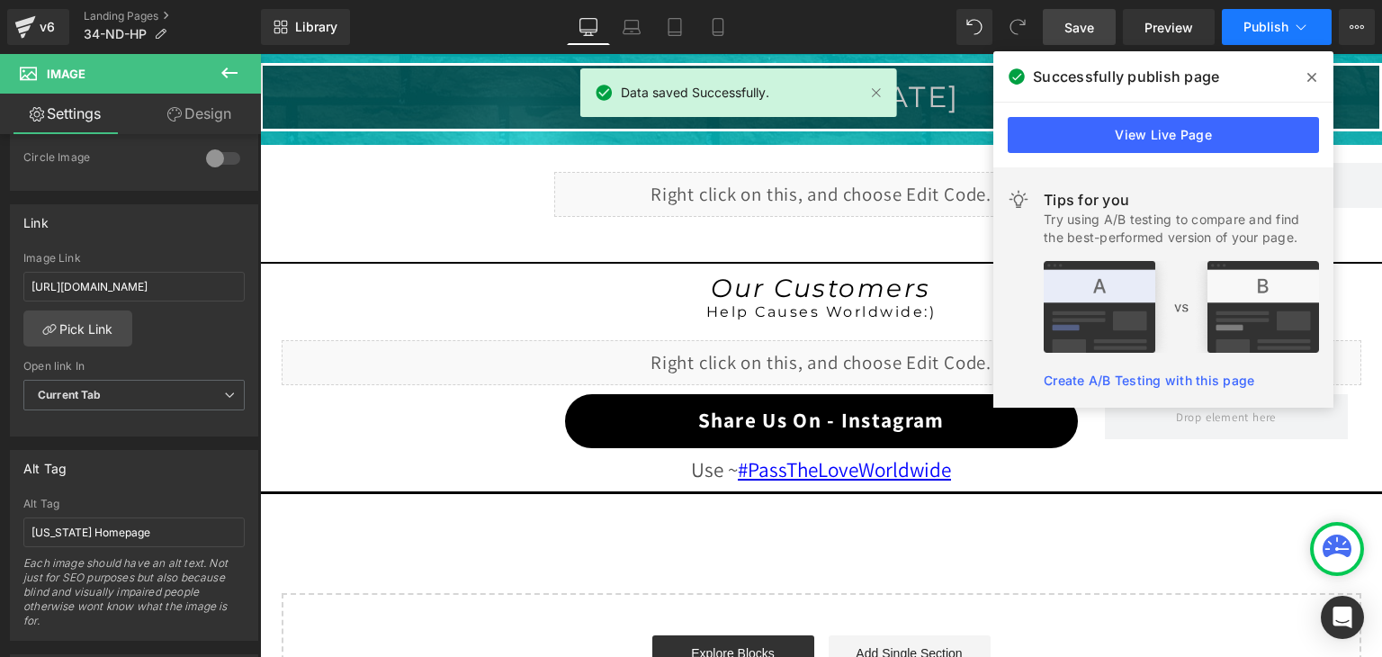
click at [1295, 23] on icon at bounding box center [1301, 27] width 18 height 18
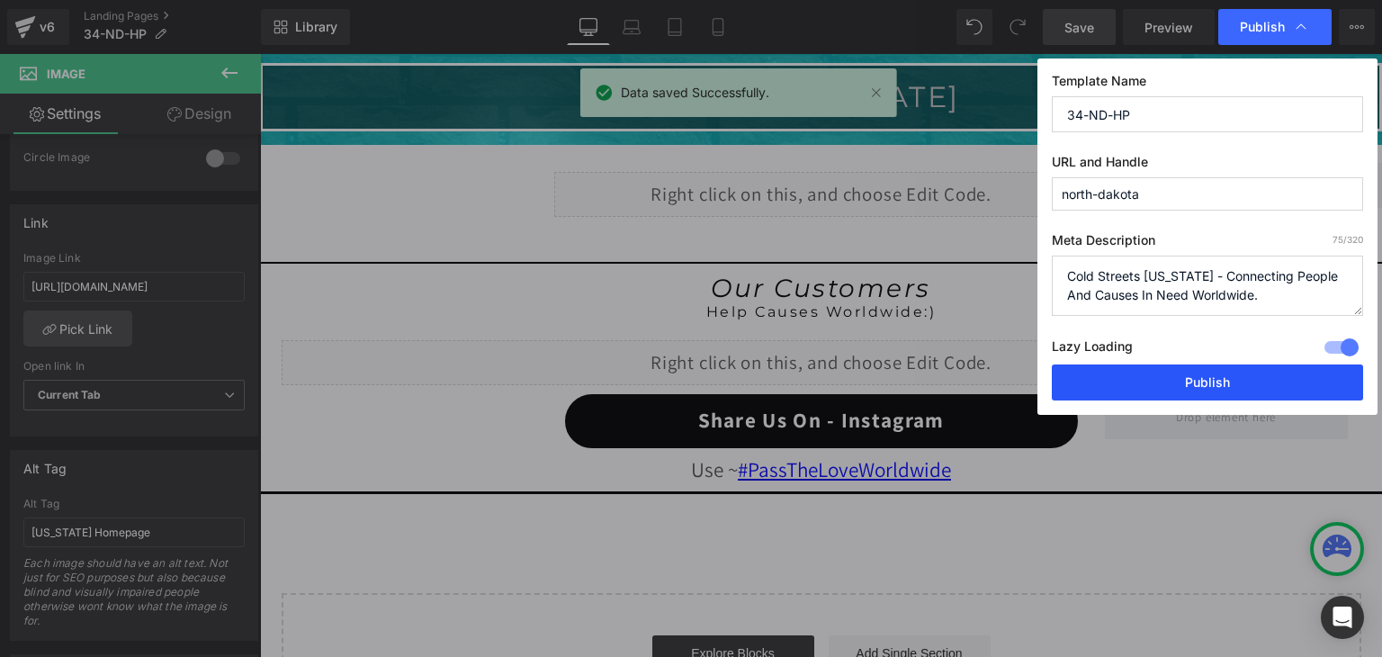
click at [1256, 366] on button "Publish" at bounding box center [1207, 382] width 311 height 36
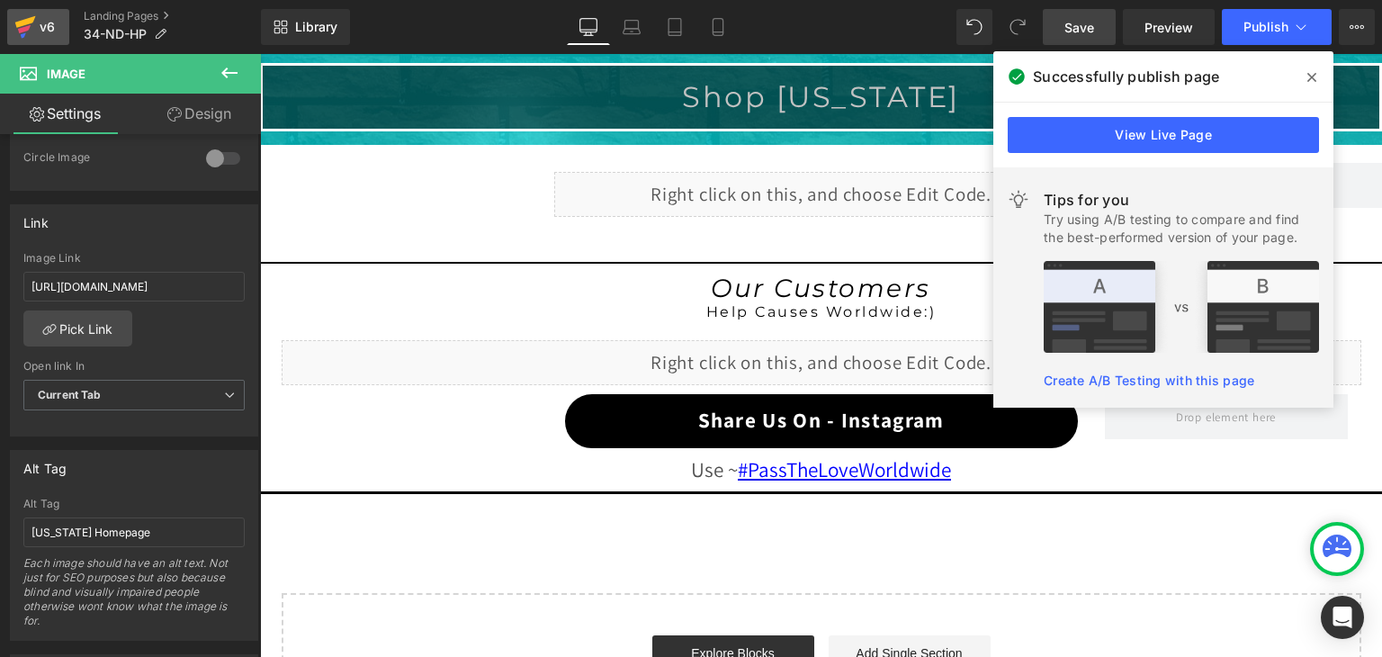
click at [29, 20] on icon at bounding box center [25, 22] width 21 height 12
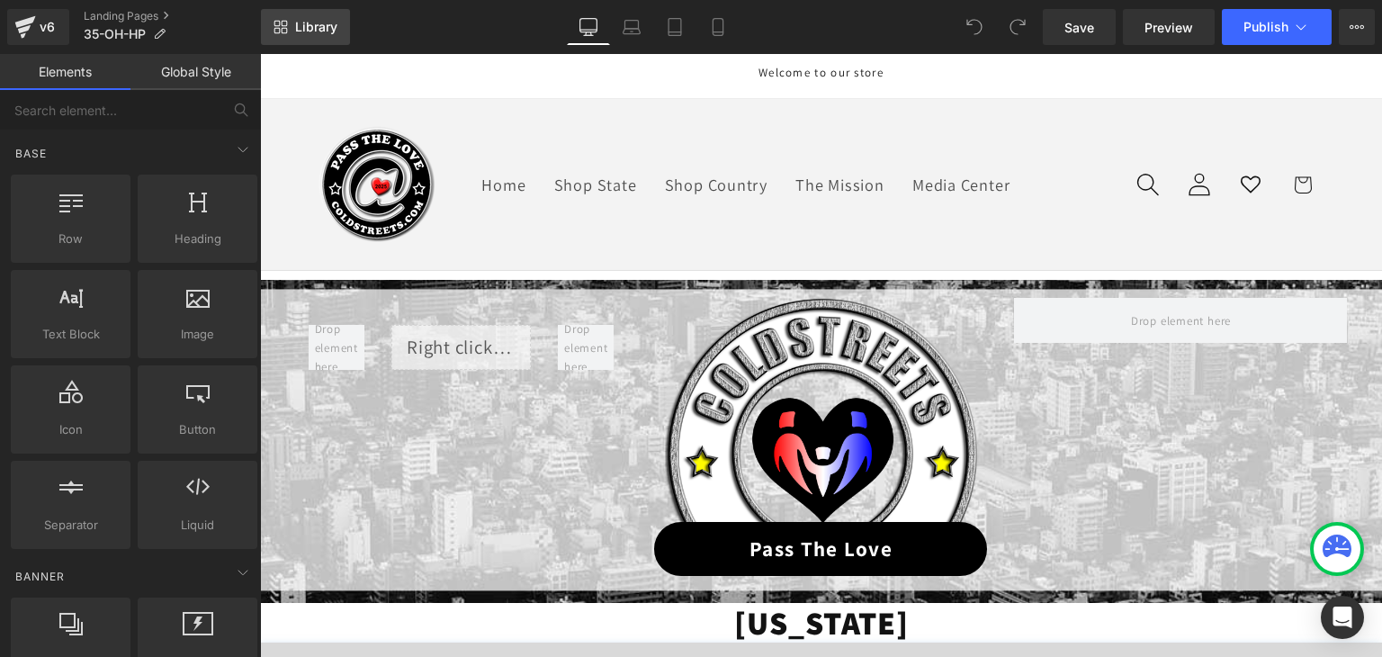
click at [310, 22] on span "Library" at bounding box center [316, 27] width 42 height 16
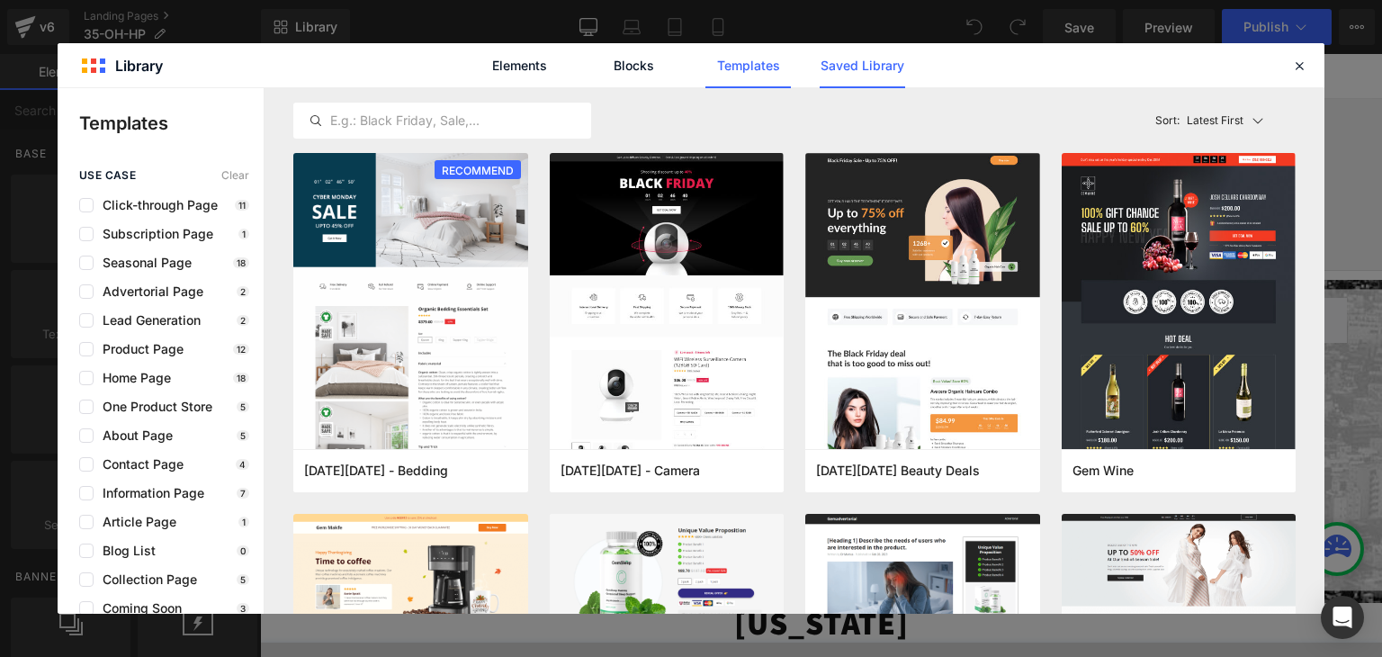
click at [861, 61] on link "Saved Library" at bounding box center [862, 65] width 85 height 45
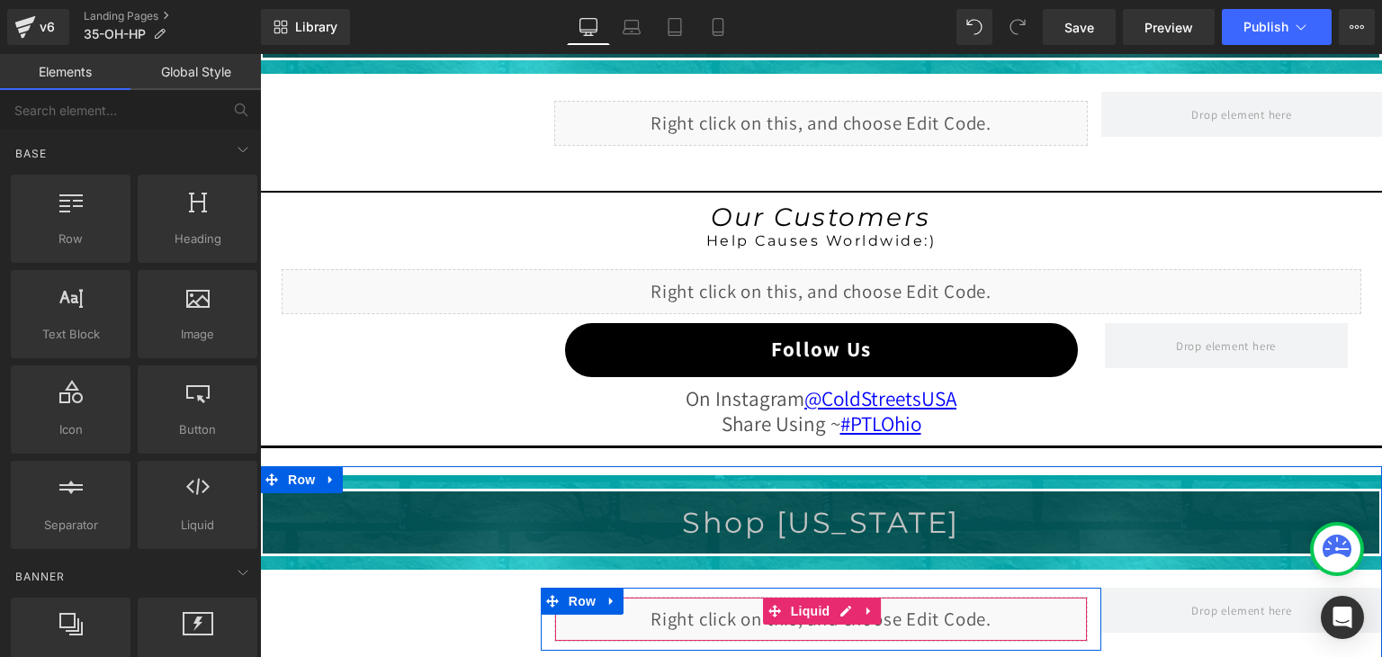
scroll to position [1443, 0]
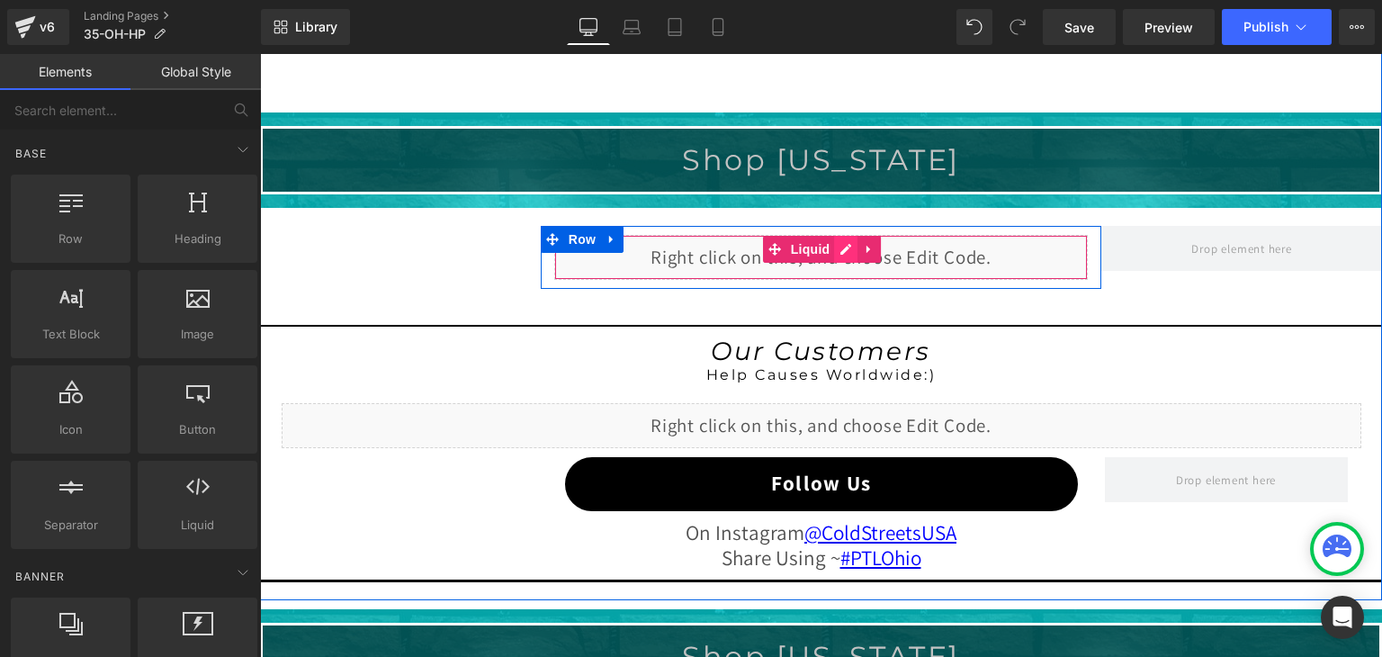
click at [839, 246] on div "Liquid" at bounding box center [821, 257] width 534 height 45
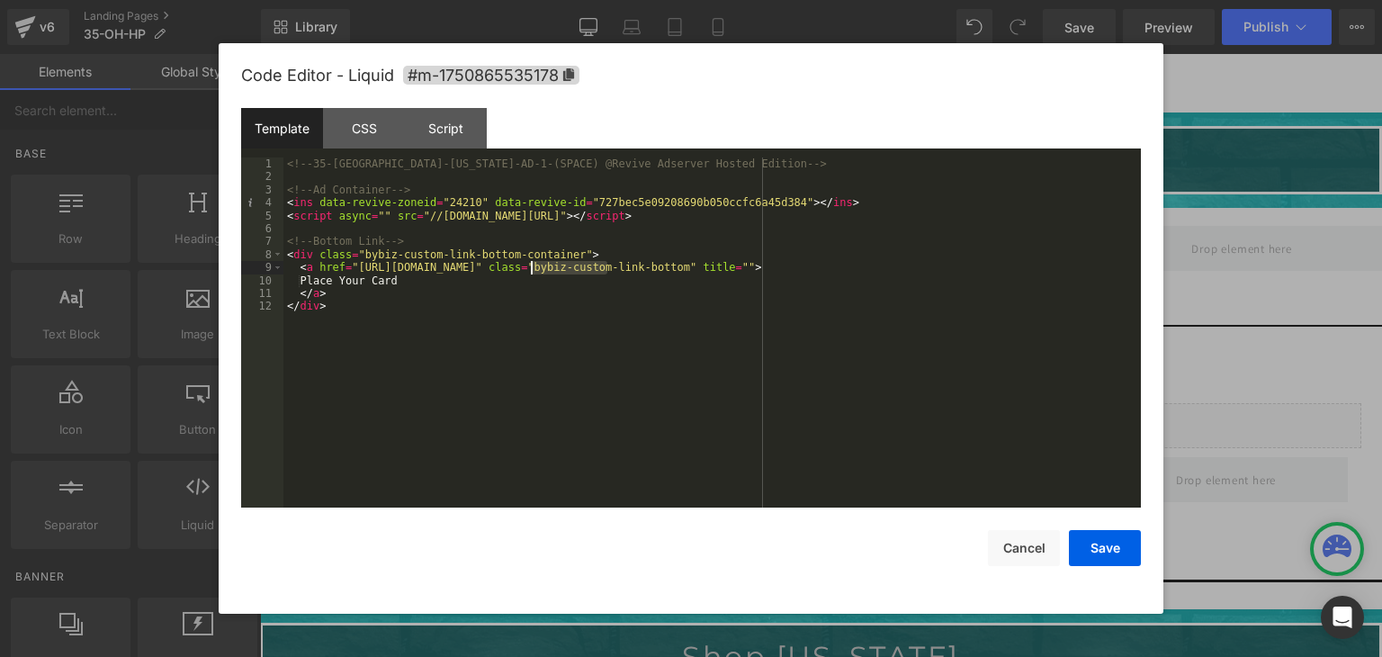
drag, startPoint x: 607, startPoint y: 274, endPoint x: 529, endPoint y: 272, distance: 78.3
click at [529, 272] on div "<!-- 35-OH-Ohio-AD-1-(SPACE) @Revive Adserver Hosted Edition --> <!-- Ad Contai…" at bounding box center [711, 345] width 857 height 376
click at [1090, 532] on button "Save" at bounding box center [1105, 548] width 72 height 36
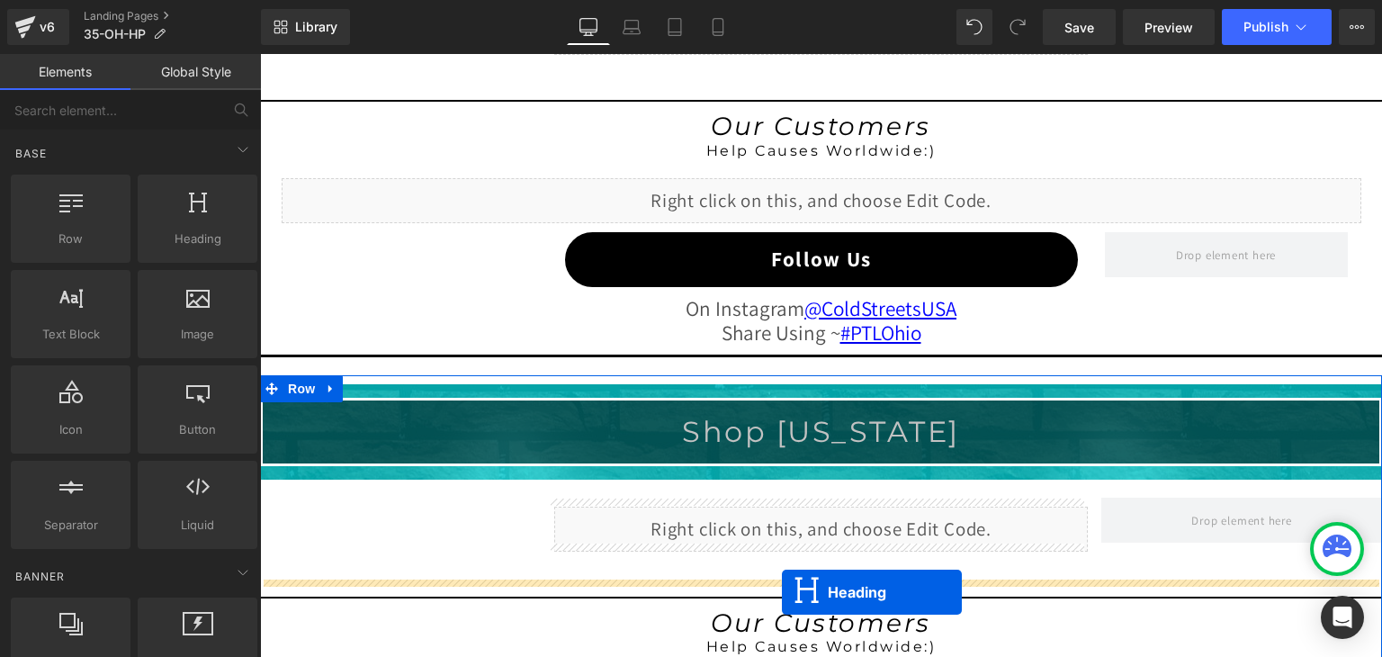
scroll to position [1731, 0]
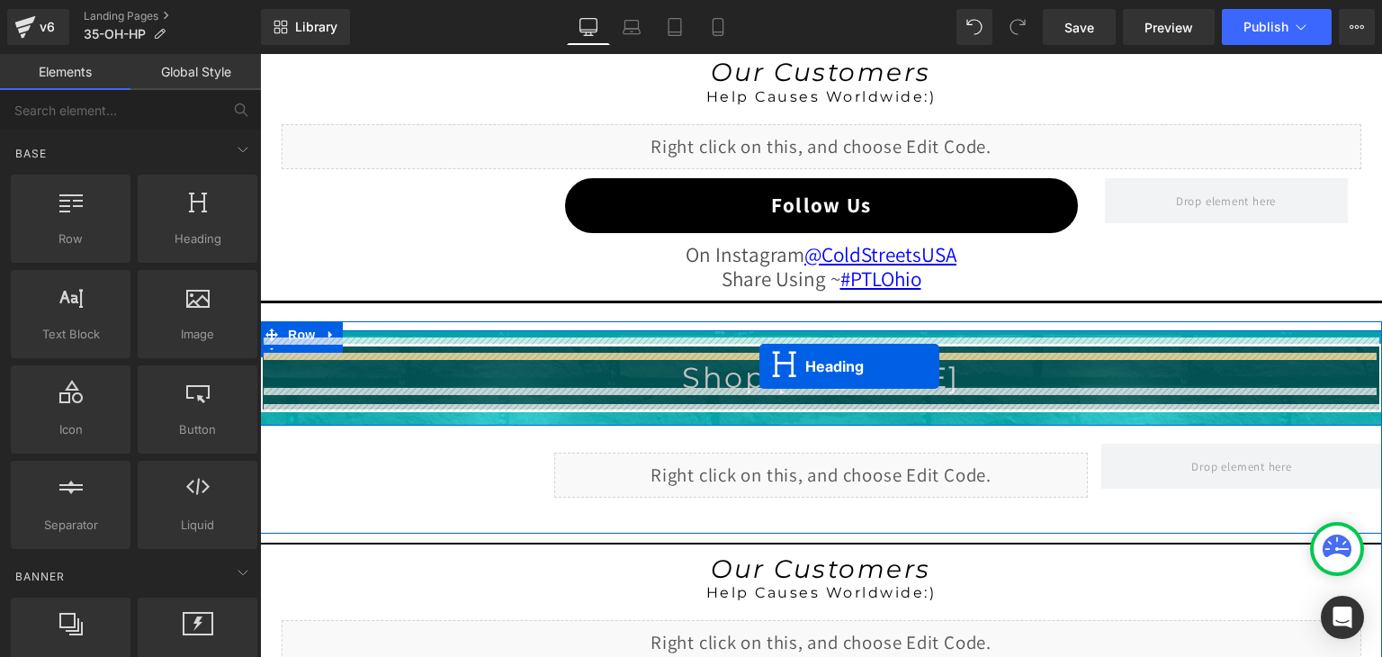
drag, startPoint x: 770, startPoint y: 152, endPoint x: 759, endPoint y: 366, distance: 214.4
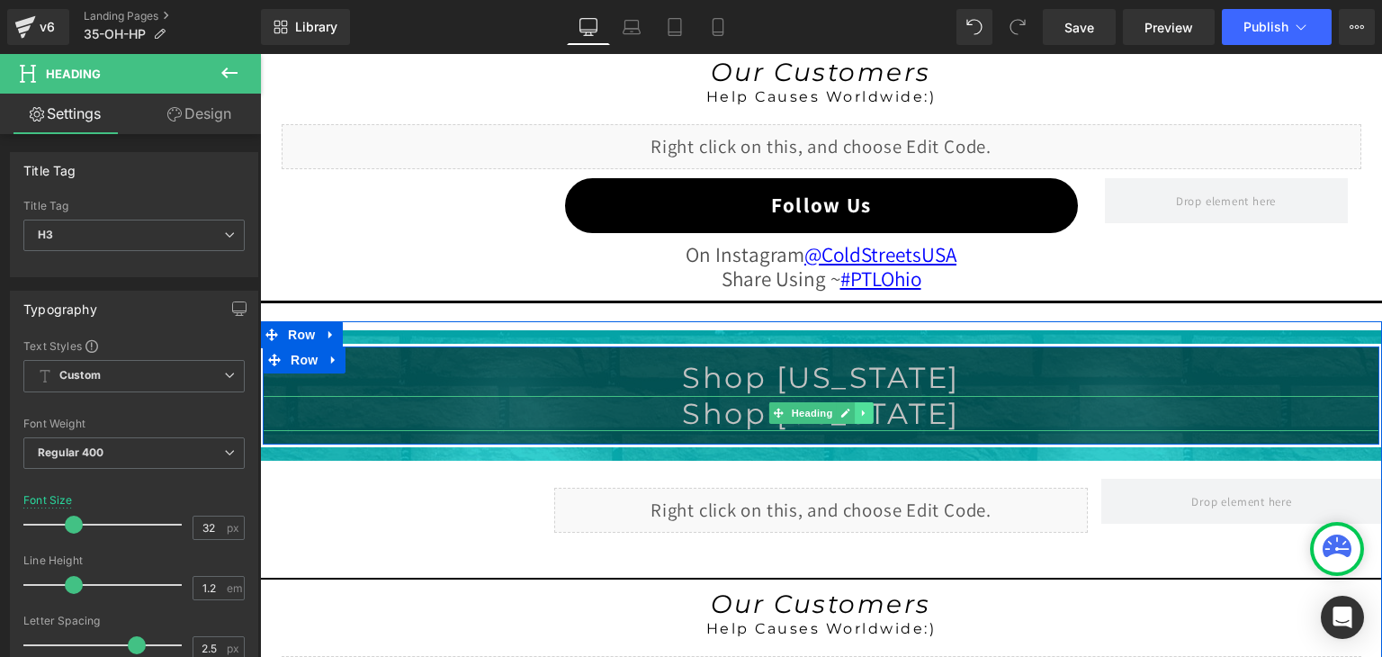
click at [859, 410] on icon at bounding box center [864, 413] width 10 height 11
click at [869, 408] on icon at bounding box center [874, 413] width 10 height 10
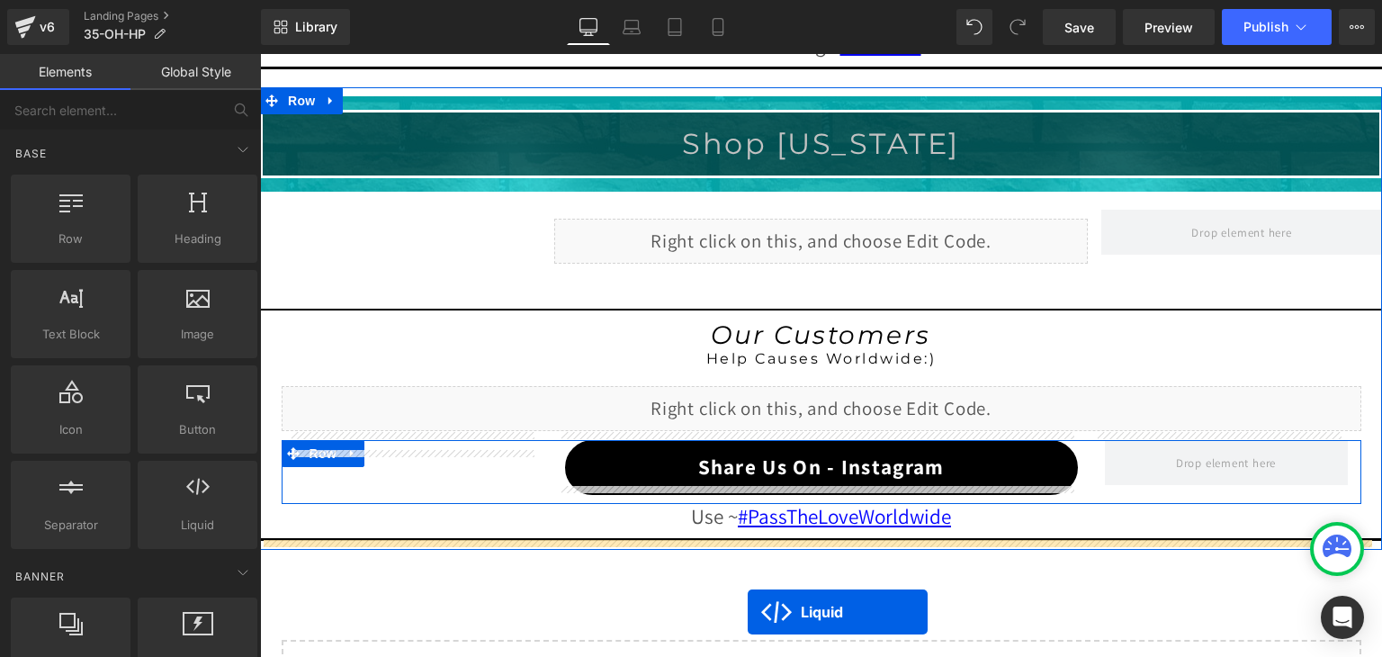
scroll to position [2019, 0]
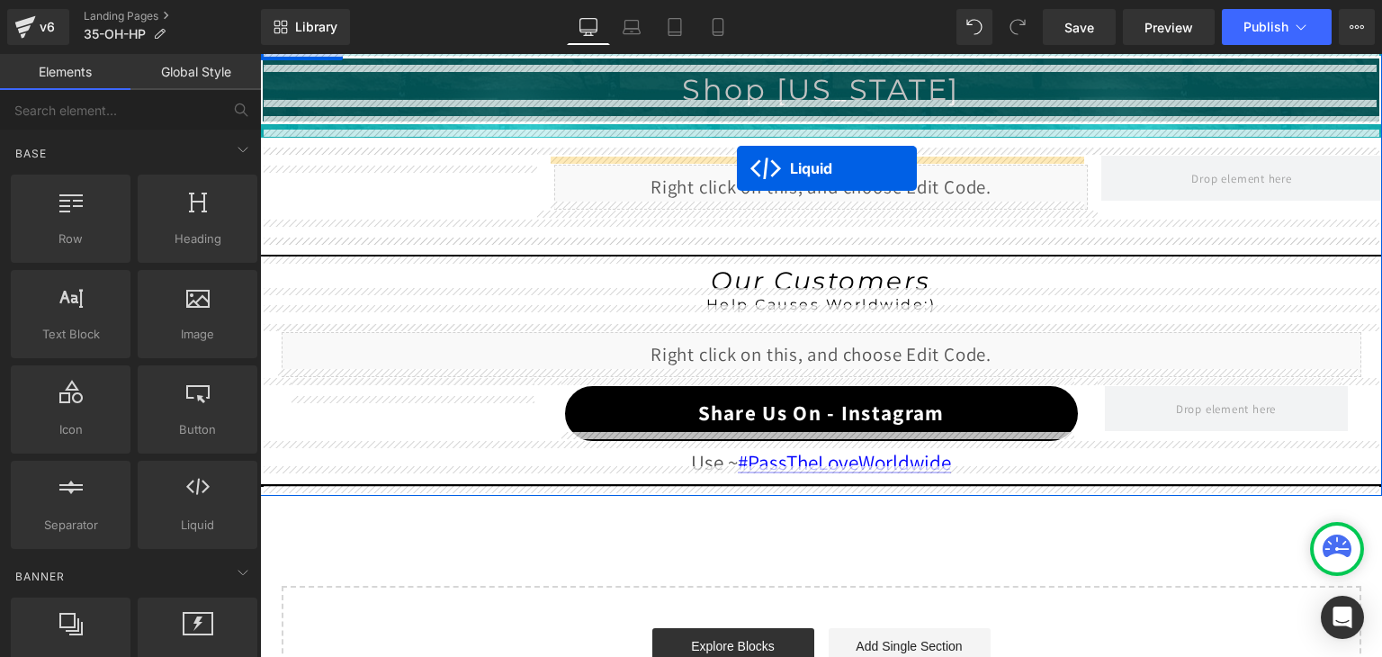
drag, startPoint x: 766, startPoint y: 235, endPoint x: 737, endPoint y: 168, distance: 72.5
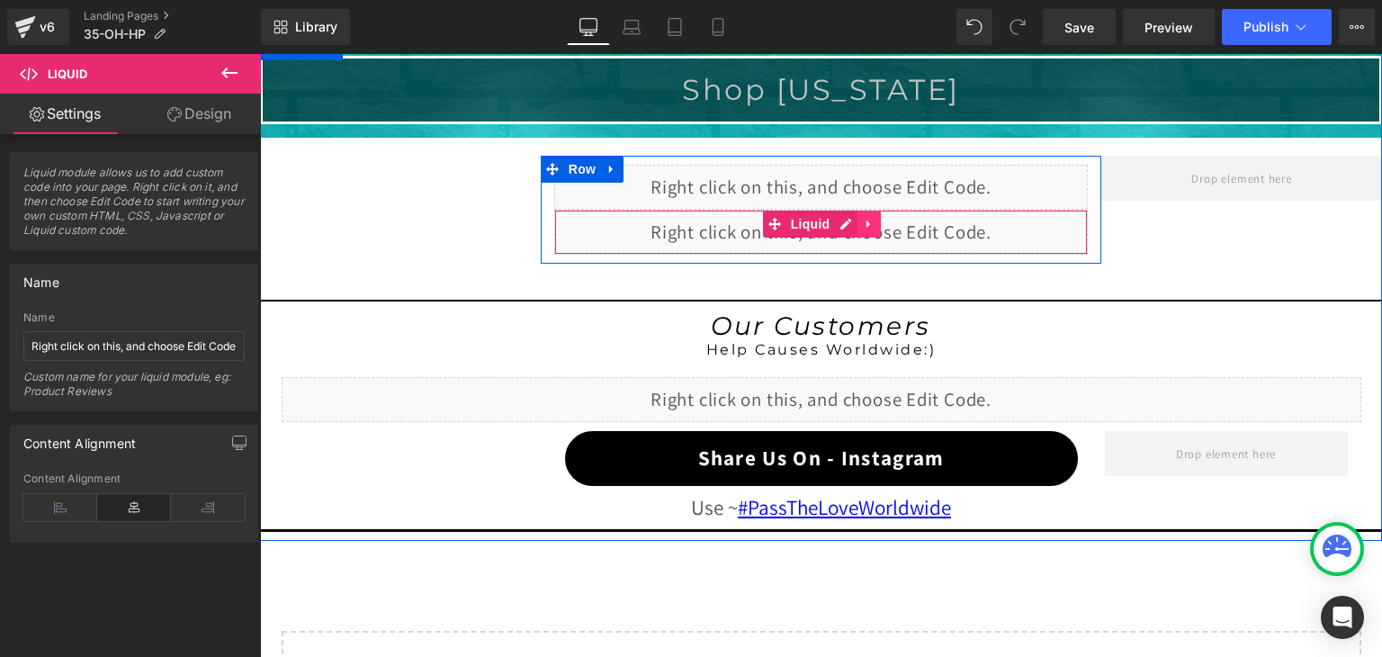
click at [863, 217] on icon at bounding box center [869, 223] width 13 height 13
click at [874, 218] on icon at bounding box center [880, 224] width 13 height 13
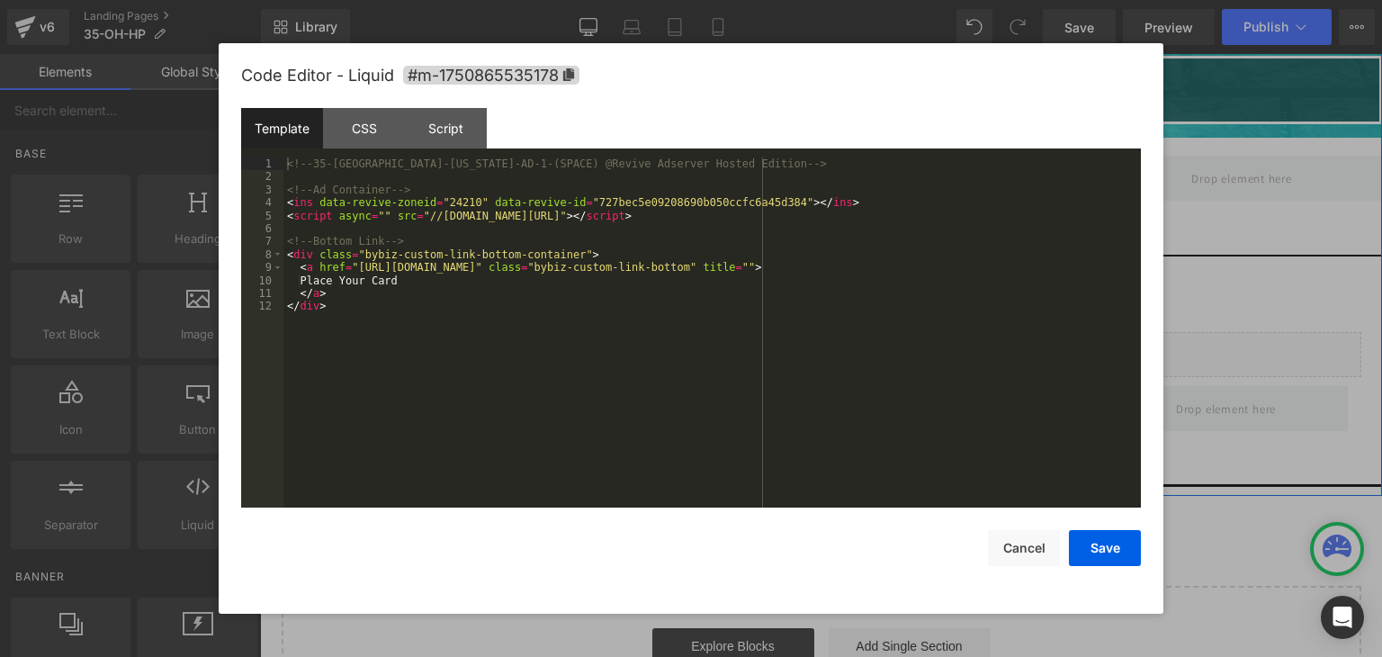
click at [842, 168] on div "Liquid" at bounding box center [821, 187] width 534 height 45
click at [0, 0] on button "Save" at bounding box center [0, 0] width 0 height 0
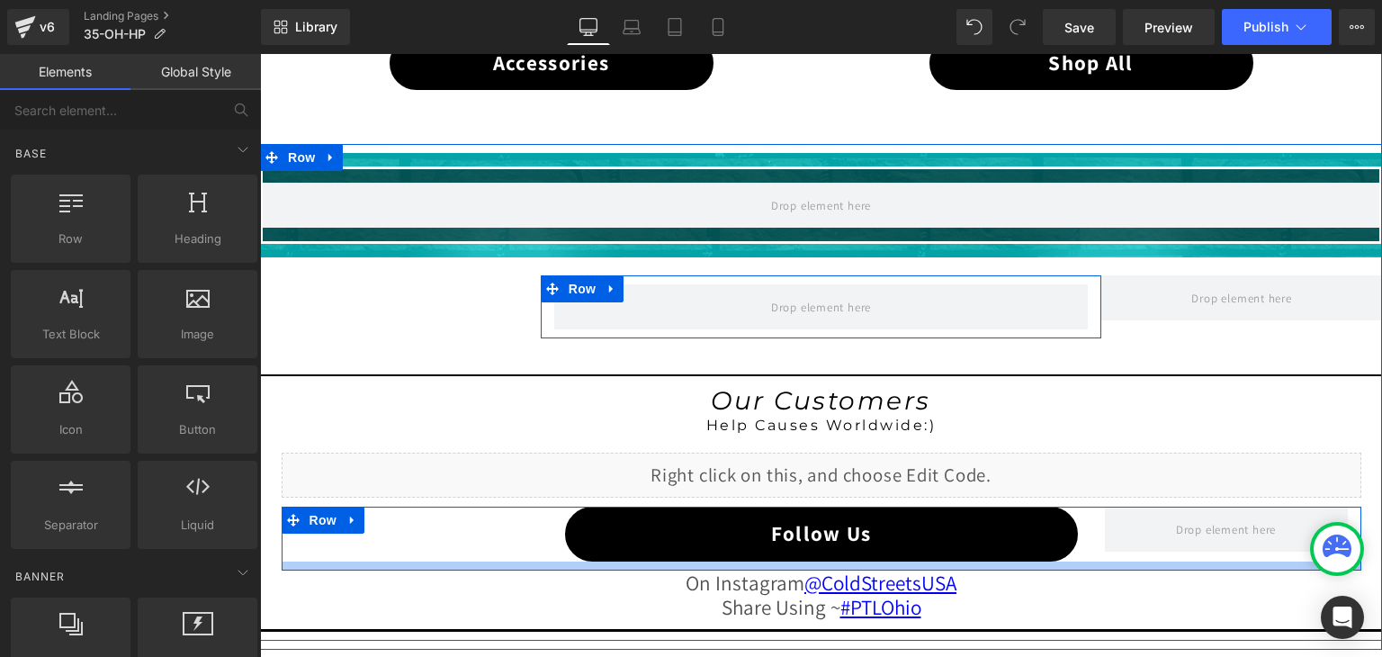
scroll to position [1389, 0]
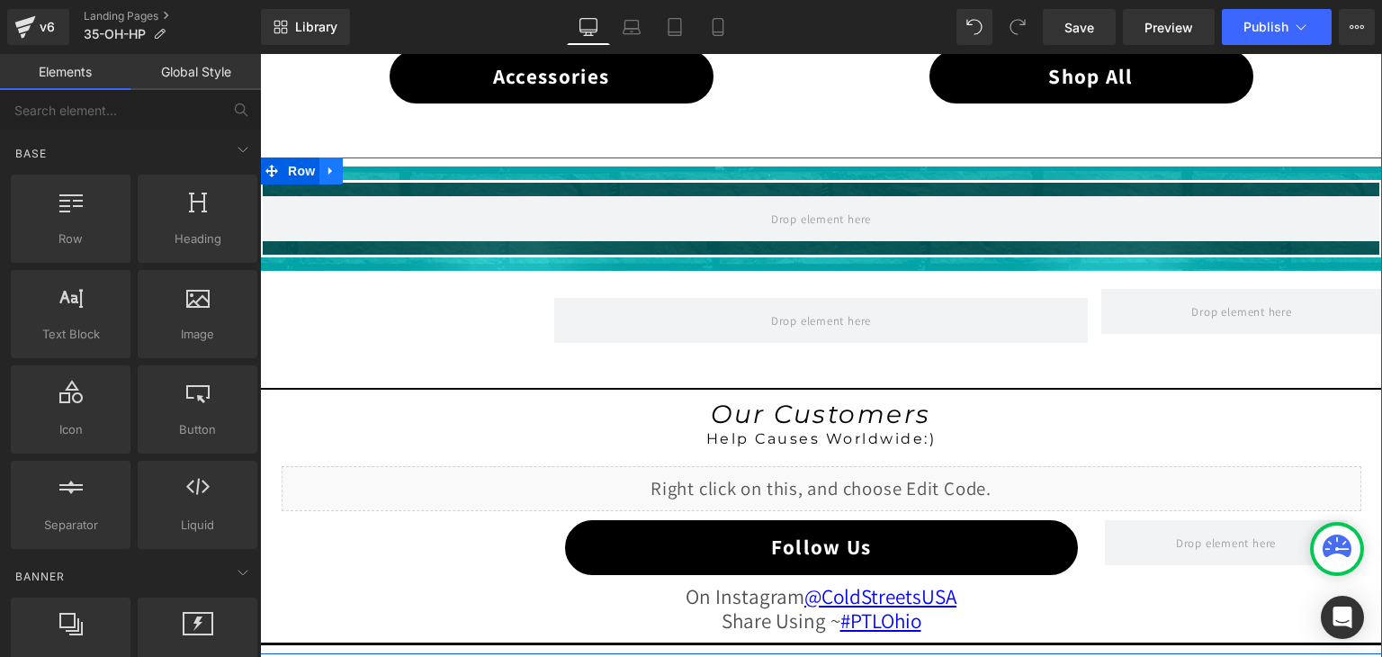
click at [325, 166] on icon at bounding box center [331, 171] width 13 height 13
click at [372, 166] on icon at bounding box center [378, 171] width 13 height 13
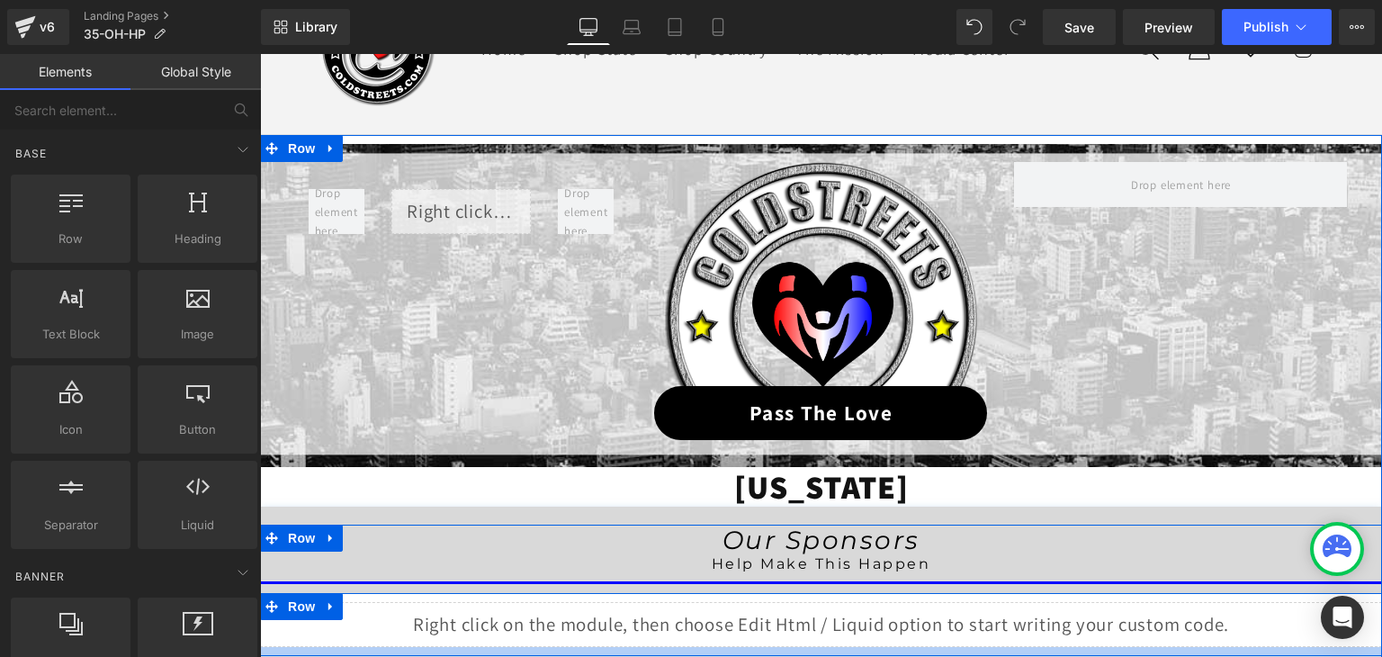
scroll to position [130, 0]
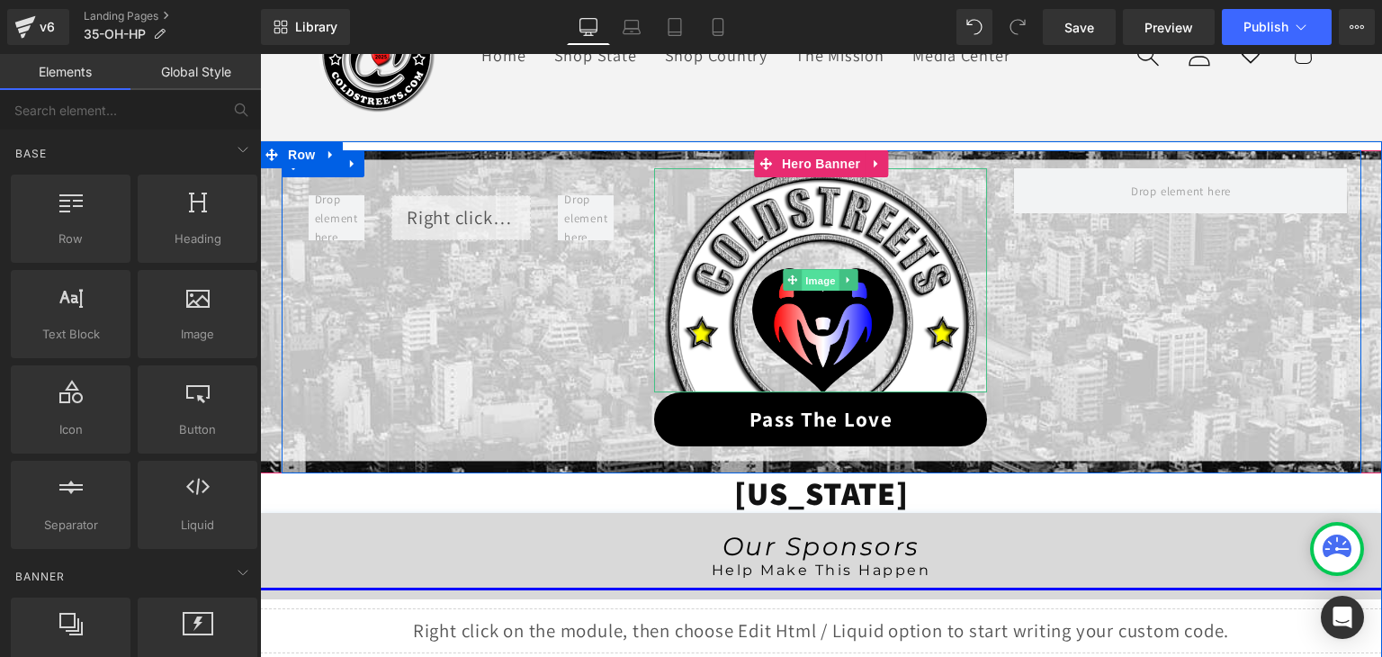
click at [816, 284] on span "Image" at bounding box center [822, 281] width 38 height 22
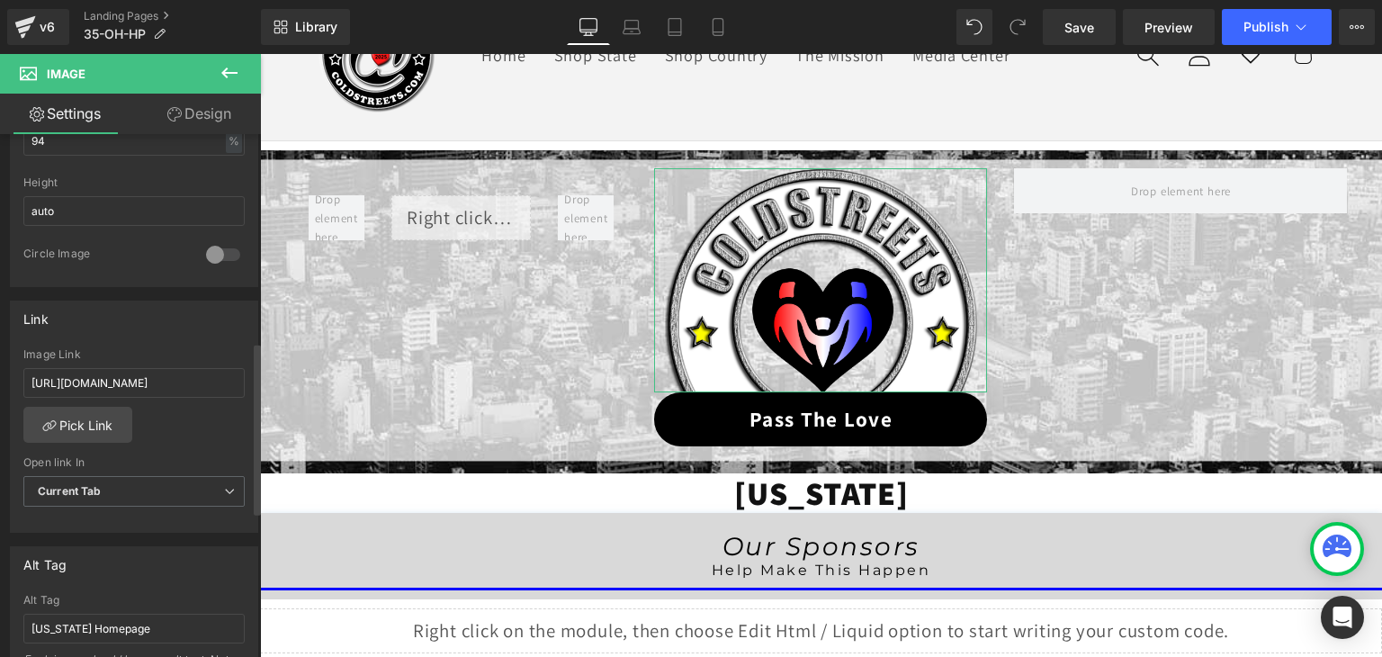
scroll to position [630, 0]
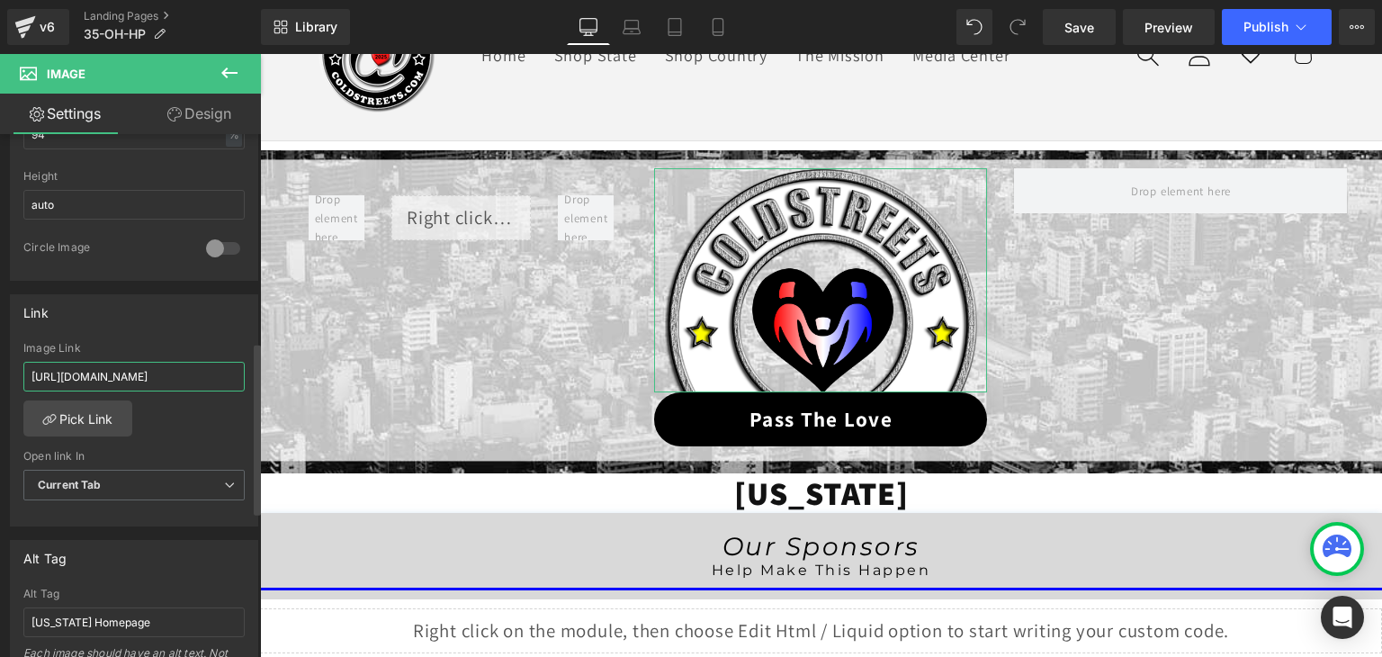
click at [156, 370] on input "https://coldstreets.com/pages/ptl-oh" at bounding box center [133, 377] width 221 height 30
paste input "35-oh-ptl"
type input "https://coldstreets.com/pages/35-oh-ptl"
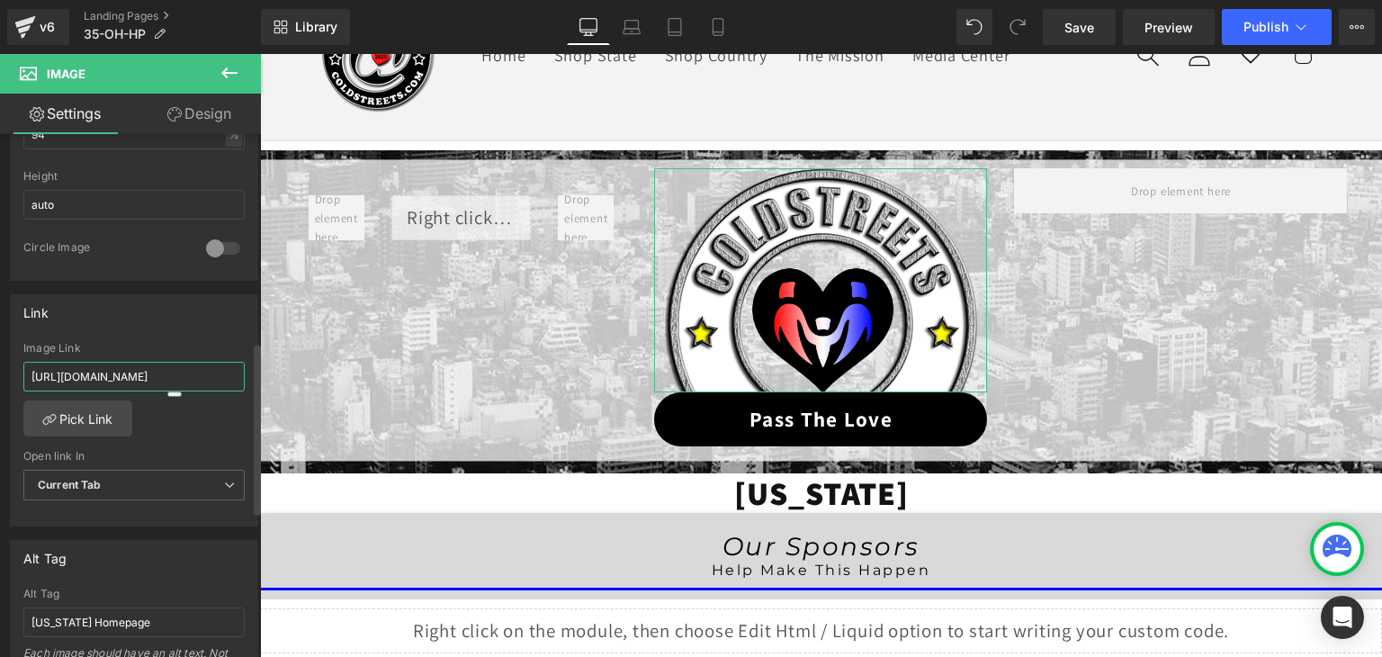
scroll to position [0, 7]
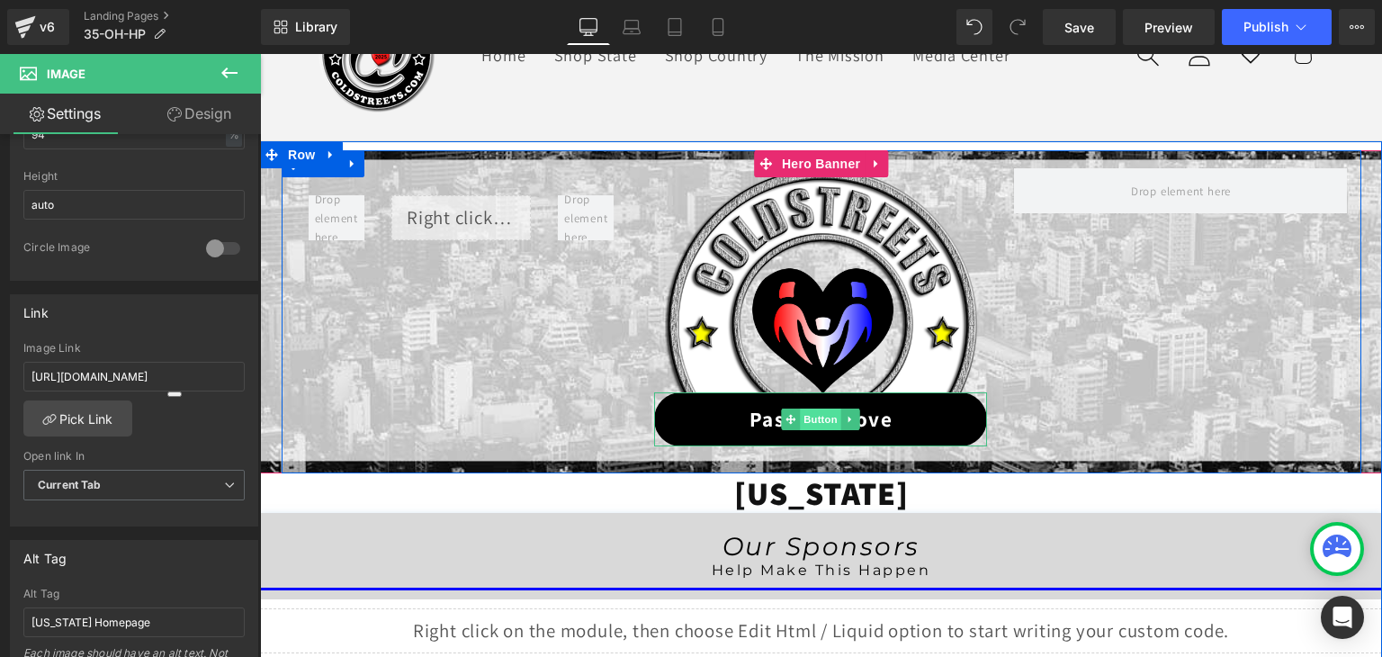
click at [817, 421] on span "Button" at bounding box center [821, 419] width 41 height 22
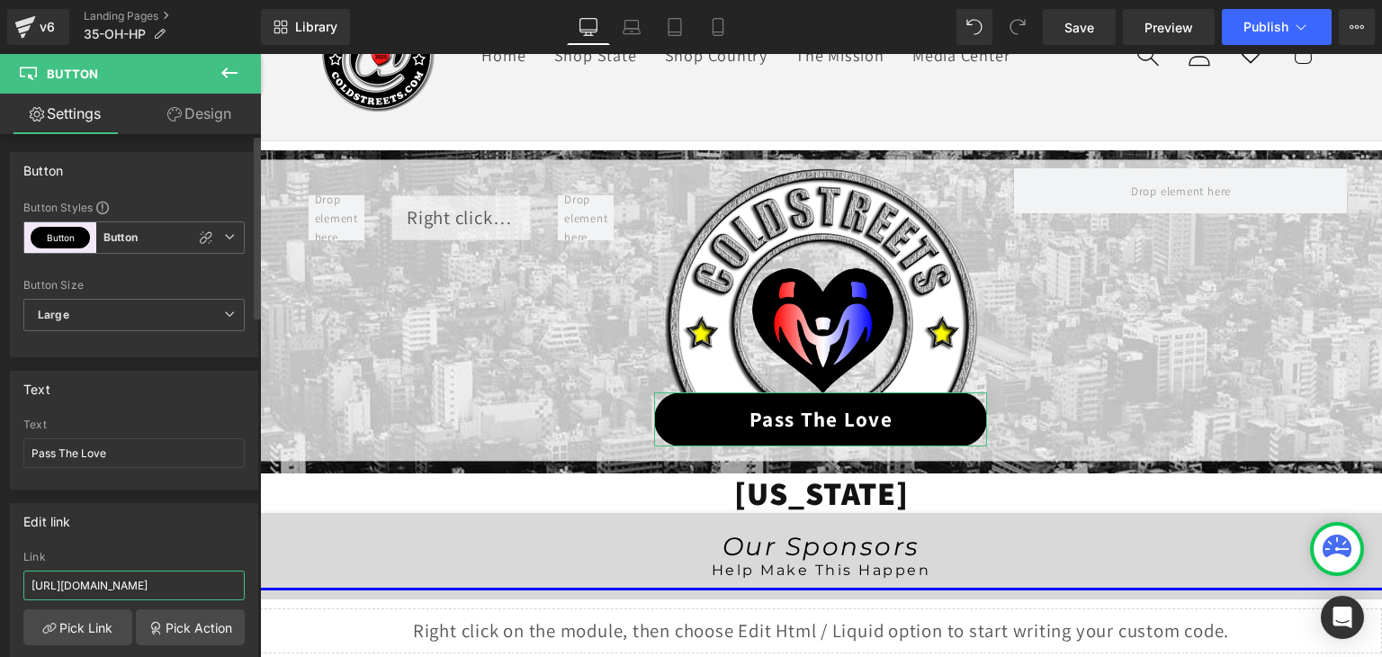
click at [122, 587] on input "https://coldstreets.com/pages/ptl-oh" at bounding box center [133, 585] width 221 height 30
paste input "35-oh-ptl"
type input "https://coldstreets.com/pages/35-oh-ptl"
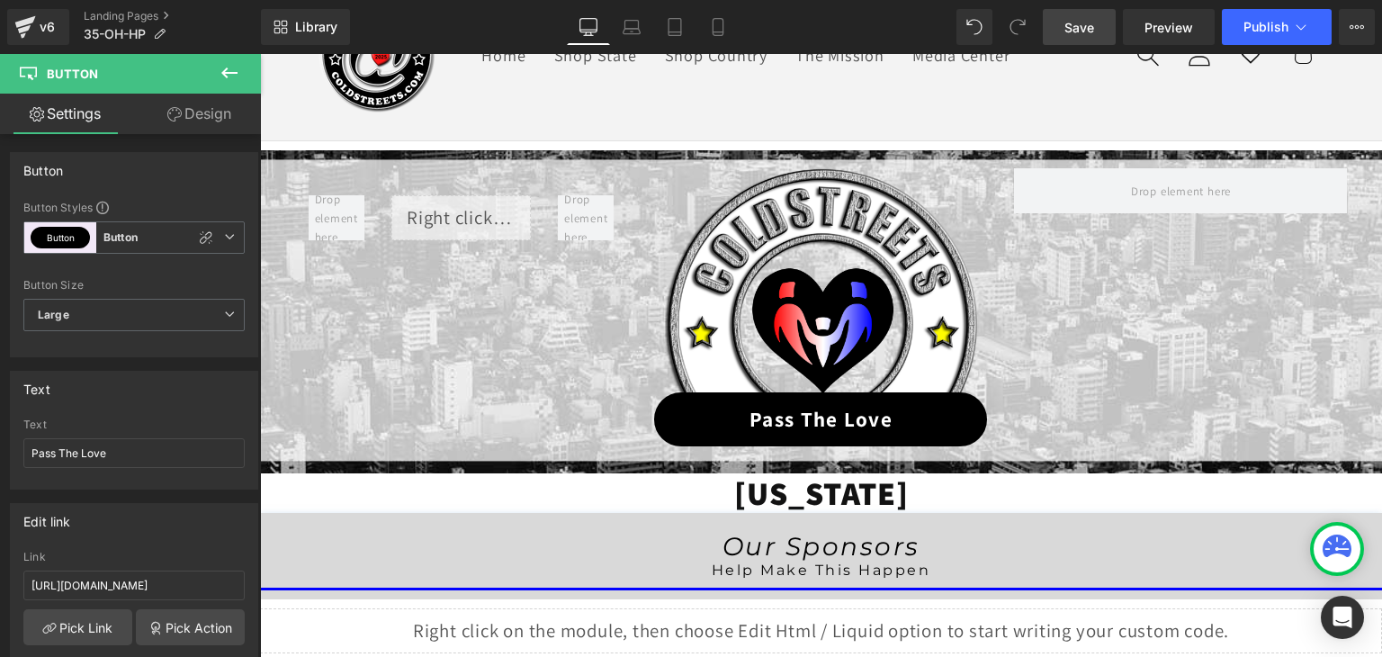
click at [1105, 24] on link "Save" at bounding box center [1079, 27] width 73 height 36
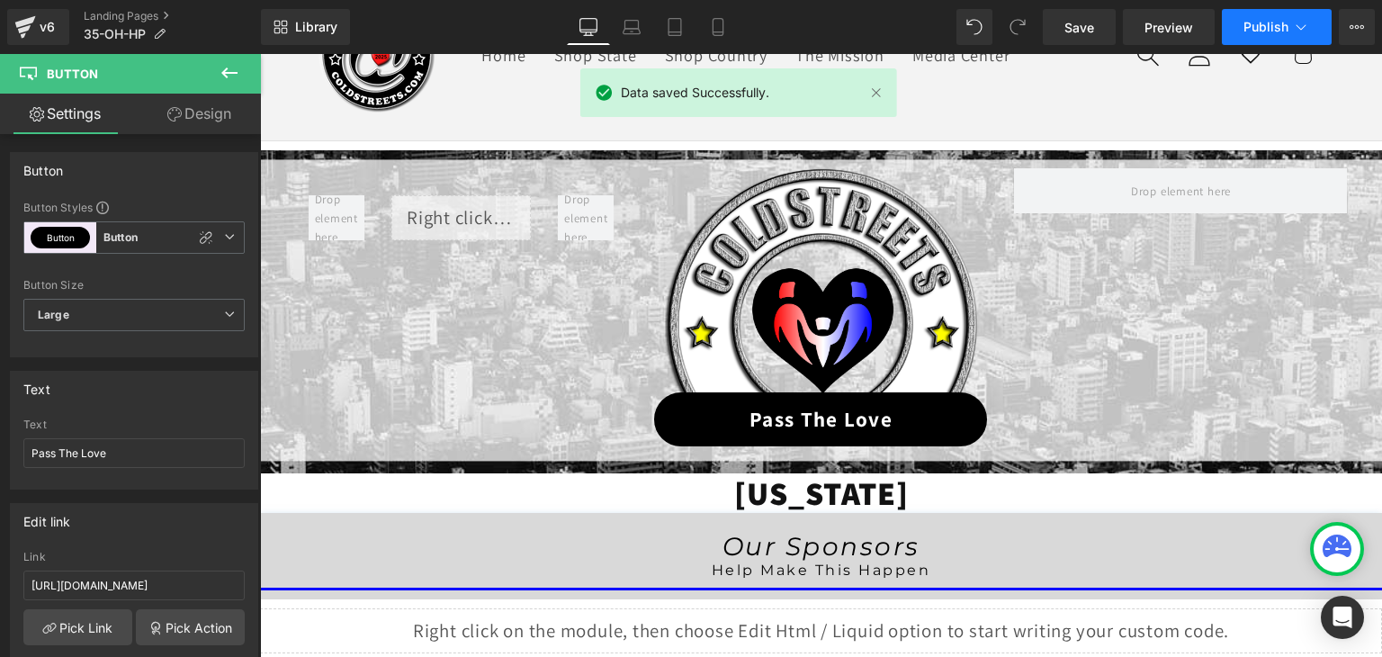
click at [1296, 24] on icon at bounding box center [1301, 27] width 18 height 18
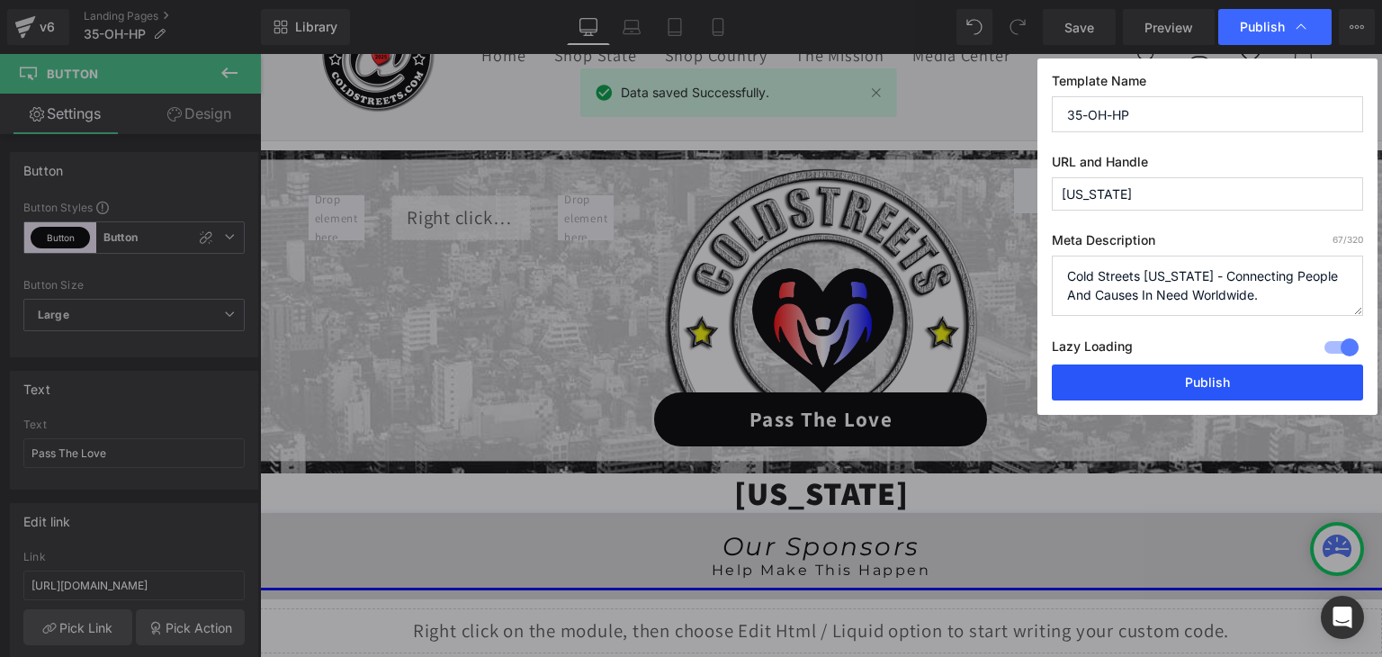
click at [1212, 377] on button "Publish" at bounding box center [1207, 382] width 311 height 36
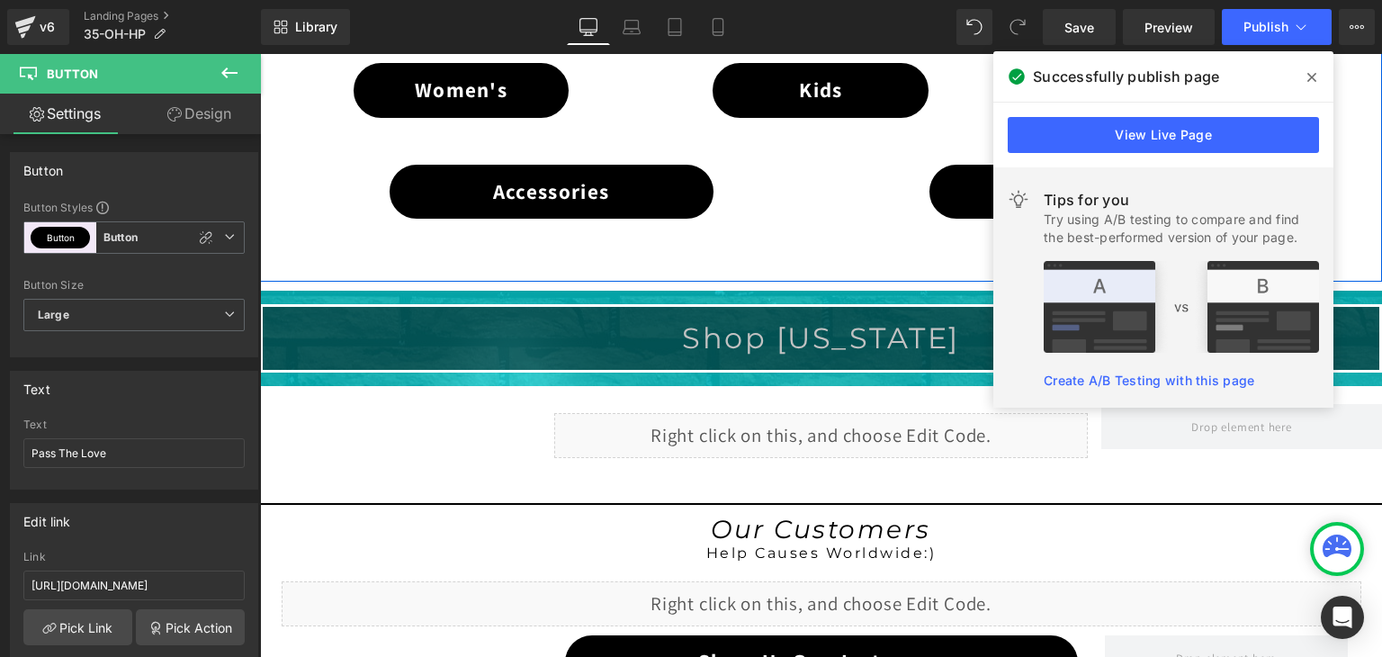
scroll to position [1299, 0]
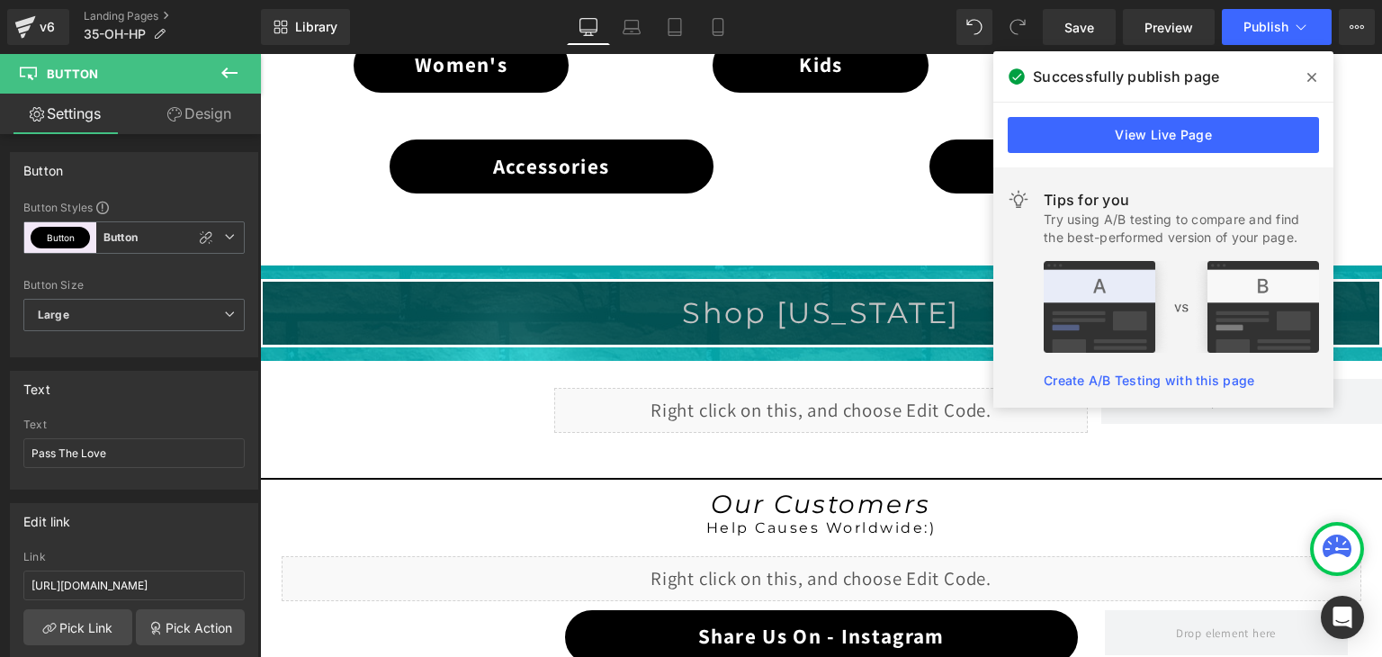
click at [806, 410] on div "Liquid" at bounding box center [821, 410] width 534 height 45
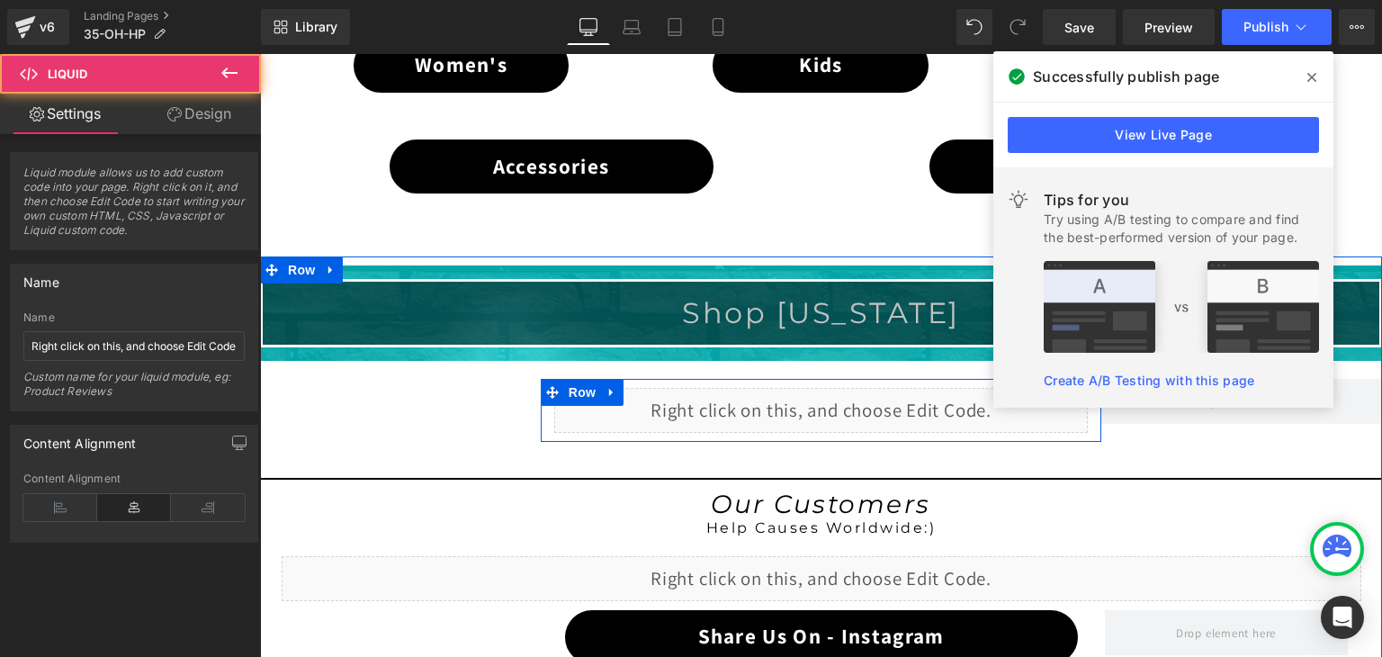
click at [840, 397] on div "Liquid" at bounding box center [821, 410] width 534 height 45
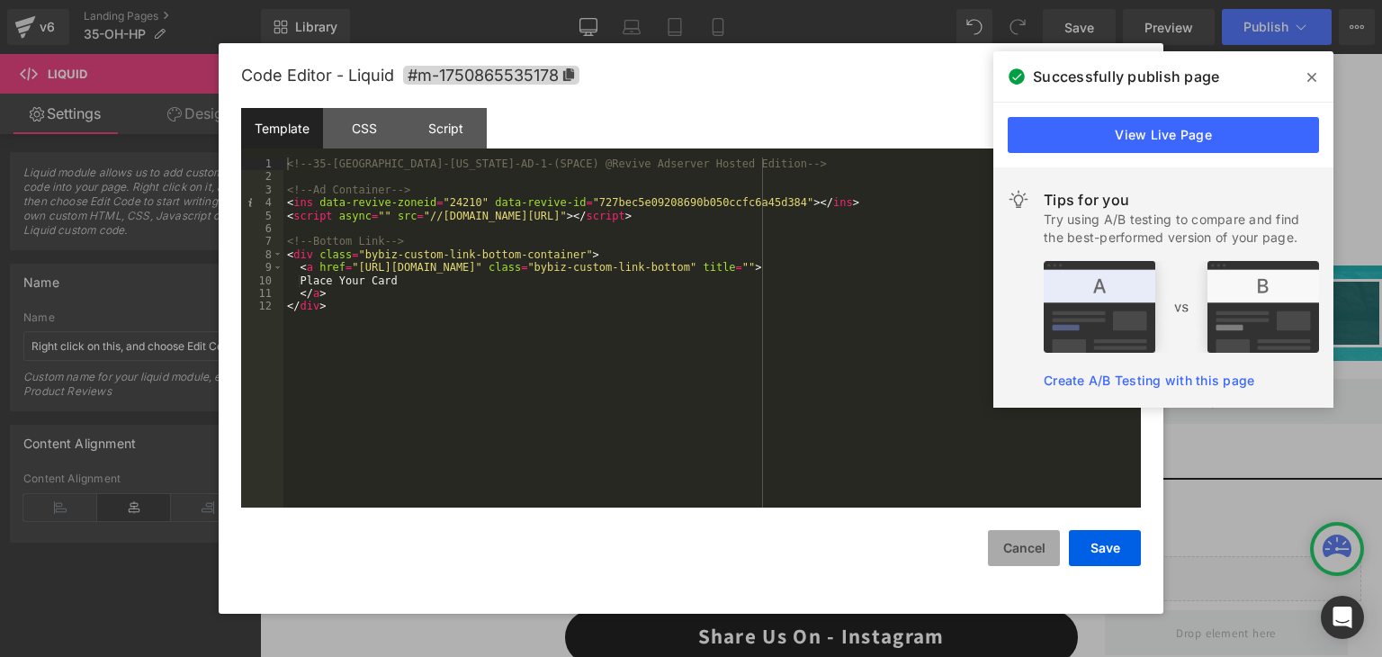
click at [1040, 551] on button "Cancel" at bounding box center [1024, 548] width 72 height 36
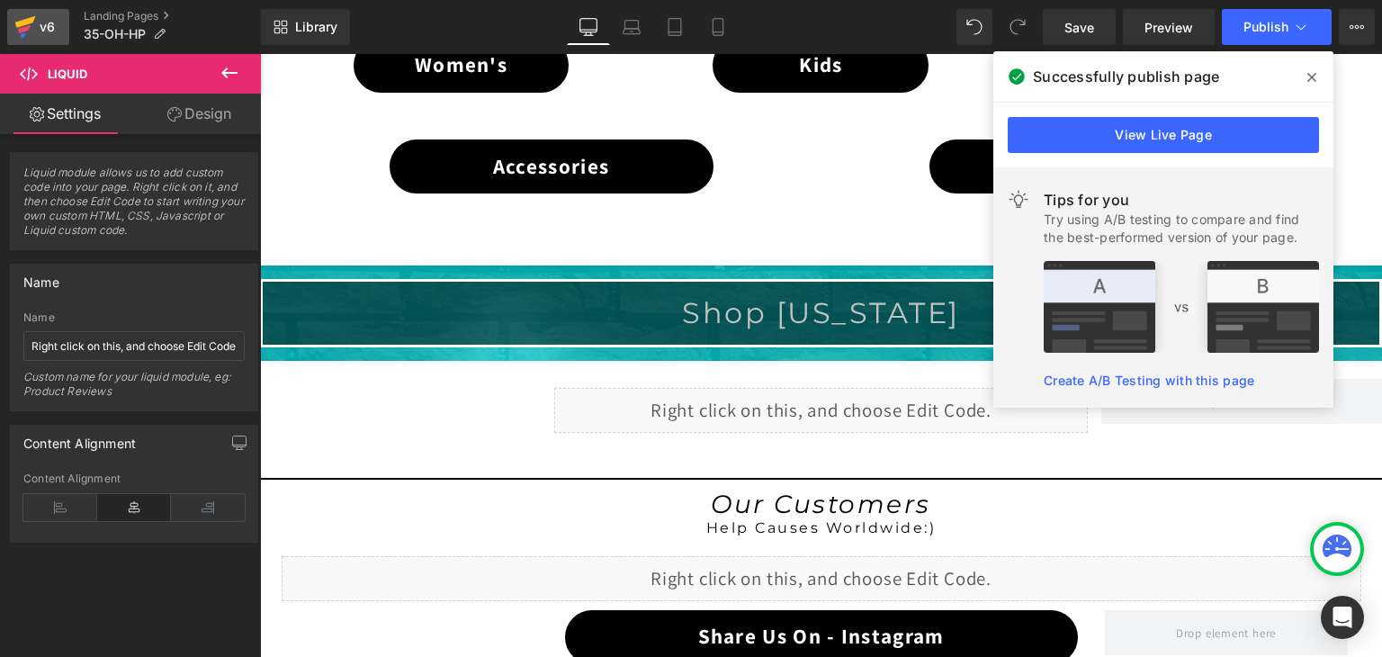
click at [28, 27] on icon at bounding box center [24, 29] width 13 height 8
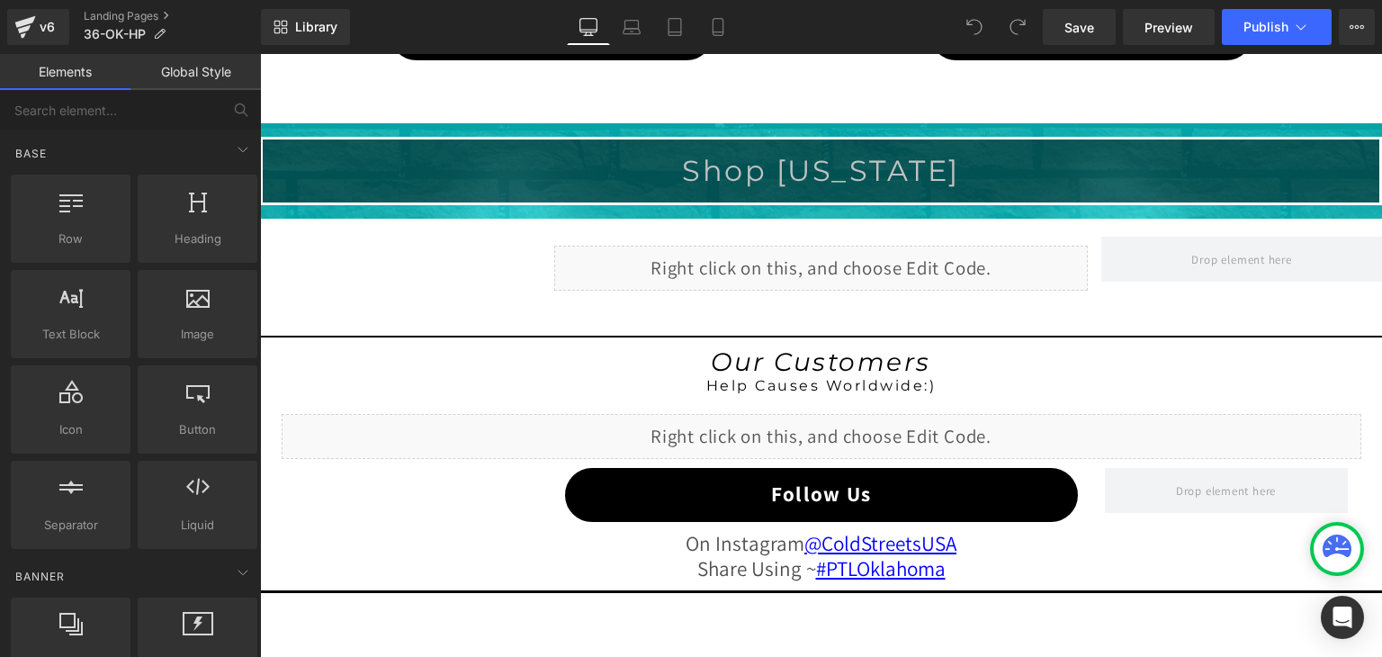
scroll to position [1439, 0]
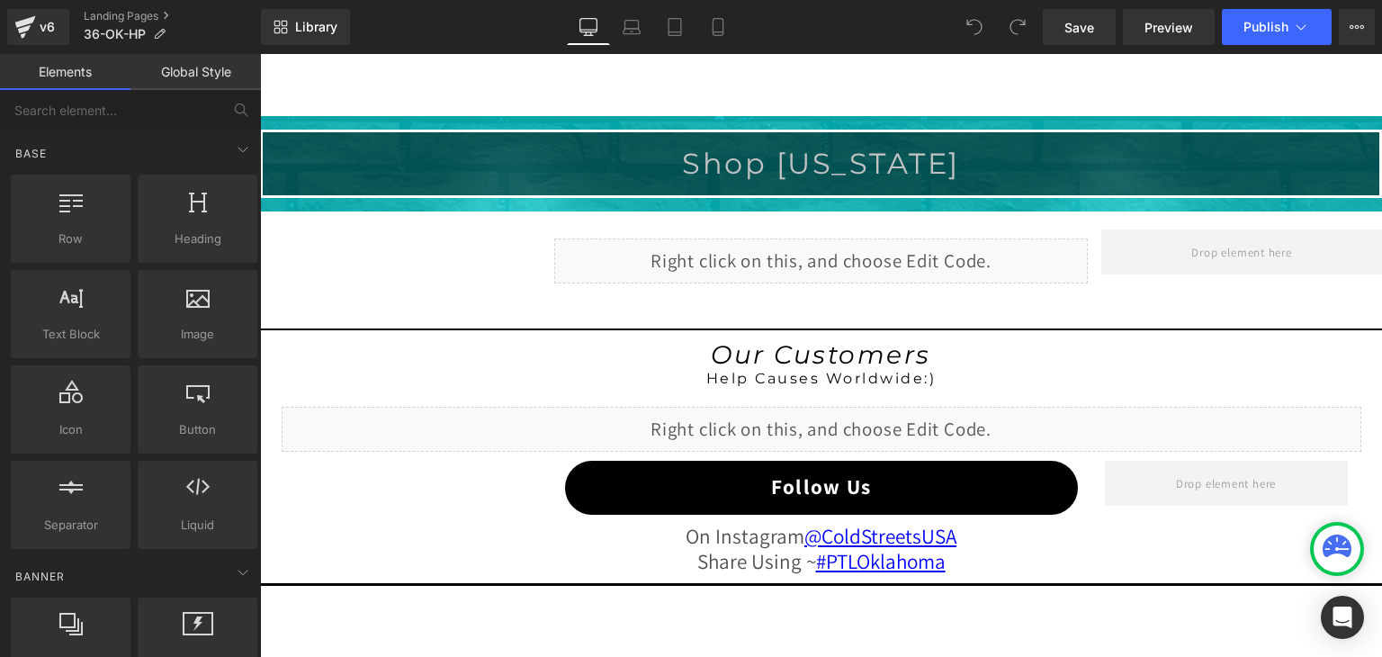
click at [855, 256] on div "Liquid" at bounding box center [821, 260] width 534 height 45
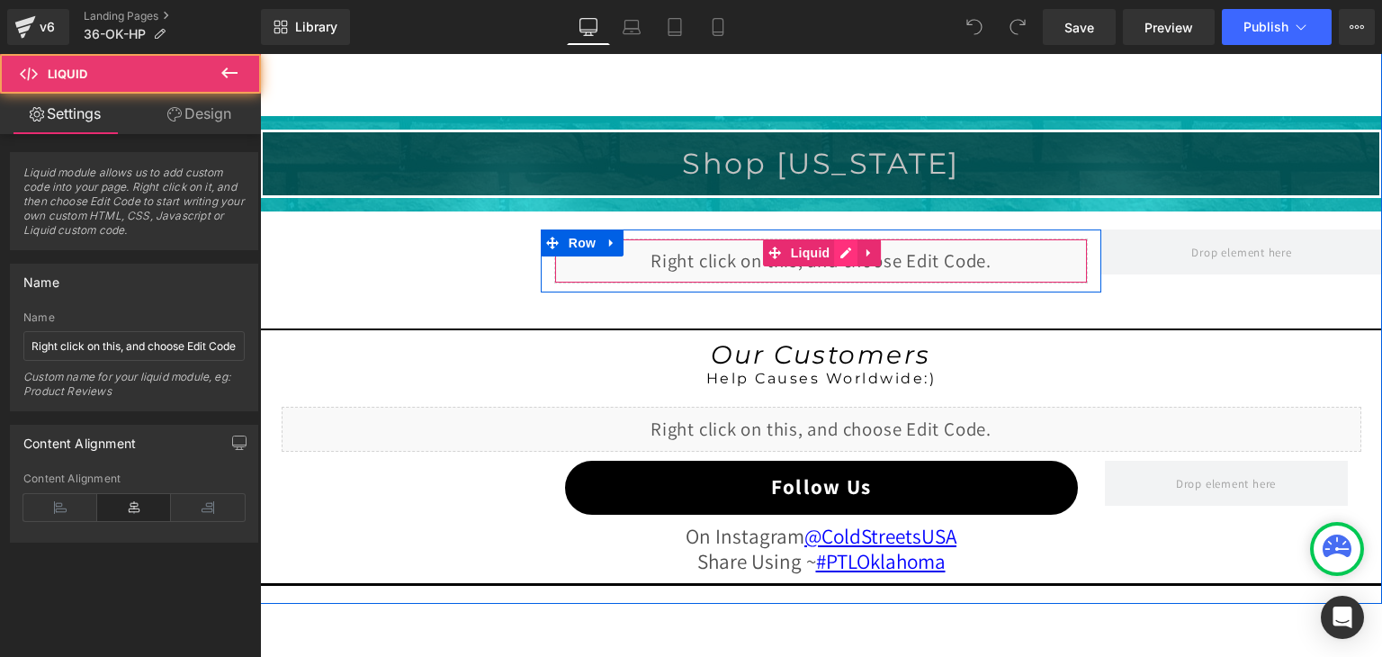
click at [837, 247] on div "Liquid" at bounding box center [821, 260] width 534 height 45
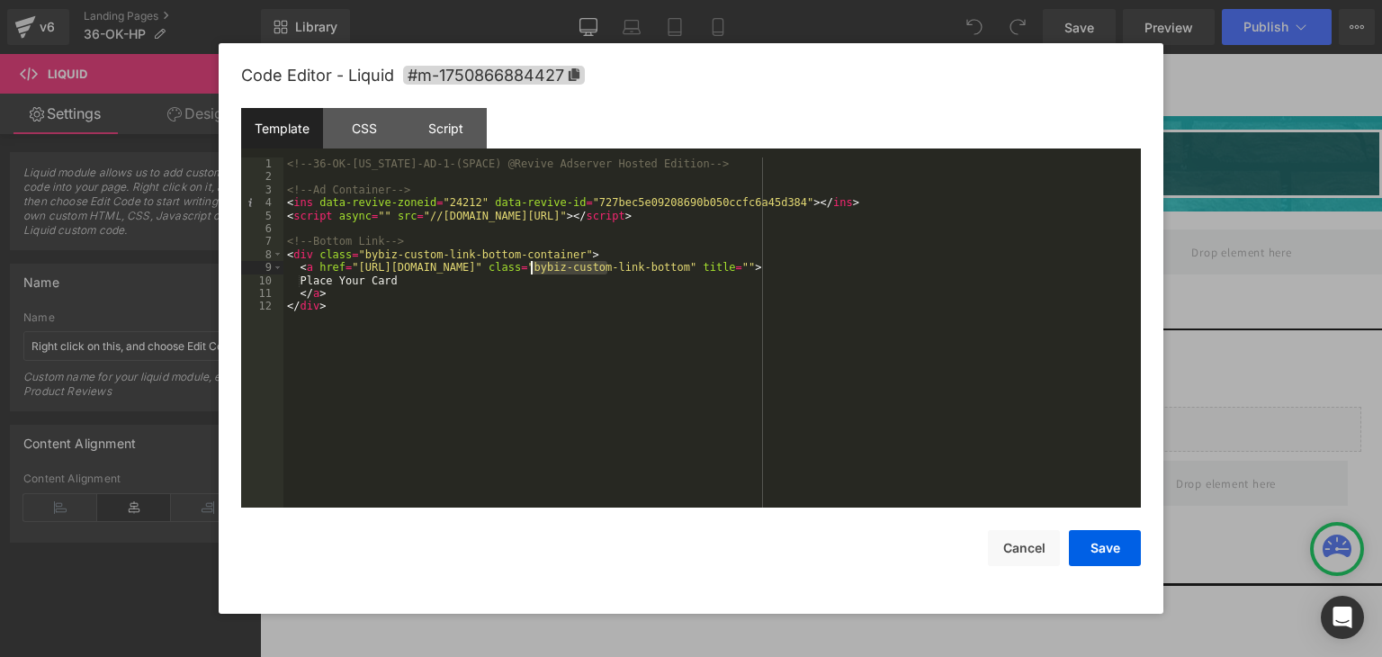
drag, startPoint x: 605, startPoint y: 265, endPoint x: 530, endPoint y: 267, distance: 75.6
click at [530, 267] on div "<!-- 36-OK-[US_STATE]-AD-1-(SPACE) @Revive Adserver Hosted Edition --> <!-- Ad …" at bounding box center [711, 345] width 857 height 376
click at [1105, 543] on button "Save" at bounding box center [1105, 548] width 72 height 36
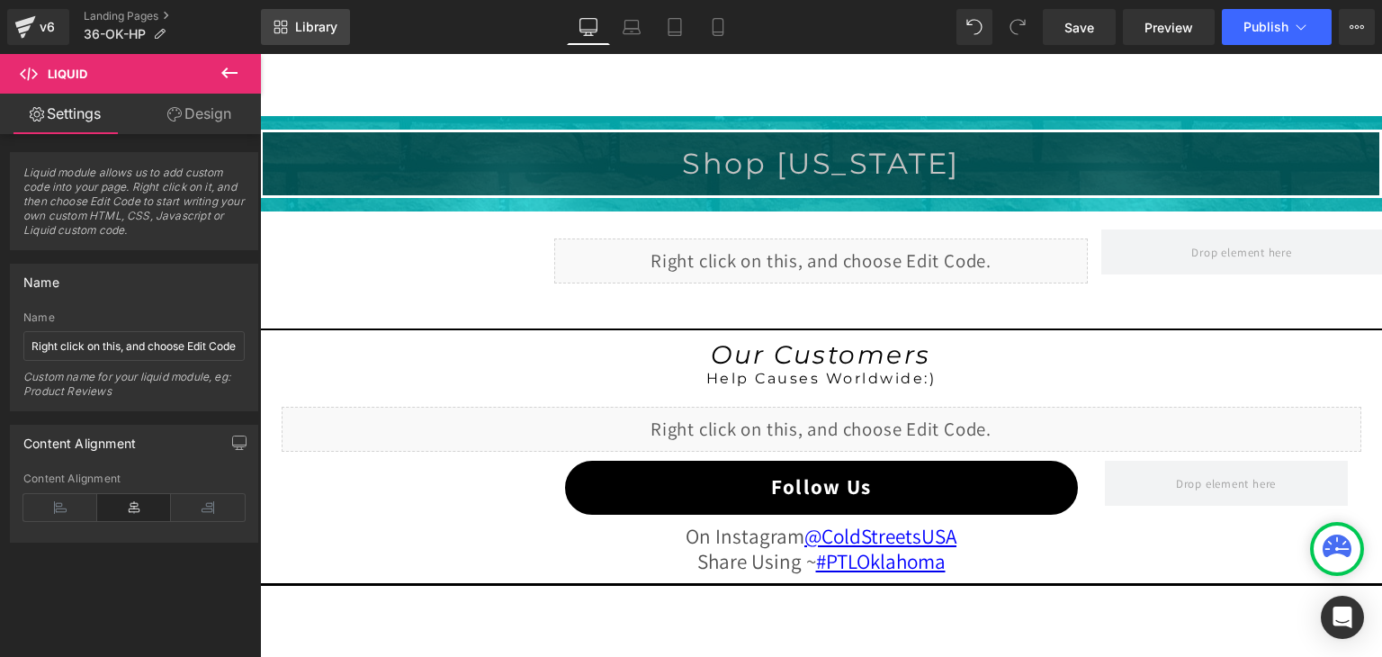
click at [331, 16] on link "Library" at bounding box center [305, 27] width 89 height 36
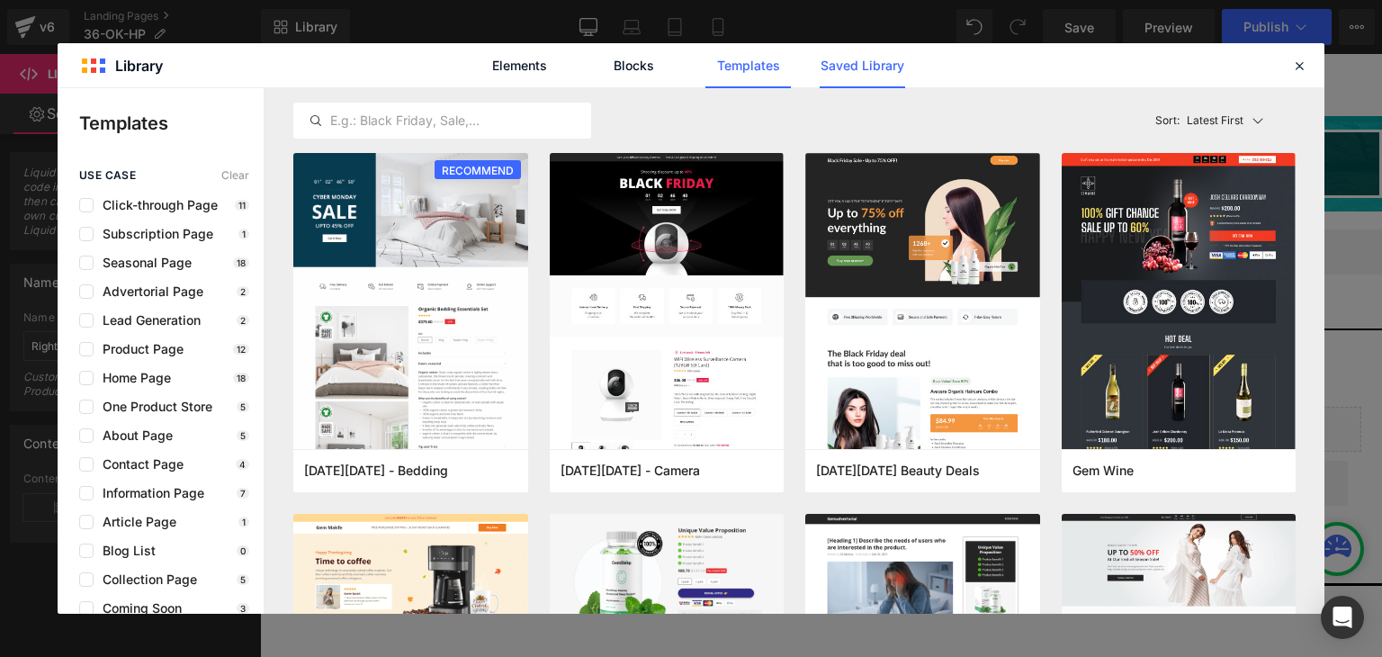
click at [876, 59] on link "Saved Library" at bounding box center [862, 65] width 85 height 45
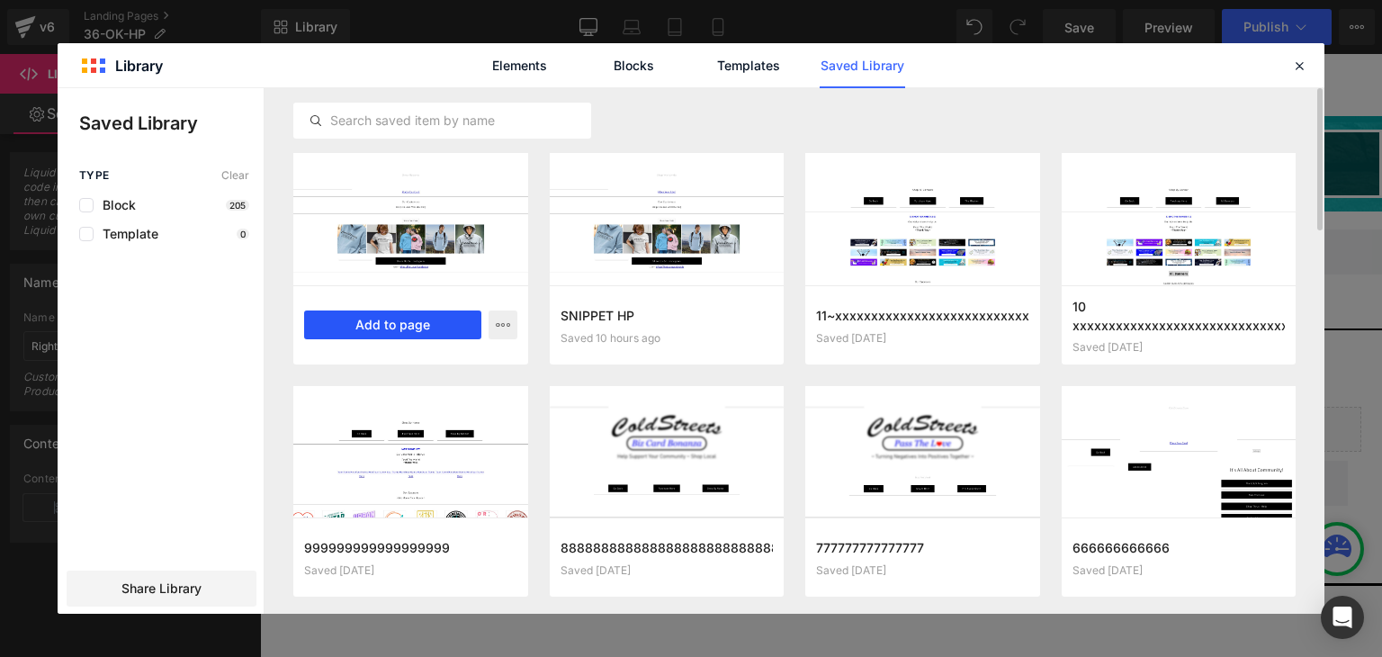
click at [426, 320] on button "Add to page" at bounding box center [392, 324] width 177 height 29
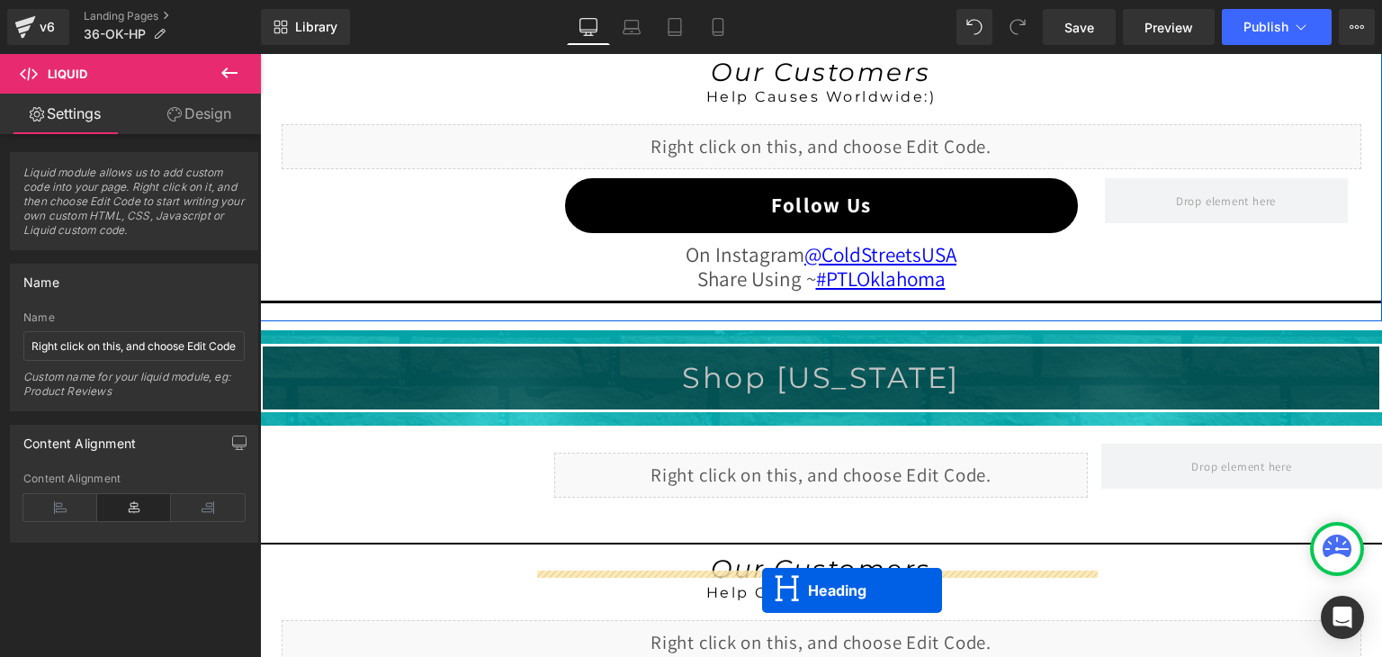
scroll to position [1749, 0]
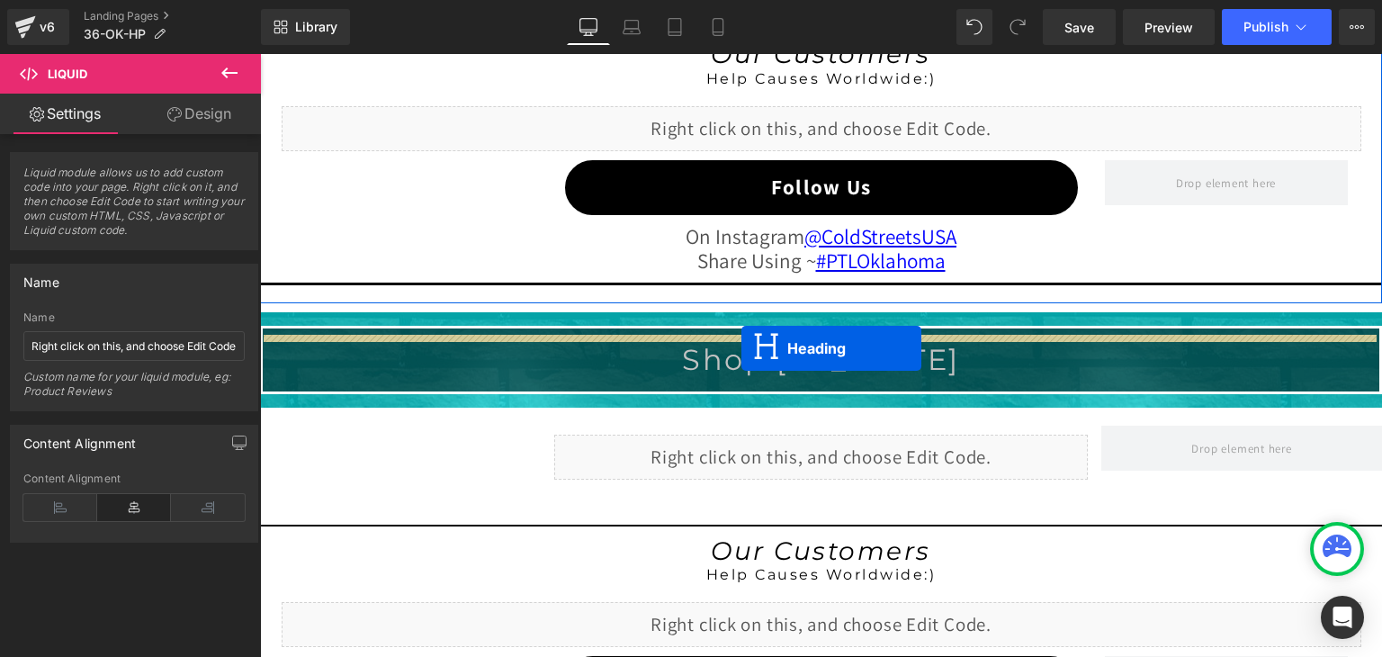
drag, startPoint x: 772, startPoint y: 153, endPoint x: 741, endPoint y: 348, distance: 197.6
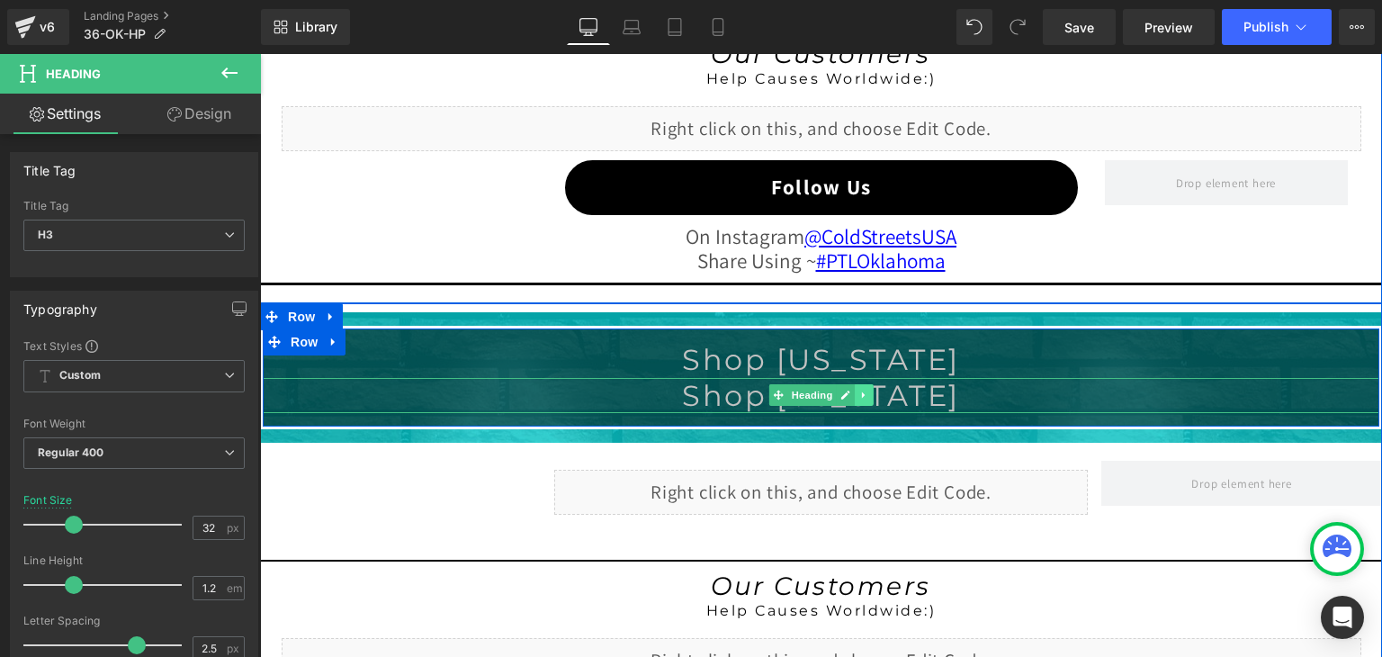
click at [857, 396] on link at bounding box center [865, 395] width 19 height 22
click at [869, 393] on icon at bounding box center [874, 395] width 10 height 10
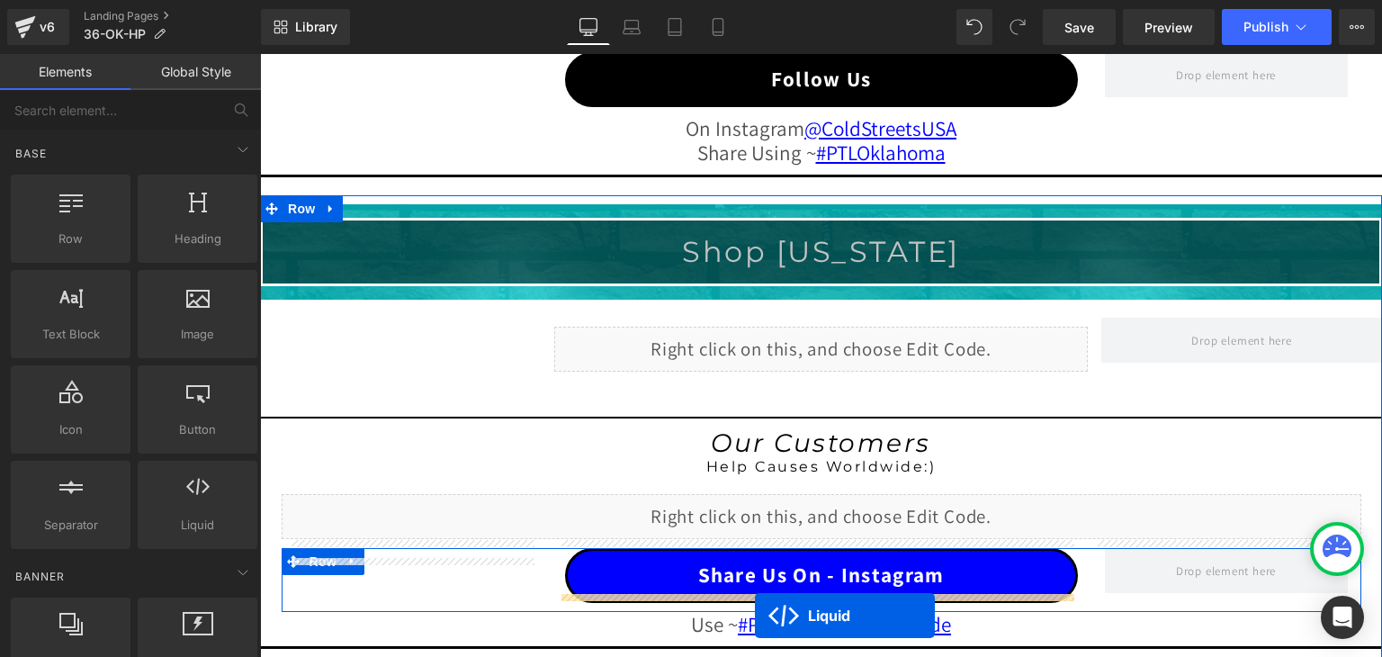
scroll to position [1983, 0]
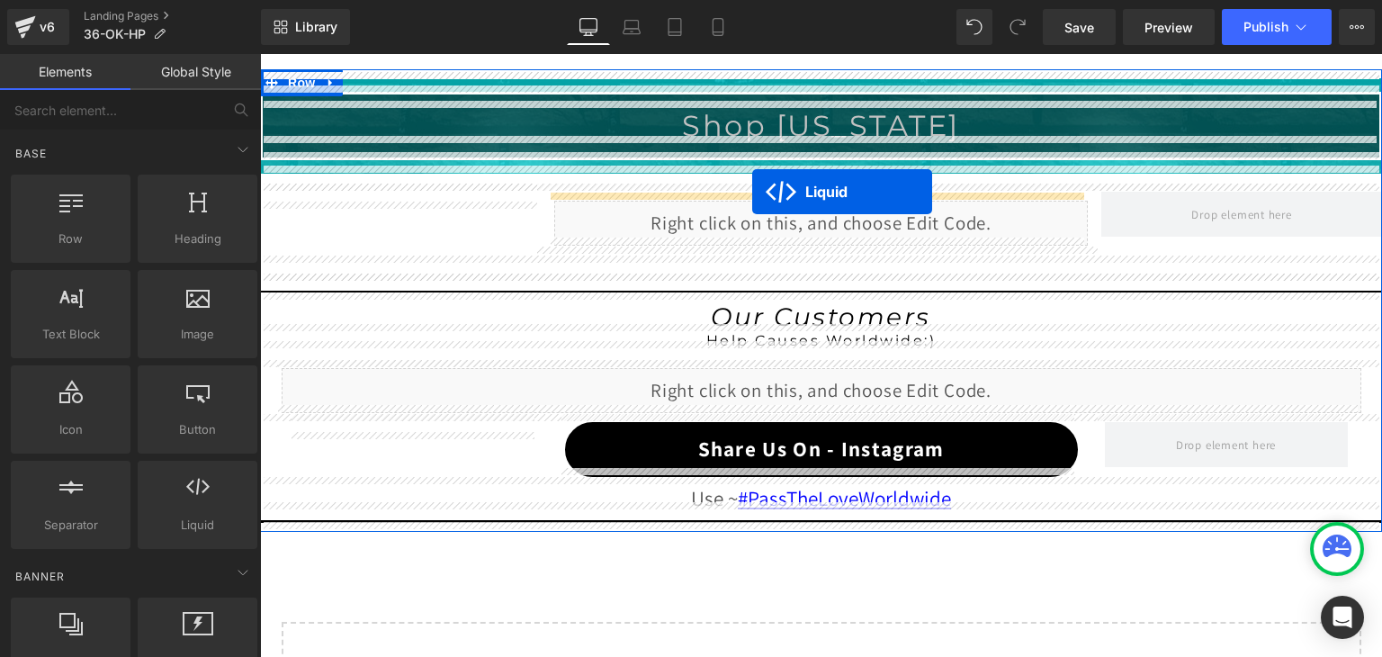
drag, startPoint x: 767, startPoint y: 213, endPoint x: 752, endPoint y: 192, distance: 26.5
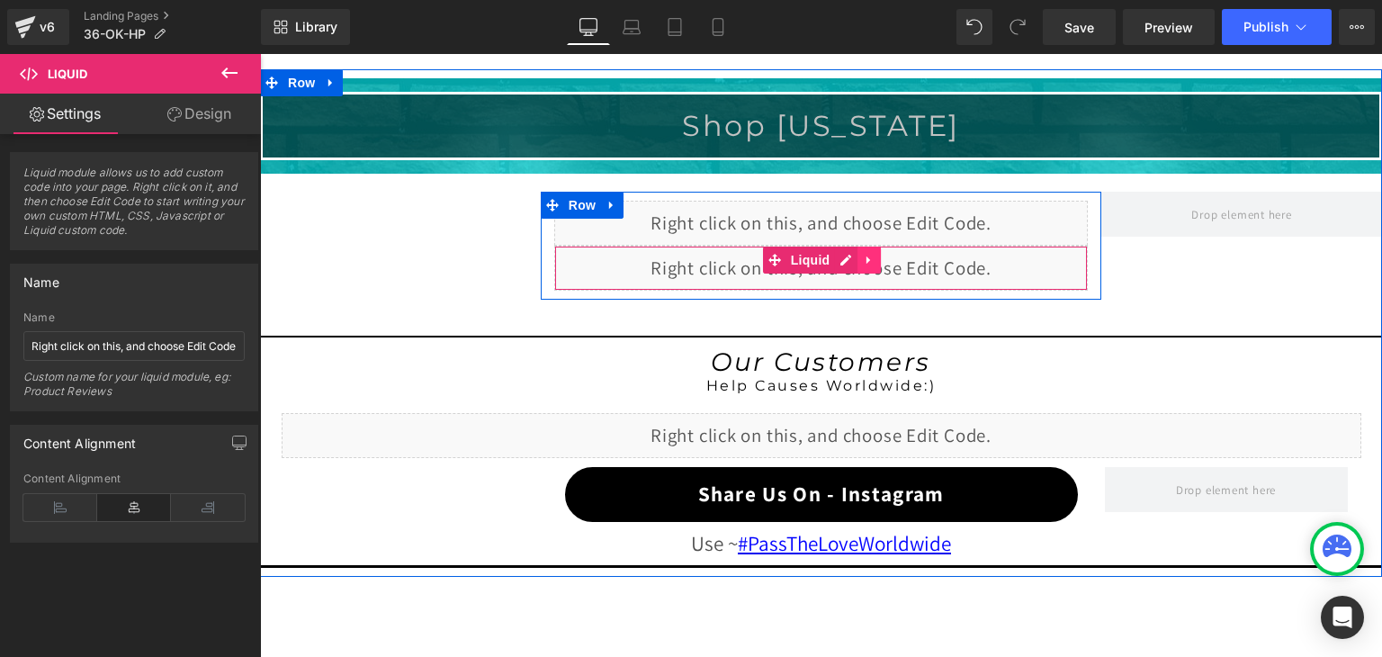
click at [863, 253] on icon at bounding box center [869, 259] width 13 height 13
click at [874, 254] on icon at bounding box center [880, 260] width 13 height 13
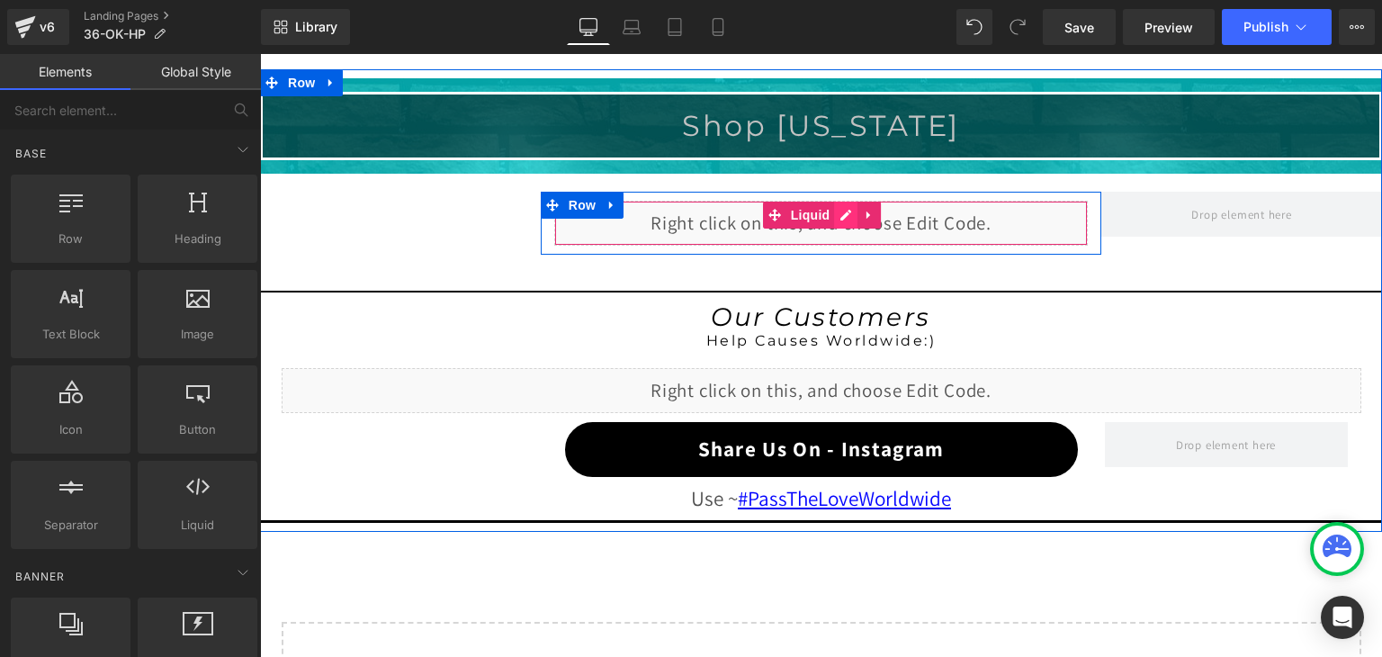
click at [834, 202] on div "Liquid" at bounding box center [821, 223] width 534 height 45
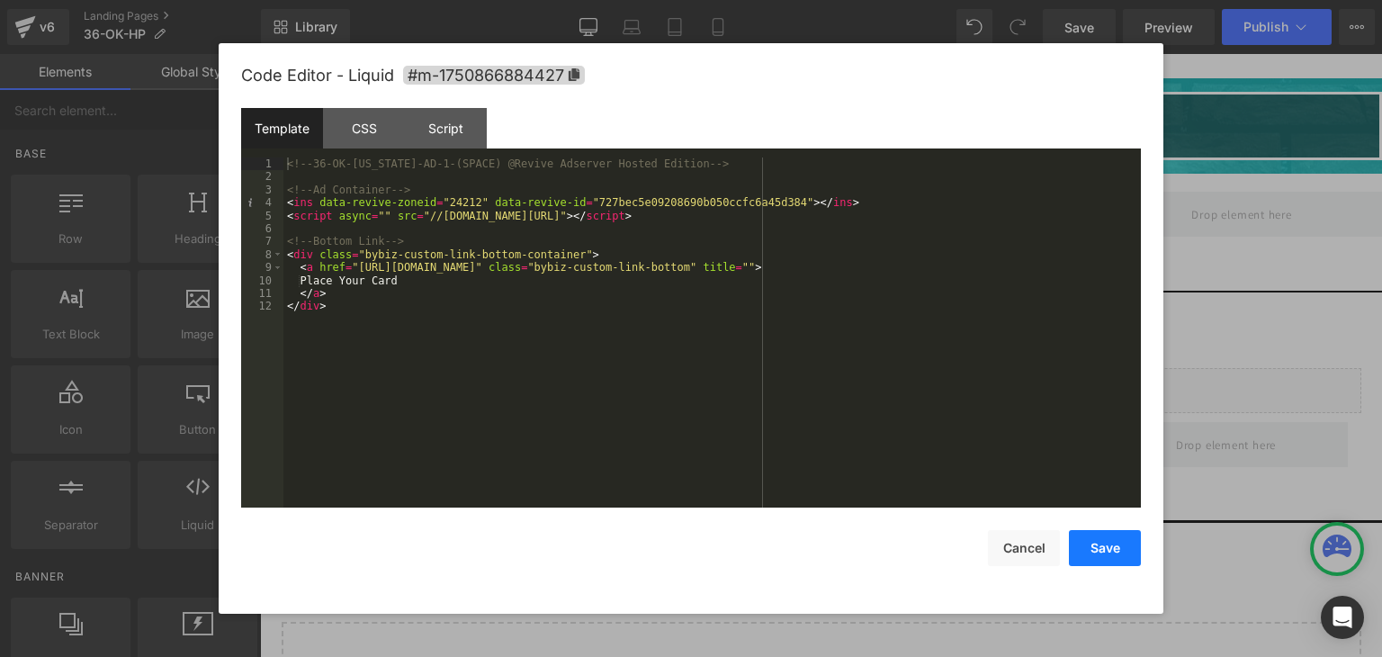
click at [1082, 183] on button "Save" at bounding box center [981, 160] width 281 height 45
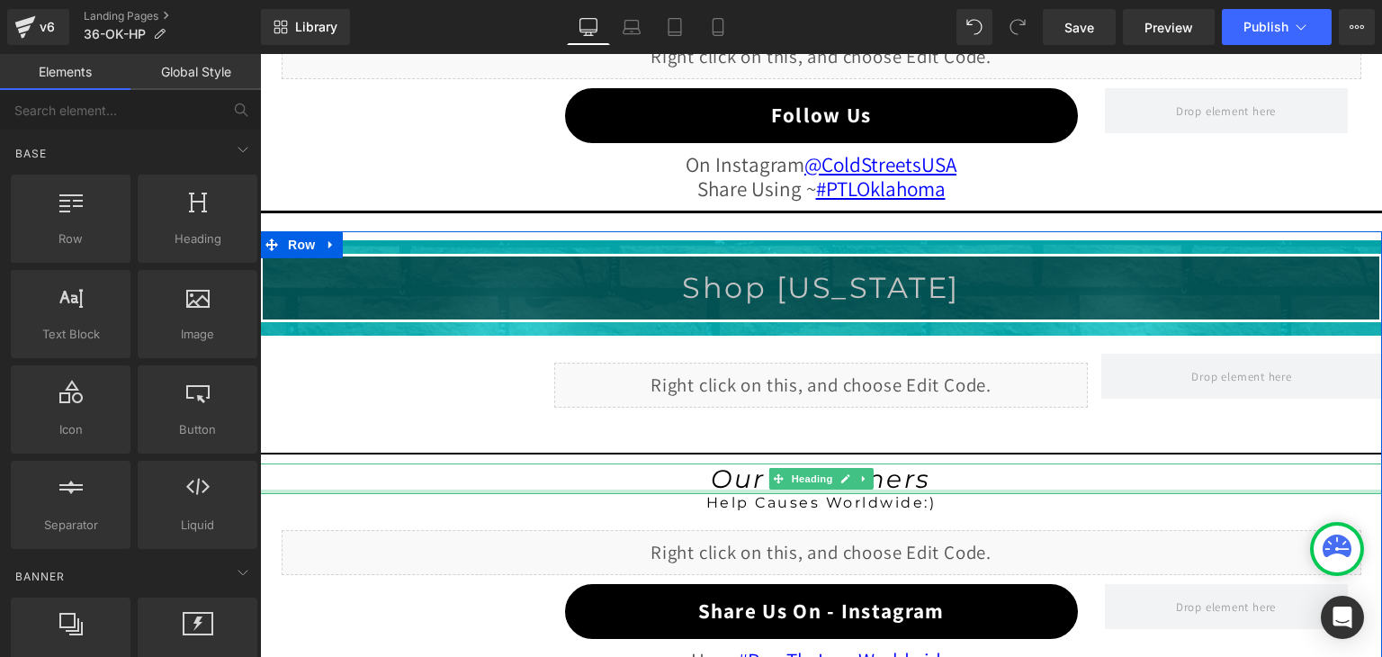
scroll to position [1803, 0]
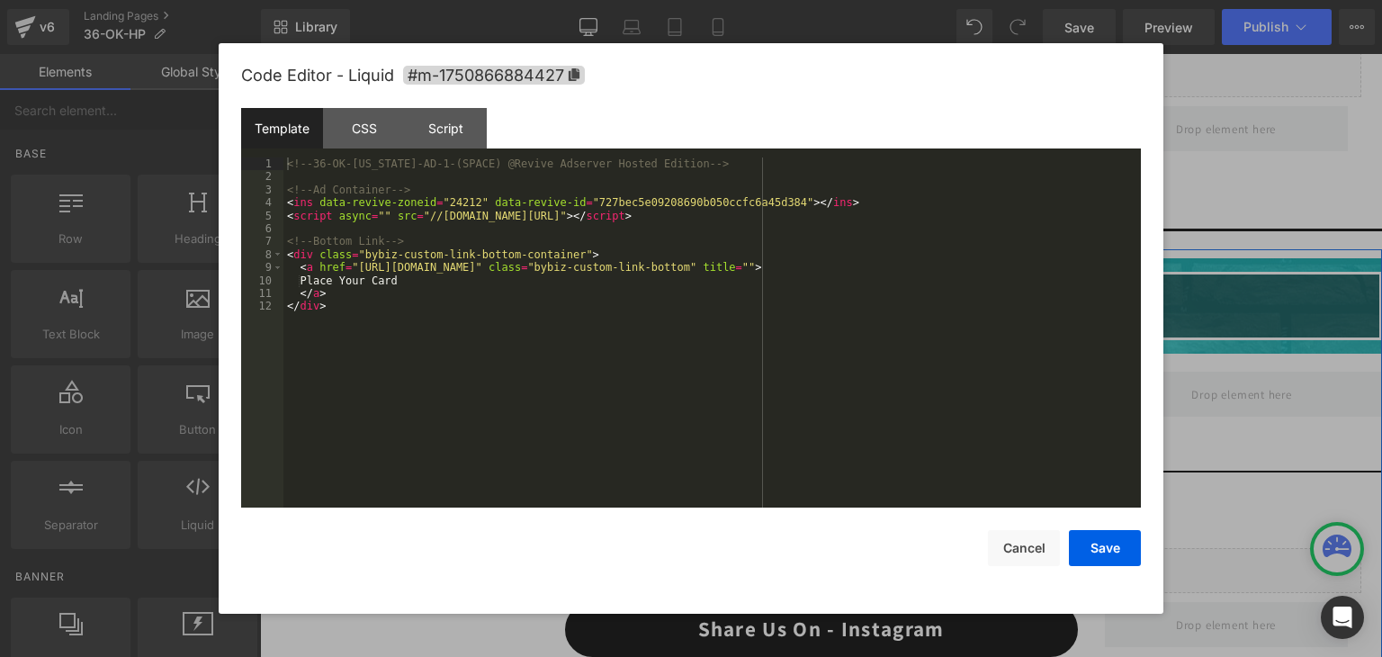
click at [839, 389] on div "Liquid" at bounding box center [821, 403] width 534 height 45
click at [1136, 548] on button "Save" at bounding box center [1105, 548] width 72 height 36
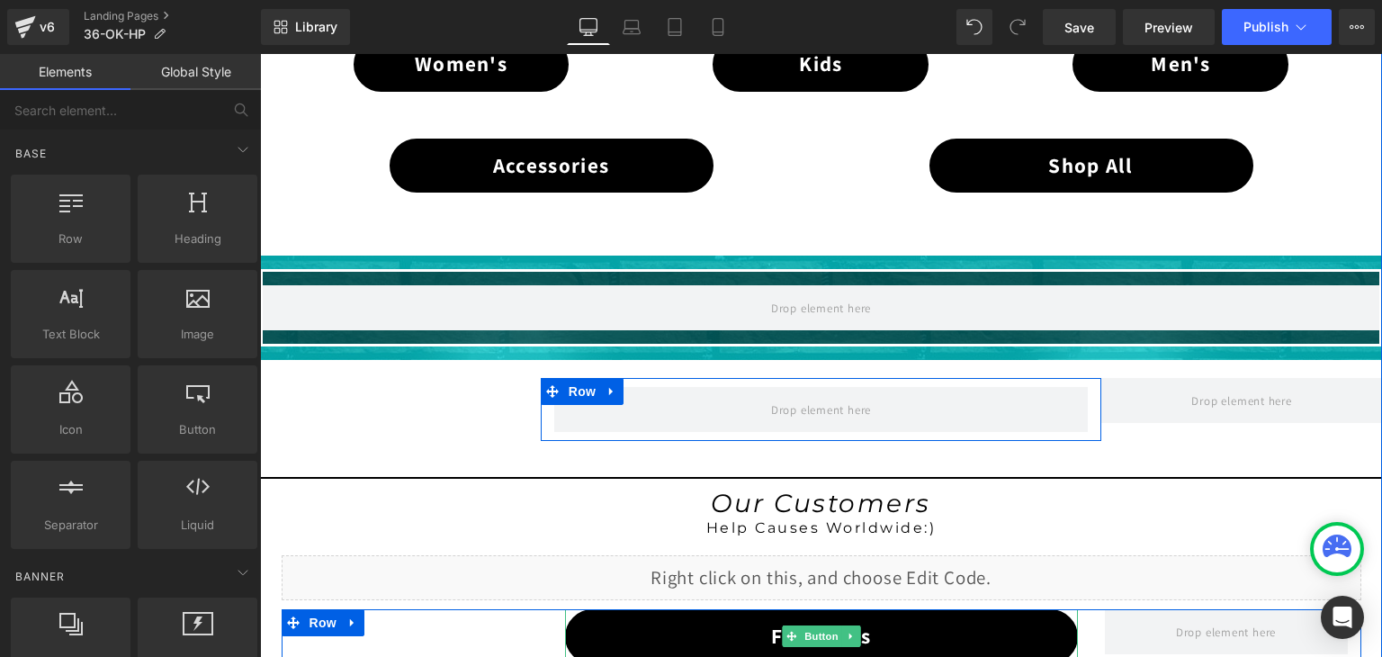
scroll to position [1263, 0]
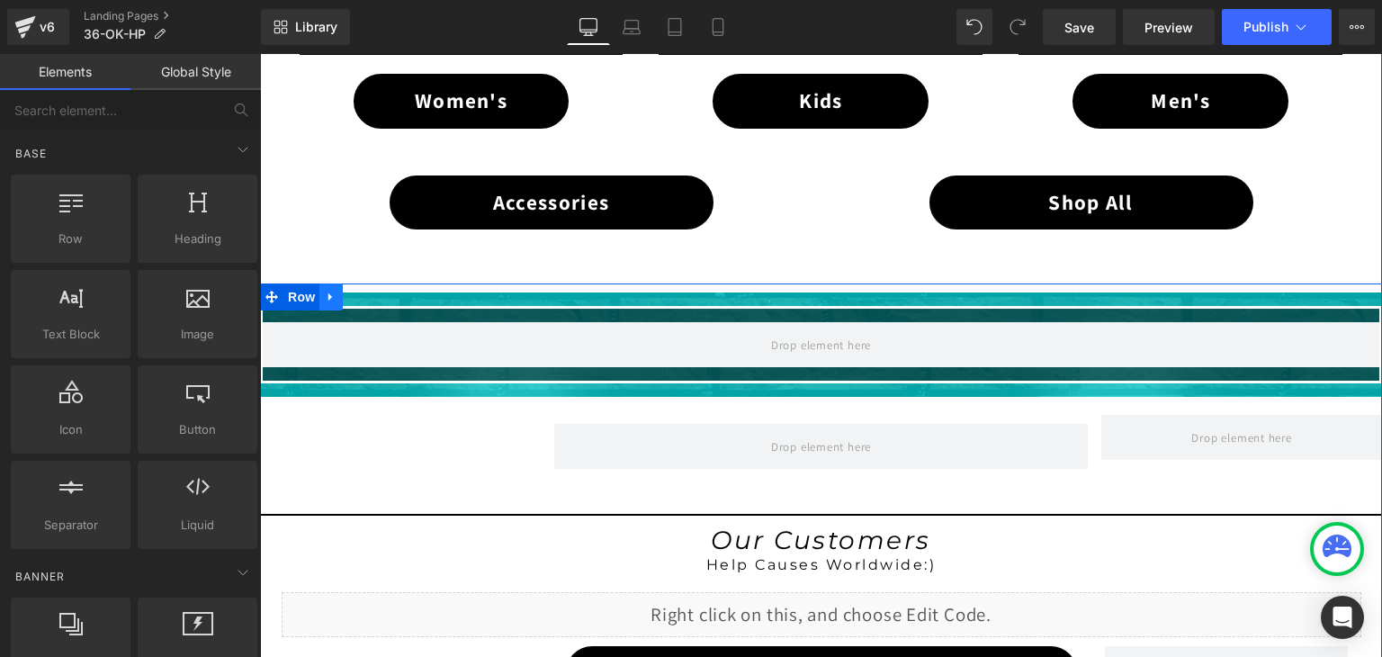
click at [325, 291] on icon at bounding box center [331, 297] width 13 height 13
click at [372, 291] on icon at bounding box center [378, 297] width 13 height 13
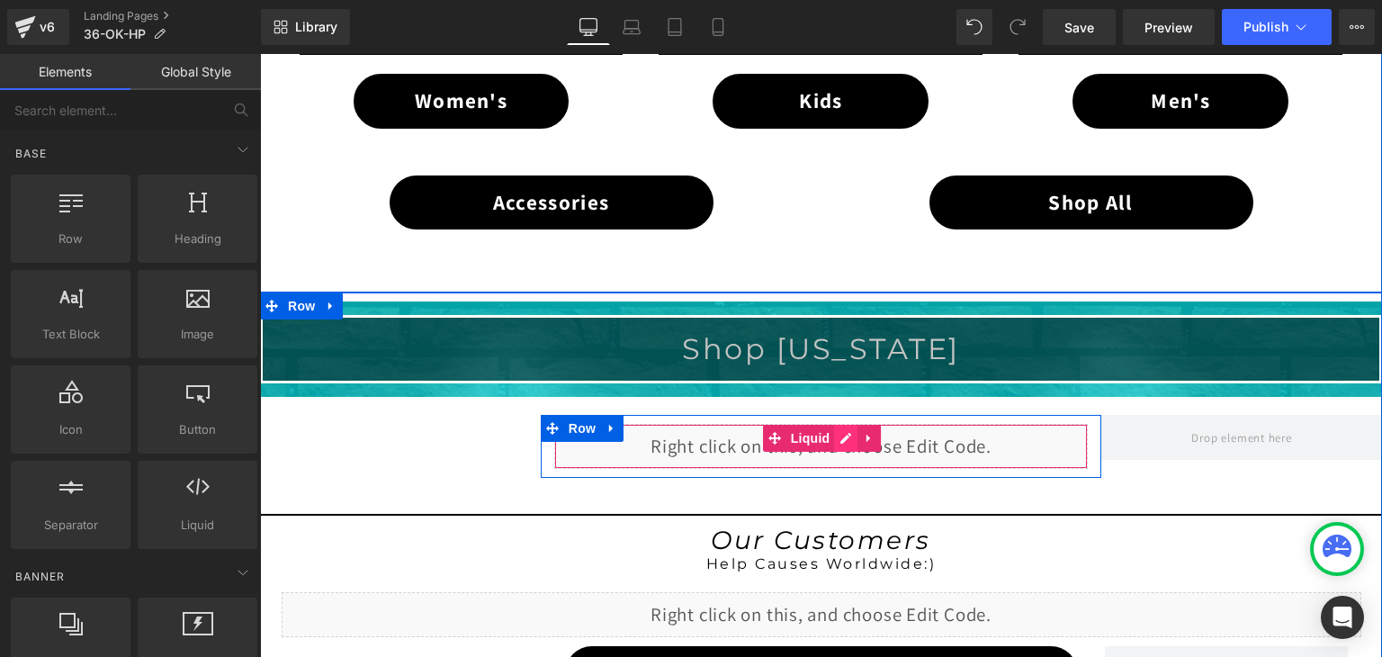
click at [841, 428] on div "Liquid" at bounding box center [821, 446] width 534 height 45
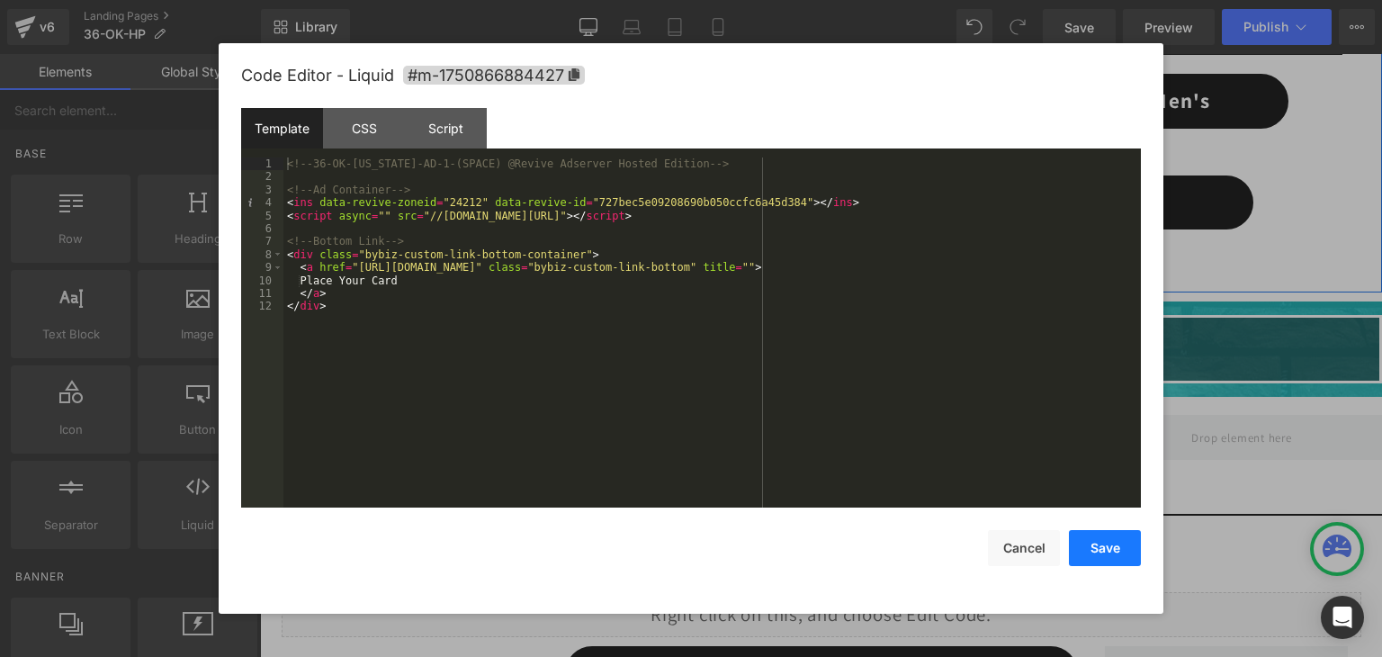
click at [278, 592] on button "Save" at bounding box center [156, 601] width 243 height 18
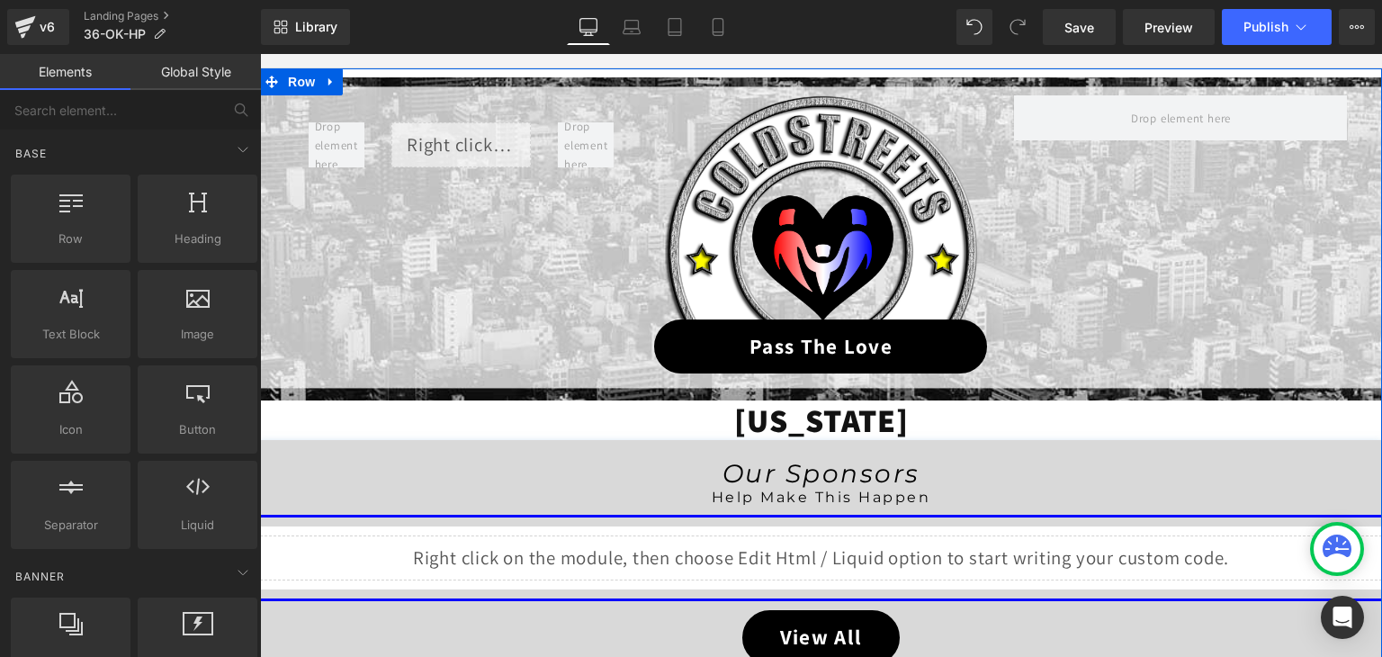
scroll to position [184, 0]
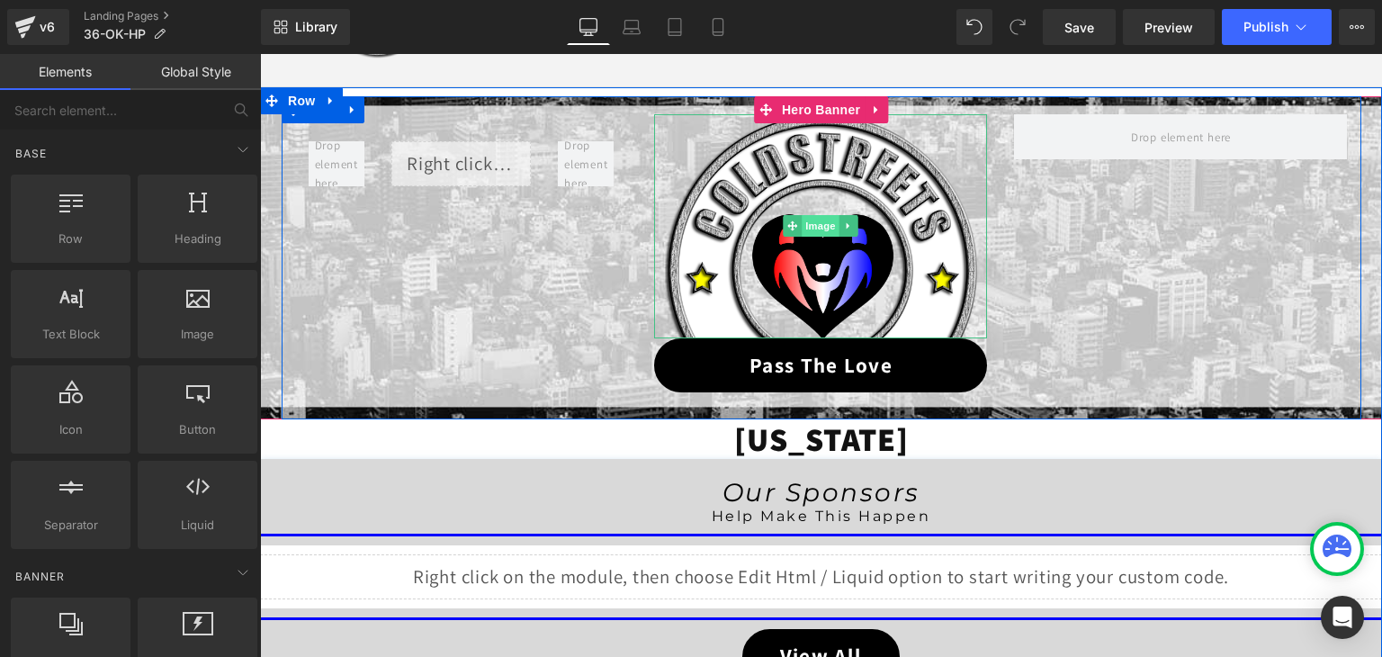
click at [803, 230] on span "Image" at bounding box center [822, 226] width 38 height 22
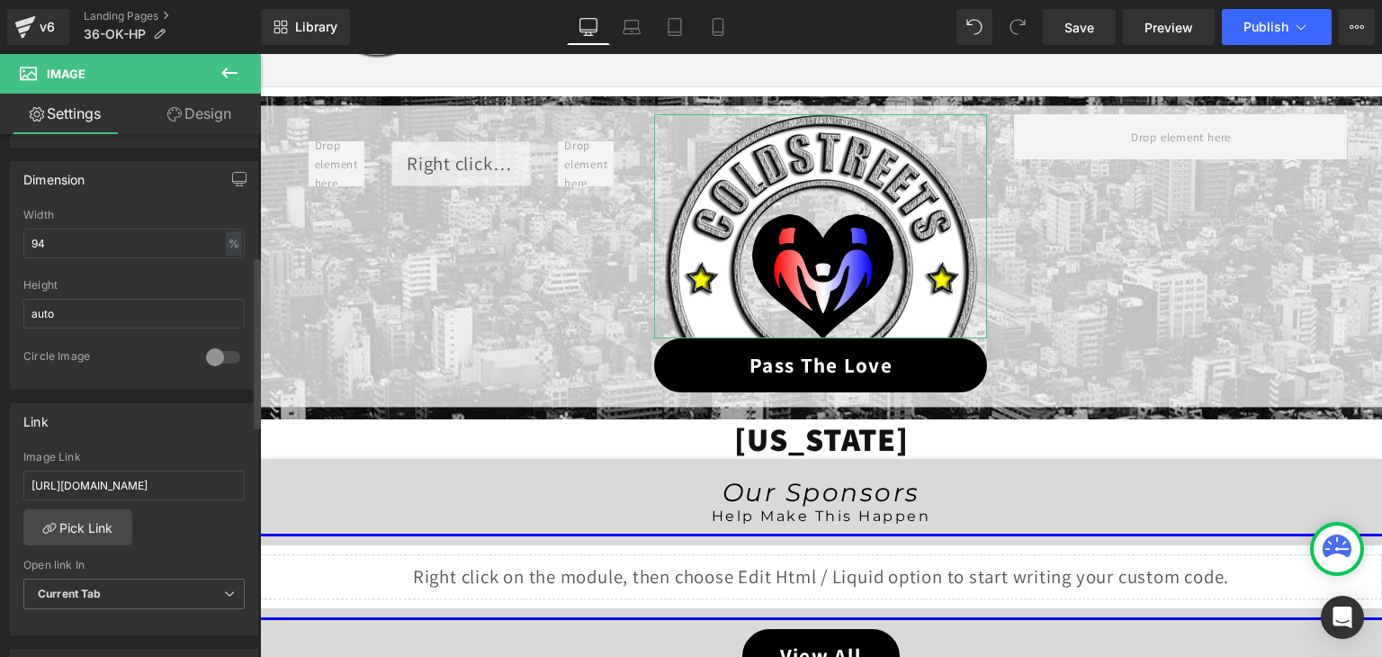
scroll to position [540, 0]
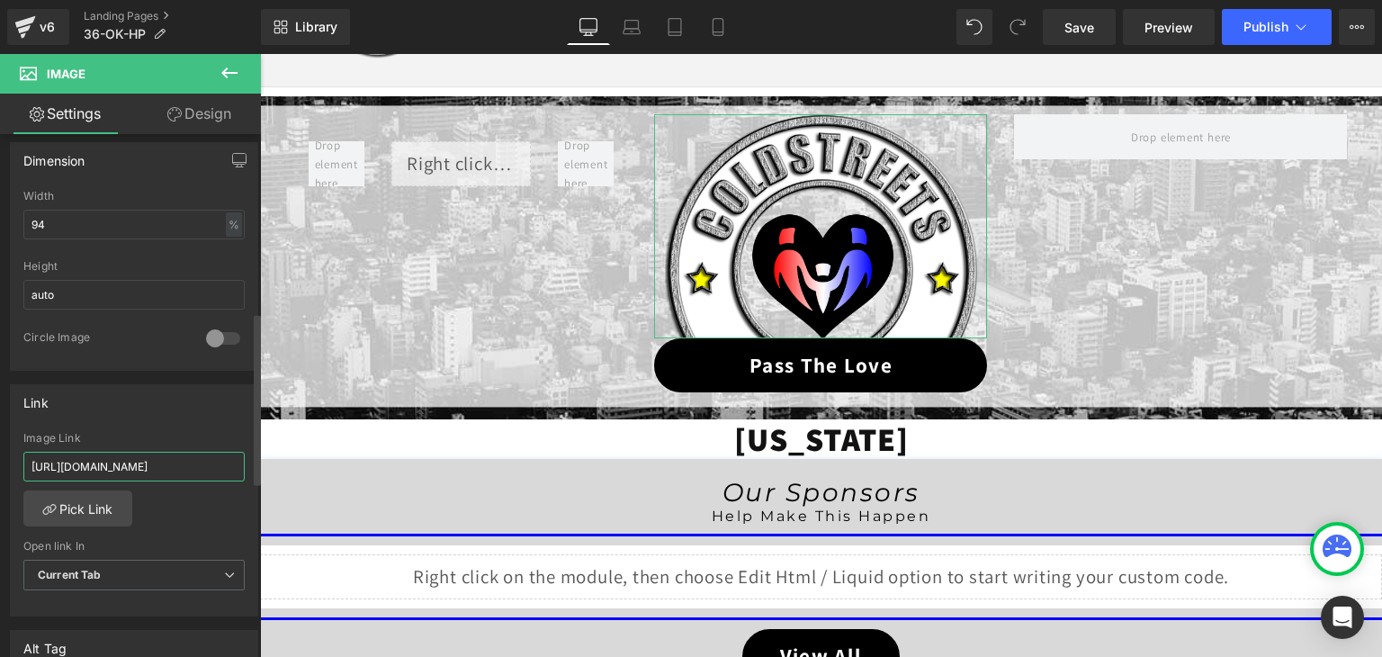
click at [123, 458] on input "https://coldstreets.com/pages/ptl-ok" at bounding box center [133, 467] width 221 height 30
paste input "36-ok-ptl"
type input "https://coldstreets.com/pages/36-ok-ptl"
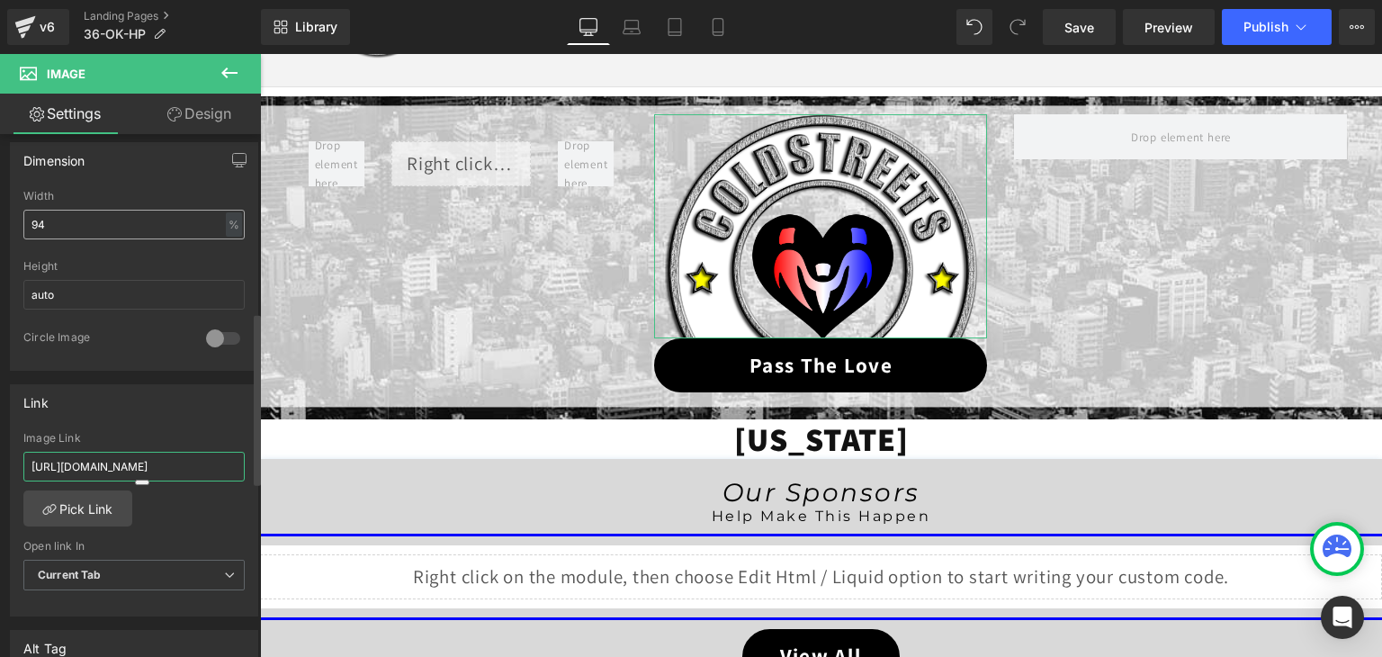
scroll to position [0, 7]
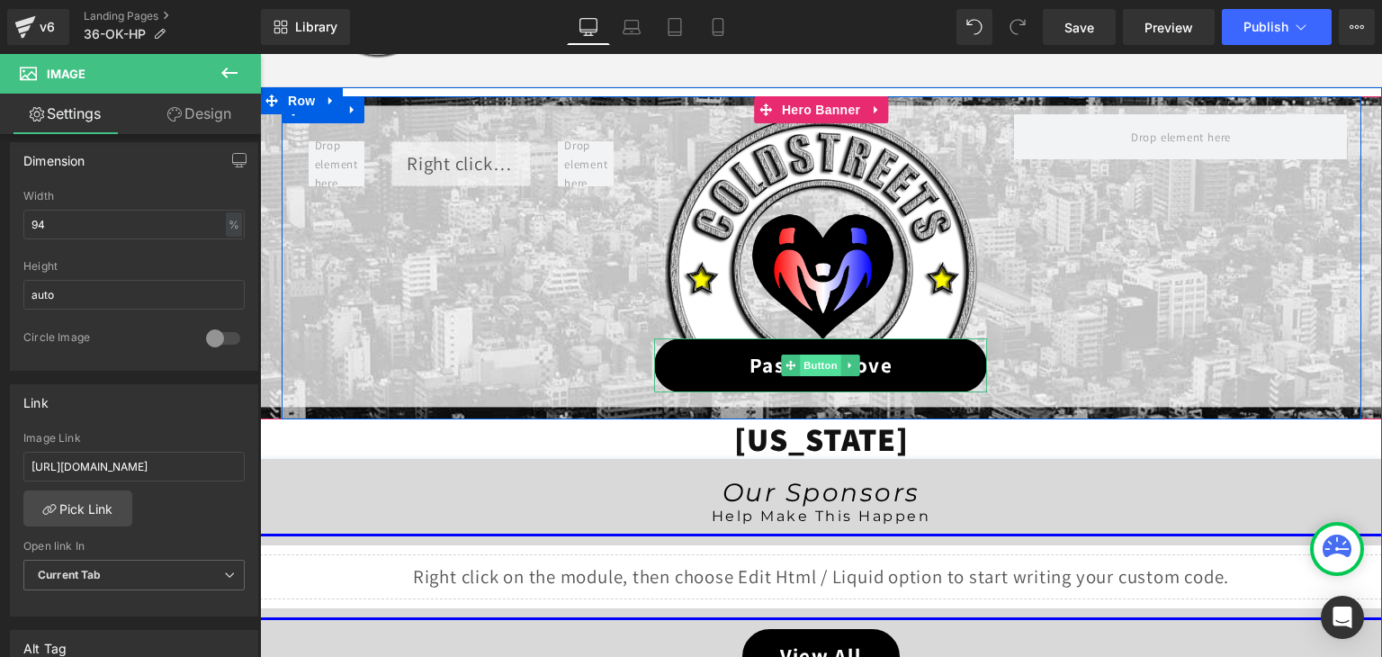
click at [806, 356] on span "Button" at bounding box center [821, 365] width 41 height 22
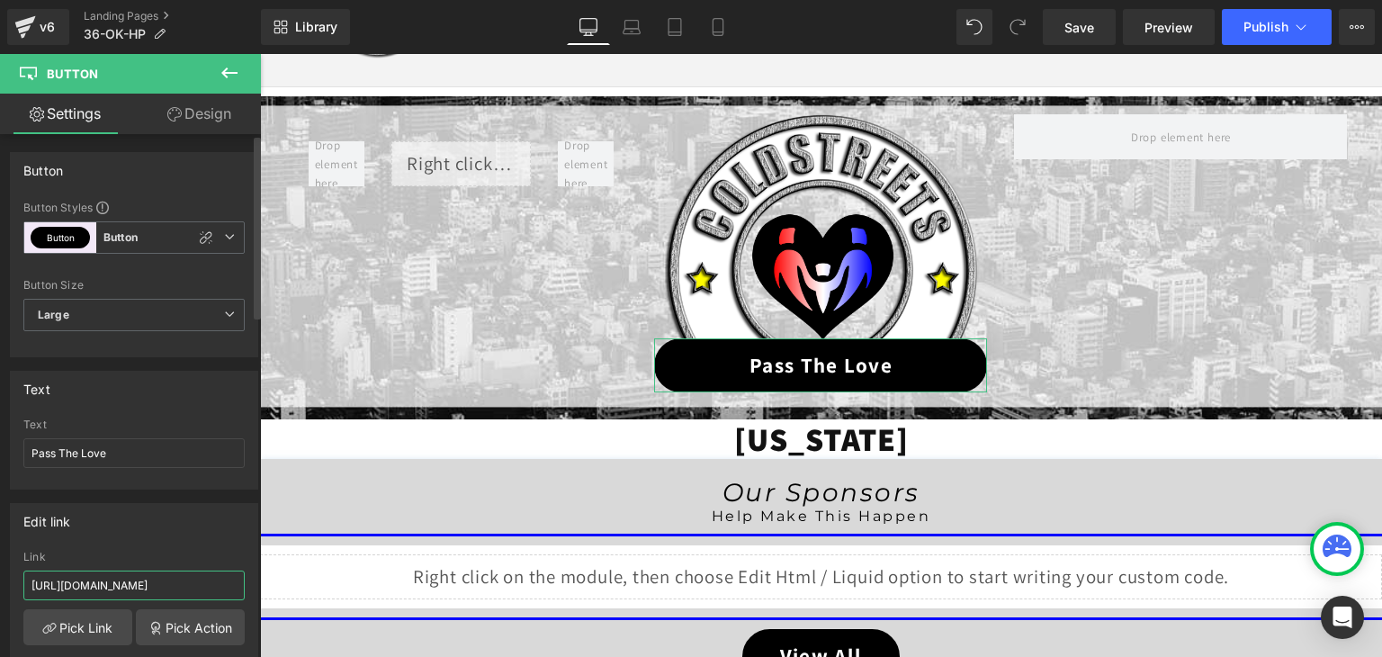
click at [122, 584] on input "https://coldstreets.com/pages/ptl-ok" at bounding box center [133, 585] width 221 height 30
paste input "36-ok-ptl"
type input "https://coldstreets.com/pages/36-ok-ptl"
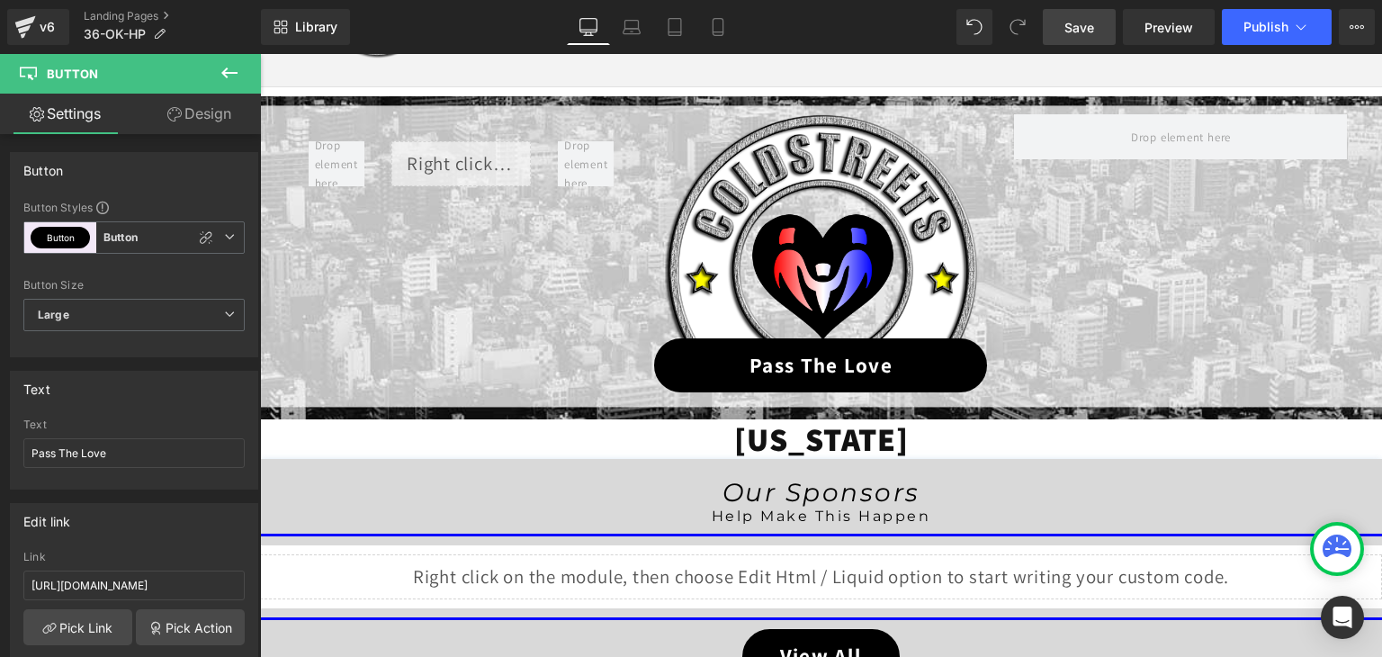
click at [1079, 22] on span "Save" at bounding box center [1079, 27] width 30 height 19
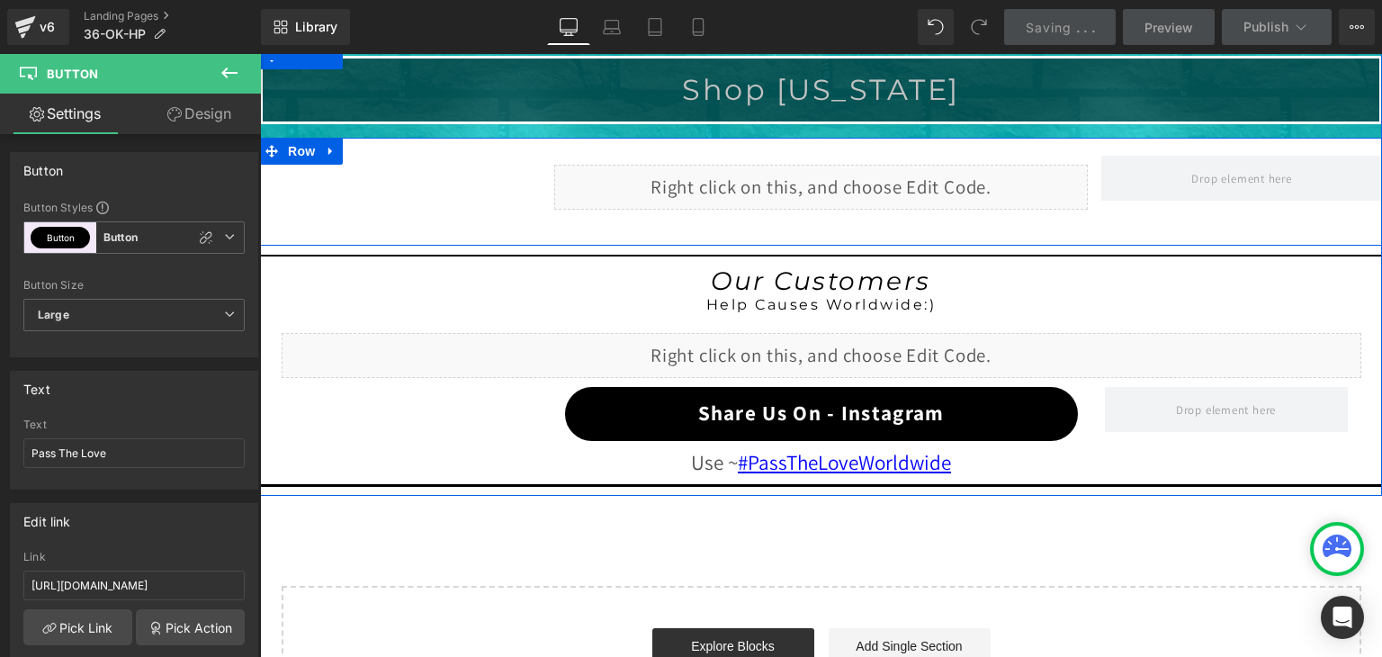
scroll to position [1533, 0]
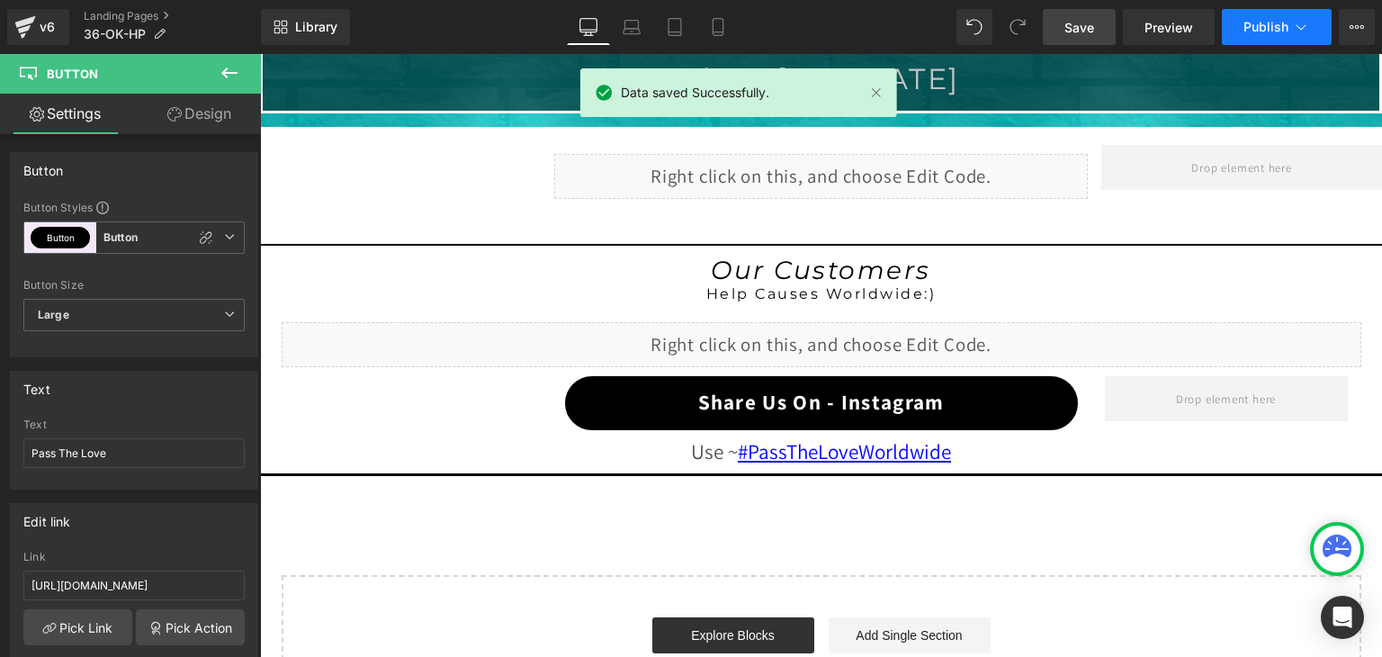
click at [1292, 23] on icon at bounding box center [1301, 27] width 18 height 18
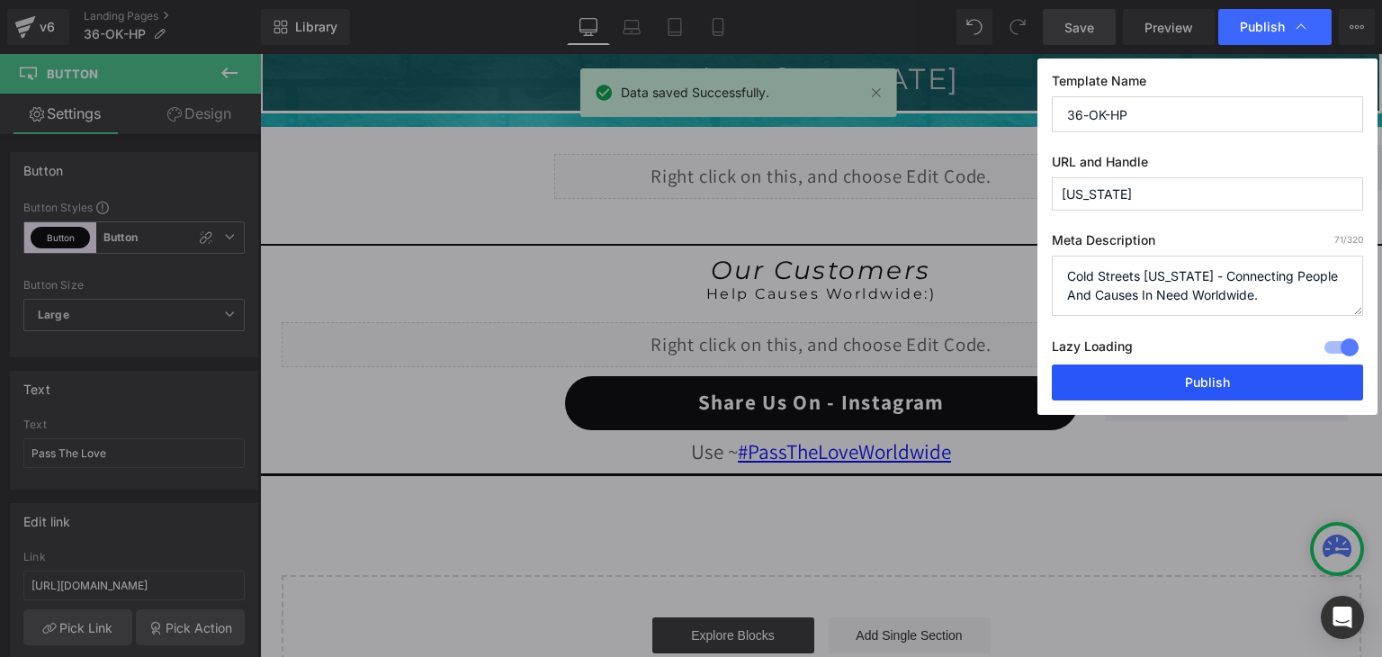
click at [1170, 376] on button "Publish" at bounding box center [1207, 382] width 311 height 36
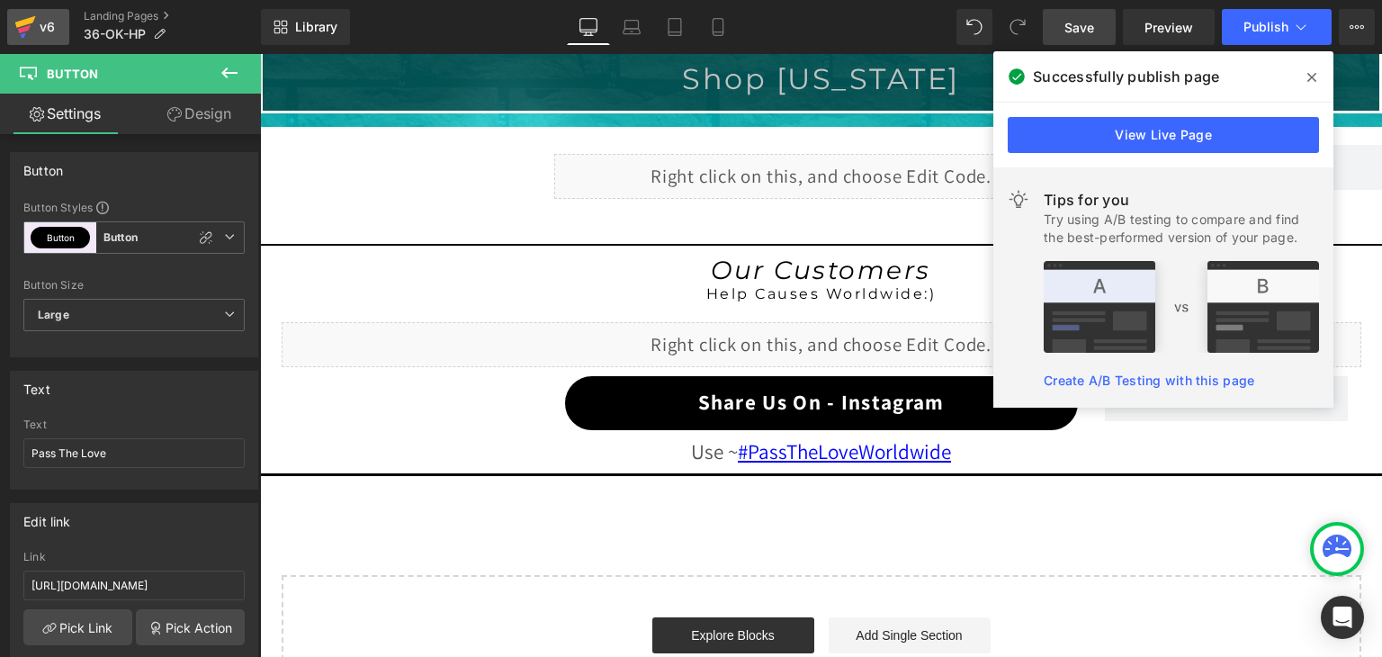
click at [20, 20] on icon at bounding box center [25, 26] width 22 height 45
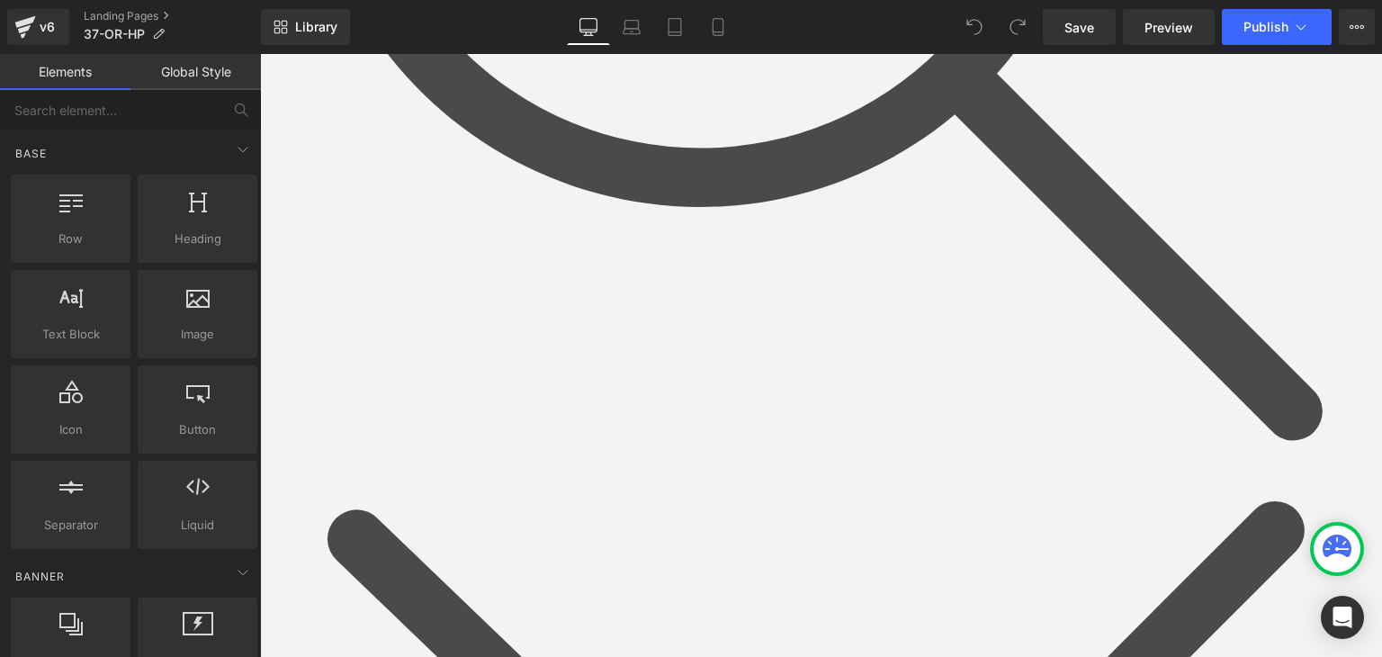
scroll to position [1350, 0]
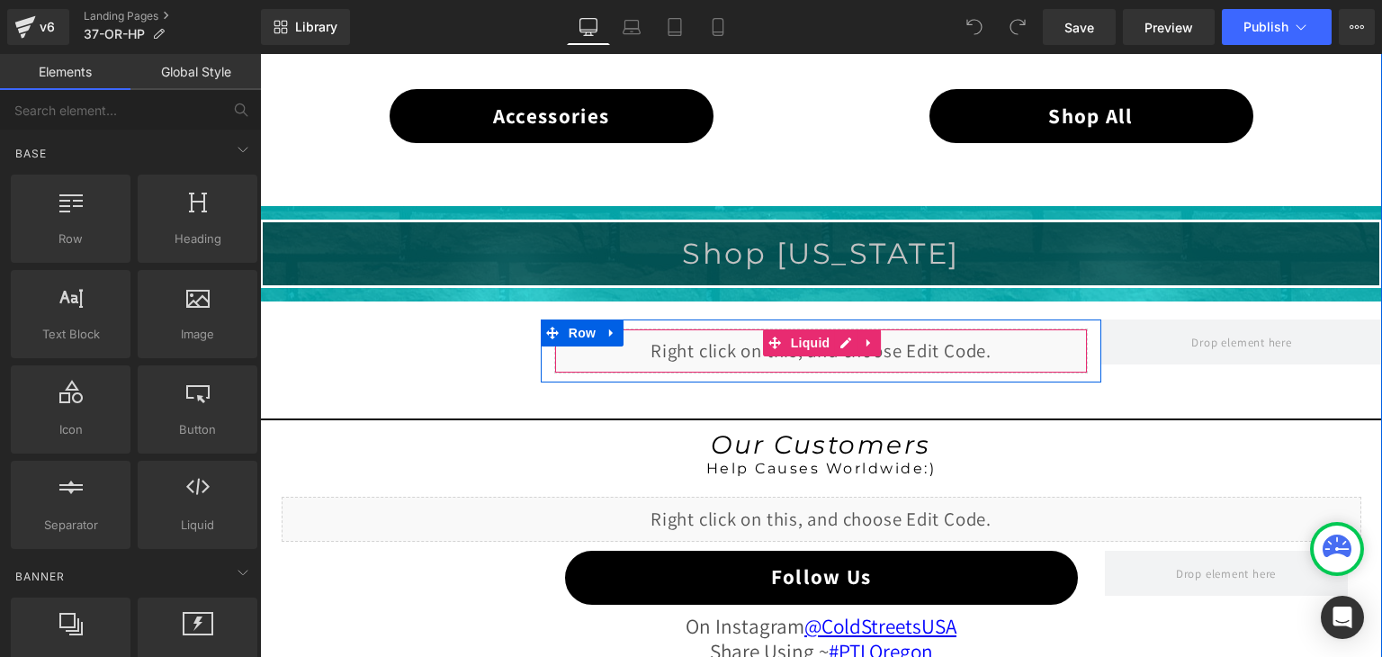
click at [841, 336] on div "Liquid" at bounding box center [821, 350] width 534 height 45
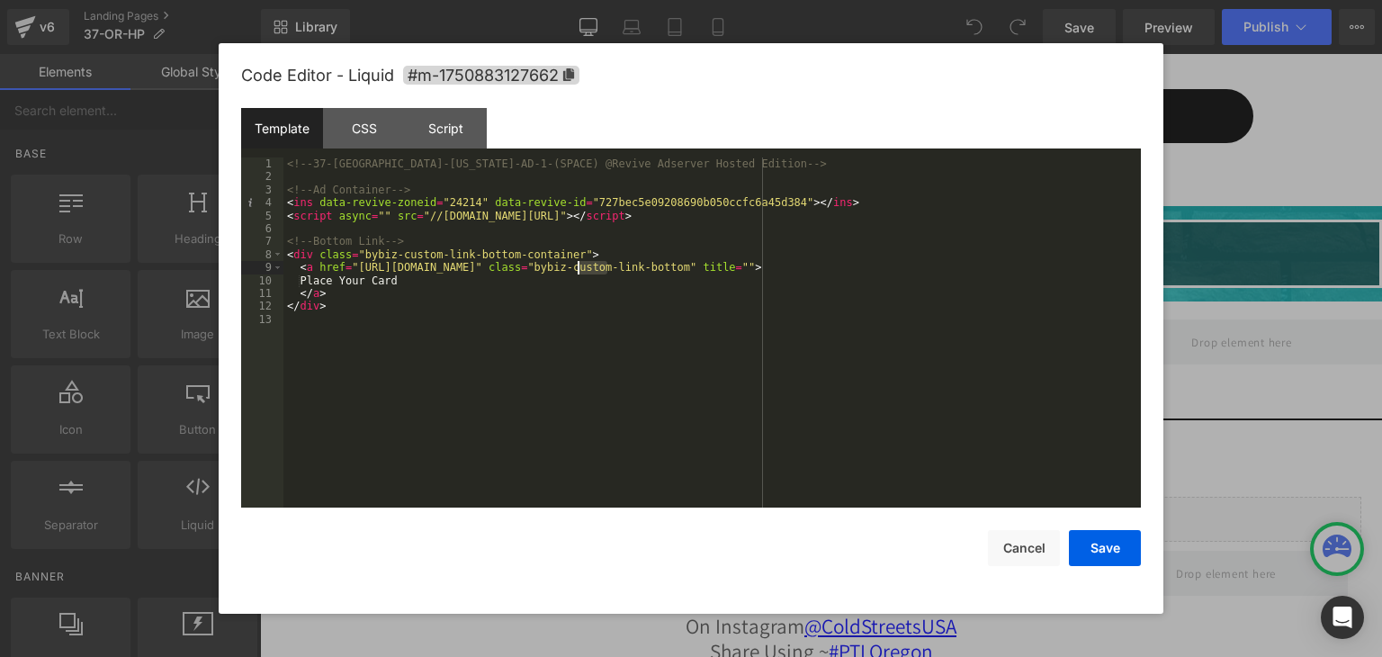
drag, startPoint x: 606, startPoint y: 271, endPoint x: 570, endPoint y: 268, distance: 37.0
click at [577, 264] on div "<!-- 37-OR-[US_STATE]-AD-1-(SPACE) @Revive Adserver Hosted Edition --> <!-- Ad …" at bounding box center [711, 345] width 857 height 376
click at [0, 0] on div "<!-- 37-OR-Oregon-AD-1-(SPACE) @Revive Adserver Hosted Edition --> <!-- Ad Cont…" at bounding box center [0, 0] width 0 height 0
click at [608, 267] on div "<!-- 37-OR-Oregon-AD-1-(SPACE) @Revive Adserver Hosted Edition --> <!-- Ad Cont…" at bounding box center [711, 345] width 857 height 376
drag, startPoint x: 608, startPoint y: 267, endPoint x: 596, endPoint y: 271, distance: 13.1
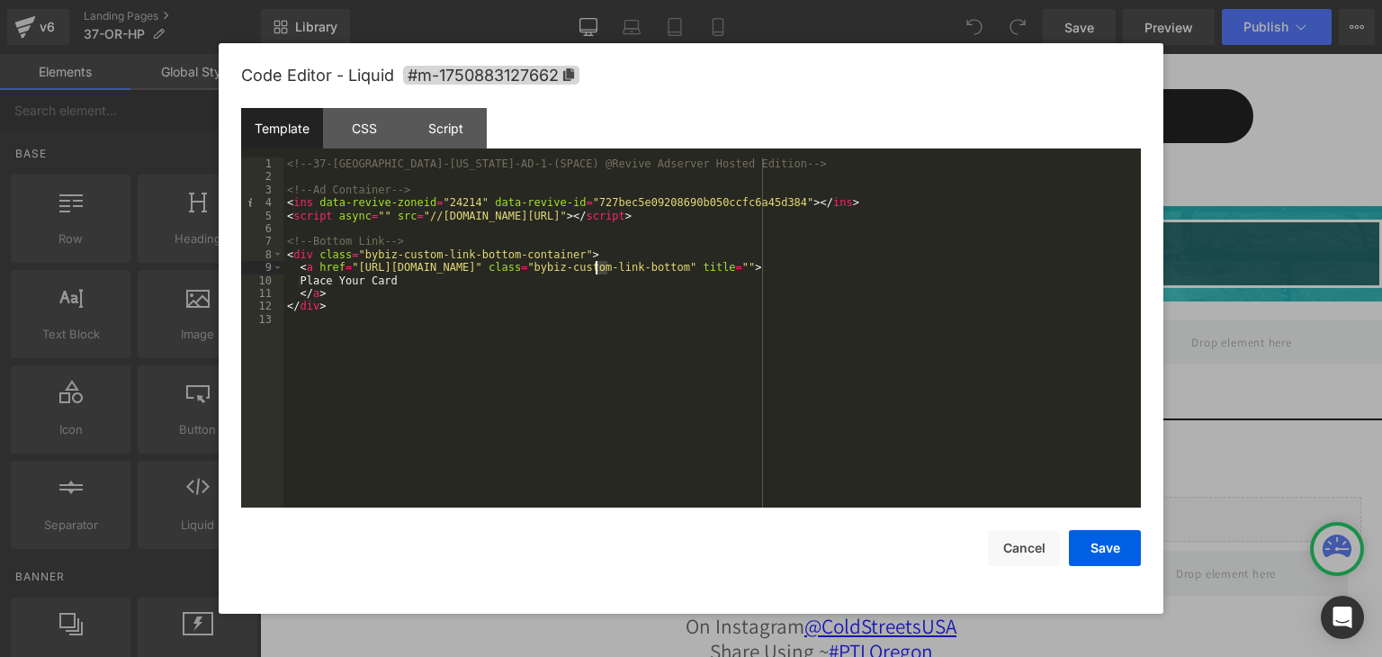
click at [596, 271] on div "<!-- 37-OR-Oregon-AD-1-(SPACE) @Revive Adserver Hosted Edition --> <!-- Ad Cont…" at bounding box center [711, 345] width 857 height 376
click at [0, 0] on div "<!-- 37-OR-Oregon-AD-1-(SPACE) @Revive Adserver Hosted Edition --> <!-- Ad Cont…" at bounding box center [0, 0] width 0 height 0
drag, startPoint x: 605, startPoint y: 268, endPoint x: 529, endPoint y: 265, distance: 75.7
click at [529, 265] on div "<!-- 37-OR-Oregon-AD-1-(SPACE) @Revive Adserver Hosted Edition --> <!-- Ad Cont…" at bounding box center [711, 345] width 857 height 376
click at [0, 0] on button "Save" at bounding box center [0, 0] width 0 height 0
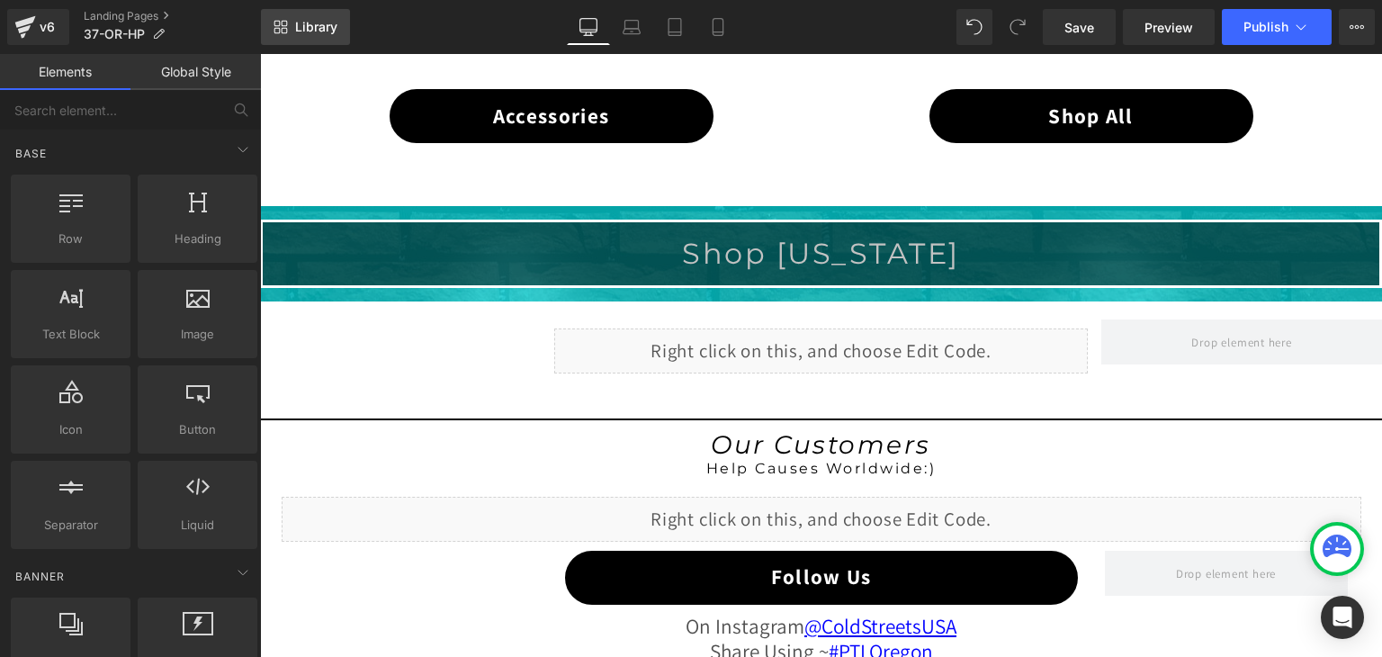
click at [321, 29] on span "Library" at bounding box center [316, 27] width 42 height 16
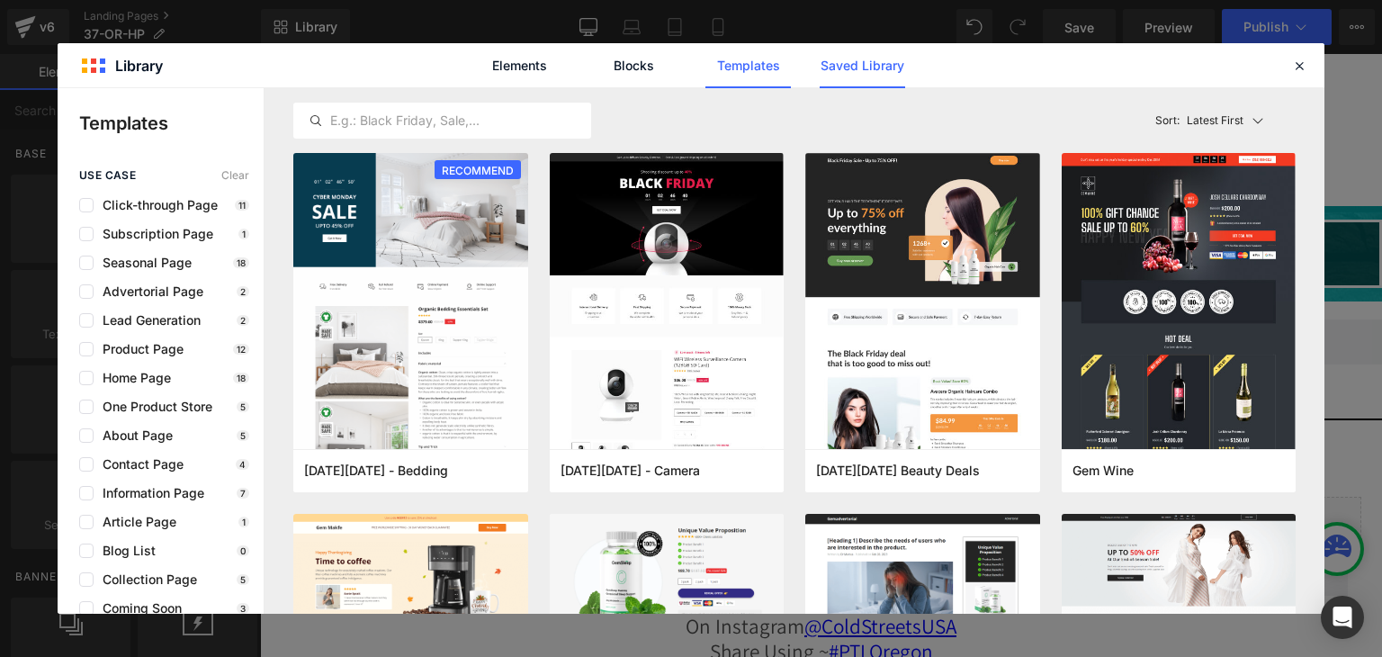
click at [0, 0] on link "Saved Library" at bounding box center [0, 0] width 0 height 0
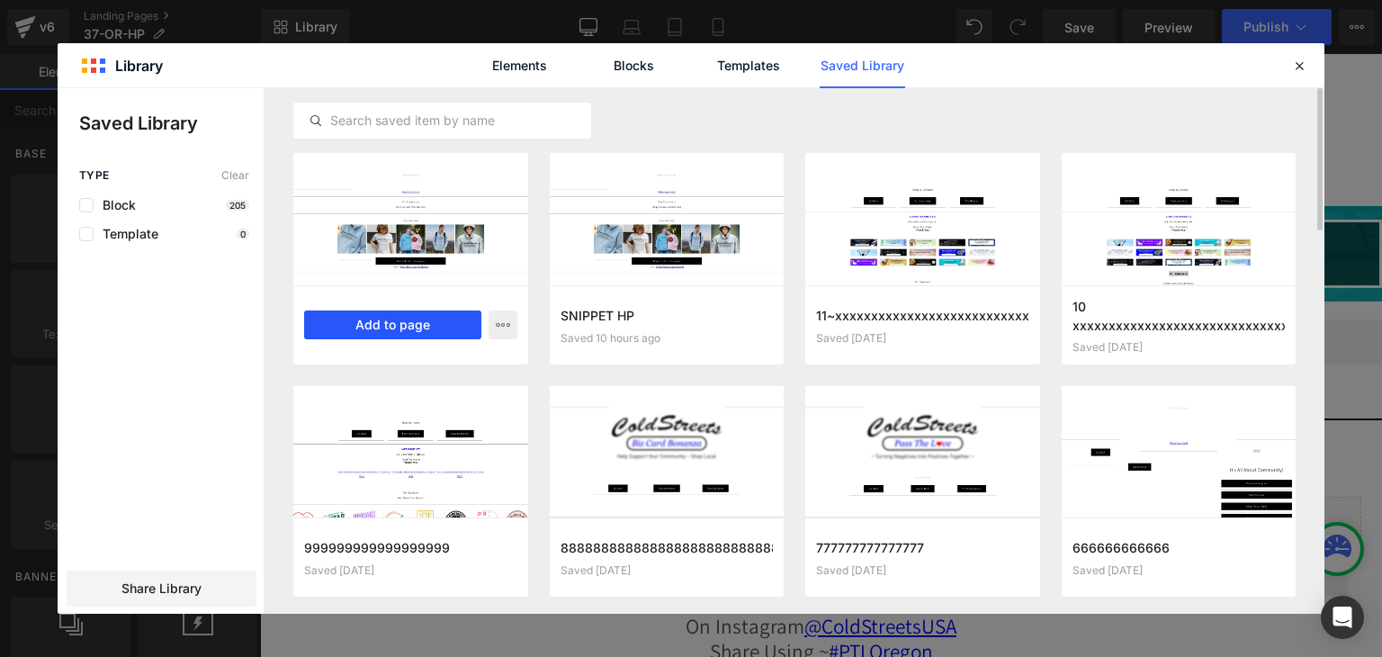
click at [423, 316] on button "Add to page" at bounding box center [392, 324] width 177 height 29
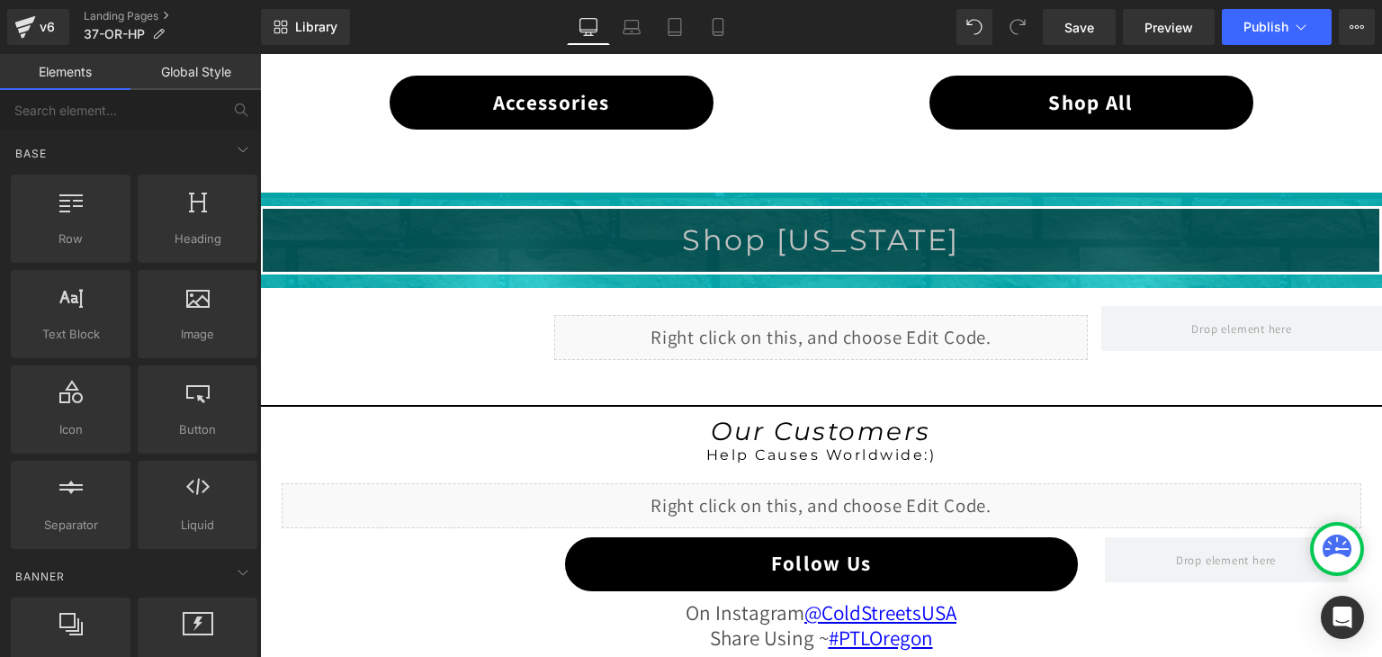
scroll to position [1353, 0]
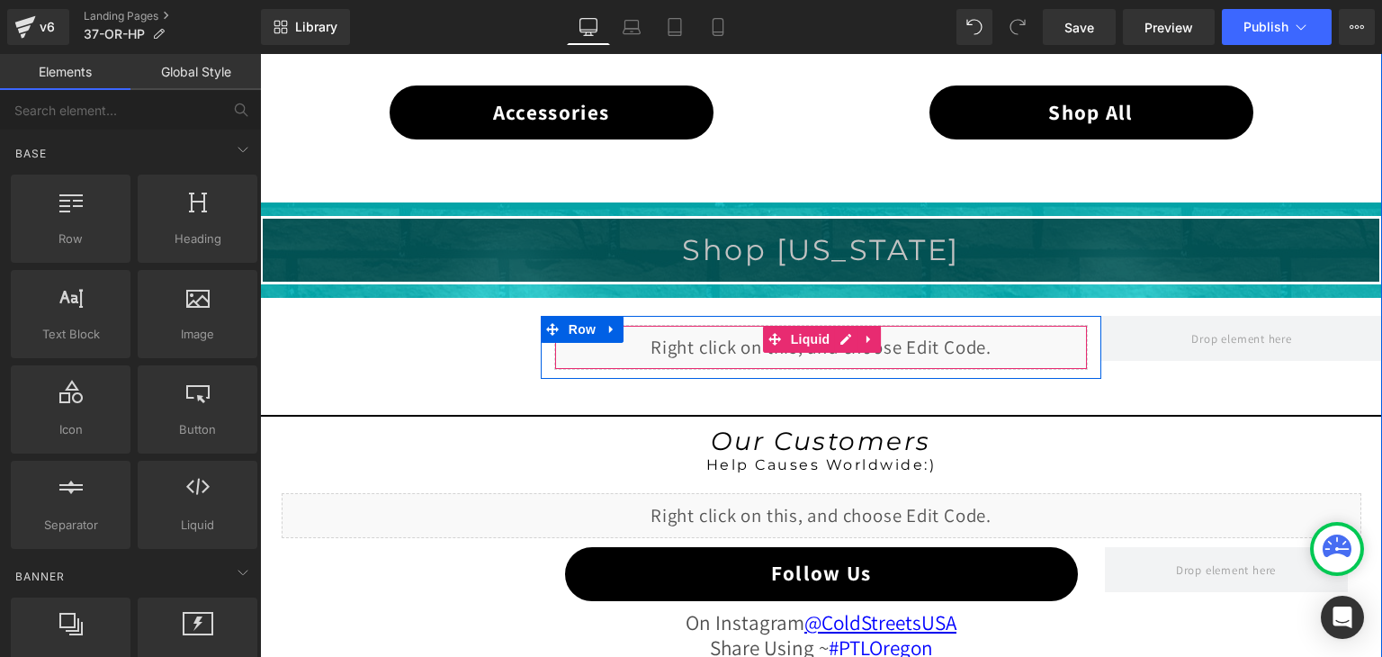
click at [632, 318] on div at bounding box center [821, 320] width 561 height 9
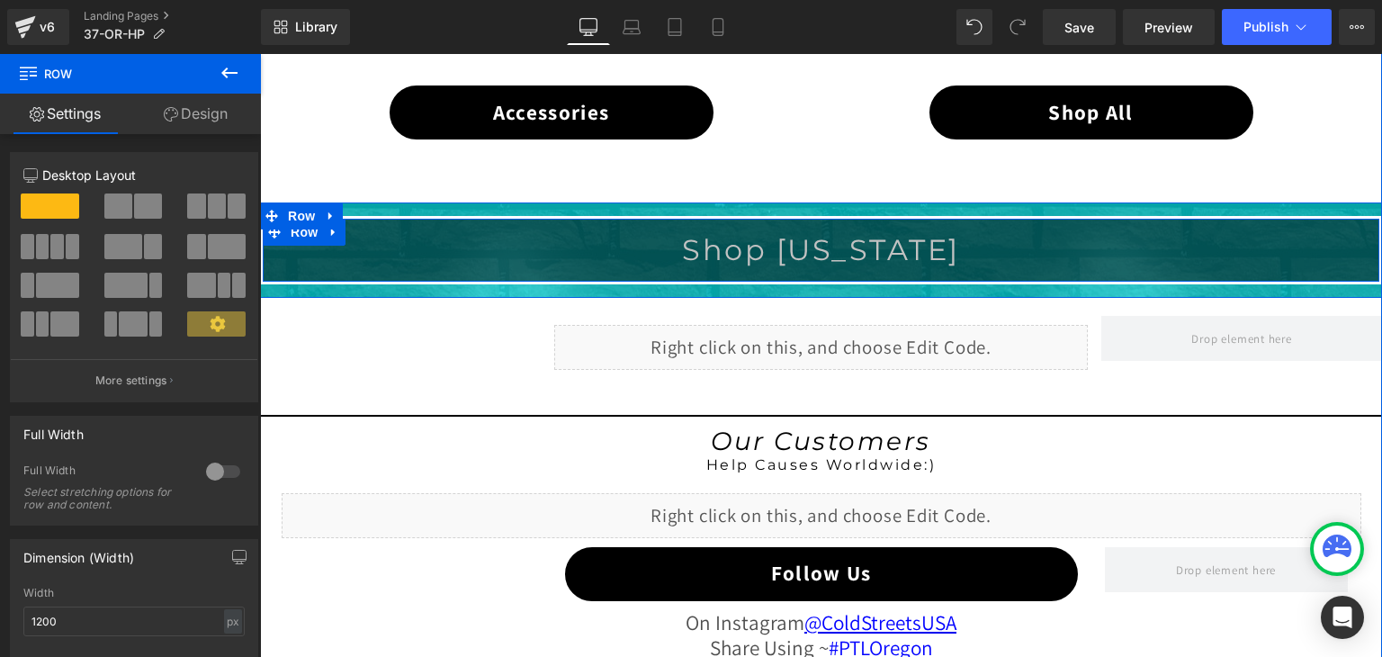
click at [695, 256] on h3 "Shop Oregon" at bounding box center [821, 249] width 1117 height 35
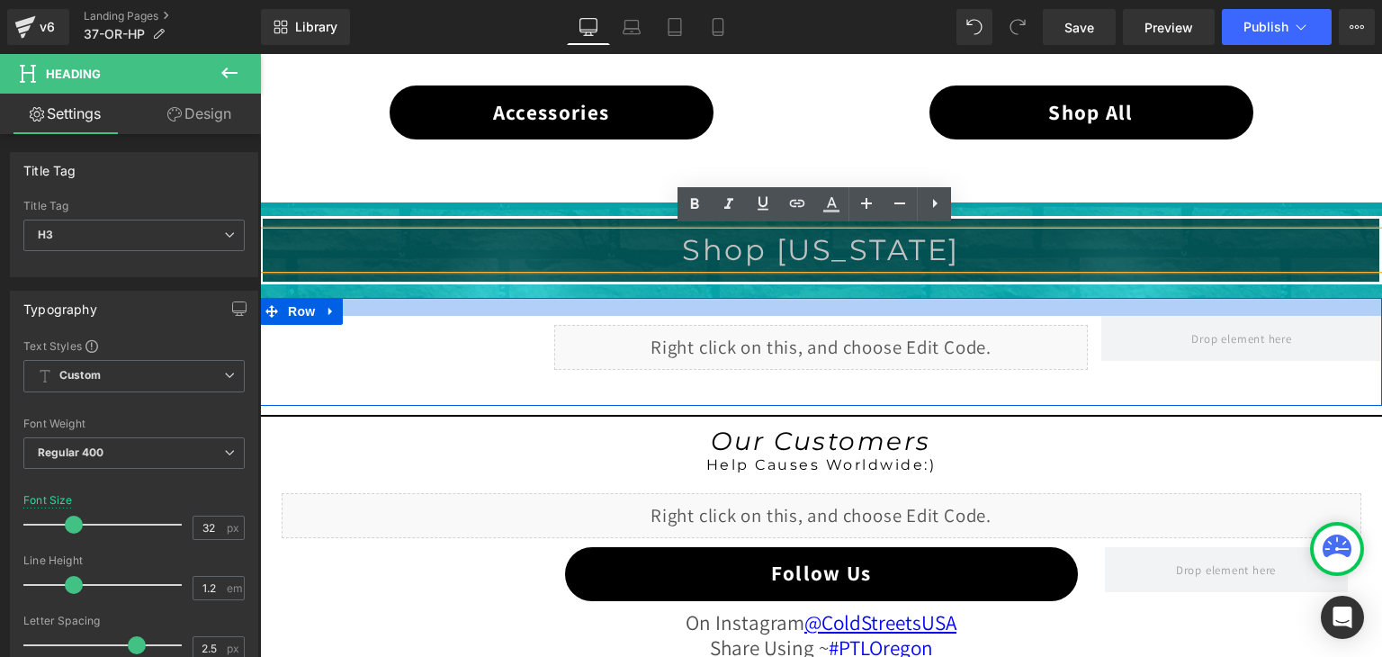
click at [659, 299] on div at bounding box center [821, 307] width 1122 height 18
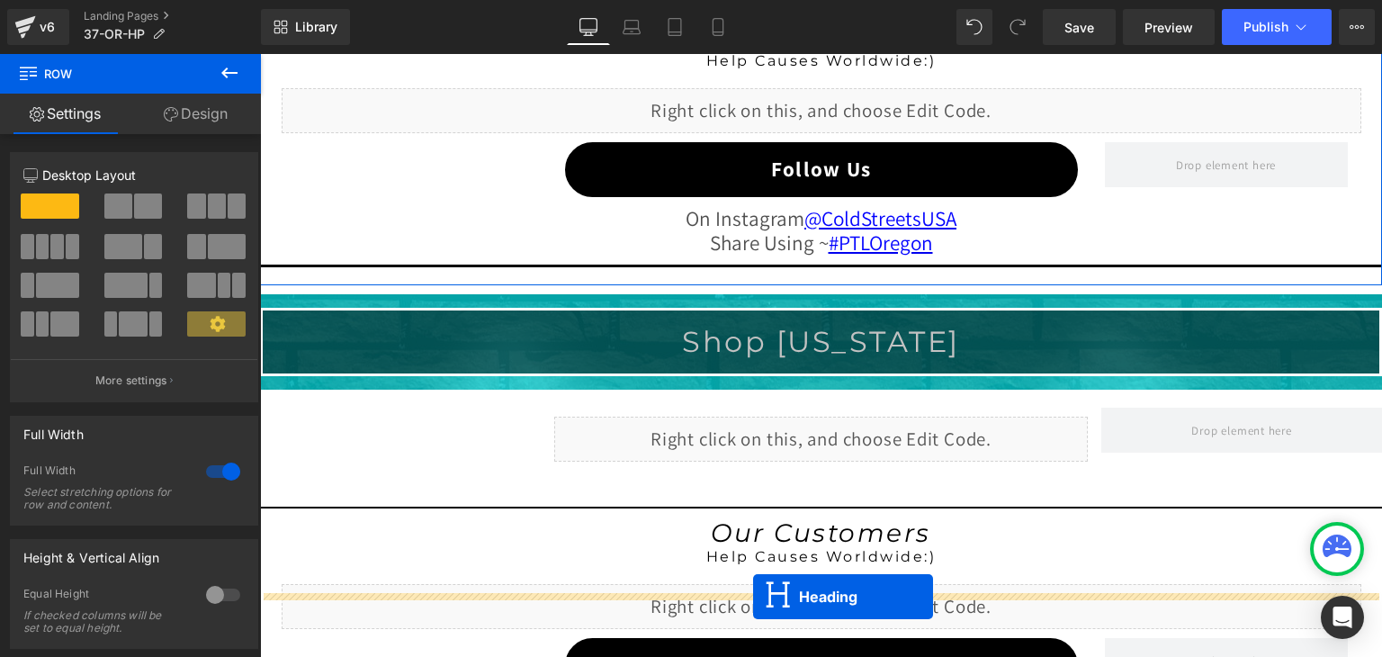
scroll to position [1803, 0]
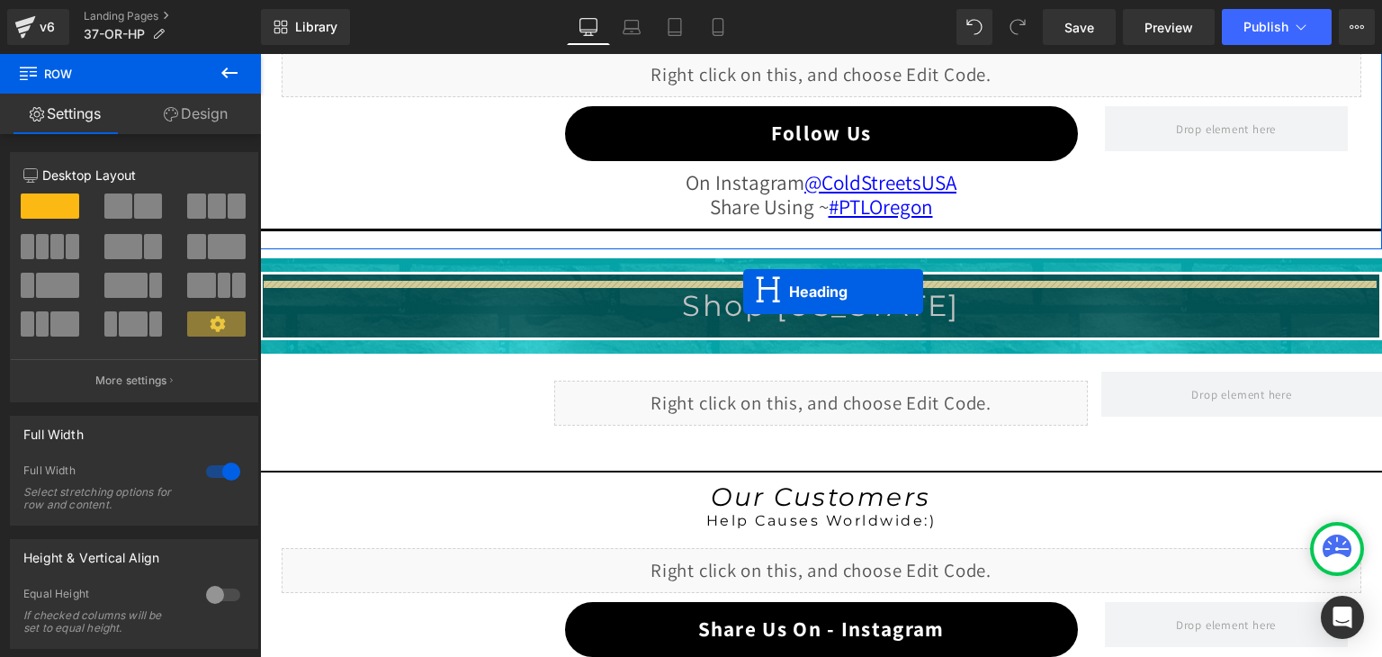
drag, startPoint x: 774, startPoint y: 242, endPoint x: 743, endPoint y: 292, distance: 58.9
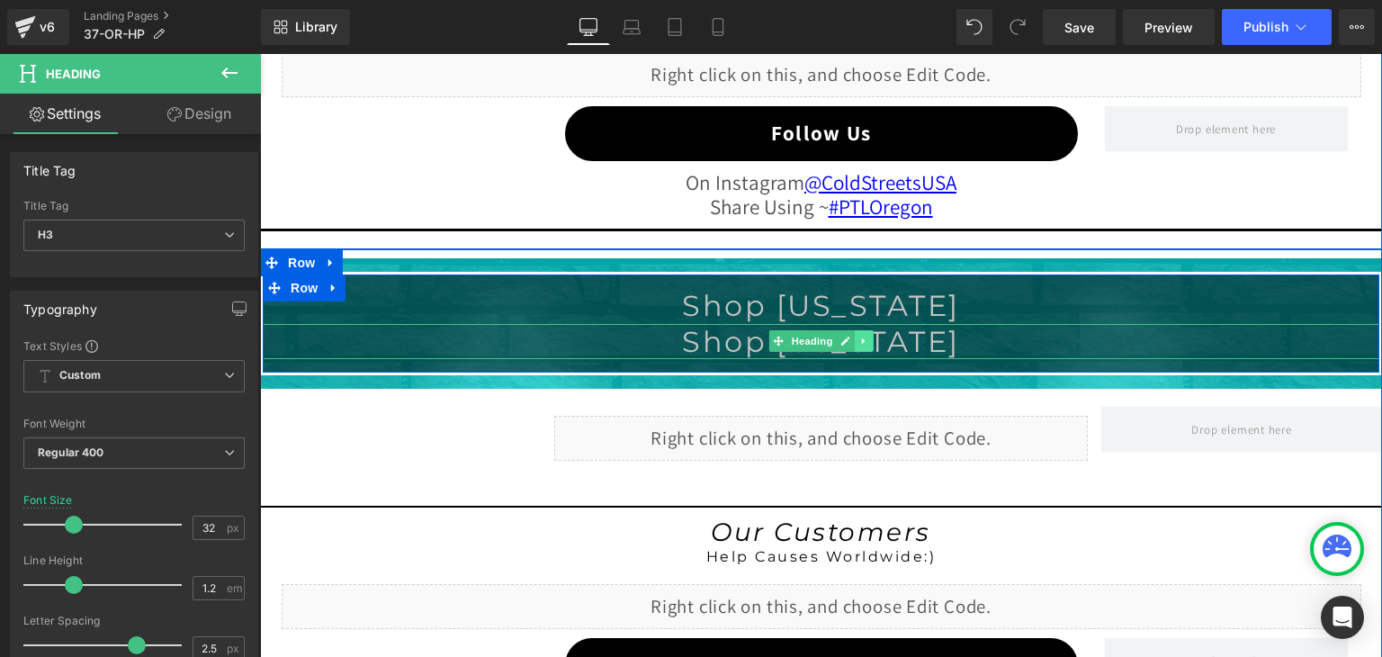
click at [859, 339] on icon at bounding box center [864, 341] width 10 height 11
click at [869, 336] on icon at bounding box center [874, 341] width 10 height 10
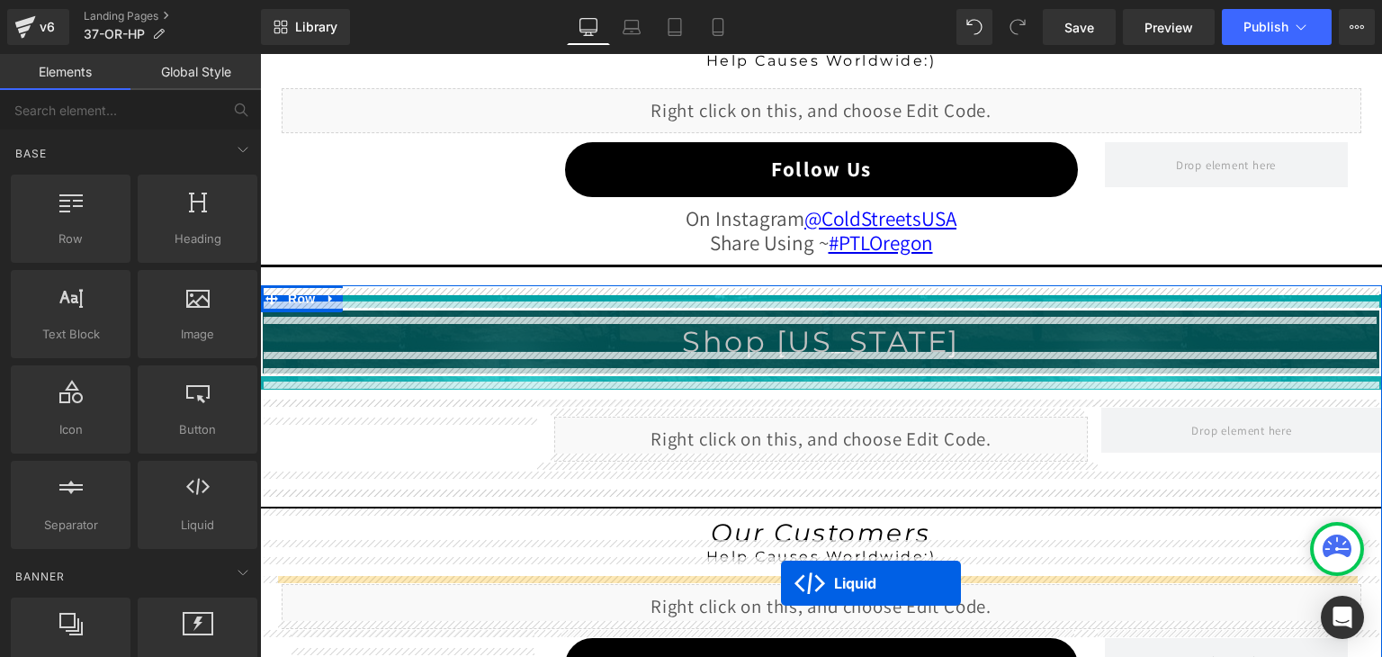
scroll to position [1821, 0]
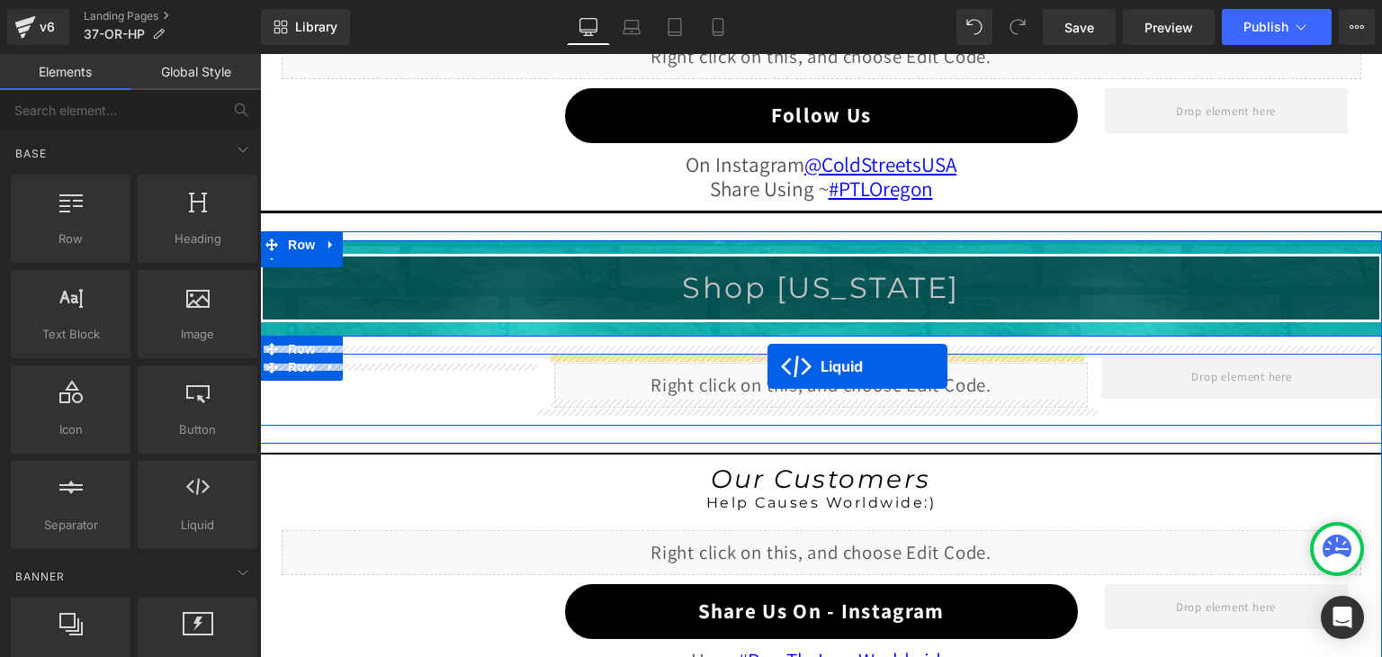
drag, startPoint x: 768, startPoint y: 164, endPoint x: 767, endPoint y: 366, distance: 202.4
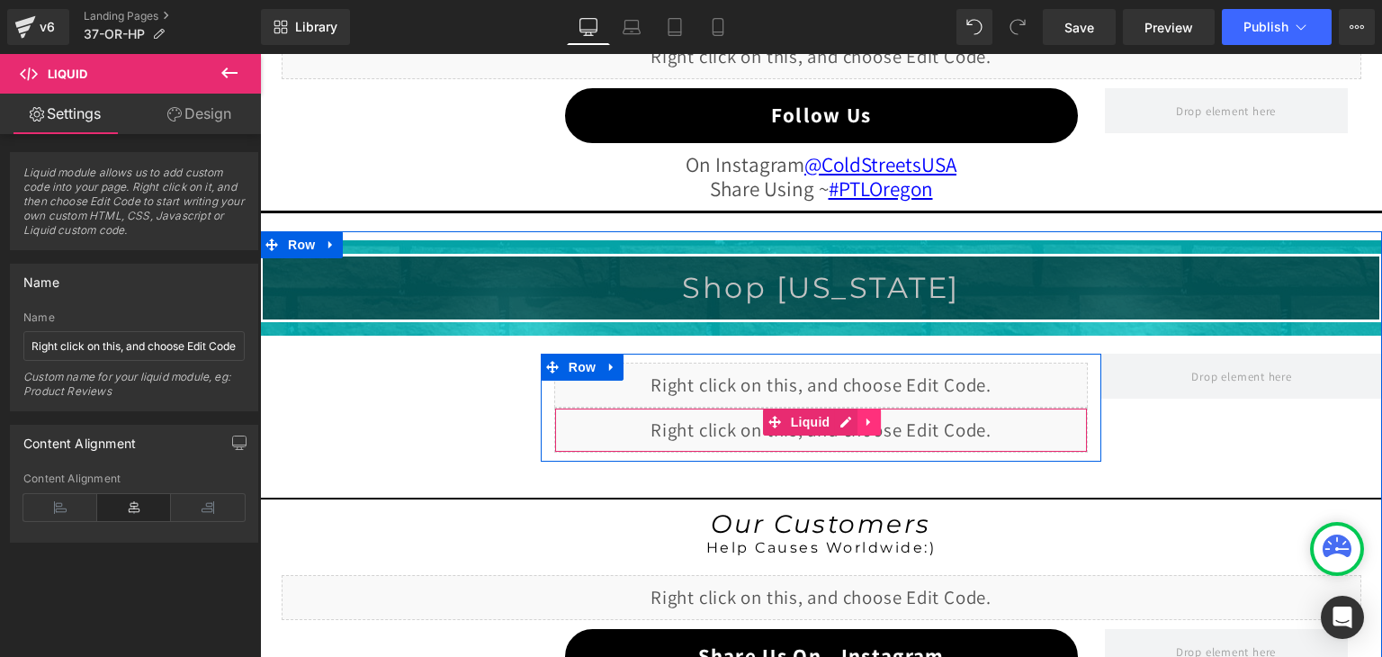
click at [866, 417] on icon at bounding box center [868, 421] width 4 height 8
click at [883, 413] on link at bounding box center [880, 421] width 23 height 27
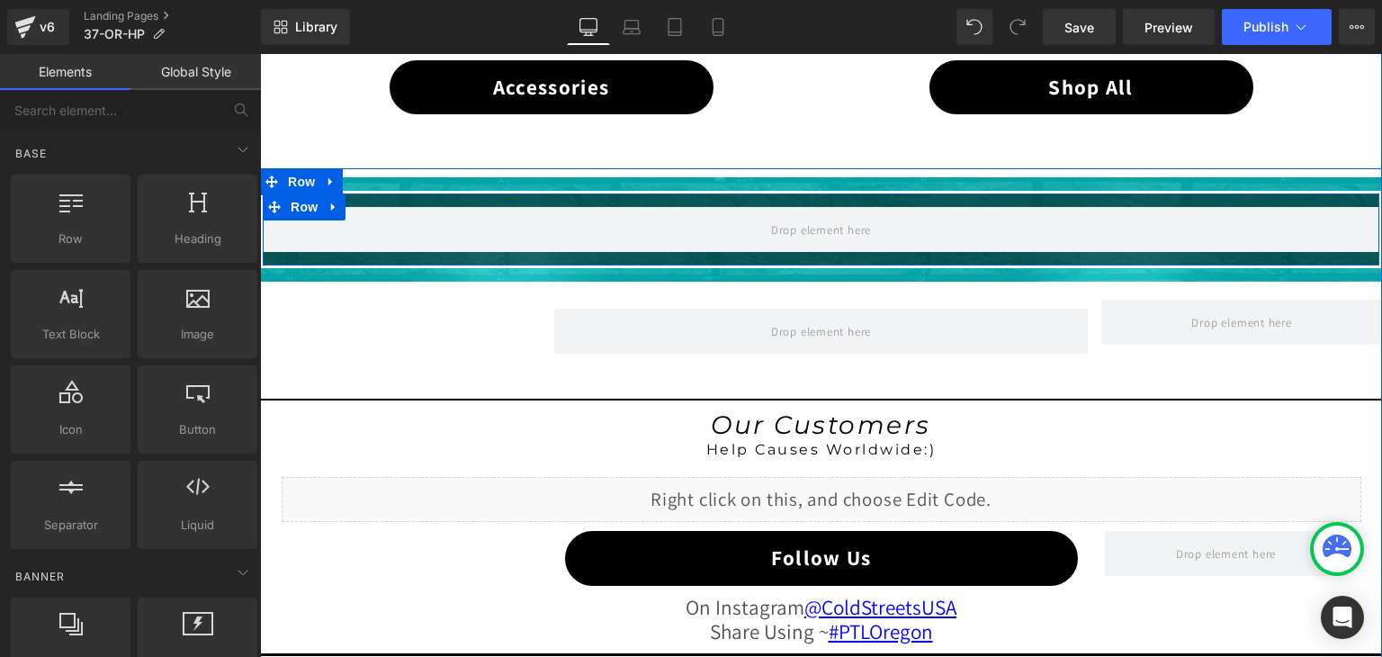
scroll to position [1371, 0]
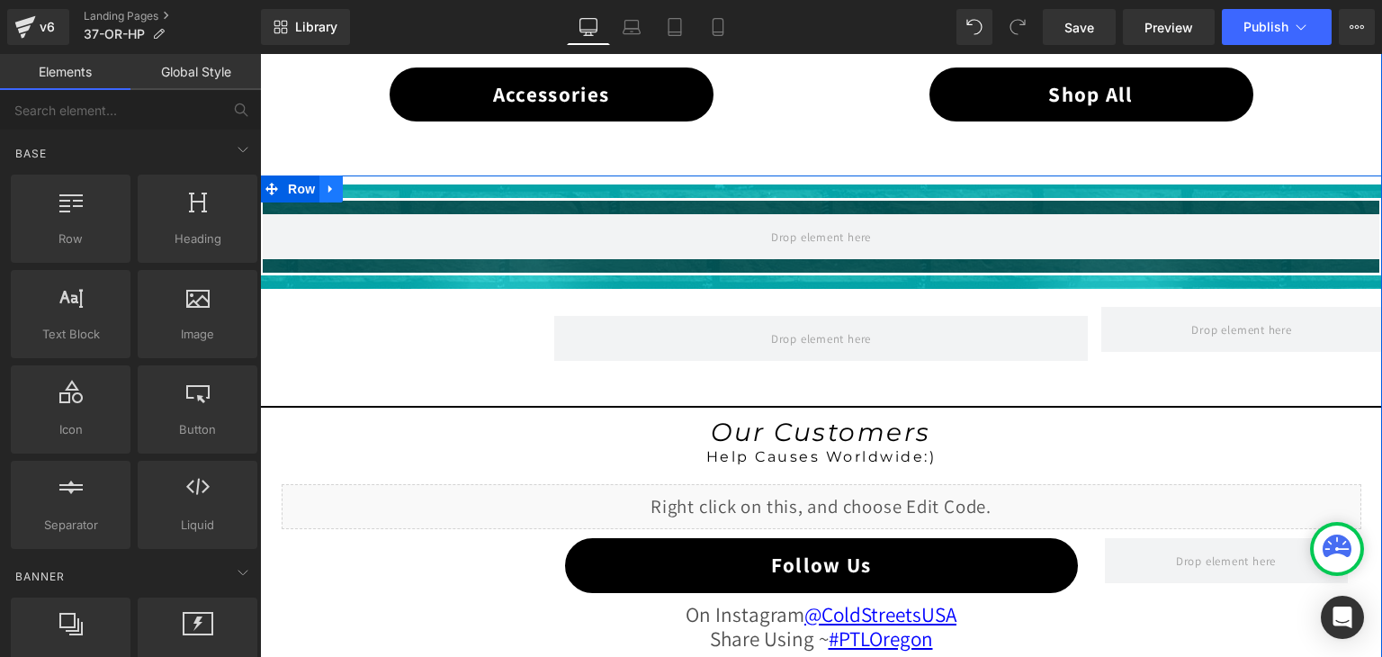
click at [328, 185] on icon at bounding box center [330, 189] width 4 height 8
click at [376, 184] on icon at bounding box center [378, 189] width 13 height 13
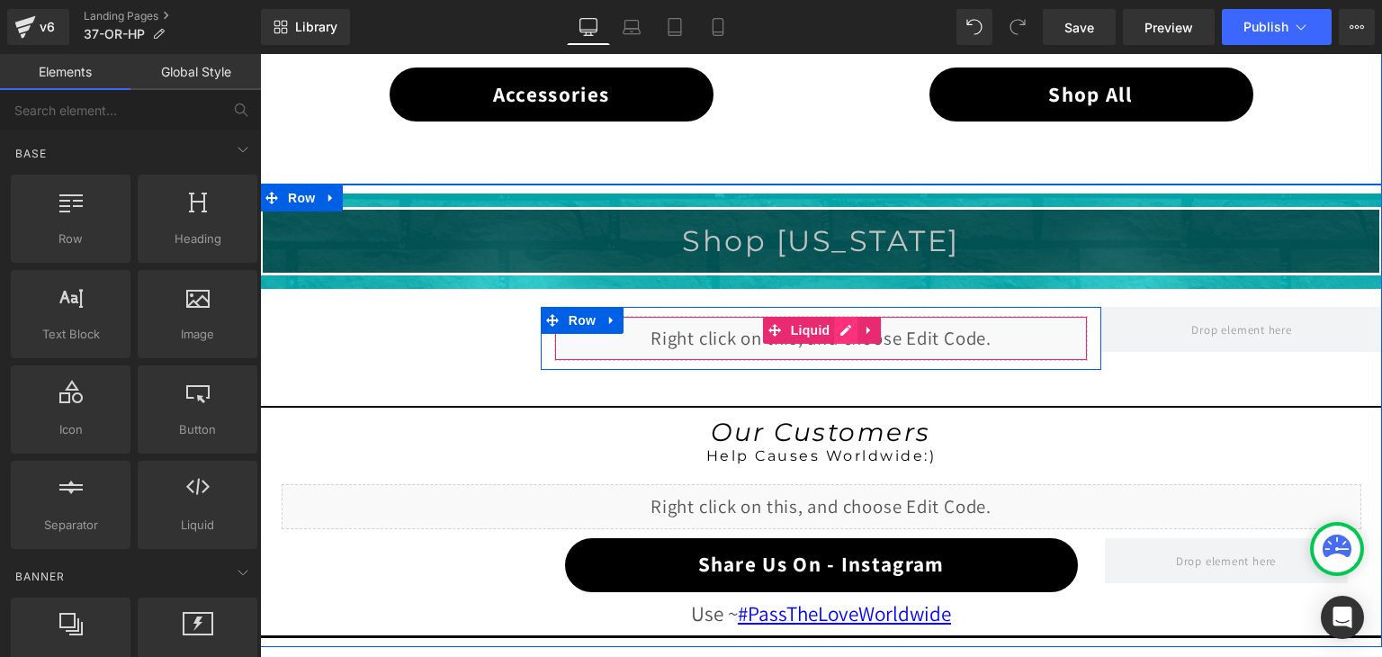
click at [845, 328] on div "Liquid" at bounding box center [821, 338] width 534 height 45
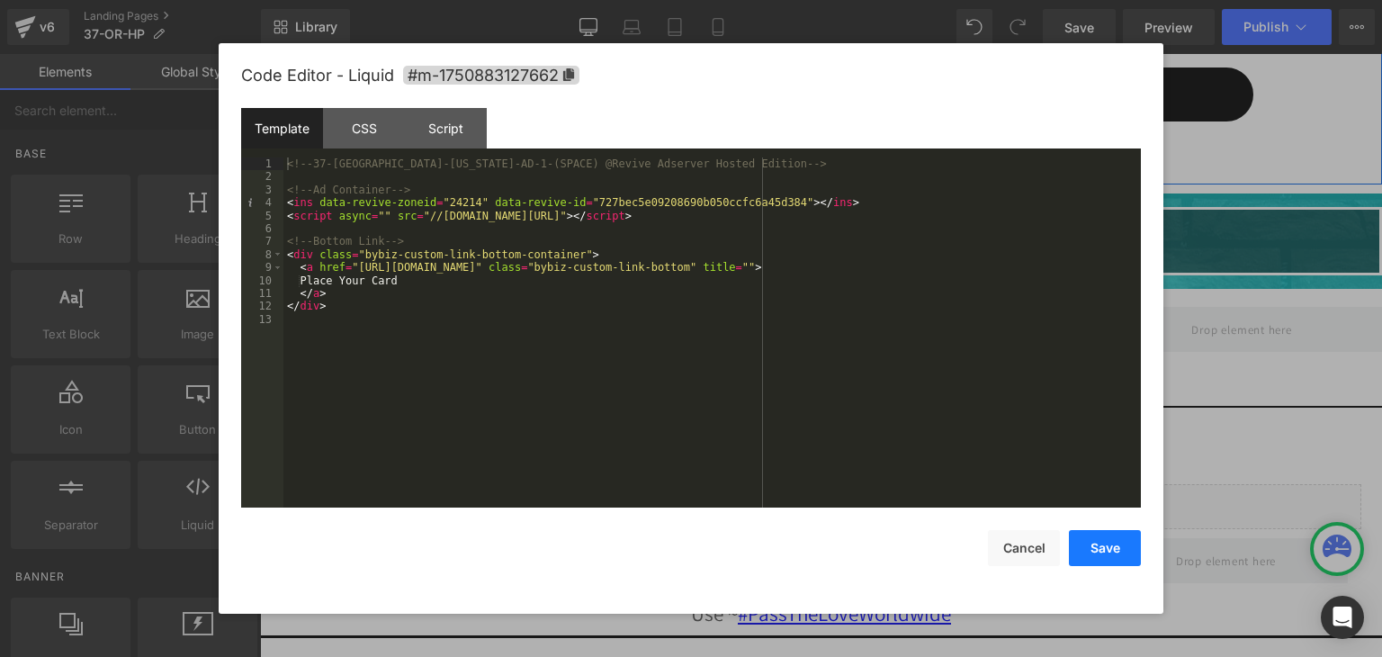
click at [1115, 550] on button "Save" at bounding box center [1105, 548] width 72 height 36
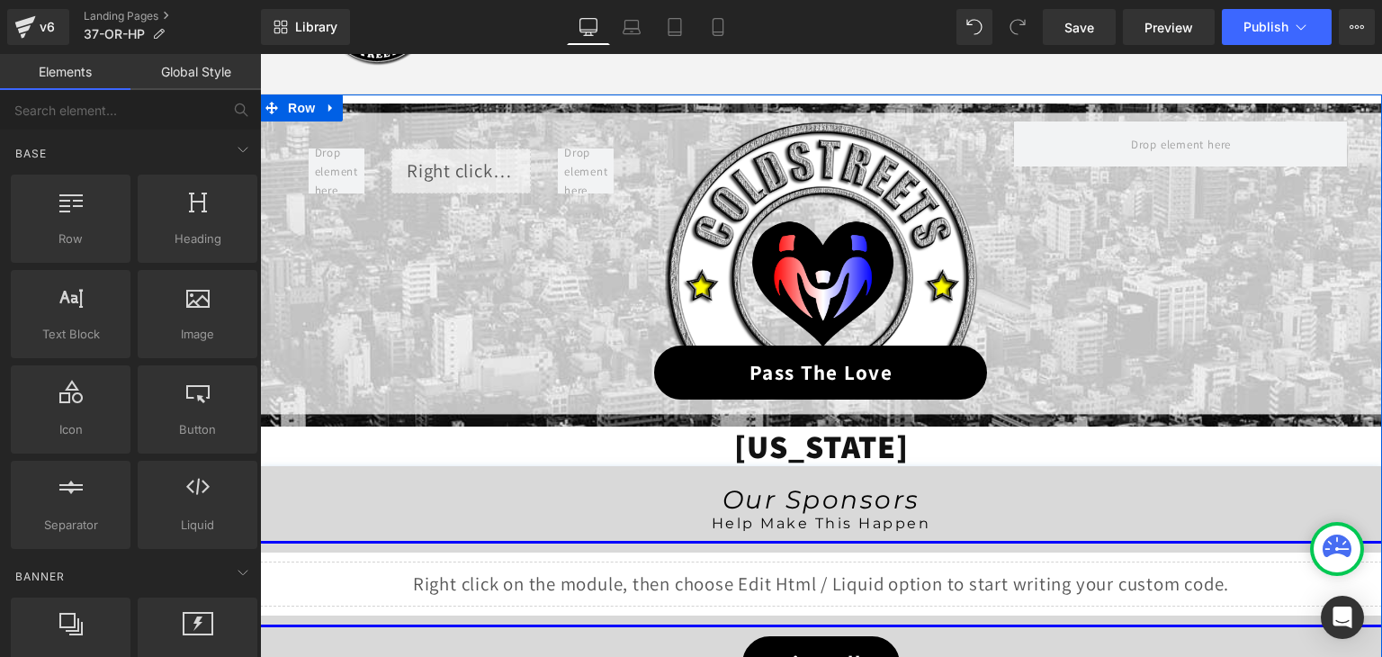
scroll to position [112, 0]
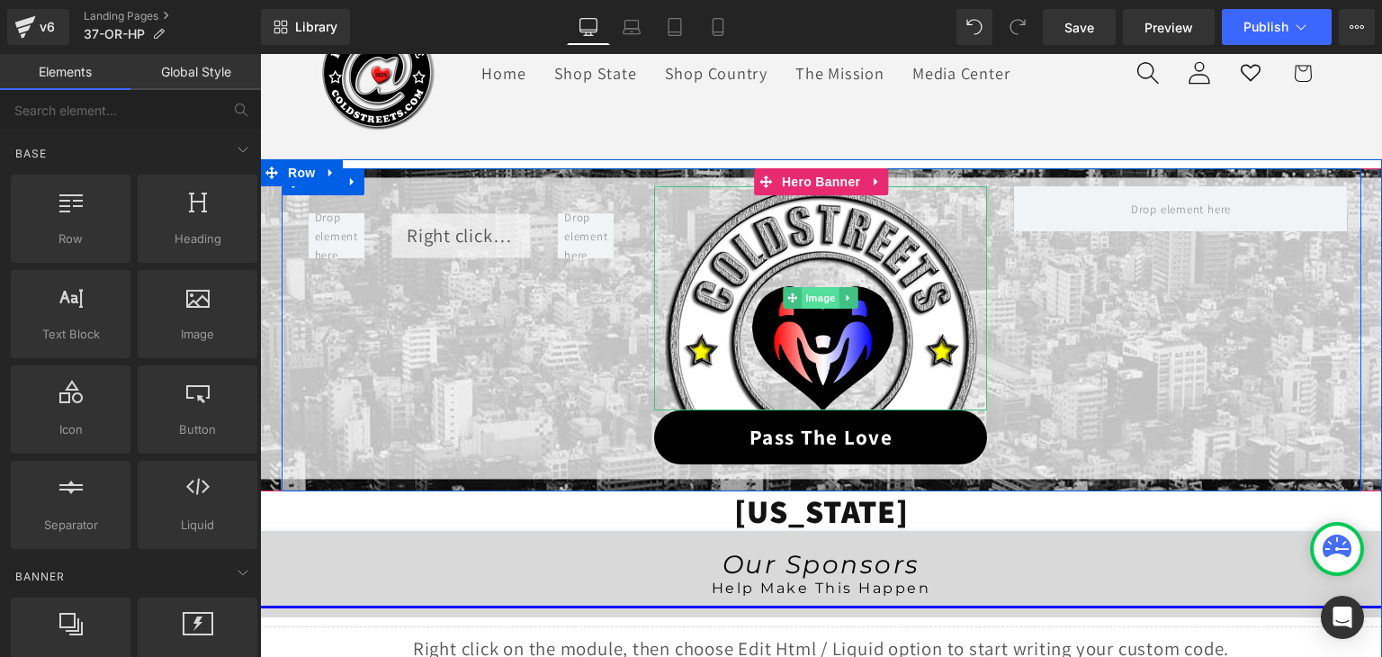
click at [817, 300] on span "Image" at bounding box center [822, 298] width 38 height 22
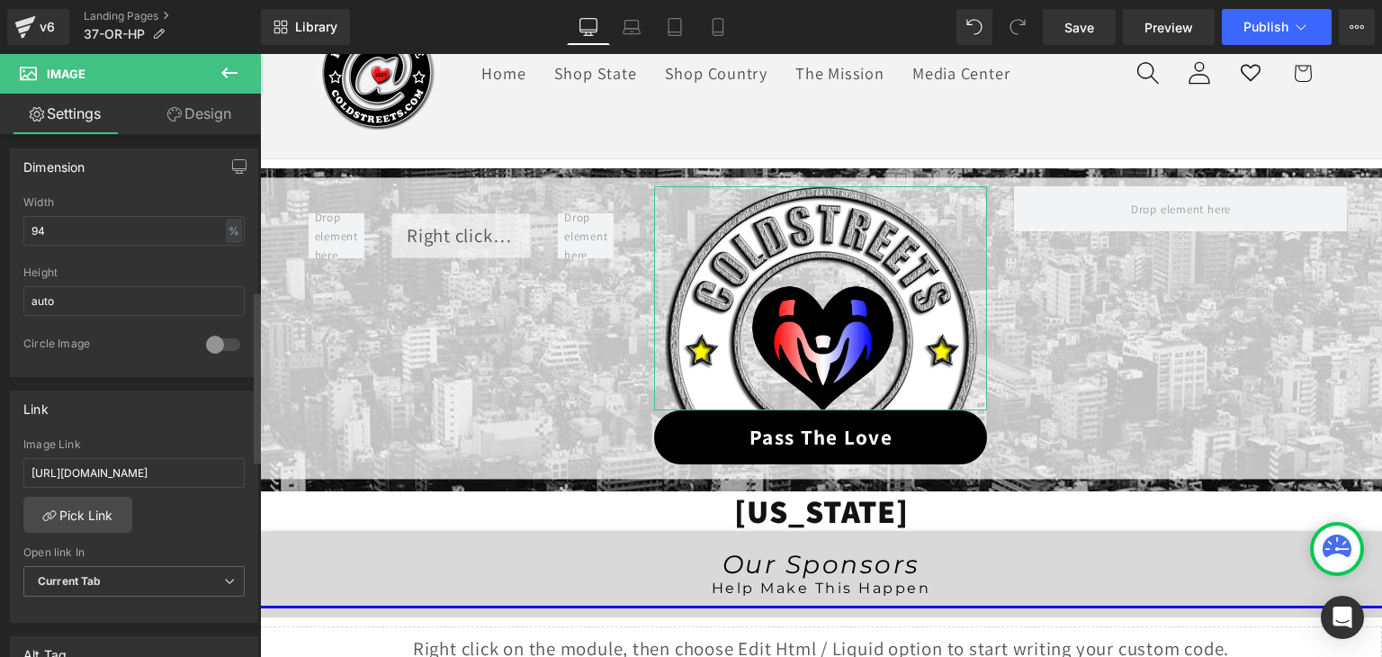
scroll to position [540, 0]
click at [150, 462] on input "https://coldstreets.com/pages/ptl-or" at bounding box center [133, 467] width 221 height 30
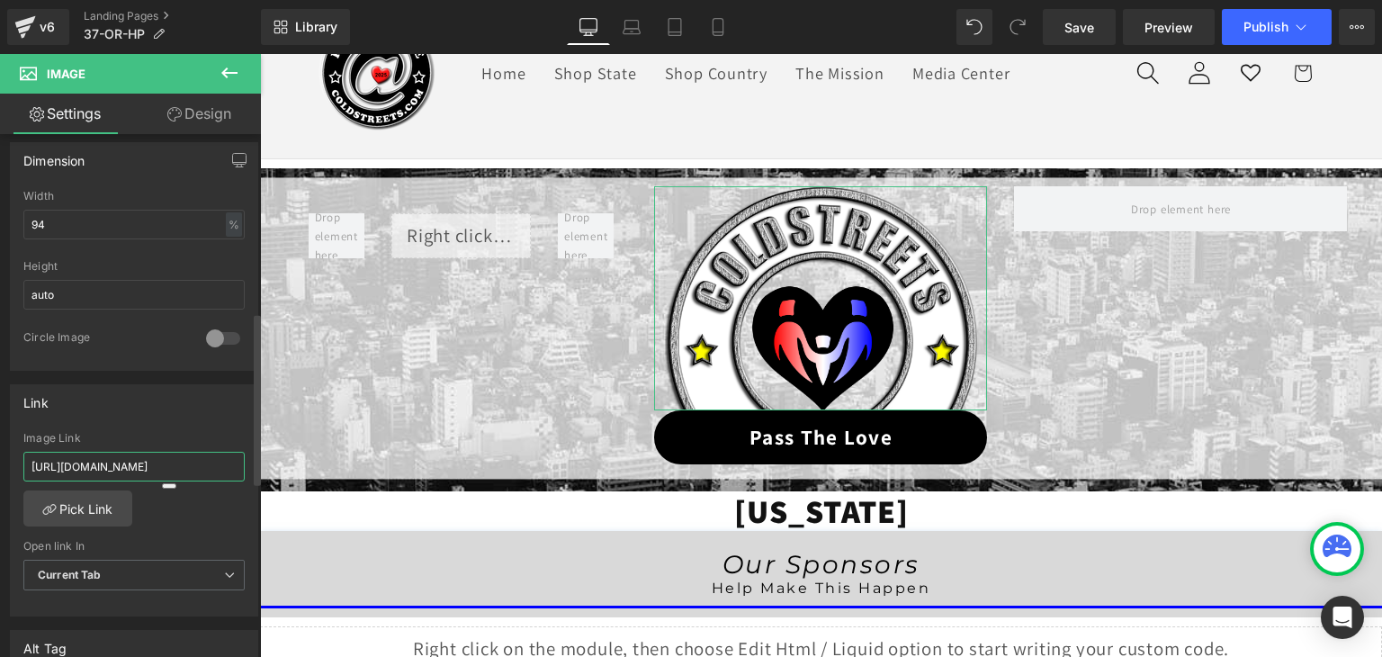
paste input "37-or-ptl"
type input "https://coldstreets.com/pages/37-or-ptl"
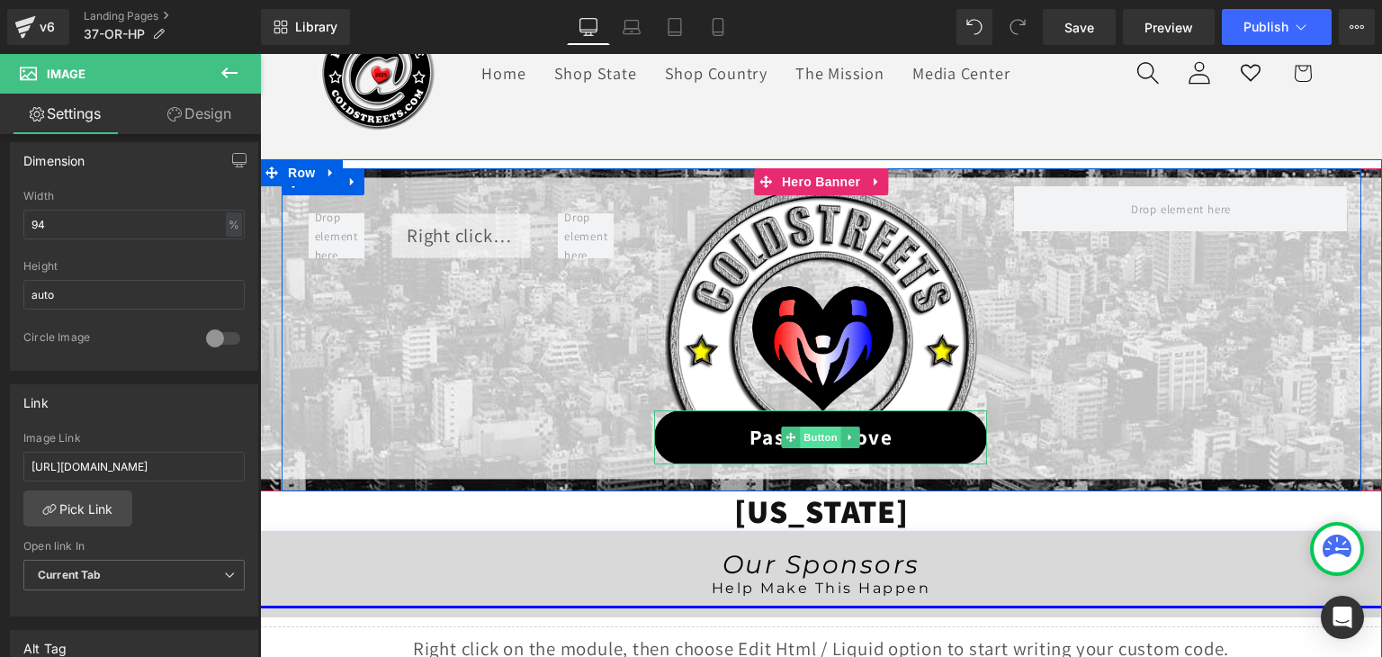
click at [810, 439] on span "Button" at bounding box center [821, 437] width 41 height 22
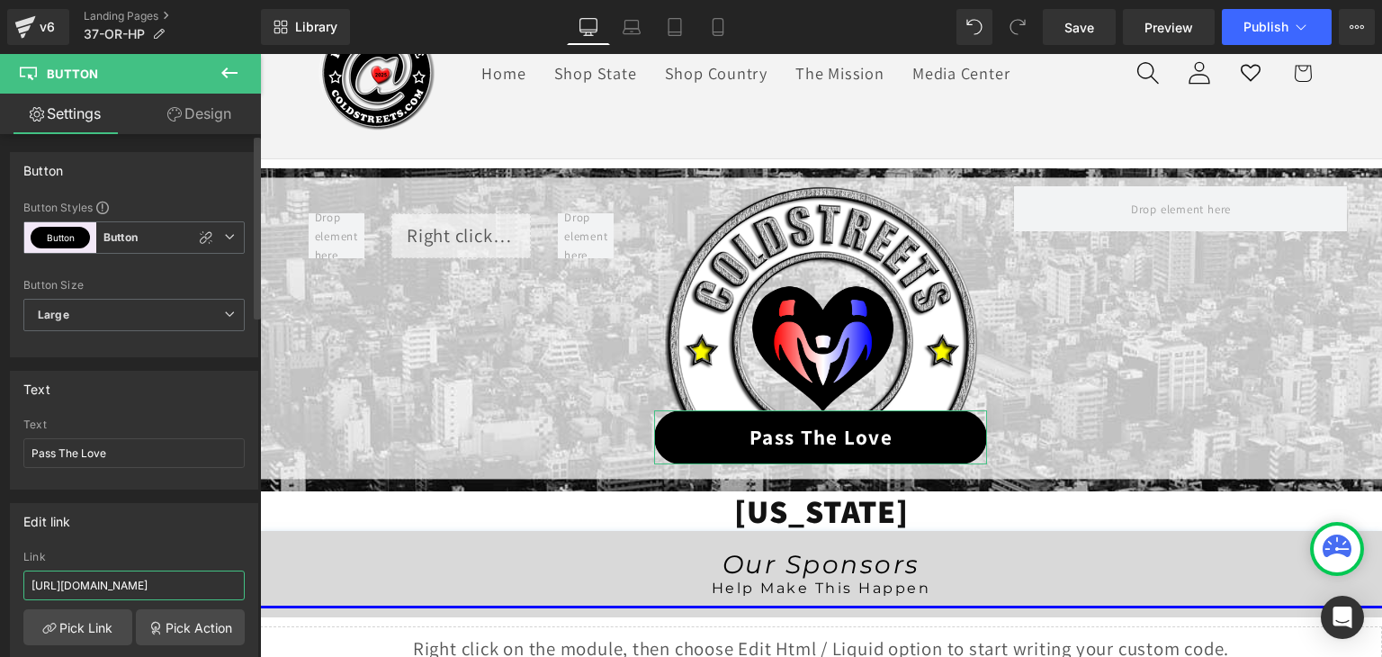
click at [168, 586] on input "https://coldstreets.com/pages/ptl-or" at bounding box center [133, 585] width 221 height 30
paste input "37-or-ptl"
type input "https://coldstreets.com/pages/37-or-ptl"
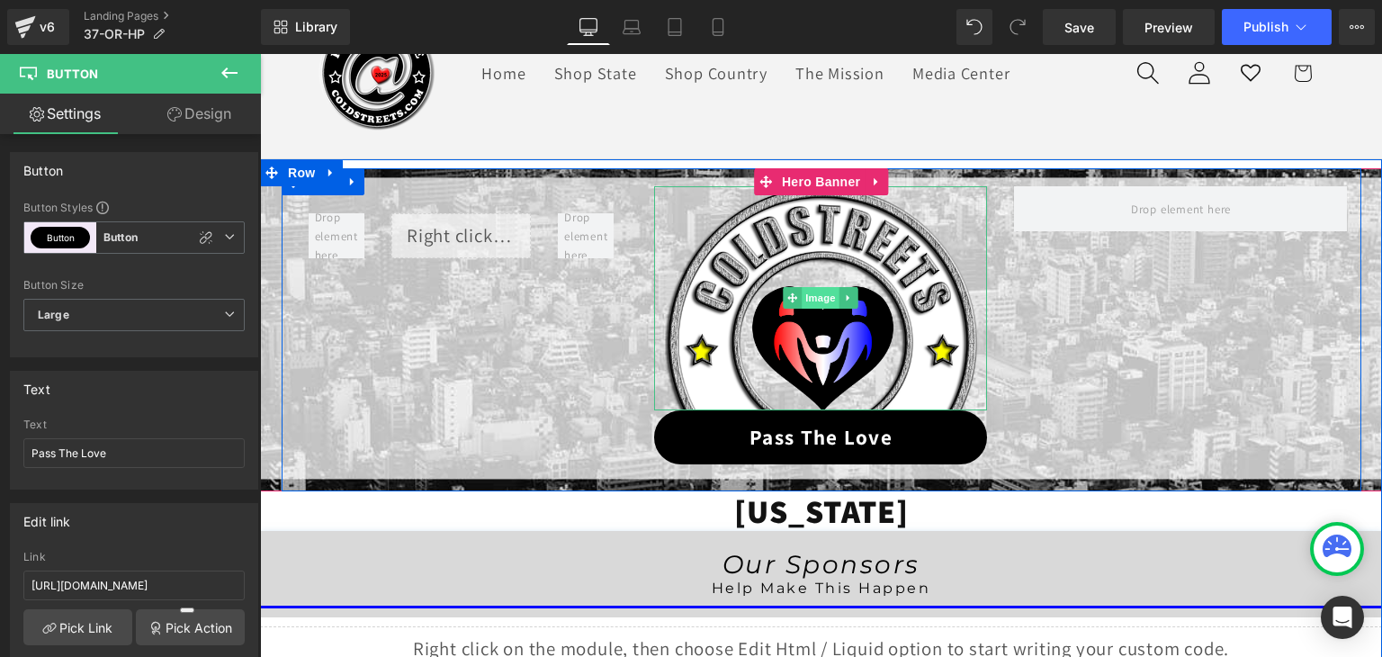
click at [819, 294] on span "Image" at bounding box center [822, 298] width 38 height 22
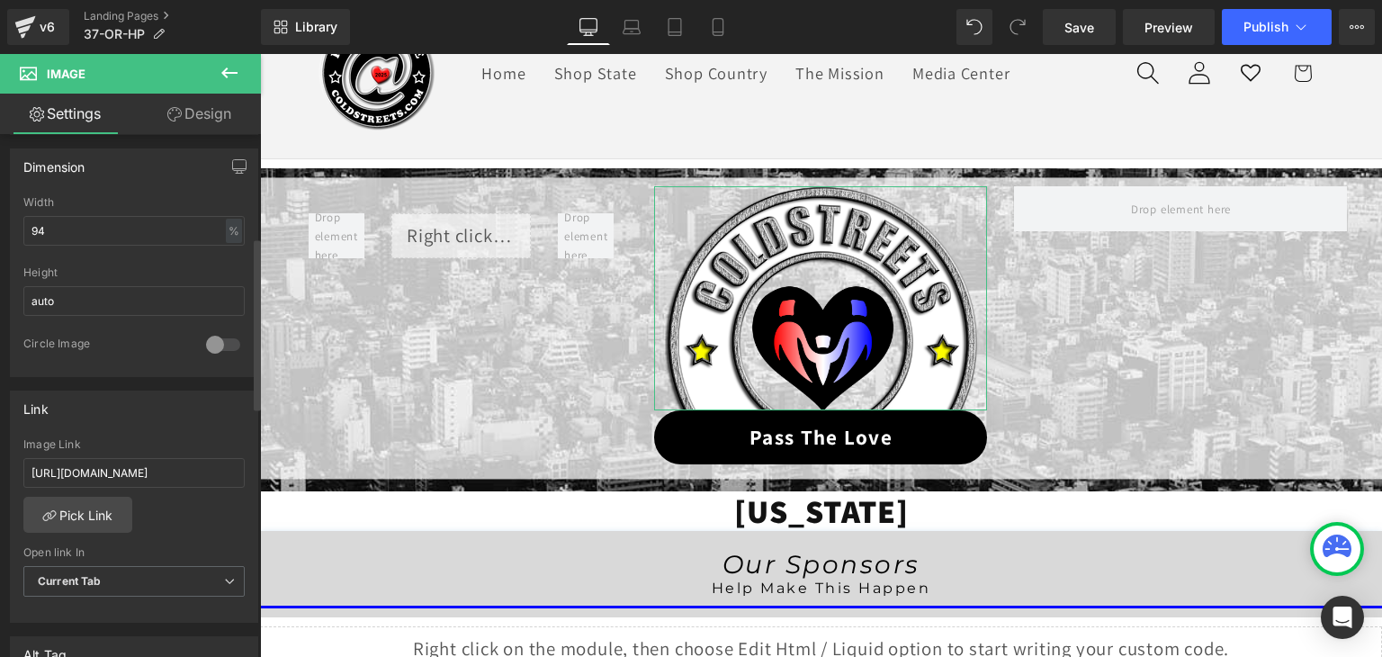
scroll to position [540, 0]
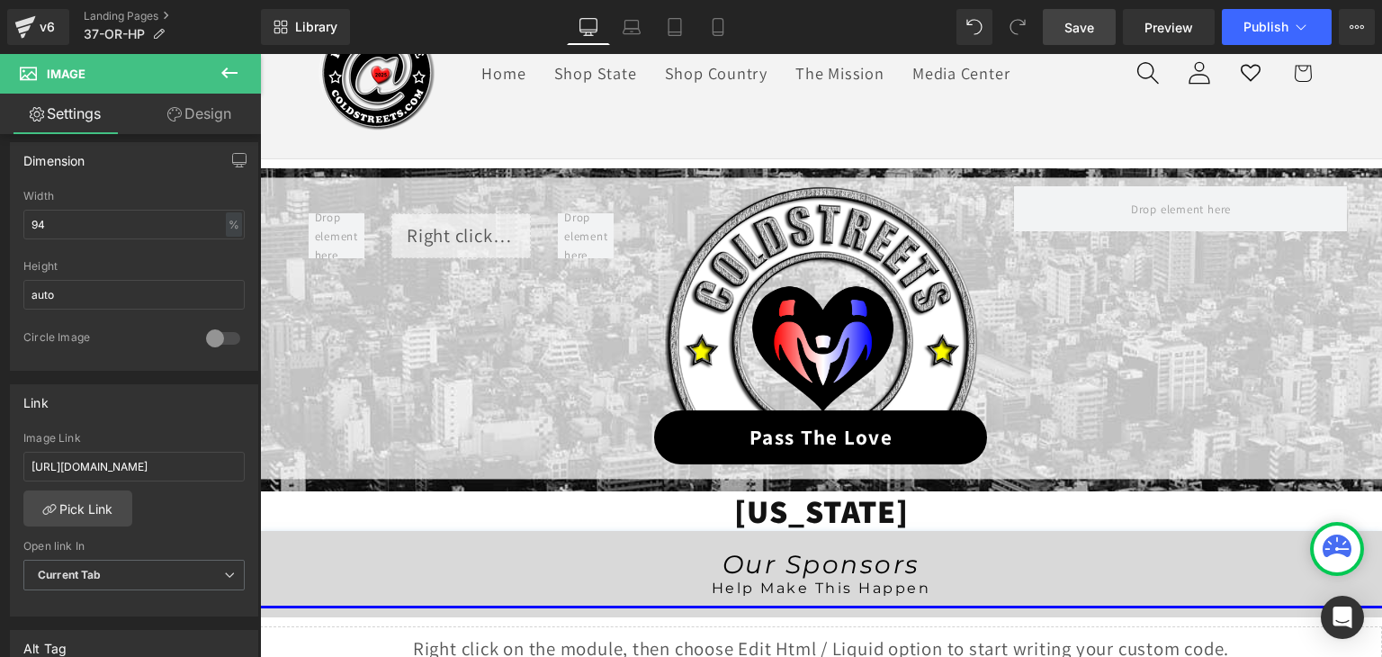
click at [1087, 29] on span "Save" at bounding box center [1079, 27] width 30 height 19
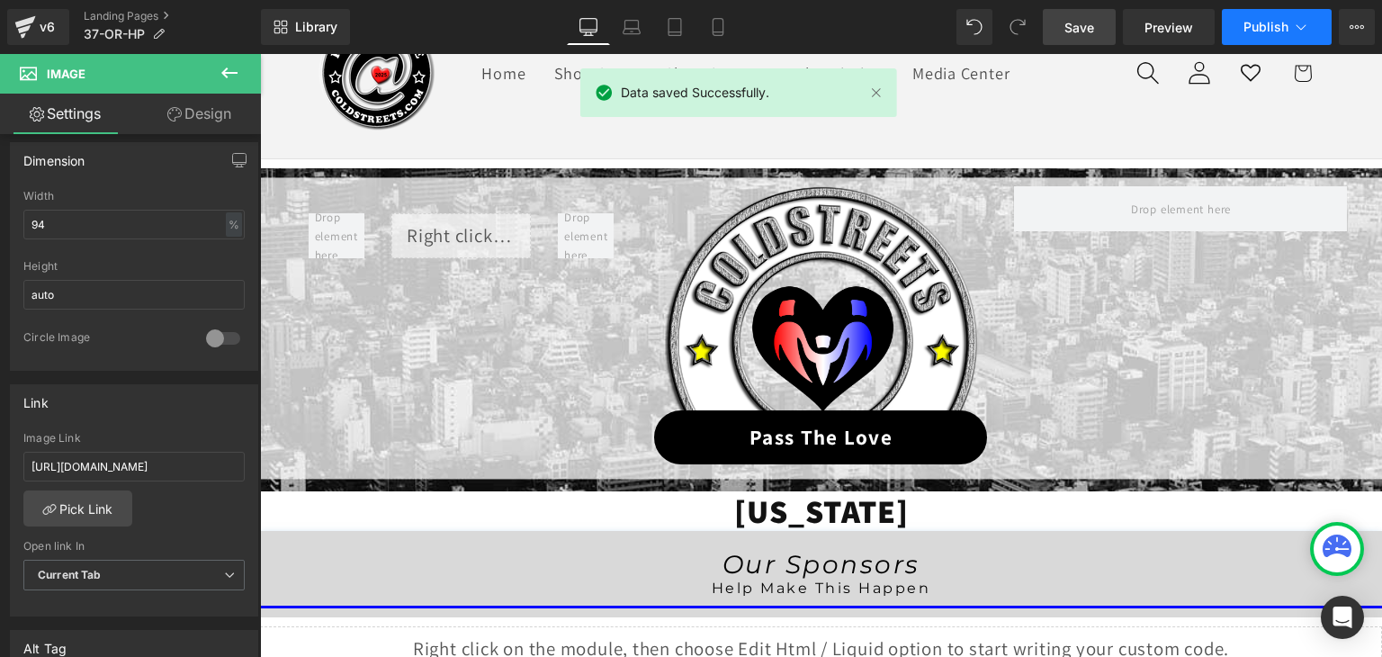
click at [1305, 26] on icon at bounding box center [1301, 26] width 10 height 5
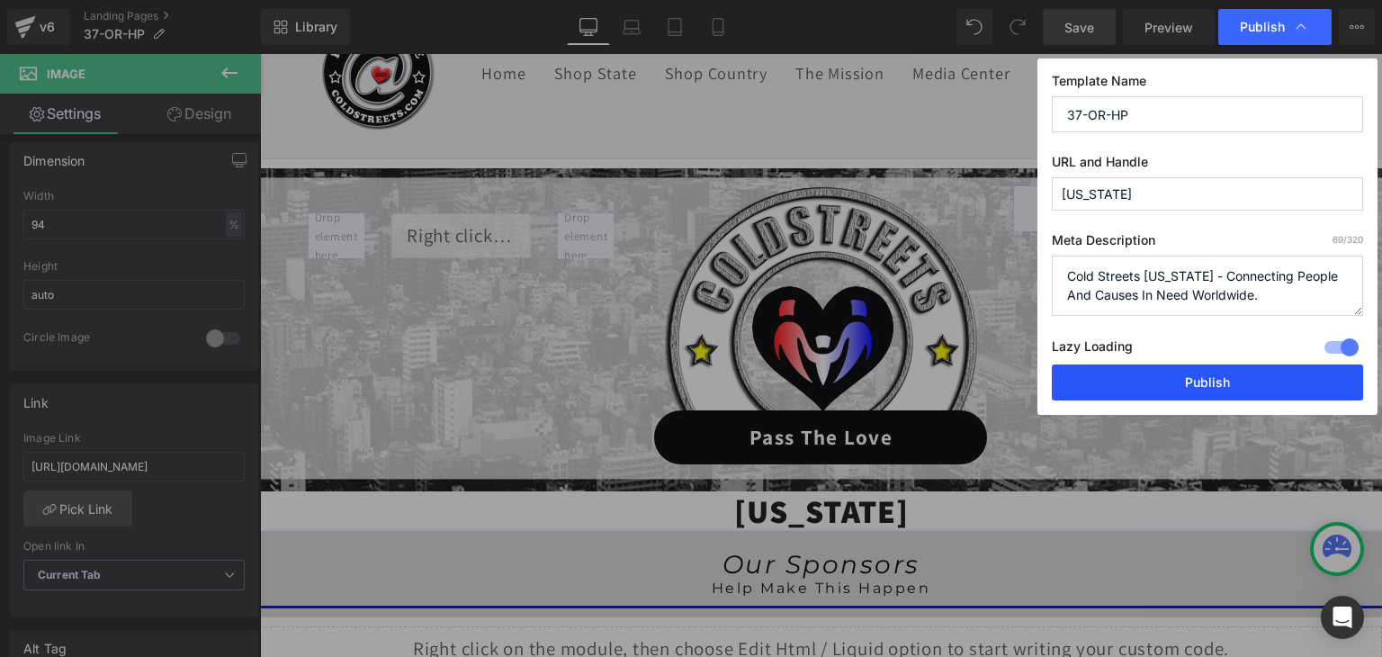
click at [1250, 372] on button "Publish" at bounding box center [1207, 382] width 311 height 36
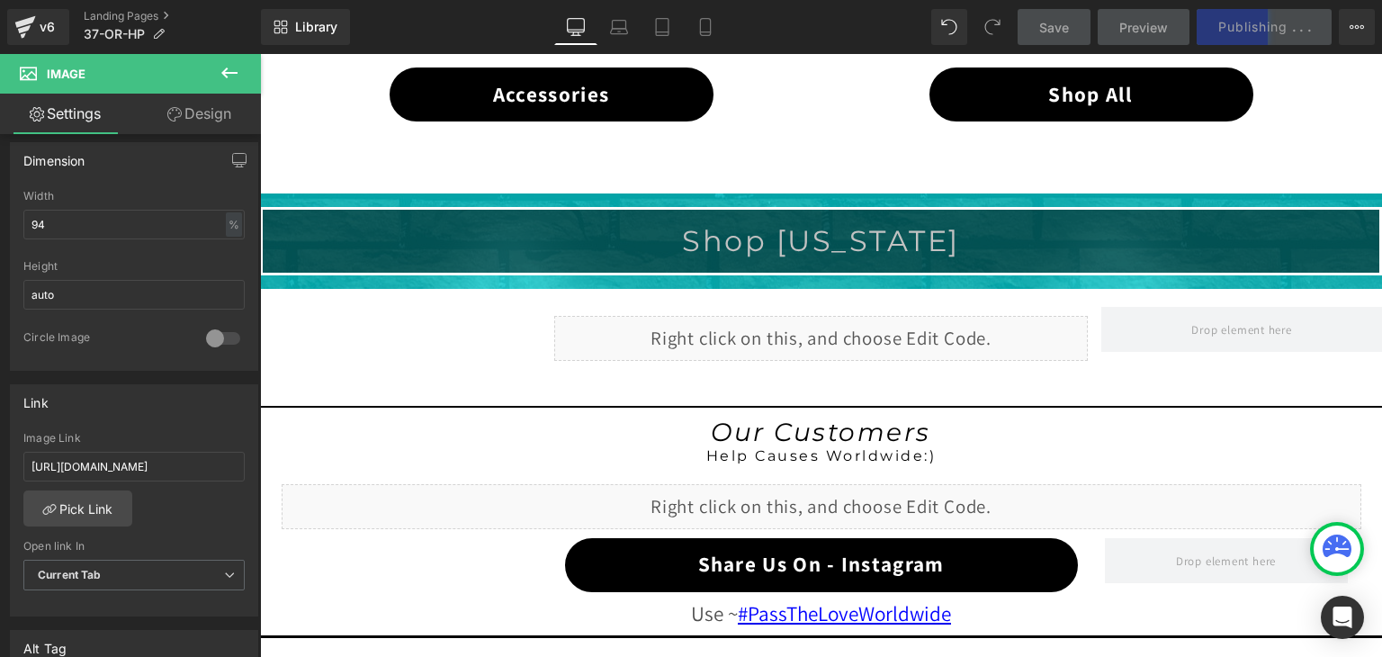
scroll to position [1368, 0]
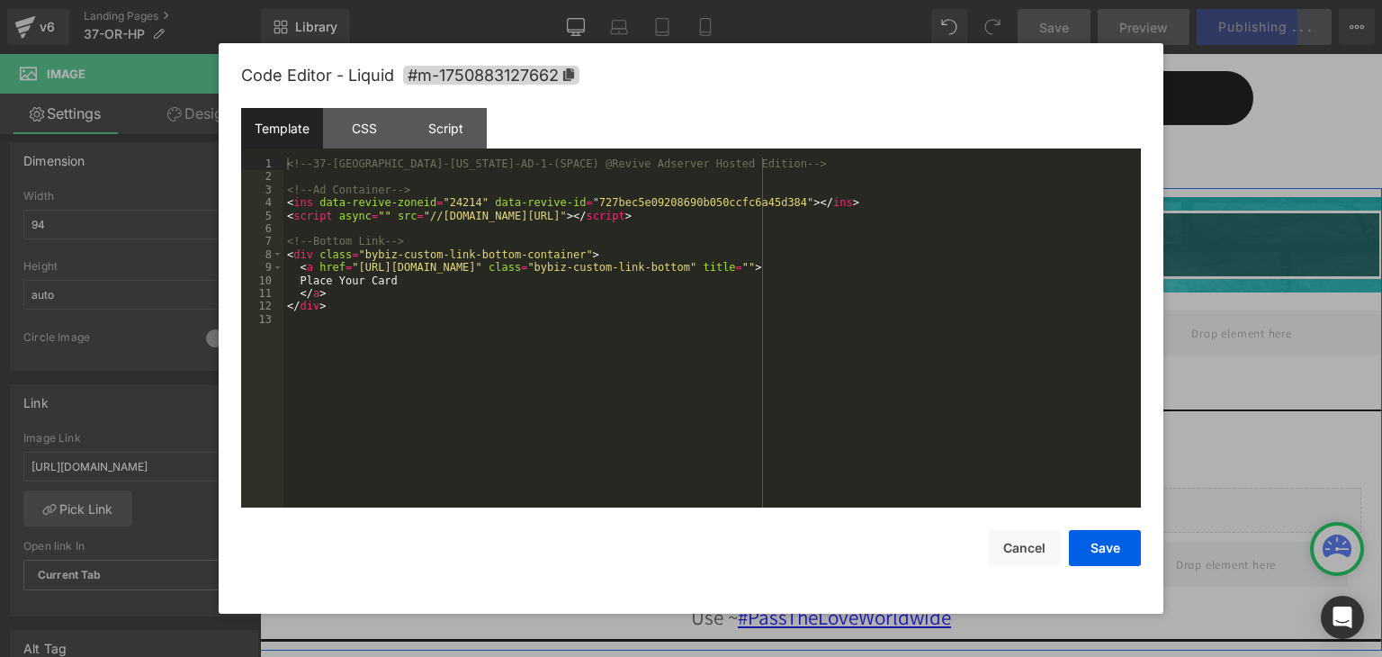
click at [831, 326] on div "Liquid" at bounding box center [821, 341] width 534 height 45
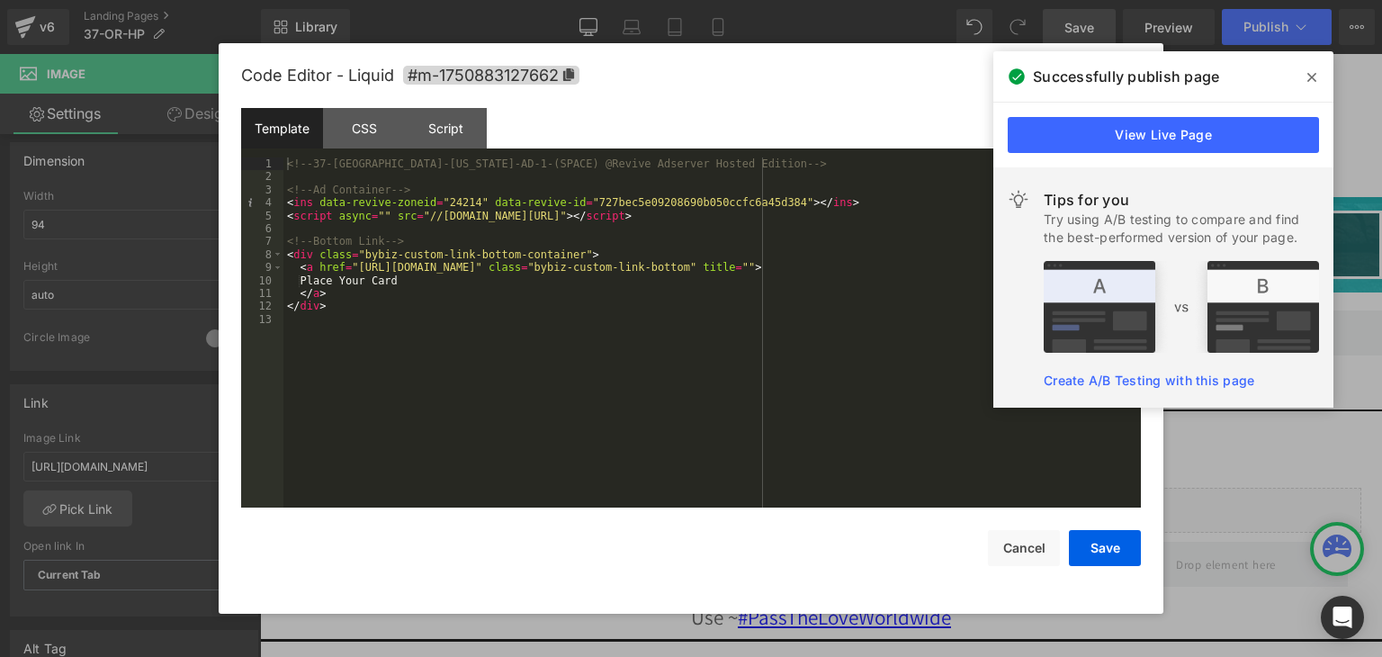
click at [1310, 76] on icon at bounding box center [1311, 77] width 9 height 9
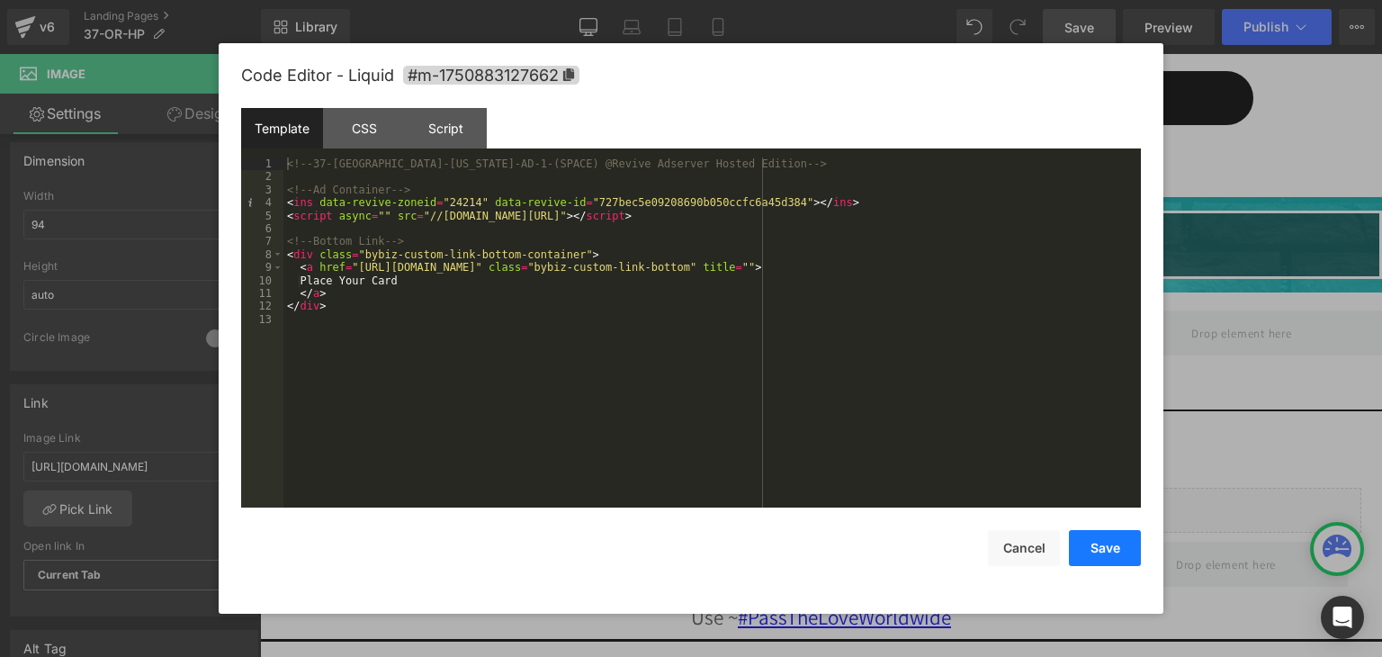
click at [1124, 552] on button "Save" at bounding box center [1105, 548] width 72 height 36
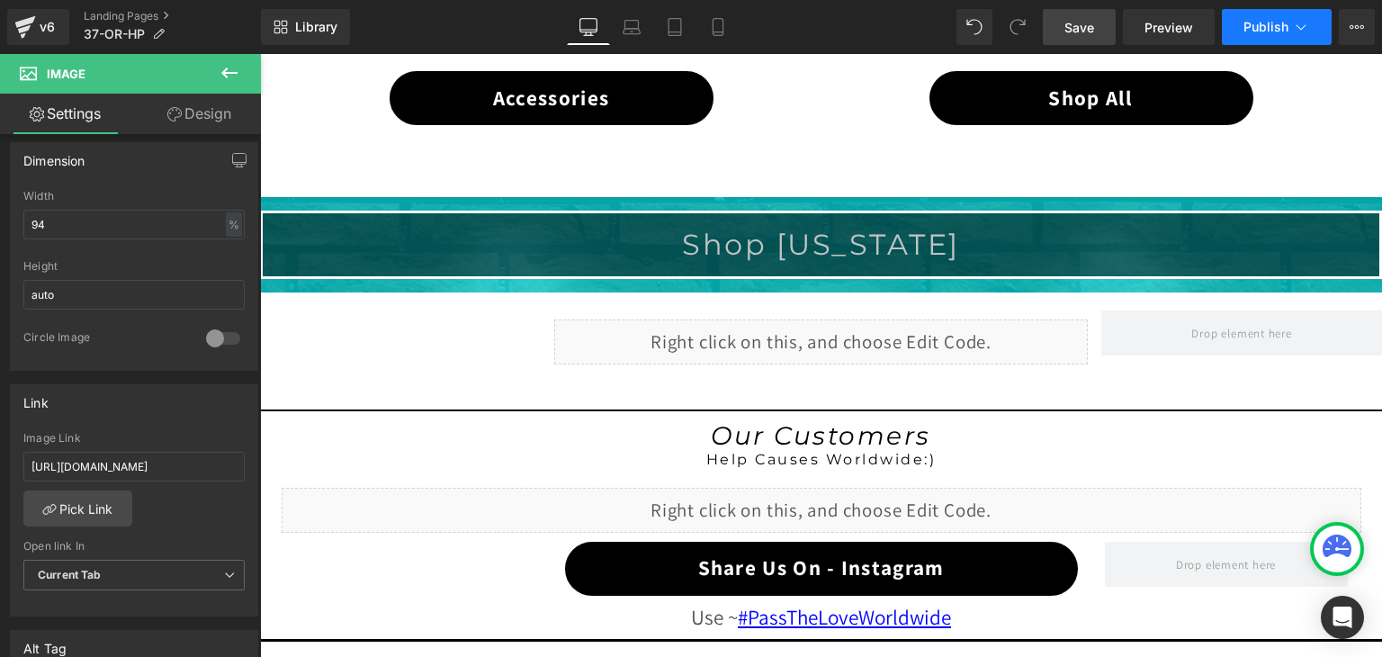
click at [1267, 36] on button "Publish" at bounding box center [1277, 27] width 110 height 36
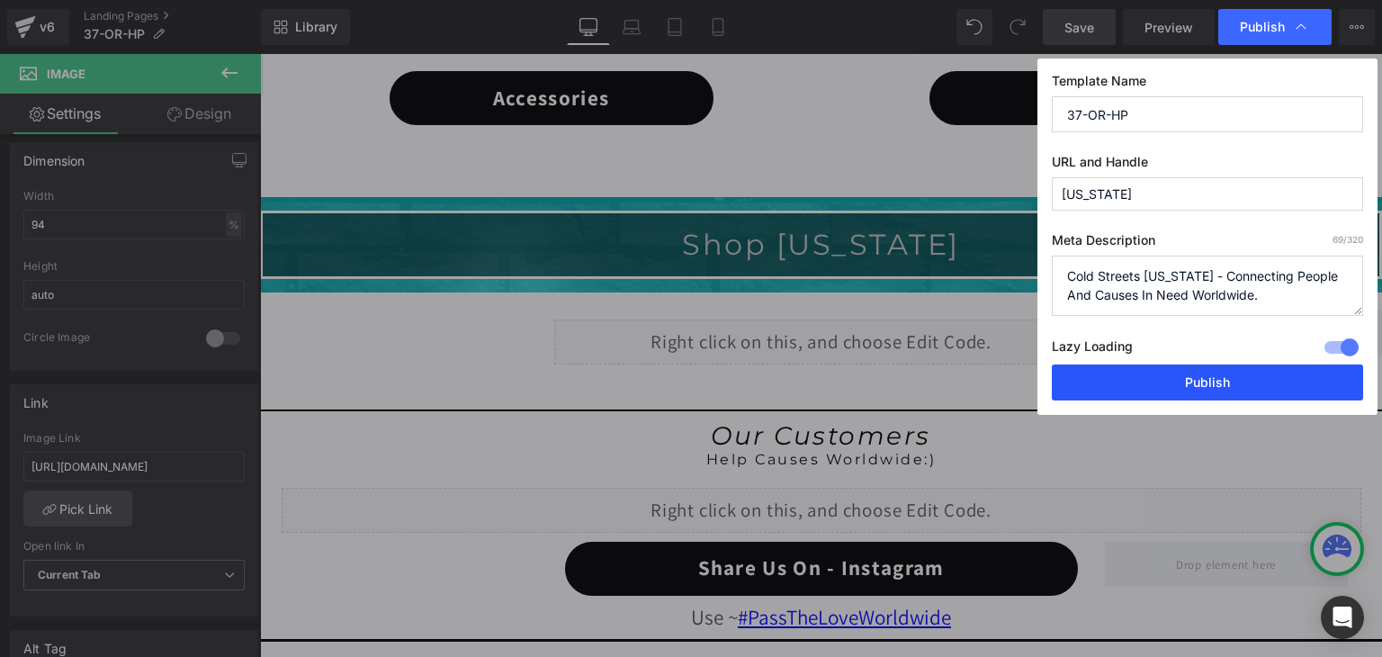
click at [1242, 375] on button "Publish" at bounding box center [1207, 382] width 311 height 36
click at [1242, 375] on div "Separator Liquid Row Row" at bounding box center [821, 346] width 1122 height 72
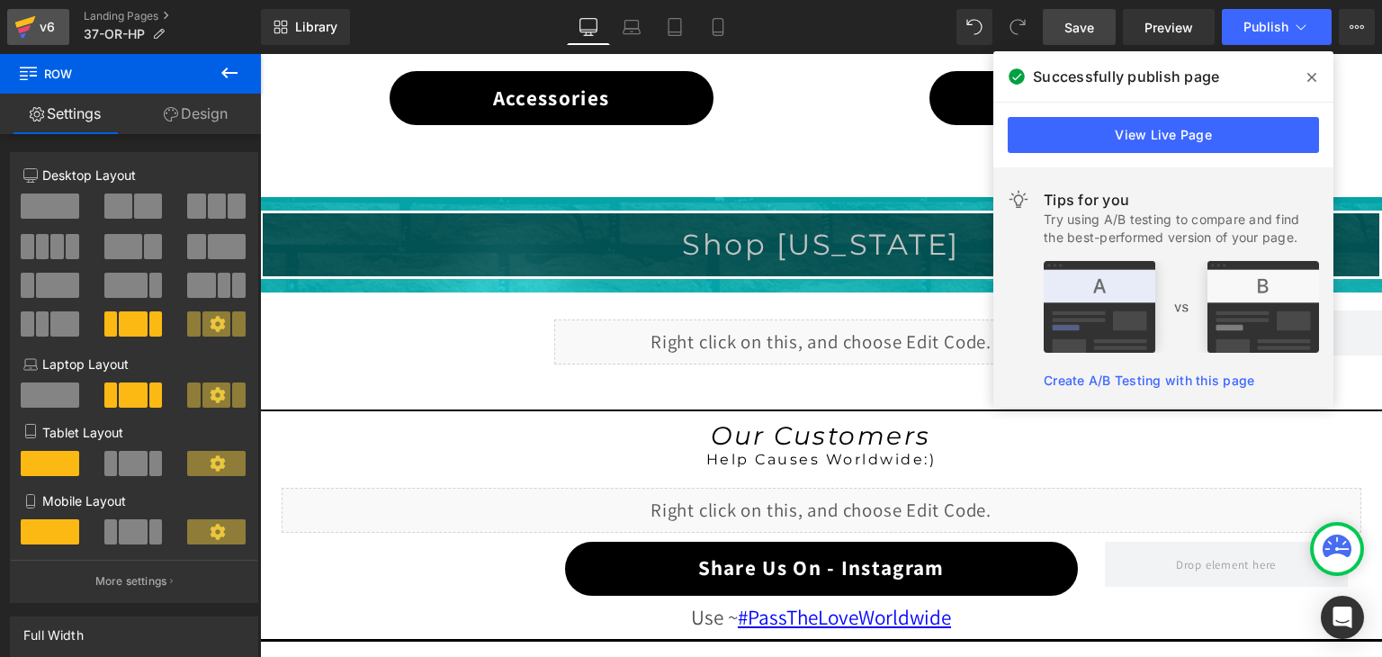
click at [15, 26] on icon at bounding box center [25, 26] width 22 height 45
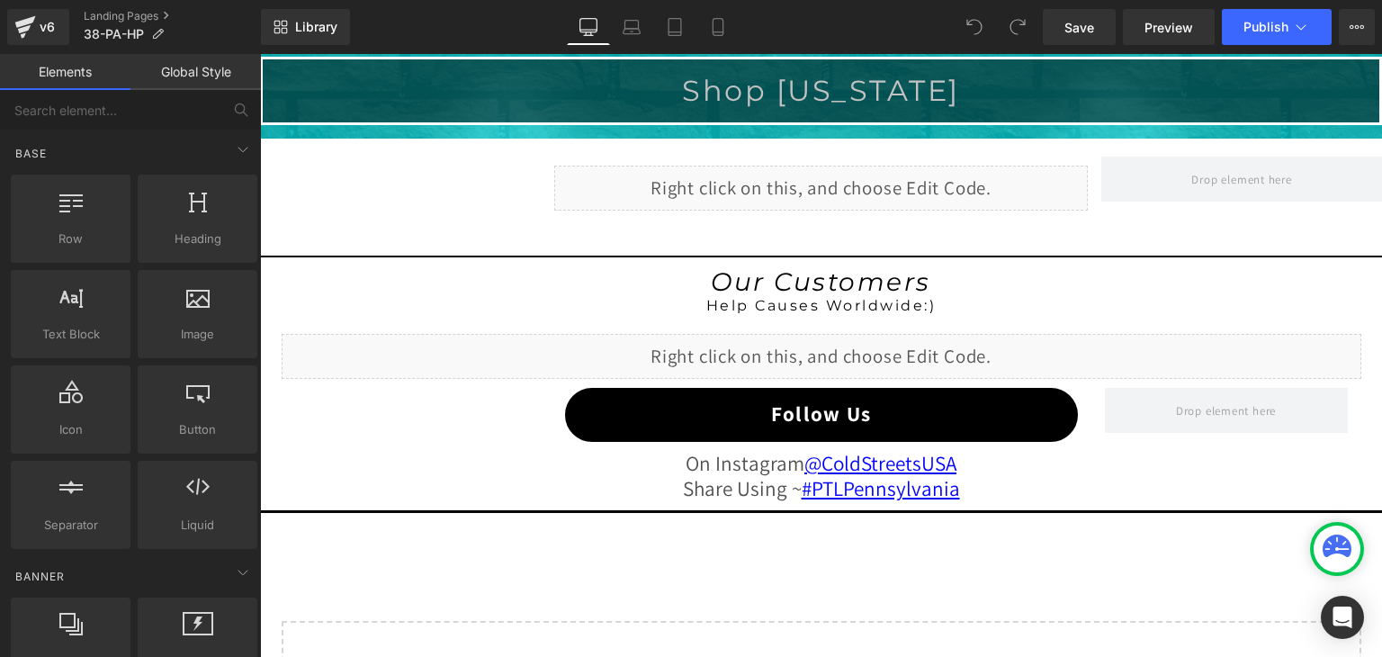
scroll to position [1529, 0]
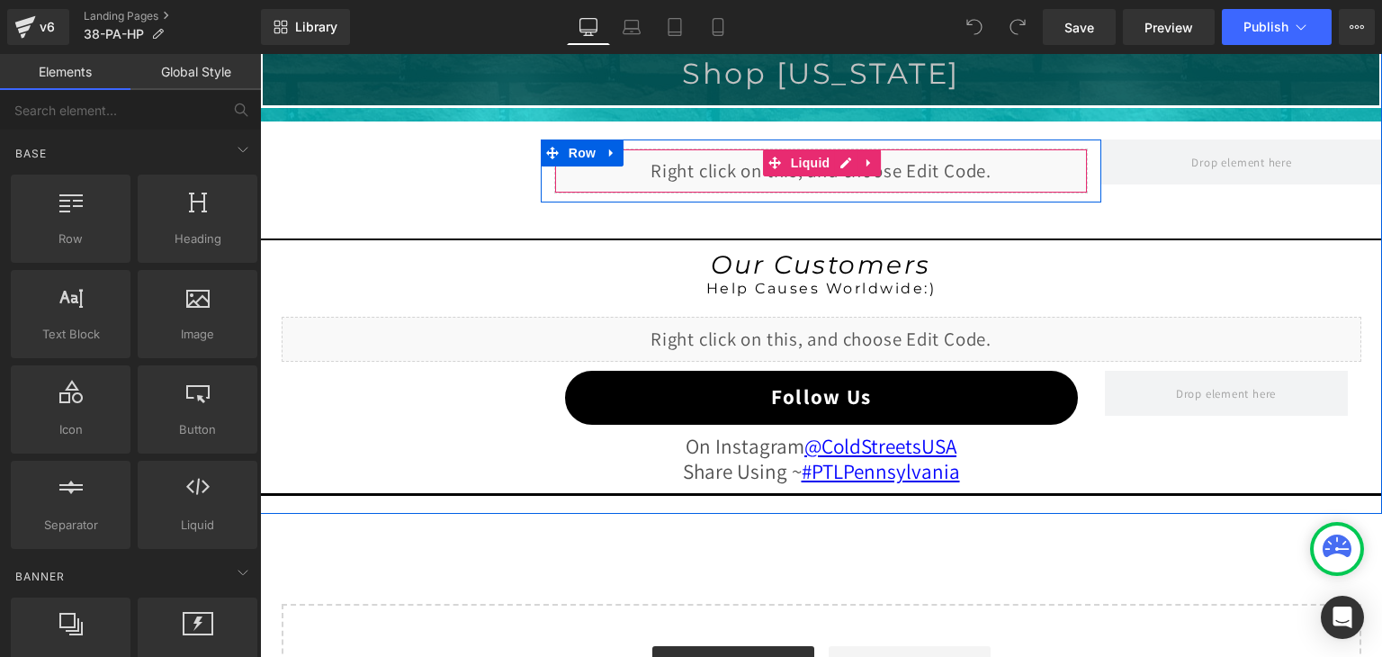
click at [838, 171] on div "Liquid" at bounding box center [821, 170] width 534 height 45
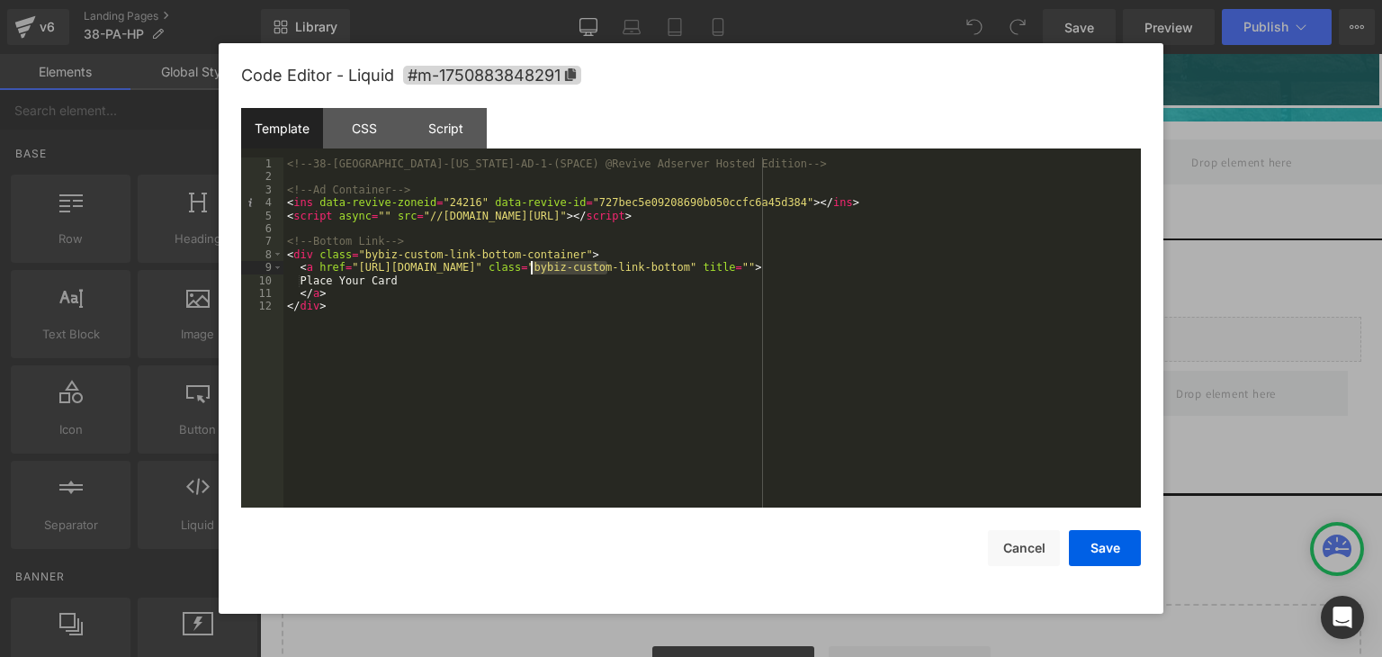
drag, startPoint x: 608, startPoint y: 265, endPoint x: 533, endPoint y: 266, distance: 75.6
click at [532, 266] on div "<!-- 38-PA-[US_STATE]-AD-1-(SPACE) @Revive Adserver Hosted Edition --> <!-- Ad …" at bounding box center [711, 345] width 857 height 376
click at [0, 0] on button "Save" at bounding box center [0, 0] width 0 height 0
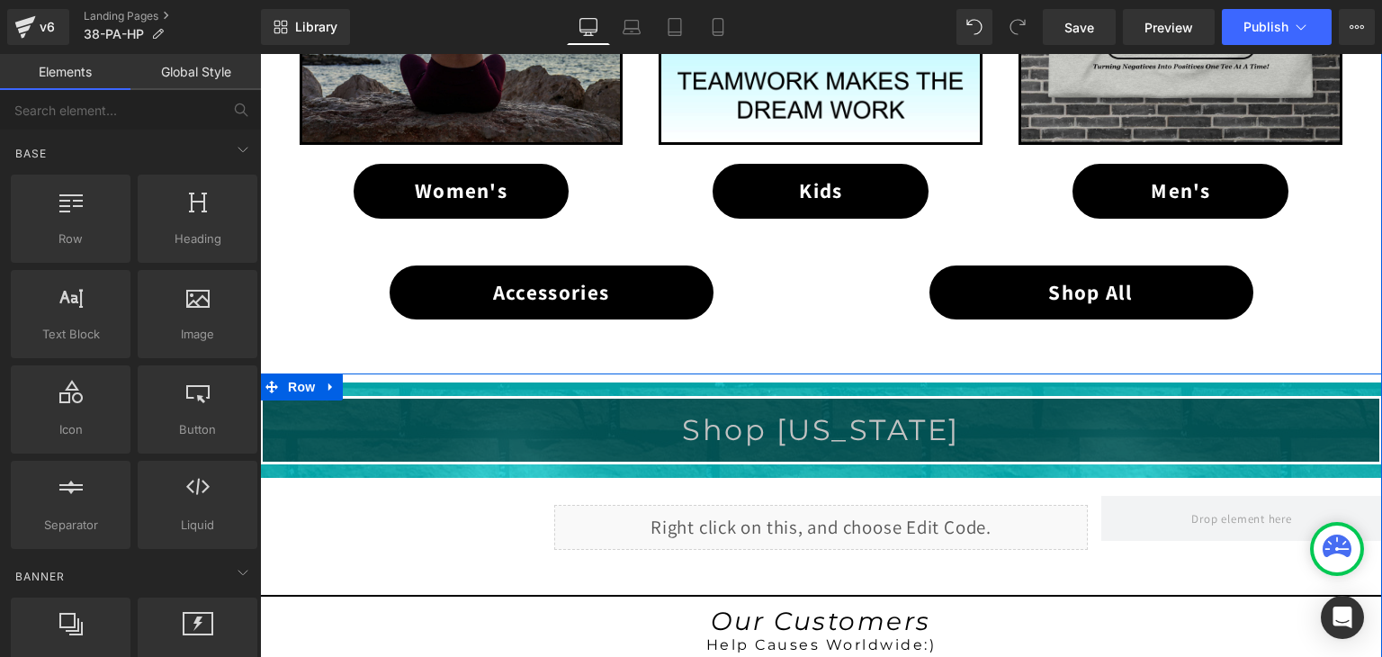
scroll to position [1170, 0]
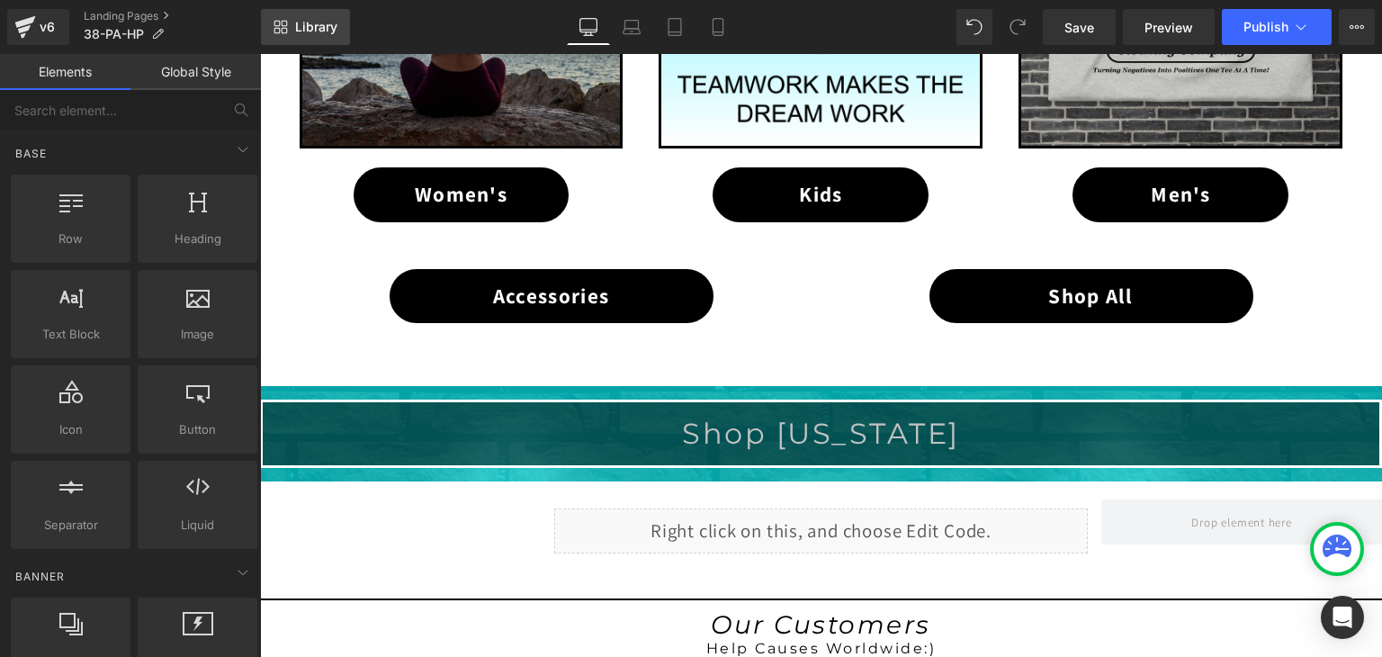
click at [303, 26] on span "Library" at bounding box center [316, 27] width 42 height 16
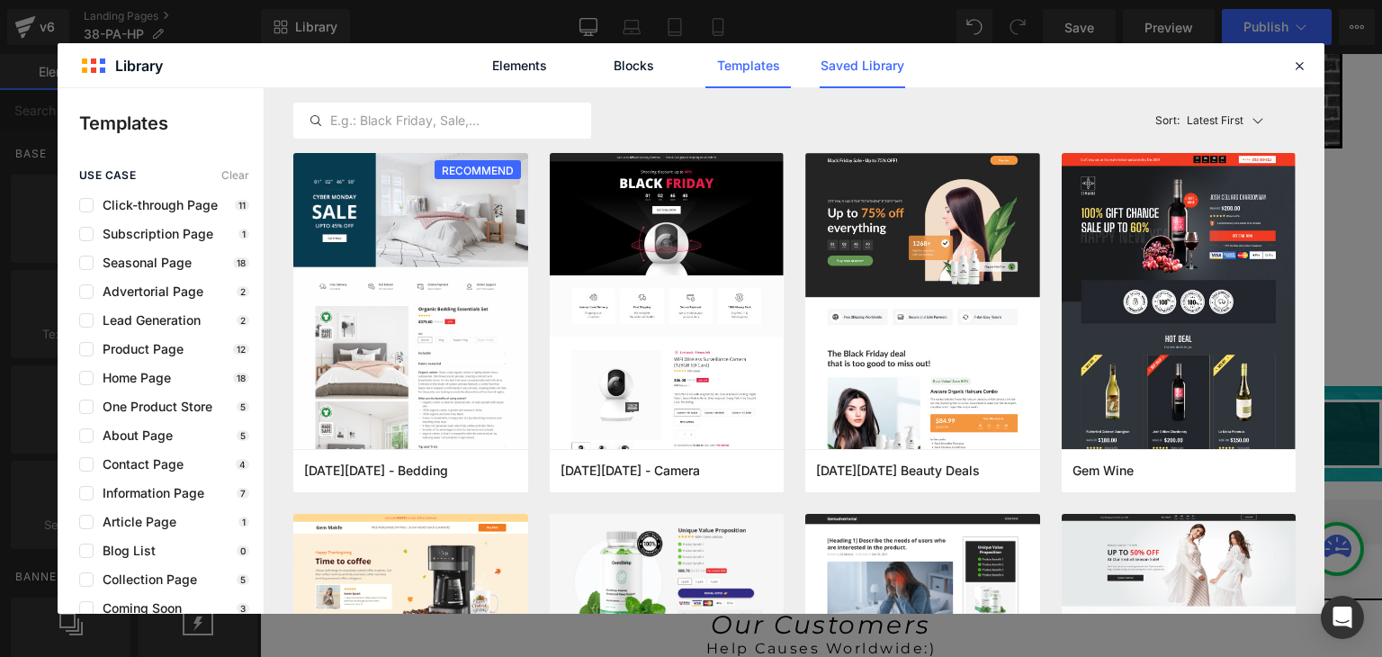
click at [848, 66] on link "Saved Library" at bounding box center [862, 65] width 85 height 45
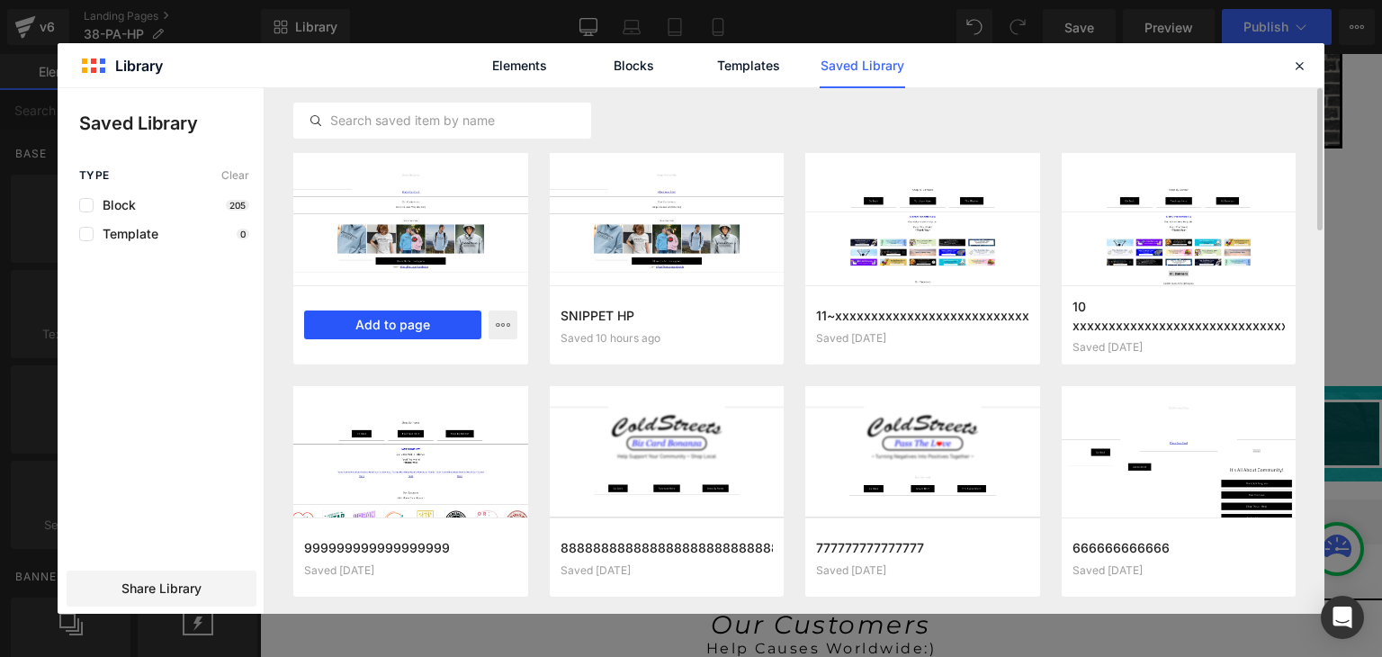
click at [0, 0] on button "Add to page" at bounding box center [0, 0] width 0 height 0
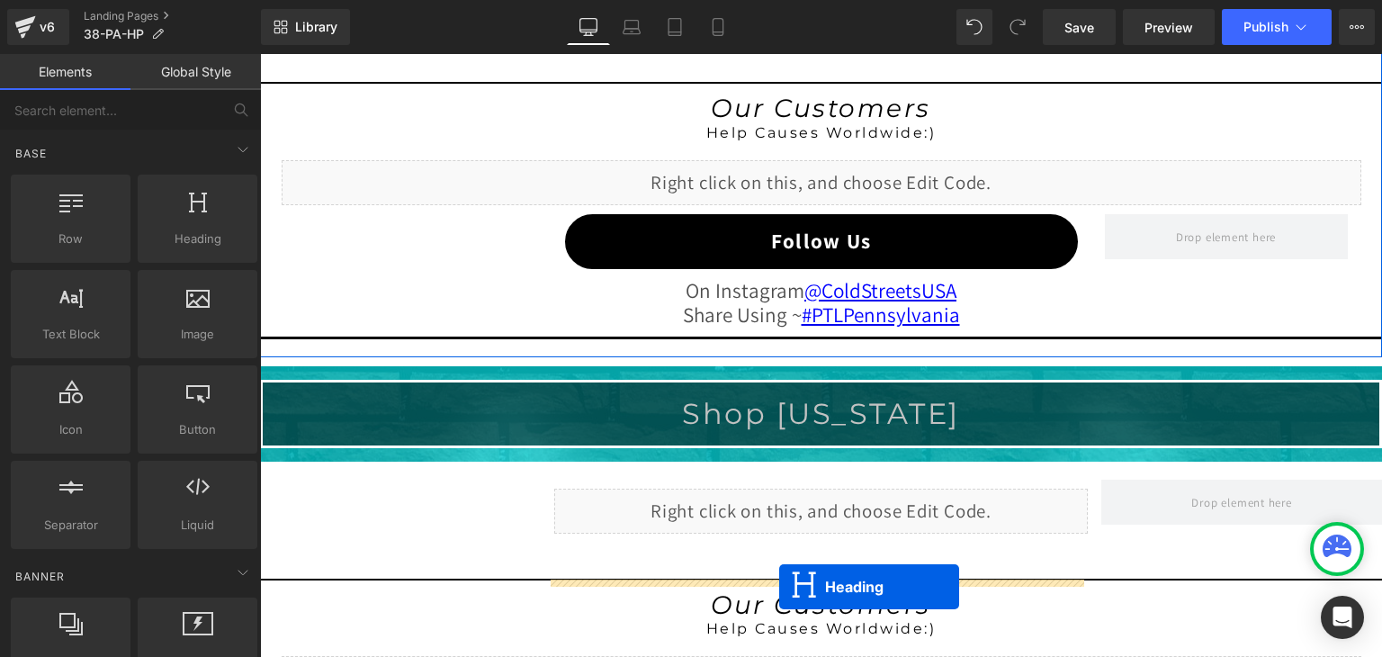
scroll to position [1893, 0]
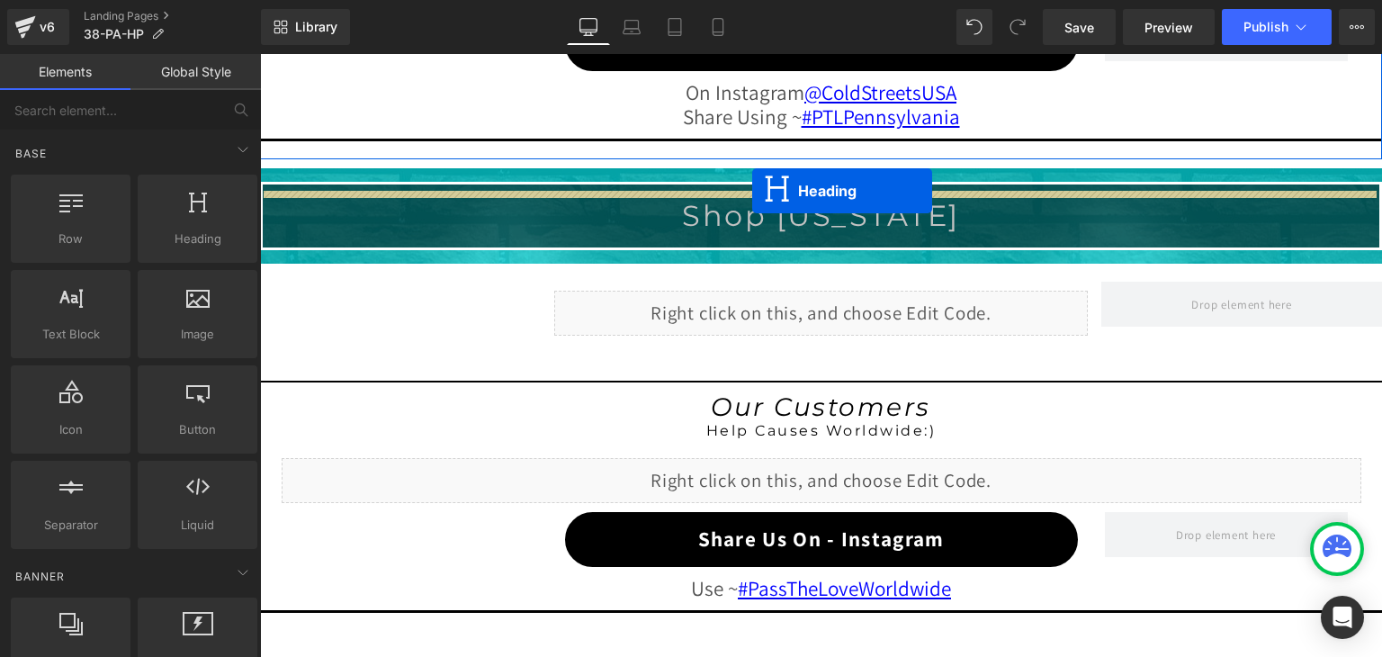
drag, startPoint x: 769, startPoint y: 151, endPoint x: 752, endPoint y: 192, distance: 43.9
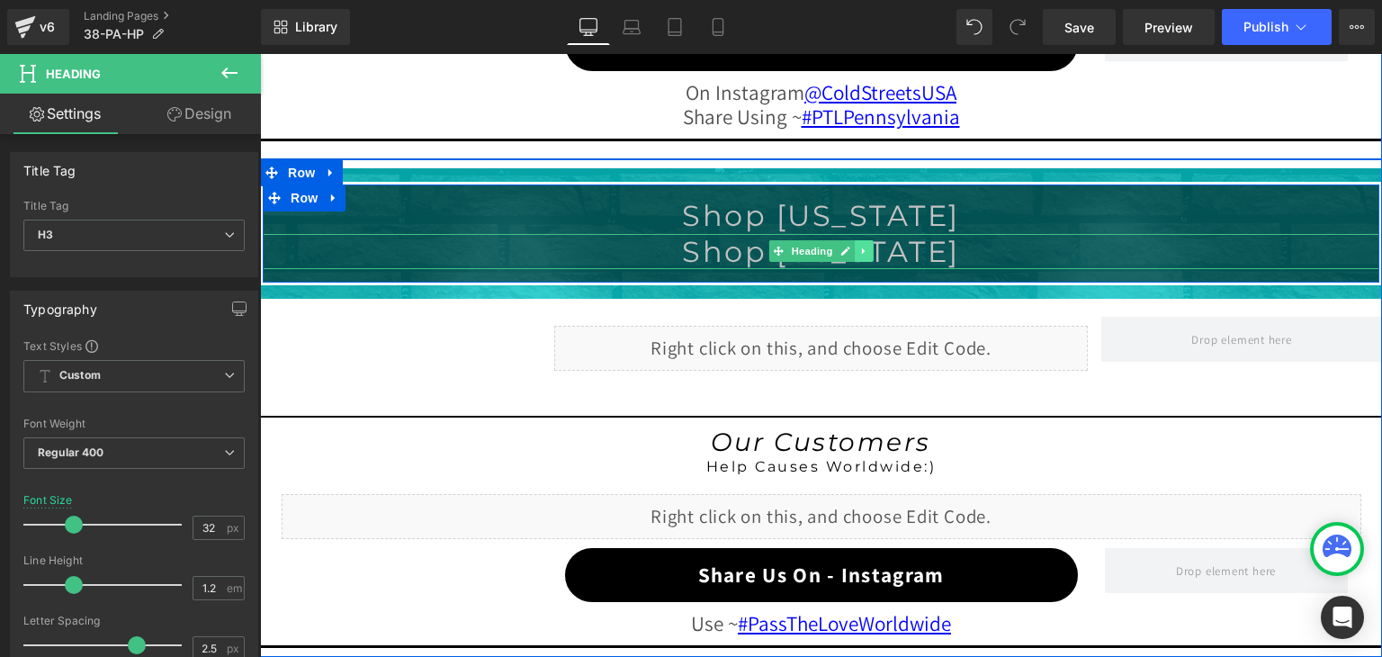
click at [860, 246] on icon at bounding box center [864, 251] width 10 height 11
click at [874, 246] on link at bounding box center [874, 251] width 19 height 22
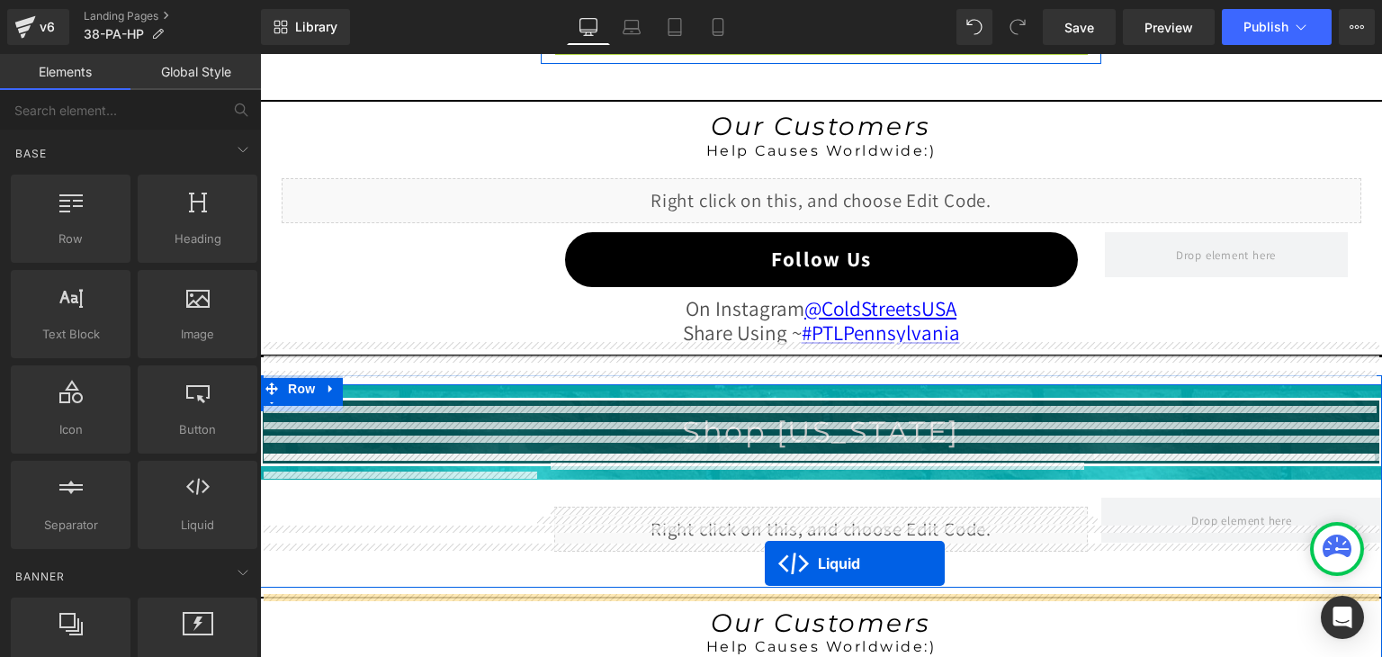
scroll to position [1713, 0]
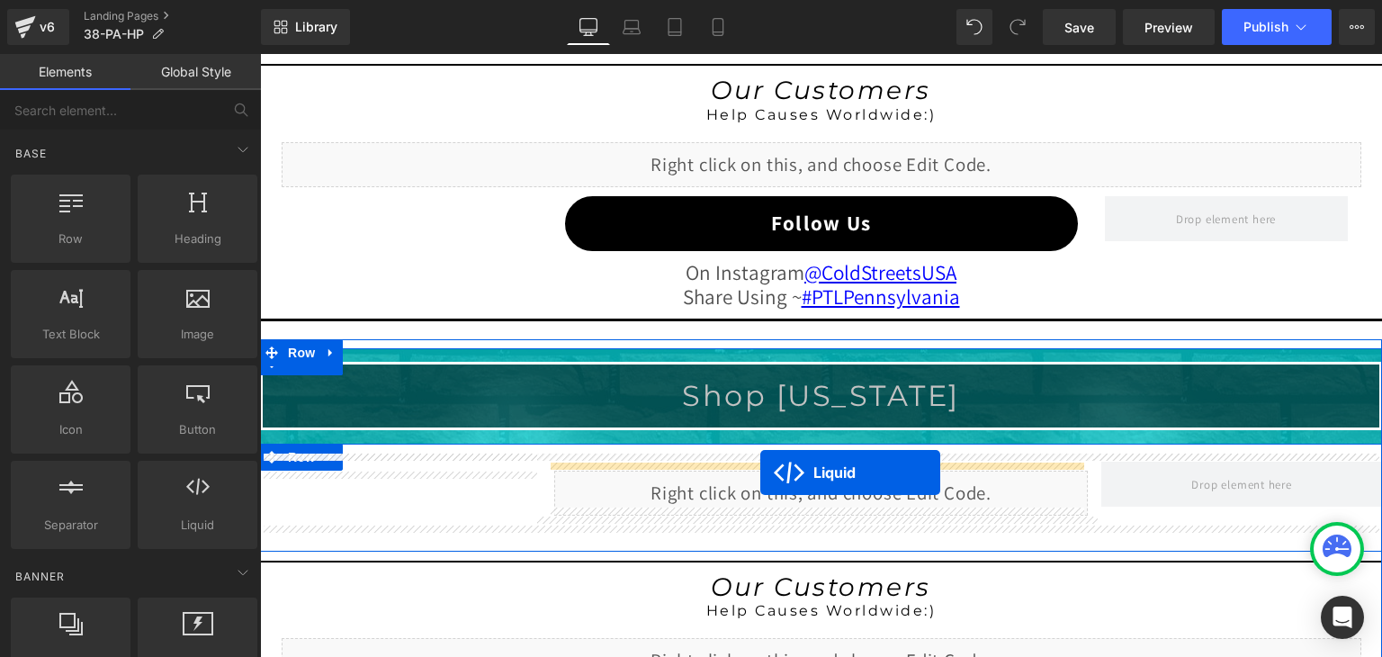
drag, startPoint x: 765, startPoint y: 249, endPoint x: 760, endPoint y: 472, distance: 223.2
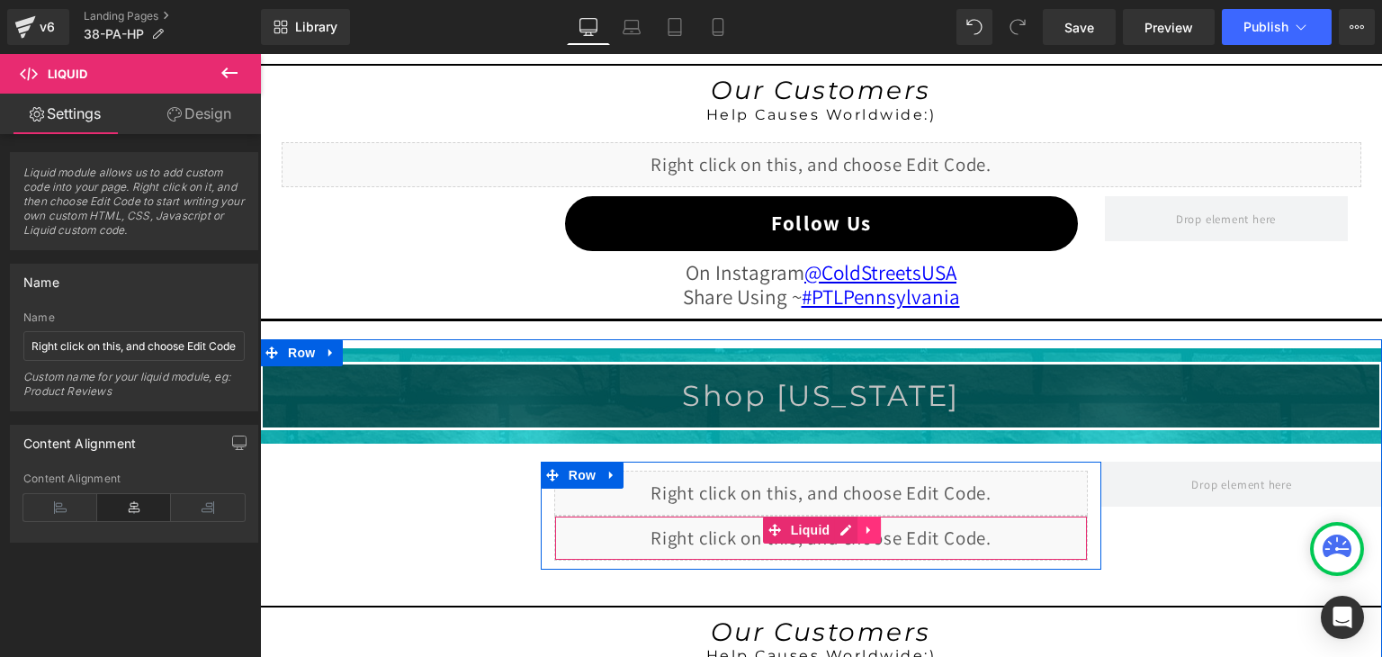
click at [866, 525] on icon at bounding box center [868, 529] width 4 height 8
click at [874, 524] on icon at bounding box center [880, 530] width 13 height 13
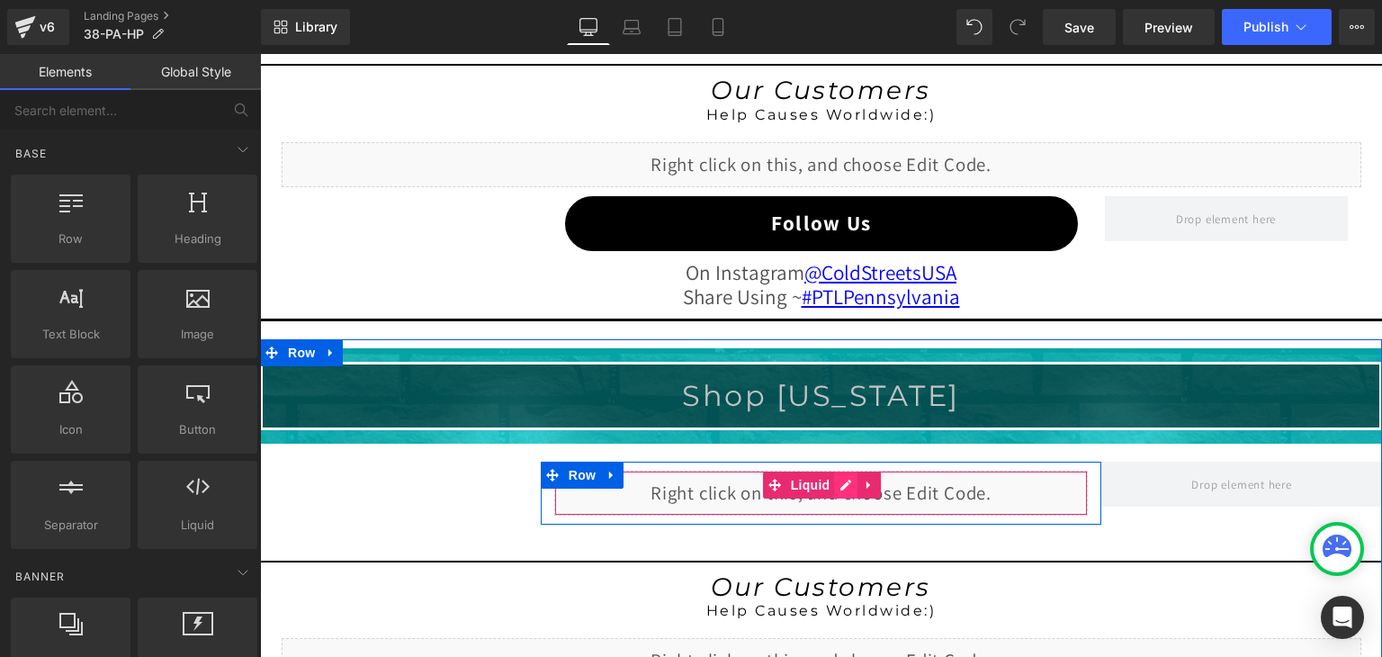
click at [836, 482] on div "Liquid" at bounding box center [821, 493] width 534 height 45
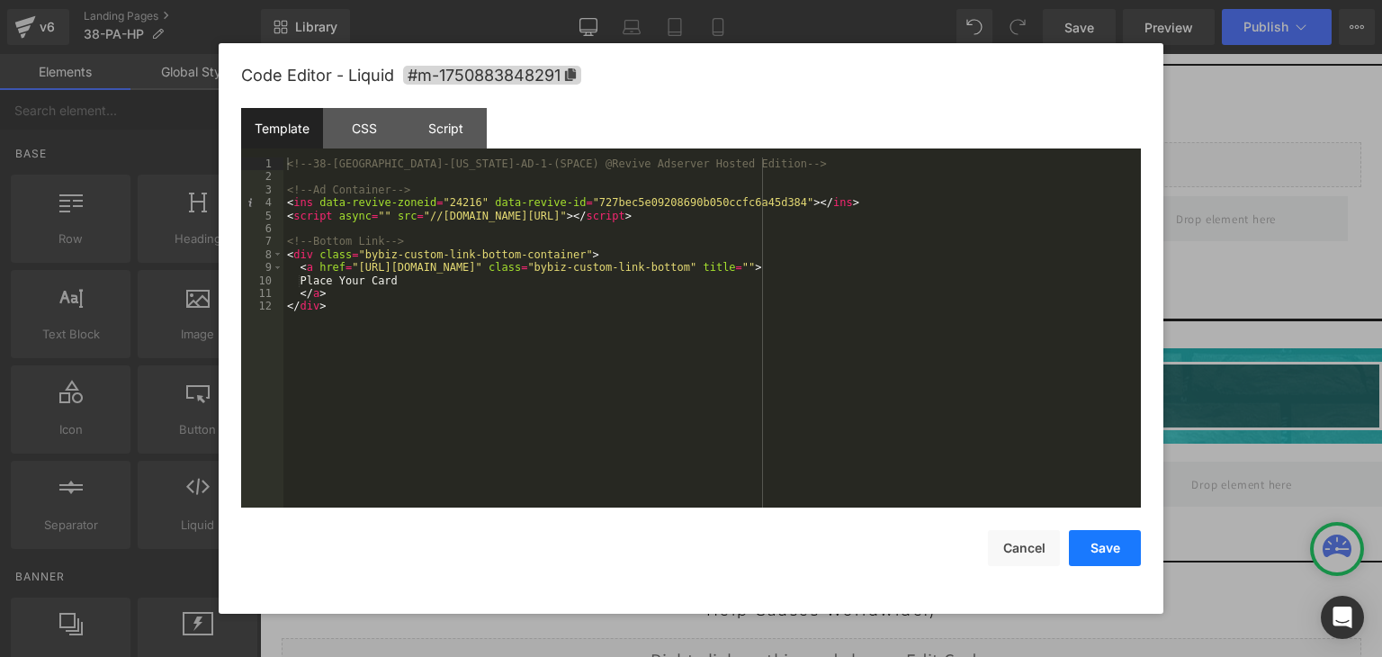
click at [1111, 549] on button "Save" at bounding box center [1105, 548] width 72 height 36
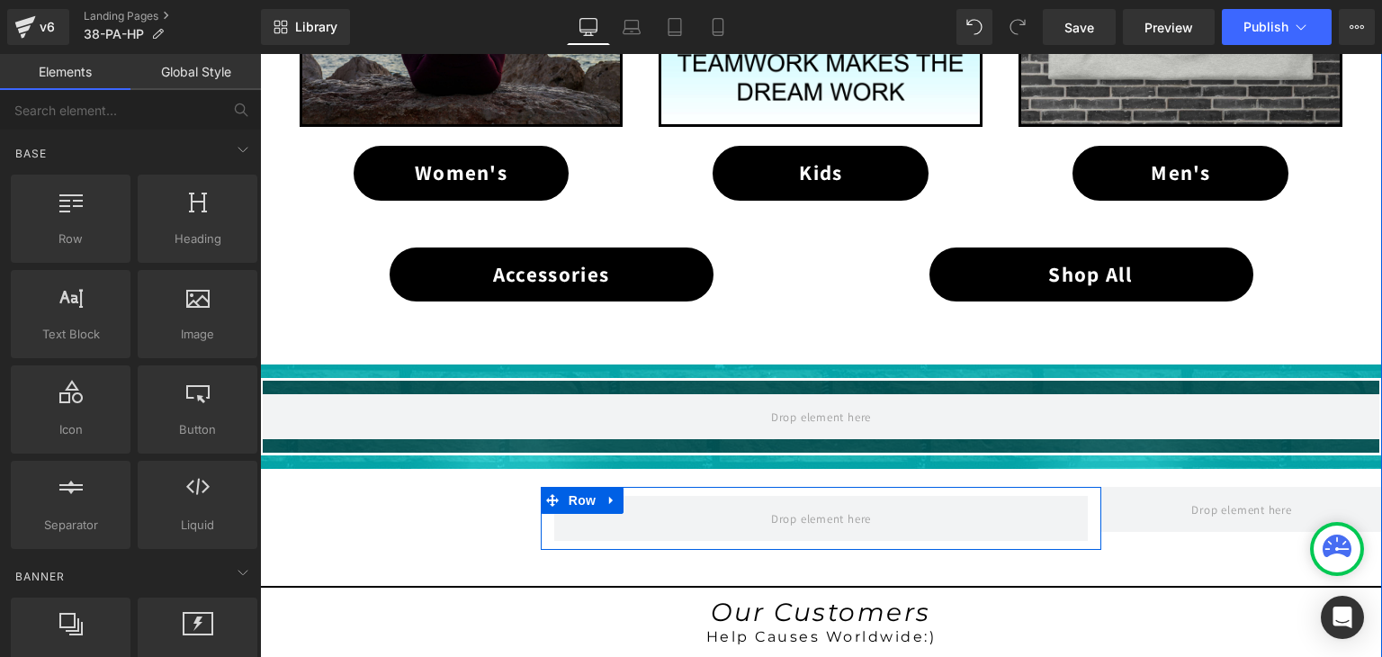
scroll to position [1173, 0]
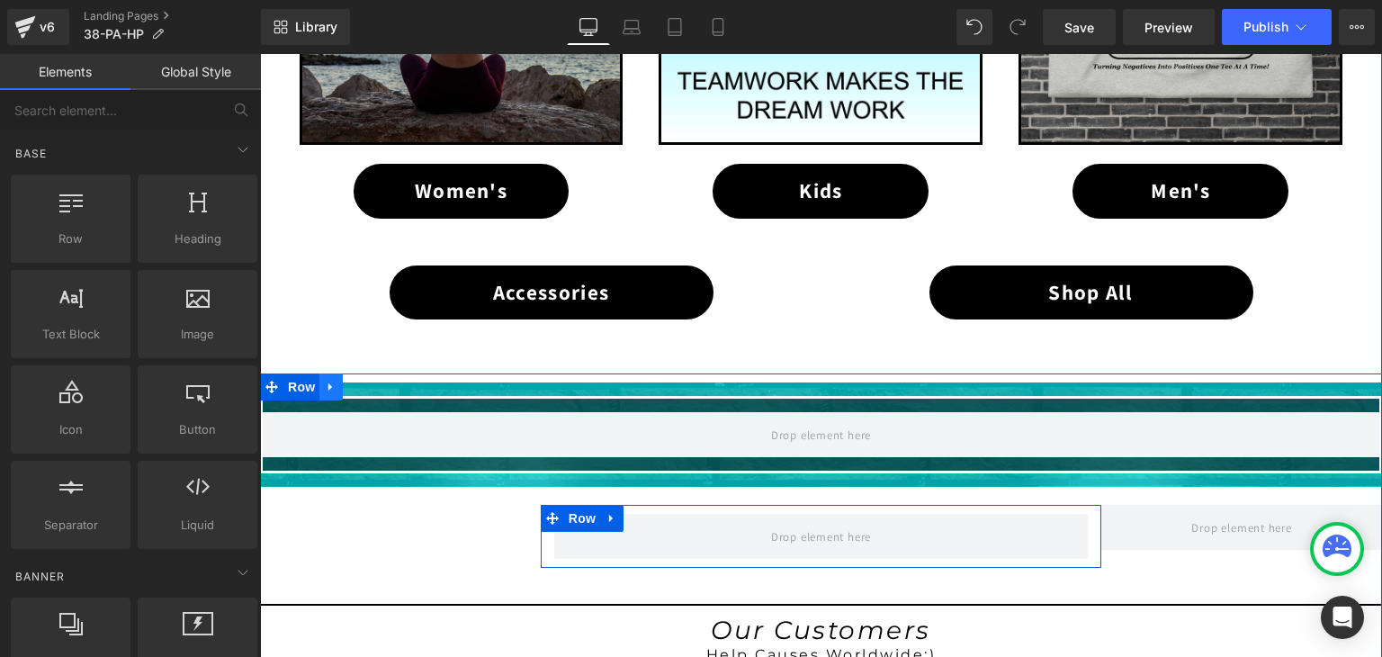
click at [325, 381] on icon at bounding box center [331, 387] width 13 height 13
click at [372, 381] on icon at bounding box center [378, 387] width 13 height 13
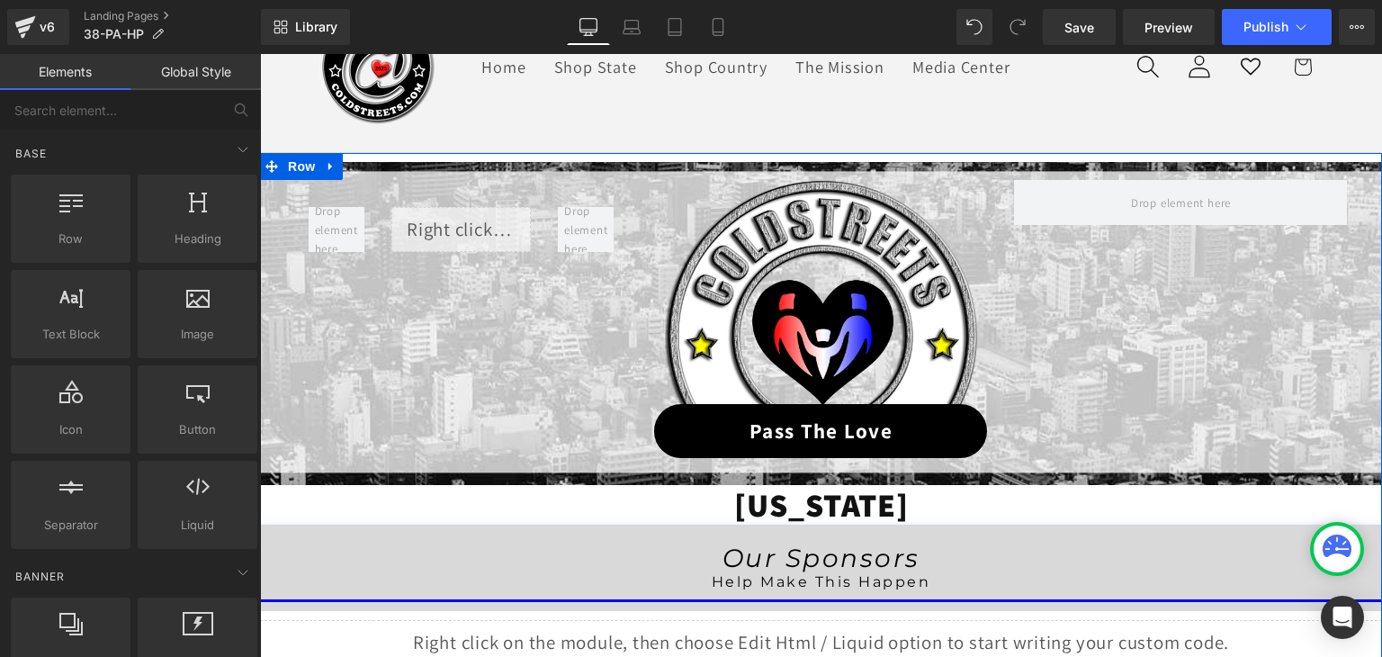
scroll to position [94, 0]
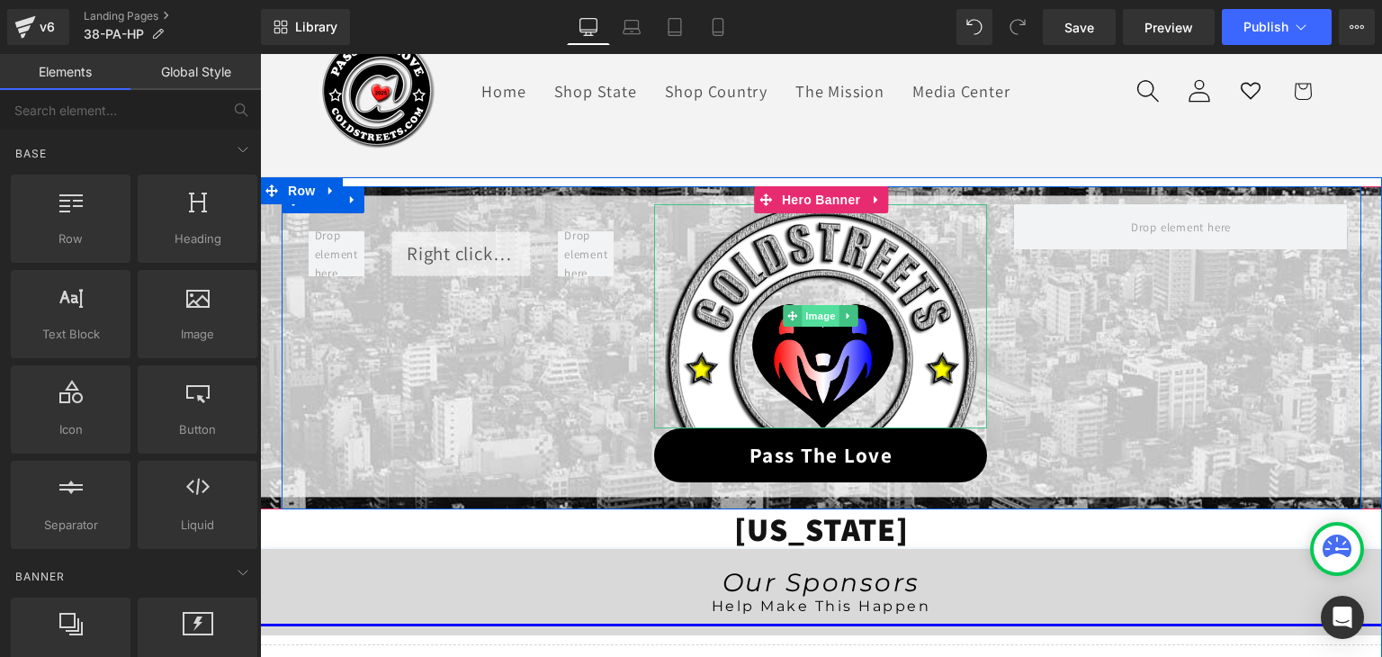
click at [813, 312] on span "Image" at bounding box center [822, 316] width 38 height 22
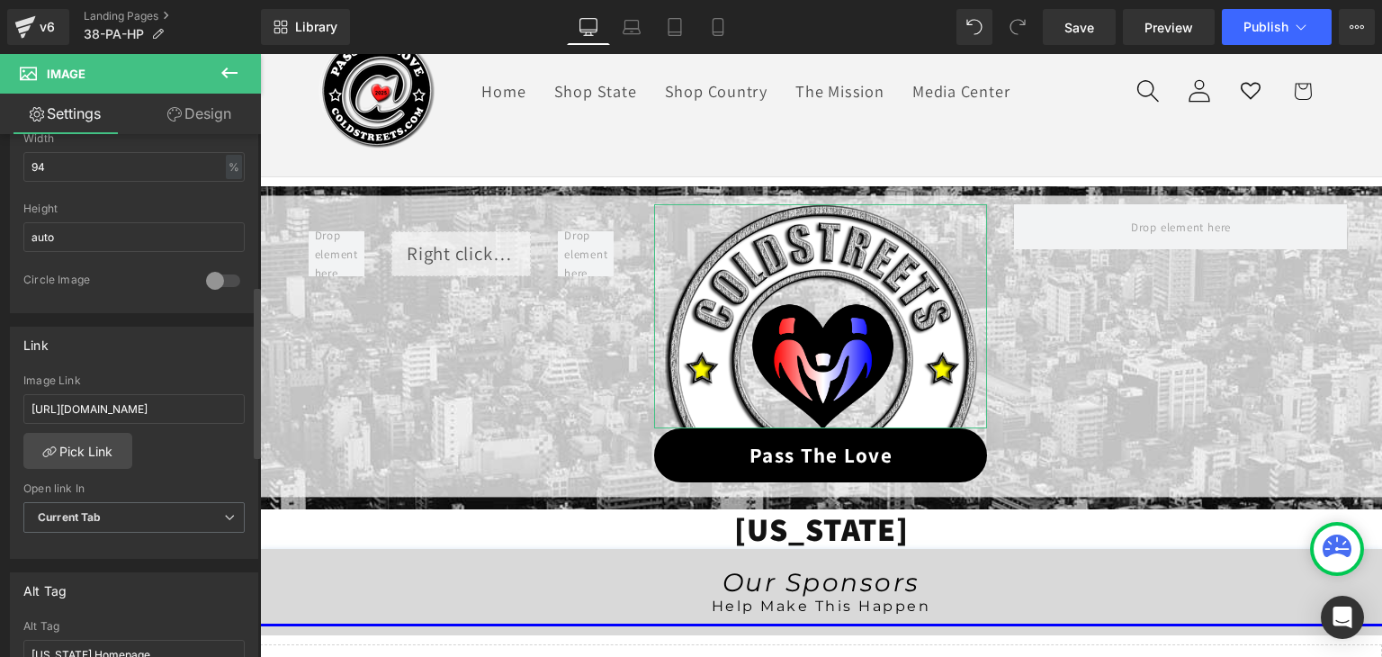
scroll to position [630, 0]
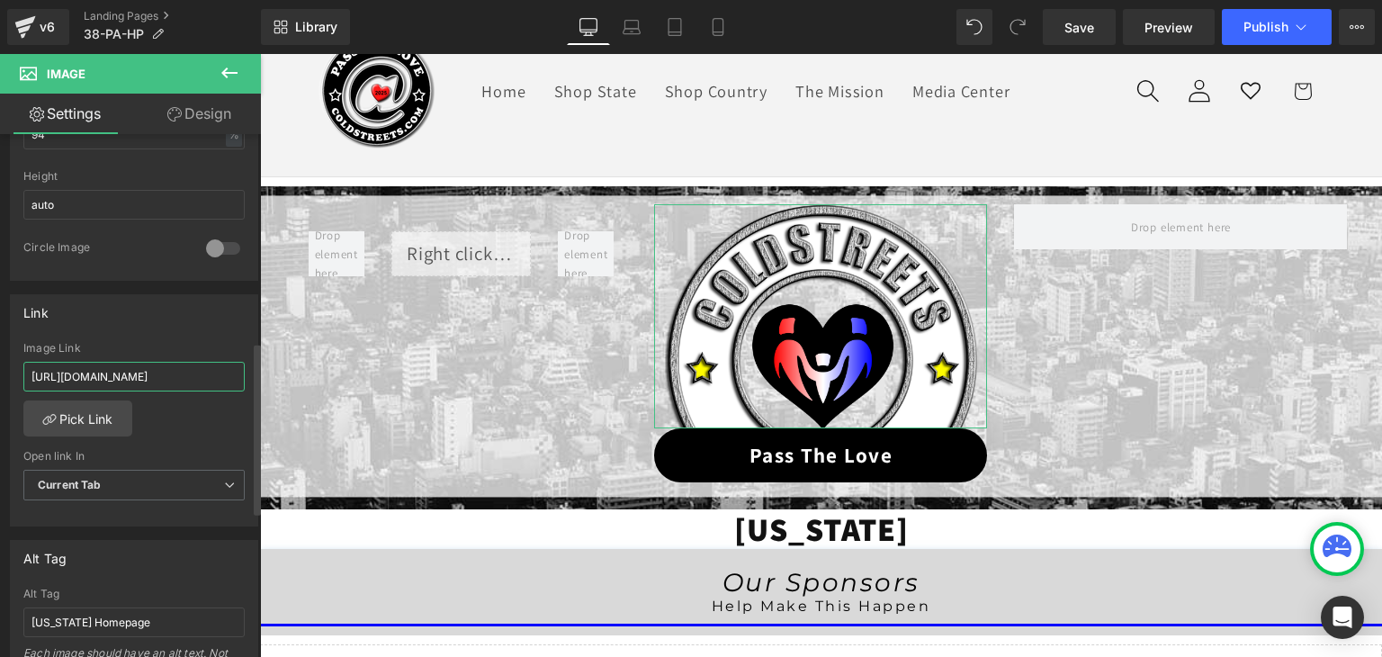
click at [148, 368] on input "https://coldstreets.com/pages/ptl-pa" at bounding box center [133, 377] width 221 height 30
type input "https://coldstreets.com/pages/38-pa-ptl"
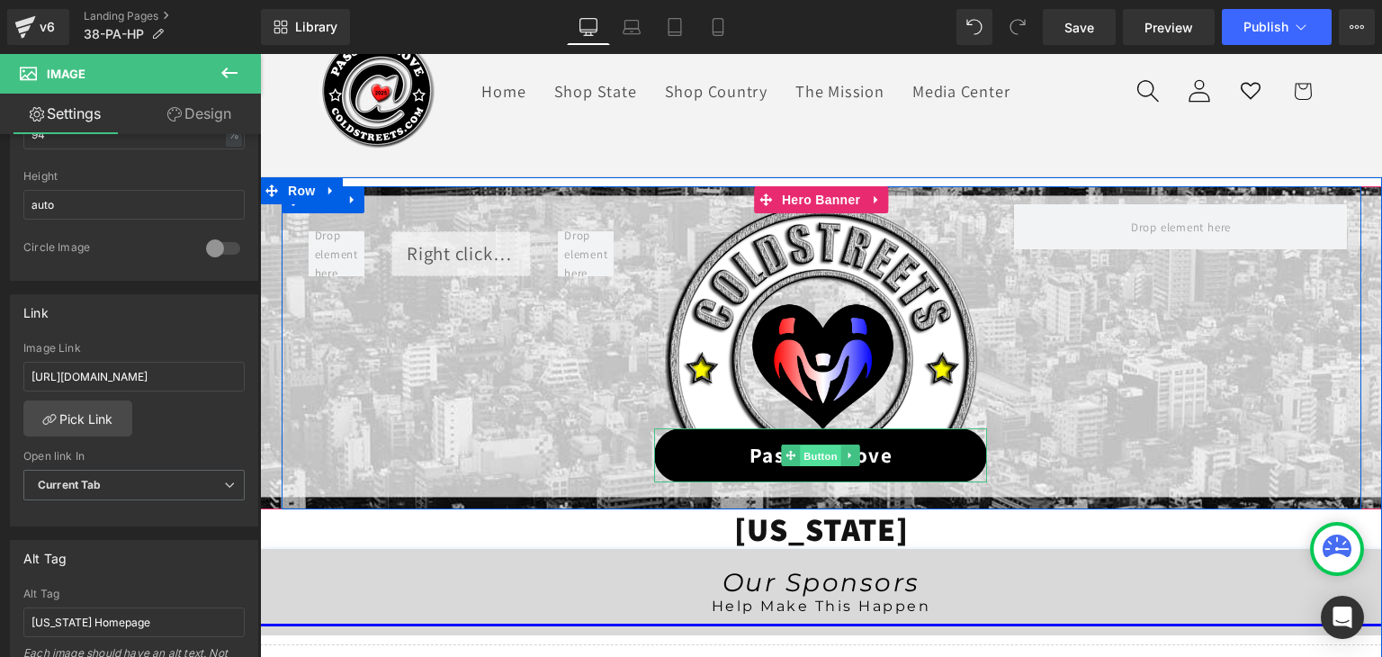
click at [809, 452] on span "Button" at bounding box center [821, 456] width 41 height 22
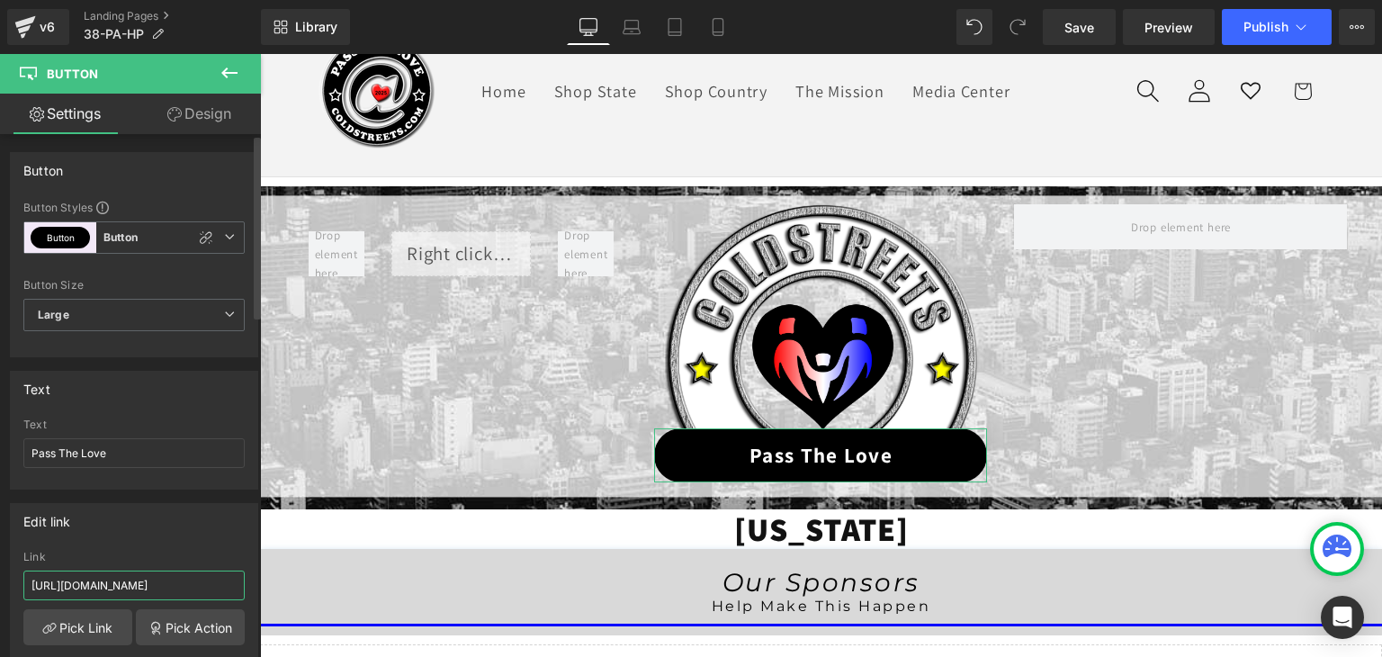
click at [115, 585] on input "https://coldstreets.com/pages/ptl-pa" at bounding box center [133, 585] width 221 height 30
paste input "38-pa-ptl"
type input "https://coldstreets.com/pages/38-pa-ptl"
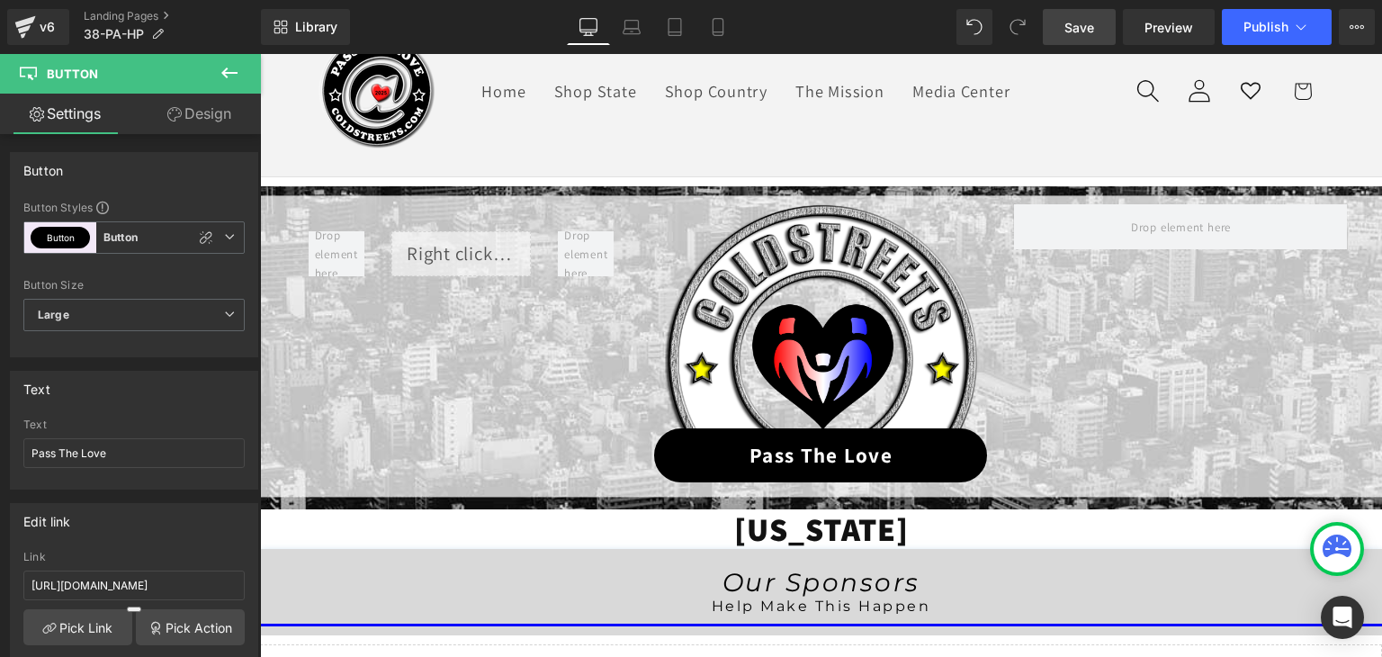
click at [1090, 33] on span "Save" at bounding box center [1079, 27] width 30 height 19
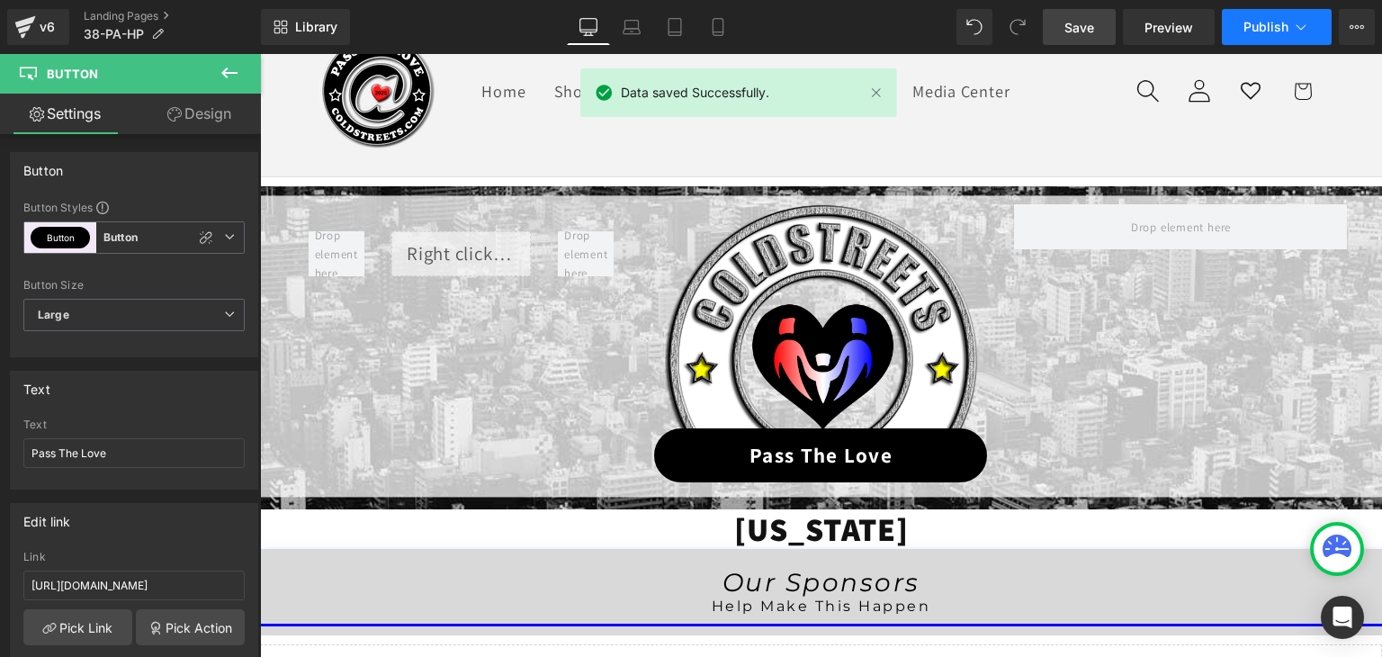
click at [1292, 26] on icon at bounding box center [1301, 27] width 18 height 18
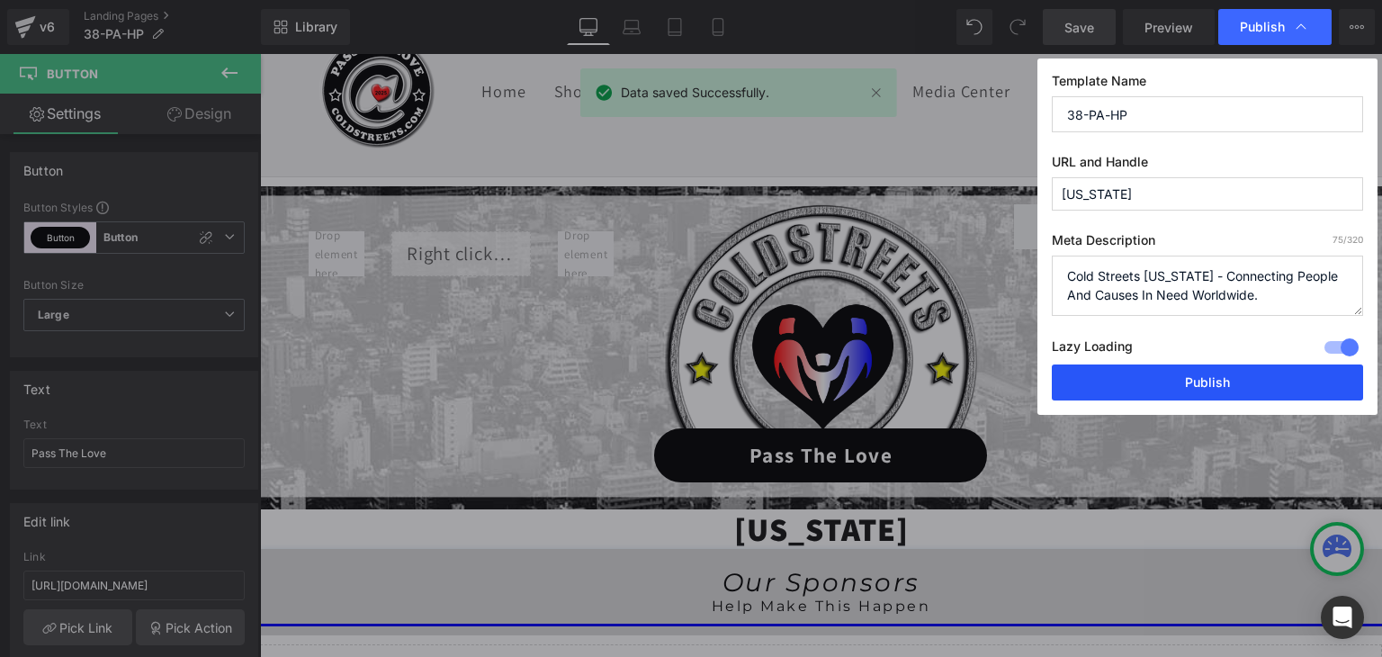
click at [1242, 385] on button "Publish" at bounding box center [1207, 382] width 311 height 36
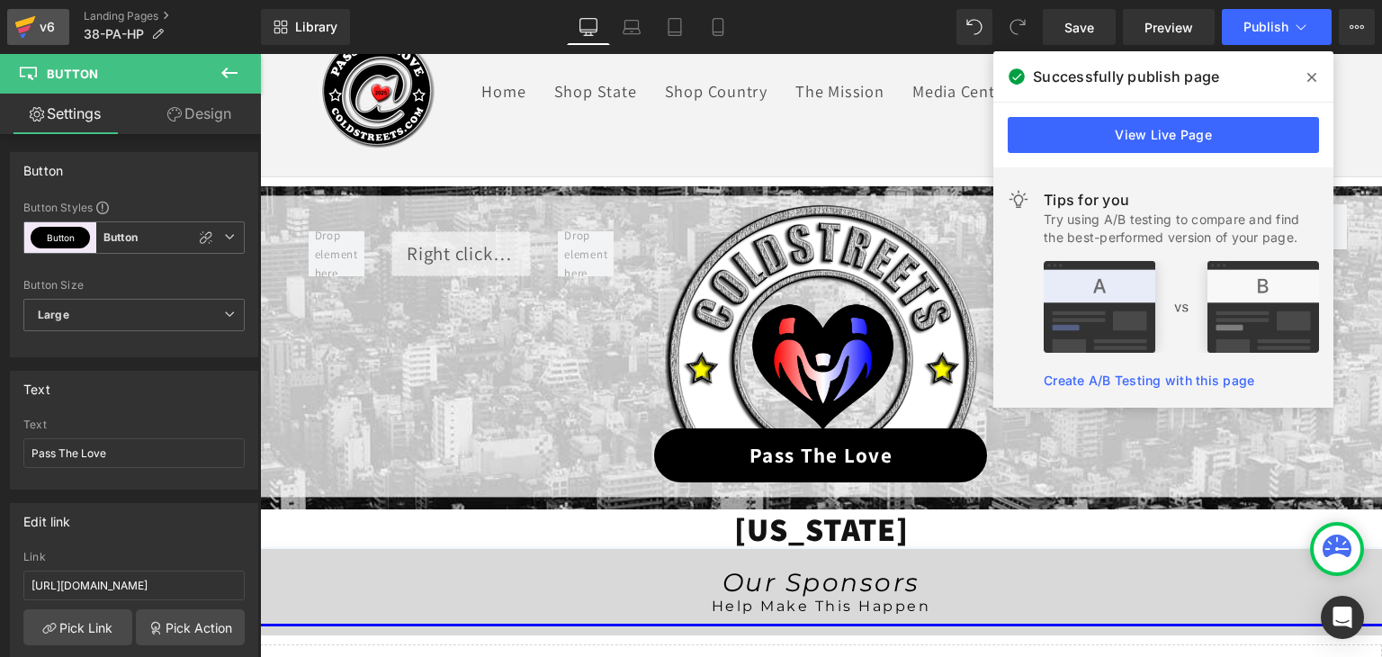
click at [31, 22] on icon at bounding box center [25, 22] width 21 height 12
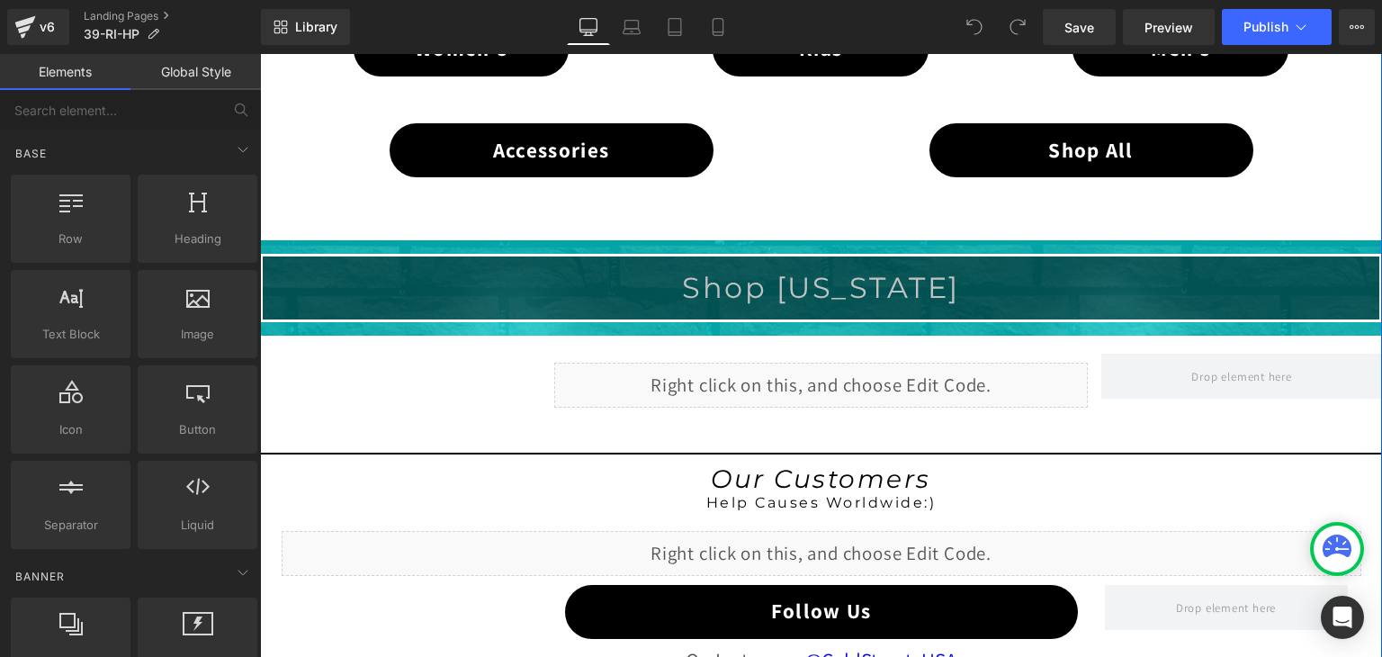
scroll to position [1350, 0]
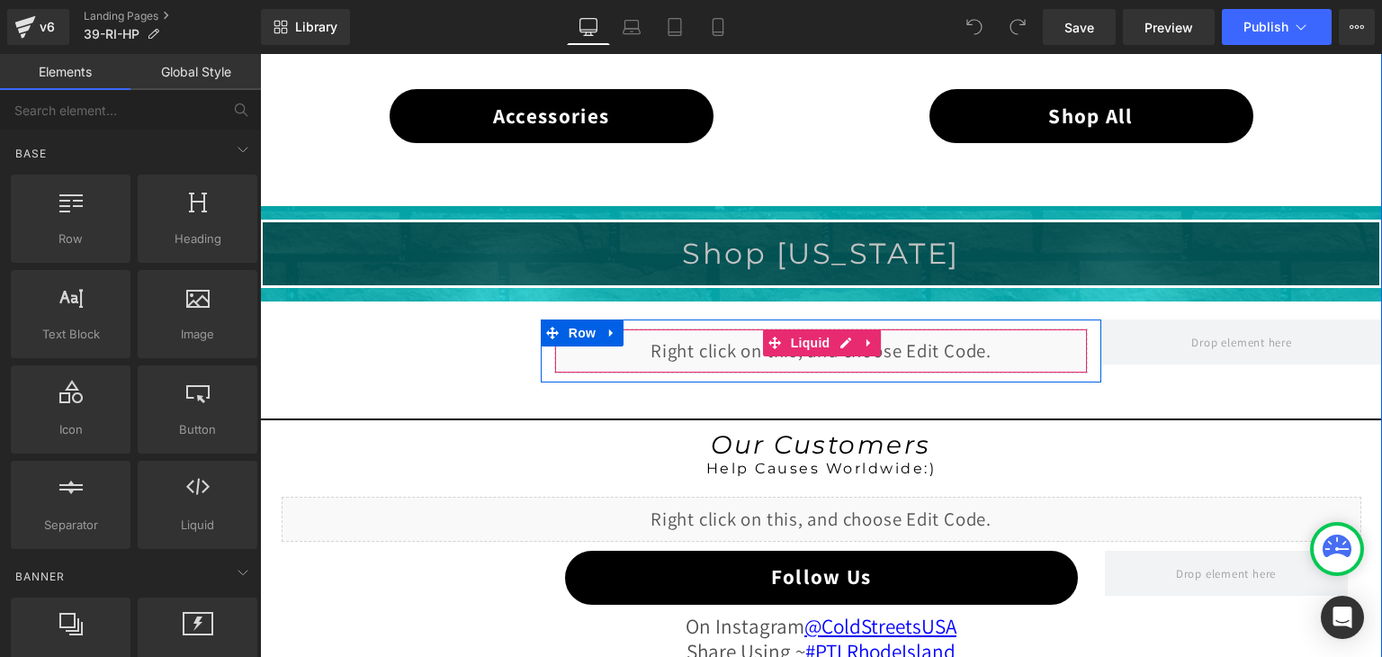
click at [838, 336] on div "Liquid" at bounding box center [821, 350] width 534 height 45
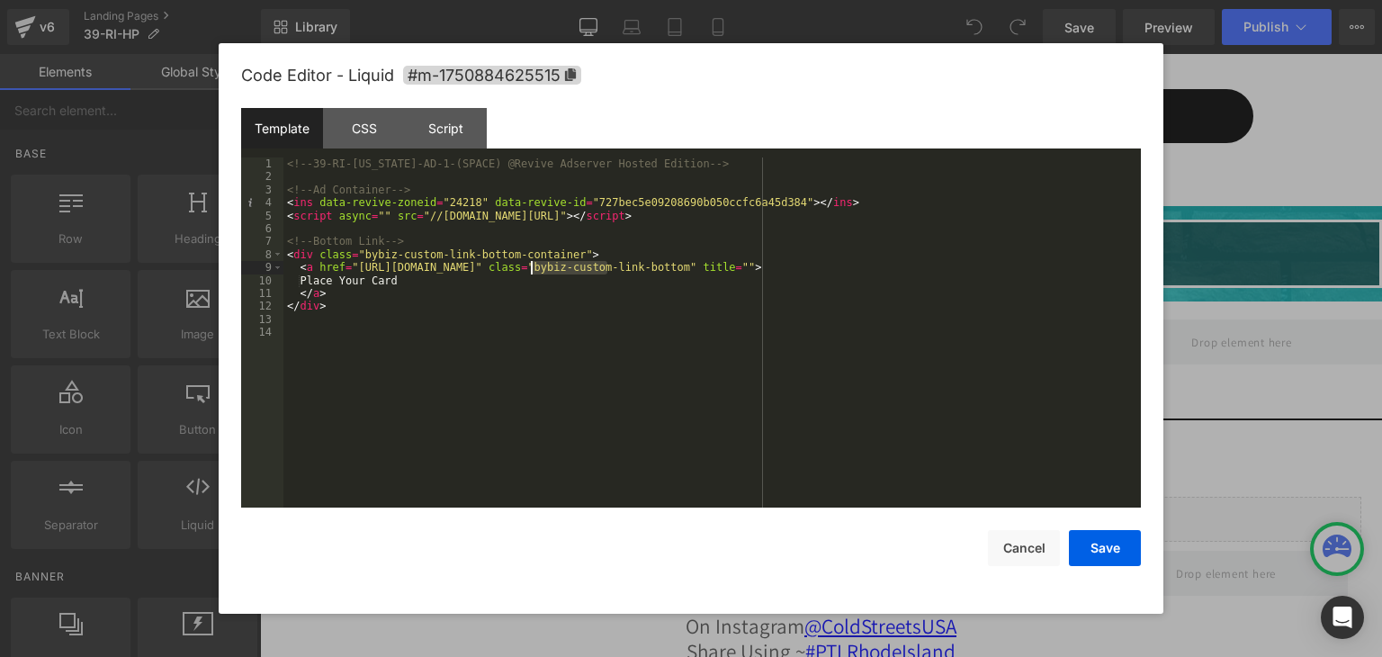
drag, startPoint x: 608, startPoint y: 267, endPoint x: 529, endPoint y: 268, distance: 79.2
click at [0, 0] on div "<!-- 39-RI-[US_STATE]-AD-1-(SPACE) @Revive Adserver Hosted Edition --> <!-- Ad …" at bounding box center [0, 0] width 0 height 0
click at [1116, 537] on button "Save" at bounding box center [1105, 548] width 72 height 36
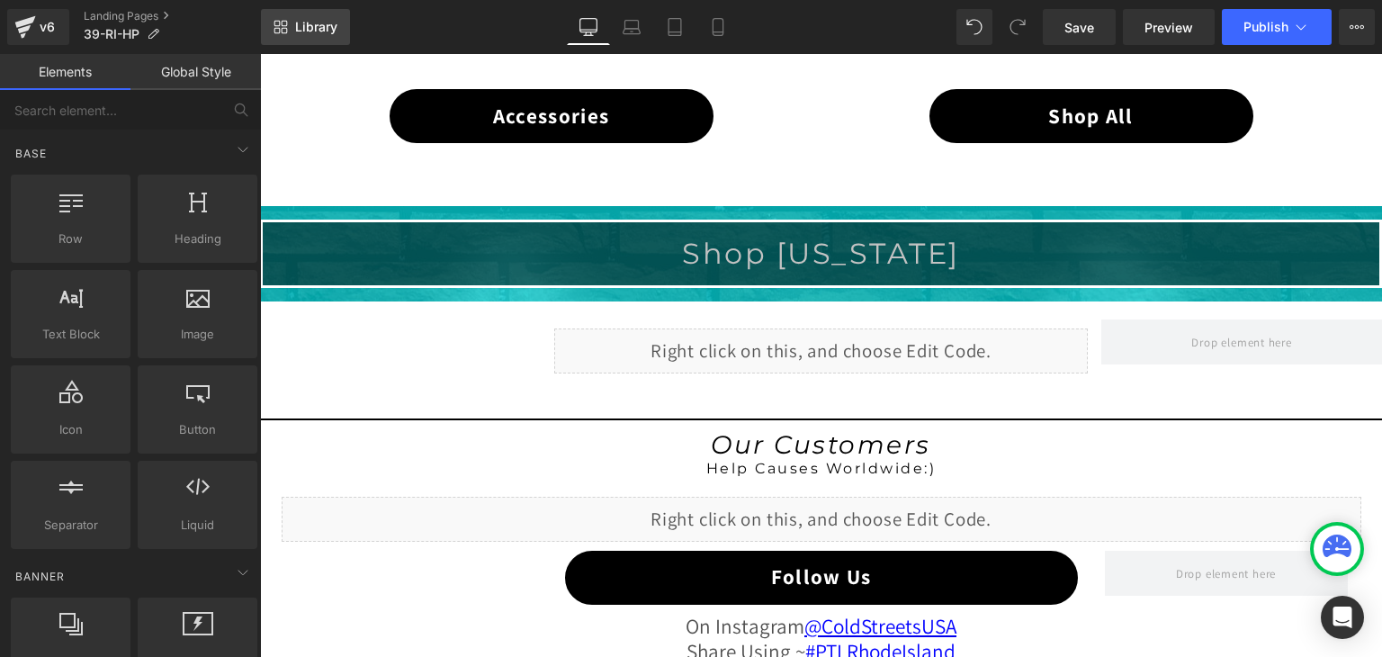
click at [304, 23] on span "Library" at bounding box center [316, 27] width 42 height 16
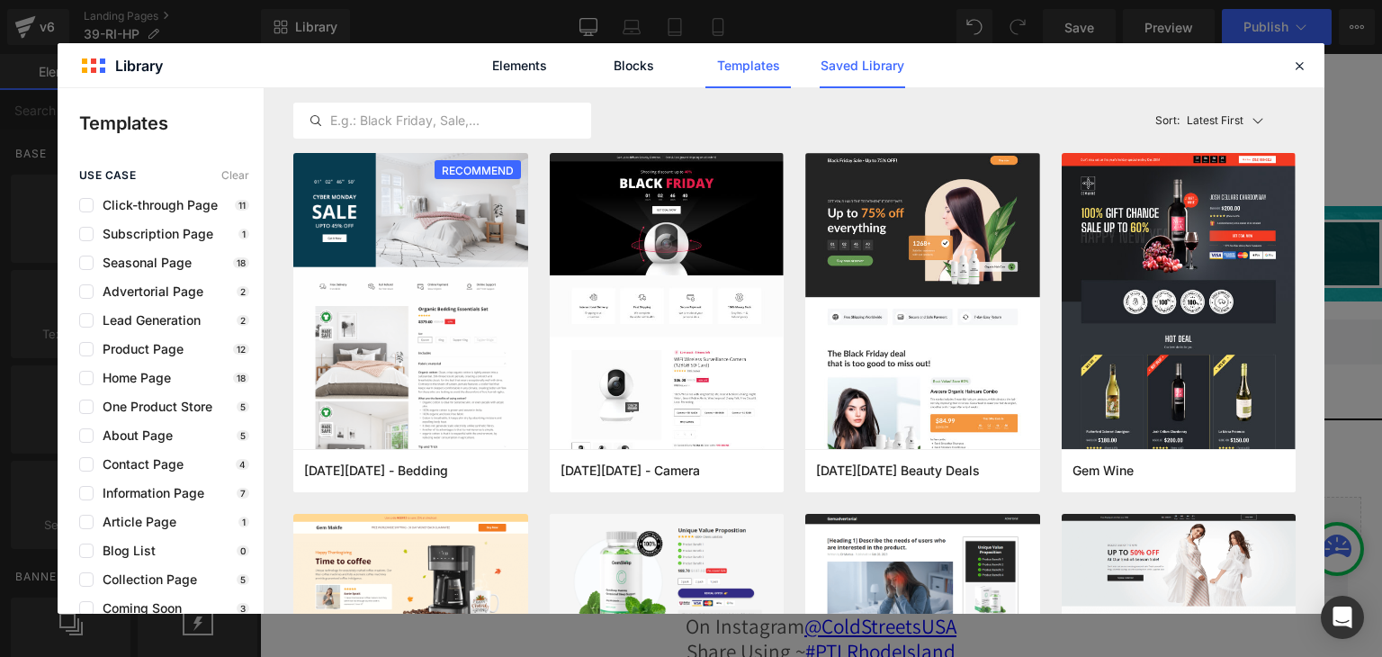
click at [0, 0] on link "Saved Library" at bounding box center [0, 0] width 0 height 0
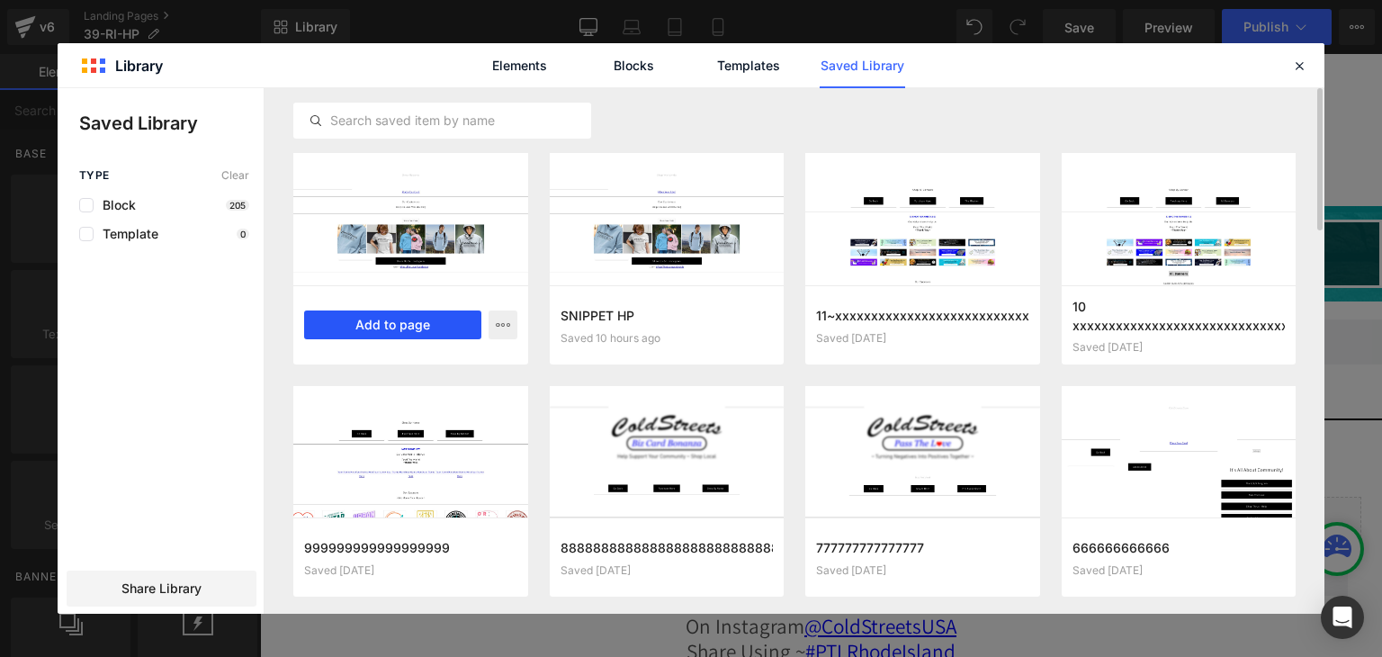
click at [371, 318] on button "Add to page" at bounding box center [392, 324] width 177 height 29
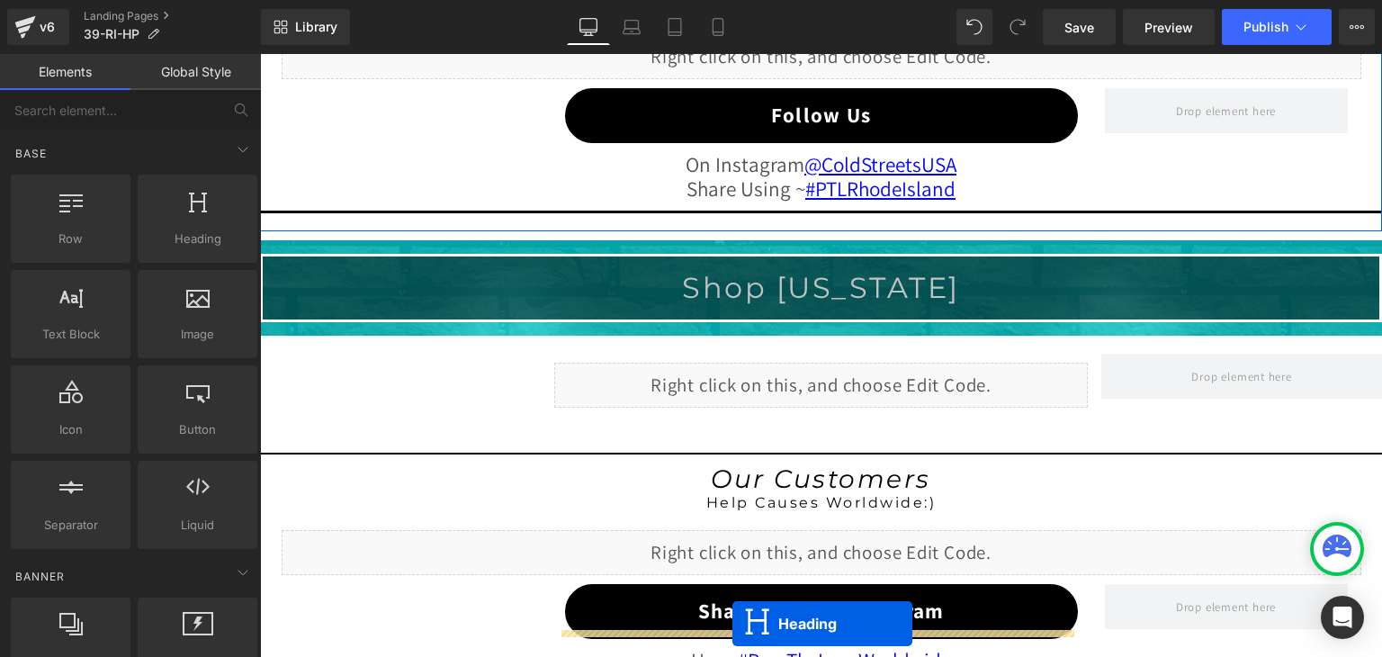
scroll to position [1929, 0]
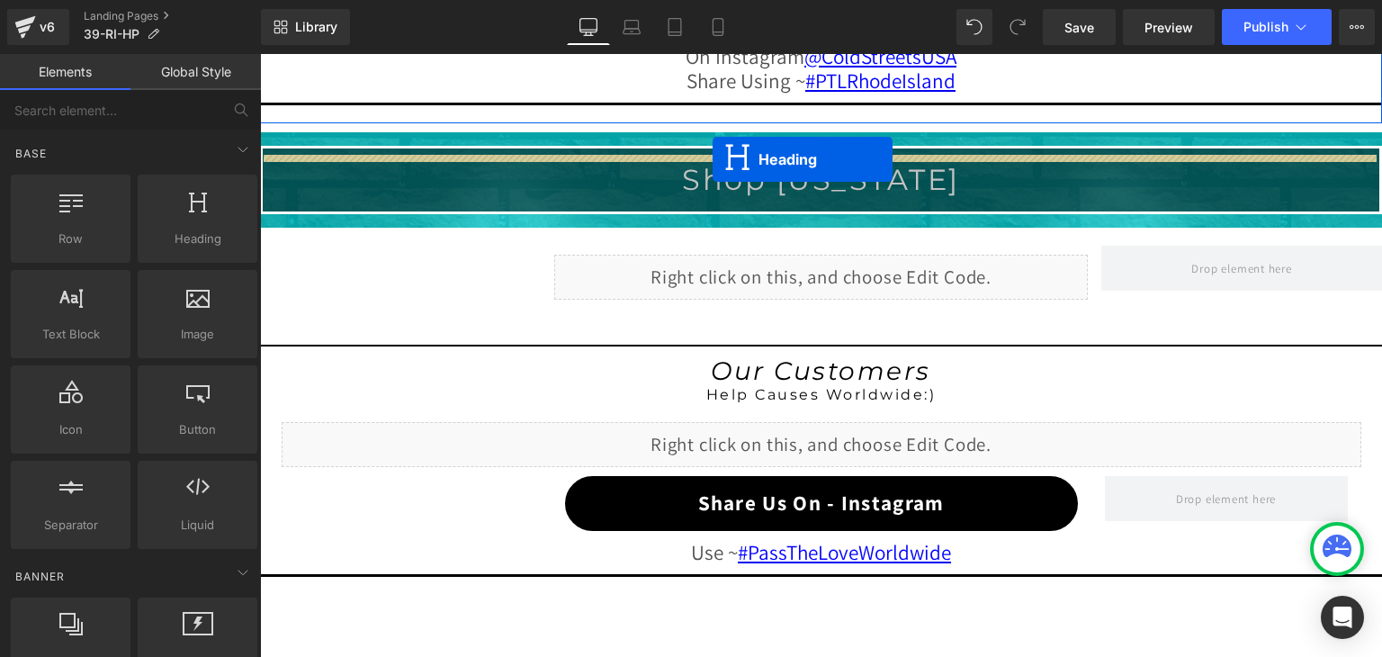
drag, startPoint x: 772, startPoint y: 157, endPoint x: 713, endPoint y: 159, distance: 59.4
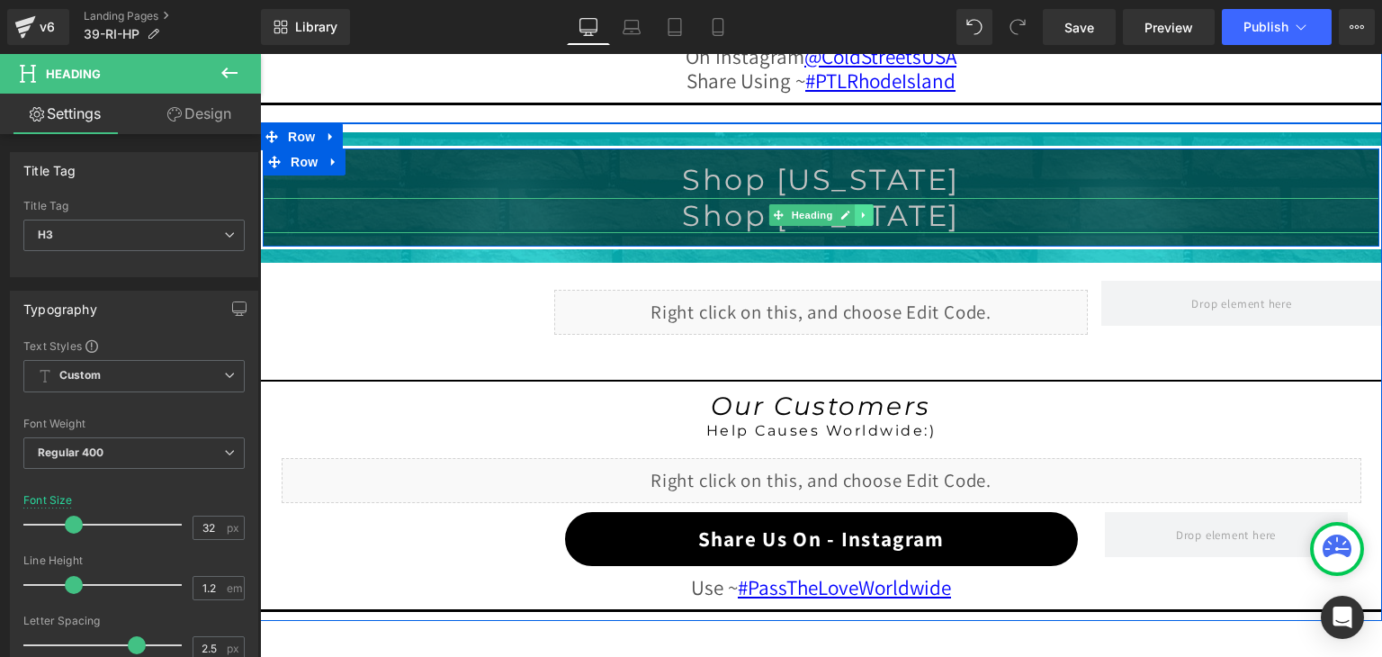
click at [860, 211] on icon at bounding box center [864, 215] width 10 height 11
click at [873, 211] on link at bounding box center [874, 215] width 19 height 22
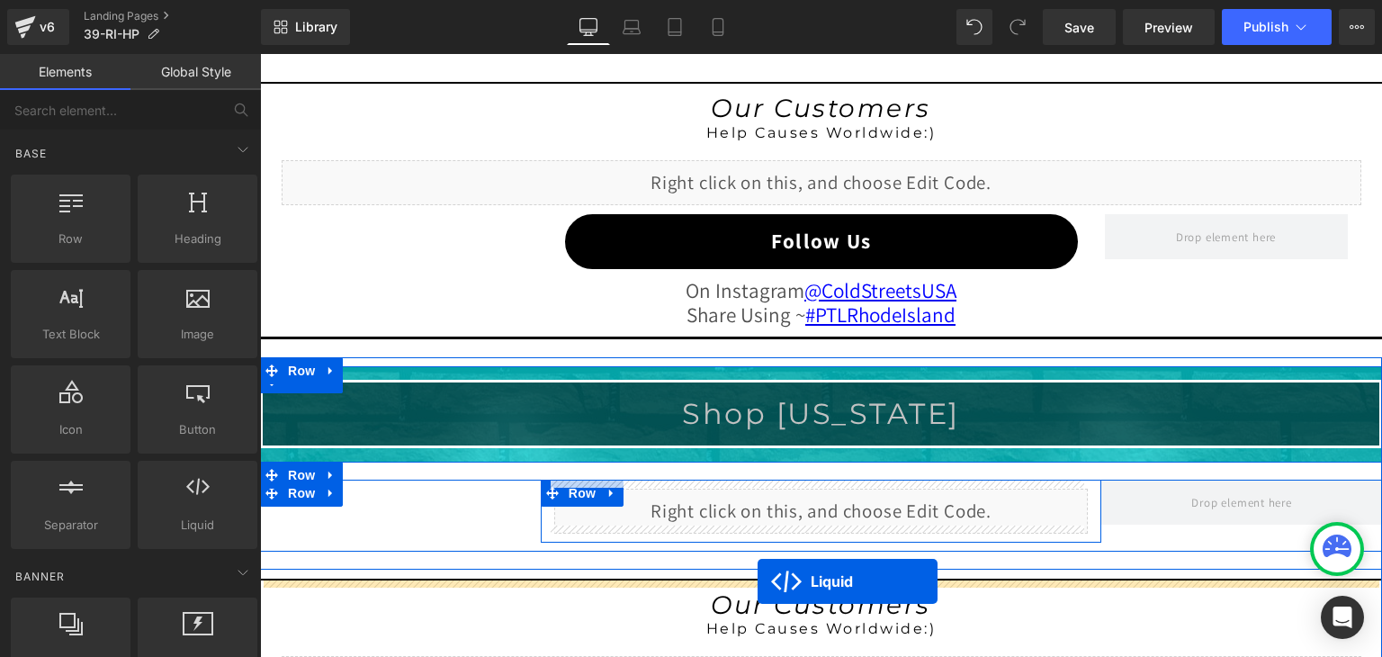
scroll to position [1767, 0]
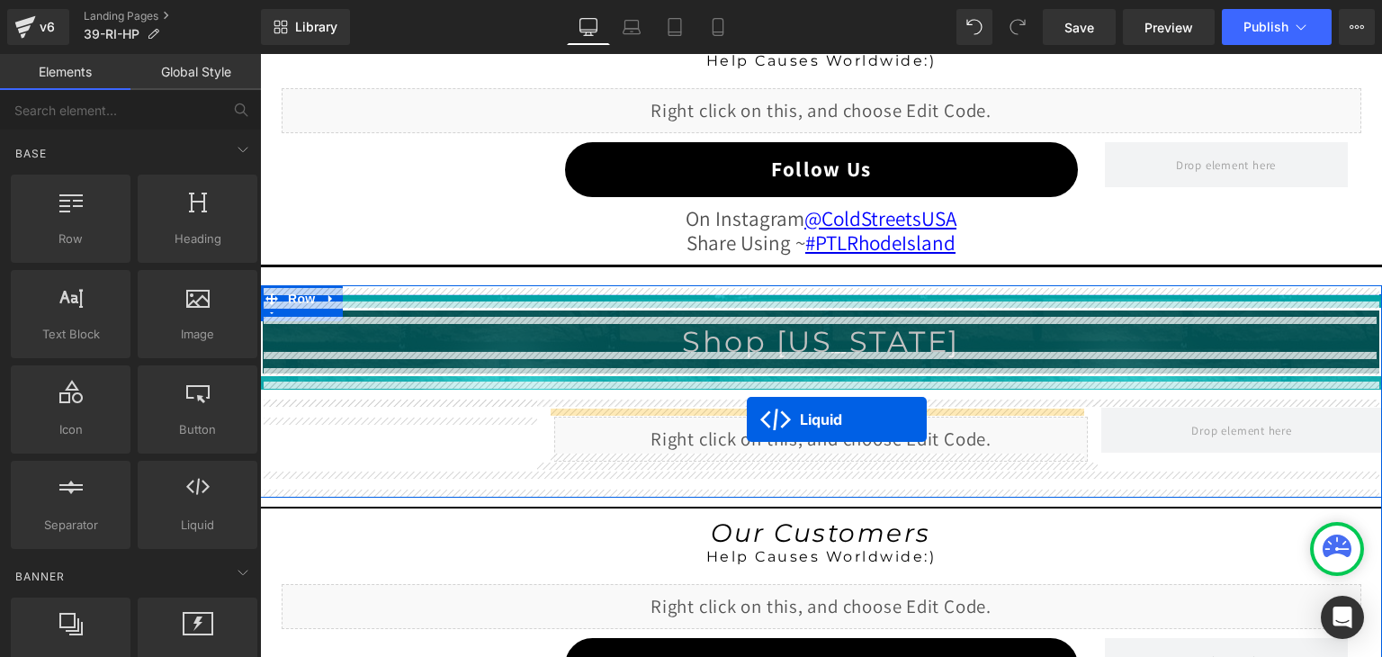
drag, startPoint x: 768, startPoint y: 220, endPoint x: 747, endPoint y: 419, distance: 200.9
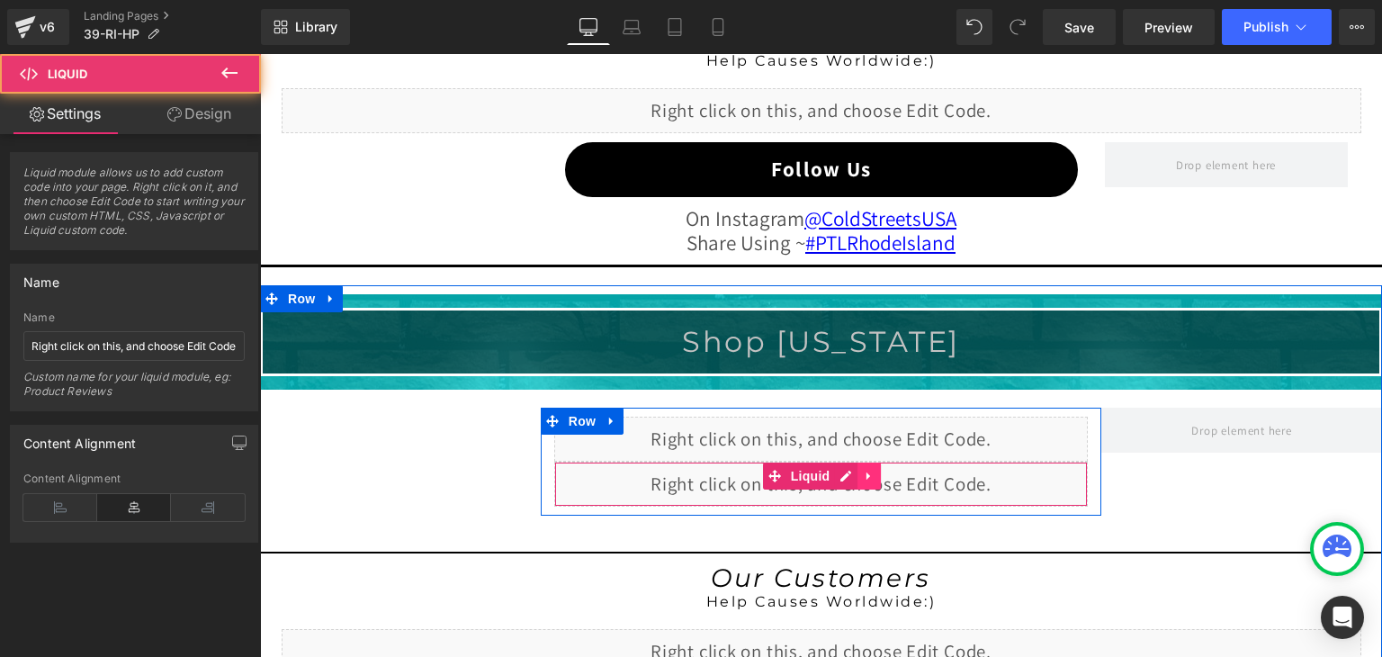
click at [866, 471] on icon at bounding box center [868, 475] width 4 height 8
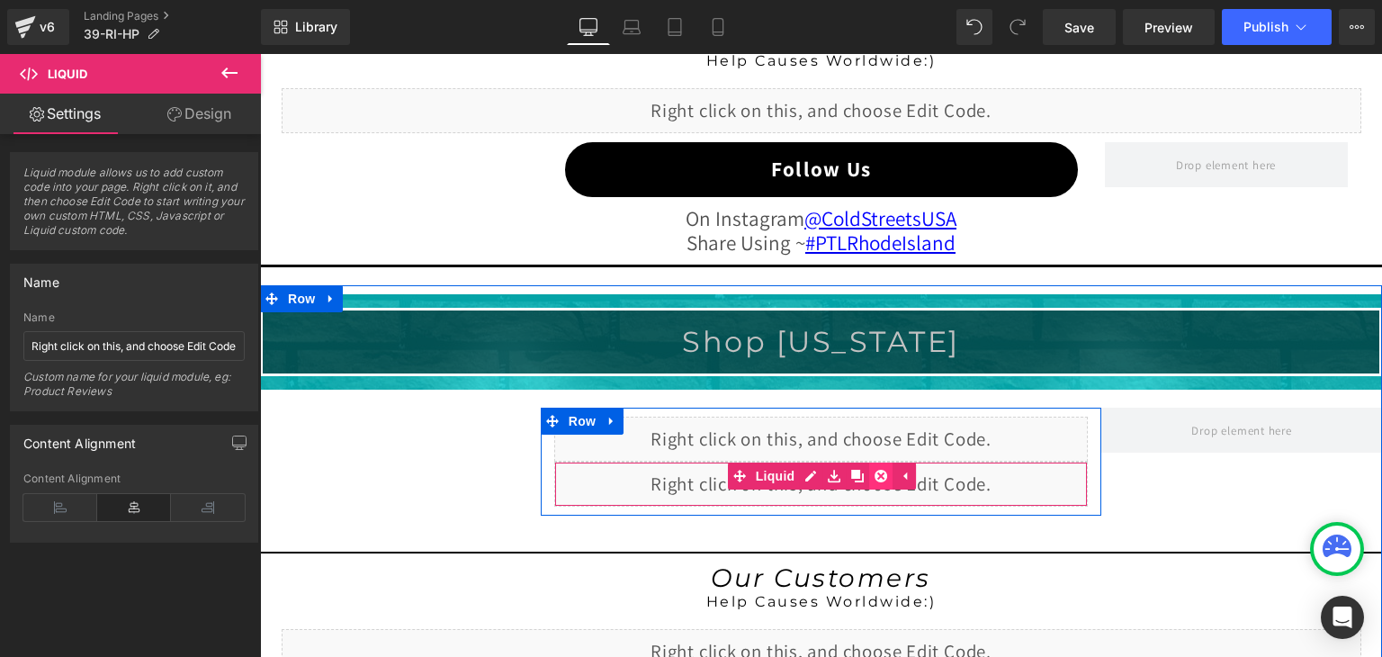
click at [874, 470] on icon at bounding box center [880, 476] width 13 height 13
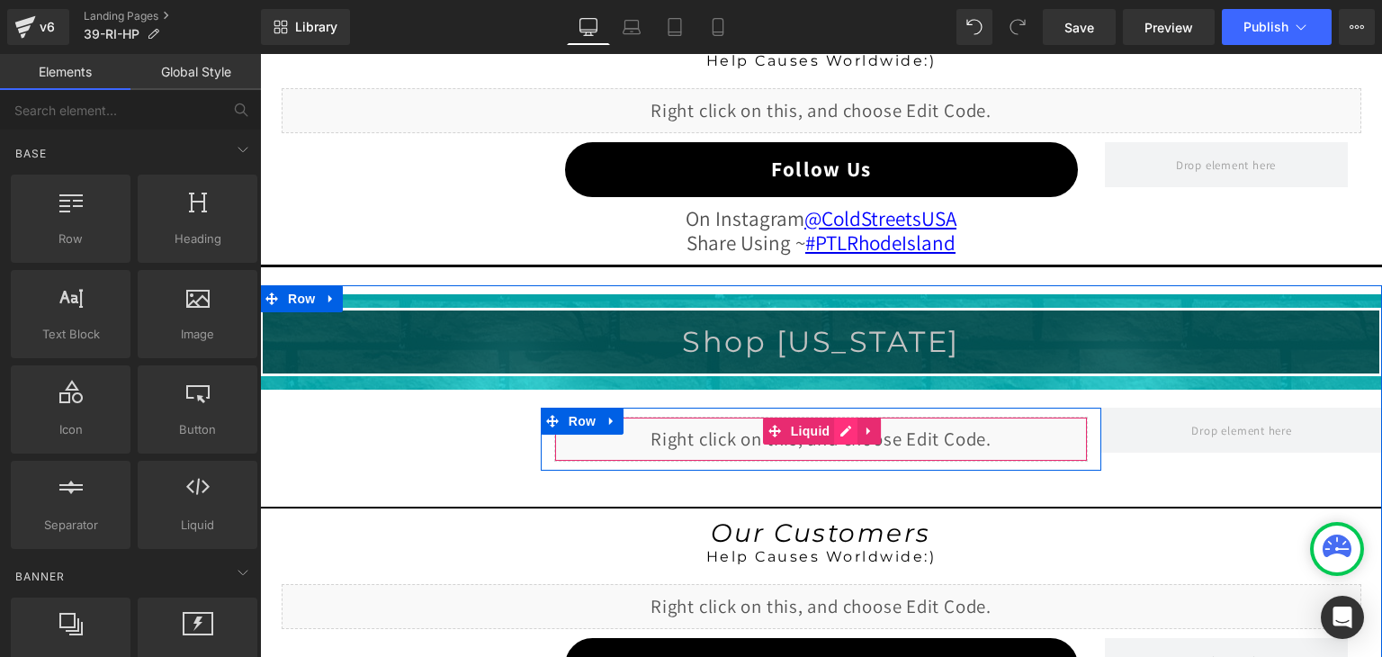
click at [844, 422] on div "Liquid" at bounding box center [821, 439] width 534 height 45
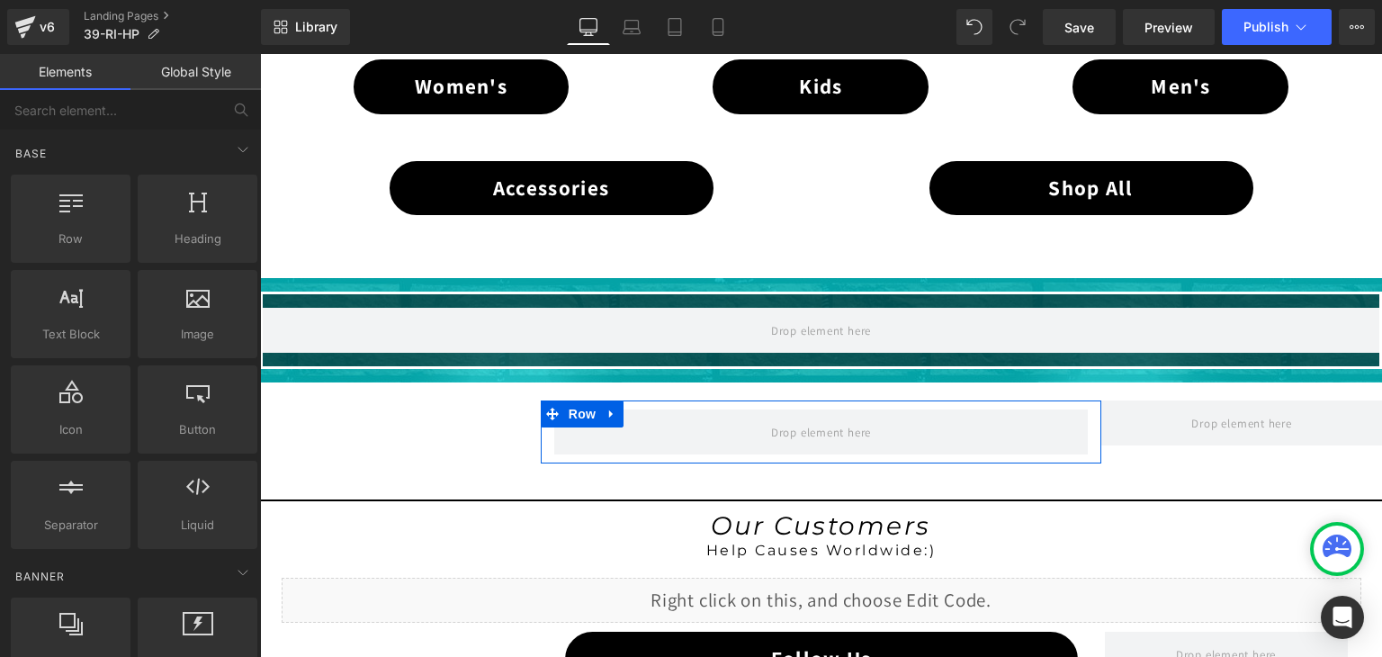
scroll to position [1227, 0]
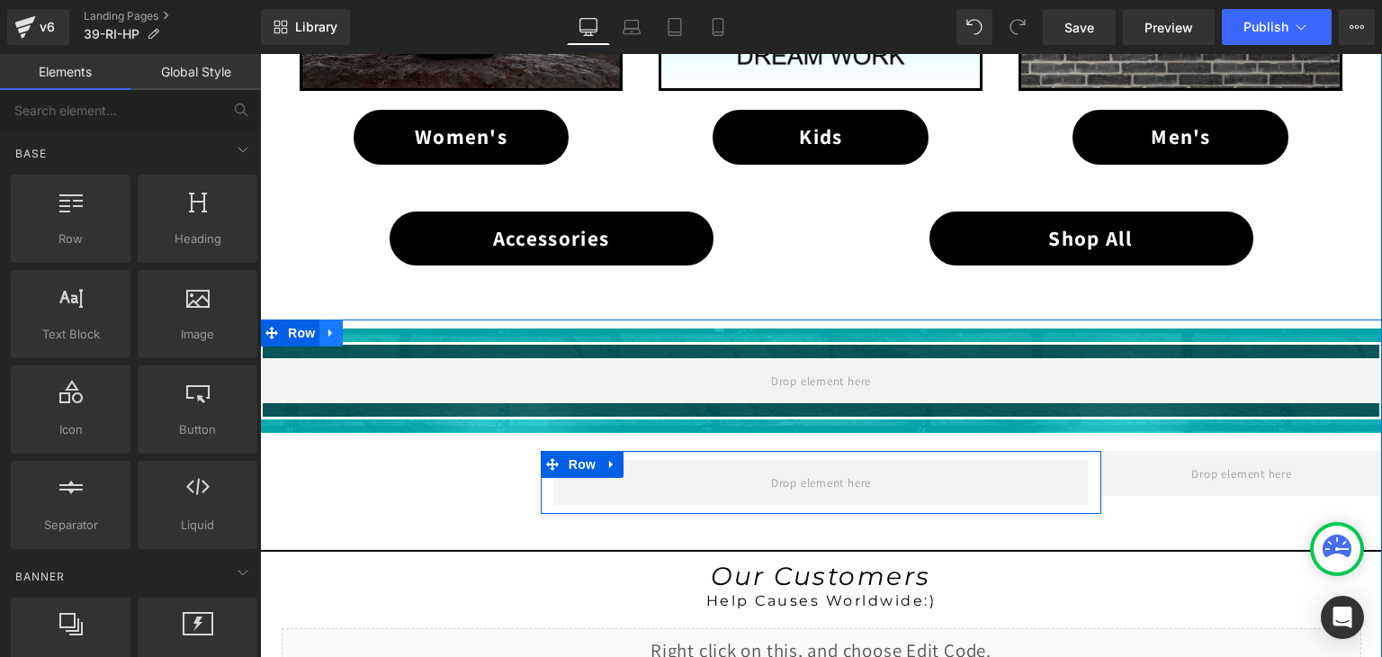
click at [328, 329] on icon at bounding box center [330, 333] width 4 height 8
click at [380, 322] on link at bounding box center [377, 332] width 23 height 27
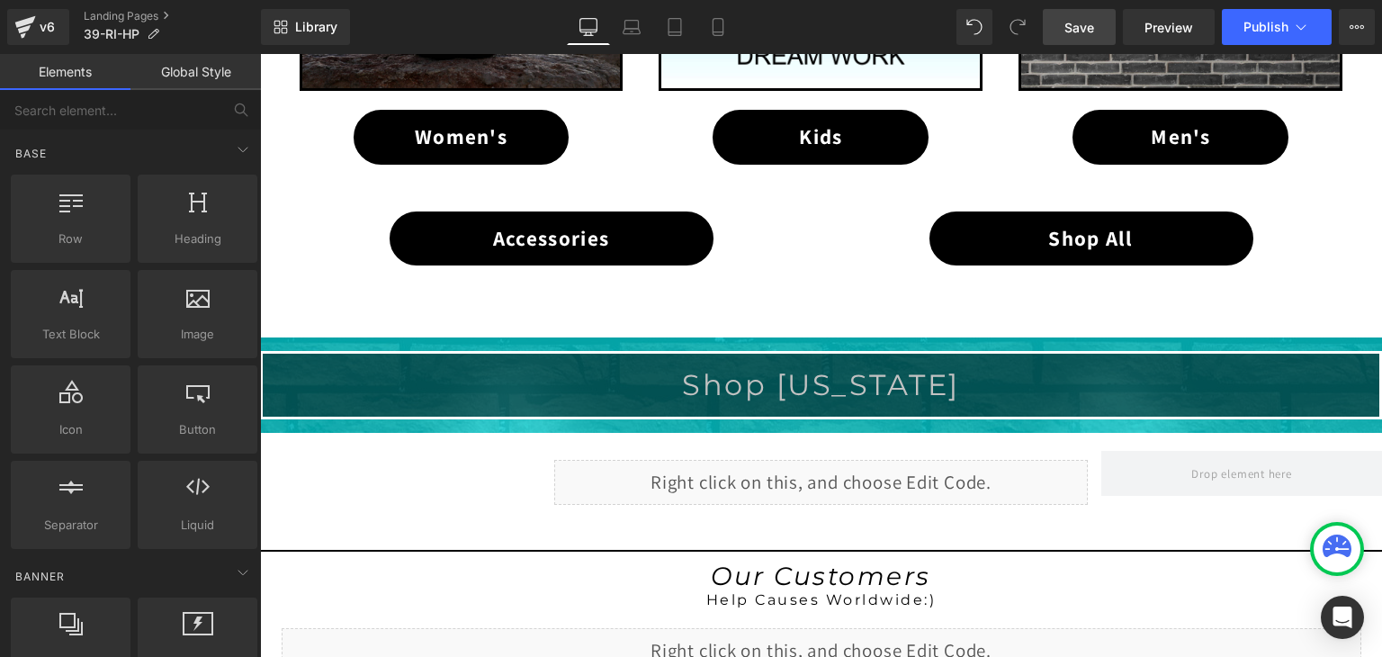
click at [1079, 18] on span "Save" at bounding box center [1079, 27] width 30 height 19
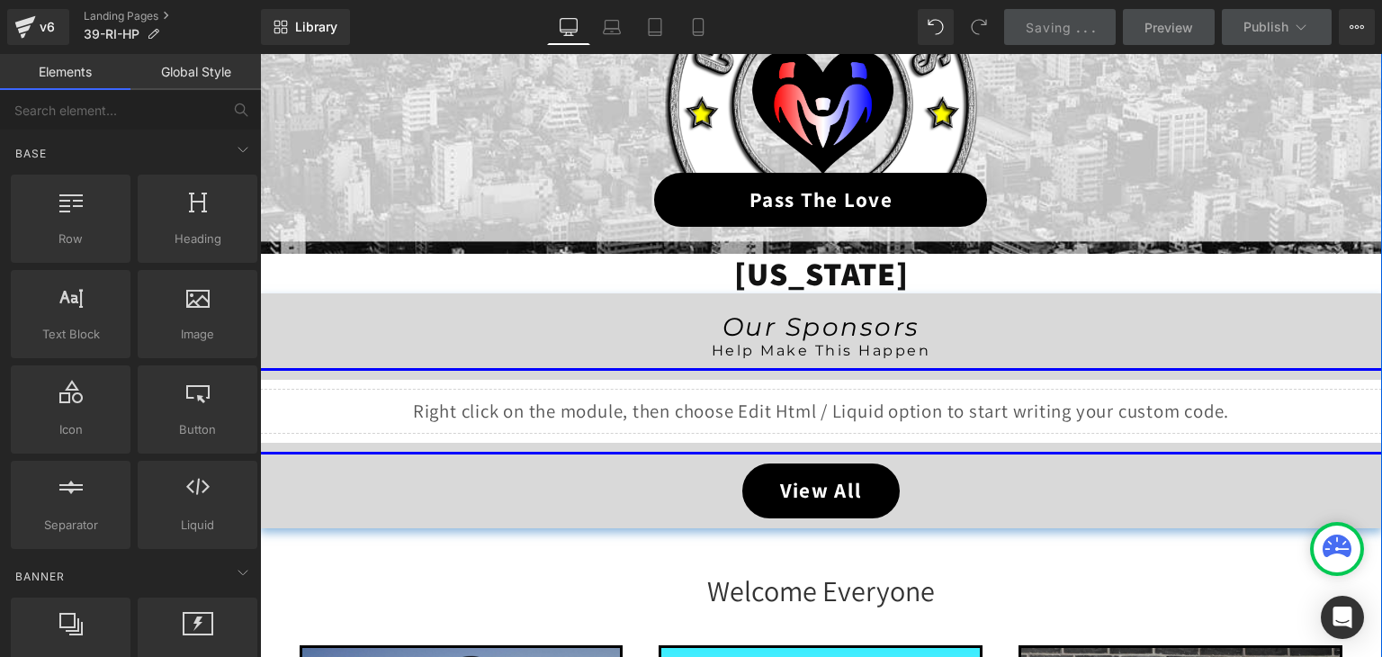
scroll to position [327, 0]
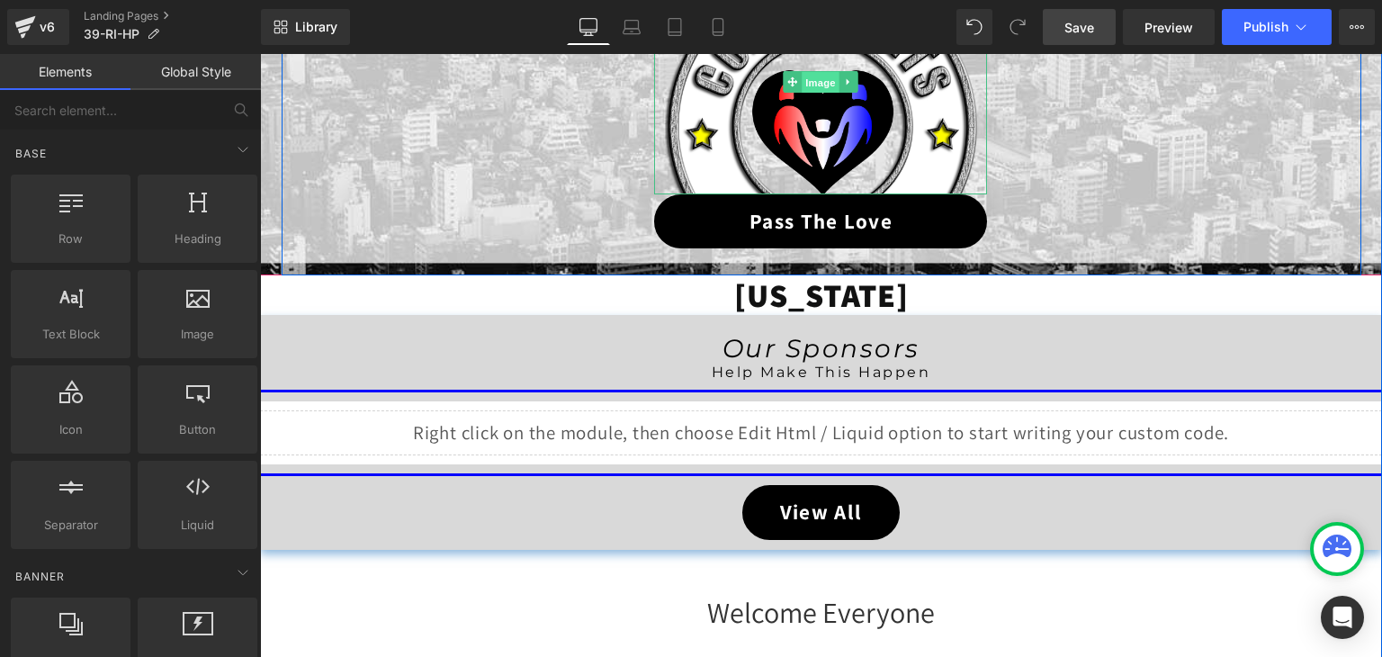
click at [822, 86] on span "Image" at bounding box center [822, 83] width 38 height 22
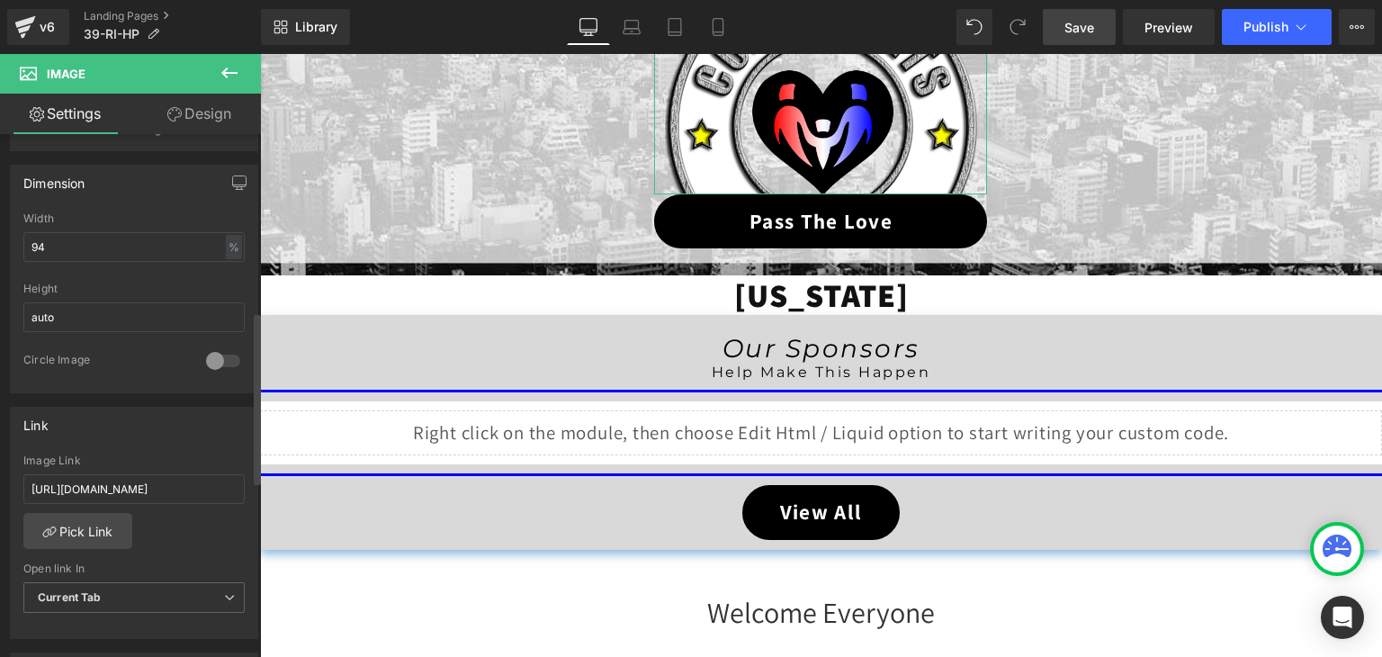
scroll to position [540, 0]
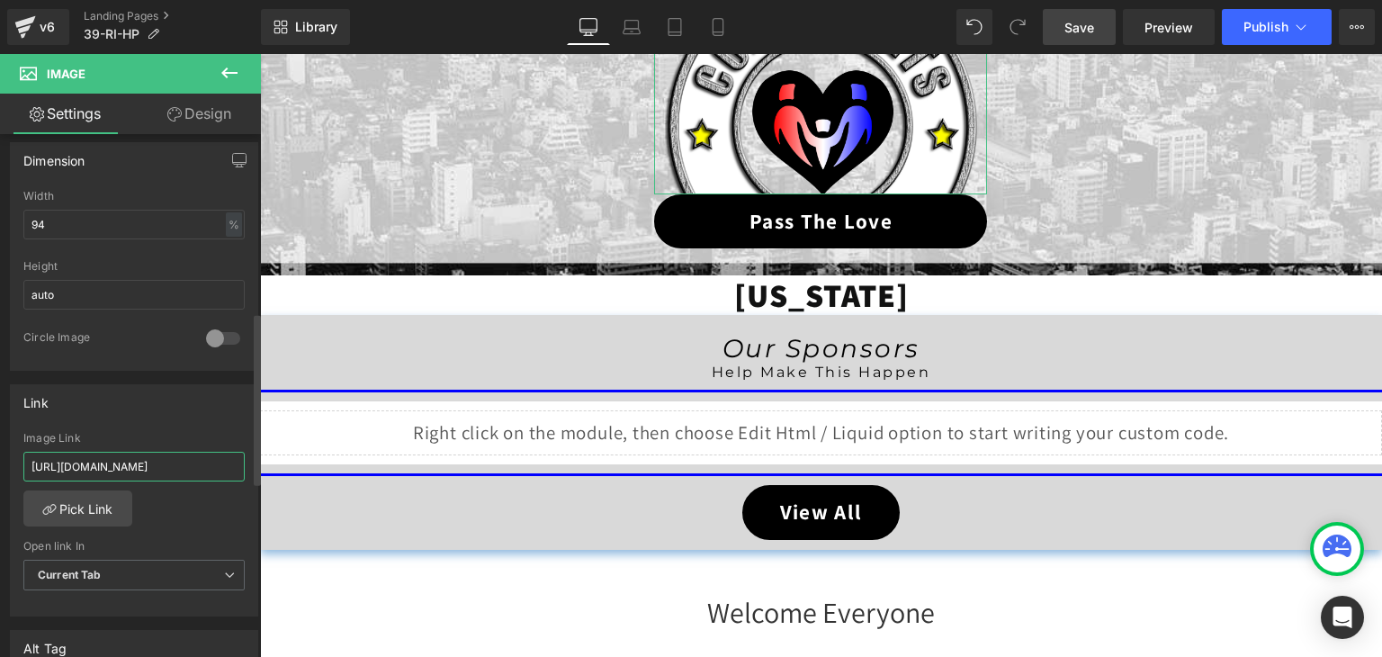
click at [165, 469] on input "https://coldstreets.com/pages/ptl-ri" at bounding box center [133, 467] width 221 height 30
paste input "39-ri-ptl"
type input "https://coldstreets.com/pages/39-ri-ptl"
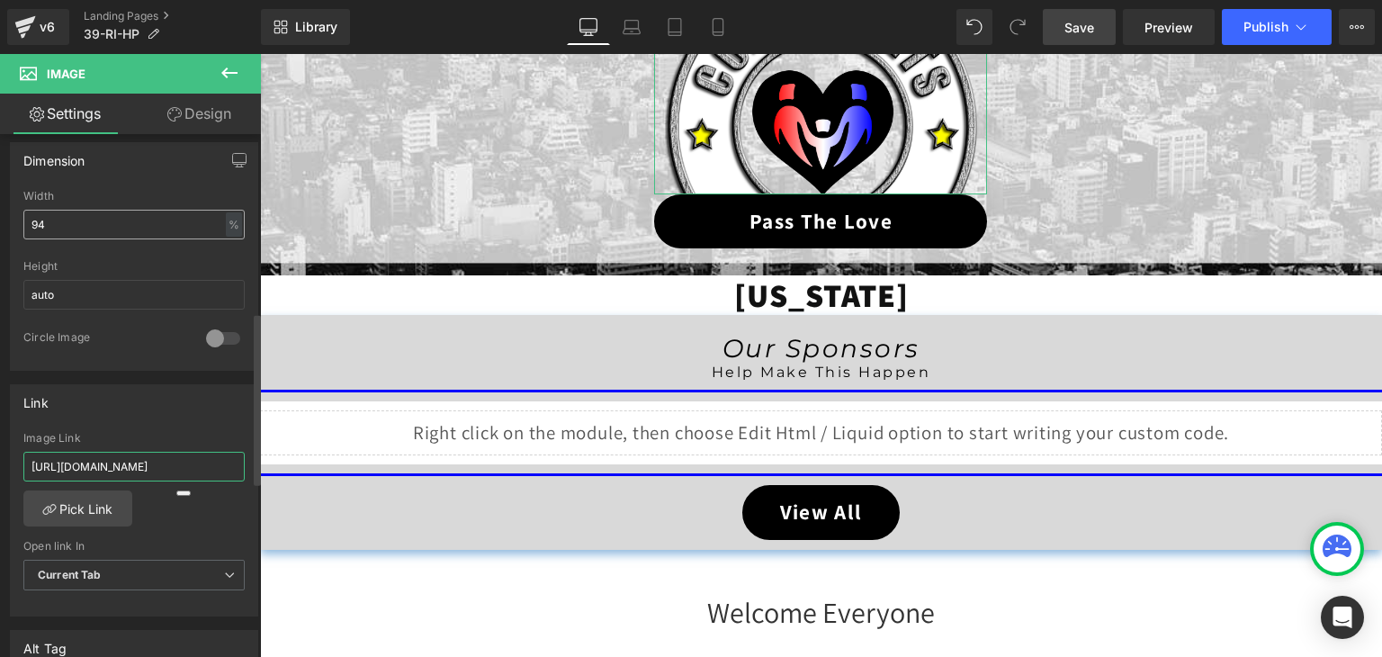
scroll to position [0, 2]
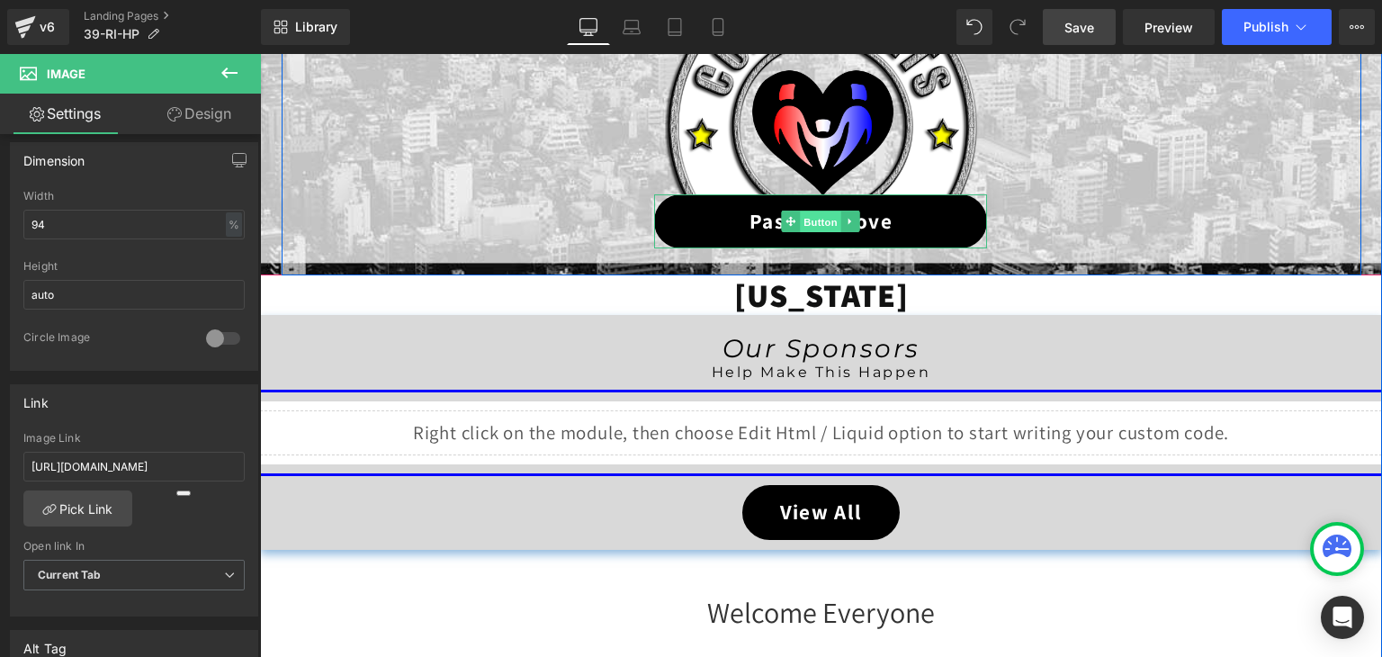
click at [821, 214] on span "Button" at bounding box center [821, 222] width 41 height 22
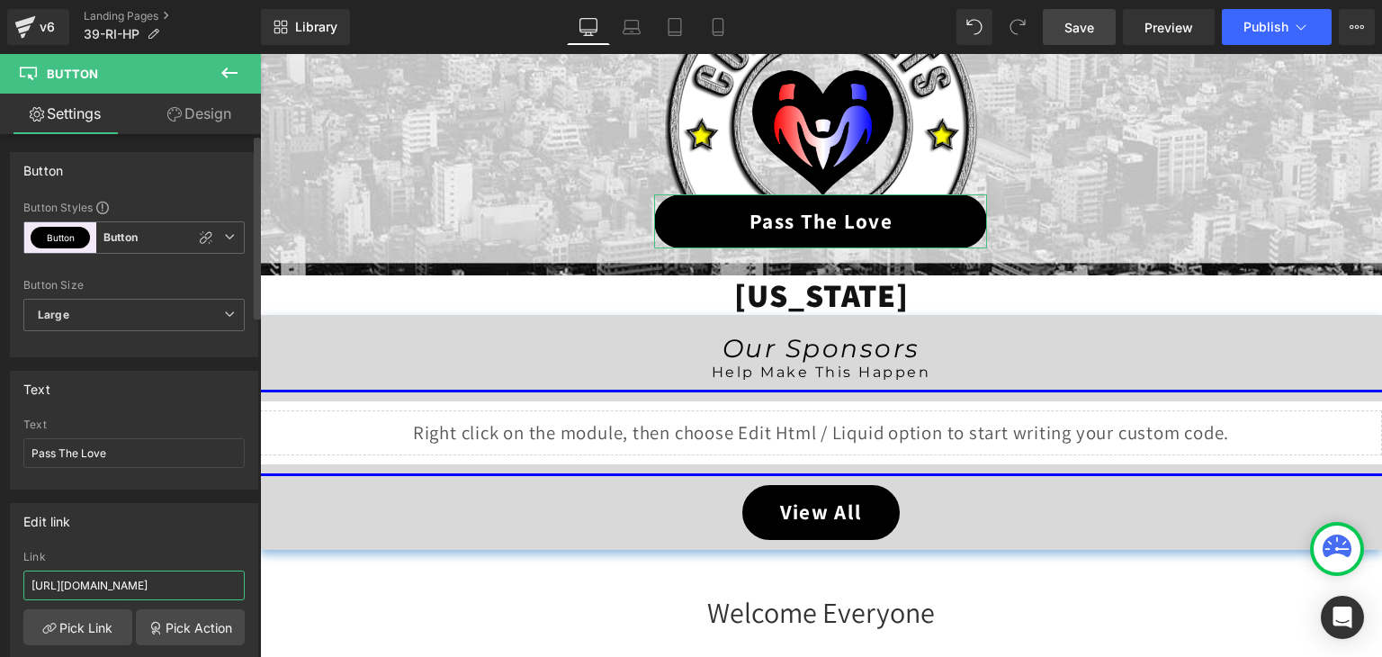
click at [114, 585] on input "https://coldstreets.com/pages/ptl-ri" at bounding box center [133, 585] width 221 height 30
paste input "39-ri-ptl"
type input "https://coldstreets.com/pages/39-ri-ptl"
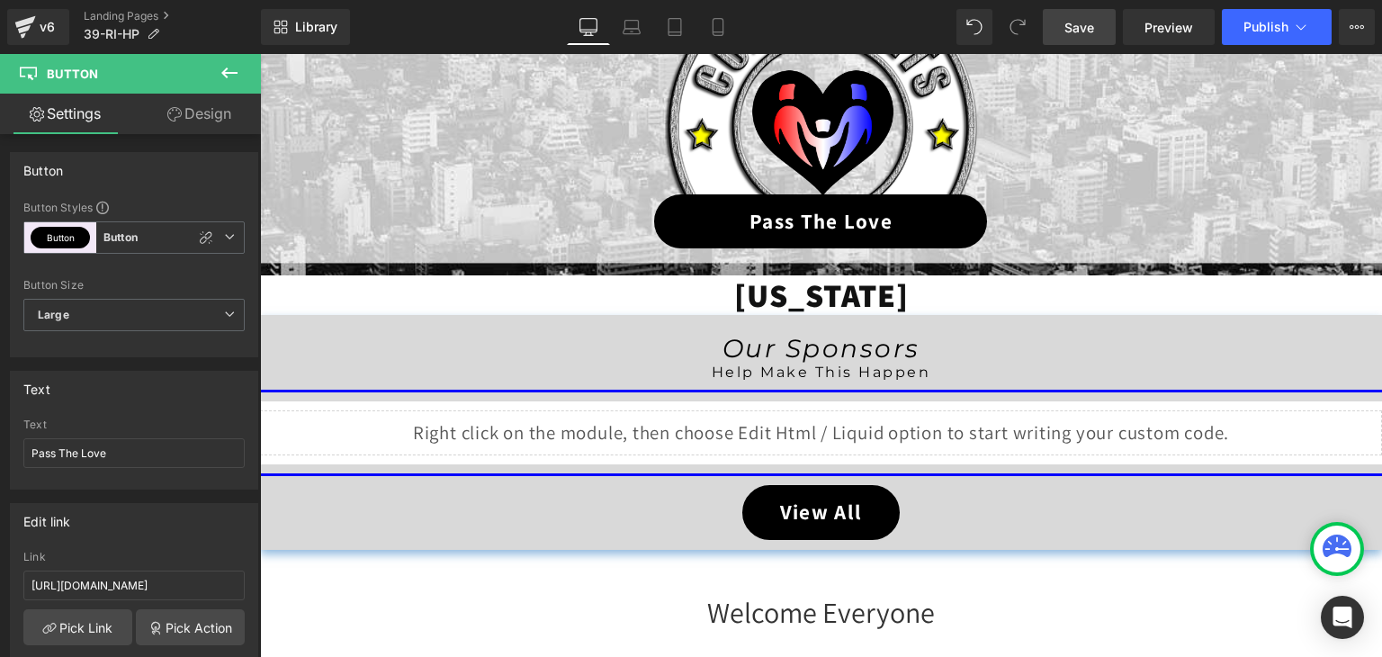
click at [1078, 27] on span "Save" at bounding box center [1079, 27] width 30 height 19
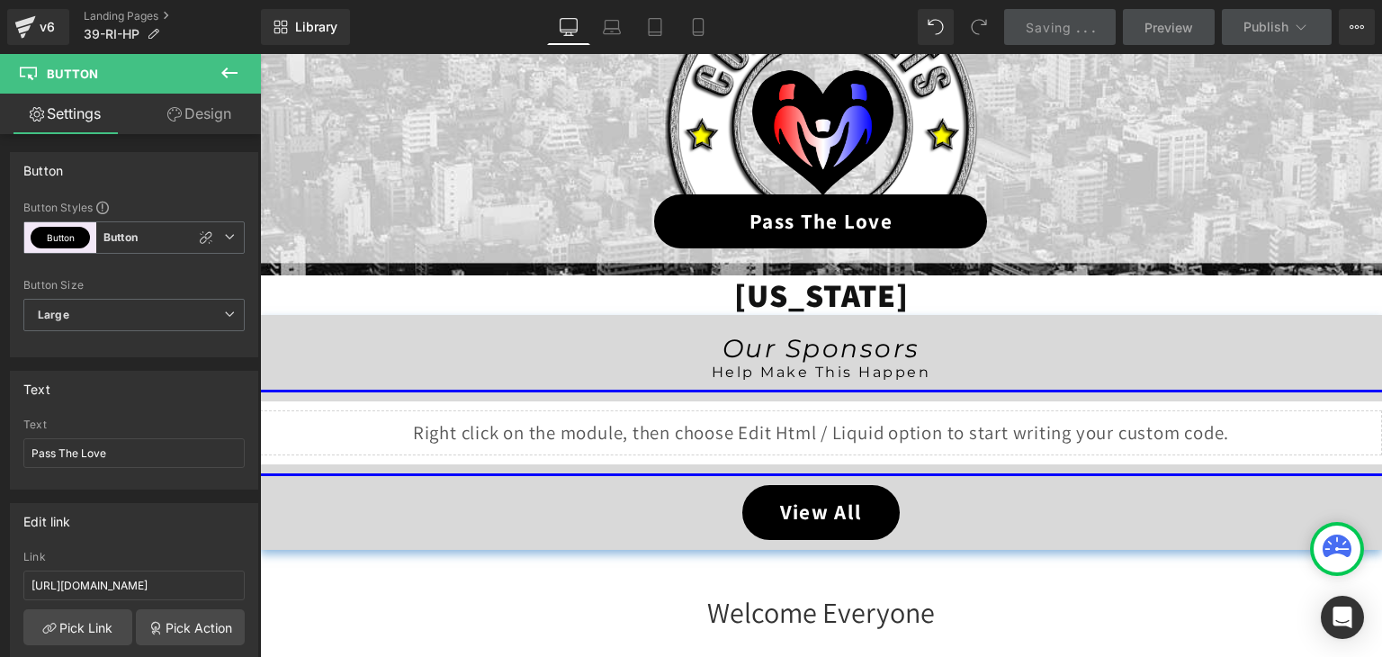
scroll to position [0, 0]
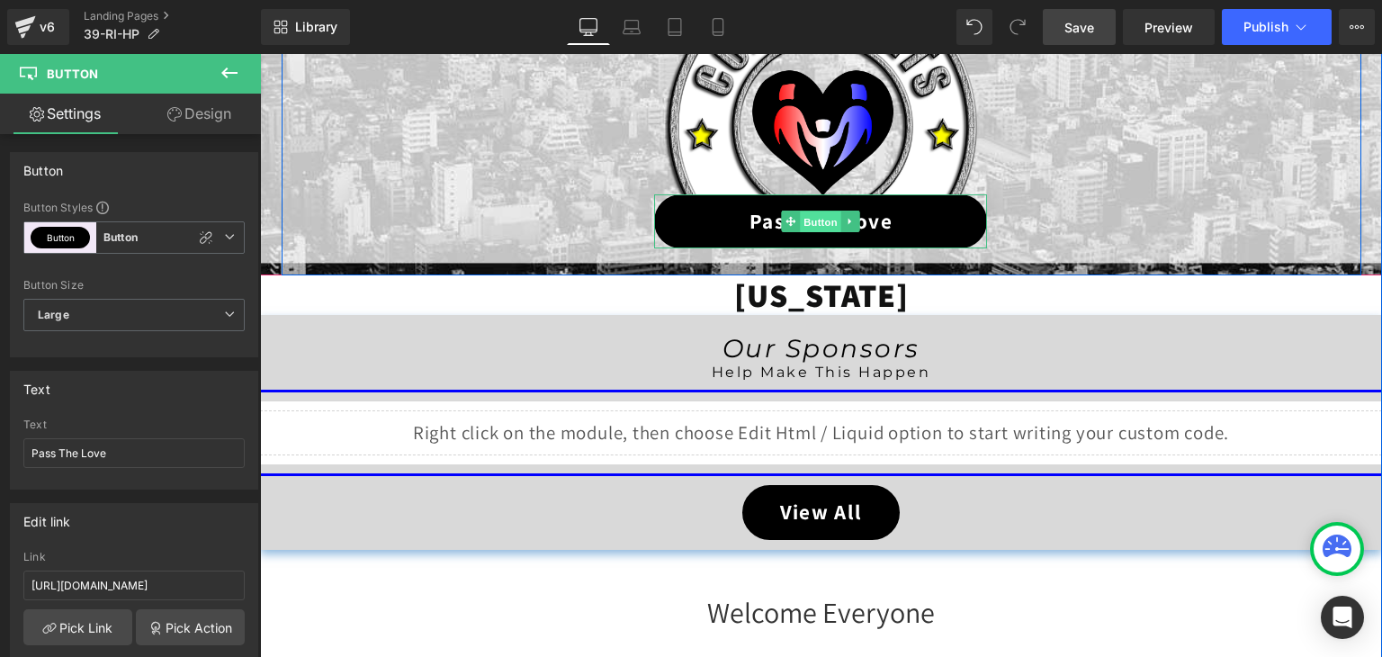
click at [813, 220] on span "Button" at bounding box center [821, 222] width 41 height 22
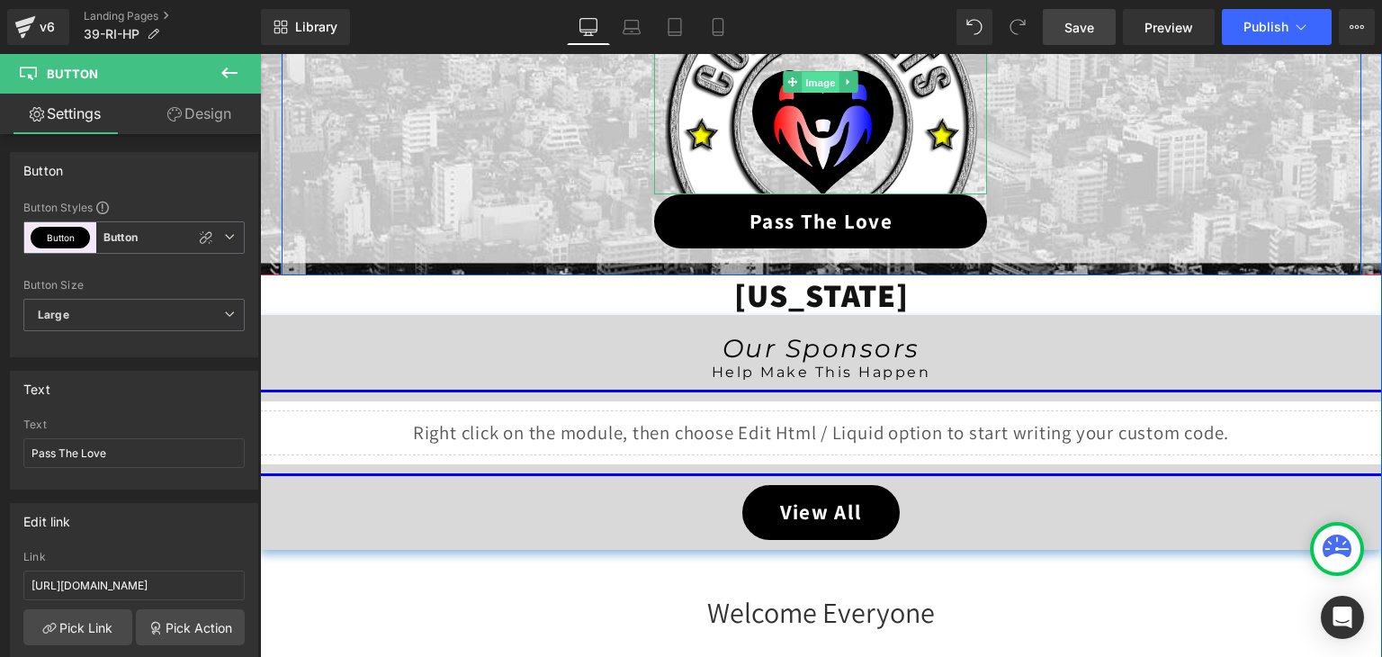
click at [812, 84] on span "Image" at bounding box center [822, 83] width 38 height 22
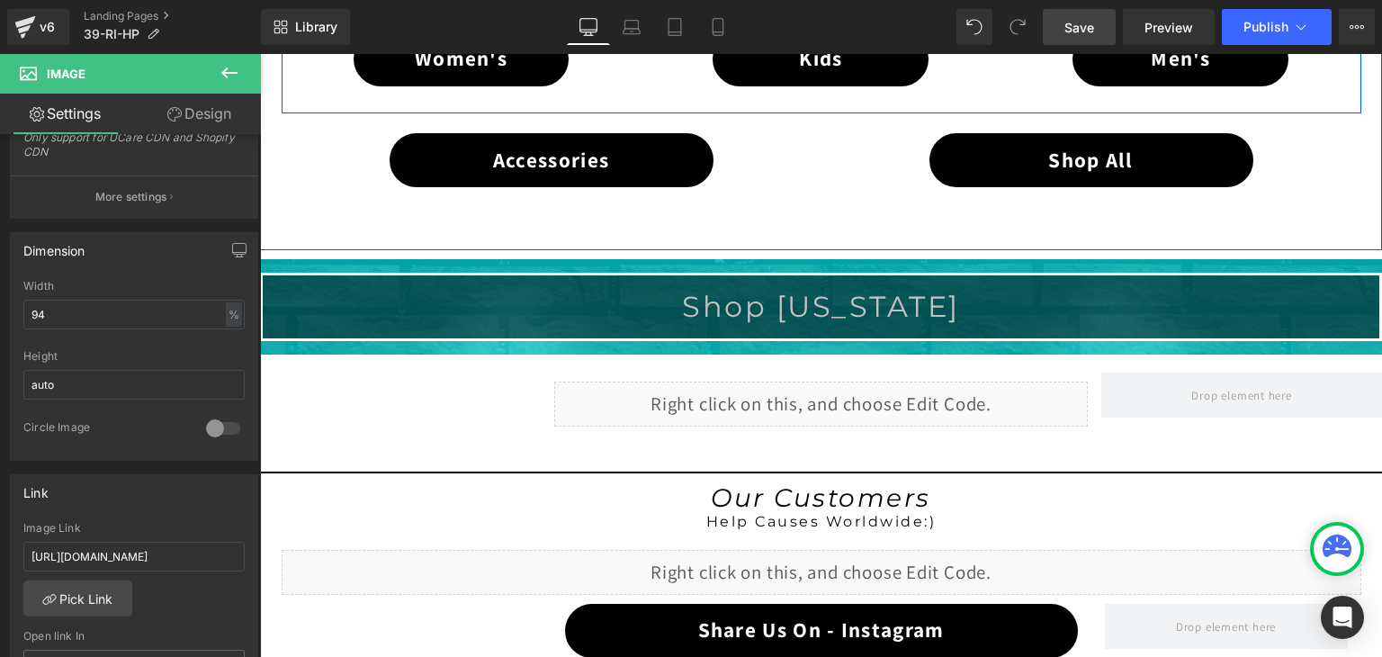
scroll to position [1317, 0]
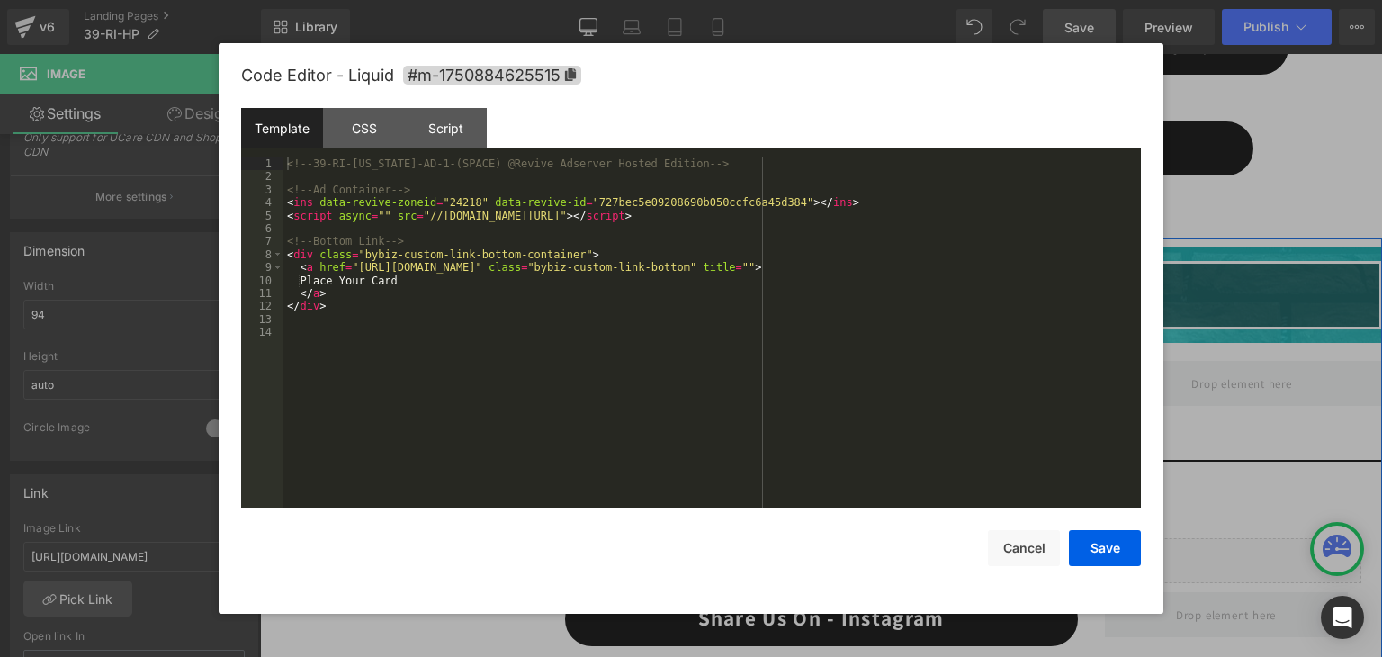
click at [833, 378] on div "Liquid" at bounding box center [821, 392] width 534 height 45
click at [1091, 541] on button "Save" at bounding box center [1105, 548] width 72 height 36
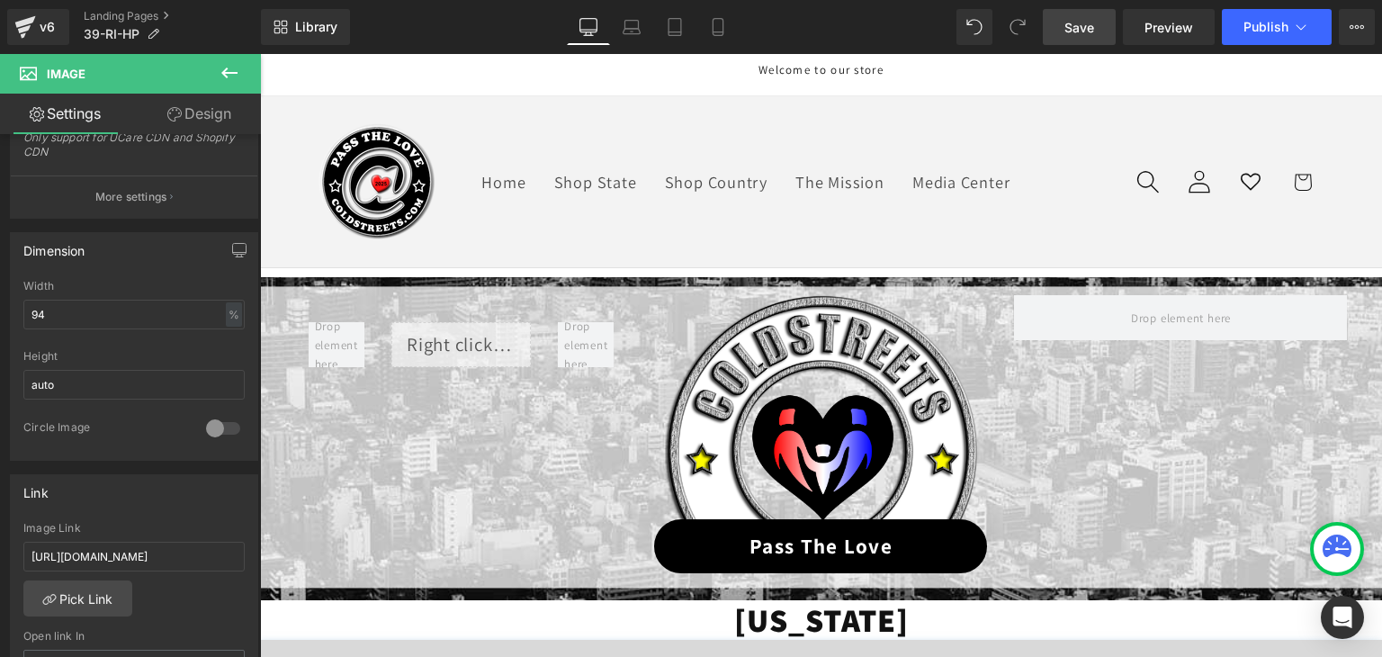
scroll to position [0, 0]
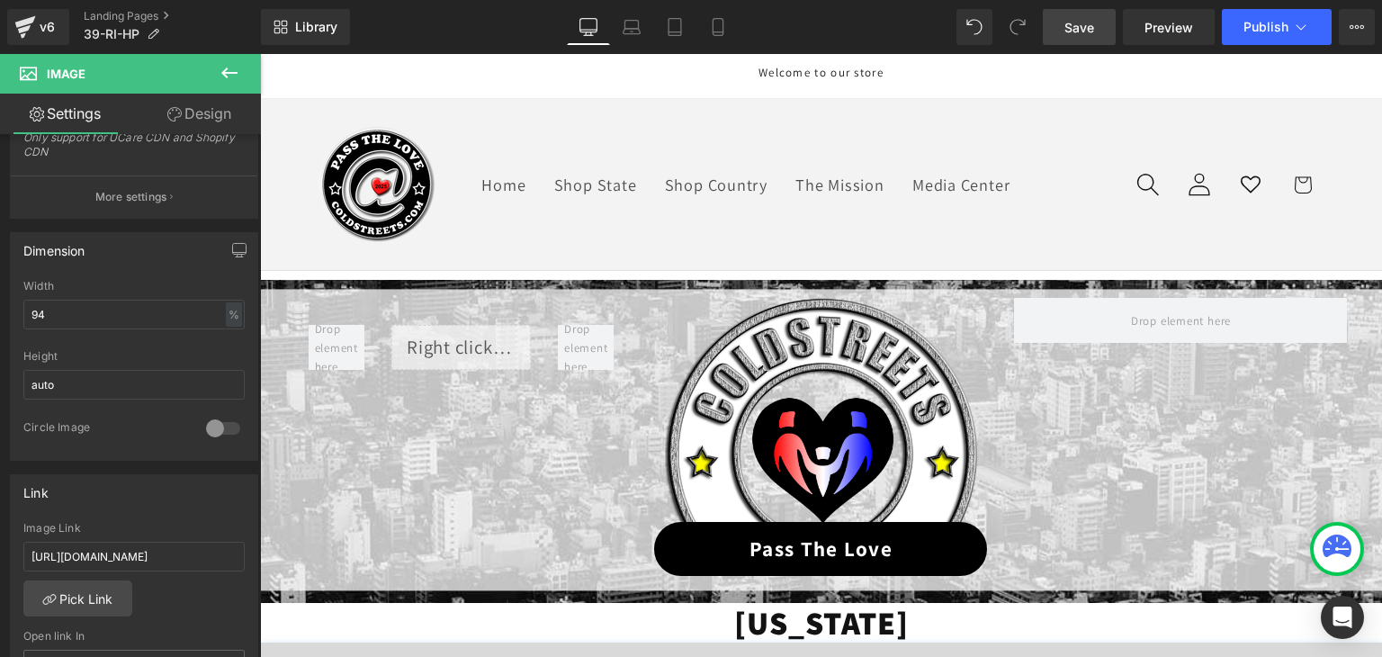
click at [1078, 33] on span "Save" at bounding box center [1079, 27] width 30 height 19
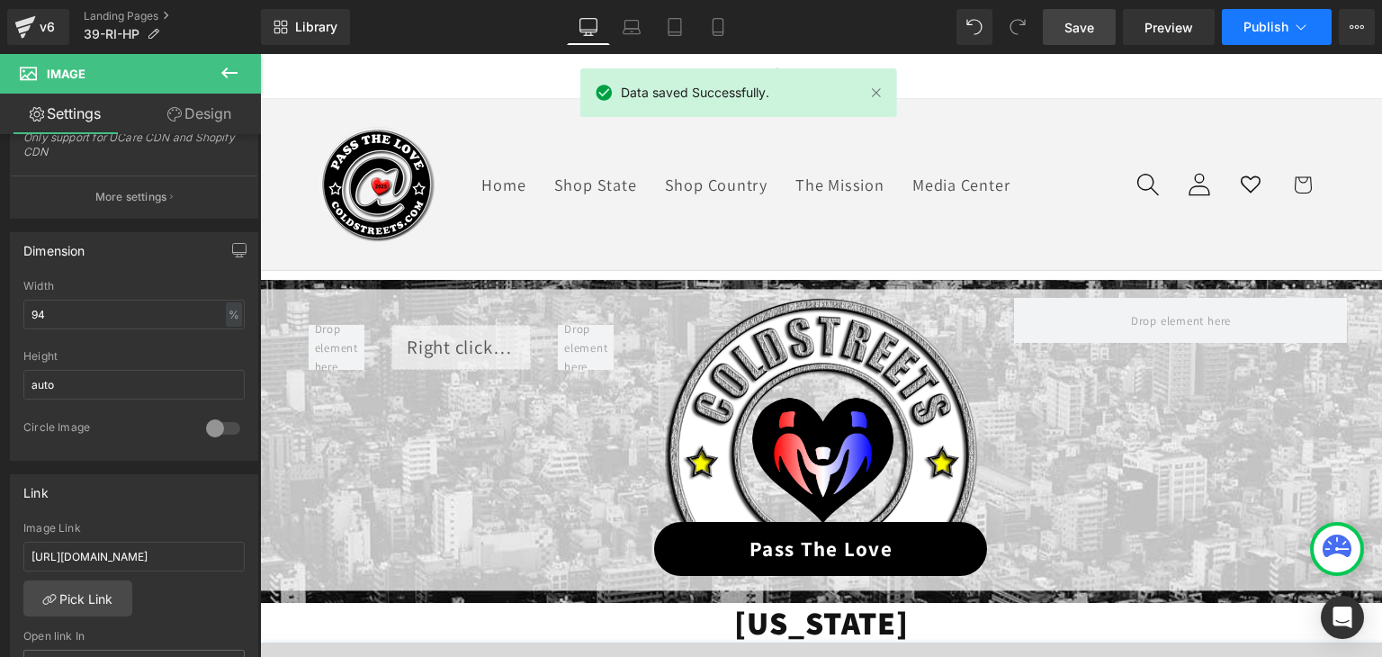
click at [1298, 29] on icon at bounding box center [1301, 27] width 18 height 18
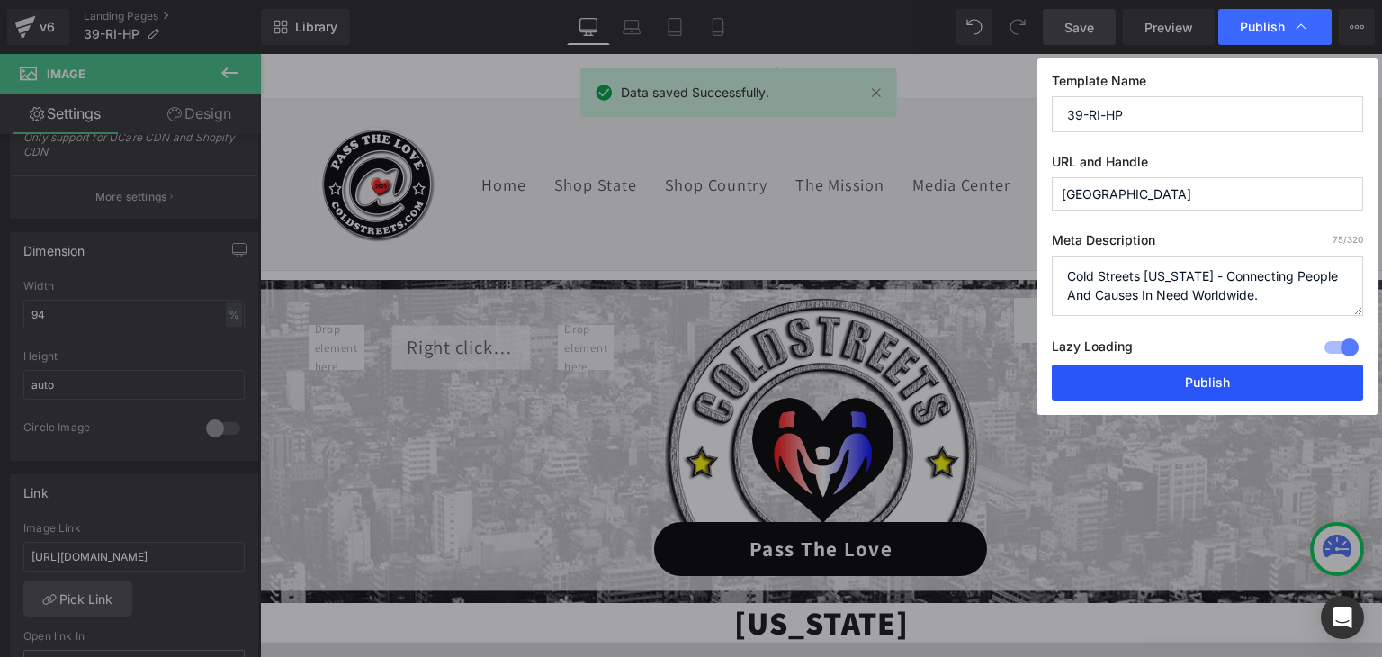
click at [1238, 375] on button "Publish" at bounding box center [1207, 382] width 311 height 36
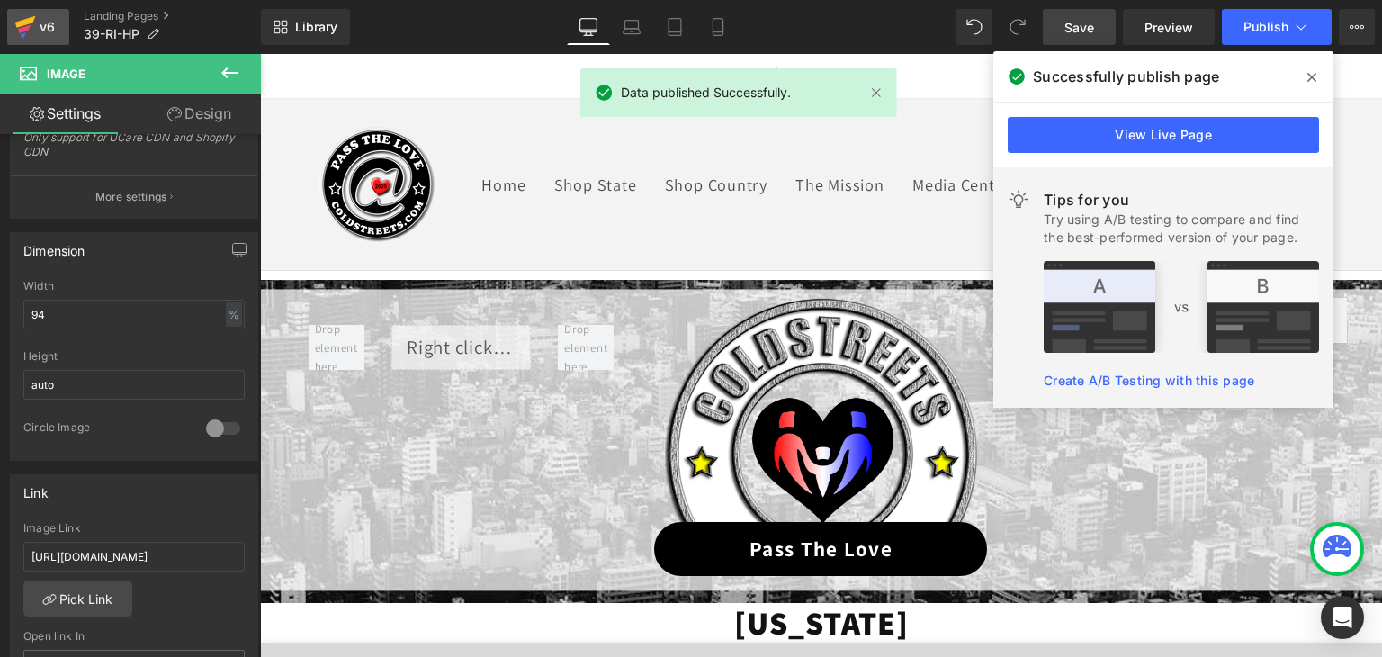
click at [18, 16] on icon at bounding box center [25, 26] width 22 height 45
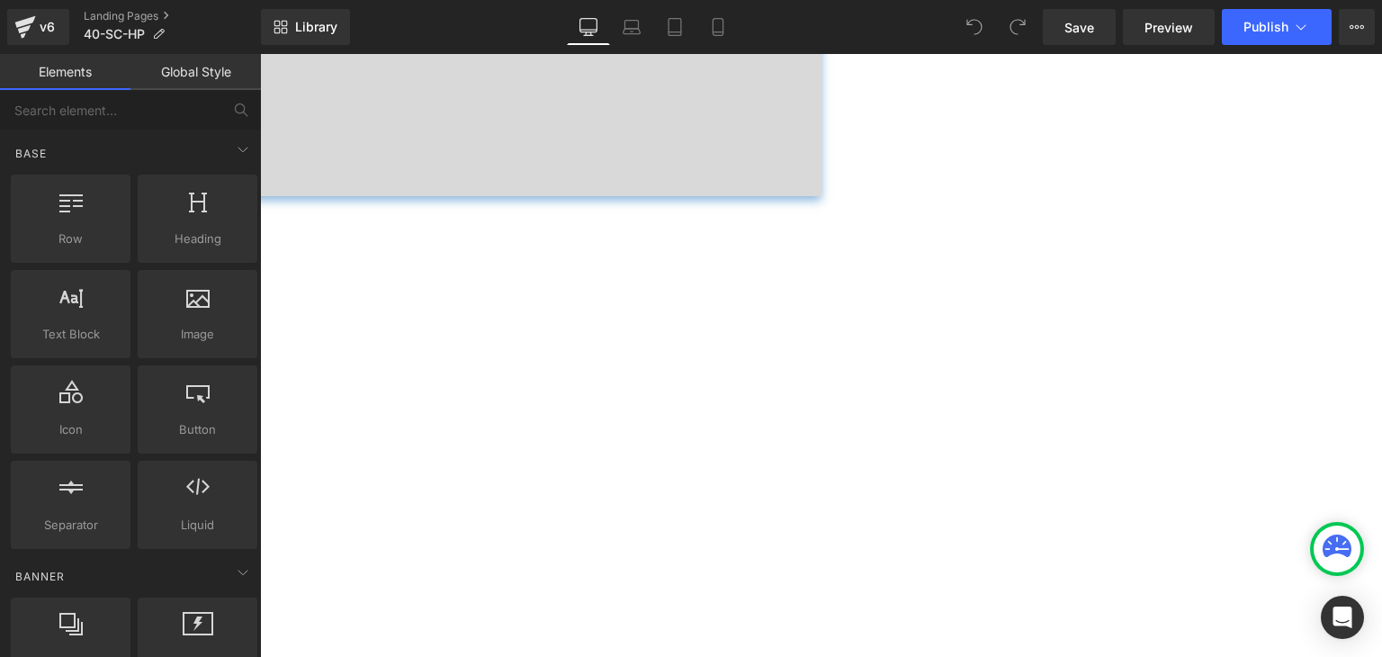
scroll to position [1350, 0]
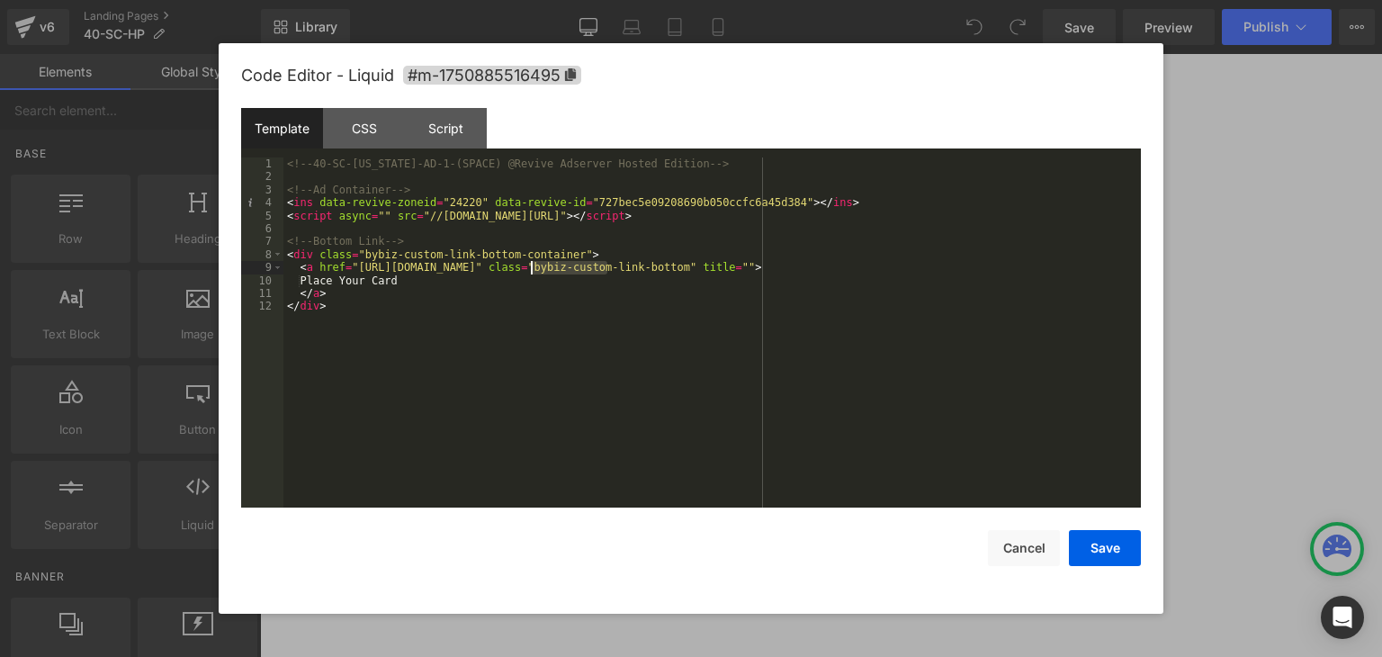
drag, startPoint x: 605, startPoint y: 268, endPoint x: 532, endPoint y: 266, distance: 73.8
click at [532, 266] on div "<!-- 40-SC-South Carolina-AD-1-(SPACE) @Revive Adserver Hosted Edition --> <!--…" at bounding box center [711, 345] width 857 height 376
click at [1130, 552] on button "Save" at bounding box center [1105, 548] width 72 height 36
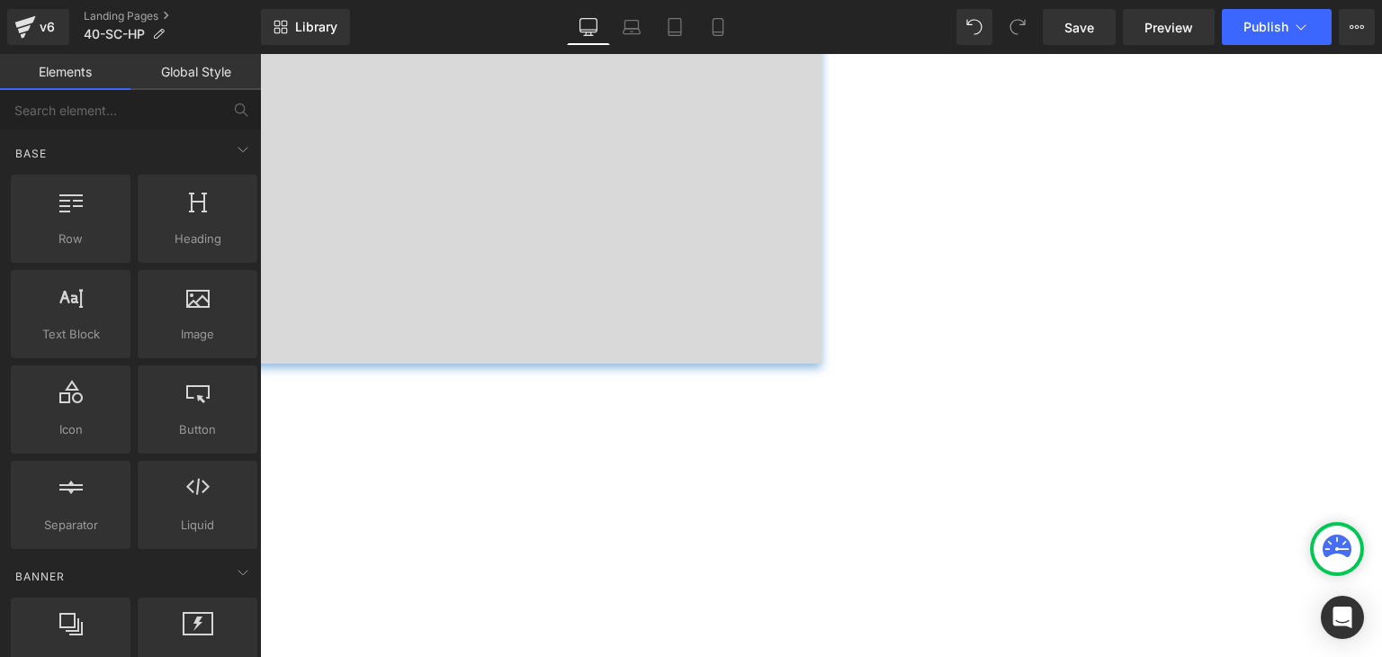
scroll to position [1170, 0]
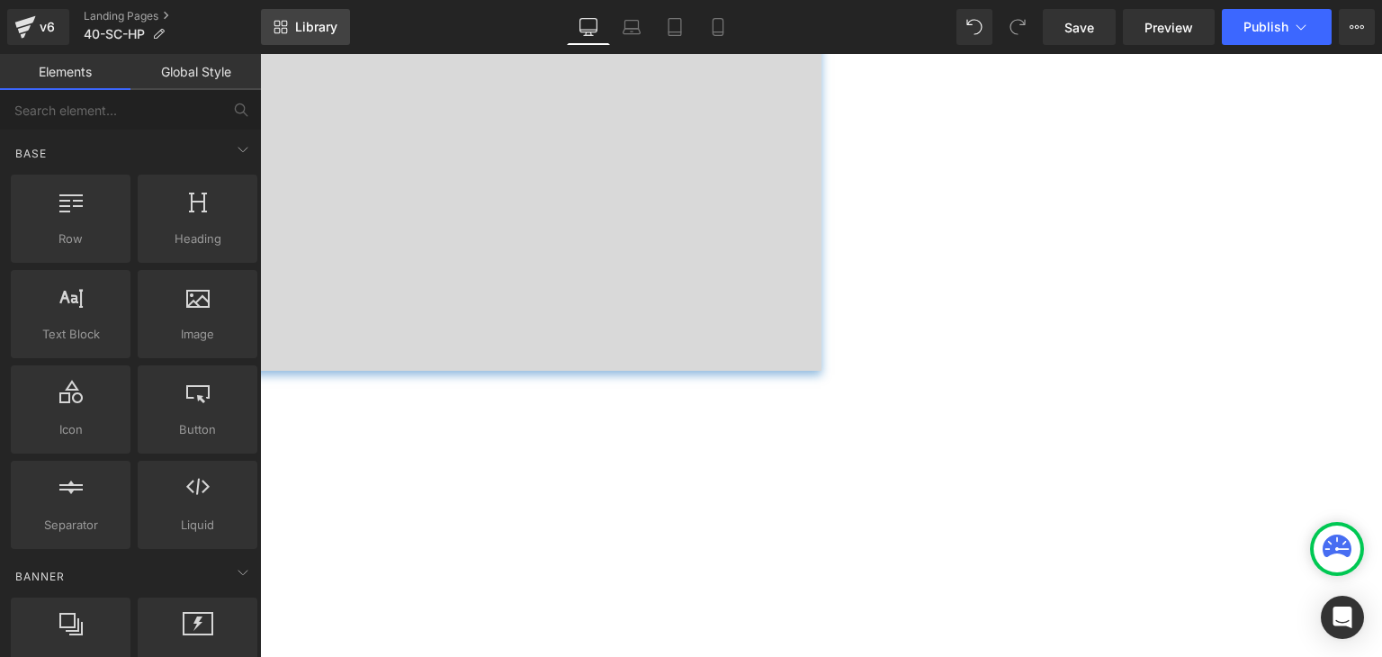
click at [328, 13] on link "Library" at bounding box center [305, 27] width 89 height 36
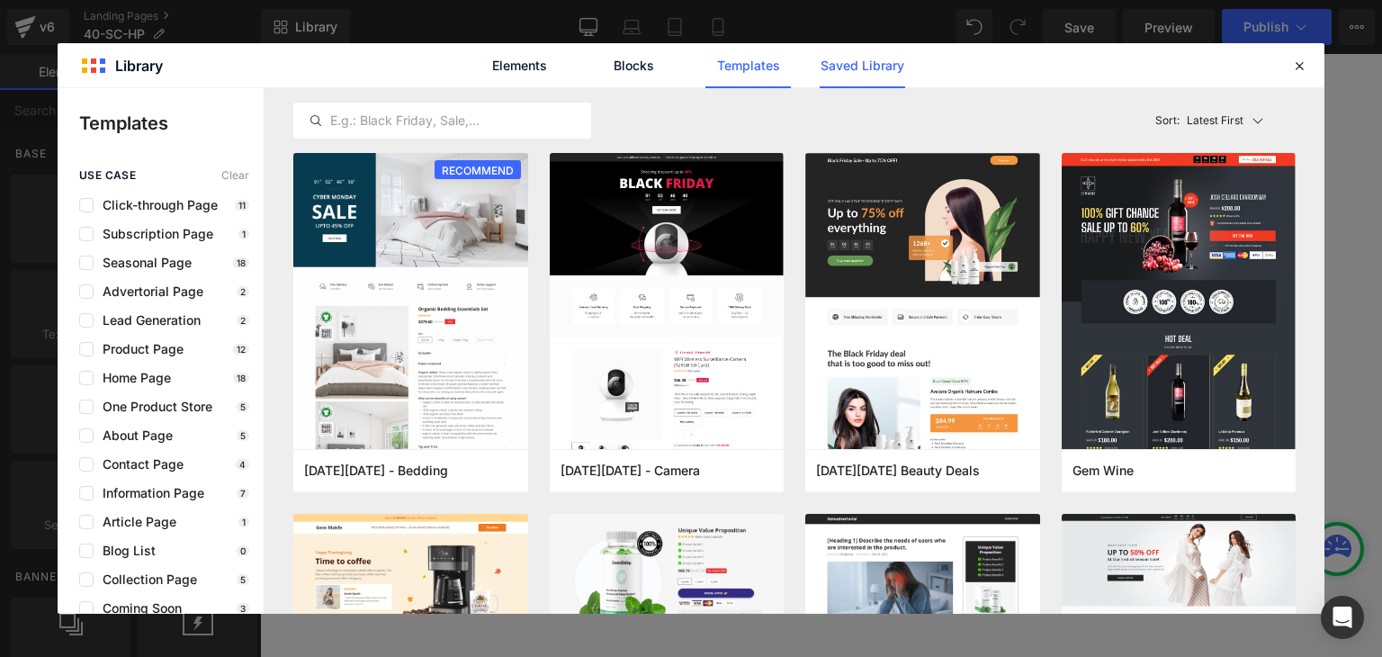
click at [853, 76] on link "Saved Library" at bounding box center [862, 65] width 85 height 45
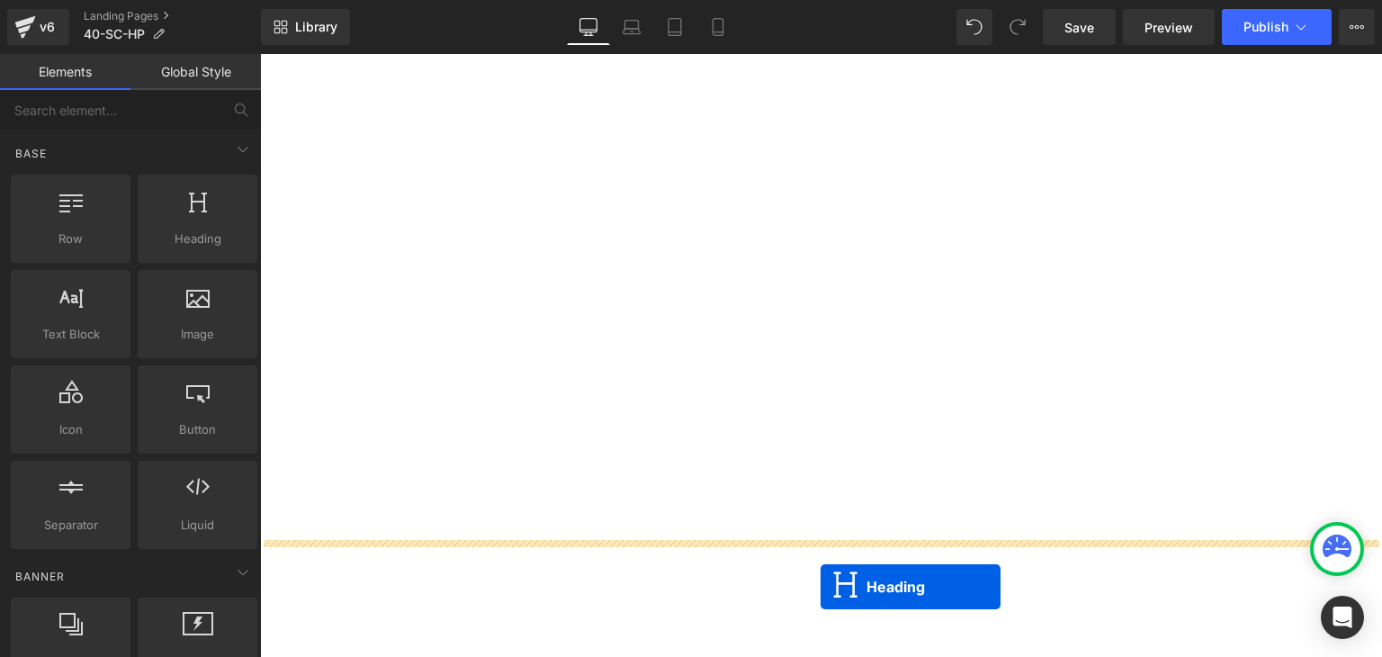
scroll to position [1911, 0]
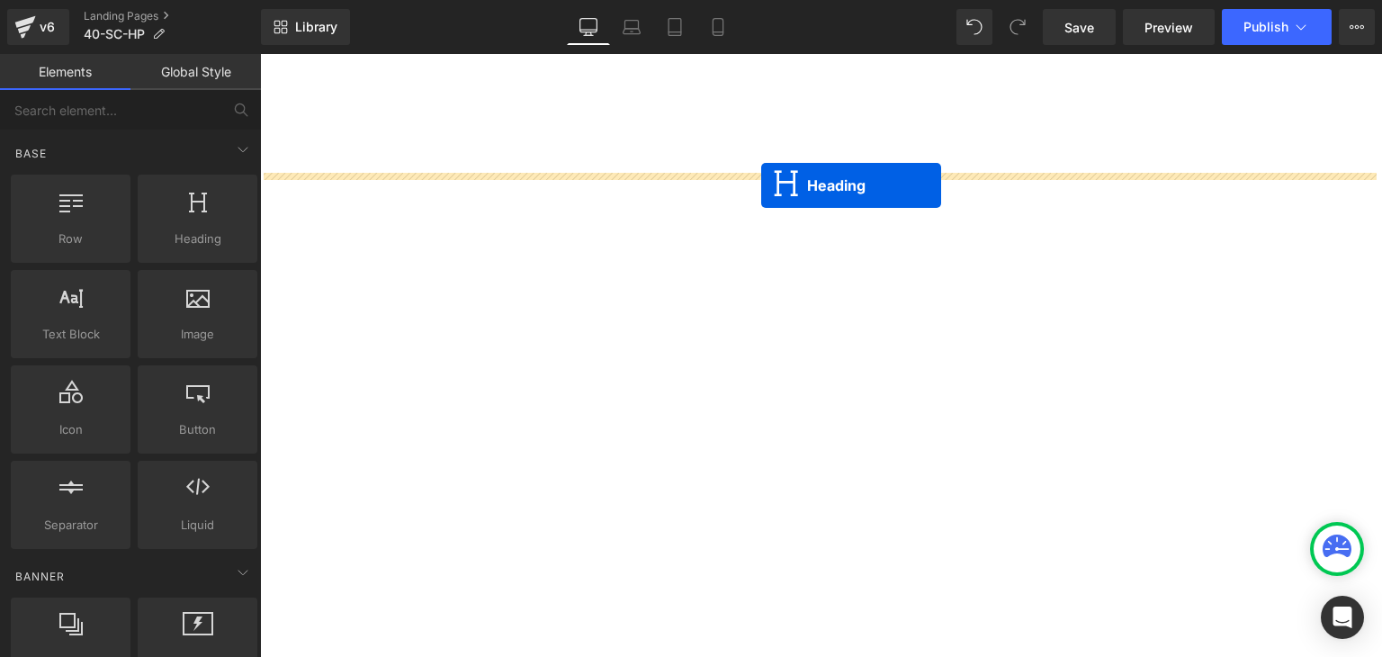
drag, startPoint x: 770, startPoint y: 242, endPoint x: 761, endPoint y: 185, distance: 57.4
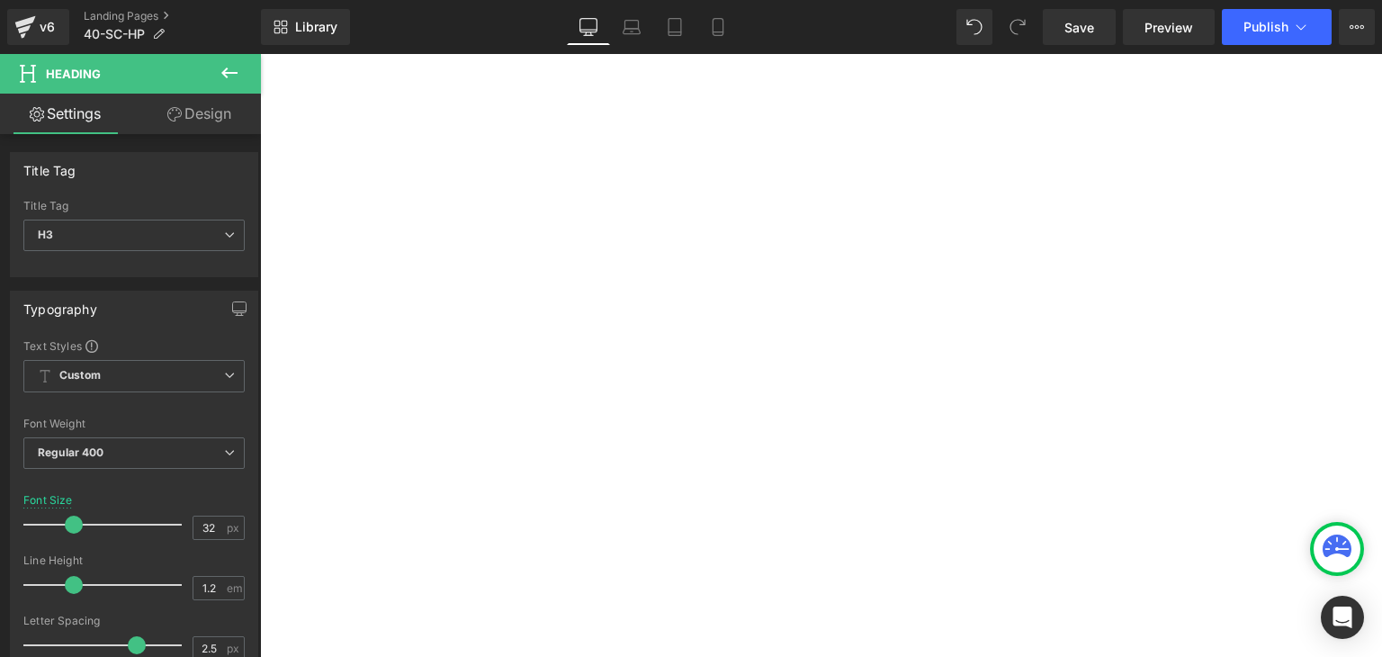
click at [260, 54] on link at bounding box center [260, 54] width 0 height 0
click at [260, 54] on icon at bounding box center [260, 54] width 0 height 0
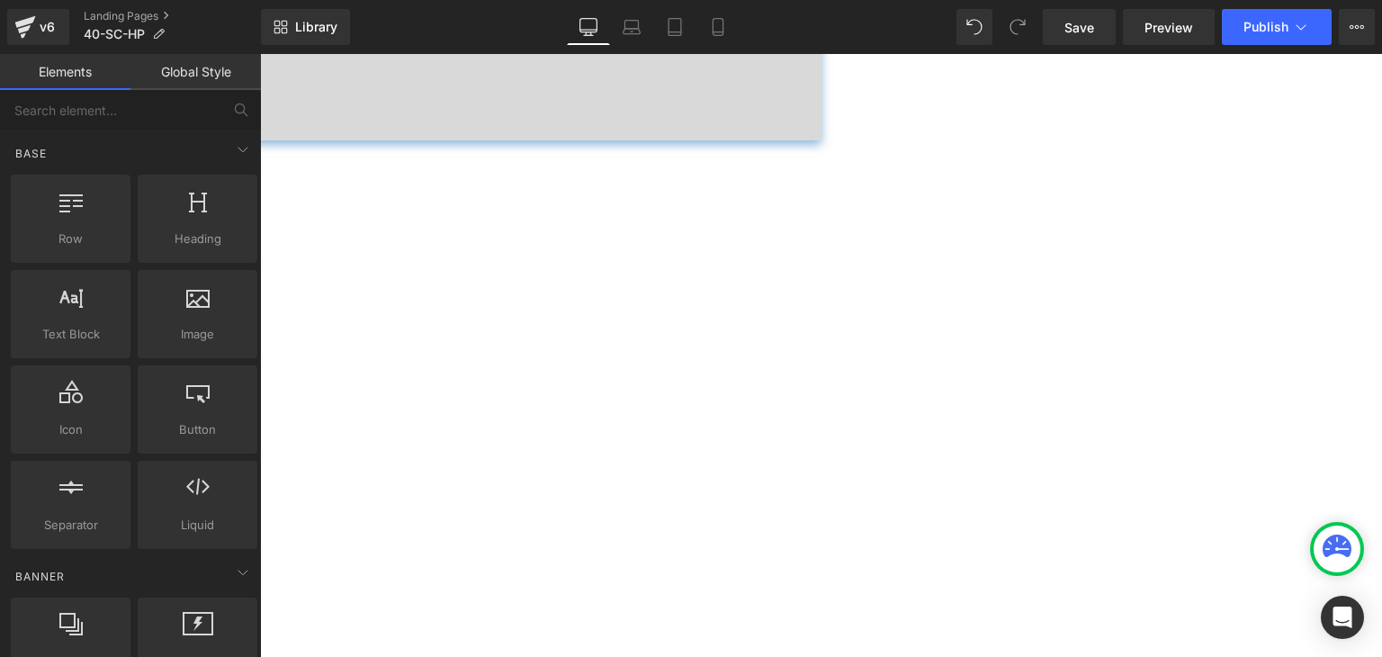
scroll to position [1371, 0]
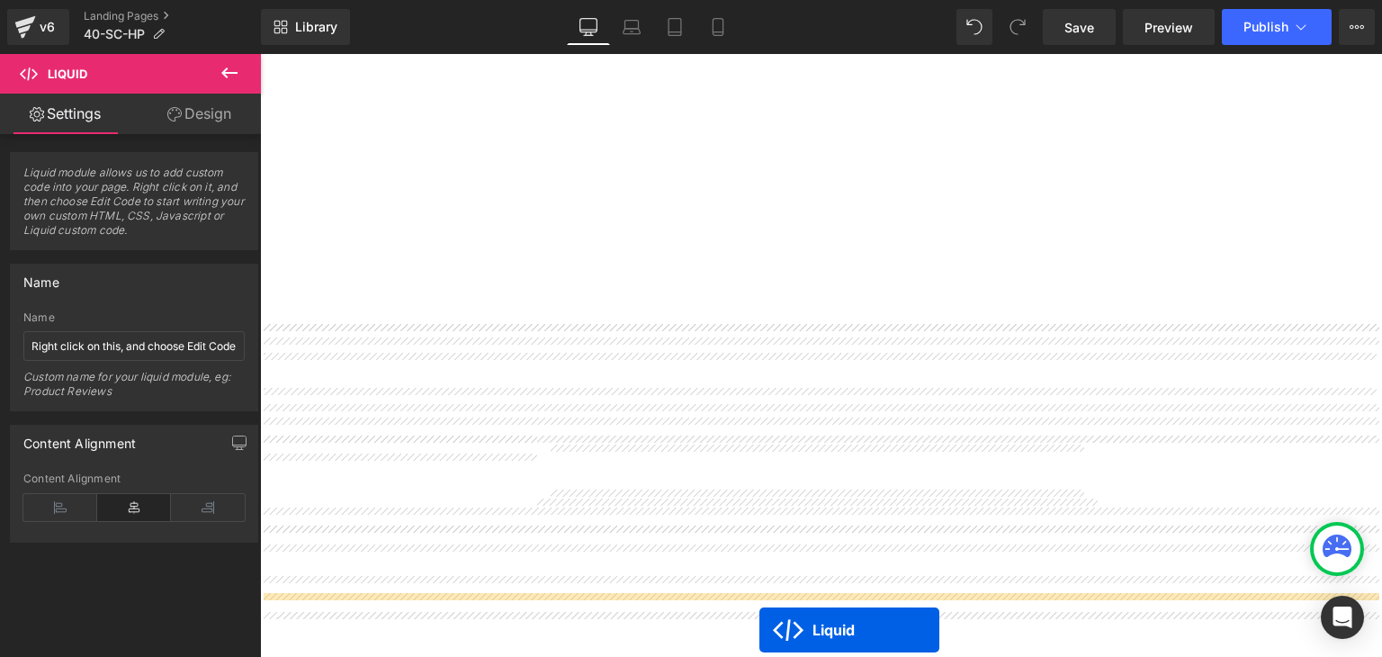
scroll to position [1965, 0]
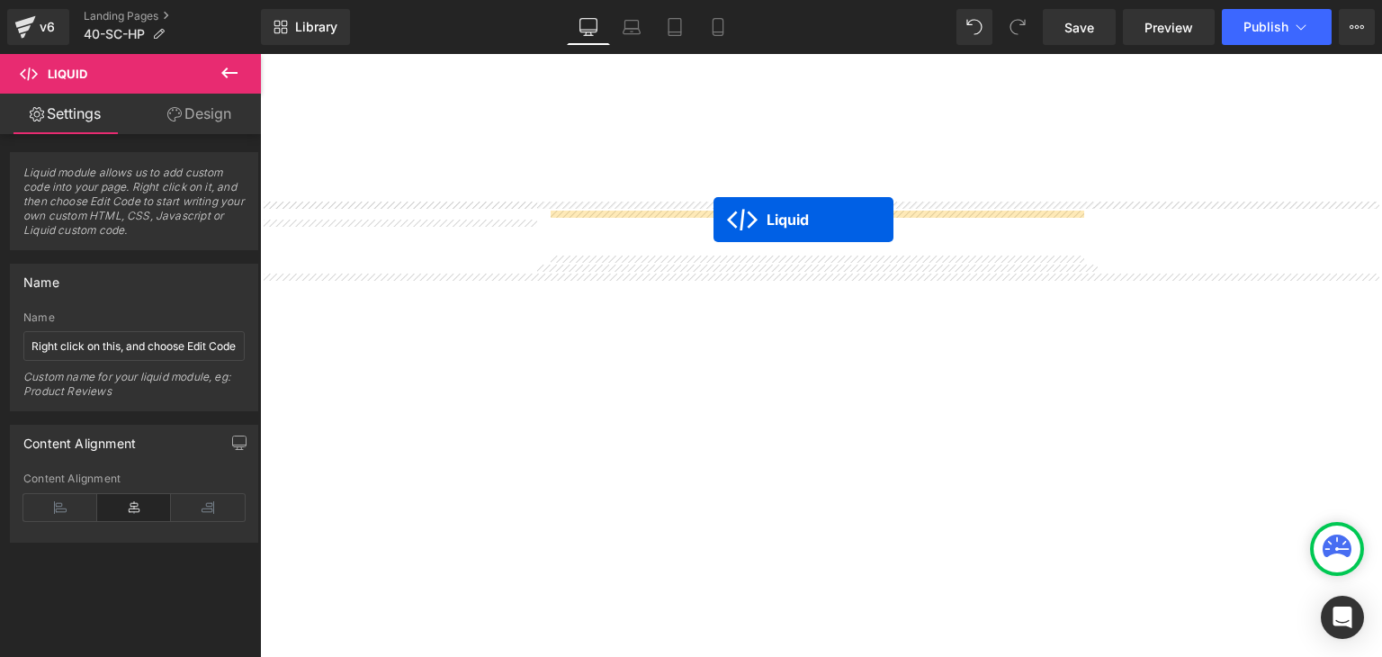
drag, startPoint x: 774, startPoint y: 327, endPoint x: 713, endPoint y: 220, distance: 123.7
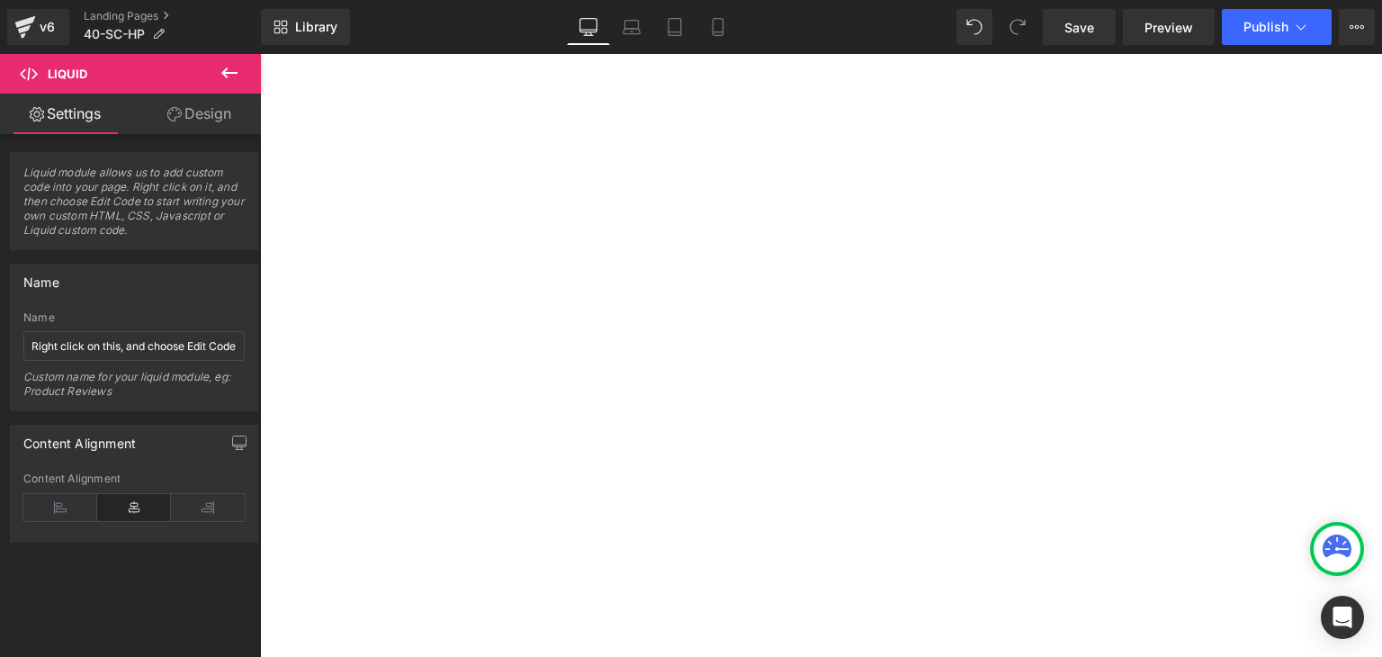
click at [260, 54] on icon at bounding box center [260, 54] width 0 height 0
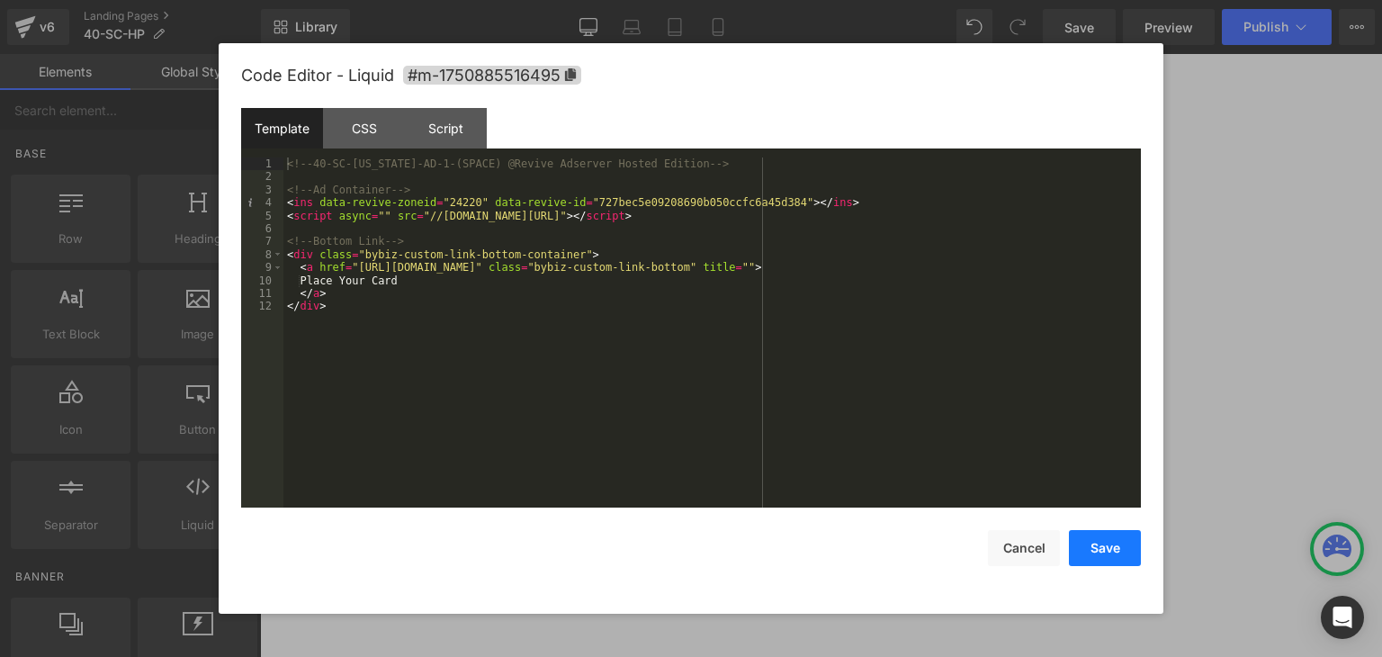
click at [1097, 544] on button "Save" at bounding box center [1105, 548] width 72 height 36
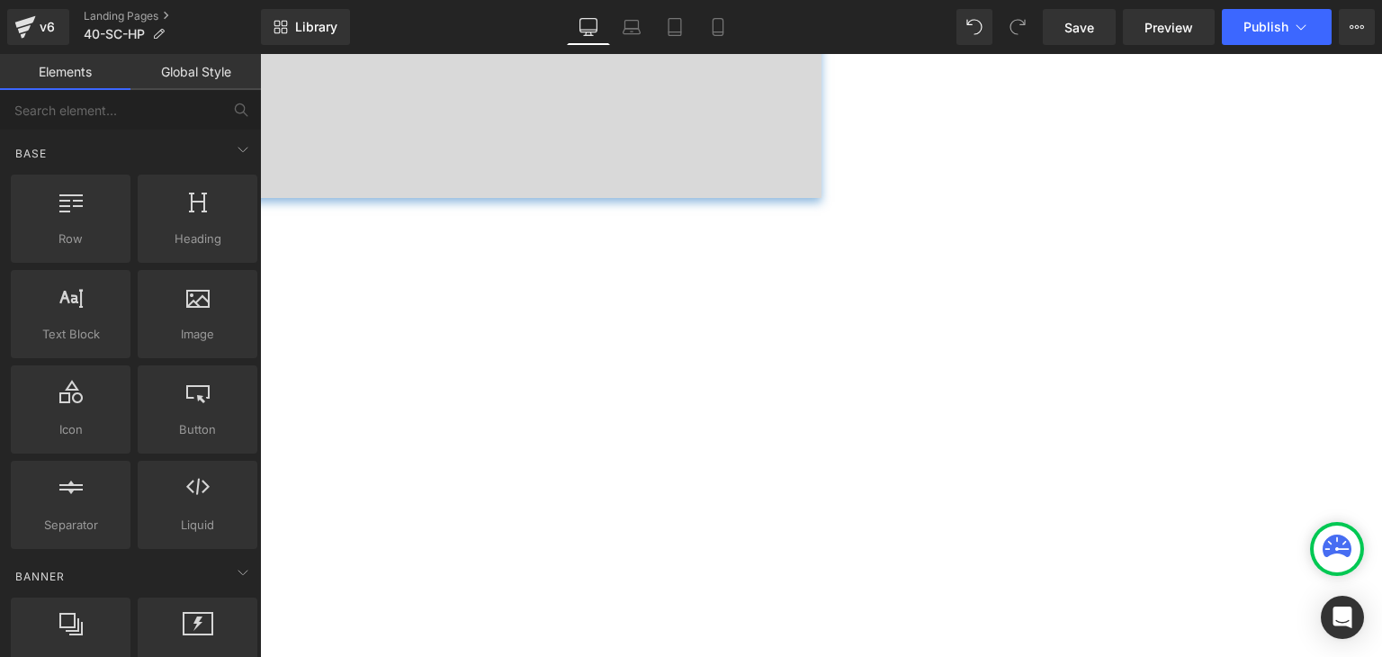
scroll to position [1335, 0]
click at [260, 54] on link at bounding box center [260, 54] width 0 height 0
click at [260, 54] on icon at bounding box center [260, 54] width 0 height 0
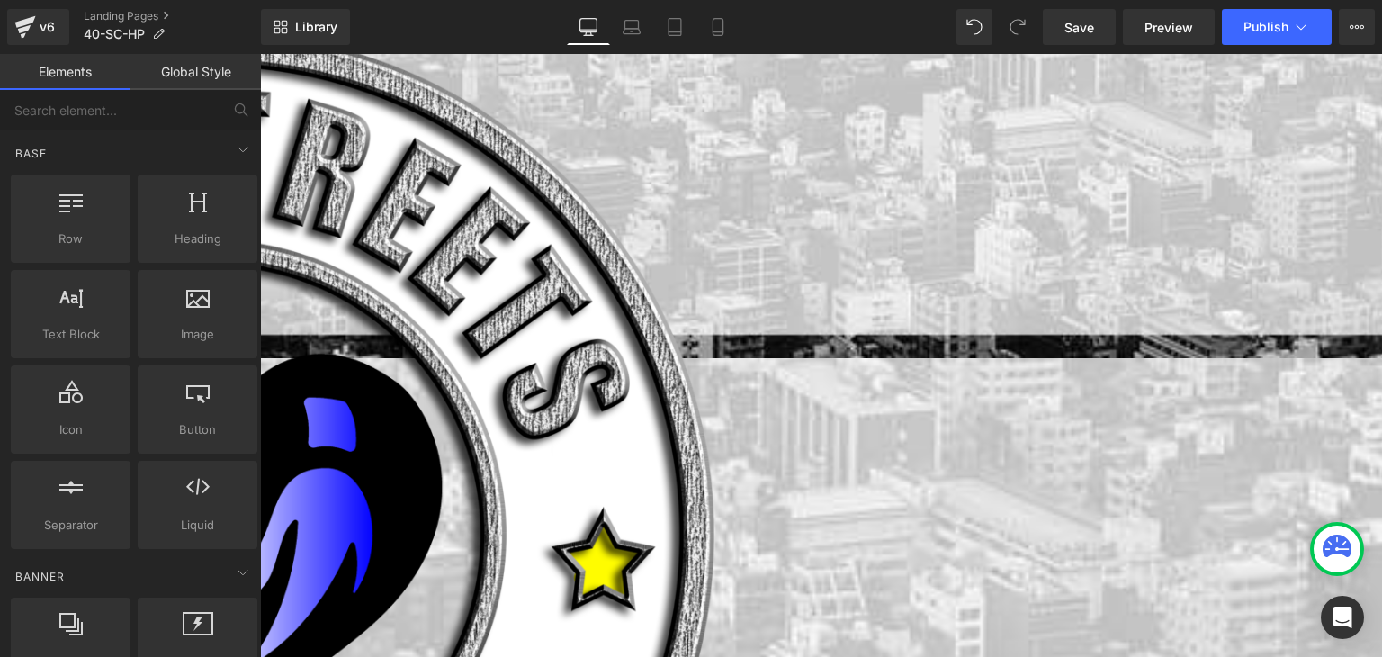
scroll to position [256, 0]
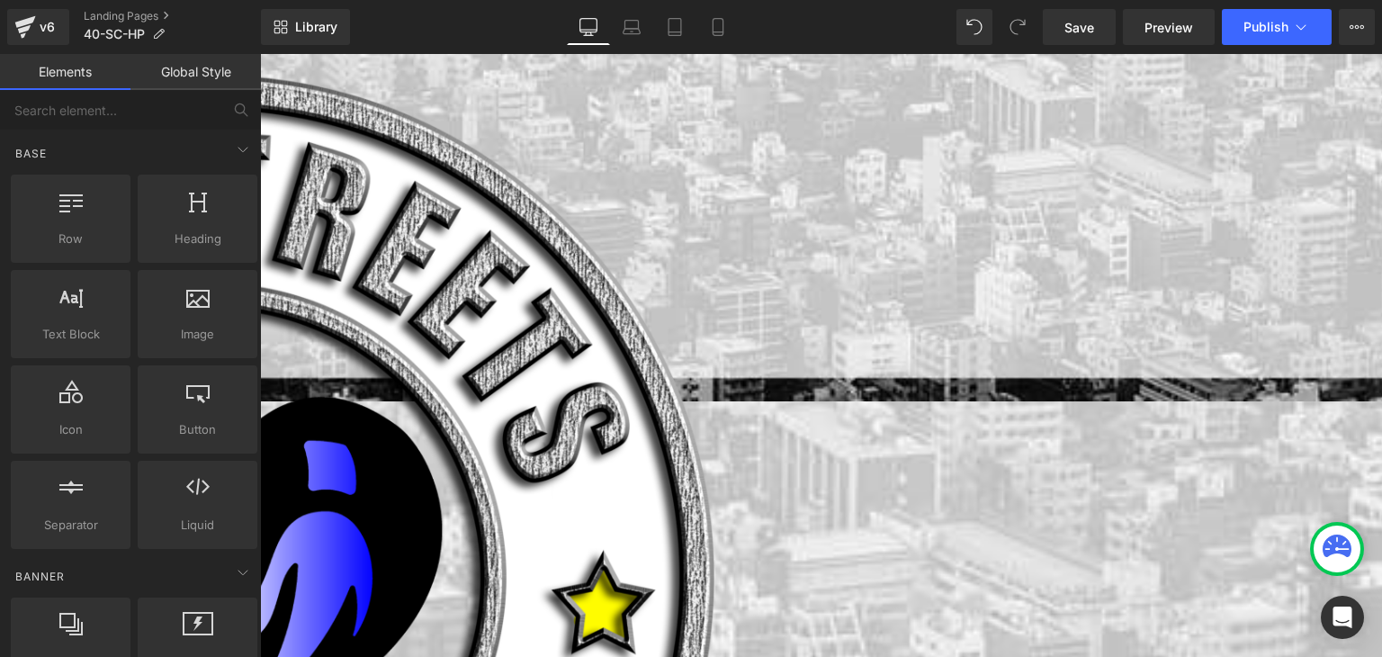
click at [260, 54] on span "Image" at bounding box center [260, 54] width 0 height 0
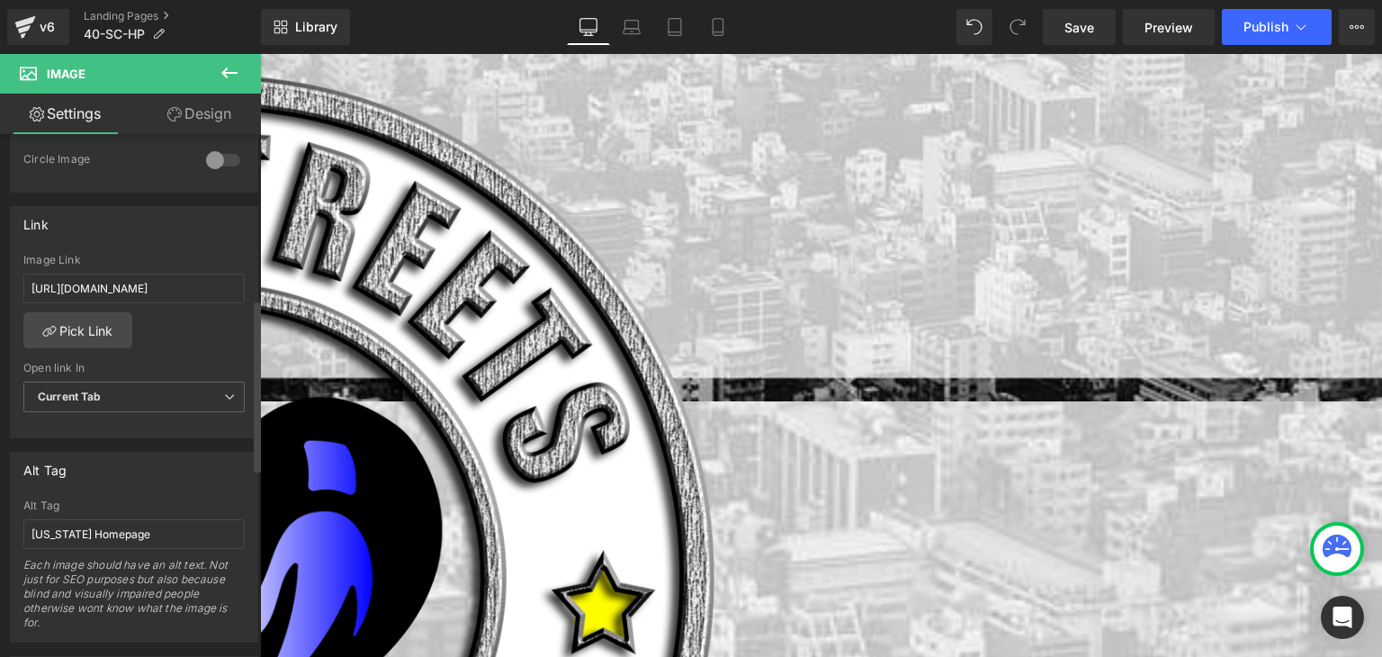
scroll to position [720, 0]
click at [172, 286] on input "https://coldstreets.com/pages/ptl-sc" at bounding box center [133, 287] width 221 height 30
type input "https://coldstreets.com/pages/40-sc-ptl"
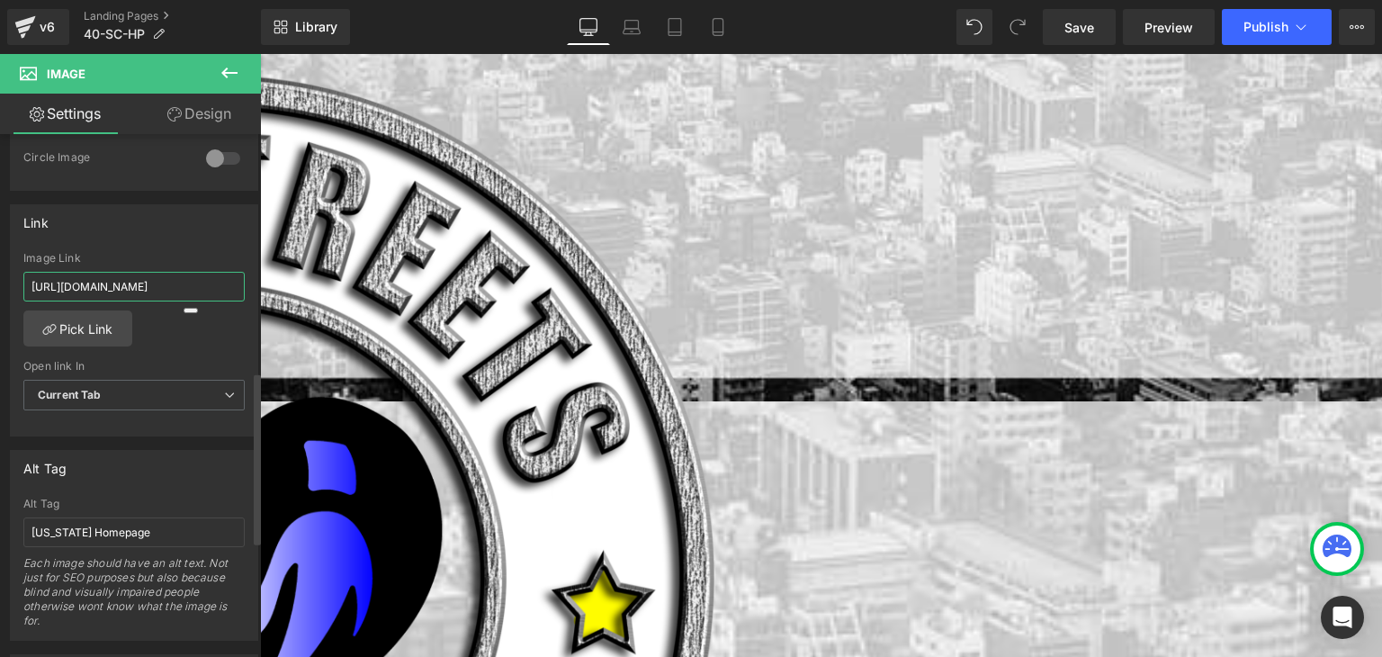
scroll to position [0, 7]
click at [260, 54] on span "Button" at bounding box center [260, 54] width 0 height 0
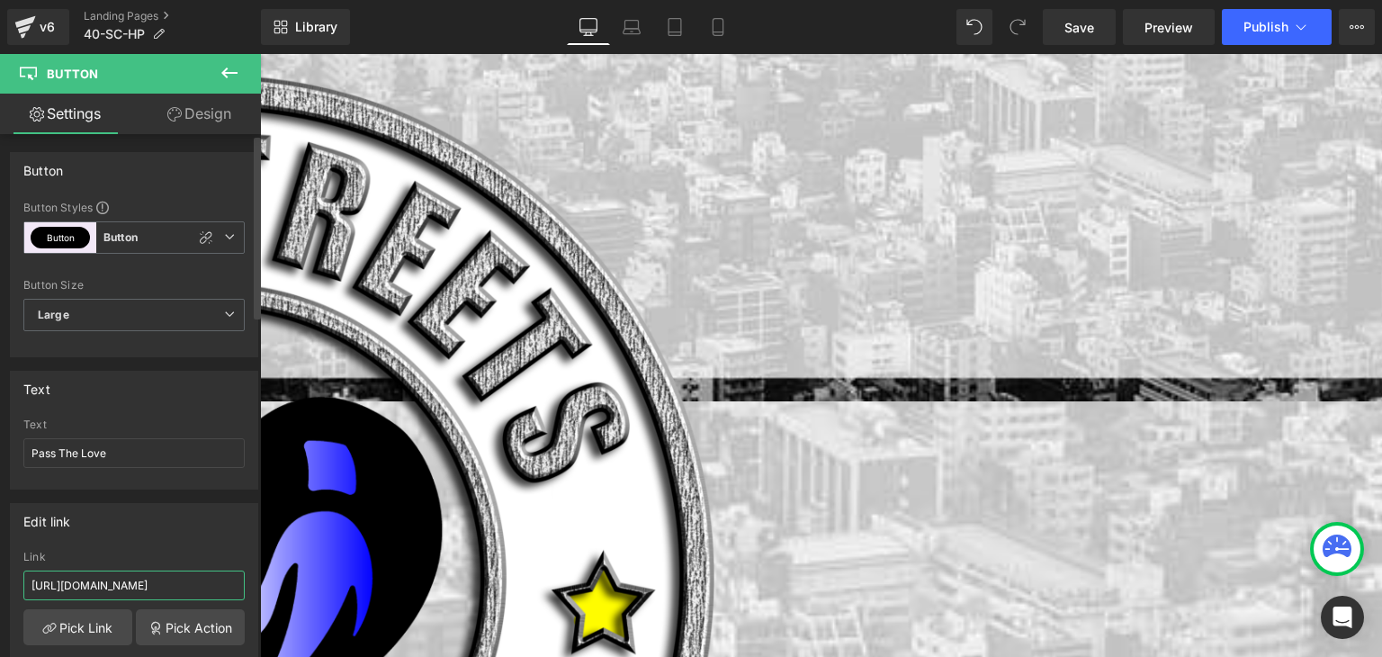
click at [149, 582] on input "https://coldstreets.com/pages/ptl-sc" at bounding box center [133, 585] width 221 height 30
paste input "40-sc-ptl"
type input "https://coldstreets.com/pages/40-sc-ptl"
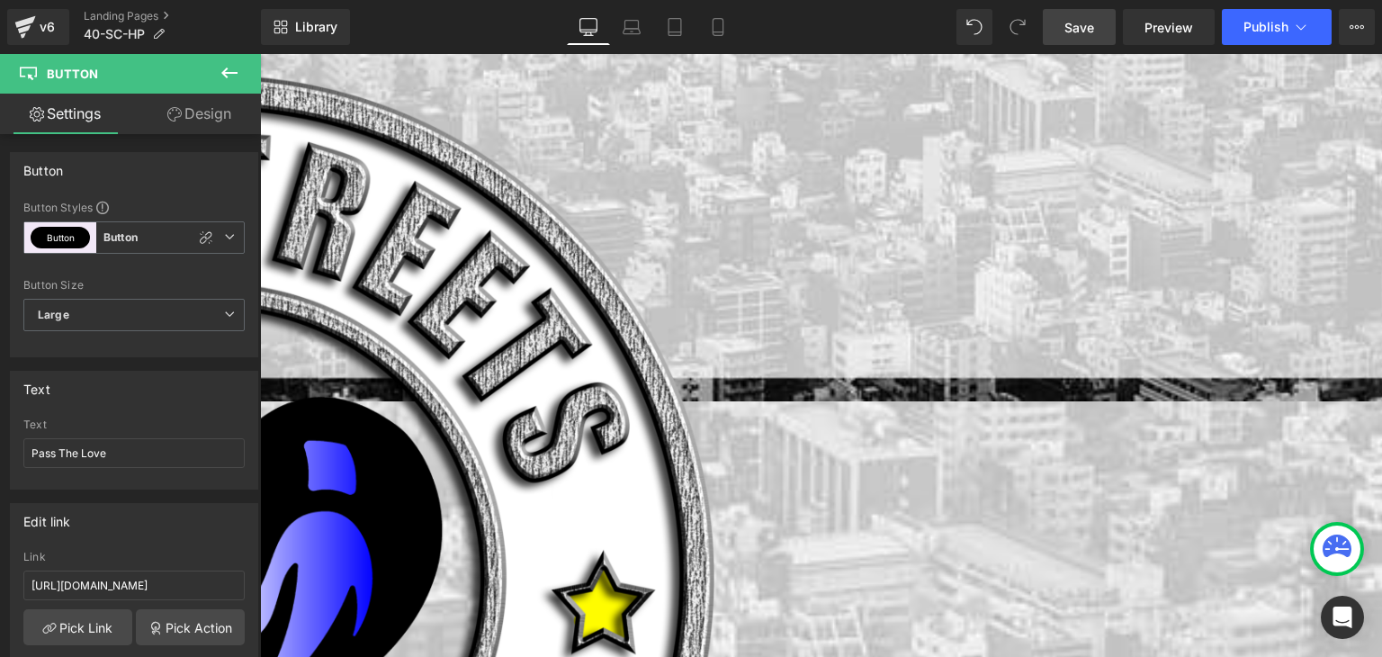
click at [1094, 19] on span "Save" at bounding box center [1079, 27] width 30 height 19
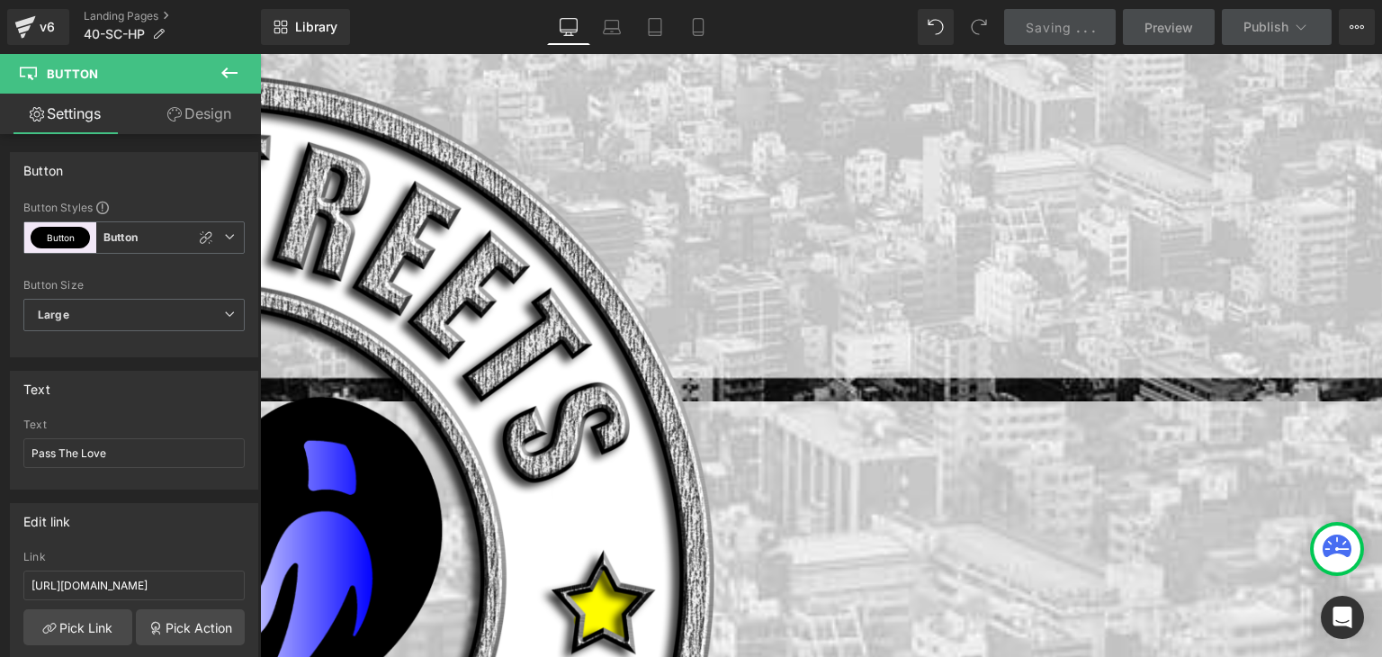
scroll to position [0, 0]
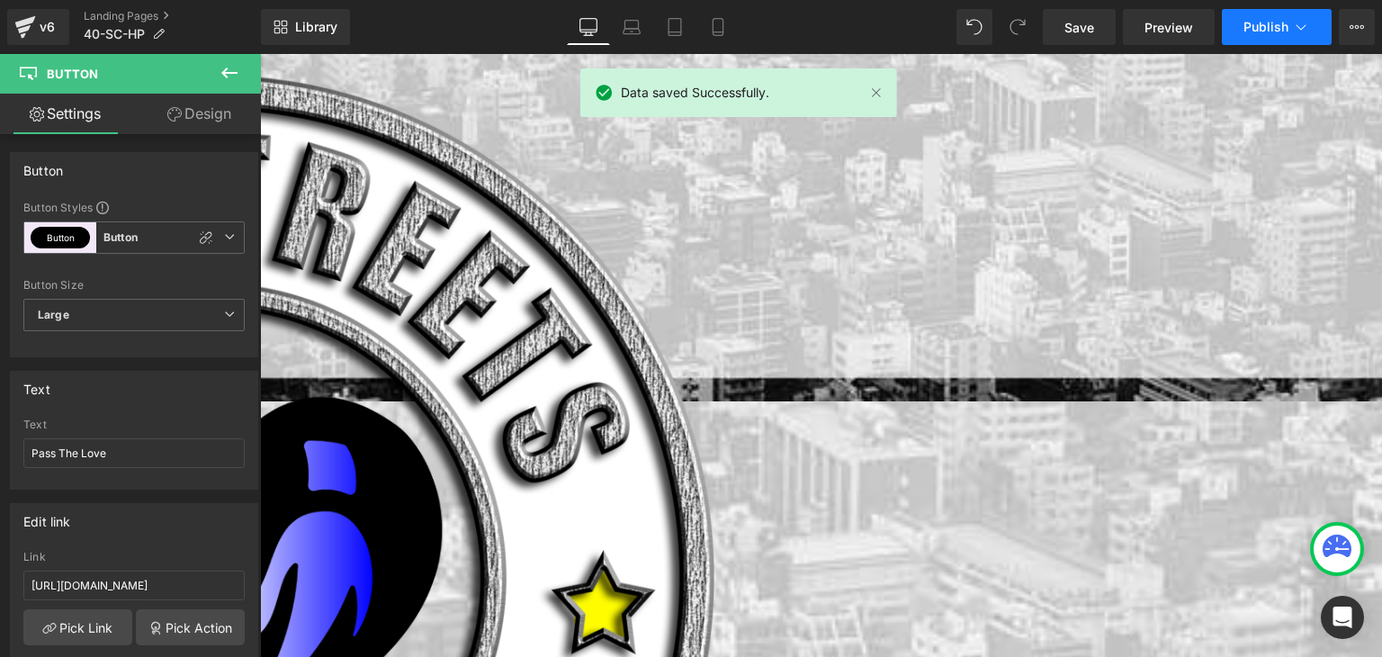
click at [1262, 29] on span "Publish" at bounding box center [1265, 27] width 45 height 14
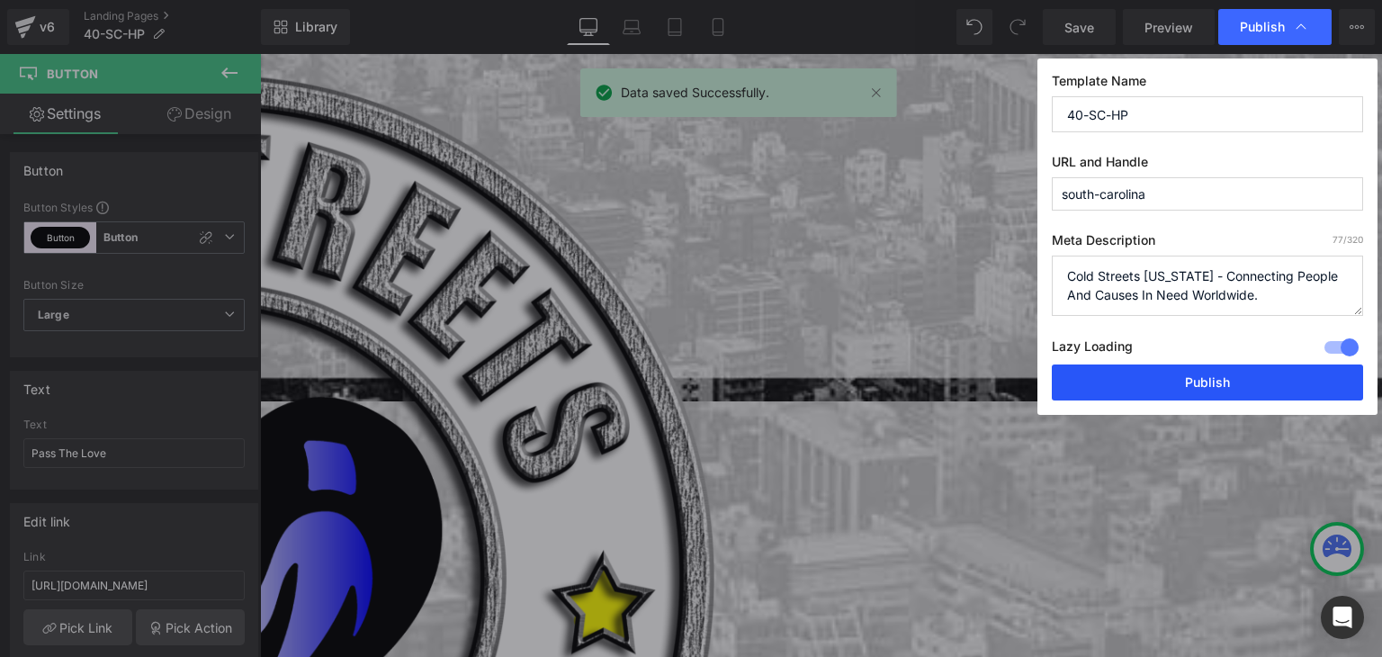
click at [1249, 372] on button "Publish" at bounding box center [1207, 382] width 311 height 36
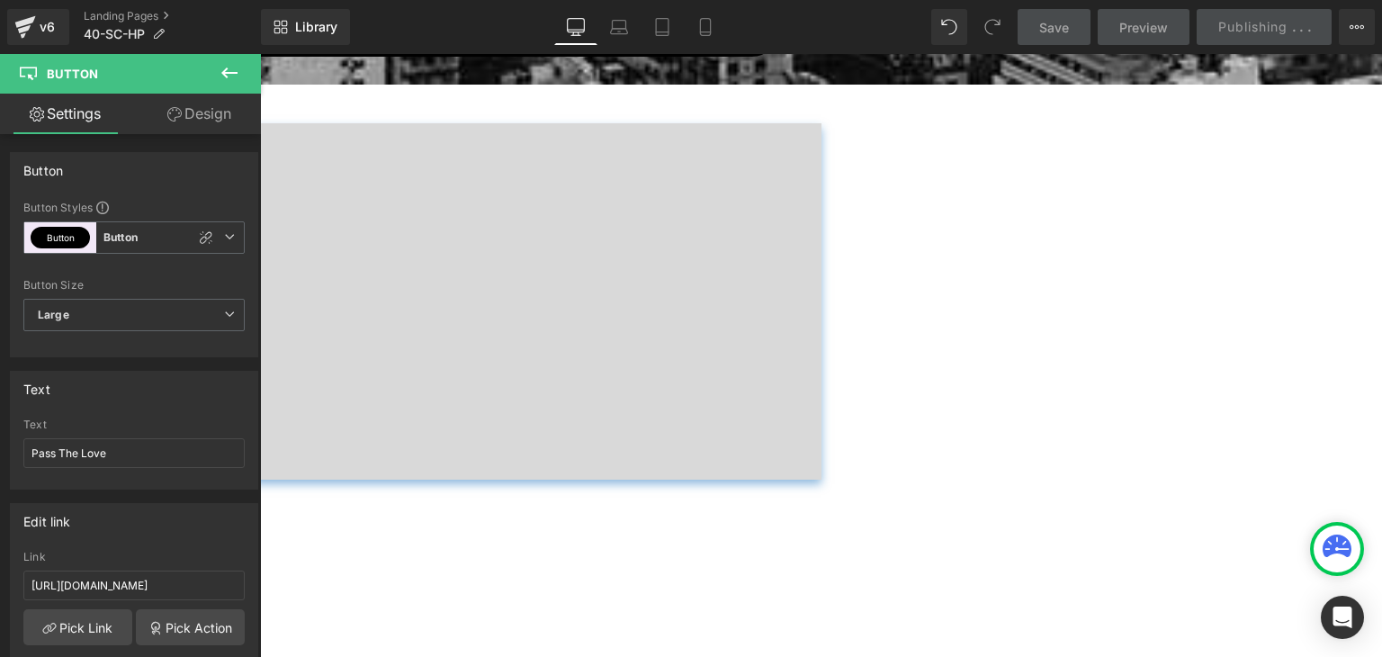
scroll to position [1425, 0]
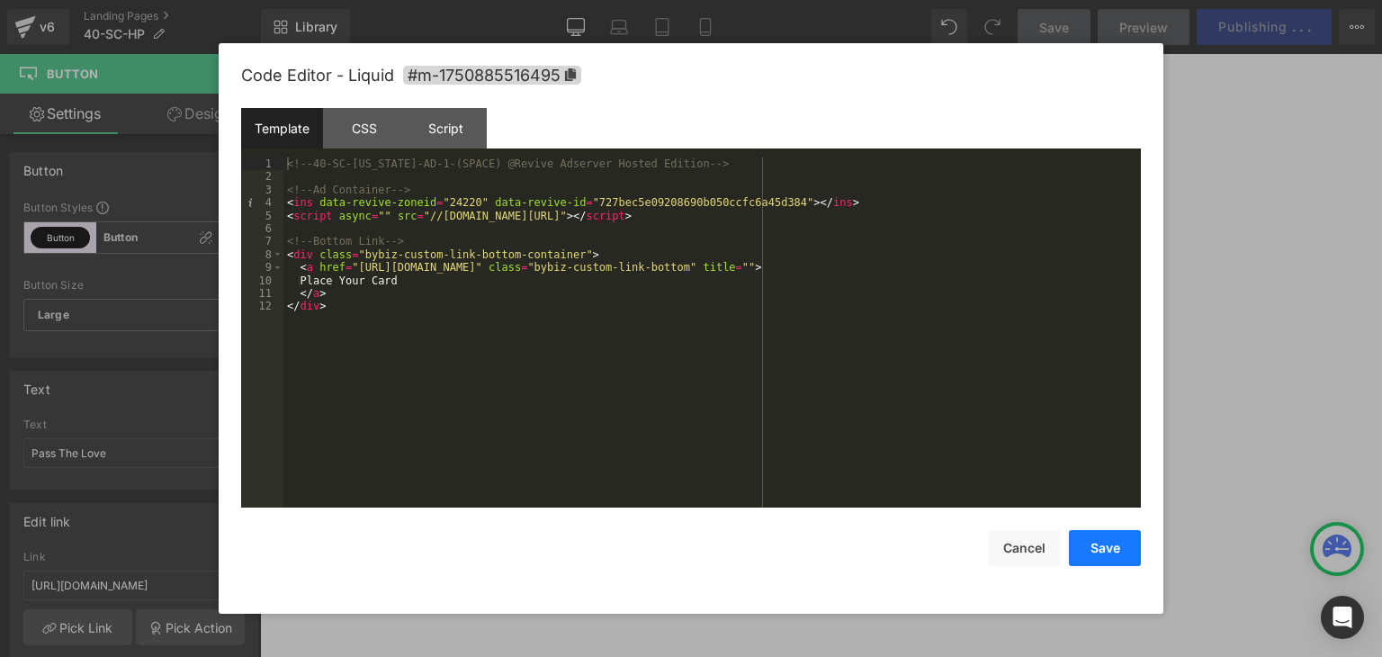
click at [1072, 538] on button "Save" at bounding box center [1105, 548] width 72 height 36
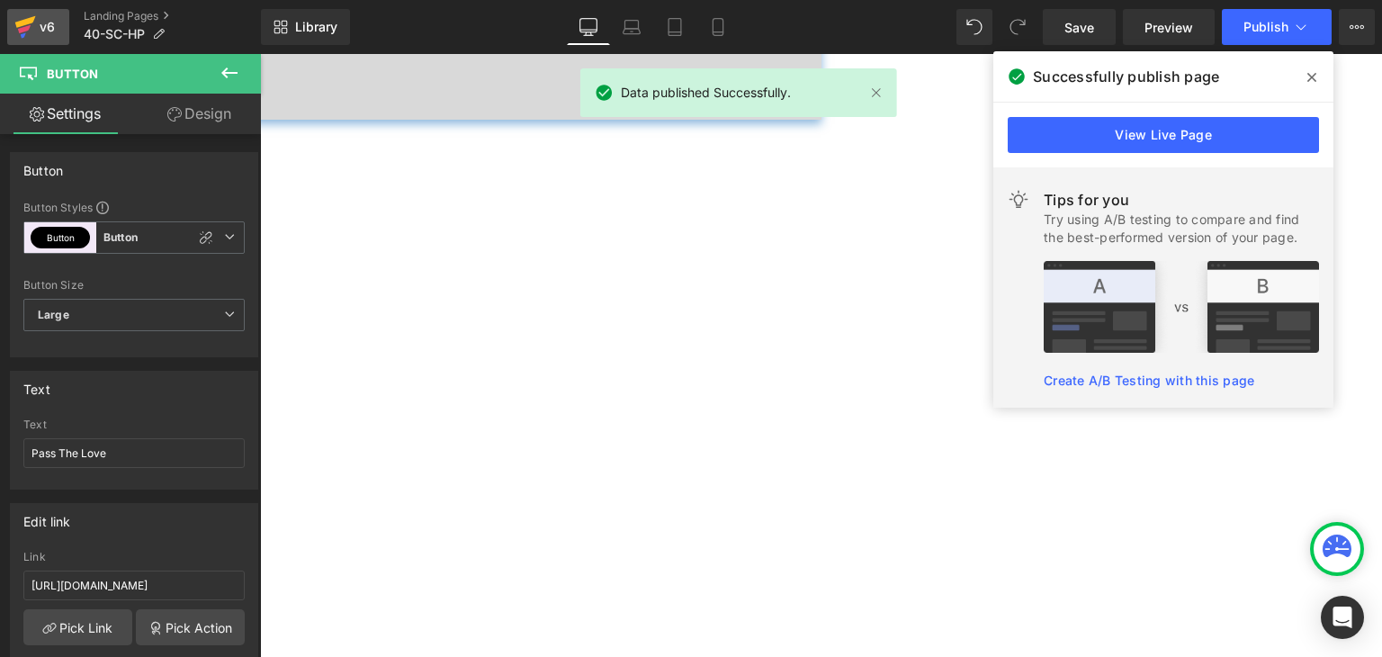
click at [31, 14] on icon at bounding box center [25, 26] width 22 height 45
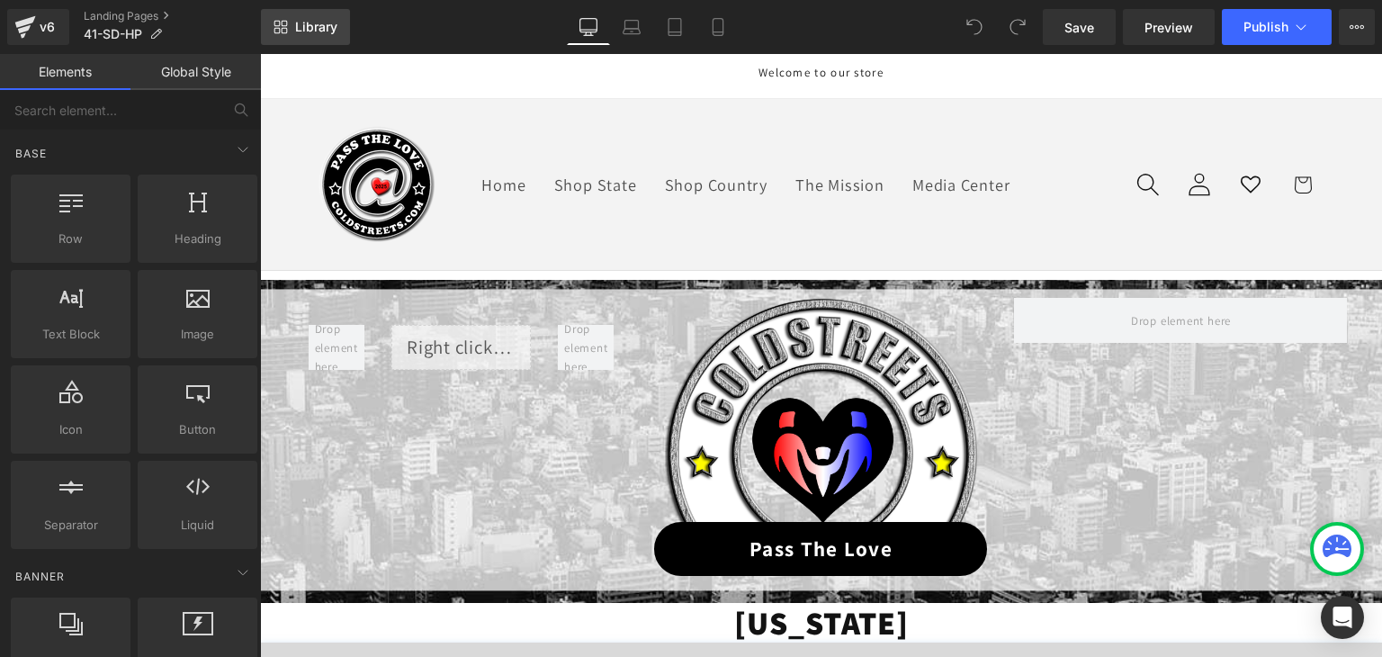
click at [299, 26] on span "Library" at bounding box center [316, 27] width 42 height 16
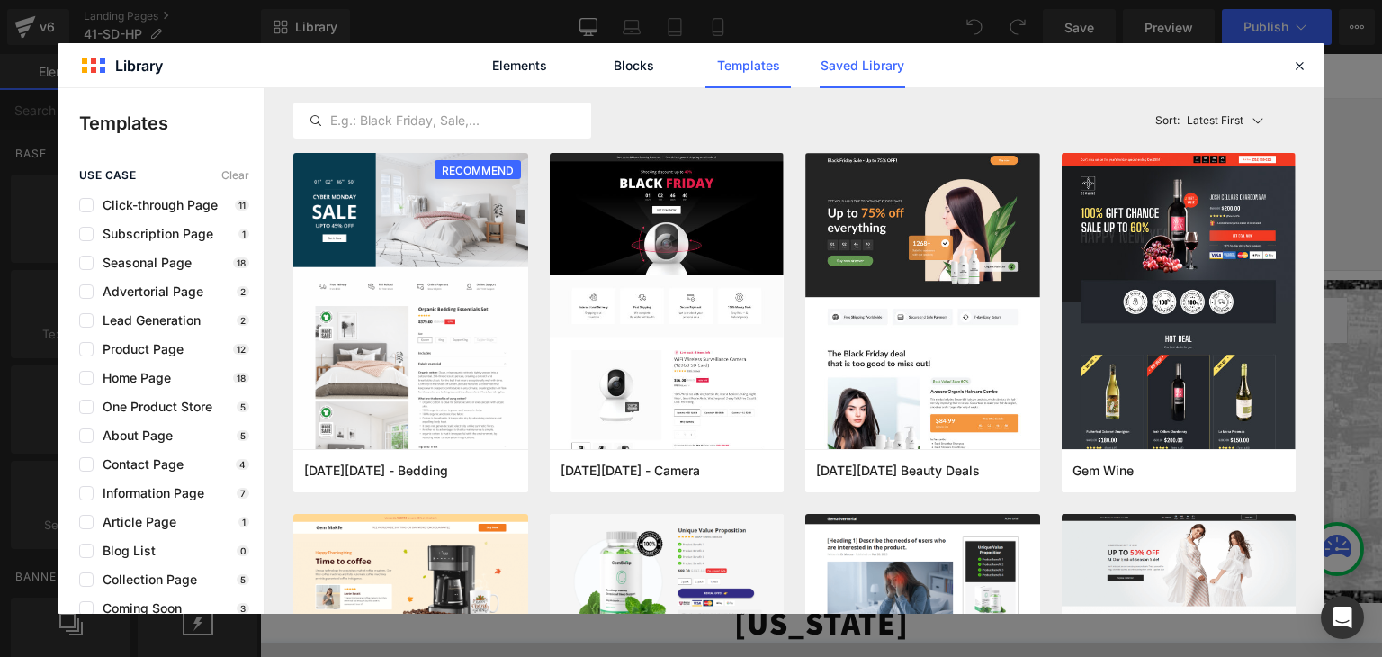
click at [856, 63] on link "Saved Library" at bounding box center [862, 65] width 85 height 45
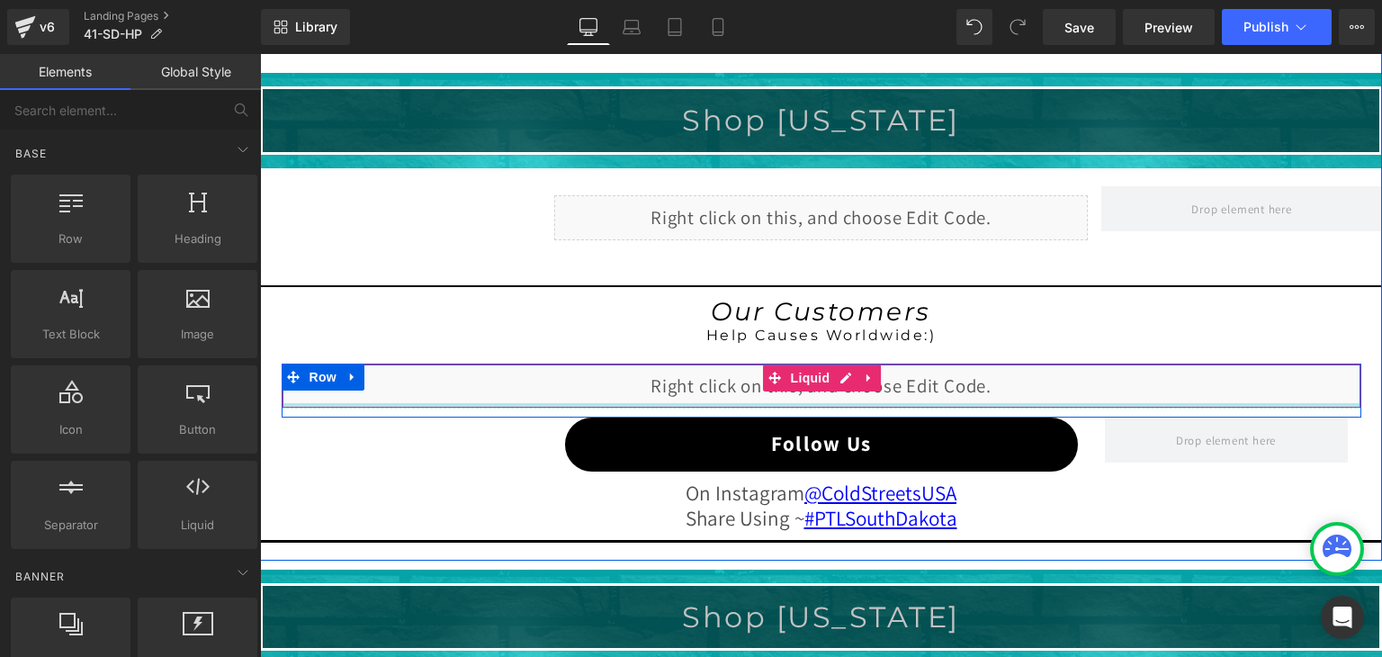
scroll to position [1443, 0]
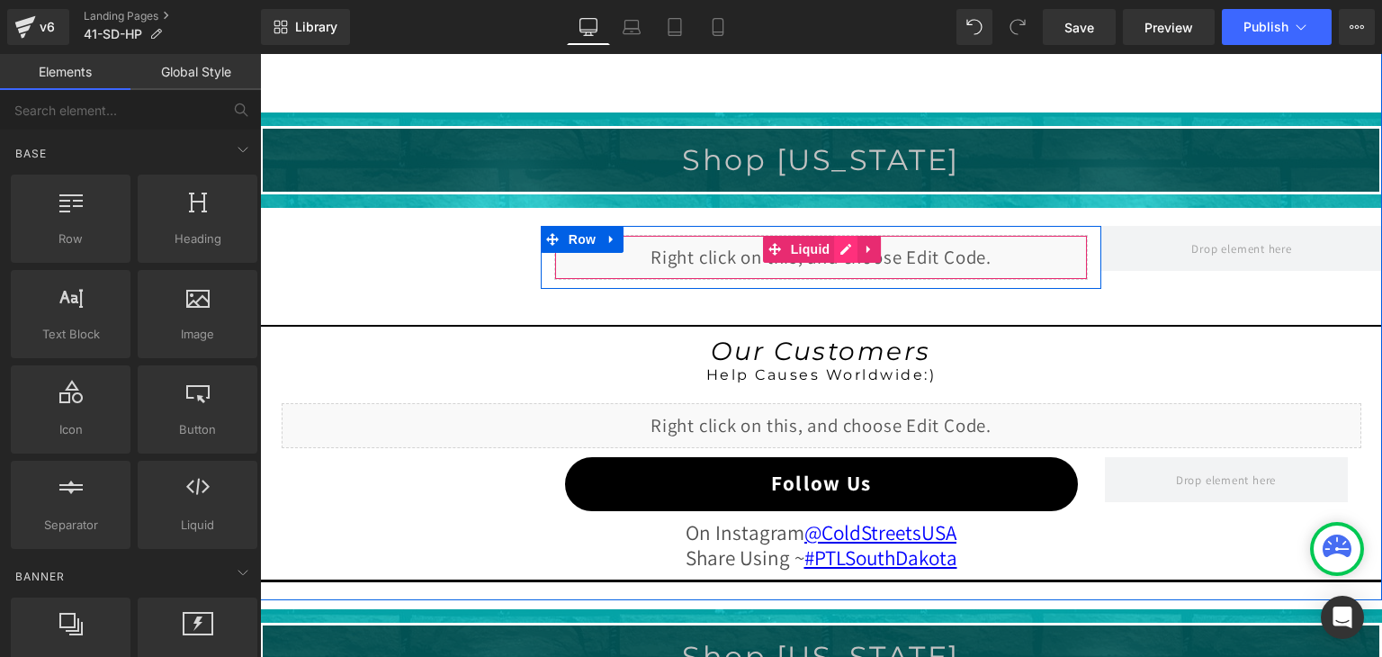
click at [840, 247] on div "Liquid" at bounding box center [821, 257] width 534 height 45
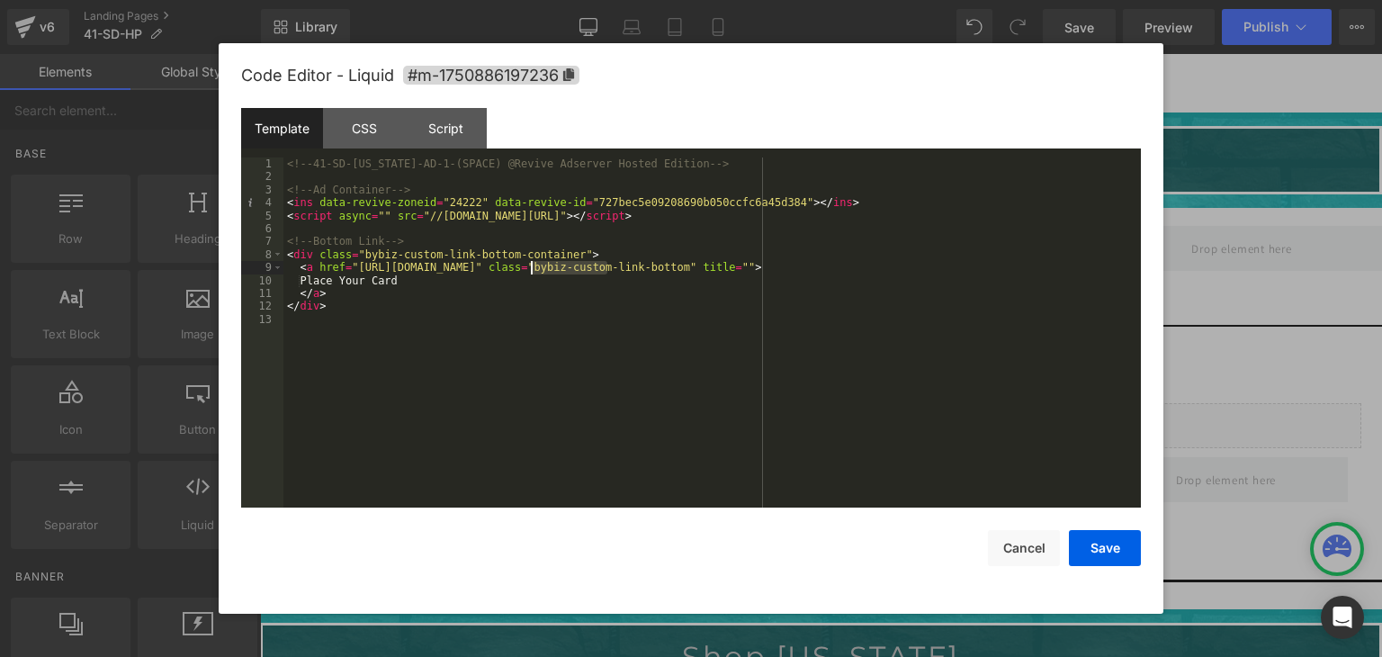
drag, startPoint x: 607, startPoint y: 268, endPoint x: 531, endPoint y: 267, distance: 76.5
click at [531, 267] on div "<!-- 41-SD-[US_STATE]-AD-1-(SPACE) @Revive Adserver Hosted Edition --> <!-- Ad …" at bounding box center [711, 345] width 857 height 376
click at [1109, 551] on button "Save" at bounding box center [1105, 548] width 72 height 36
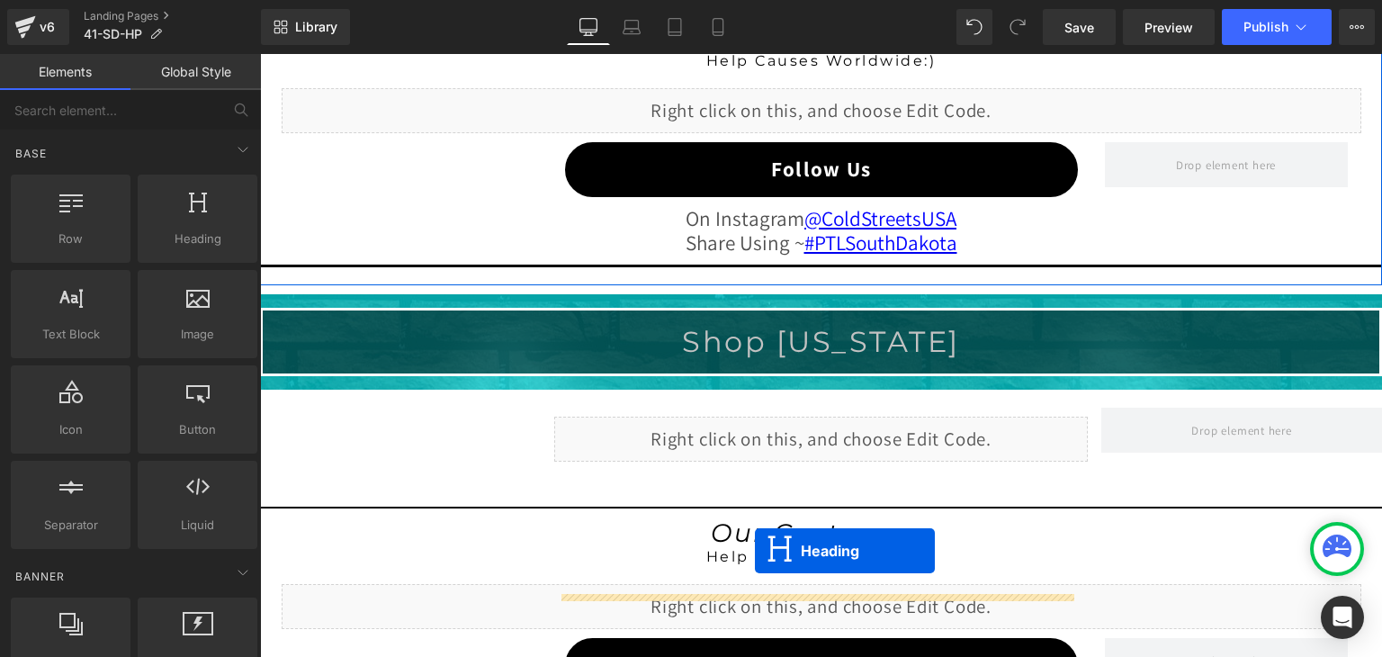
scroll to position [1857, 0]
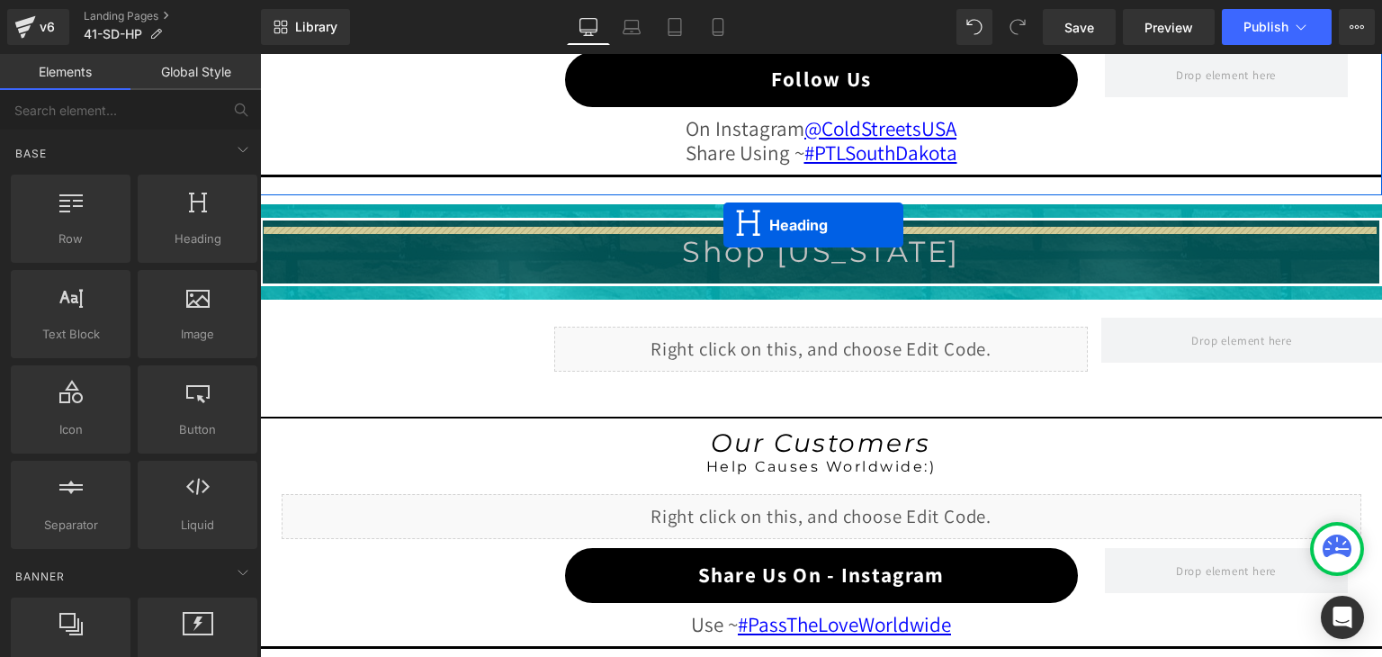
drag, startPoint x: 767, startPoint y: 152, endPoint x: 723, endPoint y: 225, distance: 84.7
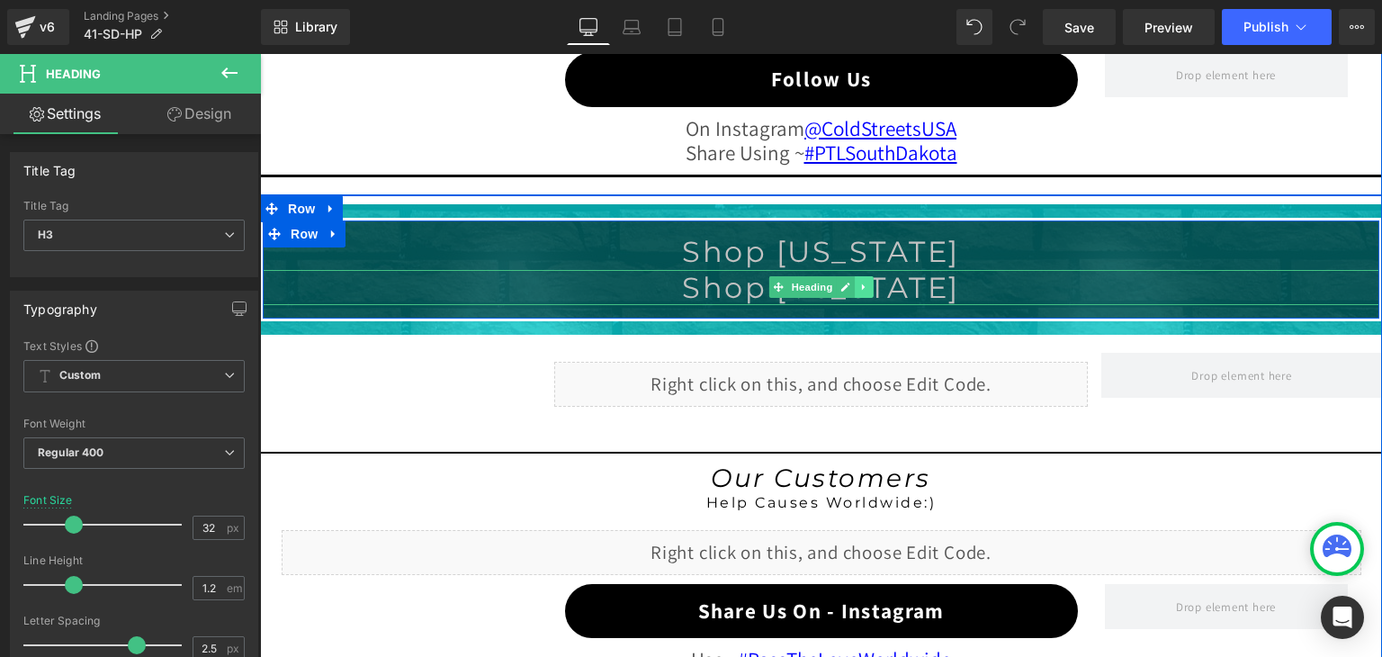
click at [862, 284] on icon at bounding box center [863, 287] width 3 height 6
click at [869, 283] on icon at bounding box center [874, 288] width 10 height 10
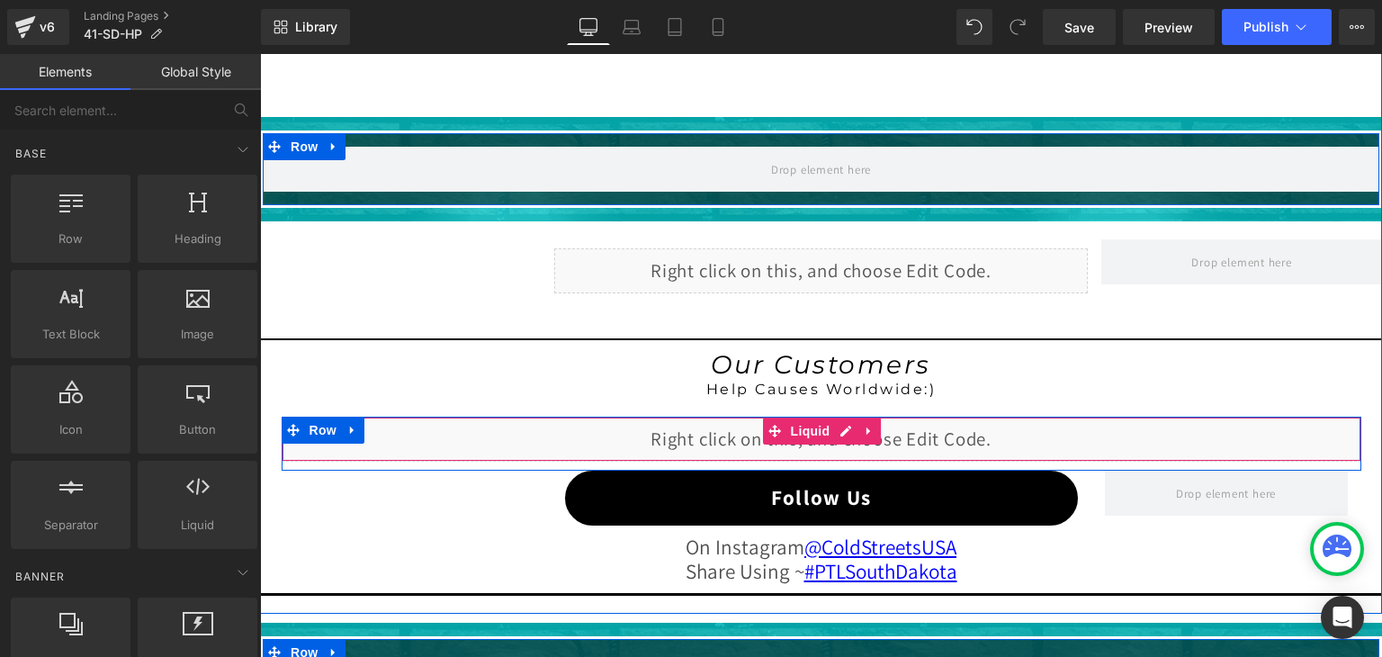
scroll to position [1407, 0]
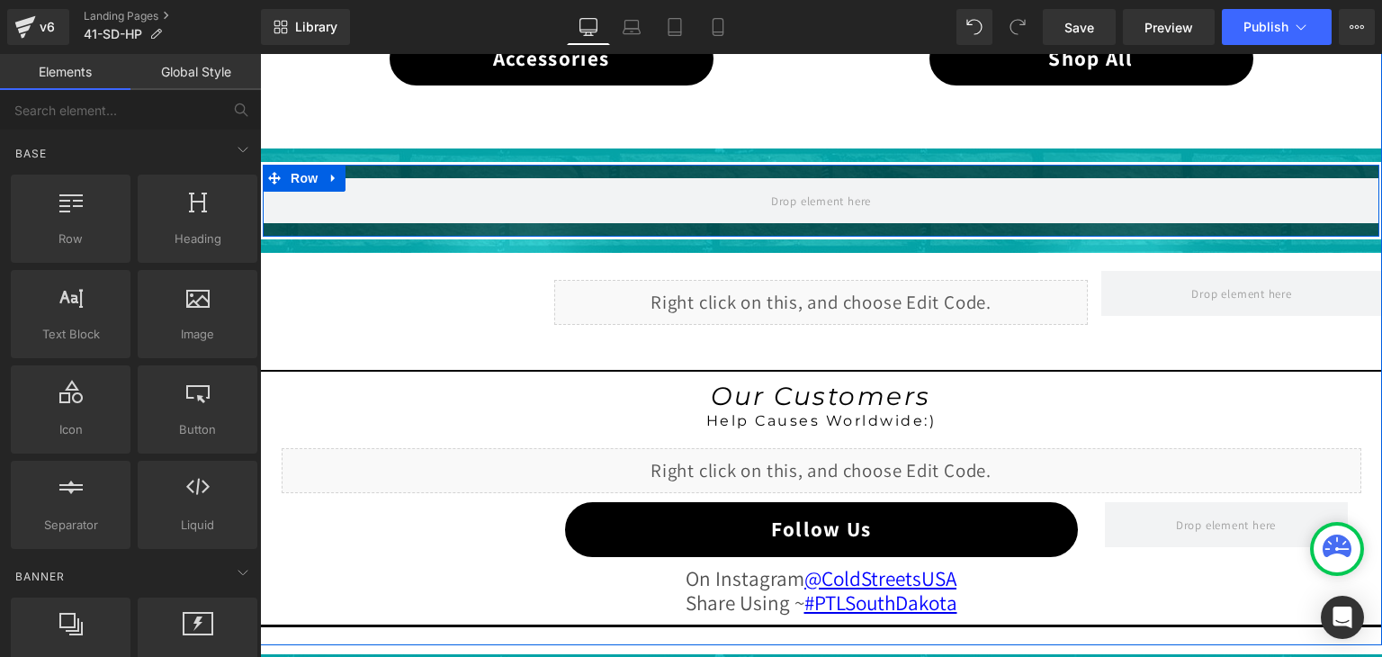
click at [781, 292] on div "Liquid" at bounding box center [821, 302] width 534 height 45
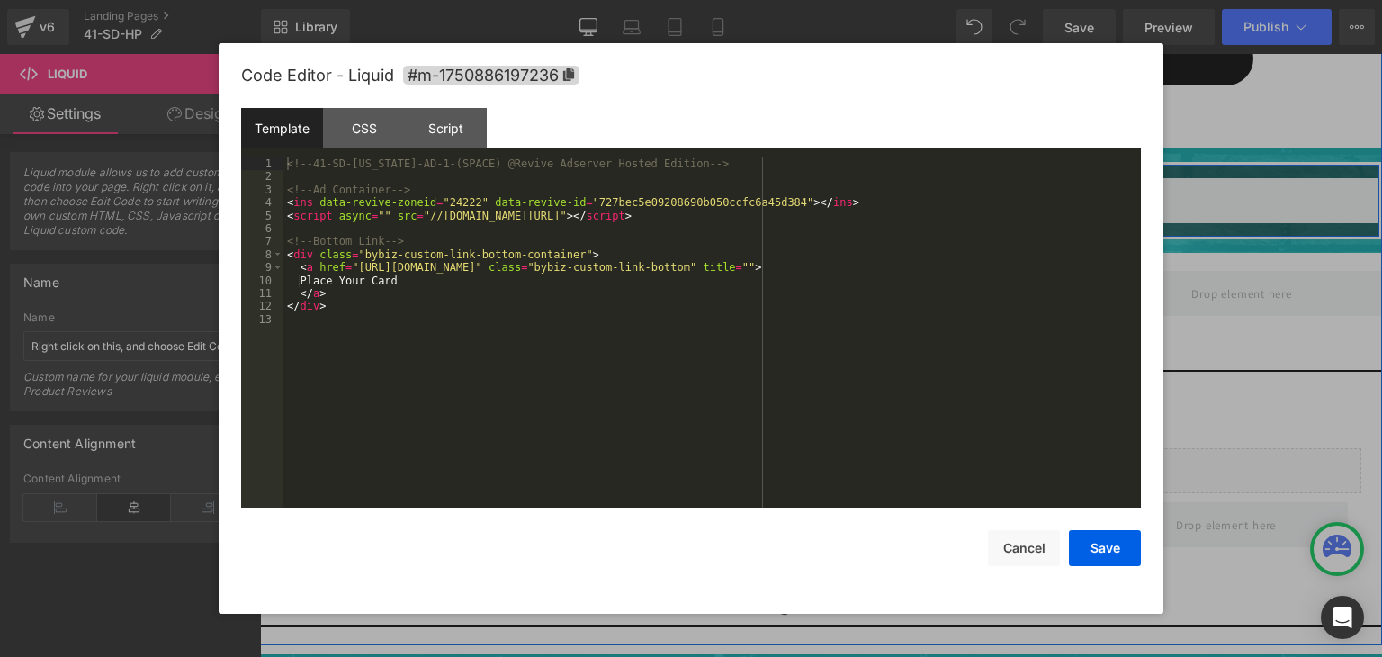
drag, startPoint x: 842, startPoint y: 291, endPoint x: 1101, endPoint y: 346, distance: 265.0
click at [842, 291] on div "Liquid" at bounding box center [821, 302] width 534 height 45
click at [0, 0] on button "Save" at bounding box center [0, 0] width 0 height 0
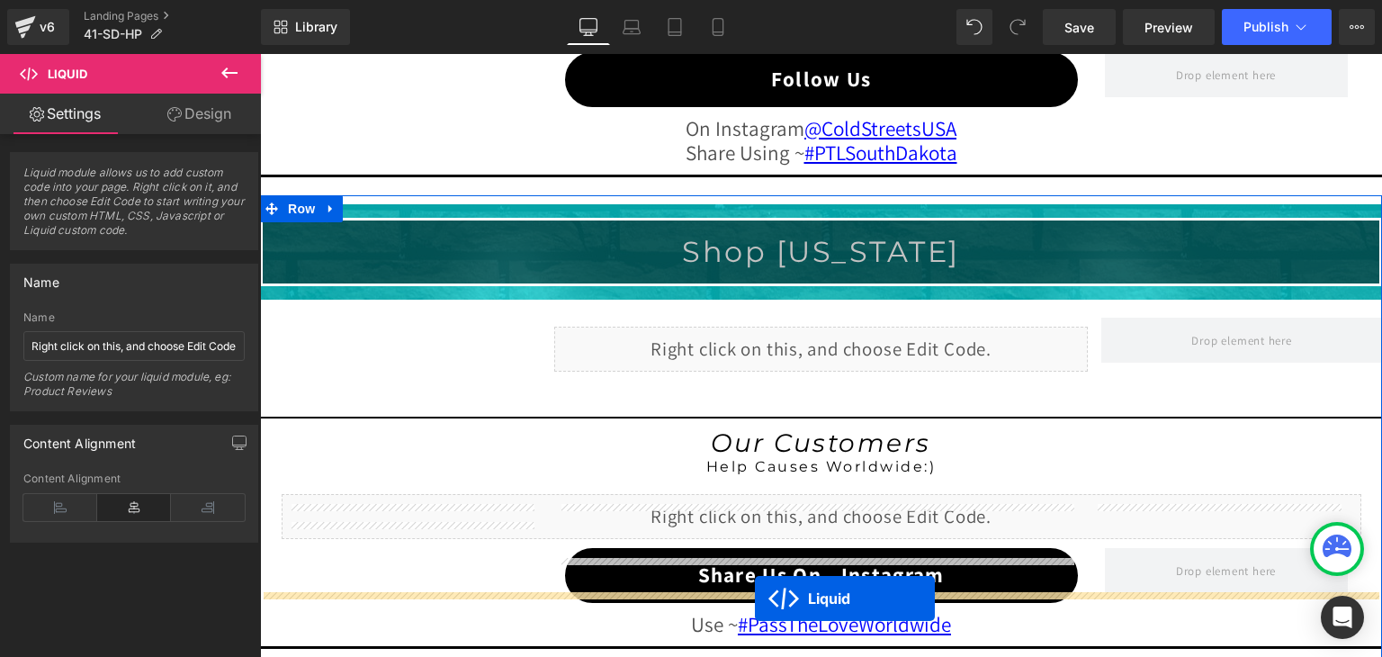
scroll to position [1911, 0]
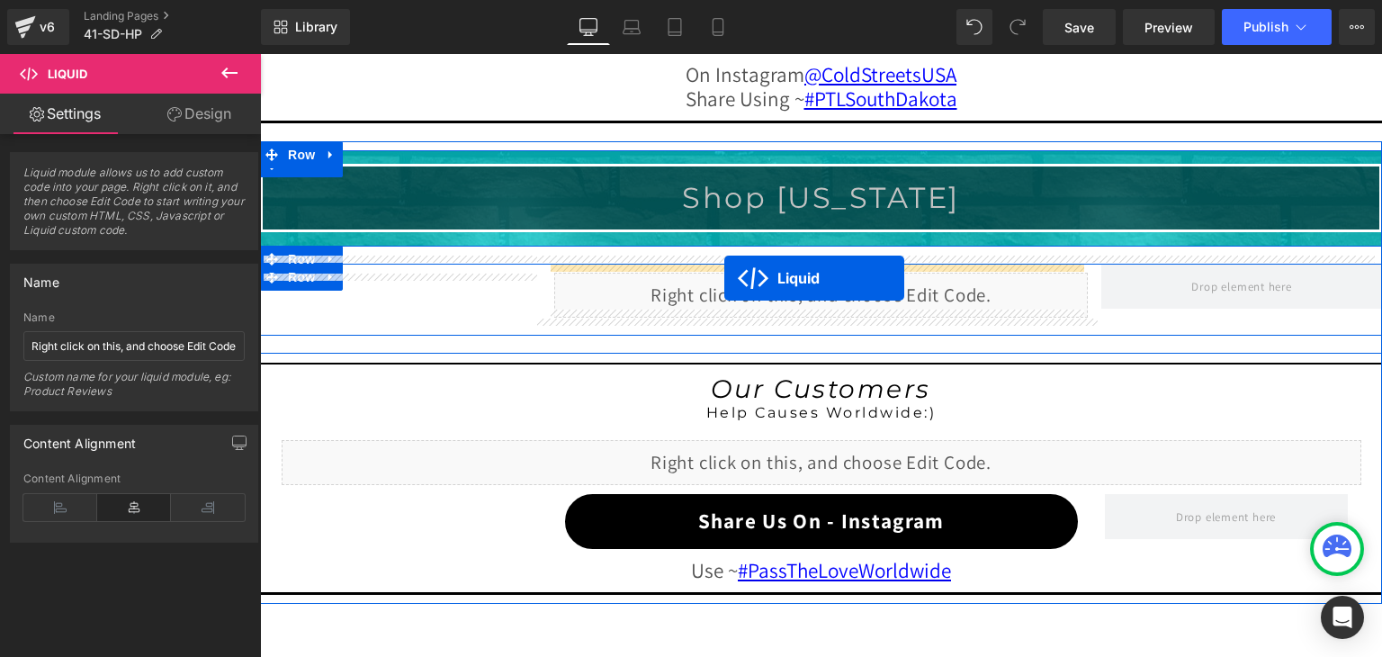
drag, startPoint x: 764, startPoint y: 294, endPoint x: 724, endPoint y: 278, distance: 42.8
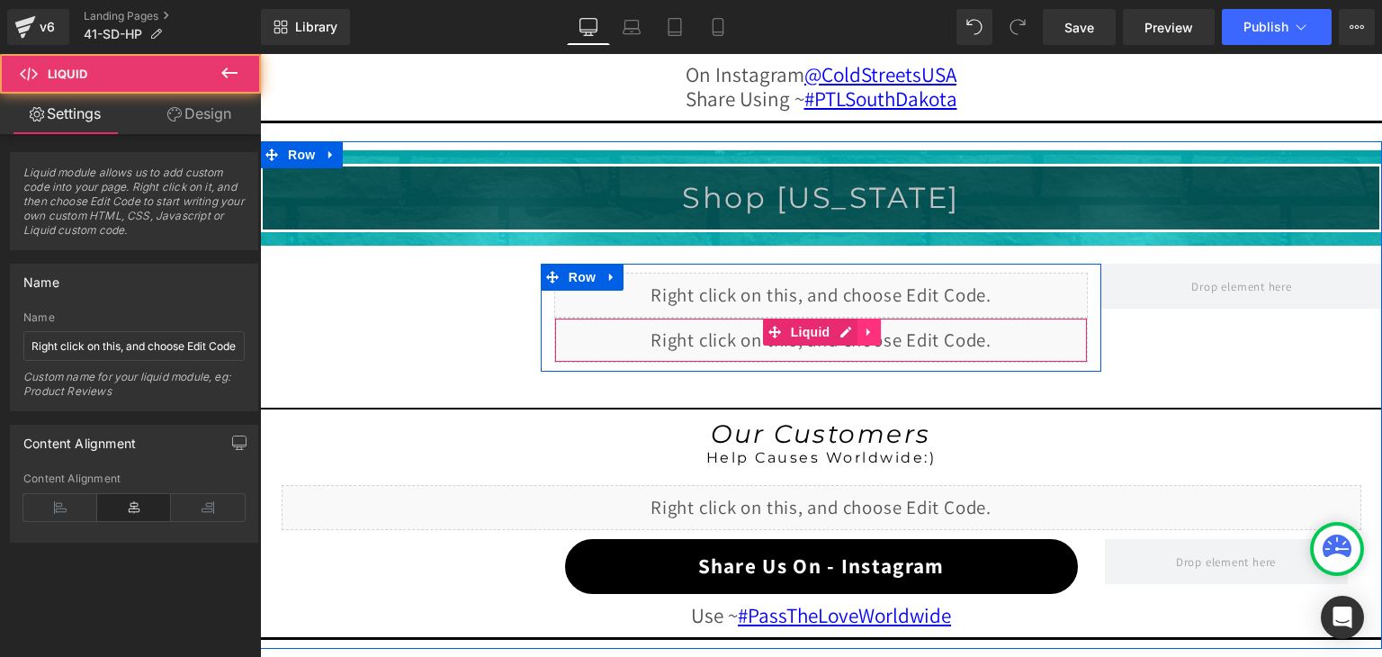
click at [863, 325] on icon at bounding box center [869, 331] width 13 height 13
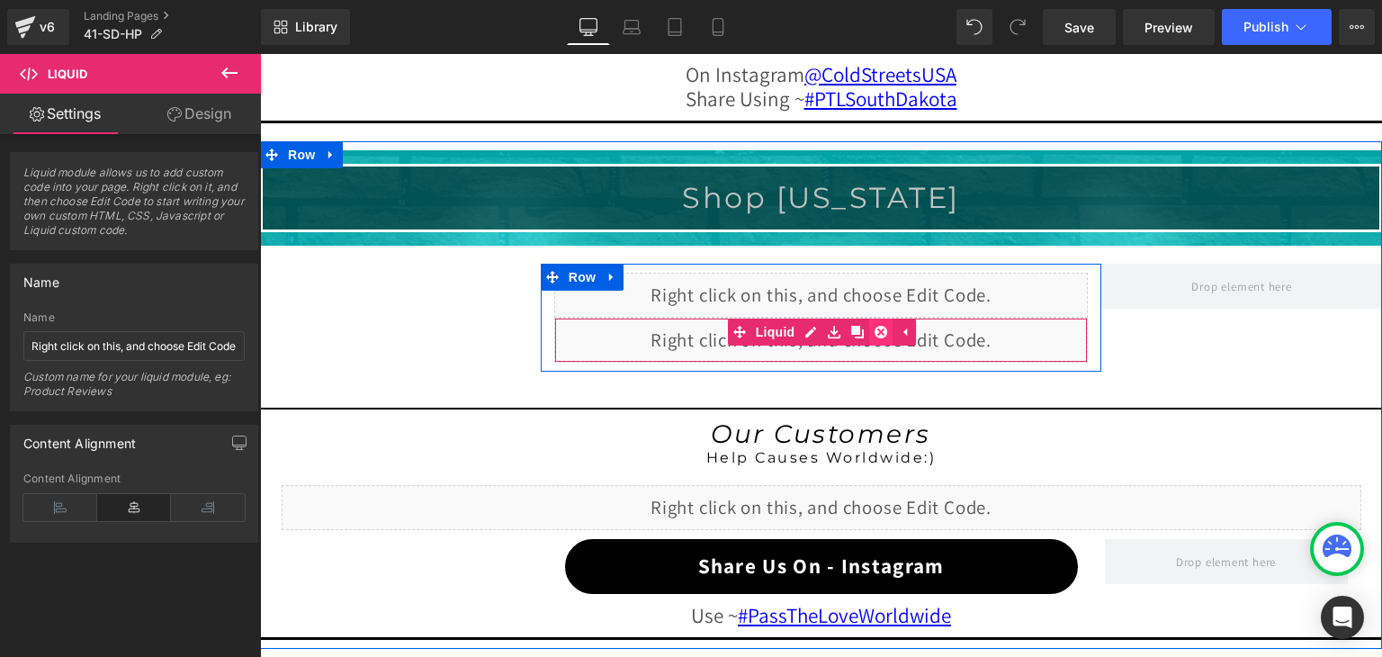
click at [874, 326] on icon at bounding box center [880, 332] width 13 height 13
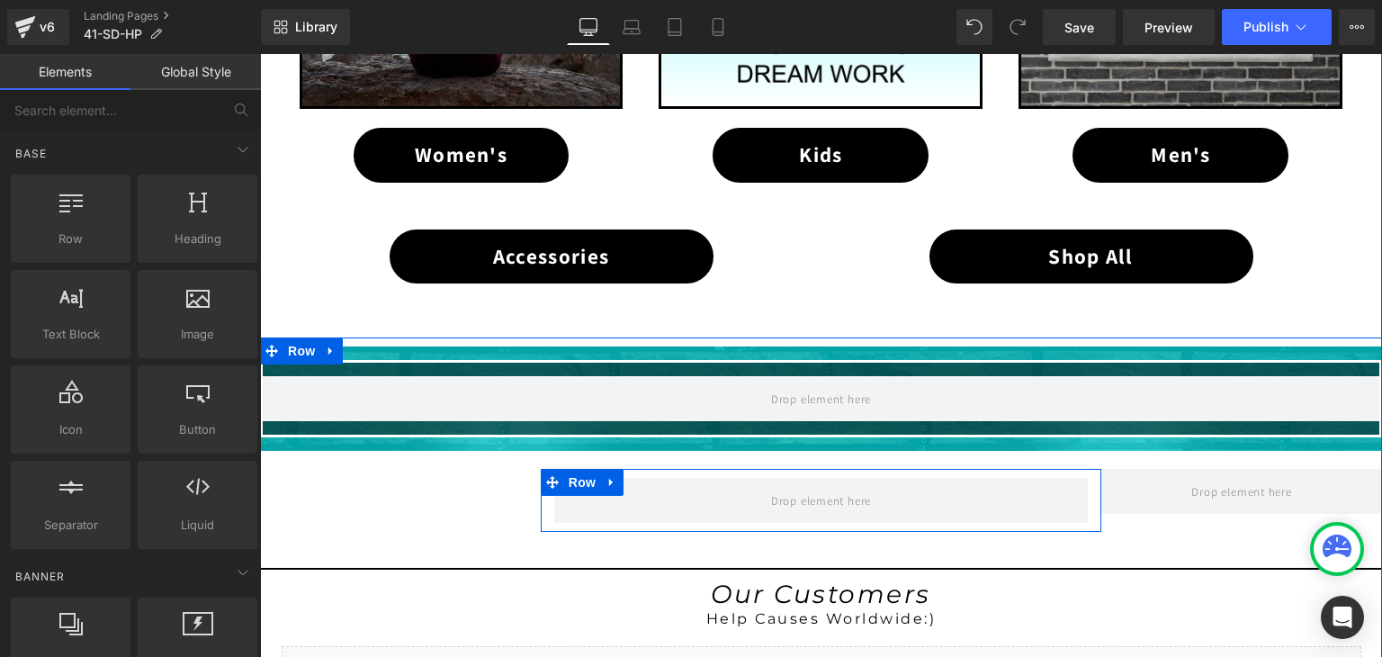
scroll to position [1191, 0]
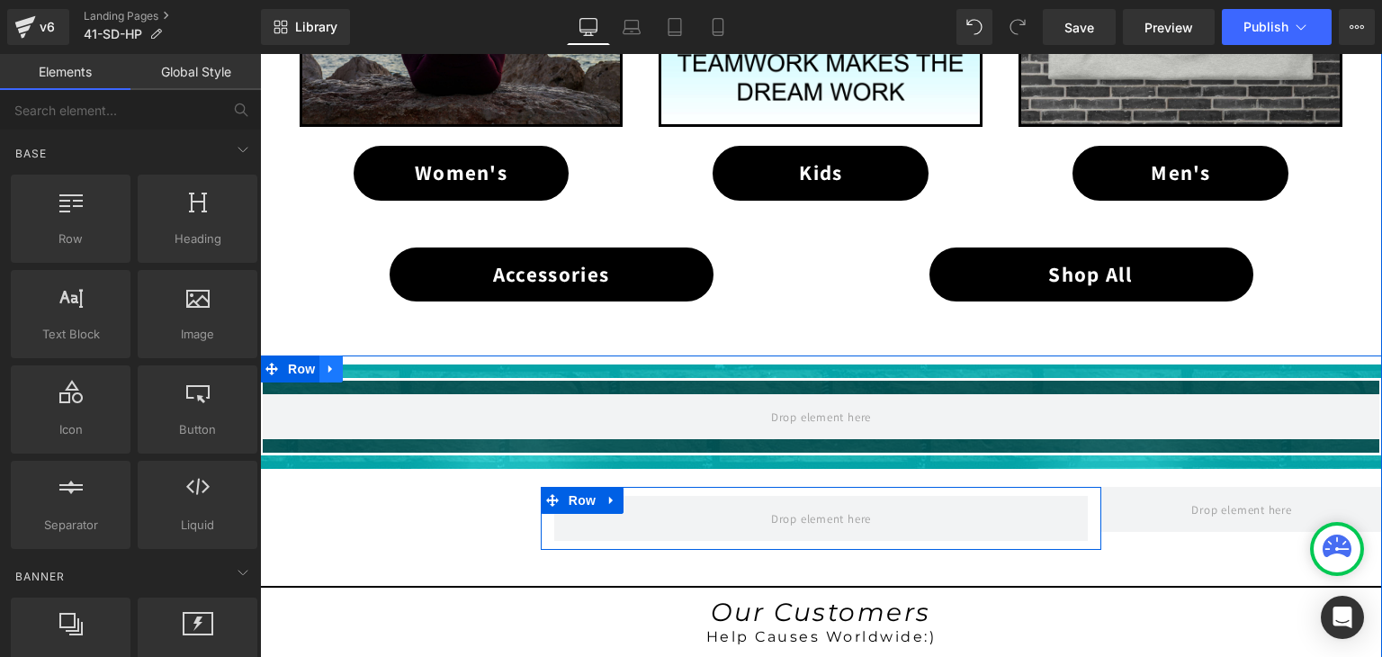
click at [325, 363] on icon at bounding box center [331, 369] width 13 height 13
click at [372, 363] on icon at bounding box center [378, 369] width 13 height 13
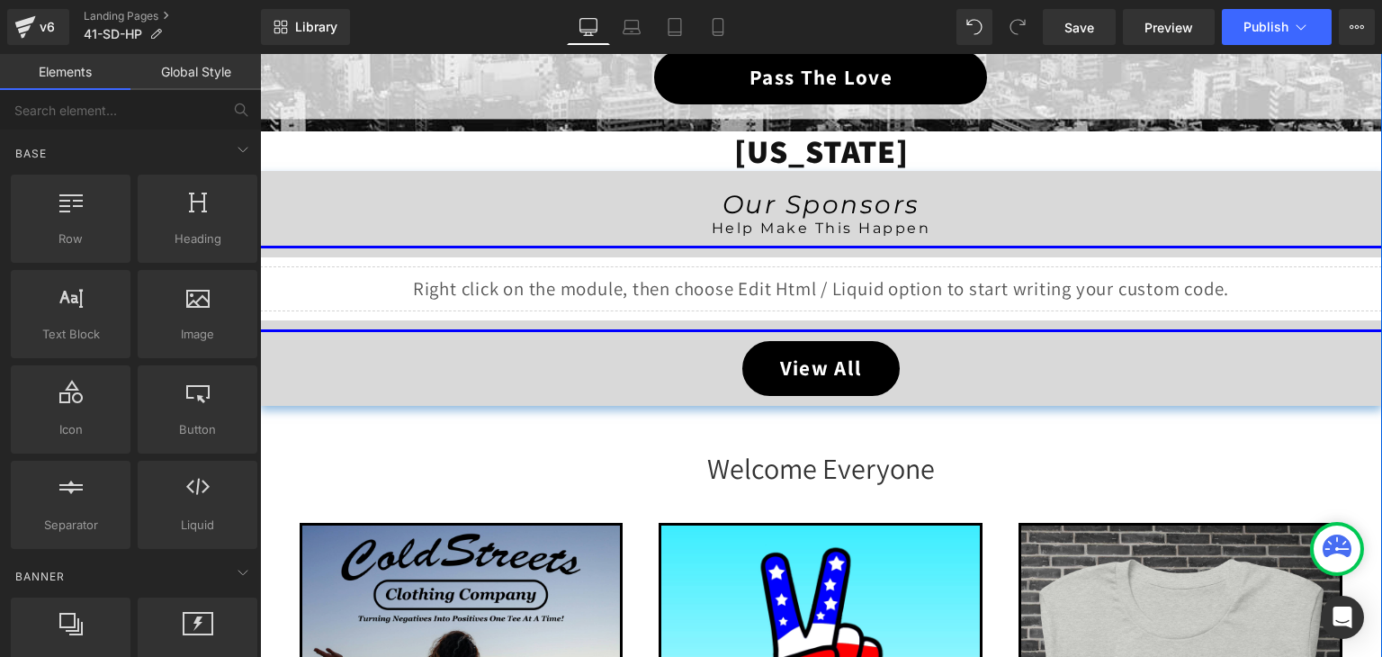
scroll to position [112, 0]
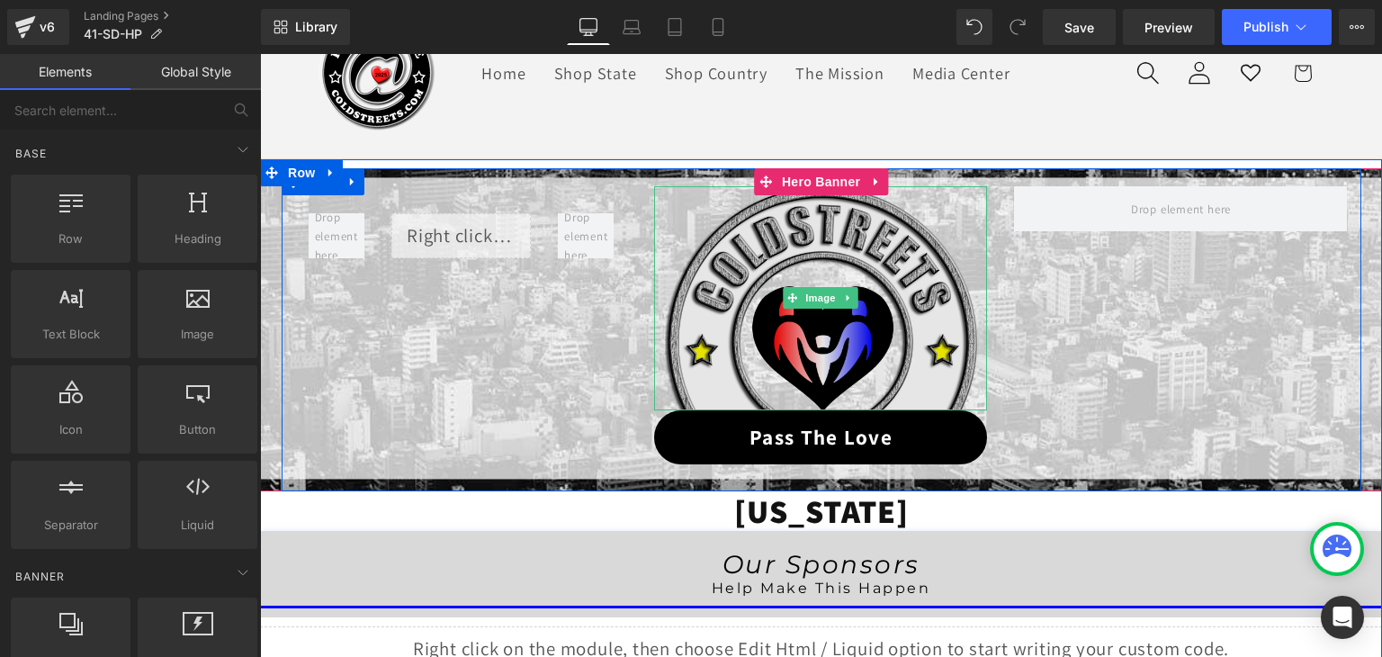
click at [815, 312] on img at bounding box center [821, 298] width 313 height 224
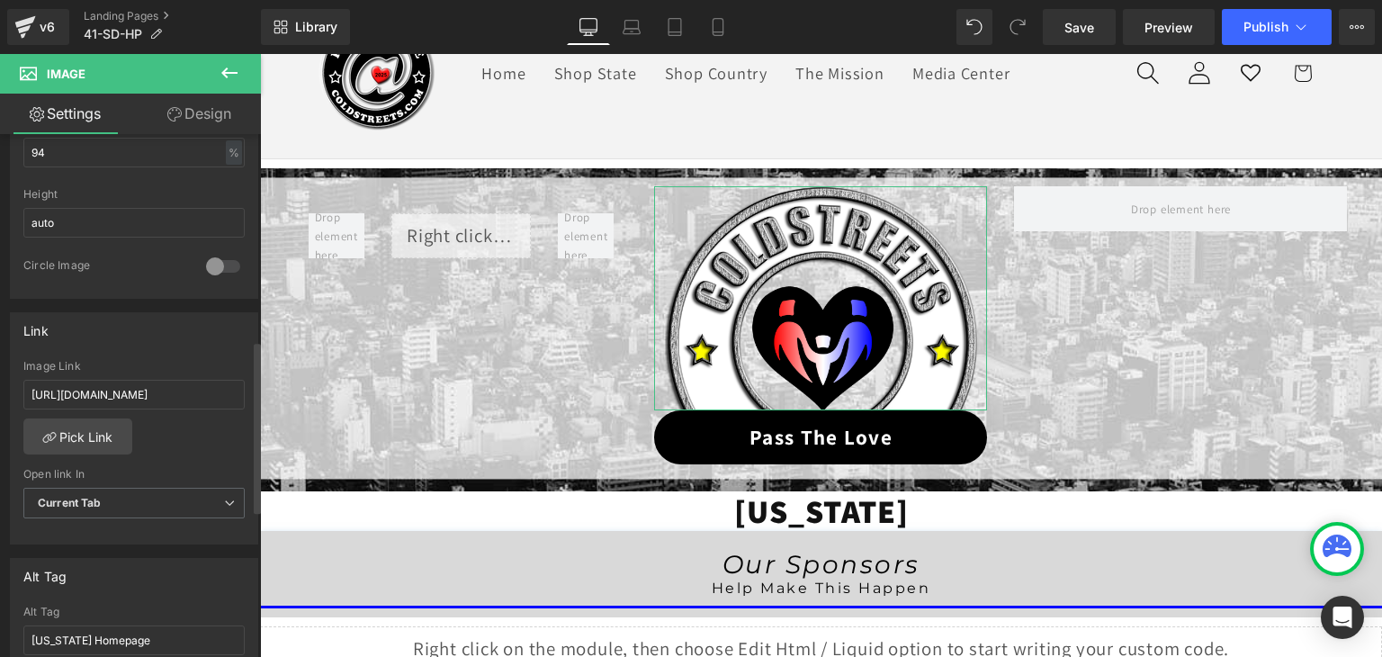
scroll to position [630, 0]
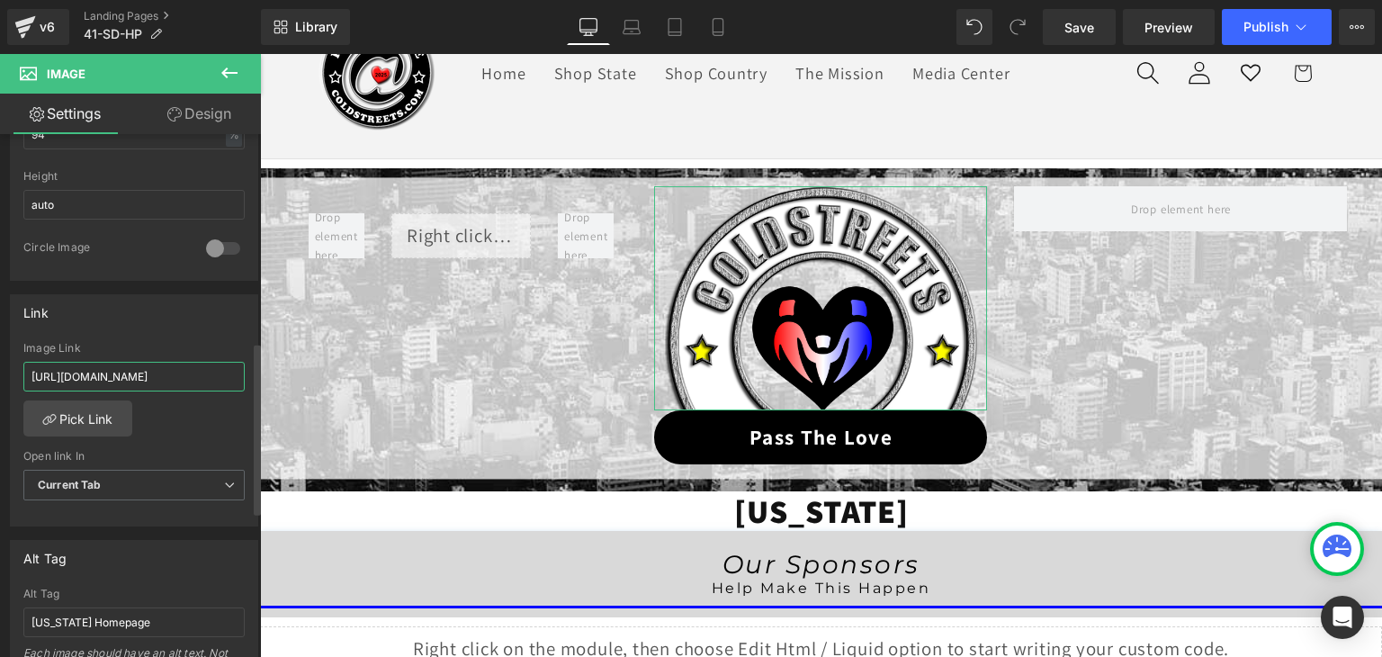
click at [140, 371] on input "[URL][DOMAIN_NAME]" at bounding box center [133, 377] width 221 height 30
type input "[URL][DOMAIN_NAME]"
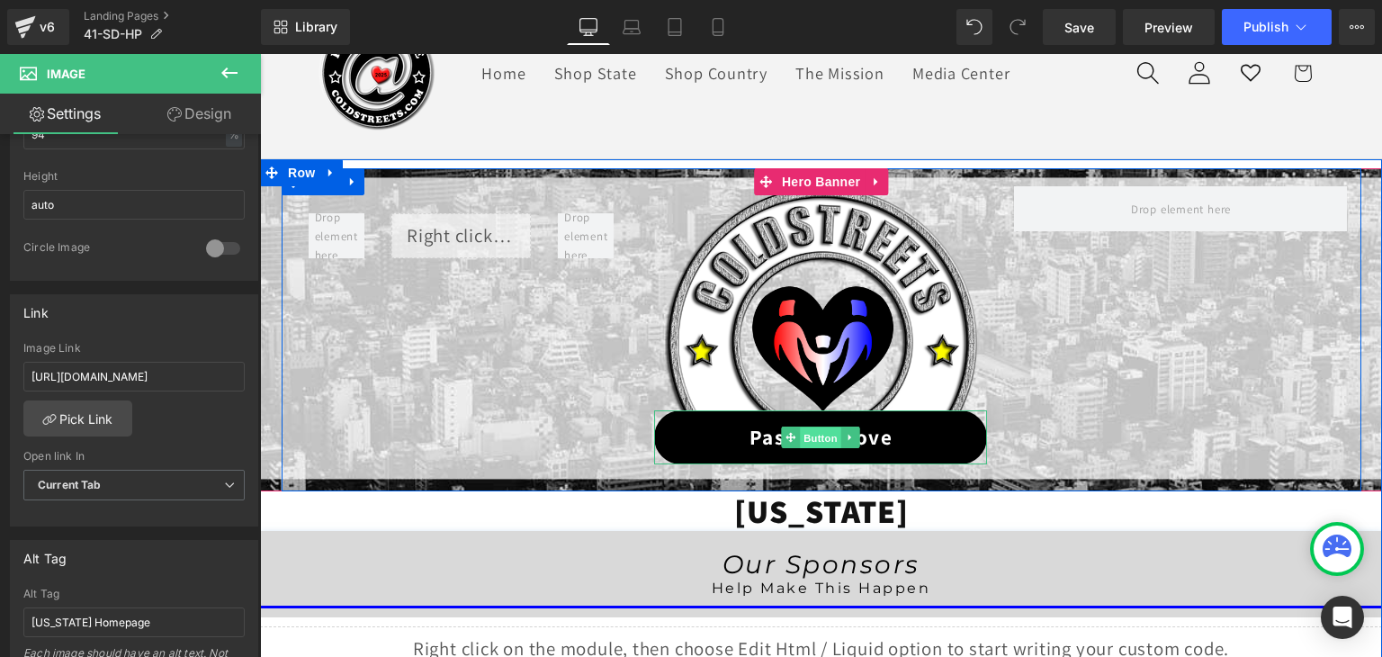
click at [828, 431] on span "Button" at bounding box center [821, 438] width 41 height 22
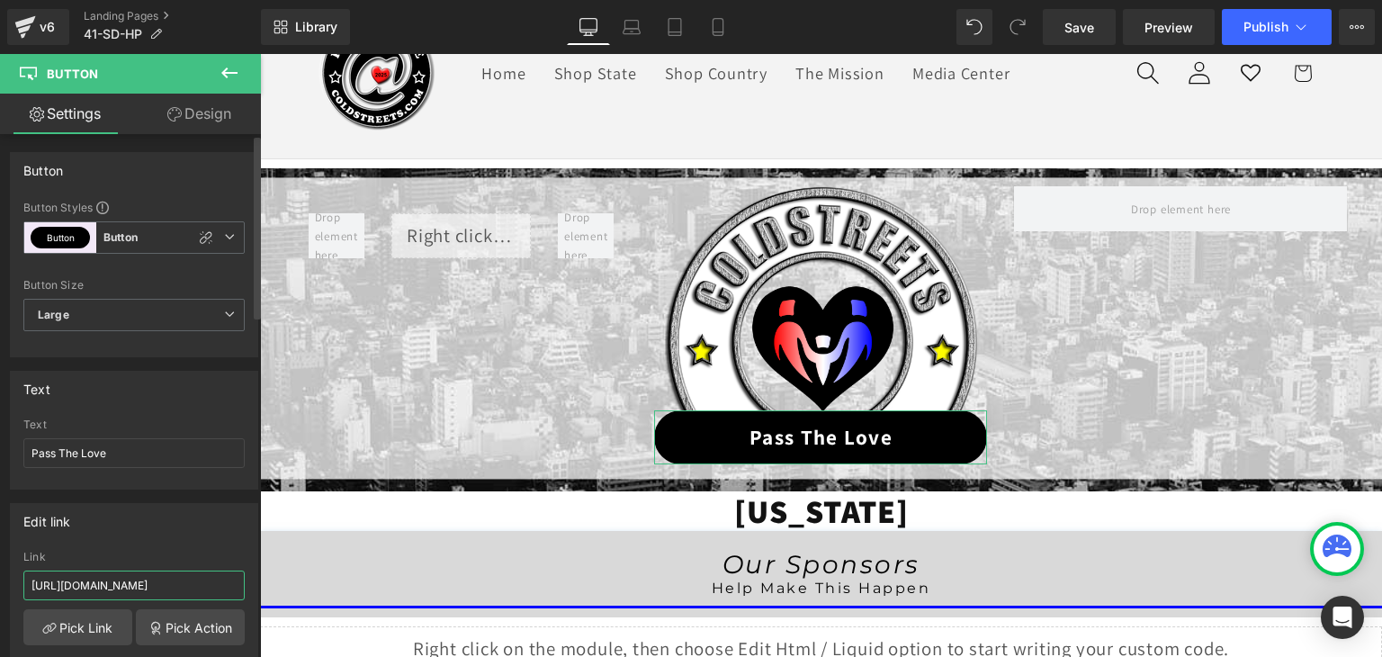
click at [152, 584] on input "[URL][DOMAIN_NAME]" at bounding box center [133, 585] width 221 height 30
paste input "41-sd-ptl"
type input "[URL][DOMAIN_NAME]"
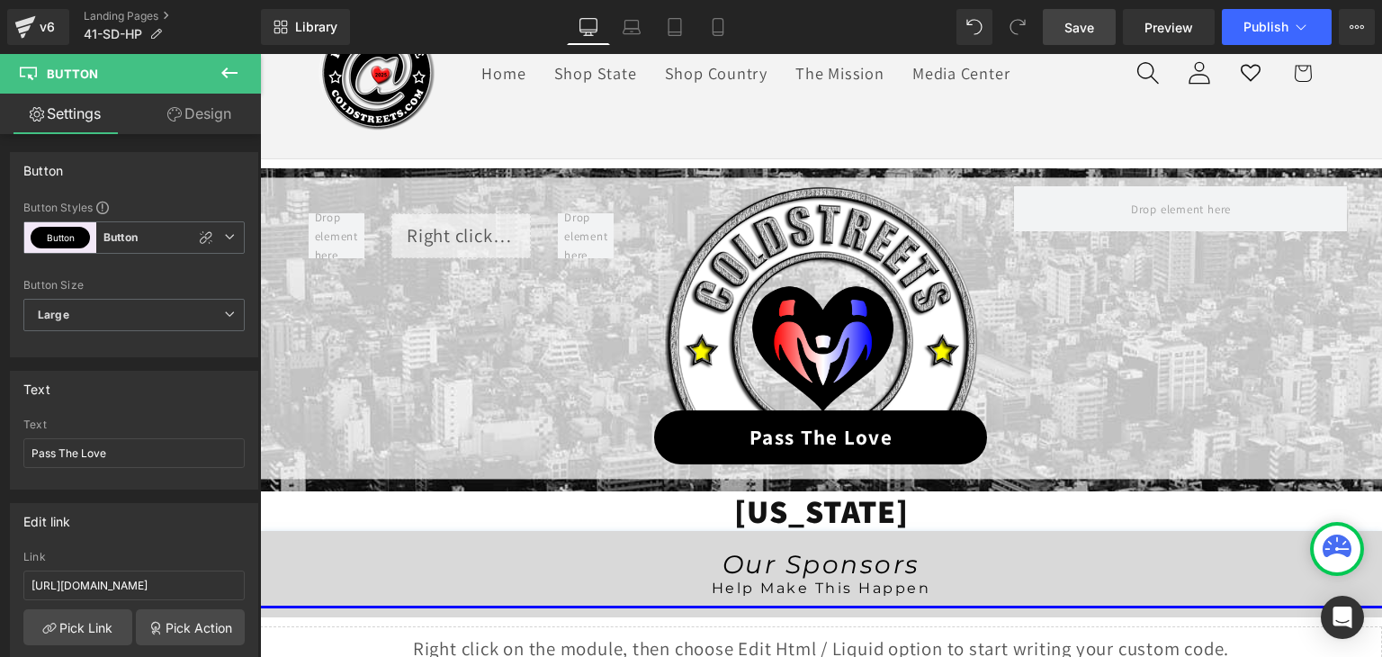
click at [1096, 15] on link "Save" at bounding box center [1079, 27] width 73 height 36
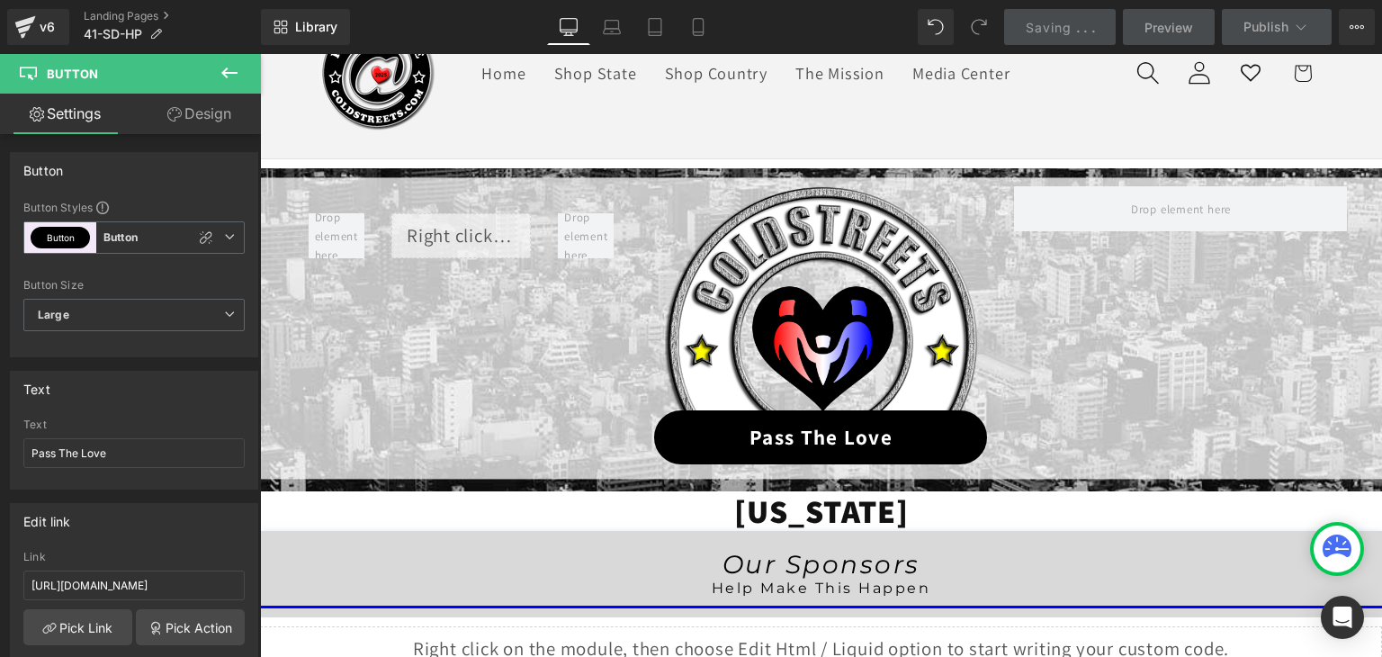
scroll to position [0, 0]
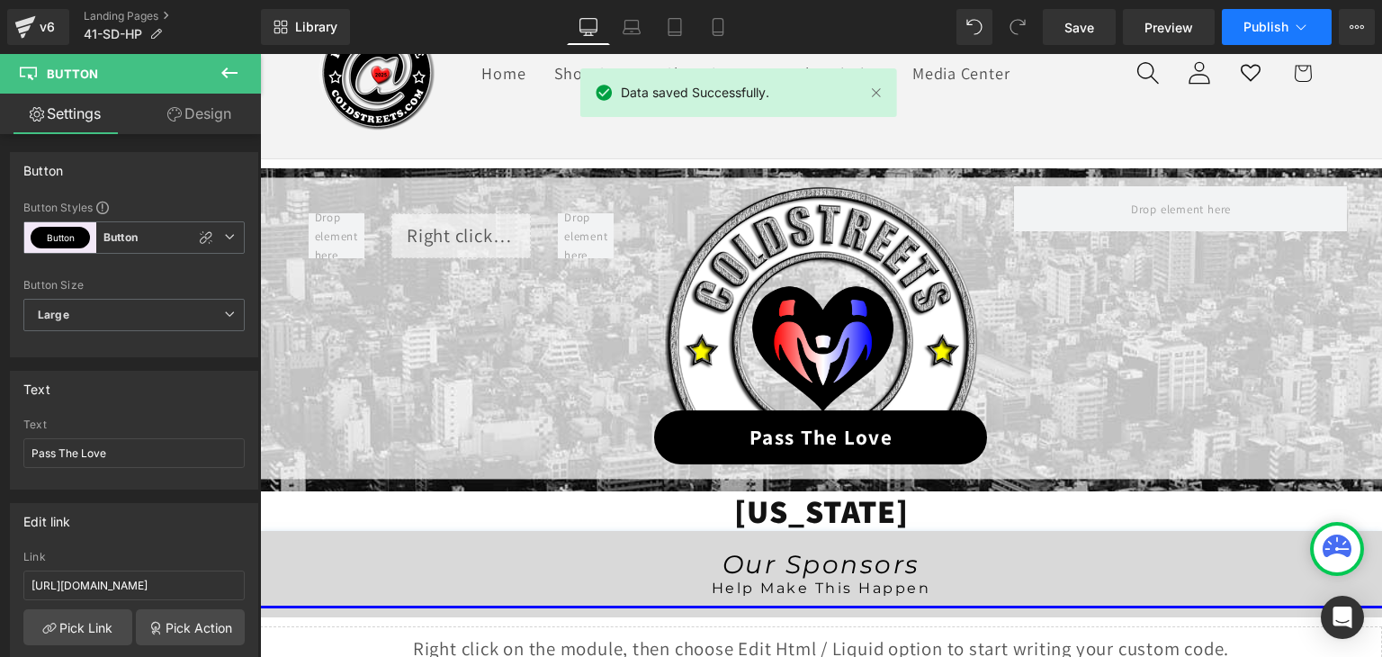
click at [1294, 26] on icon at bounding box center [1301, 27] width 18 height 18
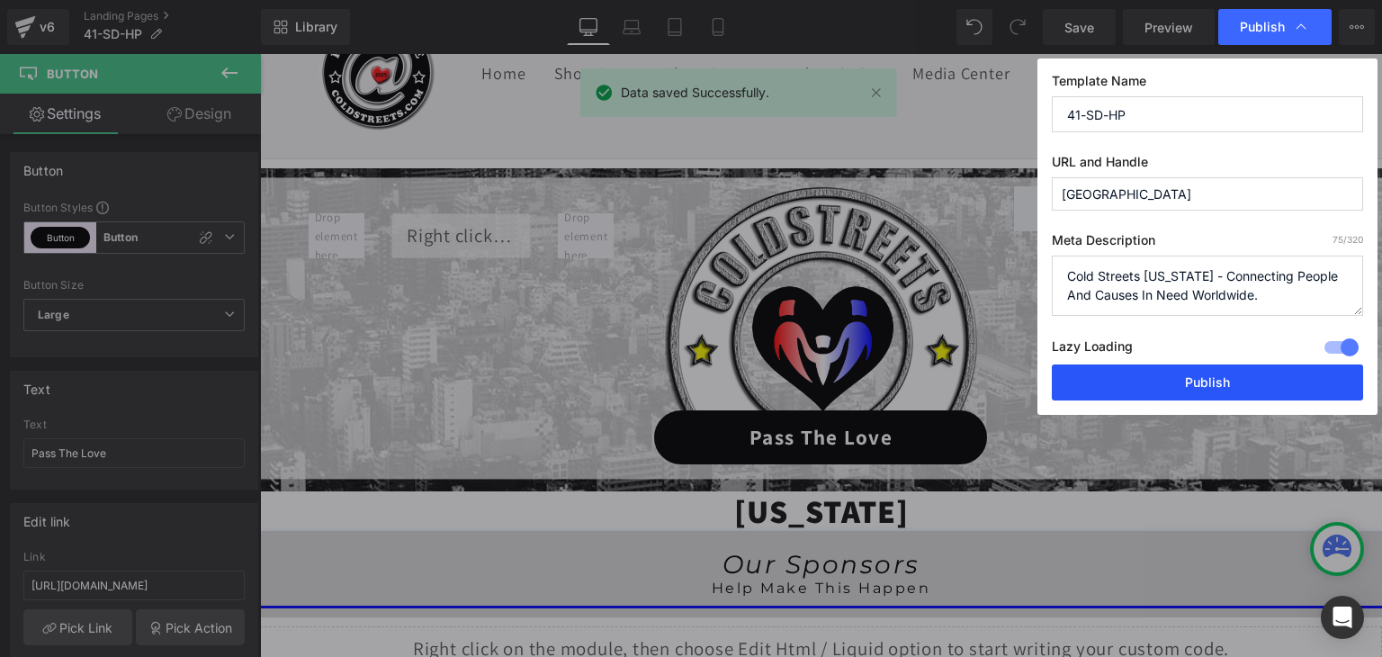
click at [1201, 378] on button "Publish" at bounding box center [1207, 382] width 311 height 36
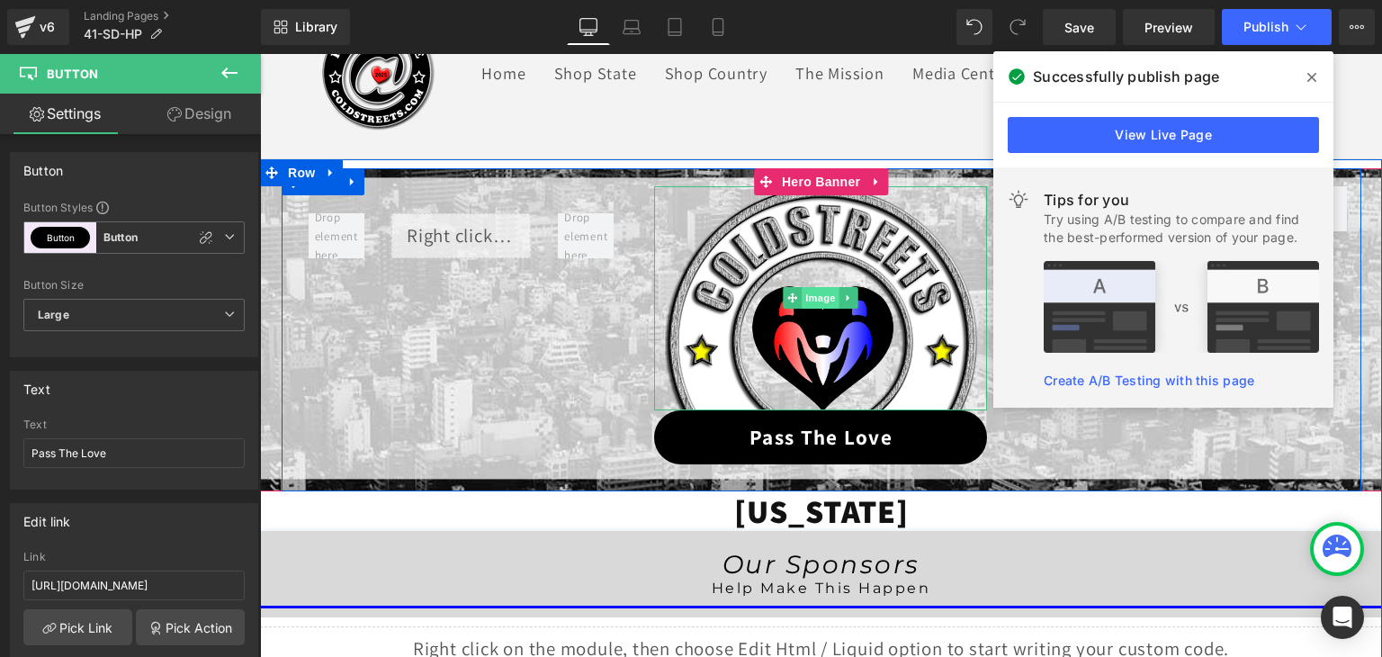
click at [817, 294] on span "Image" at bounding box center [822, 298] width 38 height 22
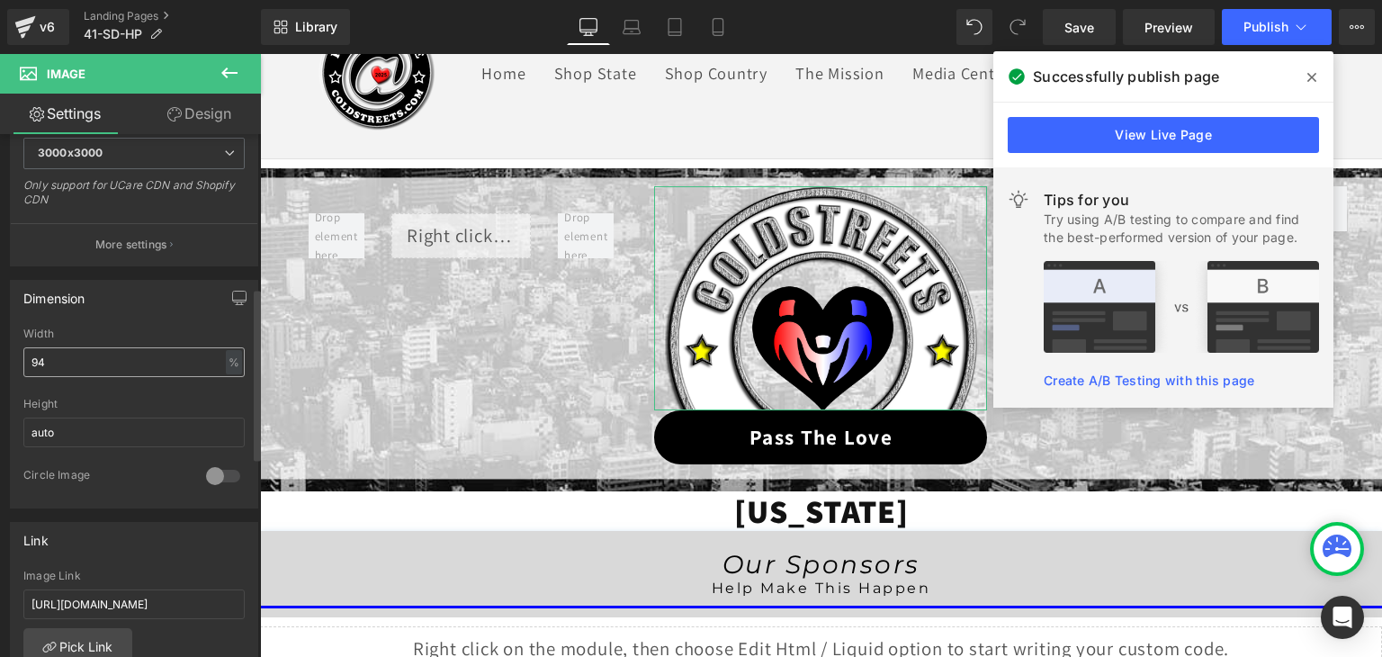
scroll to position [540, 0]
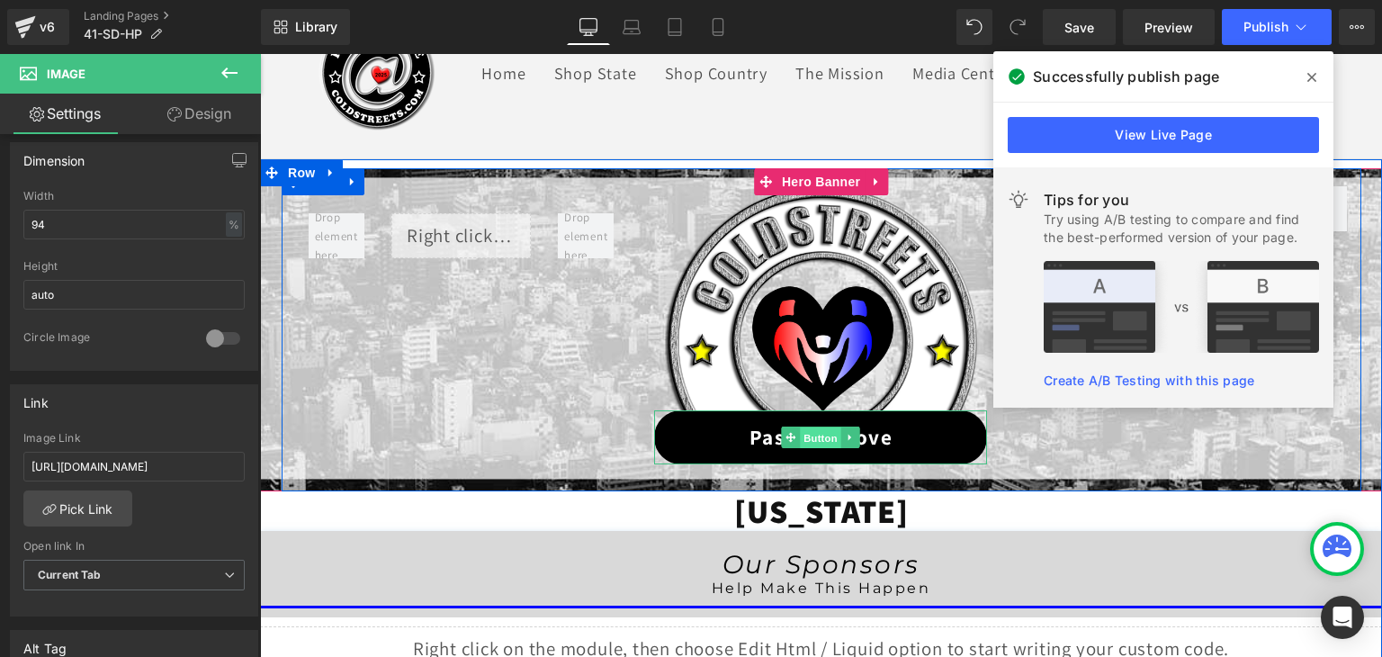
click at [821, 437] on span "Button" at bounding box center [821, 438] width 41 height 22
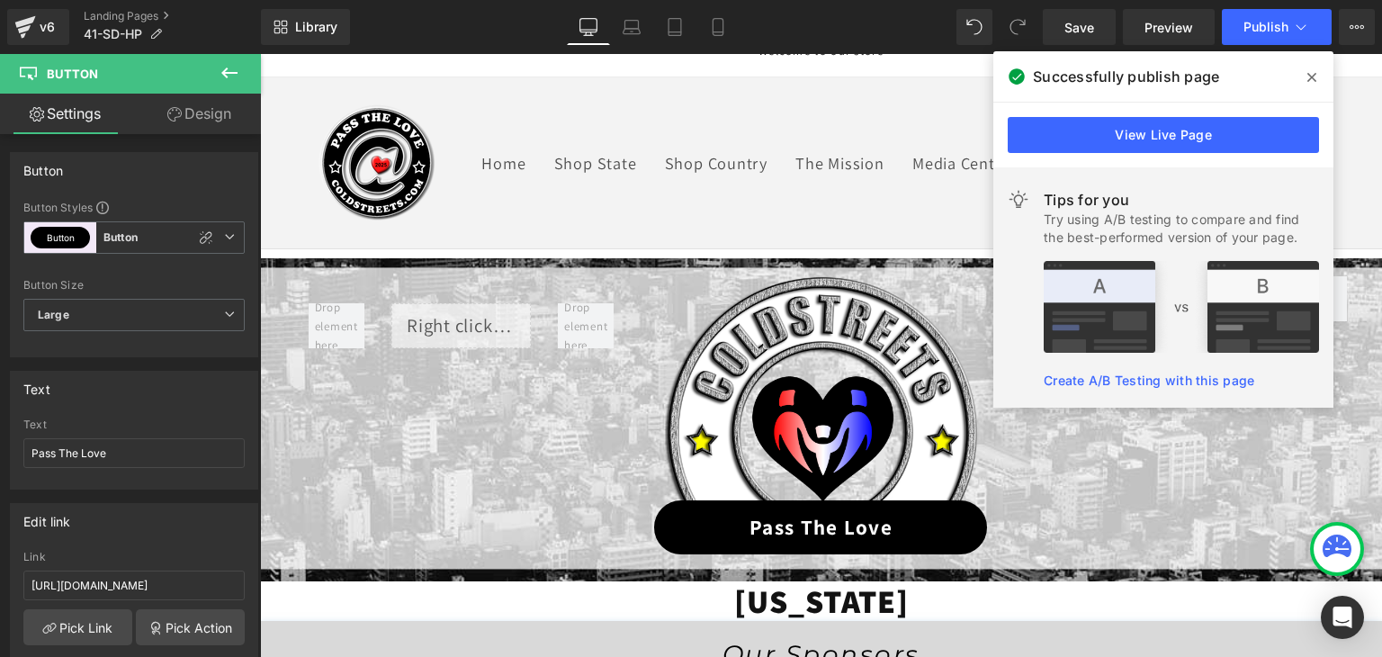
scroll to position [0, 0]
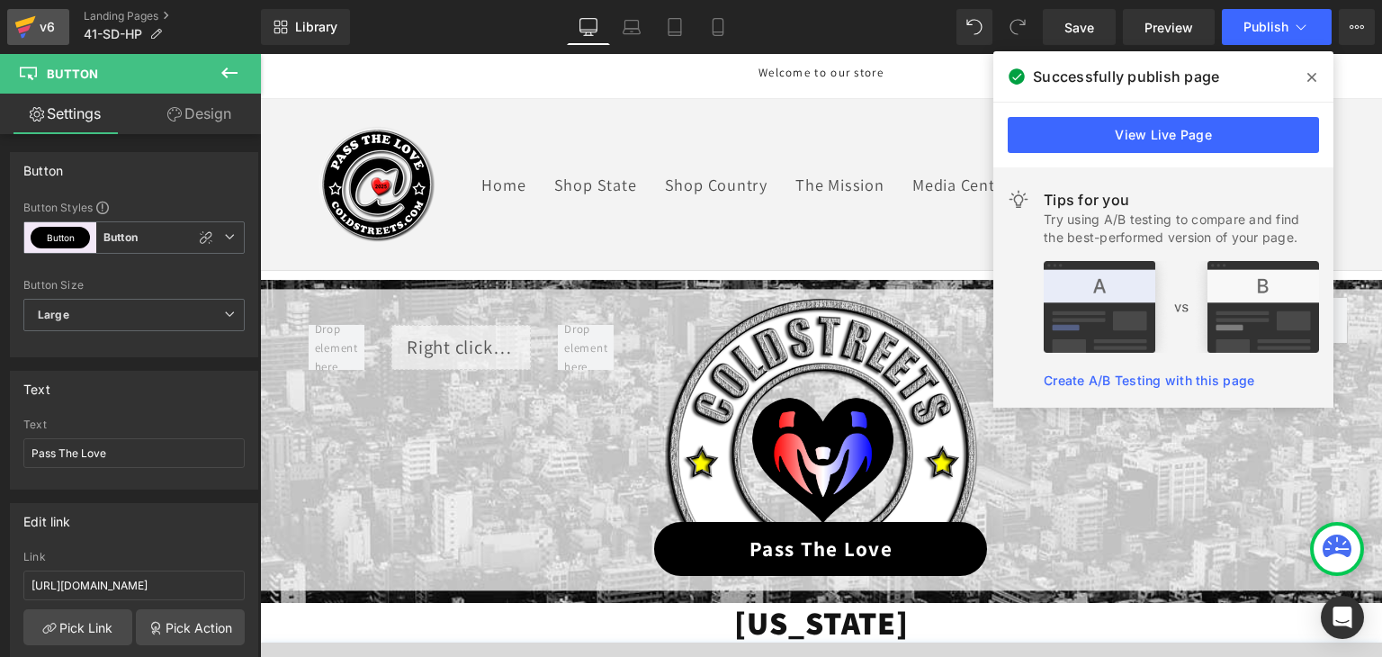
click at [25, 22] on icon at bounding box center [25, 22] width 21 height 12
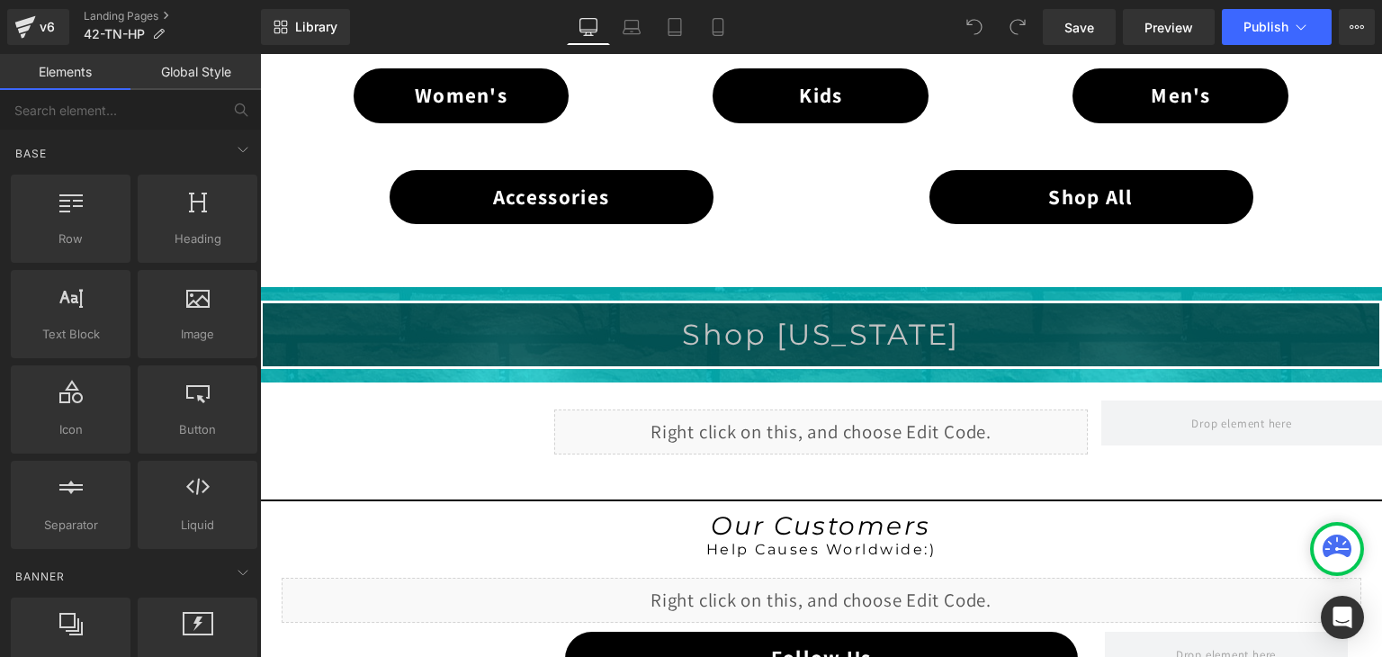
scroll to position [1260, 0]
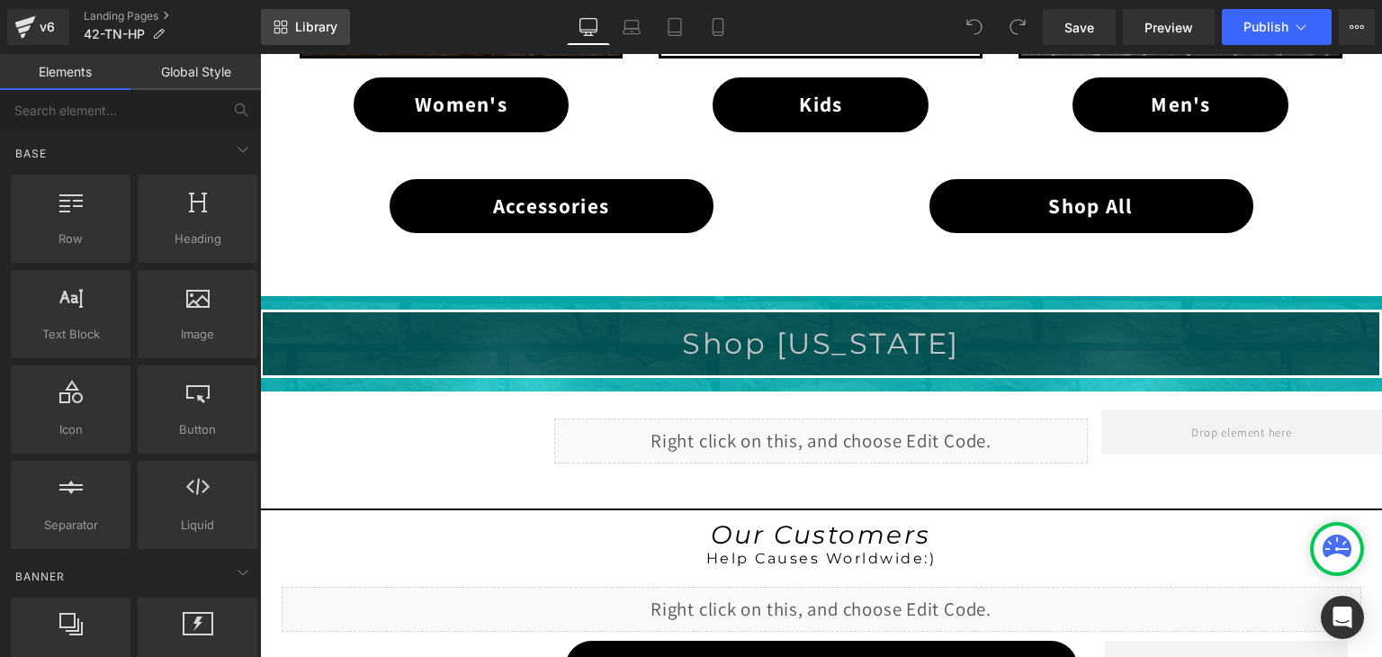
click at [313, 19] on span "Library" at bounding box center [316, 27] width 42 height 16
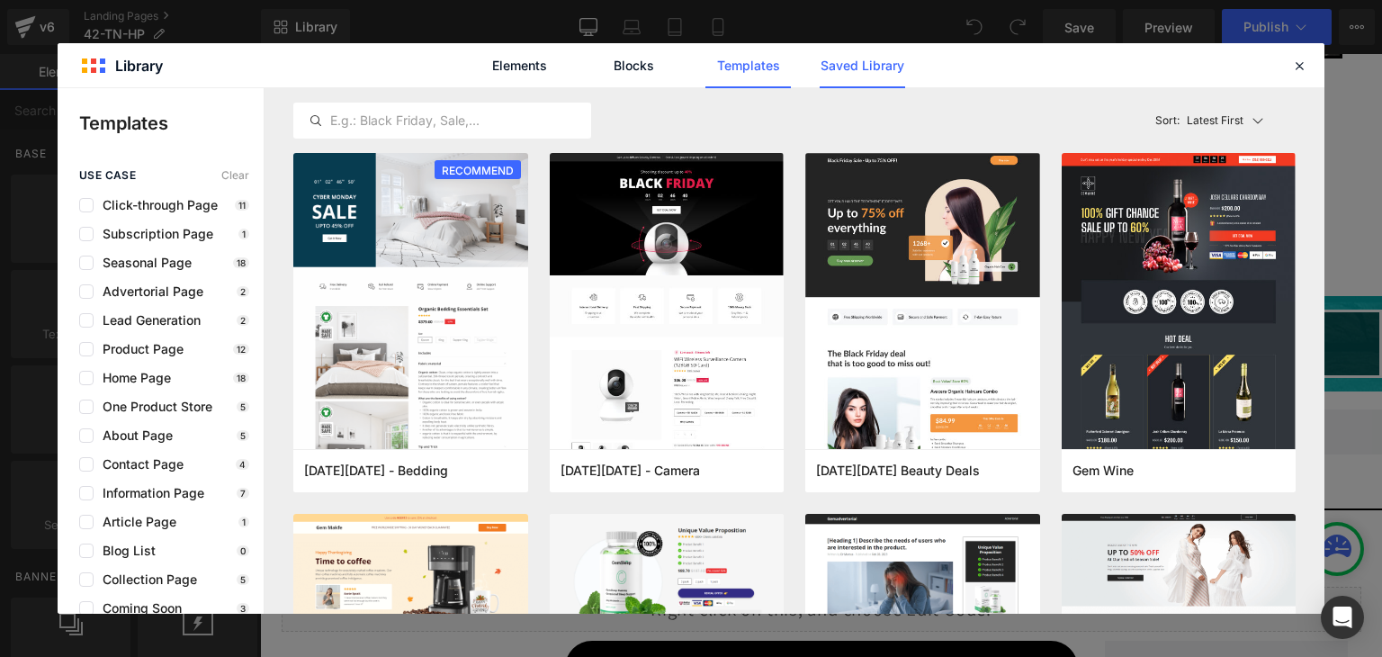
click at [0, 0] on link "Saved Library" at bounding box center [0, 0] width 0 height 0
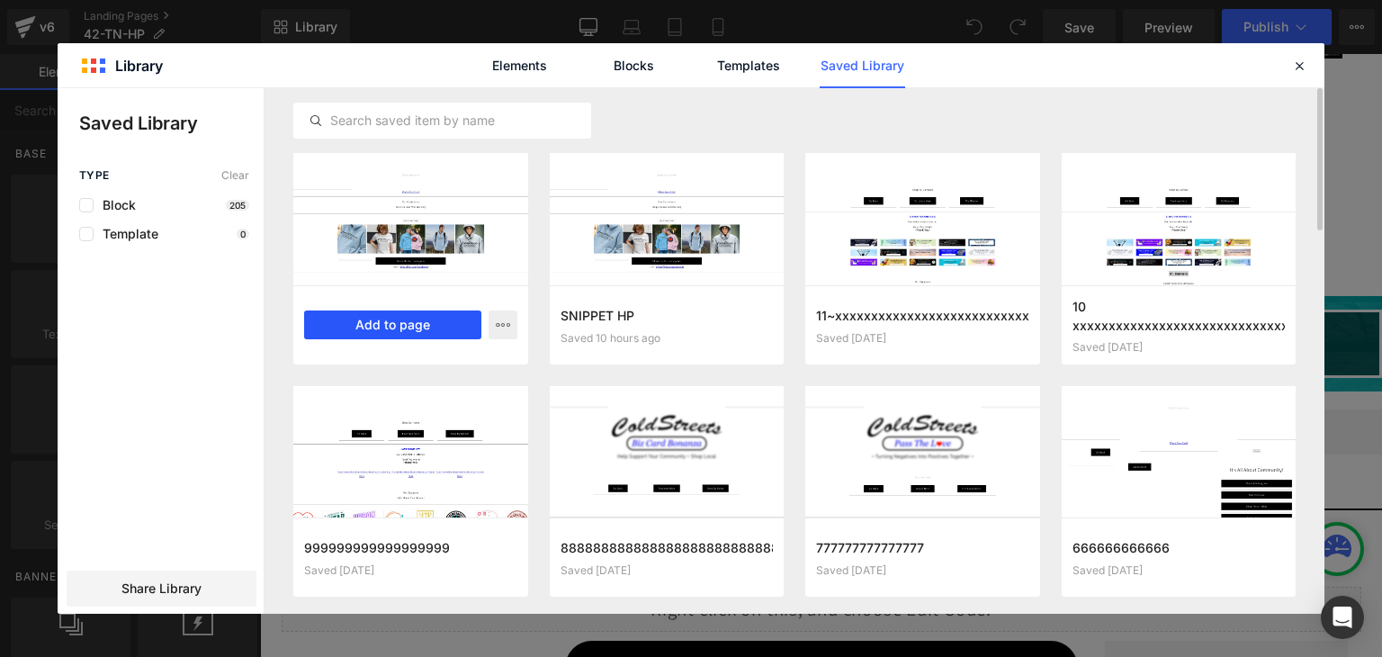
click at [411, 180] on button "Add to page" at bounding box center [292, 152] width 324 height 55
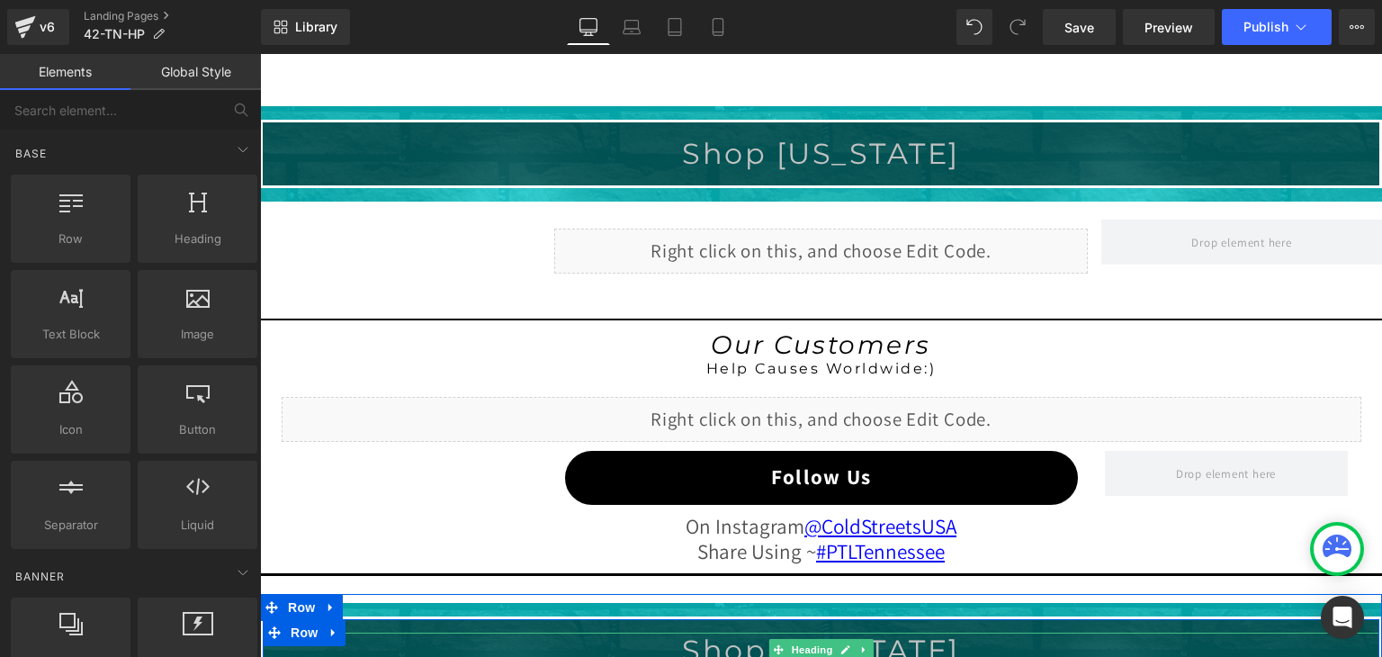
scroll to position [1443, 0]
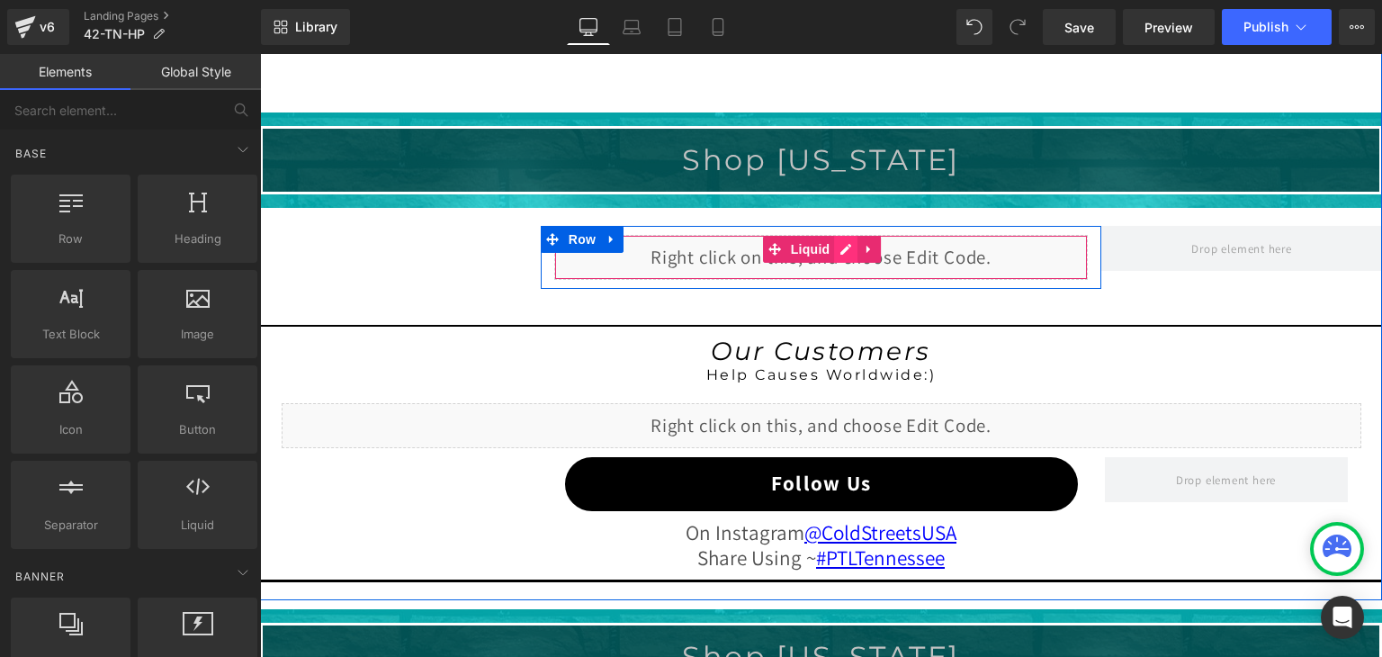
click at [835, 242] on div "Liquid" at bounding box center [821, 257] width 534 height 45
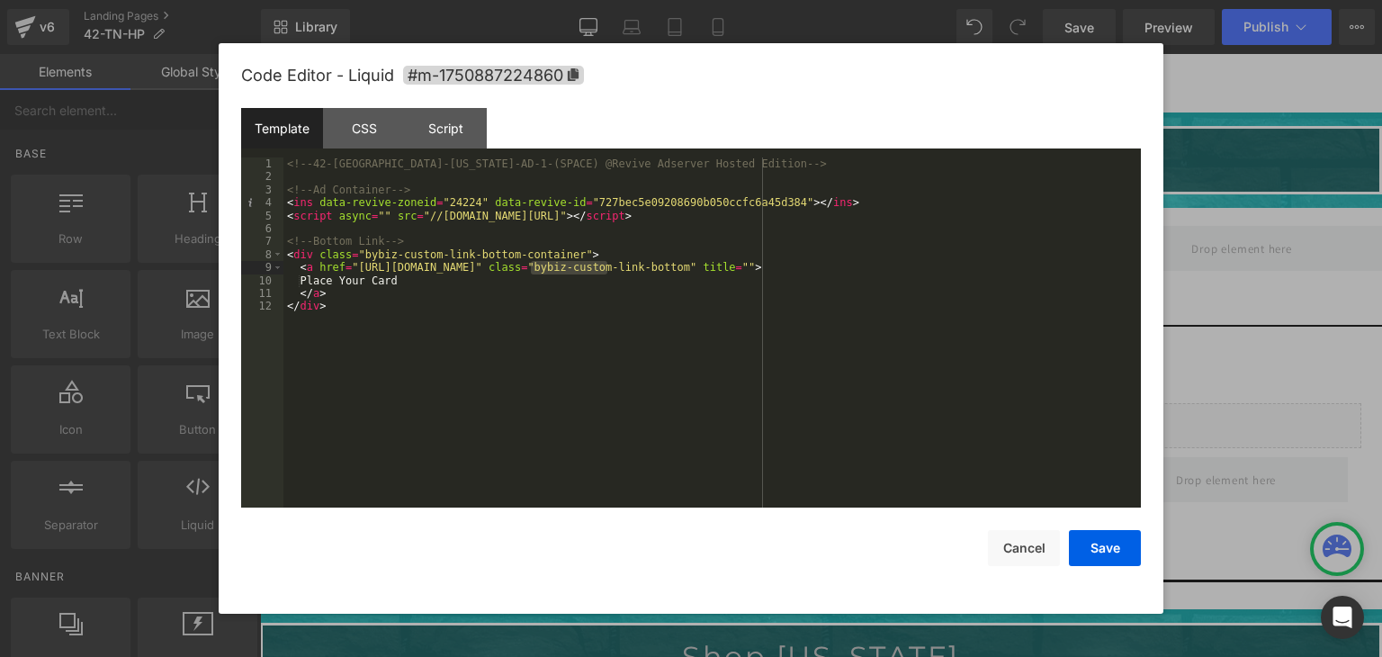
drag, startPoint x: 607, startPoint y: 270, endPoint x: 530, endPoint y: 266, distance: 77.5
click at [530, 266] on div "<!-- 42-TN-Tennessee-AD-1-(SPACE) @Revive Adserver Hosted Edition --> <!-- Ad C…" at bounding box center [711, 345] width 857 height 376
click at [1114, 556] on button "Save" at bounding box center [1105, 548] width 72 height 36
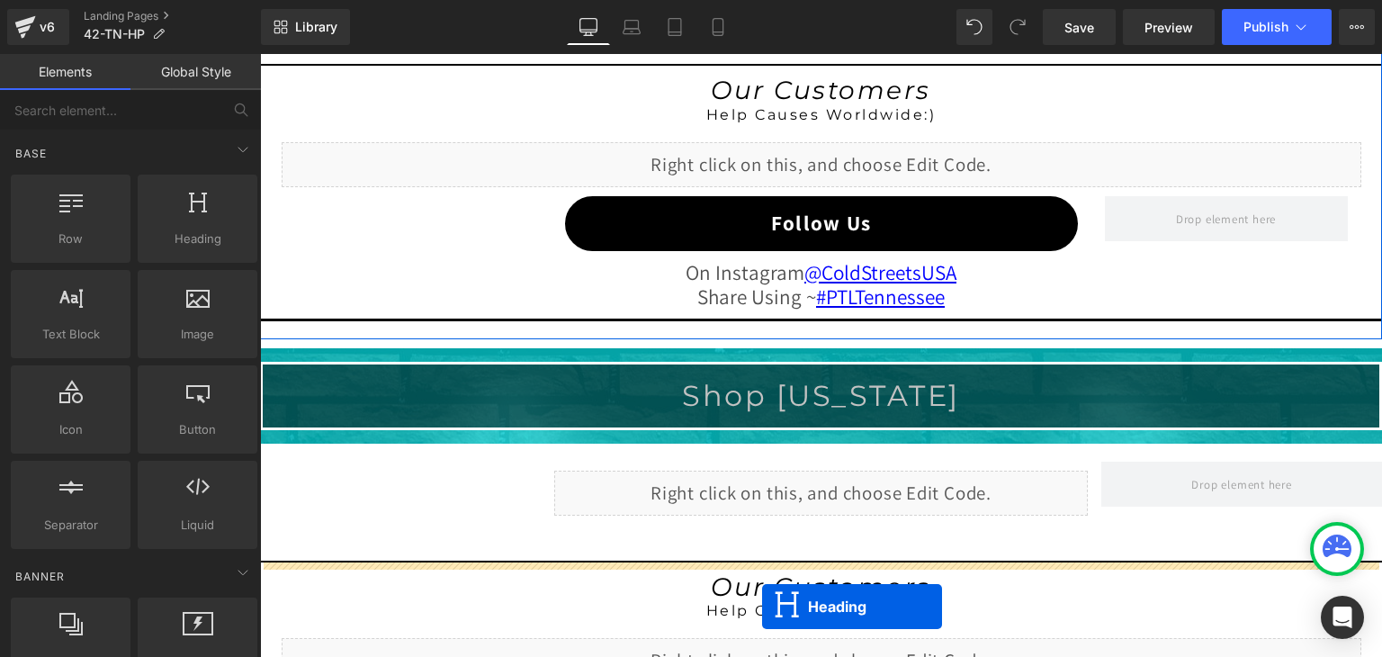
scroll to position [1839, 0]
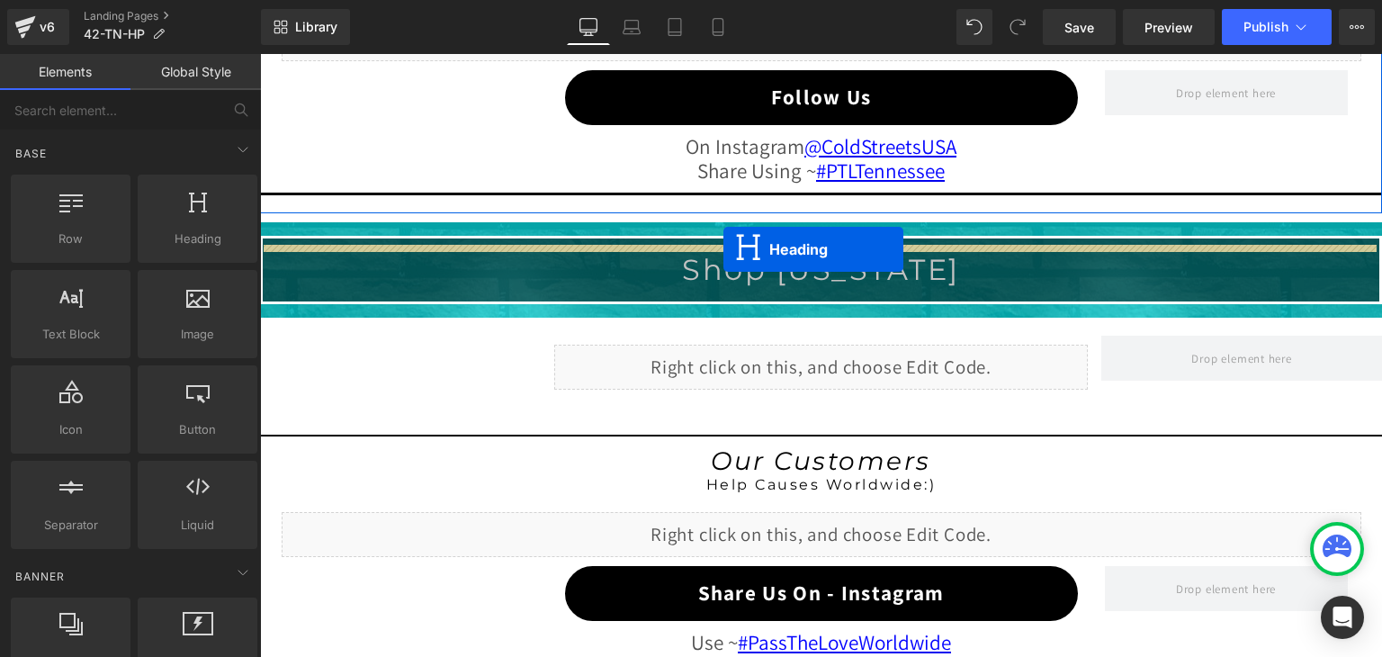
drag, startPoint x: 769, startPoint y: 248, endPoint x: 723, endPoint y: 249, distance: 45.9
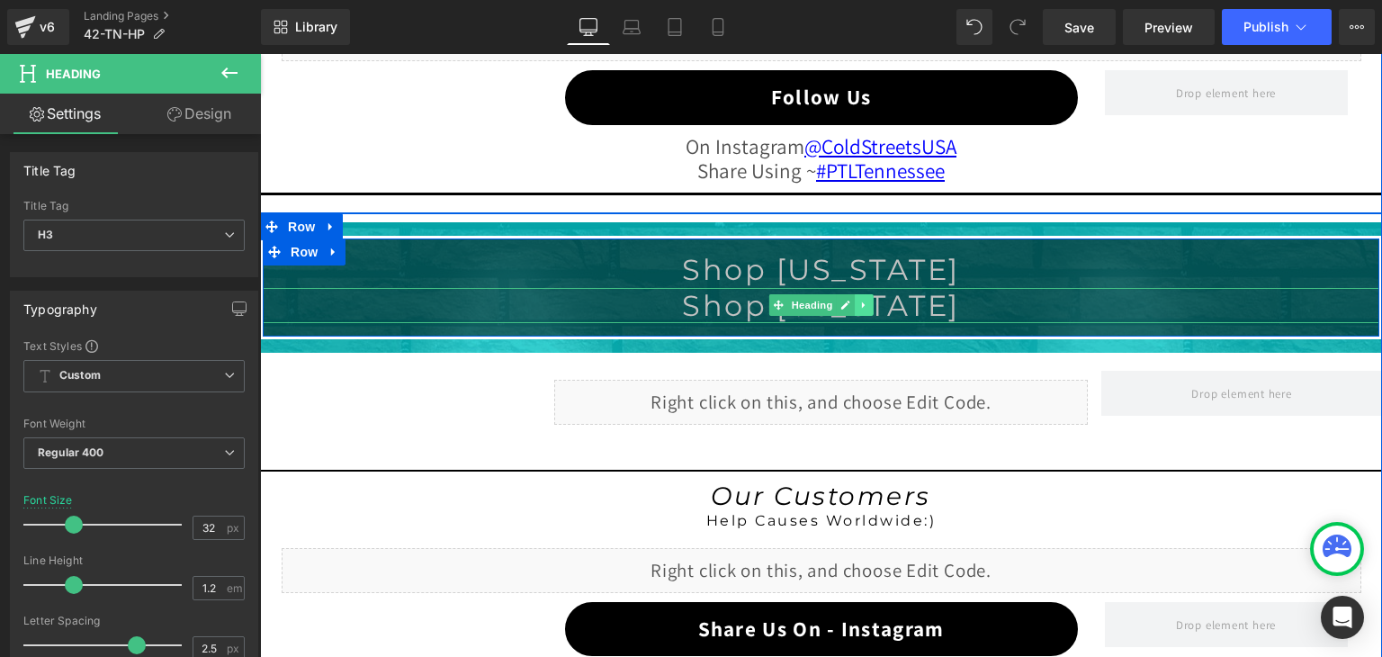
click at [856, 295] on link at bounding box center [865, 305] width 19 height 22
click at [869, 300] on icon at bounding box center [874, 305] width 10 height 10
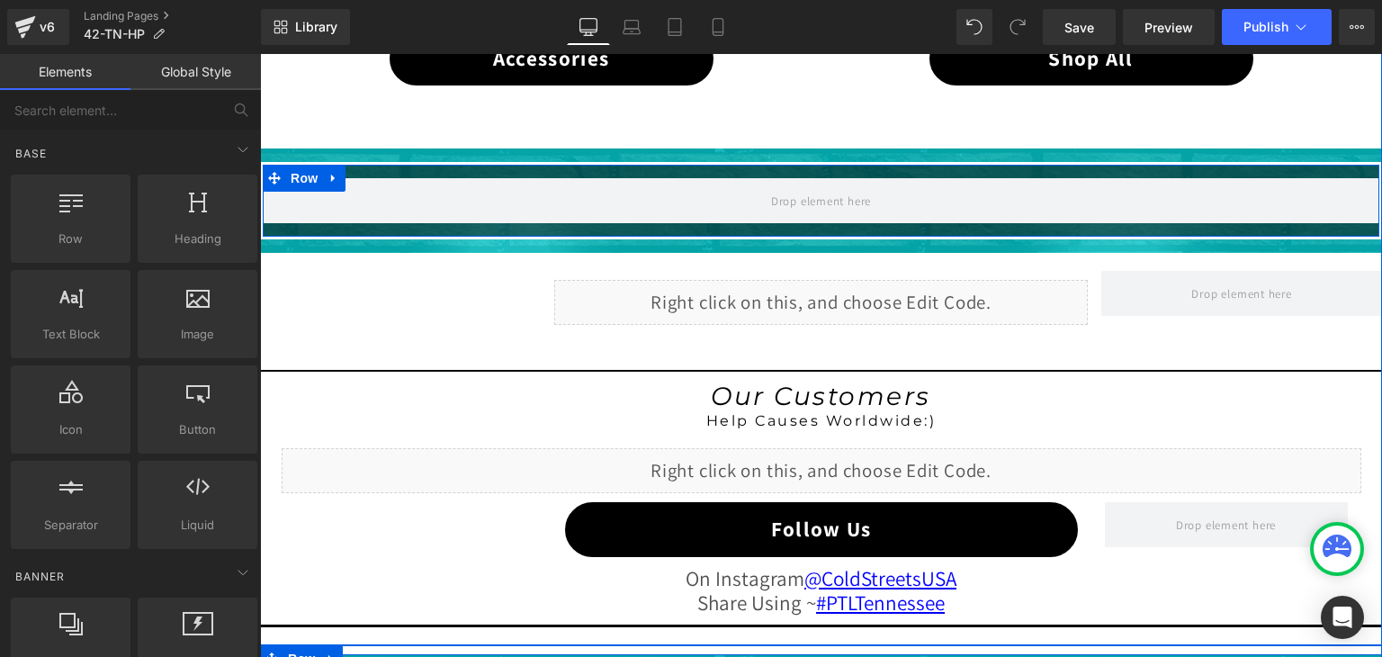
scroll to position [1389, 0]
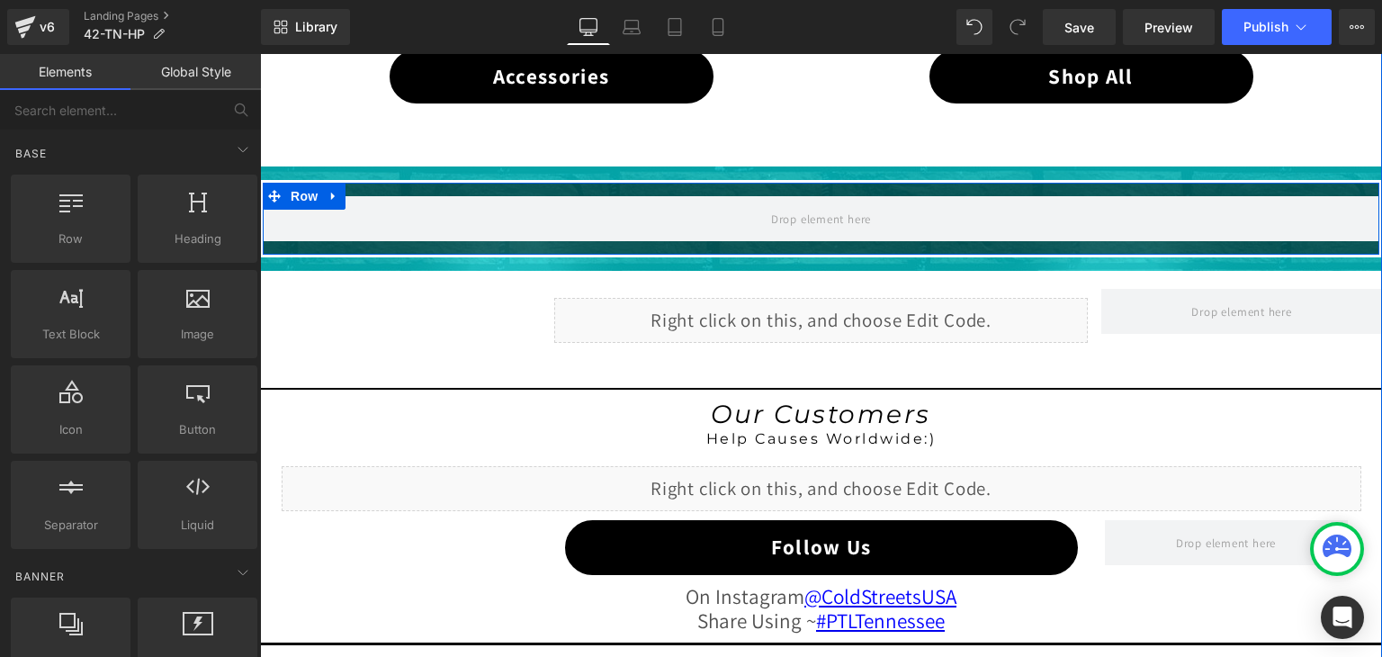
click at [780, 314] on div "Liquid" at bounding box center [821, 320] width 534 height 45
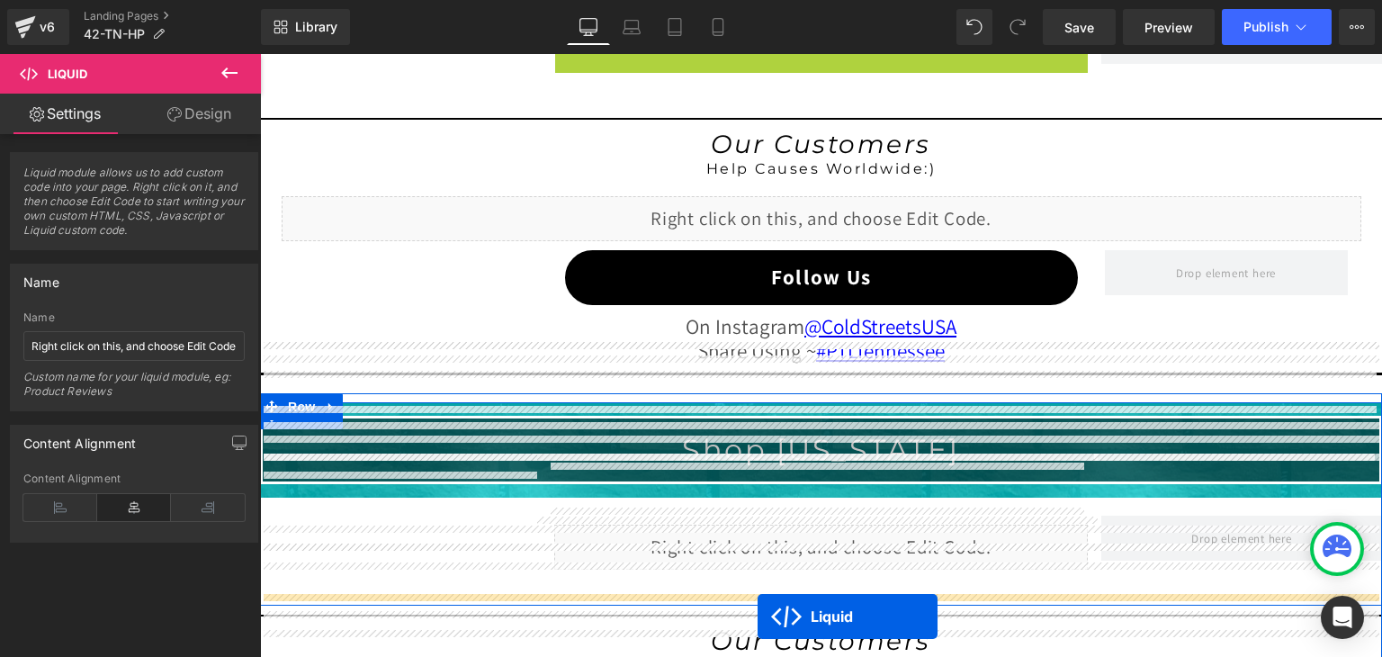
scroll to position [1821, 0]
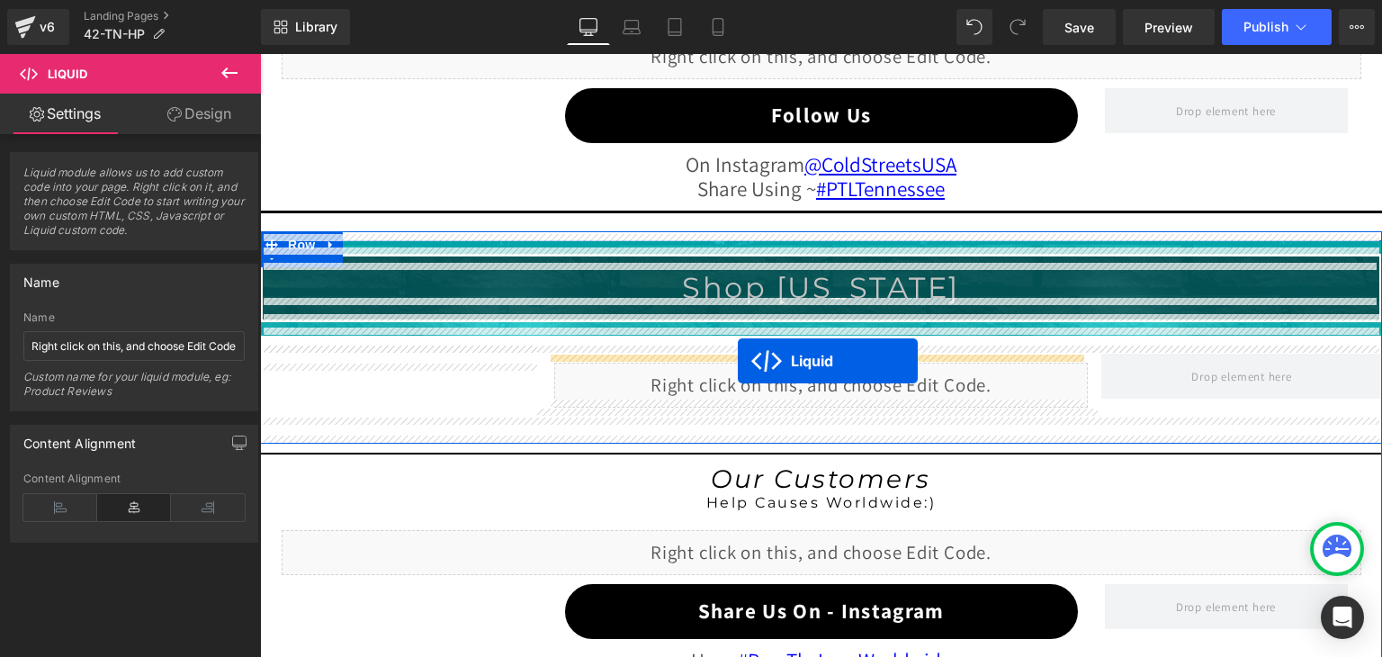
drag, startPoint x: 763, startPoint y: 305, endPoint x: 738, endPoint y: 361, distance: 61.2
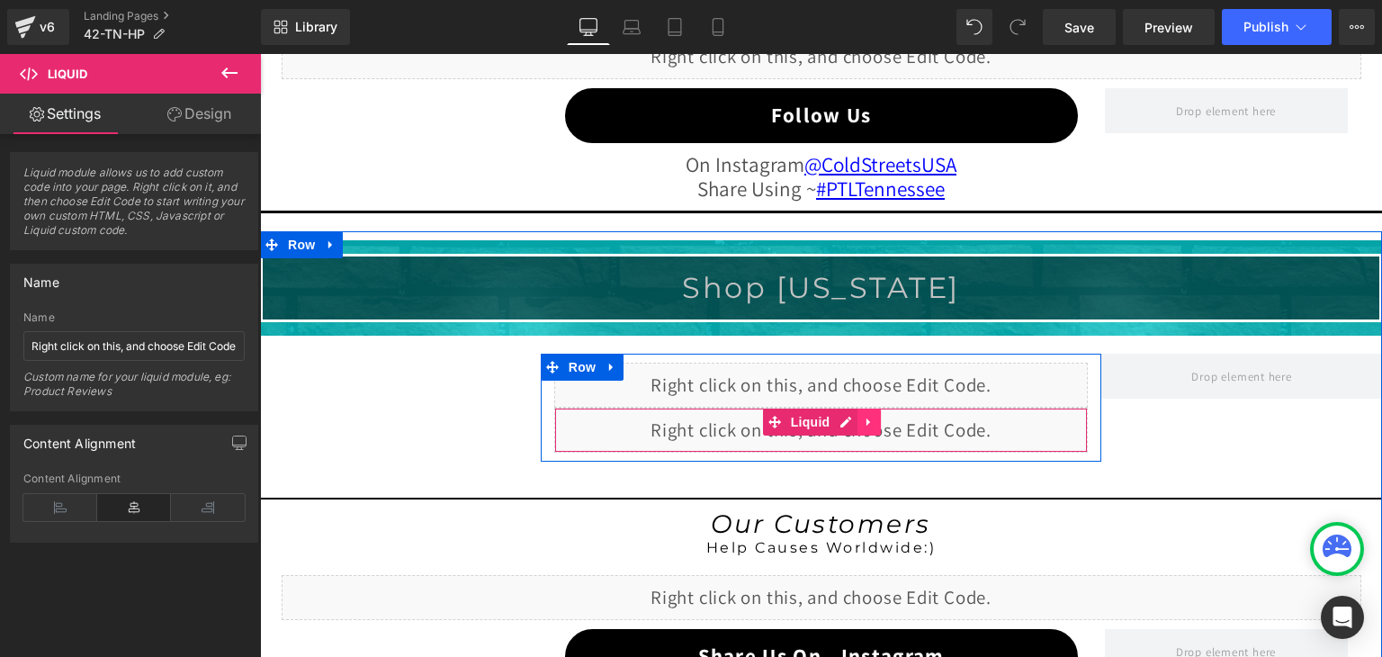
click at [857, 412] on link at bounding box center [868, 421] width 23 height 27
click at [874, 415] on icon at bounding box center [880, 421] width 13 height 13
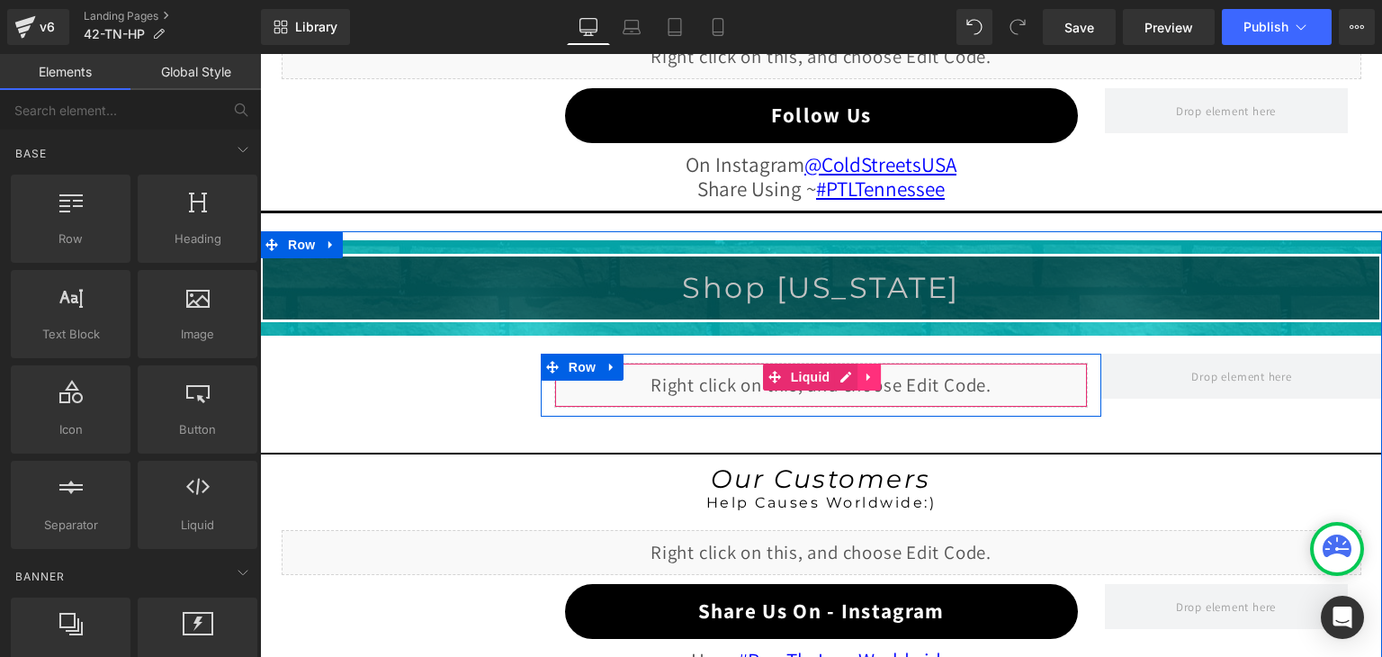
click at [866, 372] on icon at bounding box center [868, 376] width 4 height 8
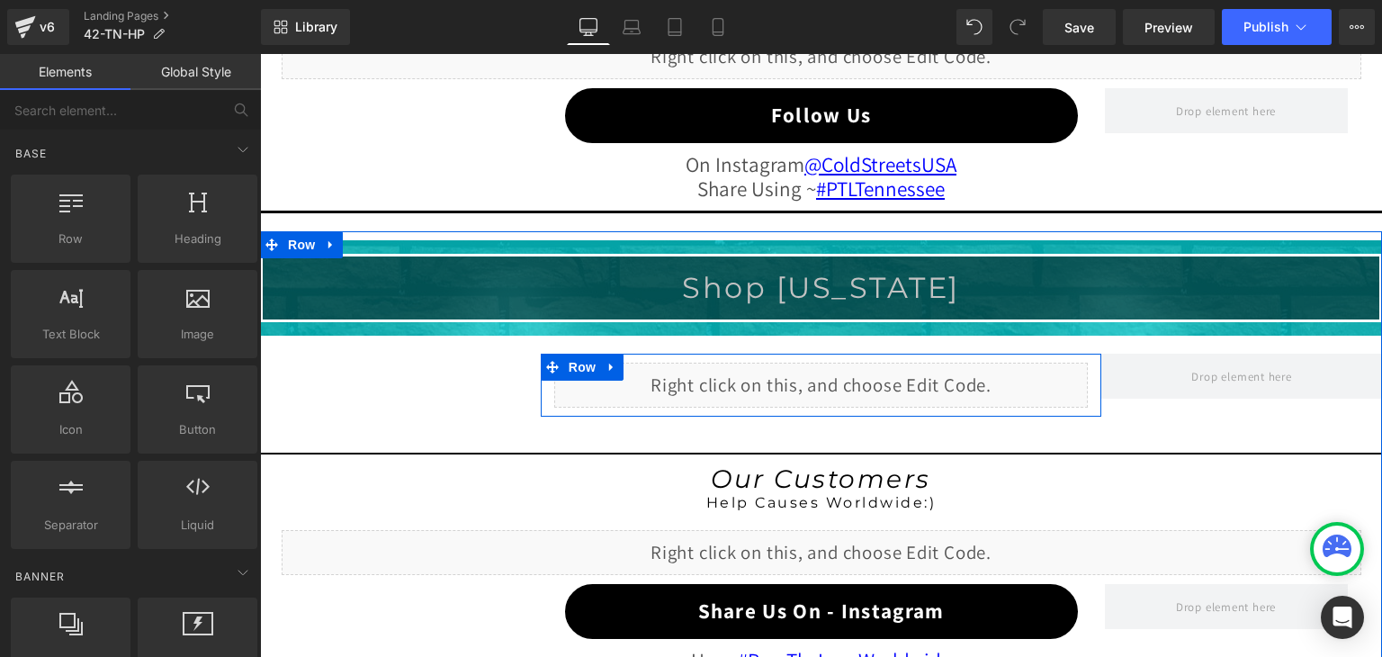
click at [802, 369] on div "Liquid" at bounding box center [821, 385] width 534 height 45
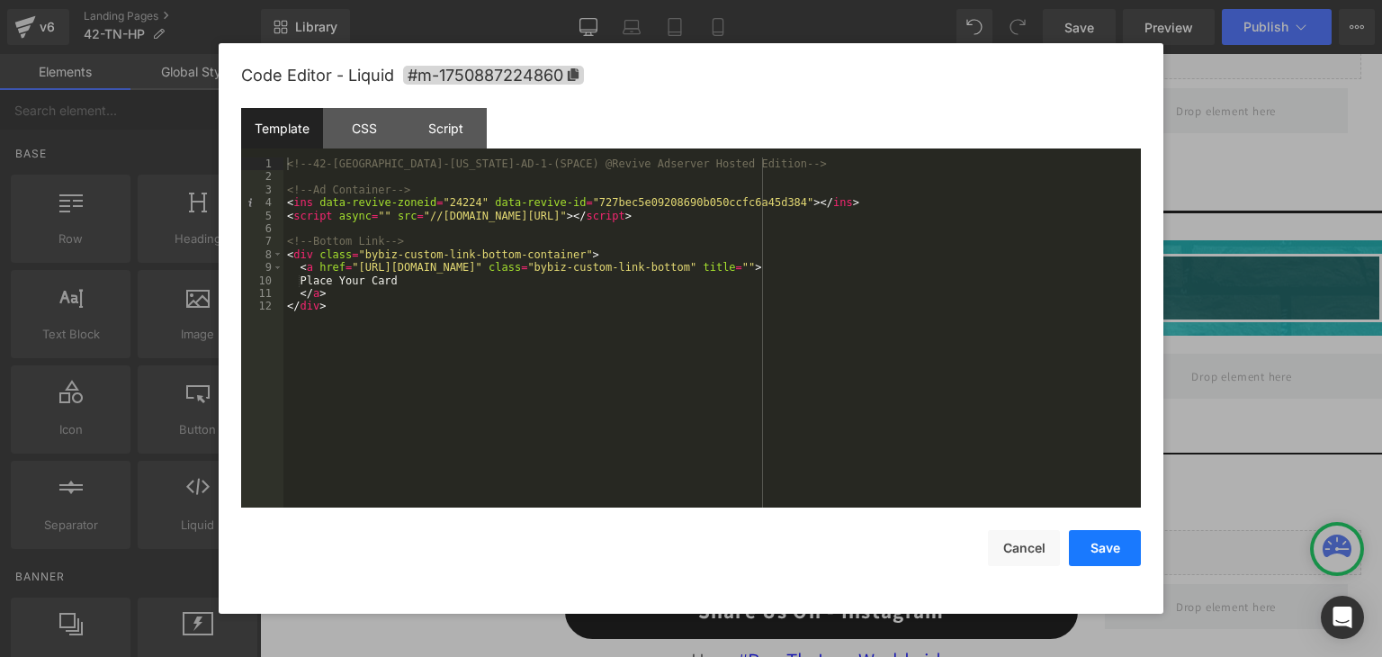
click at [0, 0] on button "Save" at bounding box center [0, 0] width 0 height 0
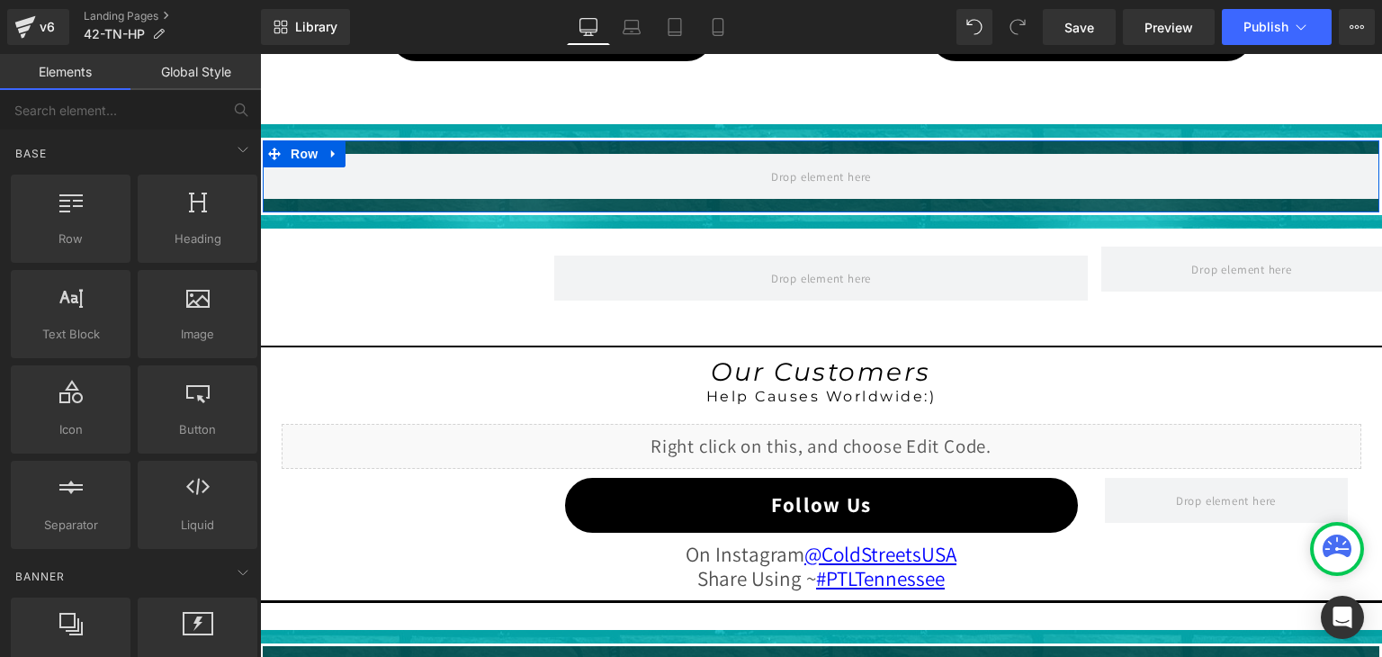
scroll to position [1371, 0]
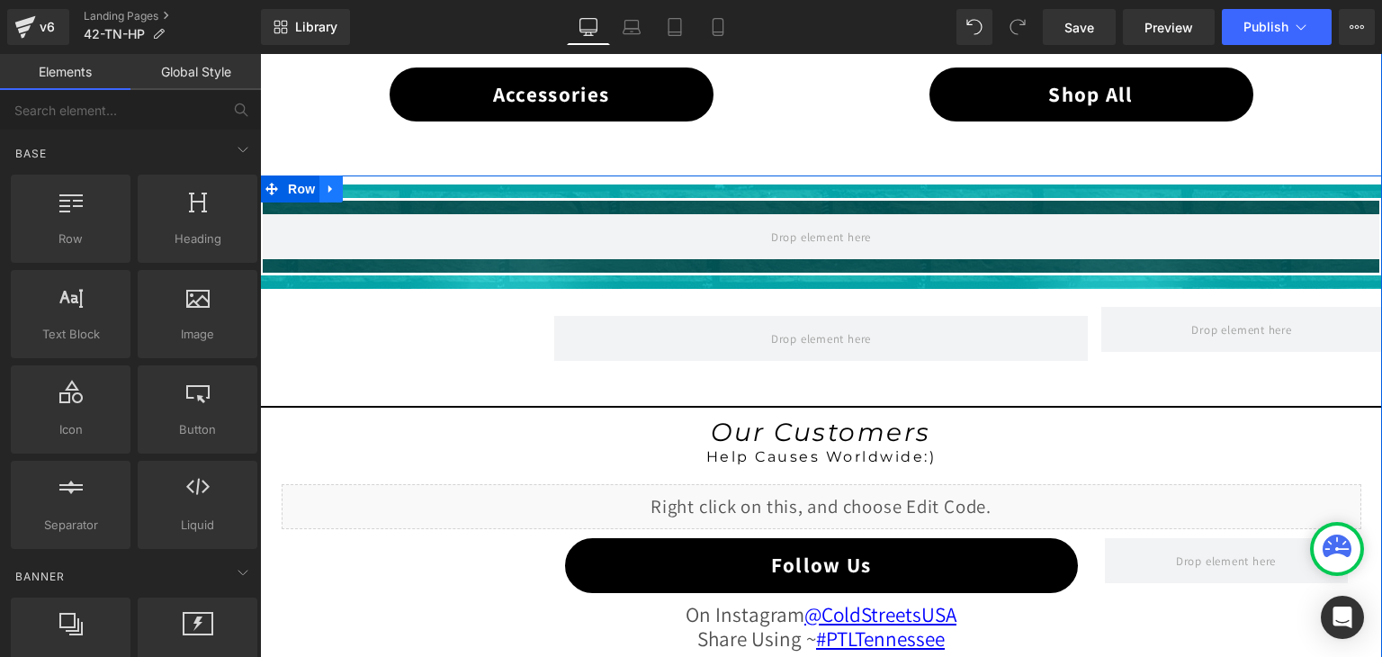
click at [319, 184] on link at bounding box center [330, 188] width 23 height 27
click at [372, 184] on icon at bounding box center [378, 189] width 13 height 13
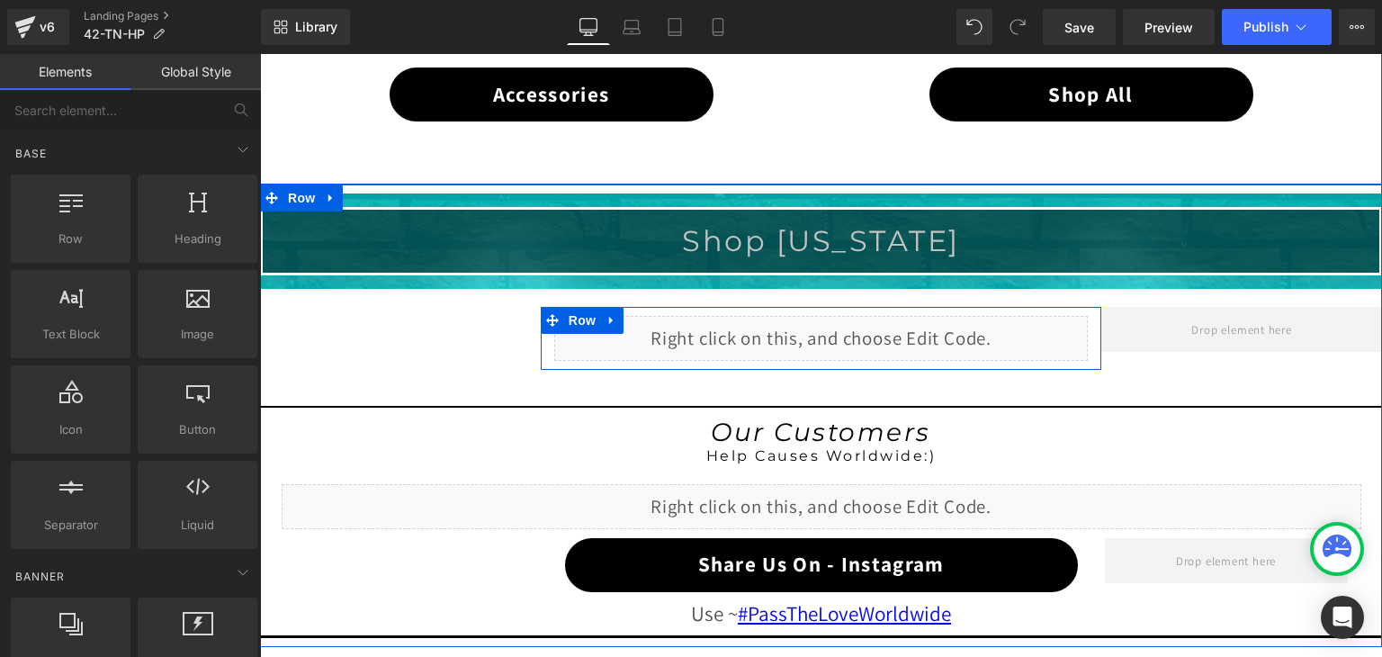
click at [836, 327] on div "Liquid" at bounding box center [821, 338] width 534 height 45
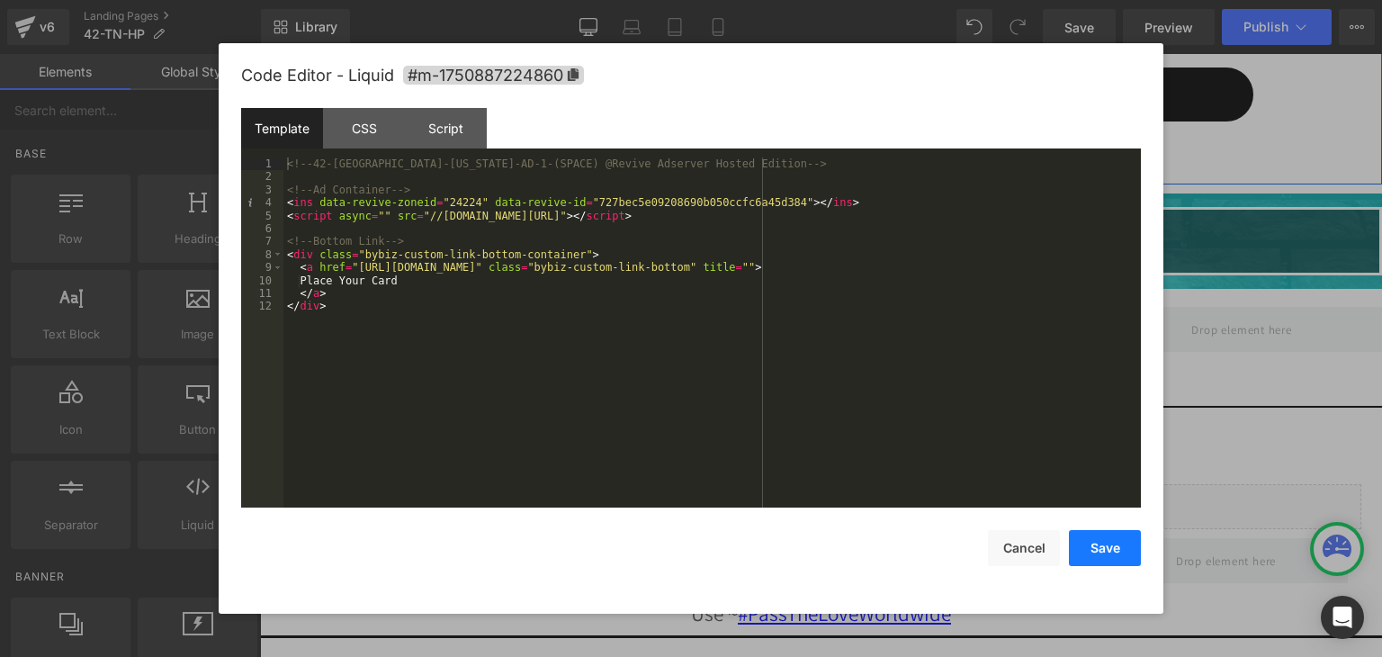
click at [1094, 546] on button "Save" at bounding box center [1105, 548] width 72 height 36
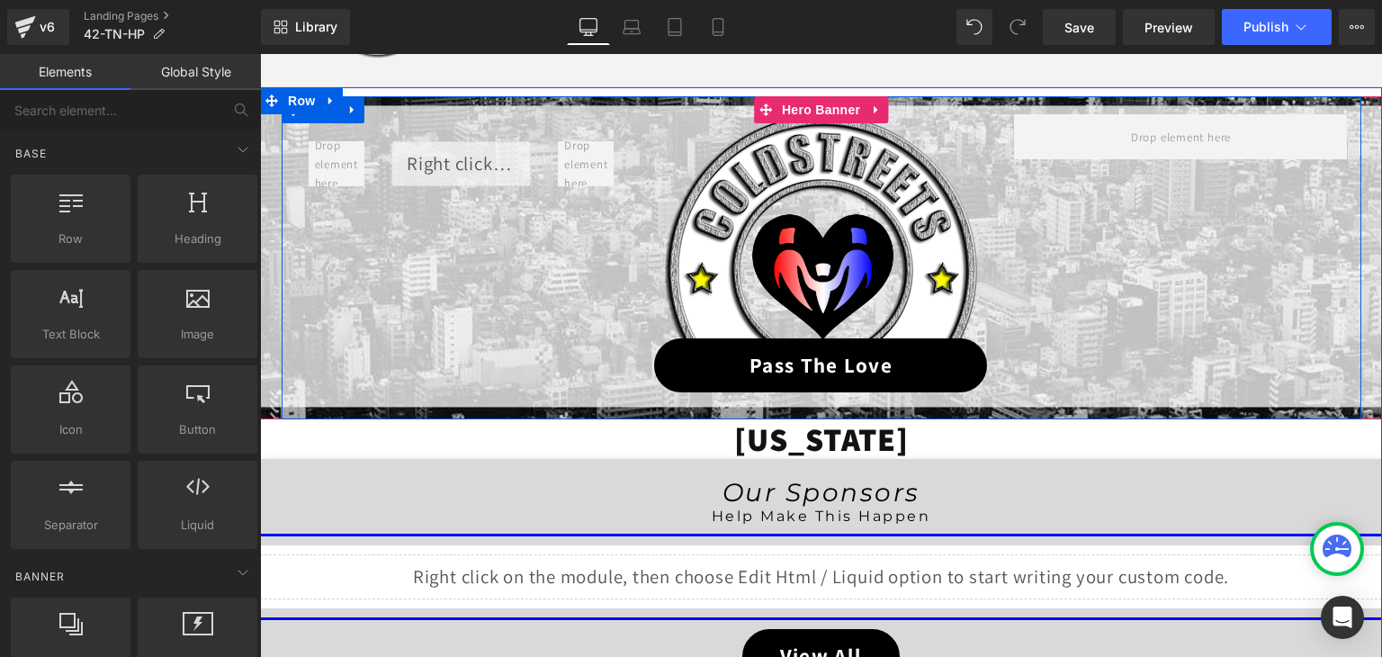
scroll to position [202, 0]
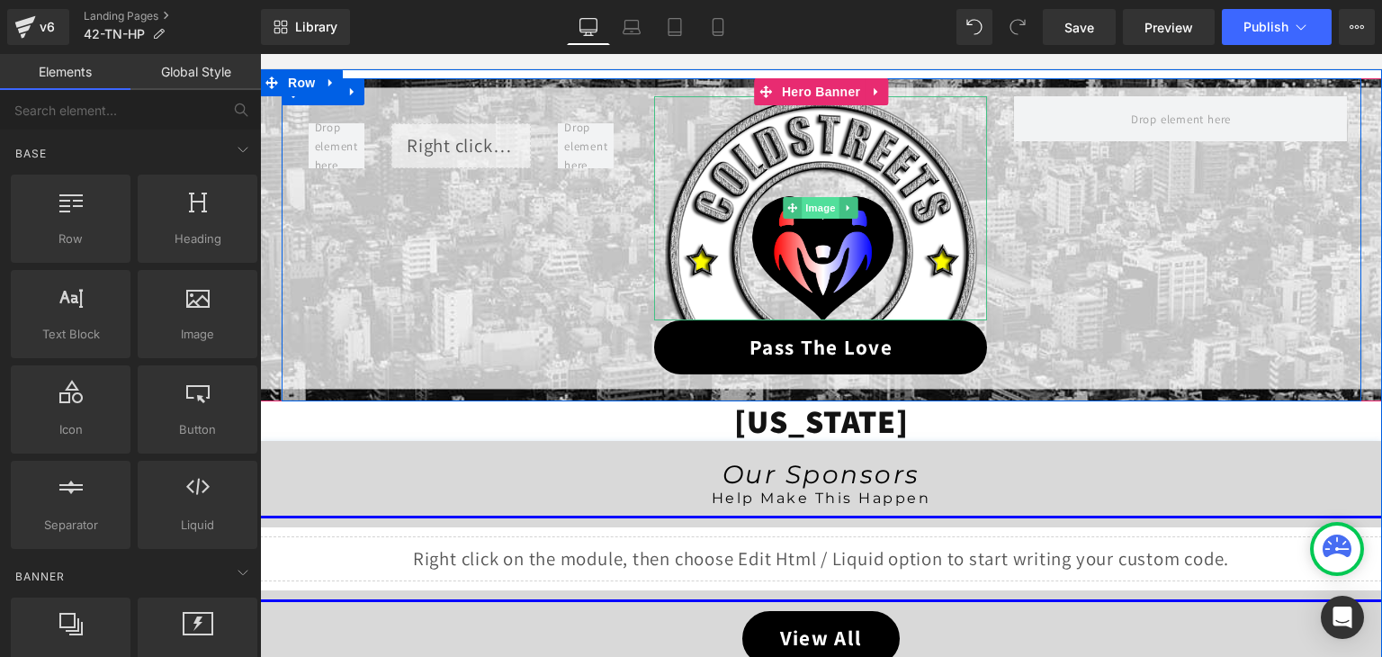
click at [805, 195] on img at bounding box center [821, 208] width 313 height 224
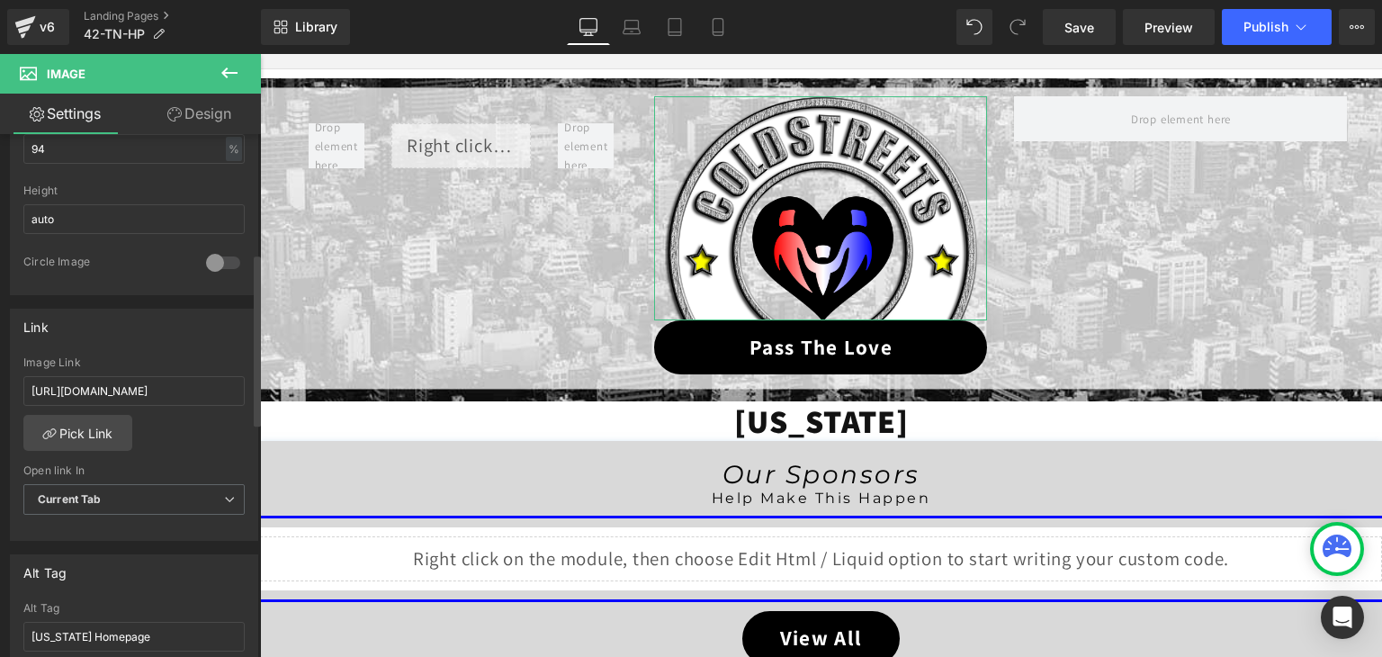
scroll to position [630, 0]
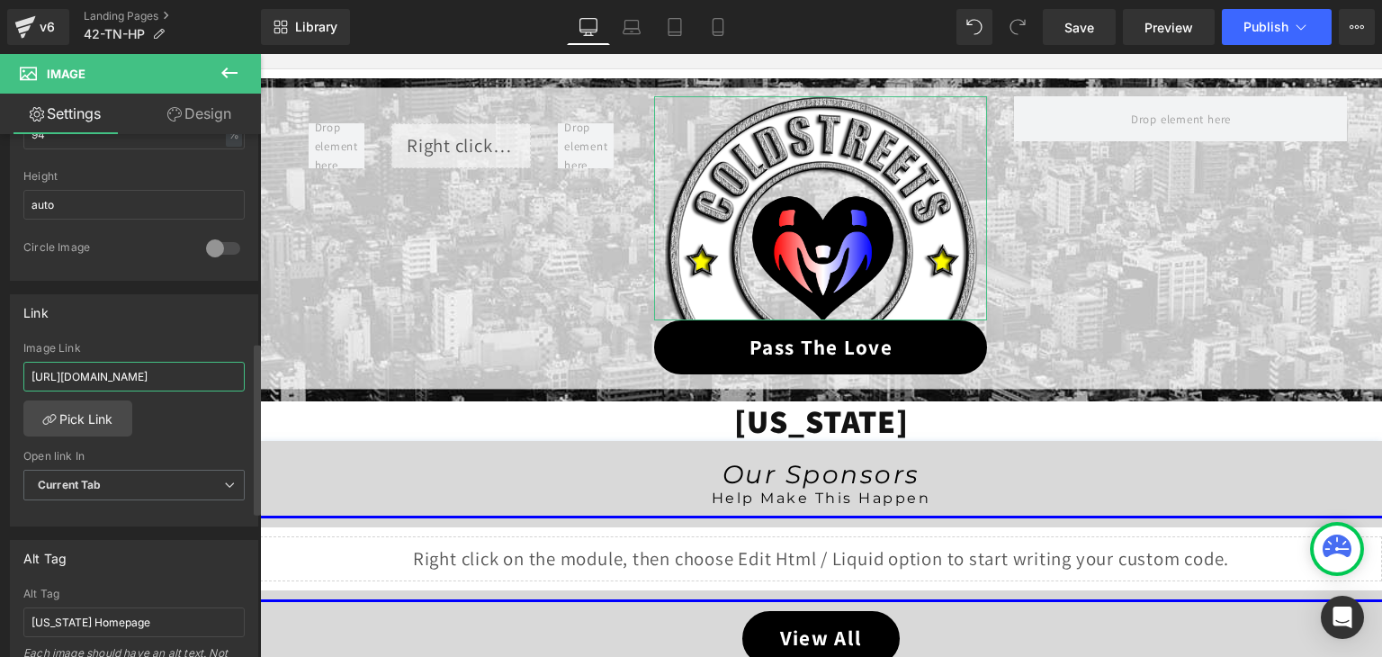
drag, startPoint x: 222, startPoint y: 372, endPoint x: 0, endPoint y: 368, distance: 222.3
click at [0, 368] on div "Link https://coldstreets.com/pages/ptl-tn Image Link https://coldstreets.com/pa…" at bounding box center [134, 404] width 269 height 247
type input "https://coldstreets.com/pages/42-tn-ptl"
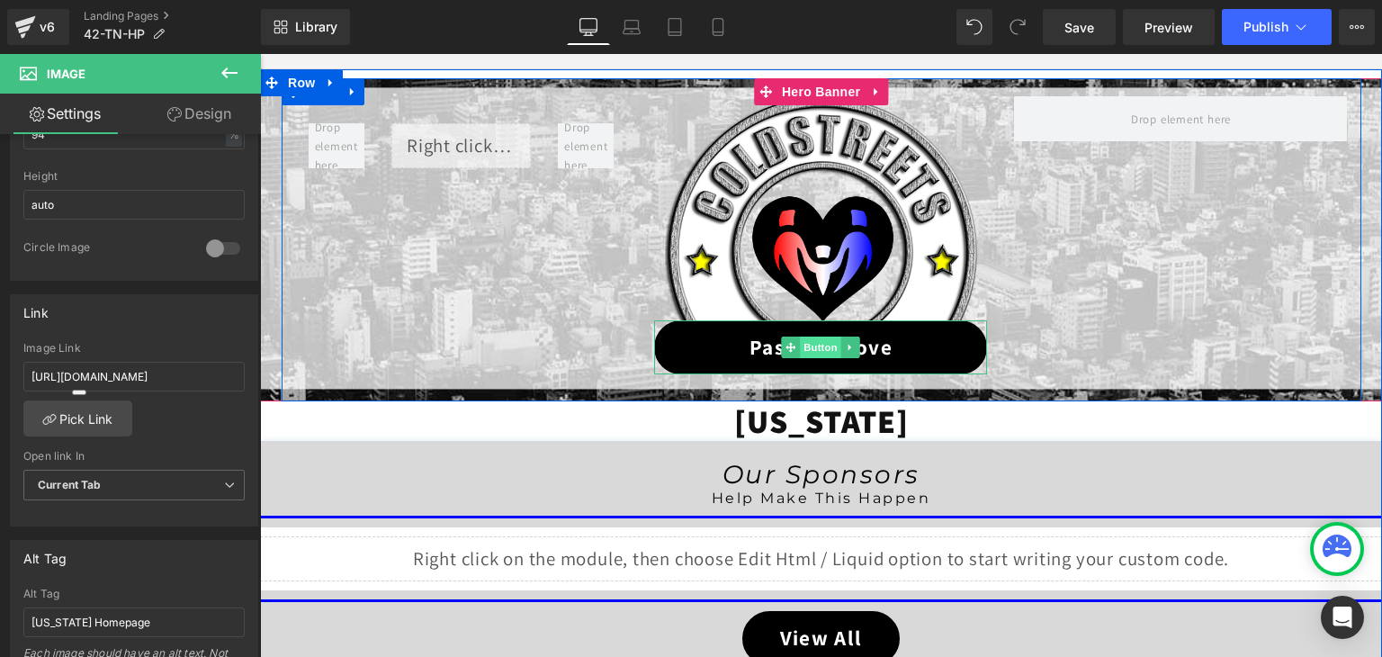
click at [812, 347] on span "Button" at bounding box center [821, 347] width 41 height 22
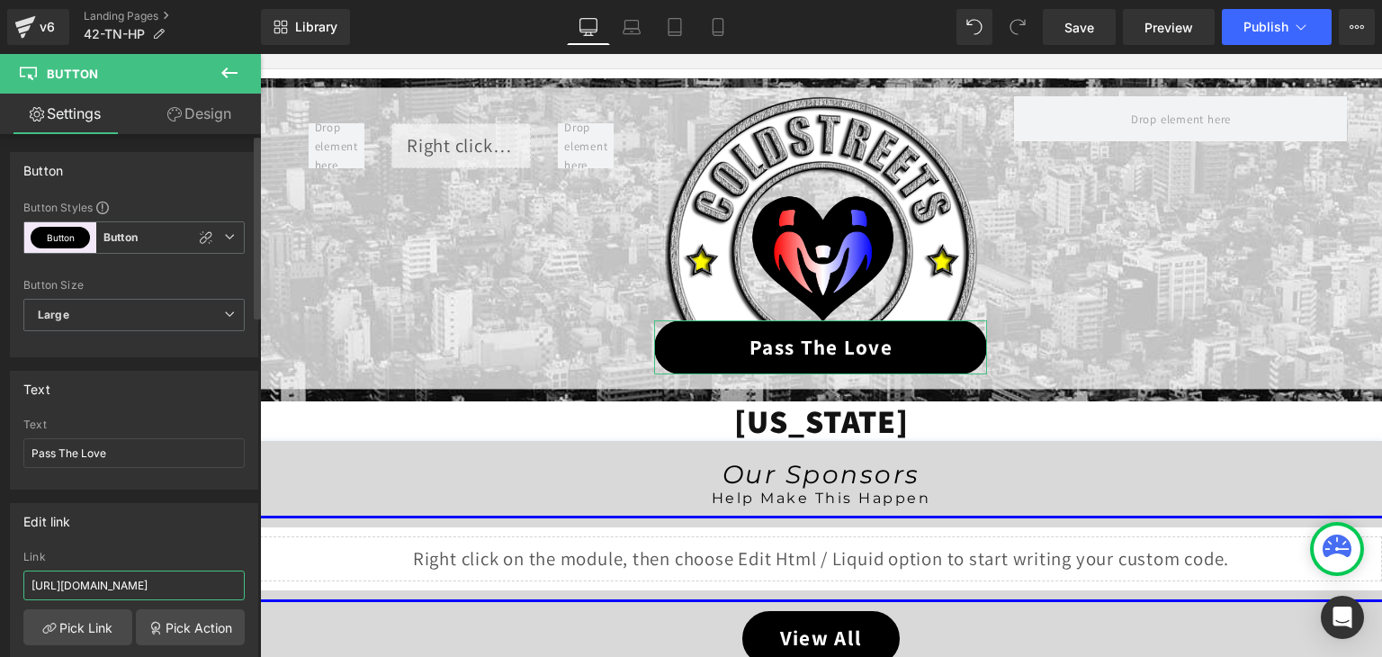
drag, startPoint x: 224, startPoint y: 578, endPoint x: 7, endPoint y: 583, distance: 216.9
click at [7, 583] on div "Edit link https://coldstreets.com/pages/ptl-tn Link https://coldstreets.com/pag…" at bounding box center [134, 612] width 269 height 247
paste input "42-tn-ptl"
type input "https://coldstreets.com/pages/42-tn-ptl"
click at [1089, 31] on span "Save" at bounding box center [1079, 27] width 30 height 19
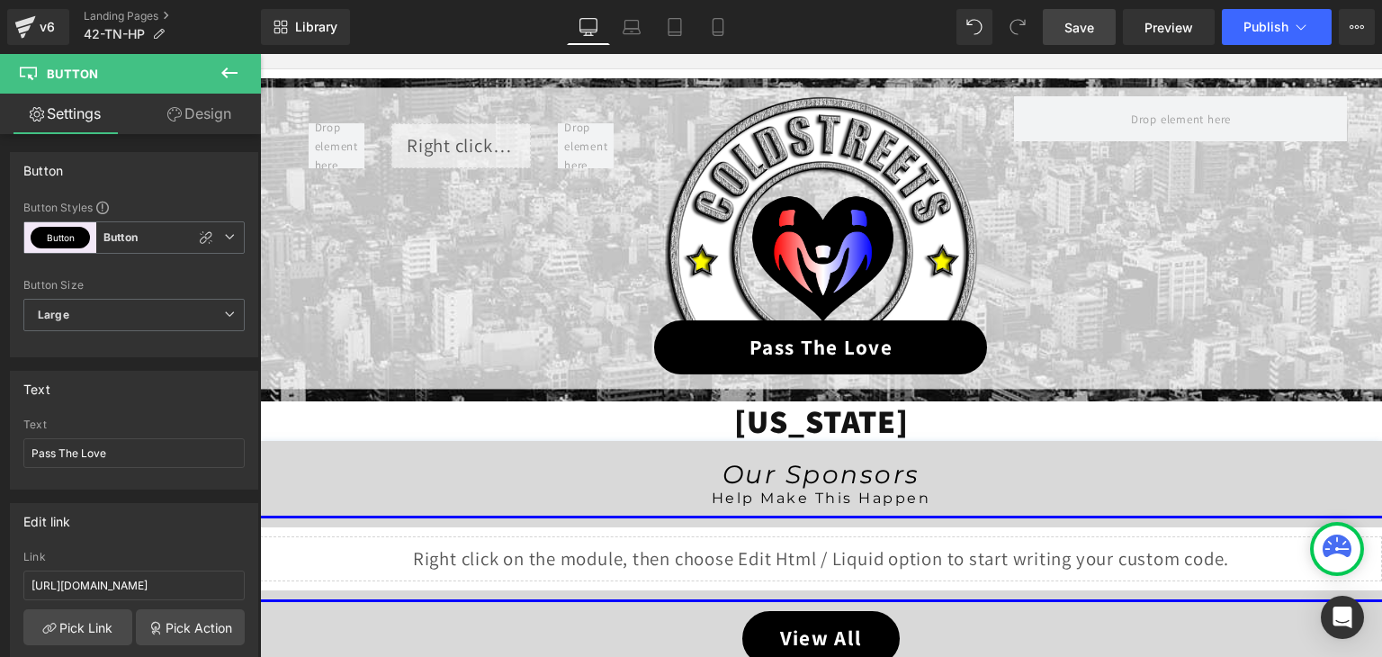
scroll to position [0, 0]
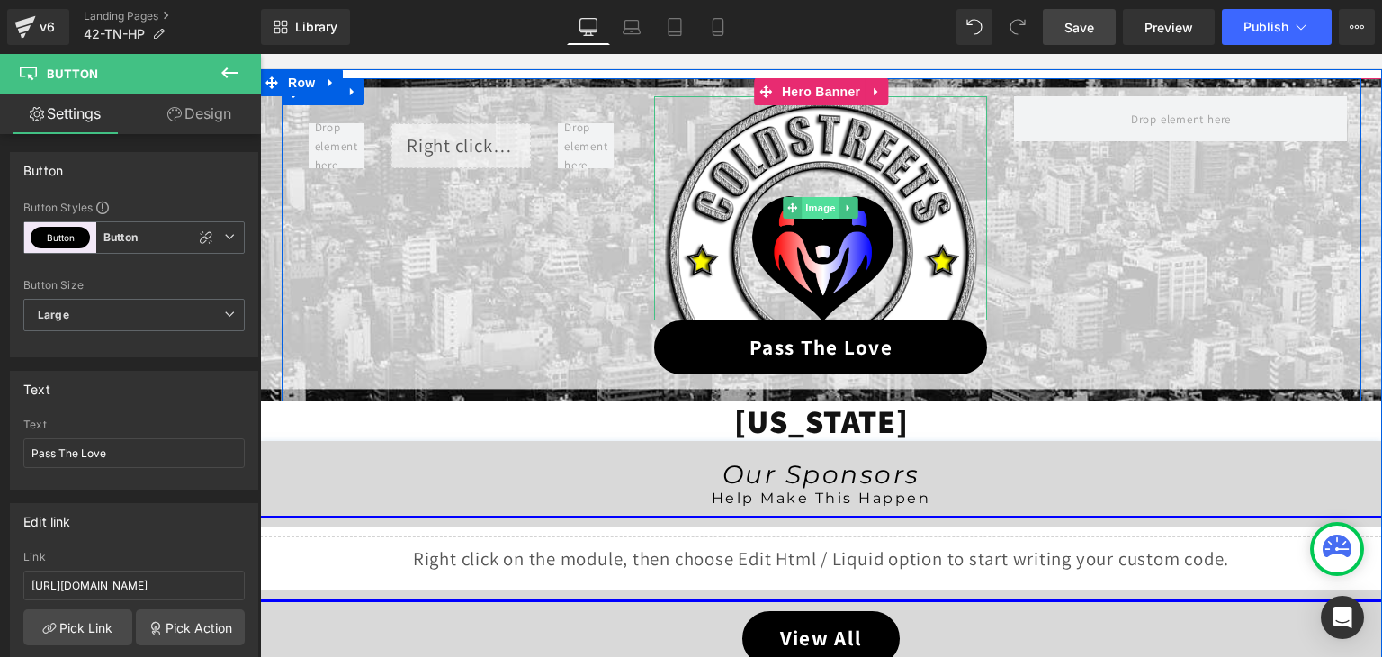
click at [809, 206] on span "Image" at bounding box center [822, 208] width 38 height 22
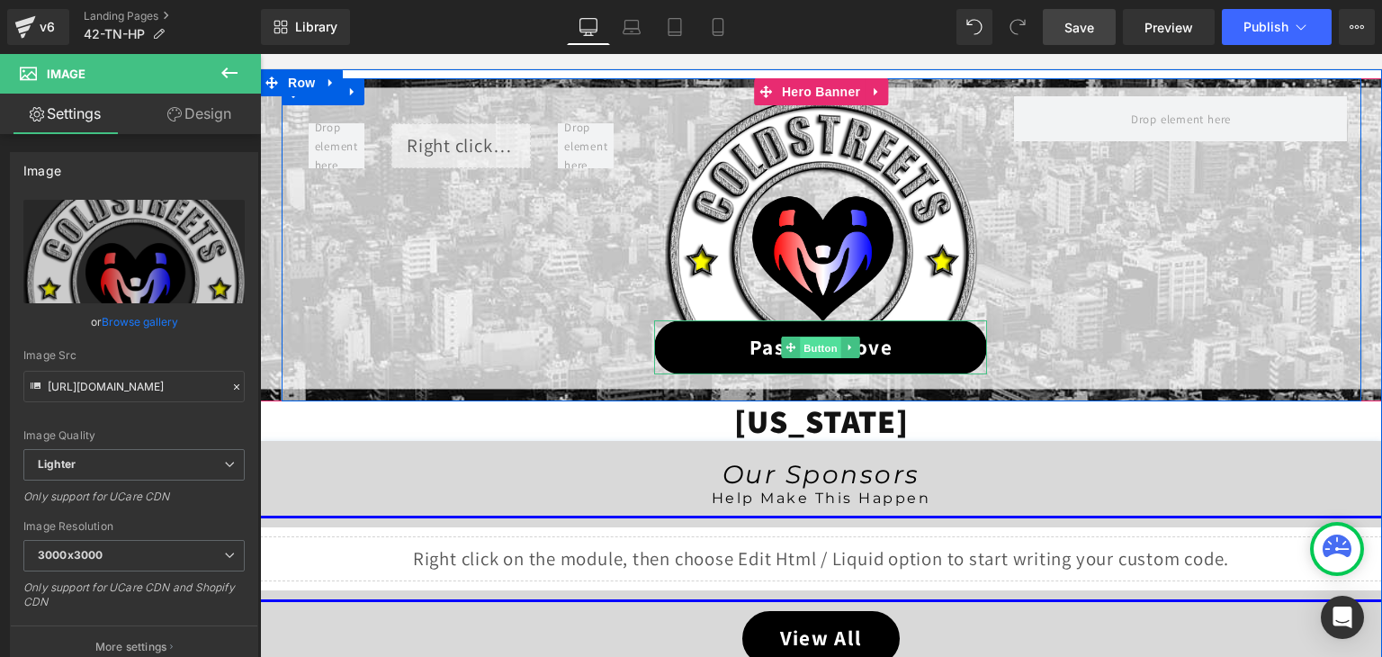
click at [817, 342] on span "Button" at bounding box center [821, 348] width 41 height 22
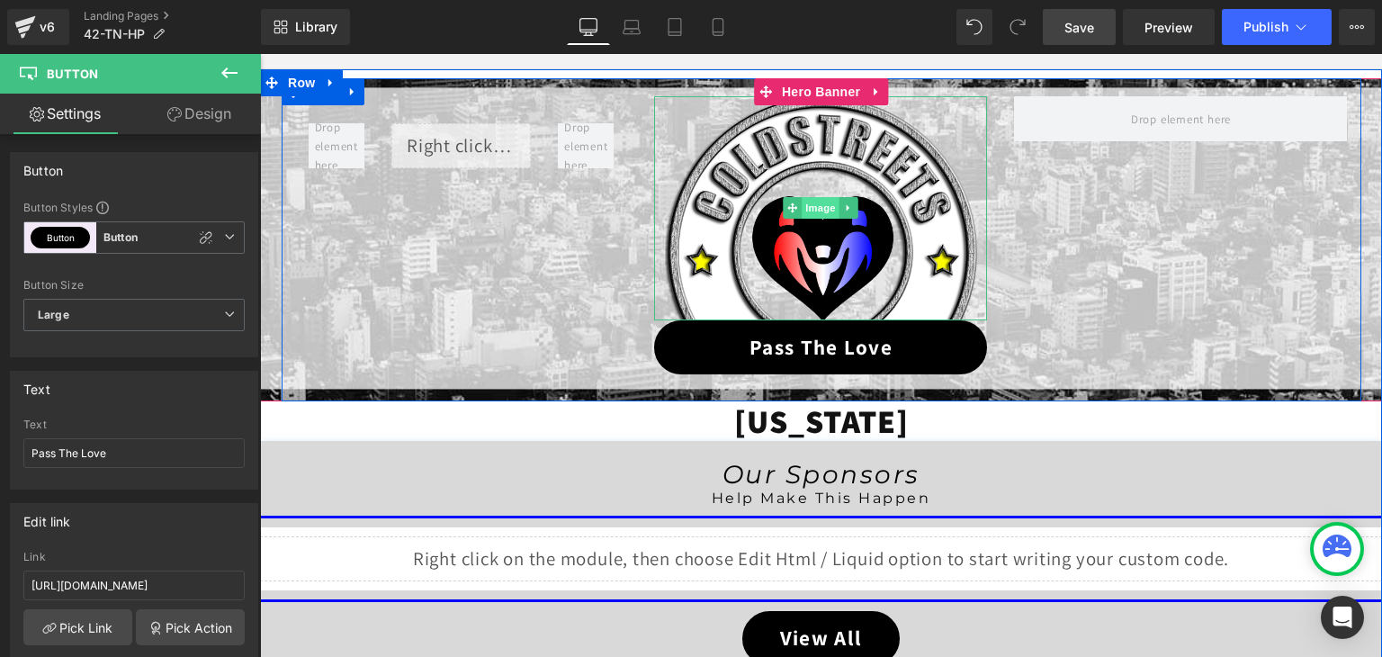
click at [812, 213] on span "Image" at bounding box center [822, 208] width 38 height 22
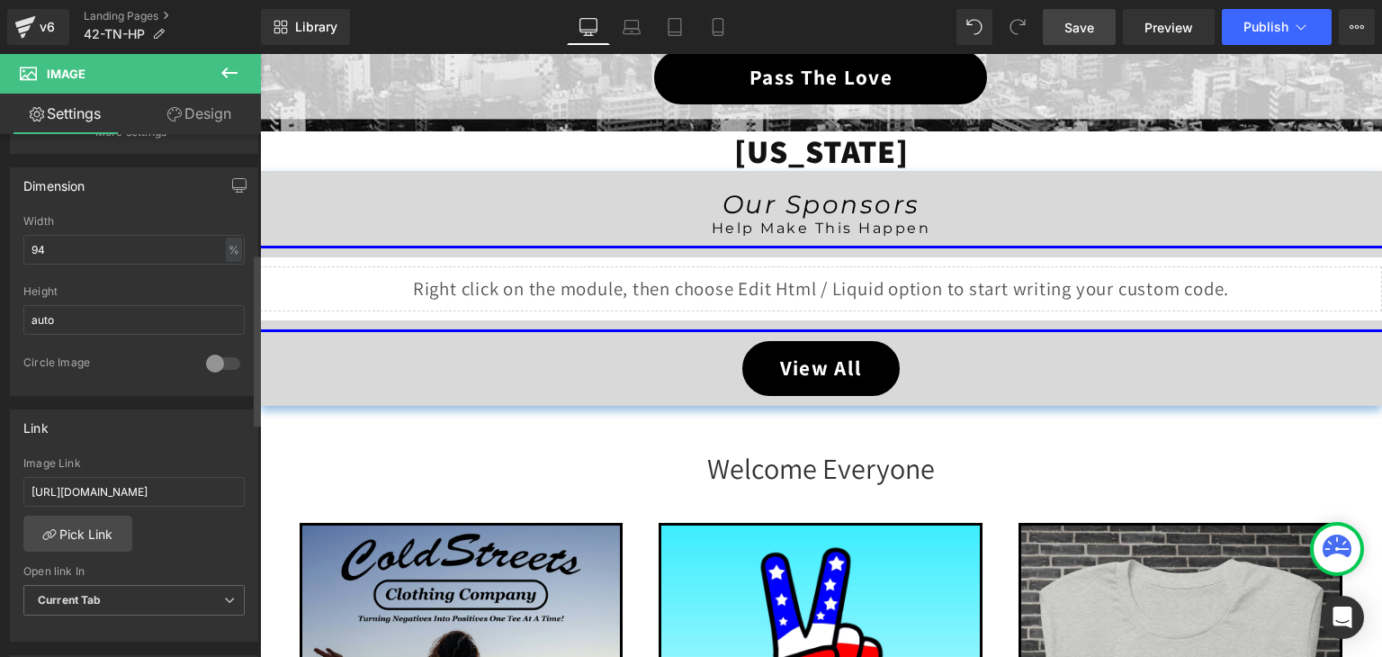
scroll to position [540, 0]
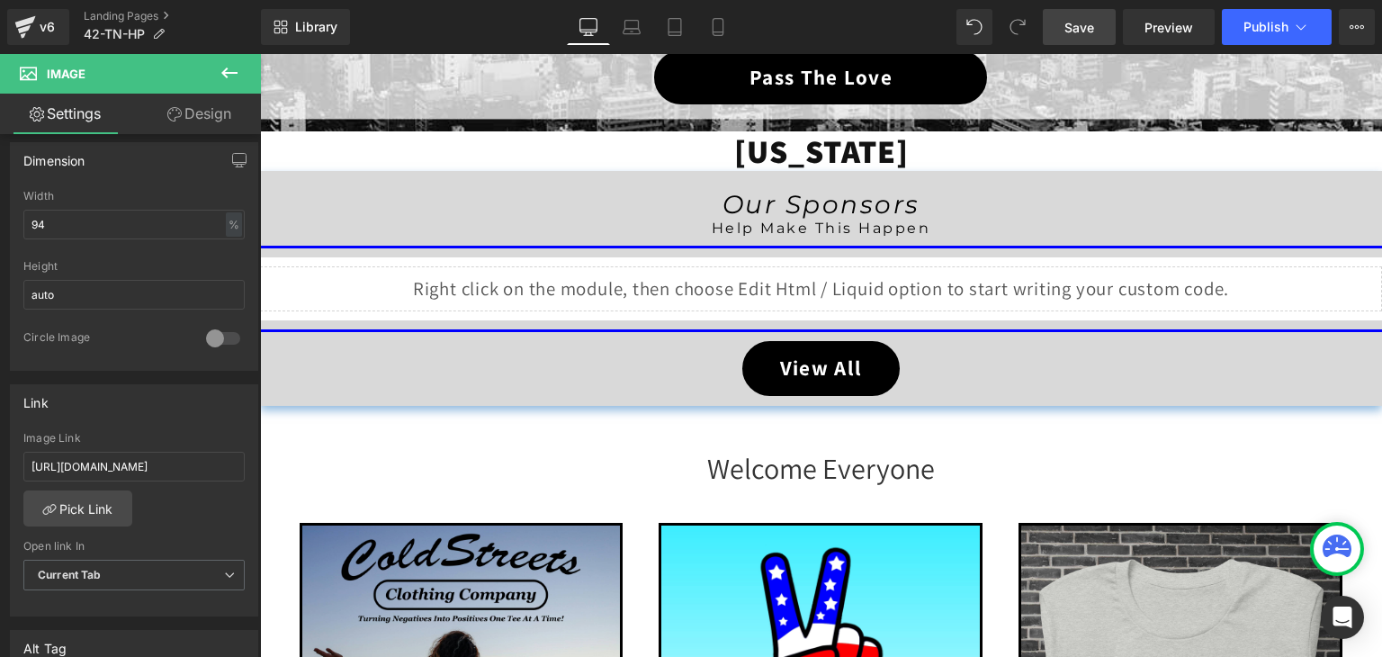
click at [1079, 22] on span "Save" at bounding box center [1079, 27] width 30 height 19
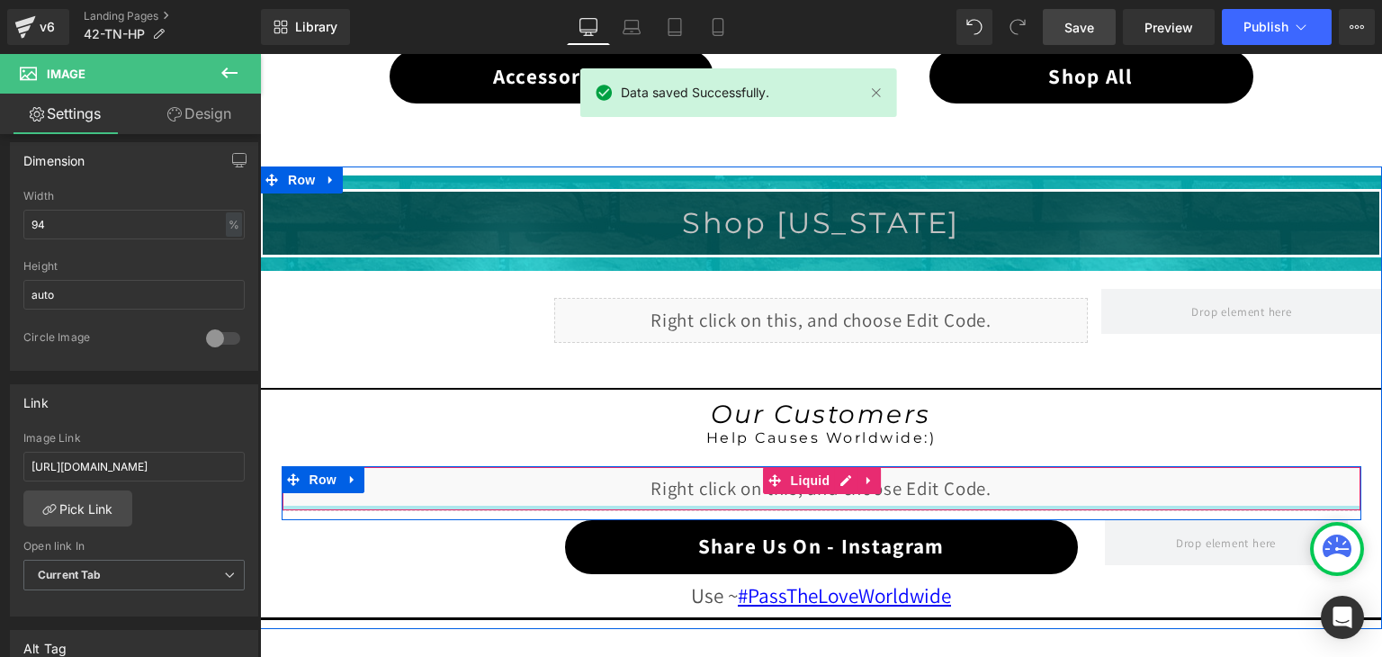
scroll to position [1281, 0]
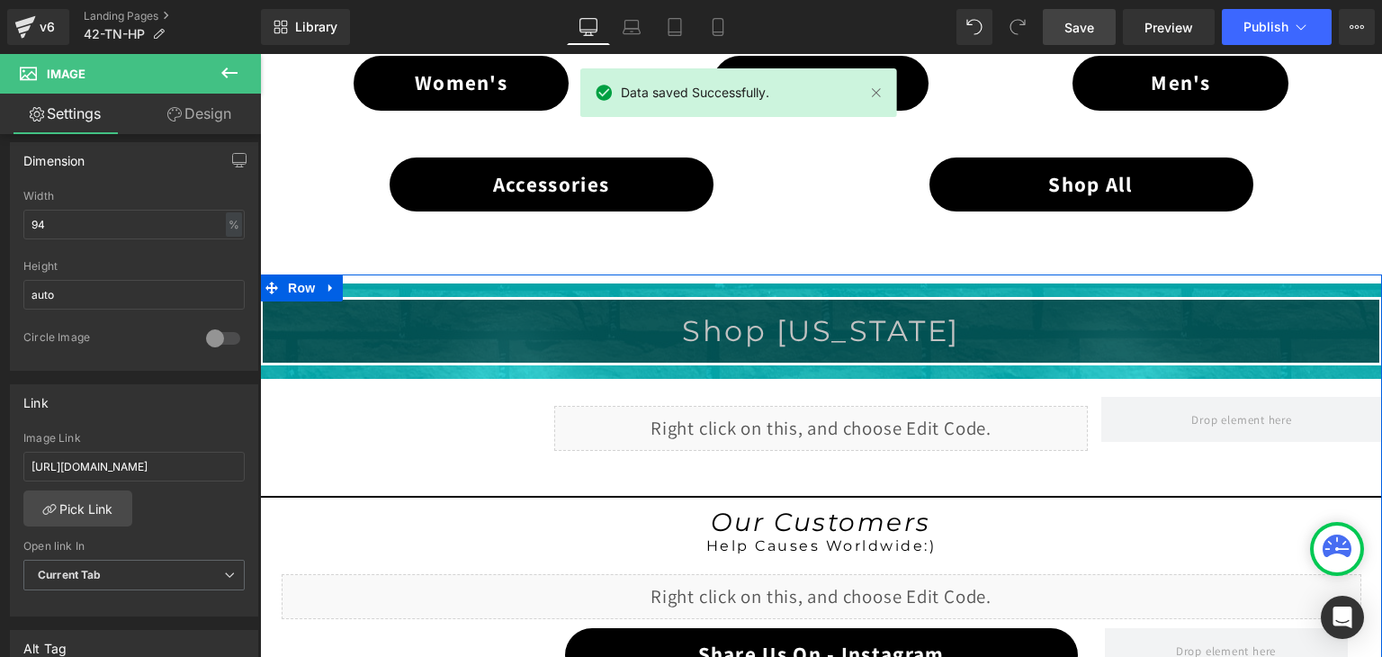
click at [828, 426] on div "Liquid" at bounding box center [821, 428] width 534 height 45
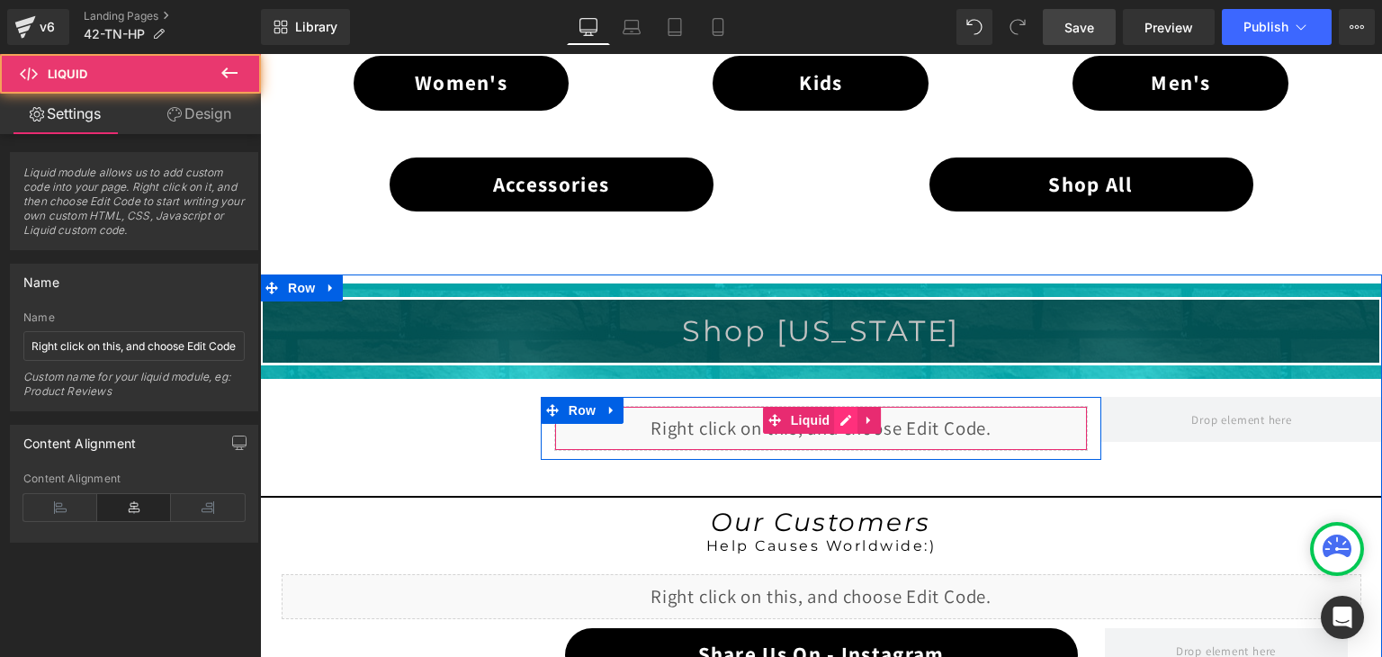
click at [831, 417] on div "Liquid" at bounding box center [821, 428] width 534 height 45
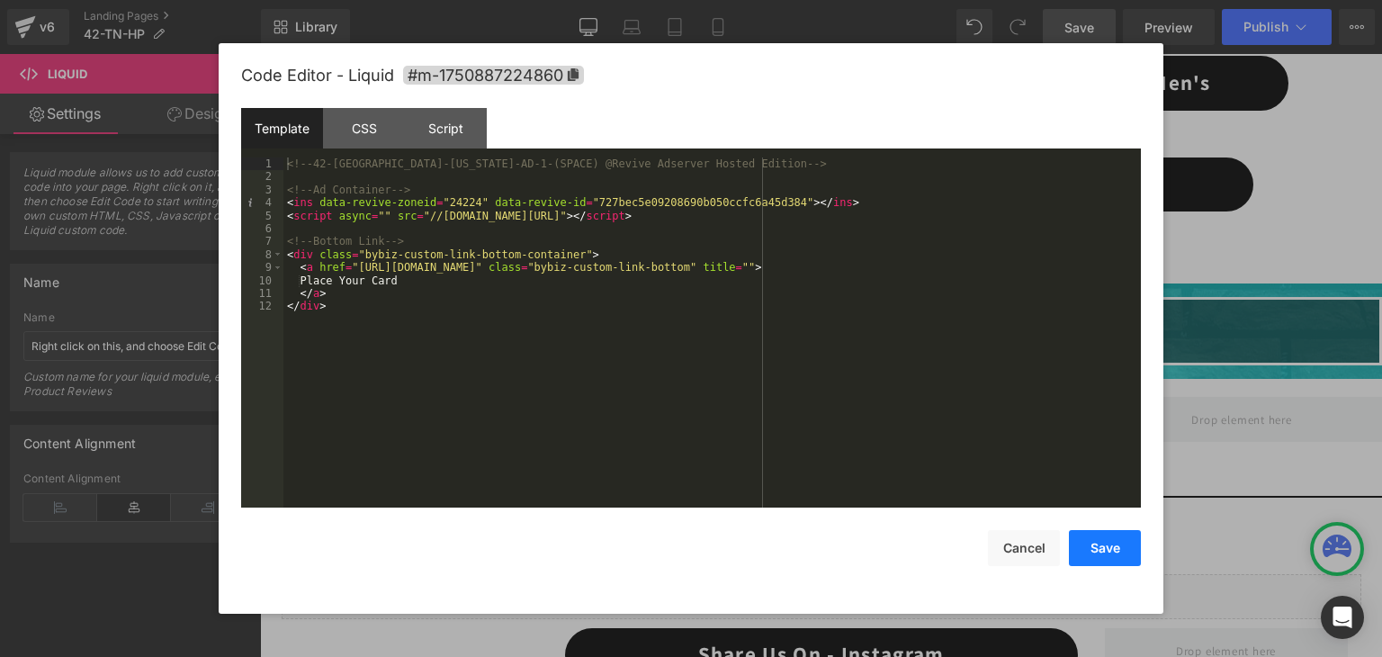
click at [1083, 550] on button "Save" at bounding box center [1105, 548] width 72 height 36
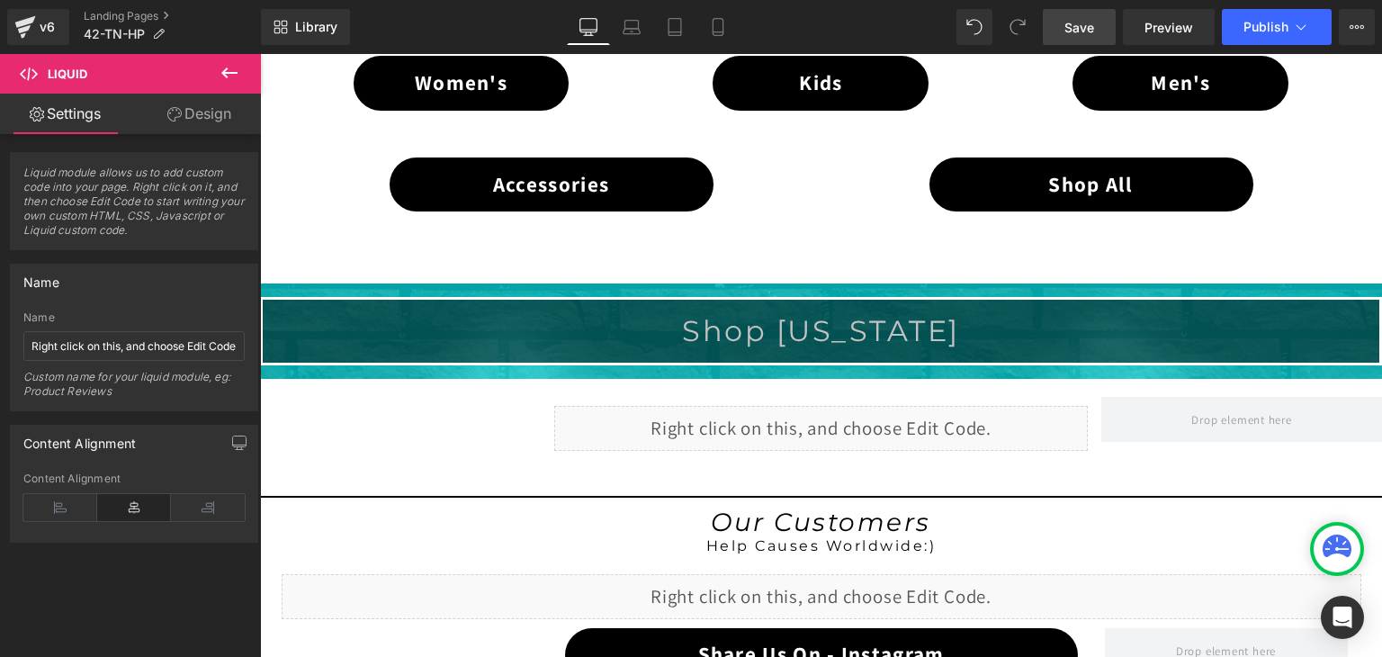
click at [1076, 31] on span "Save" at bounding box center [1079, 27] width 30 height 19
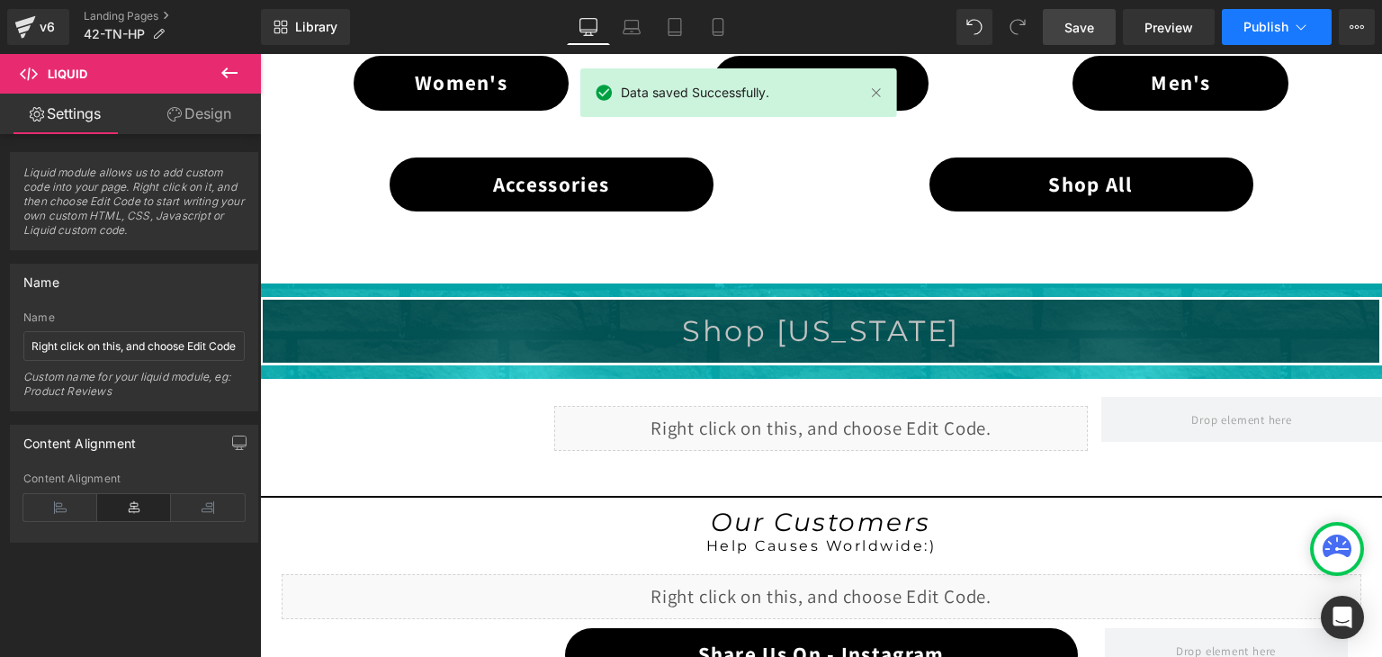
click at [1296, 25] on icon at bounding box center [1301, 26] width 10 height 5
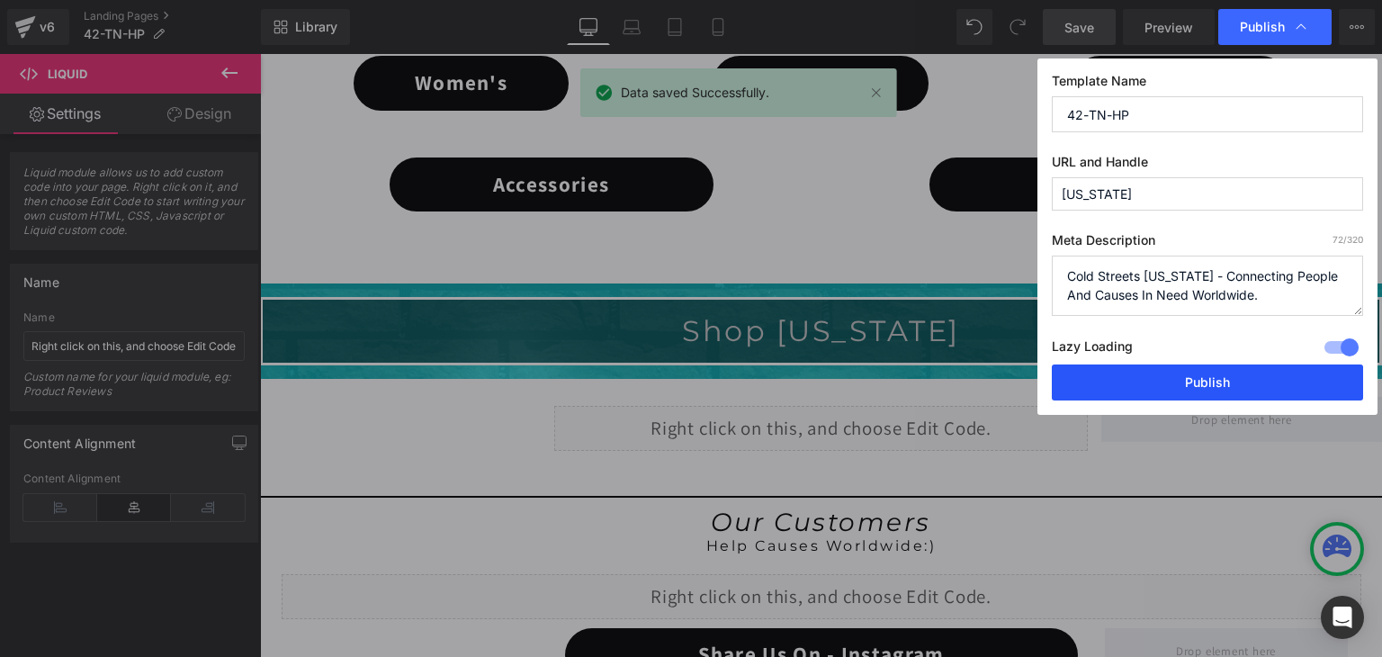
click at [1237, 388] on button "Publish" at bounding box center [1207, 382] width 311 height 36
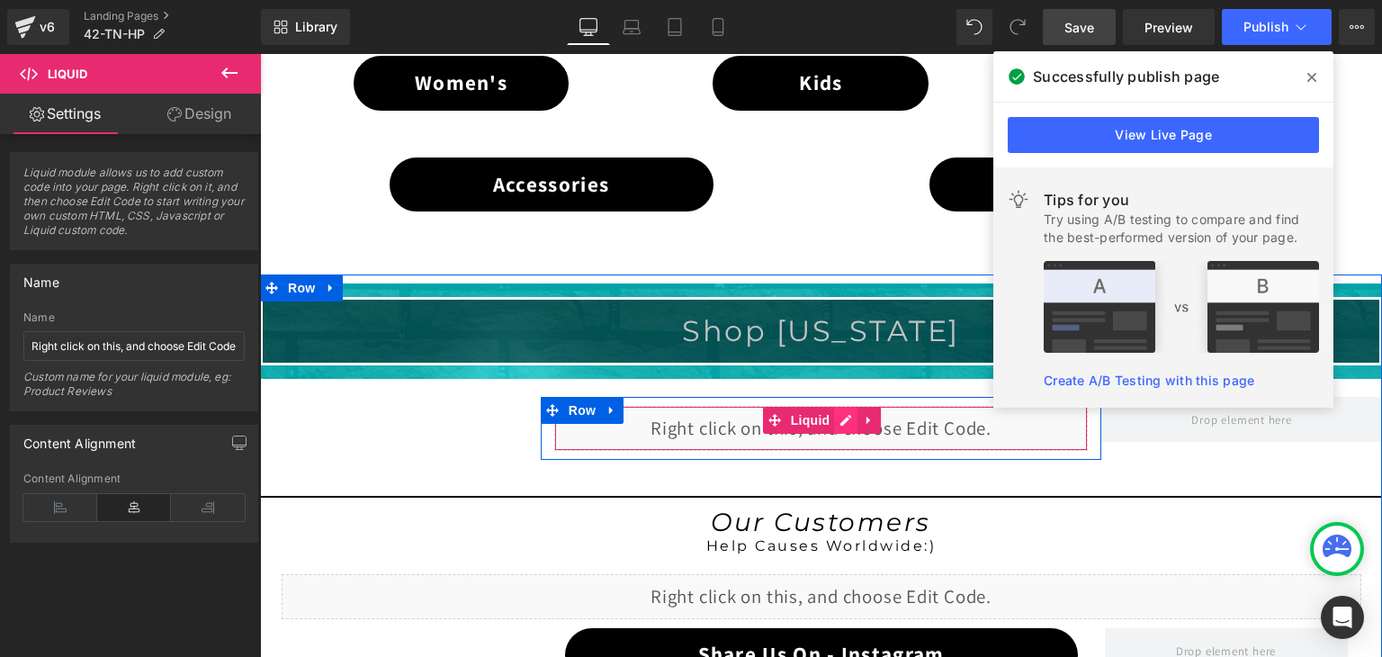
click at [837, 418] on div "Liquid" at bounding box center [821, 428] width 534 height 45
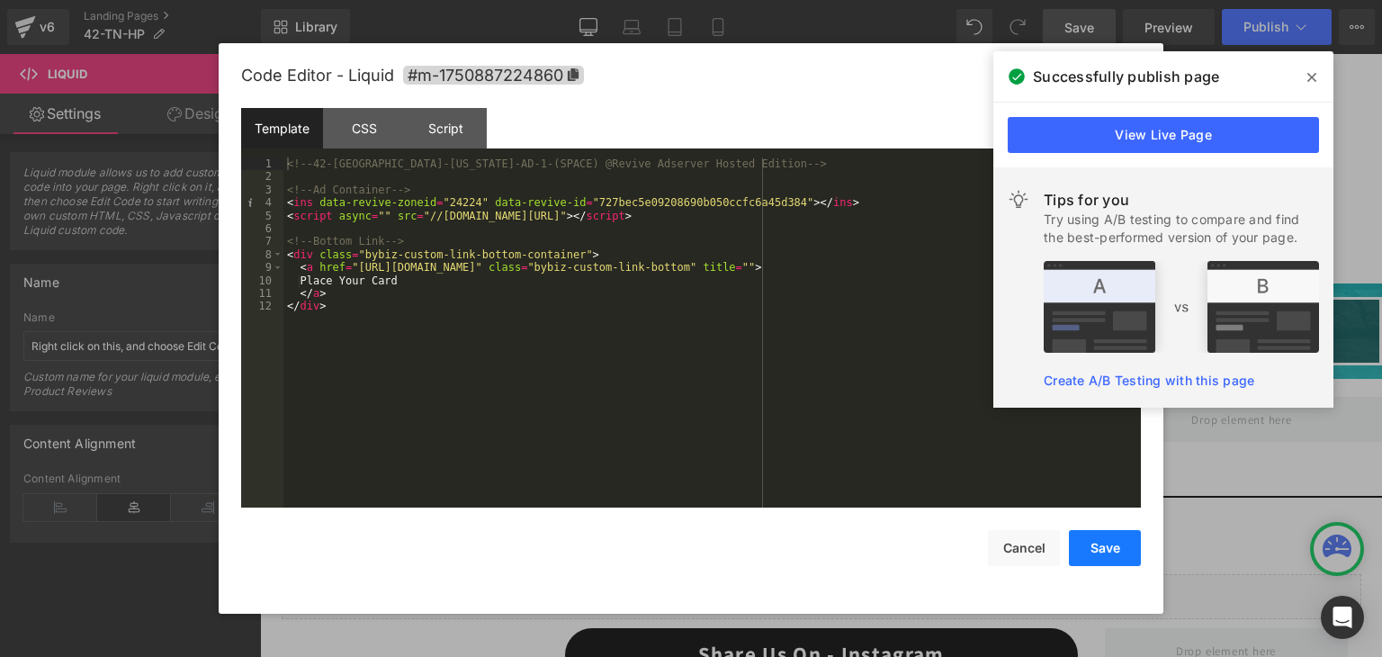
click at [1105, 540] on button "Save" at bounding box center [1105, 548] width 72 height 36
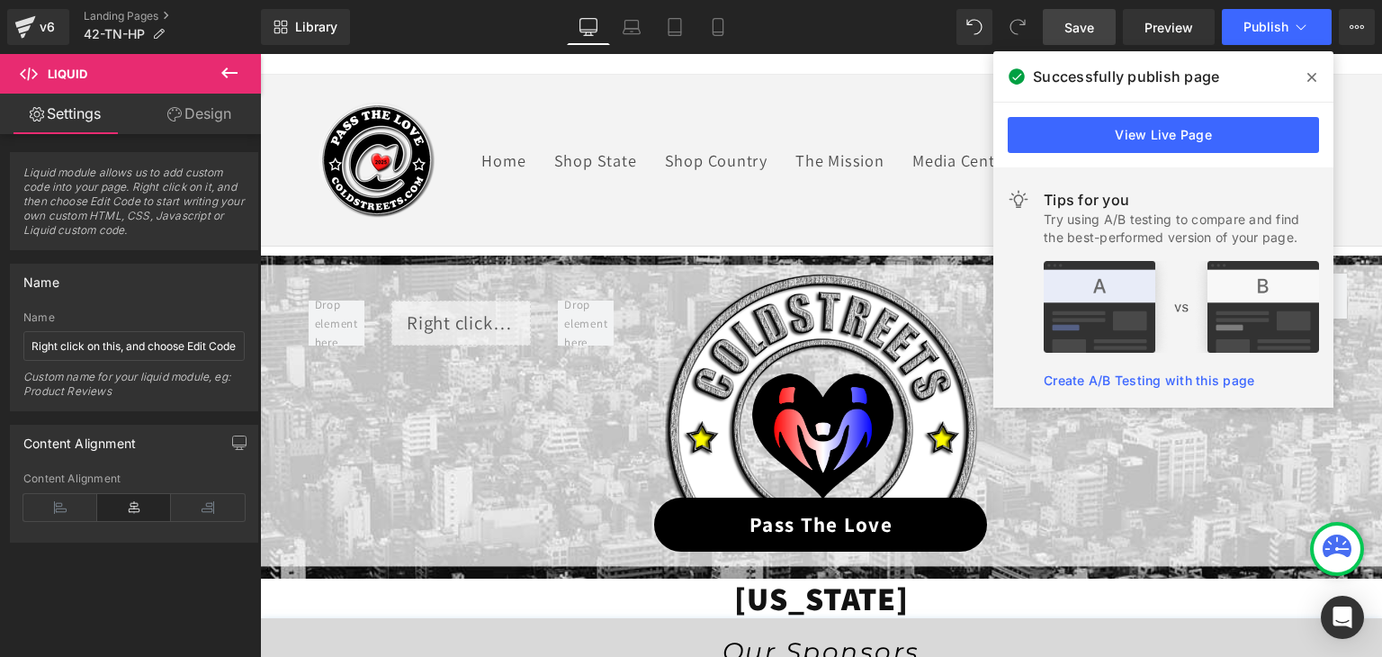
scroll to position [22, 0]
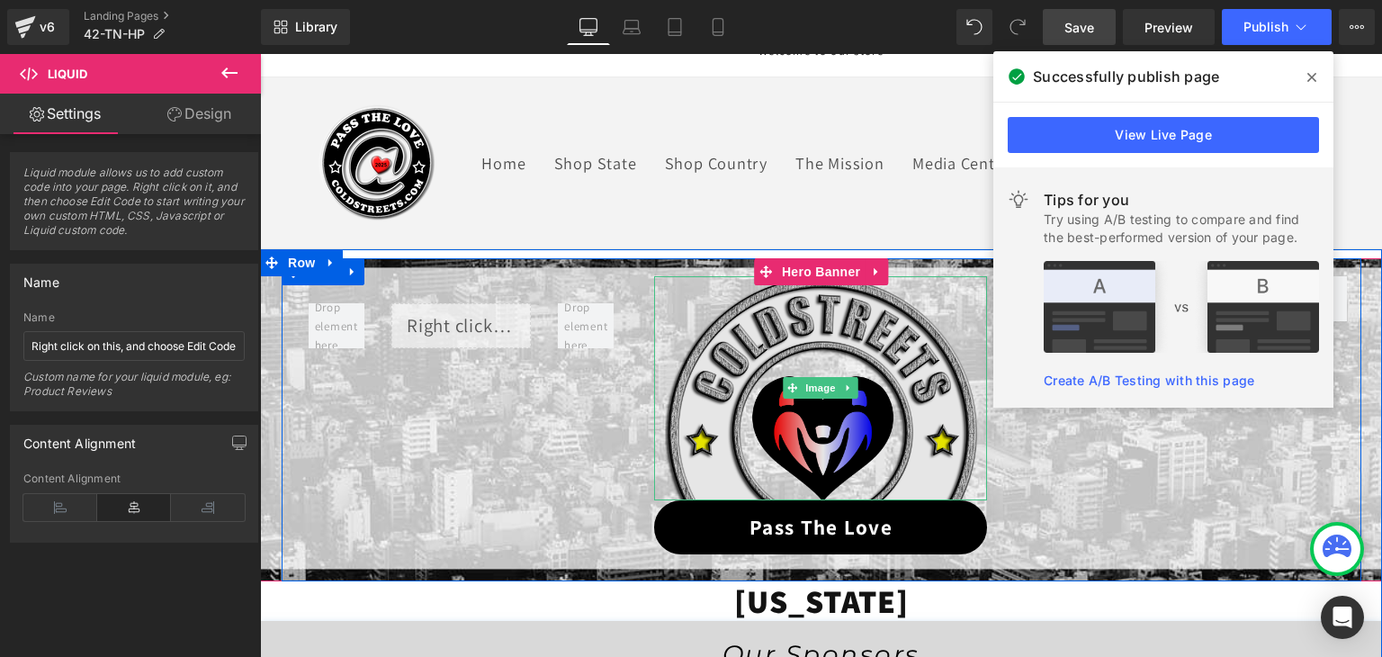
click at [830, 423] on img at bounding box center [821, 388] width 313 height 224
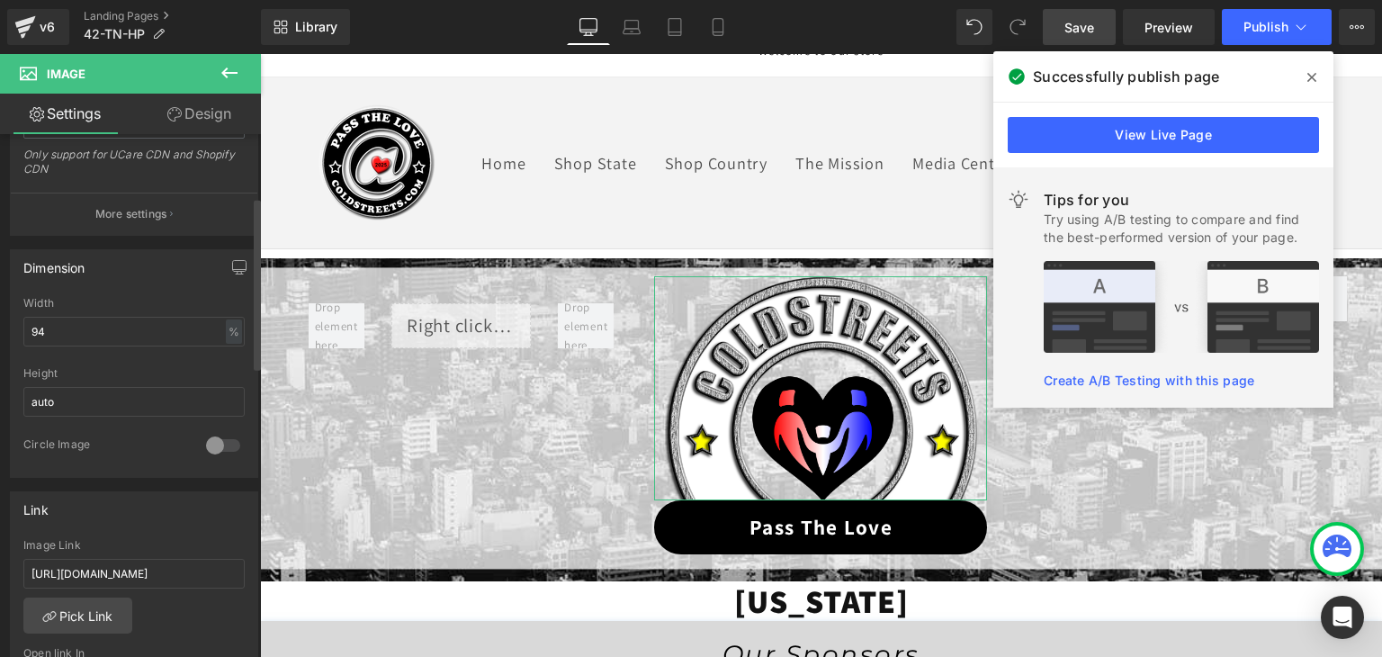
scroll to position [450, 0]
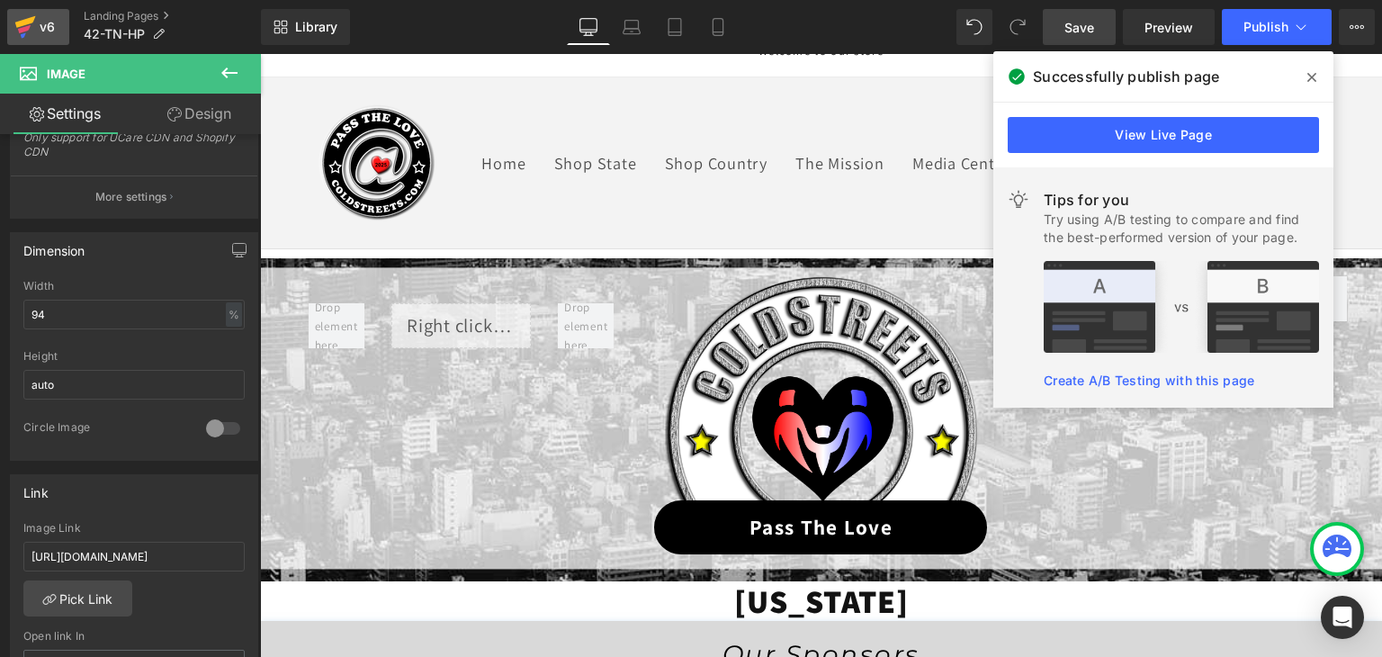
click at [22, 25] on icon at bounding box center [25, 22] width 21 height 12
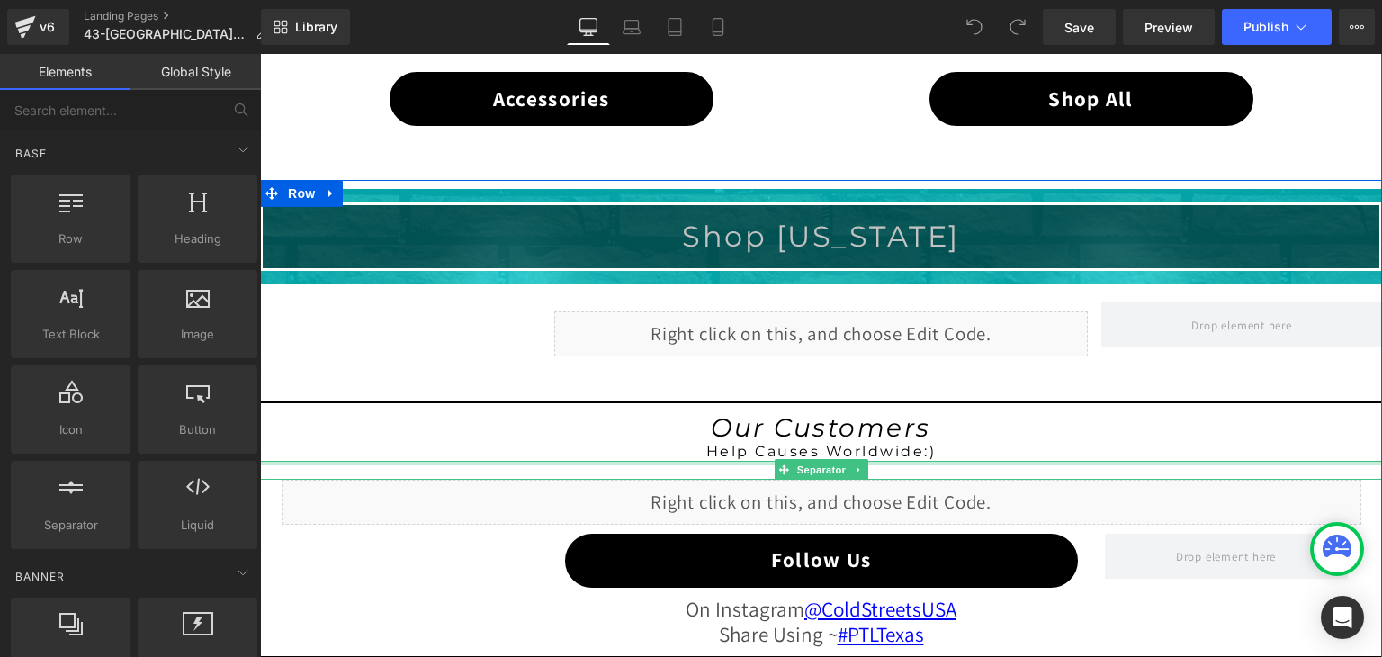
scroll to position [1350, 0]
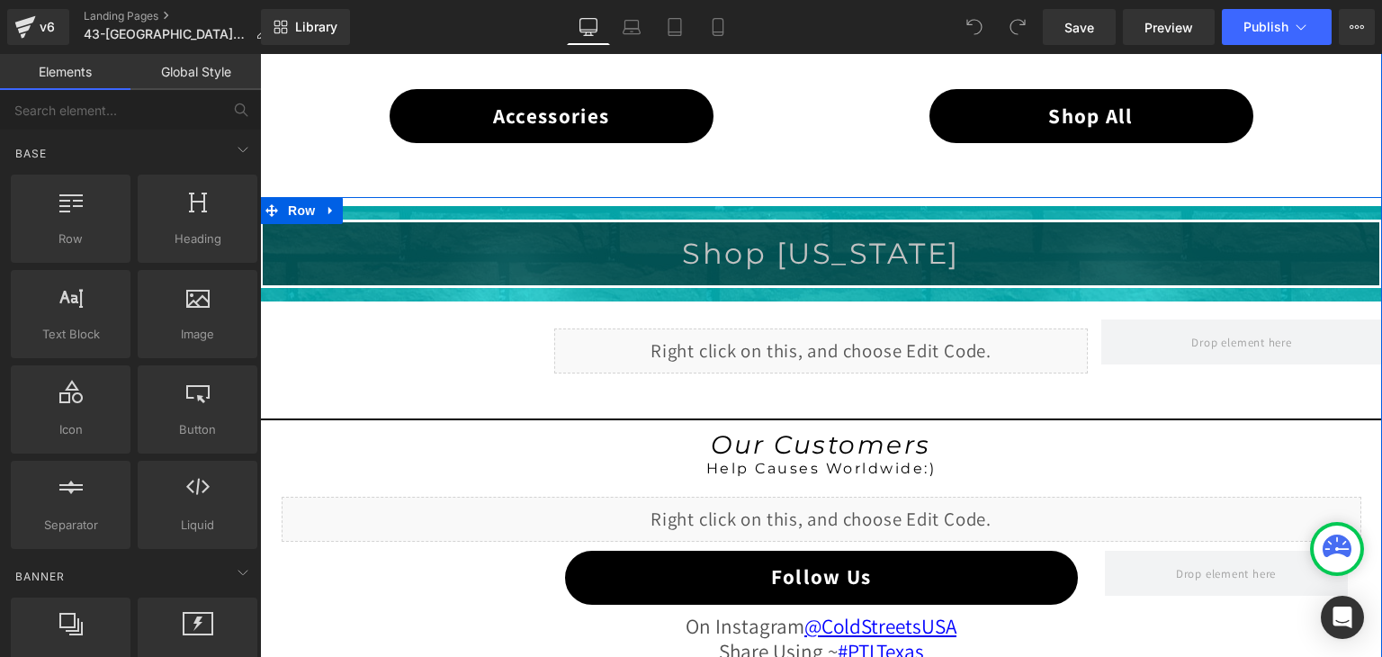
click at [852, 346] on div "Liquid" at bounding box center [821, 350] width 534 height 45
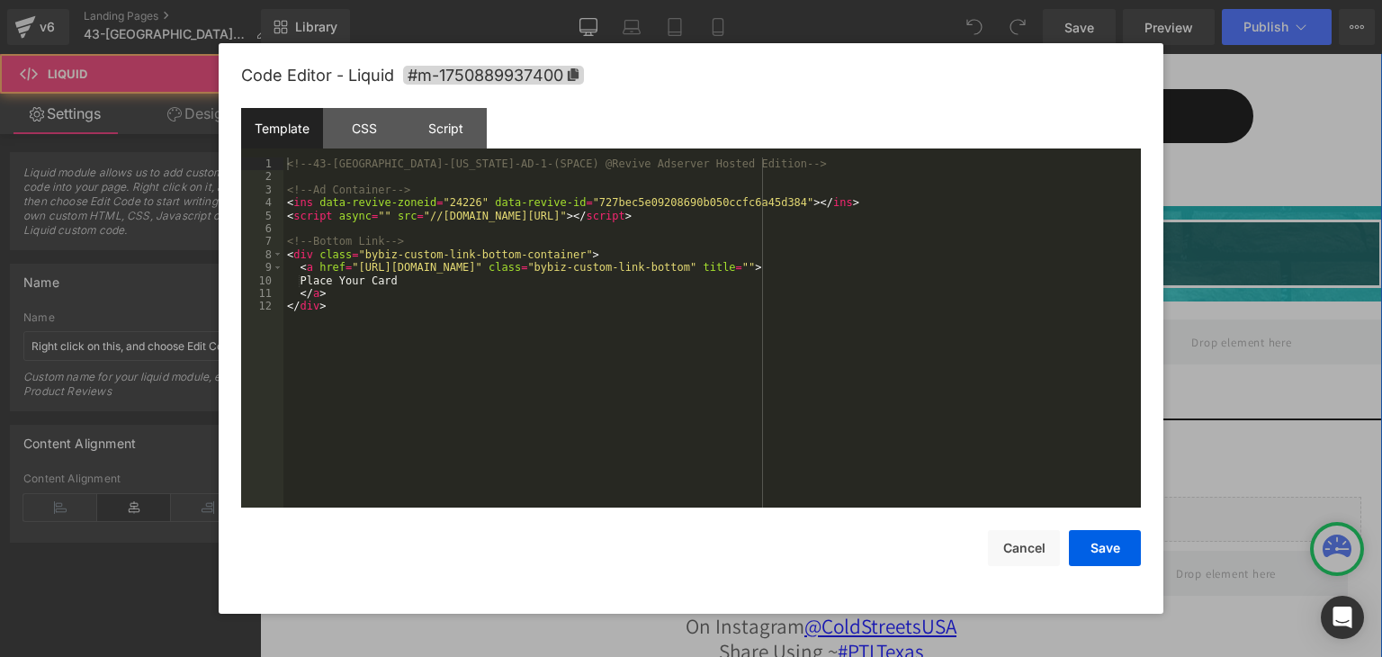
click at [840, 343] on div "Liquid" at bounding box center [821, 350] width 534 height 45
drag, startPoint x: 608, startPoint y: 268, endPoint x: 531, endPoint y: 267, distance: 77.4
click at [531, 267] on div "<!-- 43-TX-Texas-AD-1-(SPACE) @Revive Adserver Hosted Edition --> <!-- Ad Conta…" at bounding box center [711, 345] width 857 height 376
click at [1112, 544] on button "Save" at bounding box center [1105, 548] width 72 height 36
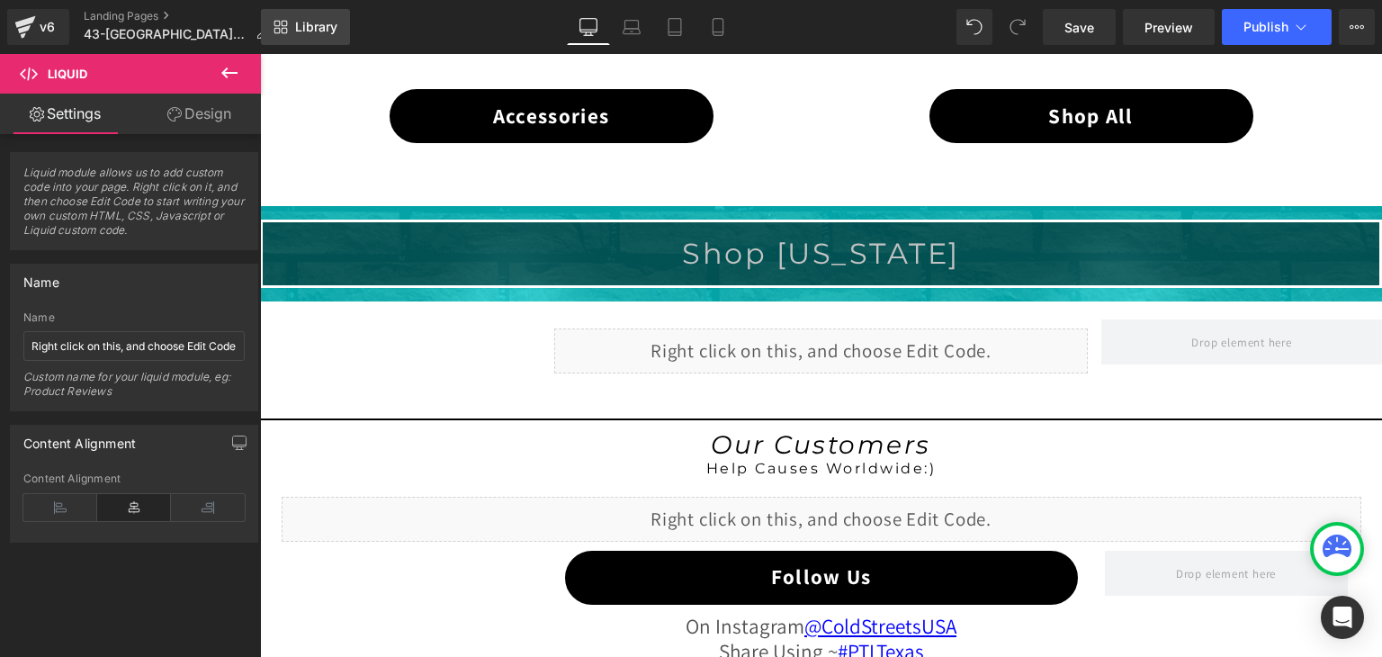
click at [321, 27] on span "Library" at bounding box center [316, 27] width 42 height 16
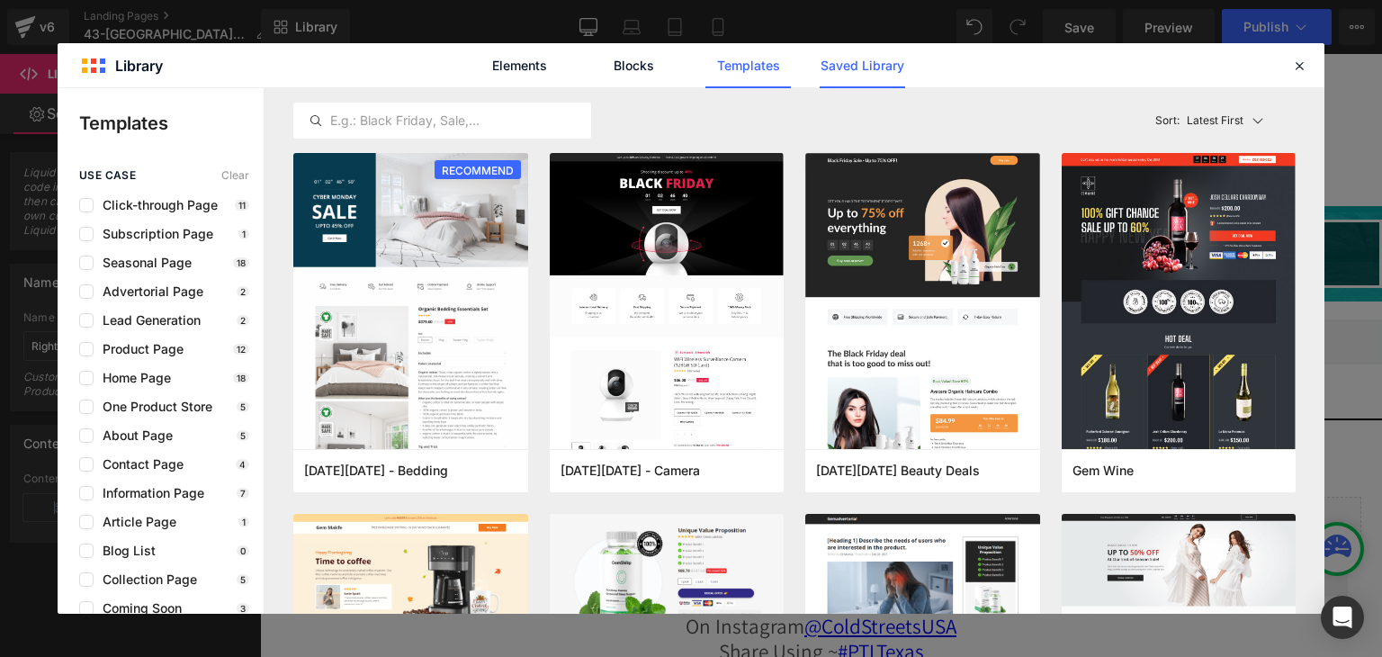
click at [0, 0] on link "Saved Library" at bounding box center [0, 0] width 0 height 0
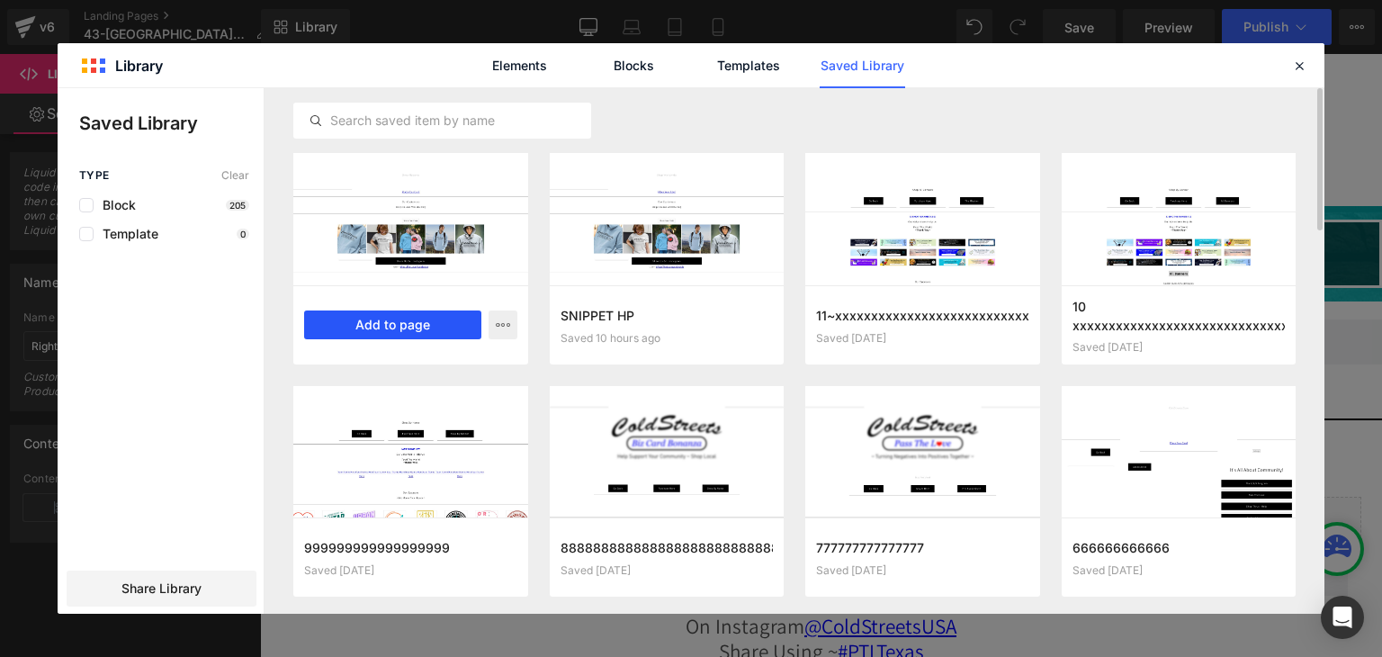
drag, startPoint x: 390, startPoint y: 324, endPoint x: 435, endPoint y: 368, distance: 63.0
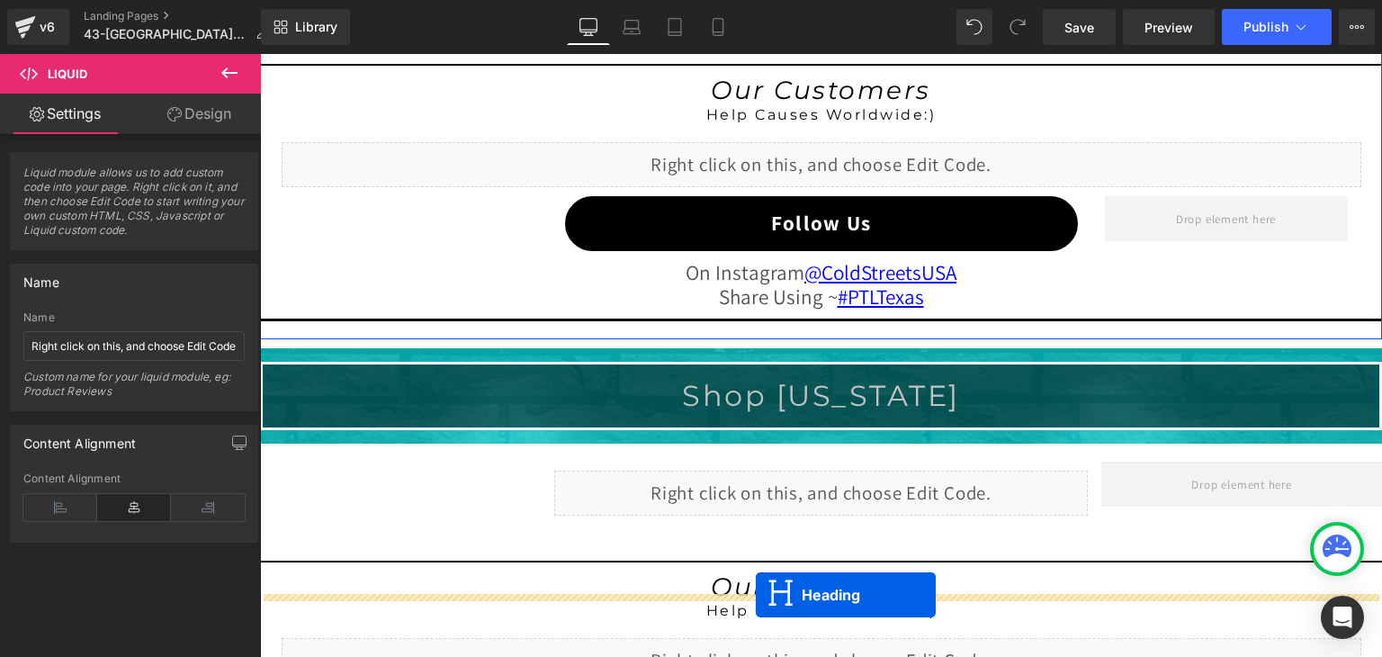
scroll to position [1785, 0]
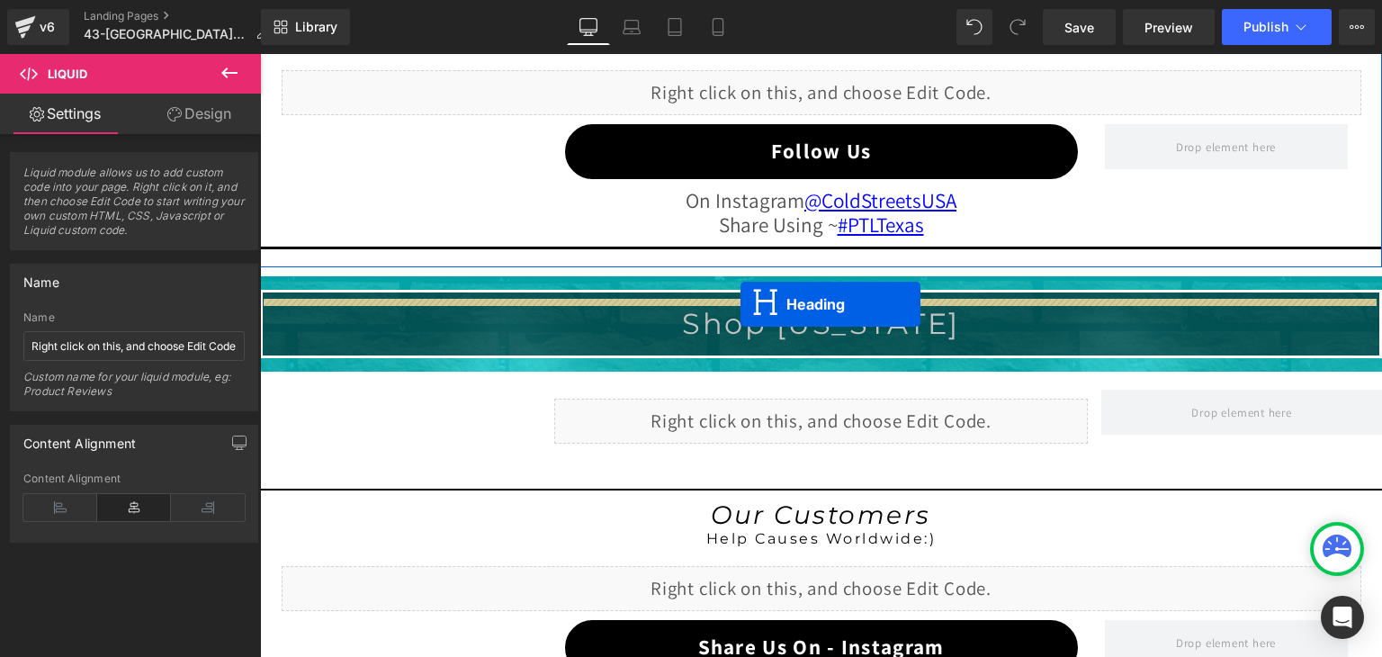
drag, startPoint x: 767, startPoint y: 151, endPoint x: 740, endPoint y: 304, distance: 155.3
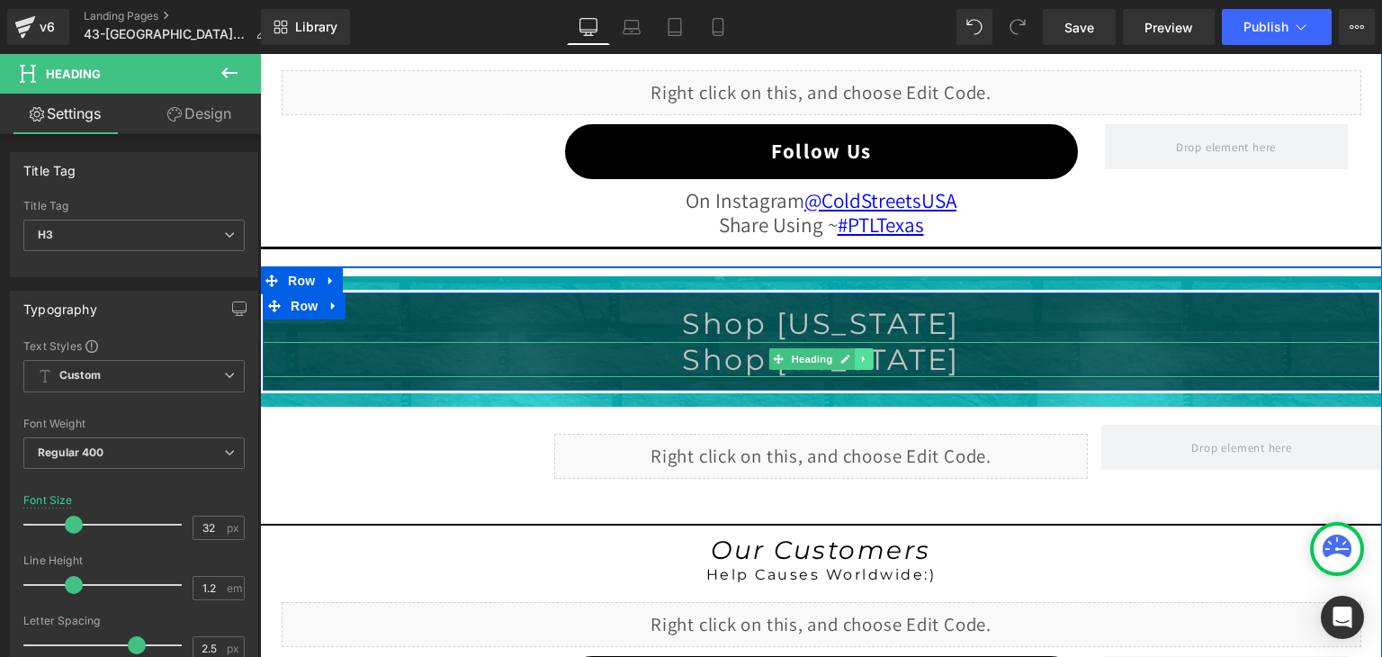
click at [859, 354] on icon at bounding box center [864, 359] width 10 height 11
click at [869, 354] on icon at bounding box center [874, 359] width 10 height 11
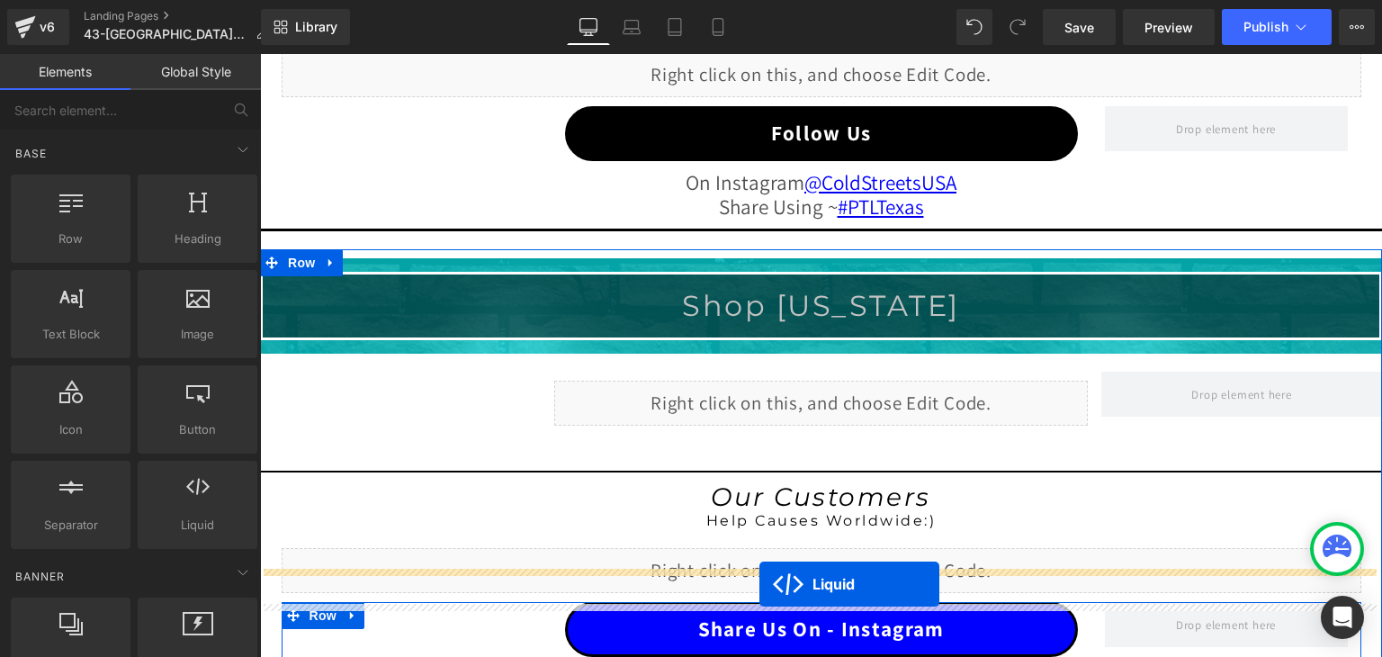
scroll to position [1947, 0]
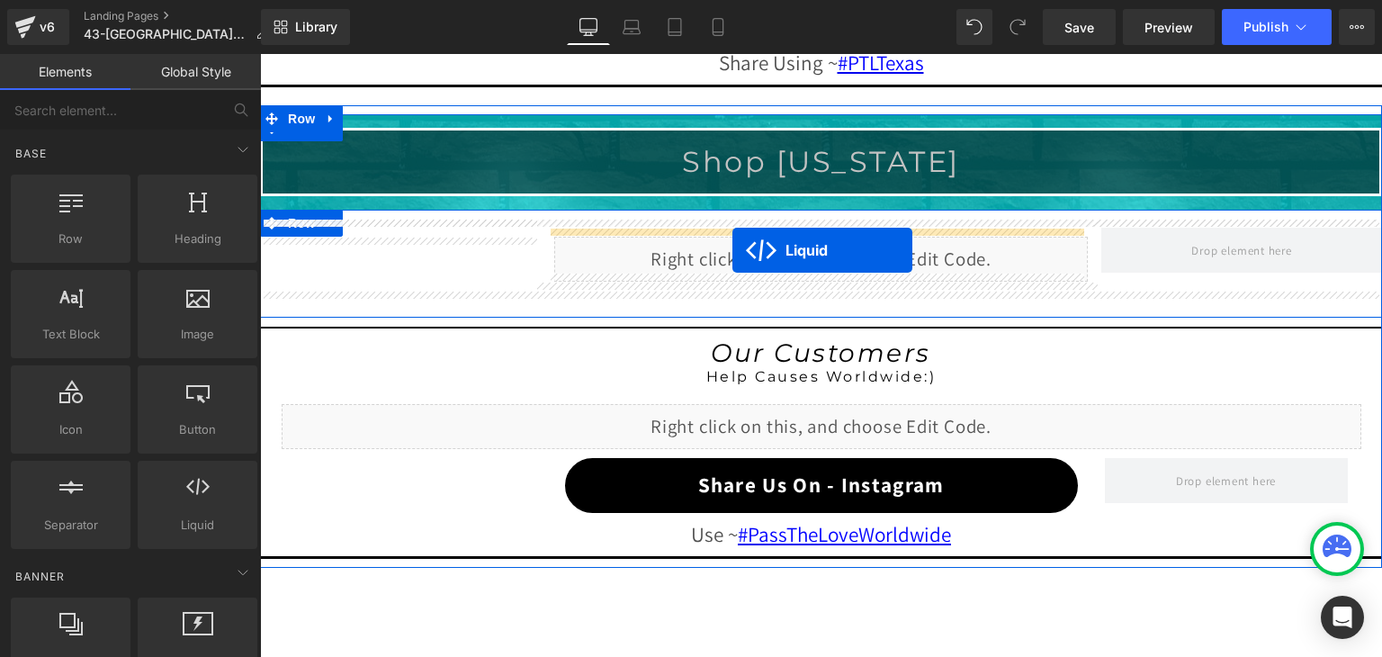
drag, startPoint x: 767, startPoint y: 175, endPoint x: 732, endPoint y: 250, distance: 82.9
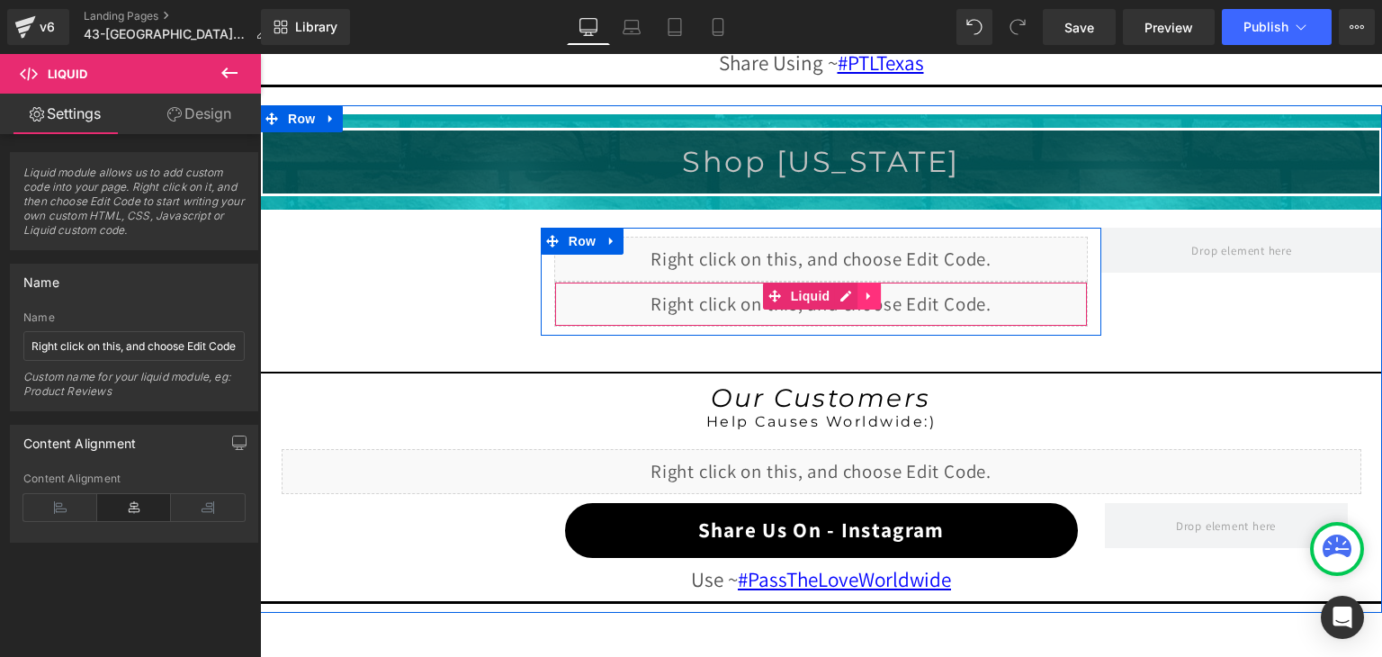
click at [863, 289] on icon at bounding box center [869, 295] width 13 height 13
click at [874, 290] on icon at bounding box center [880, 296] width 13 height 13
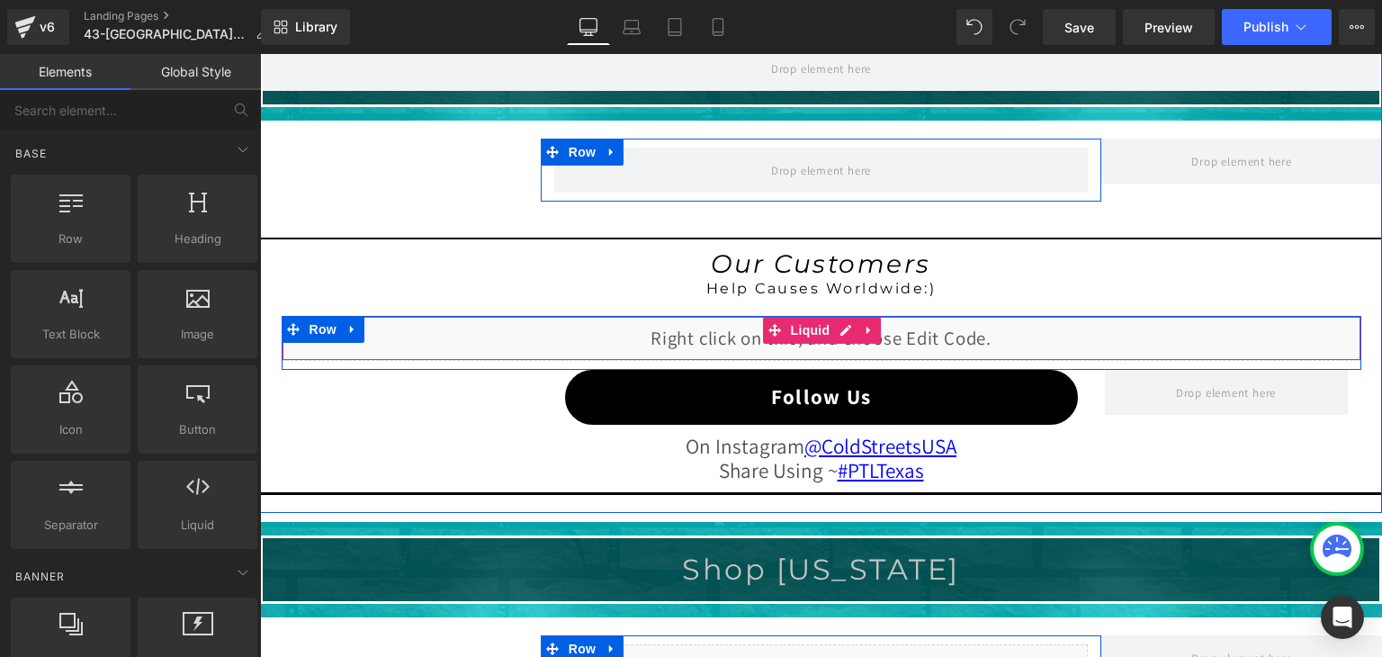
scroll to position [1407, 0]
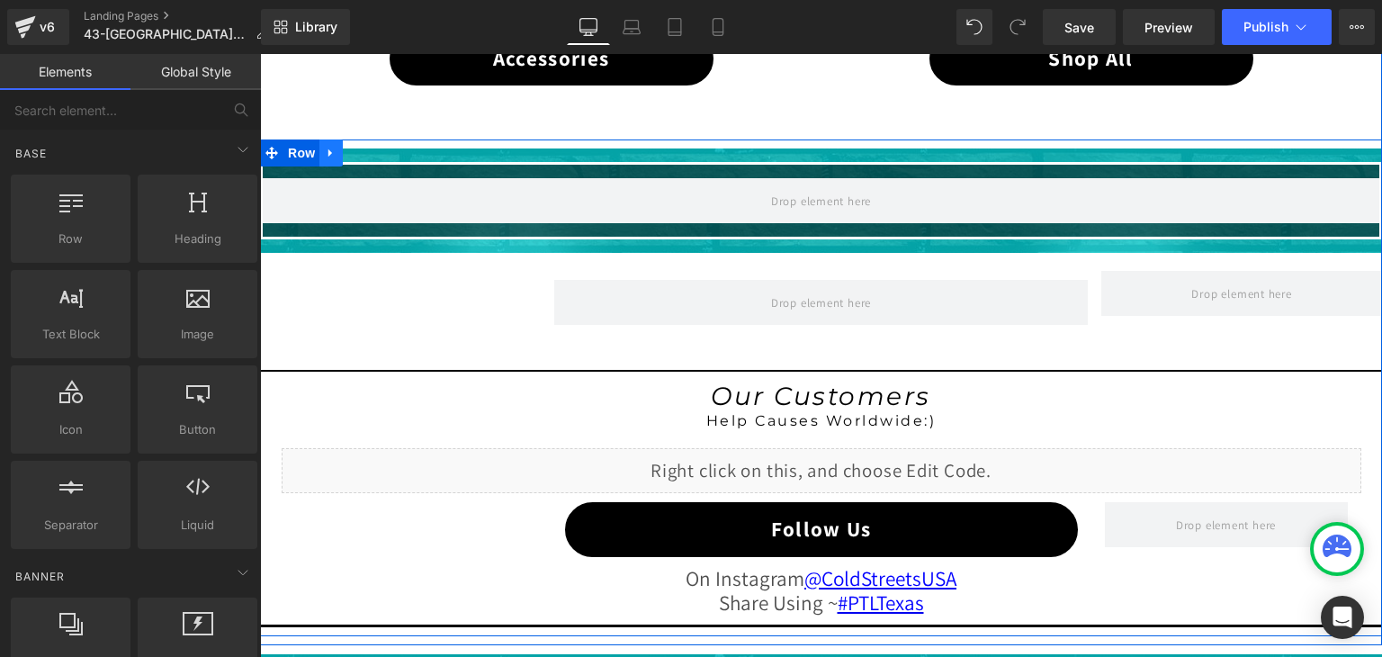
click at [326, 153] on icon at bounding box center [331, 153] width 13 height 13
click at [372, 152] on icon at bounding box center [378, 153] width 13 height 13
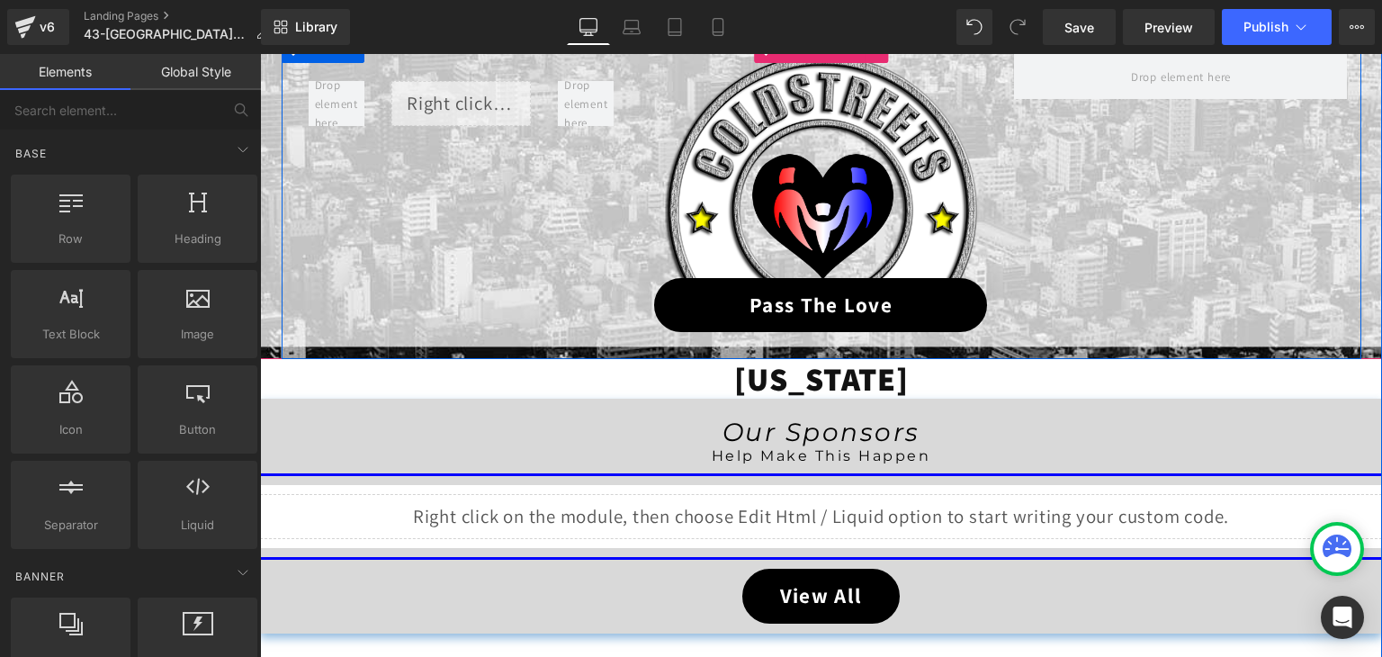
scroll to position [238, 0]
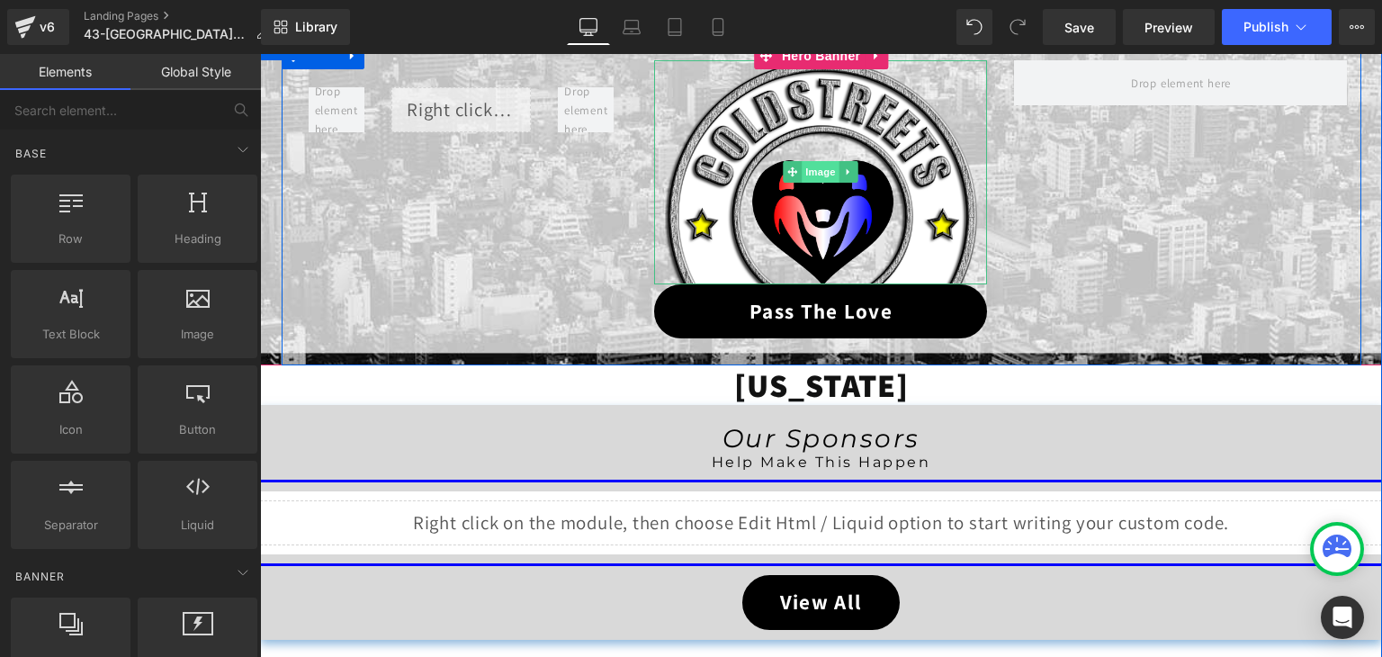
click at [824, 166] on span "Image" at bounding box center [822, 172] width 38 height 22
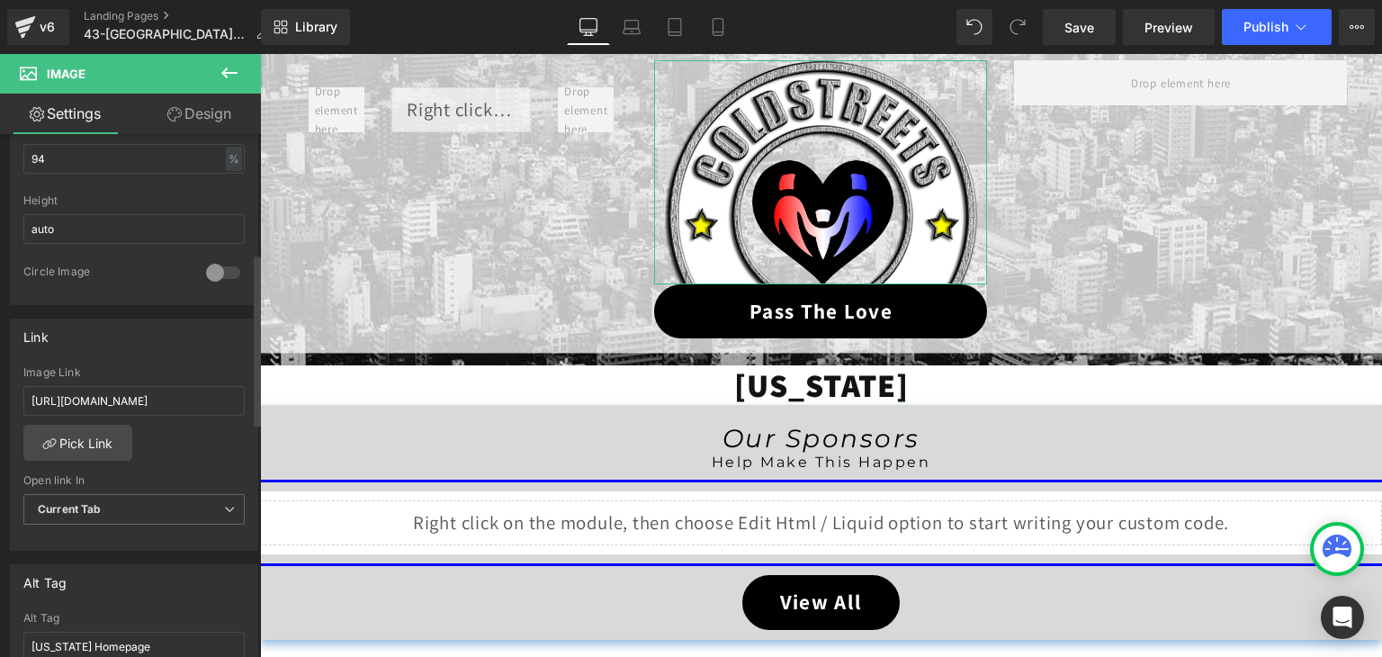
scroll to position [630, 0]
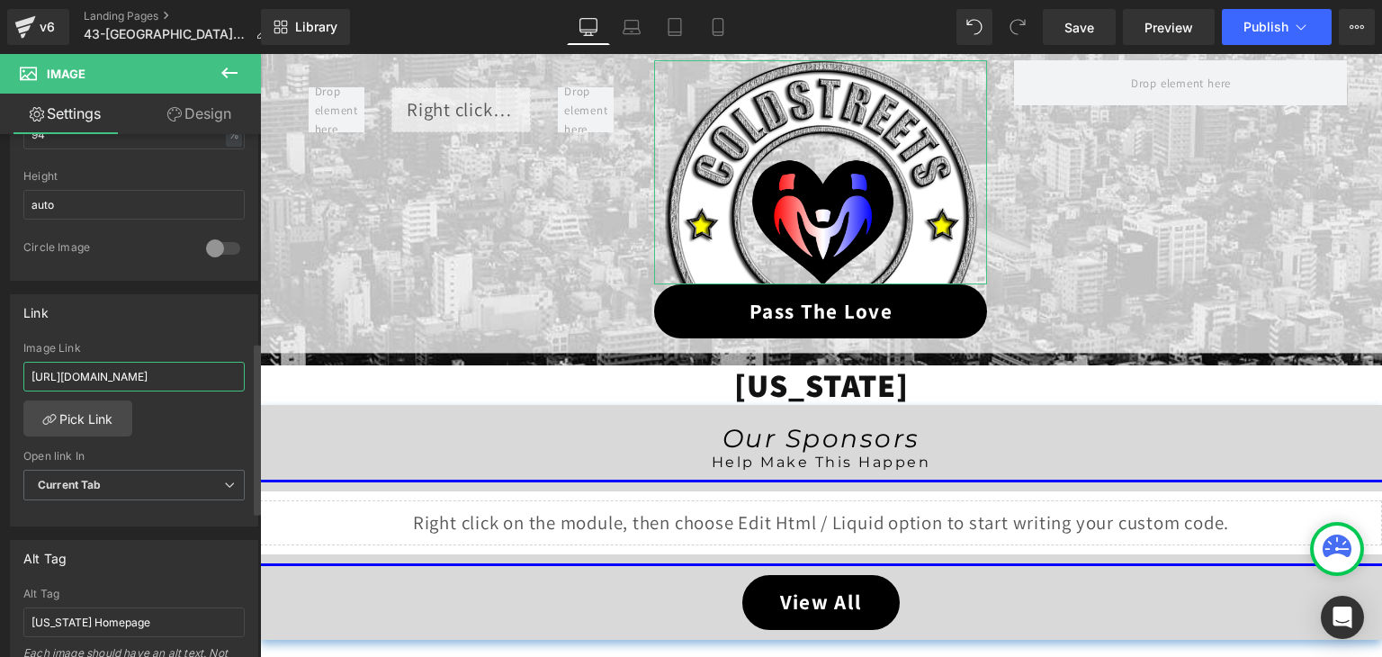
click at [119, 368] on input "https://coldstreets.com/pages/ptl-tx" at bounding box center [133, 377] width 221 height 30
paste input "43-tx-ptl"
type input "https://coldstreets.com/pages/43-tx-ptl"
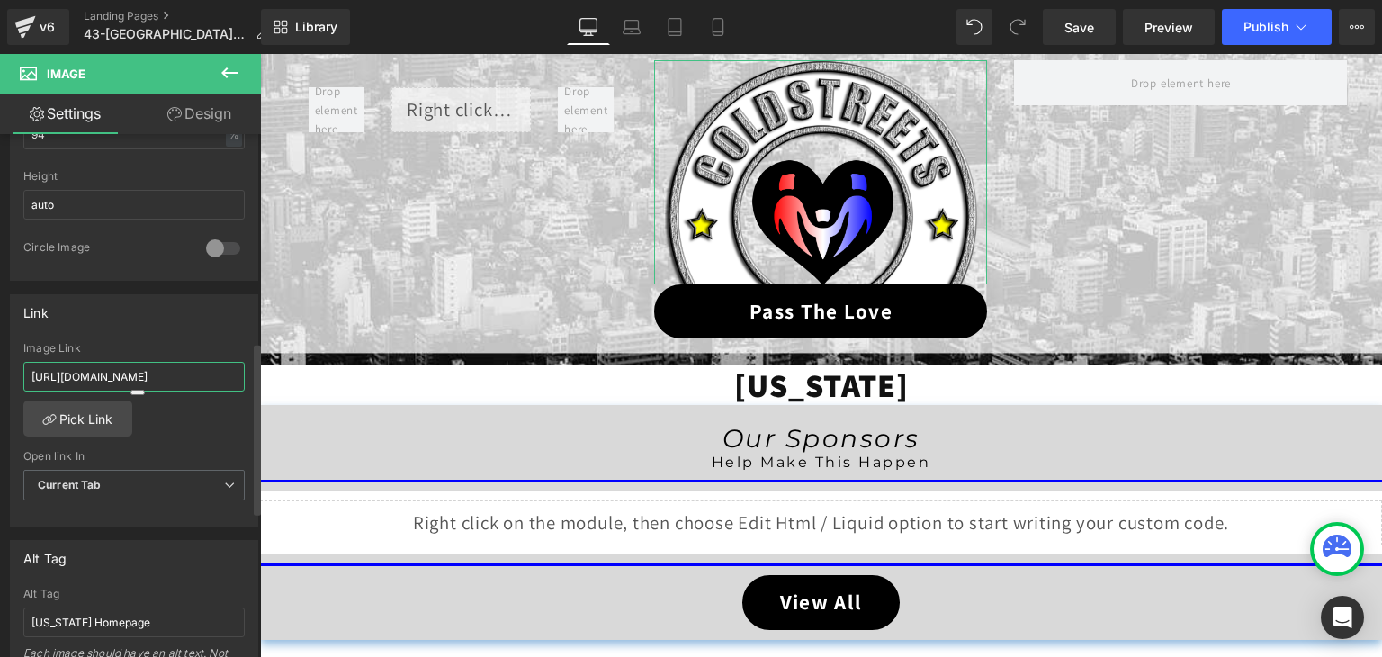
scroll to position [0, 4]
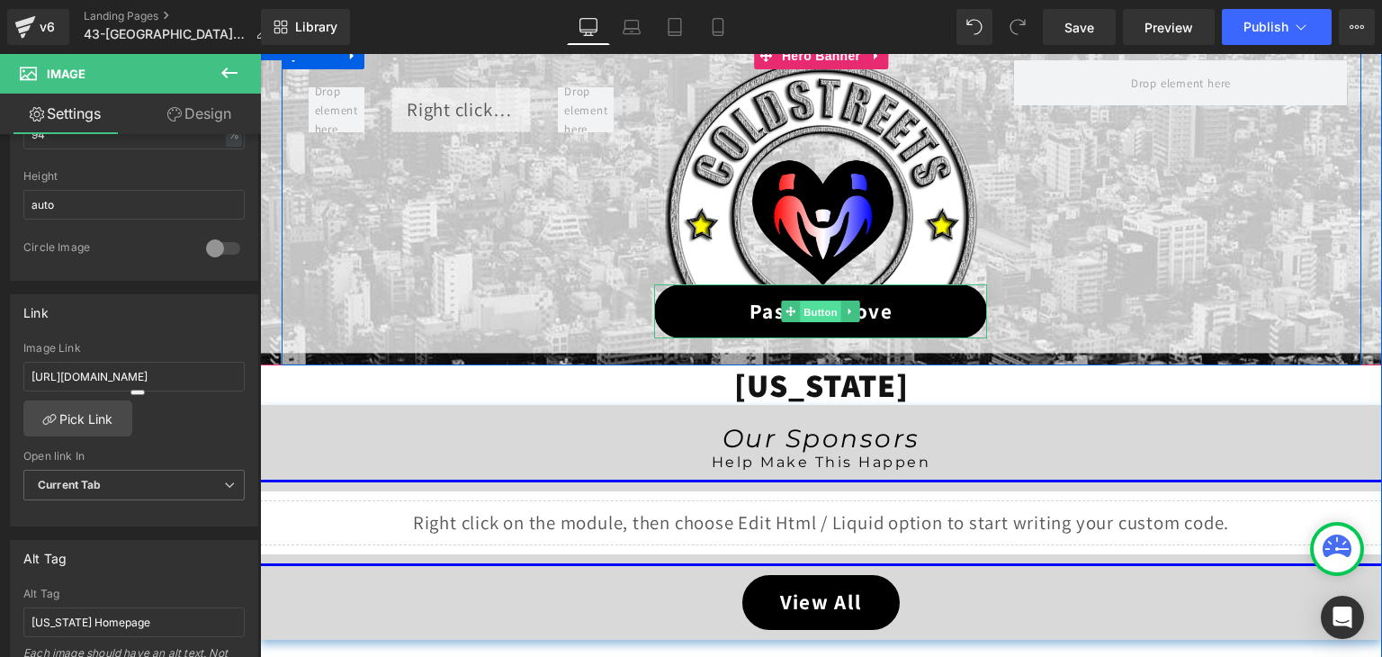
click at [817, 308] on span "Button" at bounding box center [821, 312] width 41 height 22
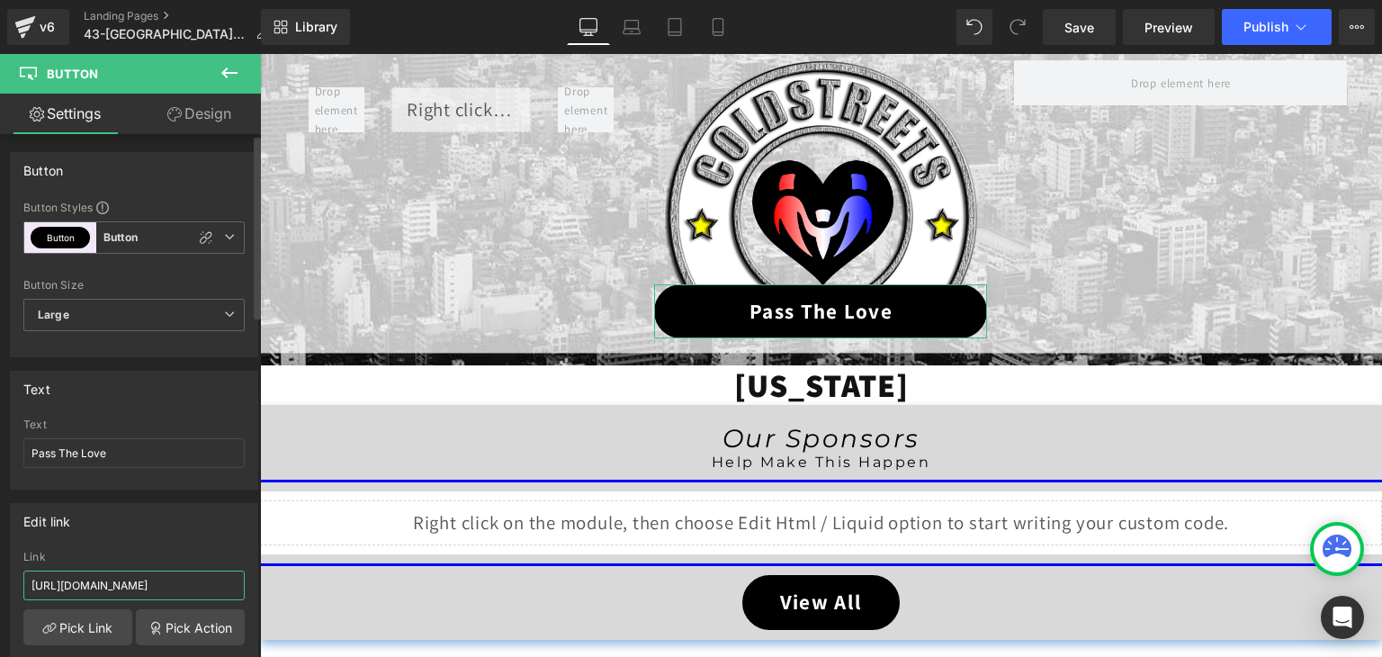
click at [163, 584] on input "https://coldstreets.com/pages/ptl-tx" at bounding box center [133, 585] width 221 height 30
paste input "43-tx-ptl"
type input "https://coldstreets.com/pages/43-tx-ptl"
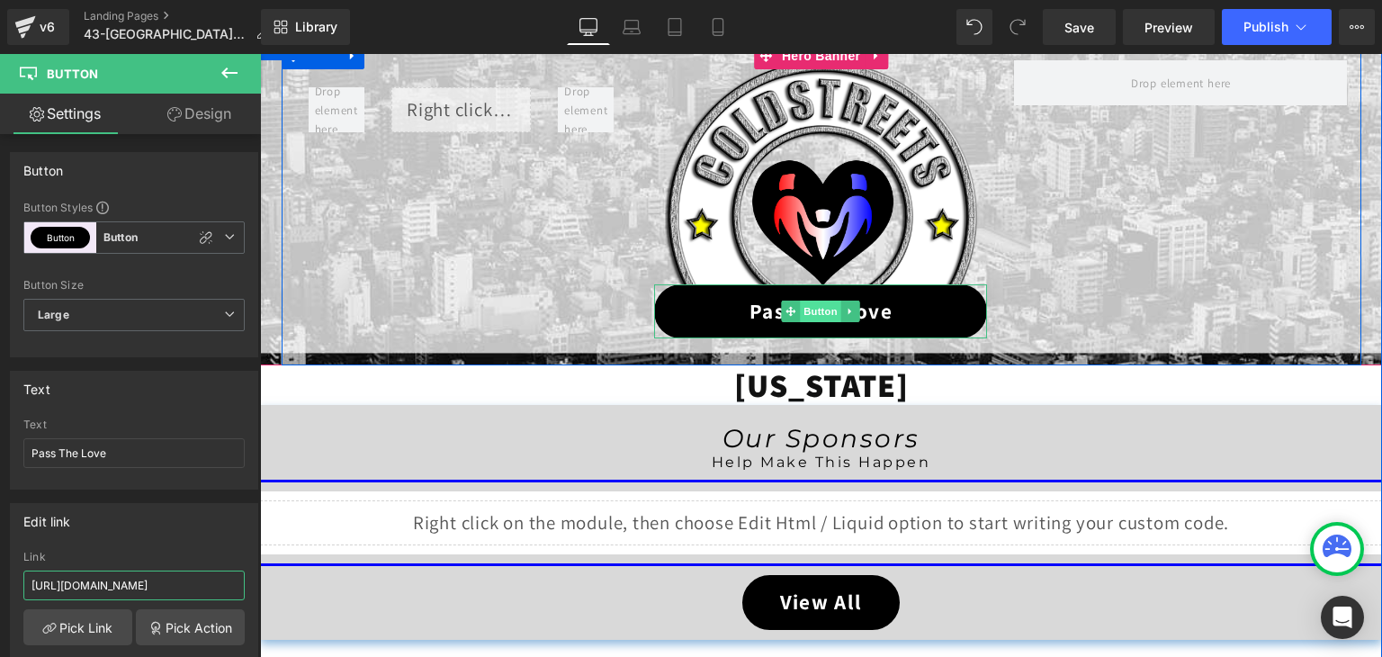
click at [812, 312] on span "Button" at bounding box center [821, 311] width 41 height 22
click at [811, 170] on span "Image" at bounding box center [822, 173] width 38 height 22
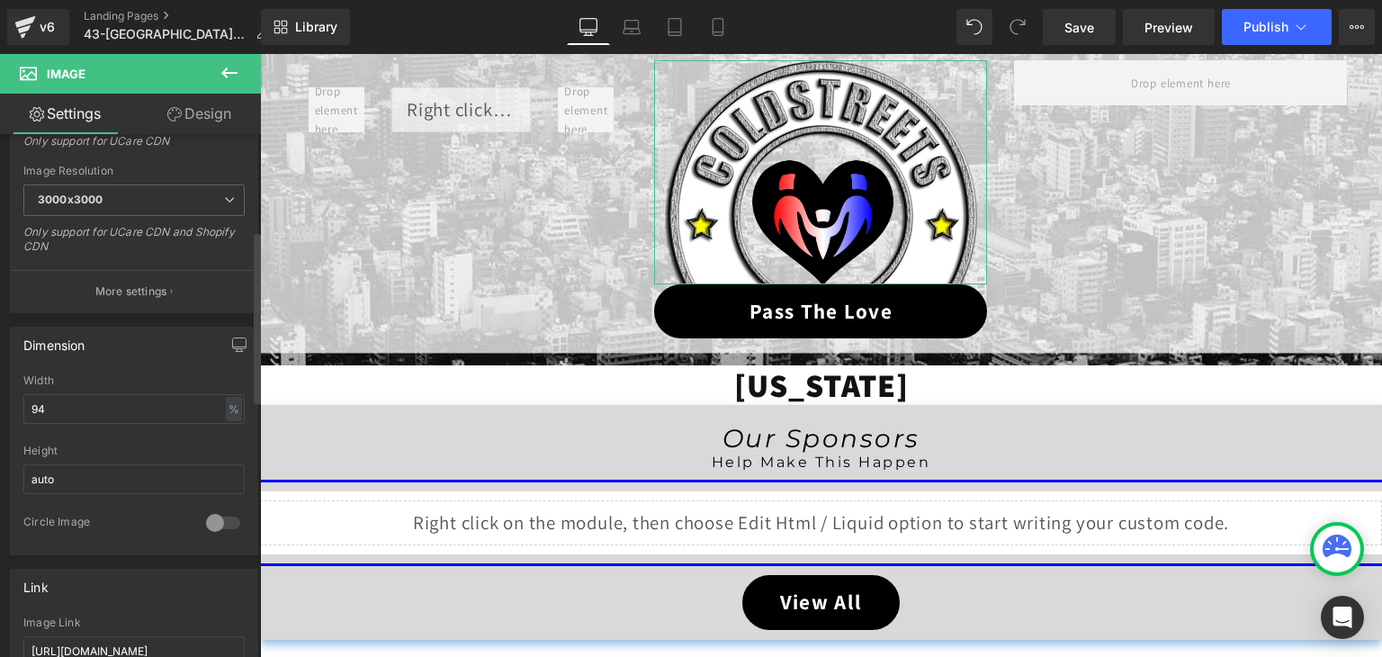
scroll to position [360, 0]
click at [1071, 24] on span "Save" at bounding box center [1079, 27] width 30 height 19
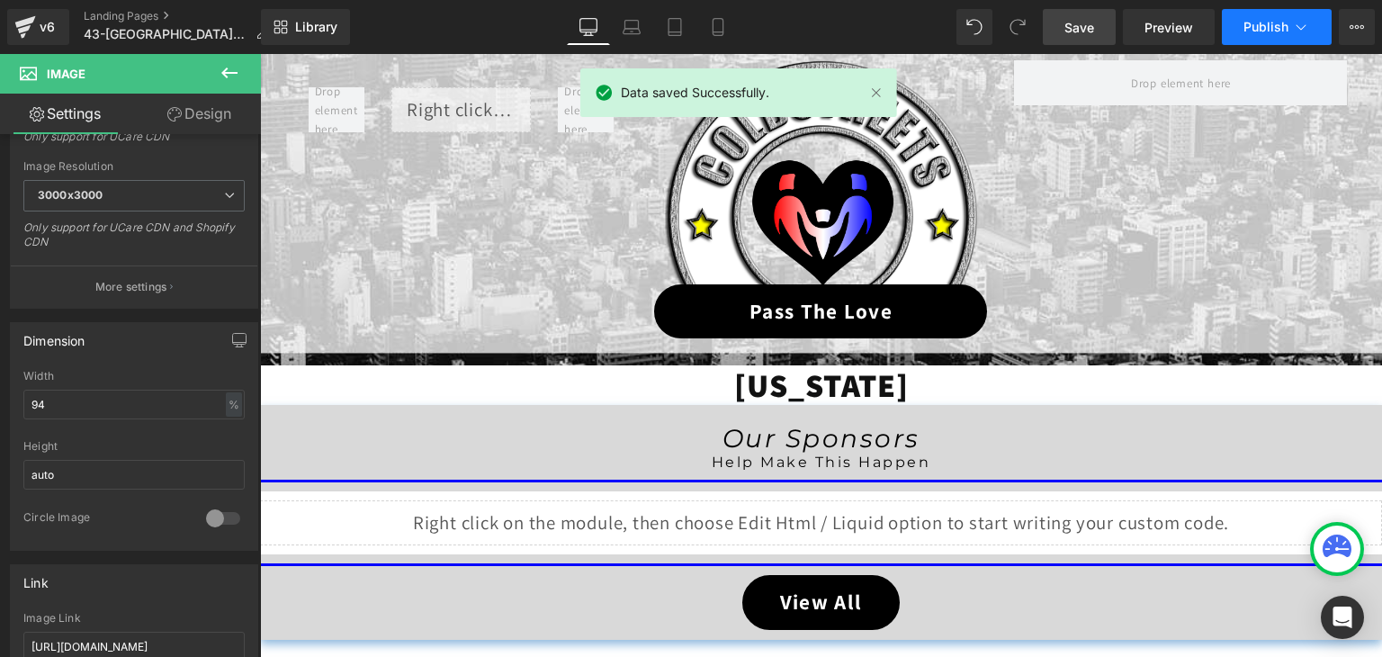
click at [1296, 24] on icon at bounding box center [1301, 27] width 18 height 18
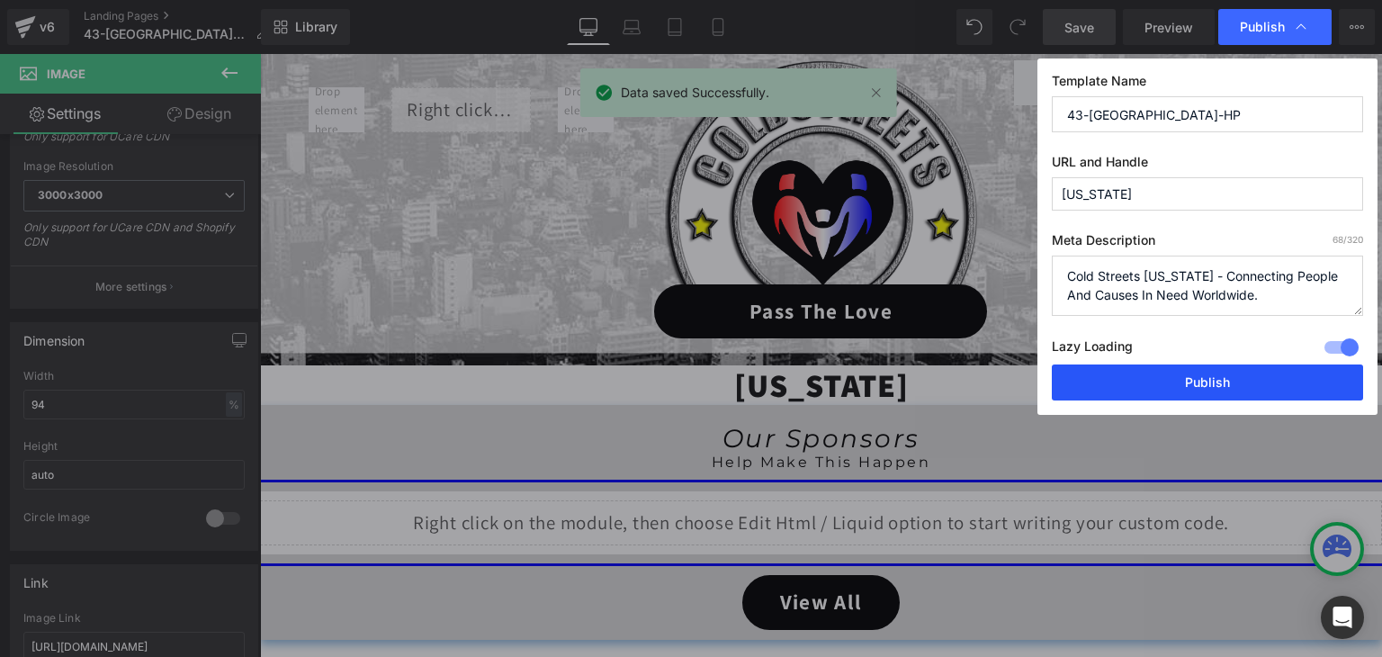
click at [1216, 371] on button "Publish" at bounding box center [1207, 382] width 311 height 36
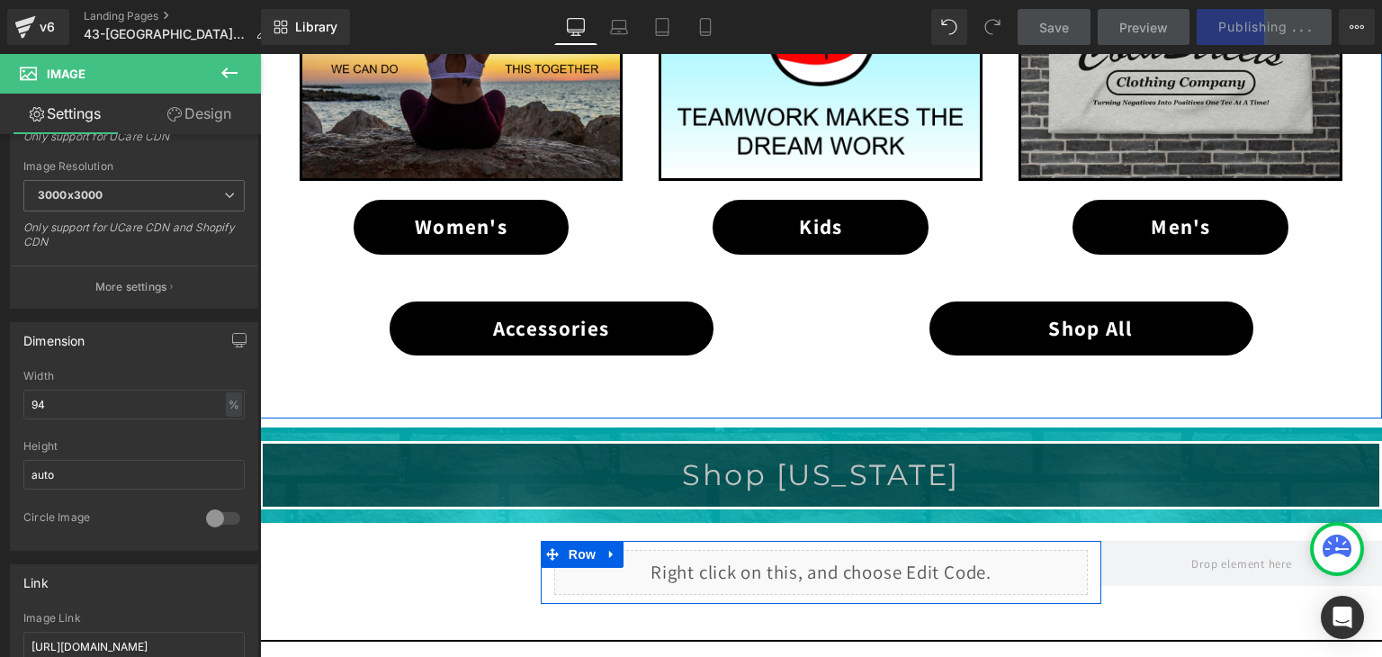
scroll to position [1587, 0]
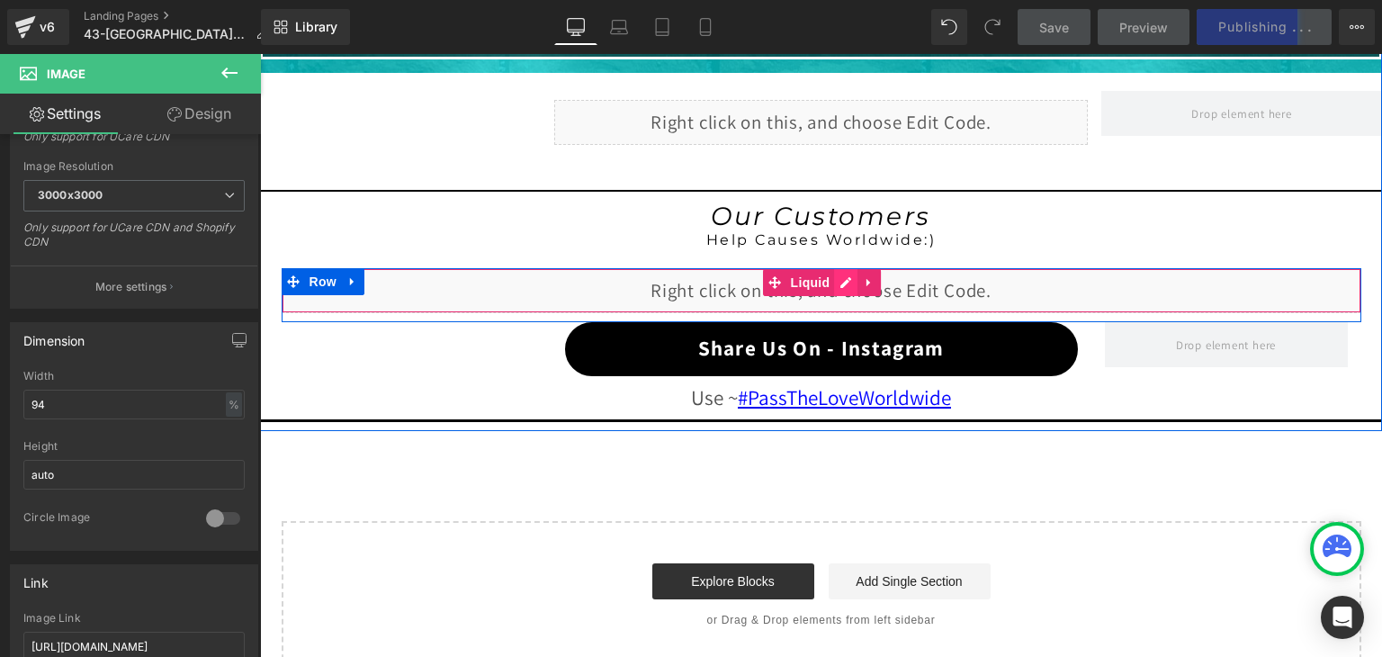
click at [839, 280] on div "Liquid" at bounding box center [822, 290] width 1080 height 45
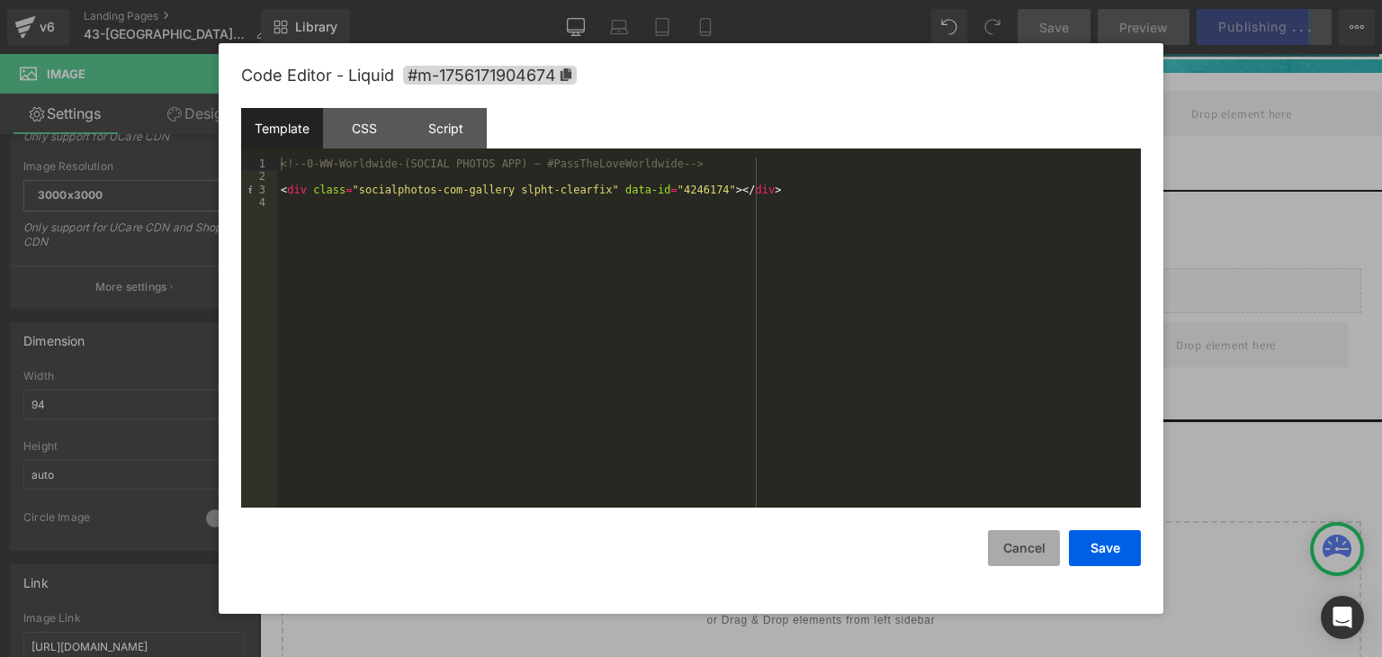
click at [1047, 551] on button "Cancel" at bounding box center [1024, 548] width 72 height 36
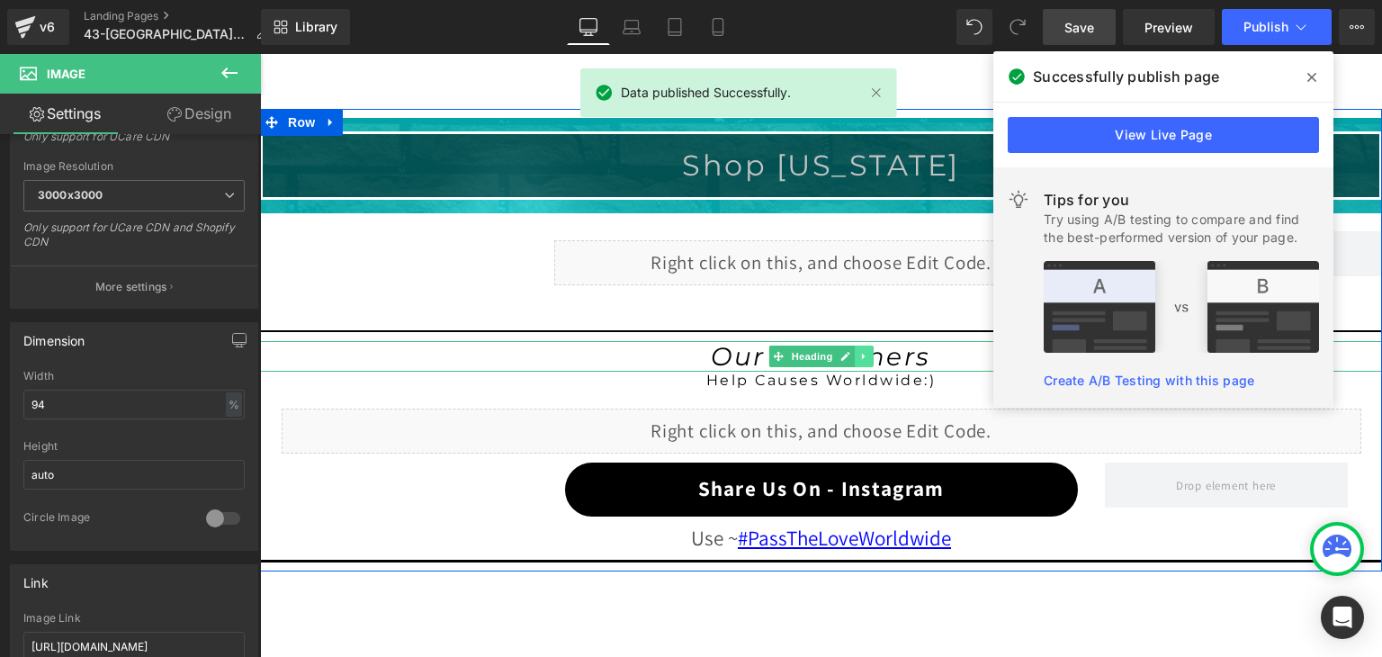
scroll to position [1407, 0]
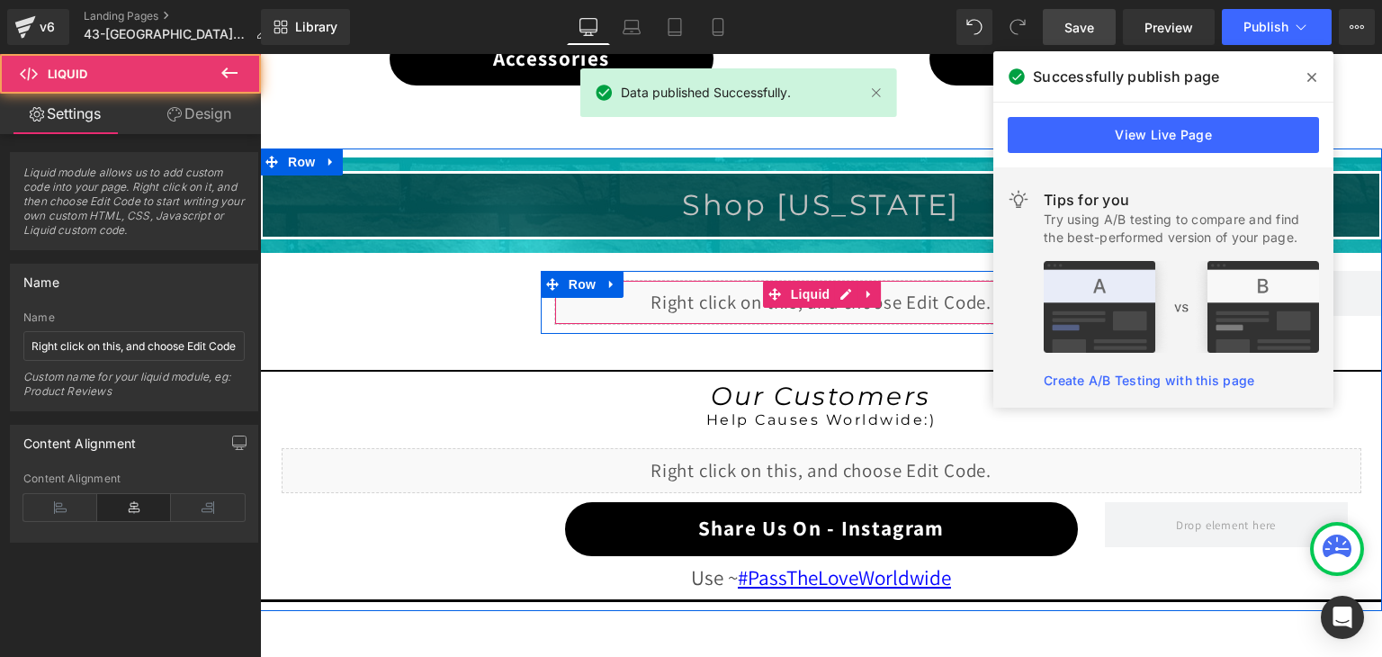
click at [845, 291] on div "Liquid" at bounding box center [821, 302] width 534 height 45
click at [838, 292] on div "Liquid" at bounding box center [821, 302] width 534 height 45
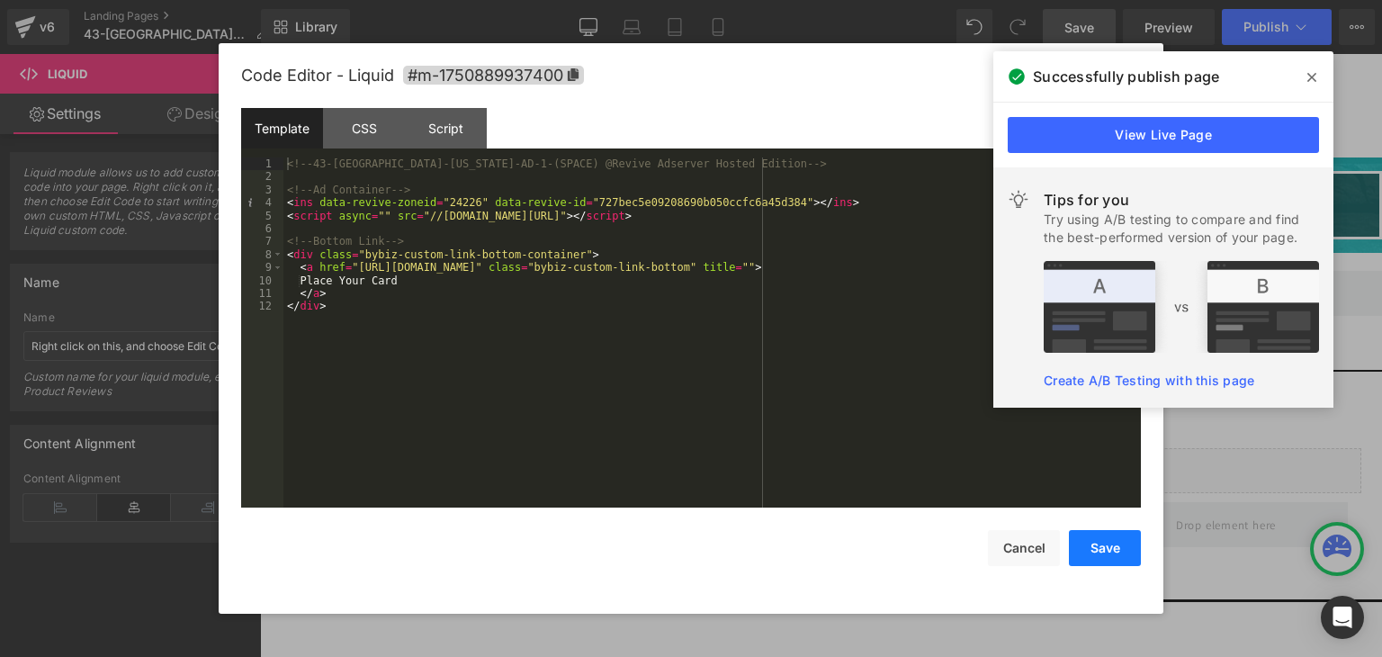
click at [1089, 551] on button "Save" at bounding box center [1105, 548] width 72 height 36
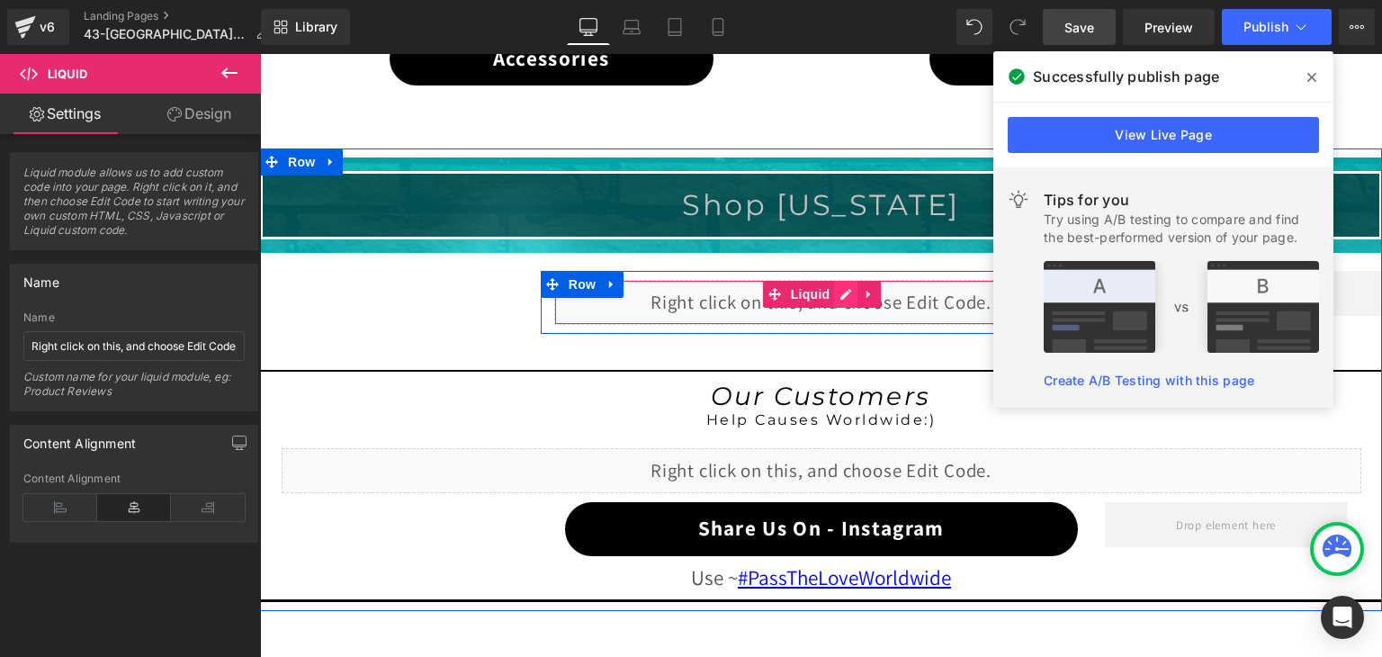
click at [839, 289] on div "Liquid" at bounding box center [821, 302] width 534 height 45
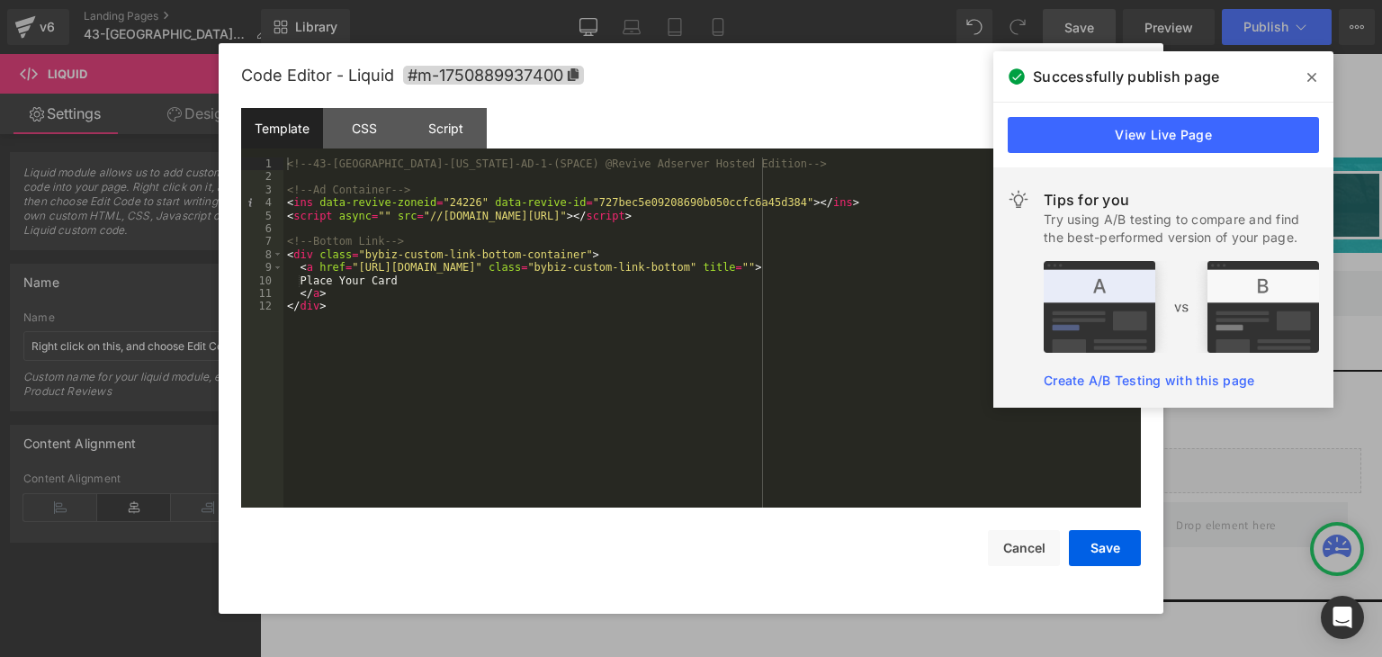
click at [1308, 80] on icon at bounding box center [1311, 77] width 9 height 9
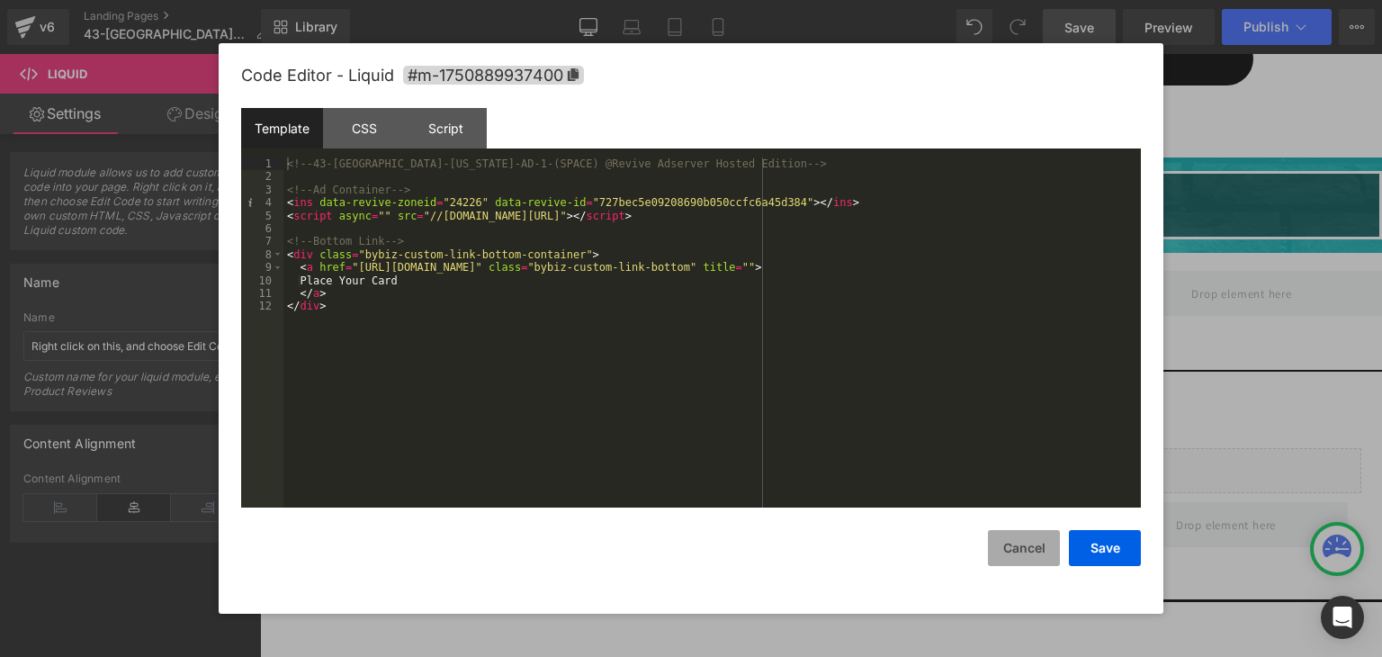
click at [1014, 544] on button "Cancel" at bounding box center [1024, 548] width 72 height 36
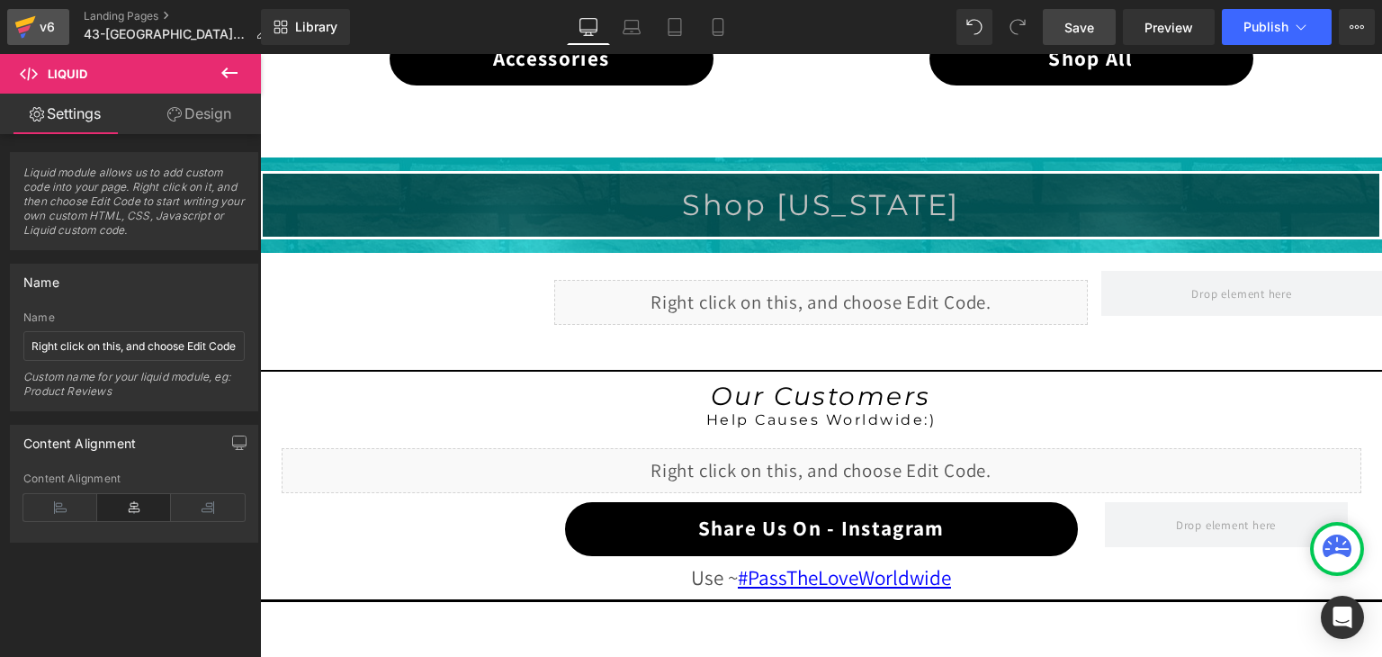
click at [32, 22] on icon at bounding box center [25, 22] width 21 height 12
click at [1299, 26] on icon at bounding box center [1301, 27] width 18 height 18
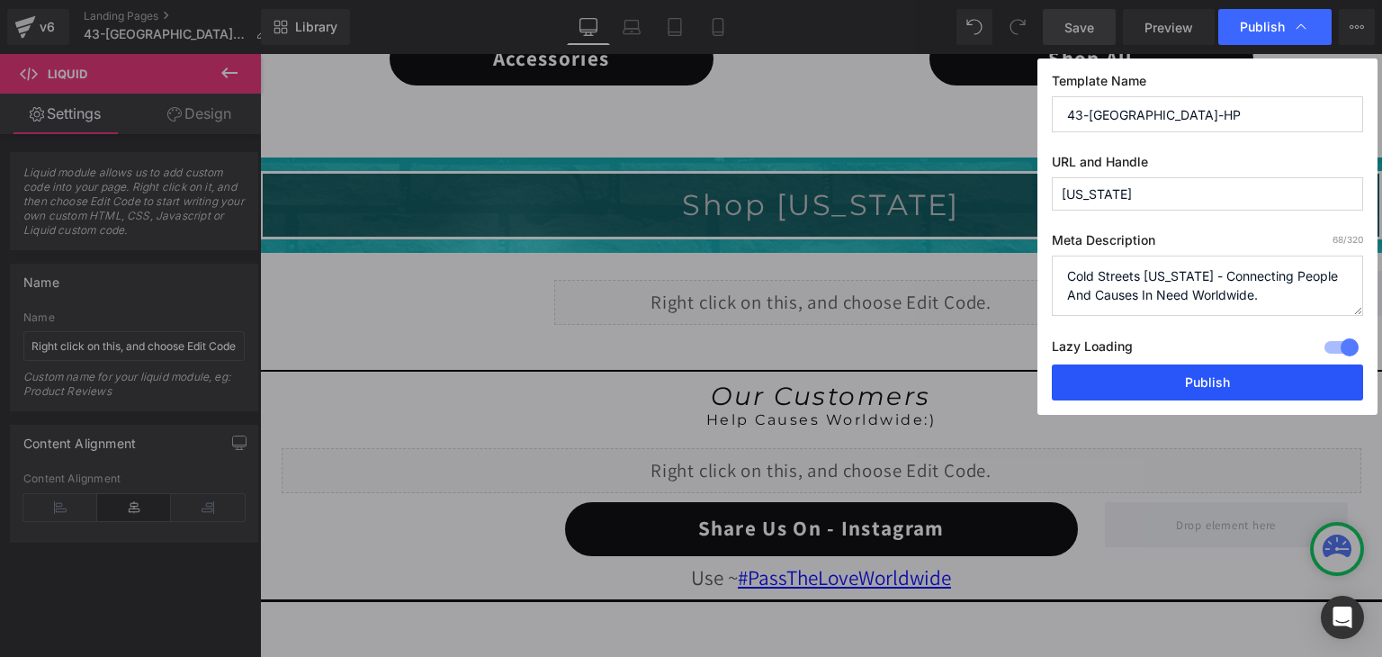
click at [1239, 375] on button "Publish" at bounding box center [1207, 382] width 311 height 36
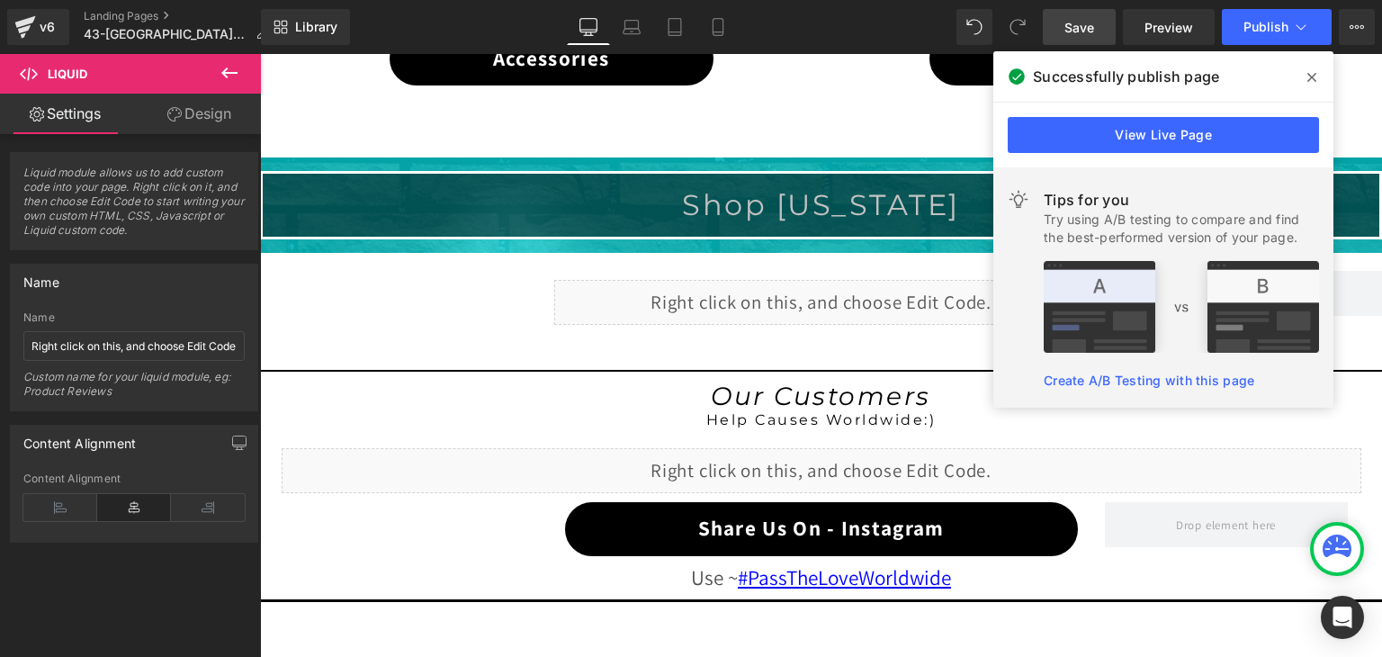
click at [1316, 76] on span at bounding box center [1311, 77] width 29 height 29
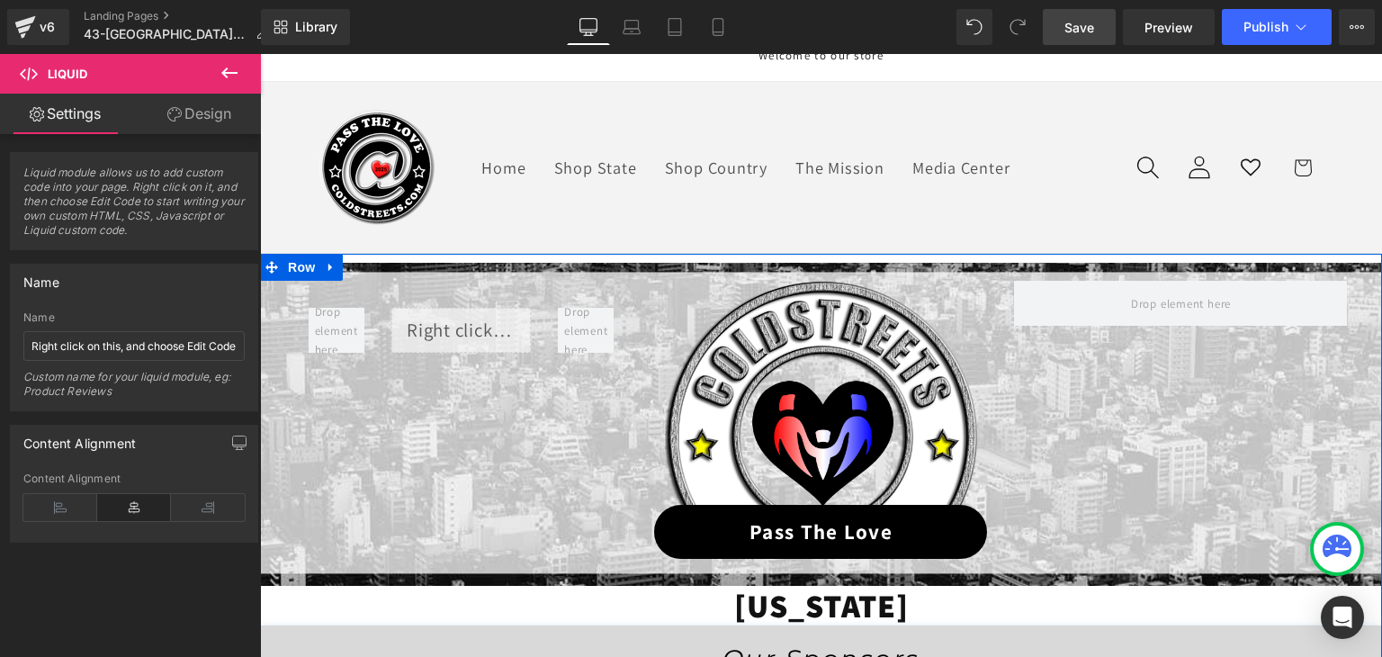
scroll to position [0, 0]
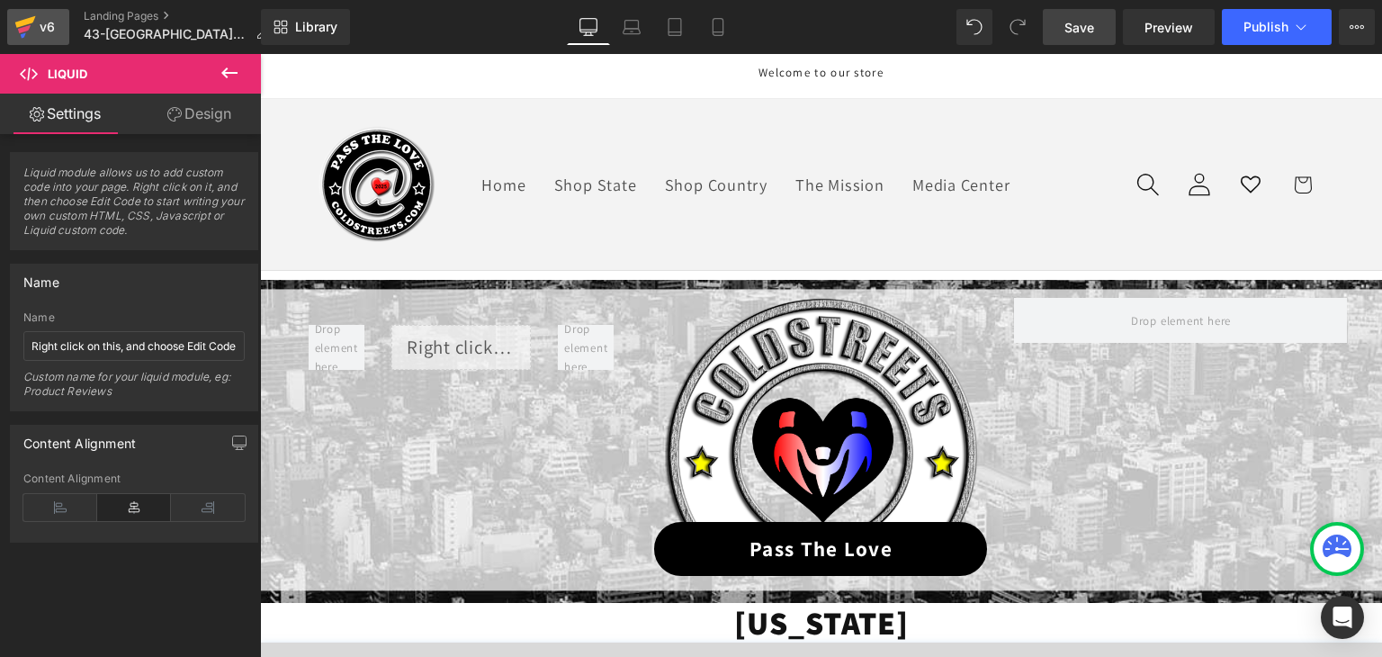
click at [18, 20] on icon at bounding box center [25, 26] width 22 height 45
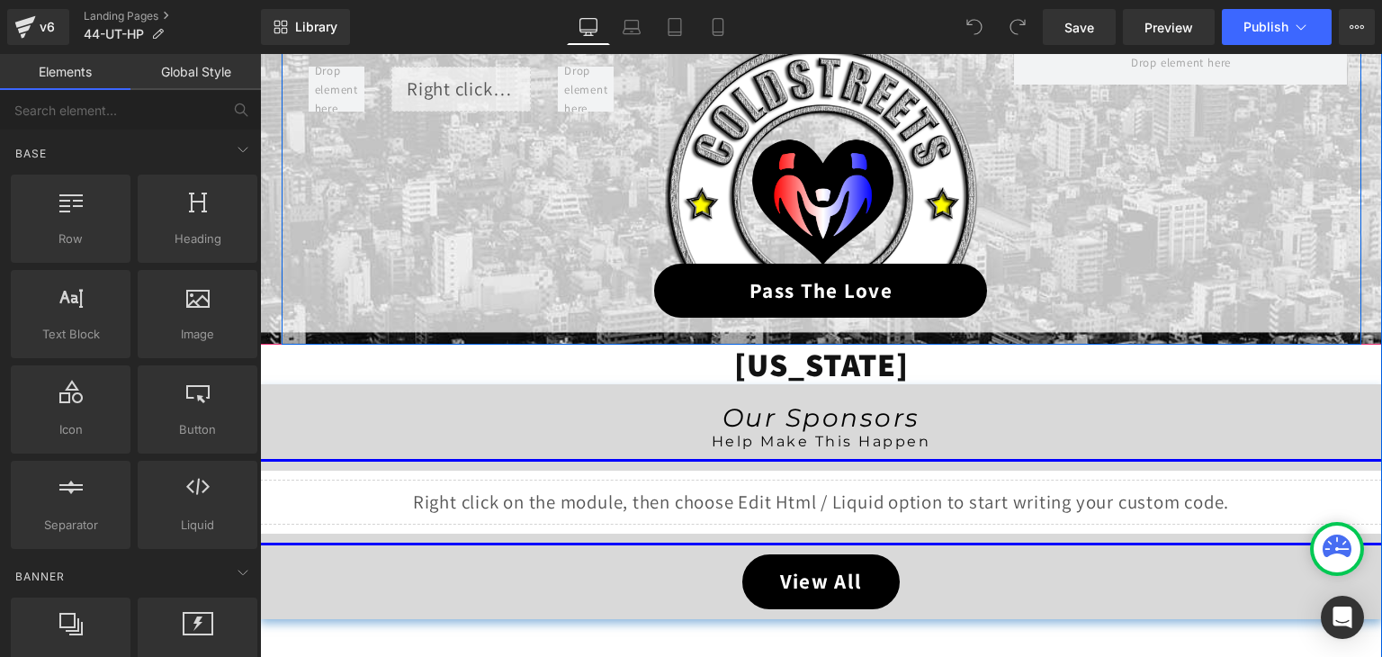
scroll to position [270, 0]
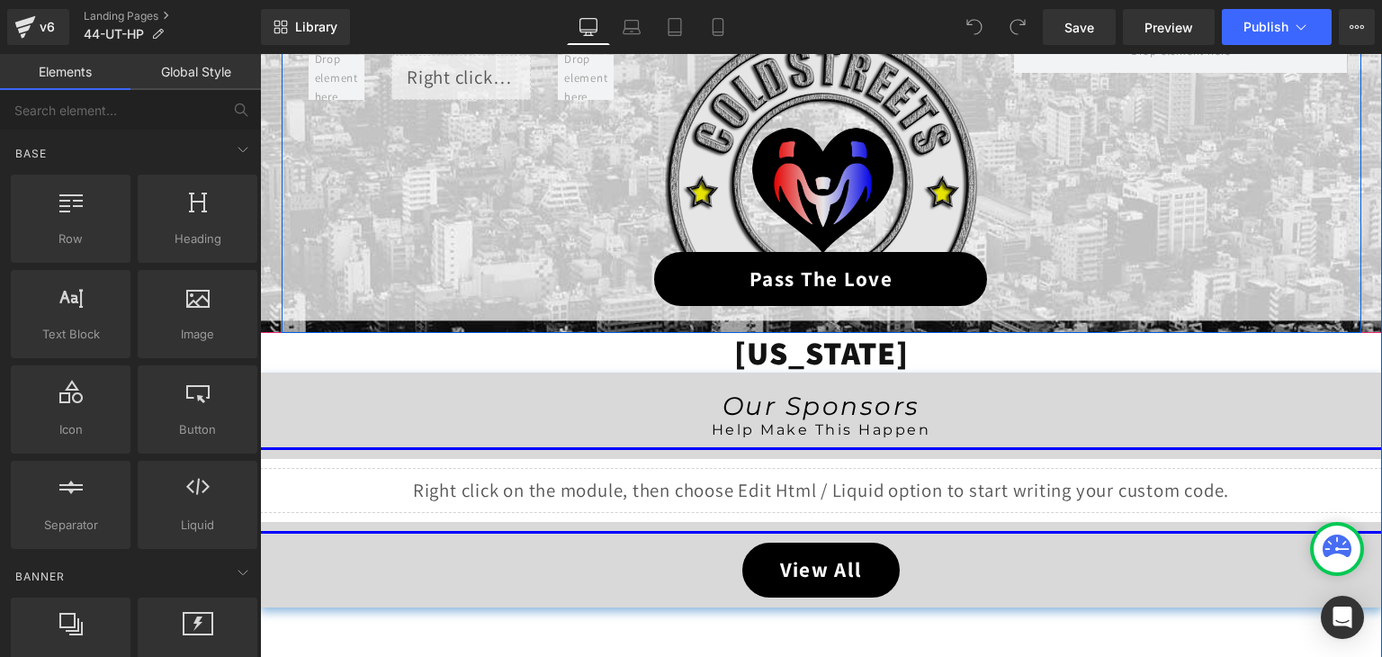
click at [814, 170] on img at bounding box center [821, 140] width 313 height 224
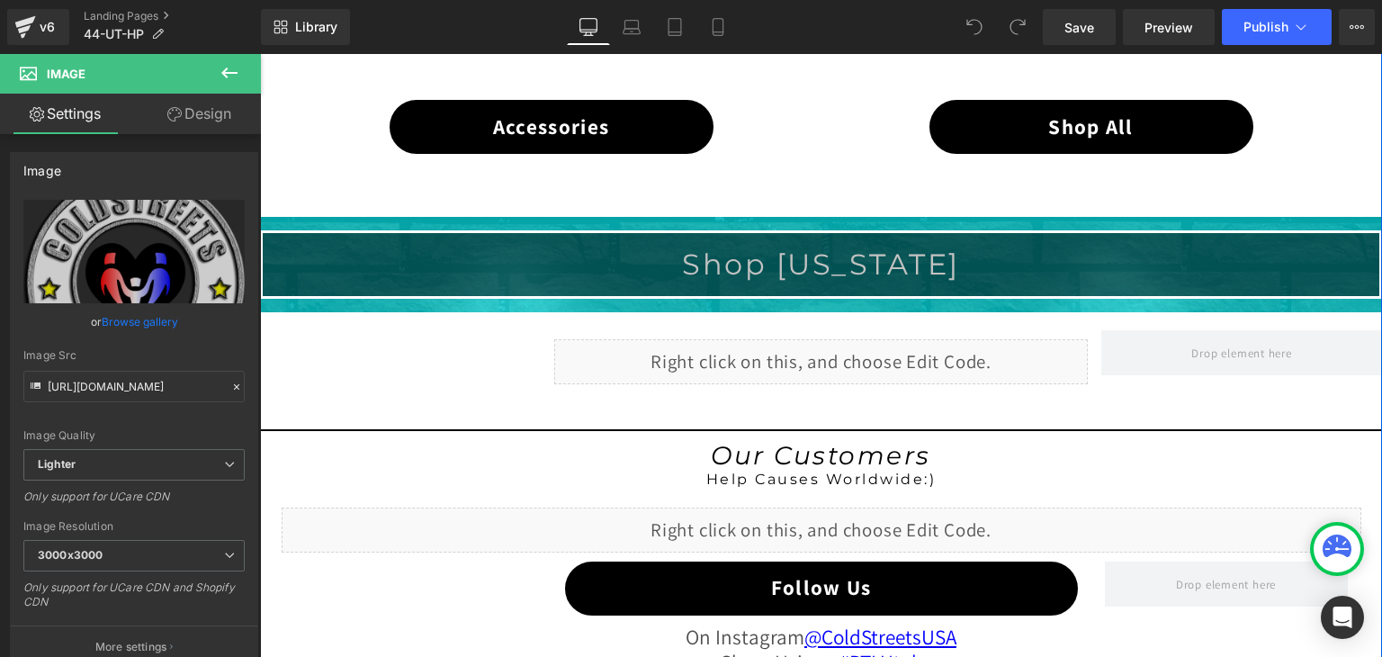
scroll to position [1350, 0]
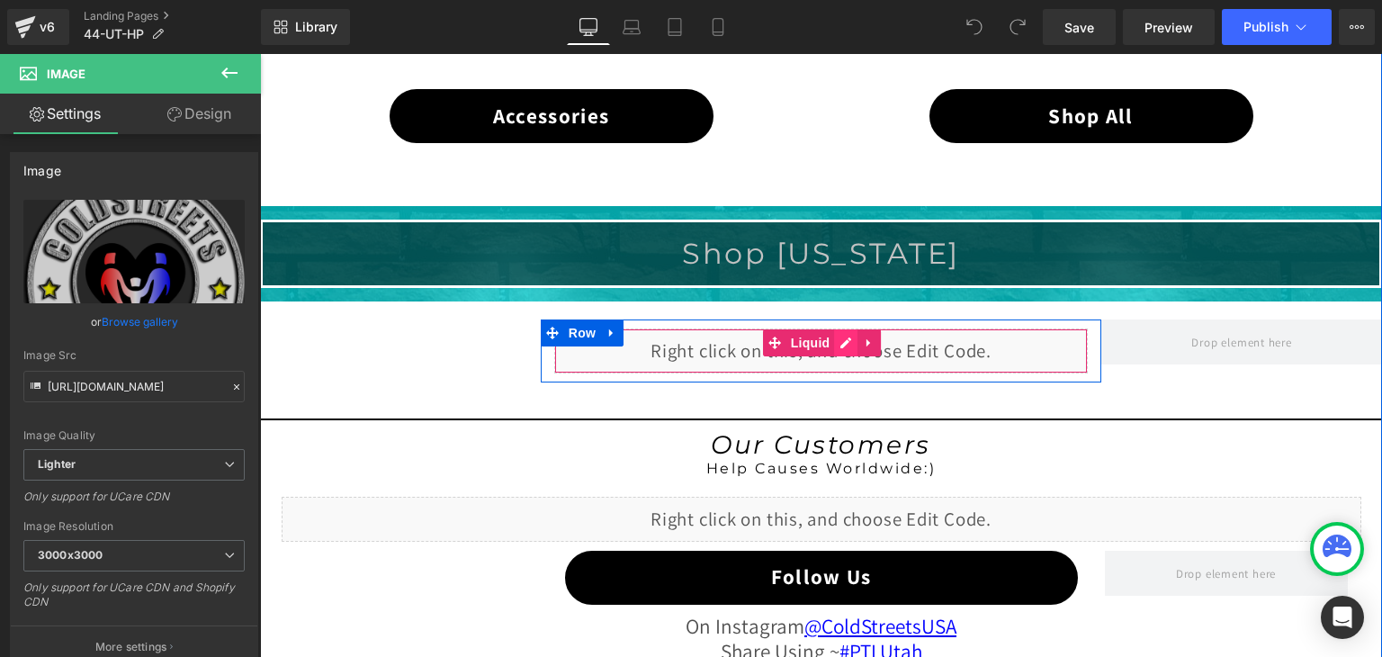
click at [830, 342] on div "Liquid" at bounding box center [821, 350] width 534 height 45
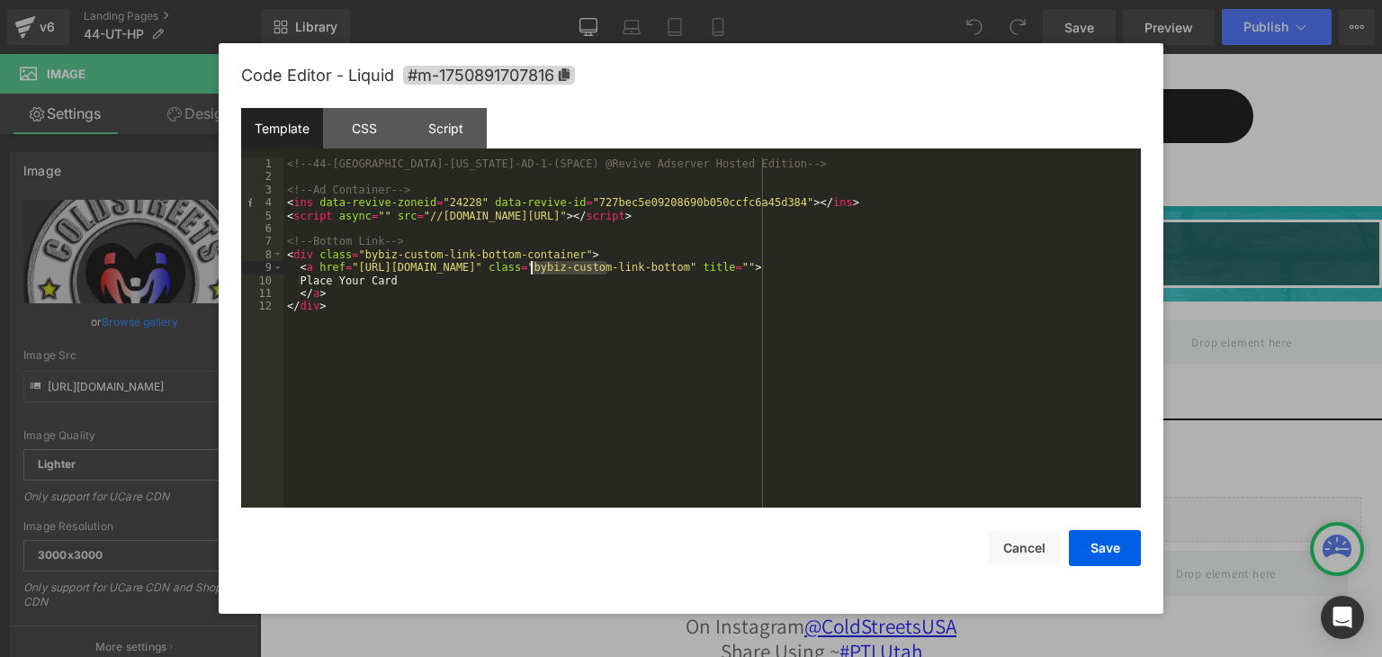
drag, startPoint x: 605, startPoint y: 265, endPoint x: 530, endPoint y: 267, distance: 75.6
click at [530, 267] on div "<!-- 44-UT-[US_STATE]-AD-1-(SPACE) @Revive Adserver Hosted Edition --> <!-- Ad …" at bounding box center [711, 345] width 857 height 376
click at [1117, 552] on button "Save" at bounding box center [1105, 548] width 72 height 36
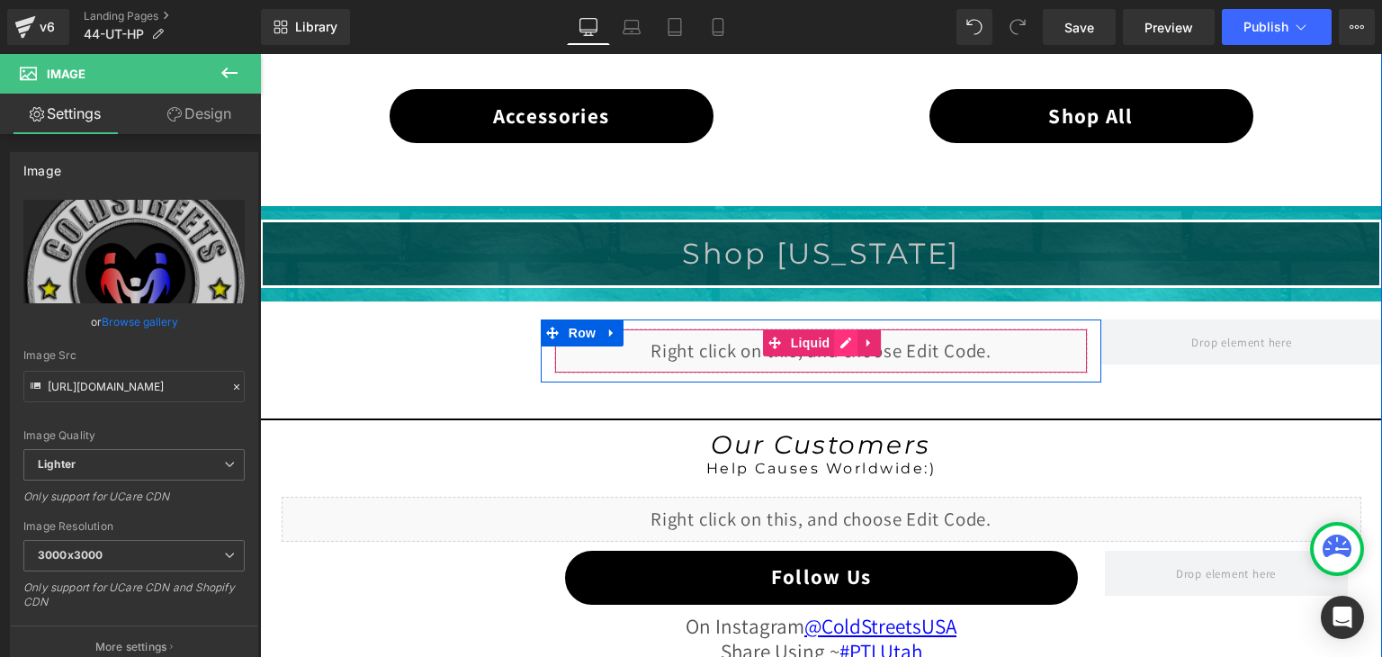
click at [842, 334] on div "Liquid" at bounding box center [821, 350] width 534 height 45
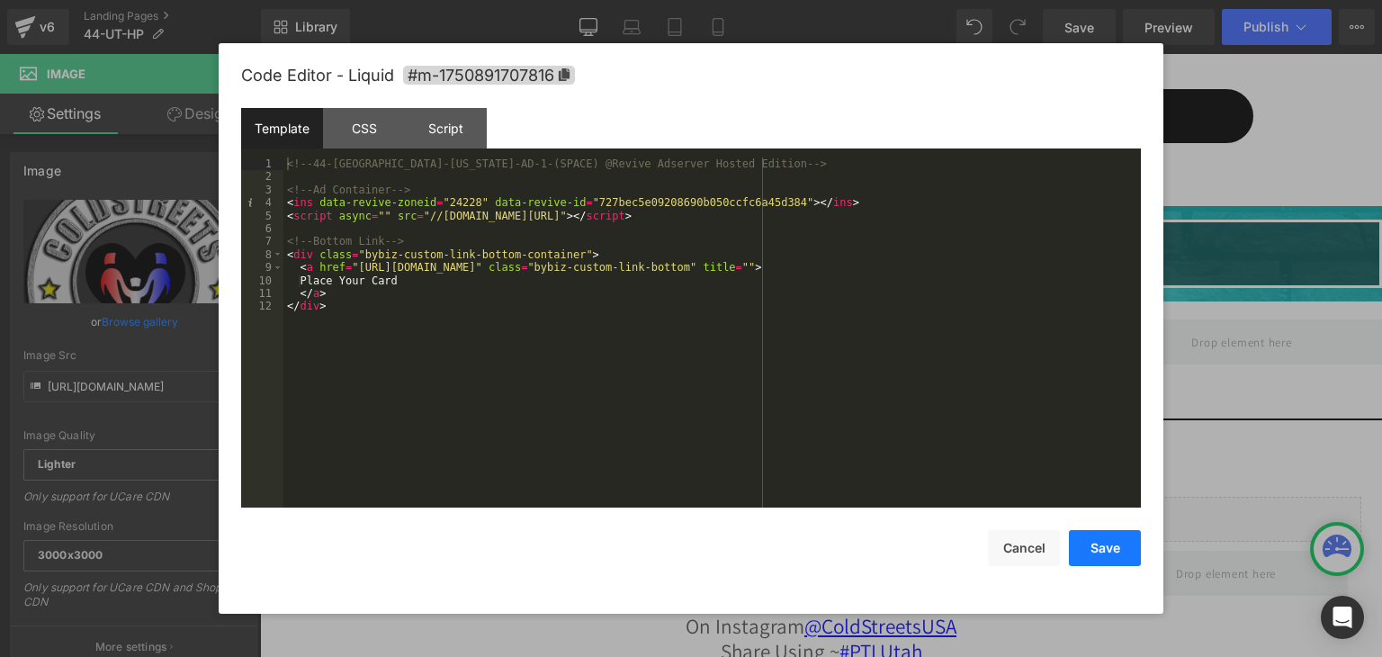
click at [1108, 538] on button "Save" at bounding box center [1105, 548] width 72 height 36
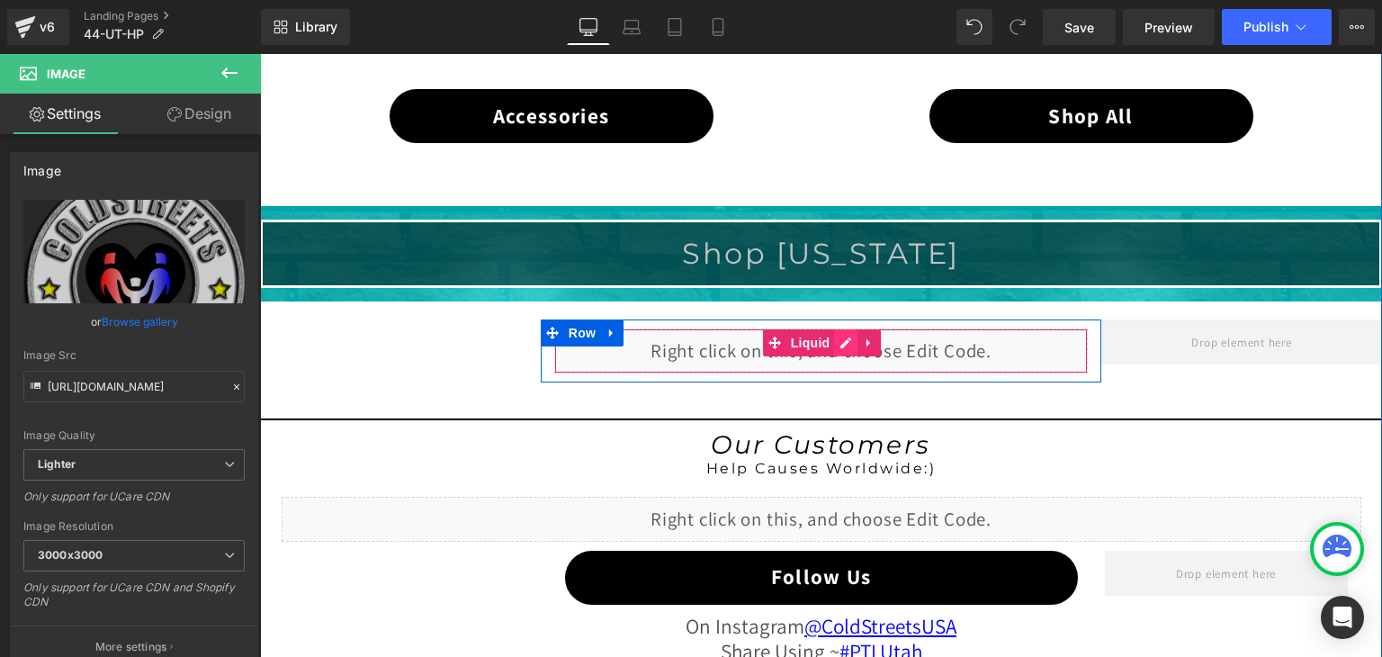
click at [841, 337] on div "Liquid" at bounding box center [821, 350] width 534 height 45
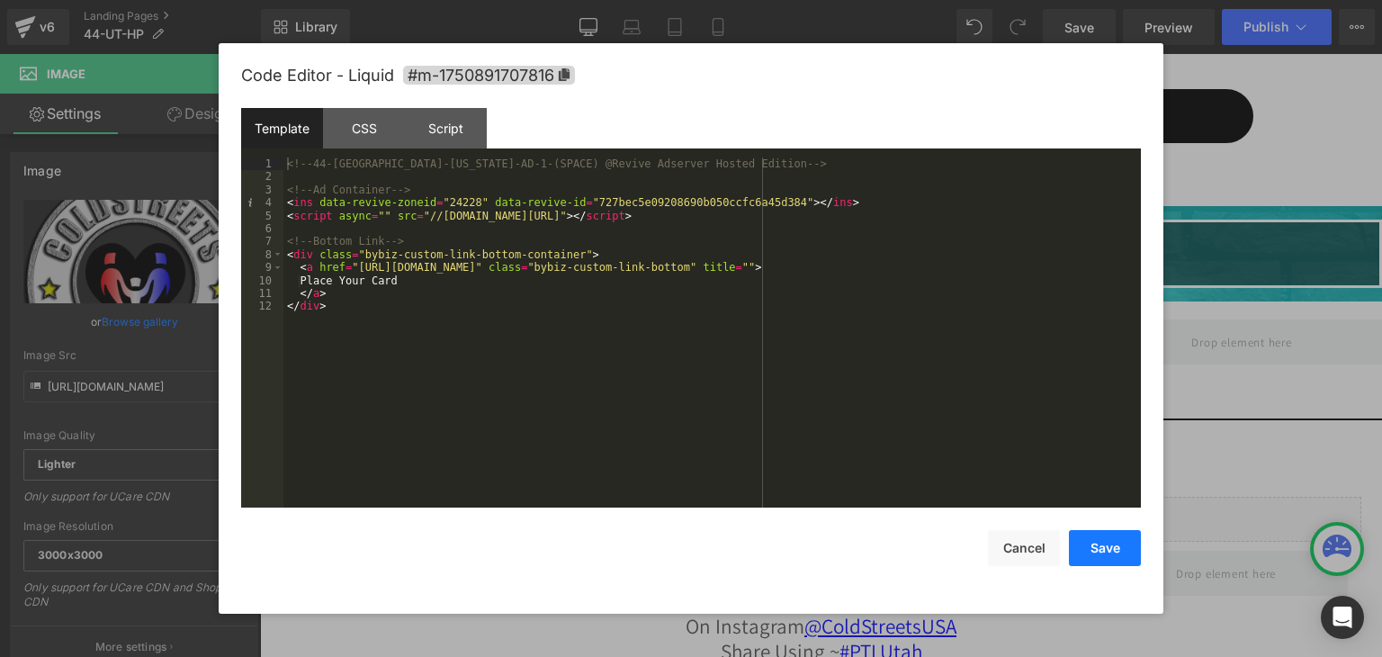
click at [1084, 532] on button "Save" at bounding box center [1105, 548] width 72 height 36
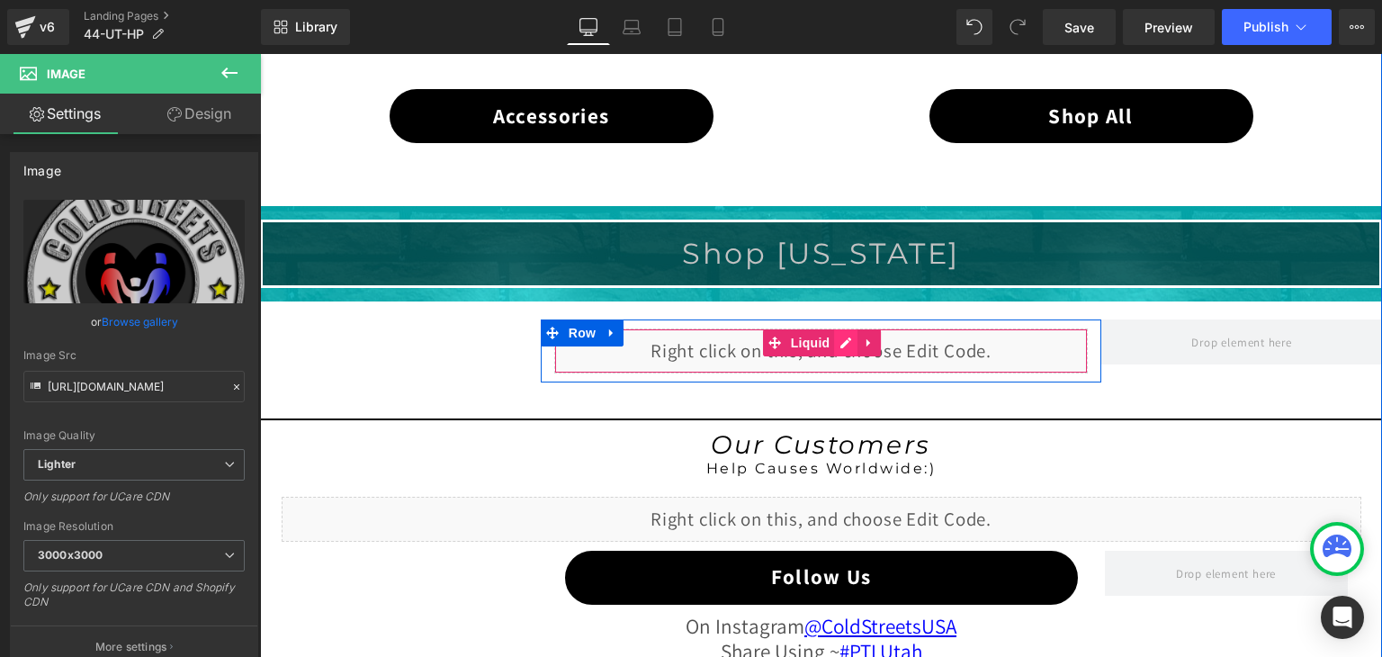
click at [839, 339] on div "Liquid" at bounding box center [821, 350] width 534 height 45
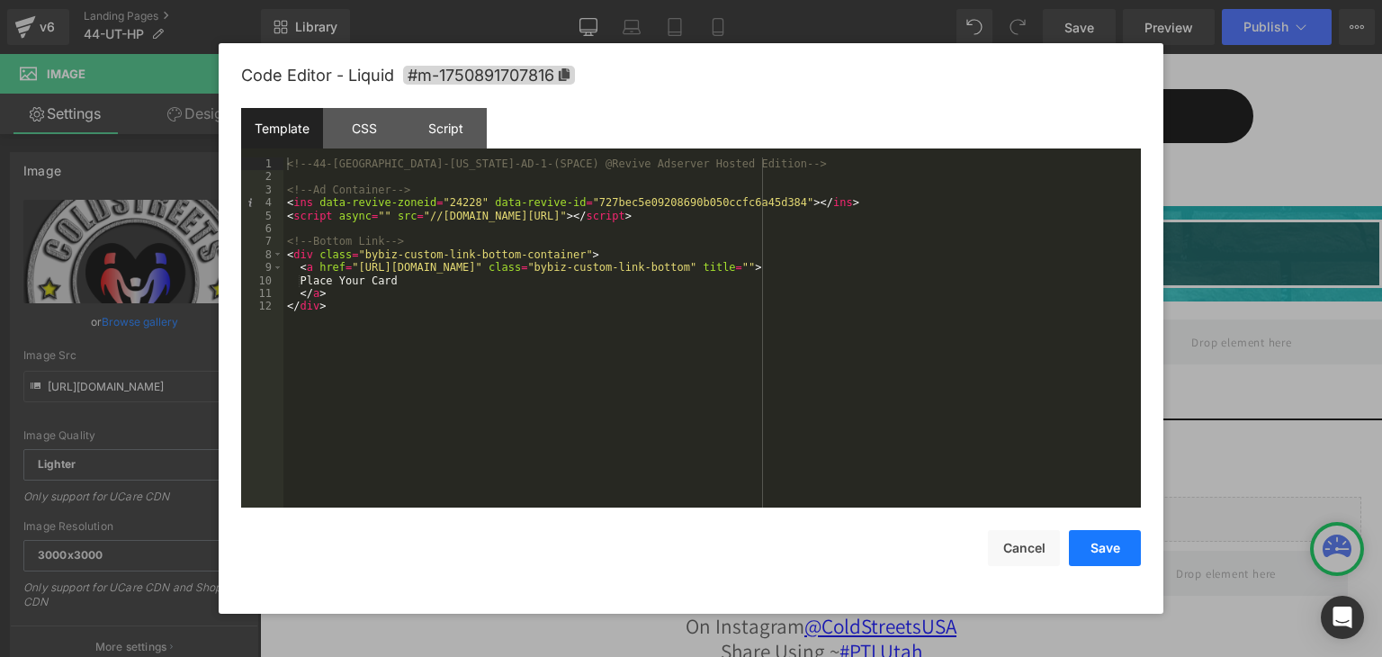
click at [1095, 548] on button "Save" at bounding box center [1105, 548] width 72 height 36
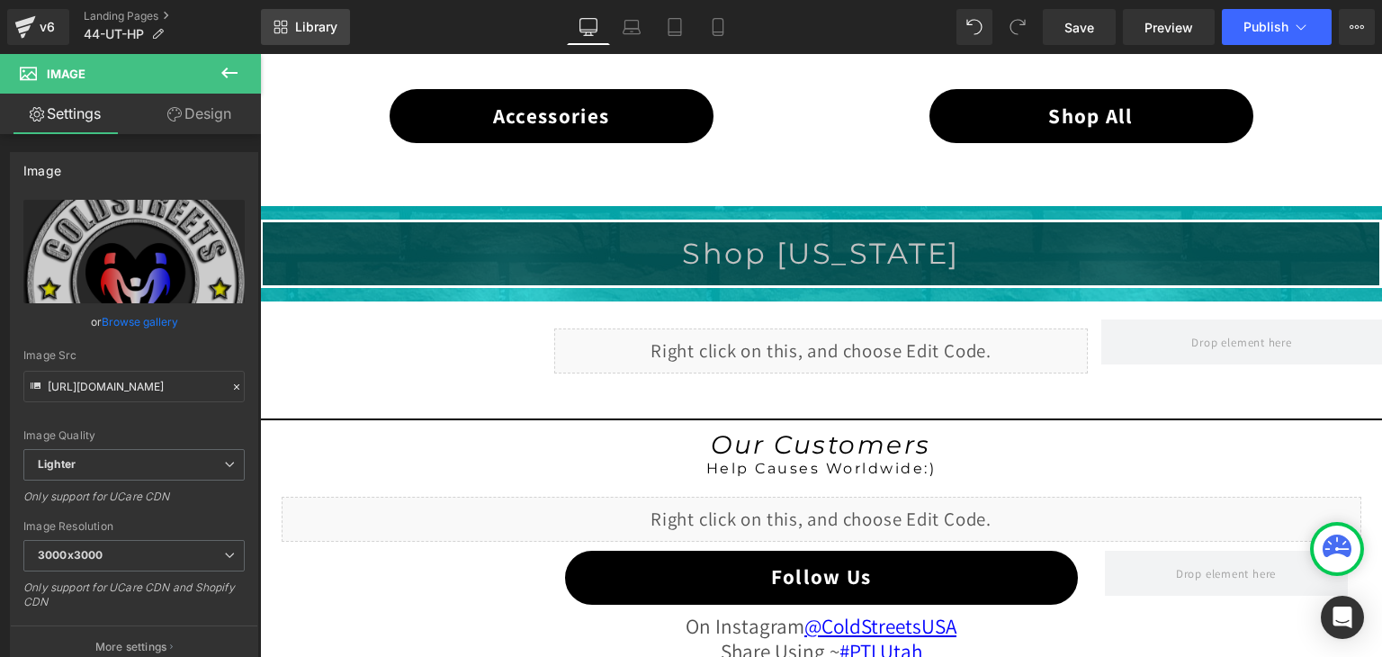
click at [299, 25] on span "Library" at bounding box center [316, 27] width 42 height 16
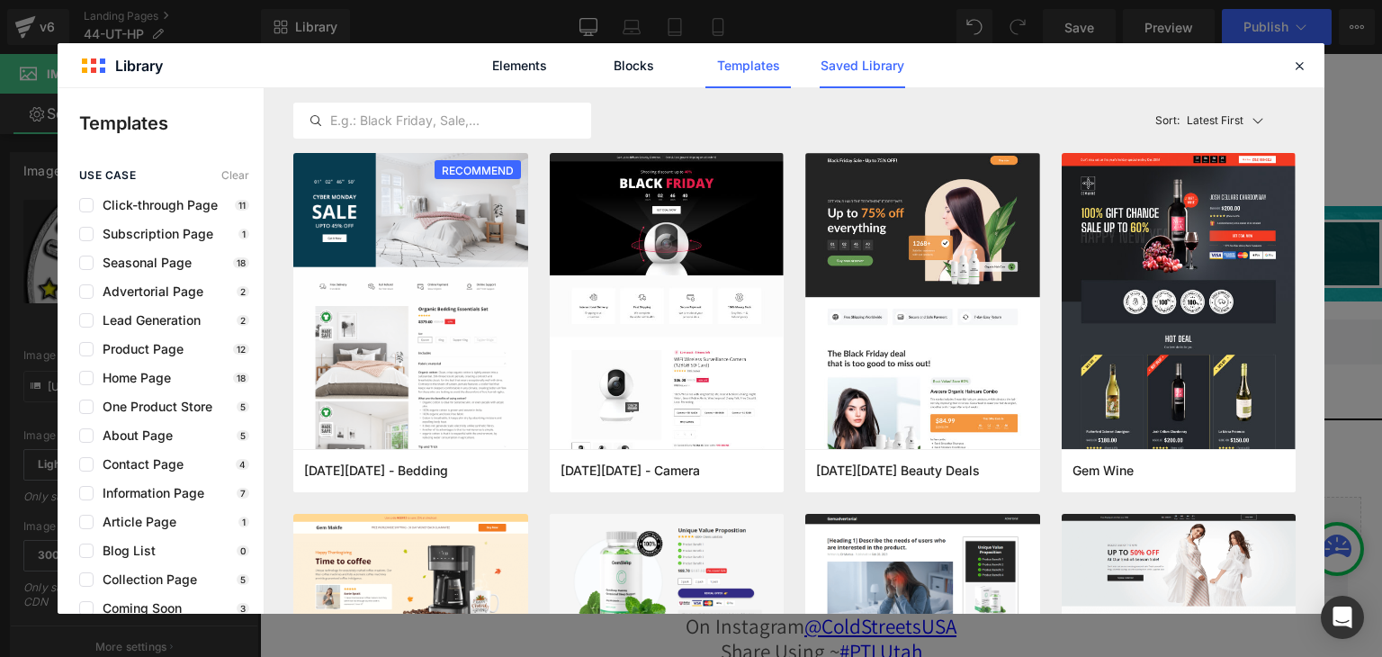
click at [868, 71] on link "Saved Library" at bounding box center [862, 65] width 85 height 45
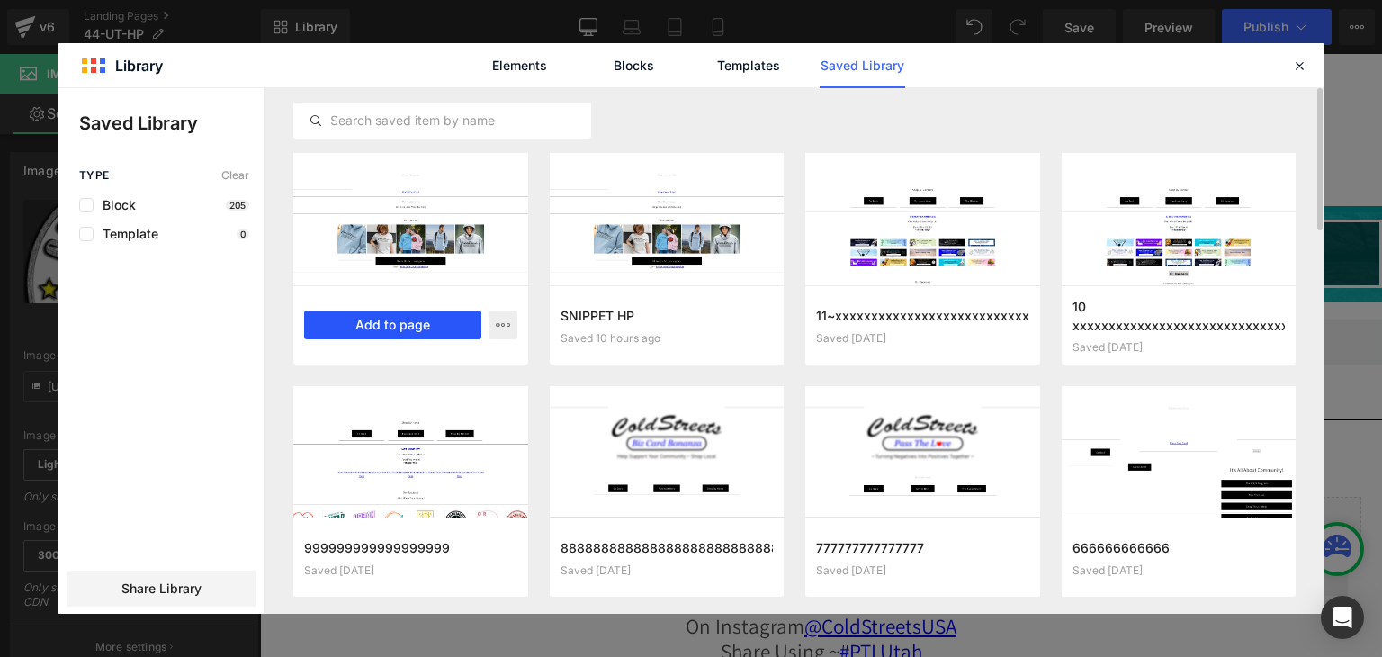
drag, startPoint x: 407, startPoint y: 324, endPoint x: 166, endPoint y: 289, distance: 243.7
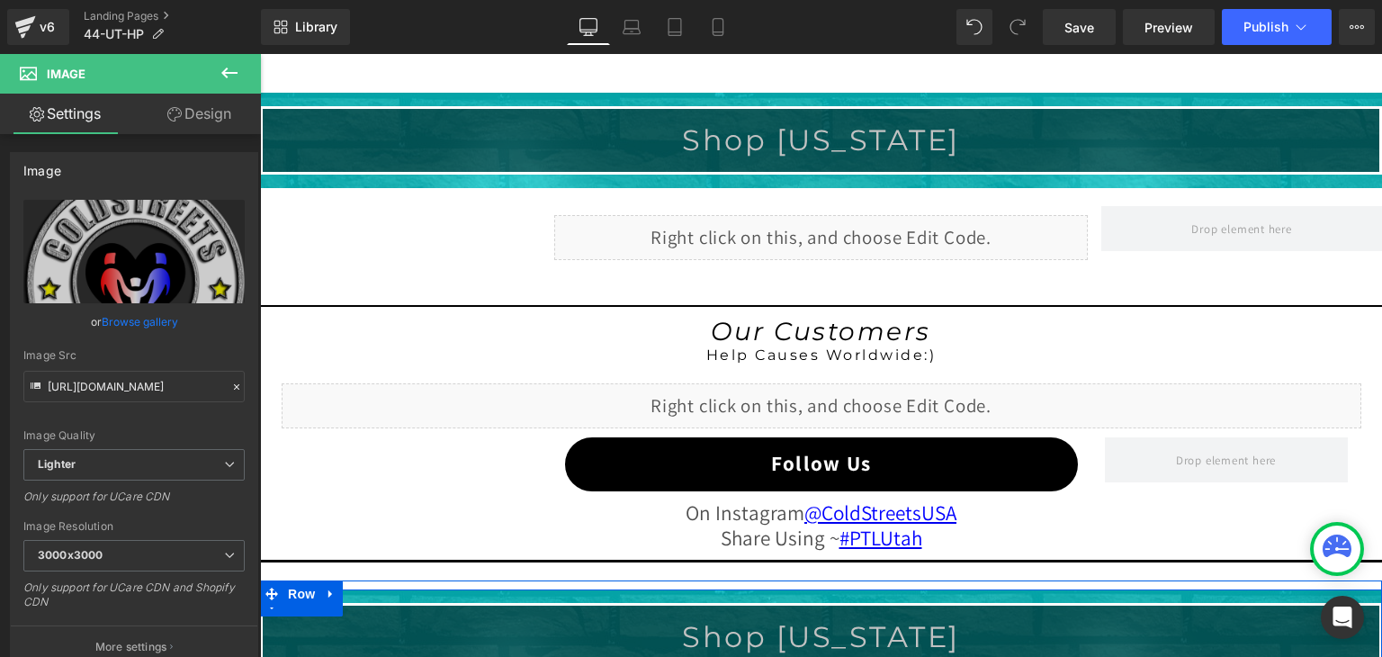
scroll to position [1443, 0]
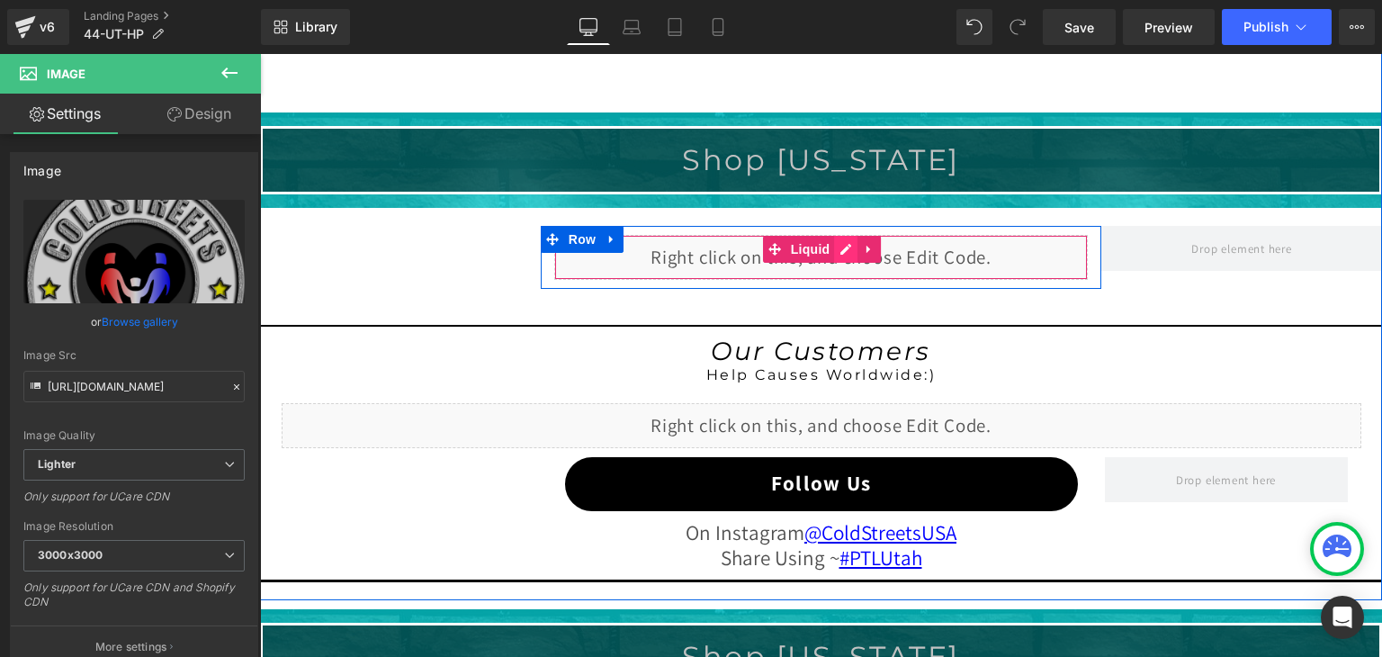
click at [837, 252] on div "Liquid" at bounding box center [821, 257] width 534 height 45
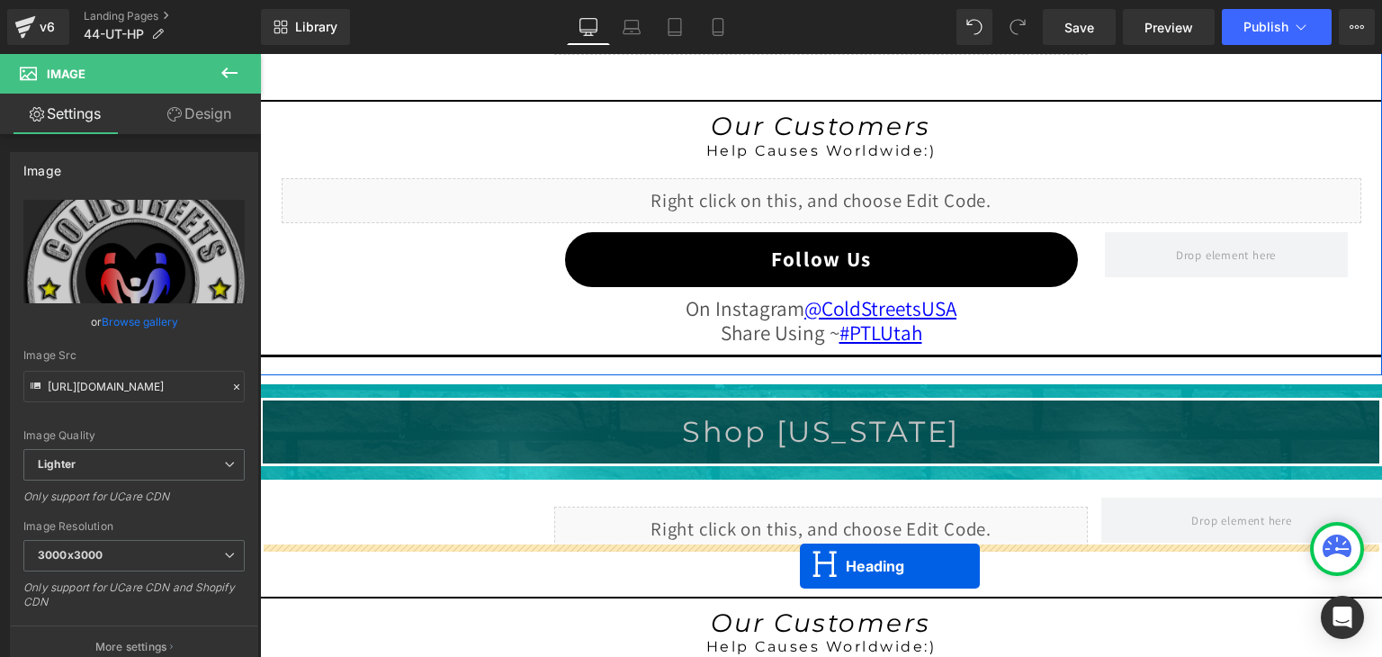
scroll to position [1731, 0]
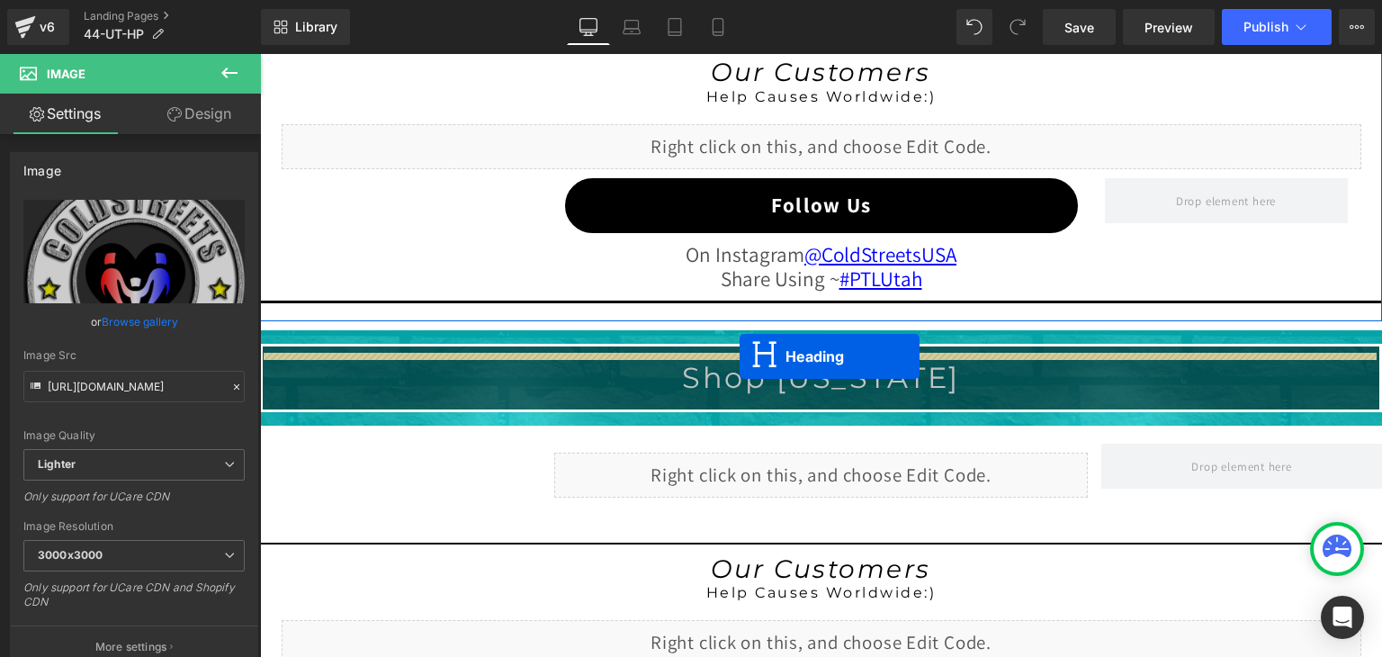
drag, startPoint x: 771, startPoint y: 157, endPoint x: 740, endPoint y: 355, distance: 201.3
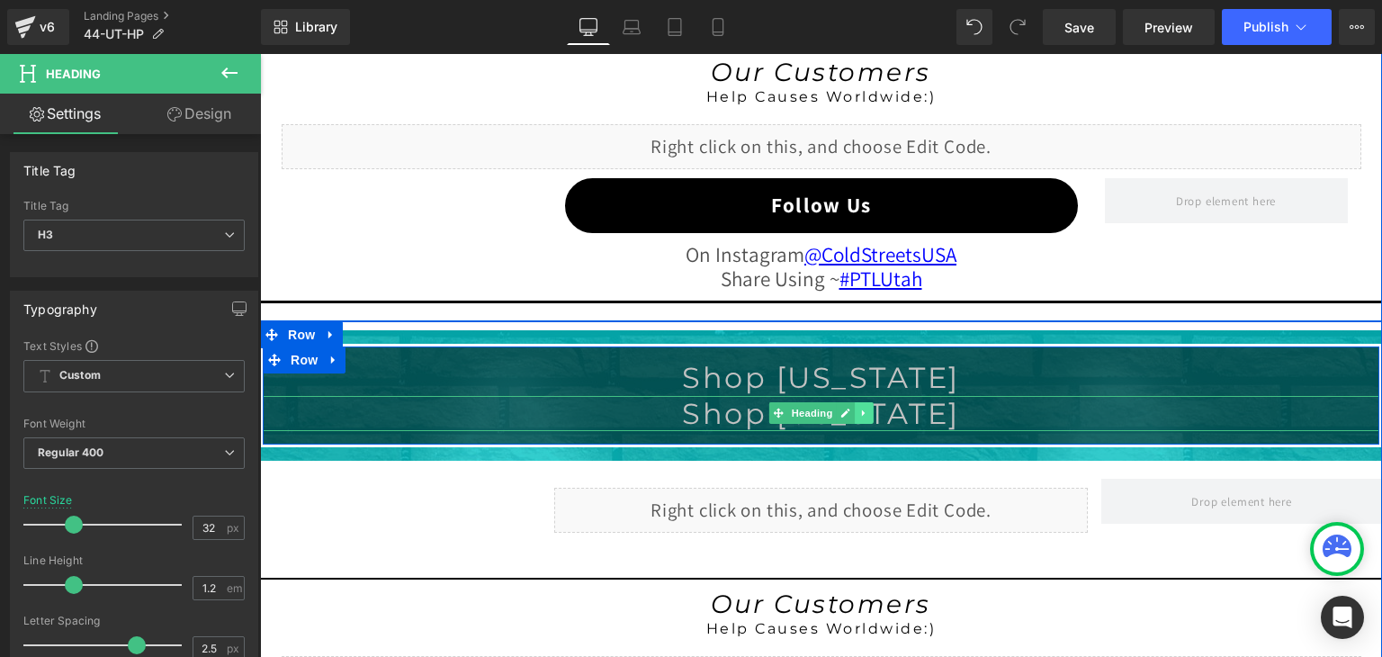
click at [859, 411] on icon at bounding box center [864, 413] width 10 height 11
click at [869, 408] on icon at bounding box center [874, 413] width 10 height 10
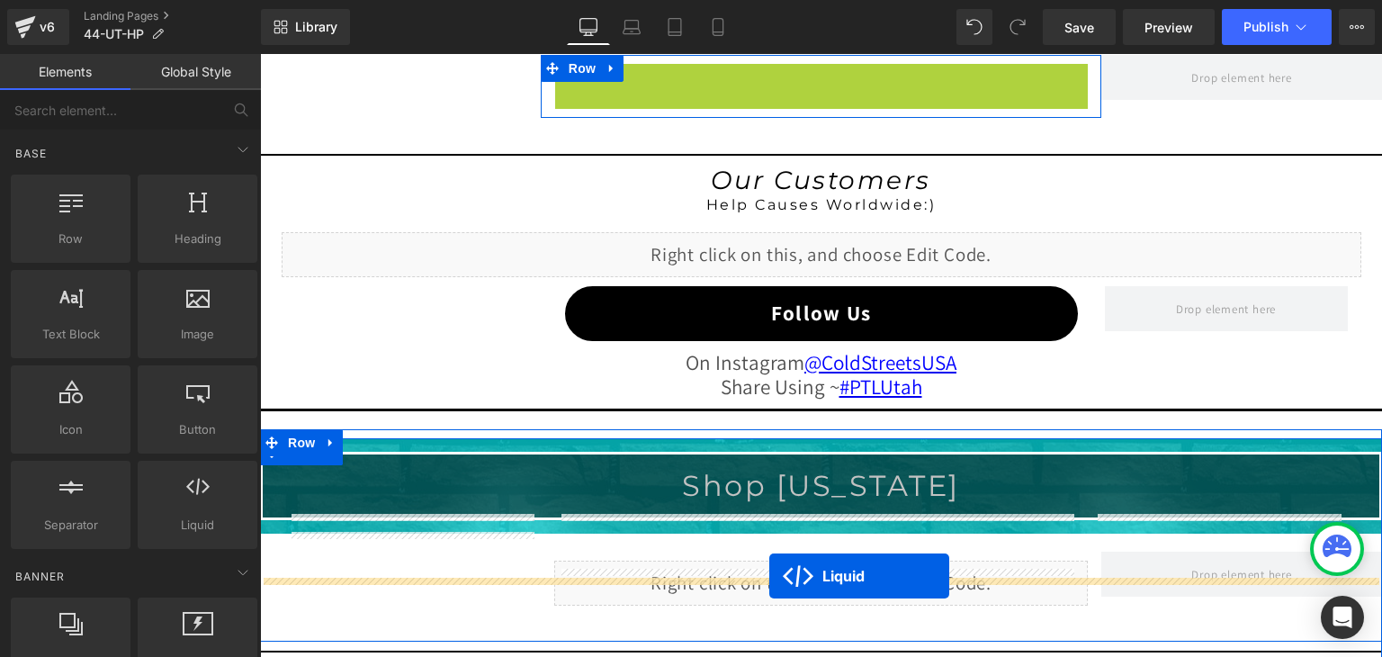
scroll to position [1857, 0]
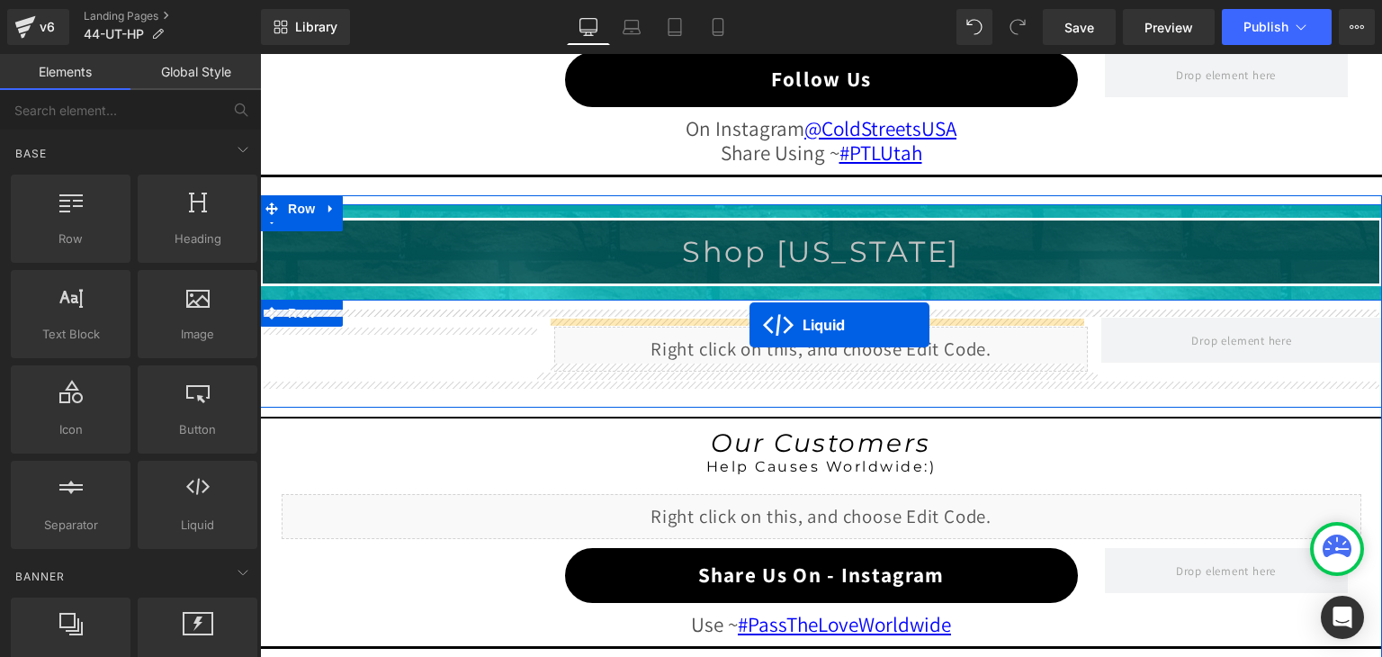
drag, startPoint x: 767, startPoint y: 415, endPoint x: 749, endPoint y: 325, distance: 91.8
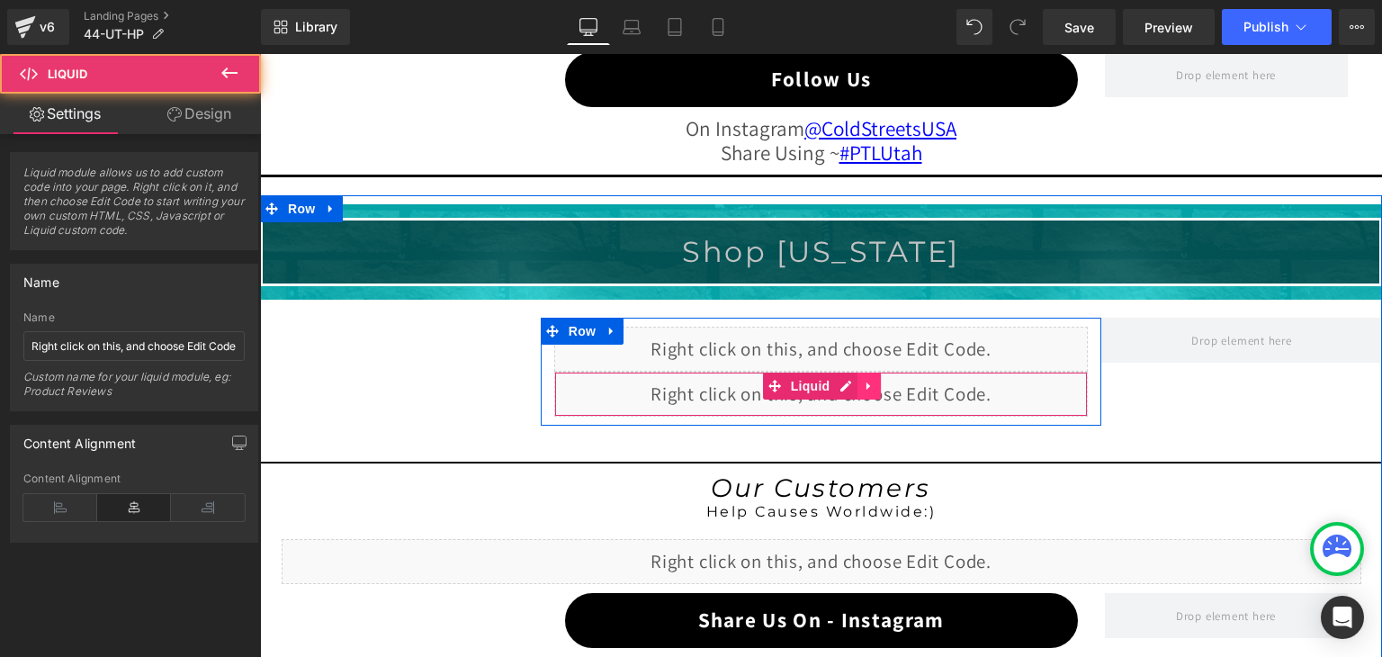
click at [864, 383] on icon at bounding box center [869, 385] width 13 height 13
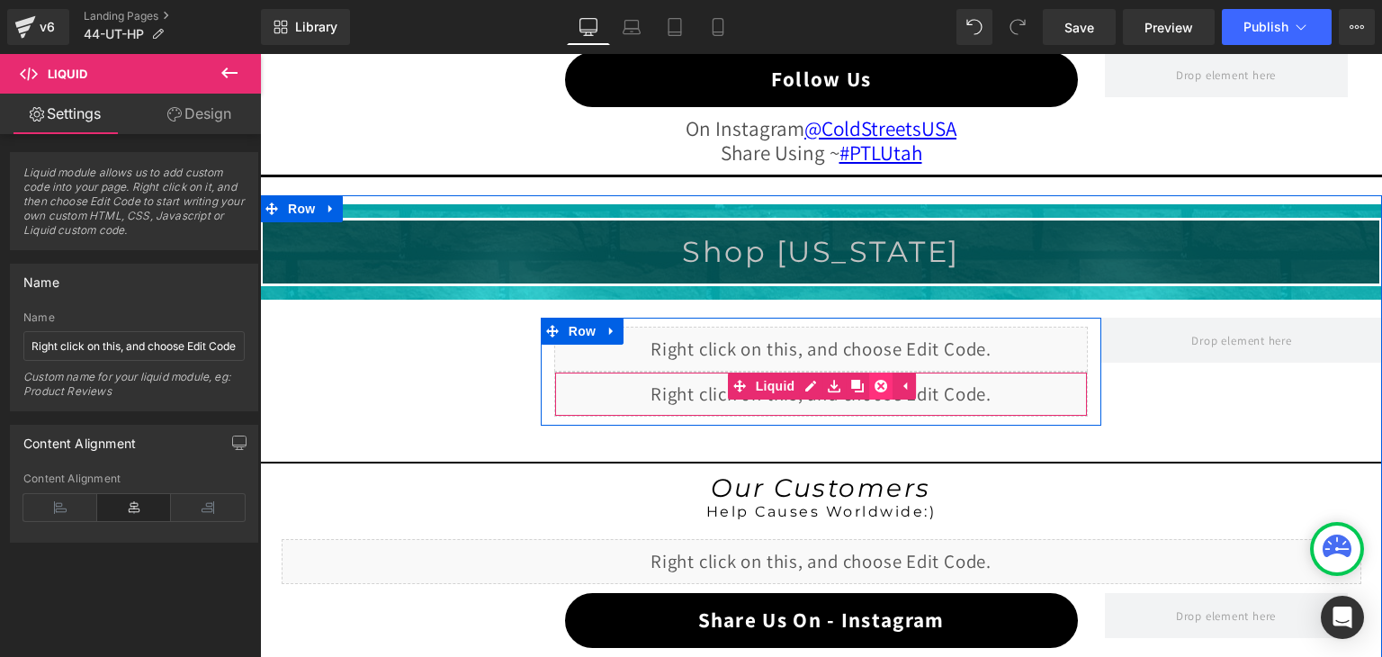
click at [878, 381] on icon at bounding box center [880, 386] width 13 height 13
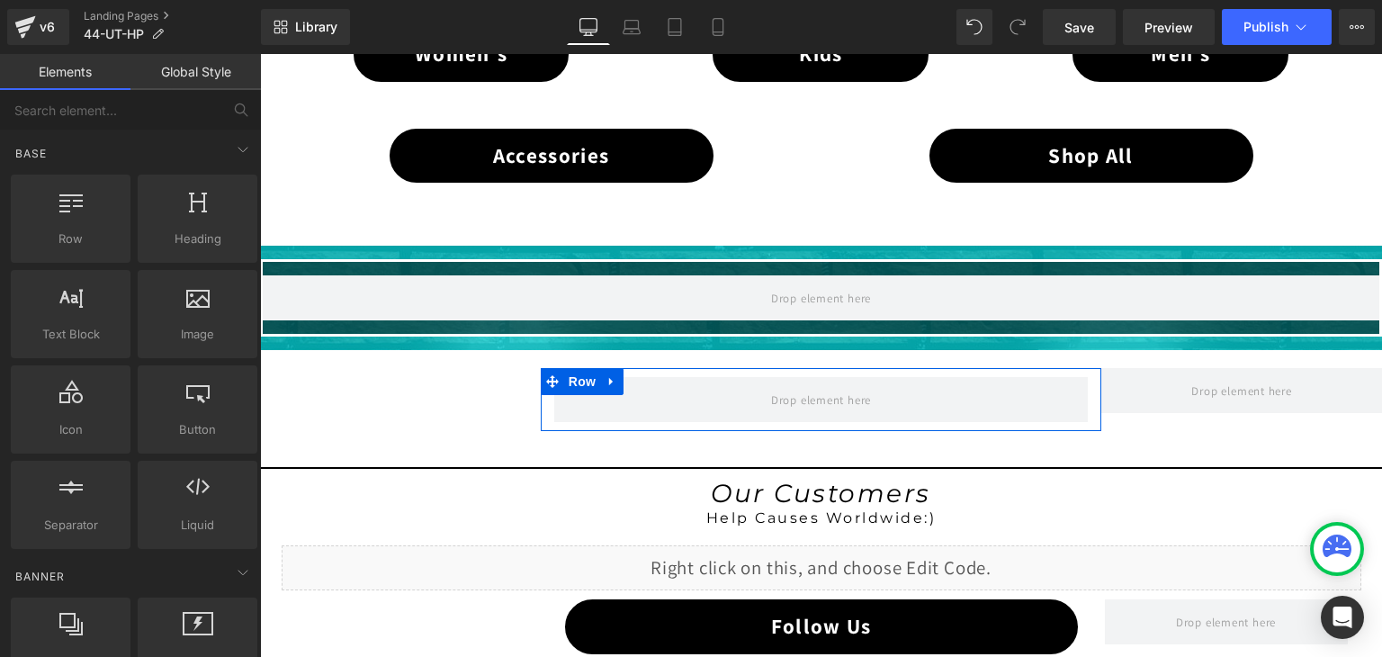
scroll to position [1227, 0]
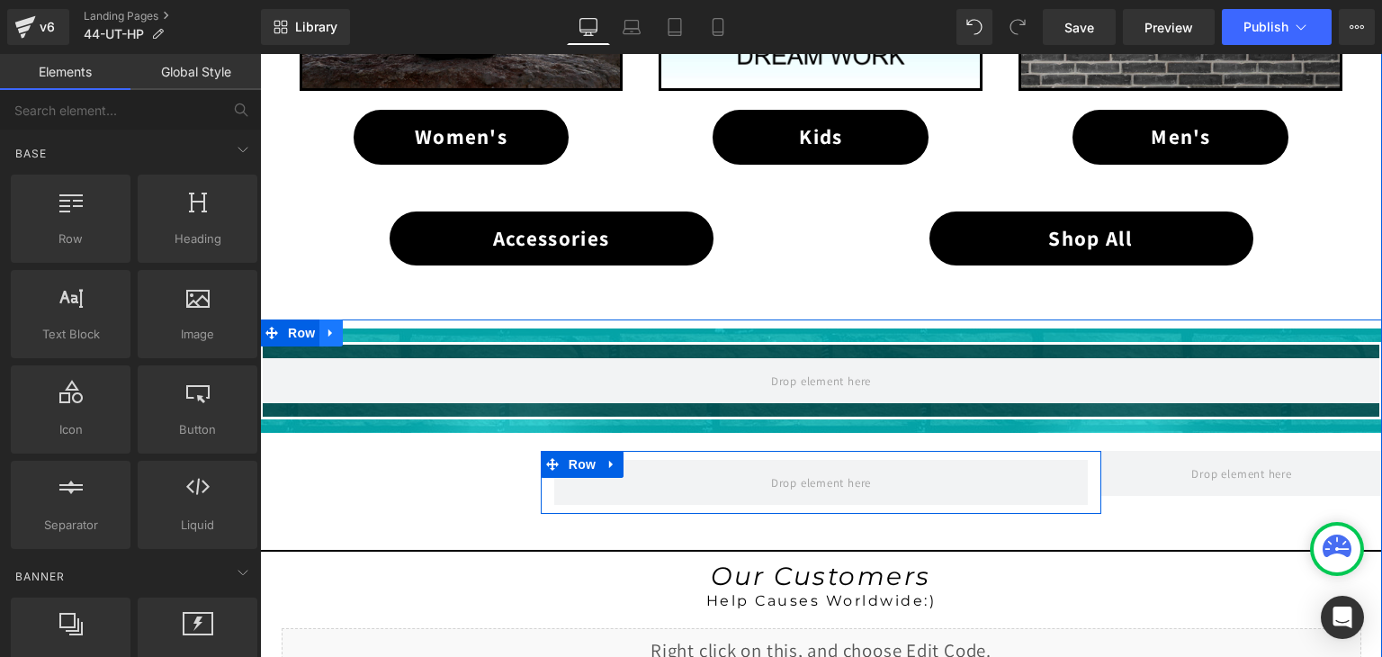
click at [327, 321] on link at bounding box center [330, 332] width 23 height 27
click at [372, 327] on icon at bounding box center [378, 333] width 13 height 13
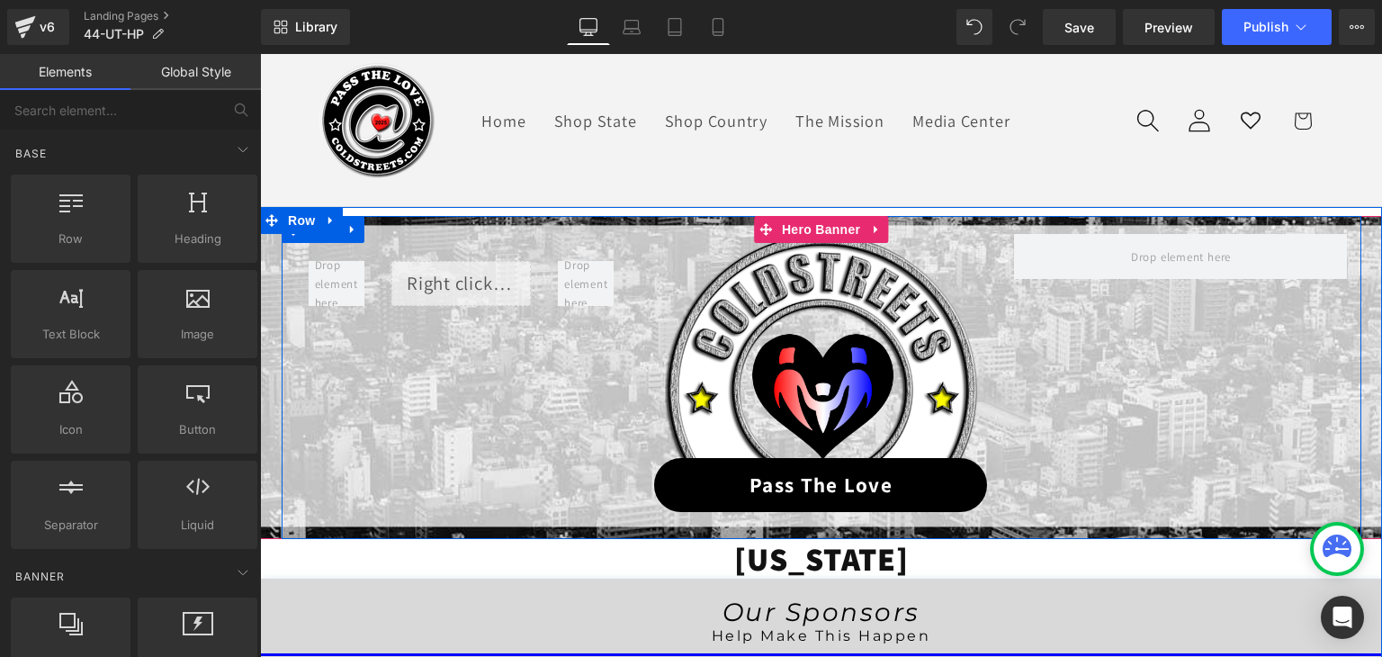
scroll to position [0, 0]
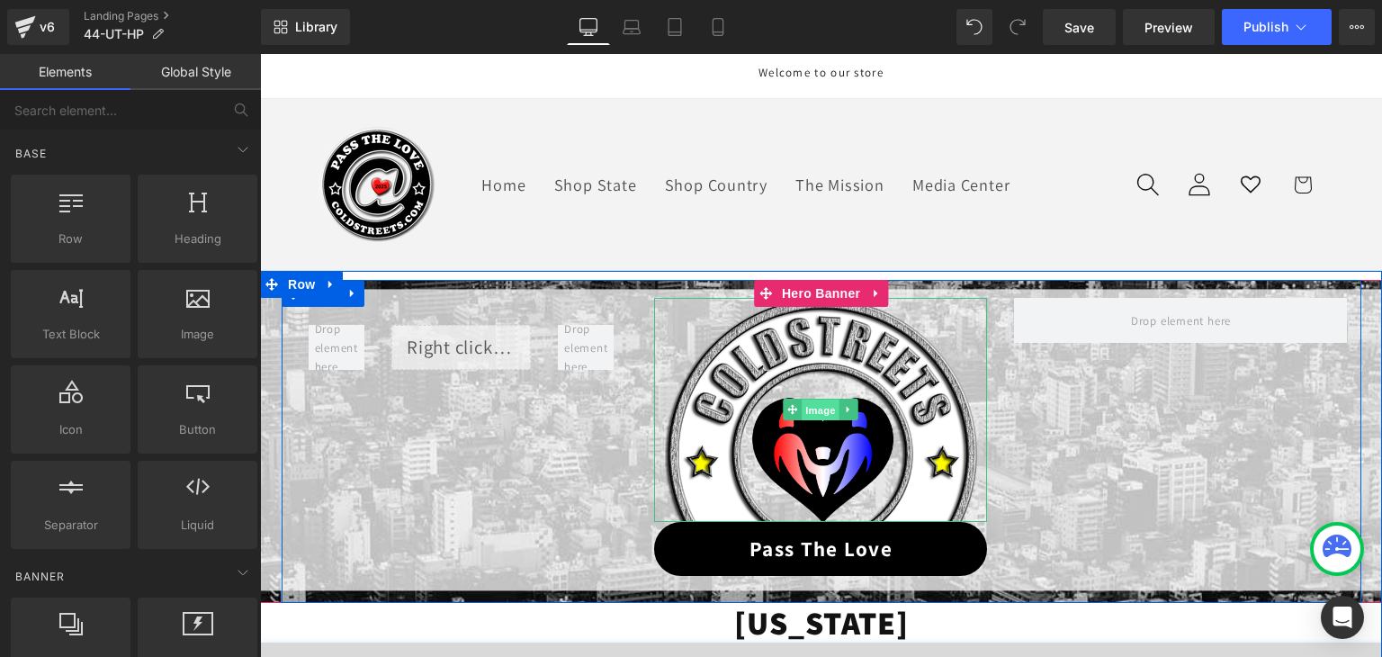
click at [821, 407] on span "Image" at bounding box center [822, 410] width 38 height 22
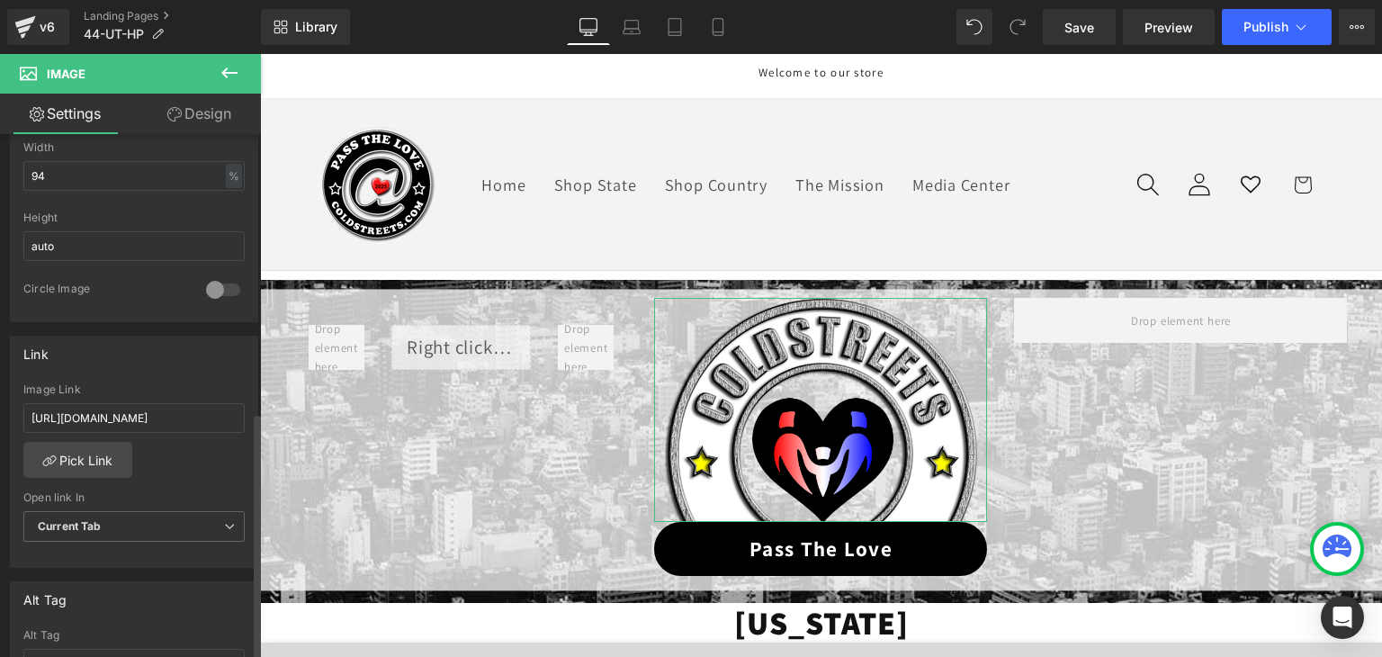
scroll to position [630, 0]
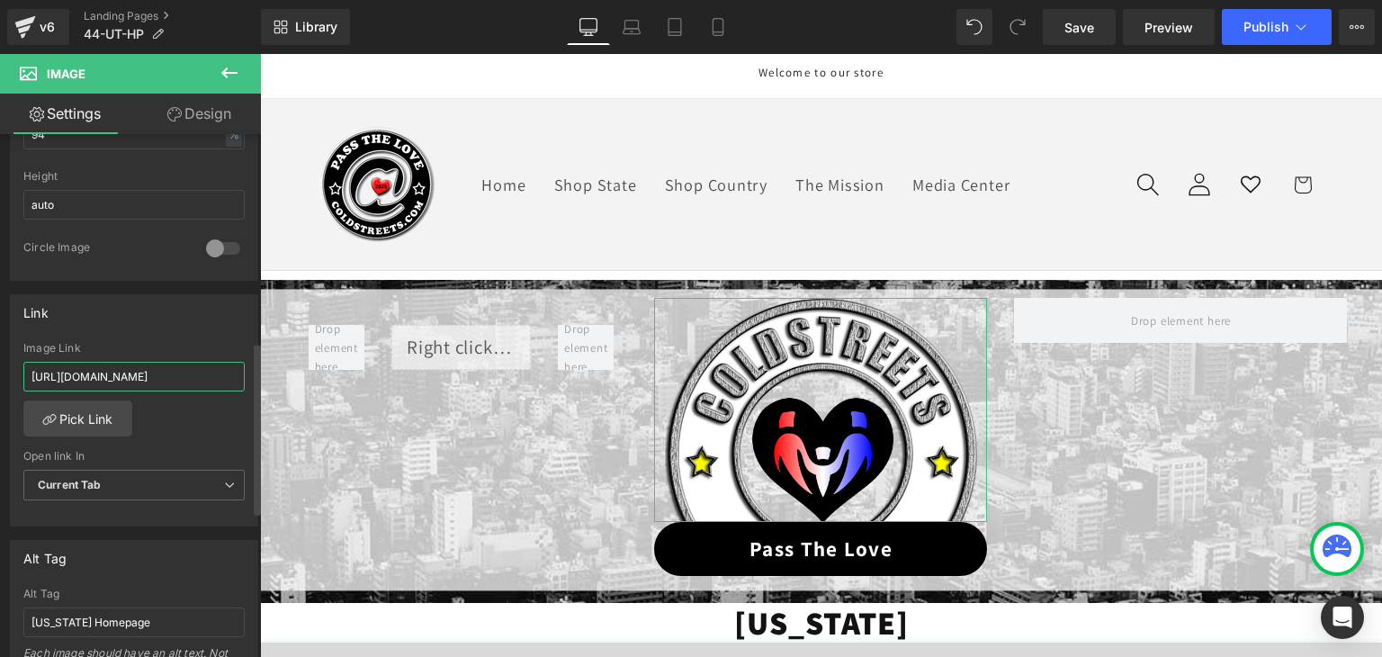
click at [161, 372] on input "[URL][DOMAIN_NAME]" at bounding box center [133, 377] width 221 height 30
paste input "44-ut-ptl"
type input "https://coldstreets.com/pages/44-ut-ptl"
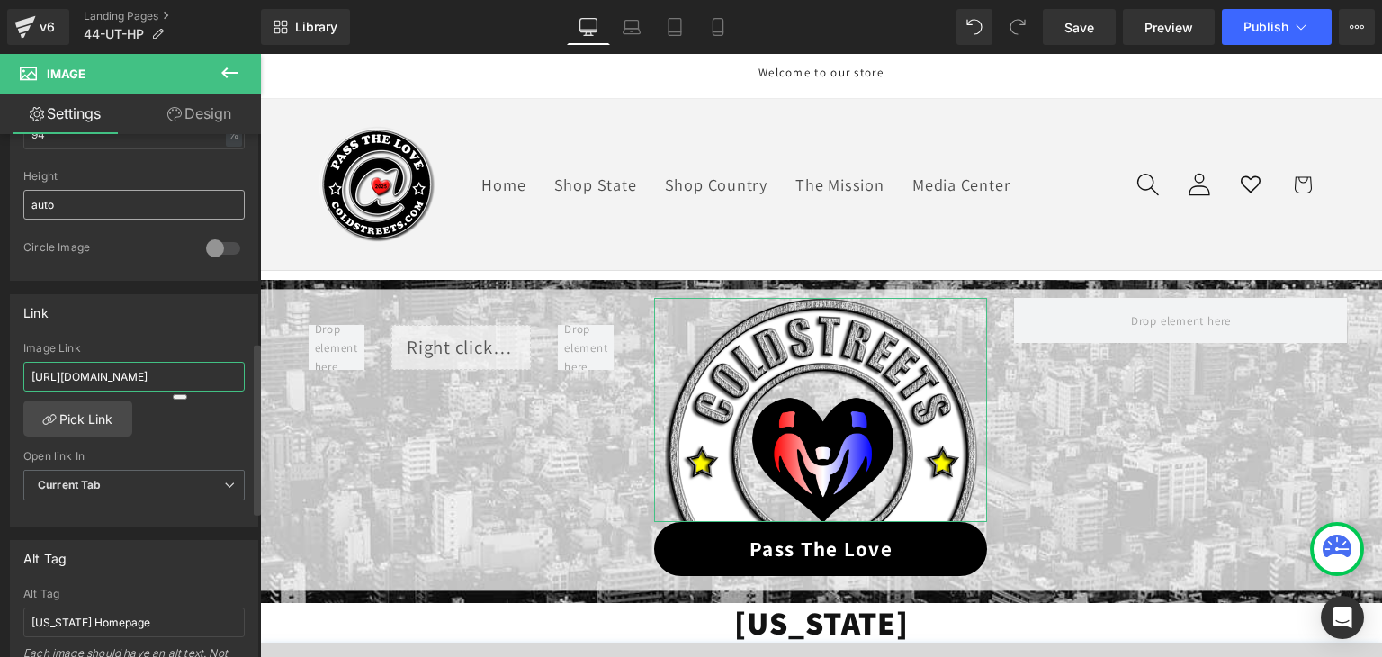
scroll to position [0, 5]
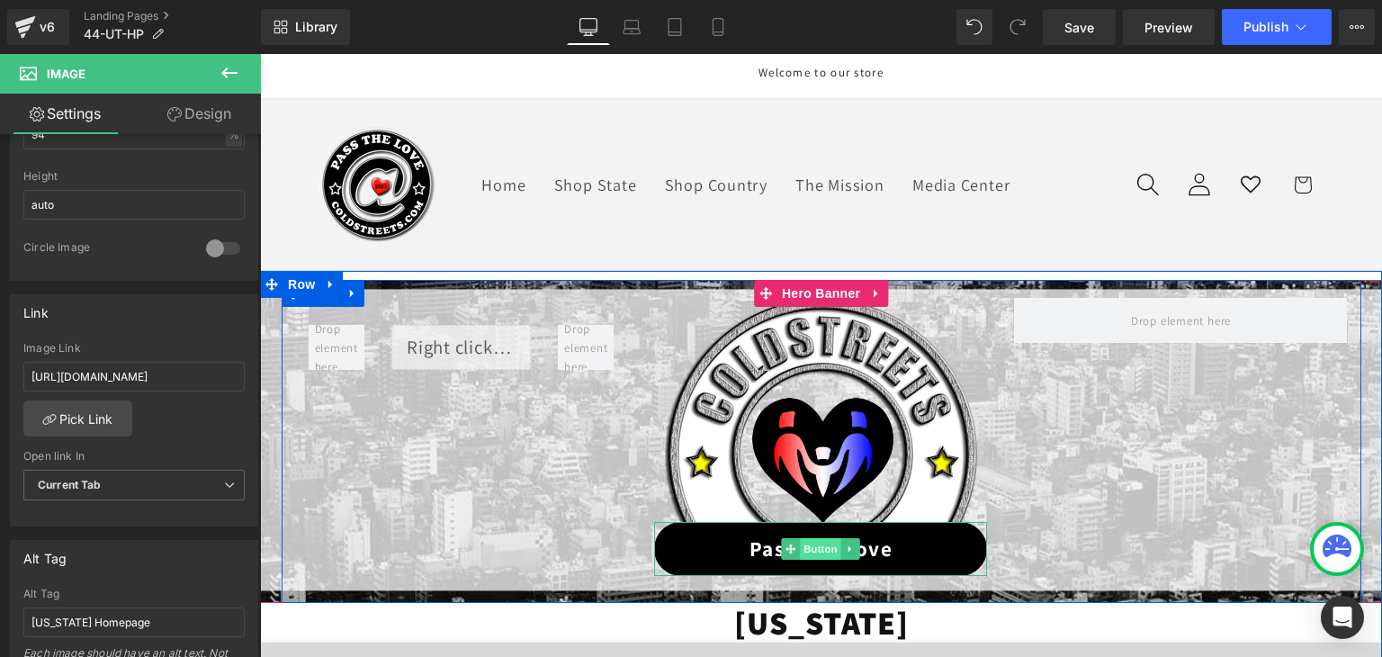
click at [816, 548] on span "Button" at bounding box center [821, 549] width 41 height 22
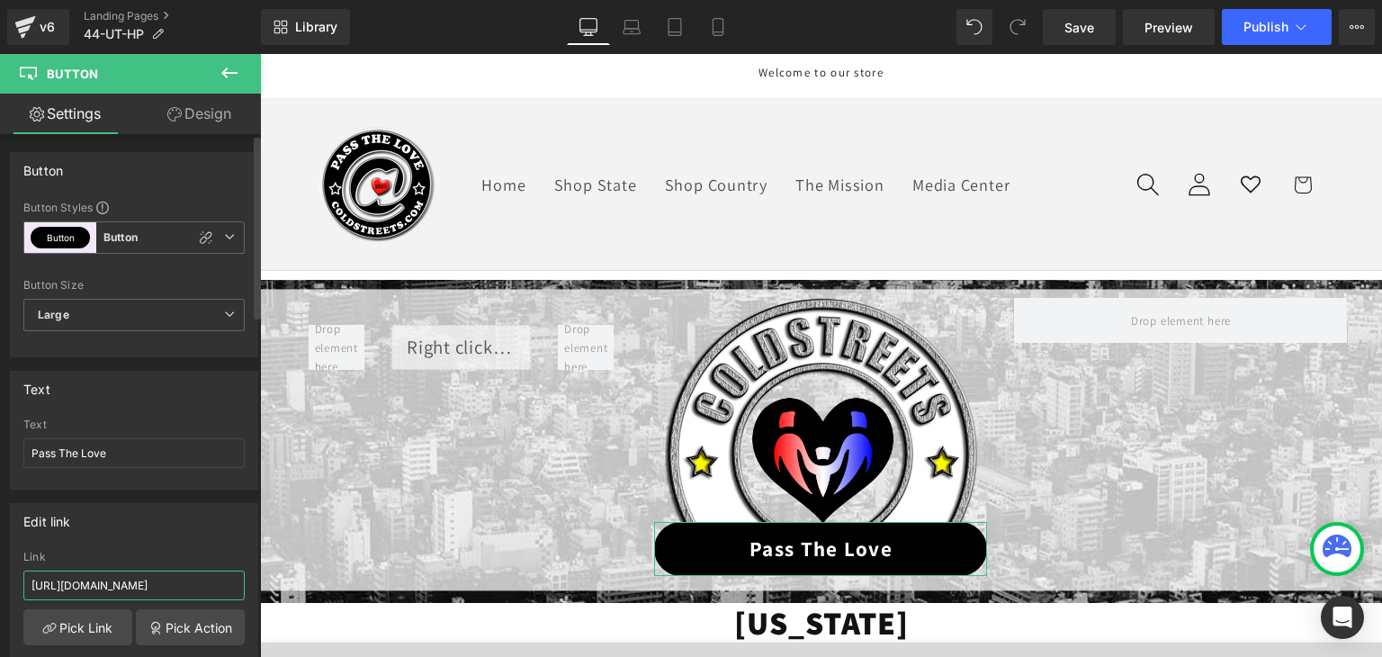
click at [176, 582] on input "https://coldstreets.com/pages/ptl-ut" at bounding box center [133, 585] width 221 height 30
paste input "44-ut-ptl"
type input "https://coldstreets.com/pages/44-ut-ptl"
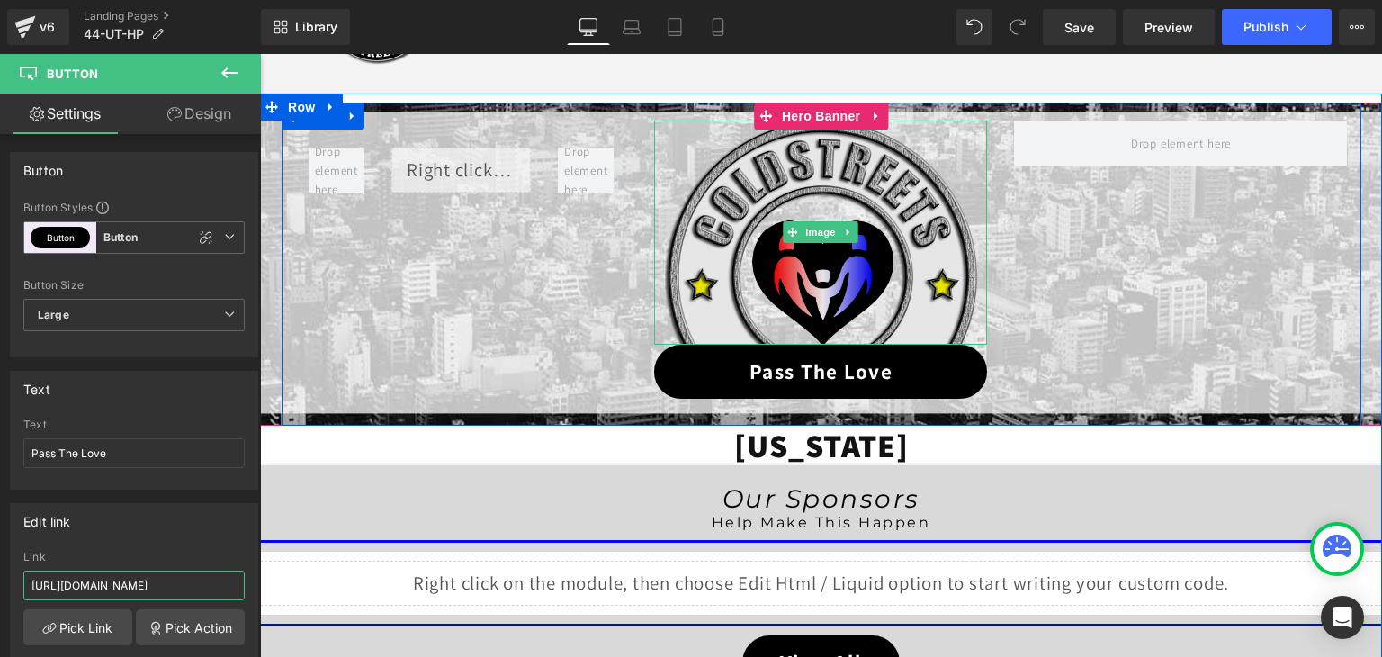
scroll to position [180, 0]
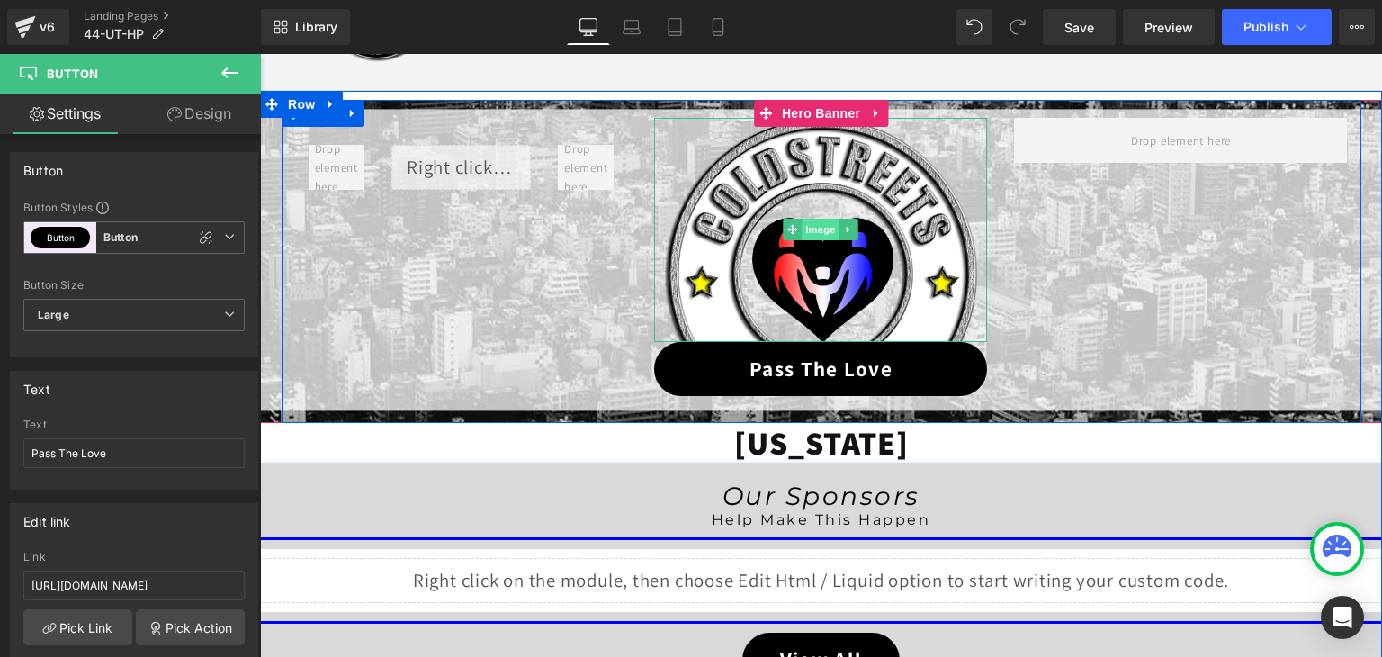
click at [803, 229] on span "Image" at bounding box center [822, 230] width 38 height 22
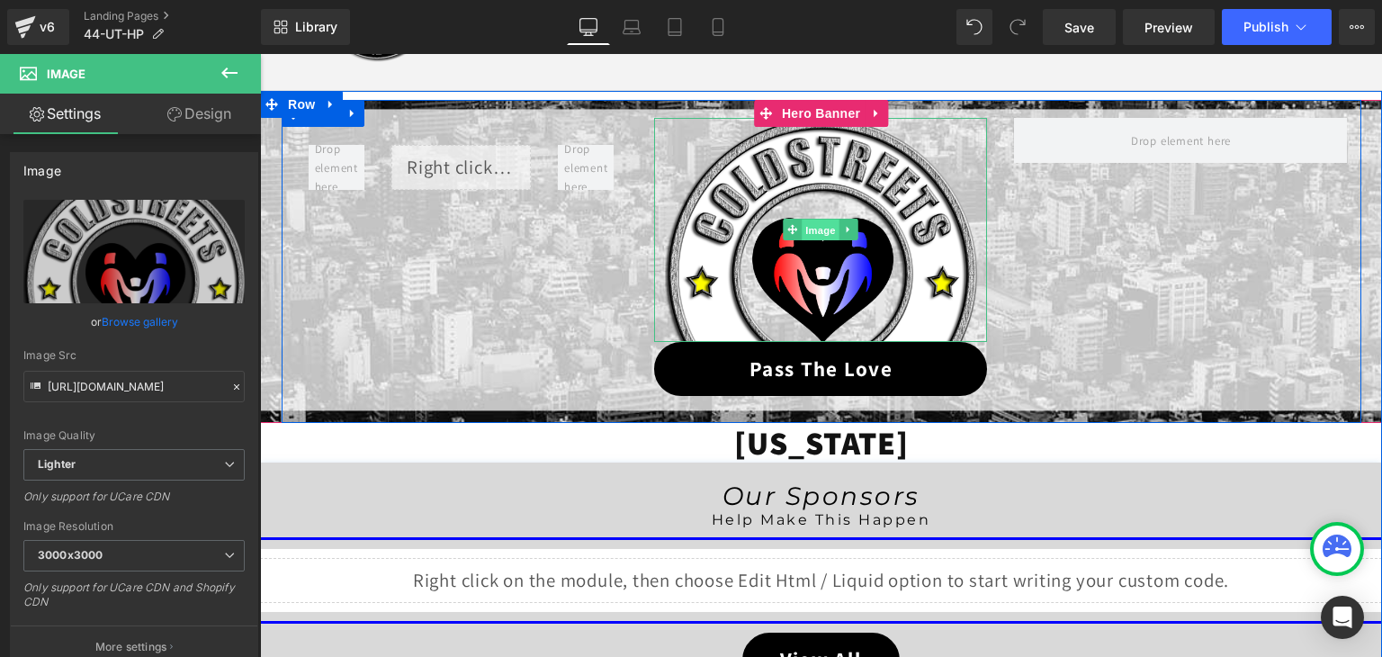
click at [821, 234] on span "Image" at bounding box center [822, 231] width 38 height 22
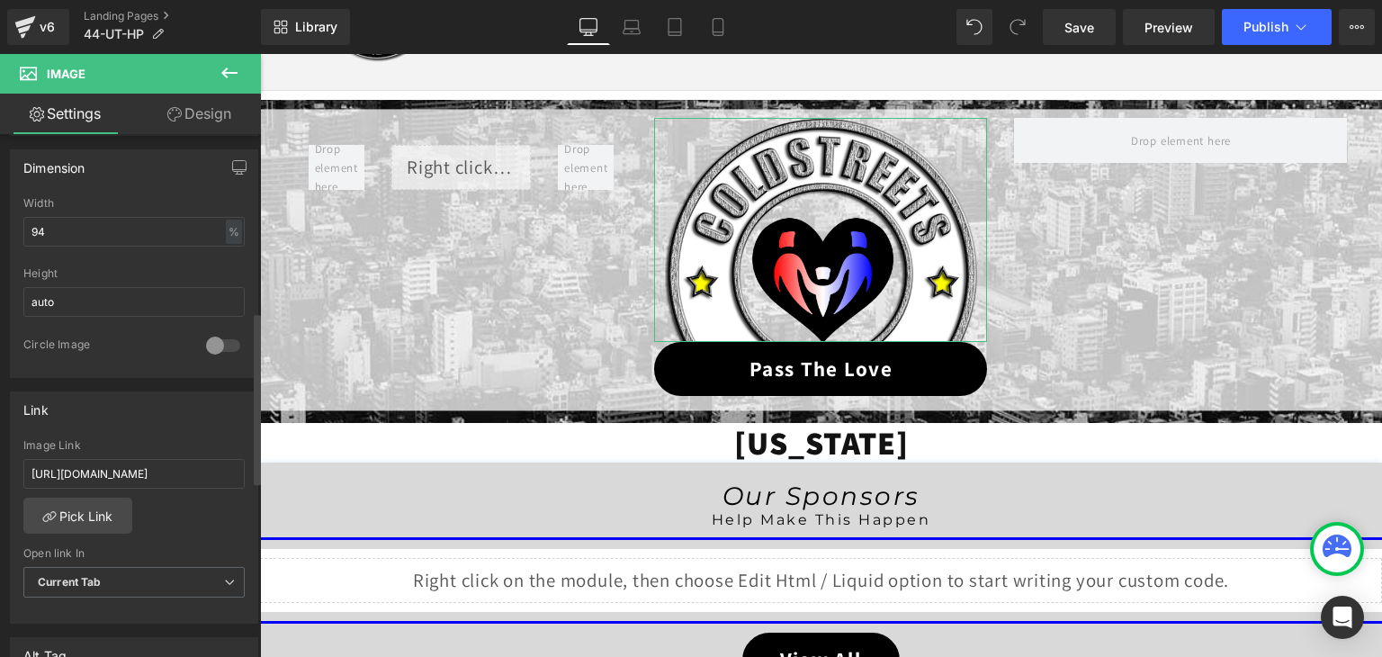
scroll to position [540, 0]
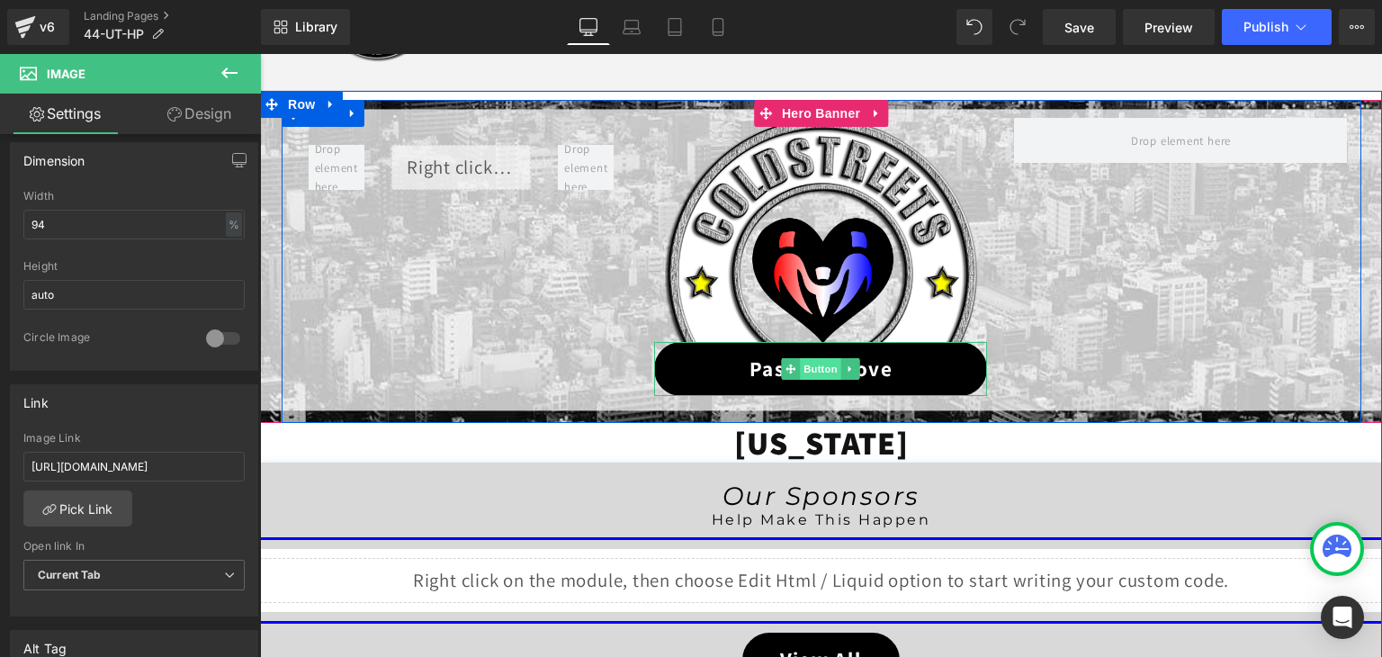
click at [814, 366] on span "Button" at bounding box center [821, 369] width 41 height 22
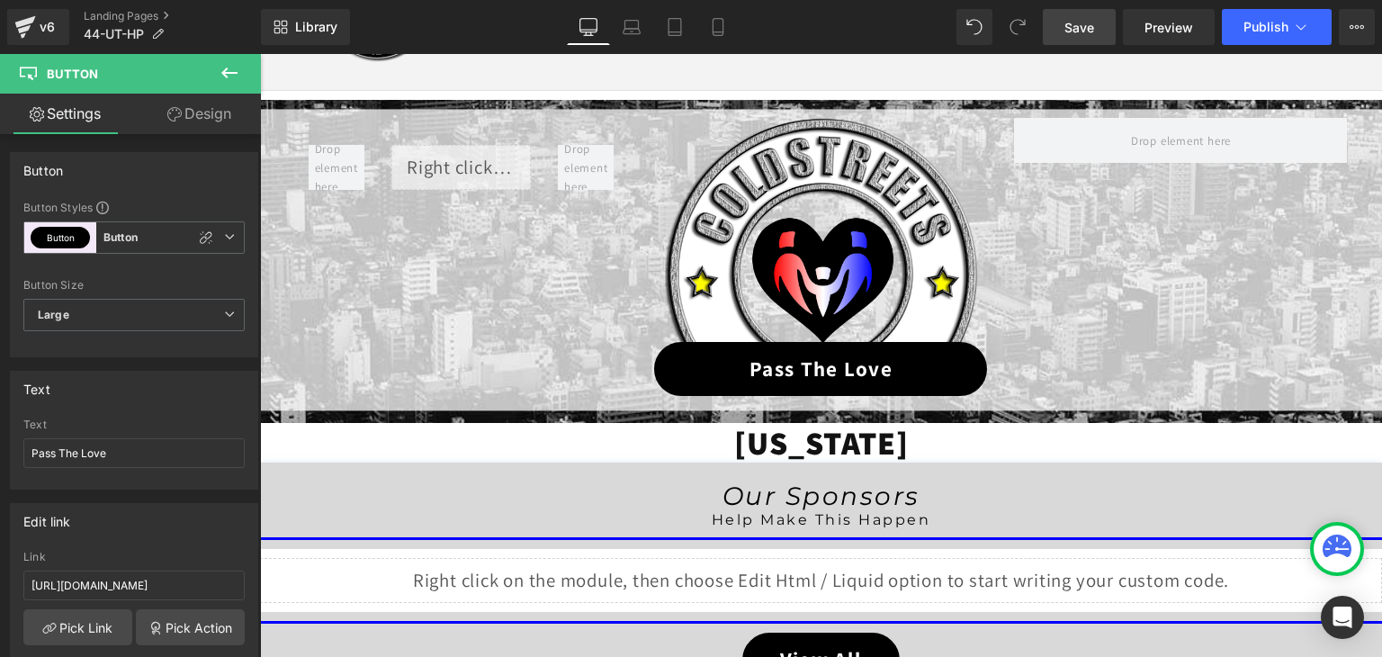
click at [1085, 14] on link "Save" at bounding box center [1079, 27] width 73 height 36
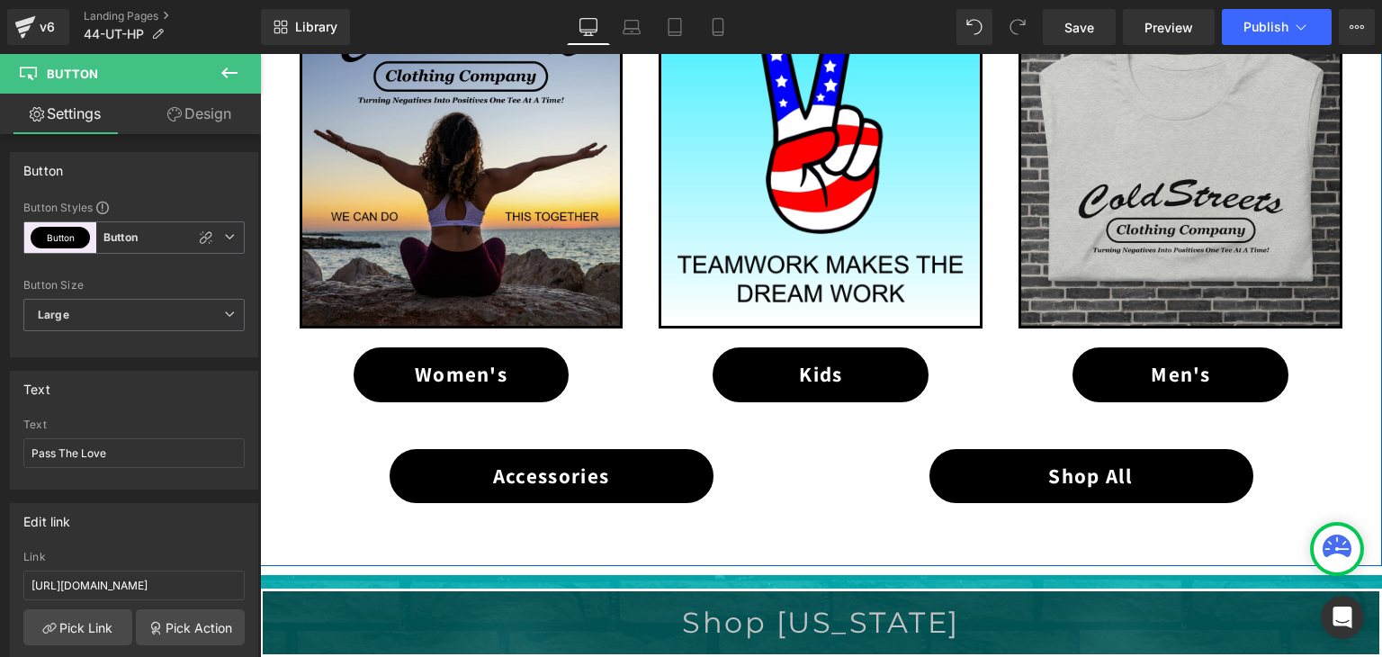
scroll to position [1350, 0]
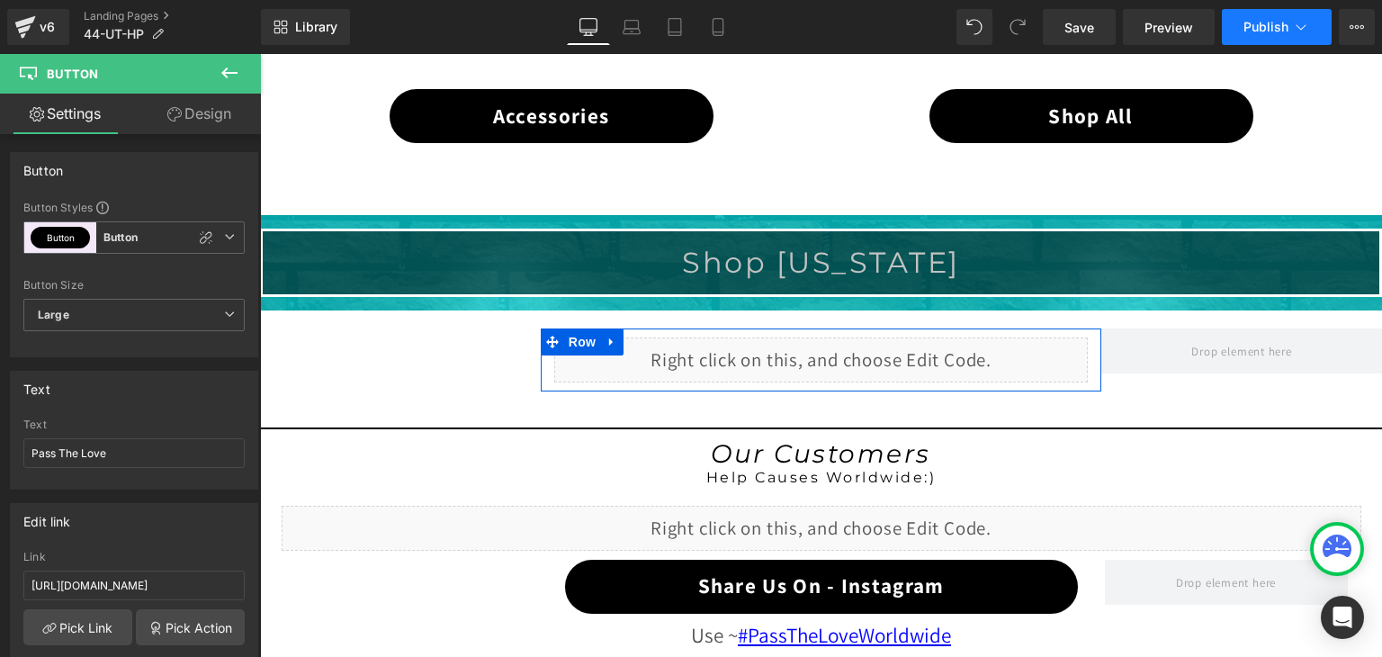
click at [1292, 23] on icon at bounding box center [1301, 27] width 18 height 18
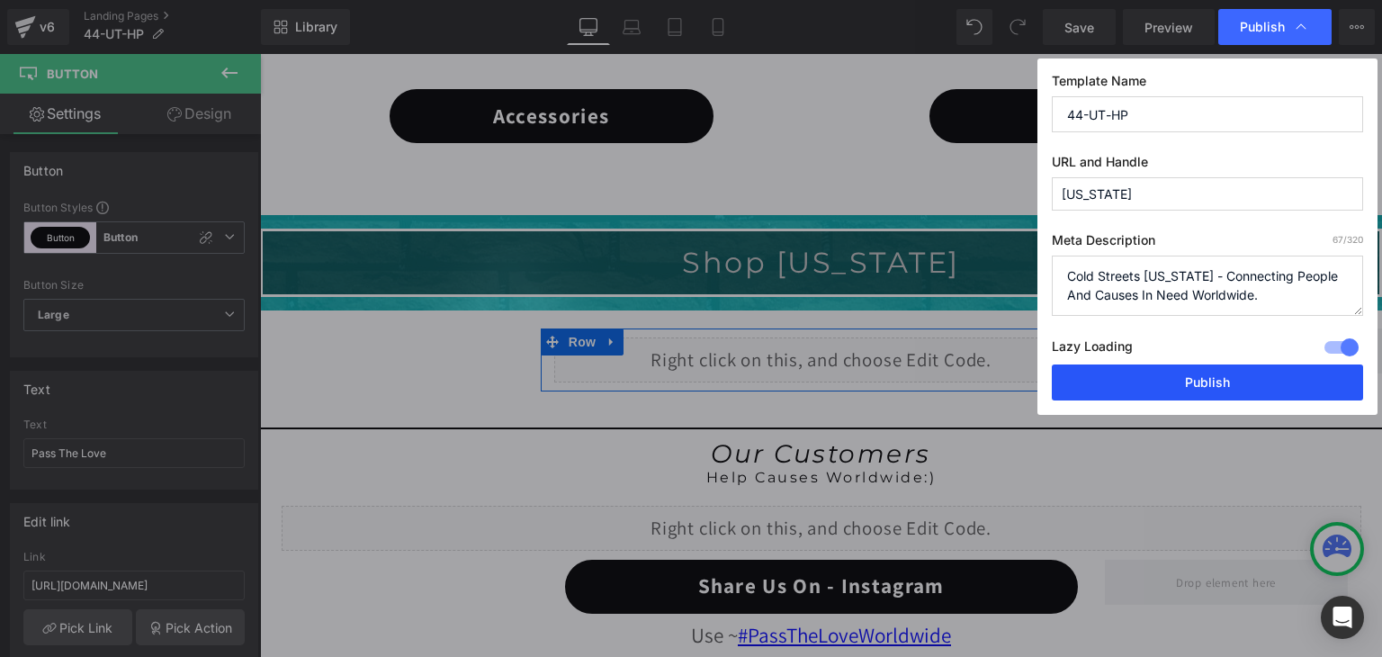
click at [1252, 381] on button "Publish" at bounding box center [1207, 382] width 311 height 36
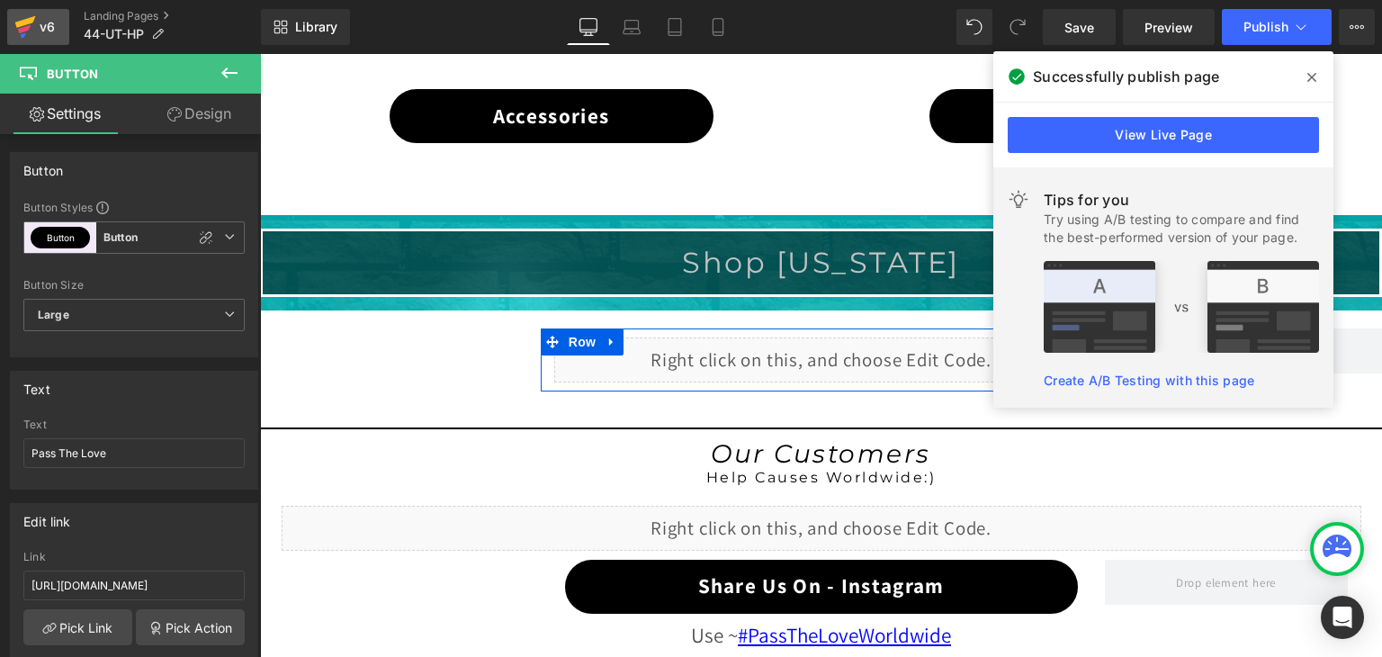
click at [25, 22] on icon at bounding box center [25, 22] width 21 height 12
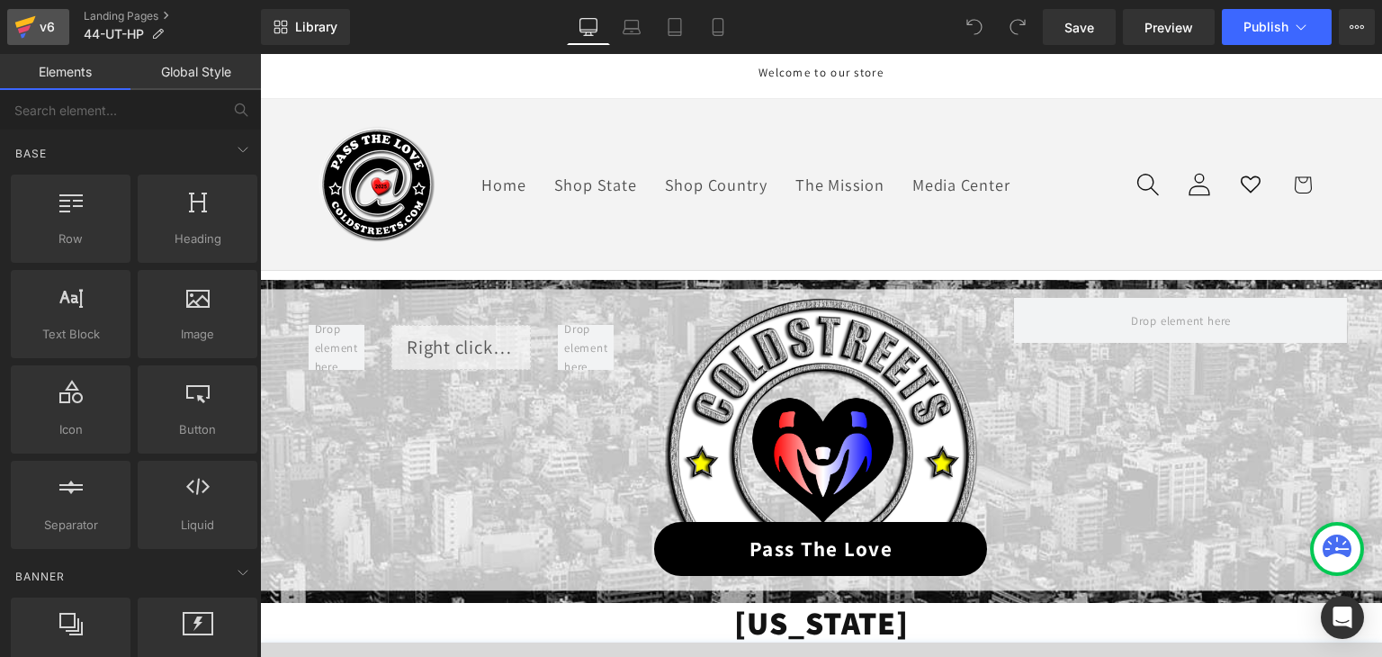
click at [34, 19] on icon at bounding box center [25, 26] width 22 height 45
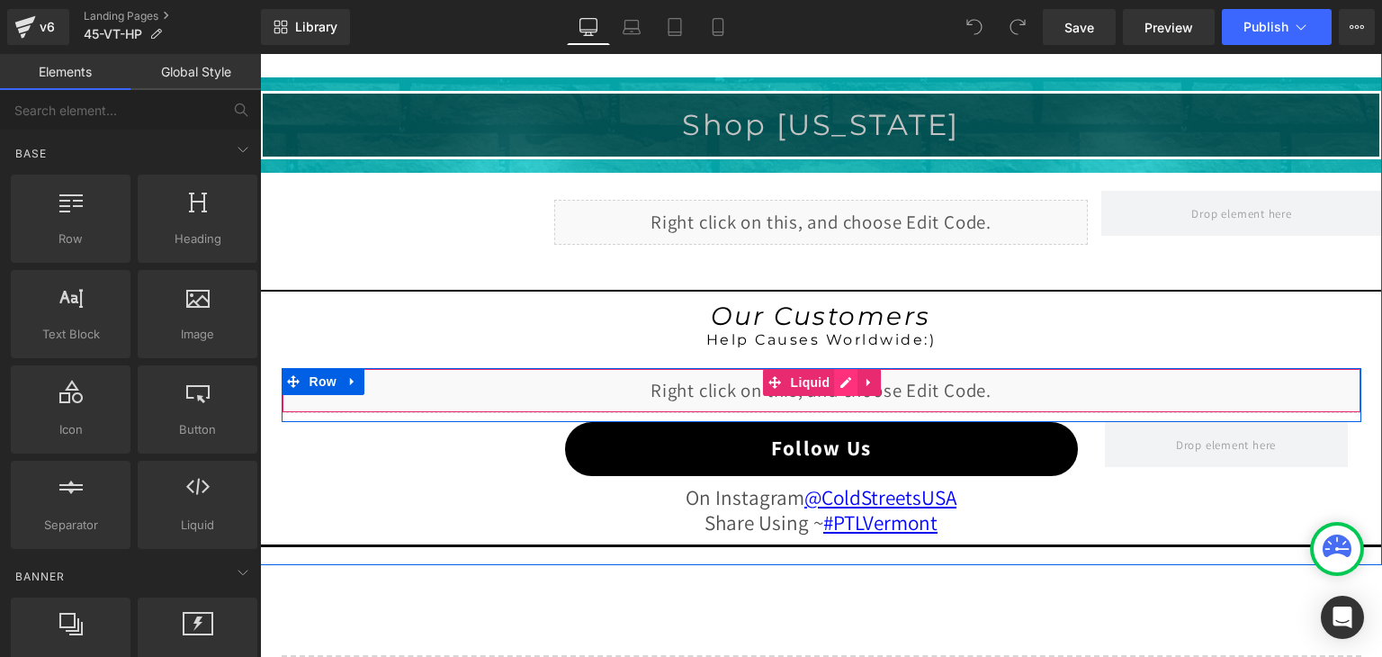
scroll to position [1439, 0]
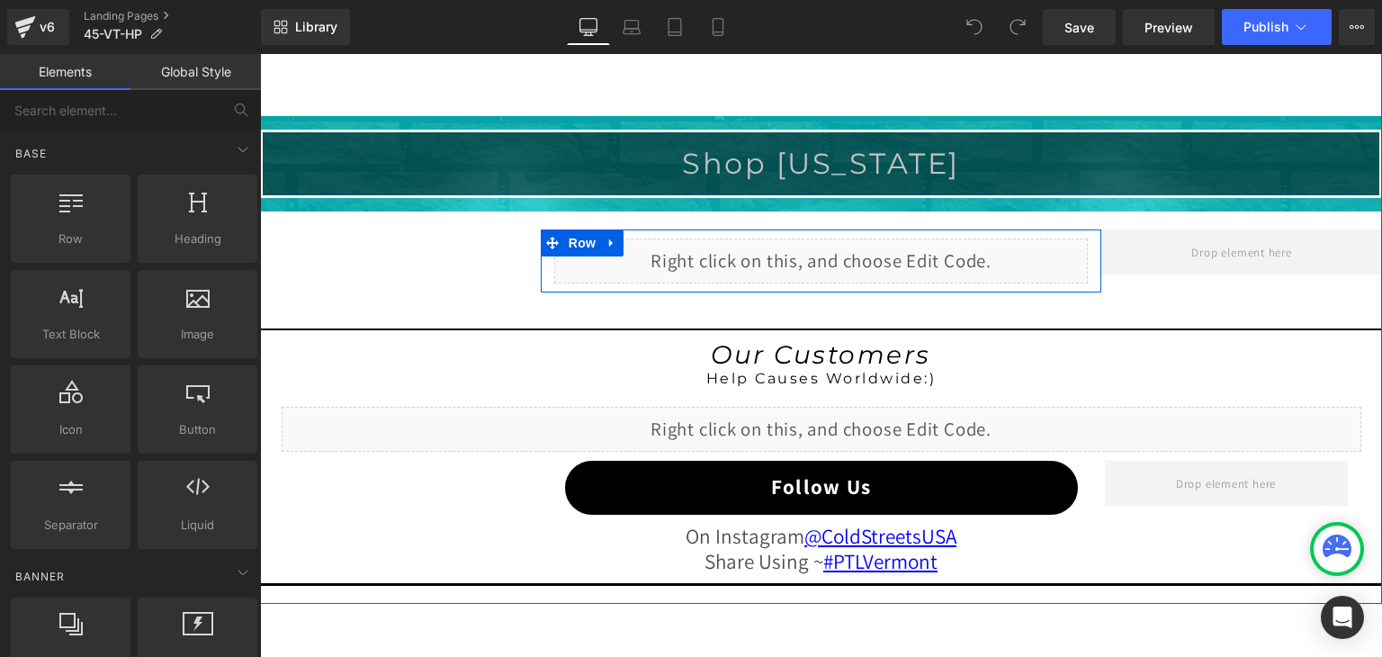
click at [836, 249] on div "Liquid" at bounding box center [821, 260] width 534 height 45
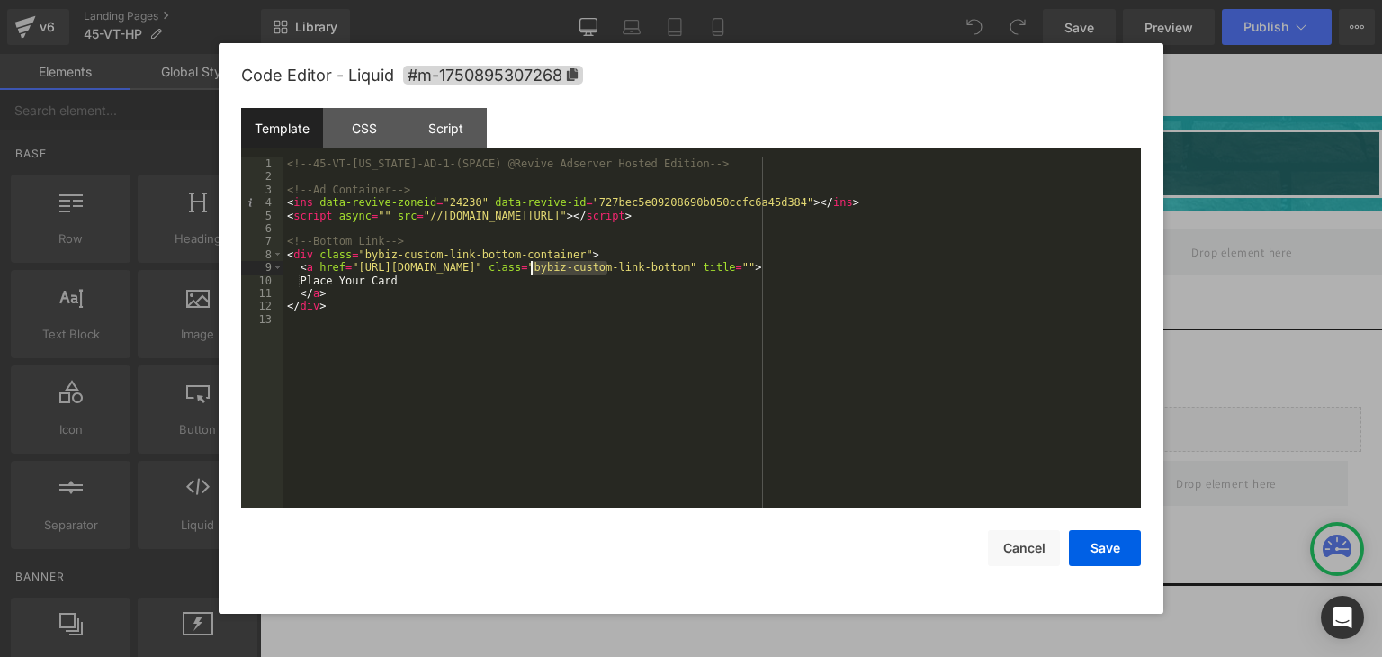
drag, startPoint x: 608, startPoint y: 265, endPoint x: 530, endPoint y: 267, distance: 78.3
click at [0, 0] on div "<!-- 45-VT-Vermont-AD-1-(SPACE) @Revive Adserver Hosted Edition --> <!-- Ad Con…" at bounding box center [0, 0] width 0 height 0
click at [0, 0] on button "Save" at bounding box center [0, 0] width 0 height 0
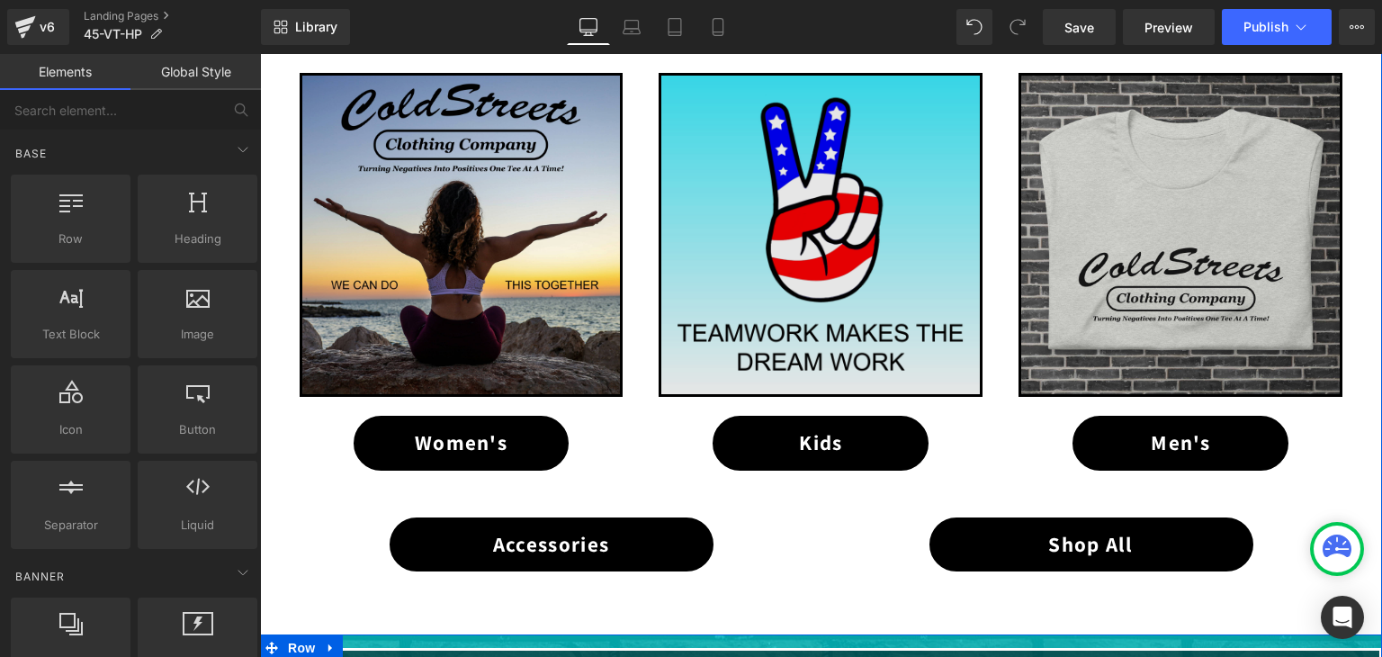
scroll to position [900, 0]
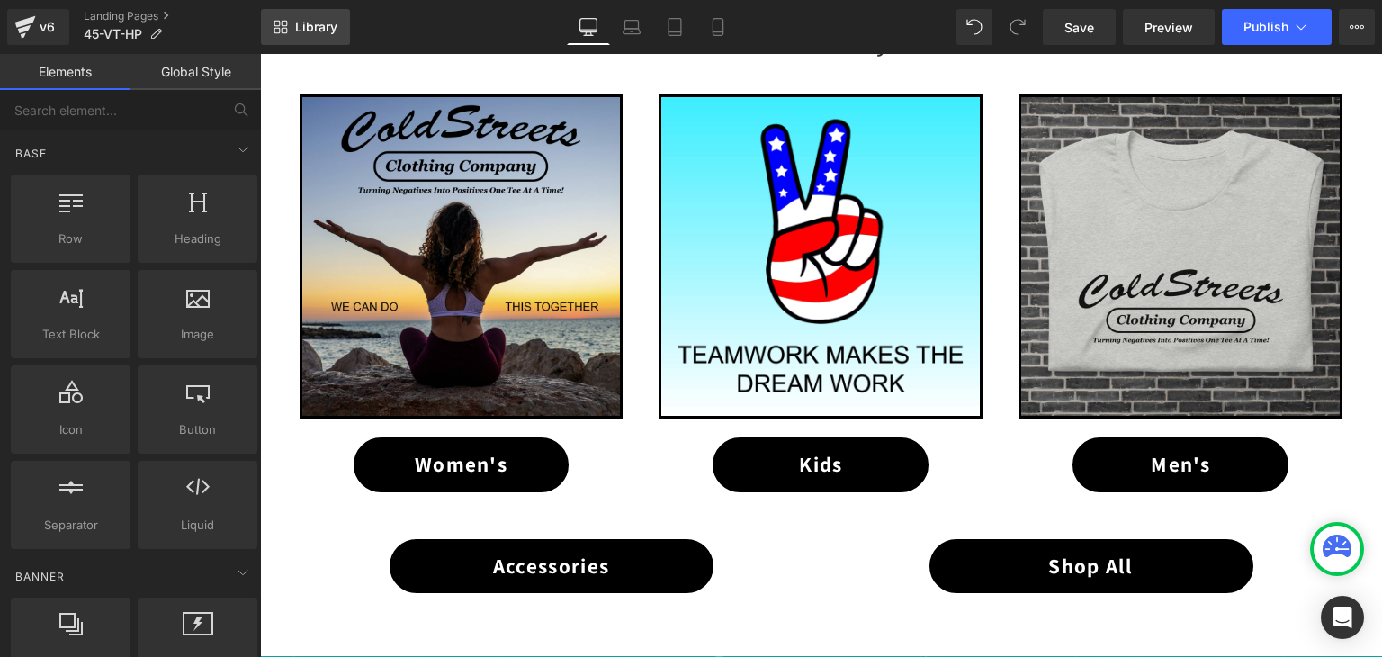
click at [320, 24] on span "Library" at bounding box center [316, 27] width 42 height 16
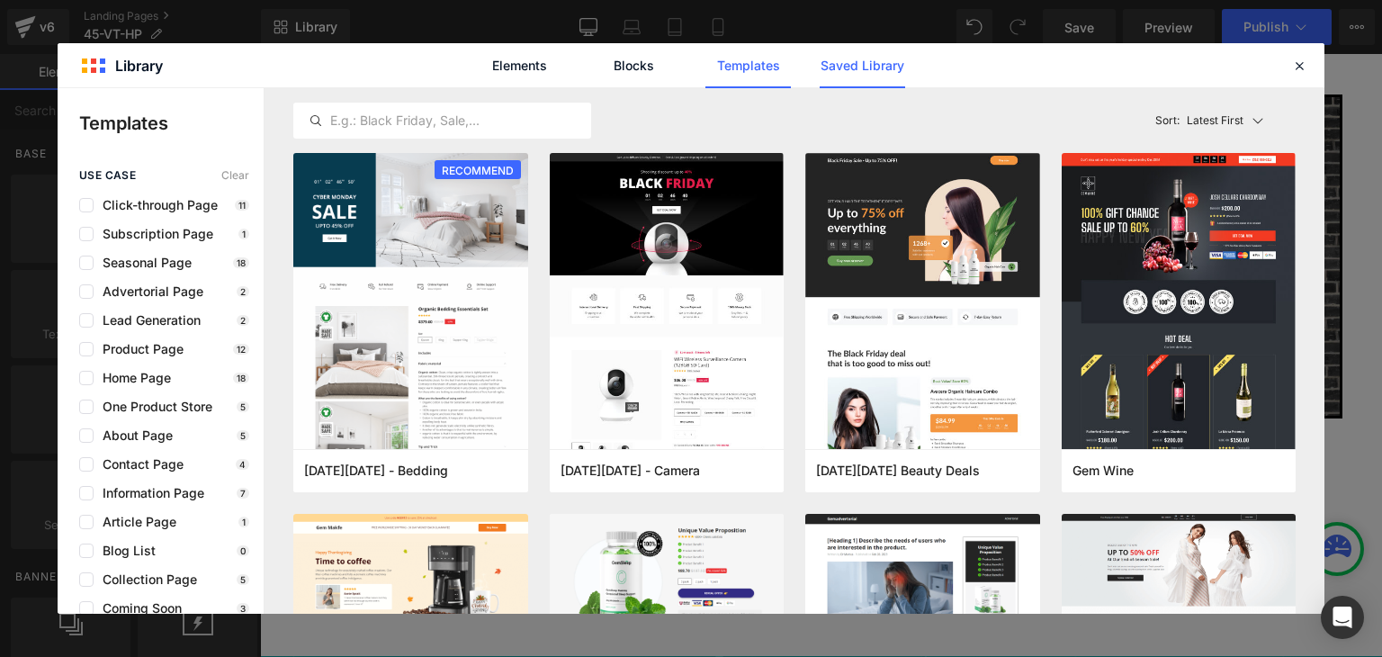
click at [0, 0] on link "Saved Library" at bounding box center [0, 0] width 0 height 0
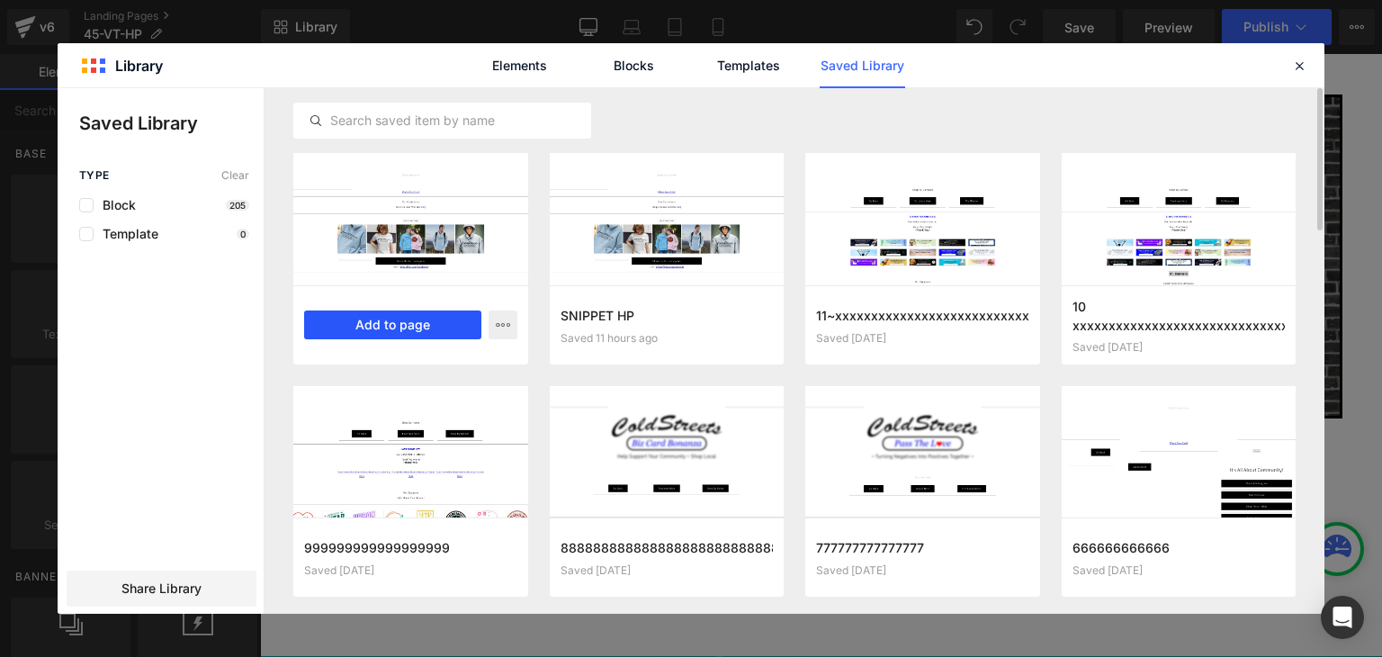
click at [393, 313] on button "Add to page" at bounding box center [392, 324] width 177 height 29
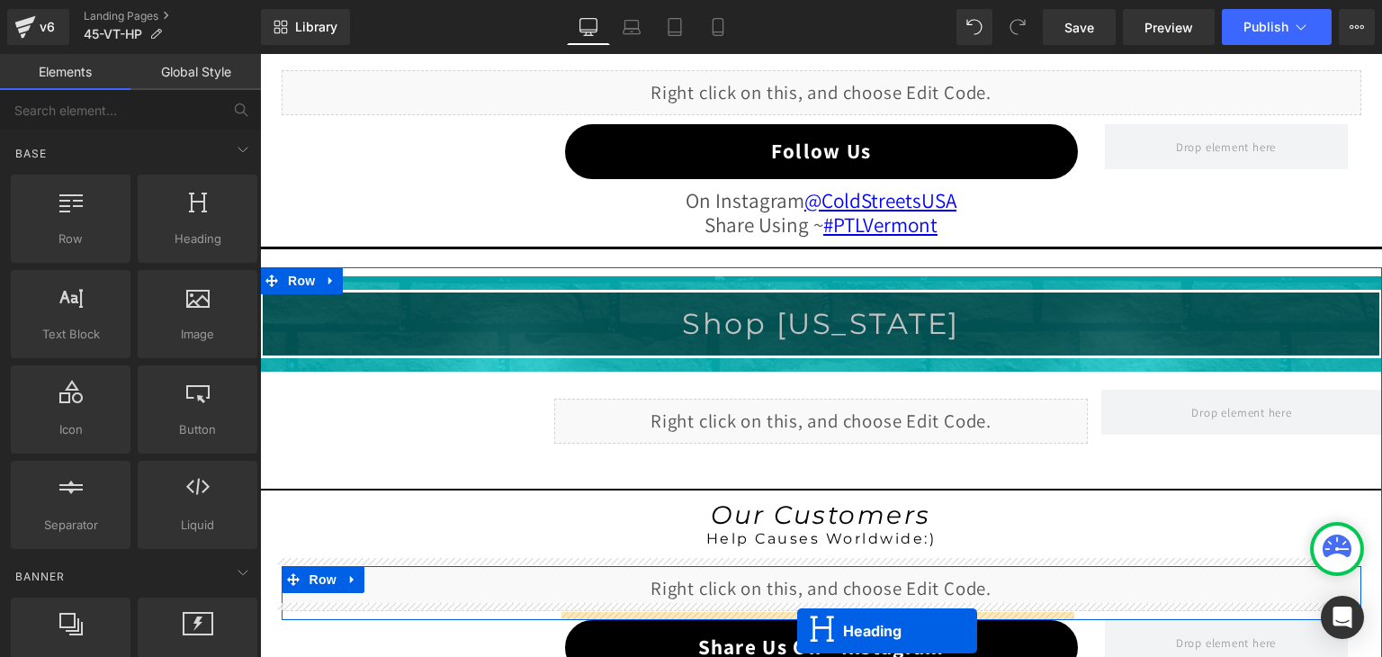
scroll to position [1911, 0]
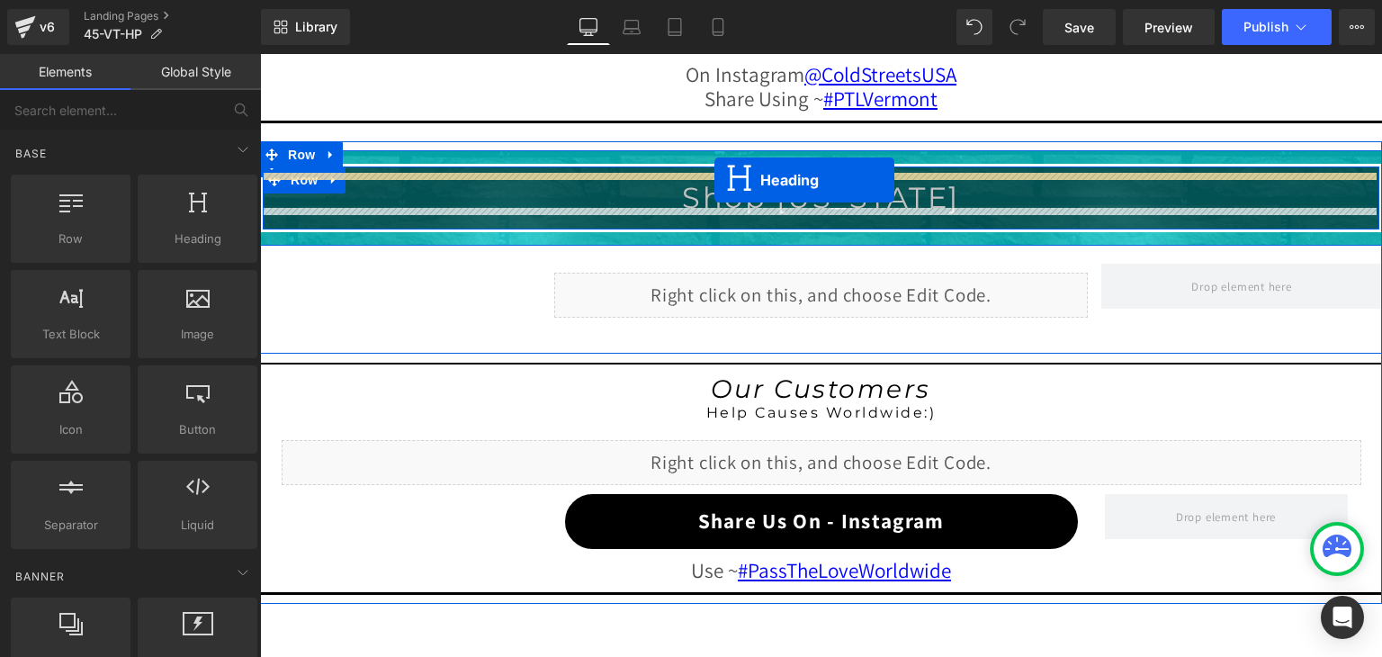
drag, startPoint x: 773, startPoint y: 157, endPoint x: 713, endPoint y: 180, distance: 64.7
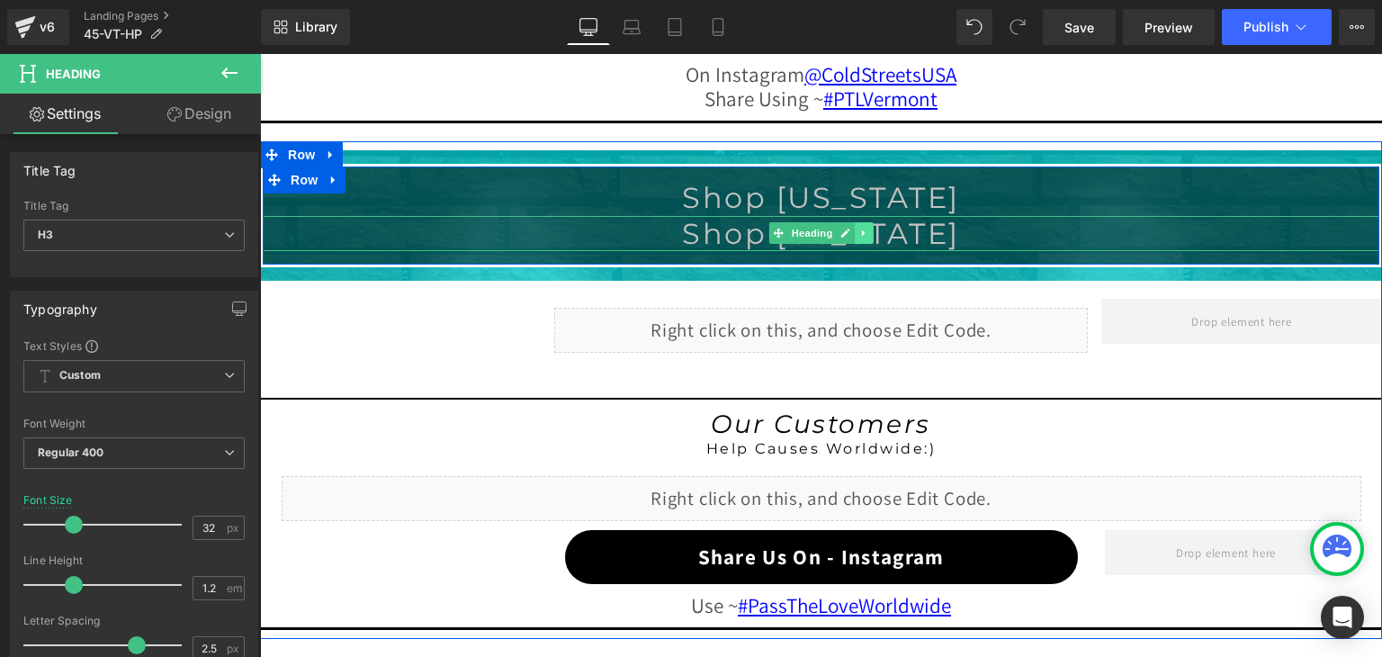
click at [856, 234] on link at bounding box center [865, 233] width 19 height 22
click at [869, 229] on icon at bounding box center [874, 234] width 10 height 10
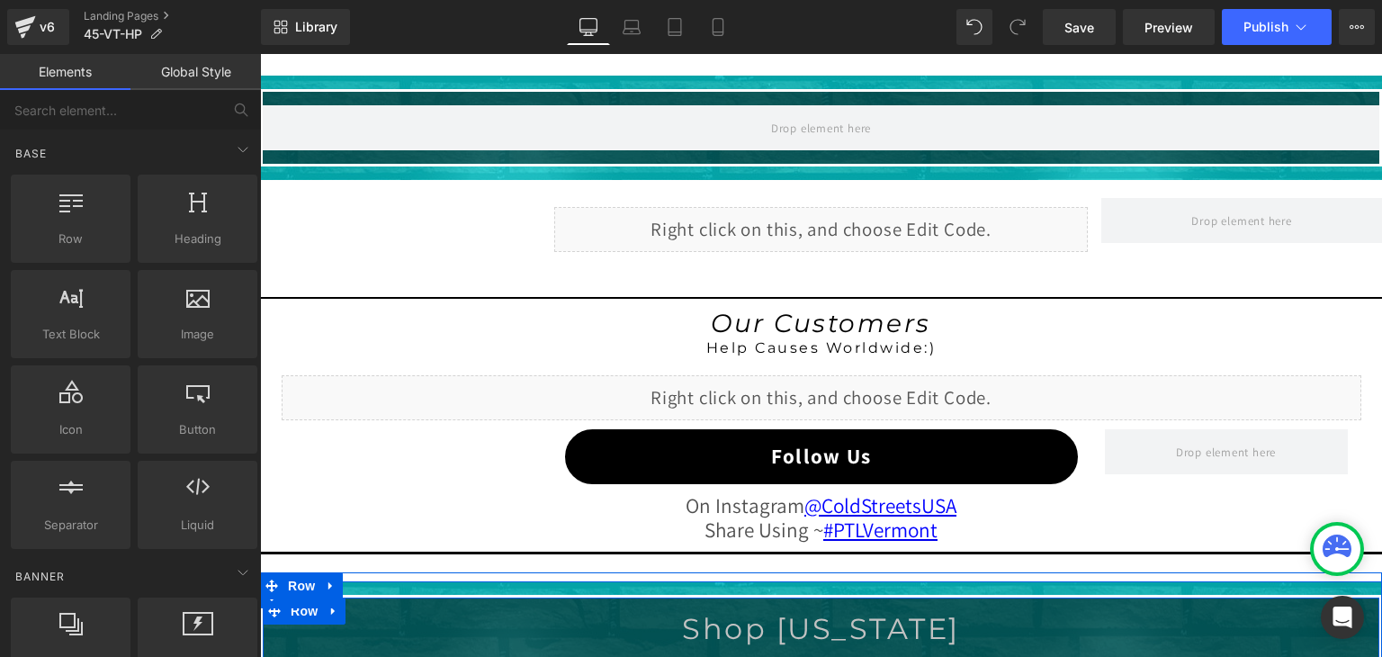
scroll to position [1461, 0]
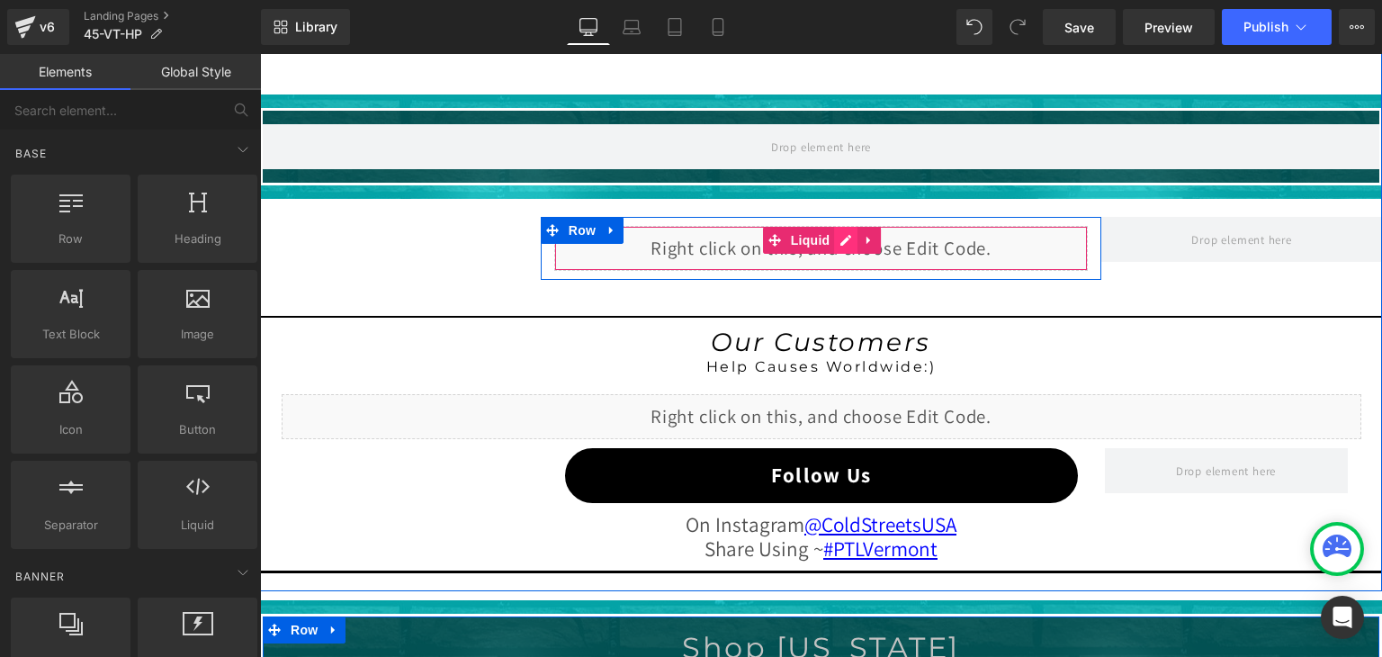
click at [835, 234] on div "Liquid" at bounding box center [821, 248] width 534 height 45
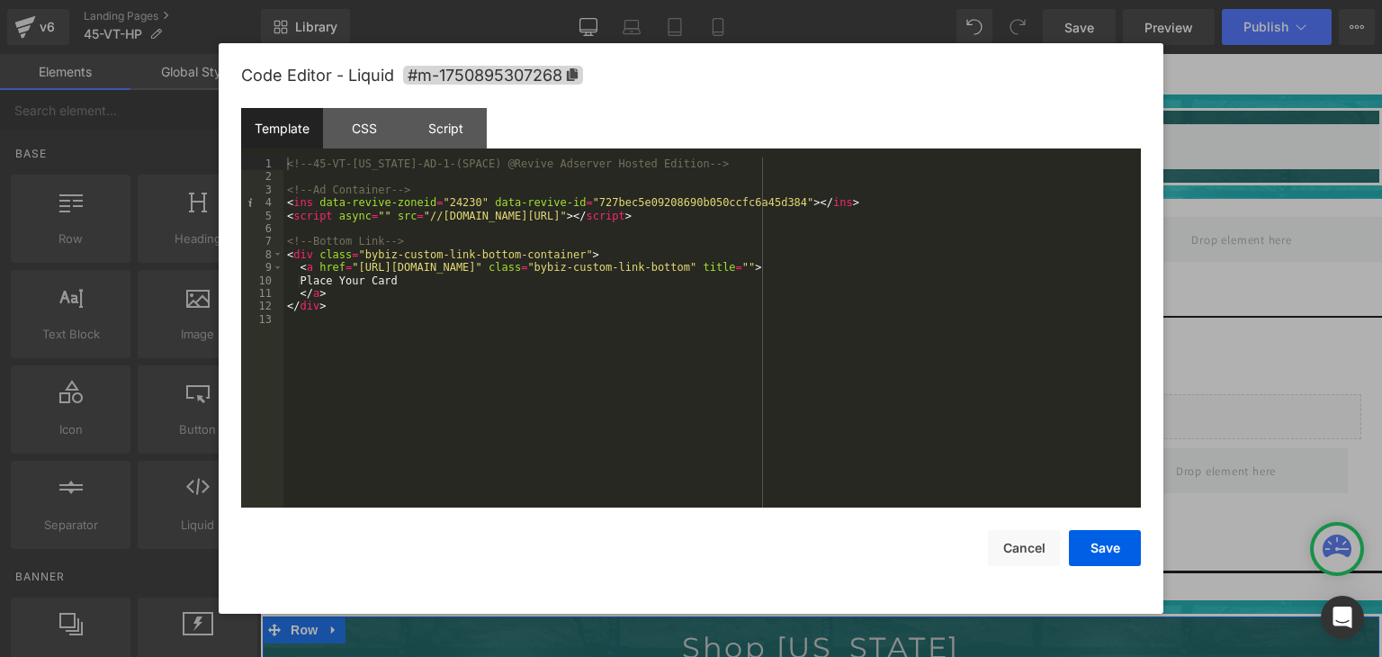
click at [1099, 567] on div "Code Editor - Liquid #m-1750895307268 Template CSS Script Data 1 2 3 4 5 6 7 8 …" at bounding box center [691, 328] width 900 height 570
click at [22, 50] on button "Save" at bounding box center [18, 45] width 10 height 10
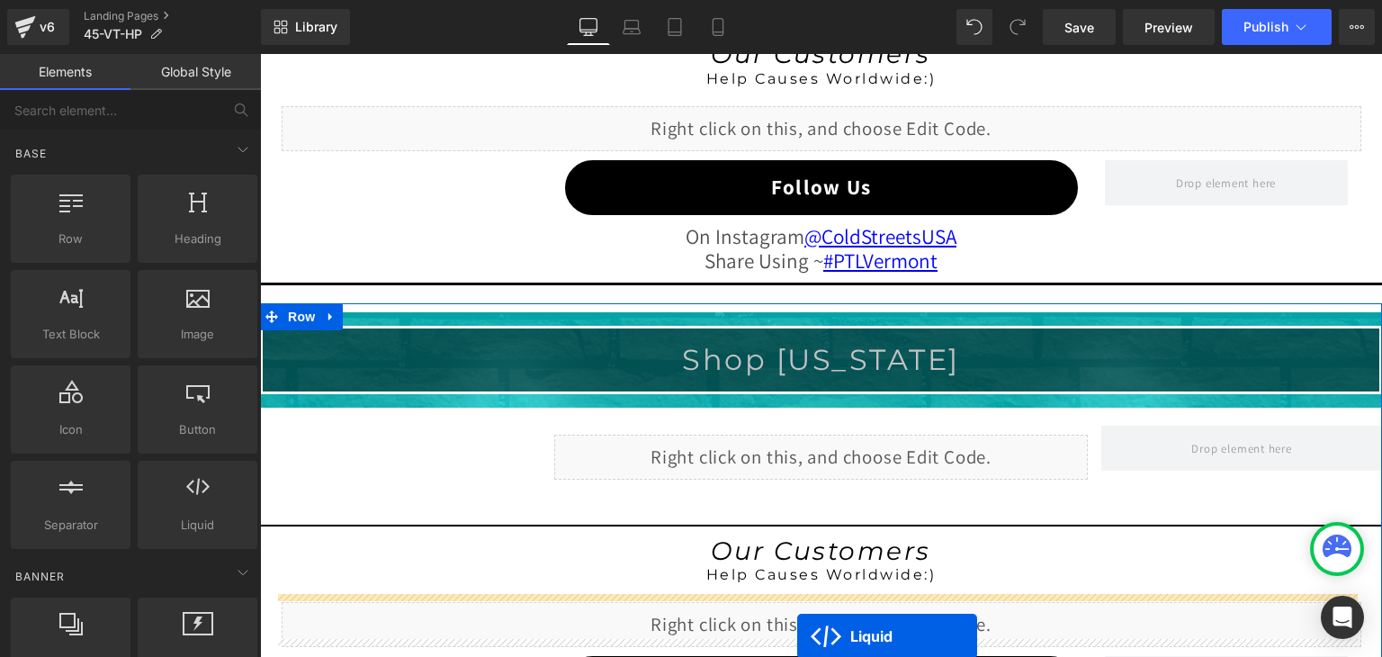
scroll to position [1857, 0]
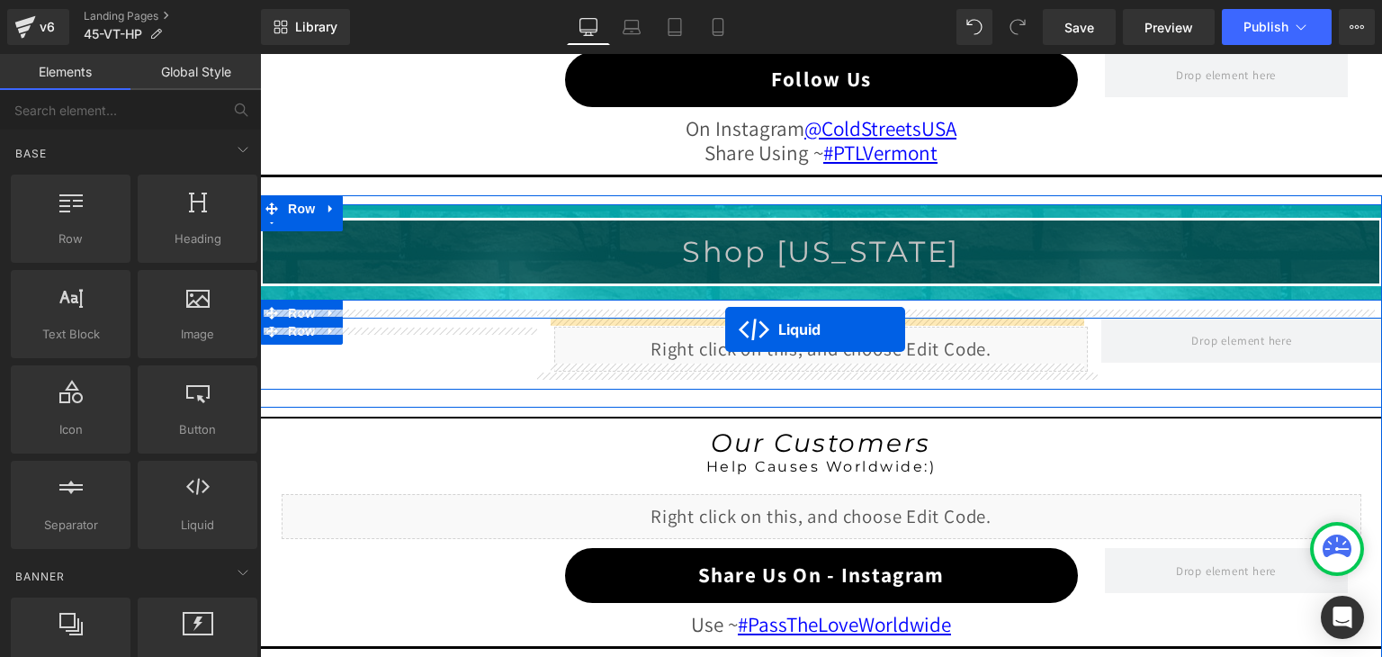
drag, startPoint x: 764, startPoint y: 231, endPoint x: 725, endPoint y: 329, distance: 105.4
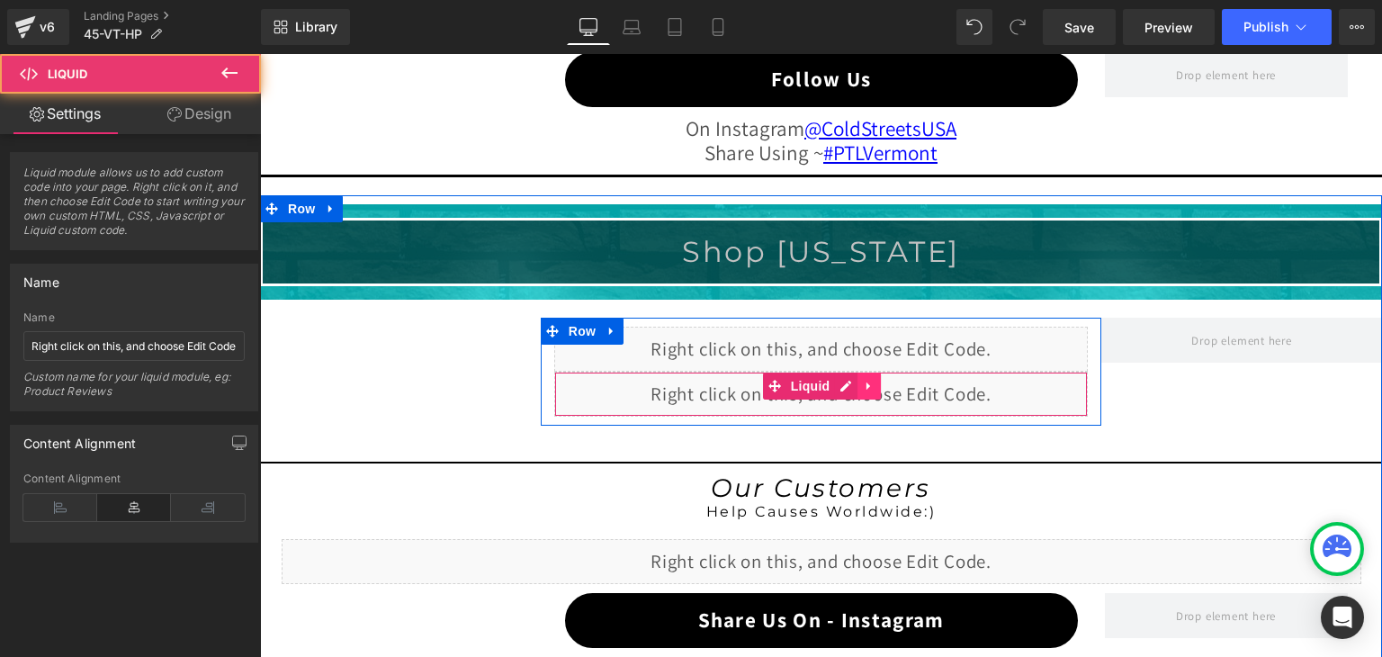
click at [863, 379] on icon at bounding box center [869, 385] width 13 height 13
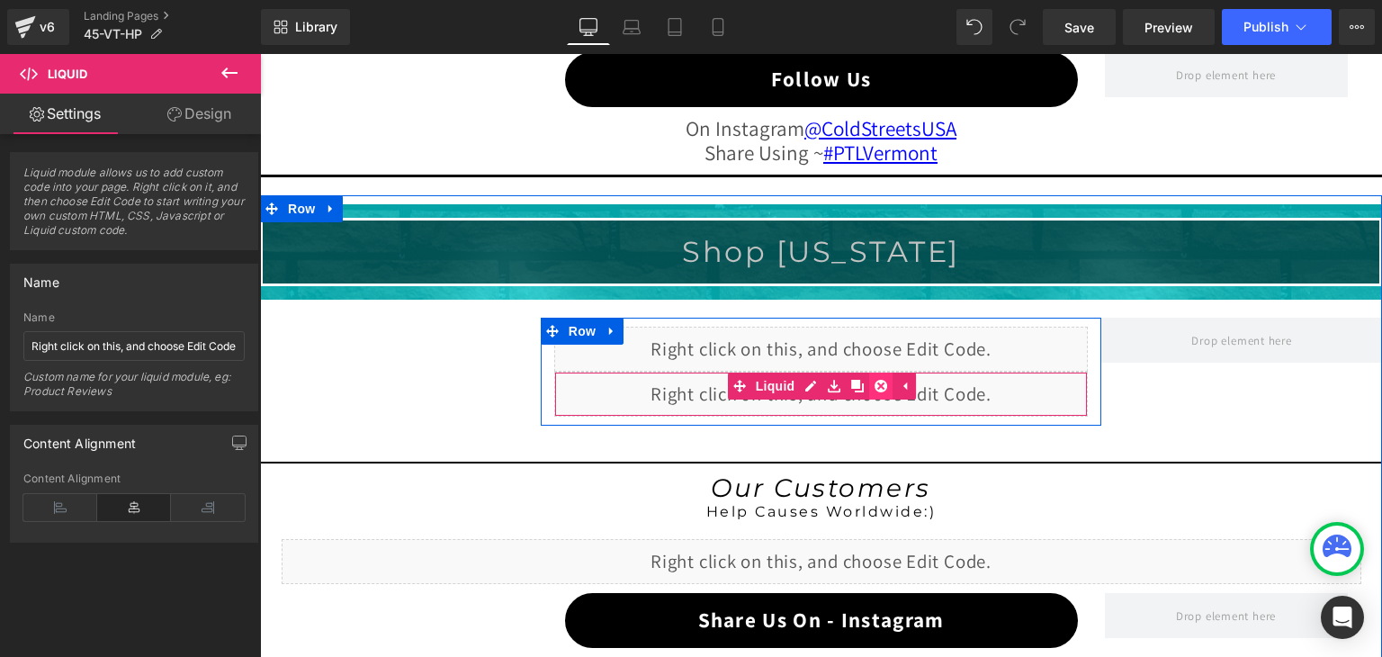
click at [875, 381] on icon at bounding box center [880, 386] width 13 height 13
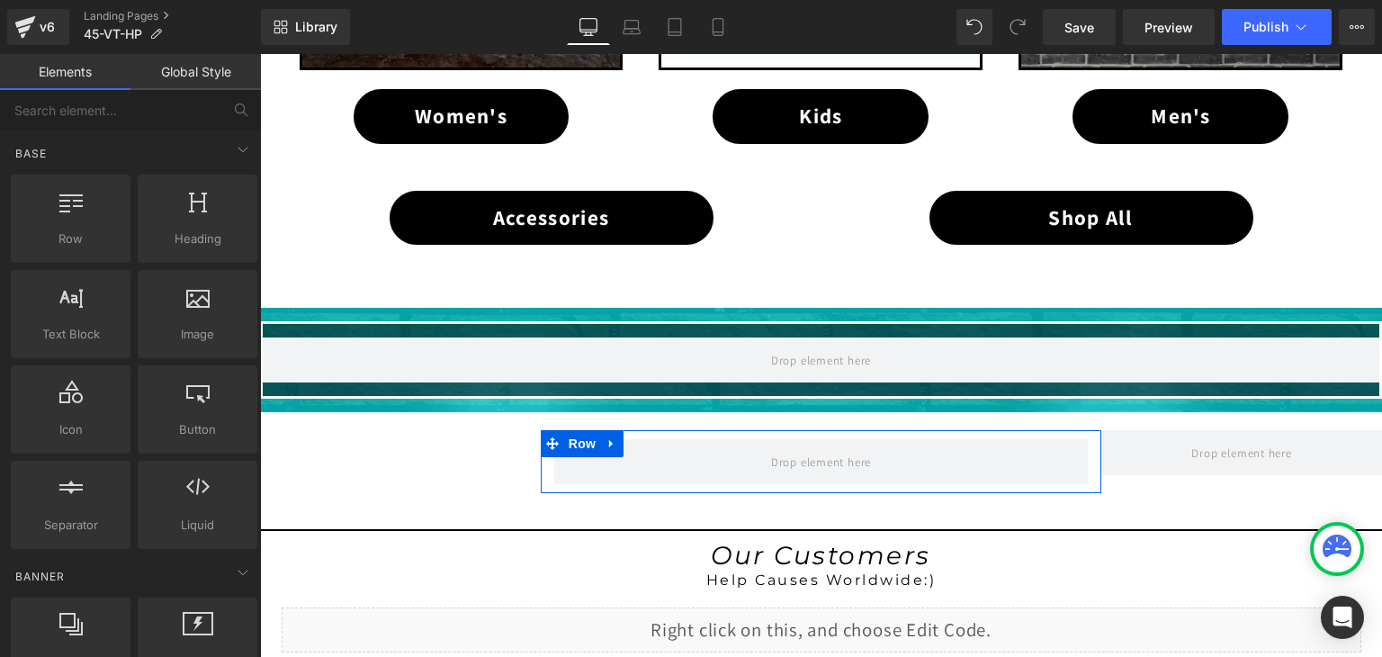
scroll to position [1227, 0]
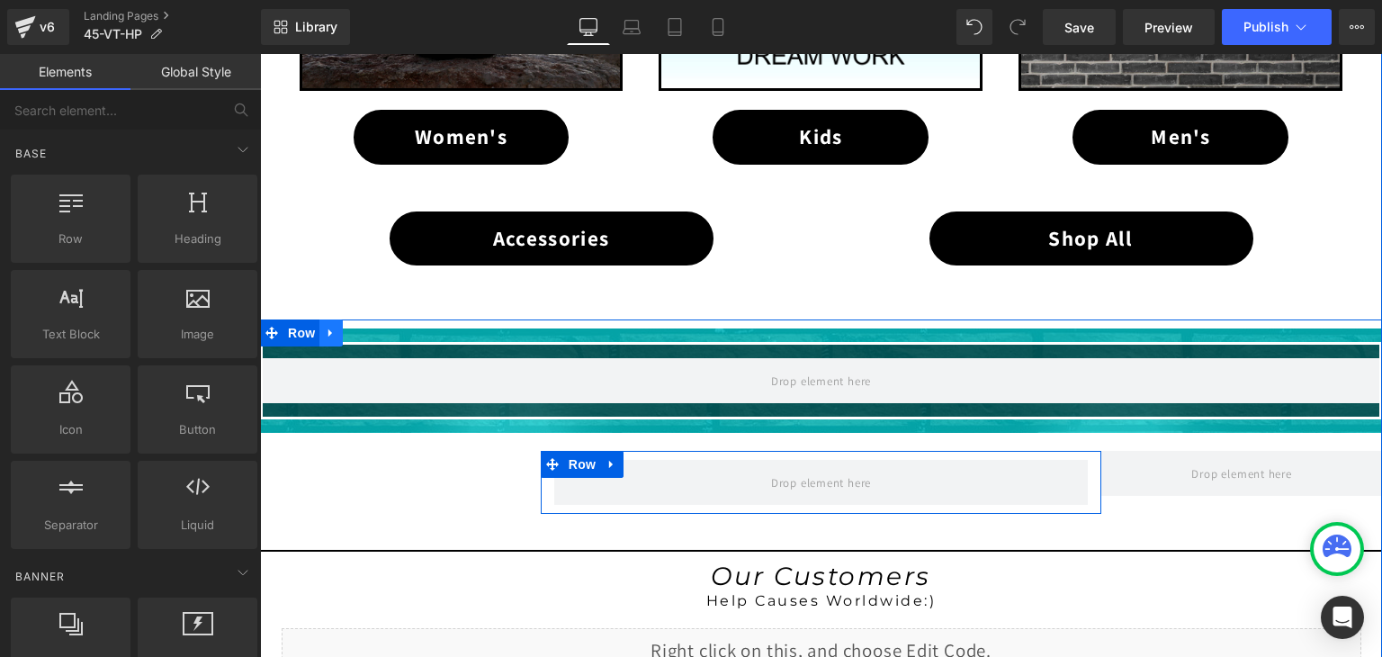
click at [320, 321] on link at bounding box center [330, 332] width 23 height 27
click at [372, 327] on icon at bounding box center [378, 333] width 13 height 13
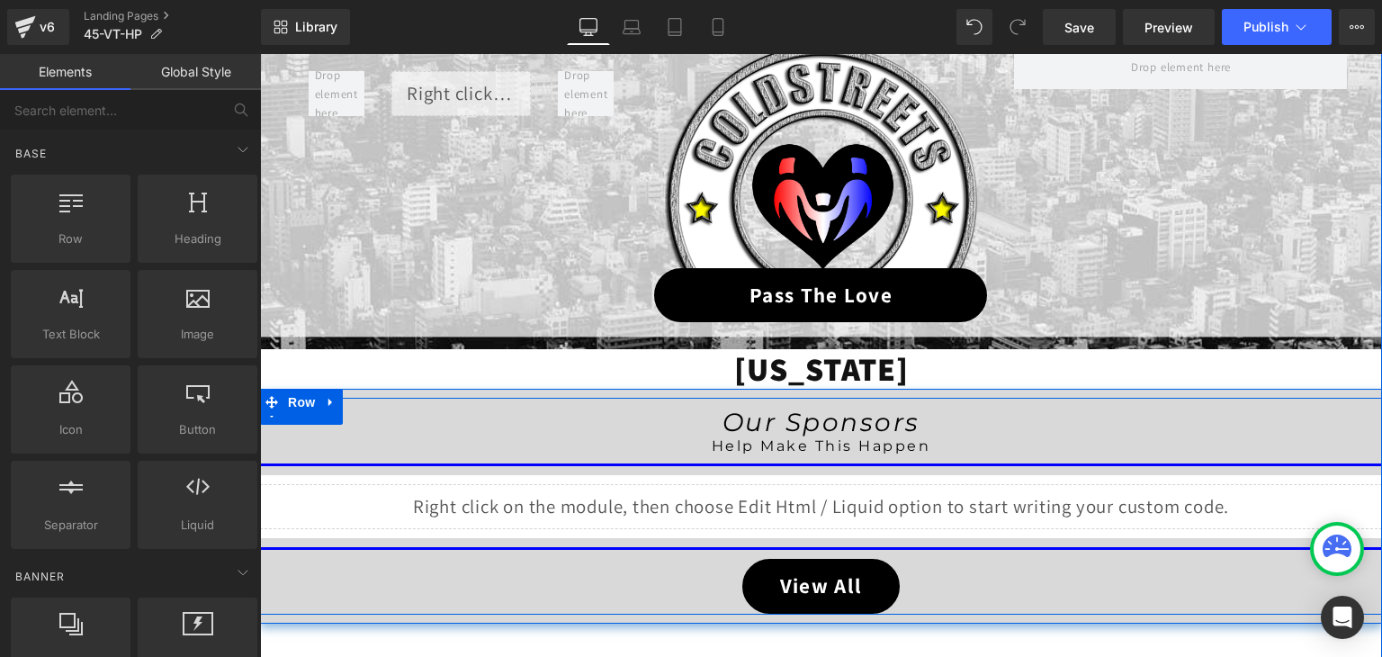
scroll to position [238, 0]
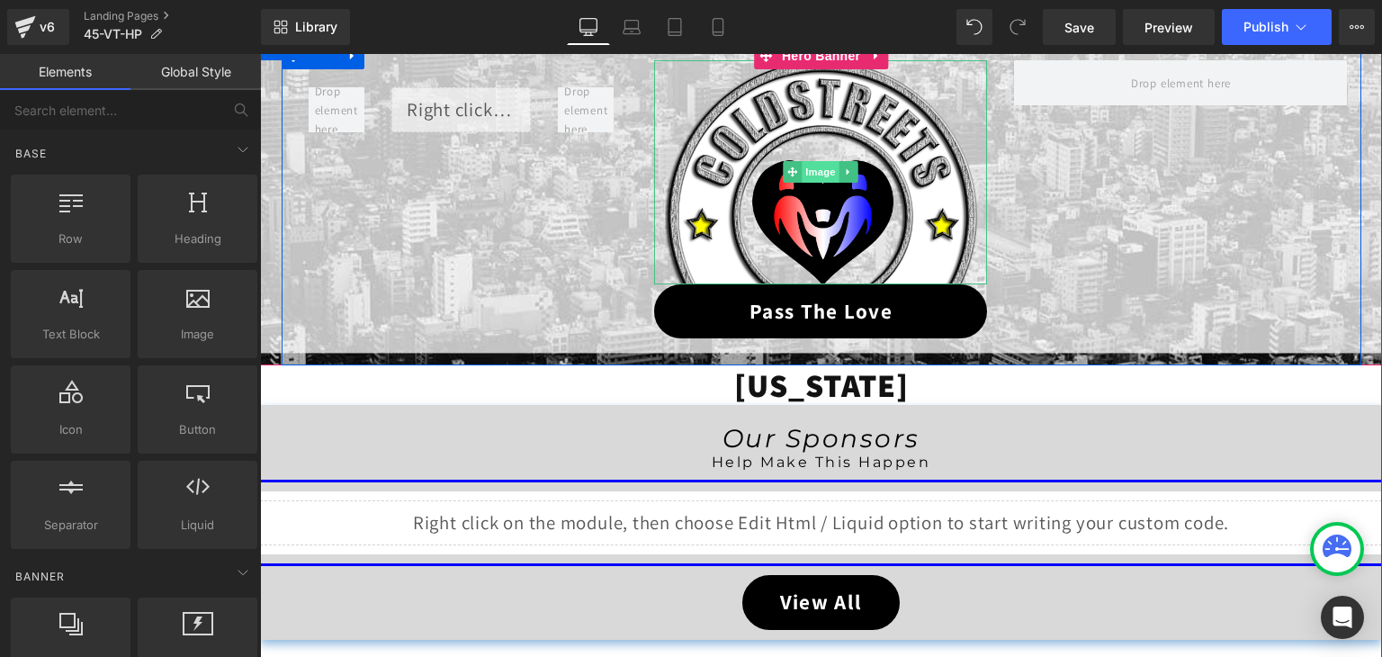
click at [822, 170] on span "Image" at bounding box center [822, 172] width 38 height 22
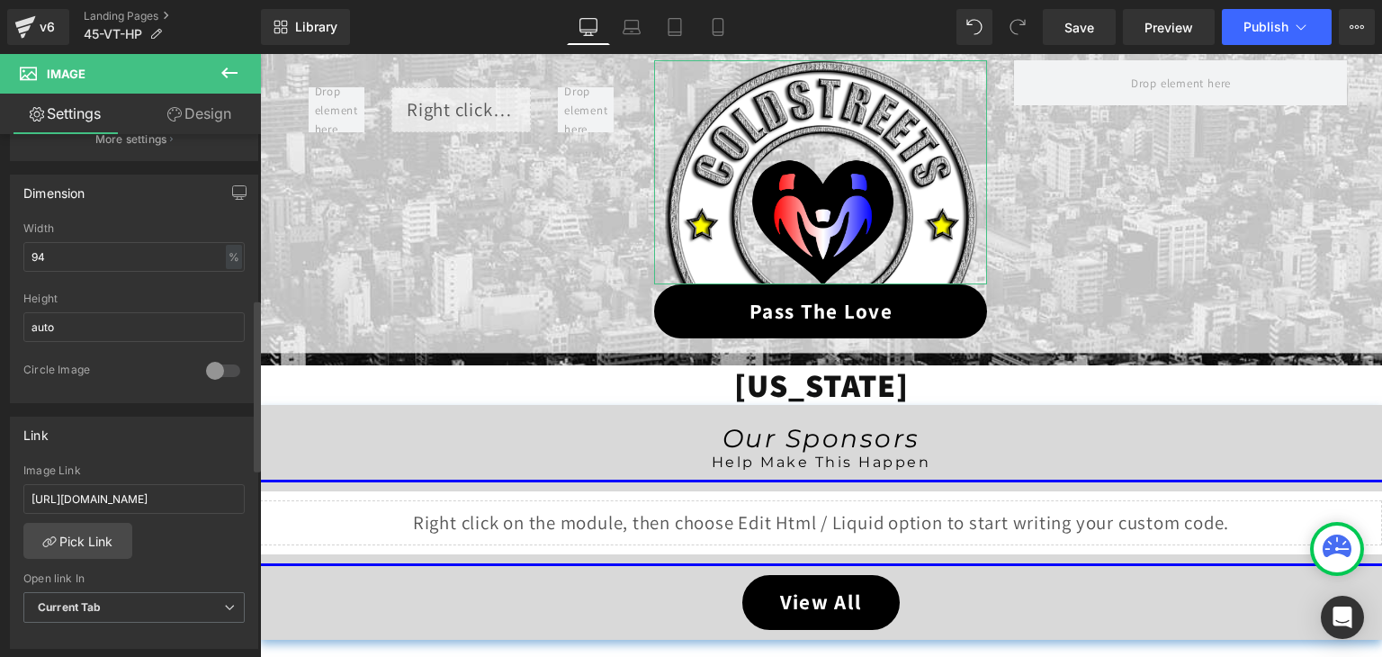
scroll to position [540, 0]
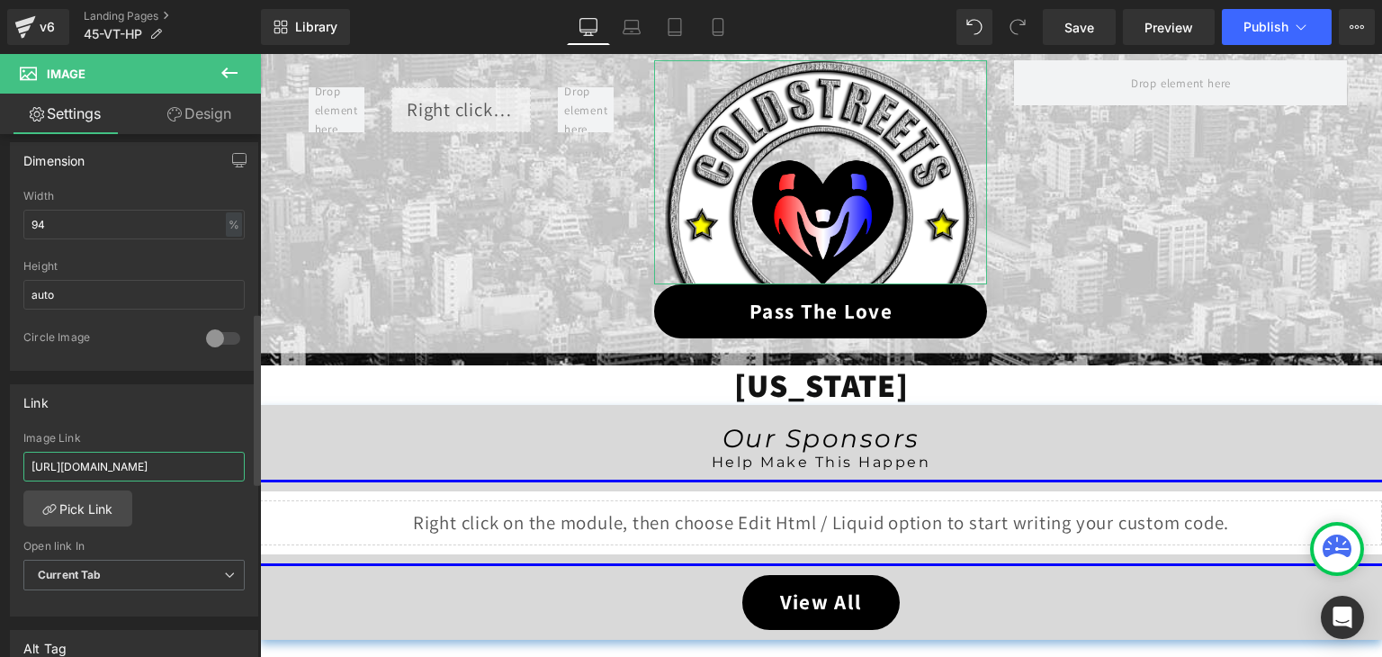
click at [176, 458] on input "https://coldstreets.com/pages/ptl-vt" at bounding box center [133, 467] width 221 height 30
paste input "45-vt-ptl"
type input "https://coldstreets.com/pages/45-vt-ptl"
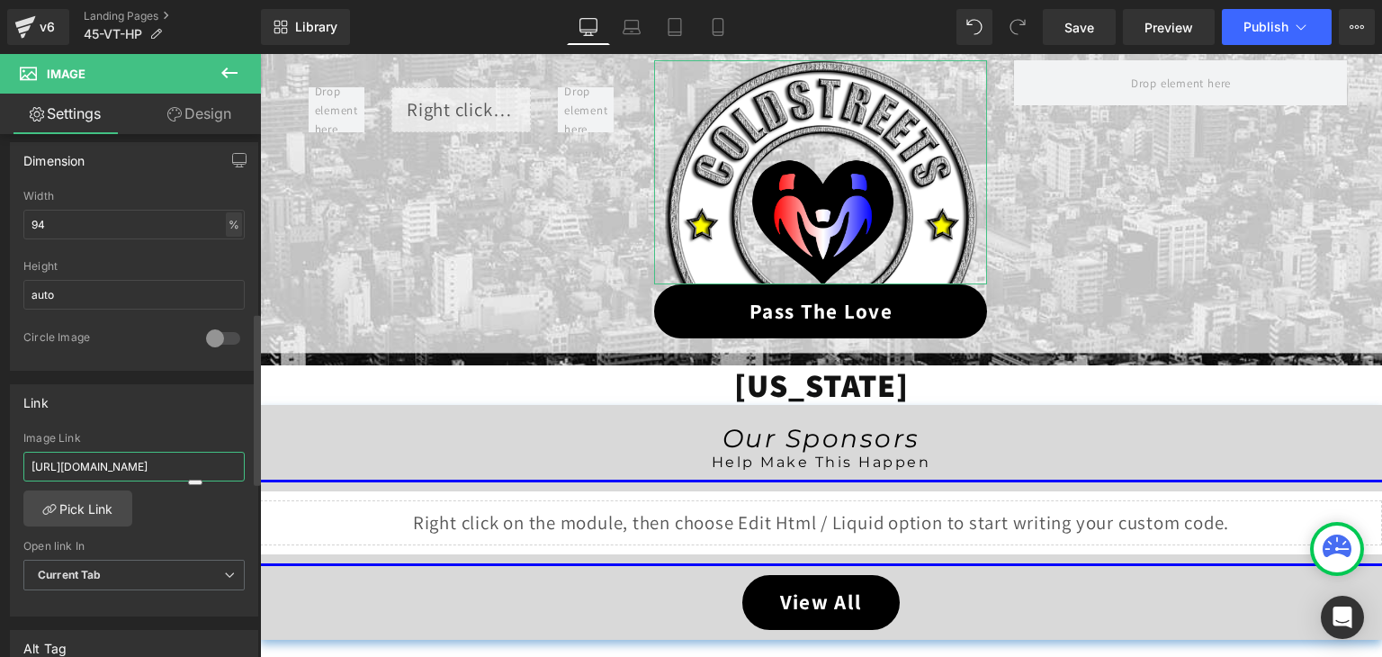
scroll to position [0, 4]
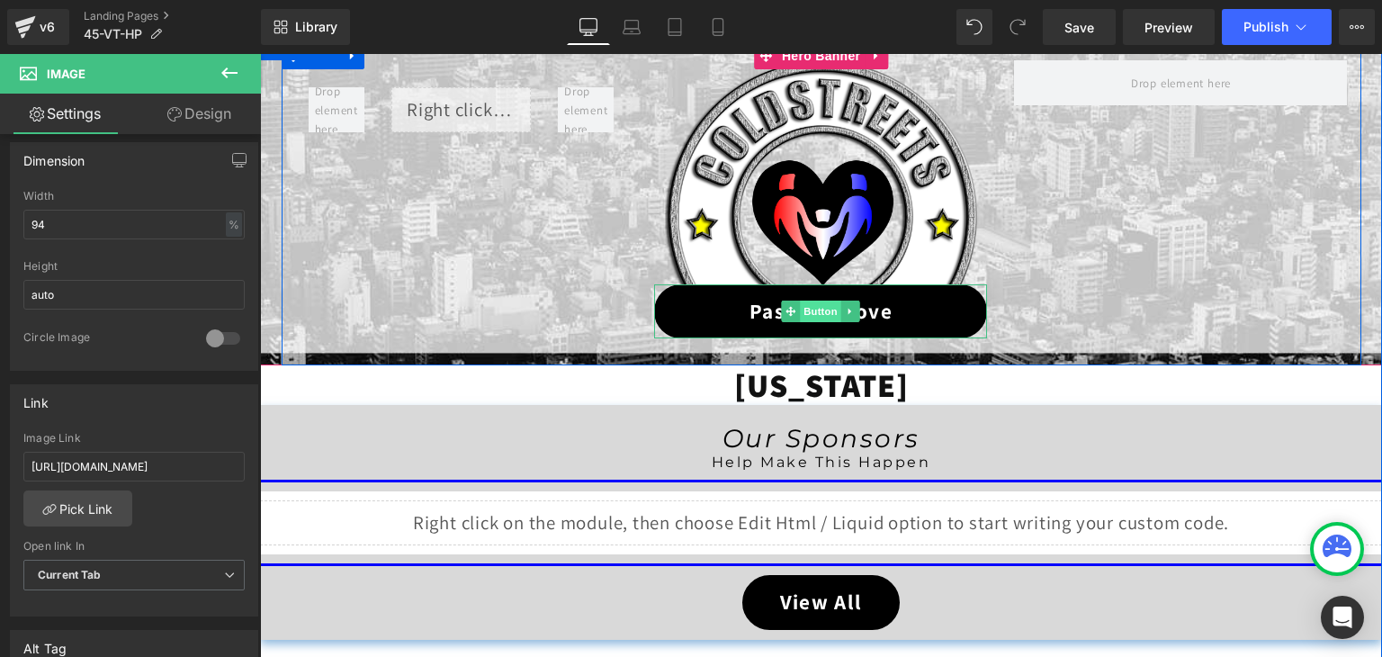
click at [811, 314] on span "Button" at bounding box center [821, 311] width 41 height 22
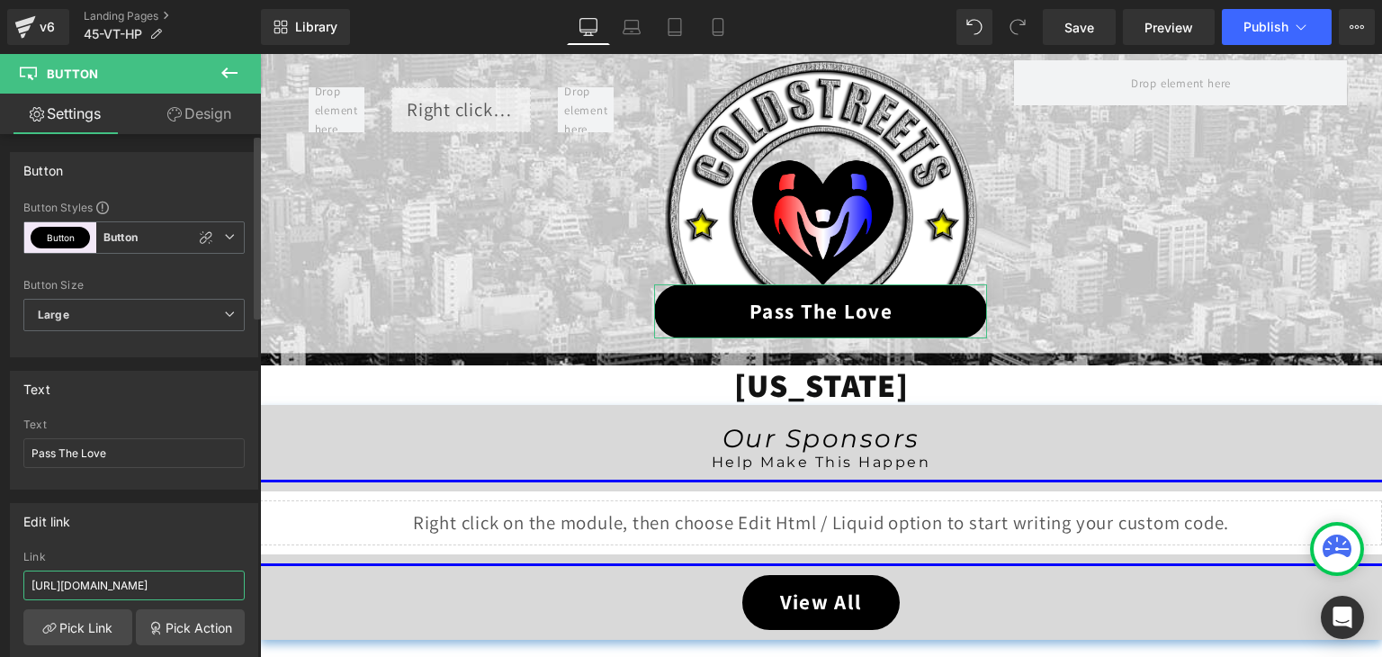
click at [130, 583] on input "https://coldstreets.com/pages/ptl-vt" at bounding box center [133, 585] width 221 height 30
paste input "45-vt-ptl"
type input "https://coldstreets.com/pages/45-vt-ptl"
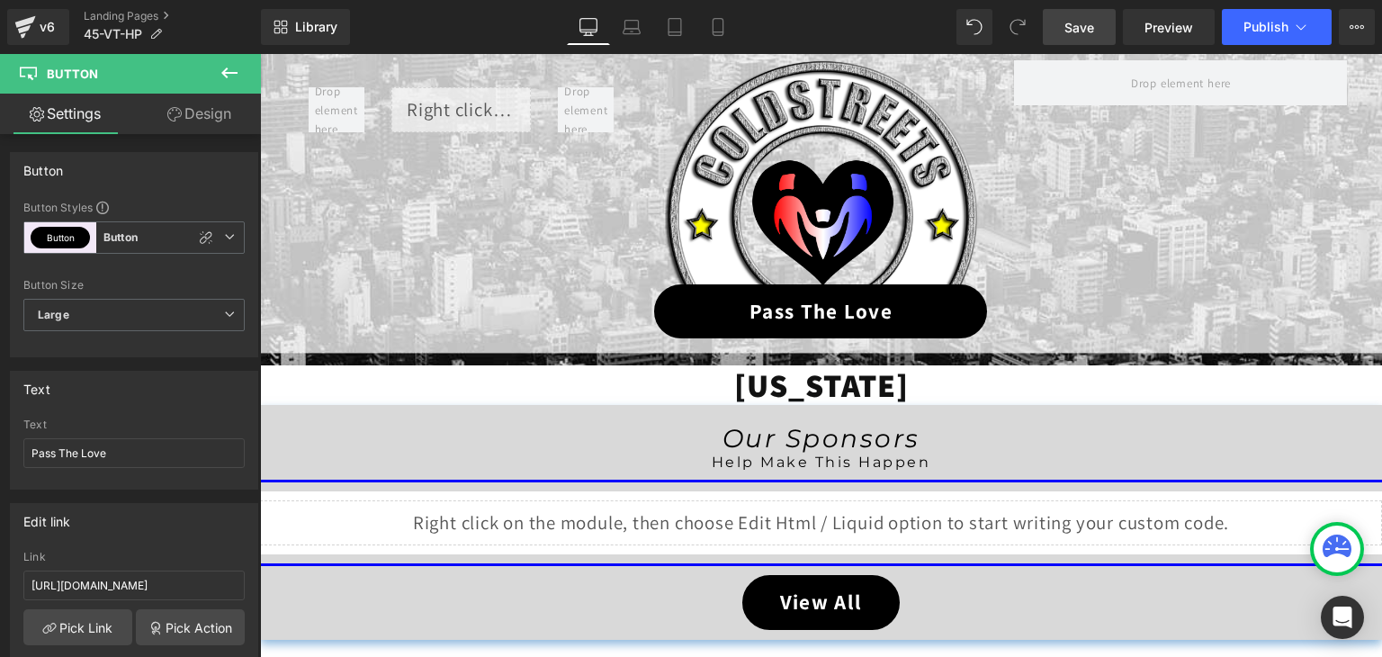
drag, startPoint x: 1083, startPoint y: 26, endPoint x: 865, endPoint y: 27, distance: 217.7
click at [1083, 26] on span "Save" at bounding box center [1079, 27] width 30 height 19
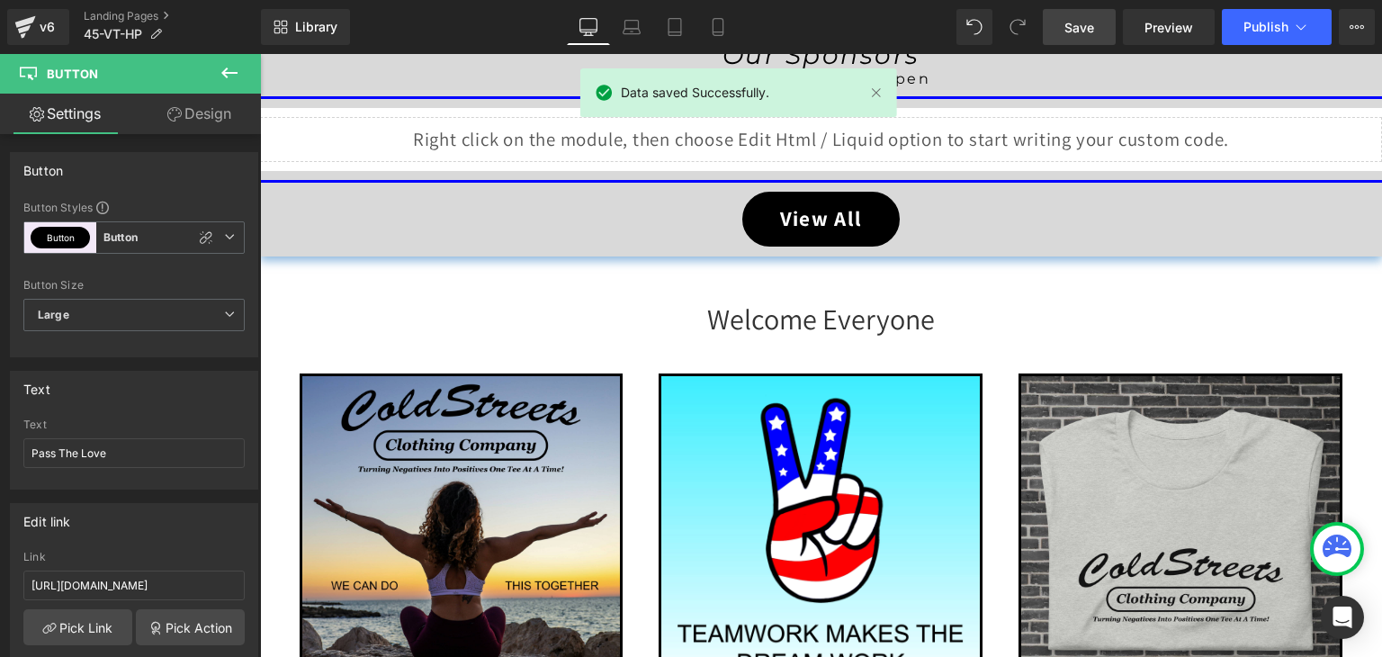
scroll to position [417, 0]
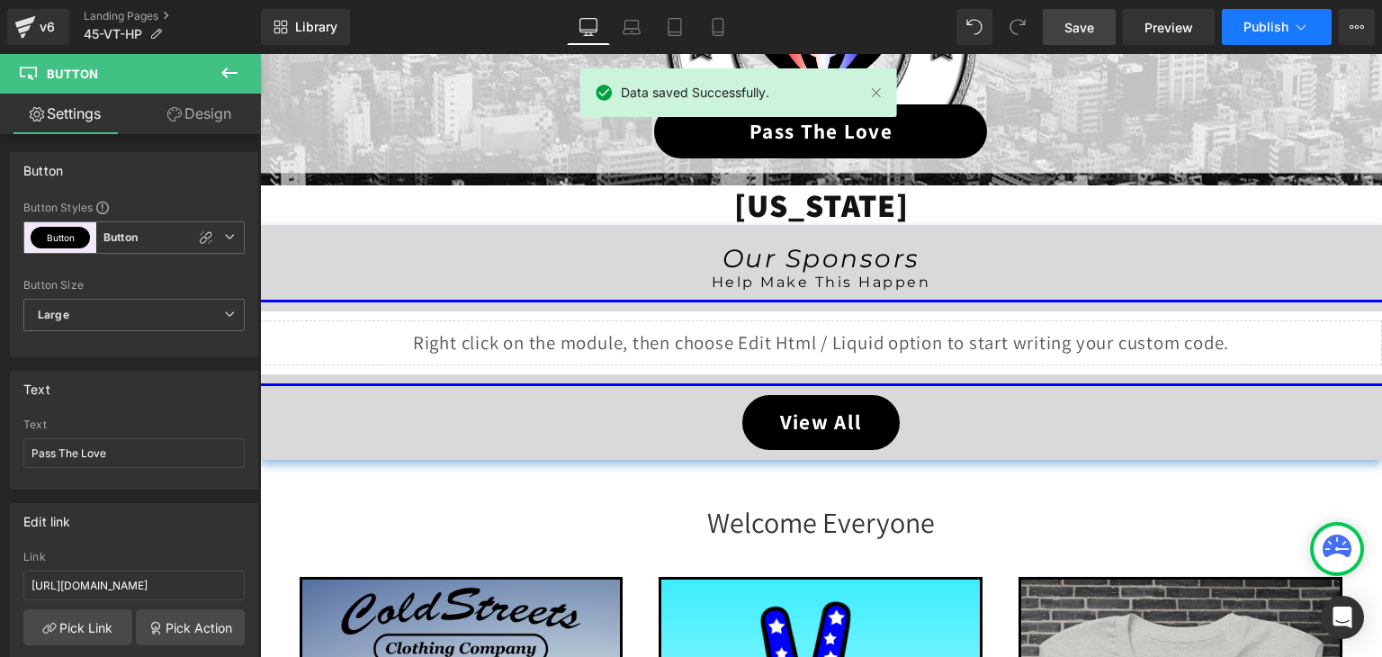
click at [1263, 39] on button "Publish" at bounding box center [1277, 27] width 110 height 36
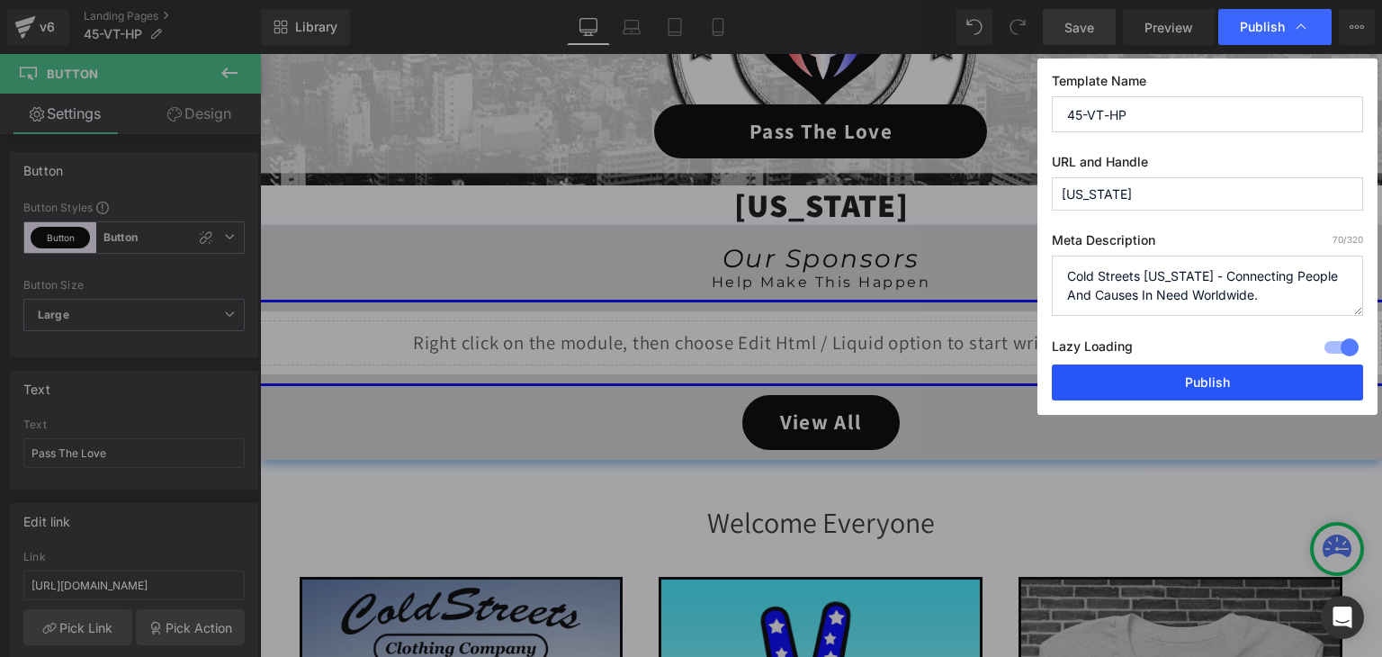
click at [1233, 379] on button "Publish" at bounding box center [1207, 382] width 311 height 36
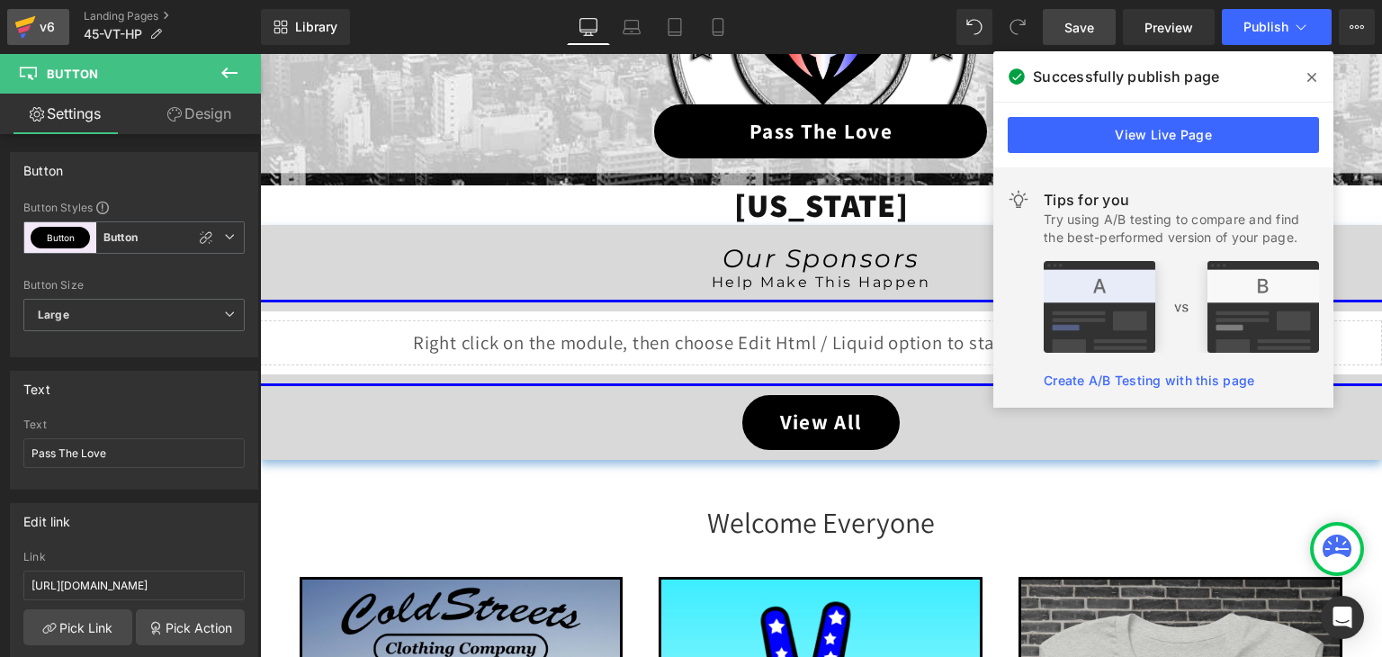
click at [33, 23] on icon at bounding box center [25, 26] width 22 height 45
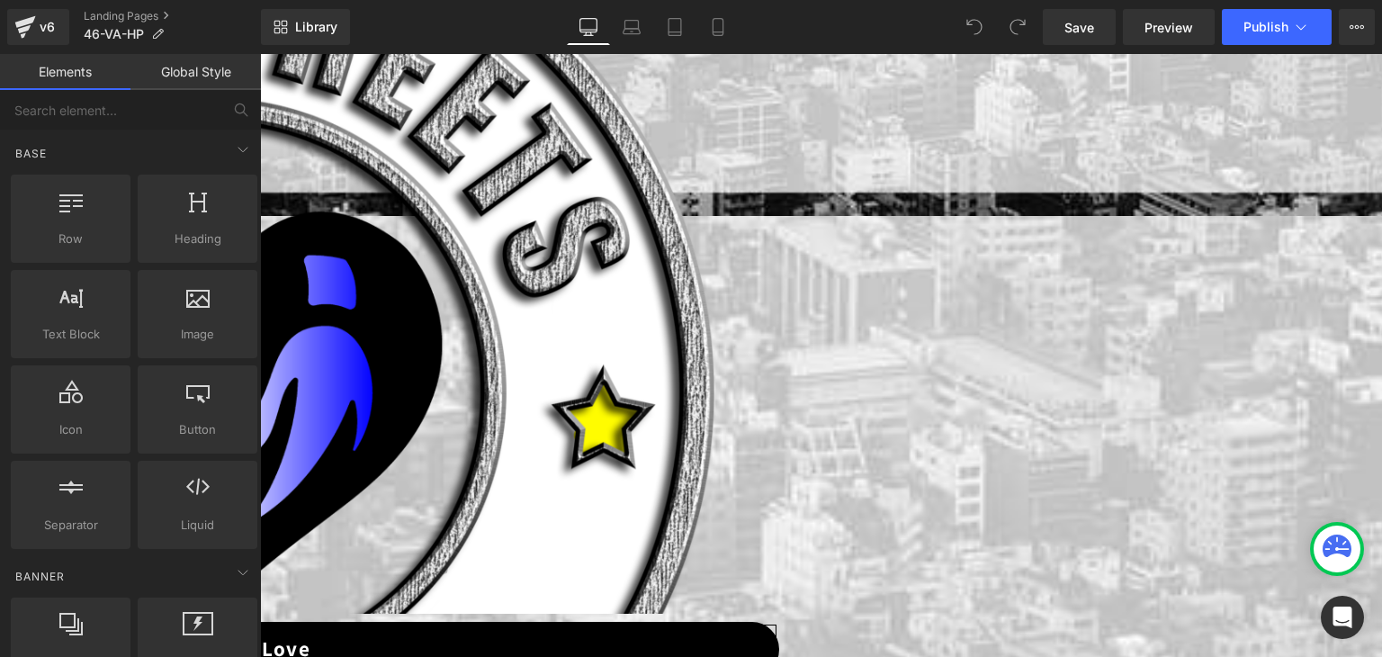
scroll to position [450, 0]
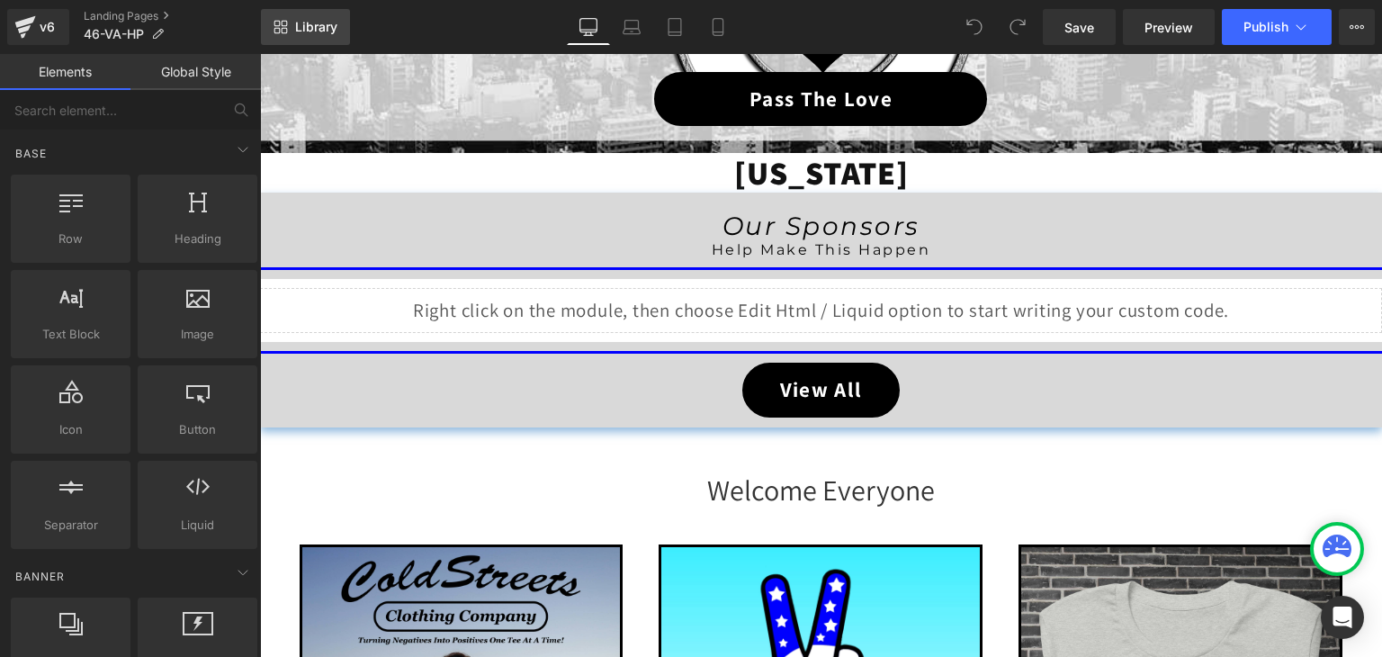
click at [331, 34] on span "Library" at bounding box center [316, 27] width 42 height 16
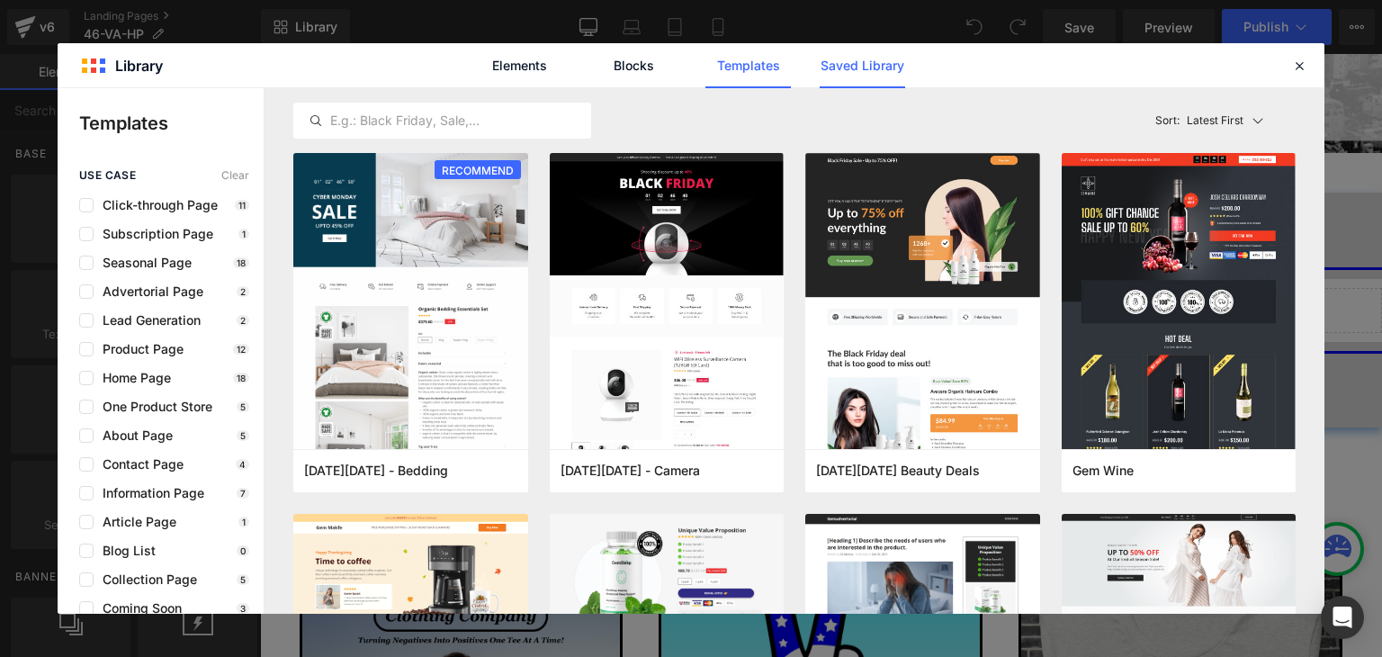
click at [849, 54] on link "Saved Library" at bounding box center [862, 65] width 85 height 45
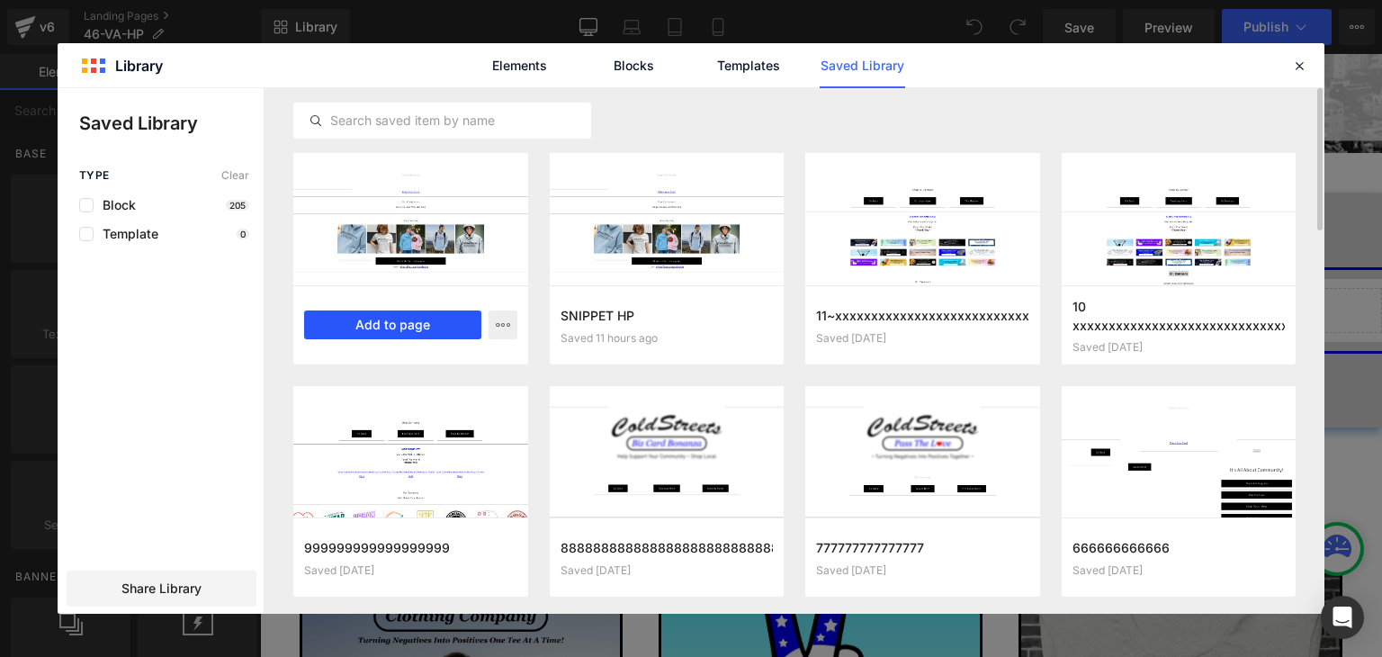
click at [381, 490] on button "Add to page" at bounding box center [202, 652] width 360 height 324
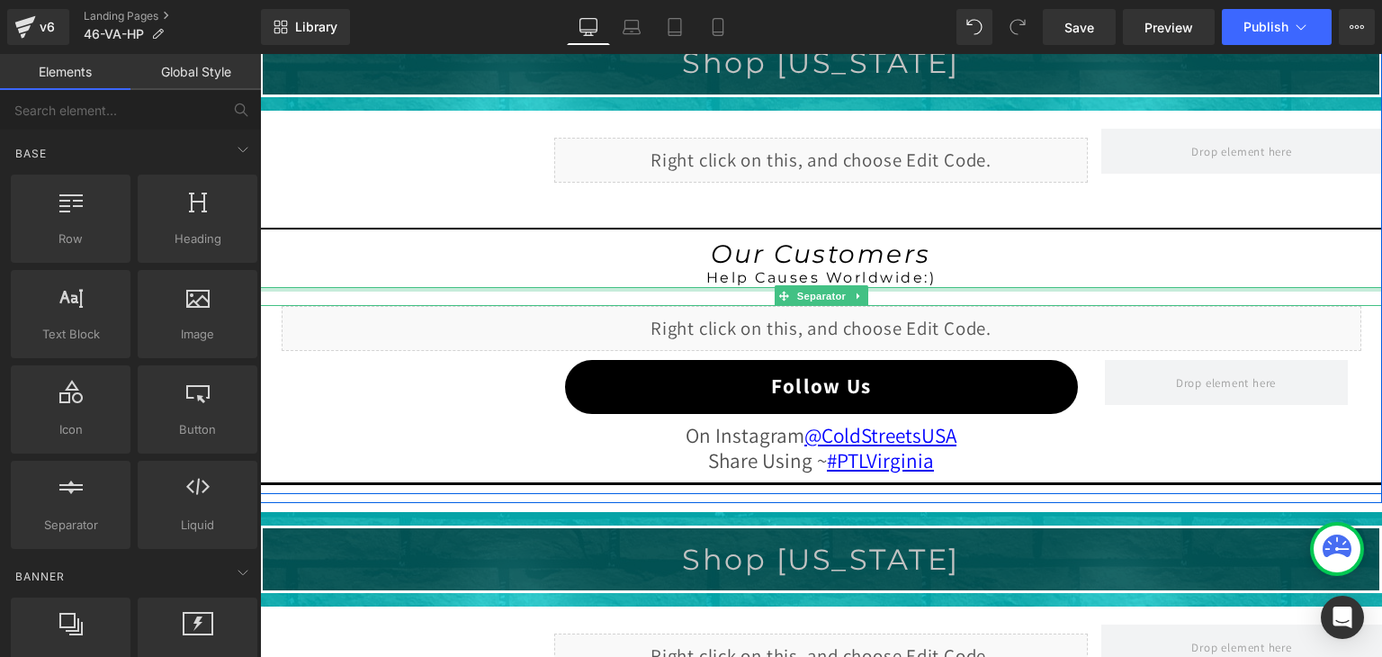
scroll to position [1533, 0]
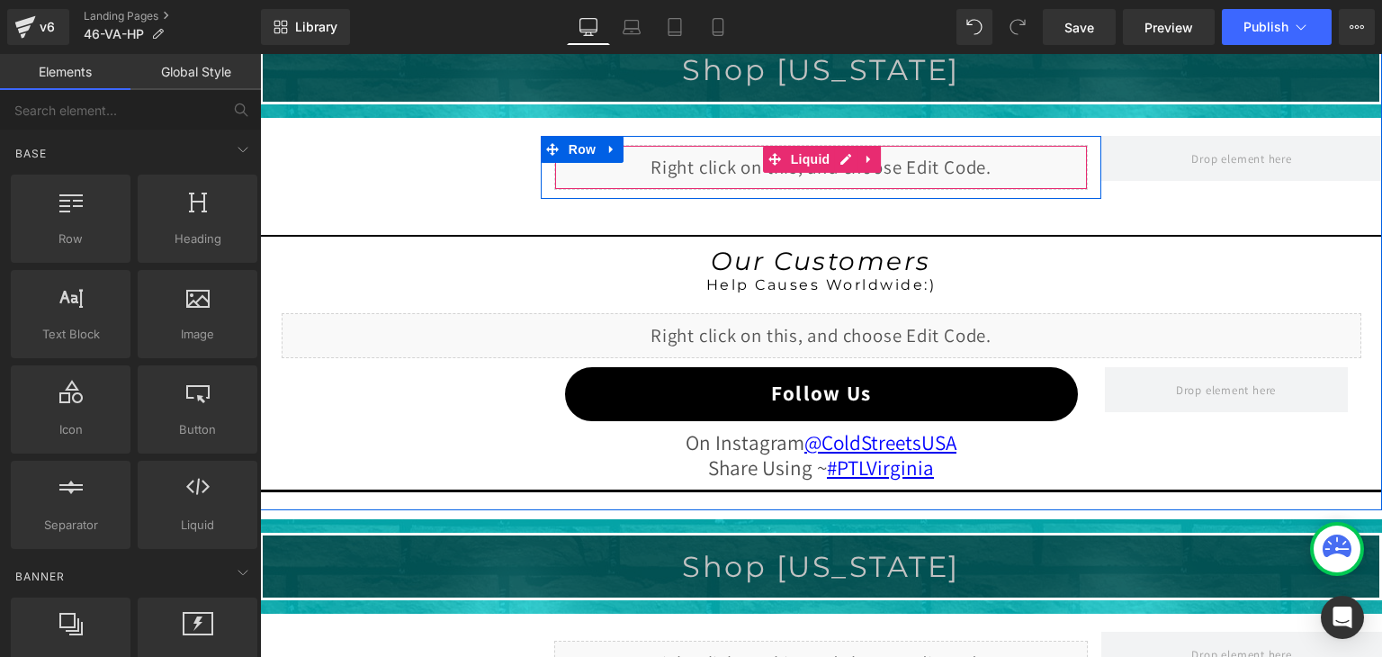
click at [830, 152] on div "Liquid" at bounding box center [821, 167] width 534 height 45
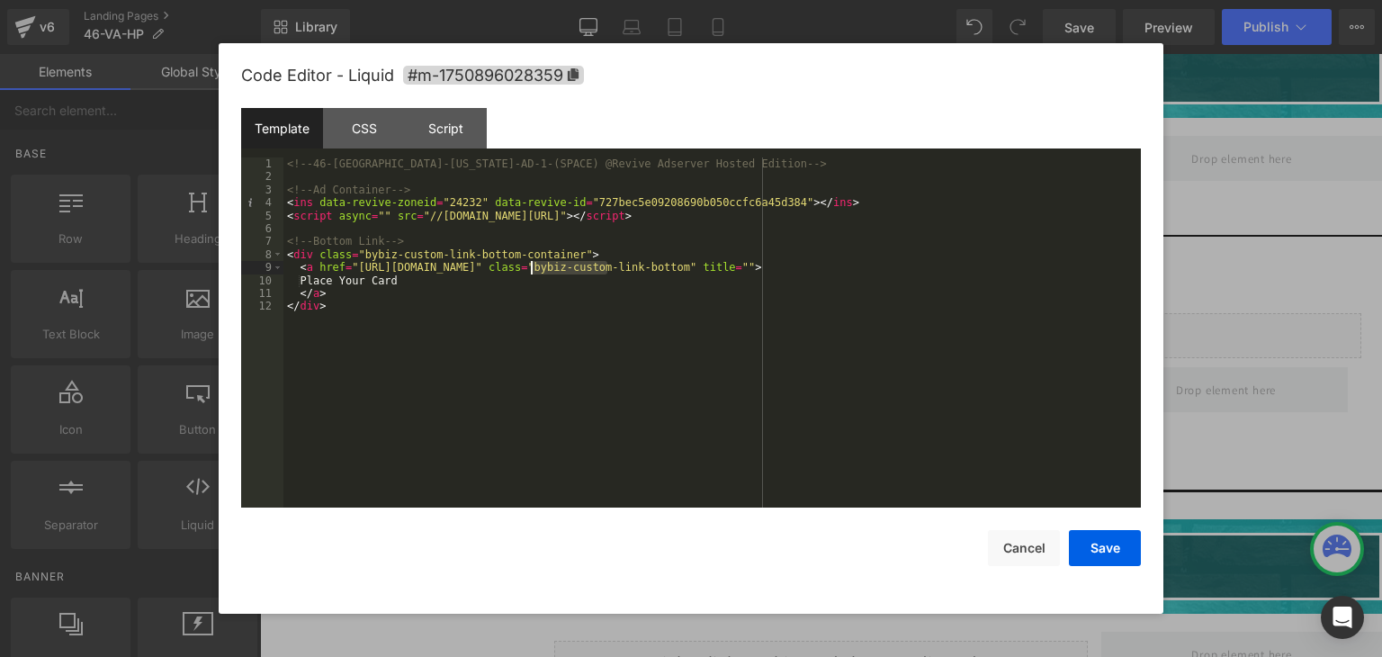
drag, startPoint x: 605, startPoint y: 269, endPoint x: 529, endPoint y: 270, distance: 76.5
click at [529, 270] on div "<!-- 46-VA-Virginia-AD-1-(SPACE) @Revive Adserver Hosted Edition --> <!-- Ad Co…" at bounding box center [711, 345] width 857 height 376
click at [1098, 545] on button "Save" at bounding box center [1105, 548] width 72 height 36
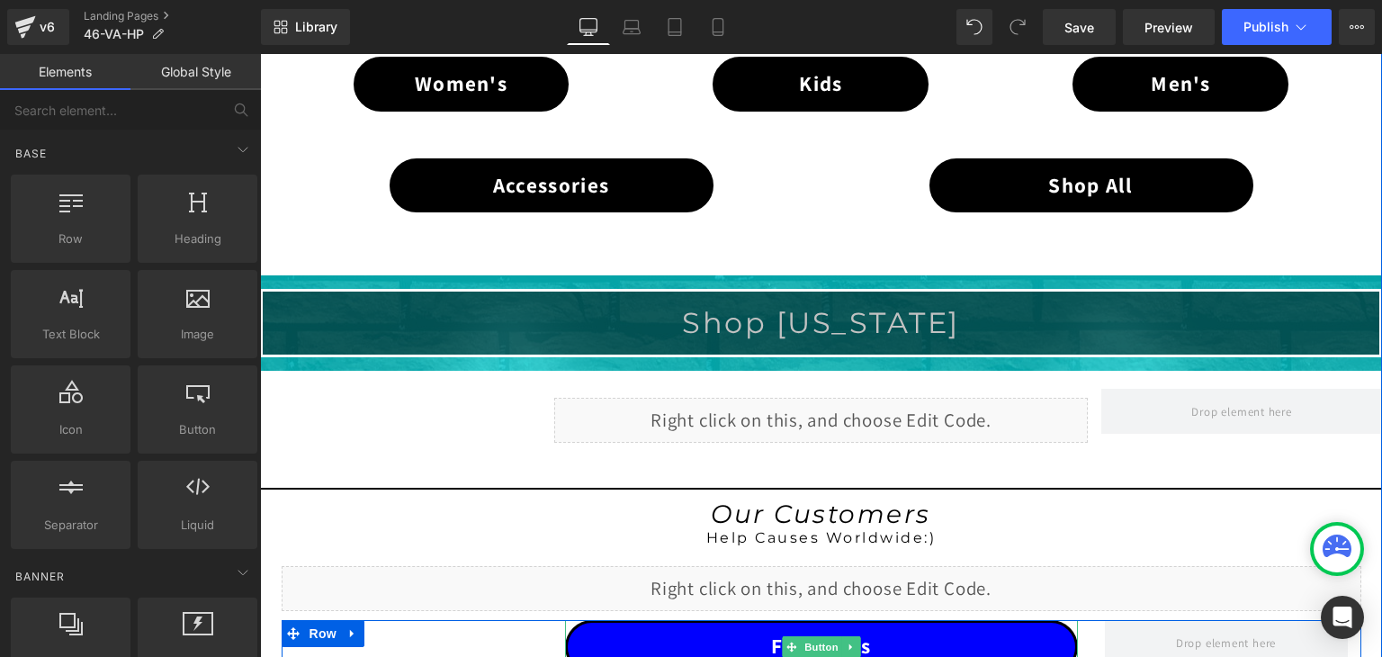
scroll to position [1263, 0]
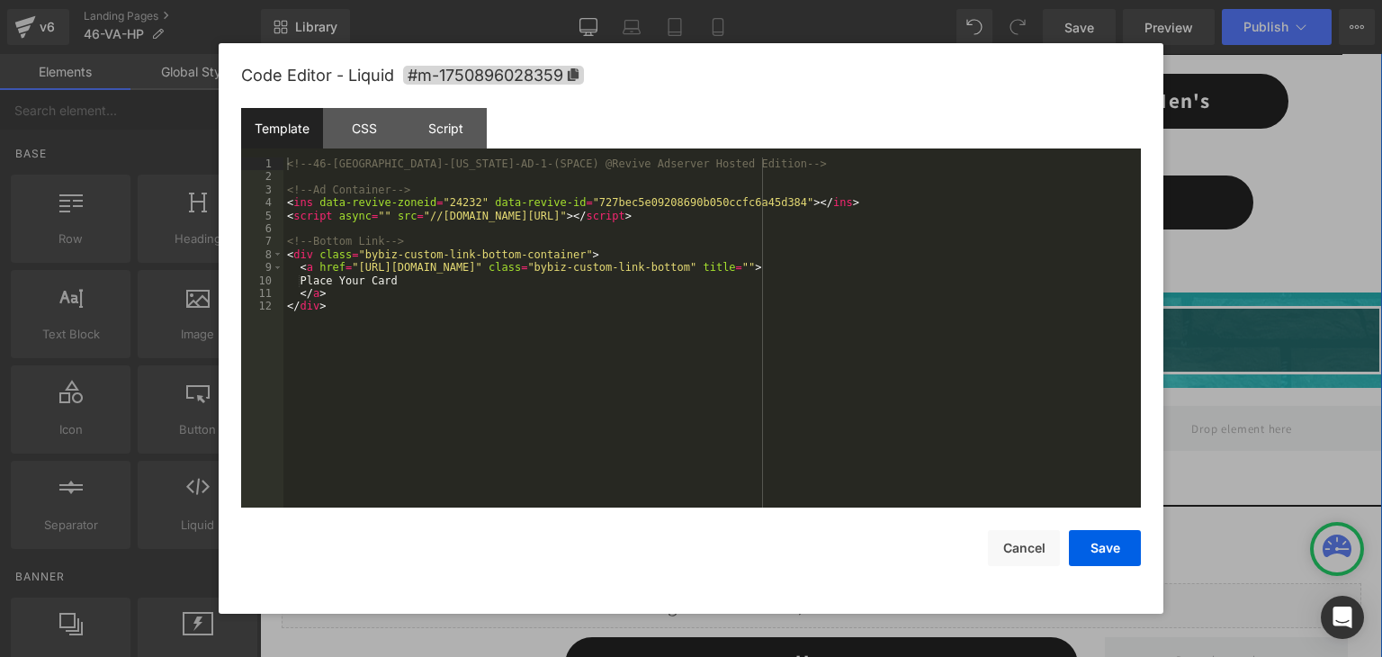
click at [845, 423] on div "Liquid" at bounding box center [821, 437] width 534 height 45
click at [1102, 540] on button "Save" at bounding box center [1105, 548] width 72 height 36
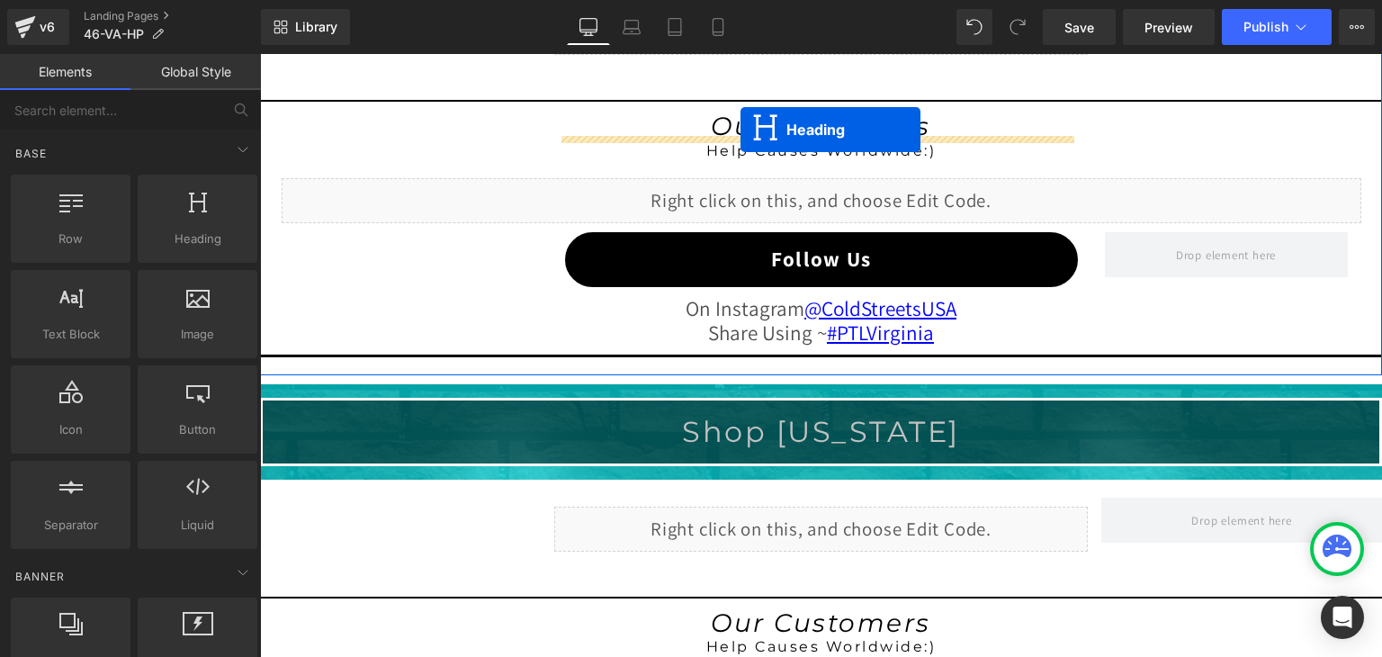
scroll to position [1605, 0]
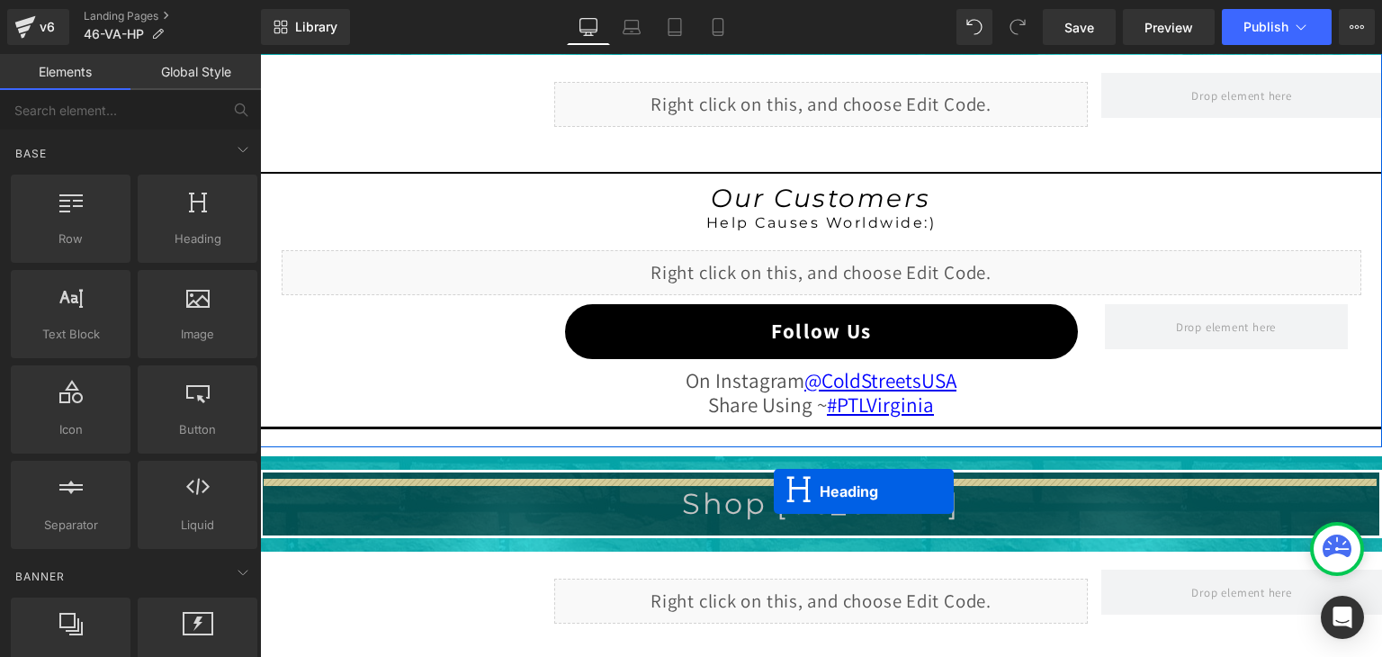
drag, startPoint x: 767, startPoint y: 336, endPoint x: 774, endPoint y: 491, distance: 155.8
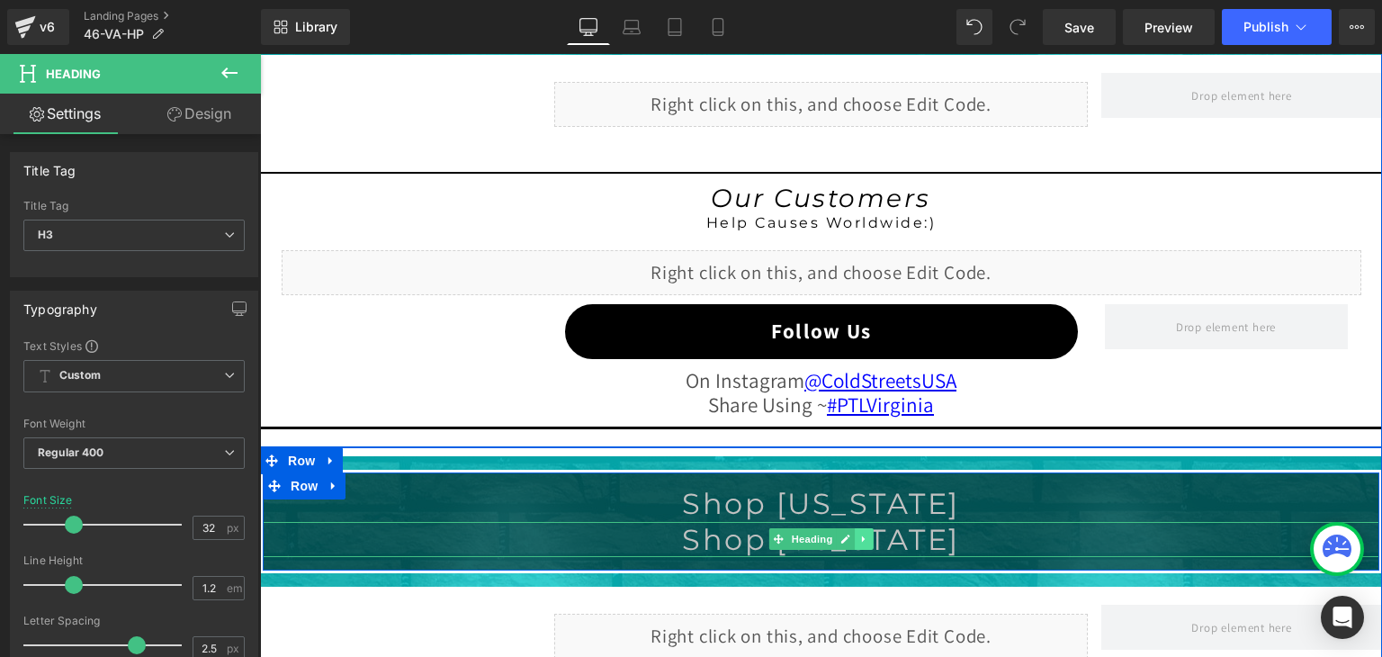
click at [862, 536] on icon at bounding box center [863, 539] width 3 height 6
click at [869, 534] on icon at bounding box center [874, 539] width 10 height 10
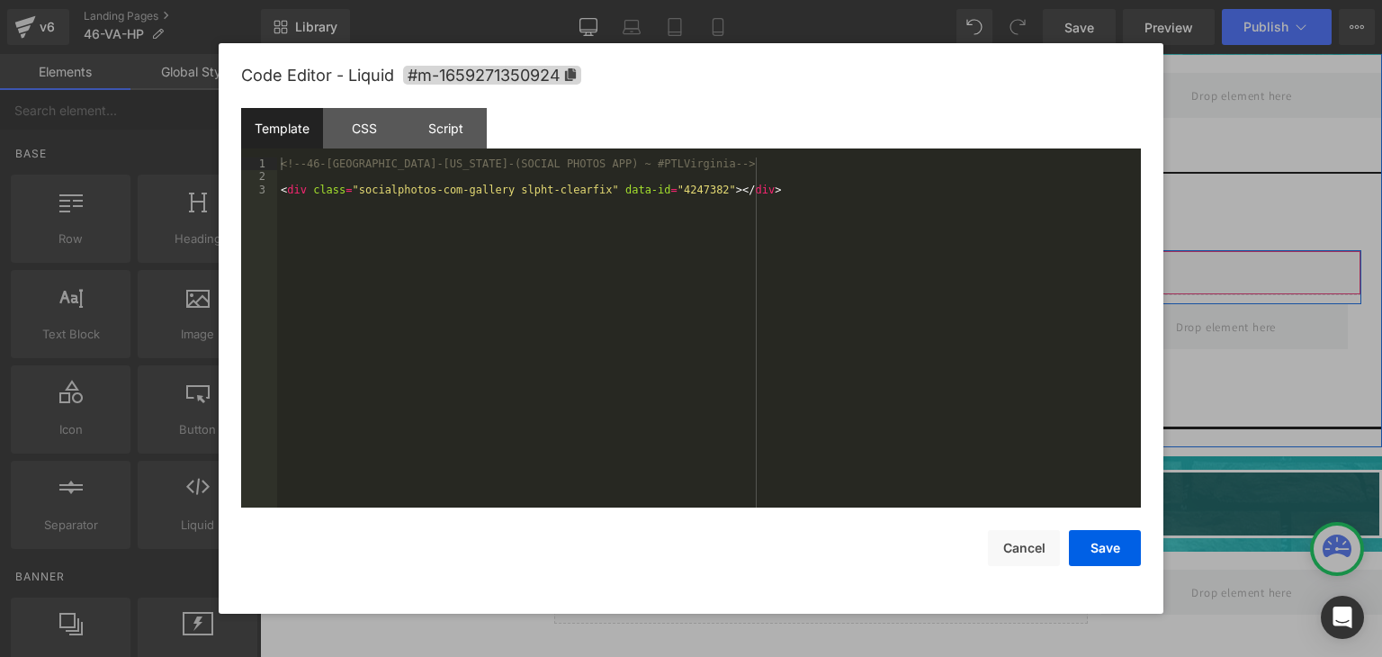
click at [843, 260] on div "Liquid" at bounding box center [822, 272] width 1080 height 45
click at [1022, 540] on button "Cancel" at bounding box center [1024, 548] width 72 height 36
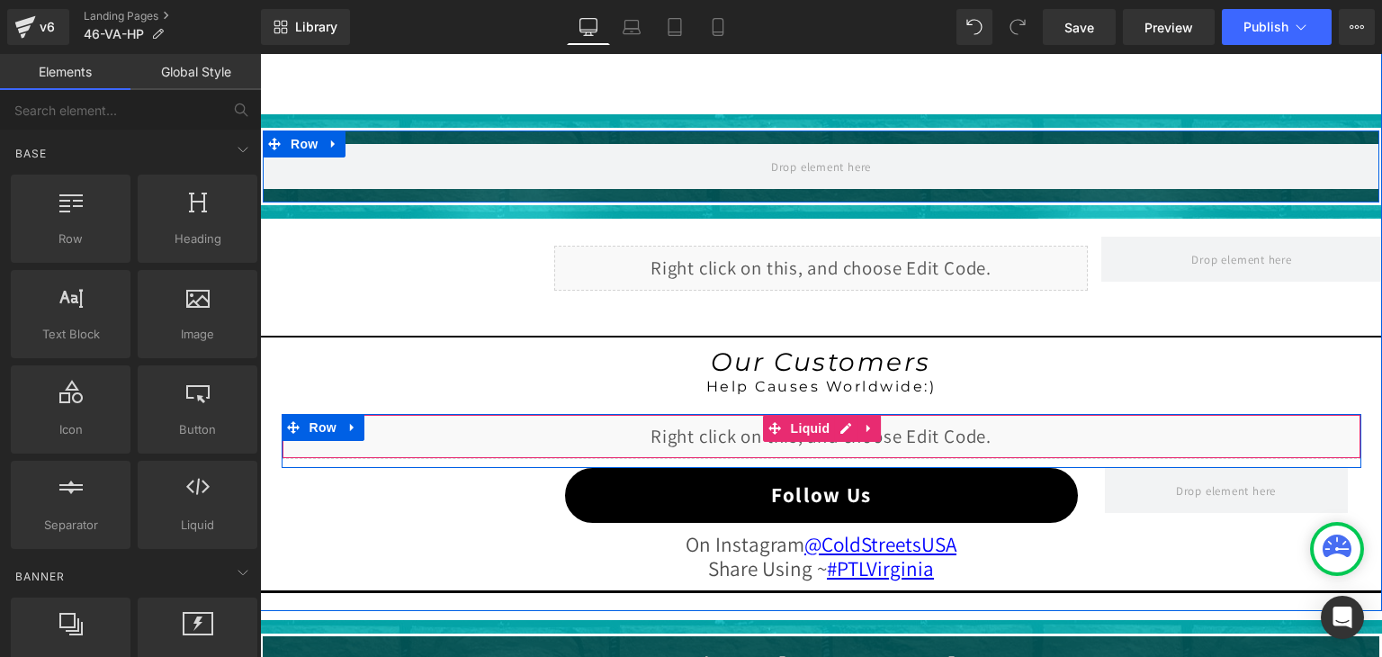
scroll to position [1425, 0]
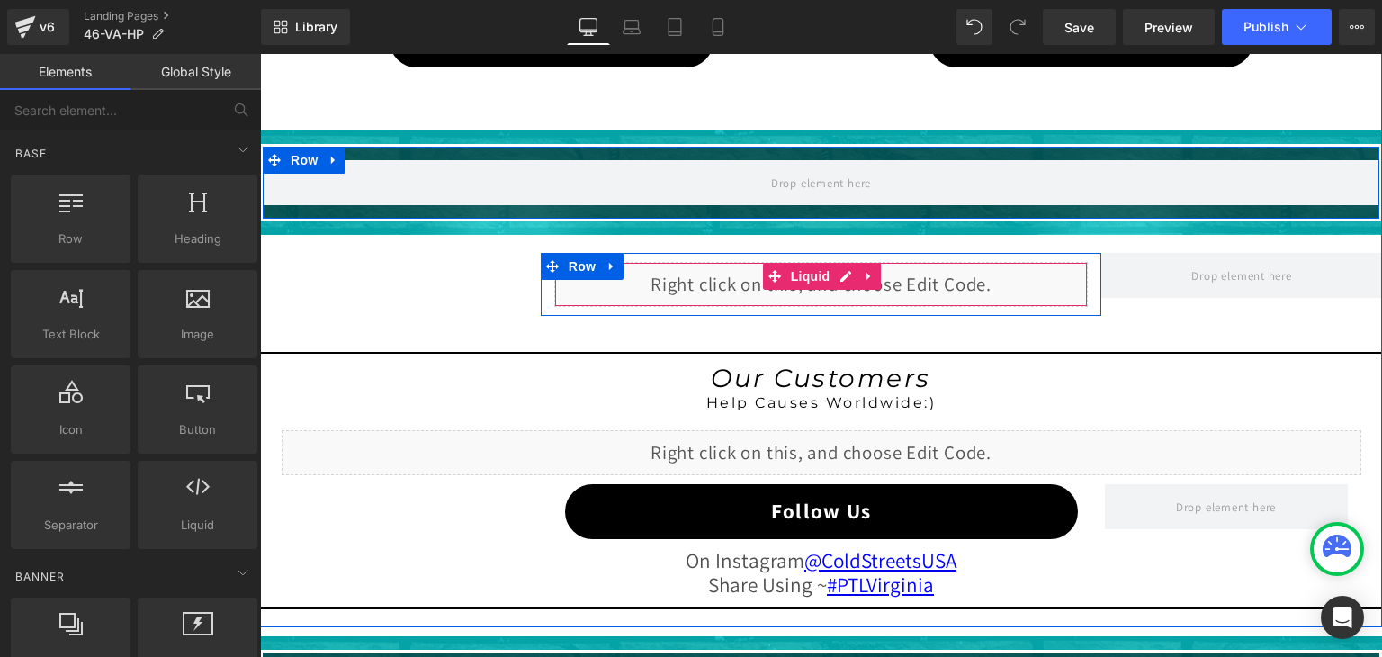
click at [831, 285] on div "Liquid" at bounding box center [821, 284] width 534 height 45
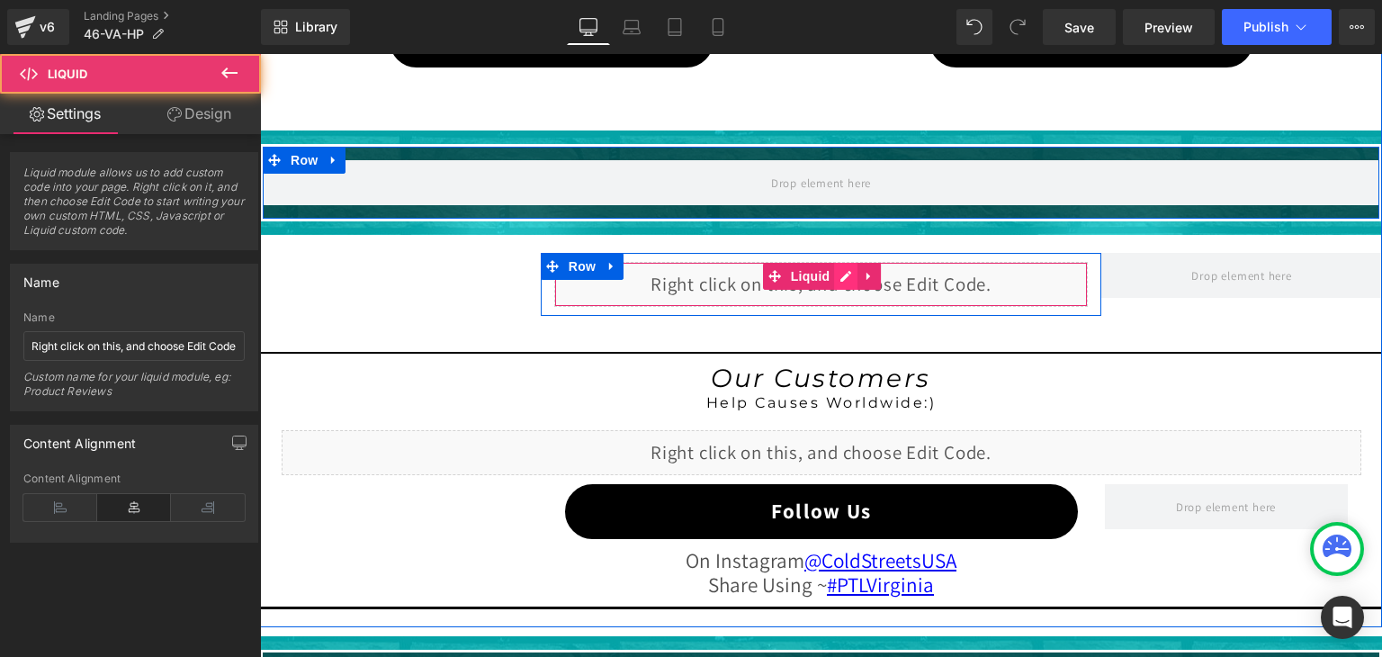
click at [829, 272] on div "Liquid" at bounding box center [821, 284] width 534 height 45
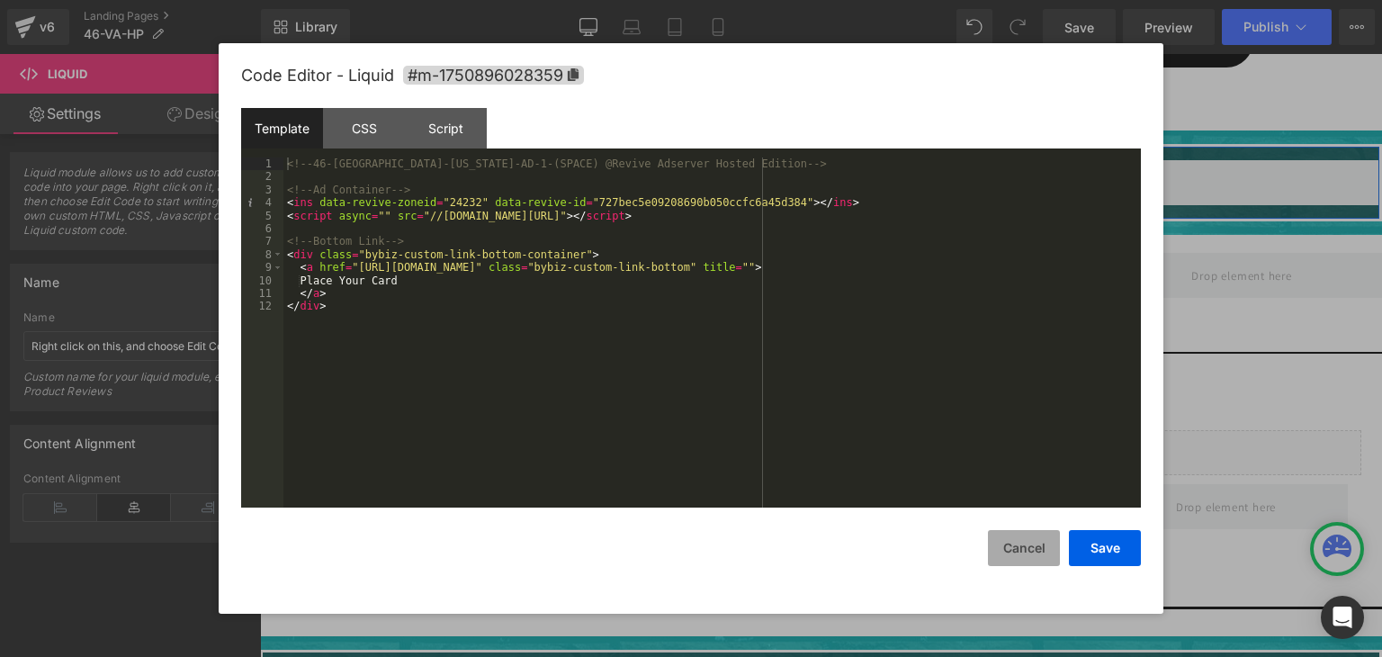
click at [0, 0] on button "Cancel" at bounding box center [0, 0] width 0 height 0
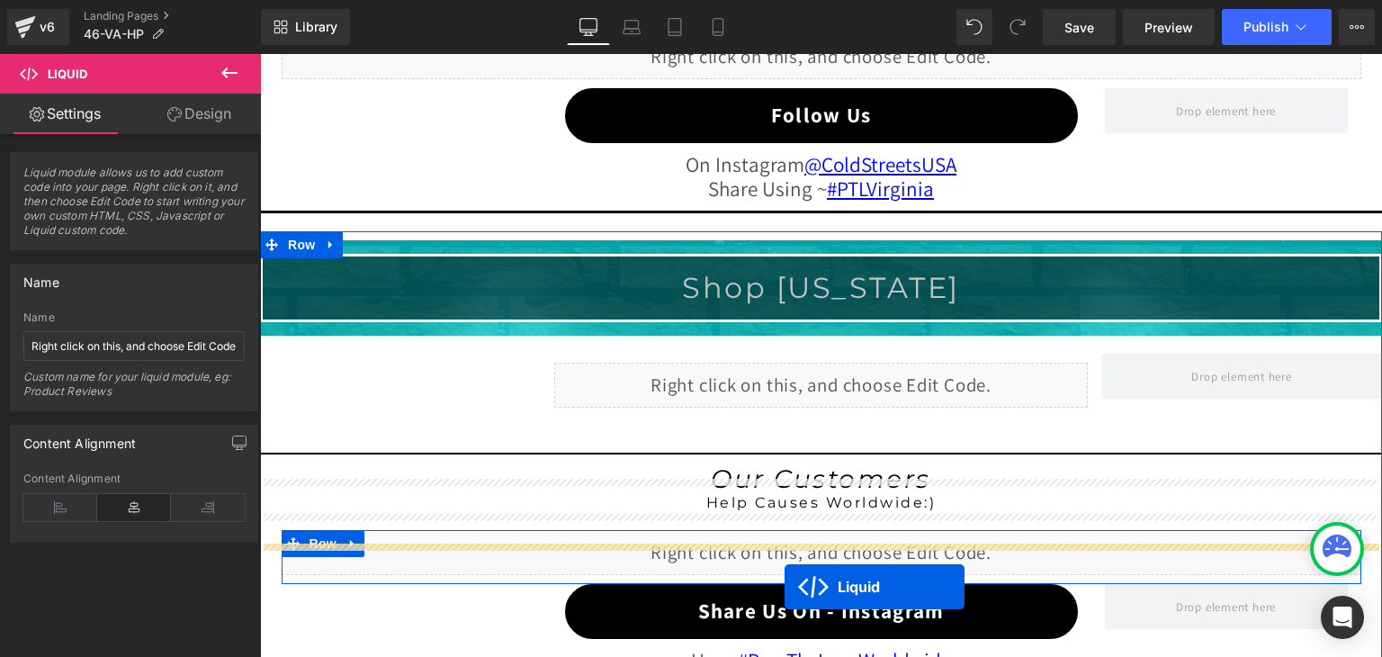
scroll to position [1893, 0]
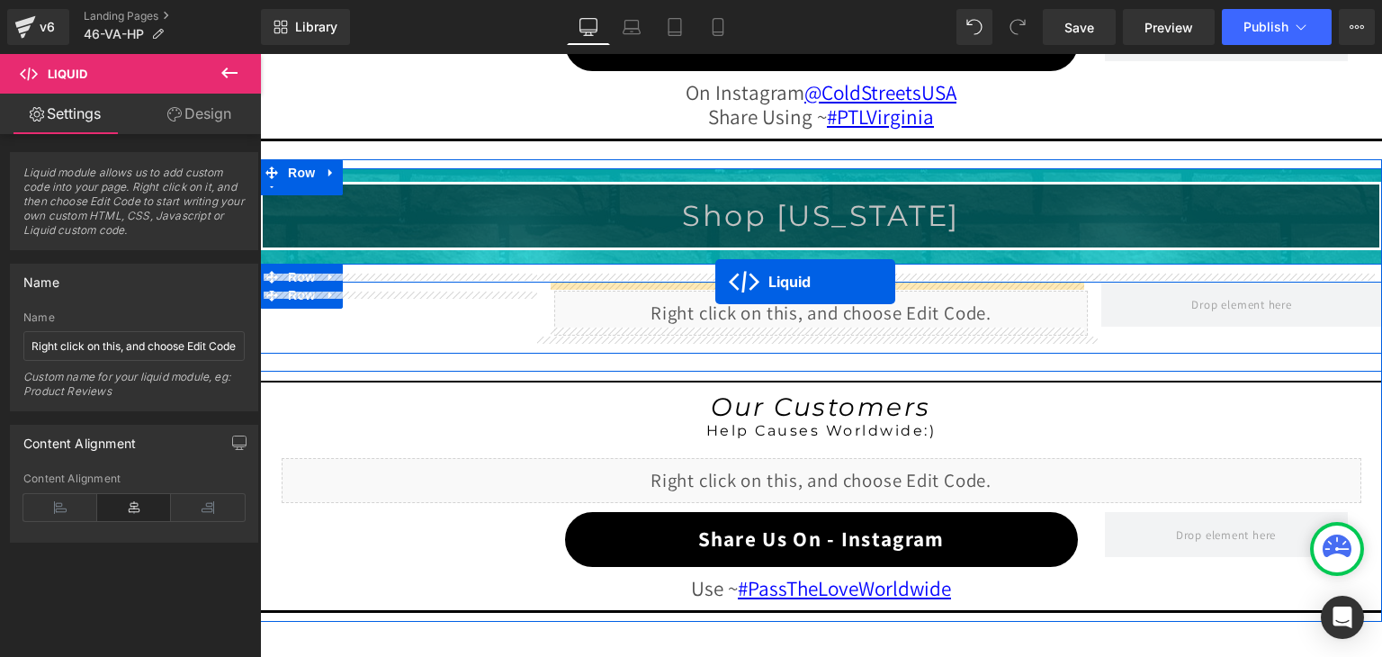
drag, startPoint x: 773, startPoint y: 267, endPoint x: 715, endPoint y: 282, distance: 59.4
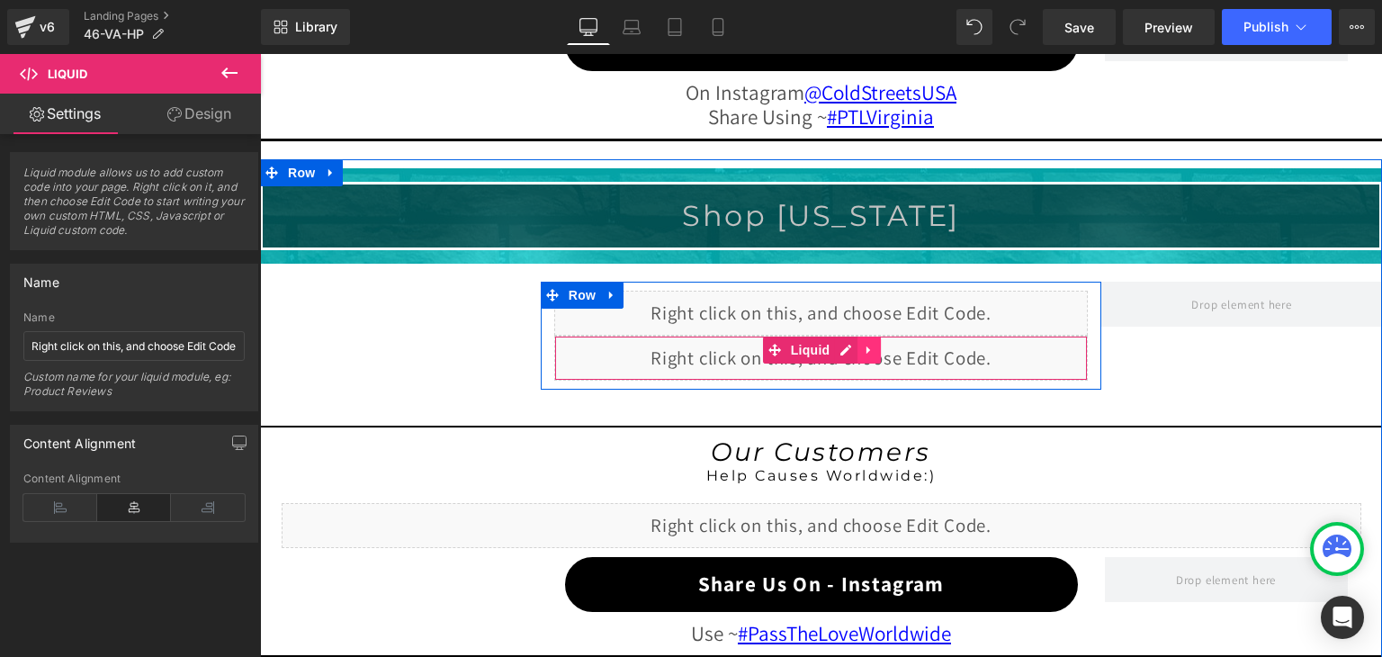
click at [866, 347] on icon at bounding box center [869, 349] width 13 height 13
click at [874, 344] on icon at bounding box center [880, 350] width 13 height 13
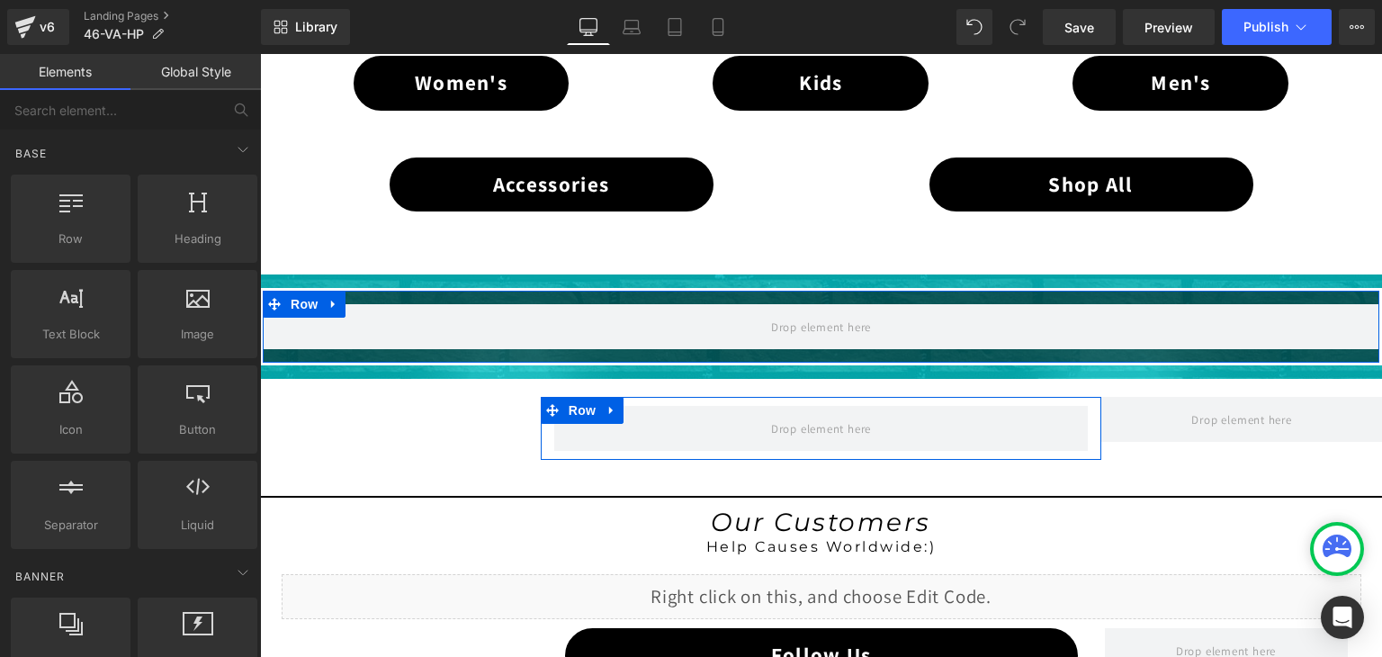
scroll to position [1263, 0]
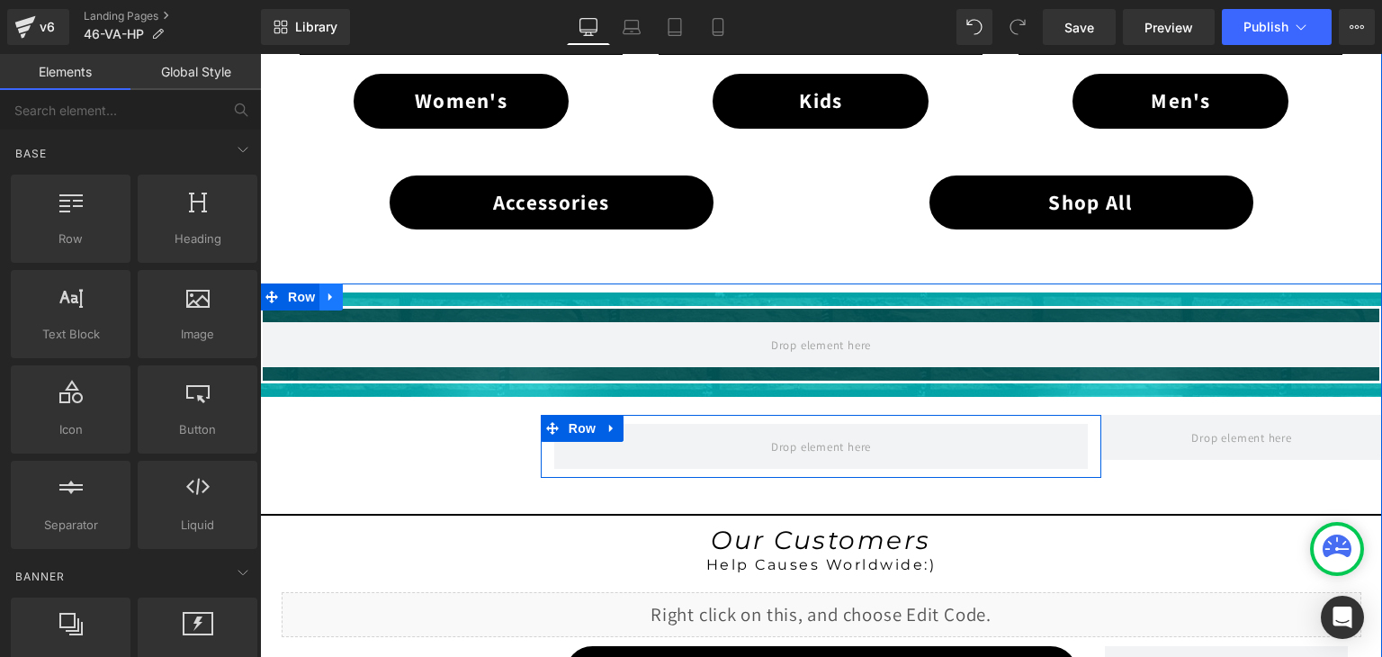
click at [319, 283] on link at bounding box center [330, 296] width 23 height 27
click at [372, 291] on icon at bounding box center [378, 297] width 13 height 13
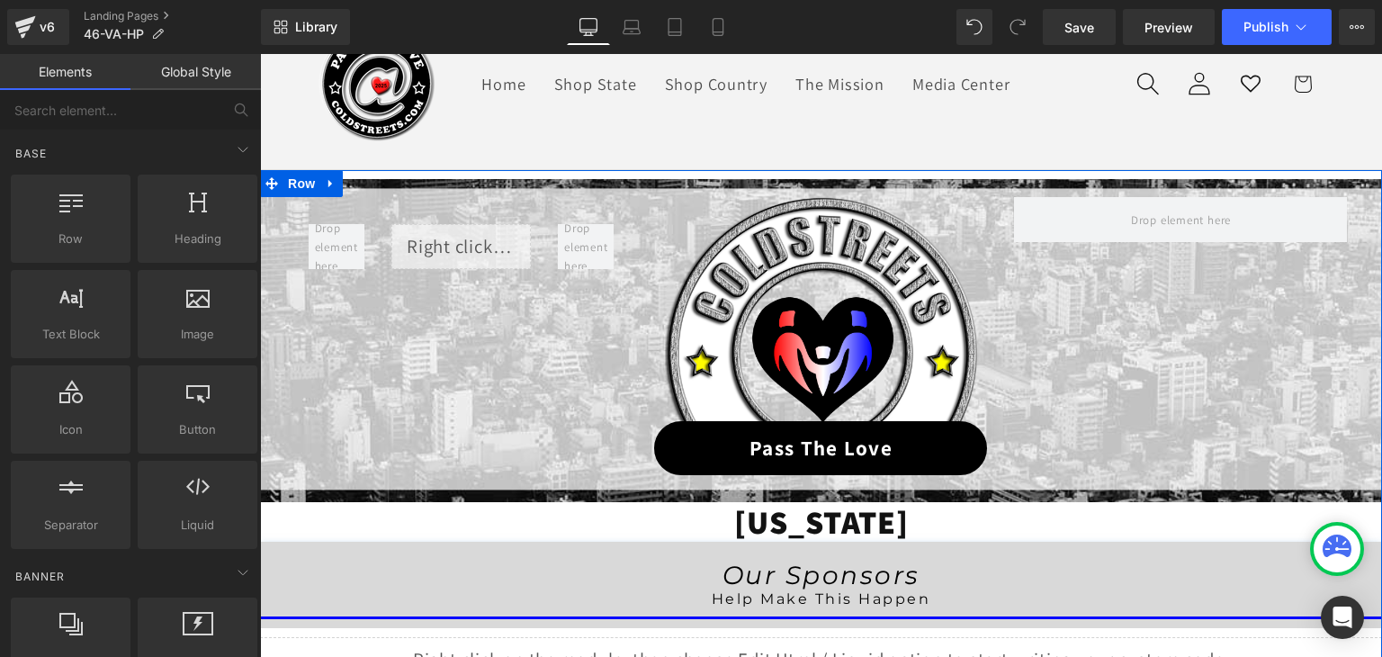
scroll to position [94, 0]
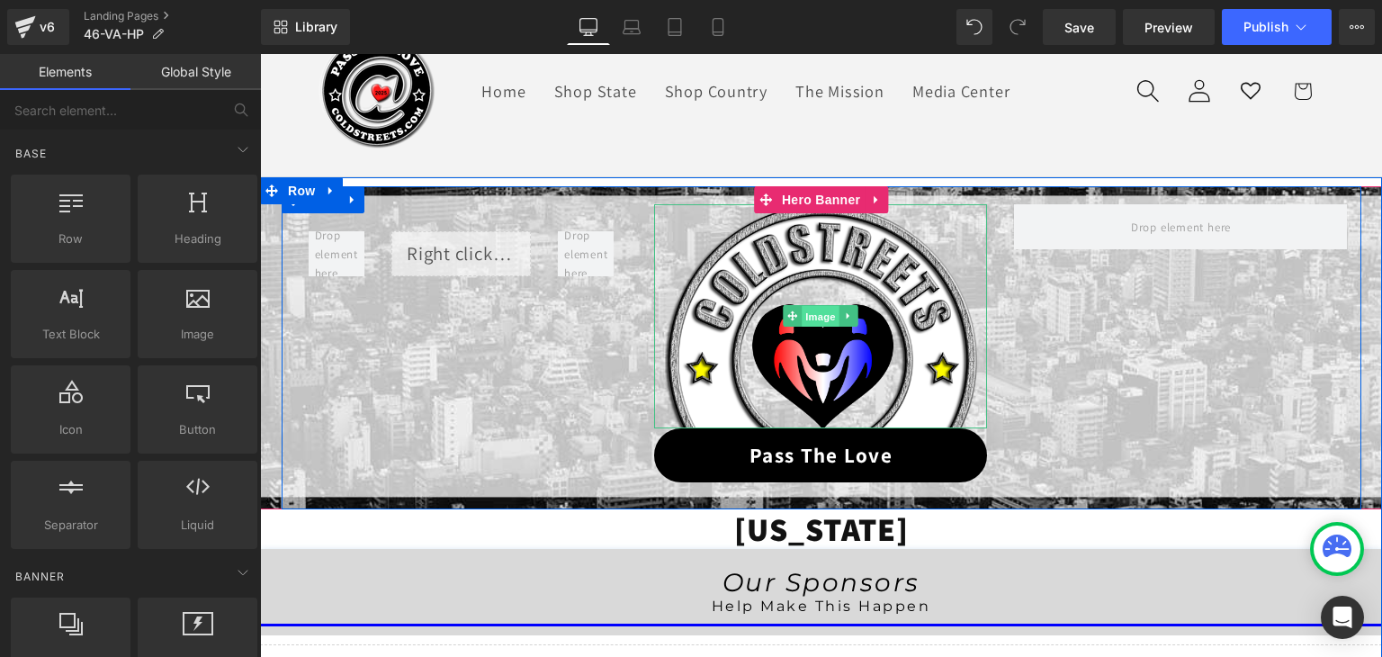
click at [806, 319] on span "Image" at bounding box center [822, 317] width 38 height 22
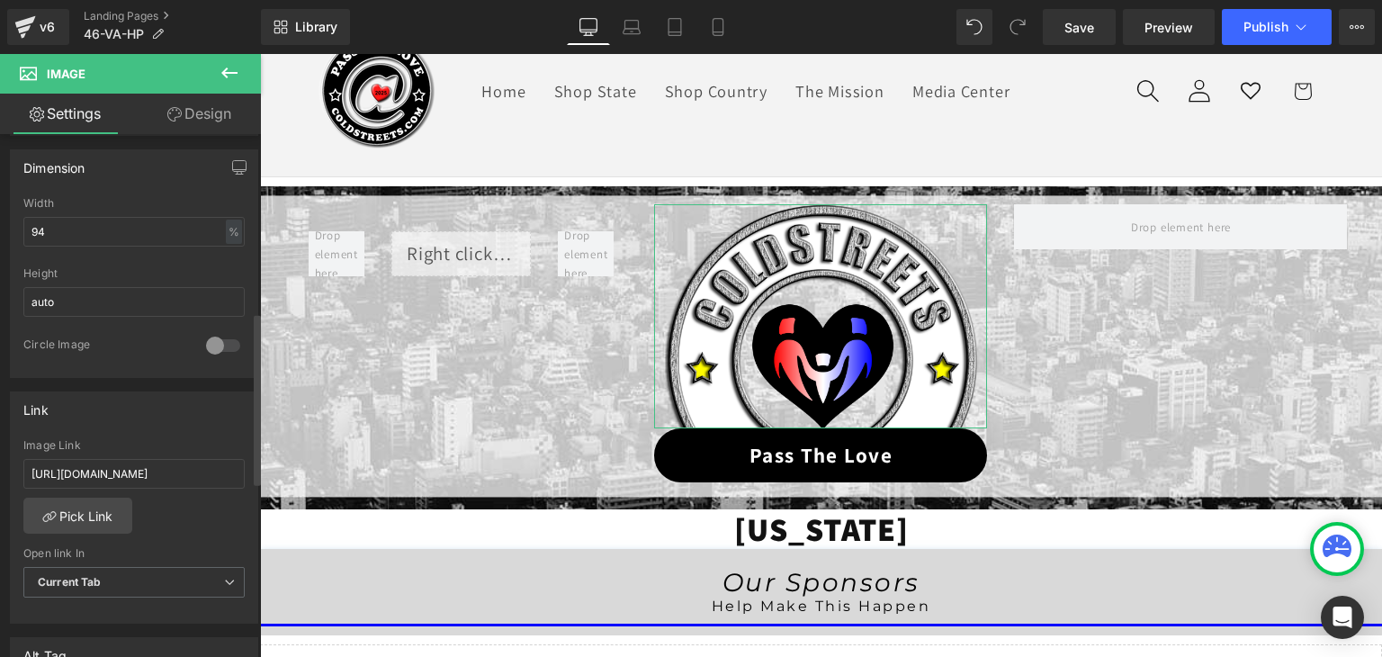
scroll to position [540, 0]
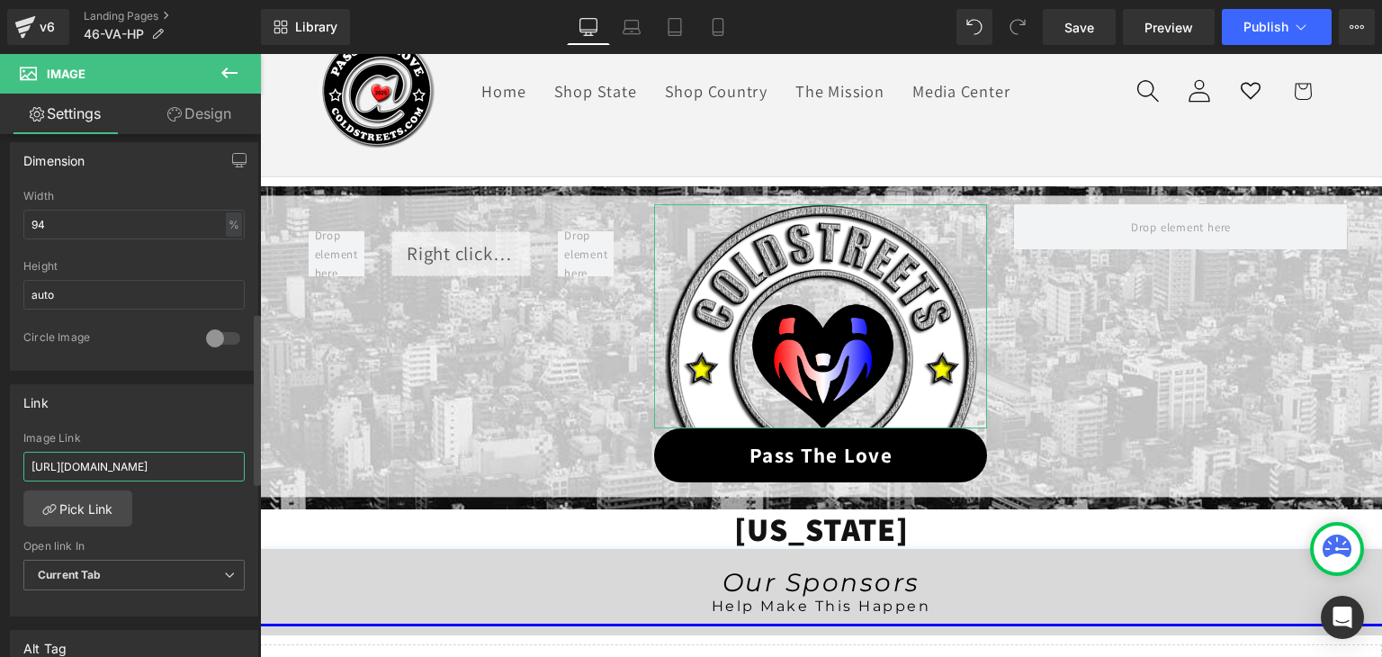
click at [173, 456] on input "https://coldstreets.com/pages/ptl-va" at bounding box center [133, 467] width 221 height 30
type input "https://coldstreets.com/pages/46-va-ptl"
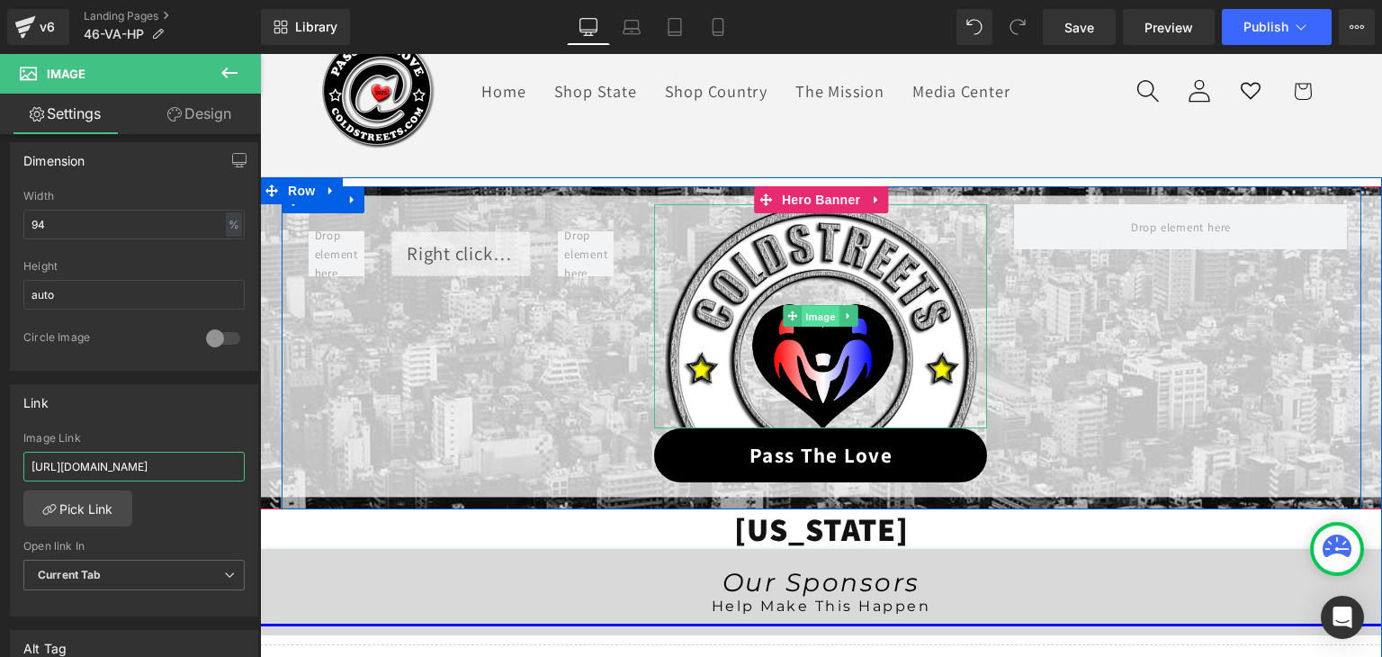
click at [820, 312] on span "Image" at bounding box center [822, 317] width 38 height 22
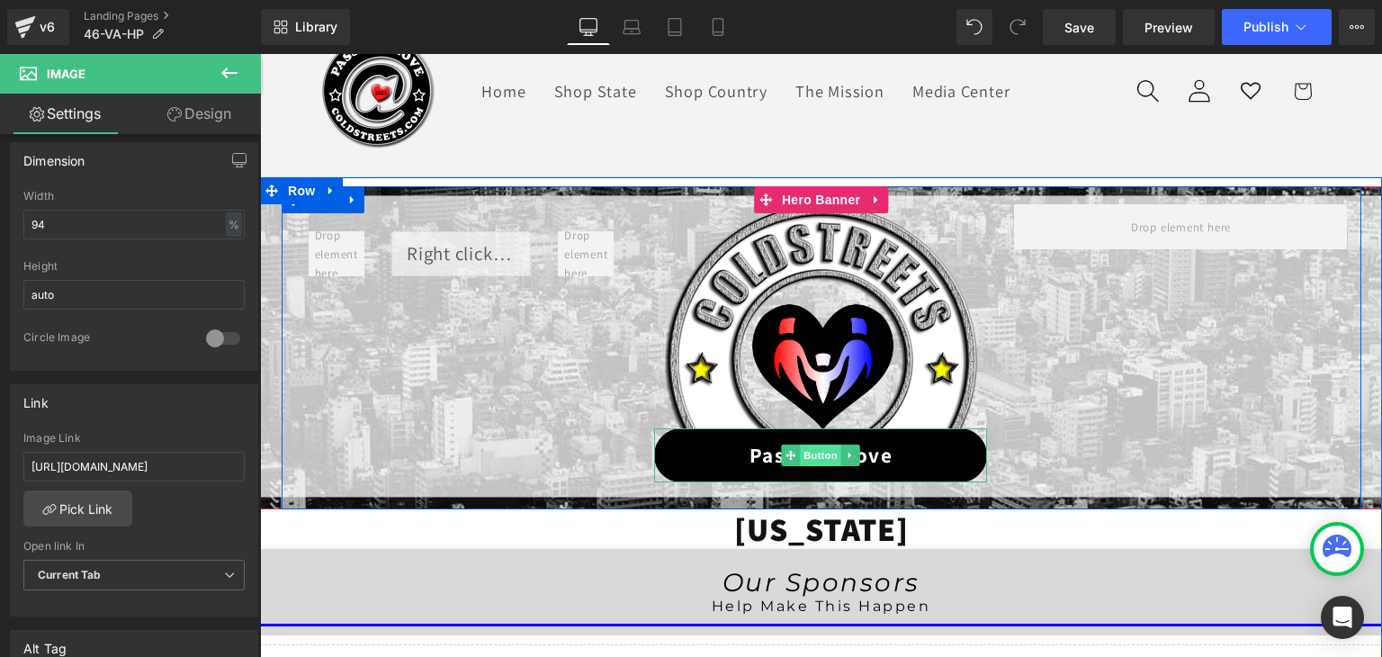
click at [810, 446] on span "Button" at bounding box center [821, 455] width 41 height 22
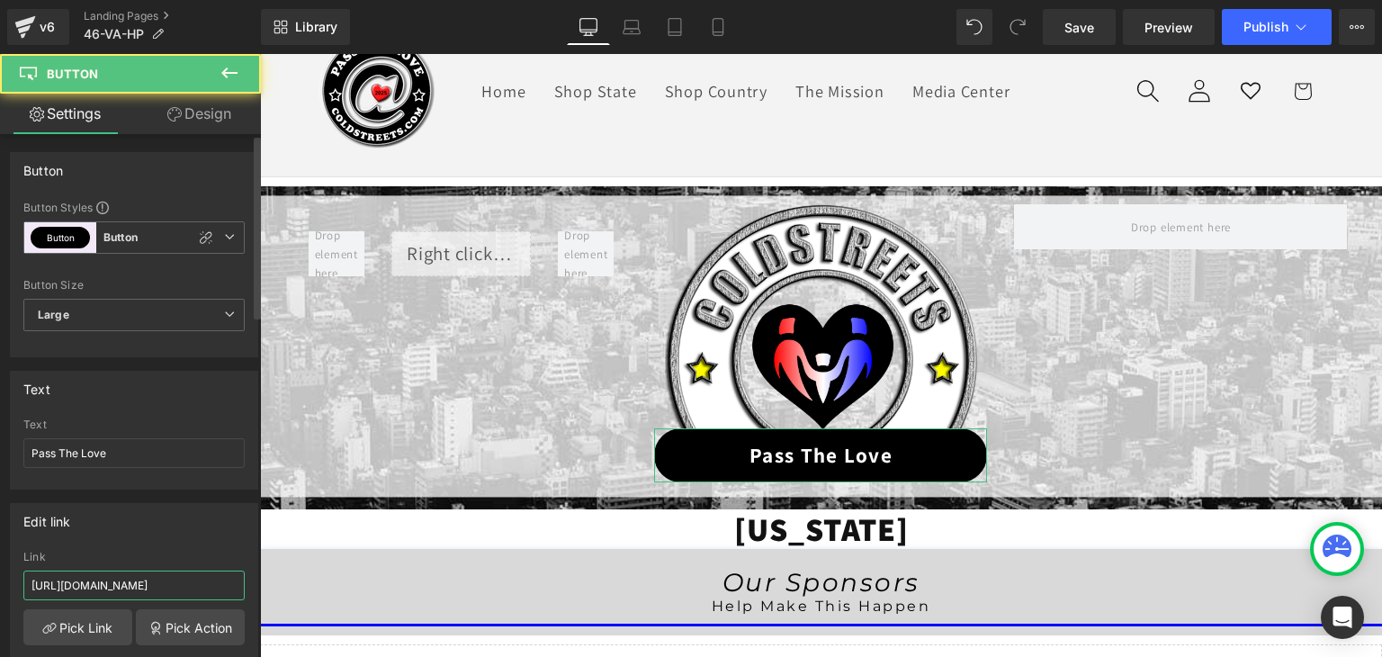
click at [169, 582] on input "https://coldstreets.com/pages/ptl-va" at bounding box center [133, 585] width 221 height 30
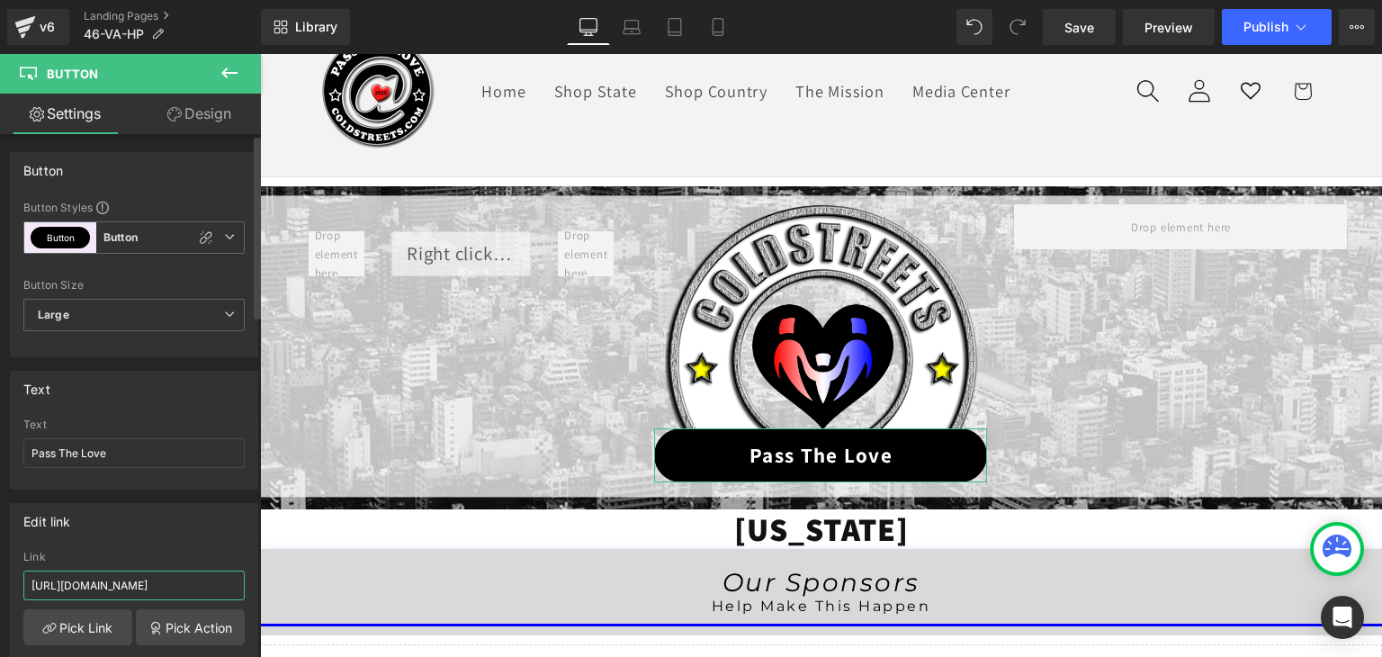
click at [169, 582] on input "https://coldstreets.com/pages/ptl-va" at bounding box center [133, 585] width 221 height 30
paste input "46-va-ptl"
type input "https://coldstreets.com/pages/46-va-ptl"
click at [1065, 26] on span "Save" at bounding box center [1079, 27] width 30 height 19
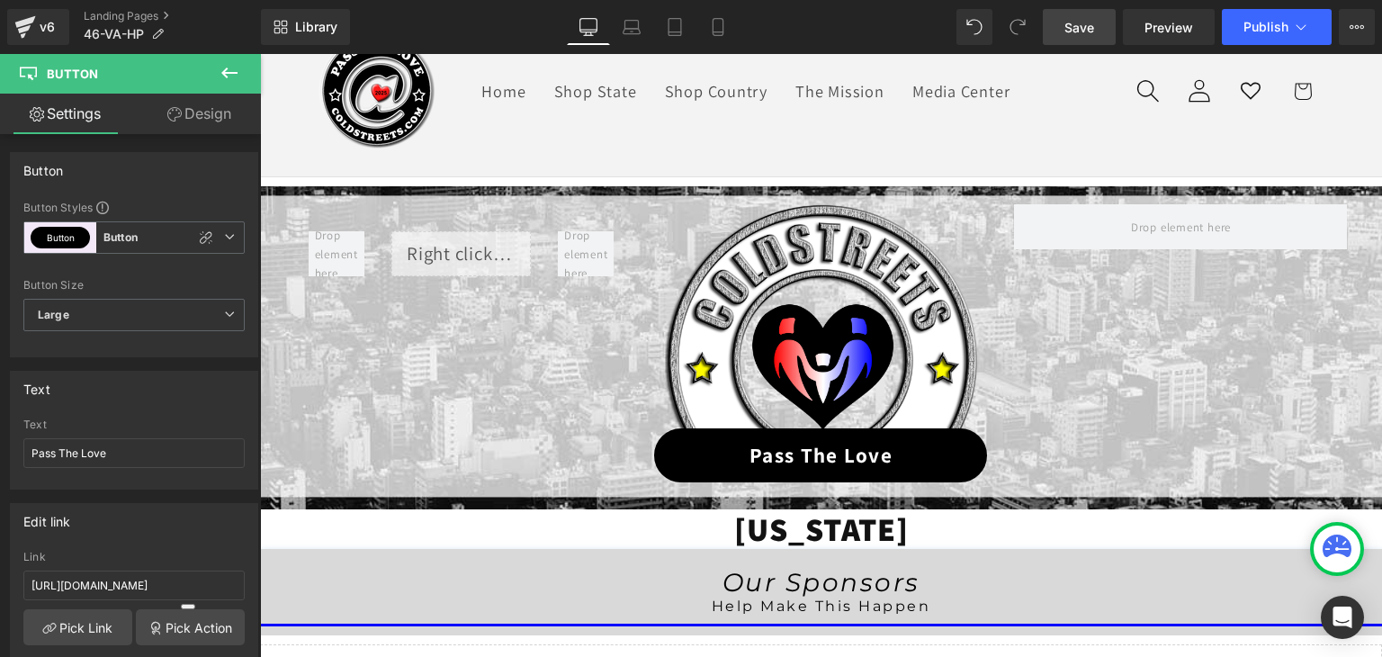
scroll to position [0, 0]
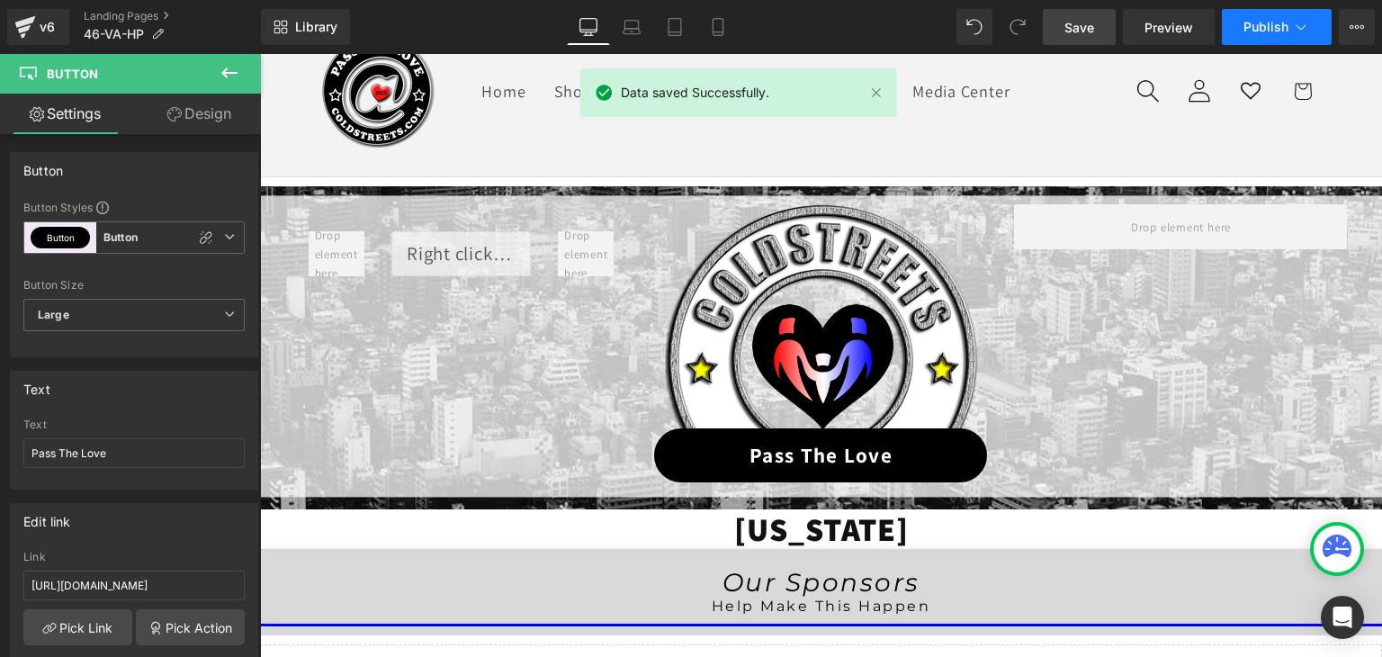
click at [1299, 26] on icon at bounding box center [1301, 27] width 18 height 18
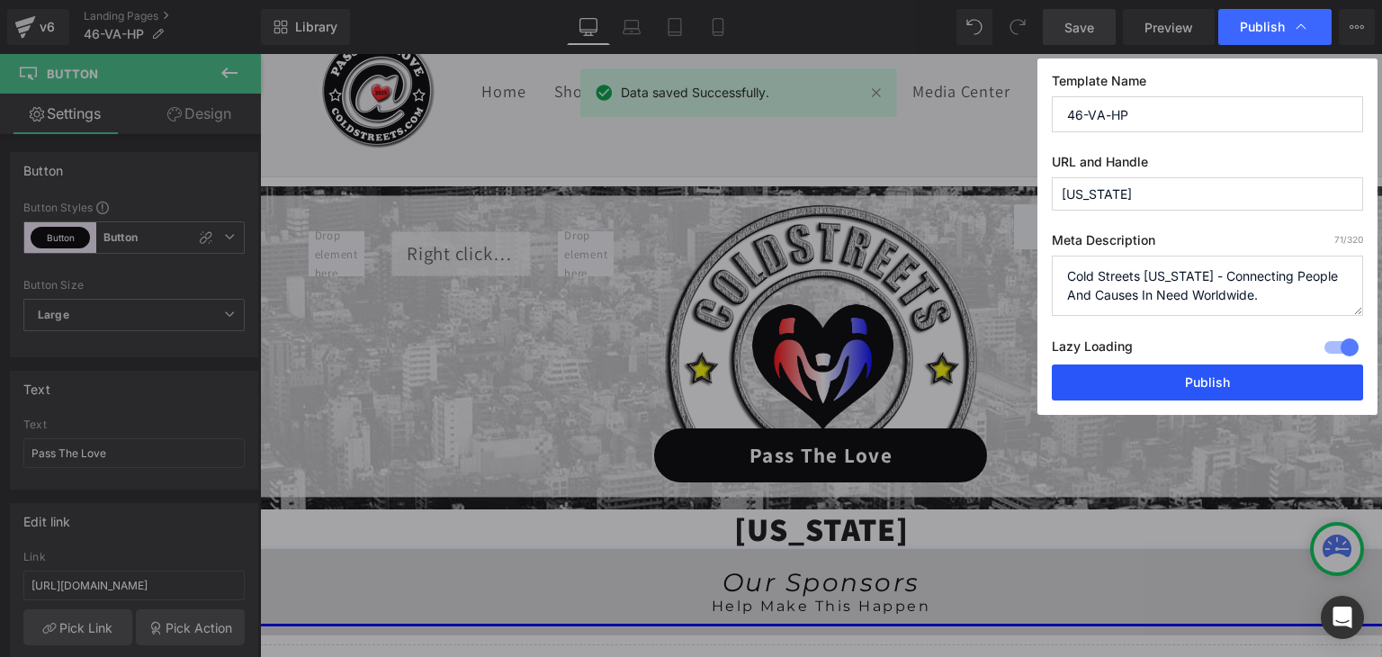
click at [1209, 381] on button "Publish" at bounding box center [1207, 382] width 311 height 36
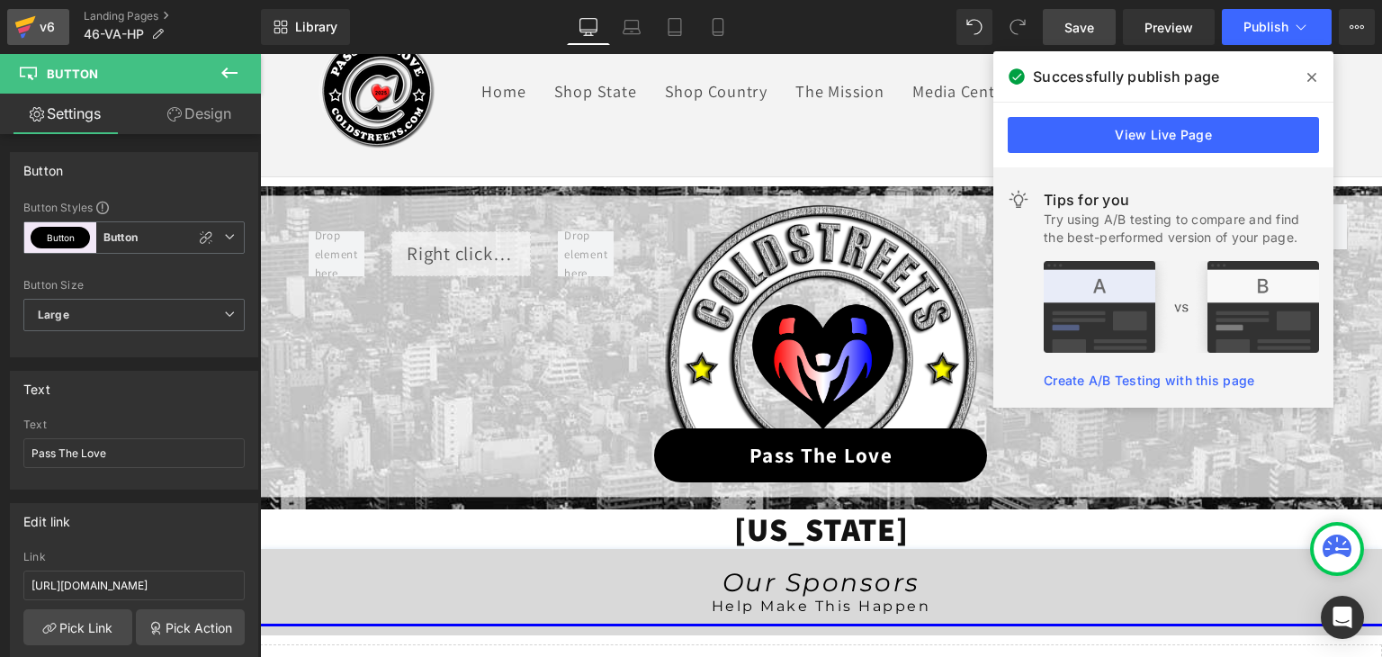
click at [28, 17] on icon at bounding box center [25, 26] width 22 height 45
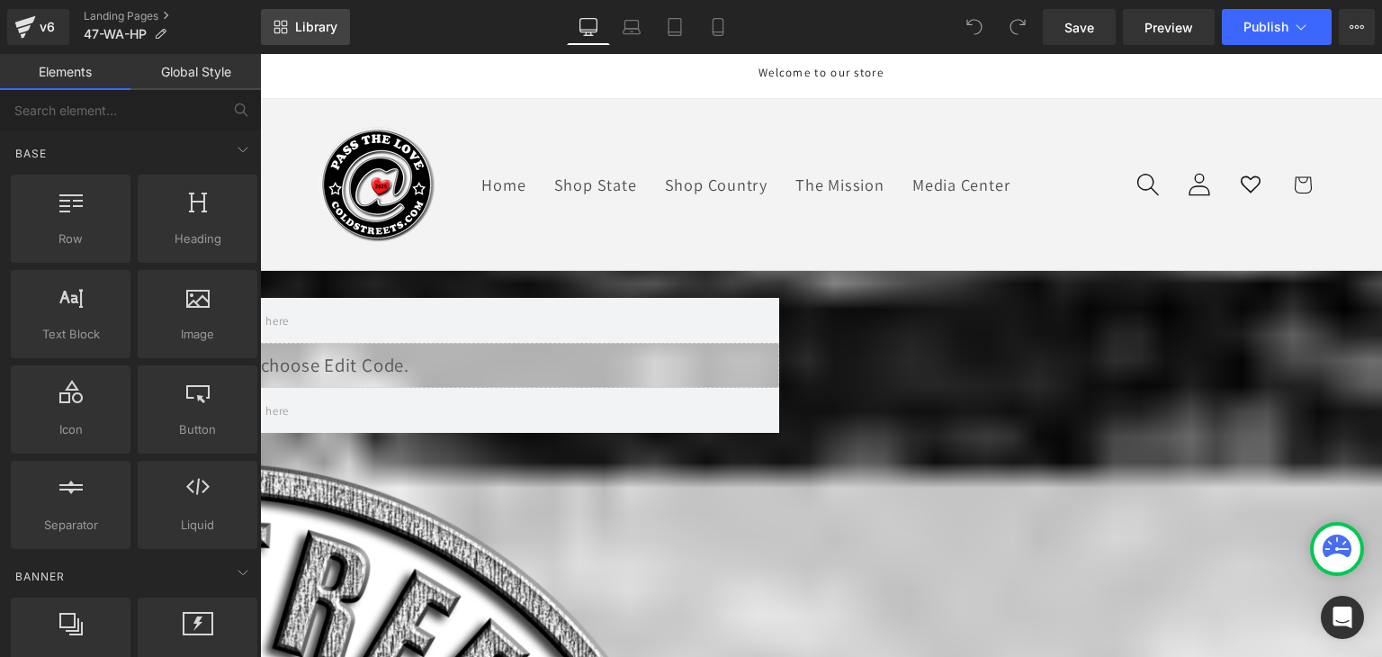
drag, startPoint x: 0, startPoint y: 0, endPoint x: 324, endPoint y: 30, distance: 325.2
click span "Library"
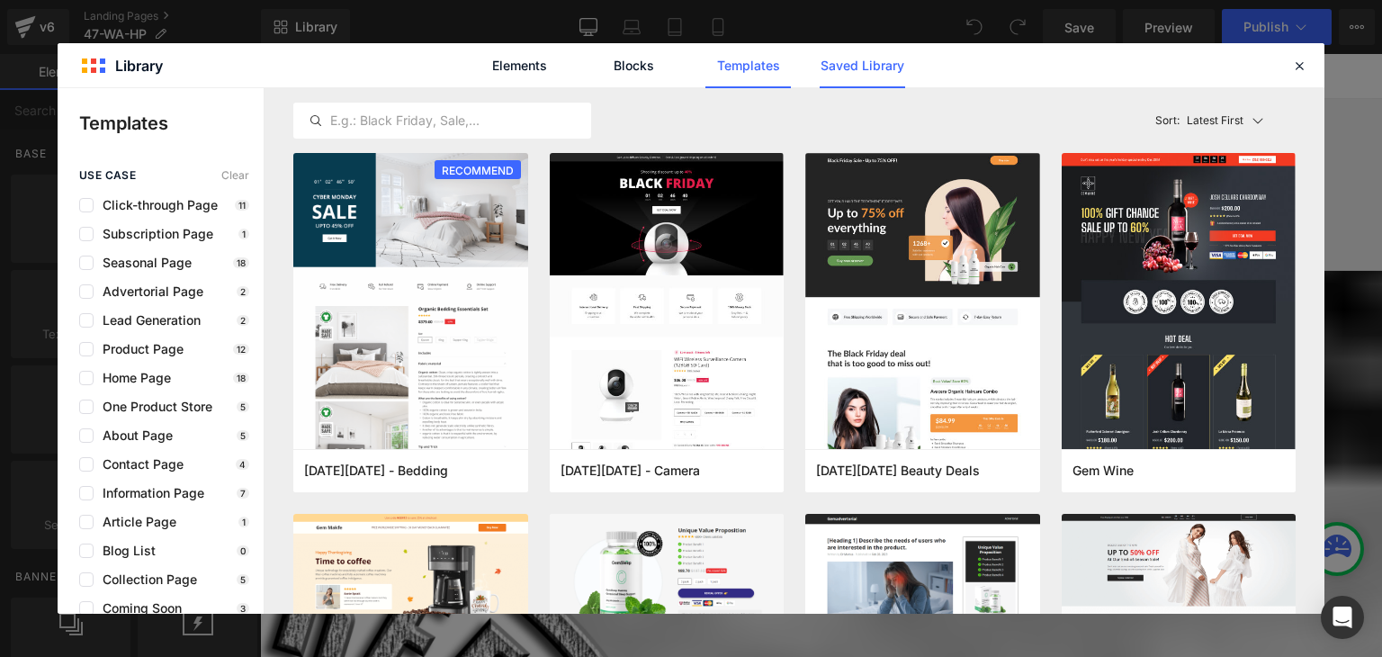
click link "Saved Library"
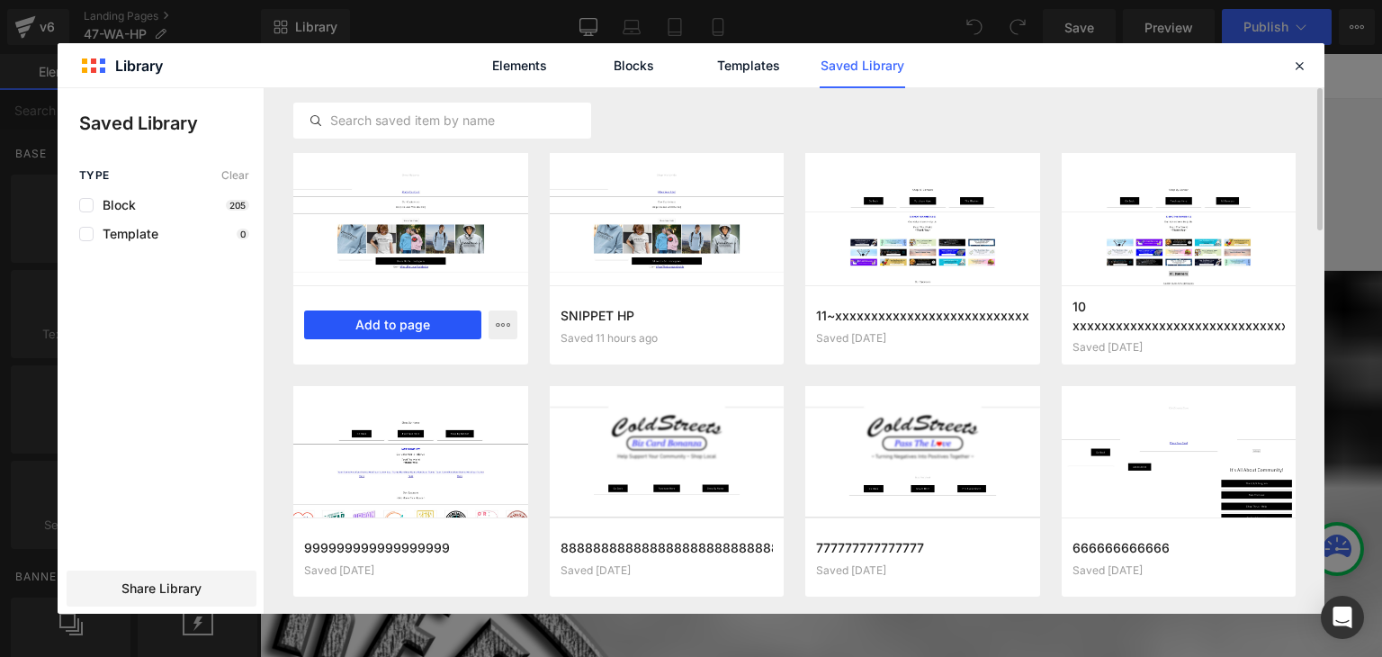
click button "Add to page"
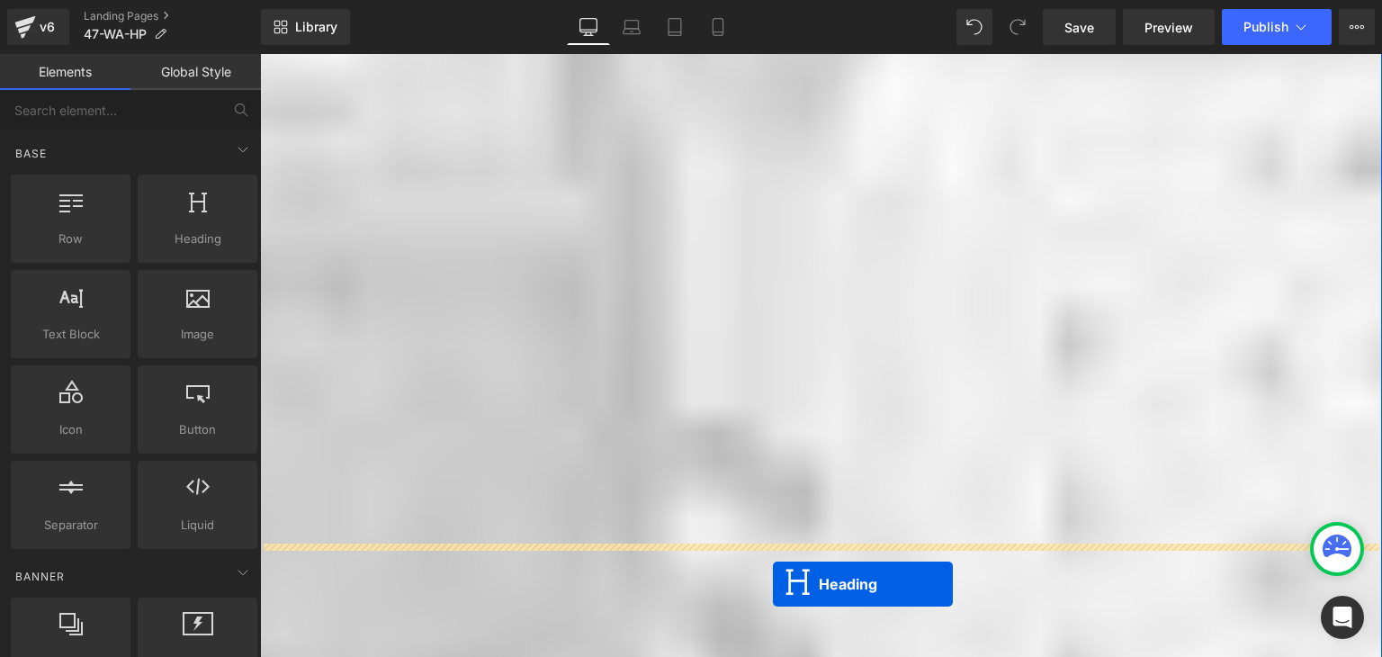
scroll to position [1893, 0]
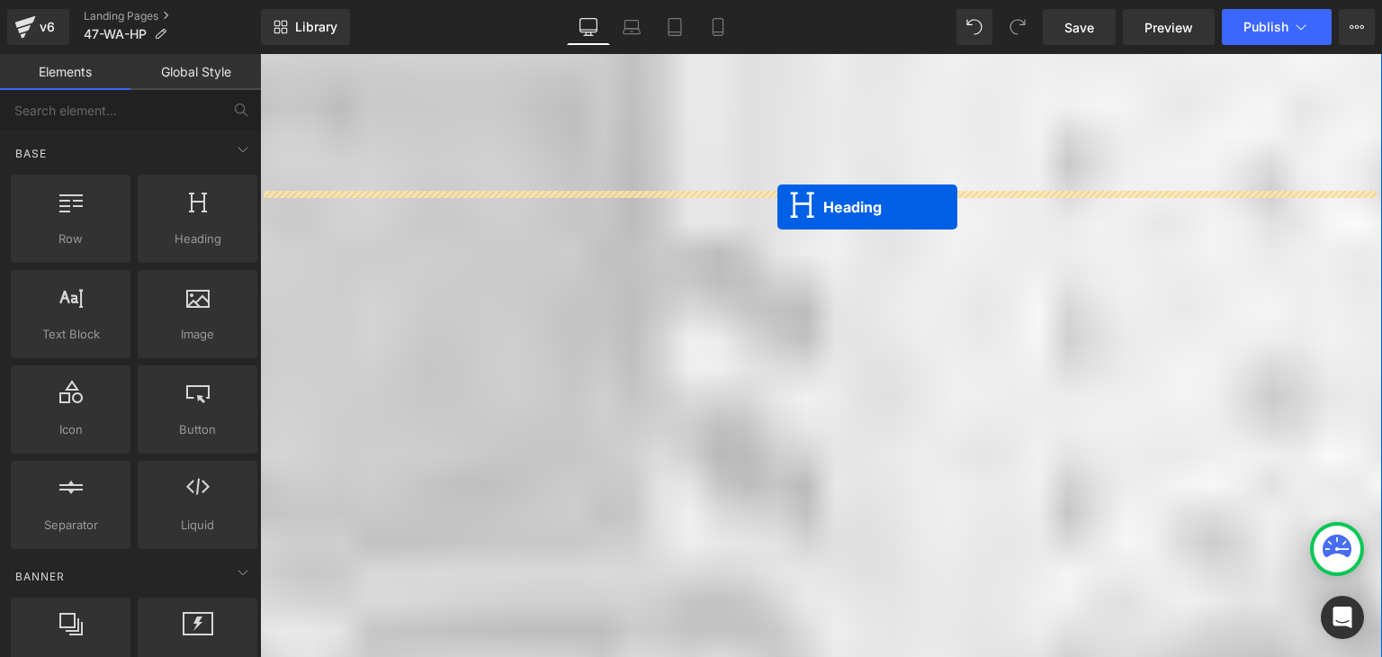
drag, startPoint x: 512, startPoint y: 100, endPoint x: 517, endPoint y: 153, distance: 53.4
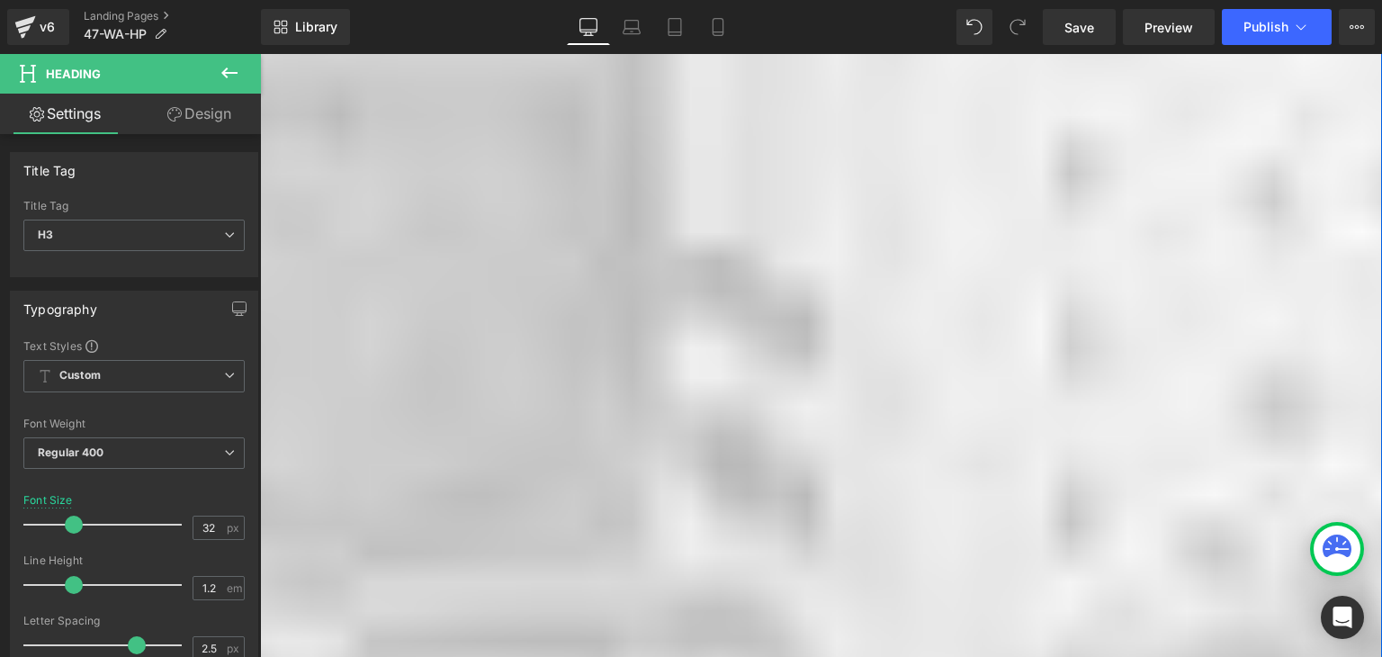
click icon
click link
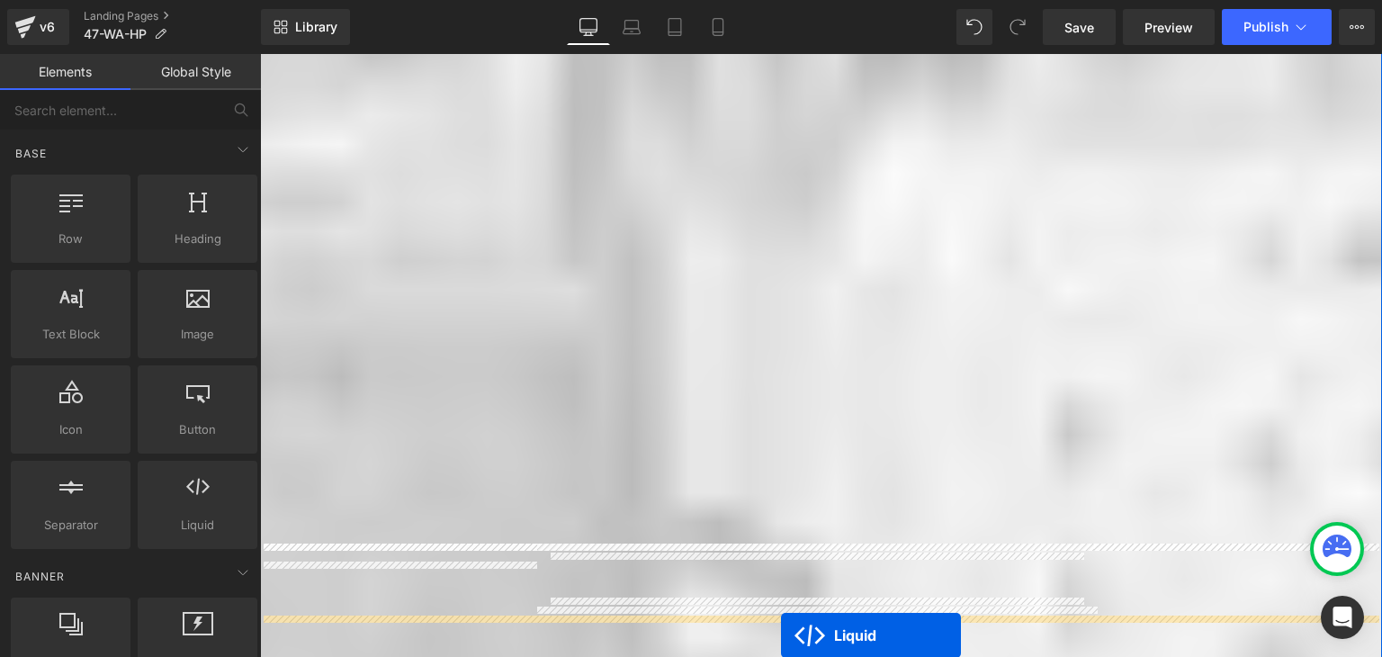
scroll to position [1749, 0]
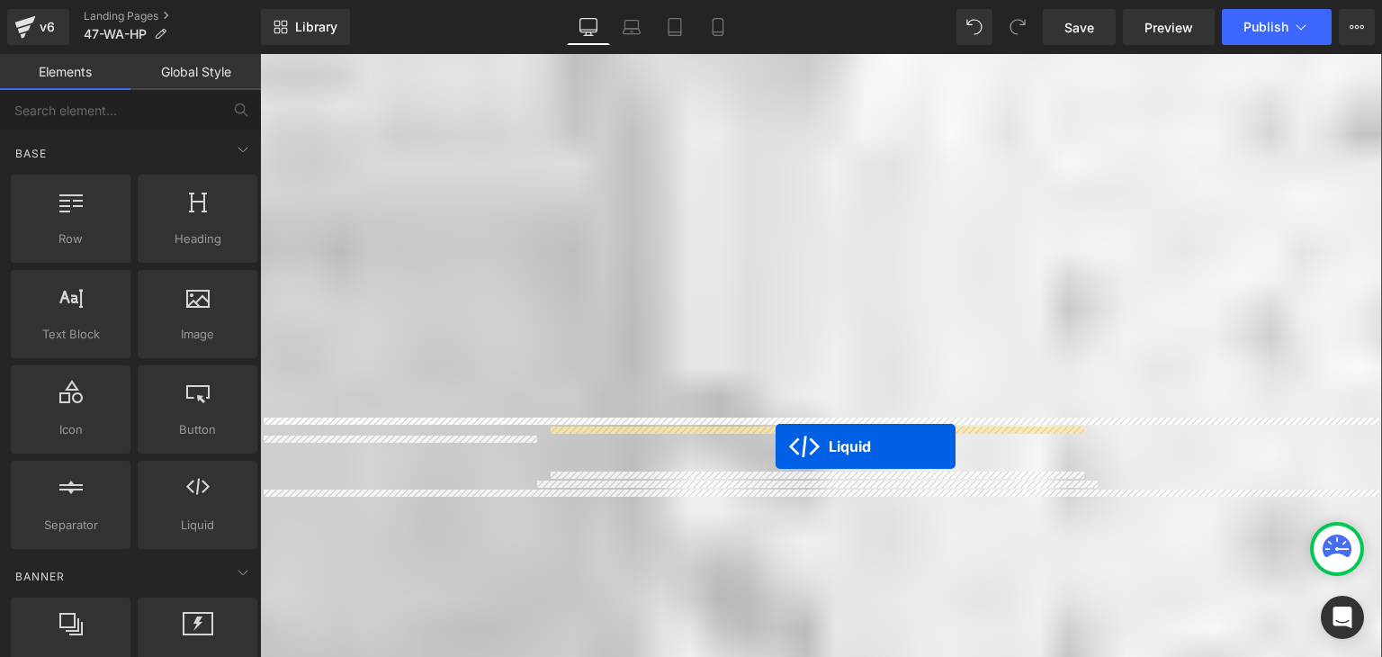
drag, startPoint x: 510, startPoint y: 292, endPoint x: 516, endPoint y: 392, distance: 100.0
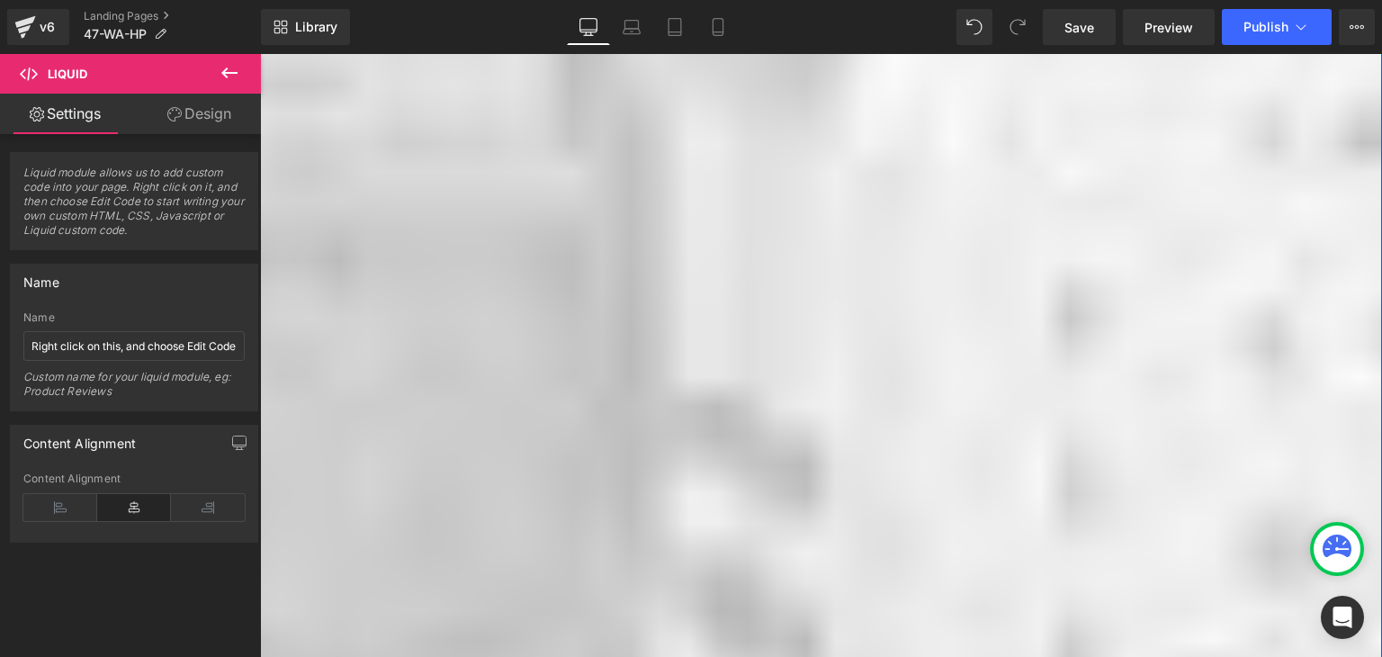
click icon
click link
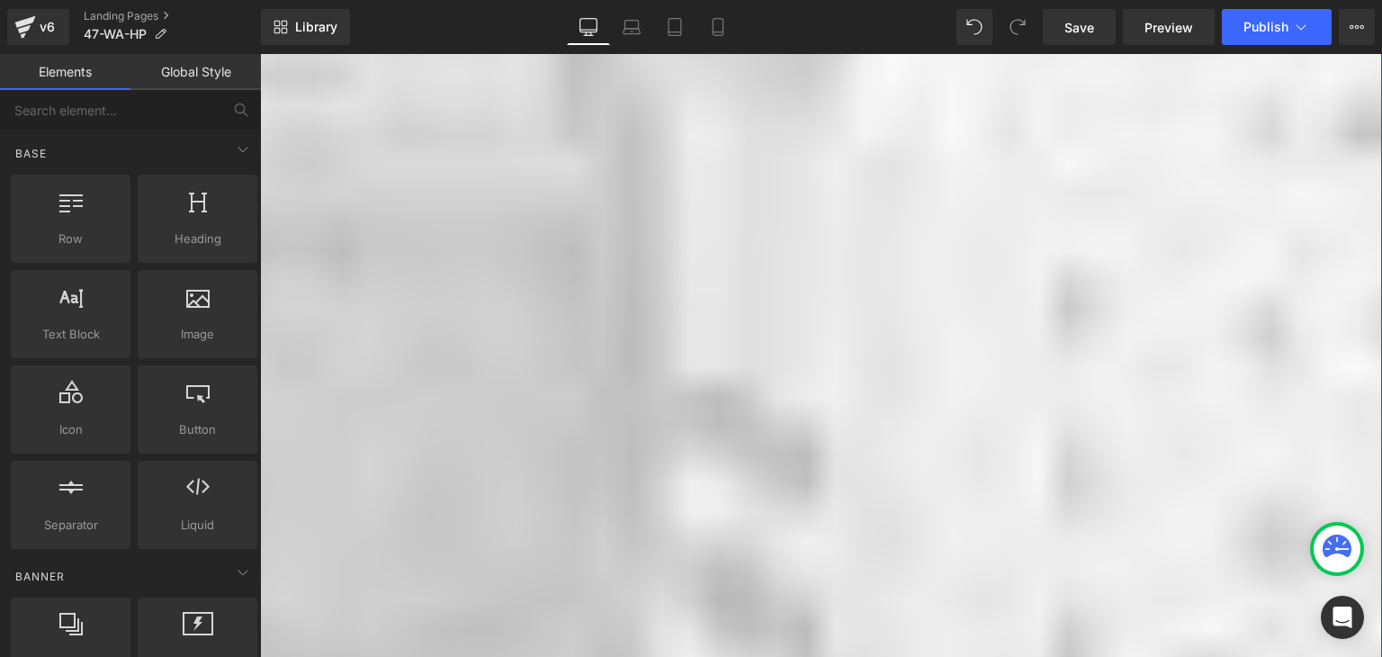
click div "Liquid"
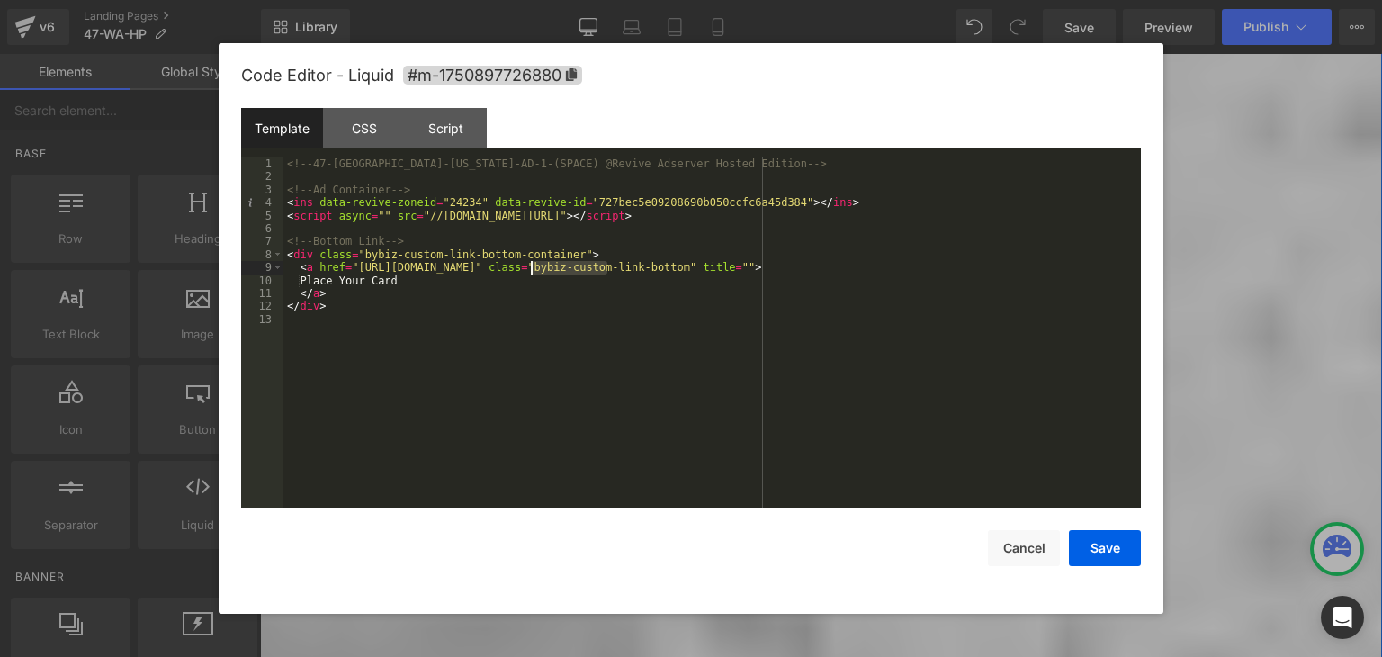
drag, startPoint x: 607, startPoint y: 271, endPoint x: 533, endPoint y: 266, distance: 74.8
click div "<!-- 47-WA-Washington-AD-1-(SPACE) @Revive Adserver Hosted Edition --> <!-- Ad …"
click button "Save"
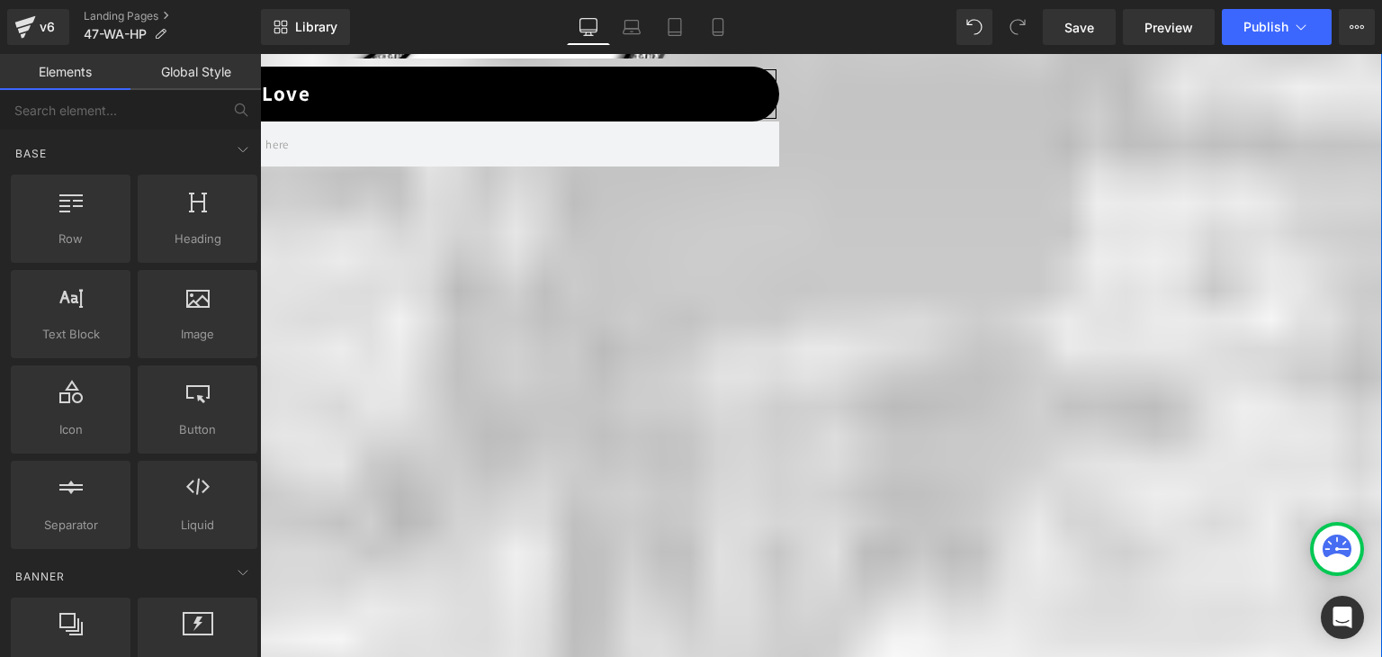
scroll to position [1119, 0]
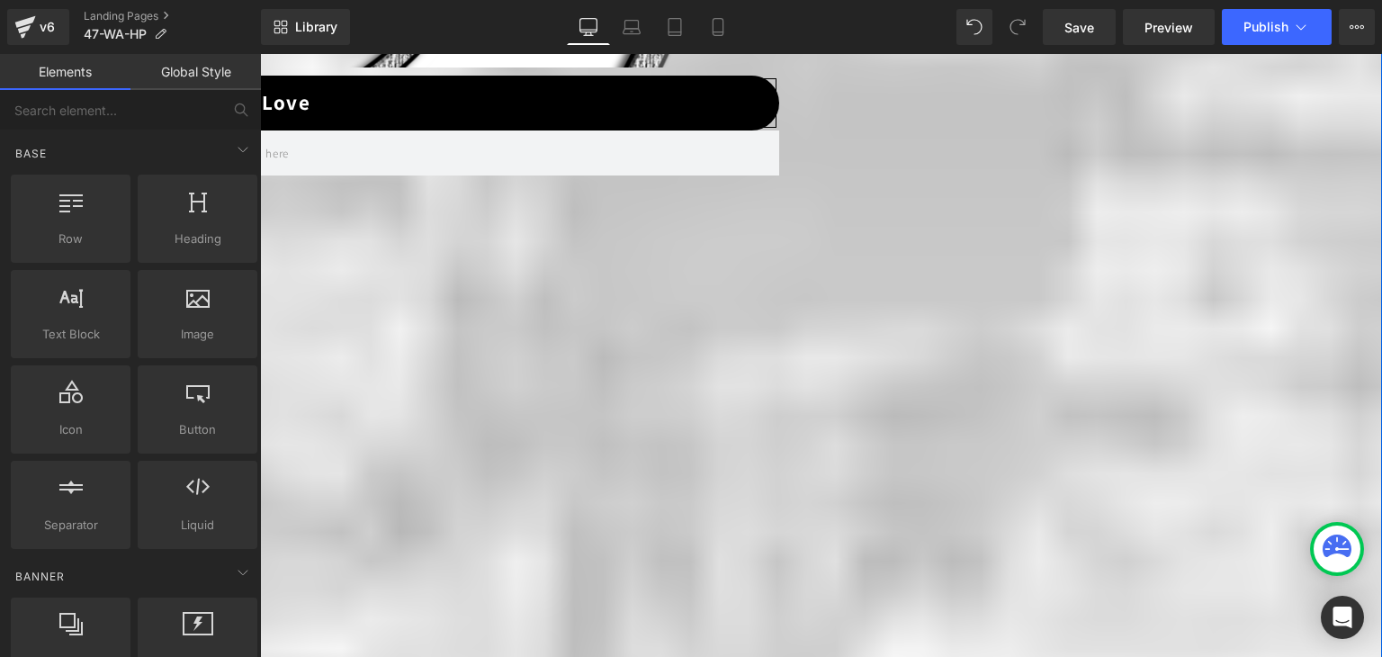
click link
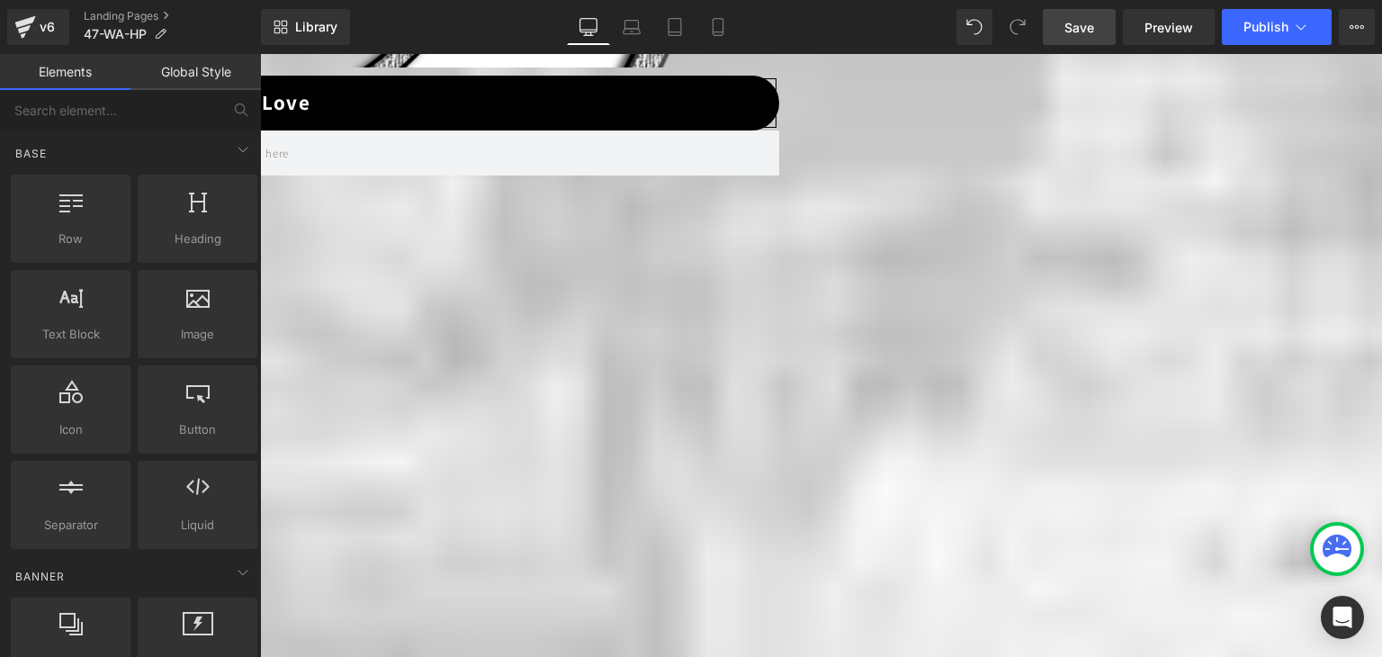
click link "Save"
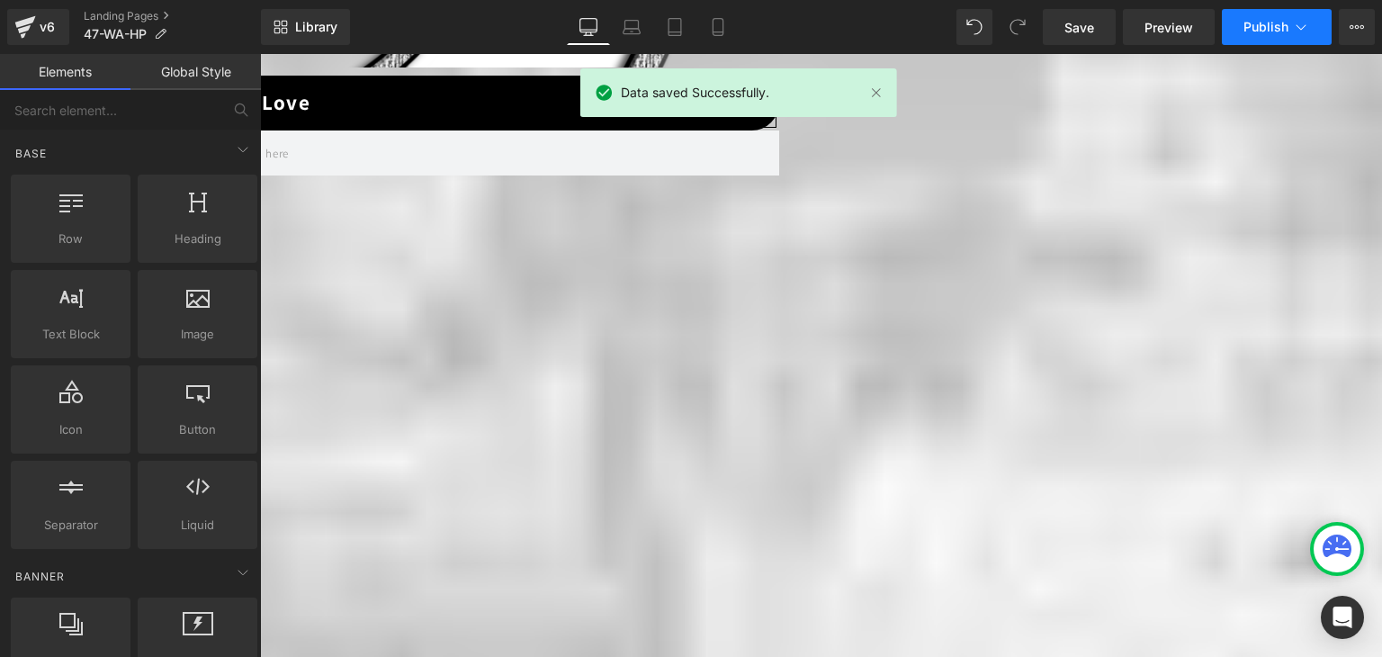
click icon
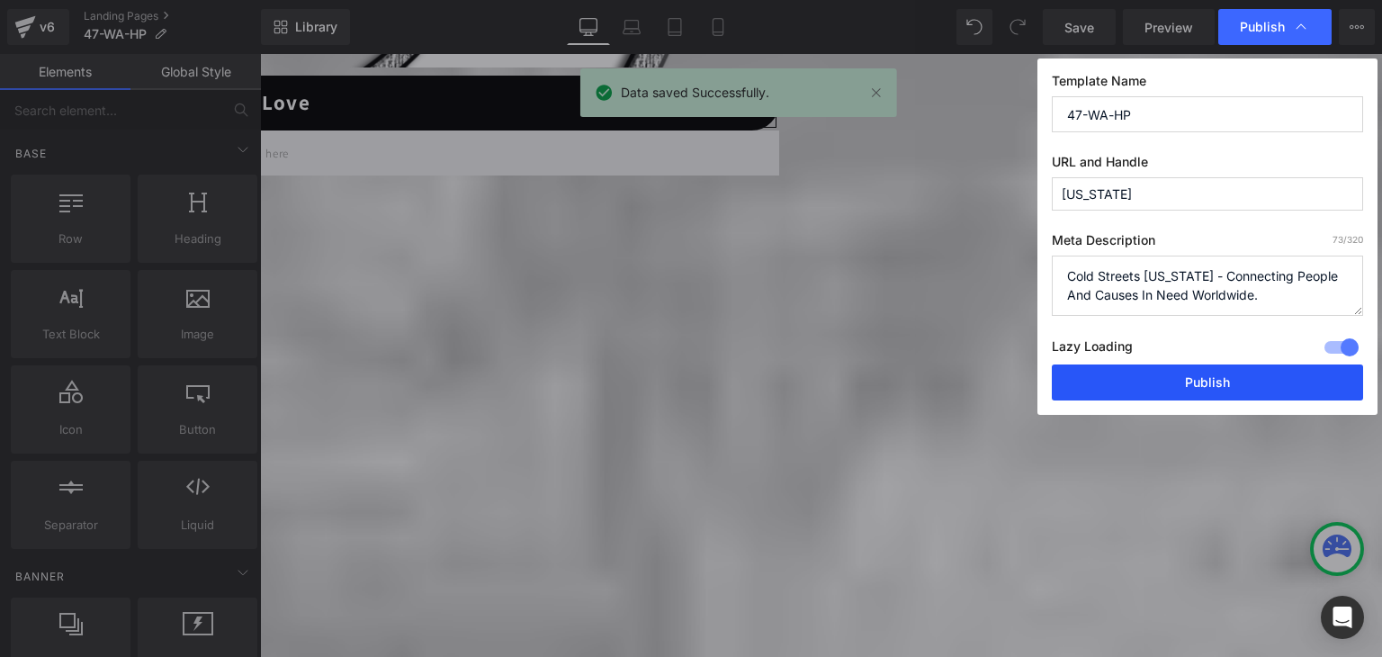
click button "Publish"
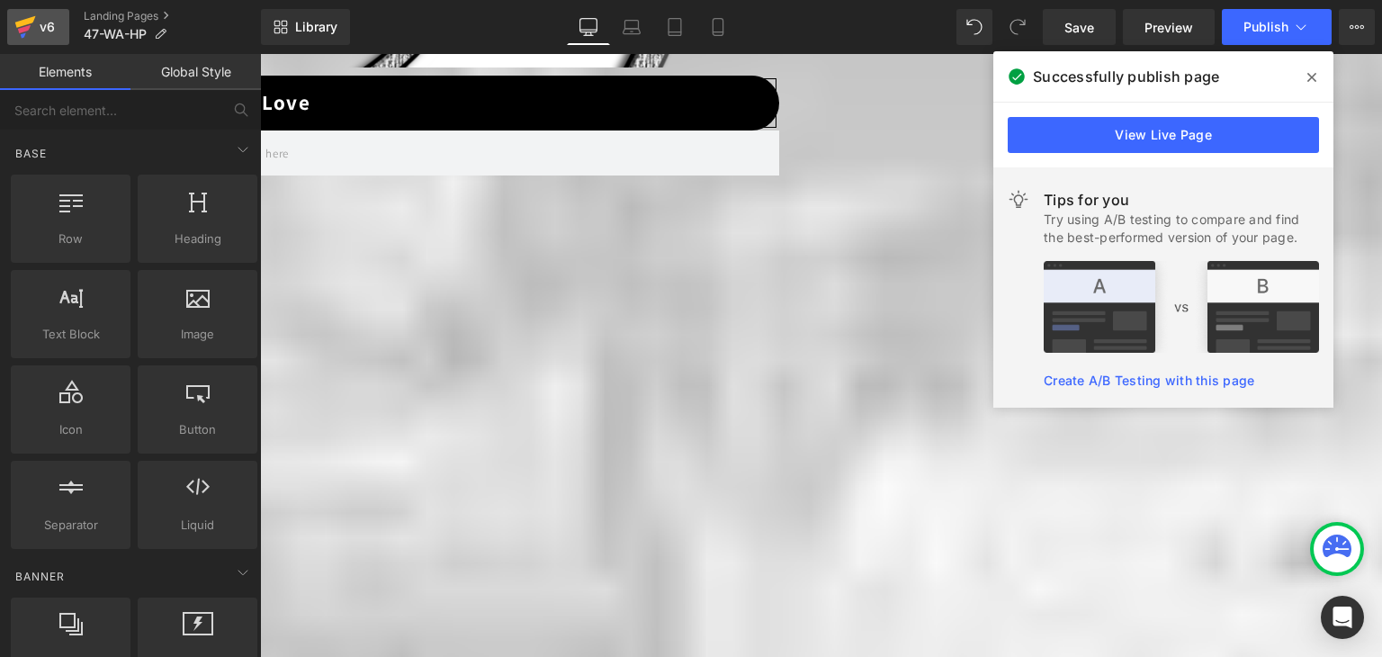
click icon
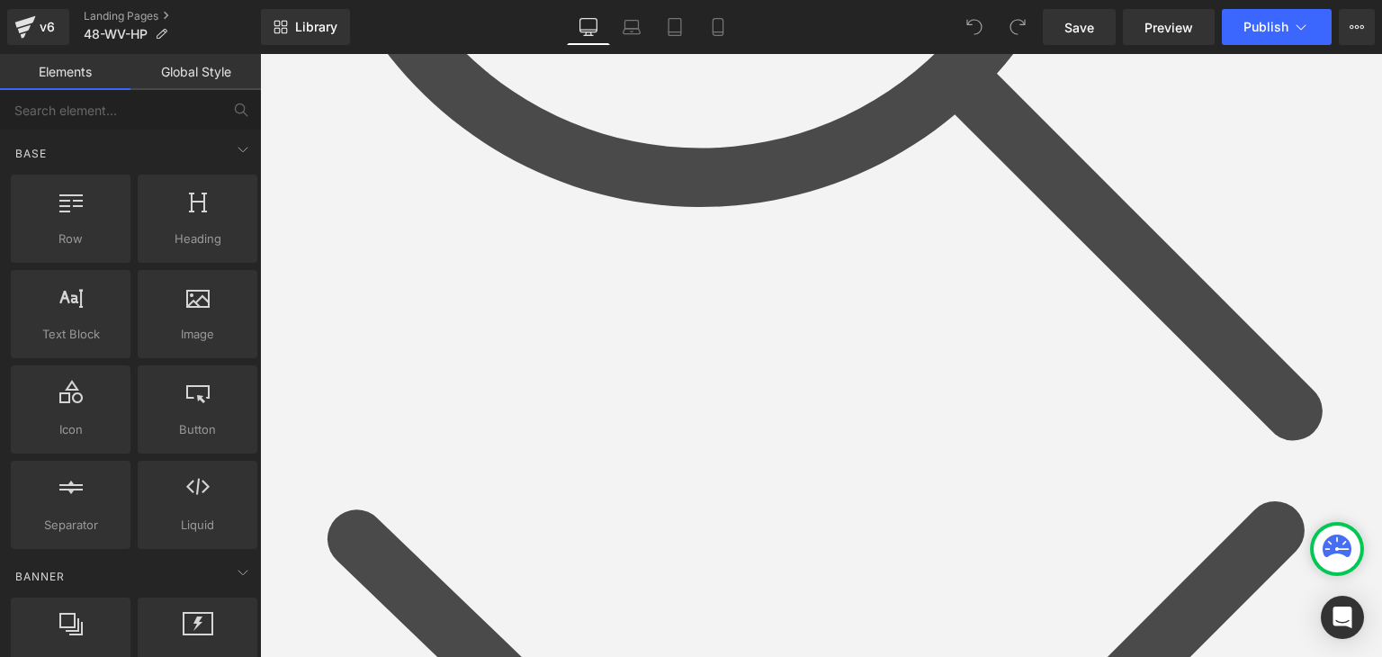
scroll to position [1439, 0]
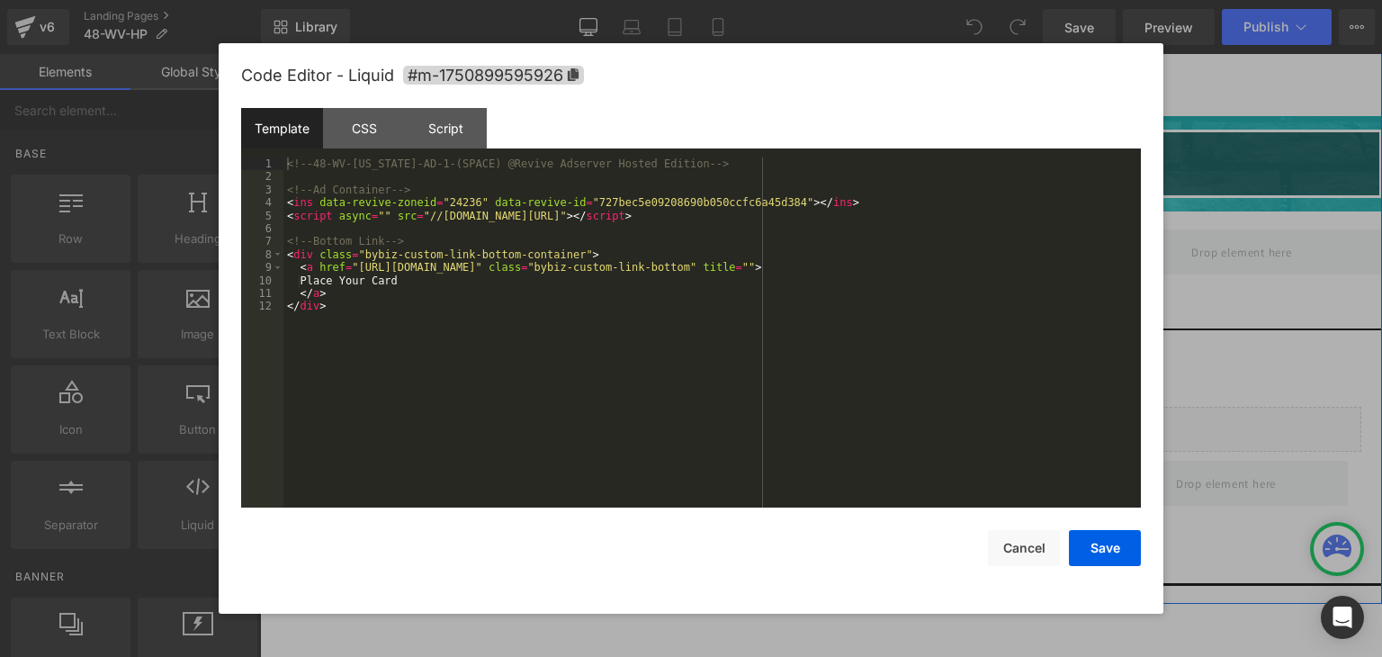
click at [834, 247] on div "Liquid" at bounding box center [821, 260] width 534 height 45
drag, startPoint x: 608, startPoint y: 265, endPoint x: 533, endPoint y: 271, distance: 75.8
click at [533, 271] on div "<!-- 48-WV-West Virginia-AD-1-(SPACE) @Revive Adserver Hosted Edition --> <!-- …" at bounding box center [711, 345] width 857 height 376
click at [0, 0] on button "Save" at bounding box center [0, 0] width 0 height 0
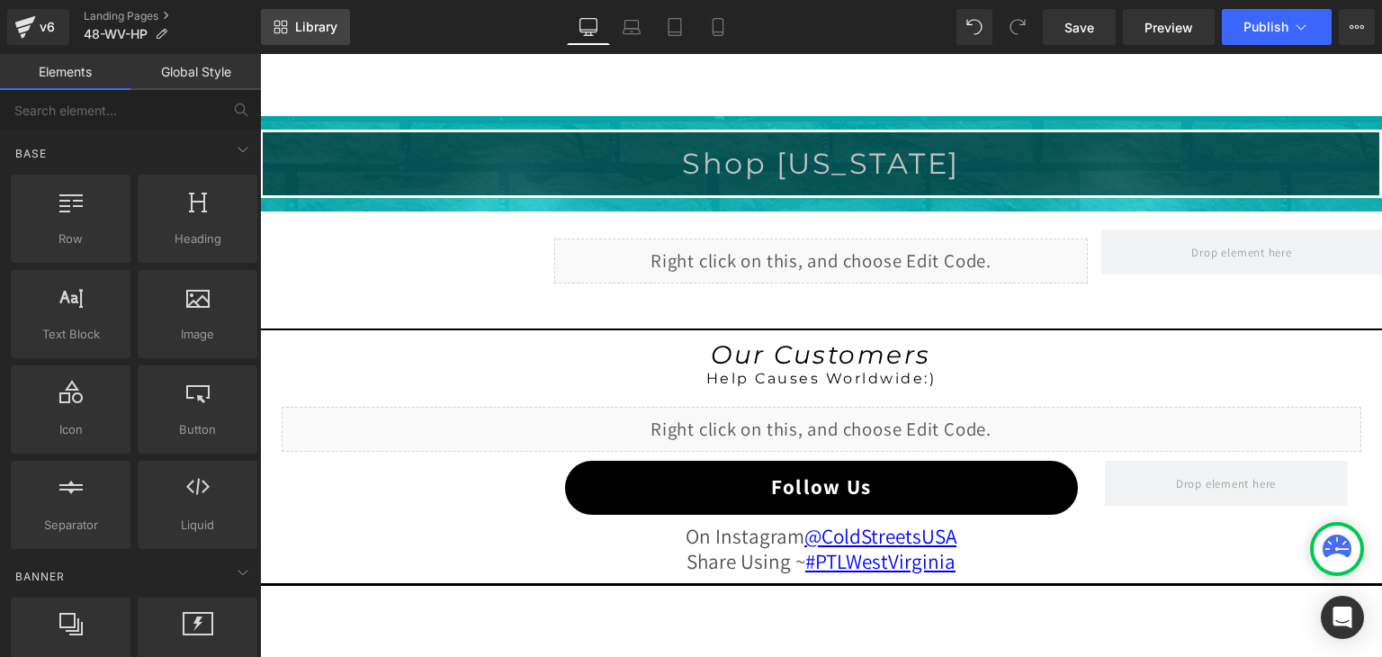
click at [333, 26] on span "Library" at bounding box center [316, 27] width 42 height 16
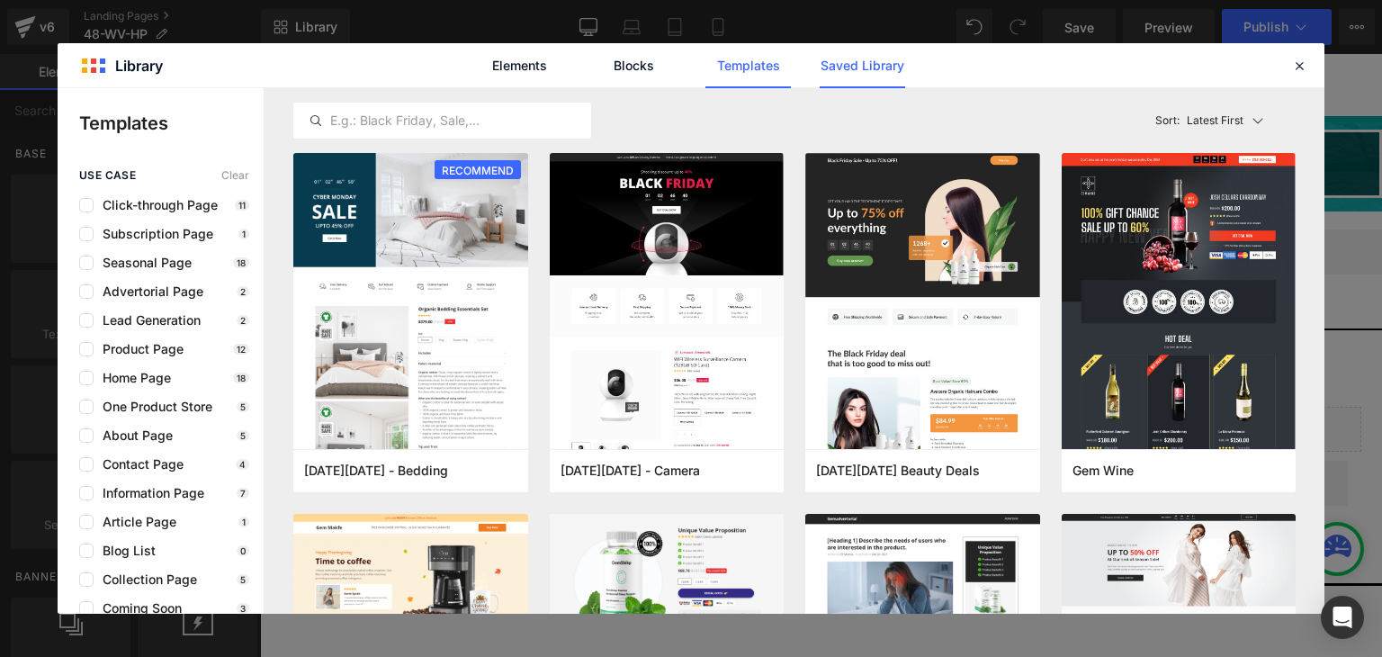
click at [845, 62] on link "Saved Library" at bounding box center [862, 65] width 85 height 45
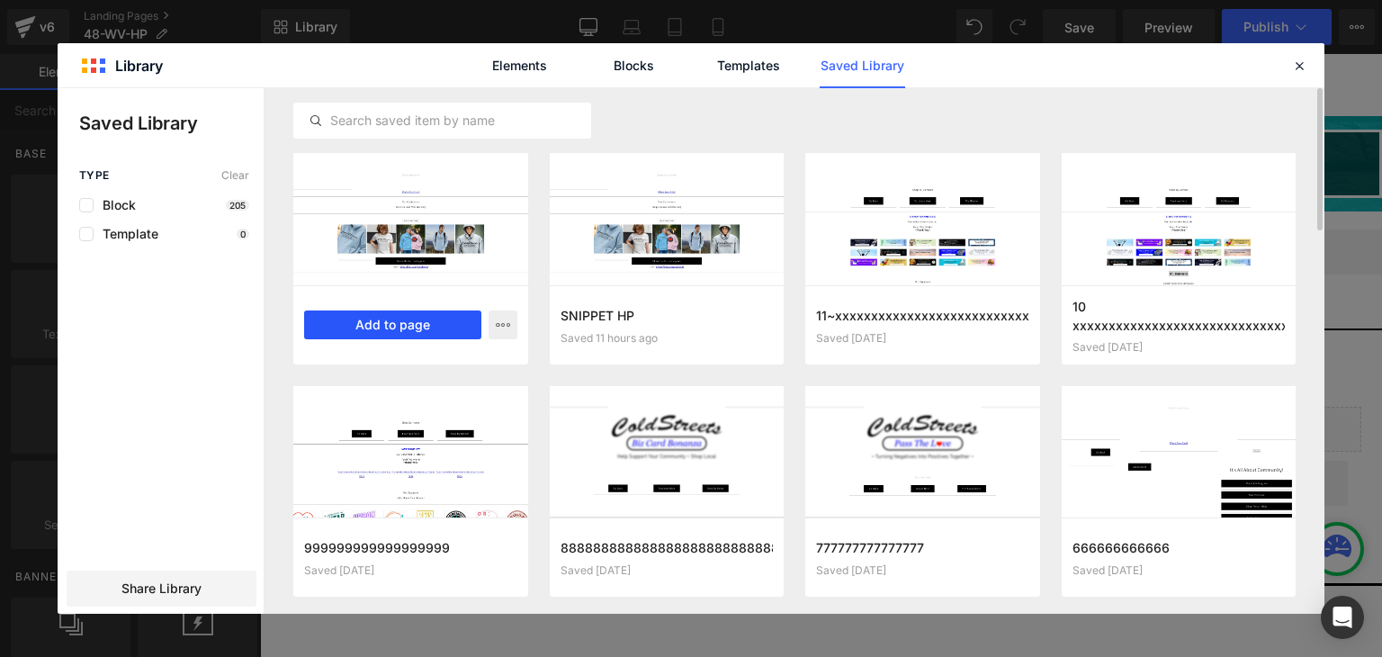
click at [381, 314] on button "Add to page" at bounding box center [392, 324] width 177 height 29
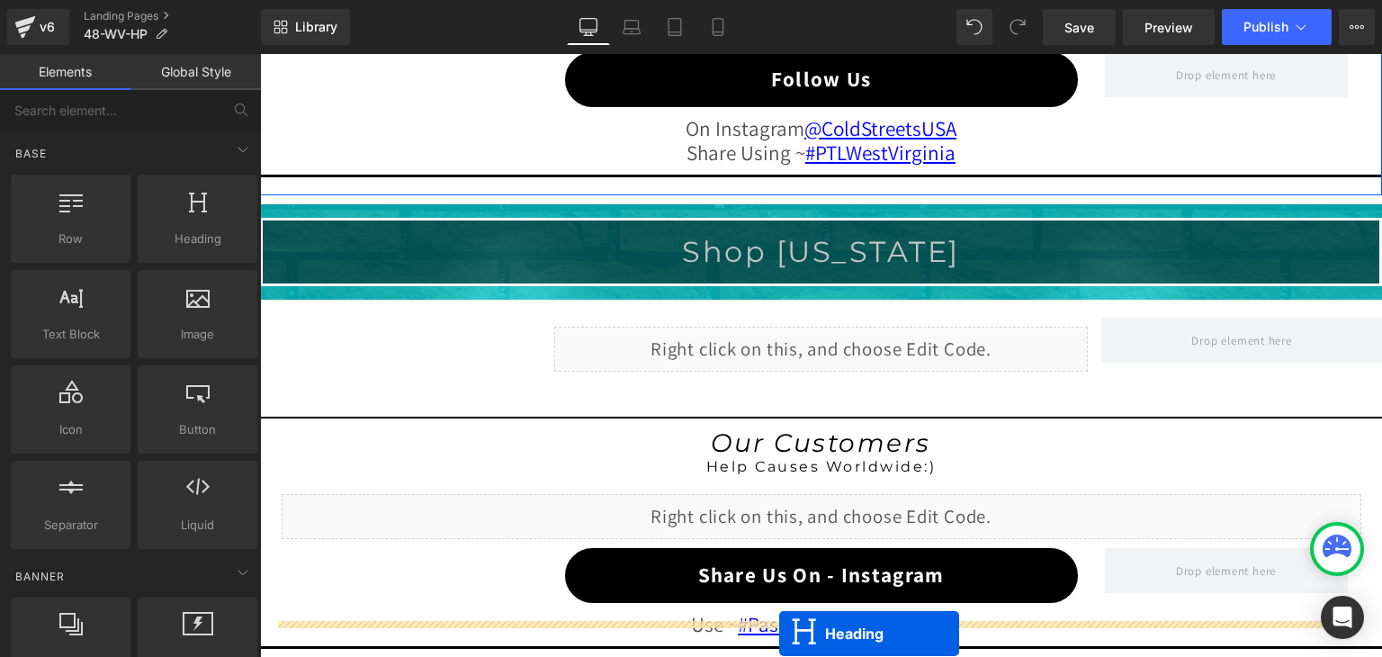
scroll to position [1911, 0]
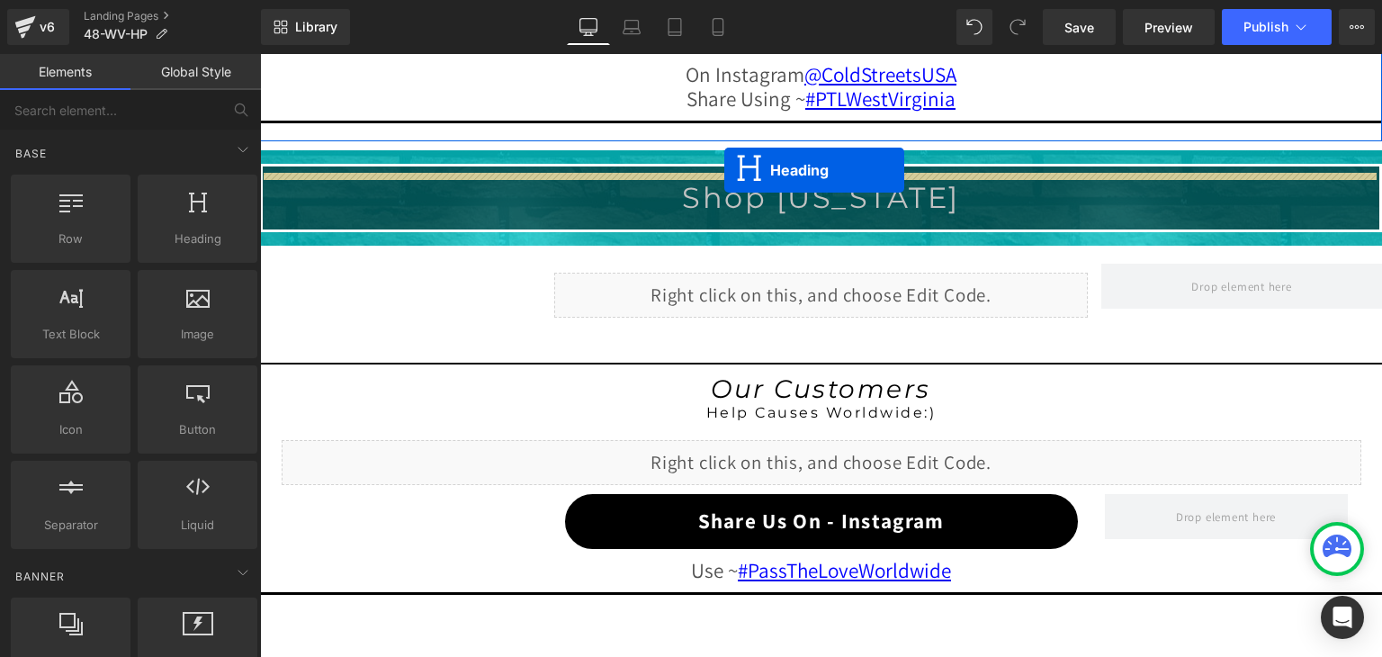
drag, startPoint x: 769, startPoint y: 243, endPoint x: 724, endPoint y: 170, distance: 85.6
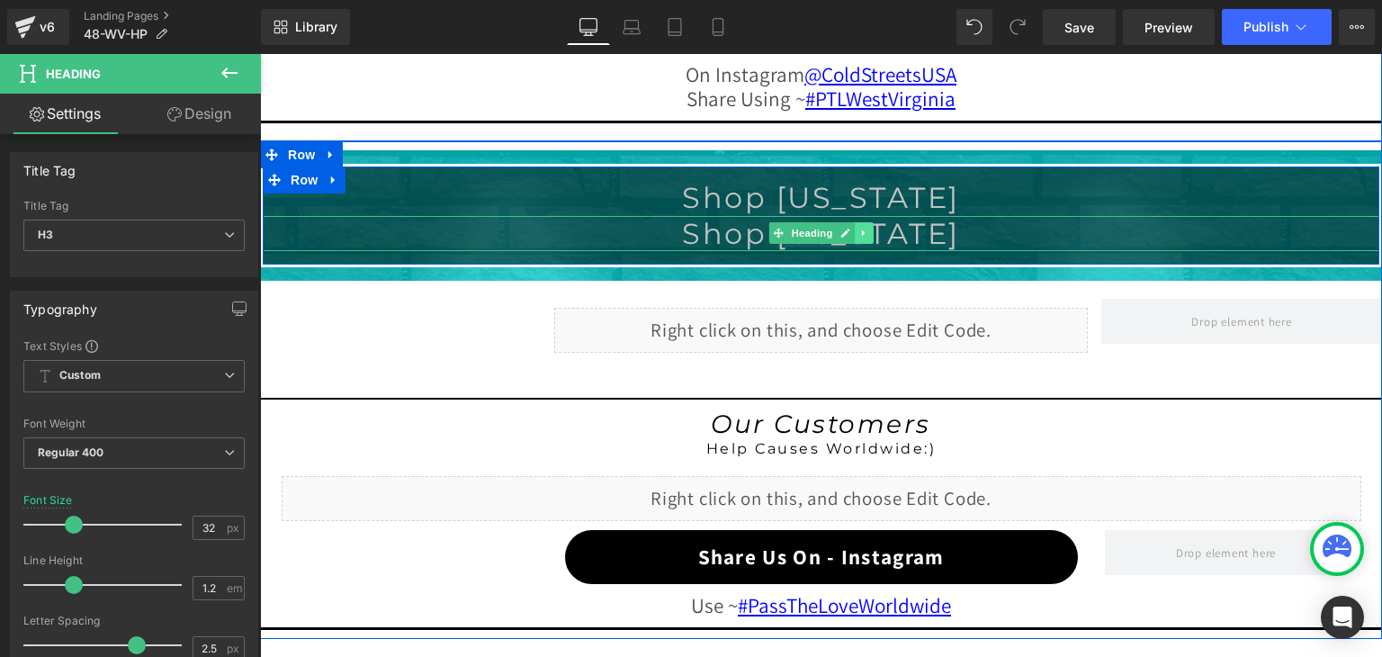
click at [860, 228] on icon at bounding box center [864, 233] width 10 height 11
click at [869, 229] on icon at bounding box center [874, 234] width 10 height 10
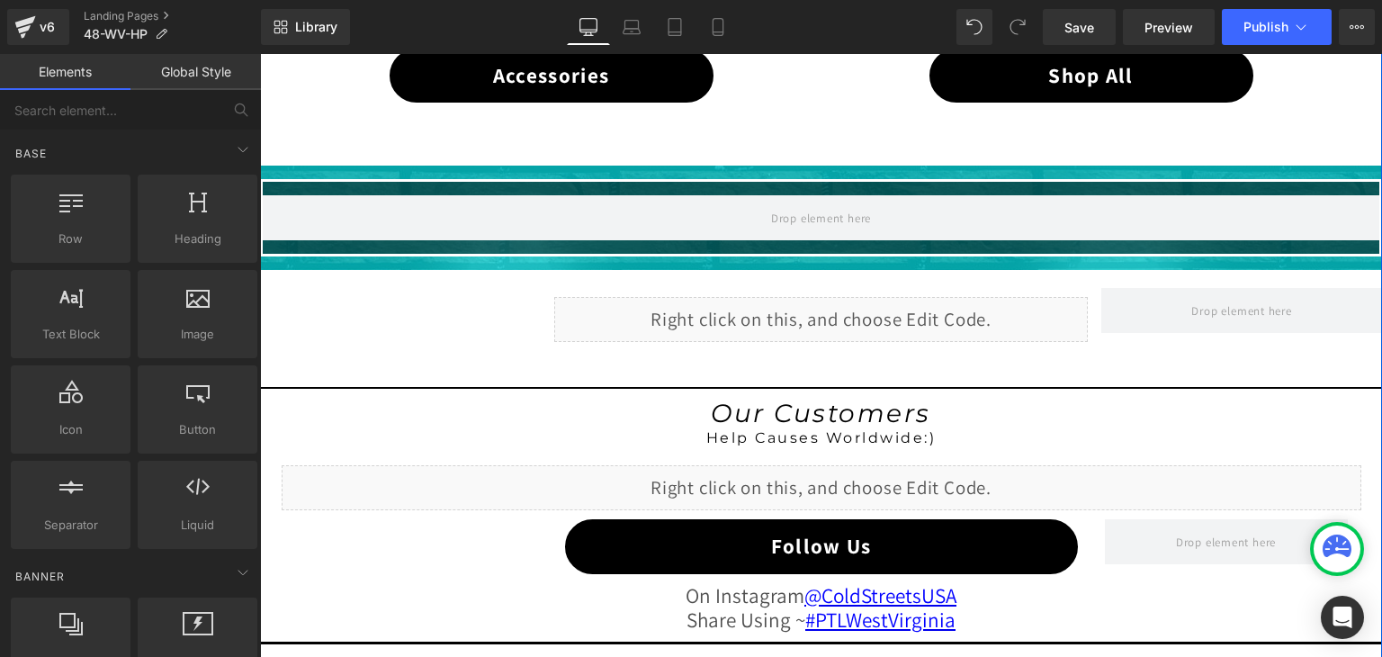
scroll to position [1371, 0]
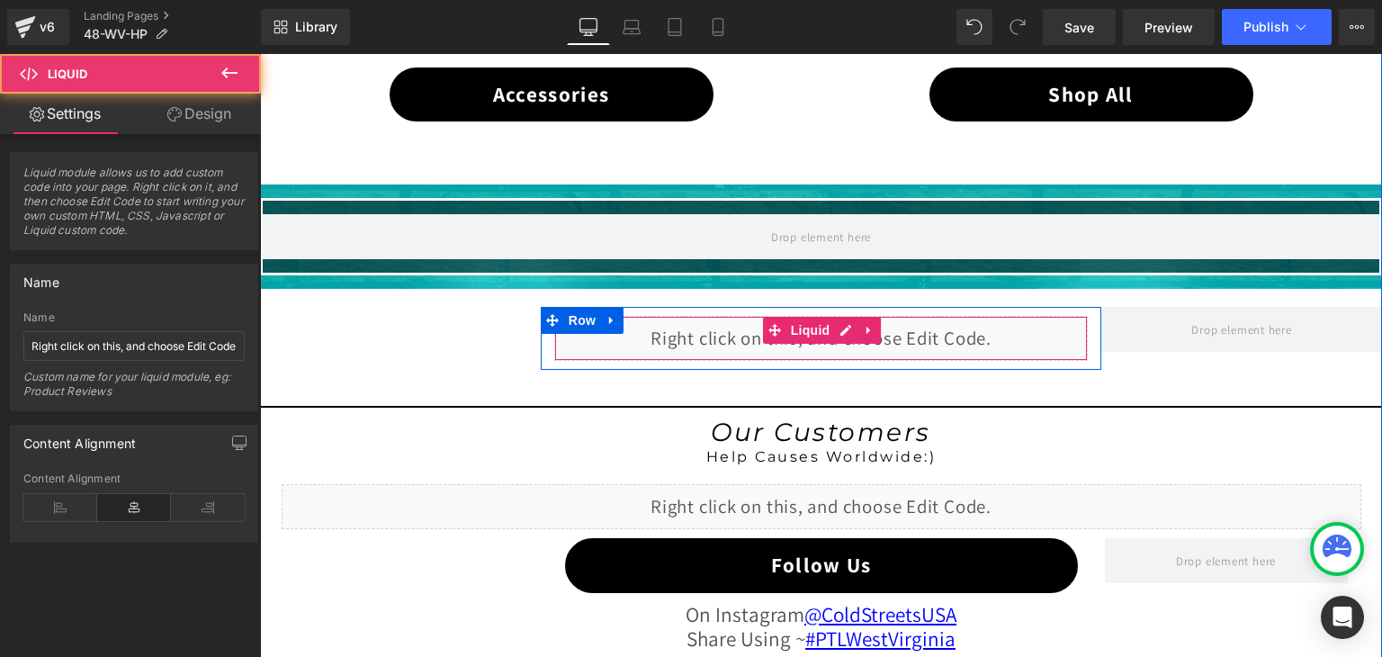
click at [816, 327] on div "Liquid" at bounding box center [821, 338] width 534 height 45
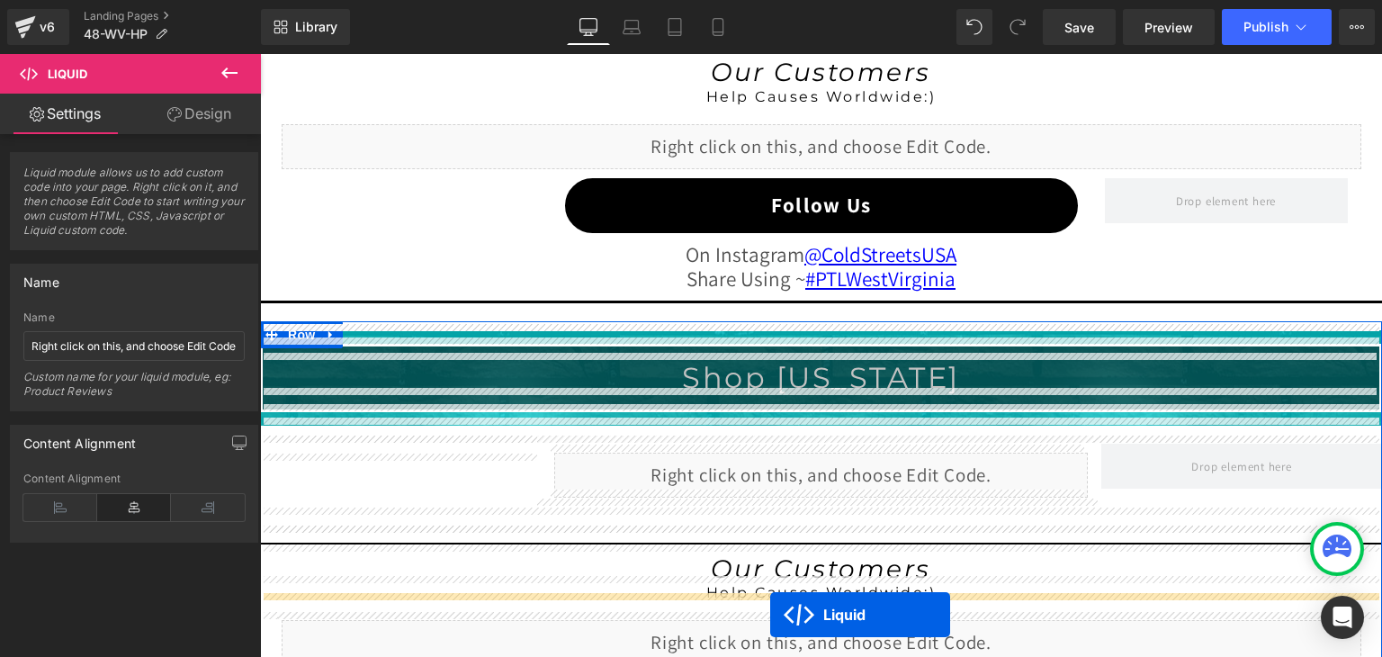
scroll to position [1893, 0]
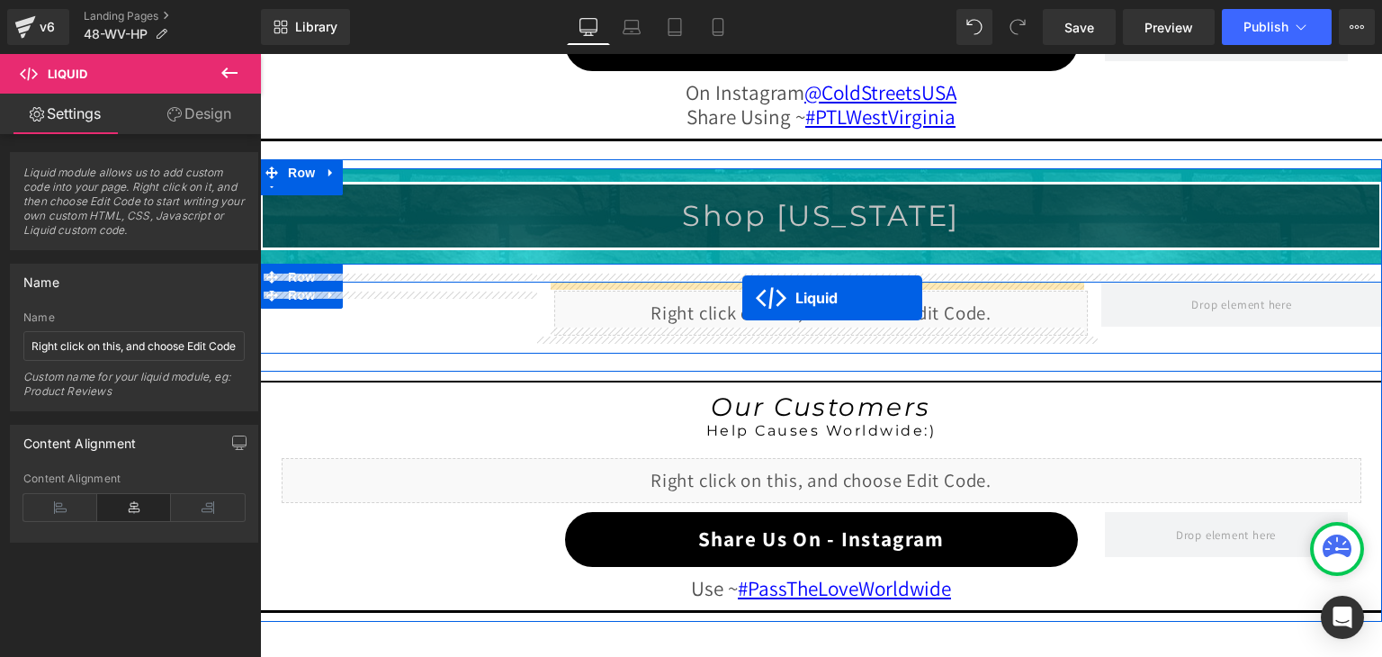
drag, startPoint x: 771, startPoint y: 325, endPoint x: 742, endPoint y: 298, distance: 39.5
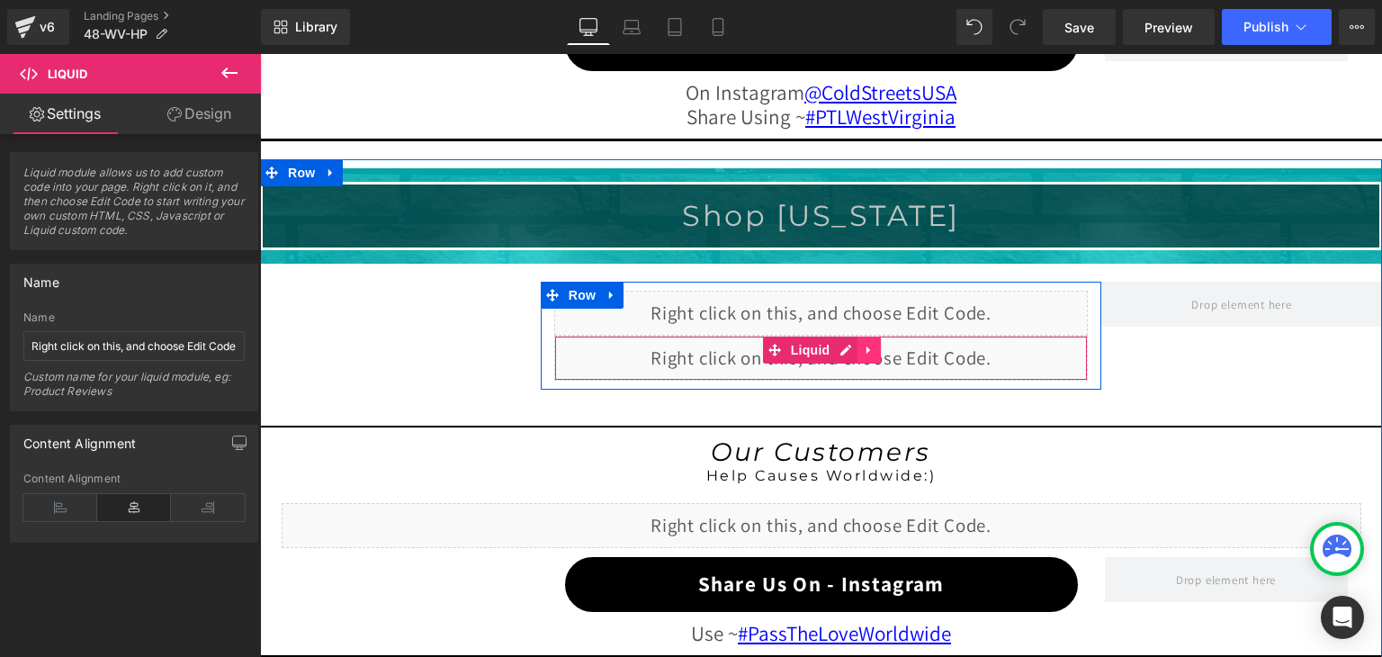
click at [866, 345] on icon at bounding box center [868, 349] width 4 height 8
click at [874, 344] on icon at bounding box center [880, 350] width 13 height 13
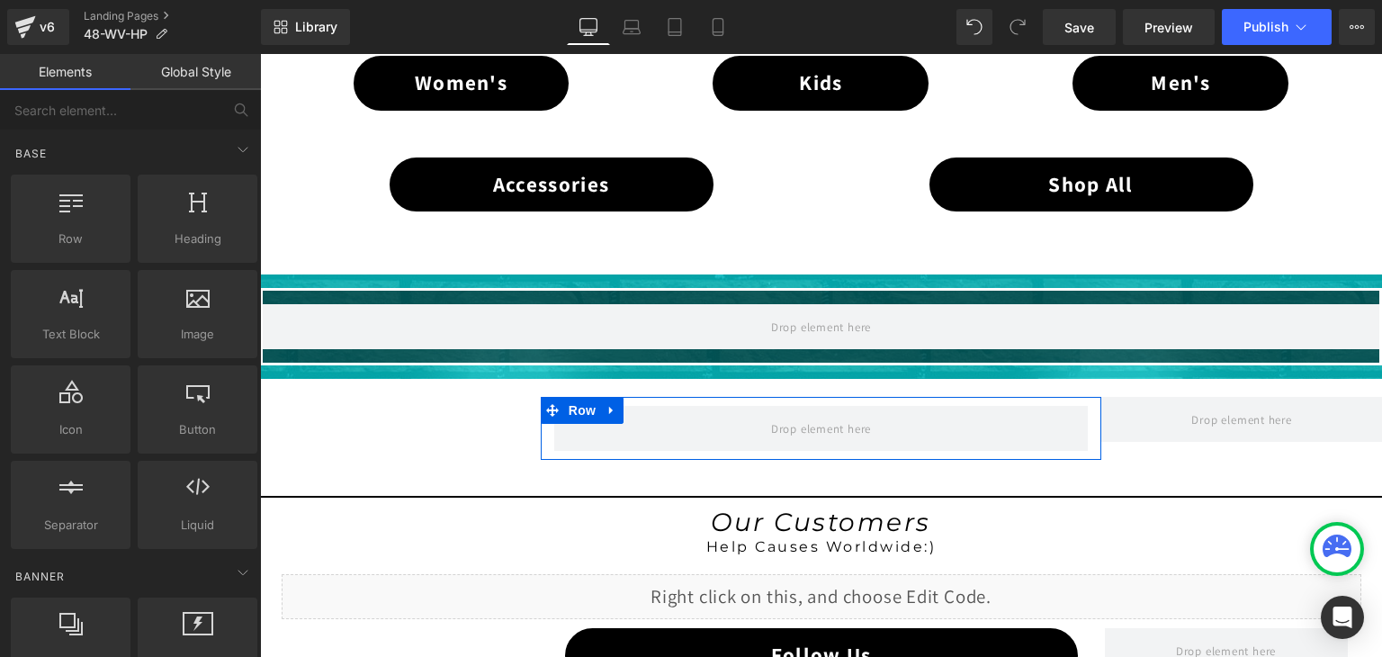
scroll to position [1263, 0]
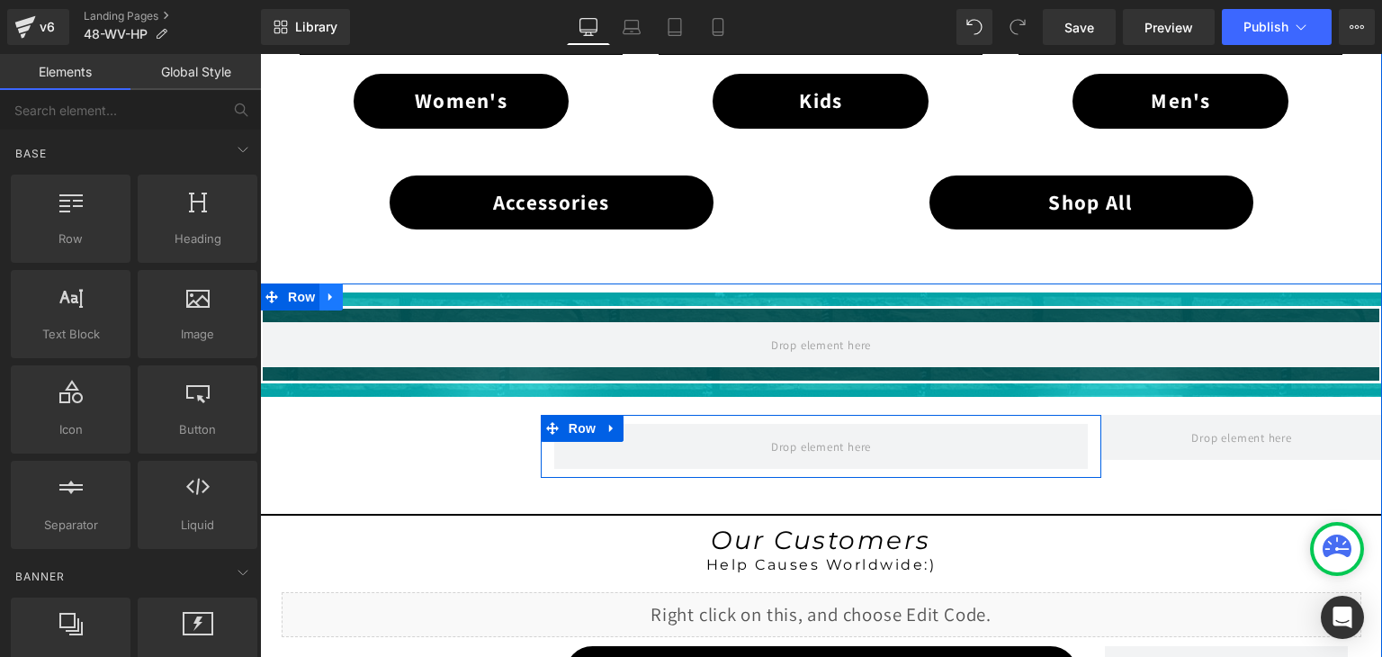
click at [321, 284] on link at bounding box center [330, 296] width 23 height 27
click at [372, 291] on icon at bounding box center [378, 297] width 13 height 13
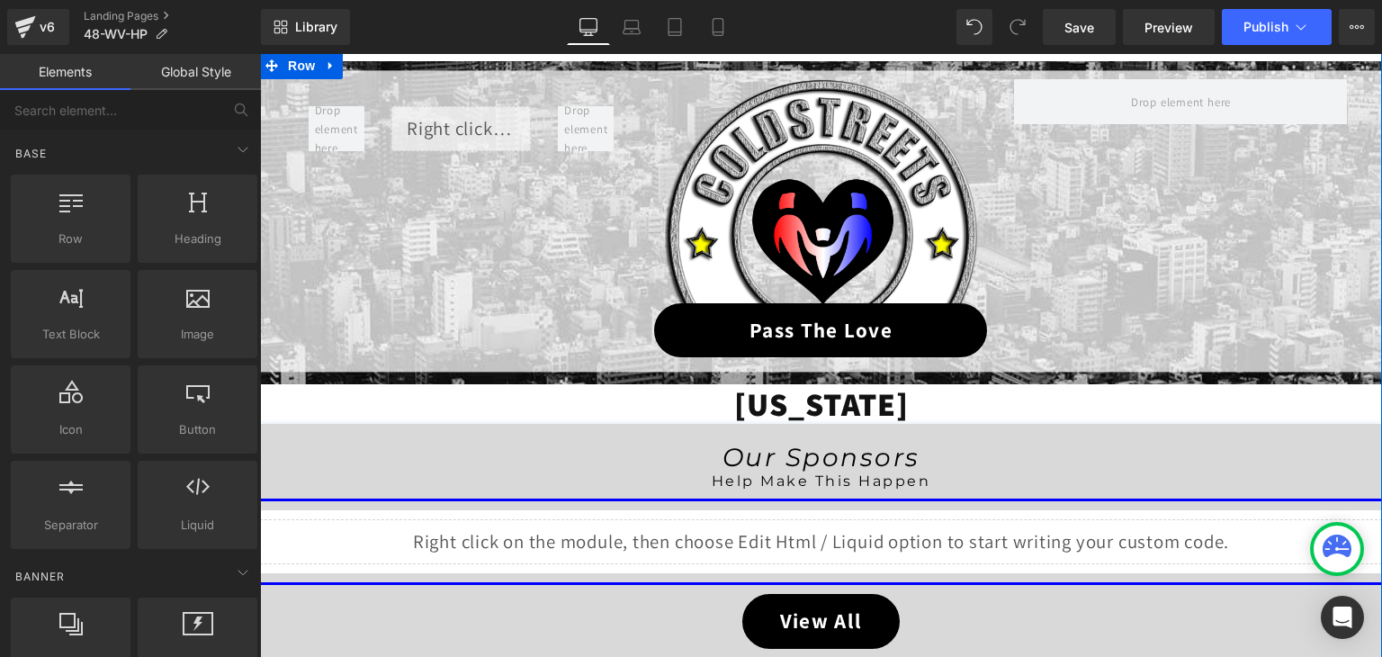
scroll to position [184, 0]
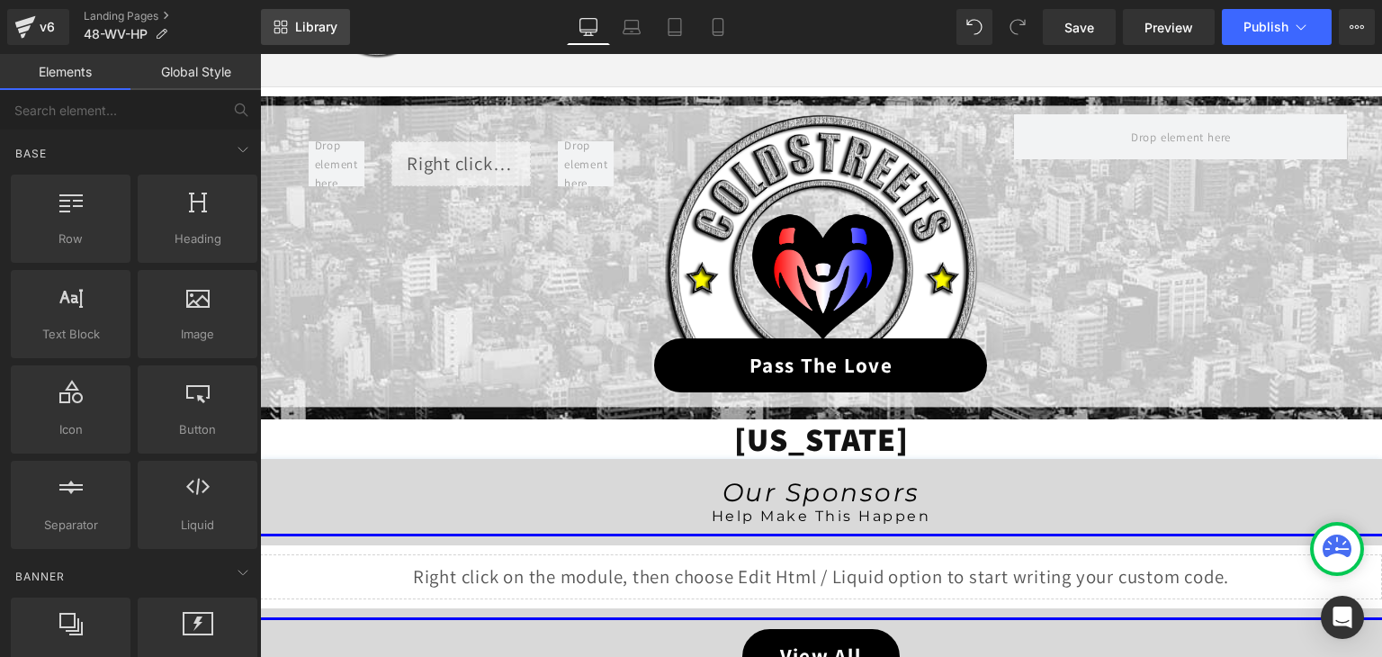
click at [306, 20] on span "Library" at bounding box center [316, 27] width 42 height 16
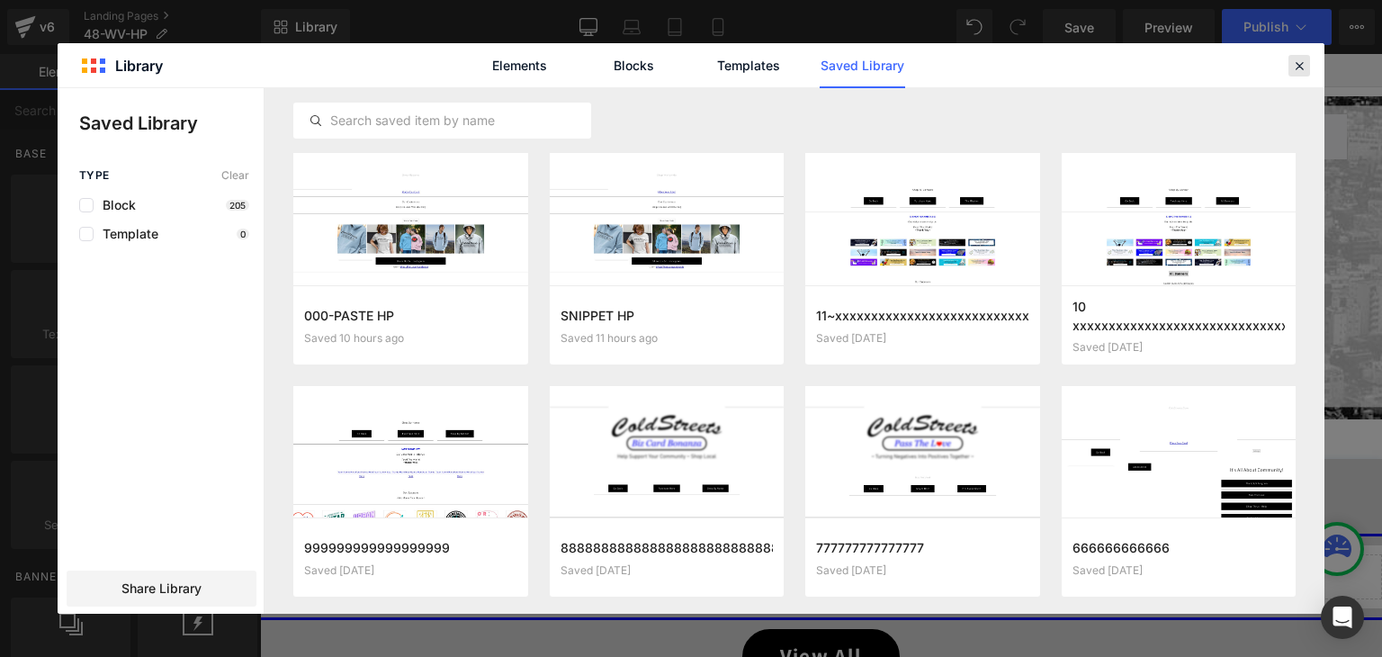
click at [1305, 62] on icon at bounding box center [1299, 66] width 16 height 16
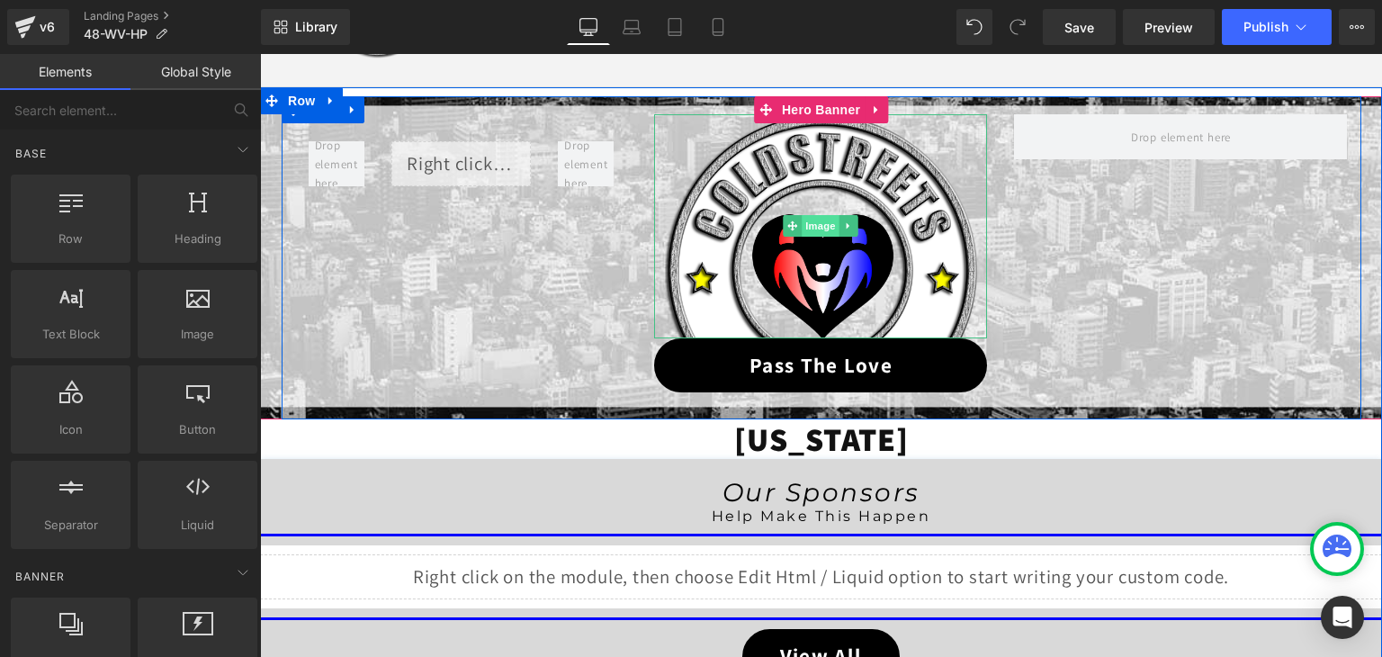
click at [806, 233] on span "Image" at bounding box center [822, 226] width 38 height 22
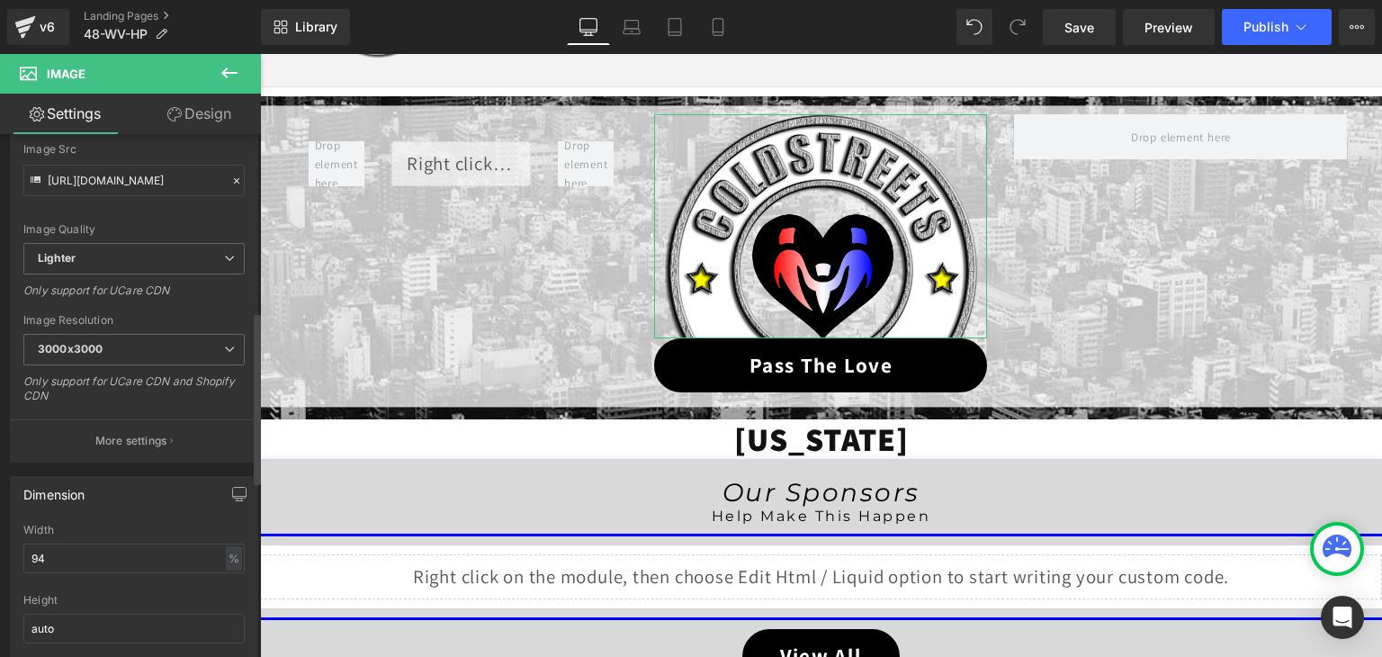
scroll to position [540, 0]
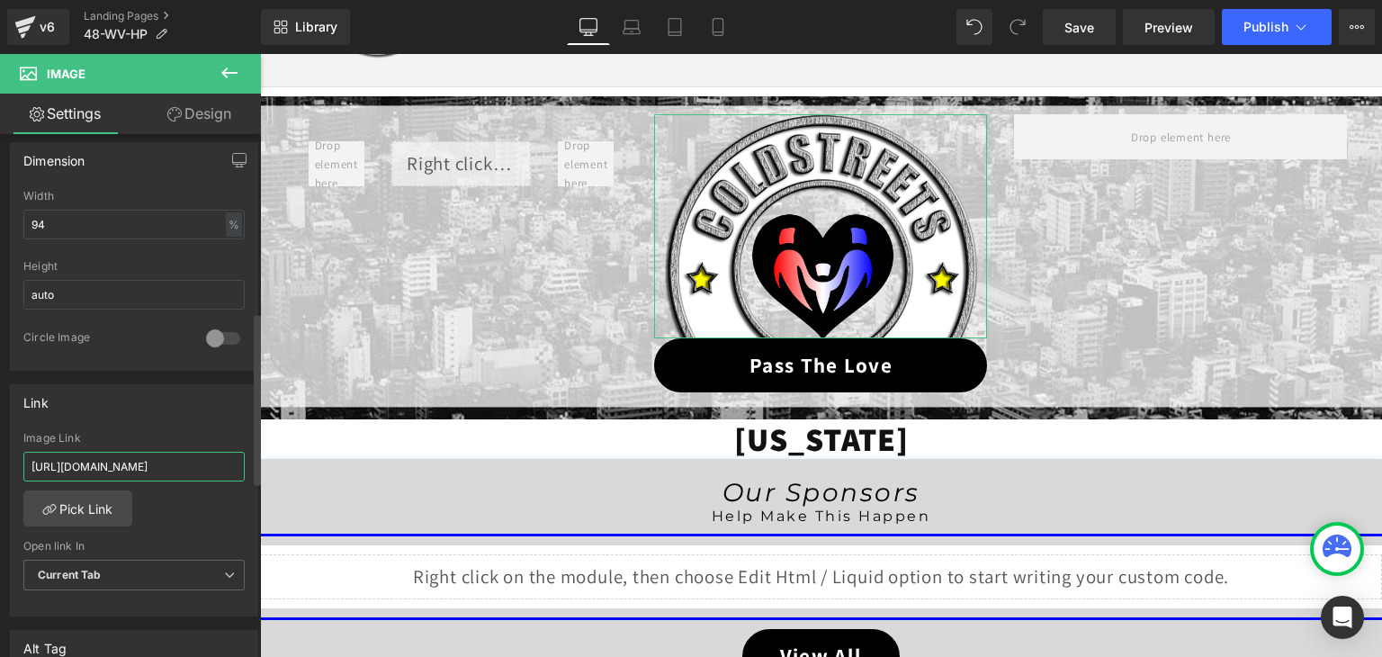
click at [134, 455] on input "https://coldstreets.com/pages/ptl-wv" at bounding box center [133, 467] width 221 height 30
paste input "48-wv-ptl"
type input "https://coldstreets.com/pages/48-wv-ptl"
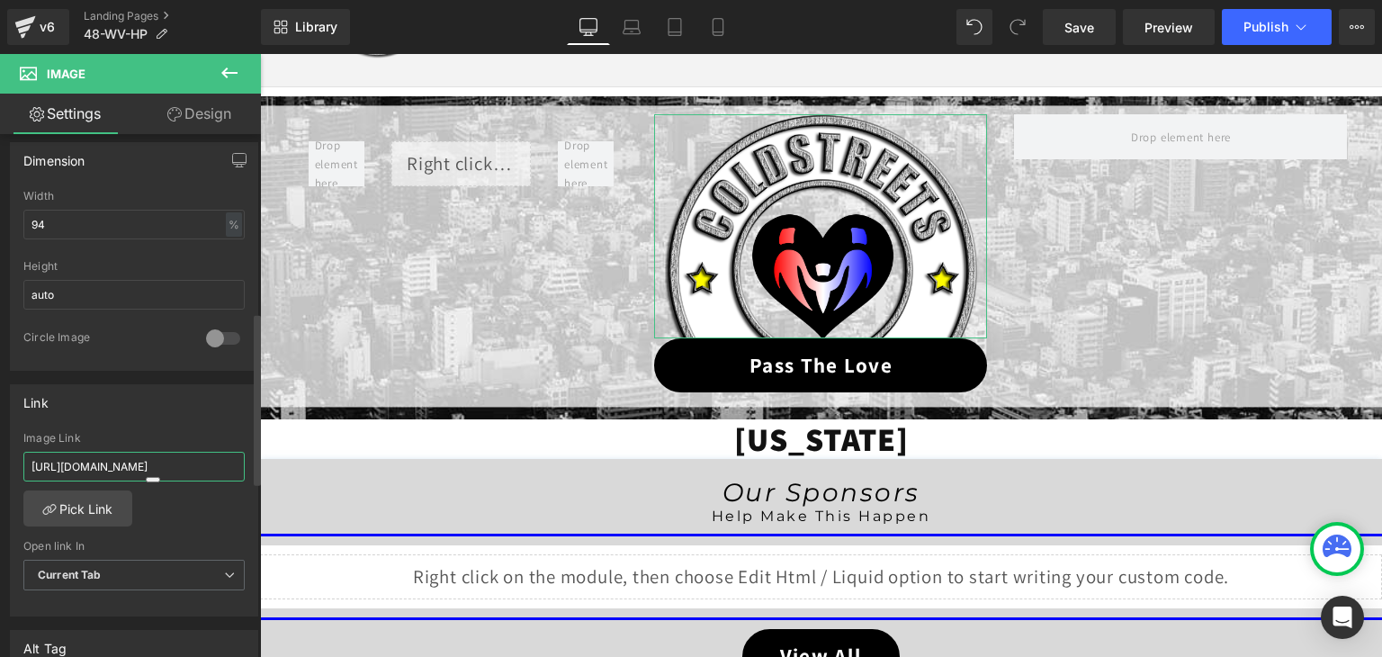
scroll to position [0, 10]
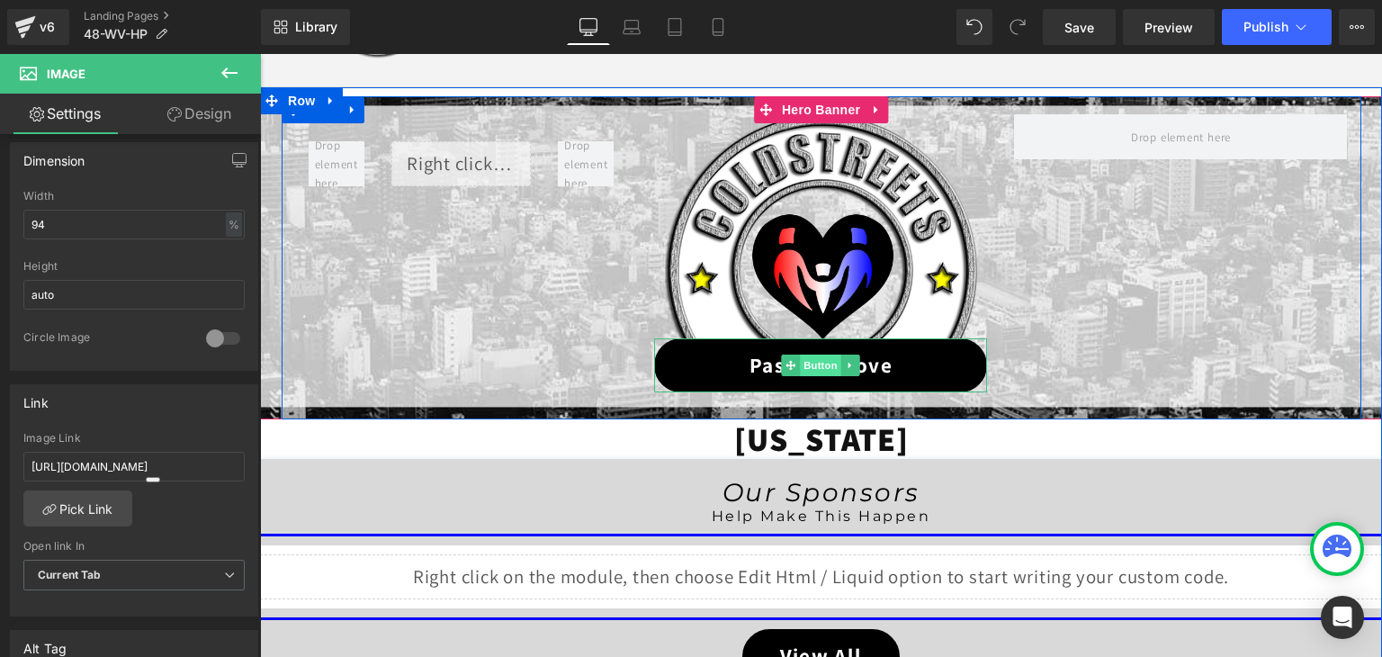
click at [813, 365] on span "Button" at bounding box center [821, 365] width 41 height 22
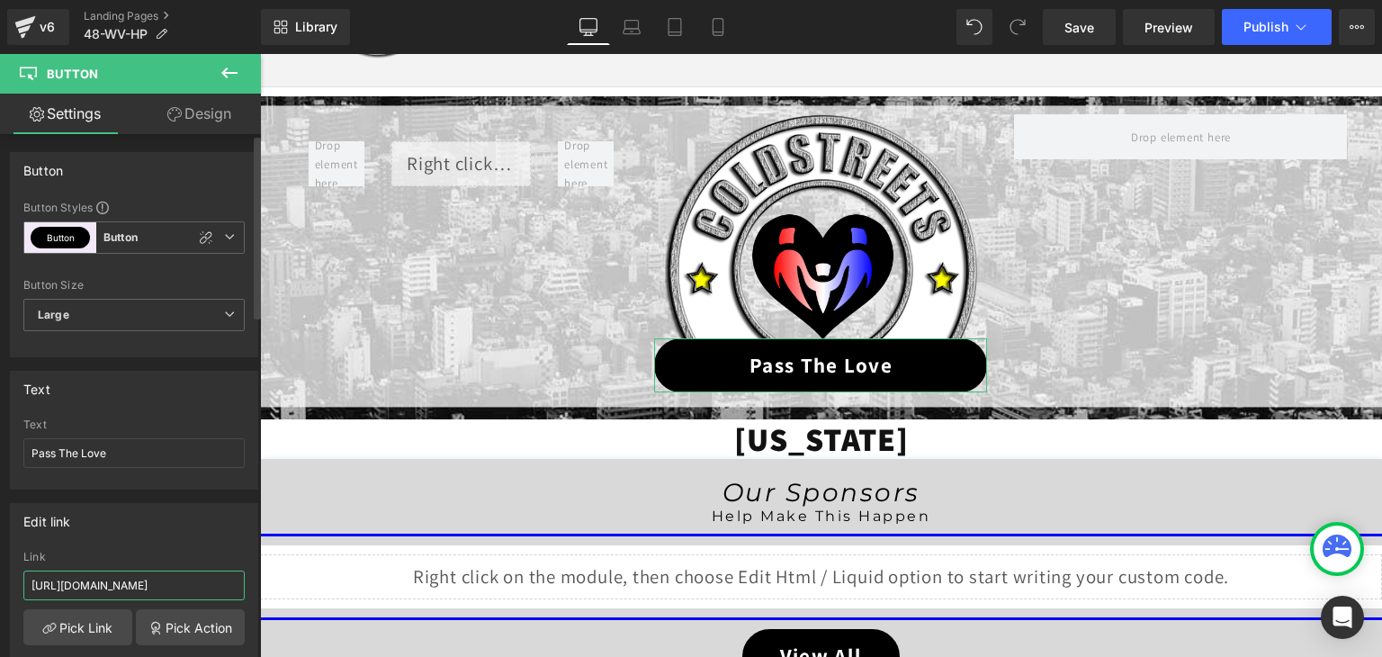
click at [158, 581] on input "https://coldstreets.com/pages/ptl-wv" at bounding box center [133, 585] width 221 height 30
paste input "48-wv-ptl"
type input "https://coldstreets.com/pages/48-wv-ptl"
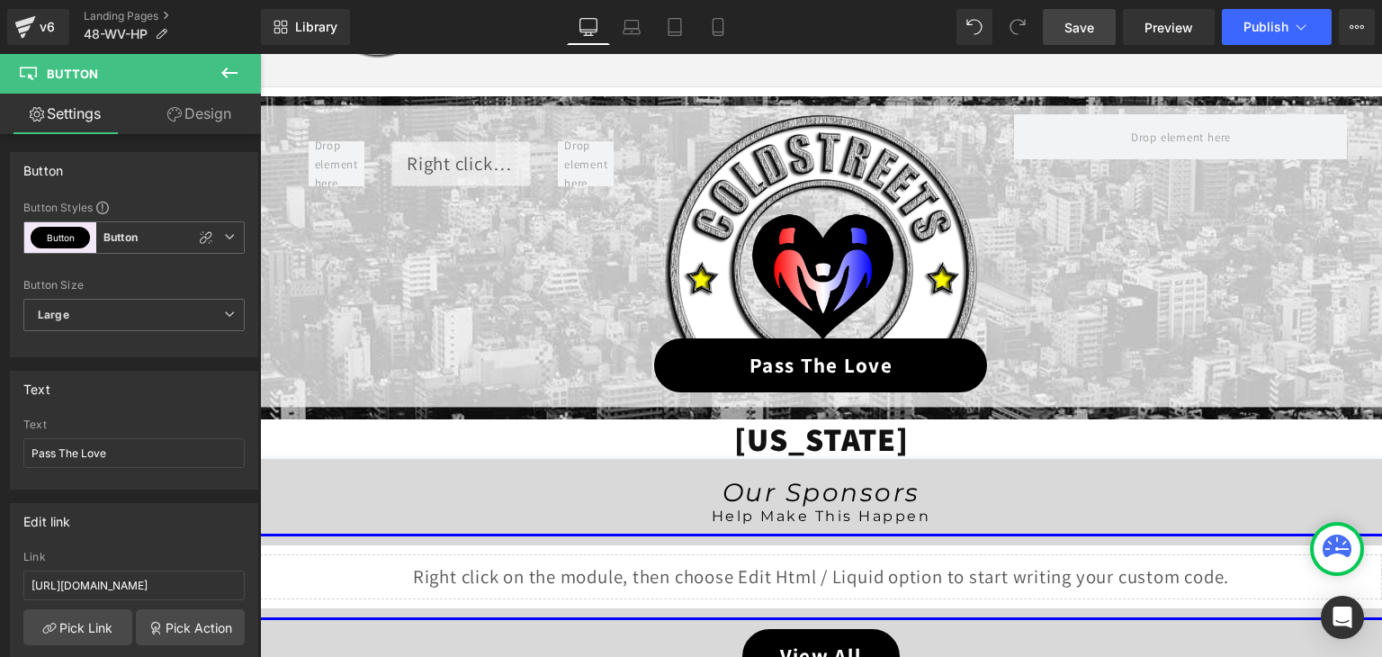
click at [1071, 27] on span "Save" at bounding box center [1079, 27] width 30 height 19
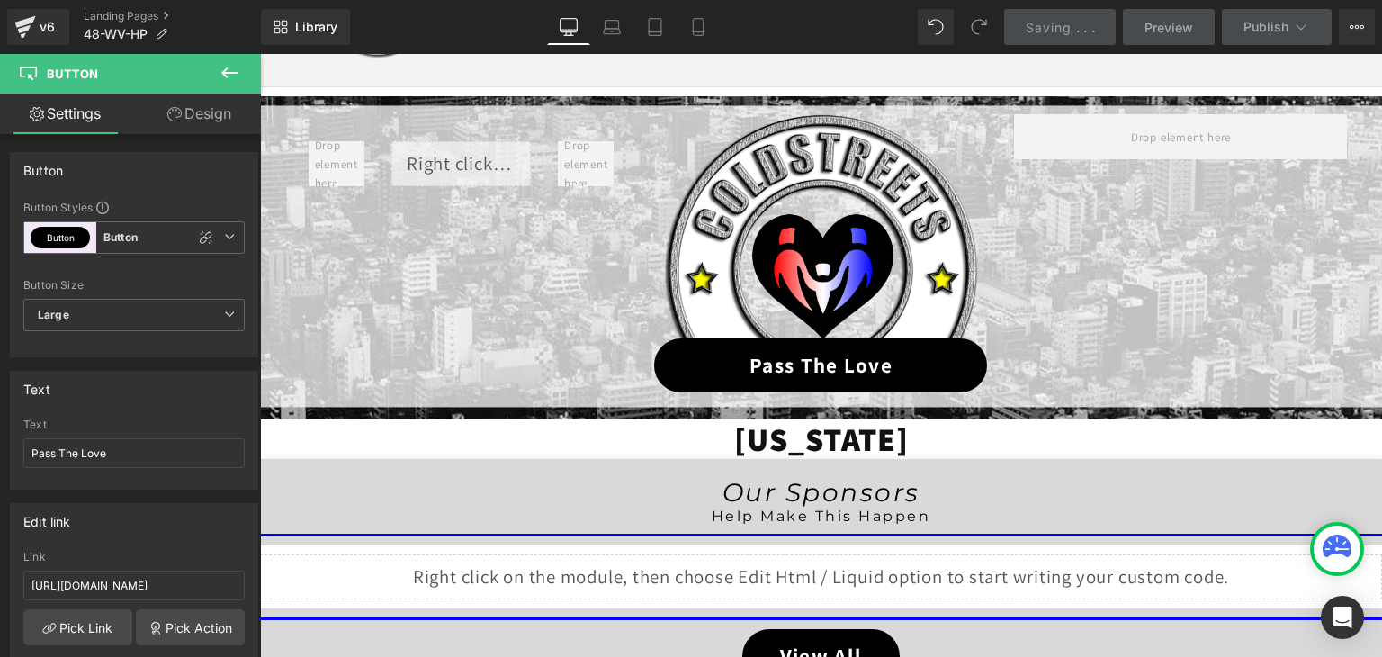
scroll to position [0, 0]
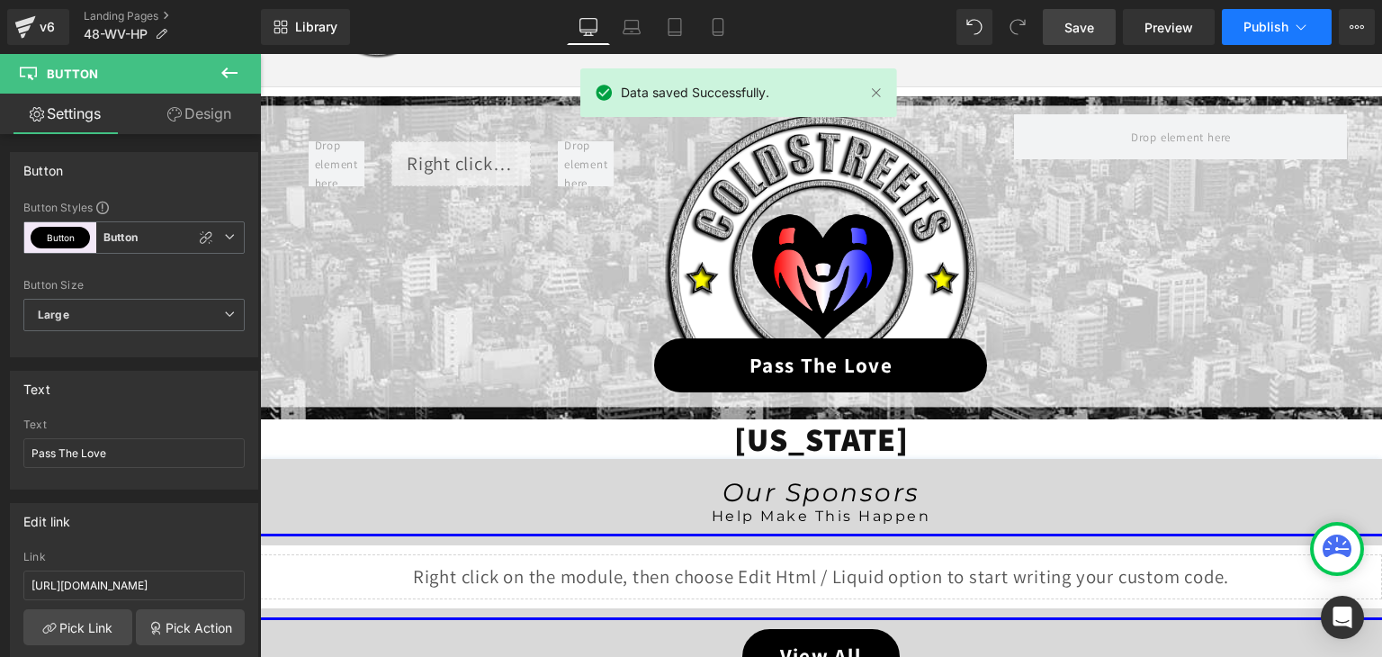
click at [1300, 22] on icon at bounding box center [1301, 27] width 18 height 18
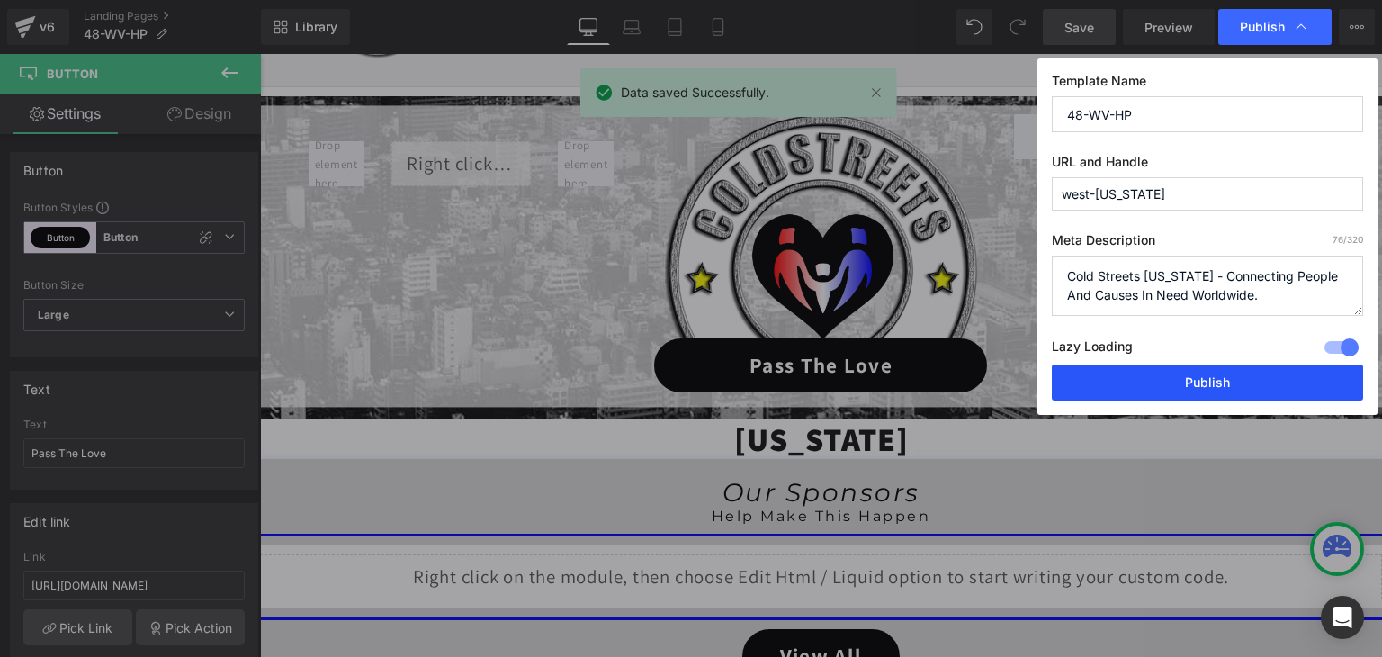
click at [1239, 379] on button "Publish" at bounding box center [1207, 382] width 311 height 36
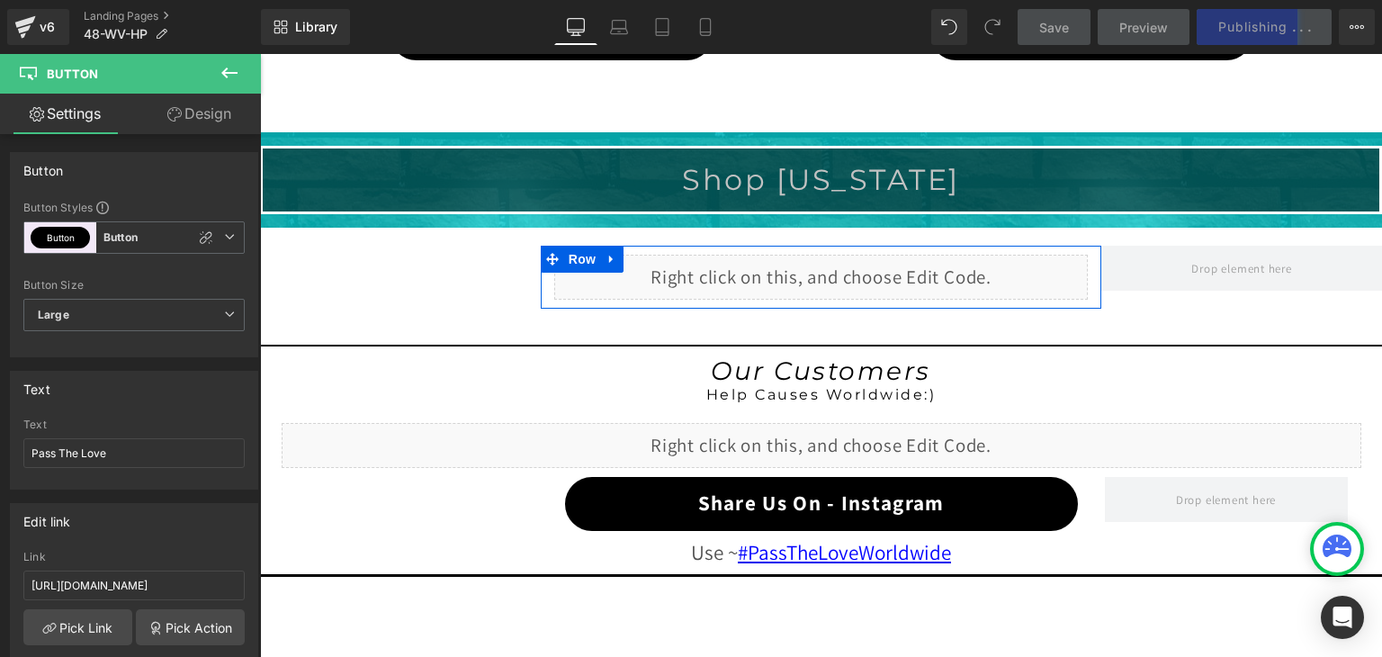
scroll to position [1443, 0]
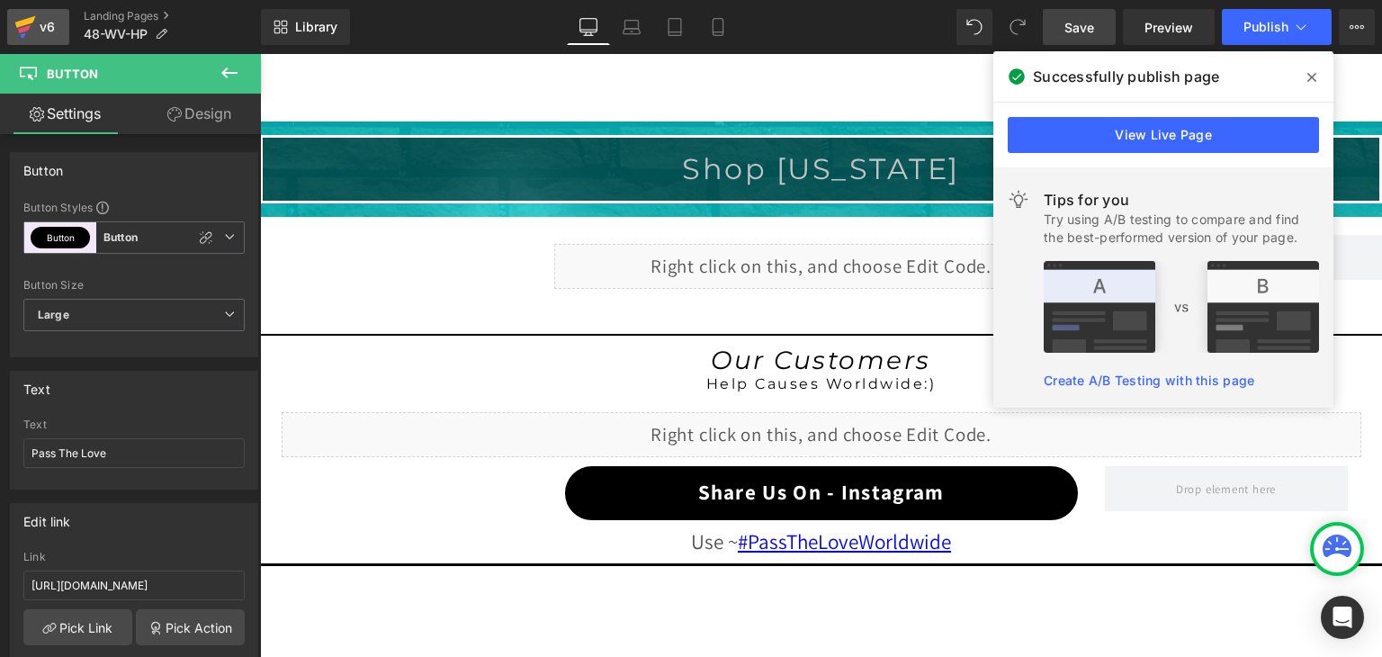
click at [31, 25] on icon at bounding box center [25, 26] width 22 height 45
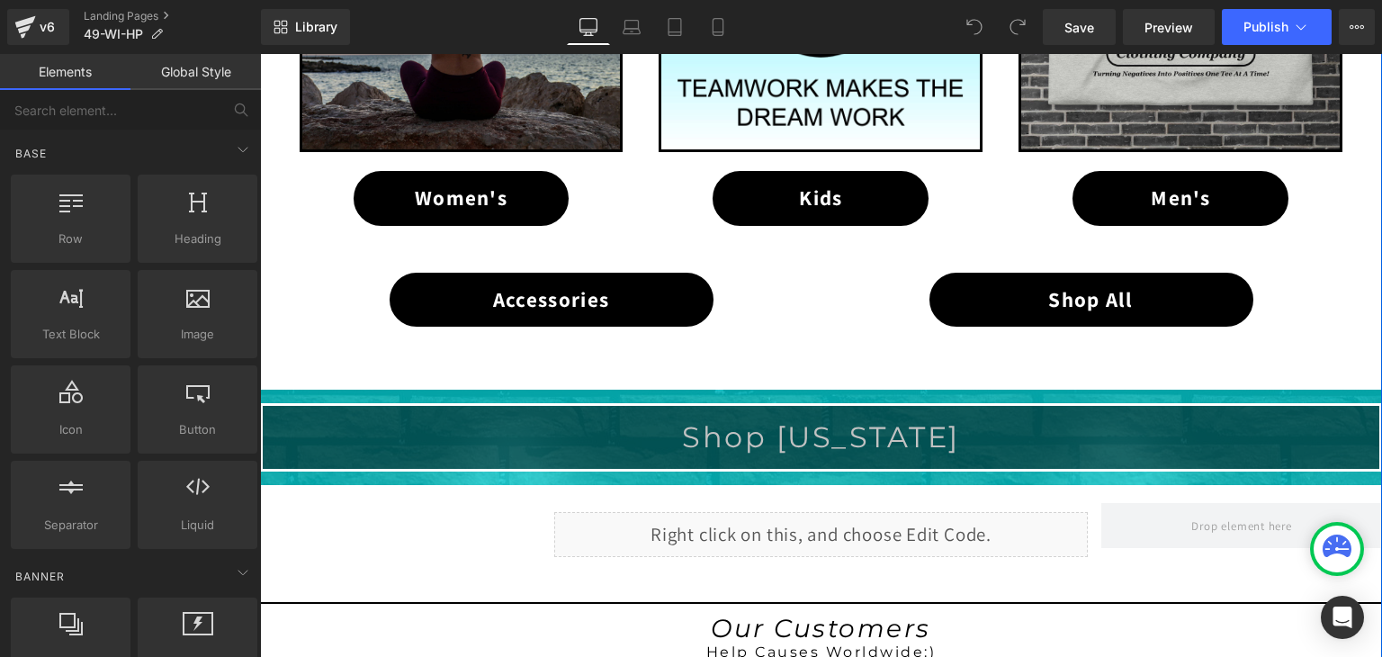
scroll to position [1170, 0]
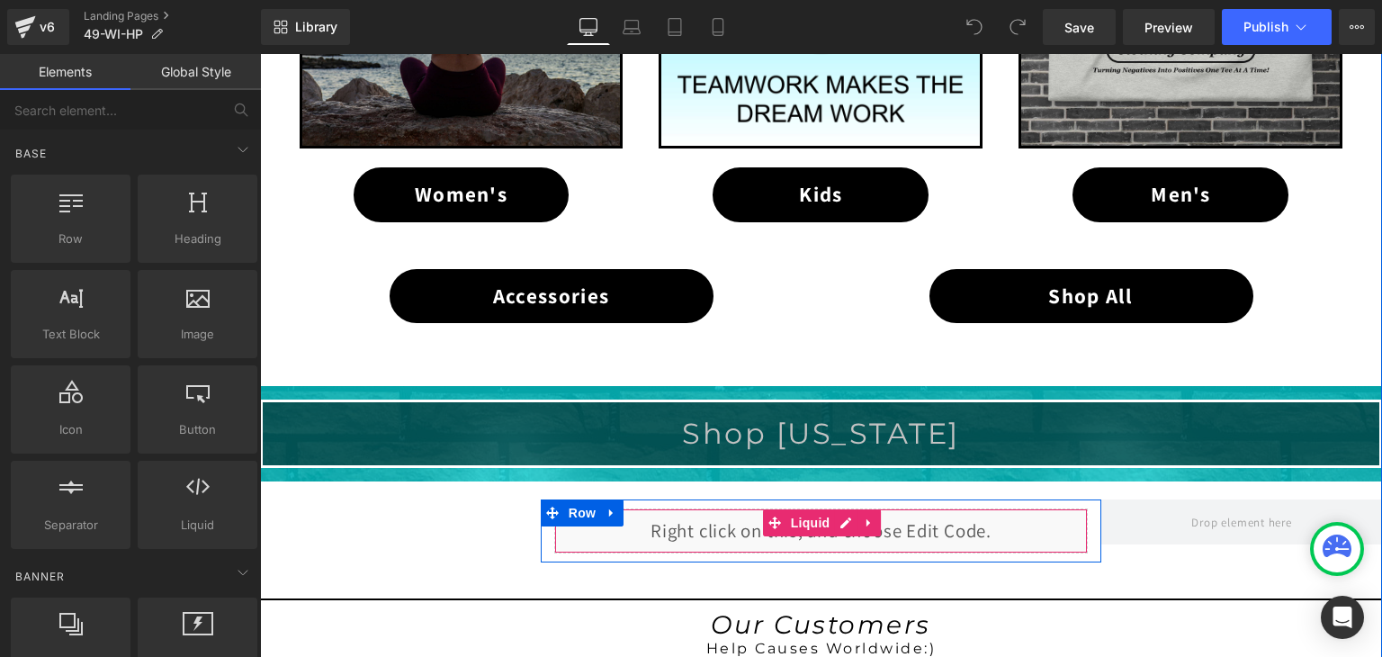
click at [833, 518] on div "Liquid" at bounding box center [821, 530] width 534 height 45
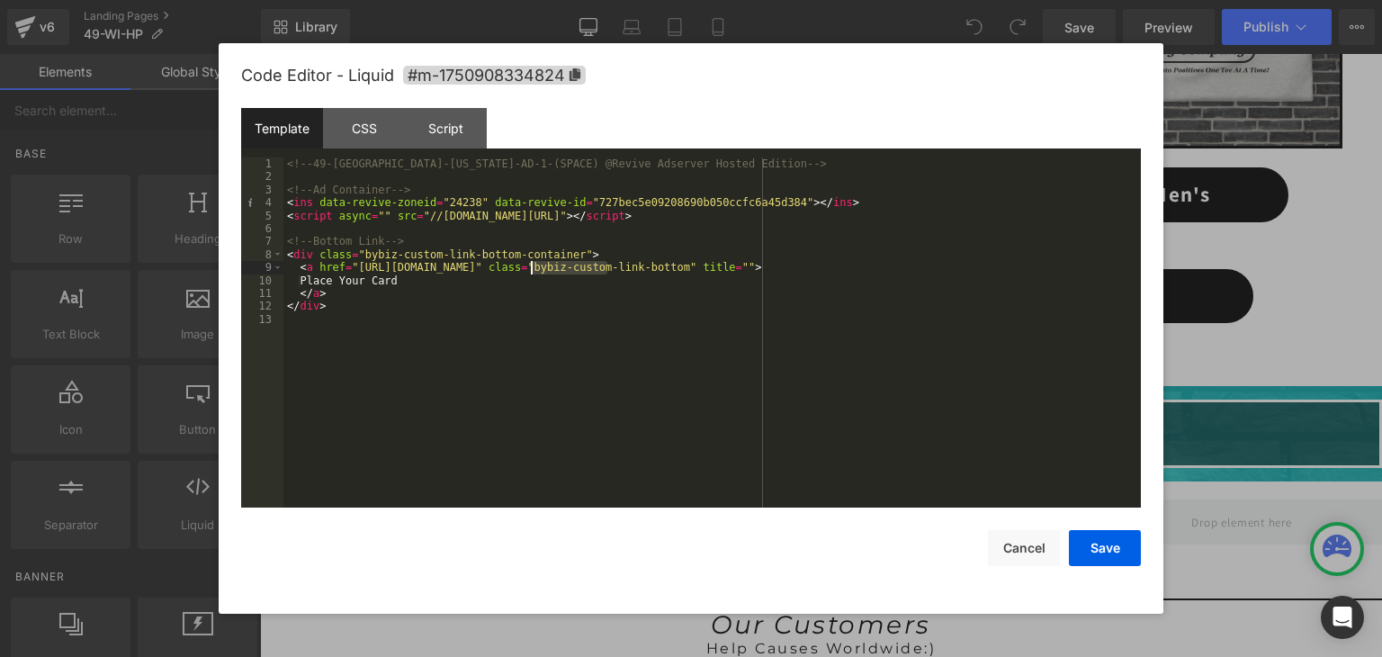
drag, startPoint x: 605, startPoint y: 266, endPoint x: 533, endPoint y: 265, distance: 72.9
click at [533, 265] on div "<!-- 49-WI-[US_STATE]-AD-1-(SPACE) @Revive Adserver Hosted Edition --> <!-- Ad …" at bounding box center [711, 345] width 857 height 376
click at [0, 0] on button "Save" at bounding box center [0, 0] width 0 height 0
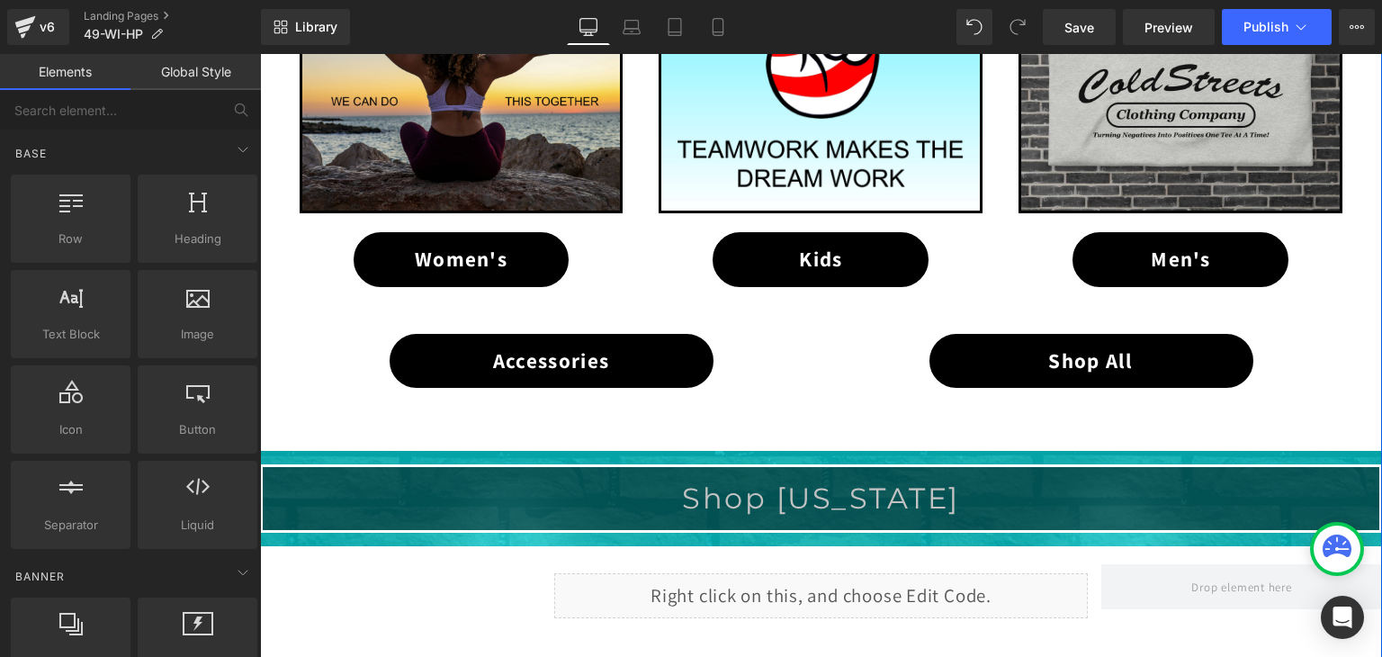
scroll to position [900, 0]
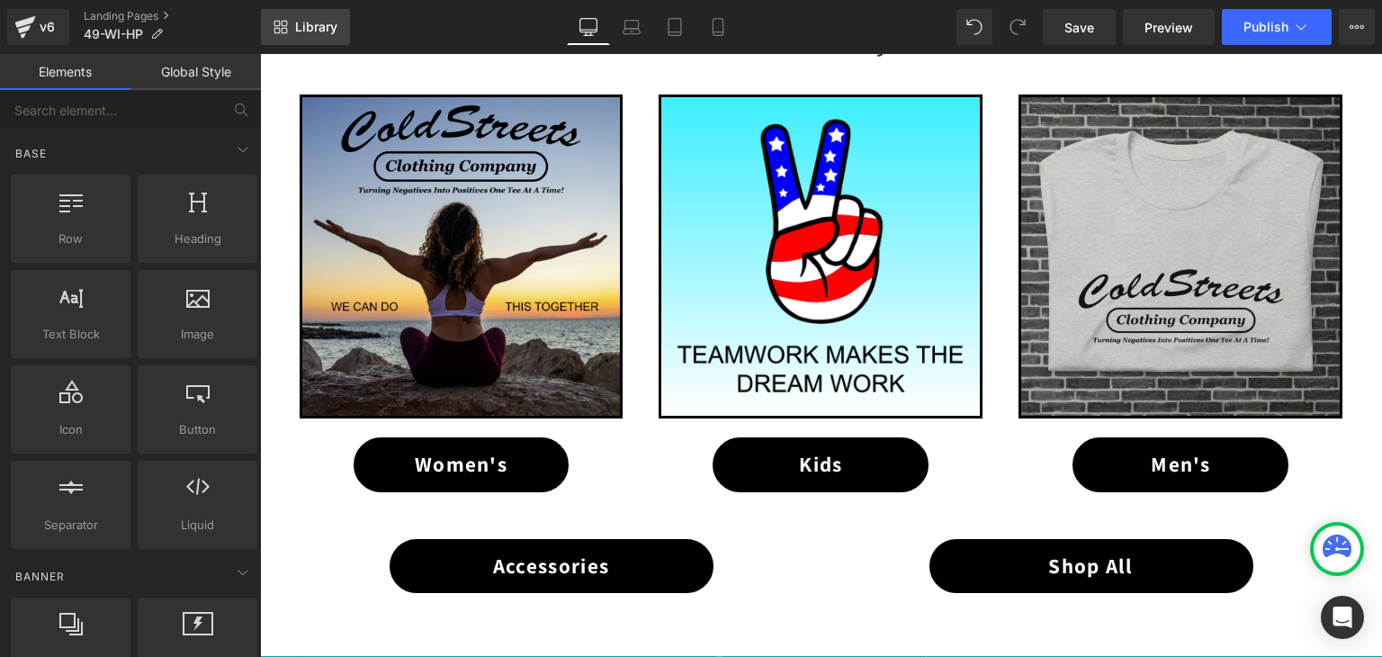
click at [318, 28] on span "Library" at bounding box center [316, 27] width 42 height 16
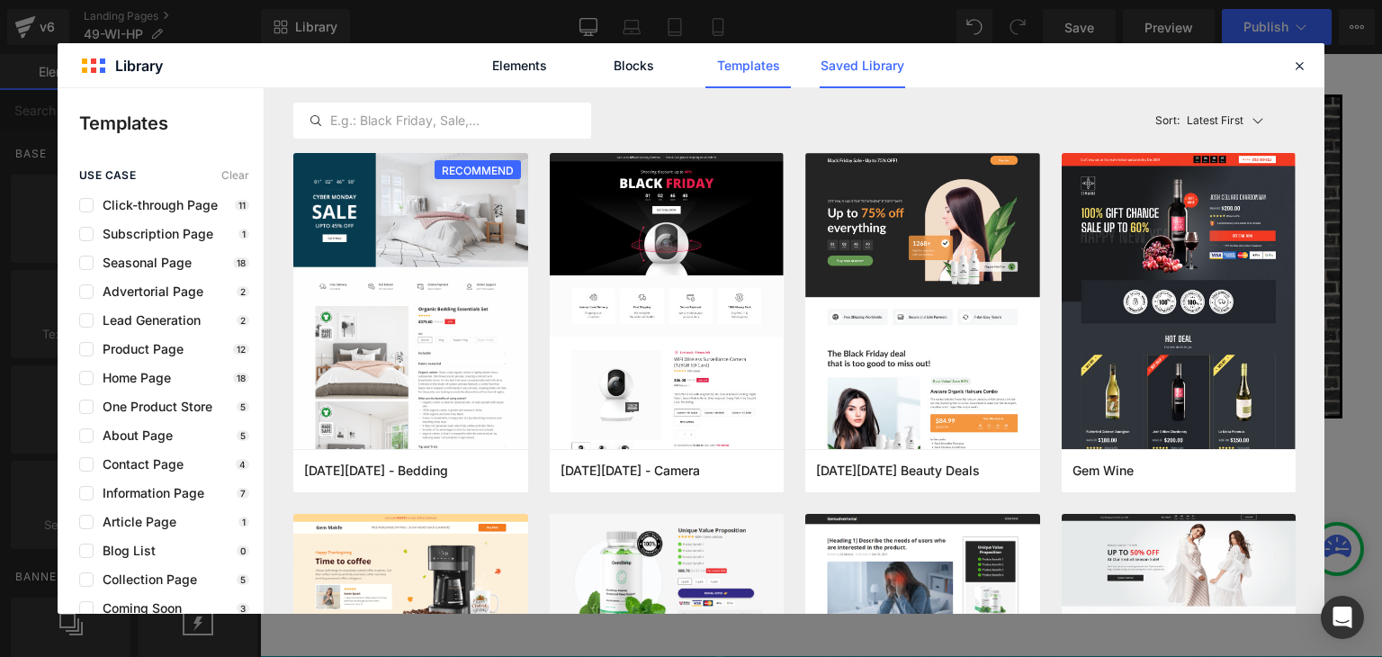
click at [0, 0] on link "Saved Library" at bounding box center [0, 0] width 0 height 0
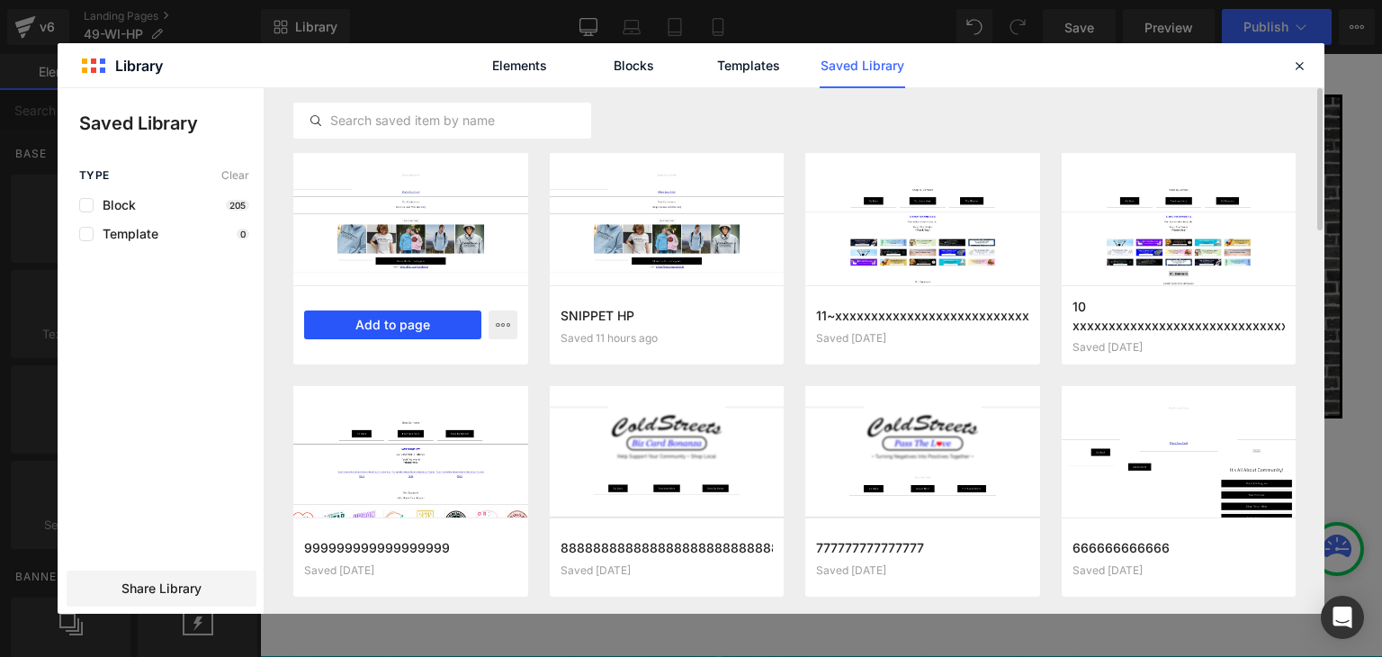
click at [451, 327] on button "Add to page" at bounding box center [392, 324] width 177 height 29
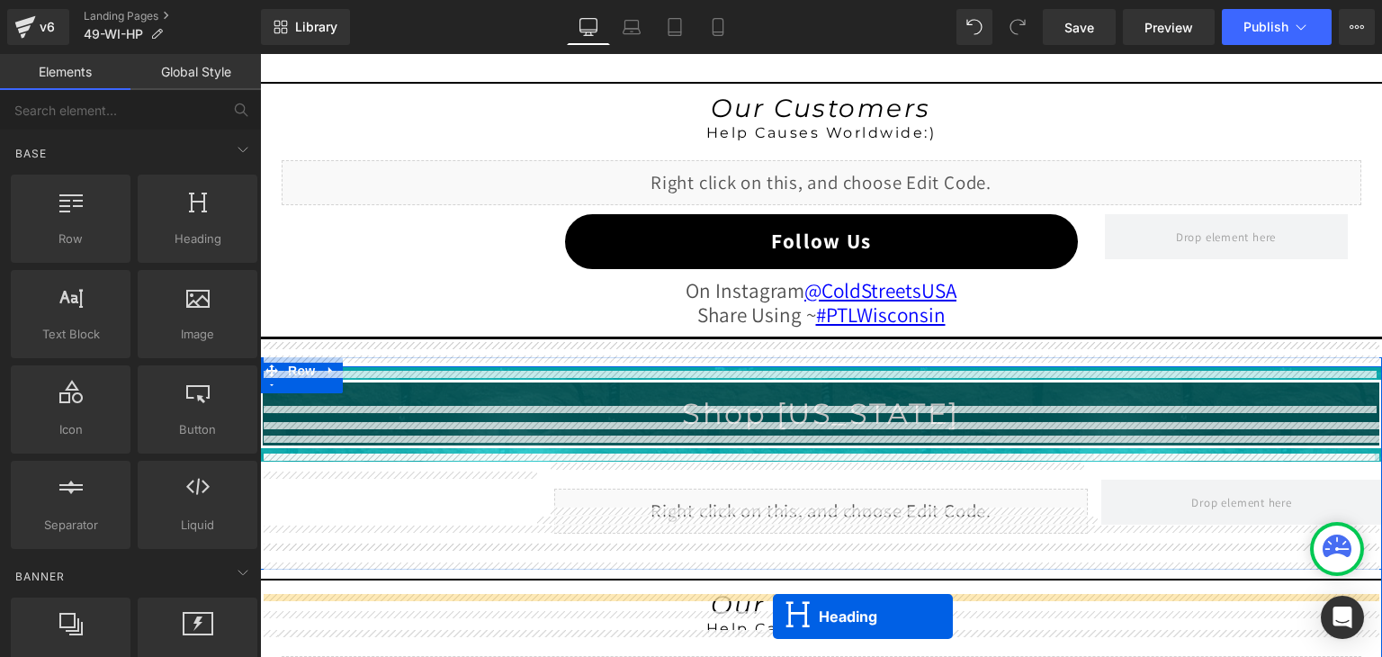
scroll to position [1803, 0]
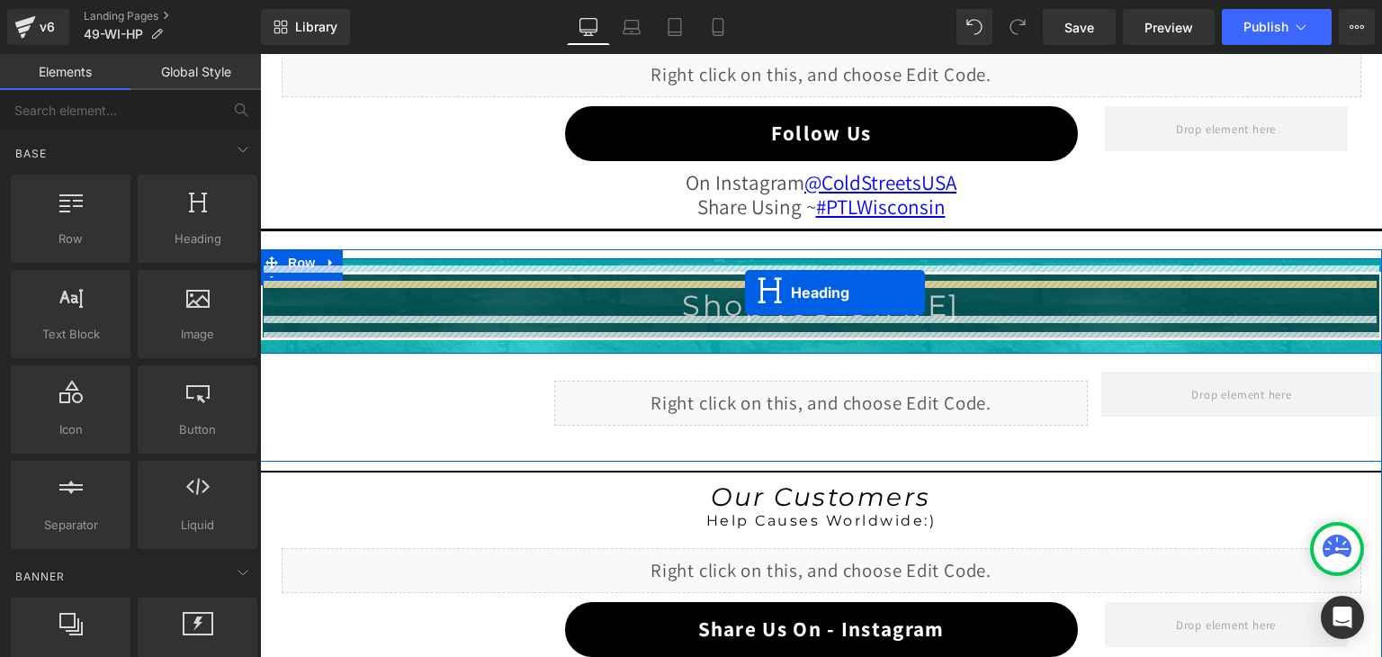
drag, startPoint x: 763, startPoint y: 244, endPoint x: 745, endPoint y: 292, distance: 51.8
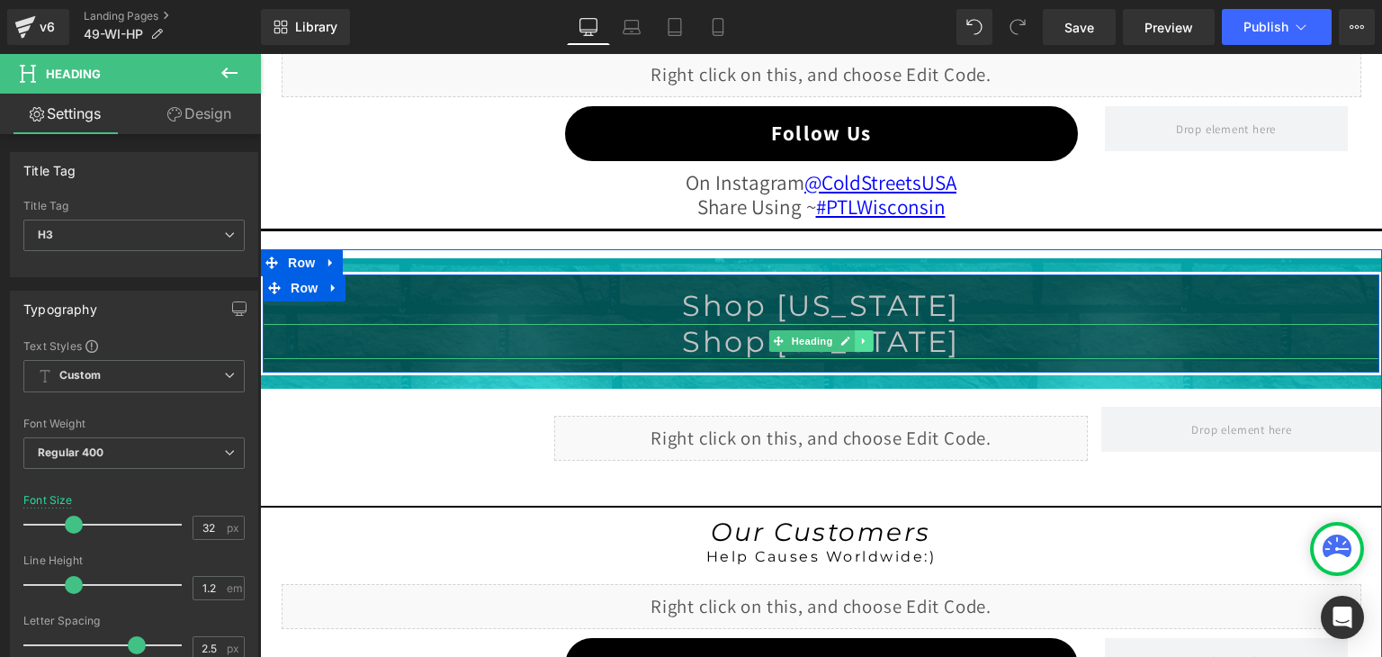
click at [862, 338] on icon at bounding box center [863, 341] width 3 height 6
click at [869, 336] on icon at bounding box center [874, 341] width 10 height 10
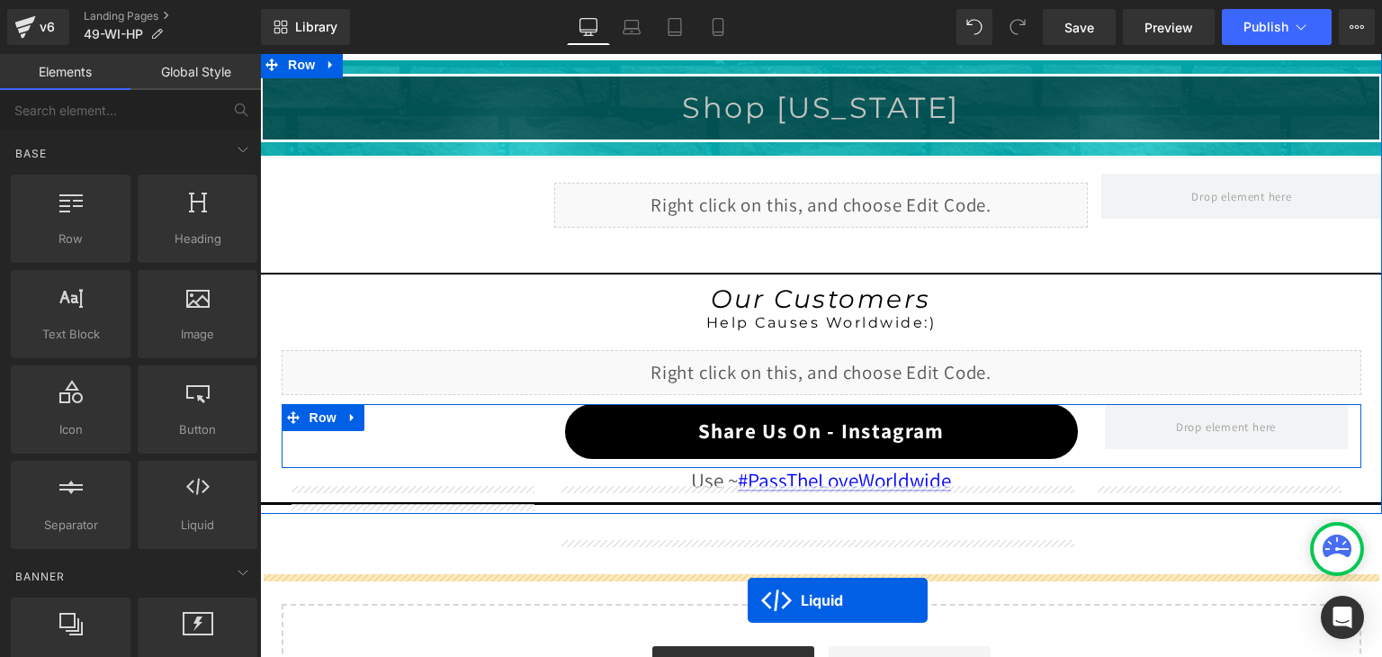
scroll to position [2019, 0]
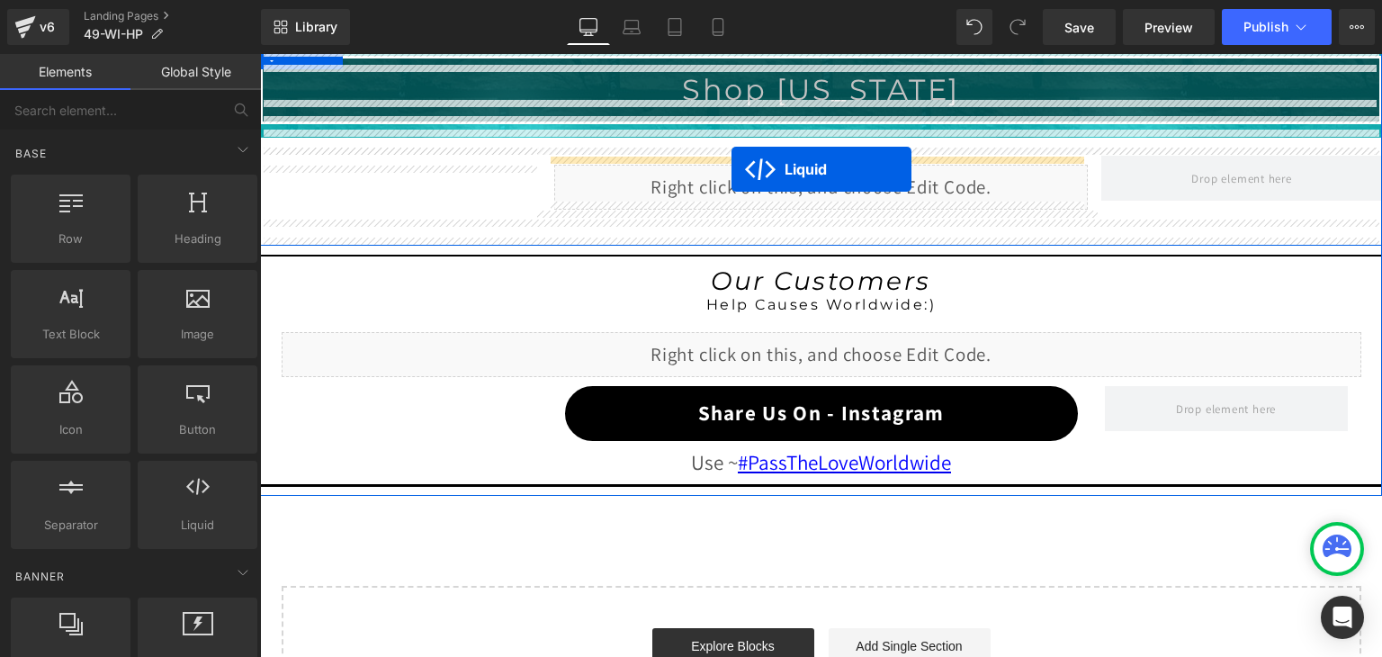
drag, startPoint x: 767, startPoint y: 165, endPoint x: 731, endPoint y: 170, distance: 35.5
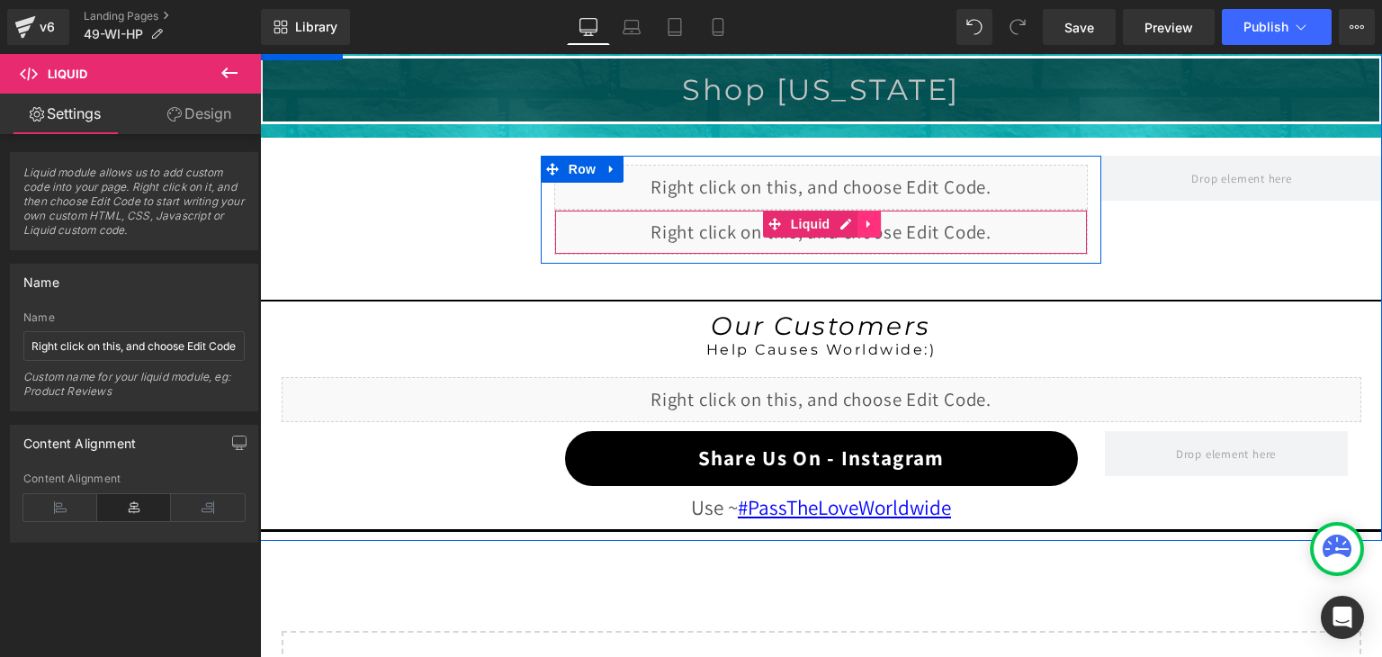
click at [863, 220] on icon at bounding box center [869, 223] width 13 height 13
click at [874, 220] on icon at bounding box center [880, 224] width 13 height 13
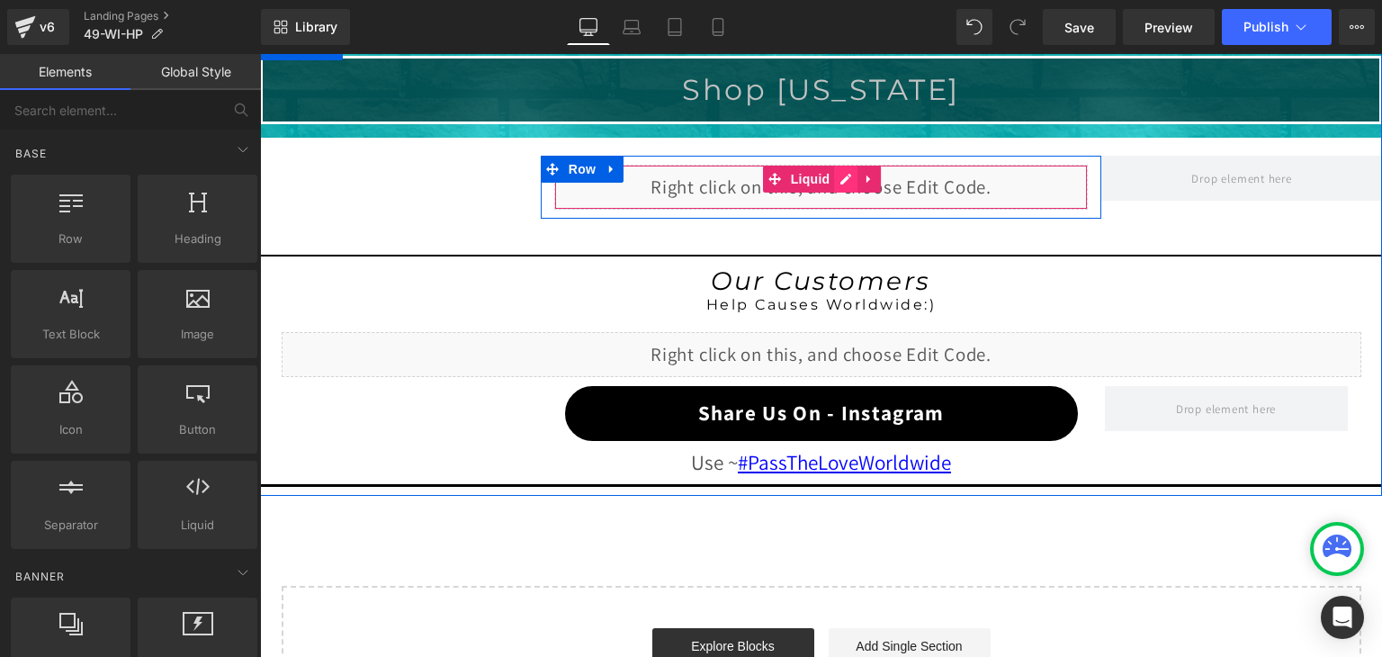
click at [845, 176] on div "Liquid" at bounding box center [821, 187] width 534 height 45
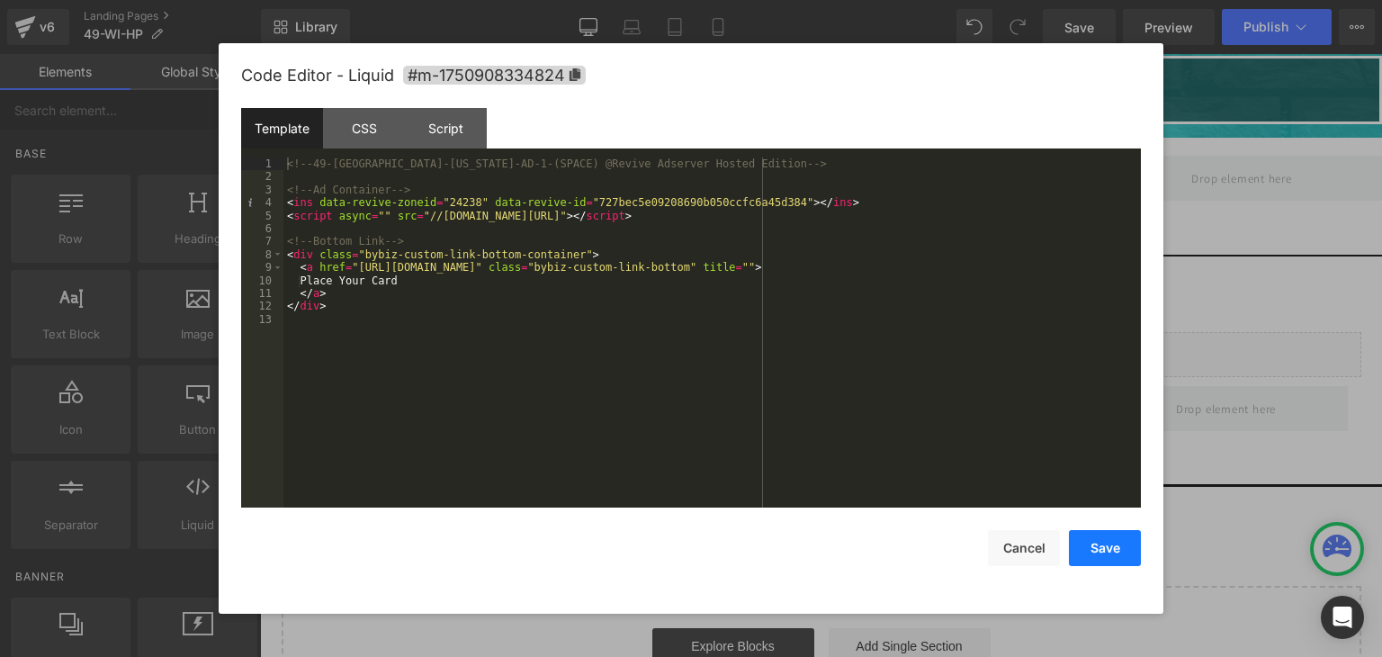
click at [1118, 553] on button "Save" at bounding box center [1105, 548] width 72 height 36
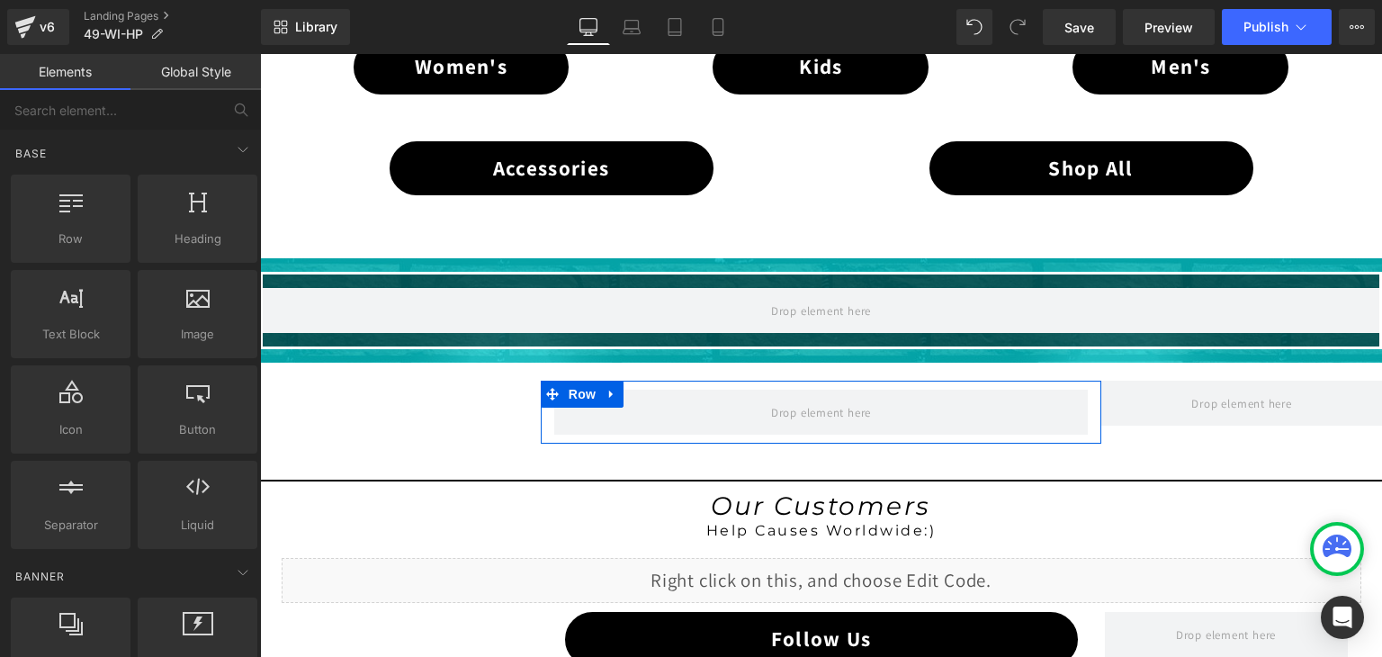
scroll to position [1209, 0]
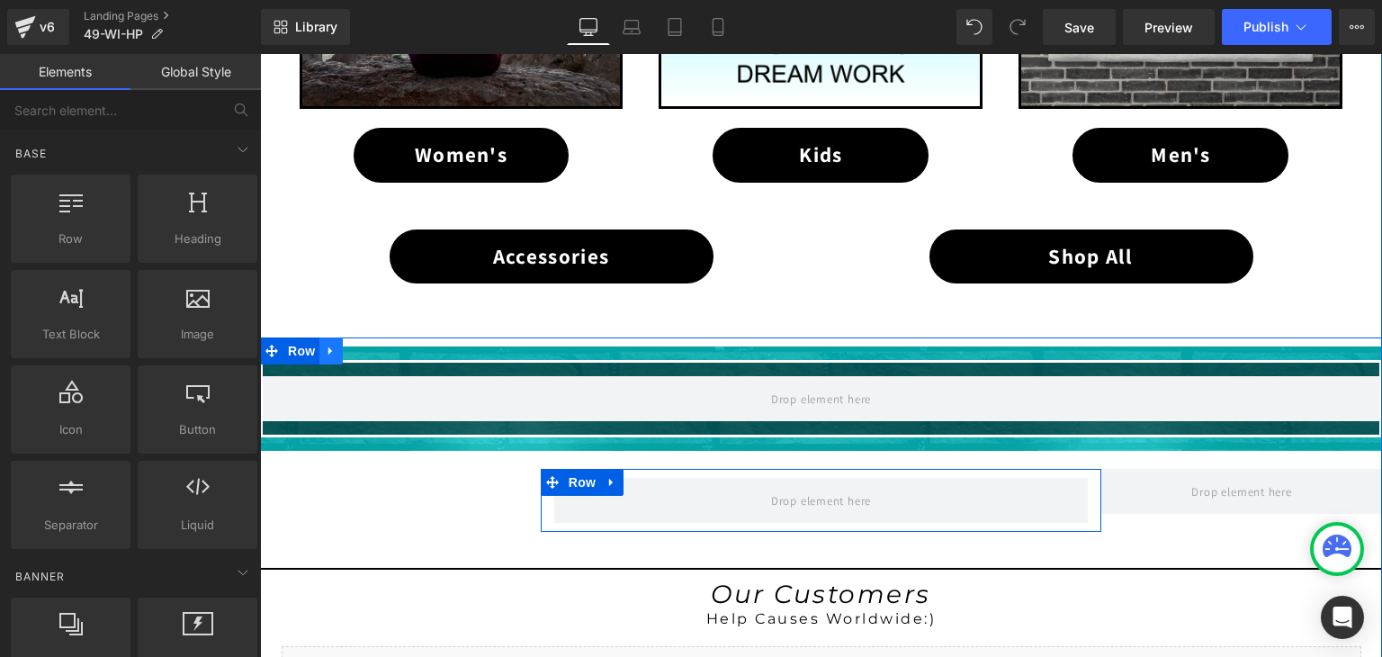
click at [328, 347] on icon at bounding box center [330, 351] width 4 height 8
click at [372, 345] on icon at bounding box center [378, 351] width 13 height 13
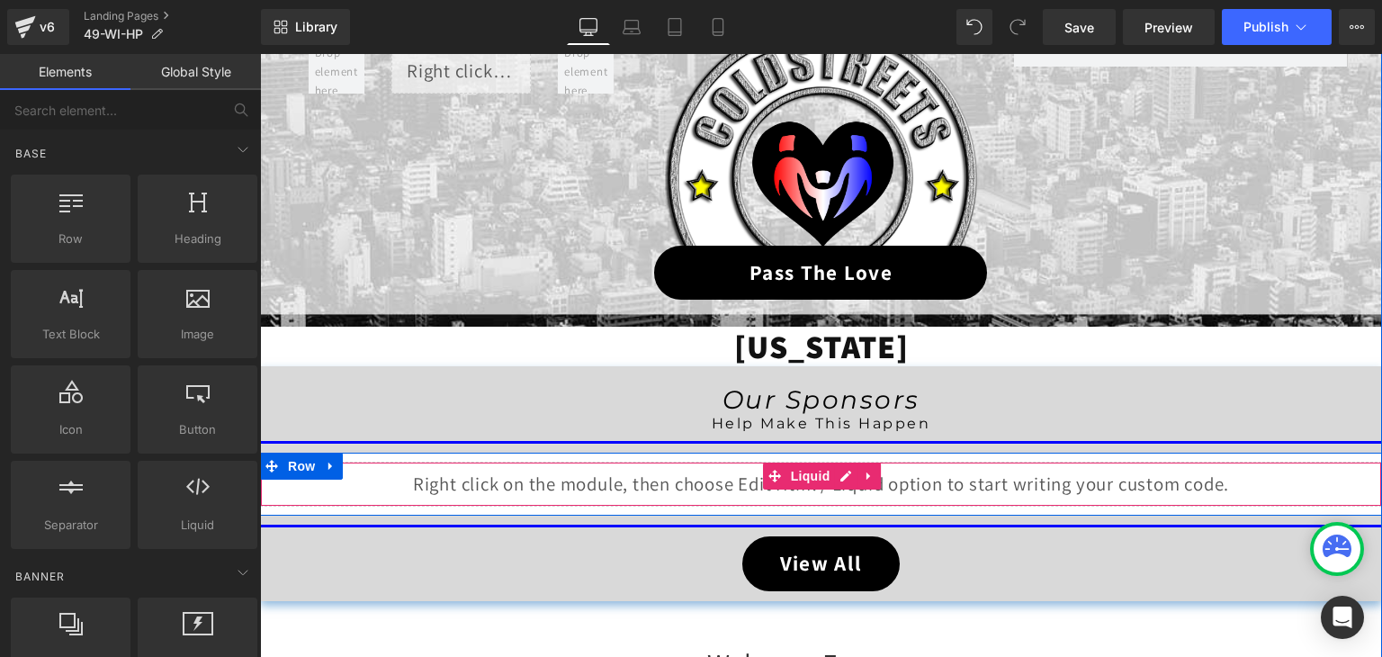
scroll to position [220, 0]
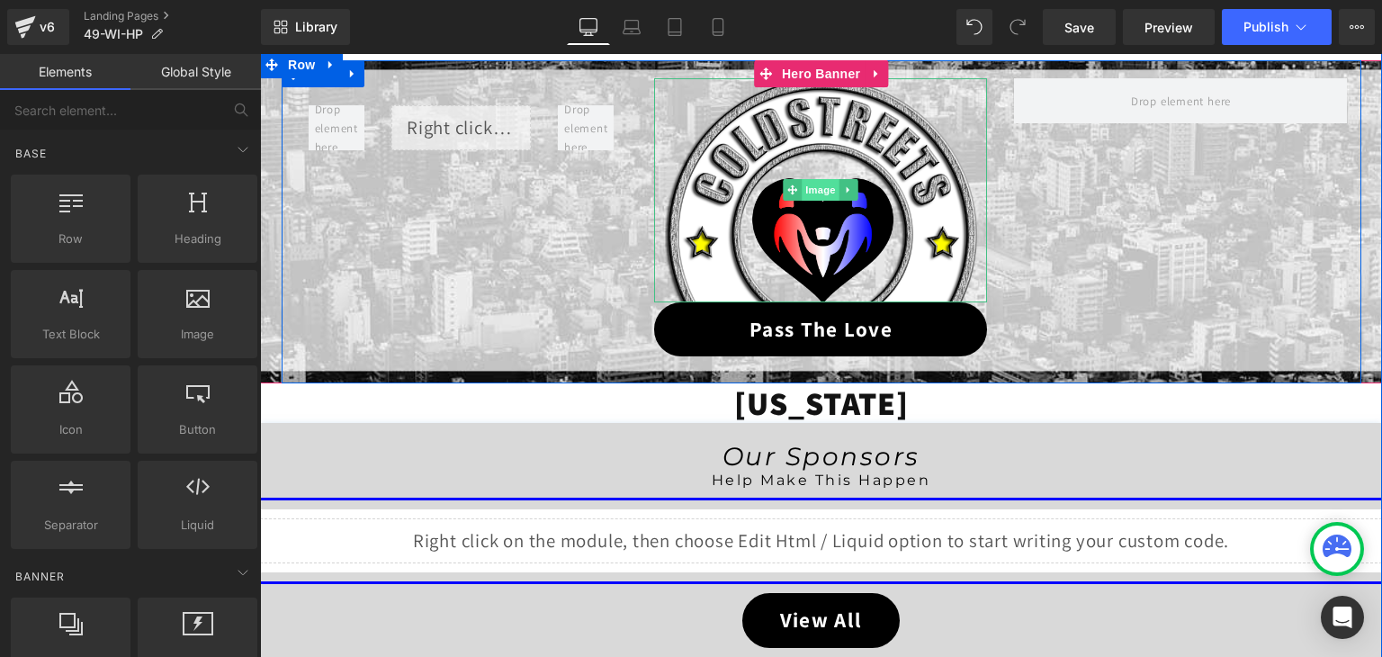
click at [803, 184] on span "Image" at bounding box center [822, 190] width 38 height 22
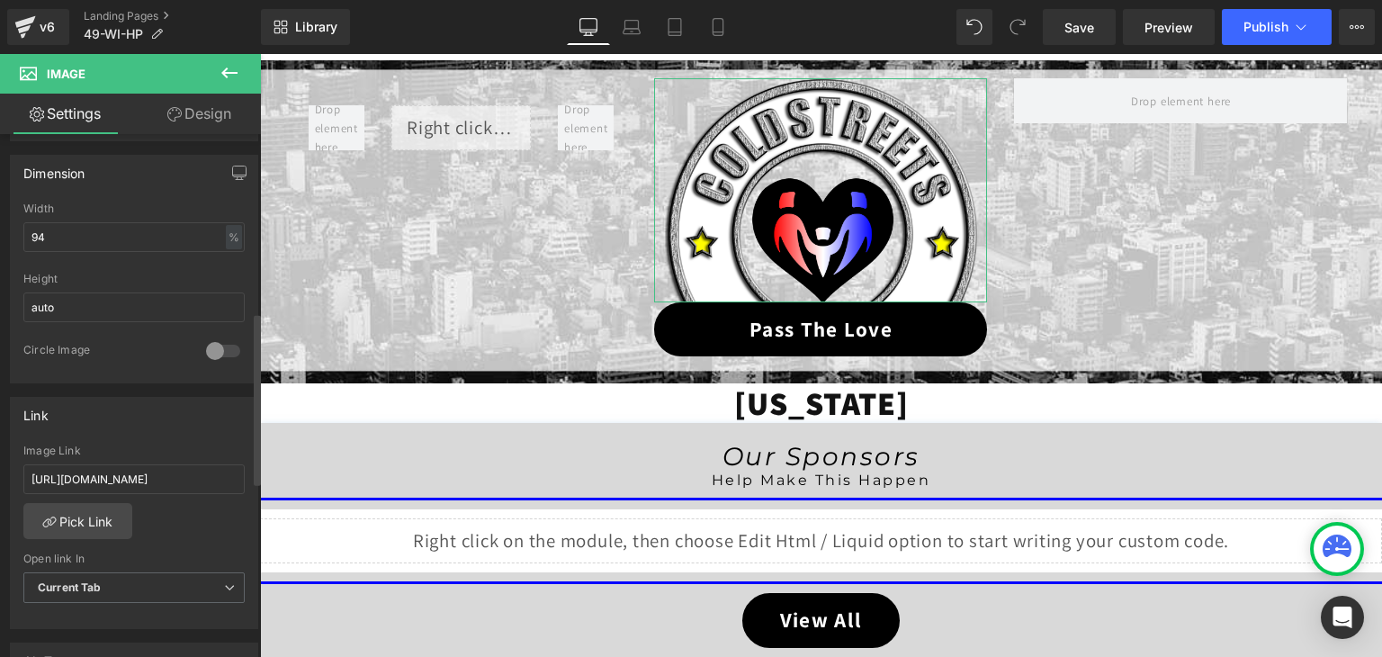
scroll to position [540, 0]
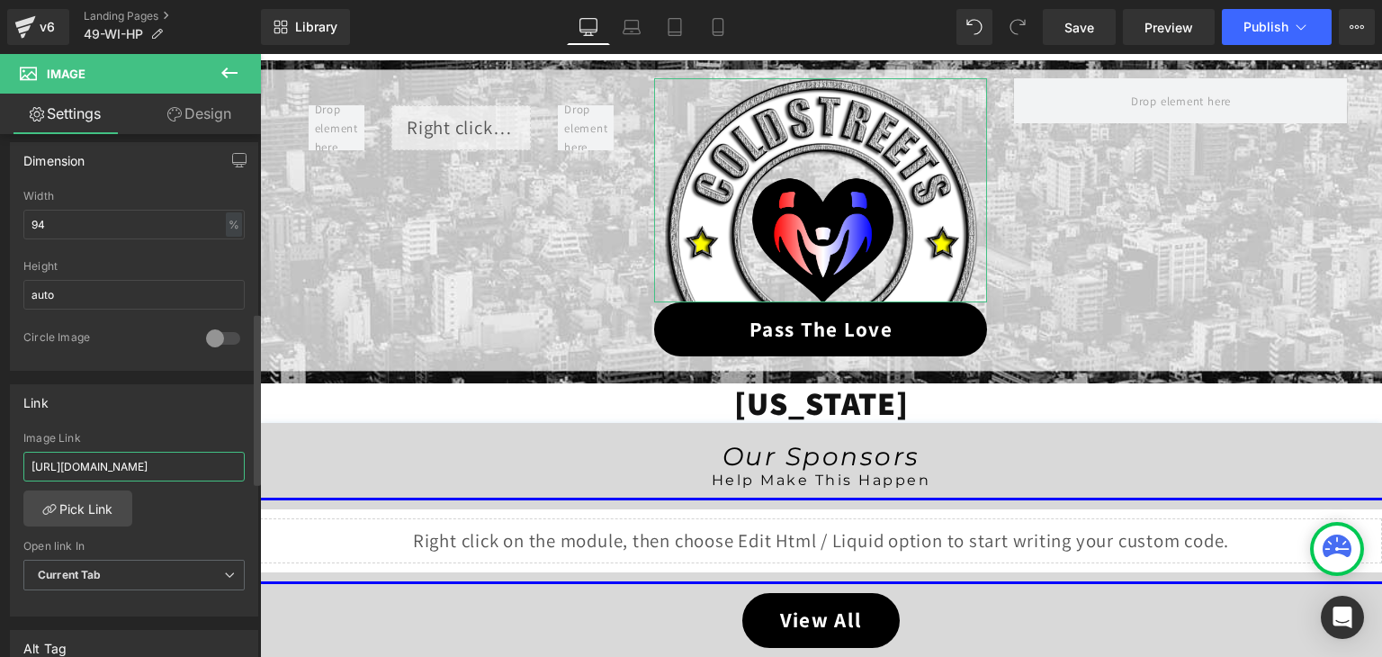
click at [115, 460] on input "[URL][DOMAIN_NAME]" at bounding box center [133, 467] width 221 height 30
paste input "49-wi-ptl"
type input "[URL][DOMAIN_NAME]"
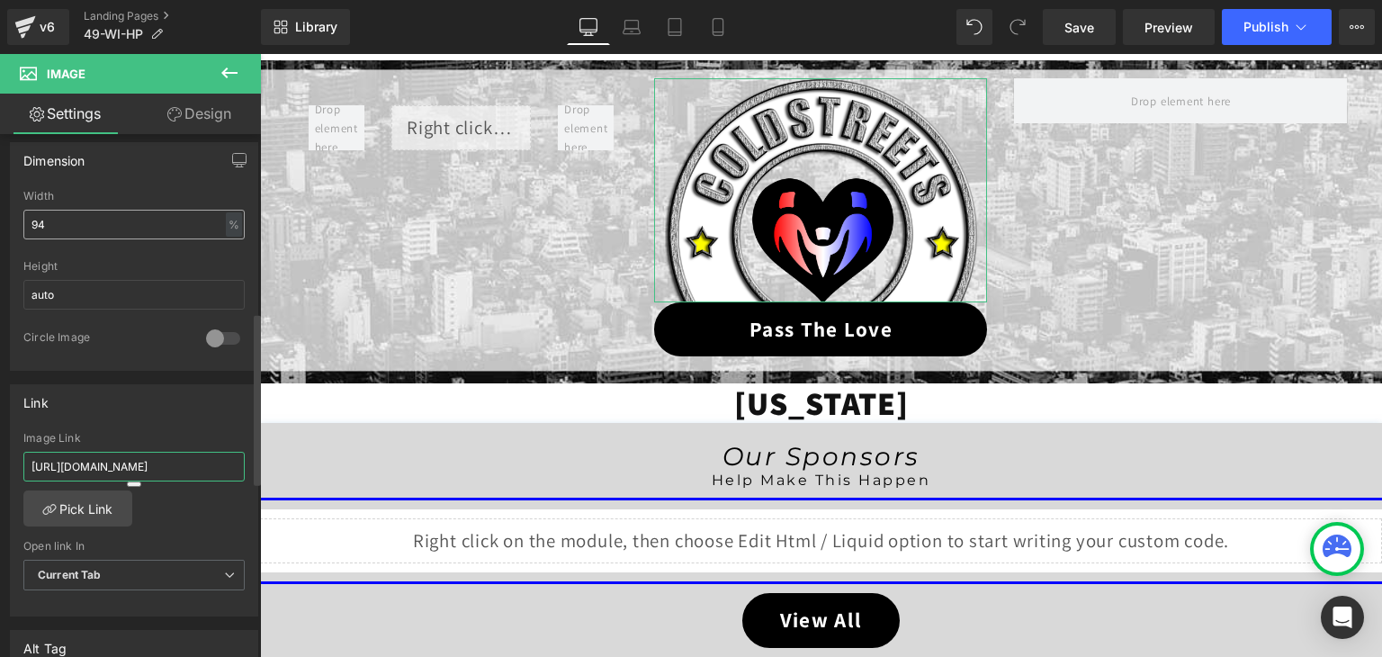
scroll to position [0, 7]
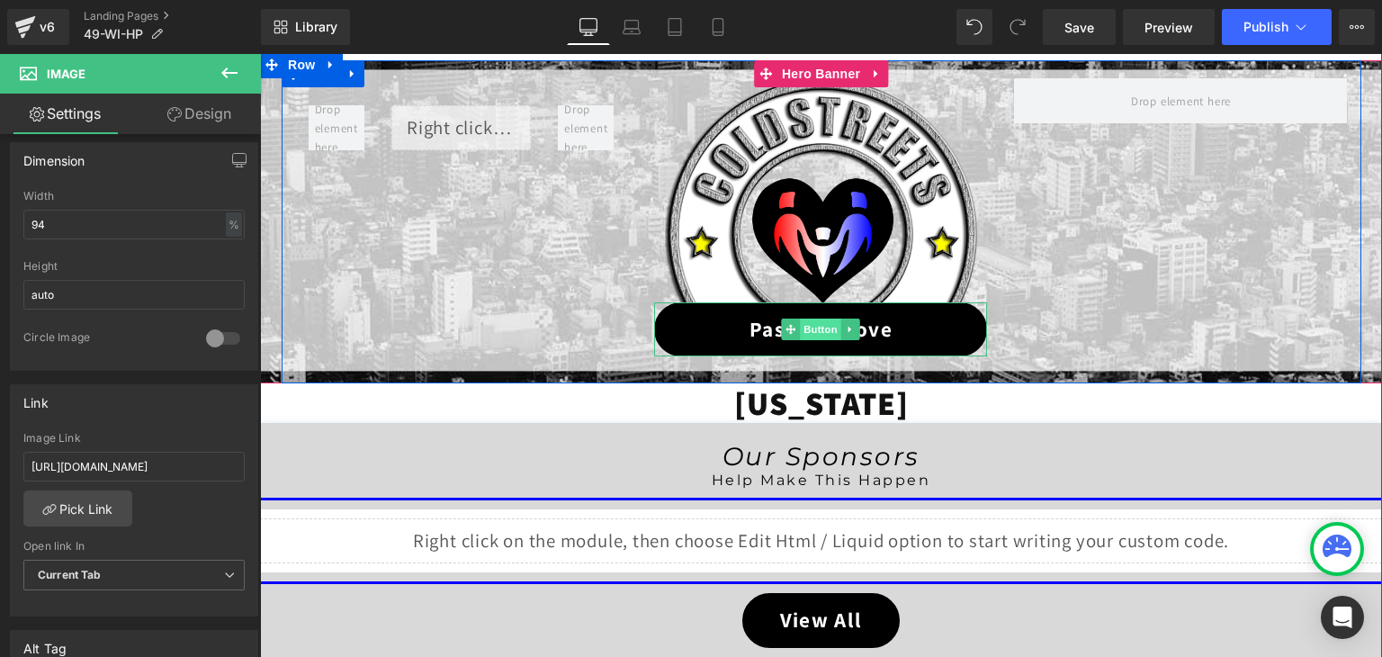
click at [814, 327] on span "Button" at bounding box center [821, 329] width 41 height 22
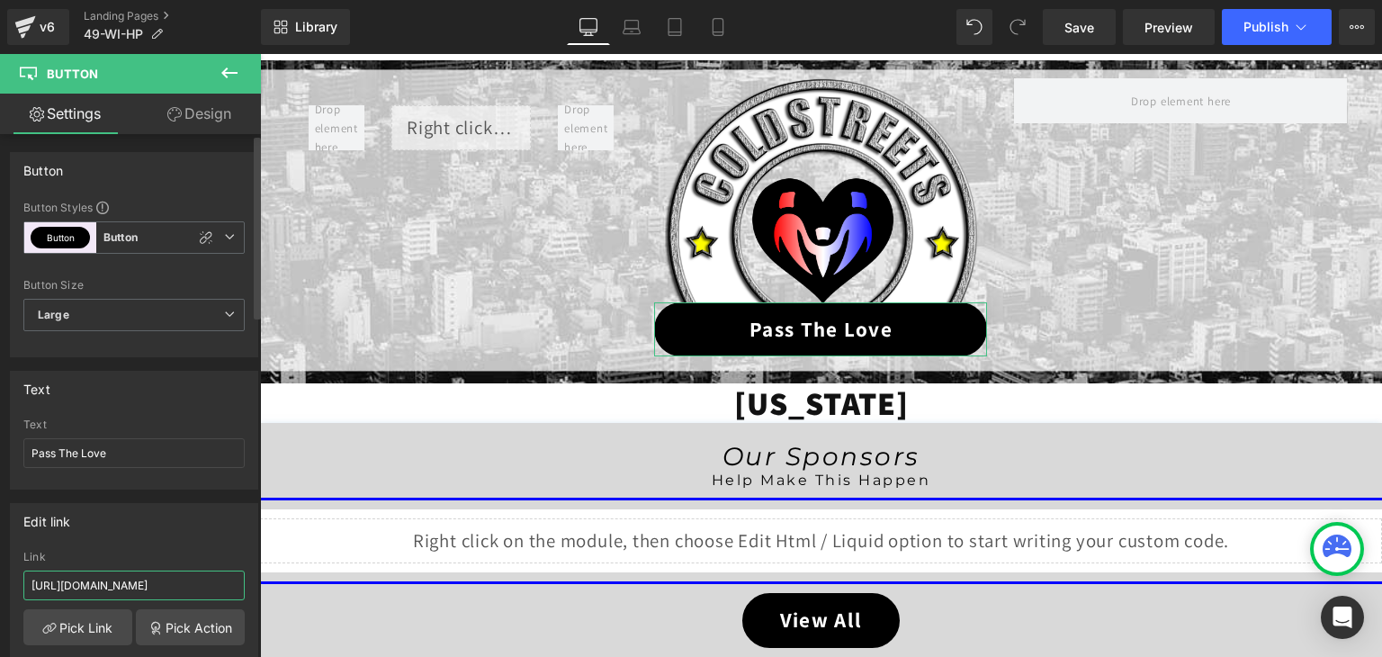
click at [166, 581] on input "[URL][DOMAIN_NAME]" at bounding box center [133, 585] width 221 height 30
paste input "49-wi-ptl"
type input "[URL][DOMAIN_NAME]"
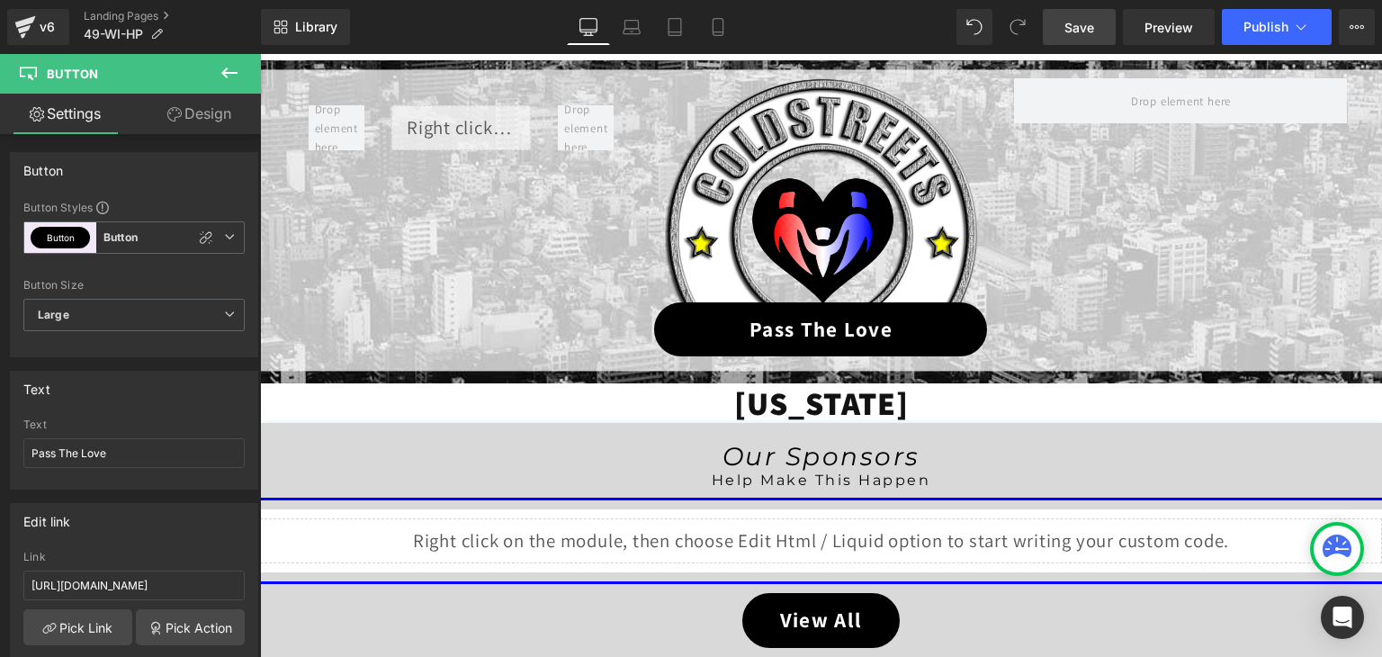
click at [1083, 30] on span "Save" at bounding box center [1079, 27] width 30 height 19
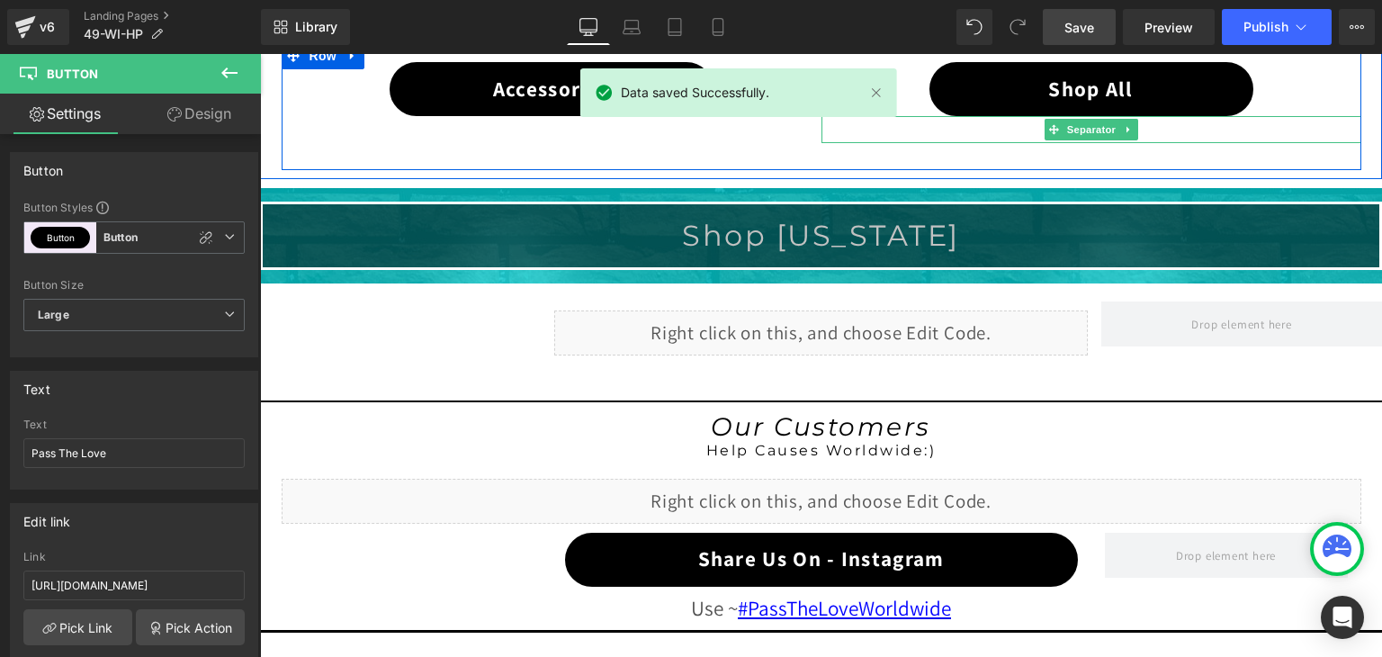
scroll to position [1389, 0]
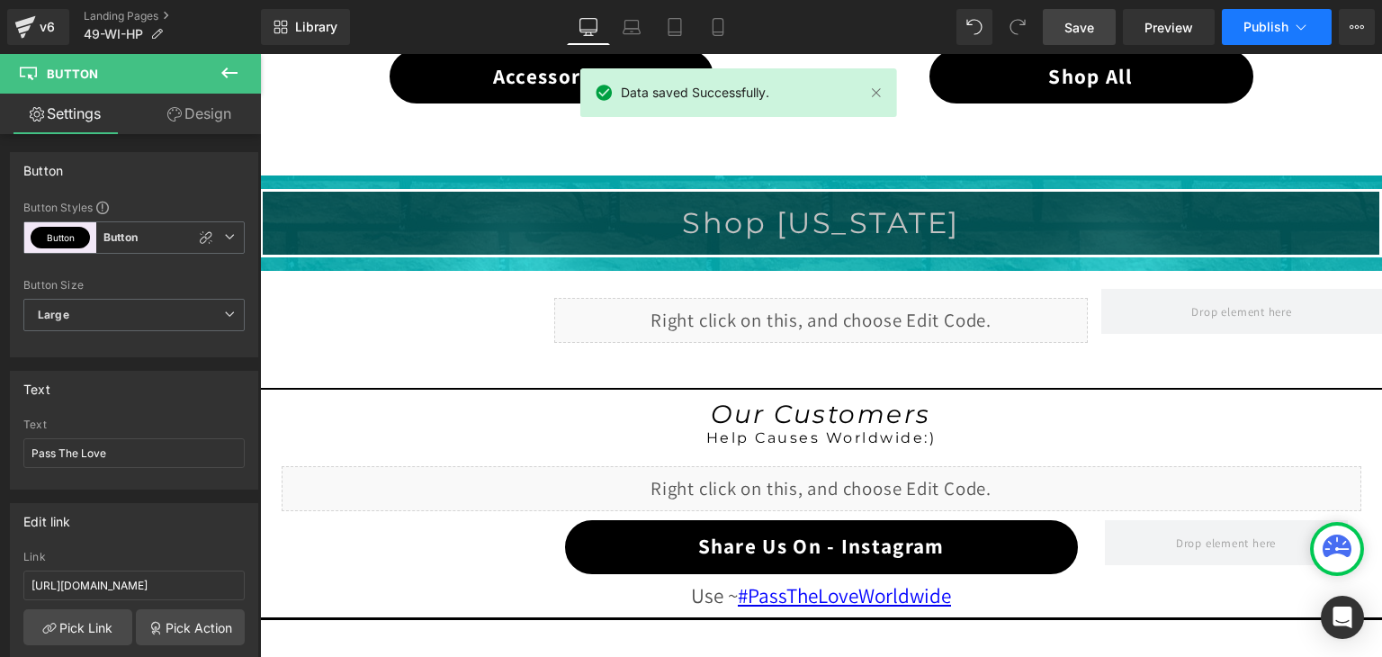
click at [1265, 21] on span "Publish" at bounding box center [1265, 27] width 45 height 14
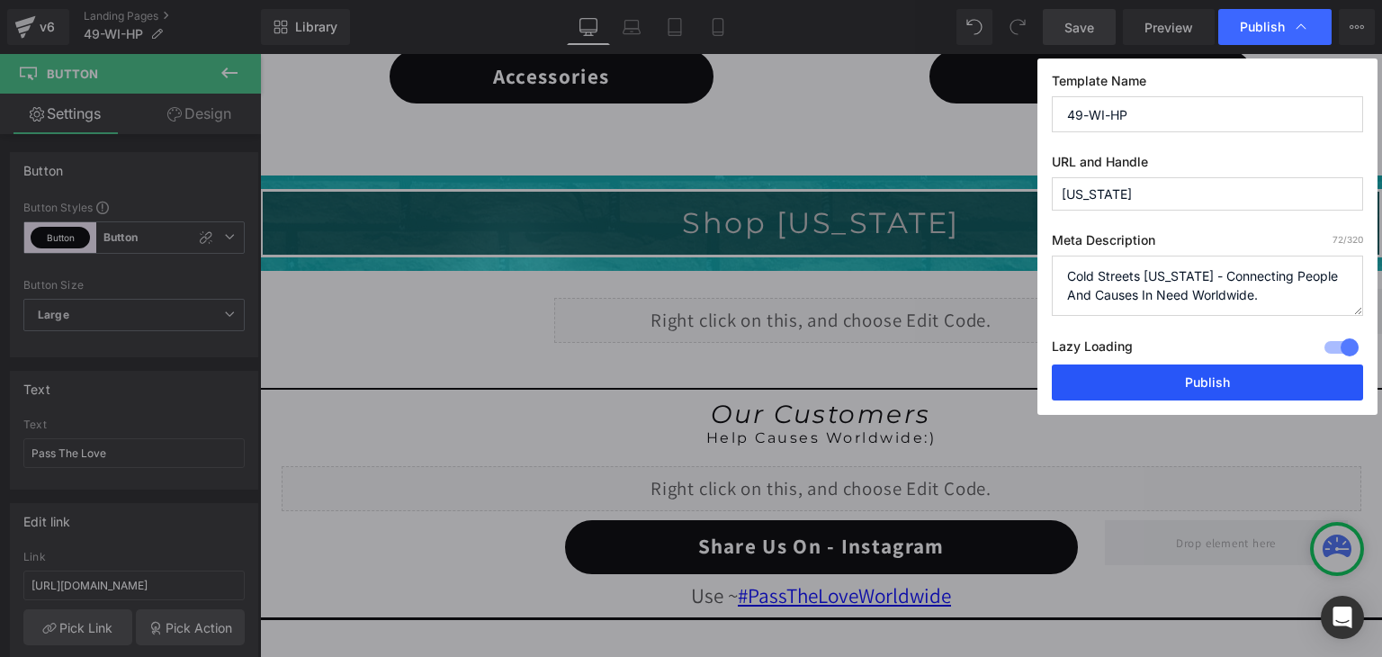
click at [1220, 375] on button "Publish" at bounding box center [1207, 382] width 311 height 36
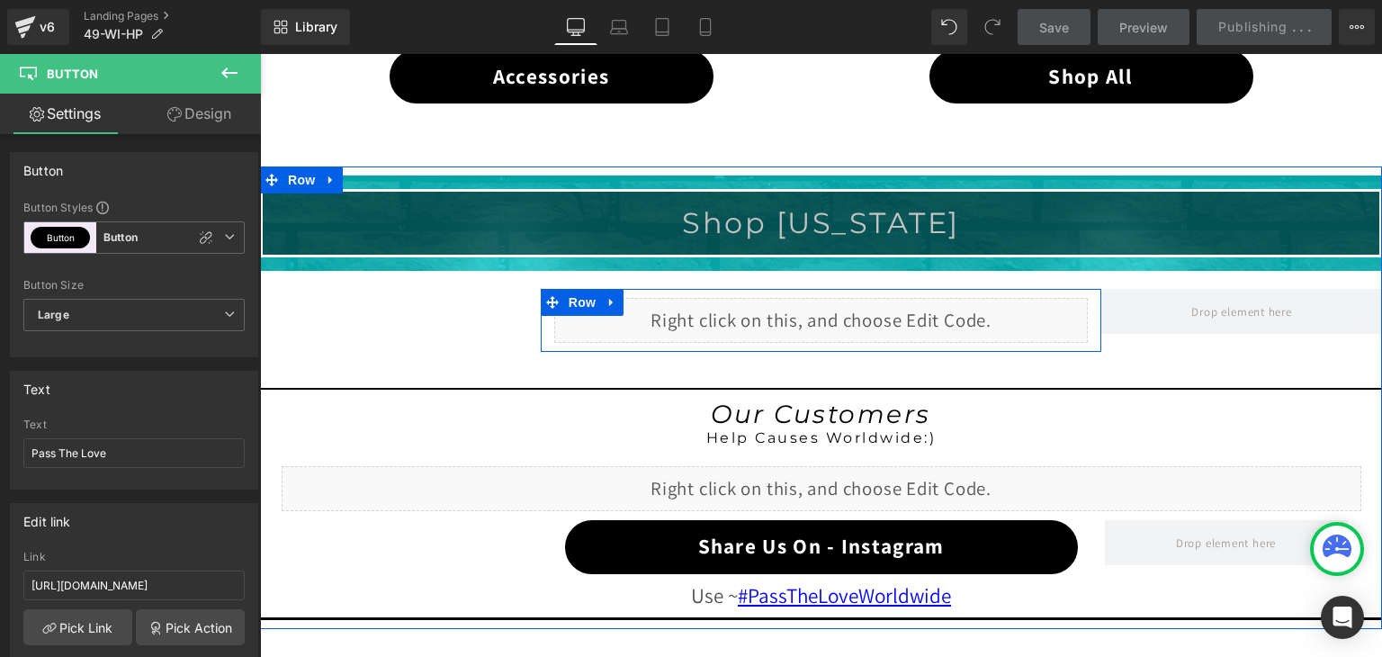
click at [842, 302] on div "Liquid" at bounding box center [821, 320] width 534 height 45
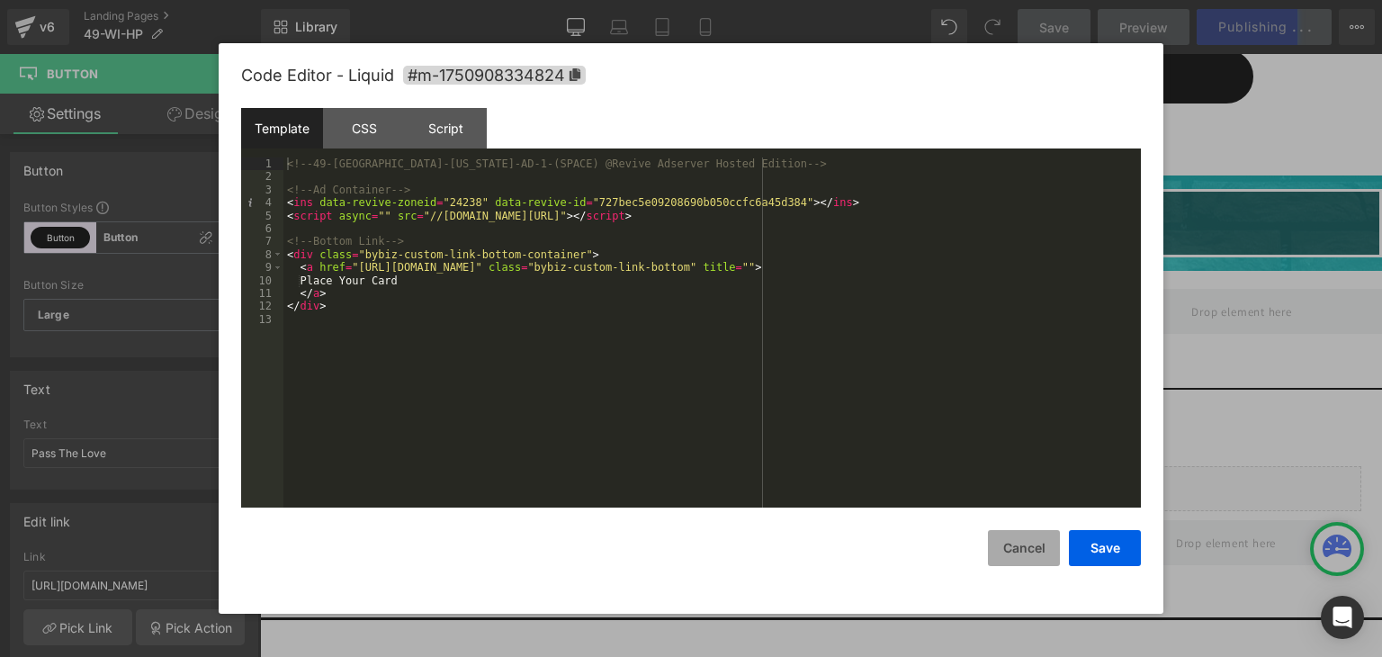
click at [1034, 533] on button "Cancel" at bounding box center [1024, 548] width 72 height 36
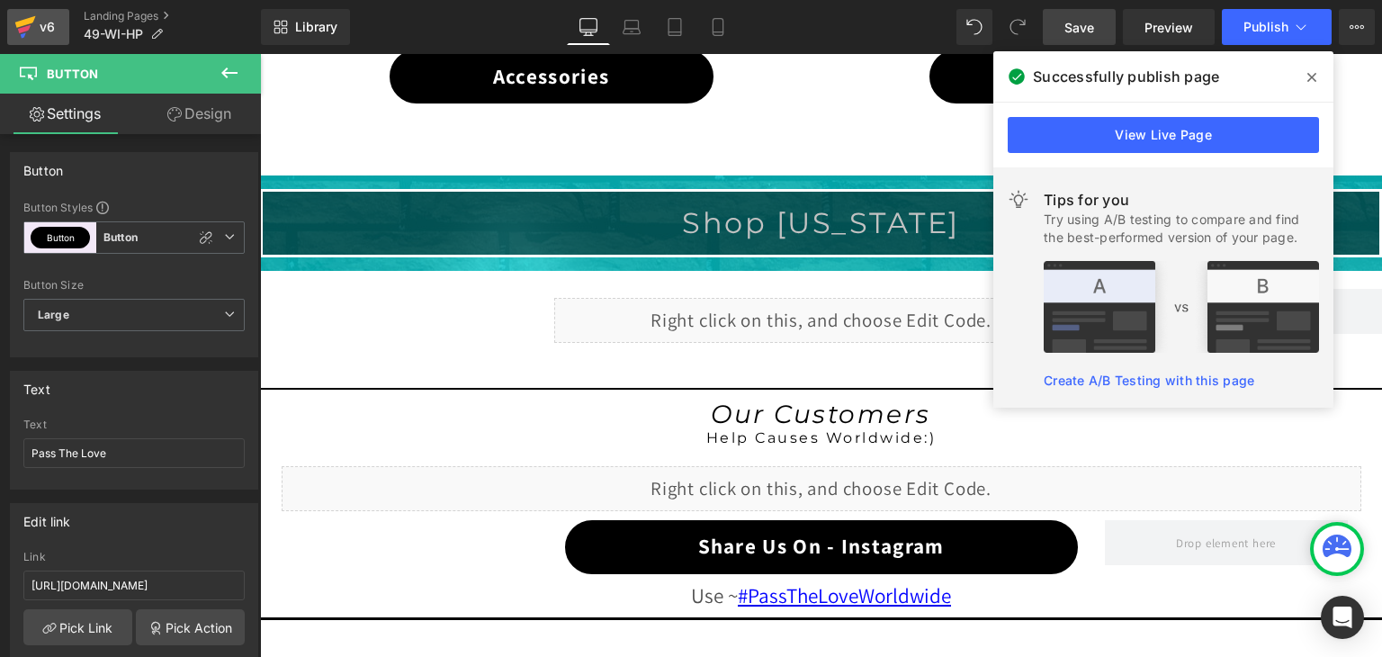
click at [25, 15] on icon at bounding box center [25, 26] width 22 height 45
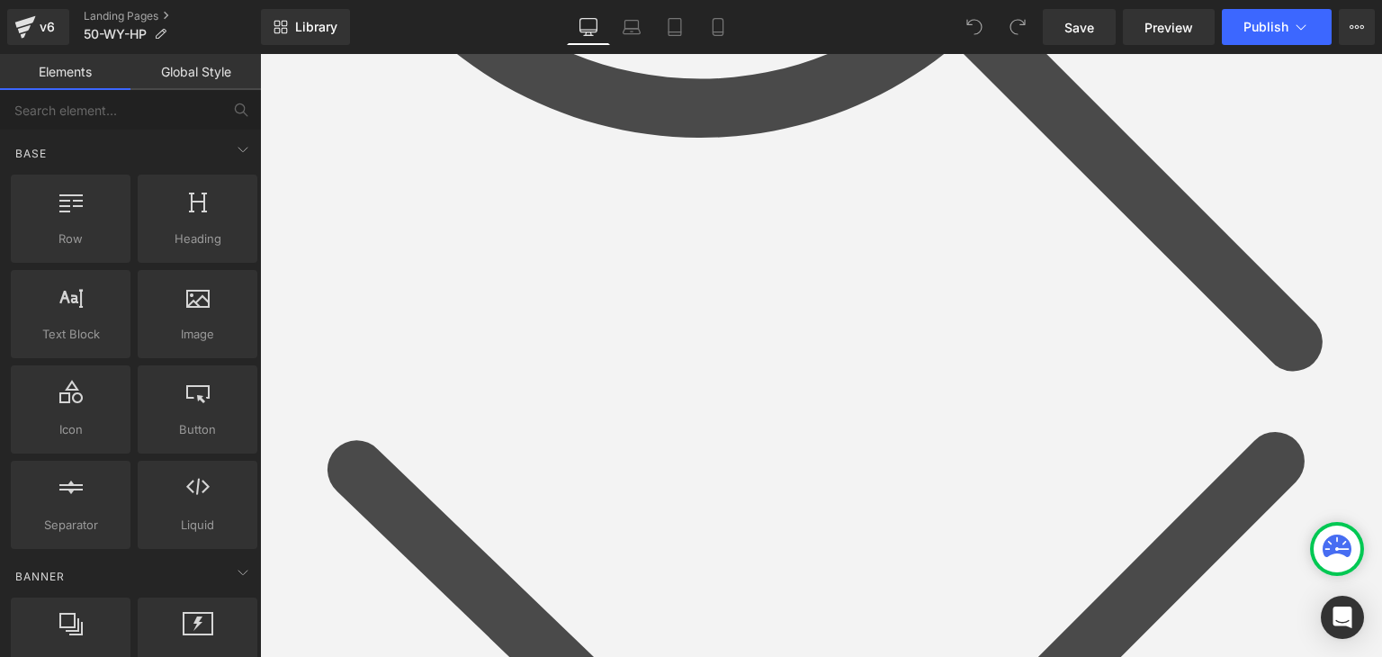
scroll to position [1350, 0]
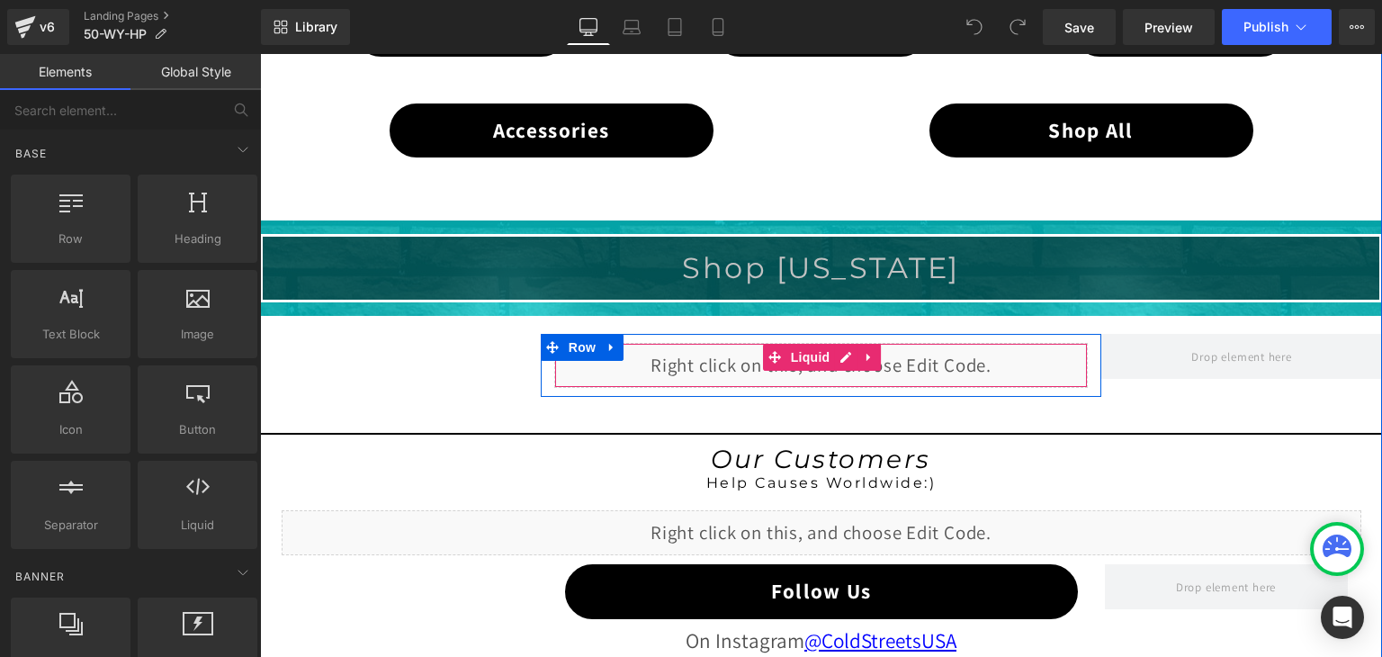
click at [842, 357] on div "Liquid" at bounding box center [821, 365] width 534 height 45
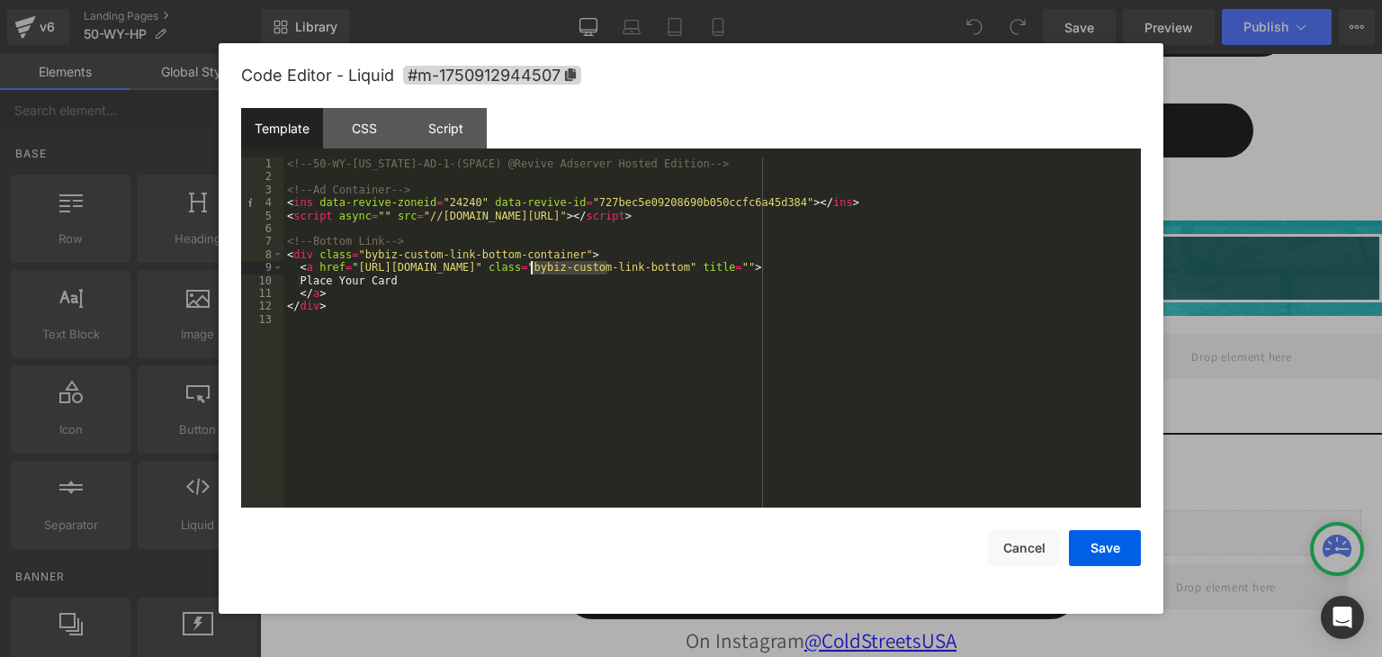
drag, startPoint x: 606, startPoint y: 271, endPoint x: 533, endPoint y: 267, distance: 73.9
click at [533, 267] on div "<!-- 50-WY-[US_STATE]-AD-1-(SPACE) @Revive Adserver Hosted Edition --> <!-- Ad …" at bounding box center [711, 345] width 857 height 376
click at [1115, 553] on button "Save" at bounding box center [1105, 548] width 72 height 36
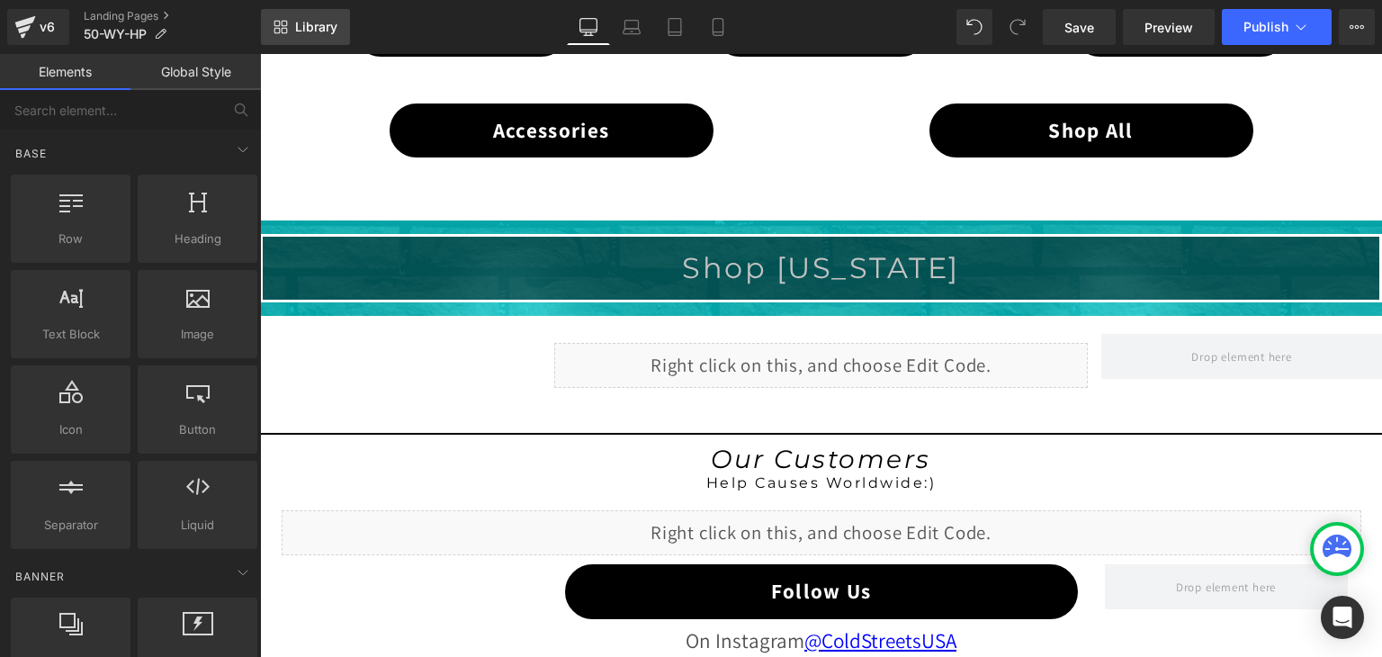
click at [320, 24] on span "Library" at bounding box center [316, 27] width 42 height 16
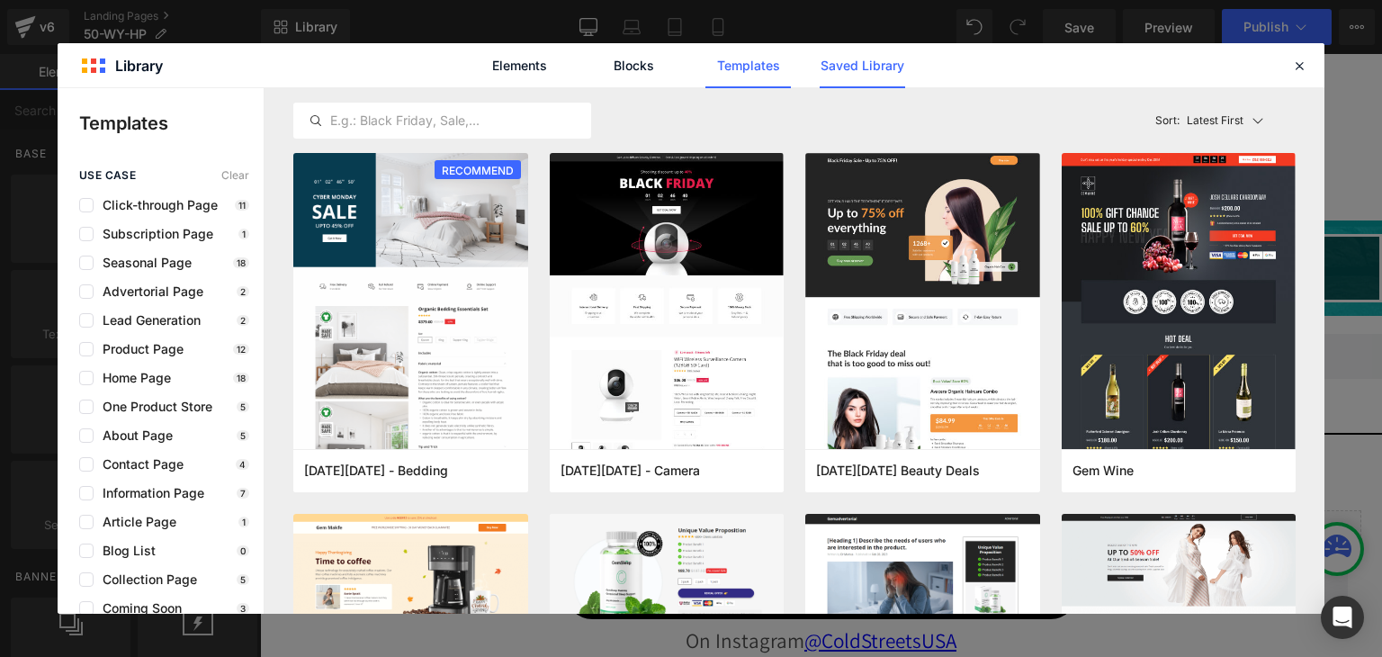
click at [860, 57] on link "Saved Library" at bounding box center [862, 65] width 85 height 45
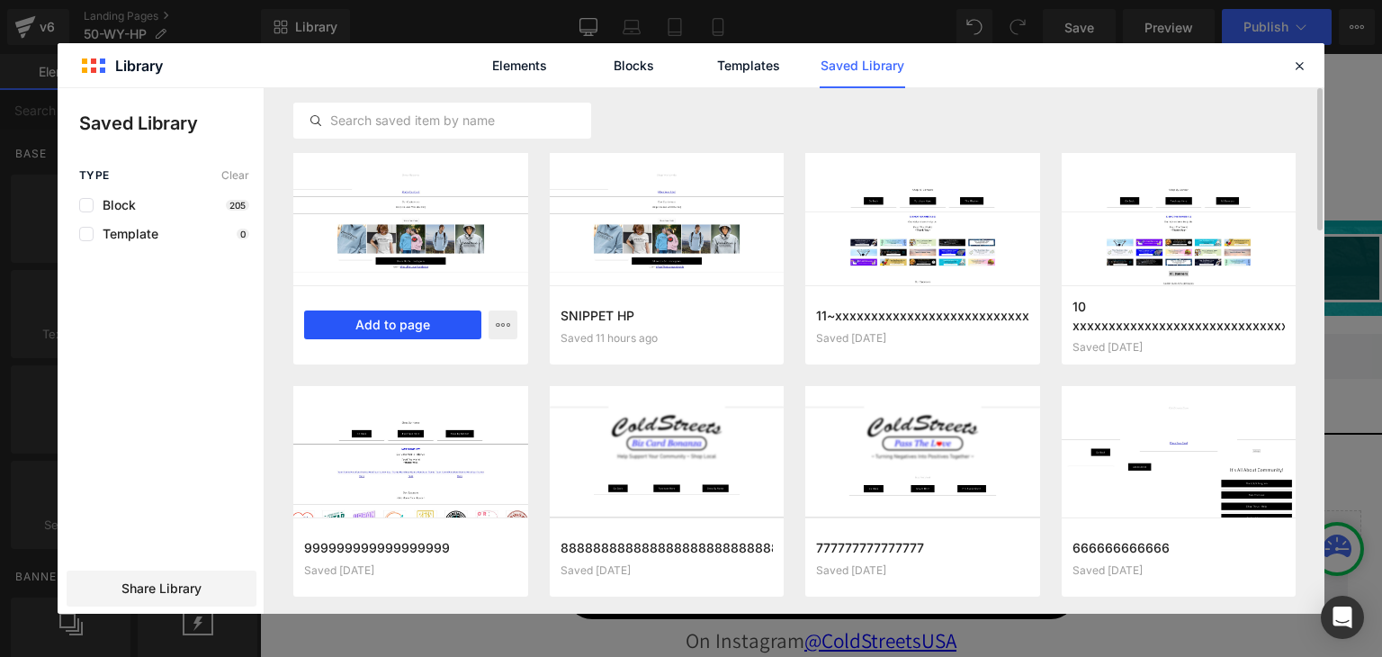
click at [0, 0] on button "Add to page" at bounding box center [0, 0] width 0 height 0
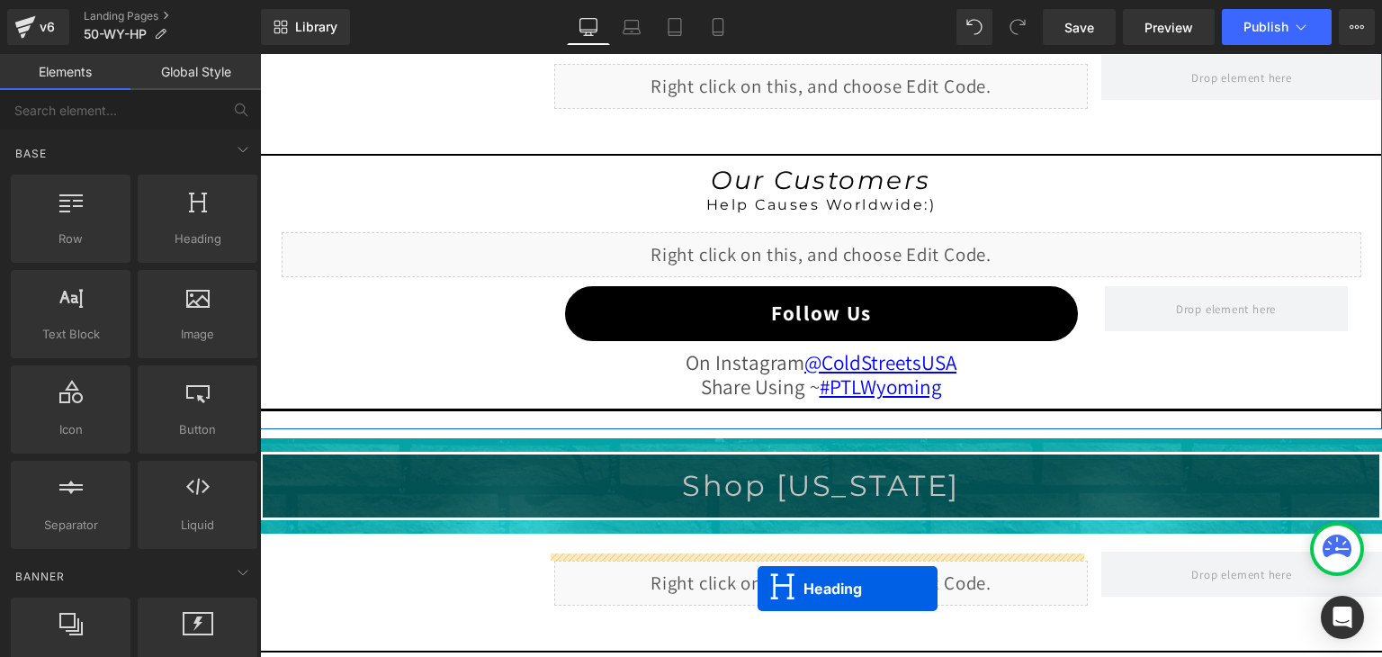
scroll to position [1691, 0]
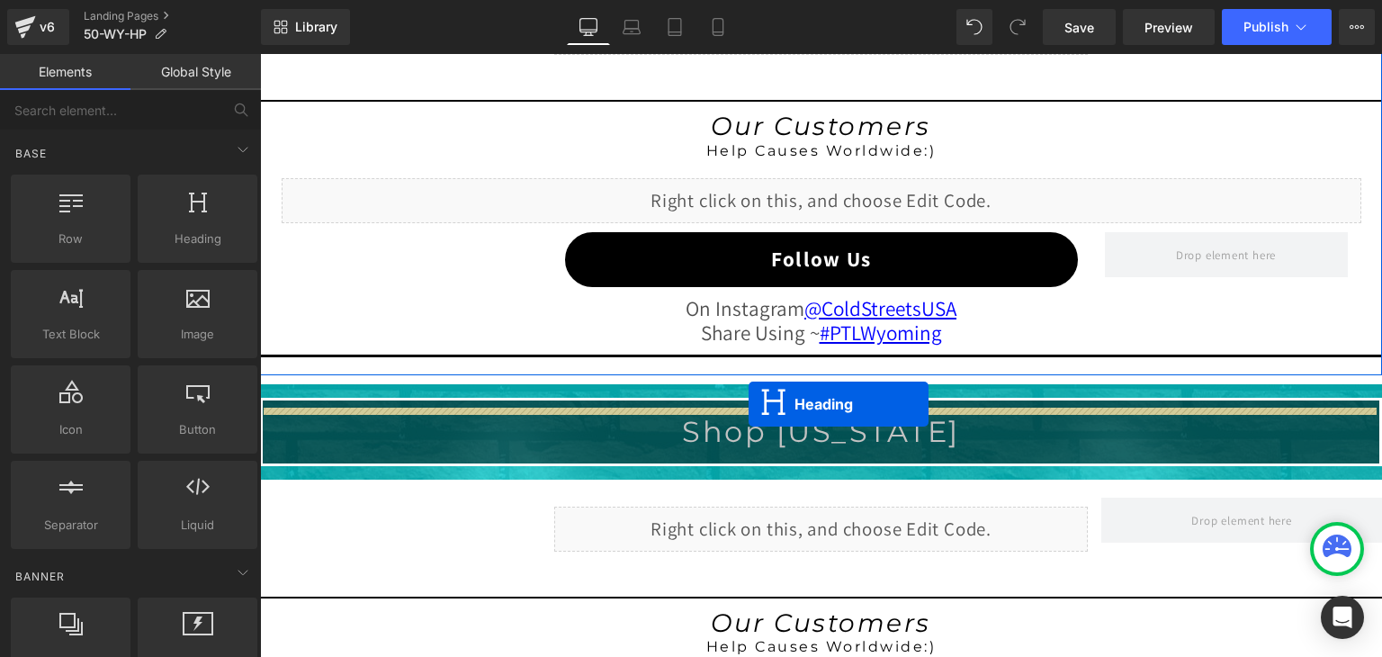
drag, startPoint x: 767, startPoint y: 156, endPoint x: 749, endPoint y: 404, distance: 249.0
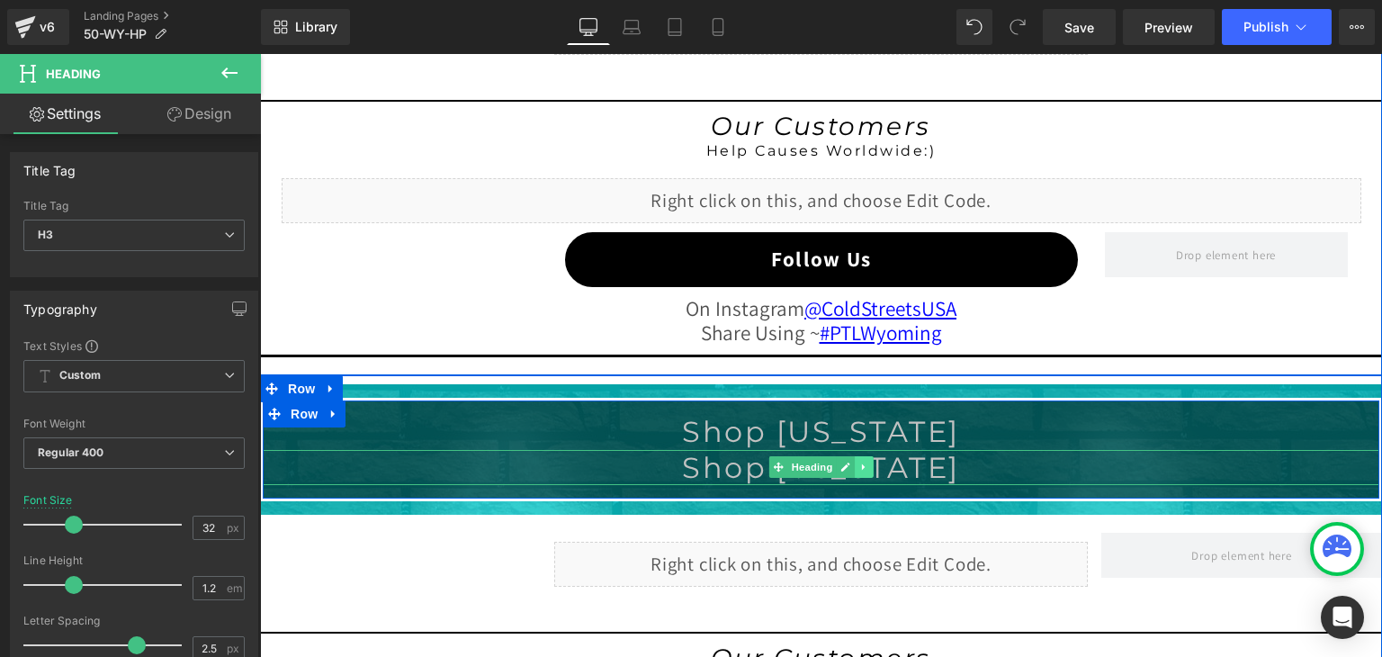
click at [859, 462] on icon at bounding box center [864, 467] width 10 height 11
click at [869, 462] on icon at bounding box center [874, 467] width 10 height 10
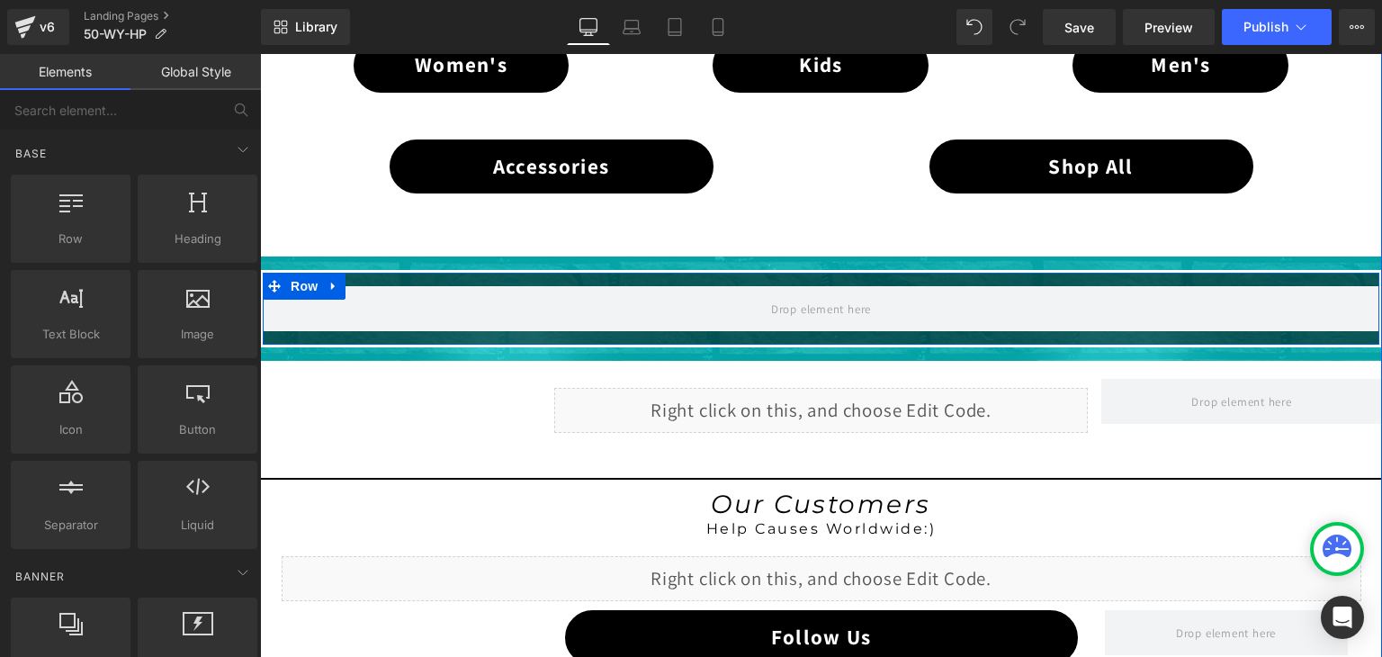
scroll to position [1242, 0]
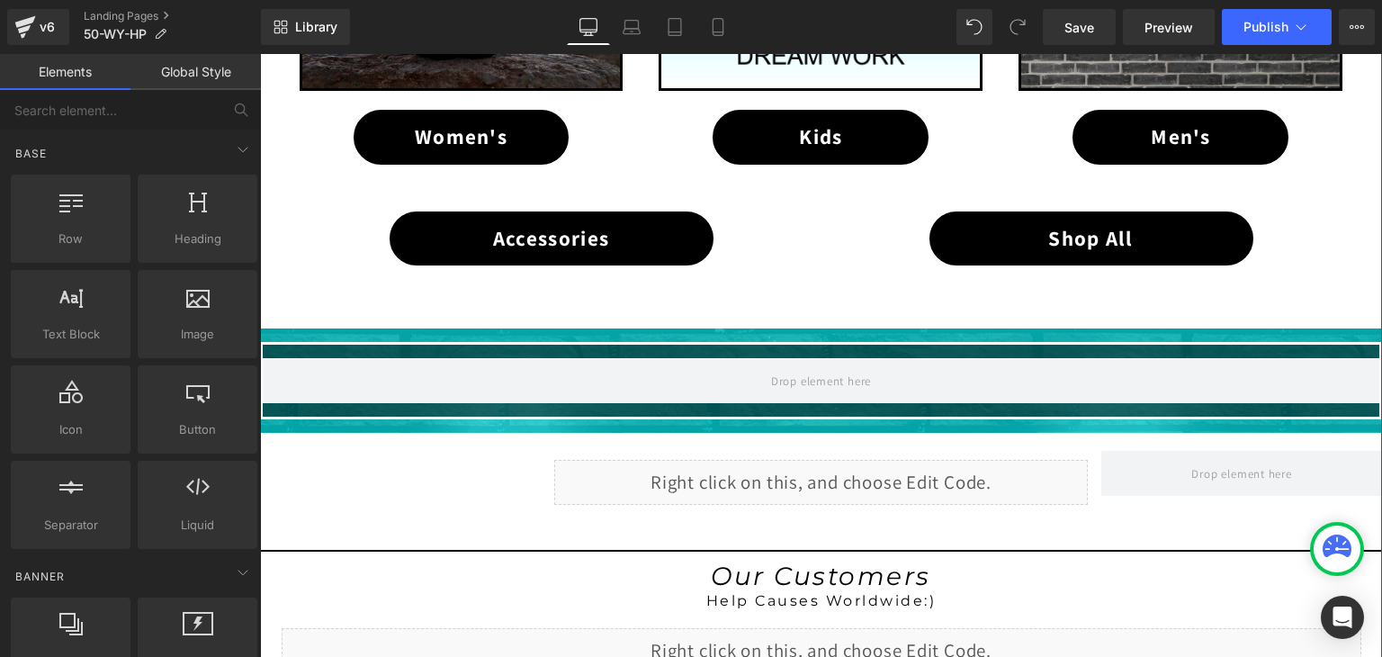
click at [818, 480] on div "Liquid" at bounding box center [821, 482] width 534 height 45
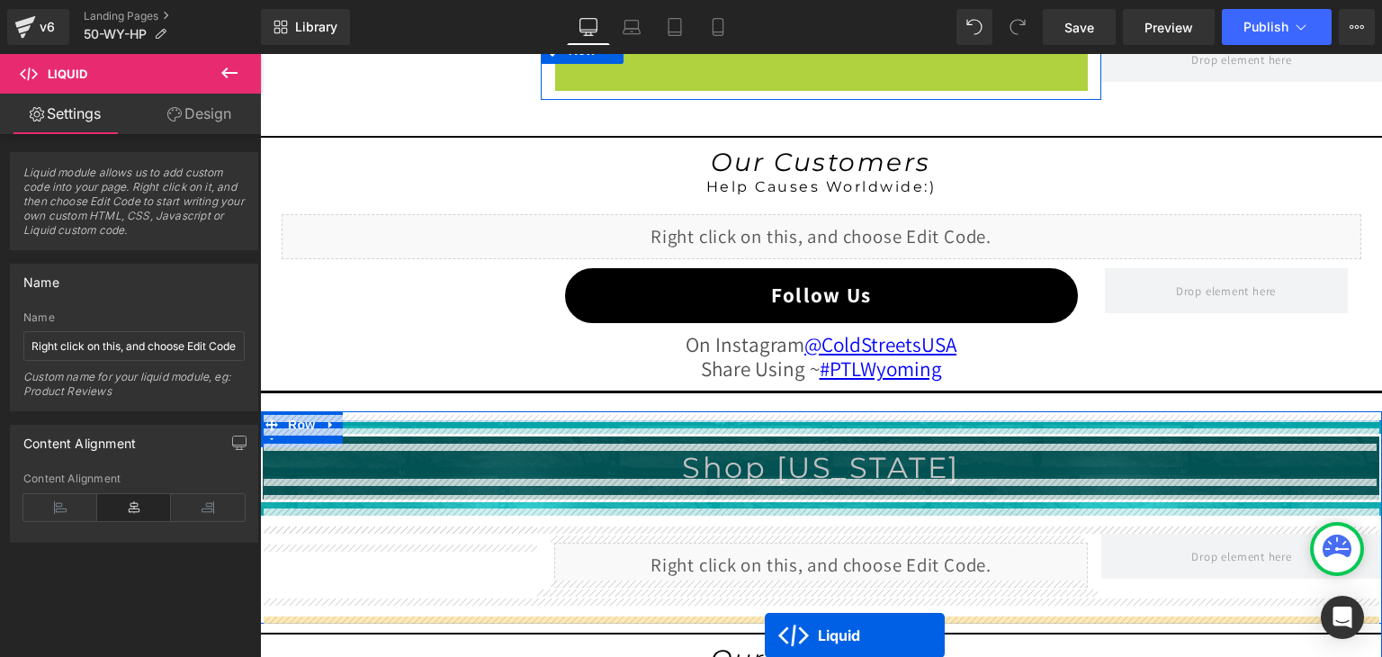
scroll to position [1745, 0]
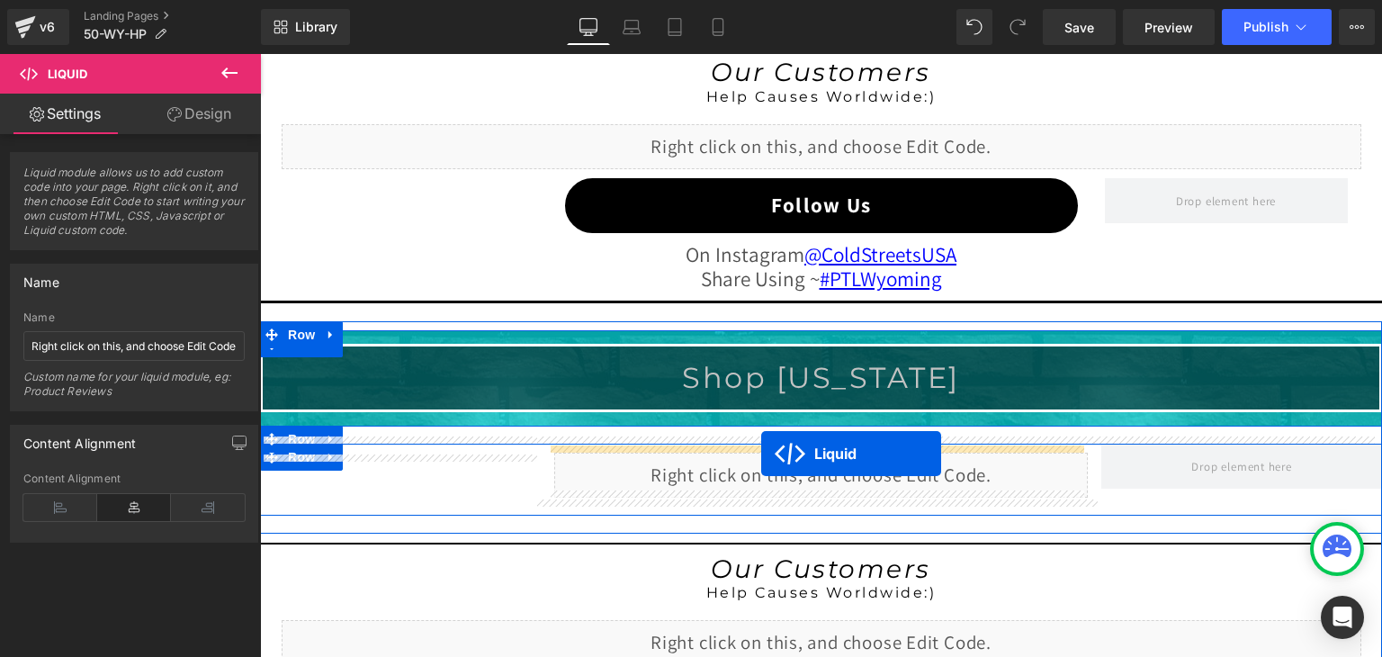
drag, startPoint x: 764, startPoint y: 471, endPoint x: 761, endPoint y: 453, distance: 17.3
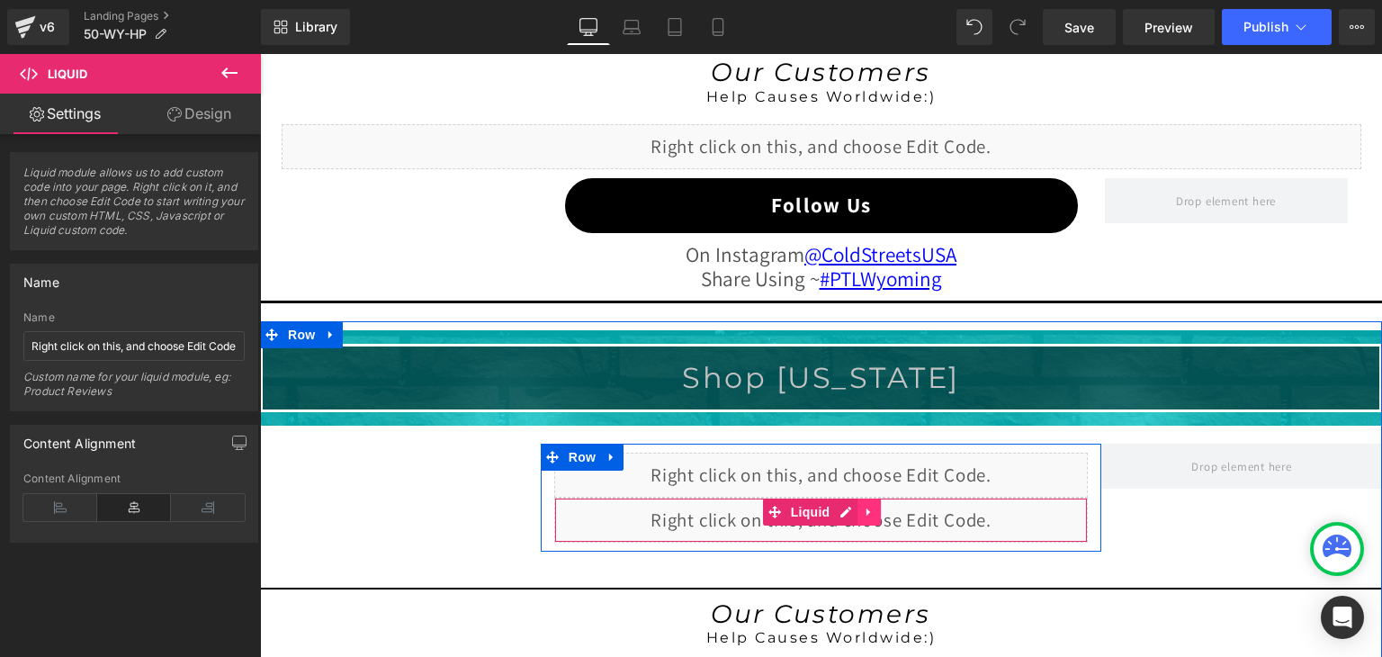
click at [863, 507] on icon at bounding box center [869, 511] width 13 height 13
click at [869, 506] on link at bounding box center [880, 511] width 23 height 27
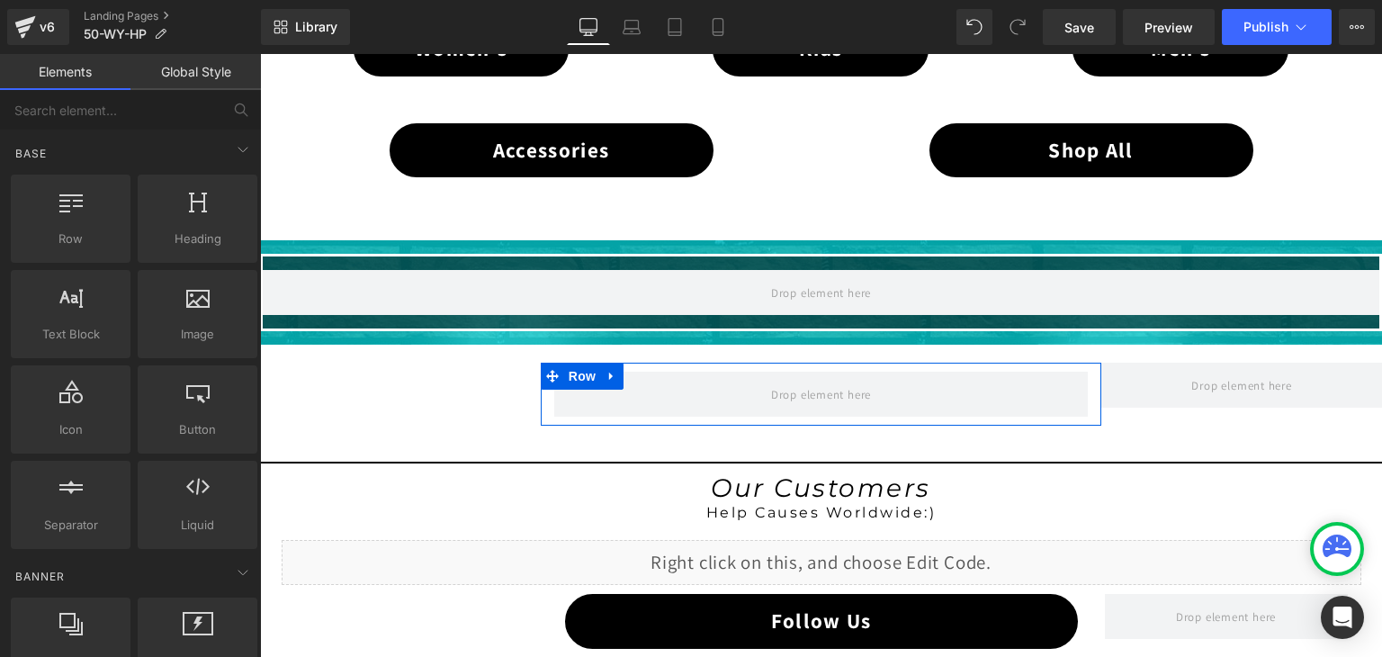
scroll to position [1296, 0]
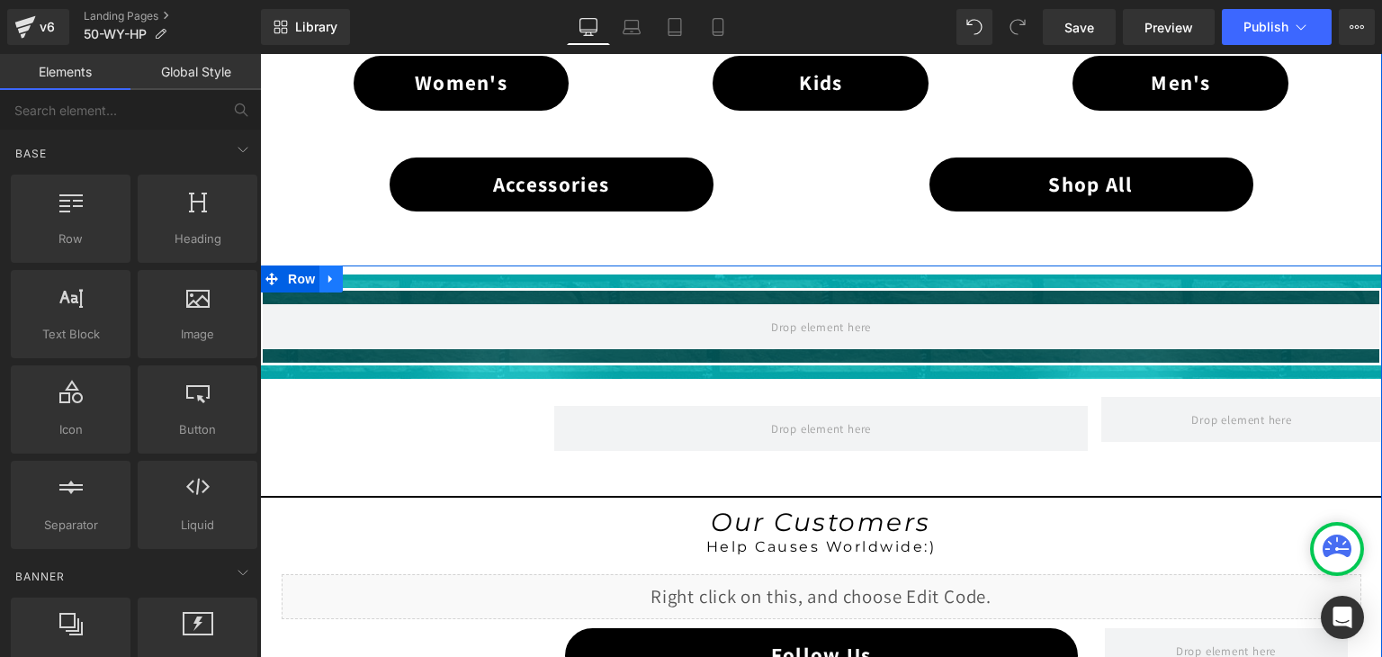
click at [328, 275] on icon at bounding box center [330, 279] width 4 height 8
click at [374, 276] on icon at bounding box center [378, 279] width 13 height 13
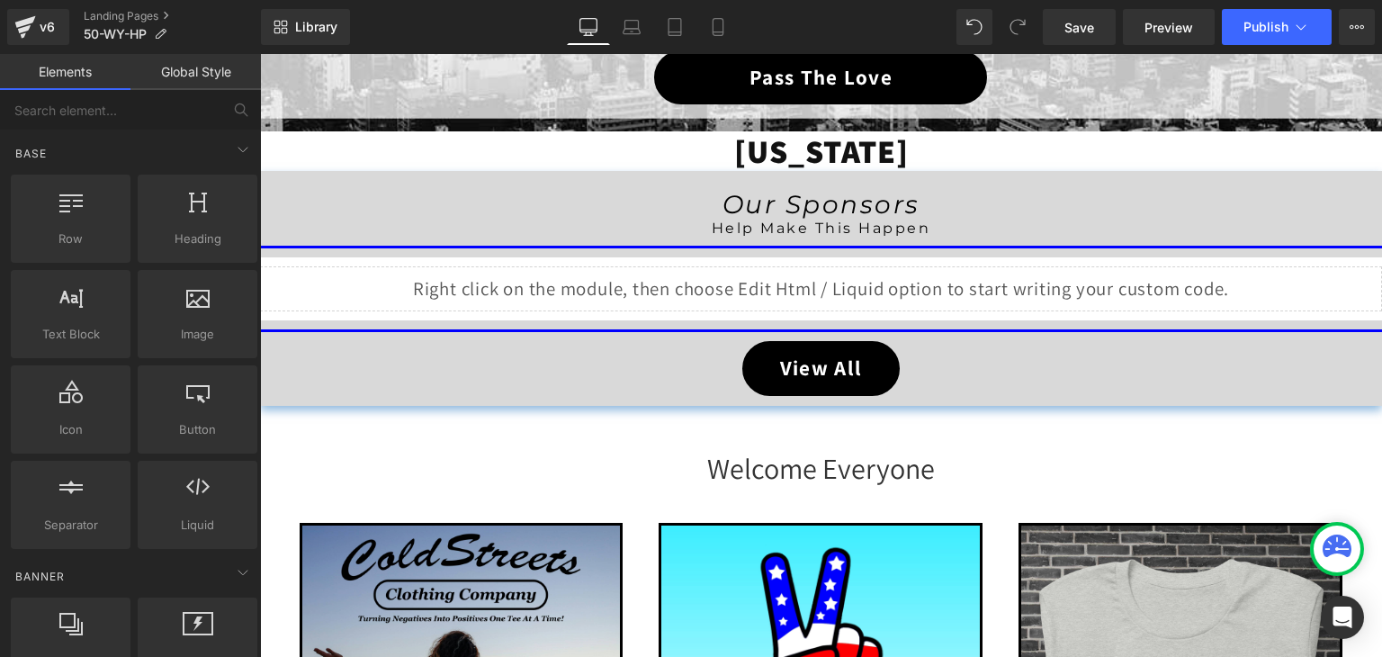
scroll to position [126, 0]
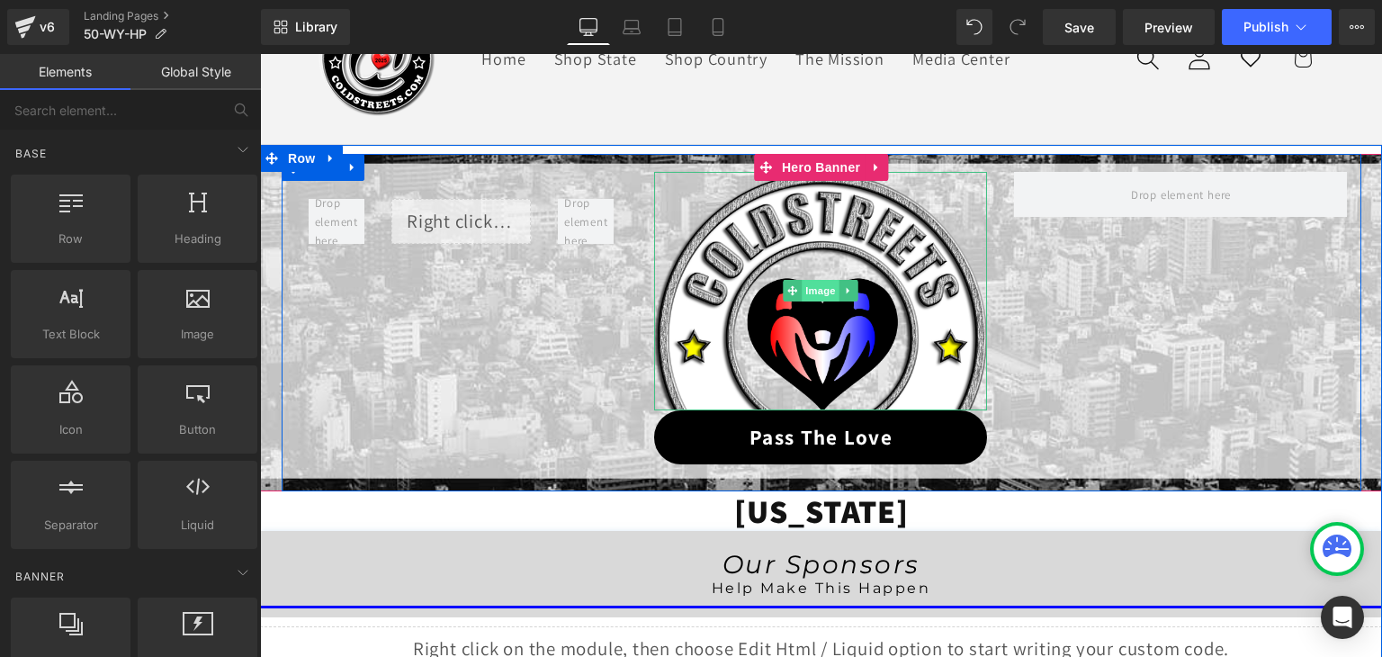
click at [815, 285] on span "Image" at bounding box center [822, 291] width 38 height 22
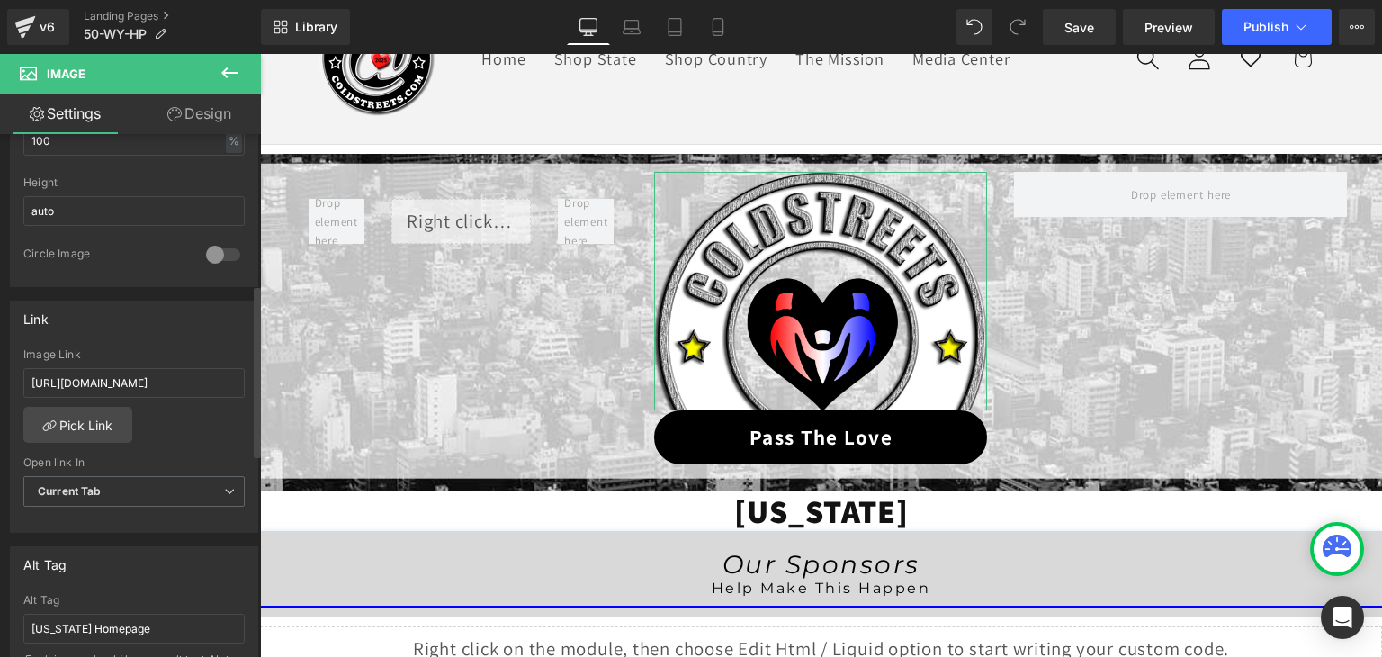
scroll to position [630, 0]
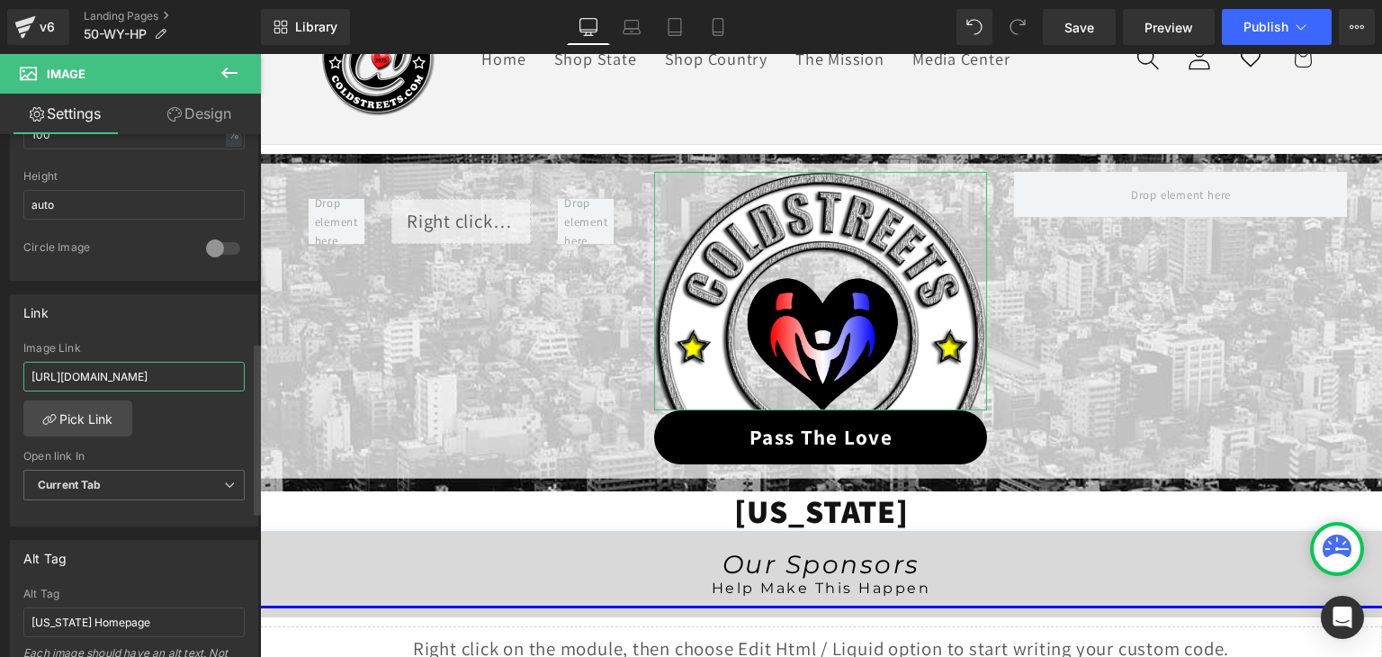
click at [169, 369] on input "[URL][DOMAIN_NAME]" at bounding box center [133, 377] width 221 height 30
paste input "50-wy-ptl"
type input "[URL][DOMAIN_NAME]"
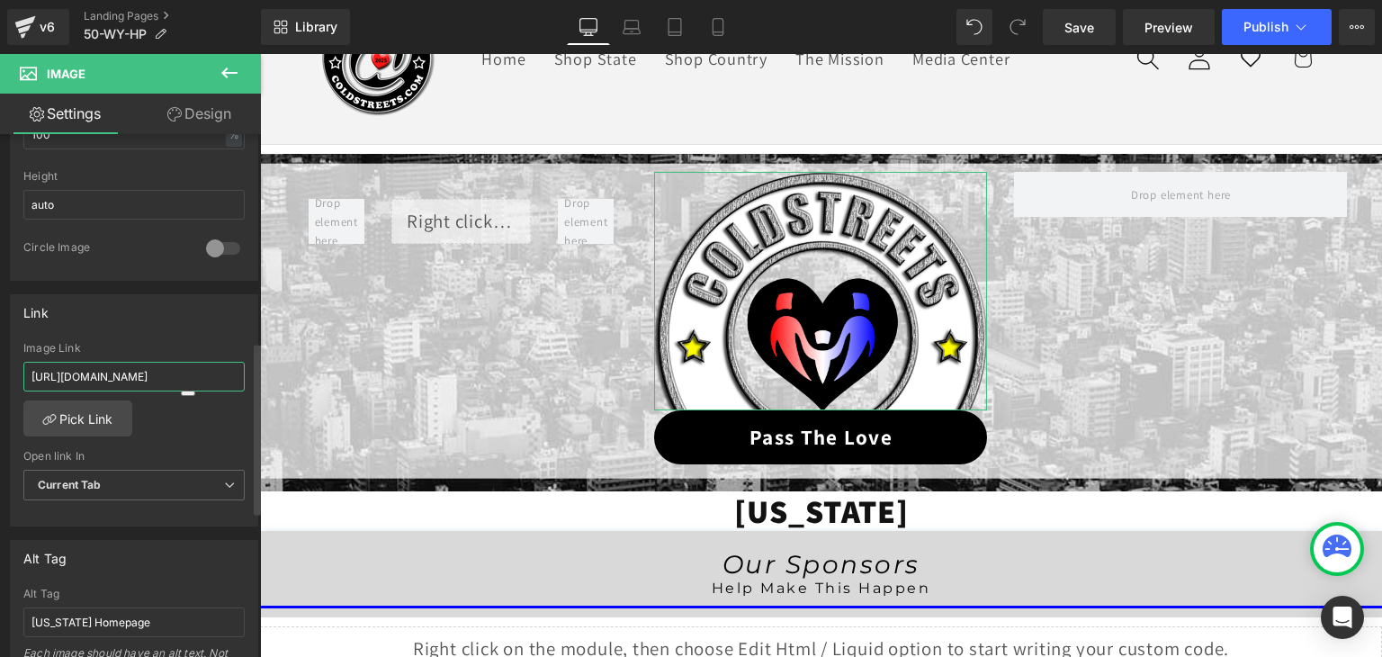
scroll to position [0, 10]
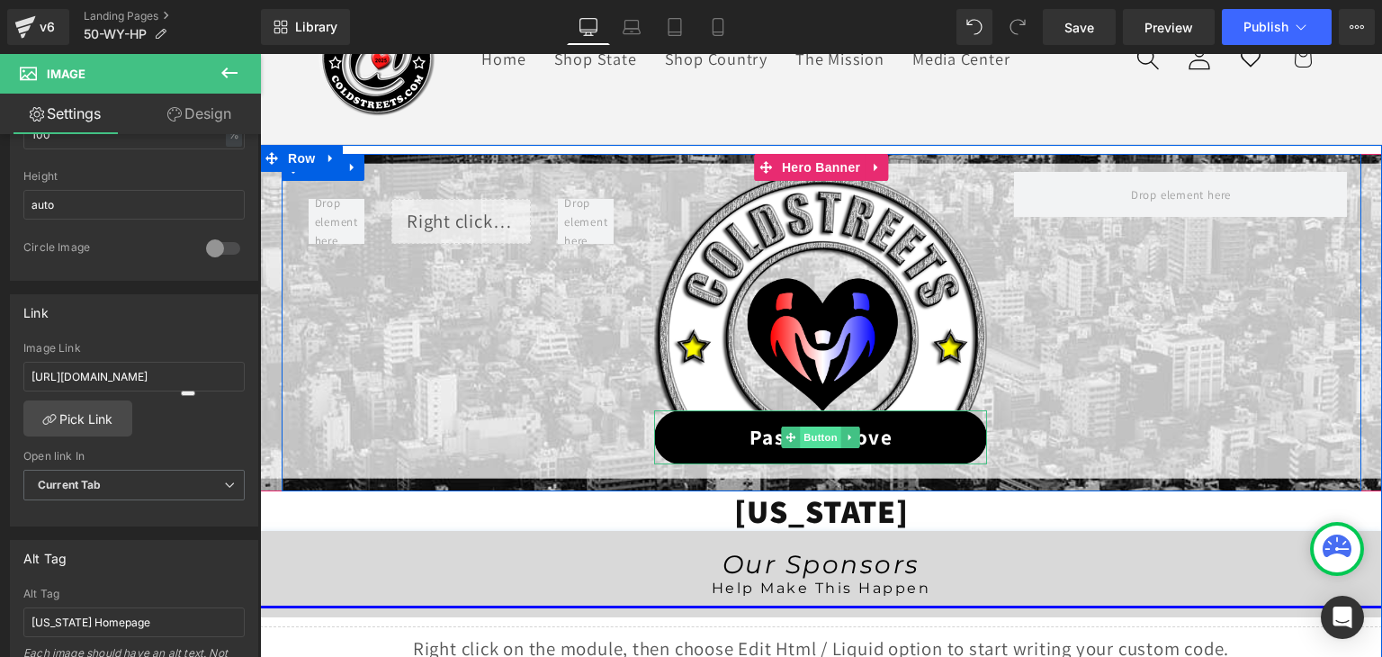
click at [807, 433] on span "Button" at bounding box center [821, 437] width 41 height 22
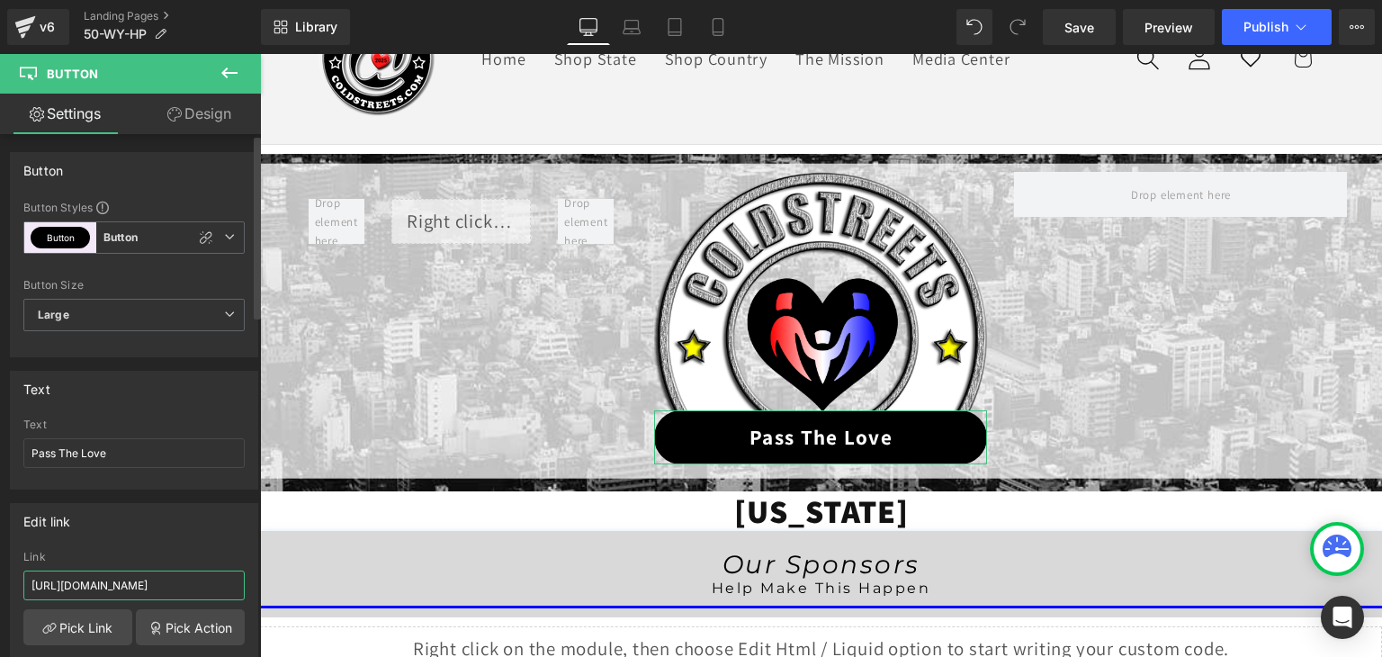
click at [124, 583] on input "[URL][DOMAIN_NAME]" at bounding box center [133, 585] width 221 height 30
paste input "50-wy-ptl"
type input "[URL][DOMAIN_NAME]"
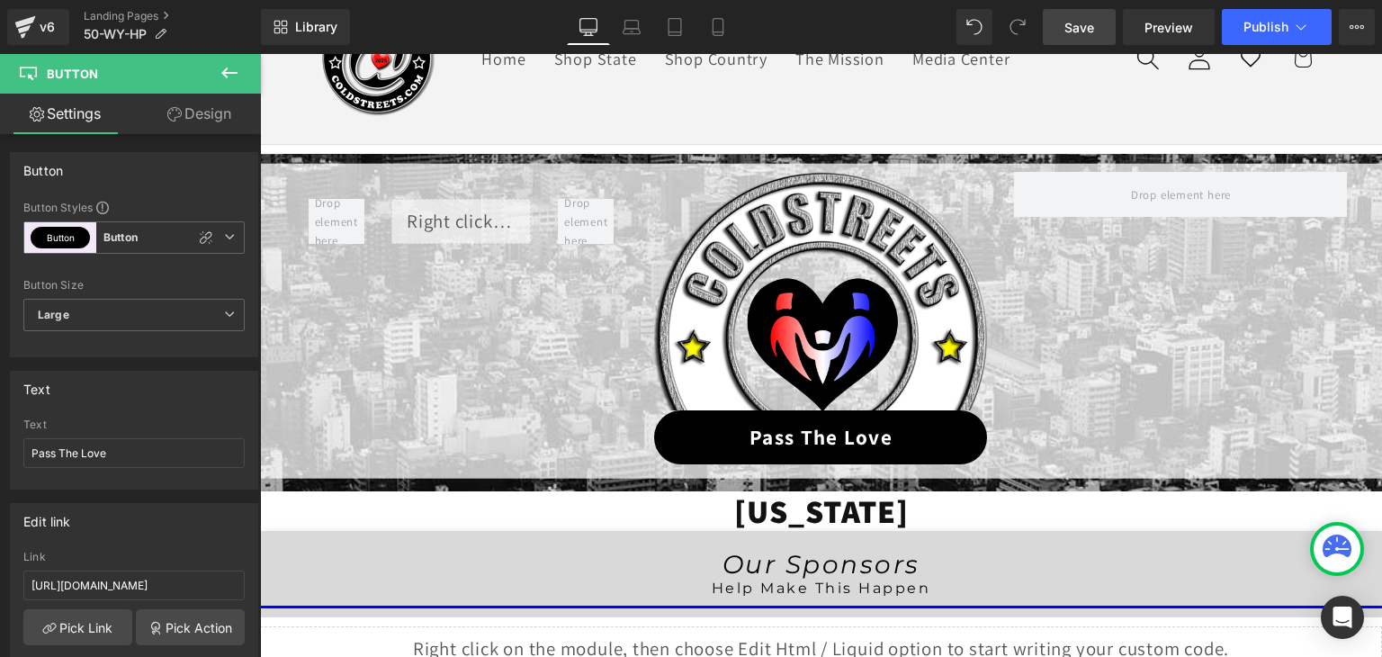
click at [1089, 34] on span "Save" at bounding box center [1079, 27] width 30 height 19
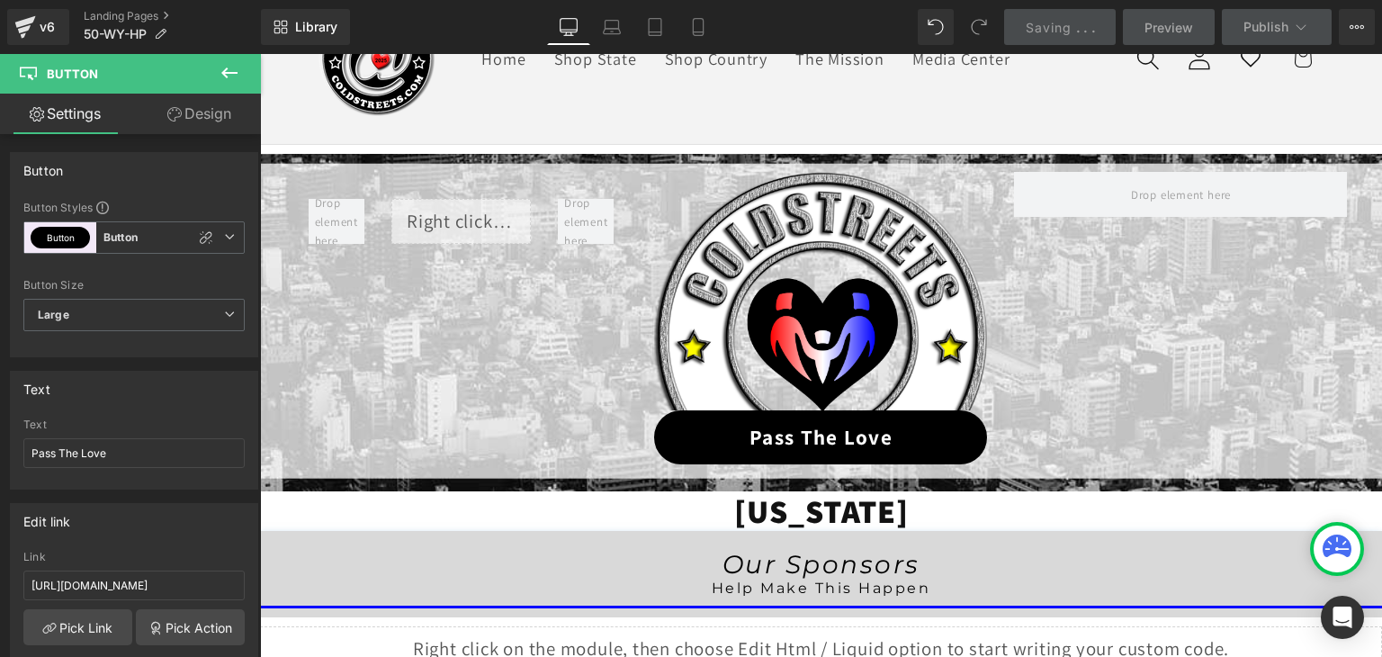
scroll to position [0, 0]
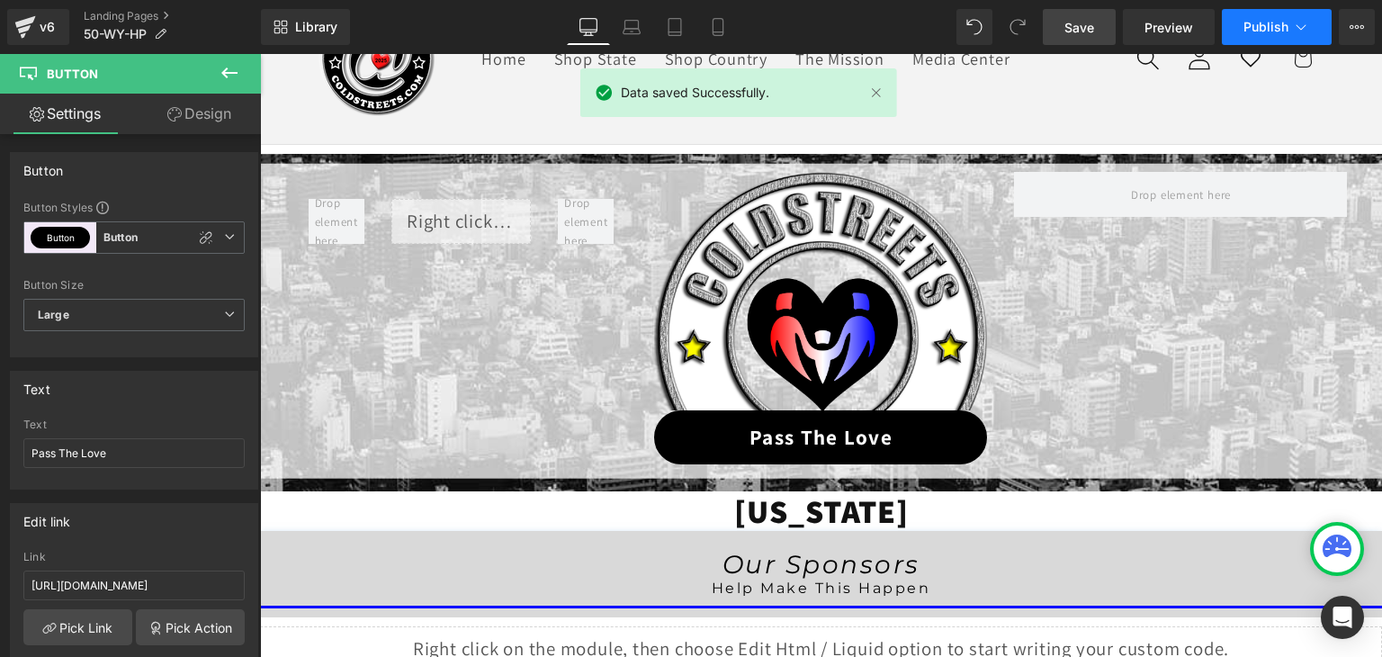
click at [1289, 28] on button "Publish" at bounding box center [1277, 27] width 110 height 36
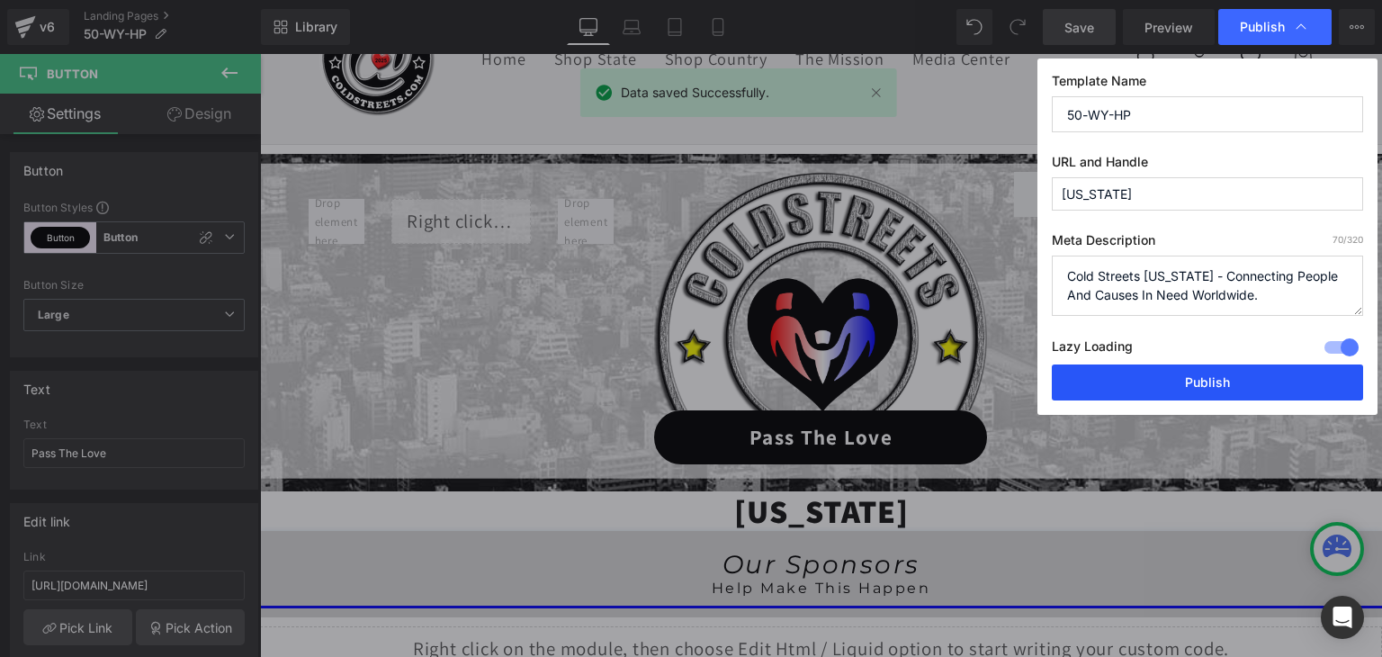
click at [1242, 393] on button "Publish" at bounding box center [1207, 382] width 311 height 36
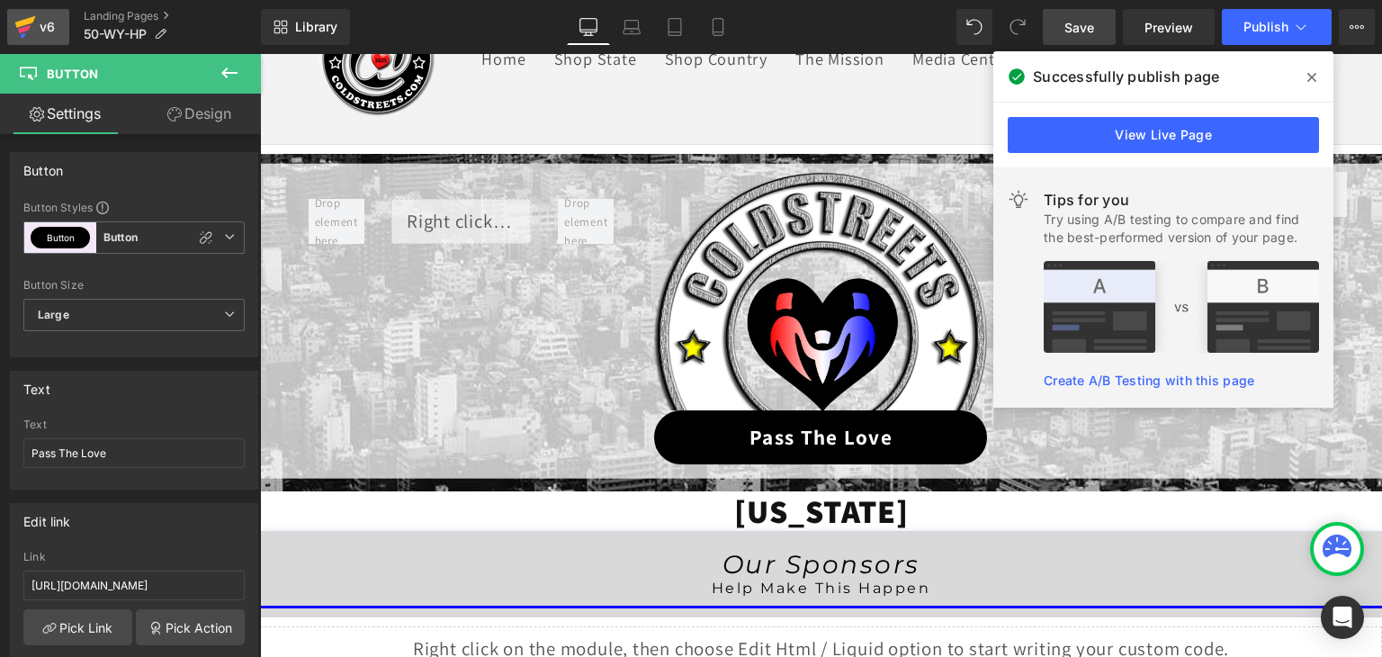
click at [23, 23] on icon at bounding box center [25, 22] width 21 height 12
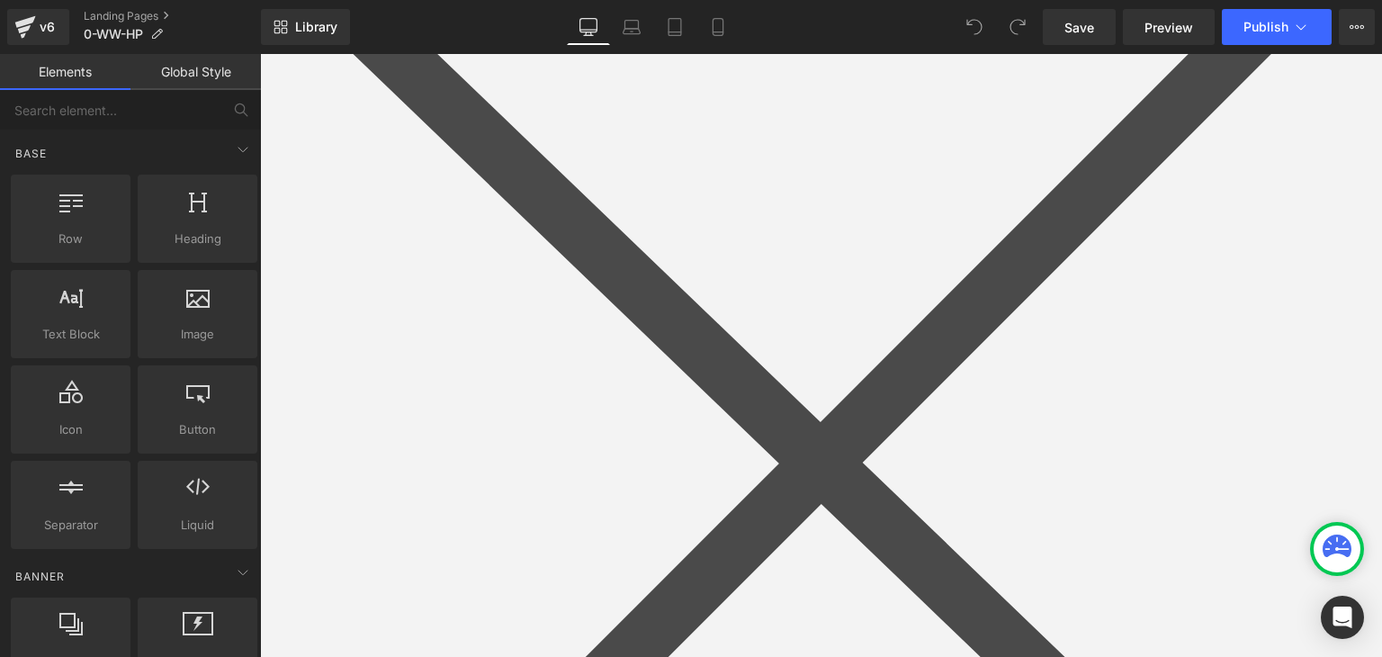
scroll to position [1529, 0]
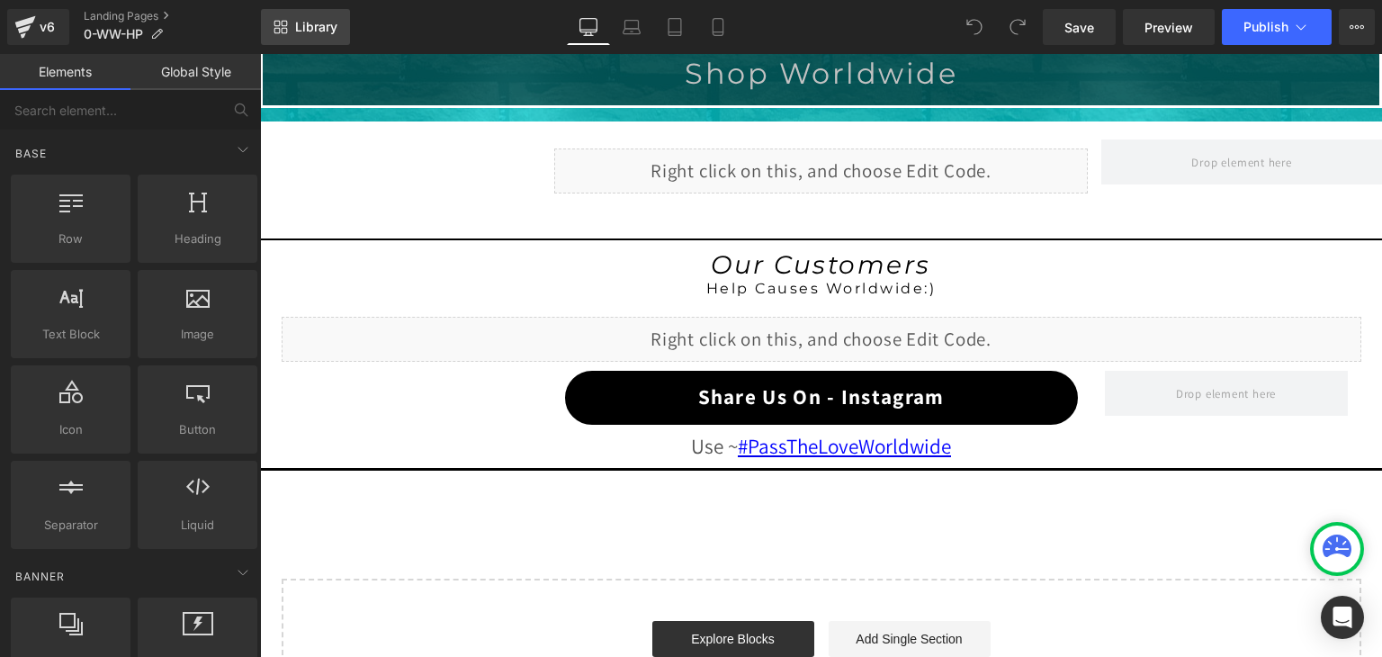
click at [317, 22] on span "Library" at bounding box center [316, 27] width 42 height 16
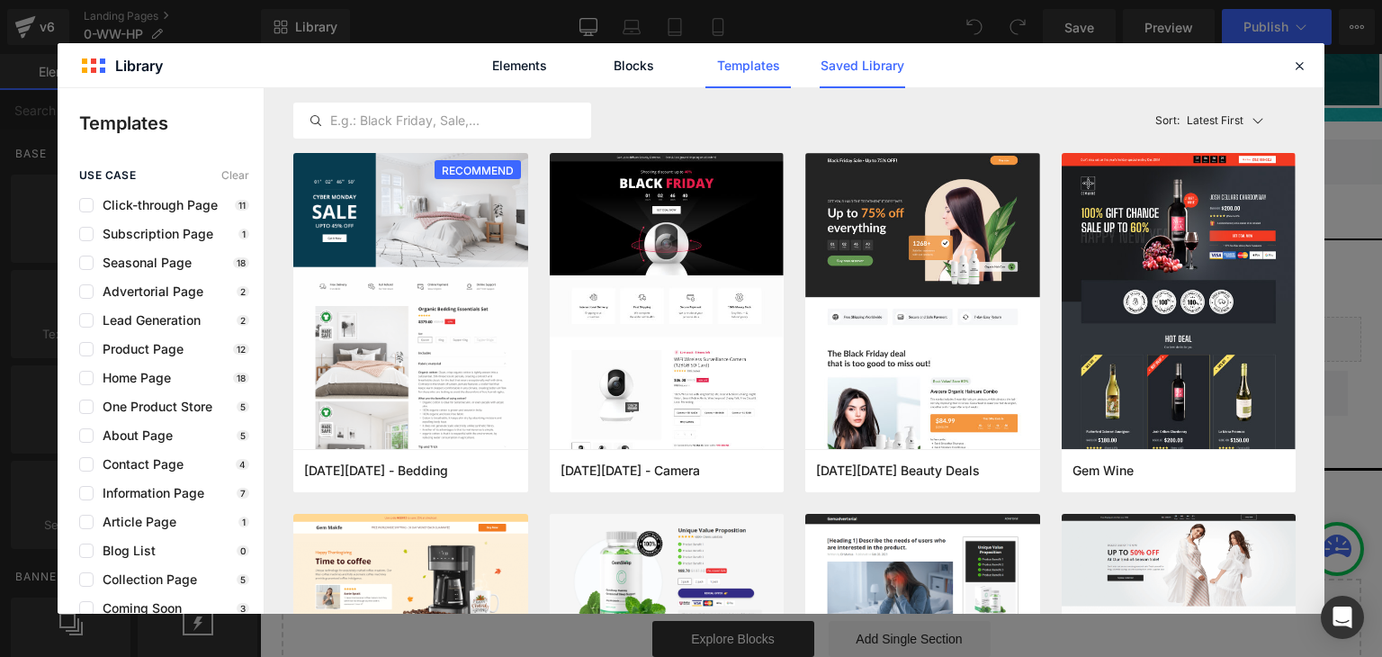
click at [850, 71] on link "Saved Library" at bounding box center [862, 65] width 85 height 45
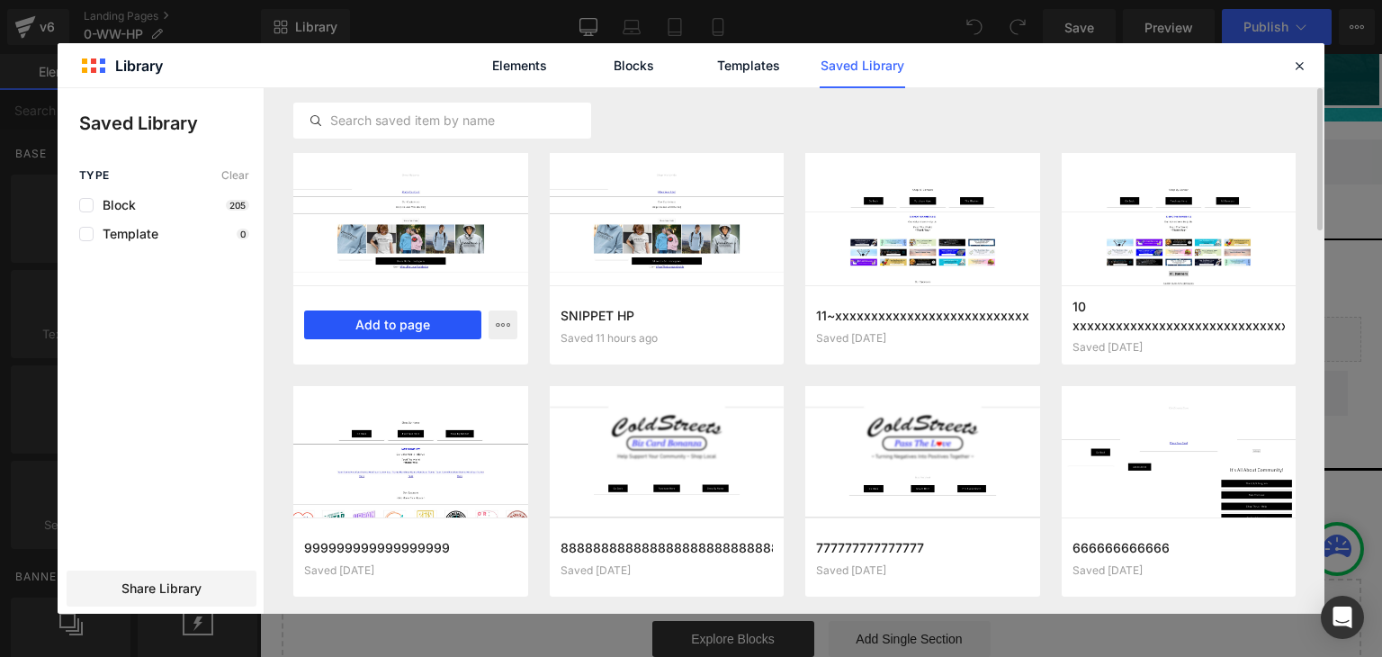
click at [831, 317] on button "Add to page" at bounding box center [966, 339] width 270 height 45
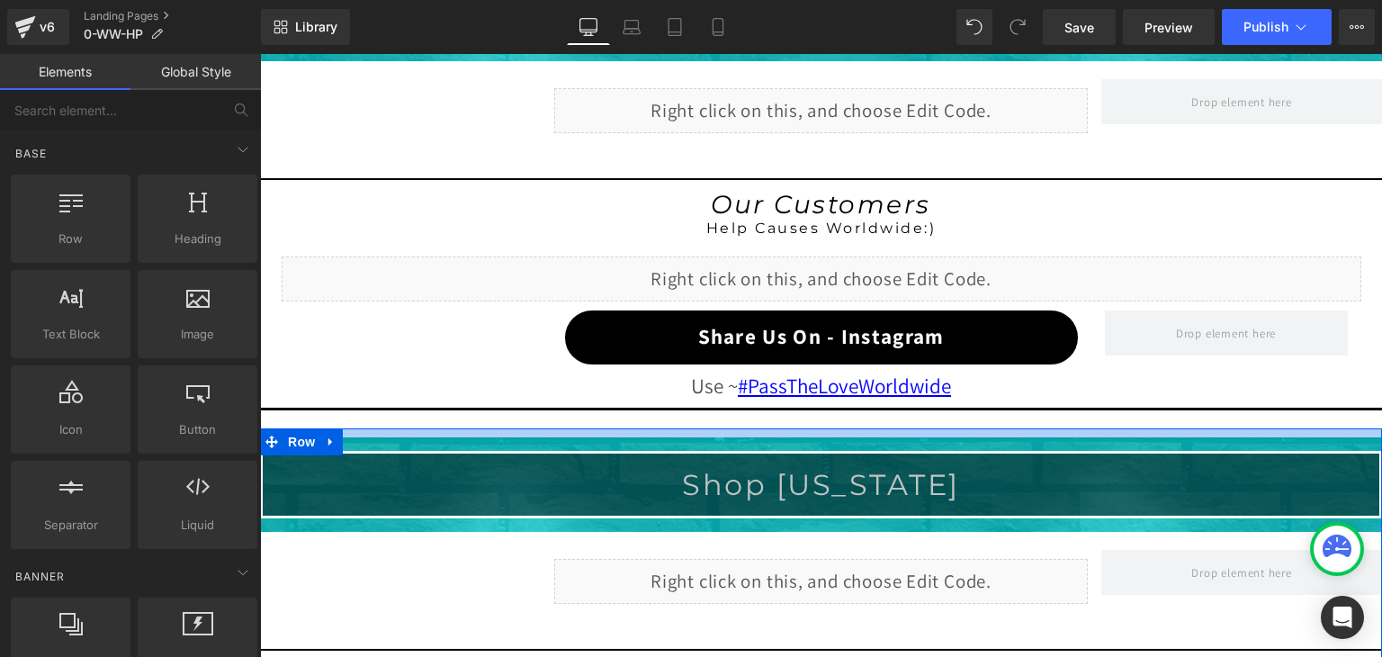
scroll to position [1508, 0]
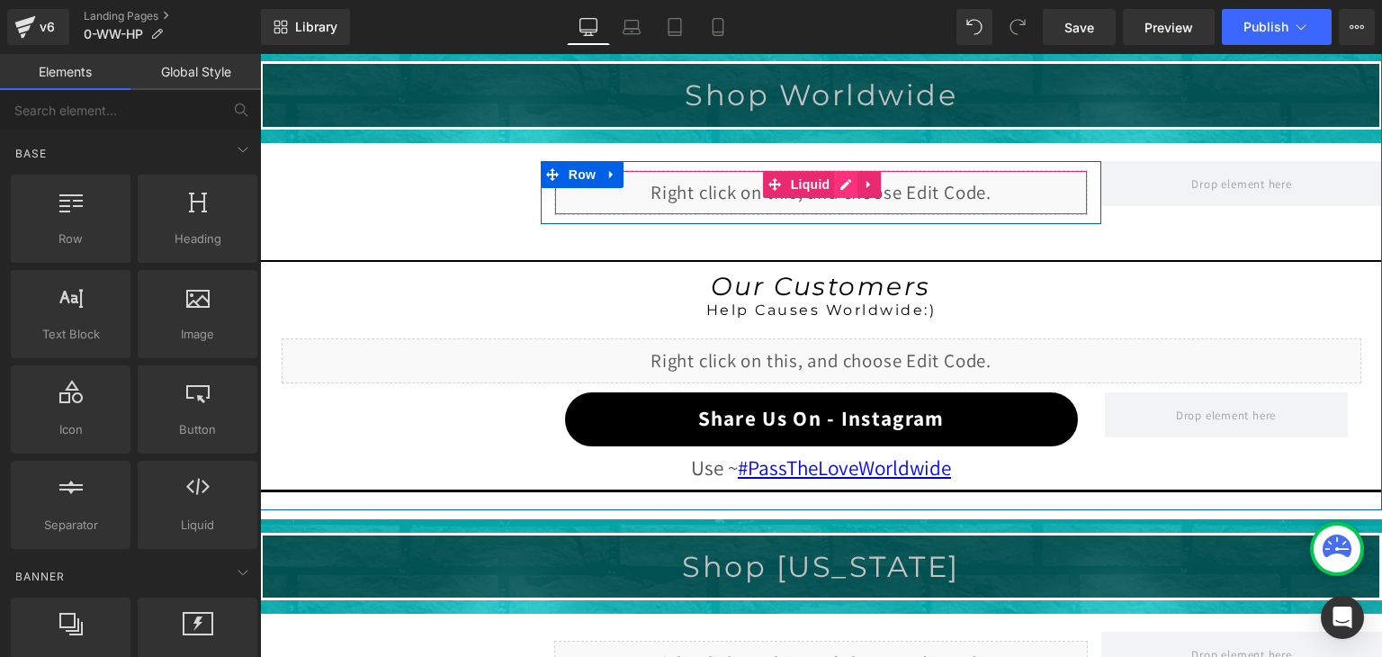
click at [840, 181] on div "Liquid" at bounding box center [821, 192] width 534 height 45
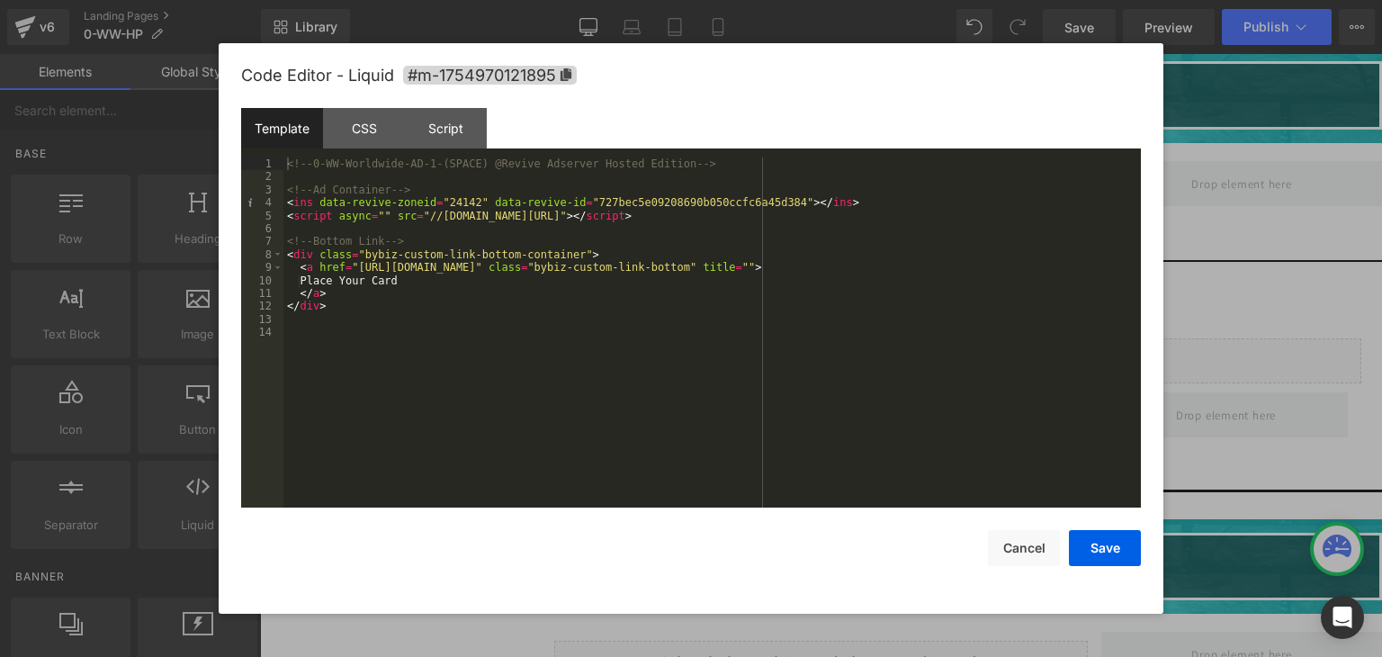
click at [602, 267] on div "<!-- 0-WW-Worldwide-AD-1-(SPACE) @Revive Adserver Hosted Edition --> <!-- Ad Co…" at bounding box center [711, 345] width 857 height 376
click at [602, 267] on div "<!-- 0-WW-Worldwide-AD-1-(SPACE) @Revive Adserver Hosted Edition --> <!-- Ad Co…" at bounding box center [711, 332] width 857 height 350
drag, startPoint x: 602, startPoint y: 267, endPoint x: 533, endPoint y: 267, distance: 69.3
click at [533, 267] on div "<!-- 0-WW-Worldwide-AD-1-(SPACE) @Revive Adserver Hosted Edition --> <!-- Ad Co…" at bounding box center [711, 345] width 857 height 376
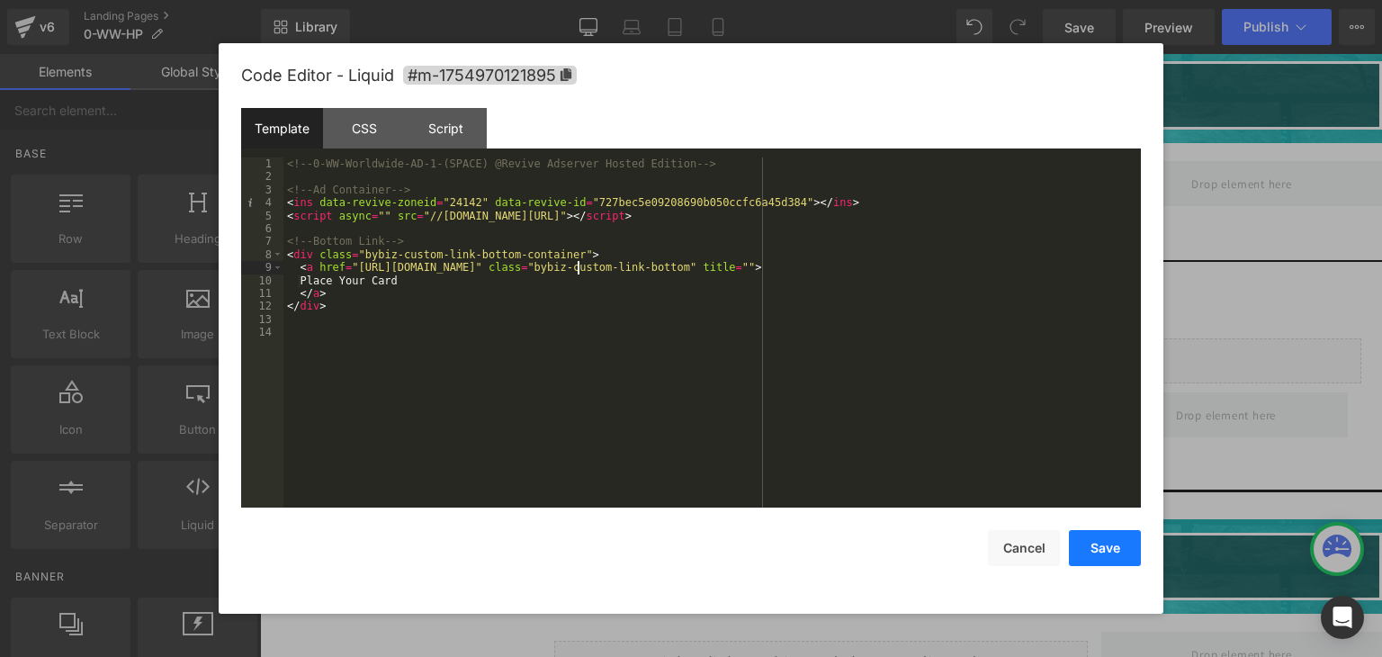
click at [1093, 544] on button "Save" at bounding box center [1105, 548] width 72 height 36
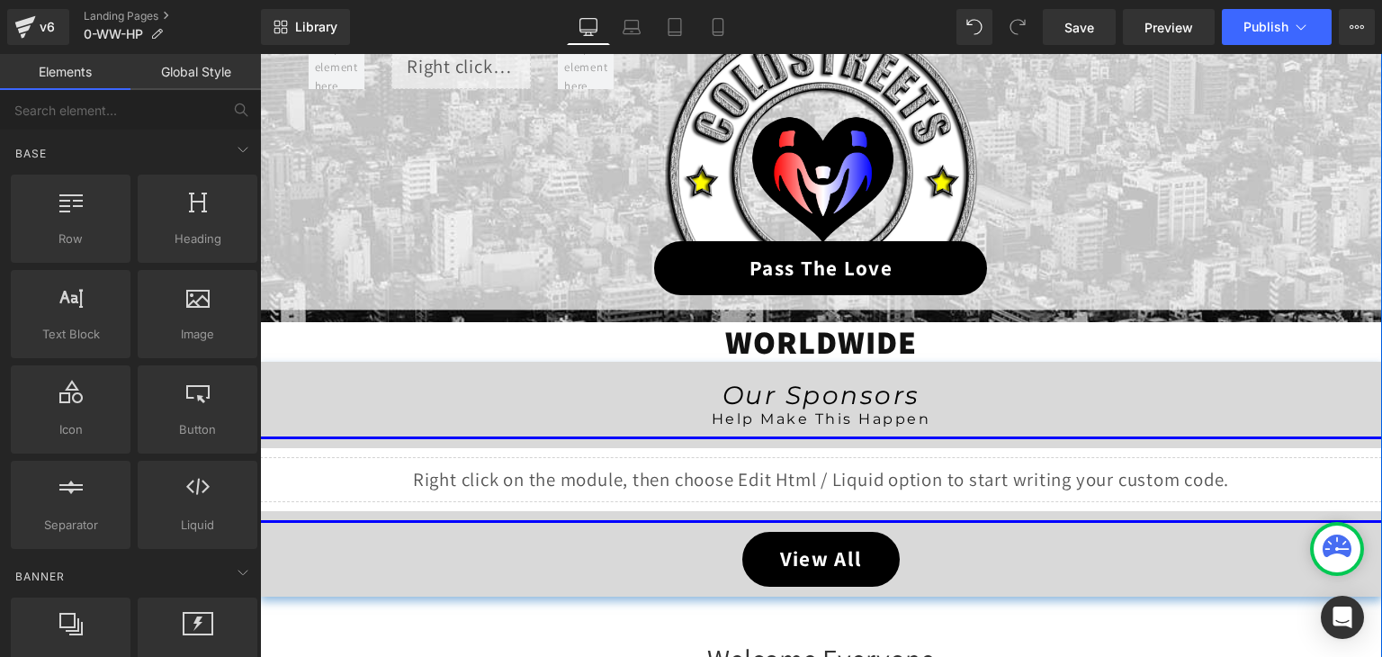
scroll to position [248, 0]
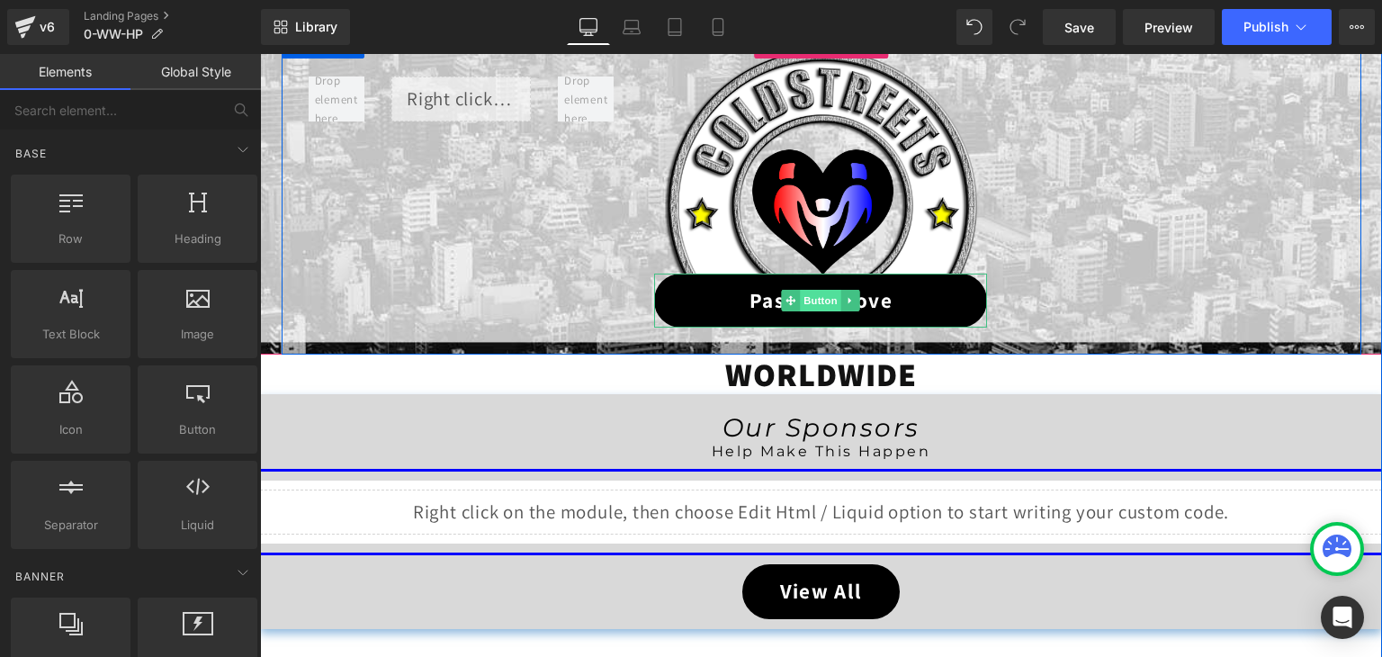
click at [820, 302] on span "Button" at bounding box center [821, 301] width 41 height 22
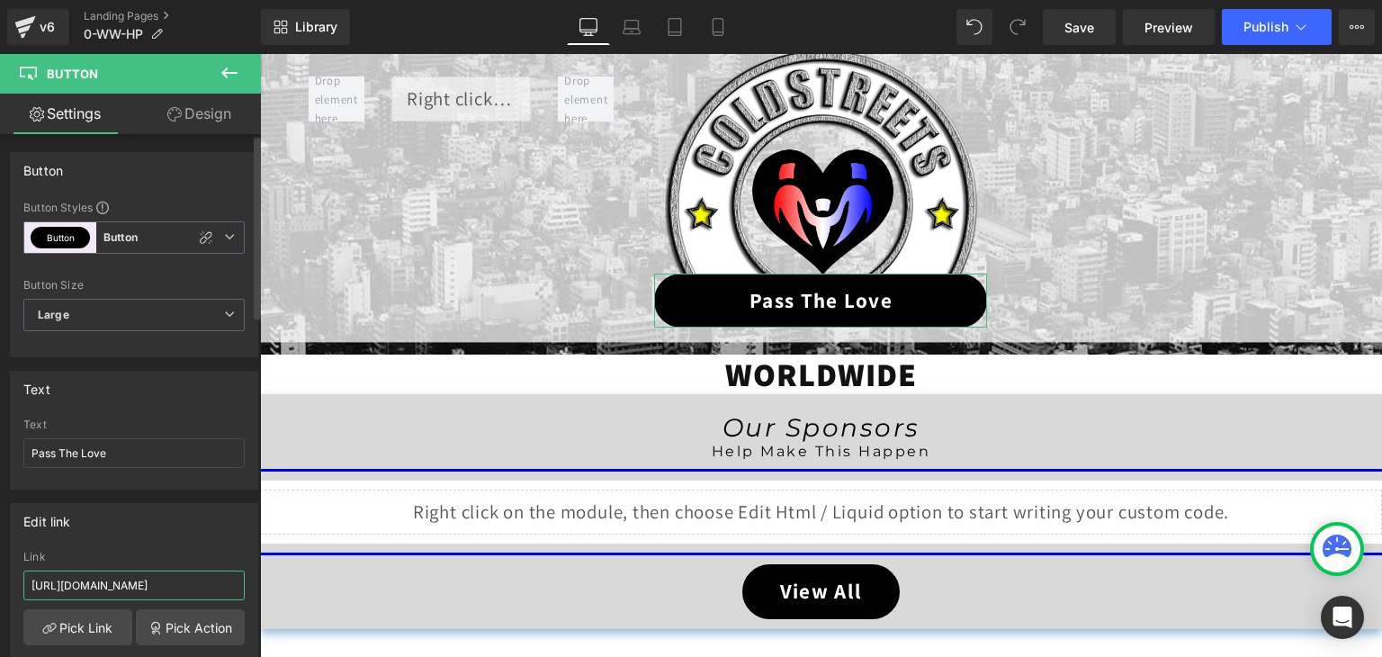
click at [154, 583] on input "[URL][DOMAIN_NAME]" at bounding box center [133, 585] width 221 height 30
paste input "0-ww-ptl"
type input "[URL][DOMAIN_NAME]"
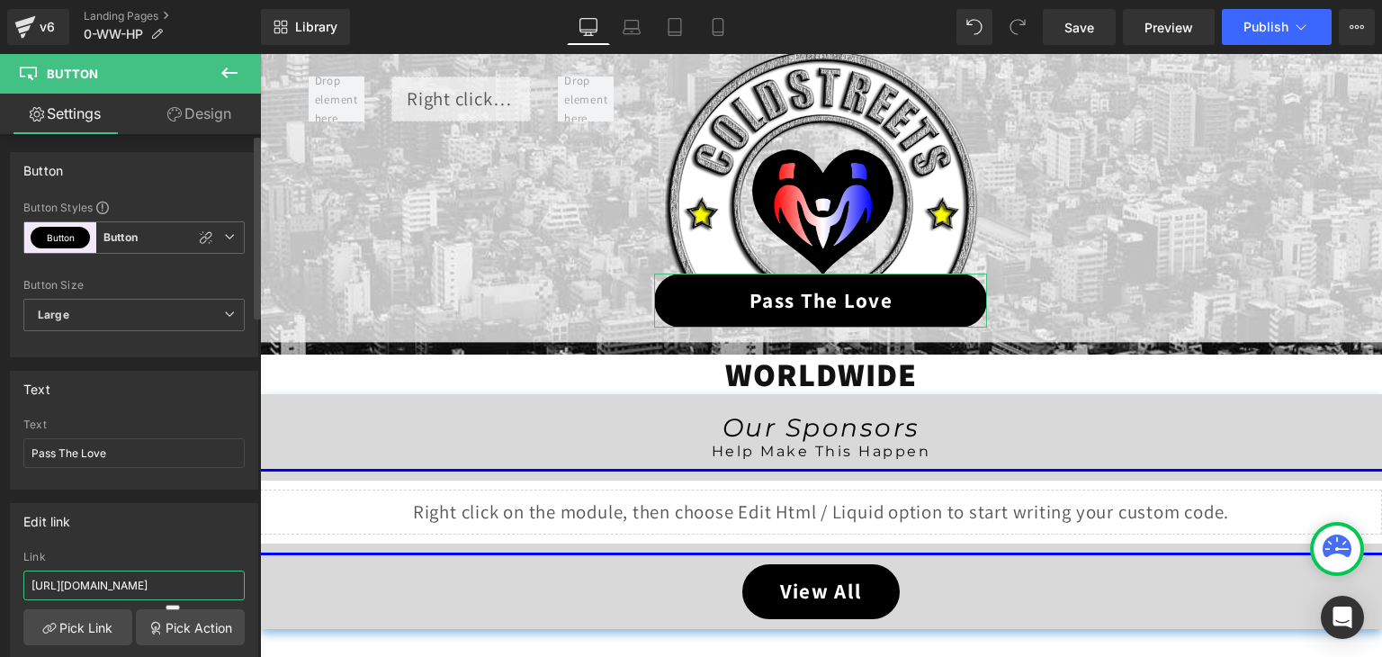
scroll to position [0, 6]
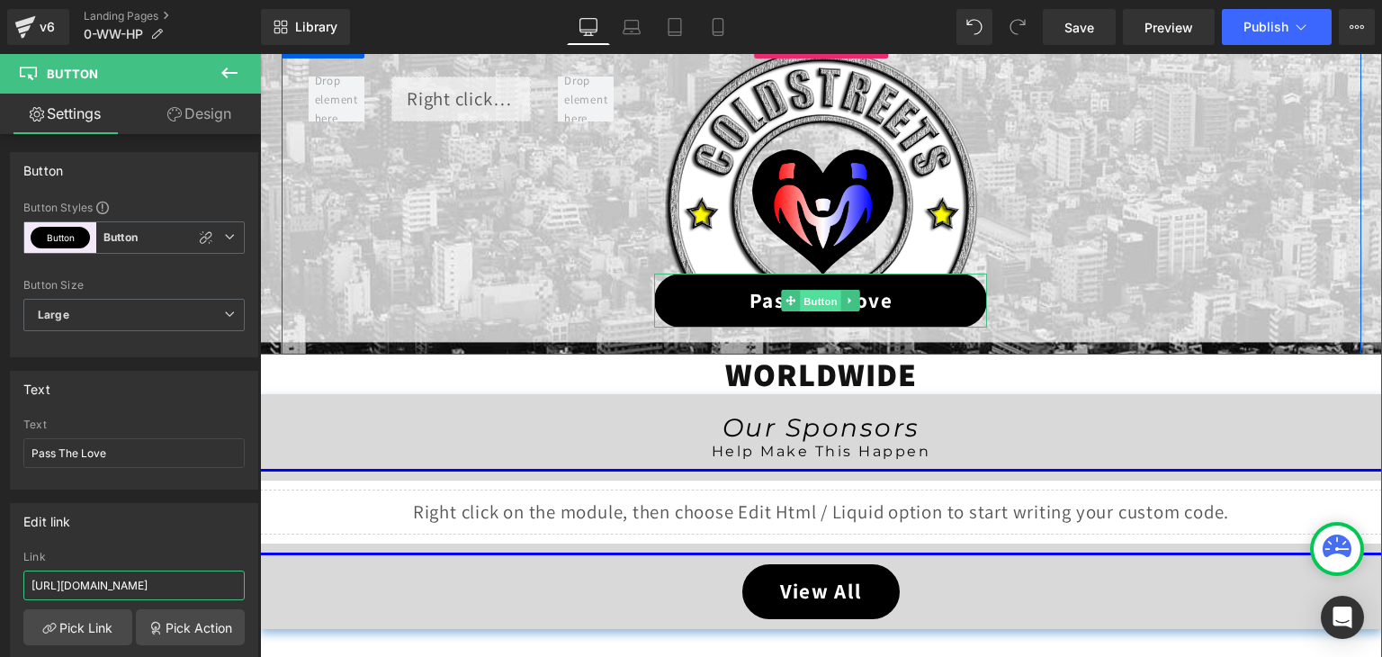
click at [811, 296] on span "Button" at bounding box center [821, 302] width 41 height 22
click at [813, 296] on span "Button" at bounding box center [821, 301] width 41 height 22
click at [822, 159] on span "Image" at bounding box center [822, 161] width 38 height 22
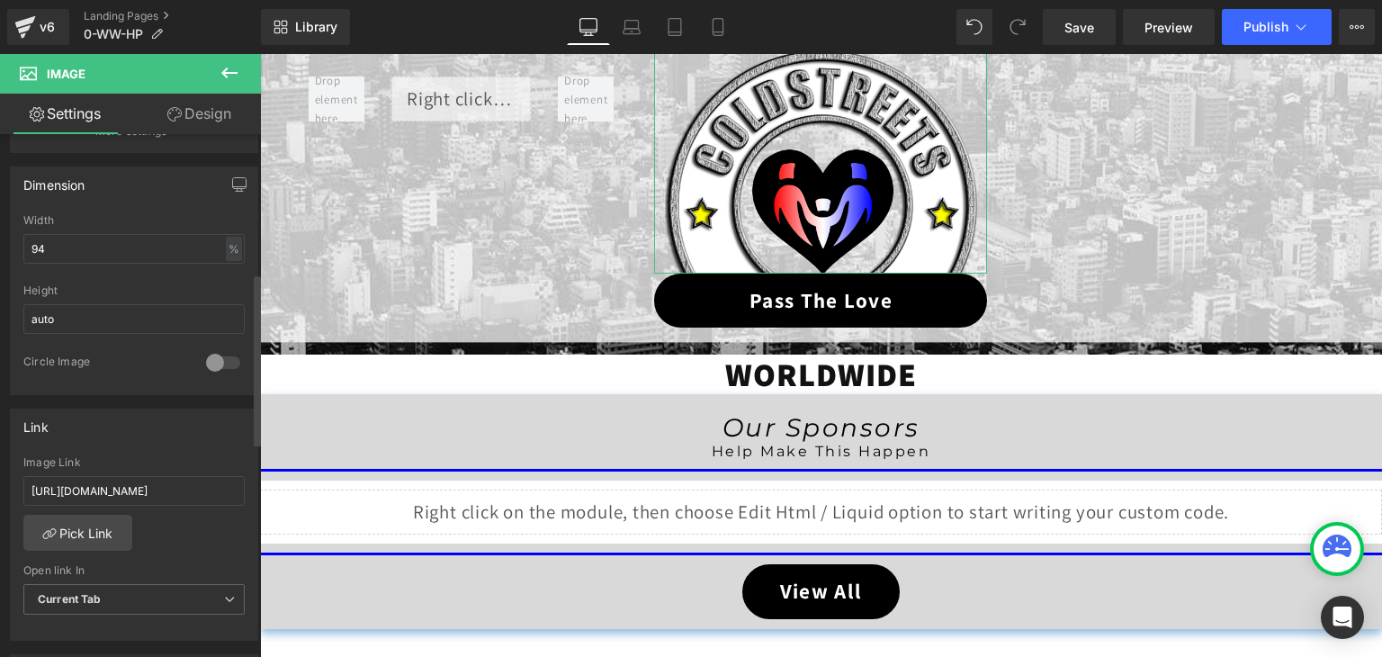
scroll to position [540, 0]
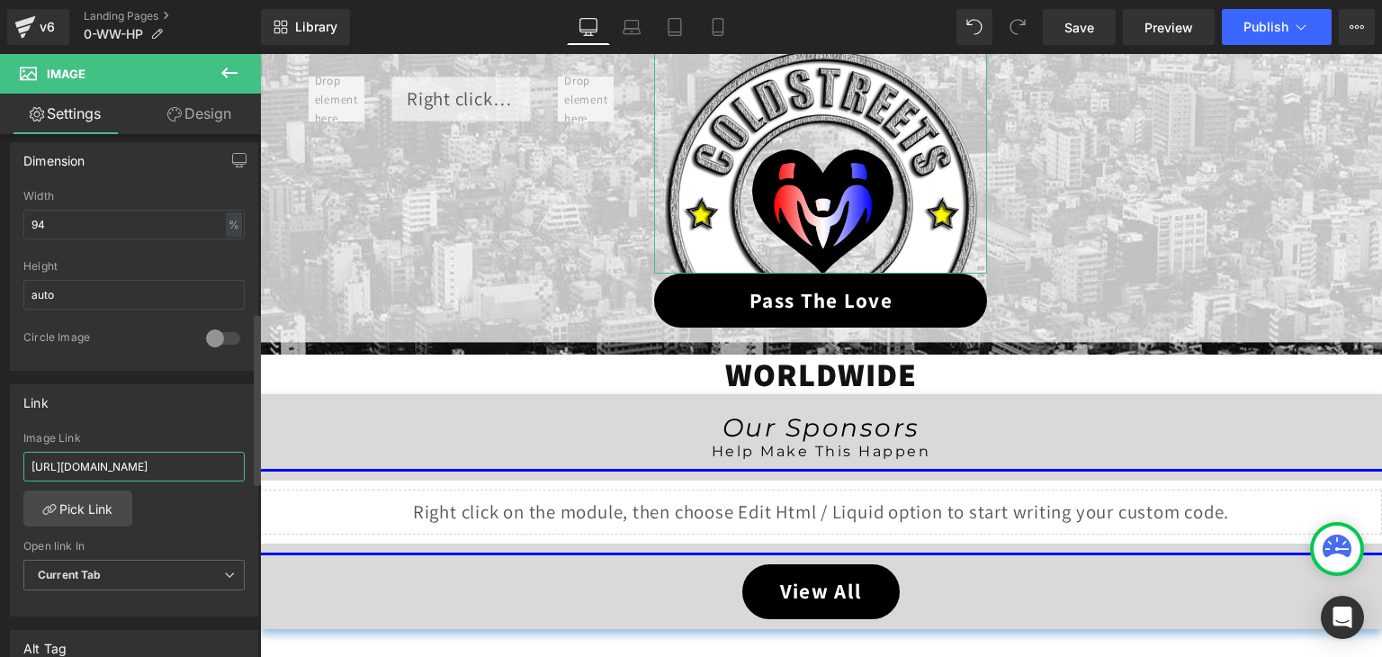
click at [148, 465] on input "[URL][DOMAIN_NAME]" at bounding box center [133, 467] width 221 height 30
paste input "0-ww-ptl"
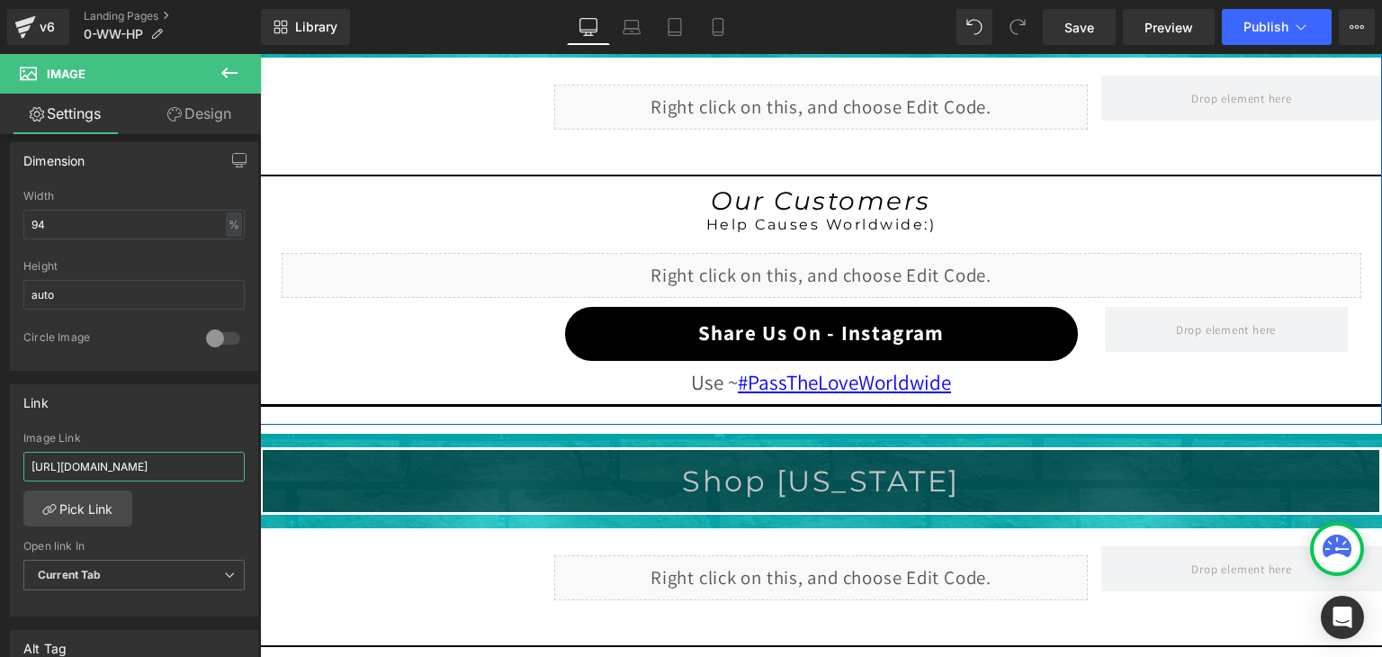
scroll to position [1598, 0]
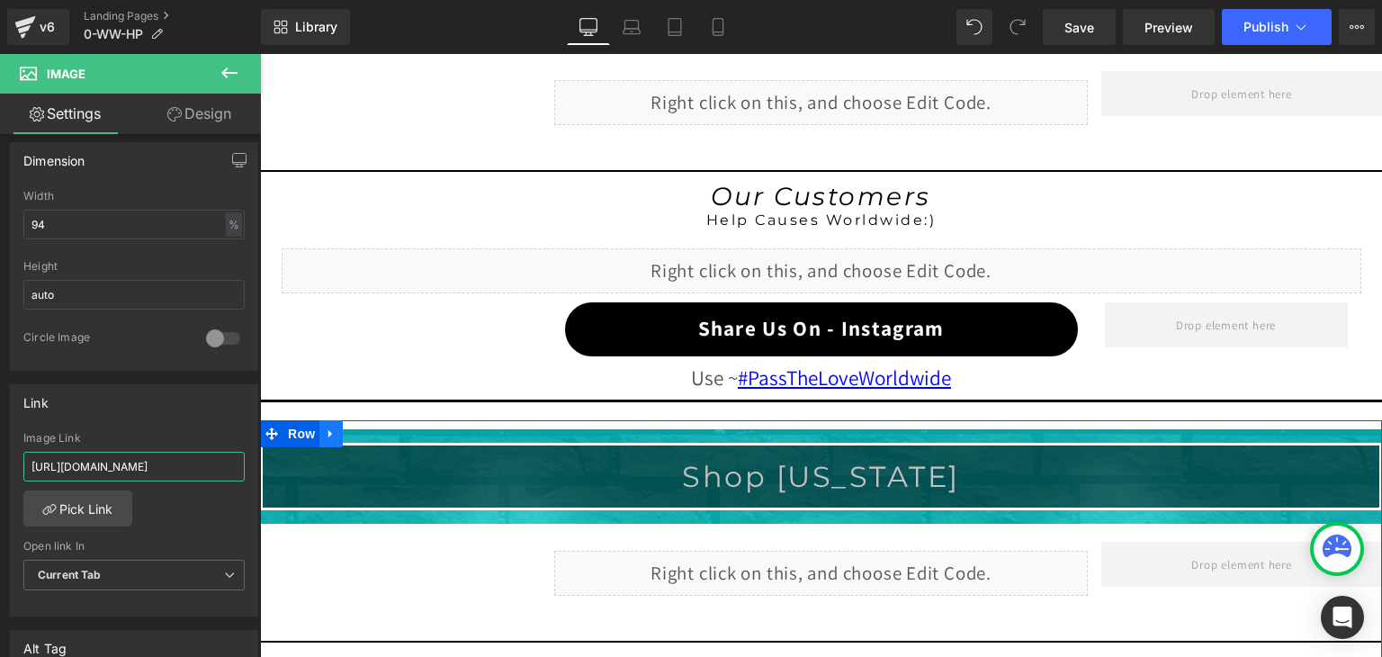
type input "[URL][DOMAIN_NAME]"
click at [325, 426] on icon at bounding box center [331, 432] width 13 height 13
click at [372, 427] on icon at bounding box center [378, 433] width 13 height 13
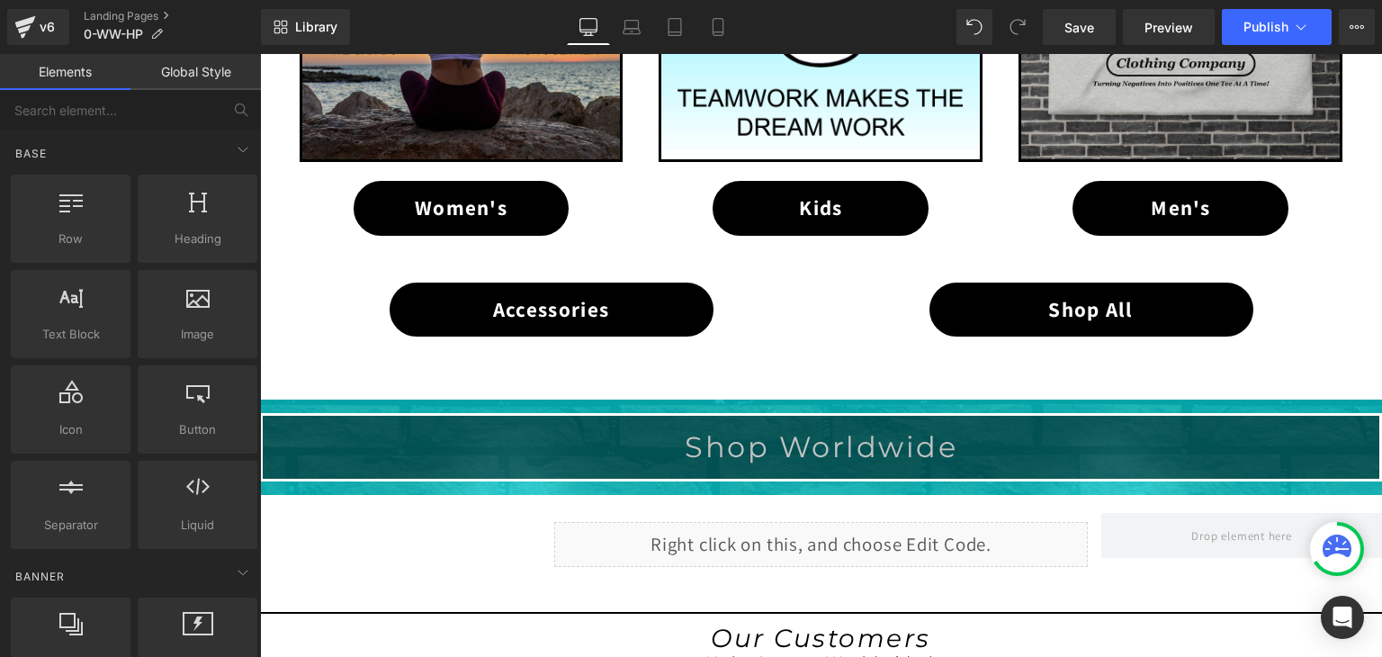
scroll to position [1148, 0]
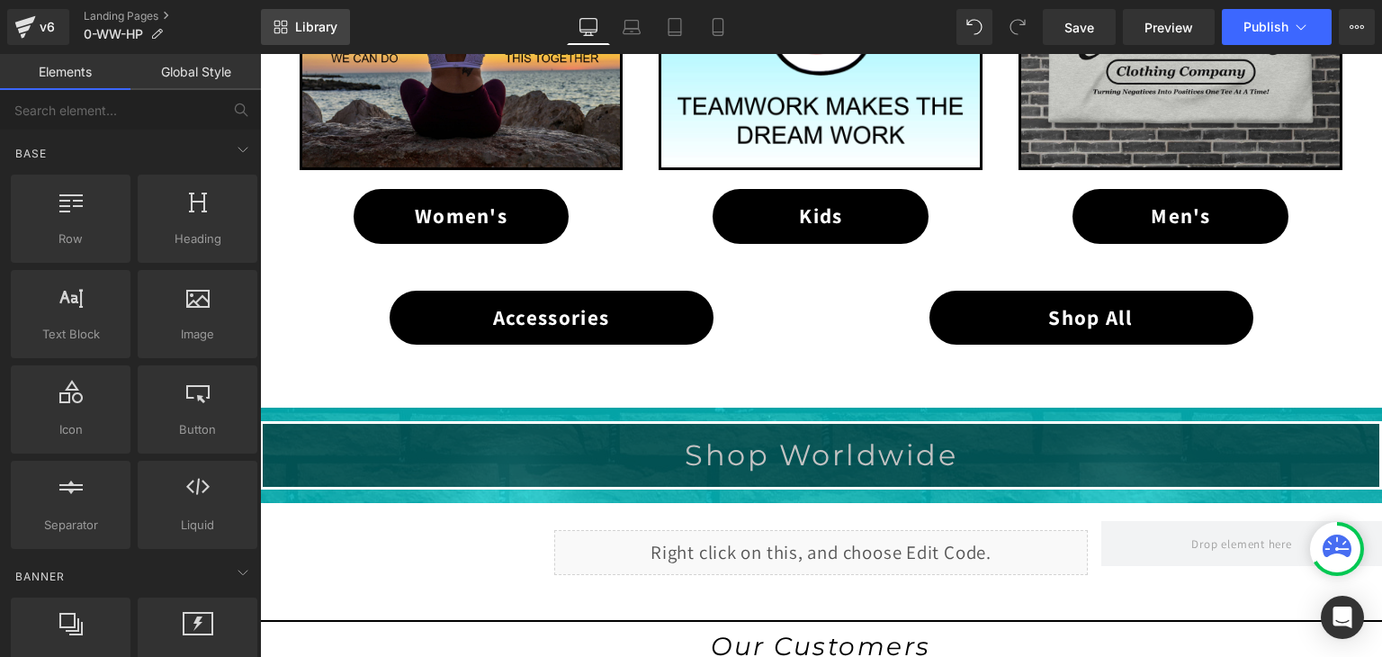
click at [317, 20] on span "Library" at bounding box center [316, 27] width 42 height 16
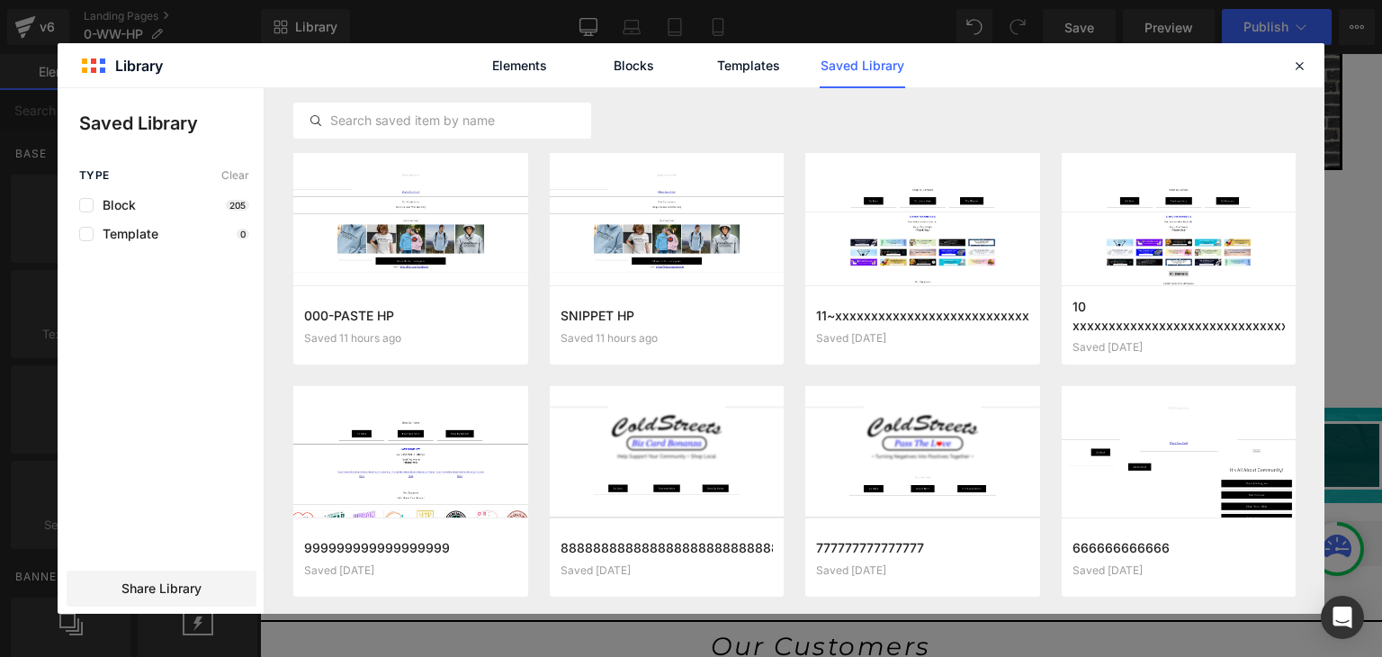
click at [596, 390] on link "Saved Library" at bounding box center [586, 401] width 19 height 22
click at [75, 470] on button "Add to page" at bounding box center [41, 481] width 67 height 22
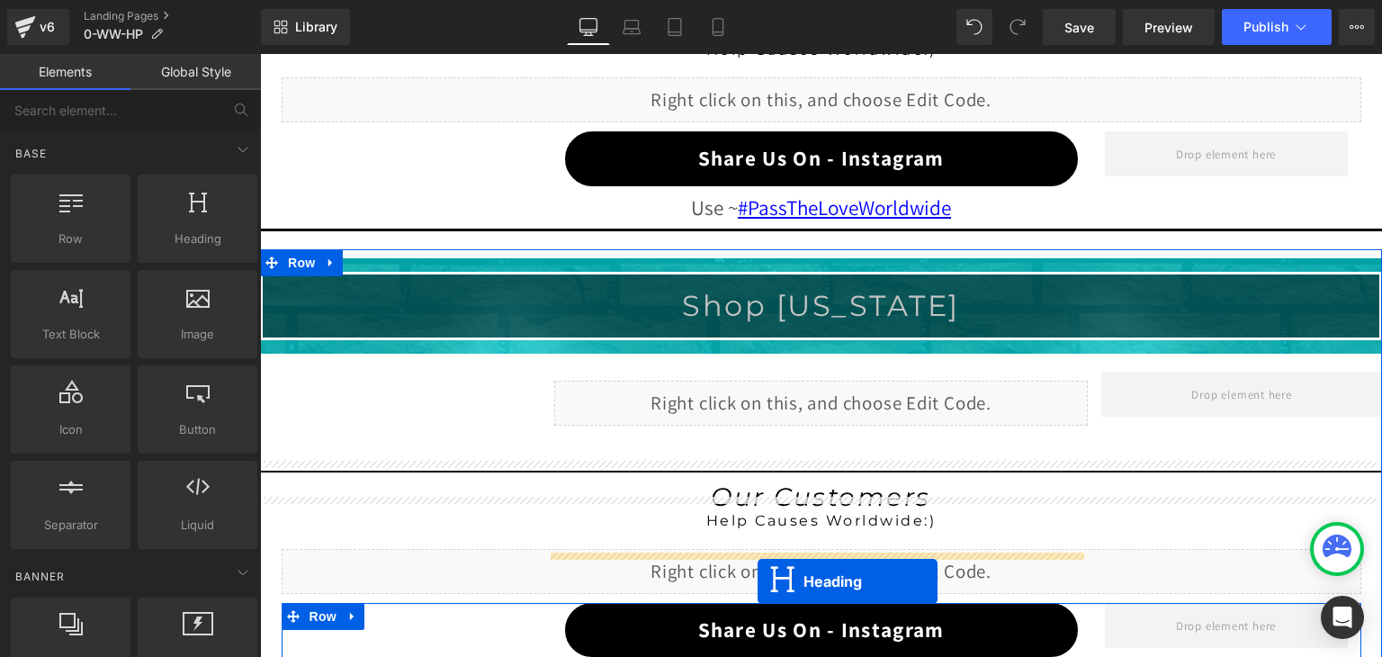
scroll to position [1850, 0]
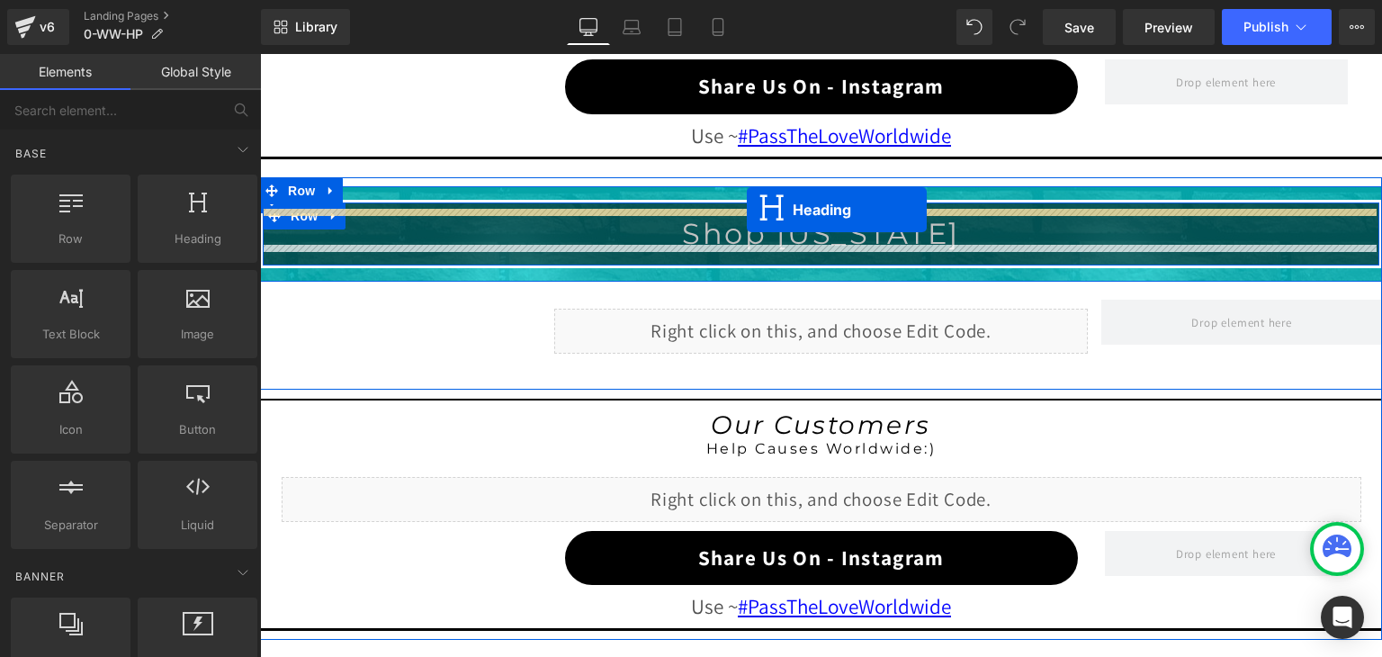
drag, startPoint x: 770, startPoint y: 177, endPoint x: 745, endPoint y: 210, distance: 41.0
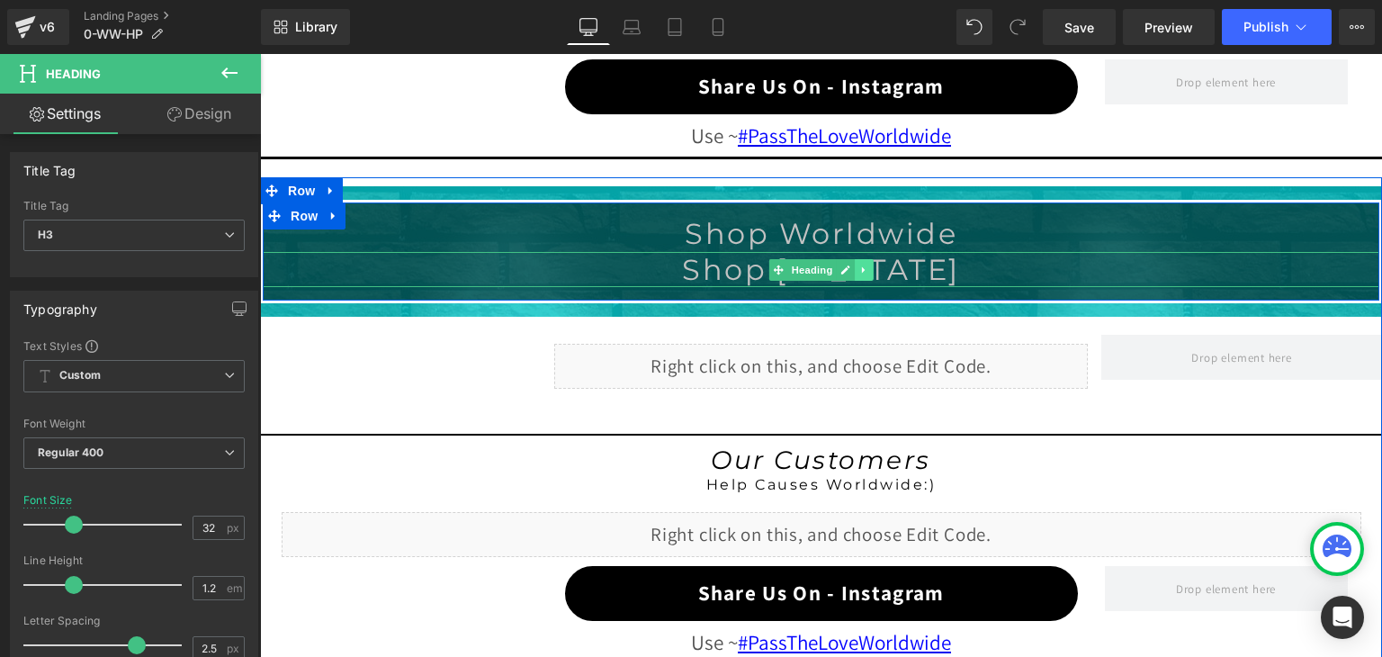
click at [860, 265] on icon at bounding box center [864, 270] width 10 height 11
click at [869, 265] on icon at bounding box center [874, 270] width 10 height 11
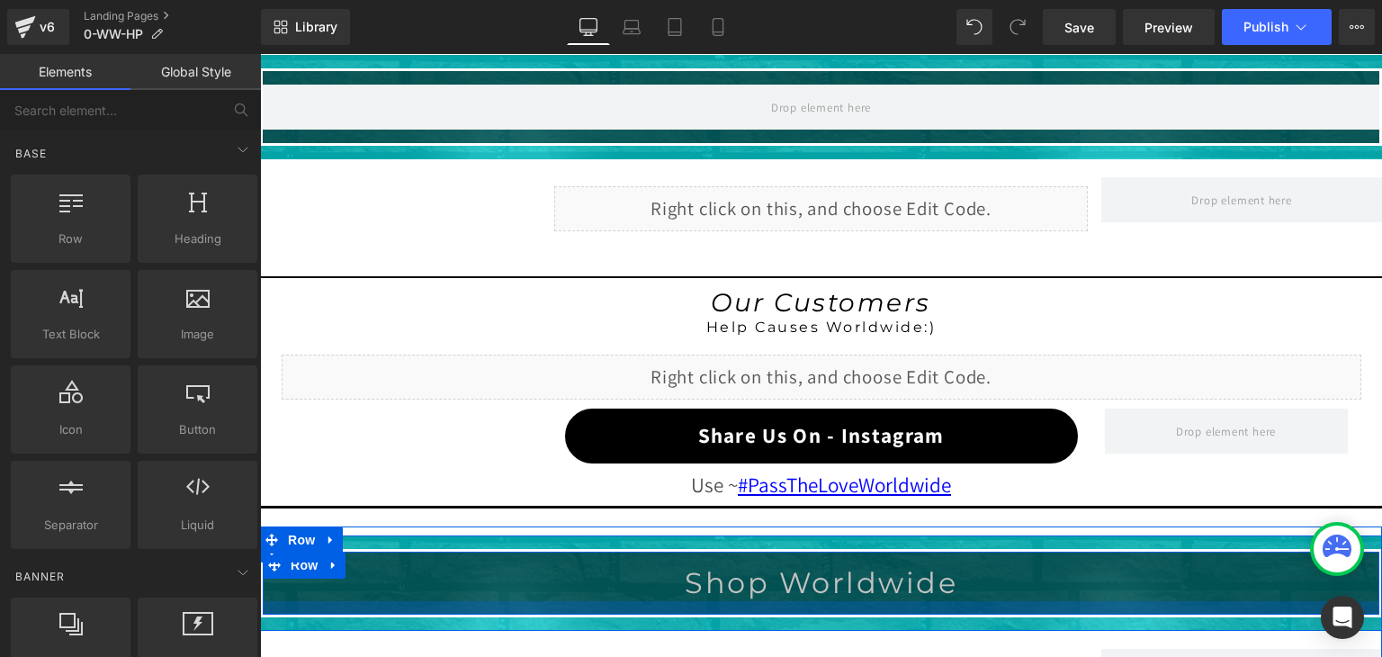
scroll to position [1490, 0]
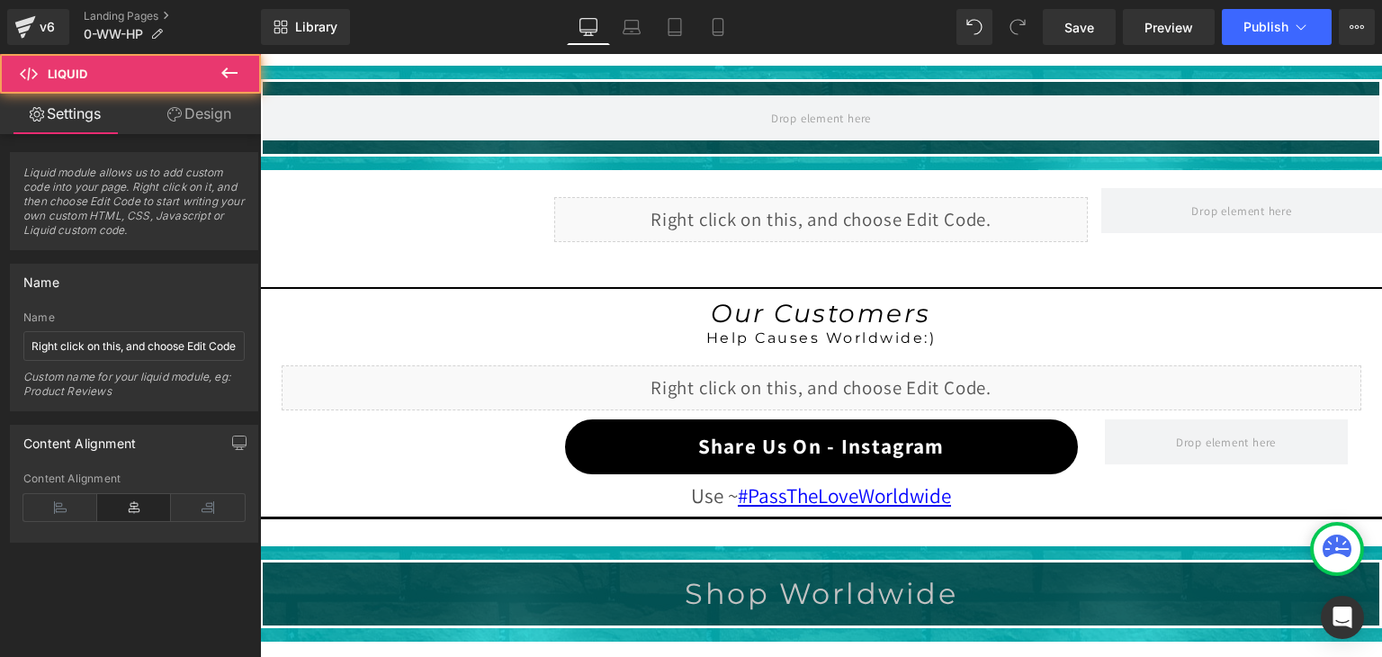
click at [810, 237] on div "Liquid" at bounding box center [821, 219] width 534 height 45
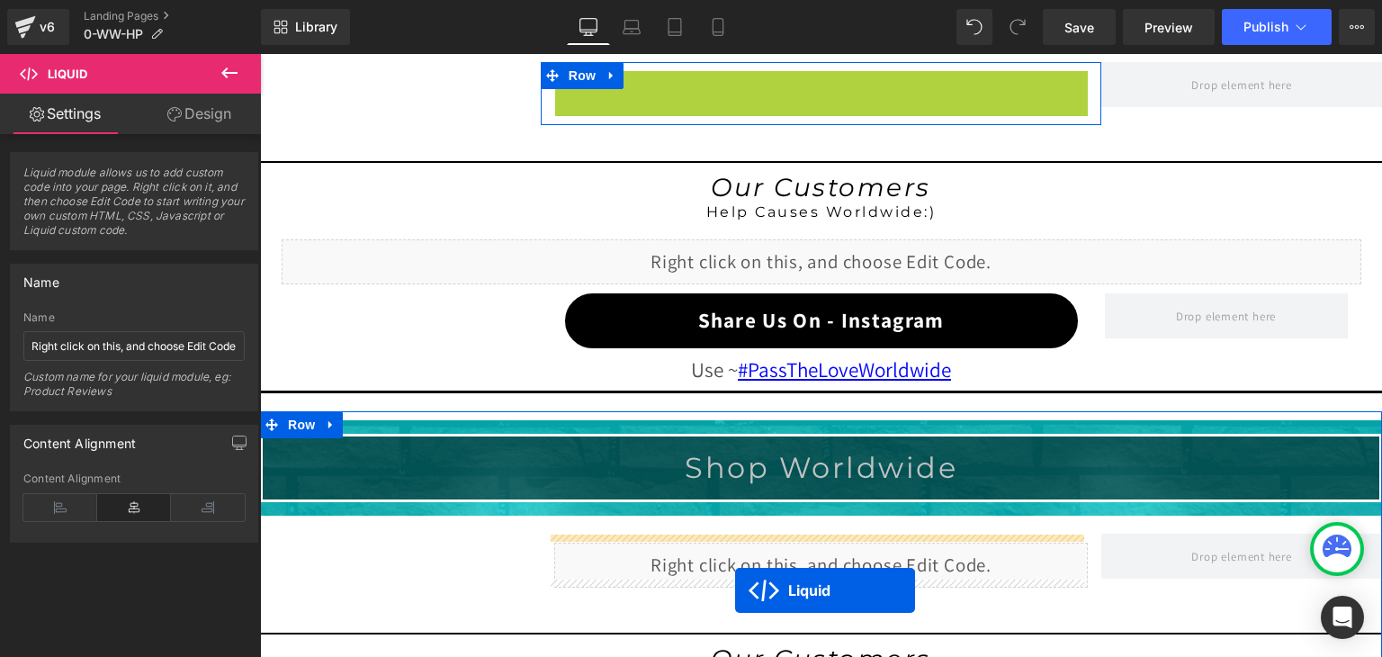
scroll to position [1670, 0]
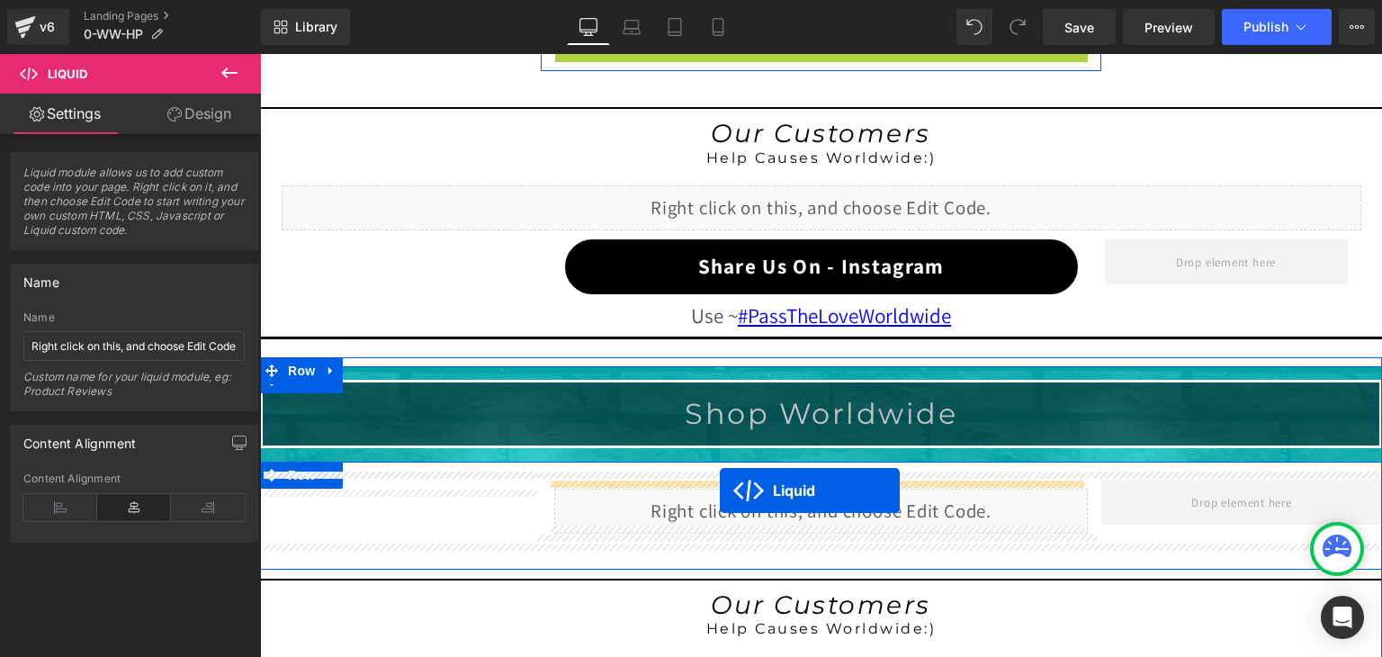
drag, startPoint x: 767, startPoint y: 210, endPoint x: 720, endPoint y: 490, distance: 284.7
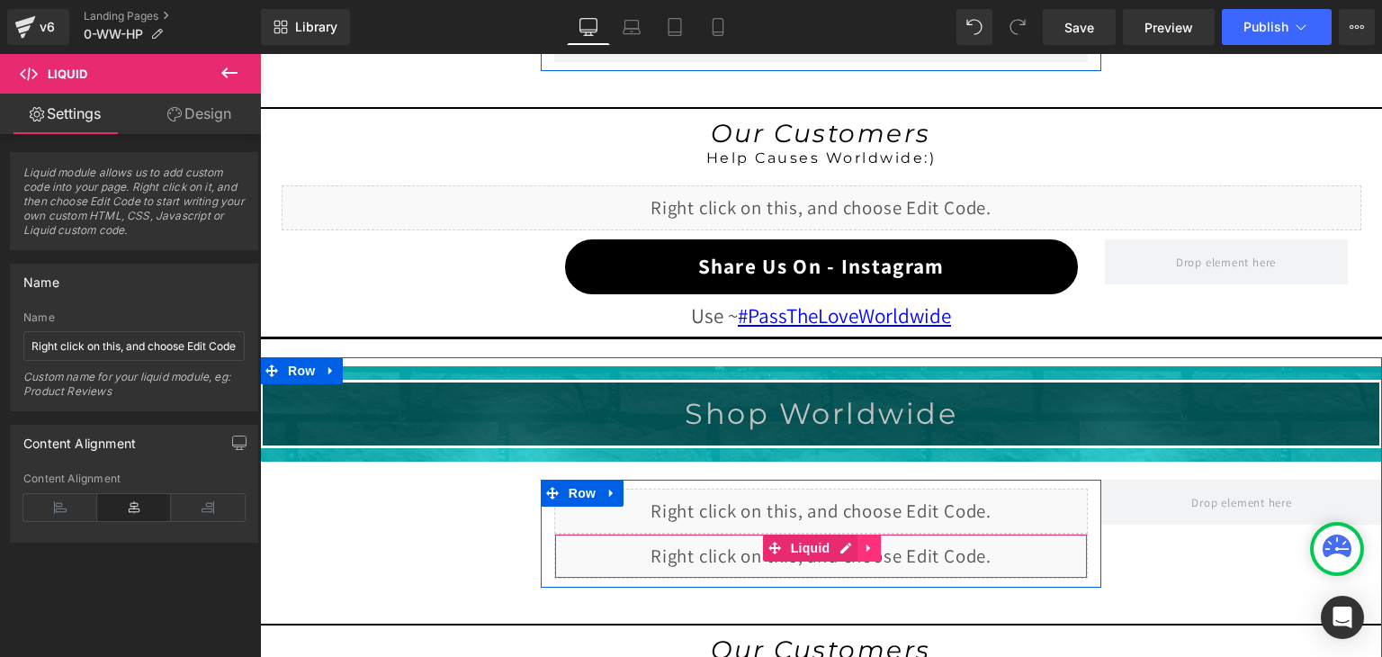
click at [866, 544] on icon at bounding box center [868, 548] width 4 height 8
click at [874, 542] on icon at bounding box center [880, 548] width 13 height 13
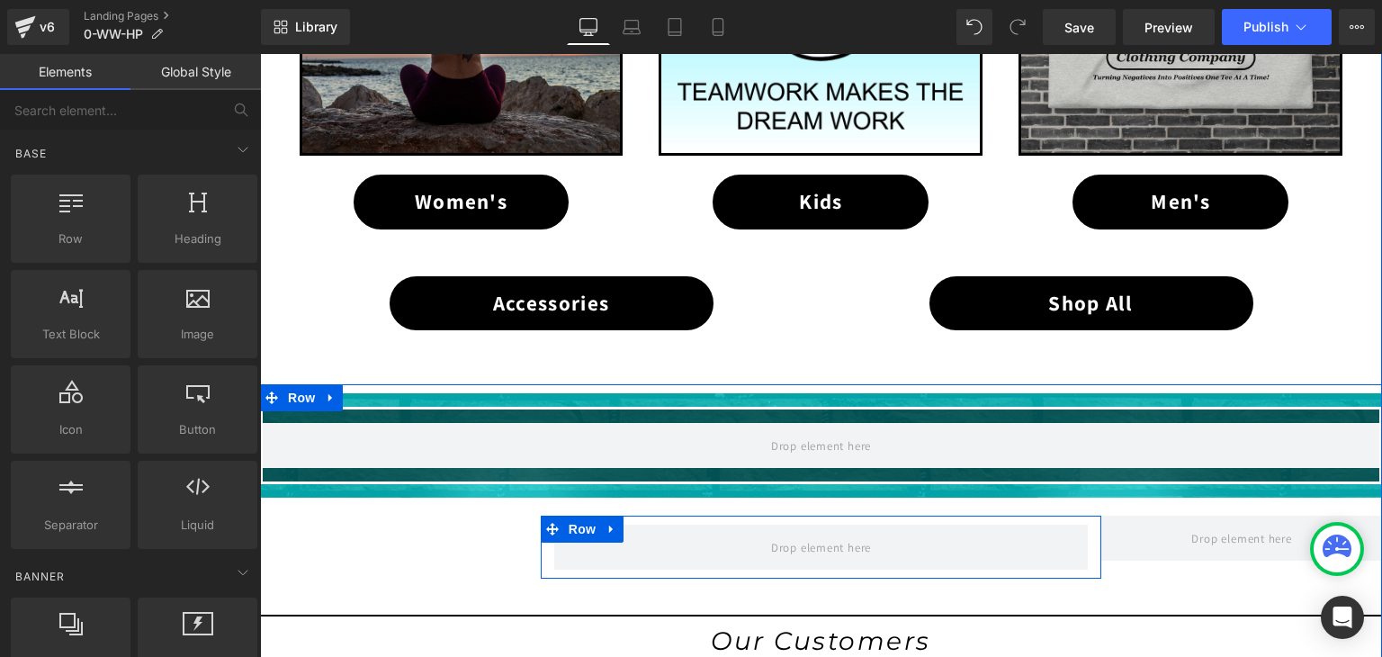
scroll to position [1130, 0]
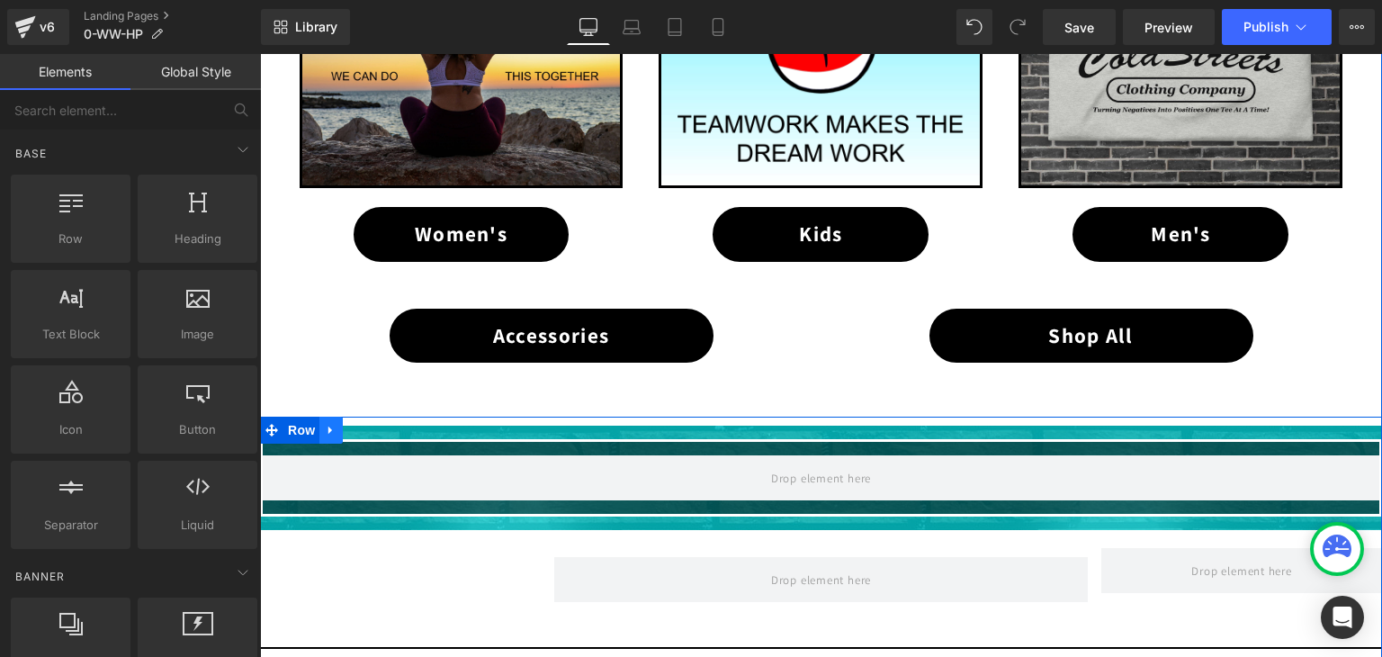
click at [326, 425] on icon at bounding box center [331, 430] width 13 height 13
click at [372, 424] on icon at bounding box center [378, 430] width 13 height 13
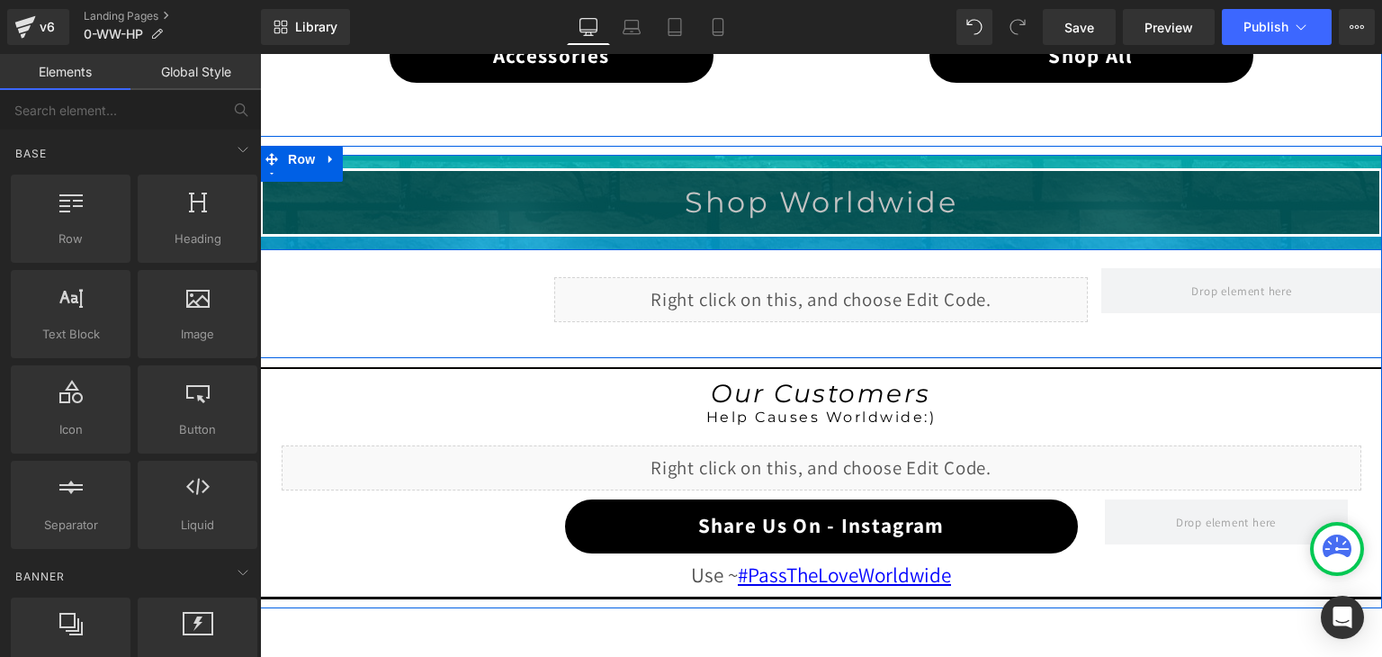
scroll to position [1400, 0]
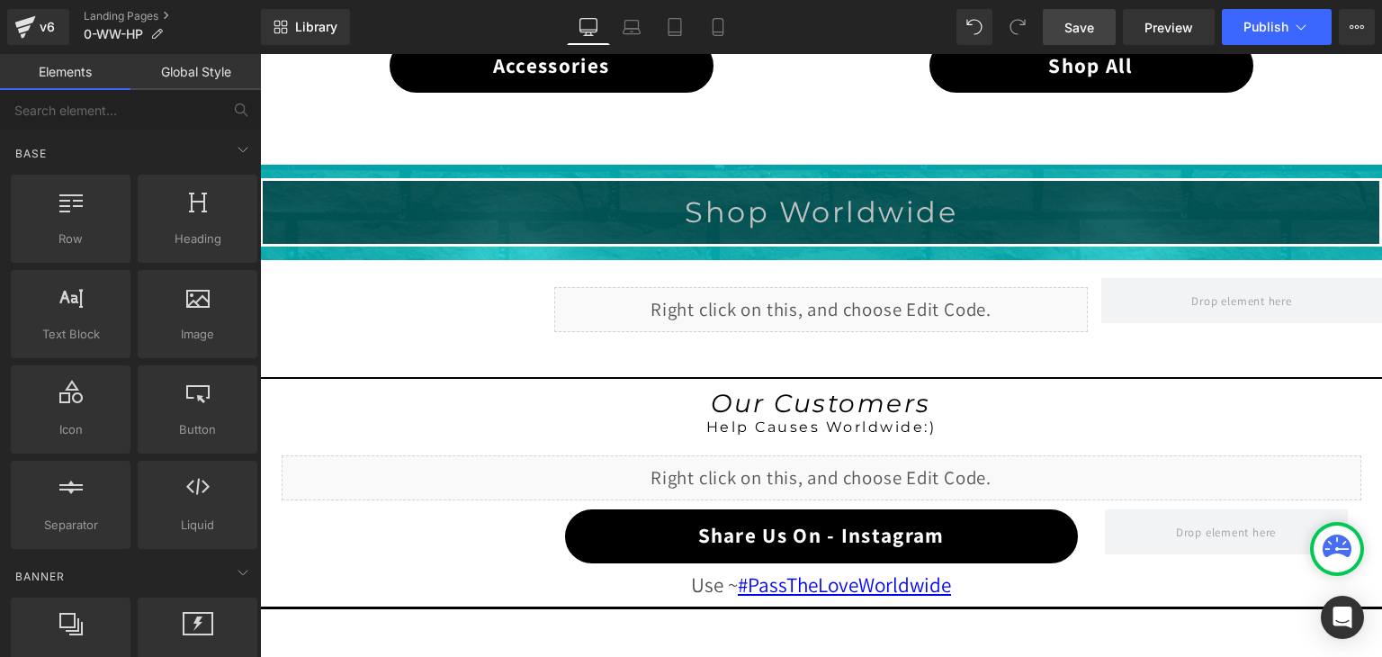
click at [1100, 25] on link "Save" at bounding box center [1079, 27] width 73 height 36
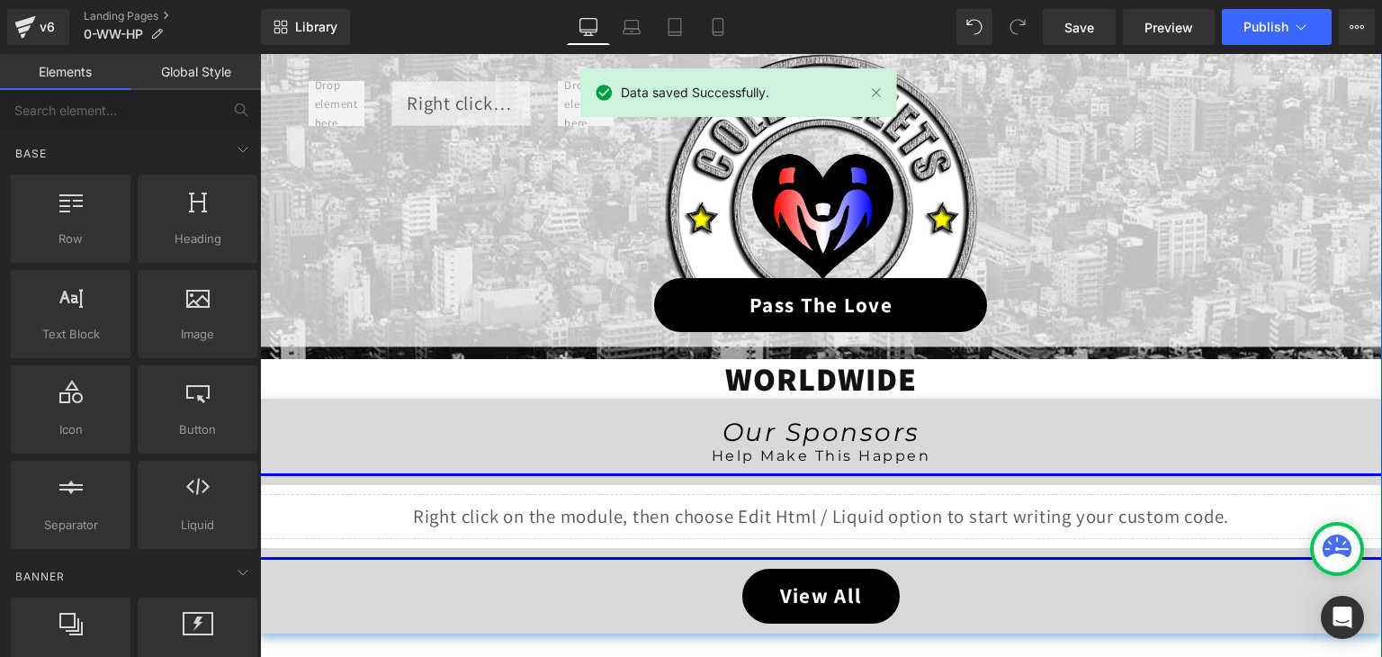
scroll to position [230, 0]
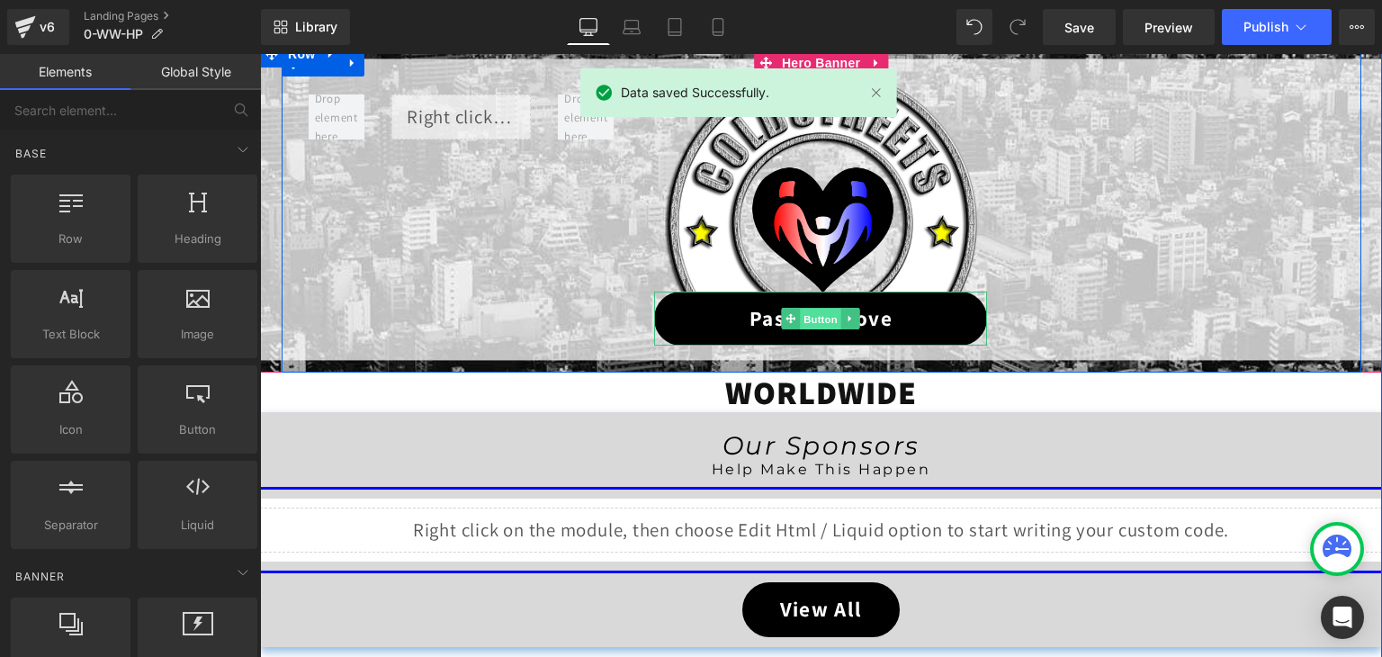
click at [808, 309] on span "Button" at bounding box center [821, 320] width 41 height 22
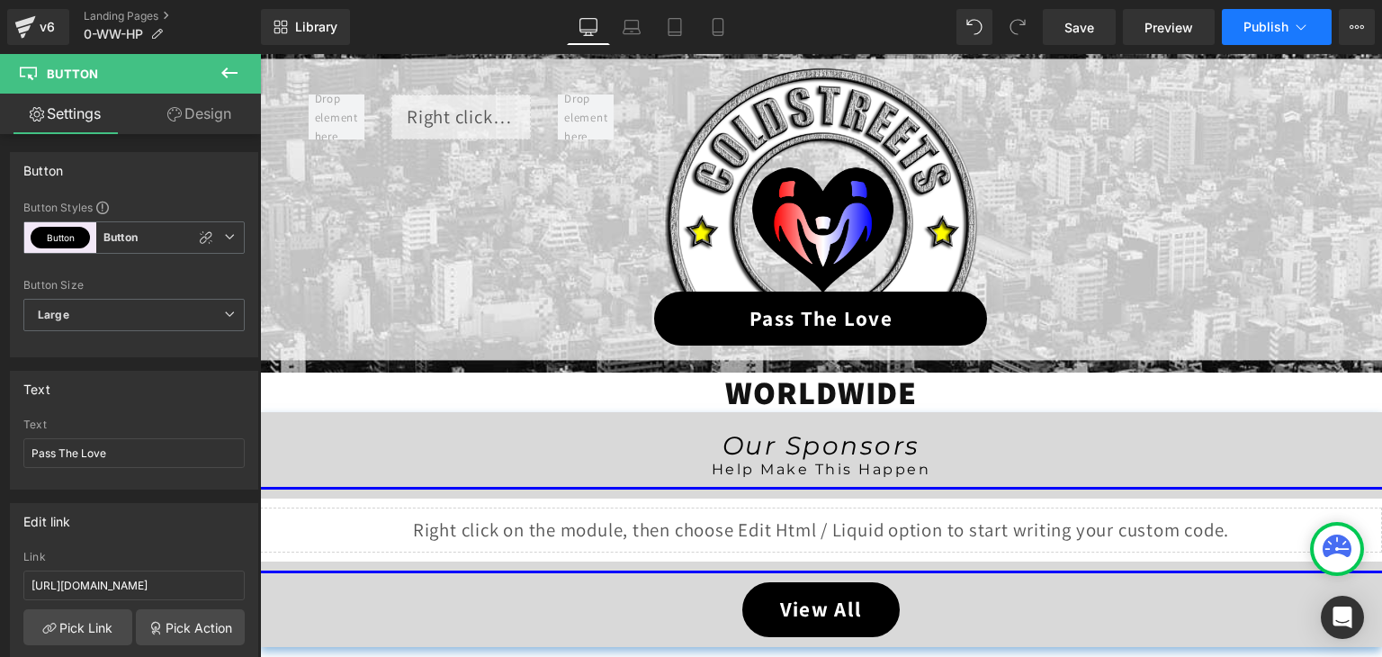
click at [1242, 33] on button "Publish" at bounding box center [1277, 27] width 110 height 36
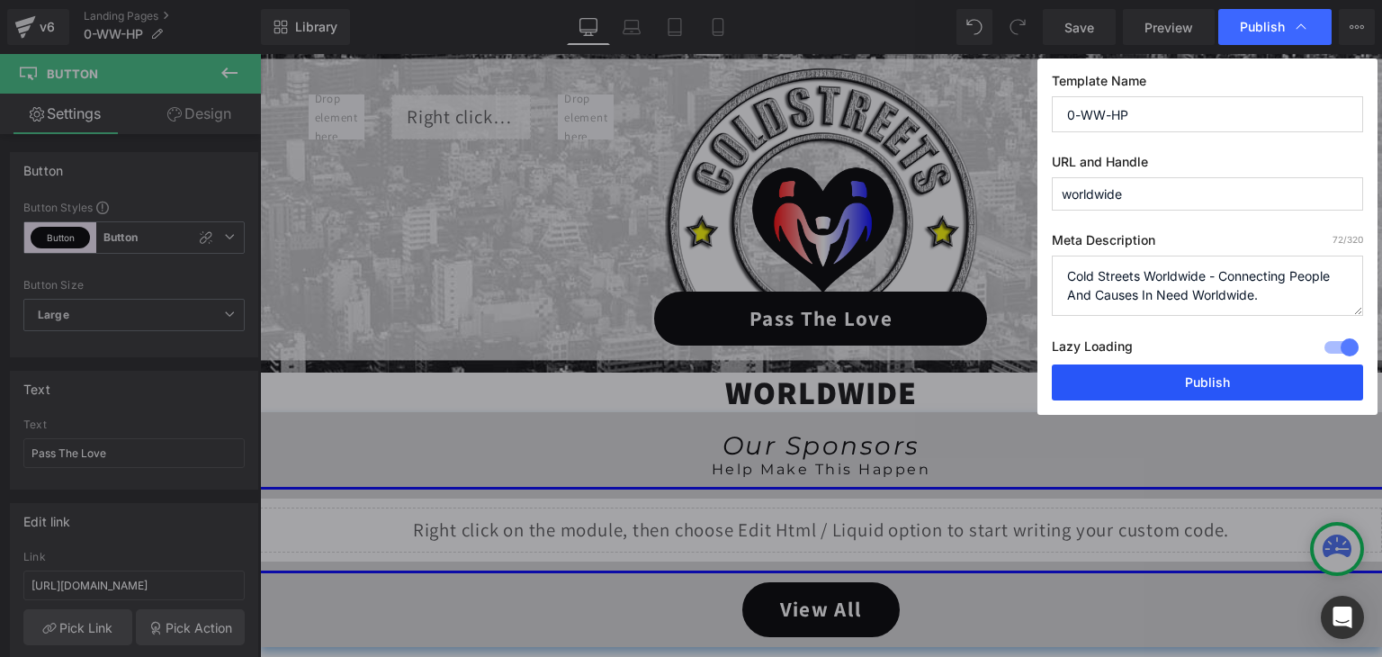
click at [1218, 376] on button "Publish" at bounding box center [1207, 382] width 311 height 36
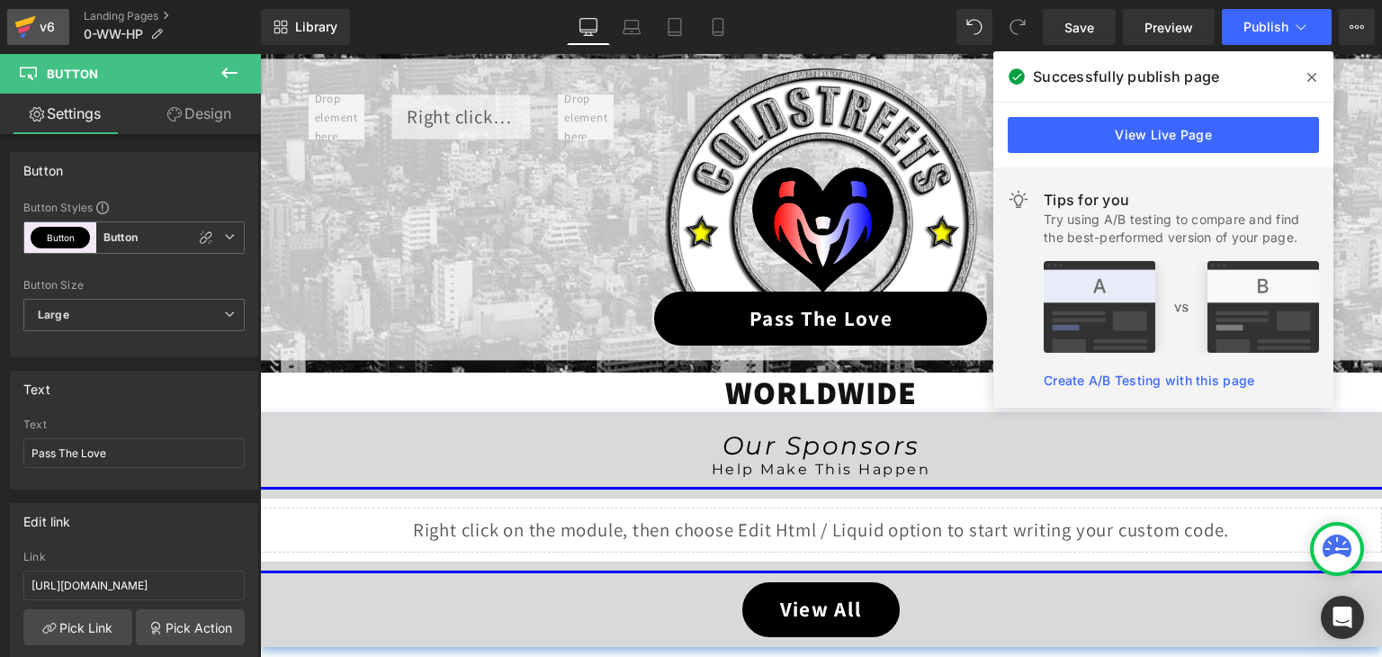
click at [22, 22] on icon at bounding box center [25, 22] width 21 height 12
